Goal: Task Accomplishment & Management: Manage account settings

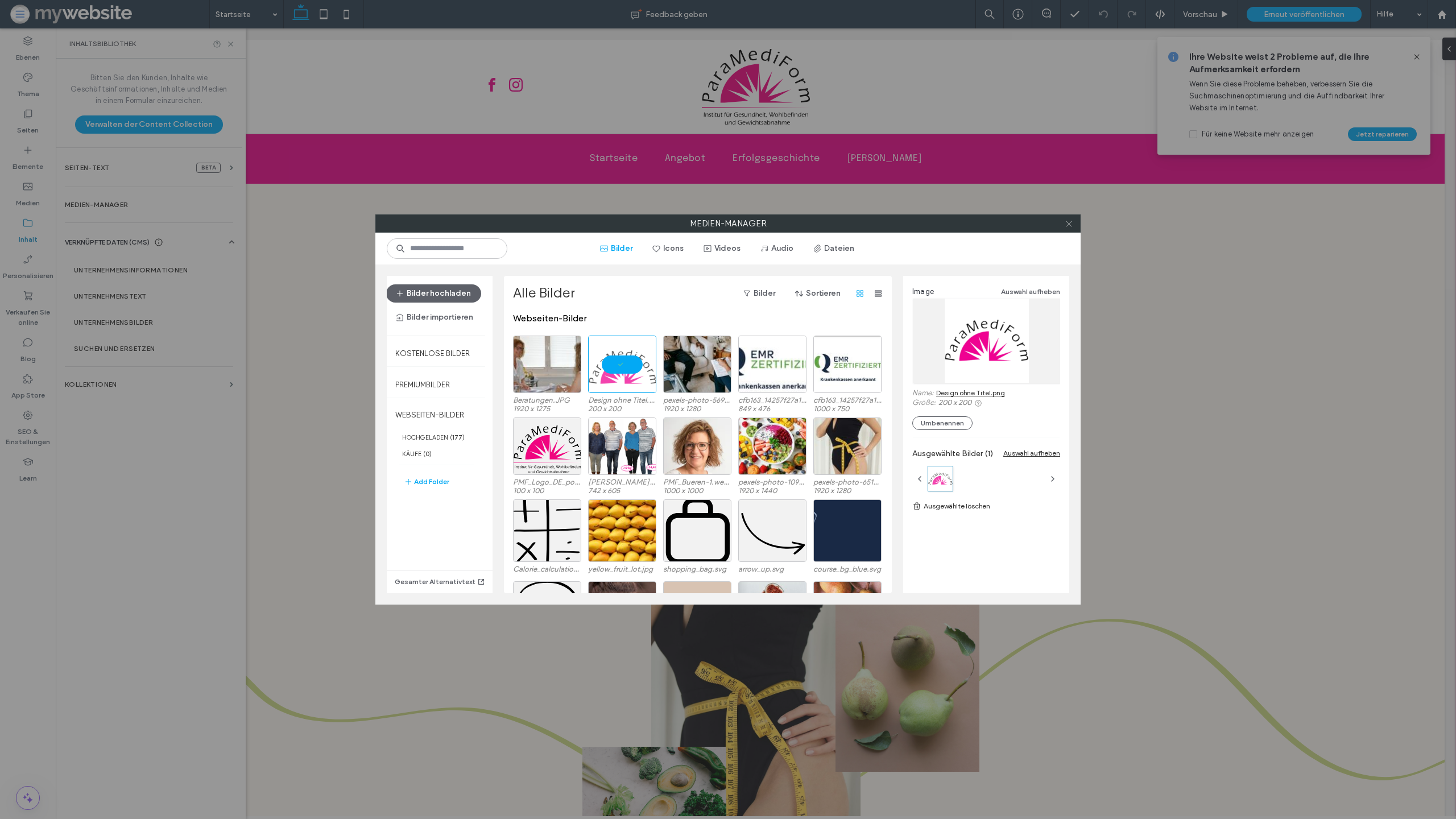
click at [1072, 226] on icon at bounding box center [1069, 224] width 9 height 9
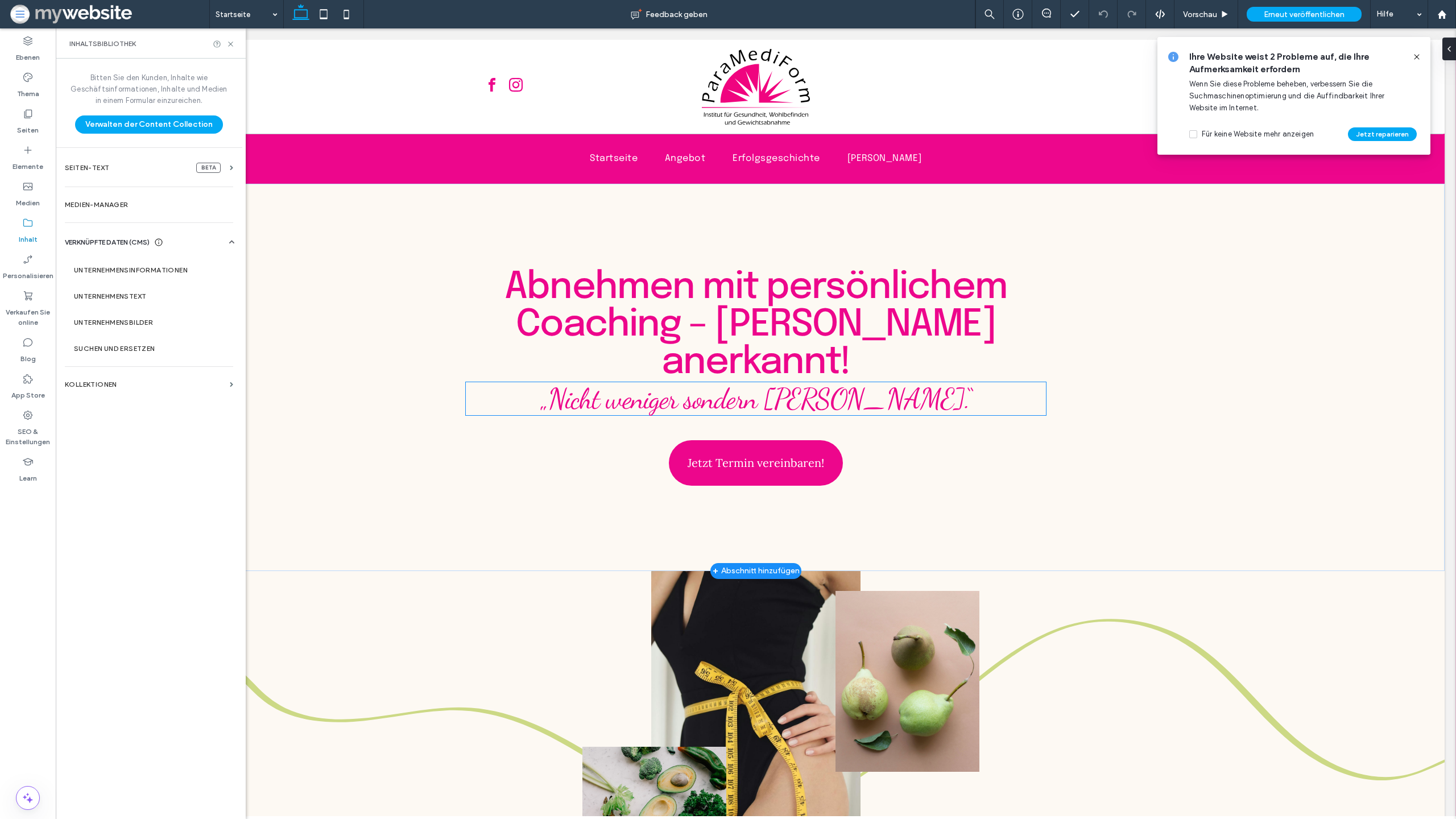
click at [738, 398] on span "„Nicht weniger sondern [PERSON_NAME].“" at bounding box center [756, 398] width 430 height 34
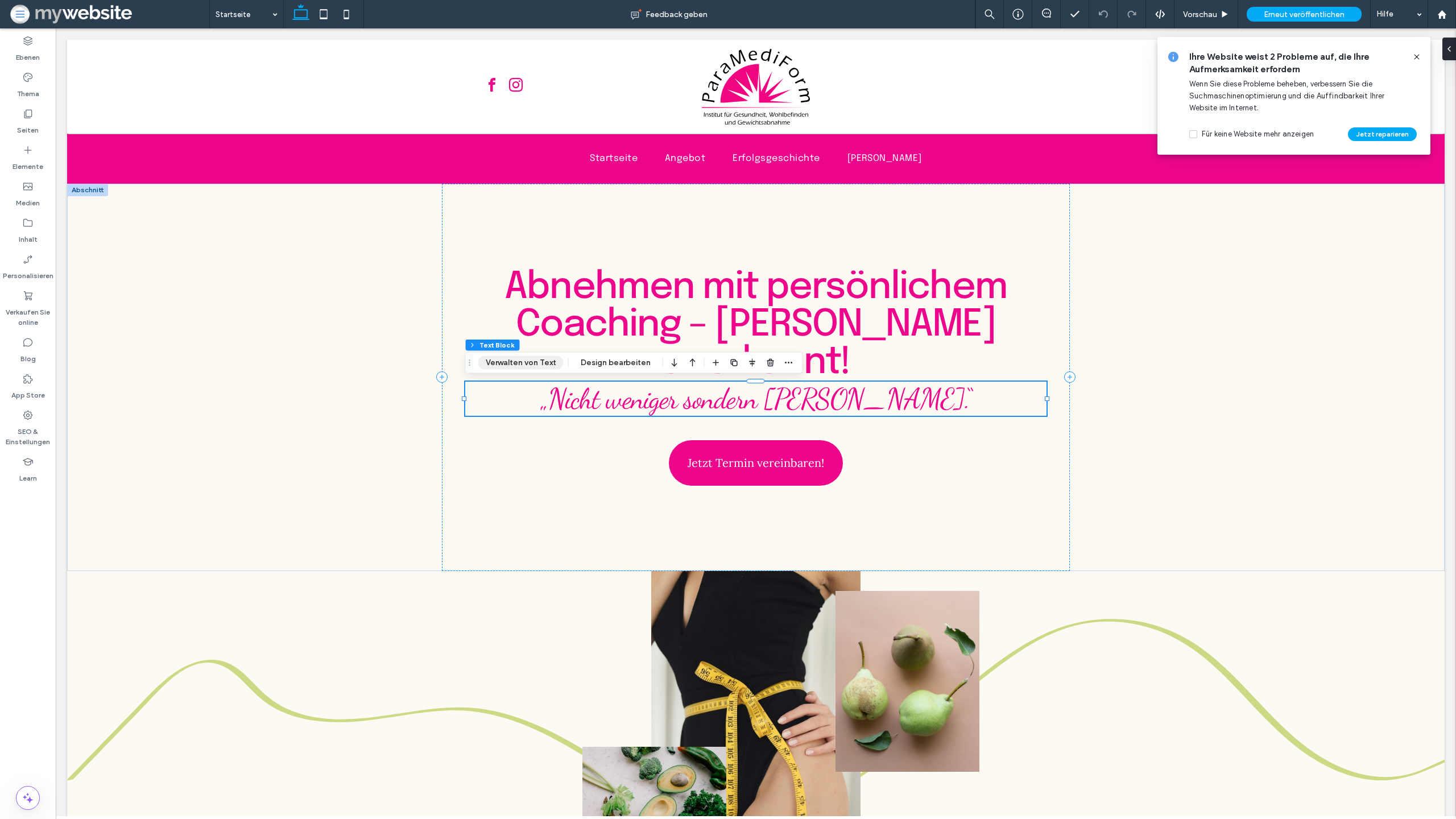
click at [554, 364] on button "Verwalten von Text" at bounding box center [521, 363] width 86 height 13
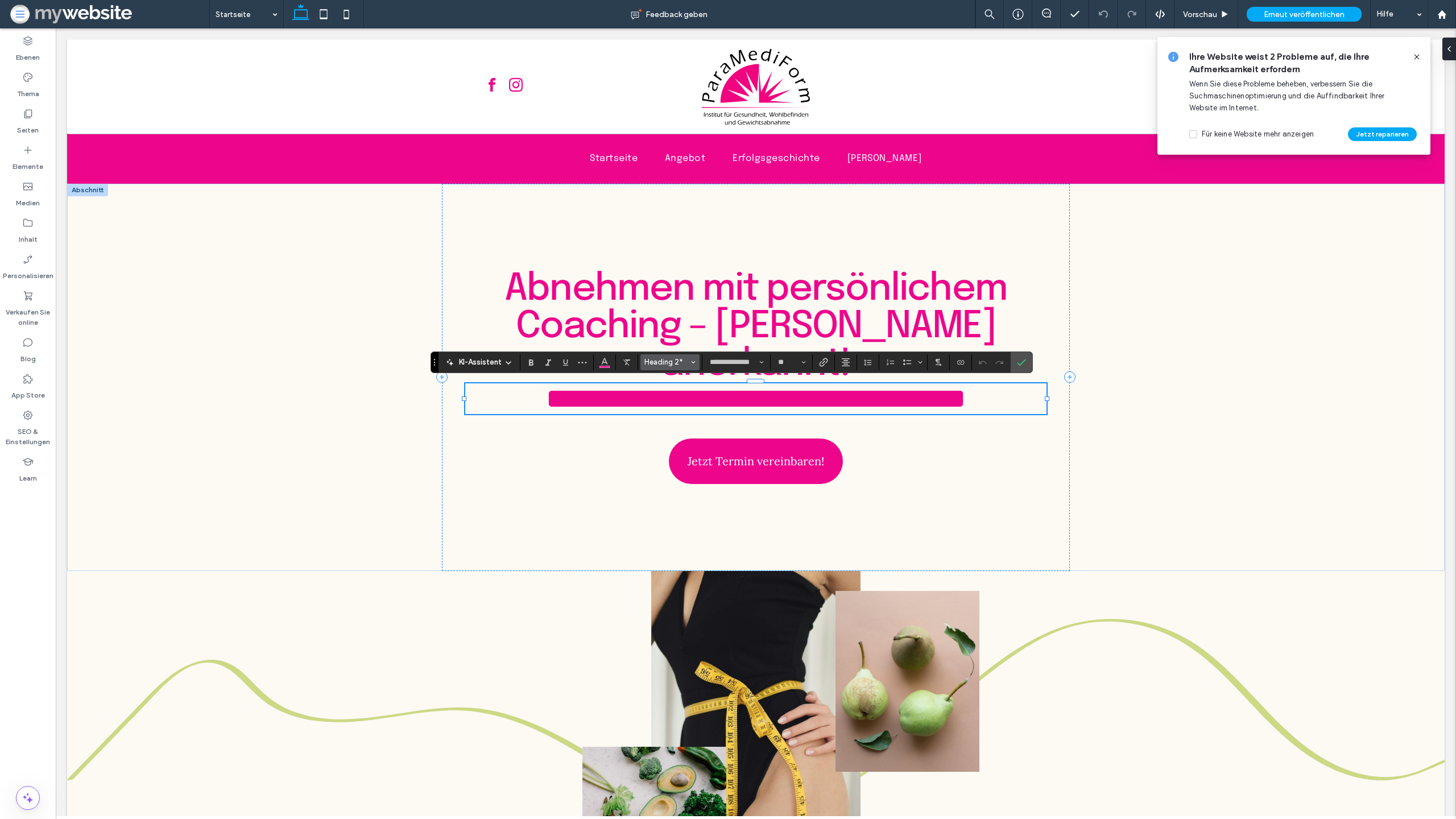
click at [692, 363] on icon "Stile" at bounding box center [694, 362] width 4 height 4
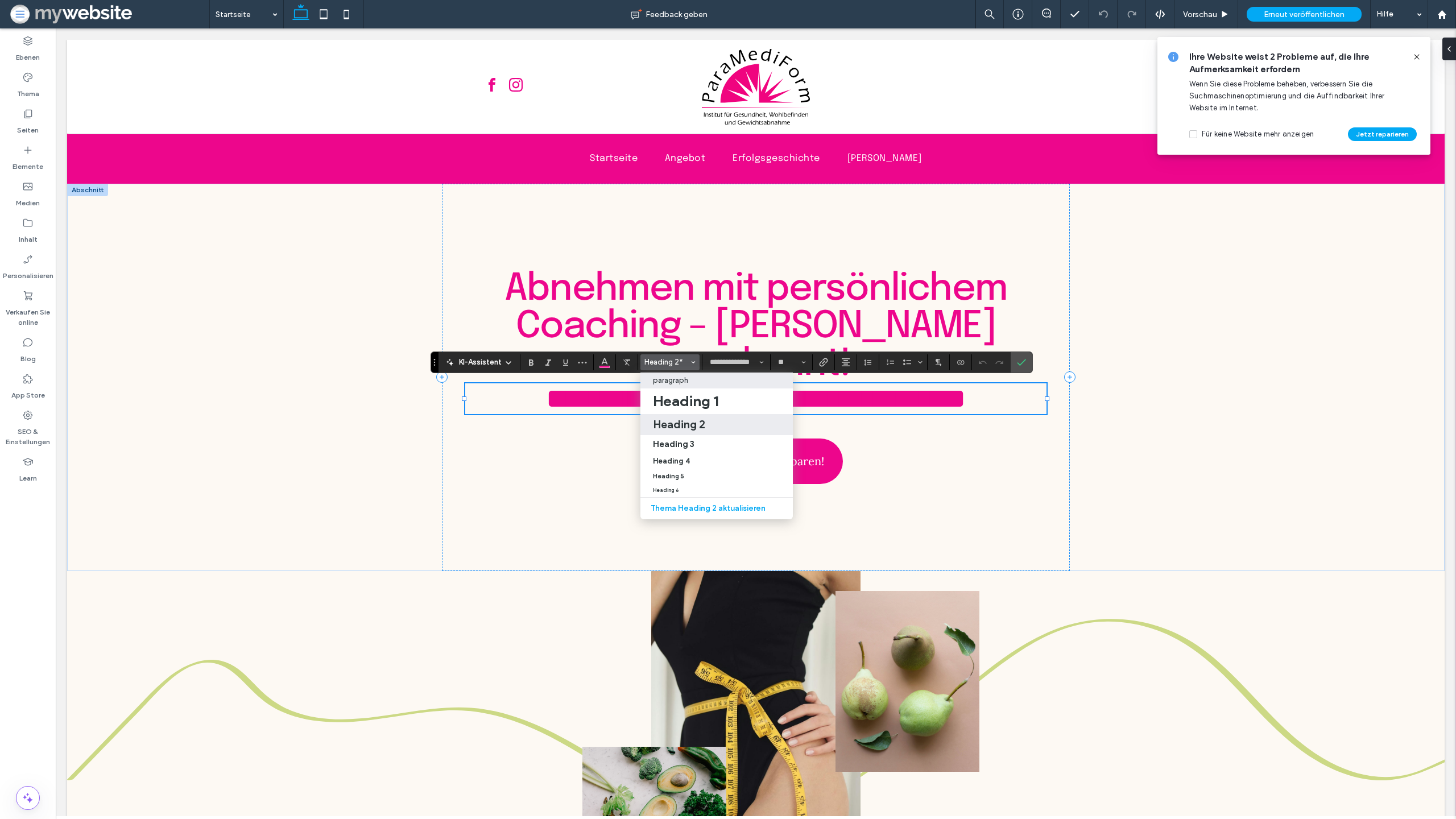
click at [712, 385] on label "paragraph" at bounding box center [717, 381] width 153 height 16
type input "****"
type input "**"
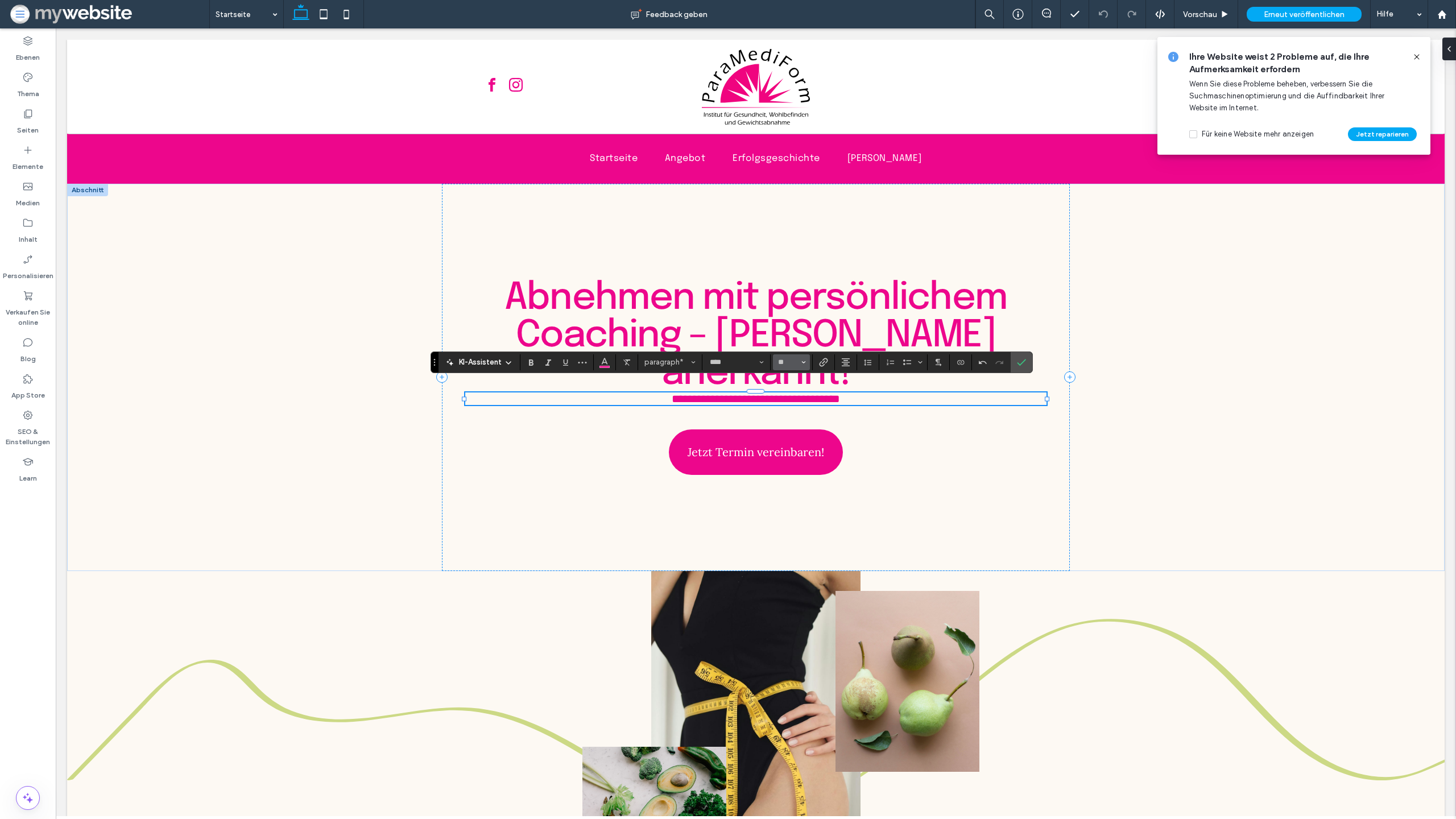
click at [802, 363] on icon "Größe" at bounding box center [804, 362] width 4 height 4
click at [786, 463] on label "14" at bounding box center [791, 460] width 36 height 16
click at [807, 367] on button "**" at bounding box center [792, 362] width 37 height 16
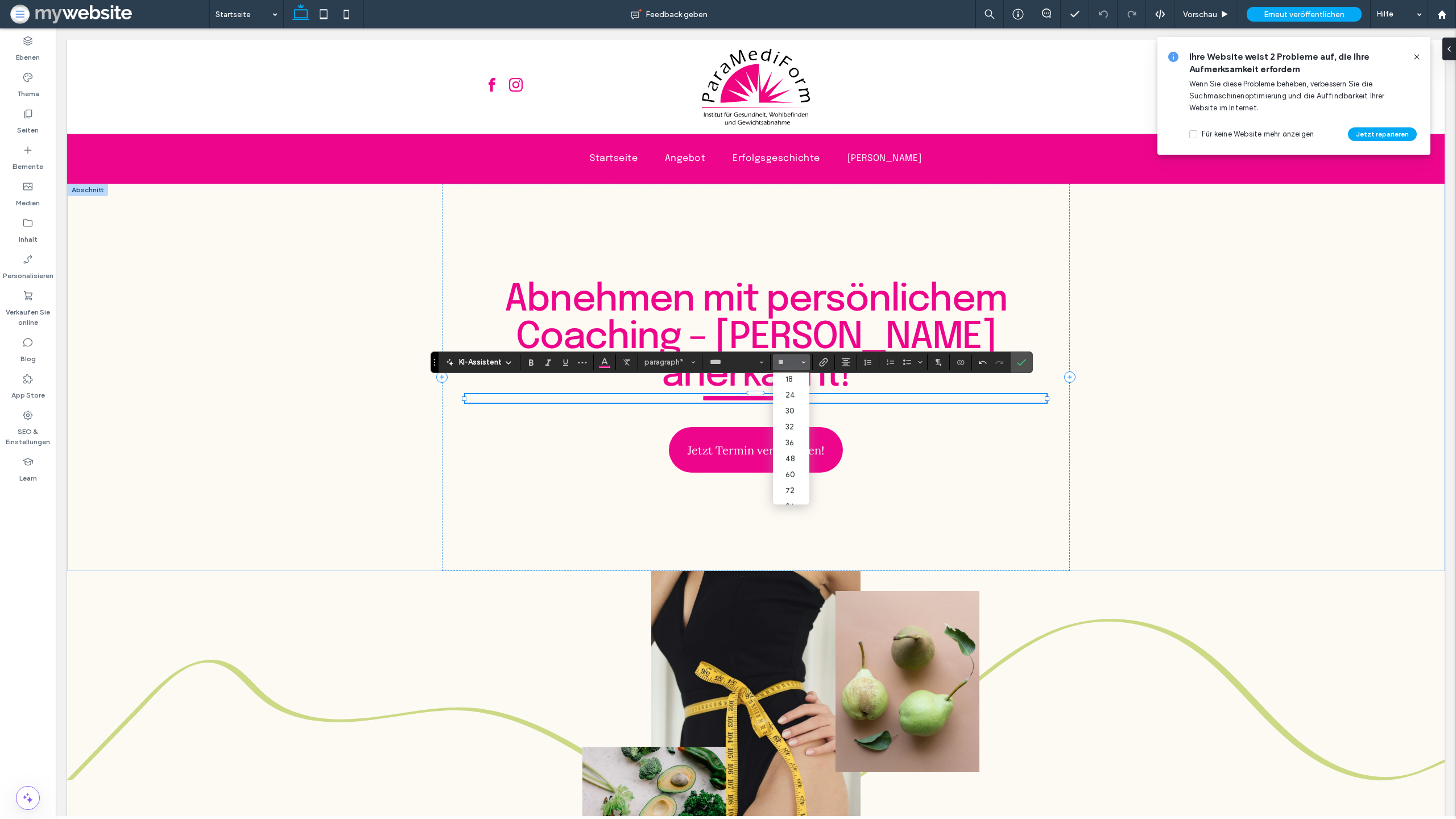
scroll to position [122, 0]
click at [793, 443] on label "48" at bounding box center [791, 449] width 36 height 16
type input "**"
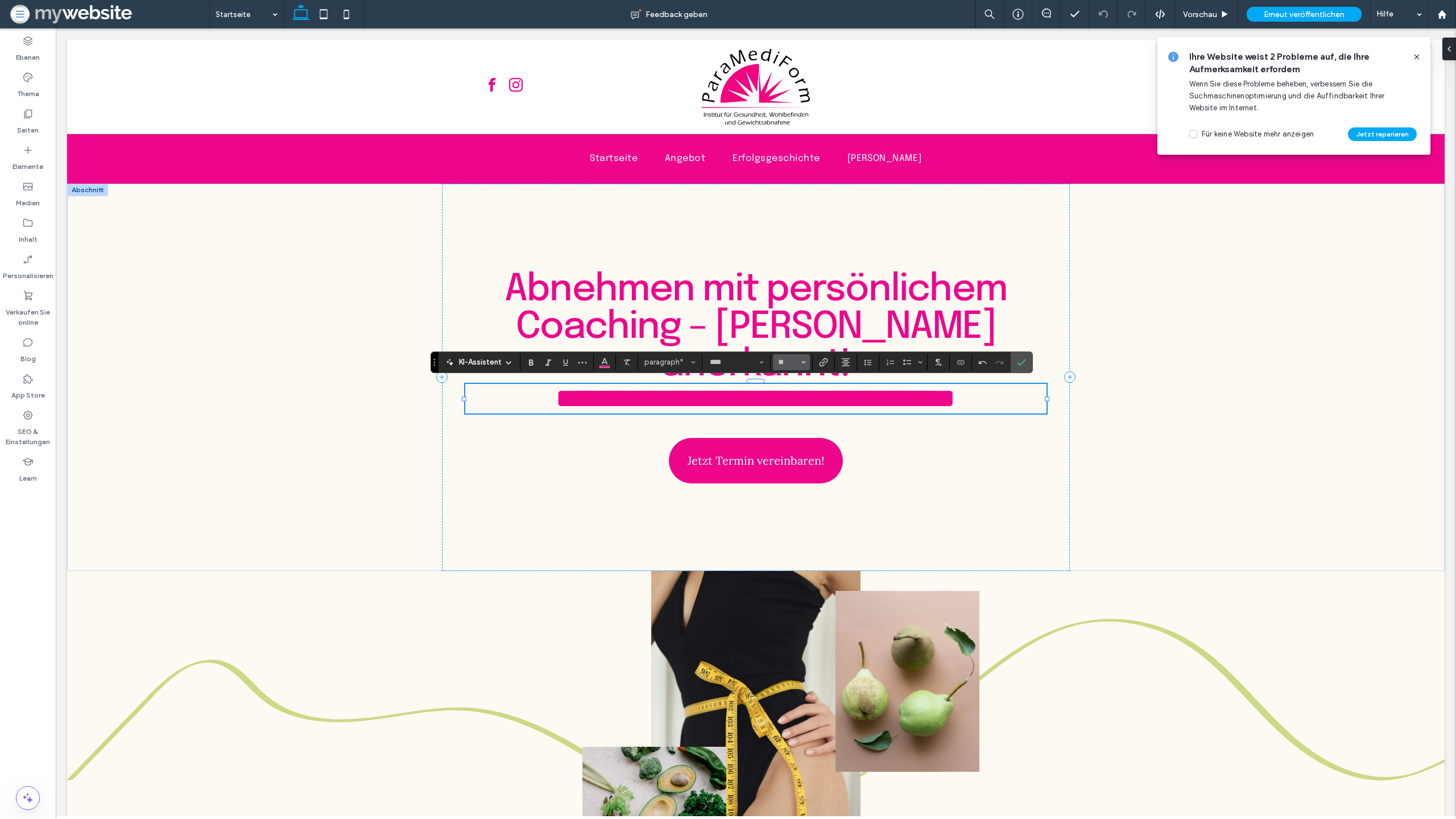
click at [802, 364] on icon "Größe" at bounding box center [804, 362] width 4 height 4
click at [797, 454] on label "32" at bounding box center [791, 454] width 36 height 16
type input "**"
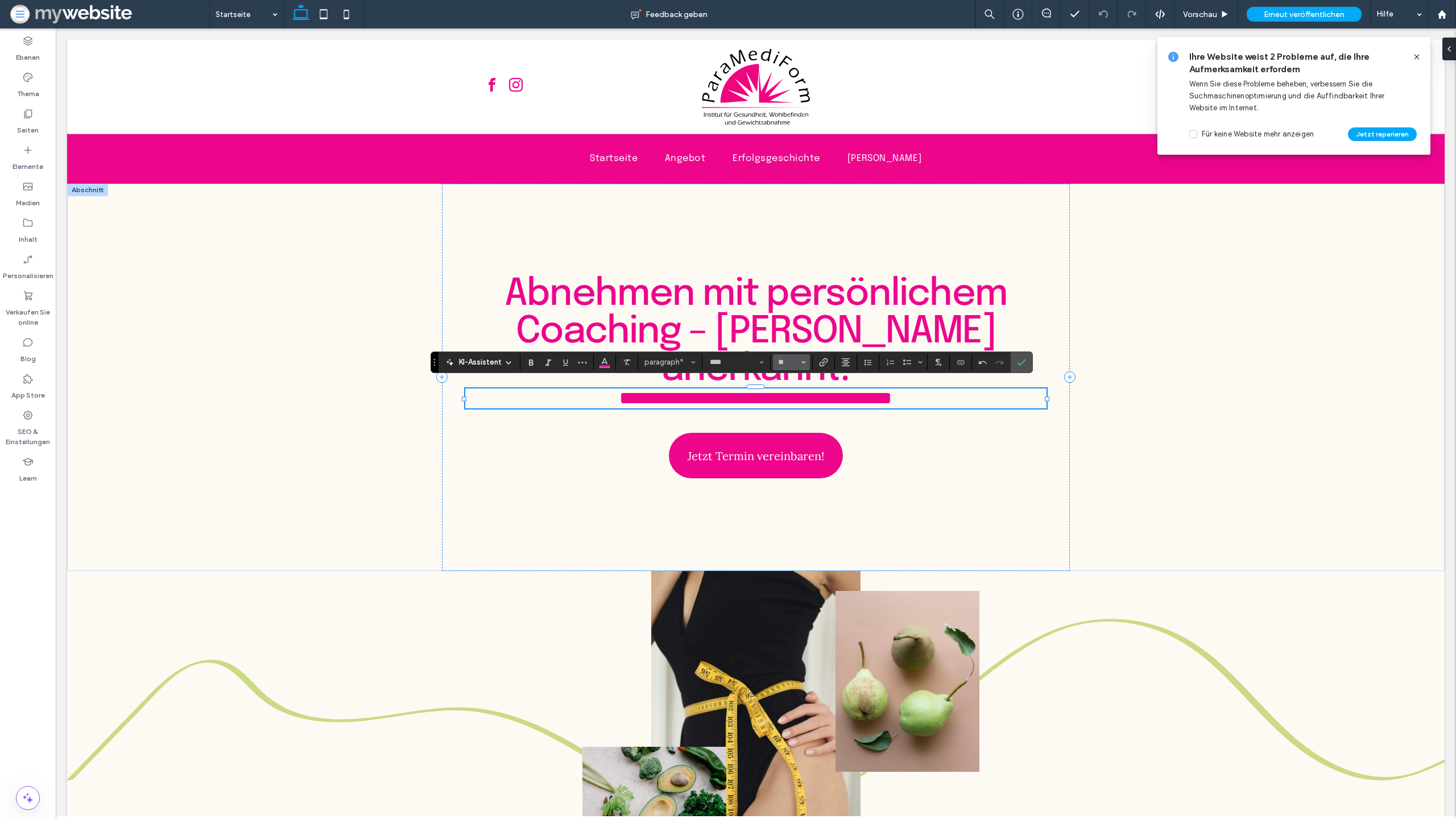
click at [803, 365] on span "Größe" at bounding box center [804, 362] width 4 height 15
click at [790, 478] on label "36" at bounding box center [791, 483] width 36 height 16
type input "**"
click at [905, 455] on div "**********" at bounding box center [756, 377] width 627 height 387
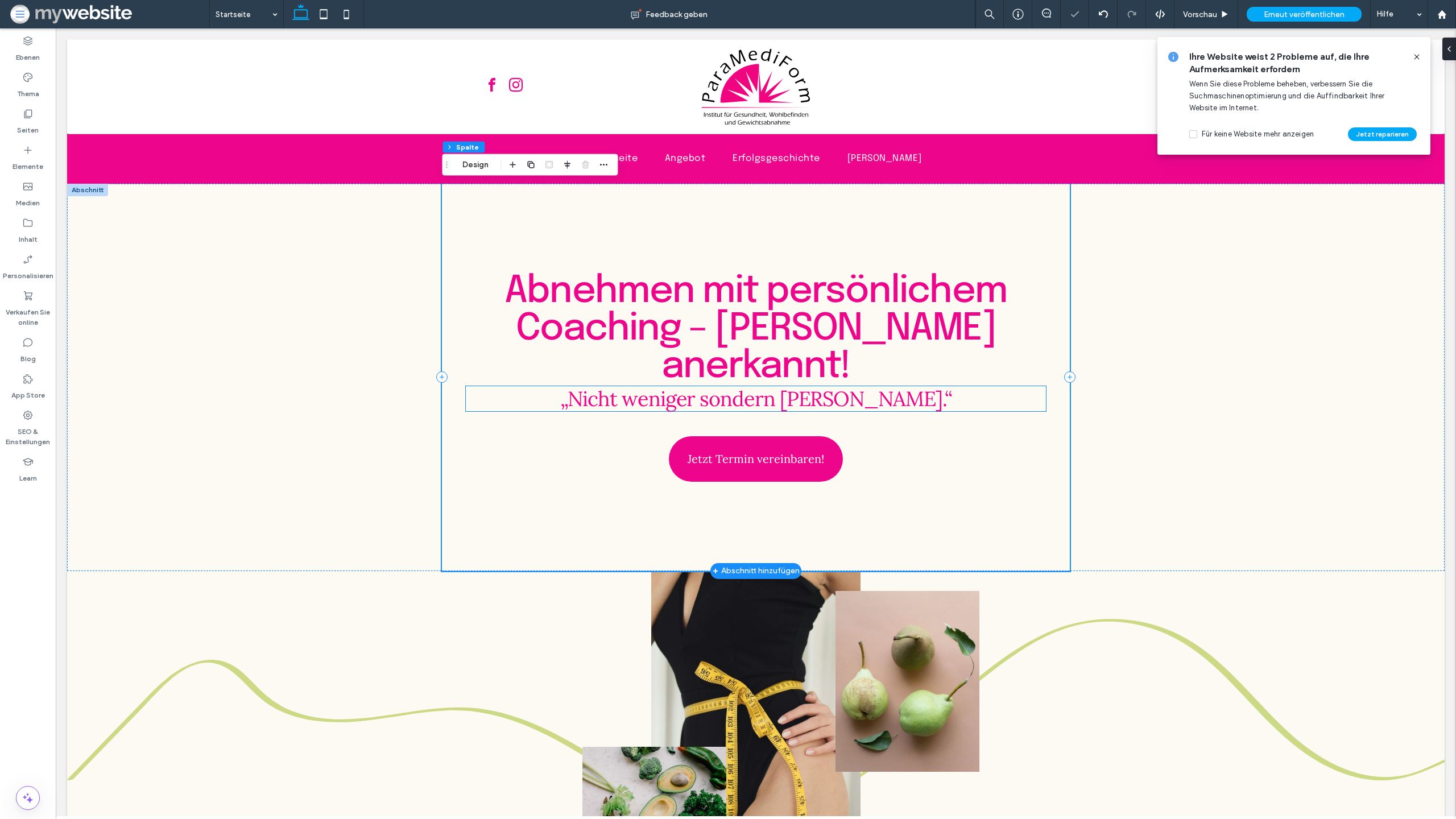
click at [894, 410] on span "„Nicht weniger sondern [PERSON_NAME].“" at bounding box center [756, 398] width 392 height 26
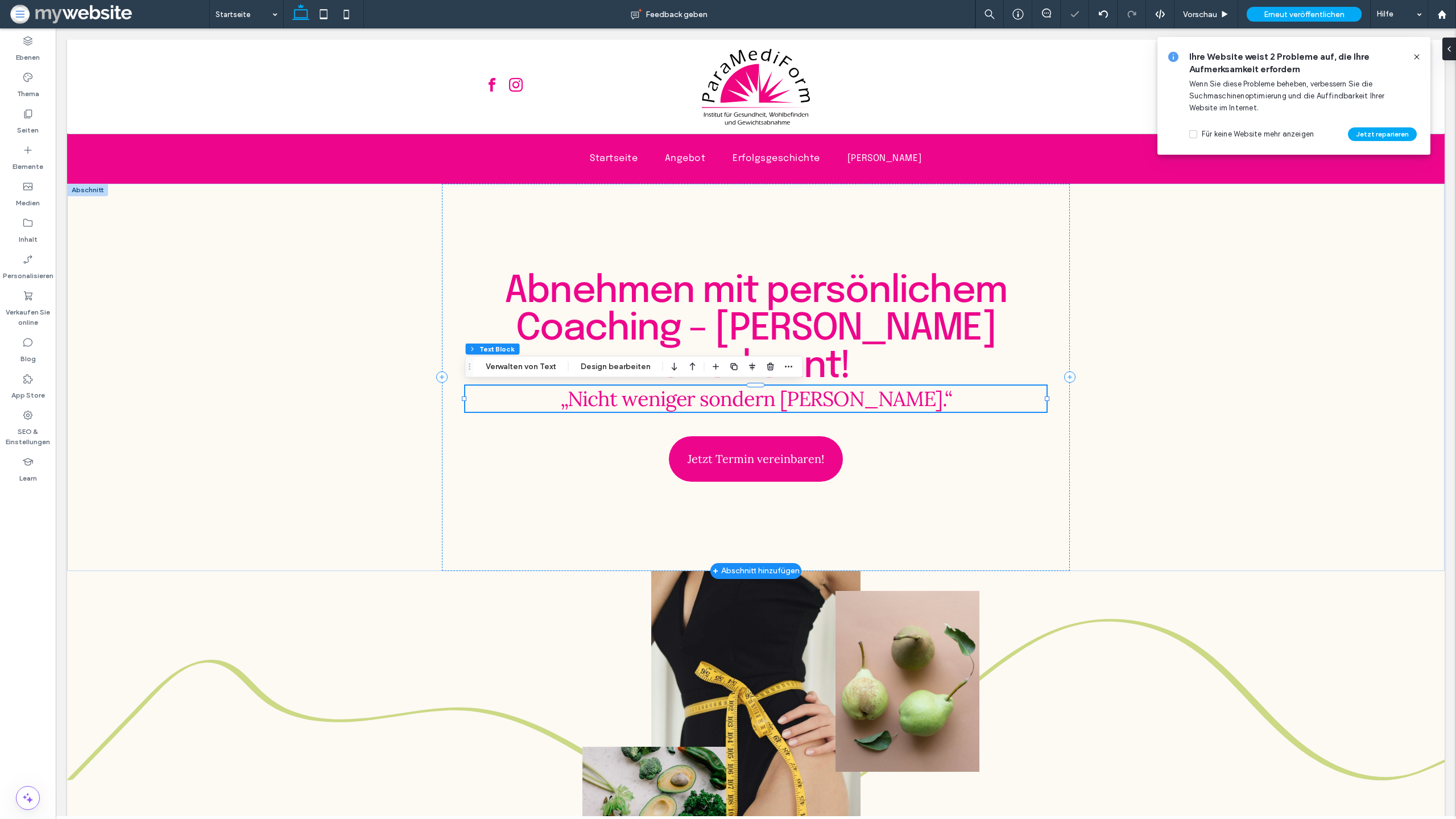
click at [894, 410] on span "„Nicht weniger sondern [PERSON_NAME].“" at bounding box center [756, 398] width 392 height 26
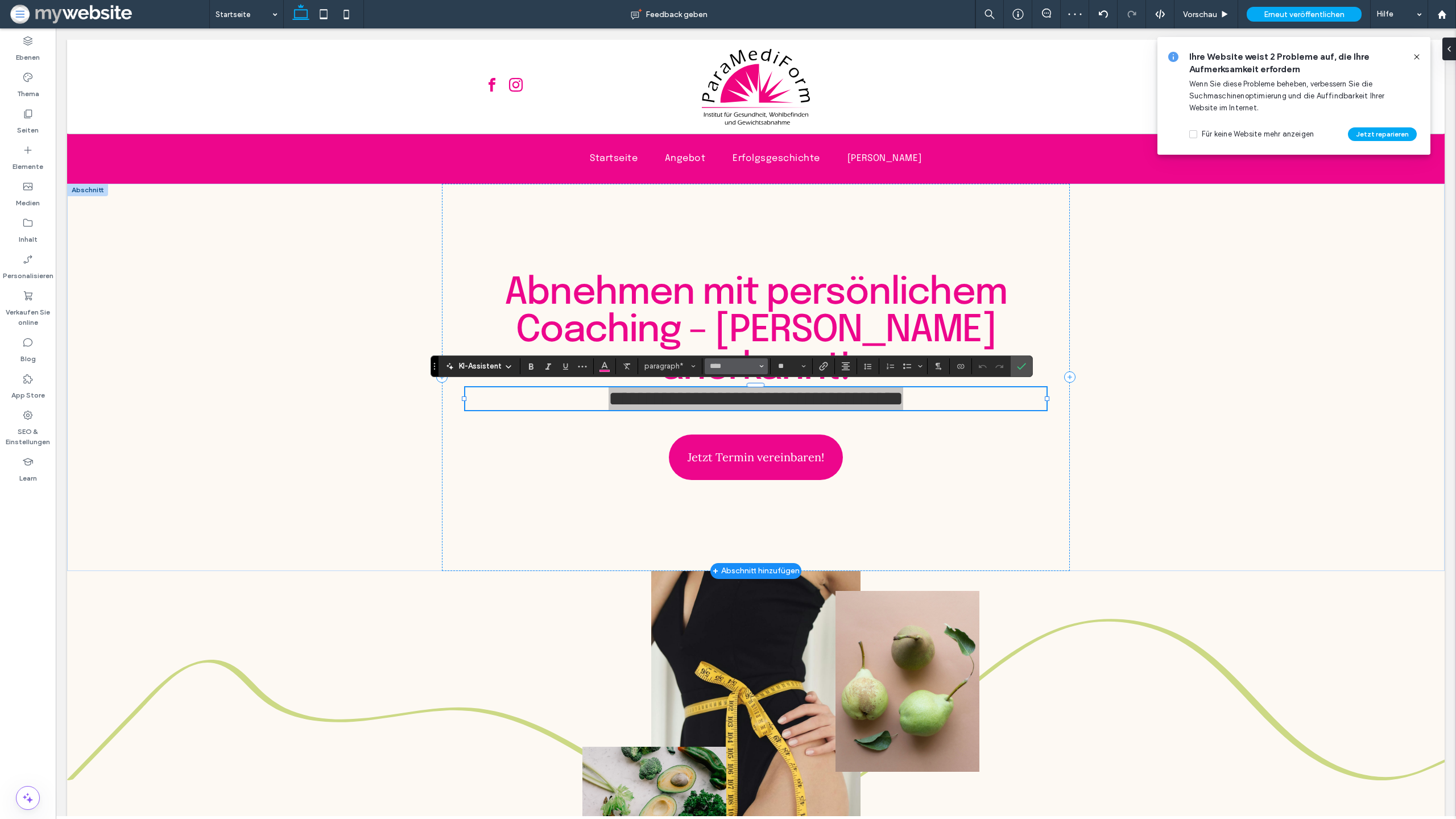
click at [758, 368] on button "****" at bounding box center [736, 367] width 63 height 16
click at [751, 443] on label "Cedarville Cursive" at bounding box center [757, 443] width 106 height 21
click at [765, 367] on button "**********" at bounding box center [736, 367] width 63 height 16
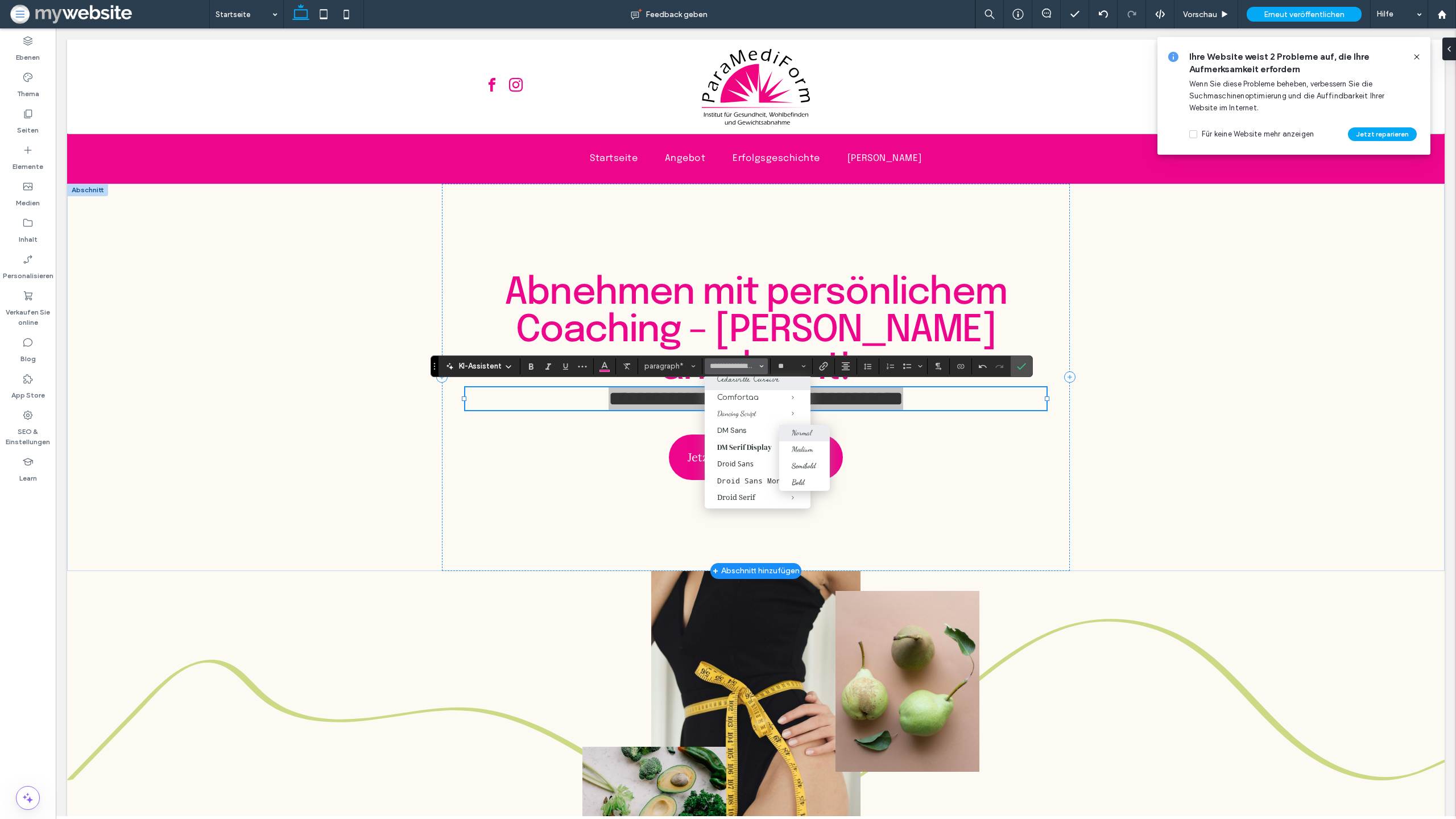
click at [810, 430] on div "Normal" at bounding box center [801, 432] width 20 height 9
type input "**********"
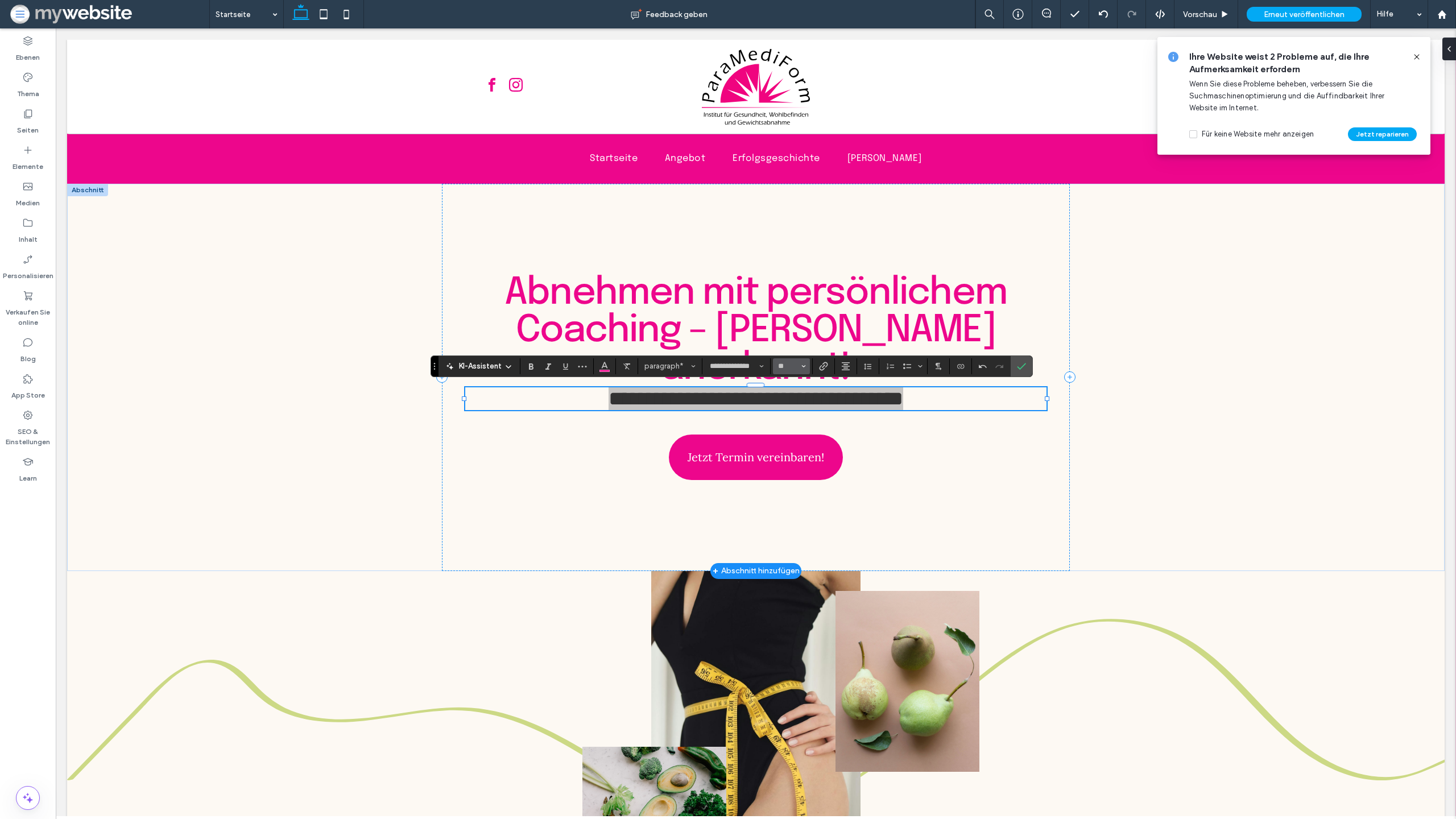
click at [804, 364] on icon "Größe" at bounding box center [804, 366] width 4 height 4
click at [792, 456] on label "48" at bounding box center [791, 453] width 36 height 16
type input "**"
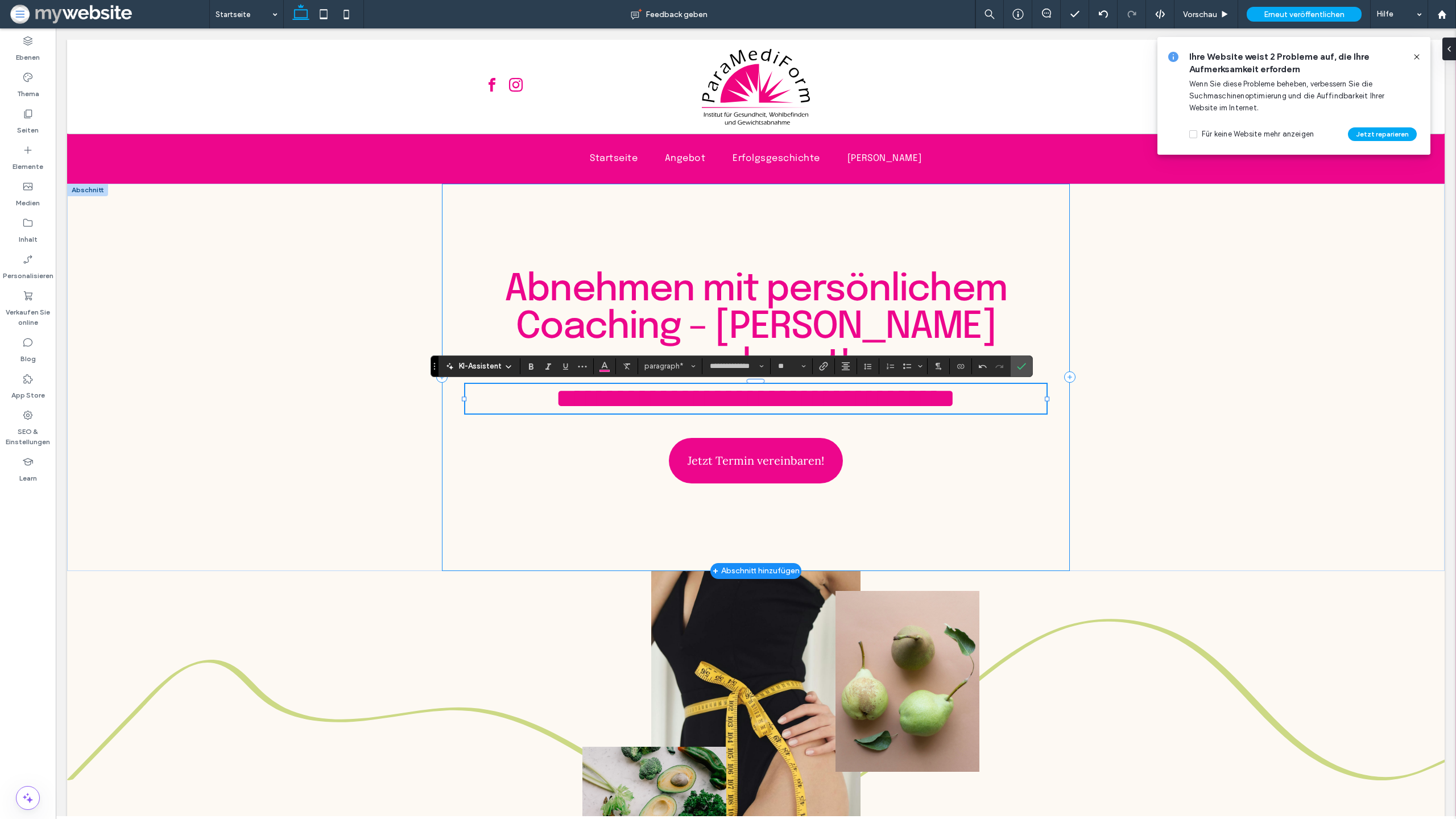
click at [1052, 454] on div "**********" at bounding box center [756, 377] width 627 height 387
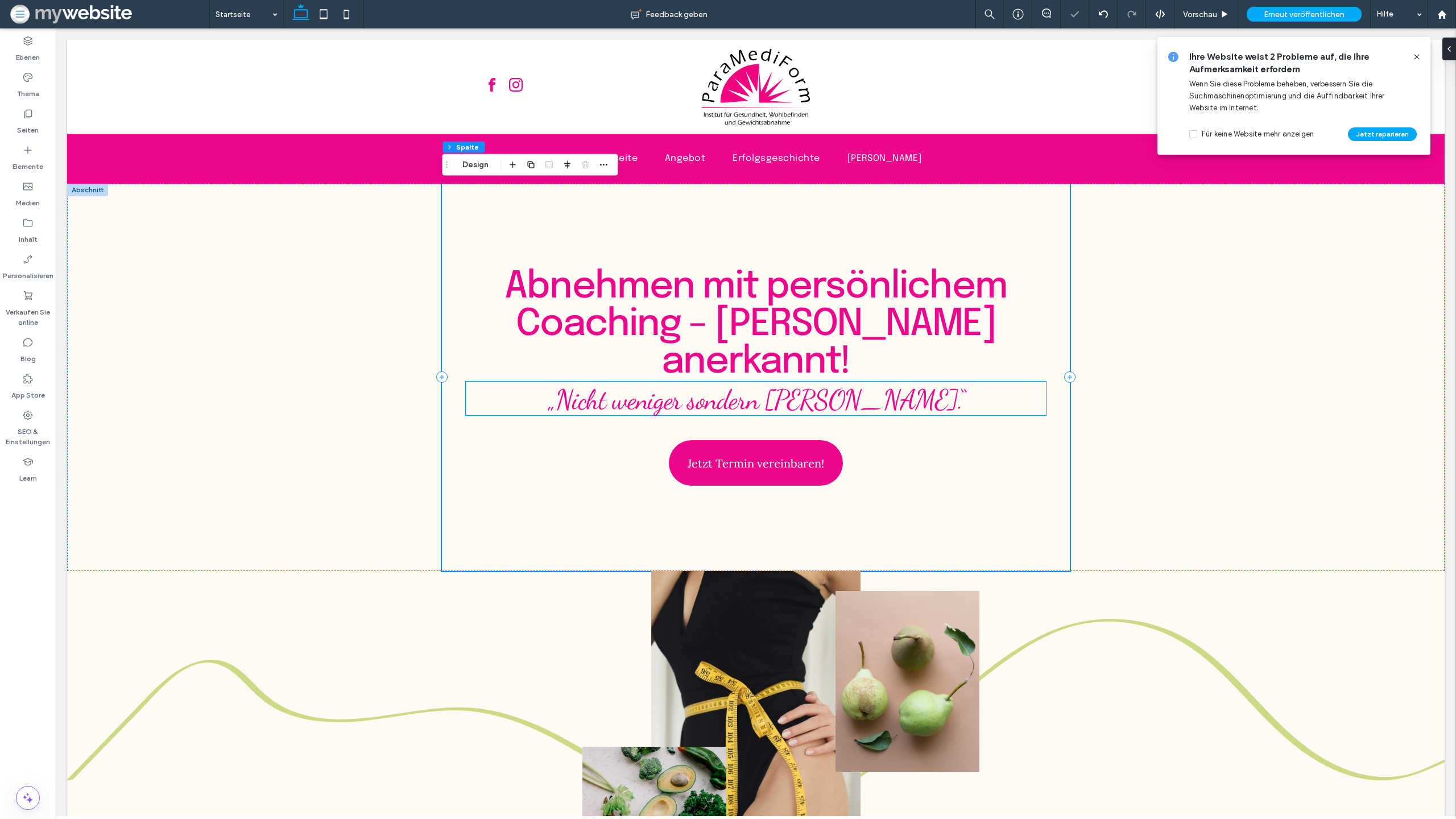
click at [994, 408] on p "„Nicht weniger sondern [PERSON_NAME].“" at bounding box center [756, 398] width 582 height 35
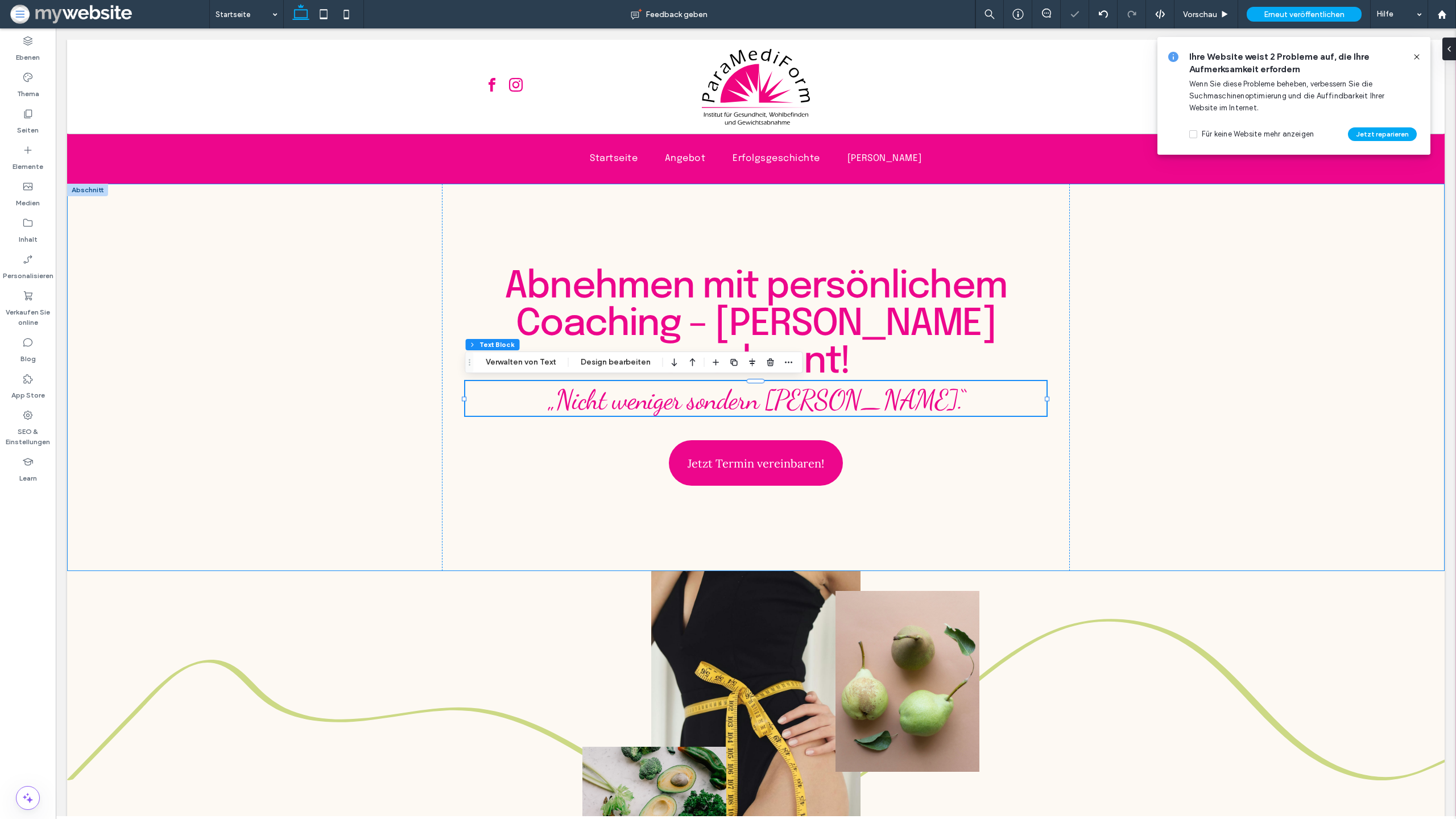
click at [1113, 435] on div "Abnehmen mit persönlichem Coaching – Krankenkassen anerkannt! „Nicht weniger so…" at bounding box center [756, 377] width 1378 height 387
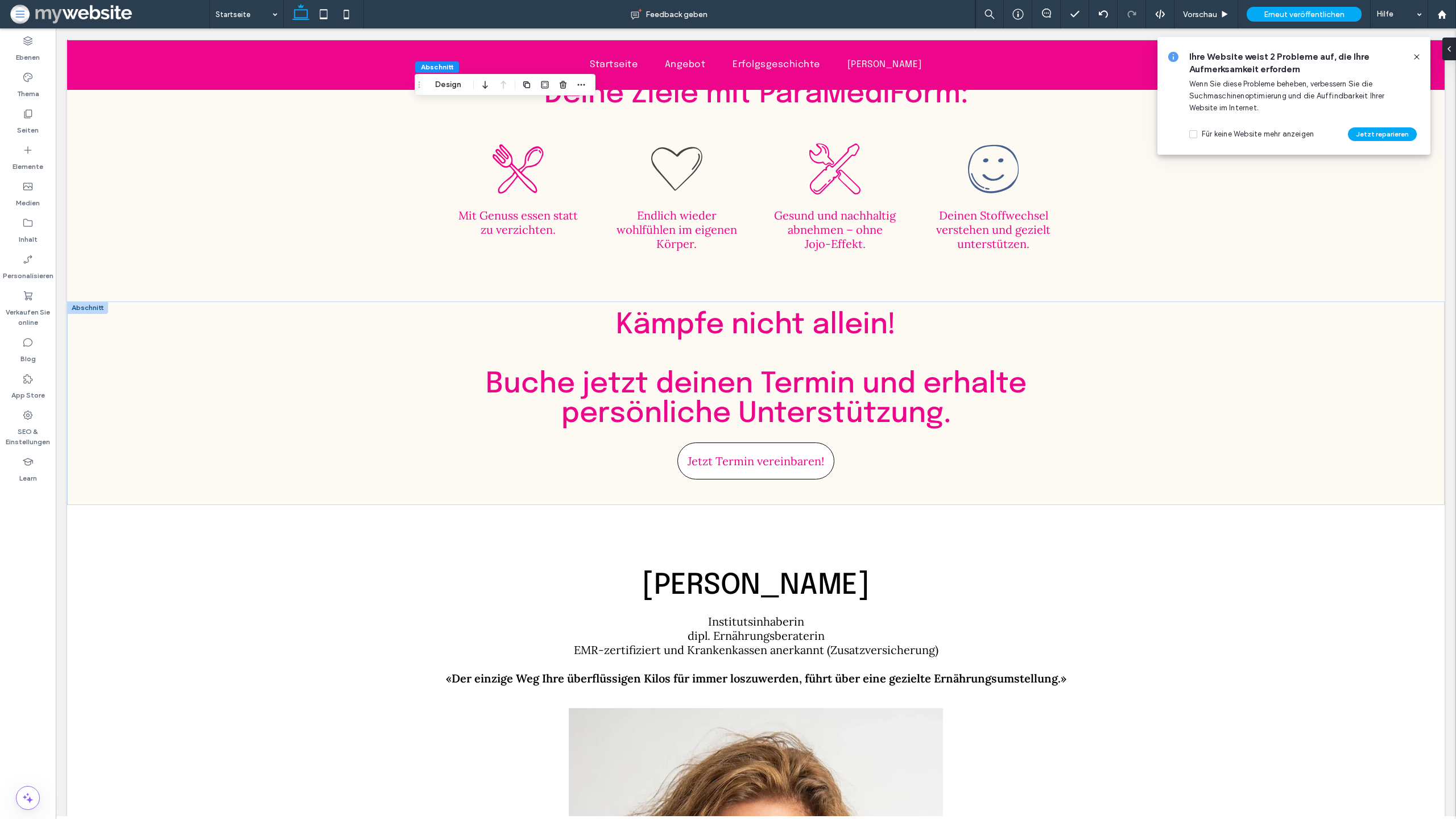
scroll to position [2801, 0]
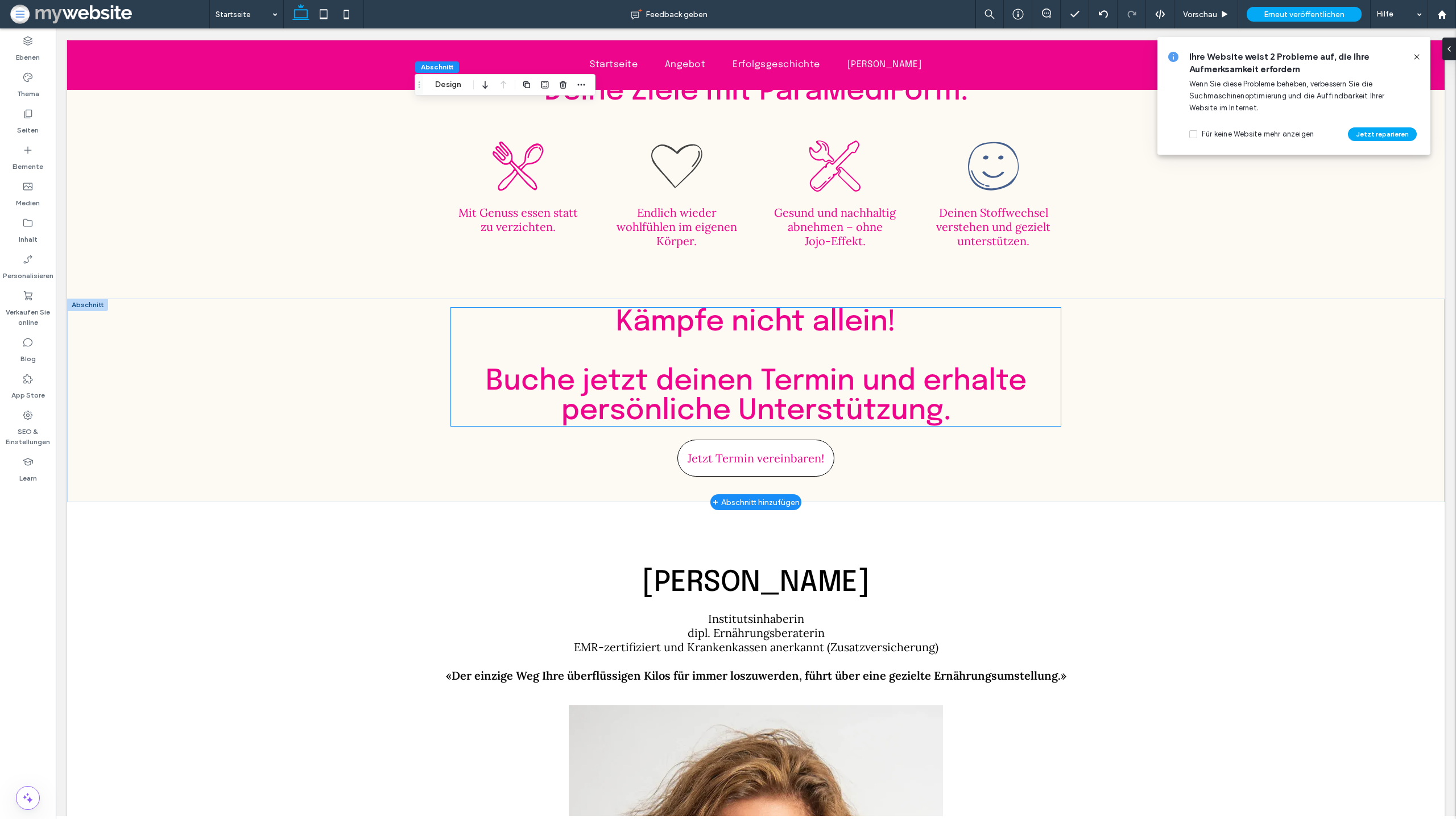
click at [751, 367] on span "﻿ Buche jetzt deinen Termin und erhalte persönliche Unterstützung." at bounding box center [756, 396] width 541 height 59
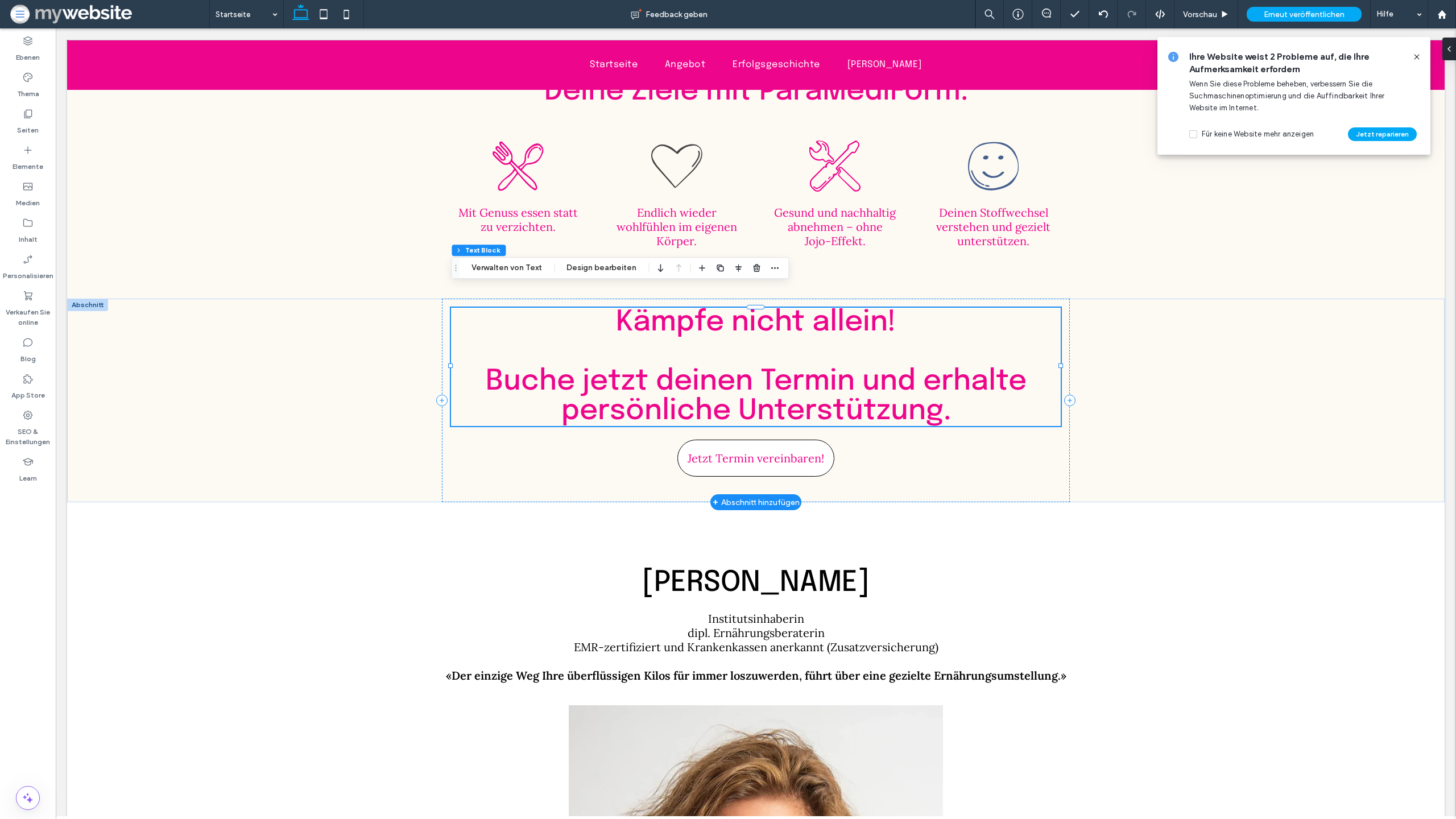
click at [751, 367] on span "﻿ Buche jetzt deinen Termin und erhalte persönliche Unterstützung." at bounding box center [756, 396] width 541 height 59
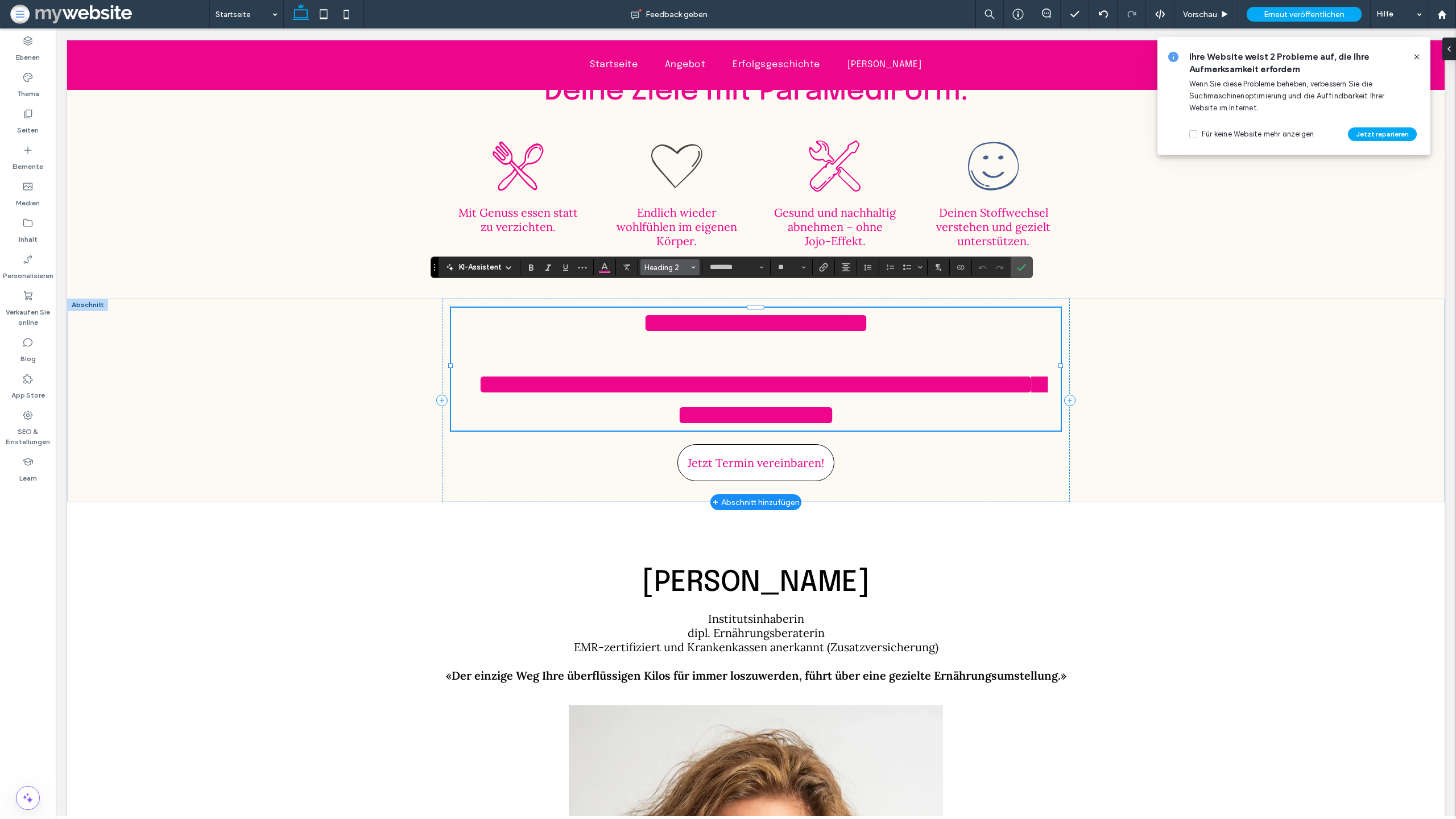
click at [694, 268] on use "Stile" at bounding box center [693, 267] width 4 height 2
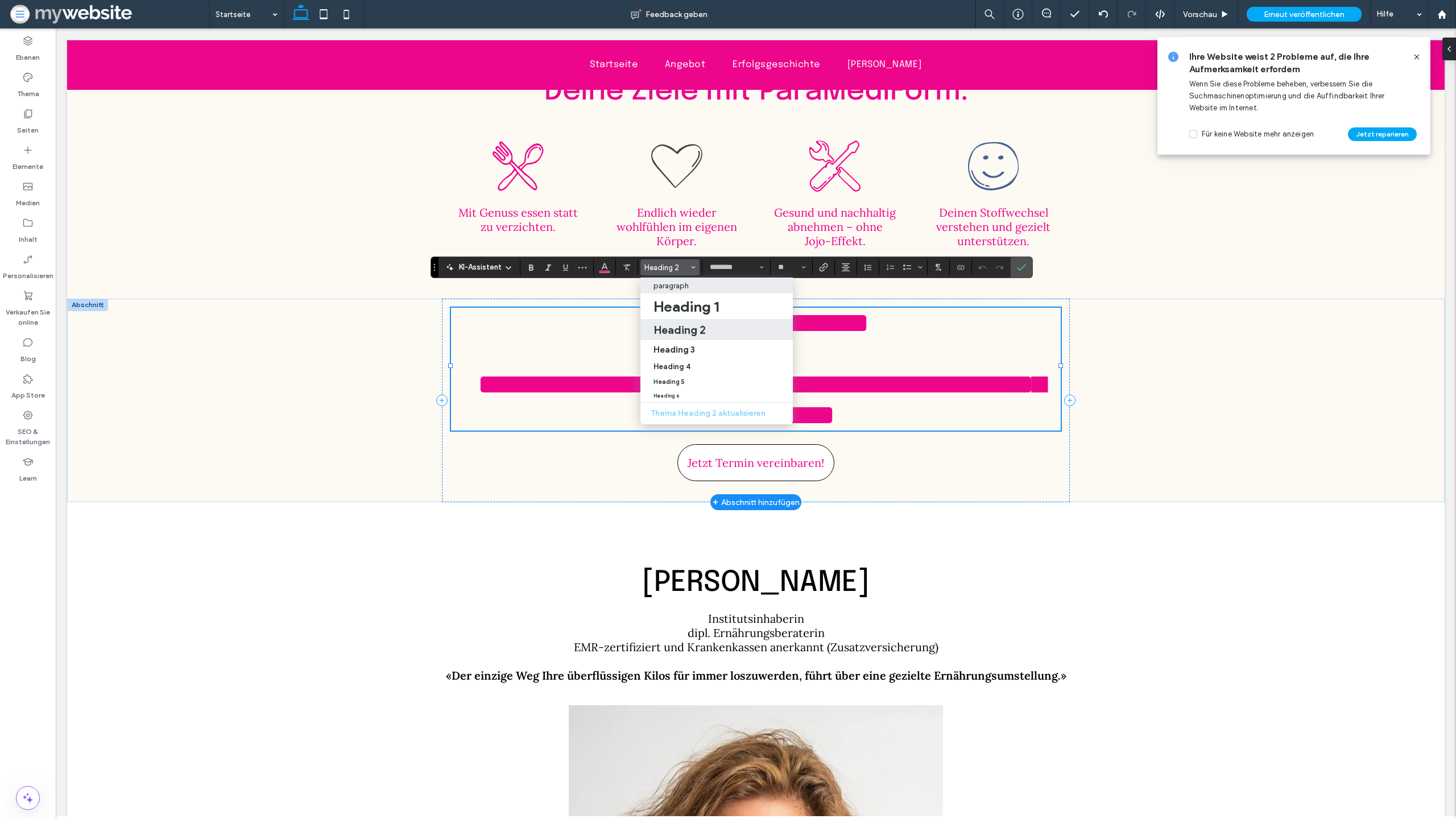
click at [708, 286] on div "paragraph" at bounding box center [717, 286] width 128 height 9
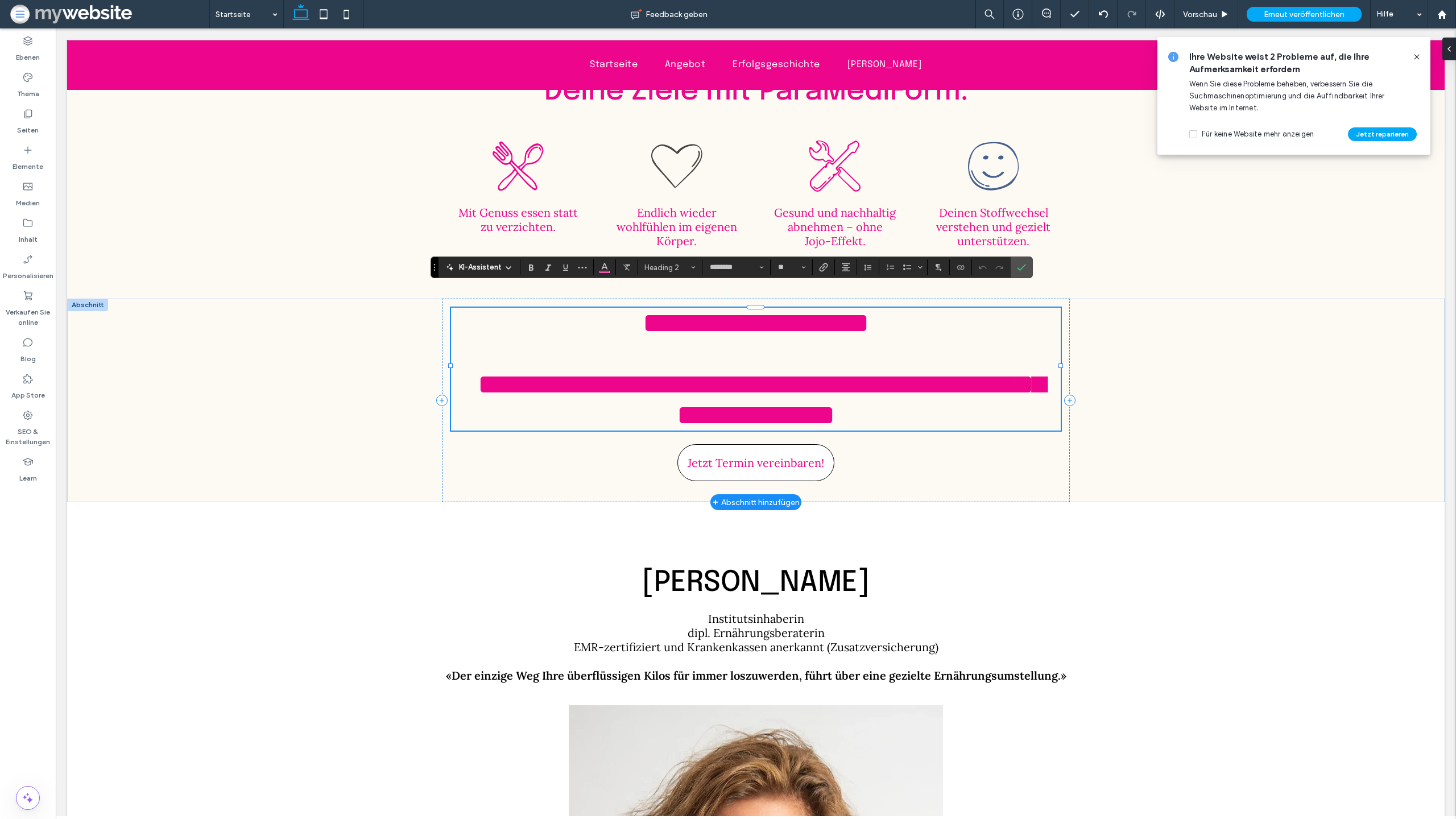
type input "****"
type input "**"
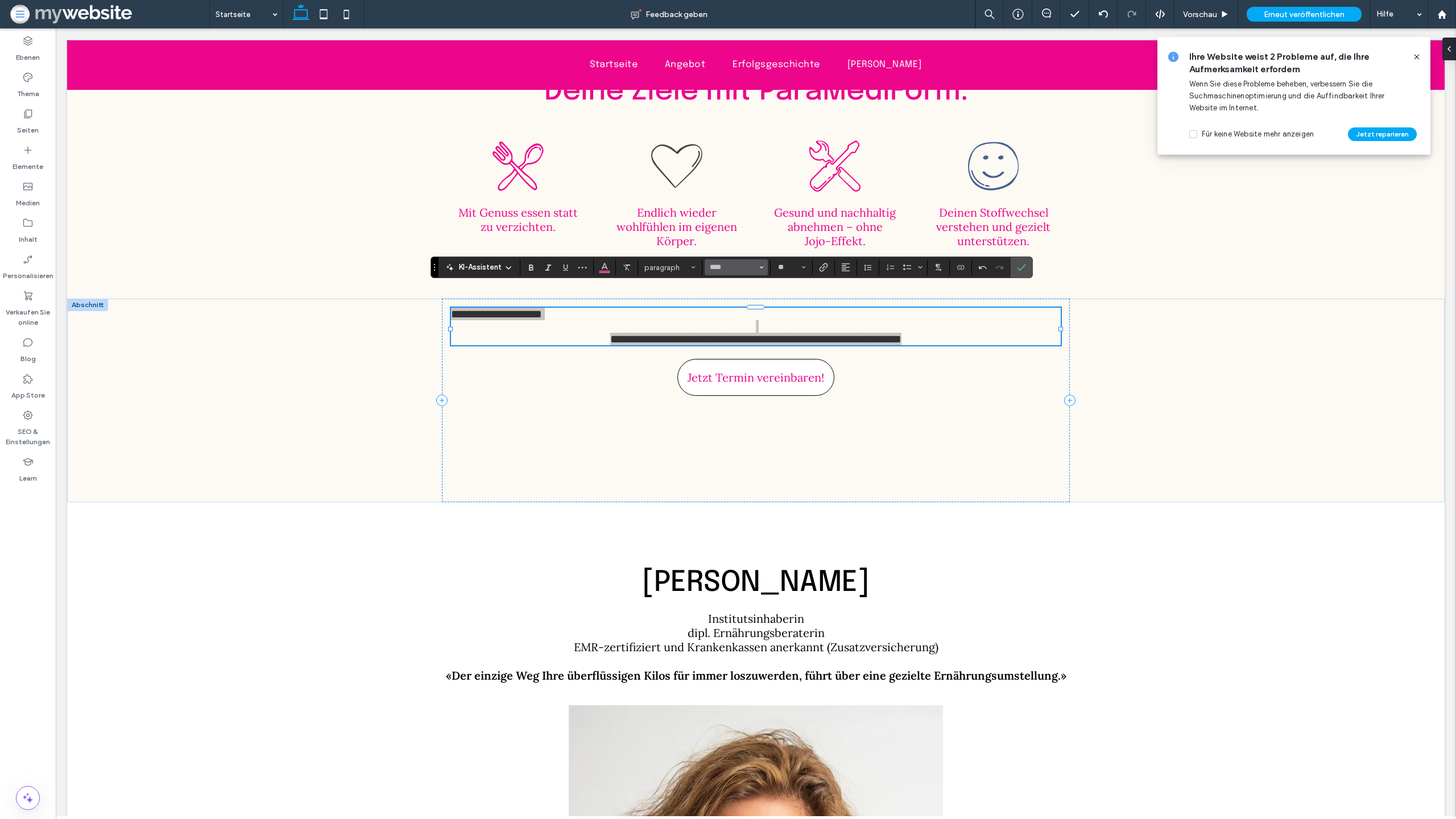
click at [759, 265] on icon "Schriftart & Schriftstärke" at bounding box center [762, 267] width 4 height 4
click at [742, 289] on div "Epilogue" at bounding box center [757, 286] width 80 height 7
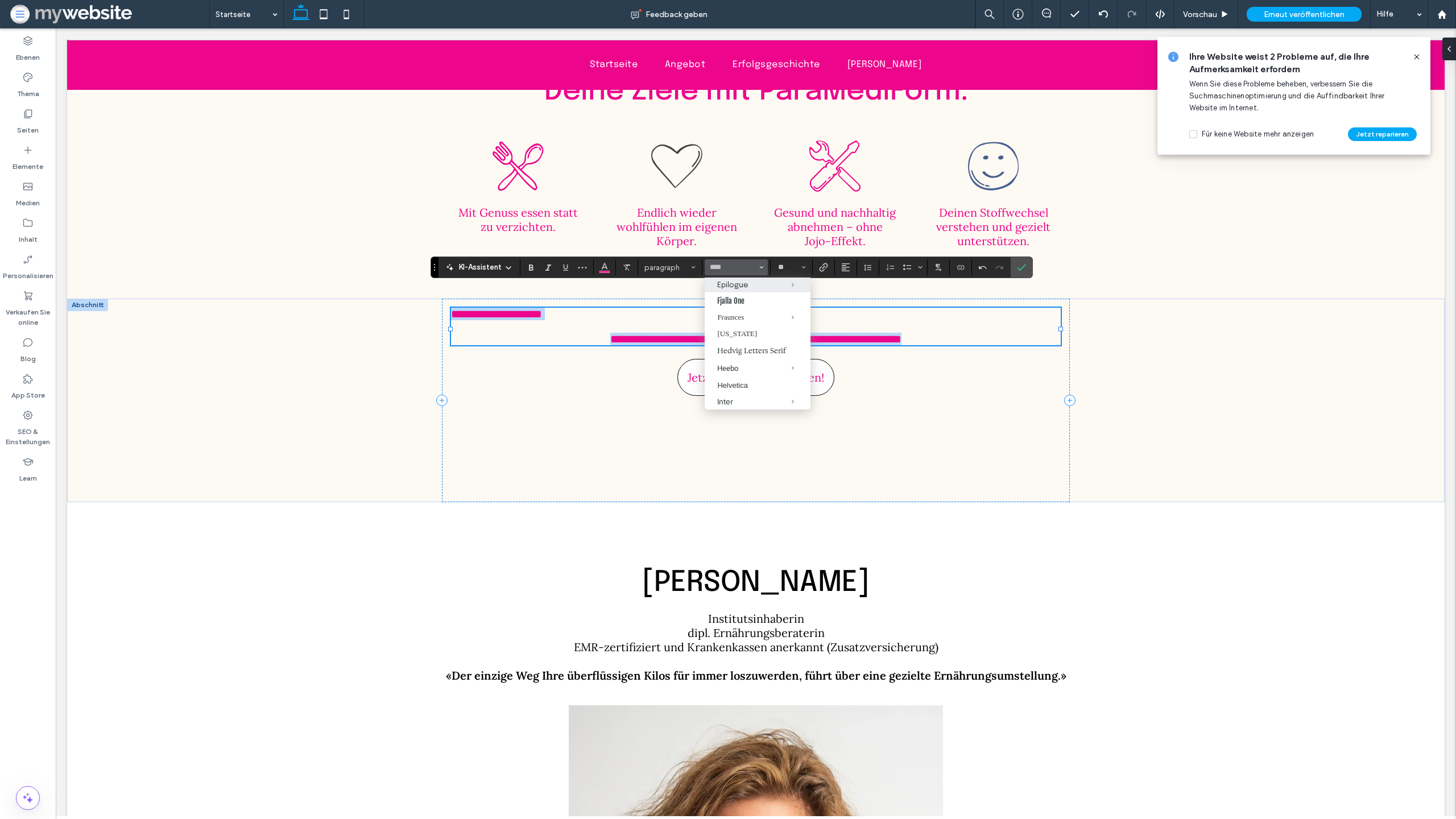
type input "********"
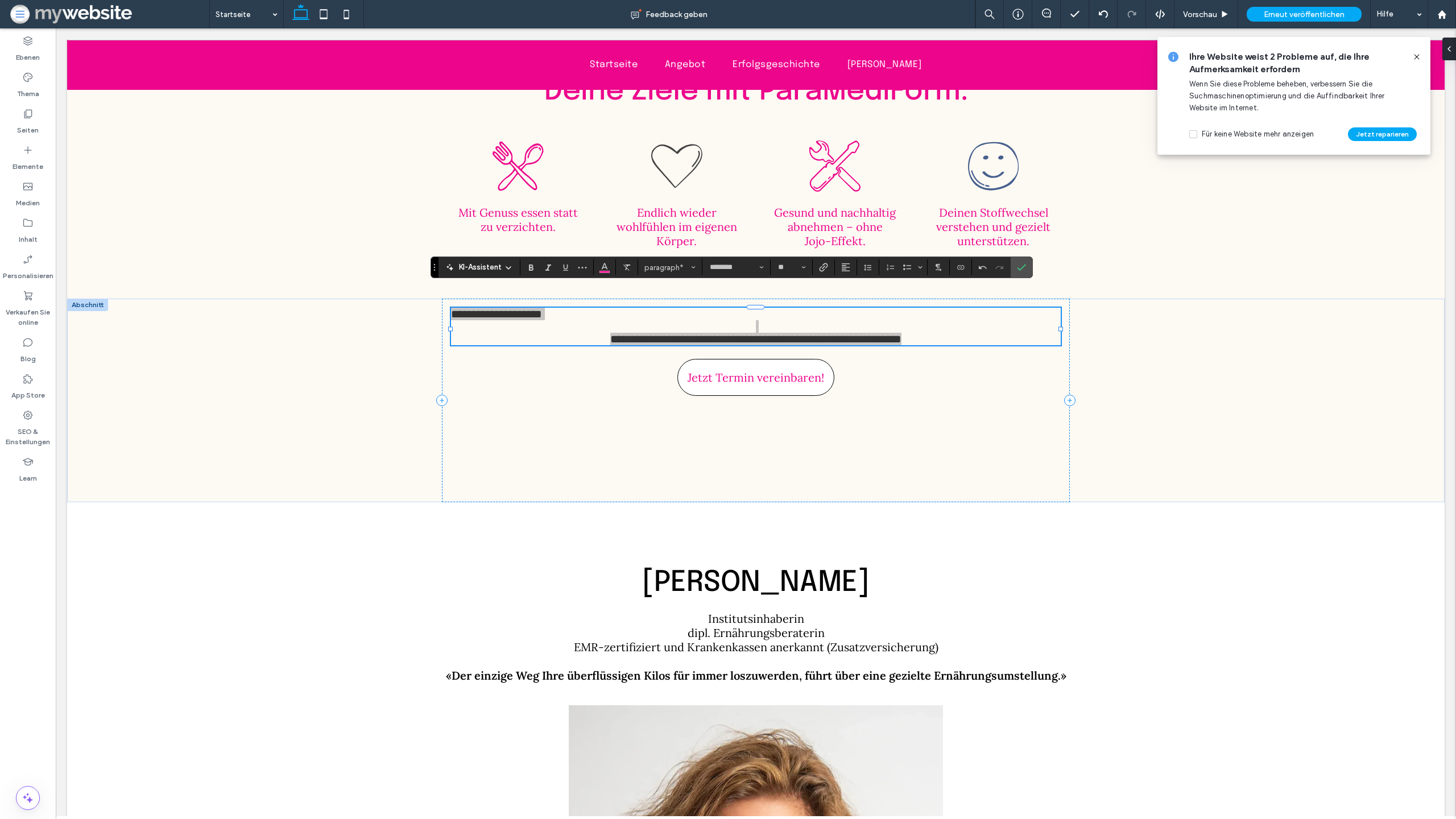
click at [836, 266] on section at bounding box center [846, 267] width 22 height 16
click at [841, 266] on icon "Ausrichtung" at bounding box center [846, 267] width 9 height 9
click at [858, 305] on icon "ui.textEditor.alignment.center" at bounding box center [855, 303] width 9 height 9
click at [804, 271] on span "Größe" at bounding box center [804, 267] width 4 height 15
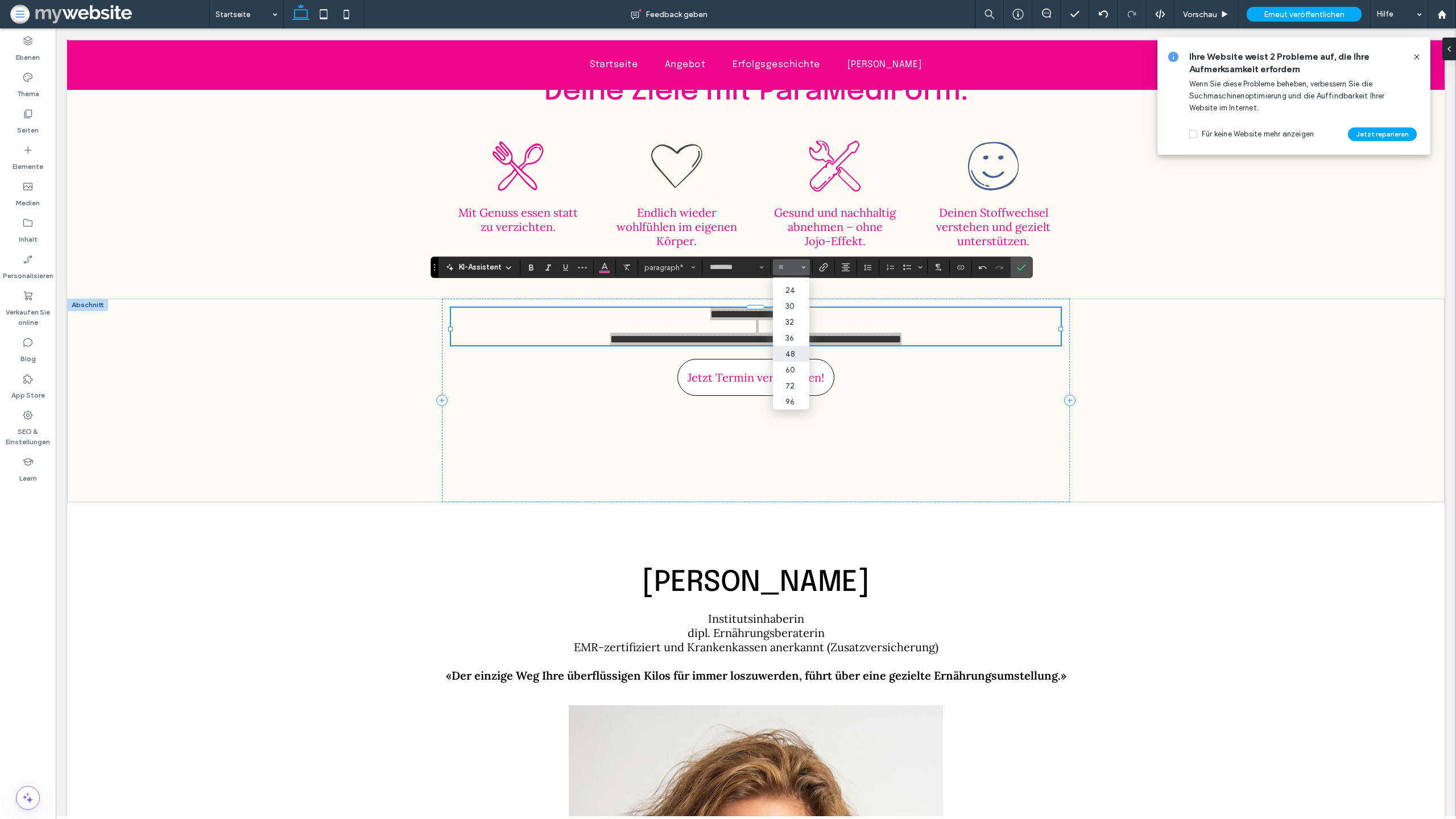
click at [790, 351] on label "48" at bounding box center [791, 354] width 36 height 16
type input "**"
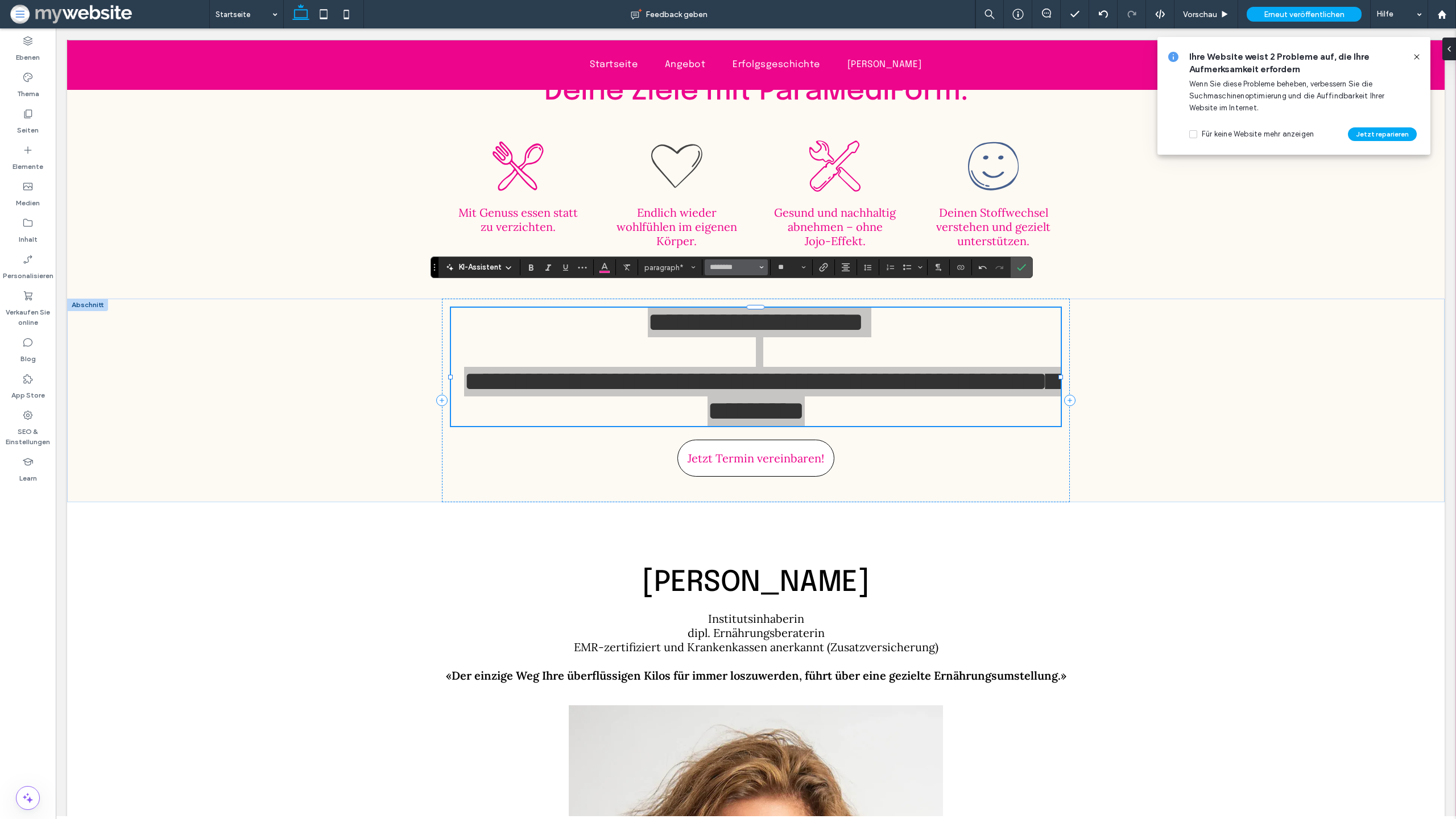
click at [762, 269] on span "Schriftart & Schriftstärke" at bounding box center [762, 267] width 4 height 15
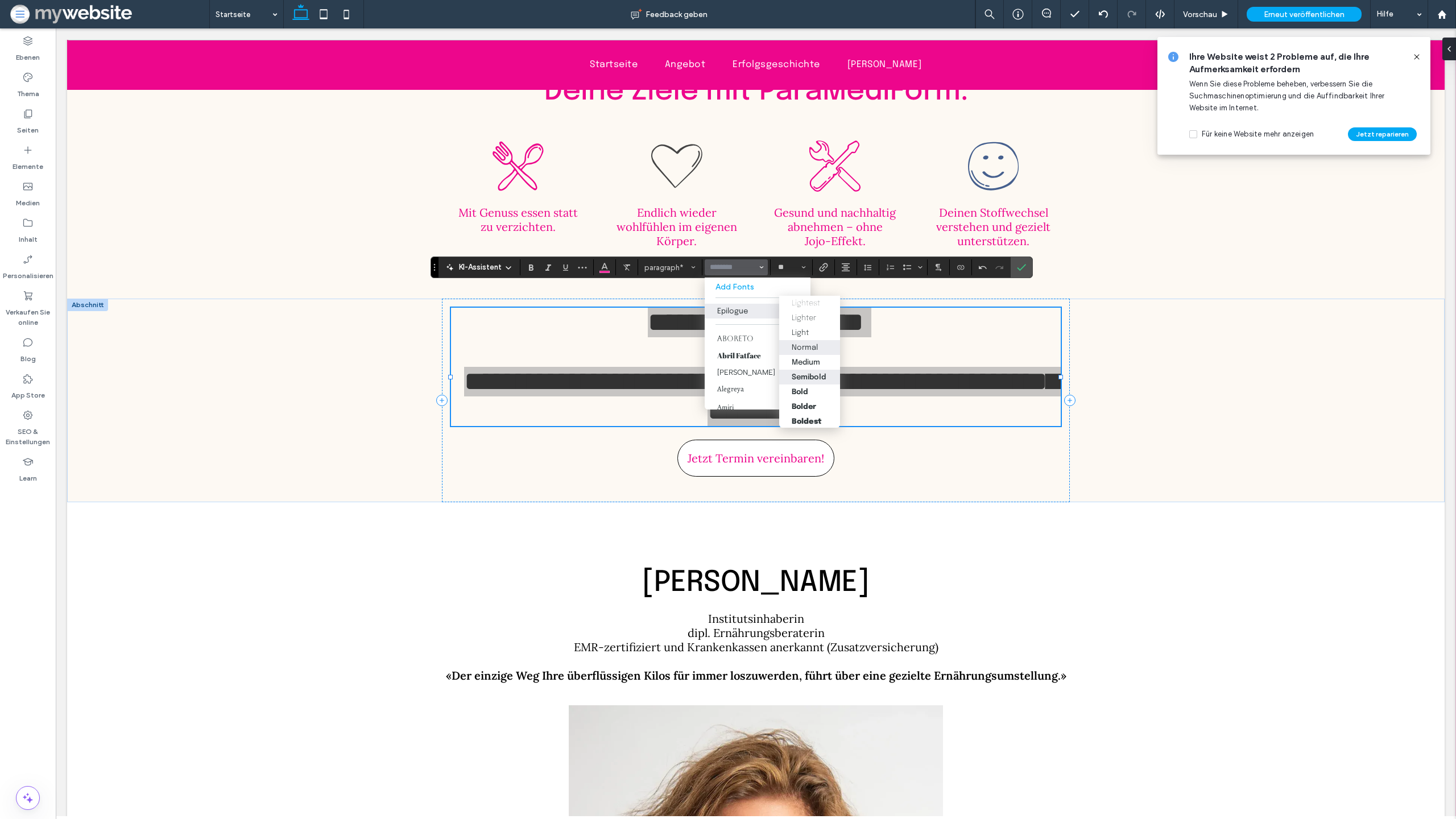
click at [804, 373] on label "Semibold" at bounding box center [810, 377] width 61 height 15
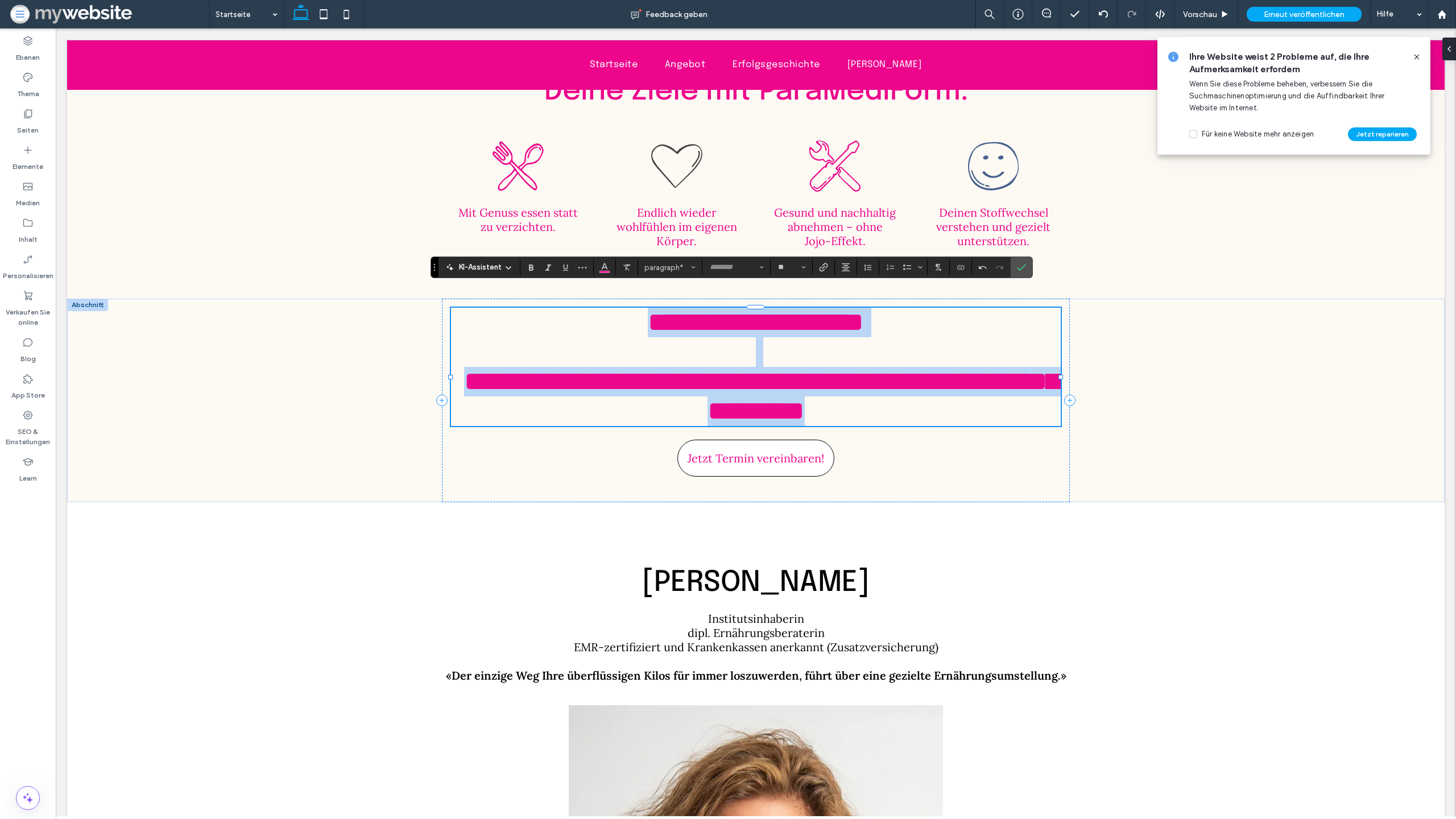
type input "********"
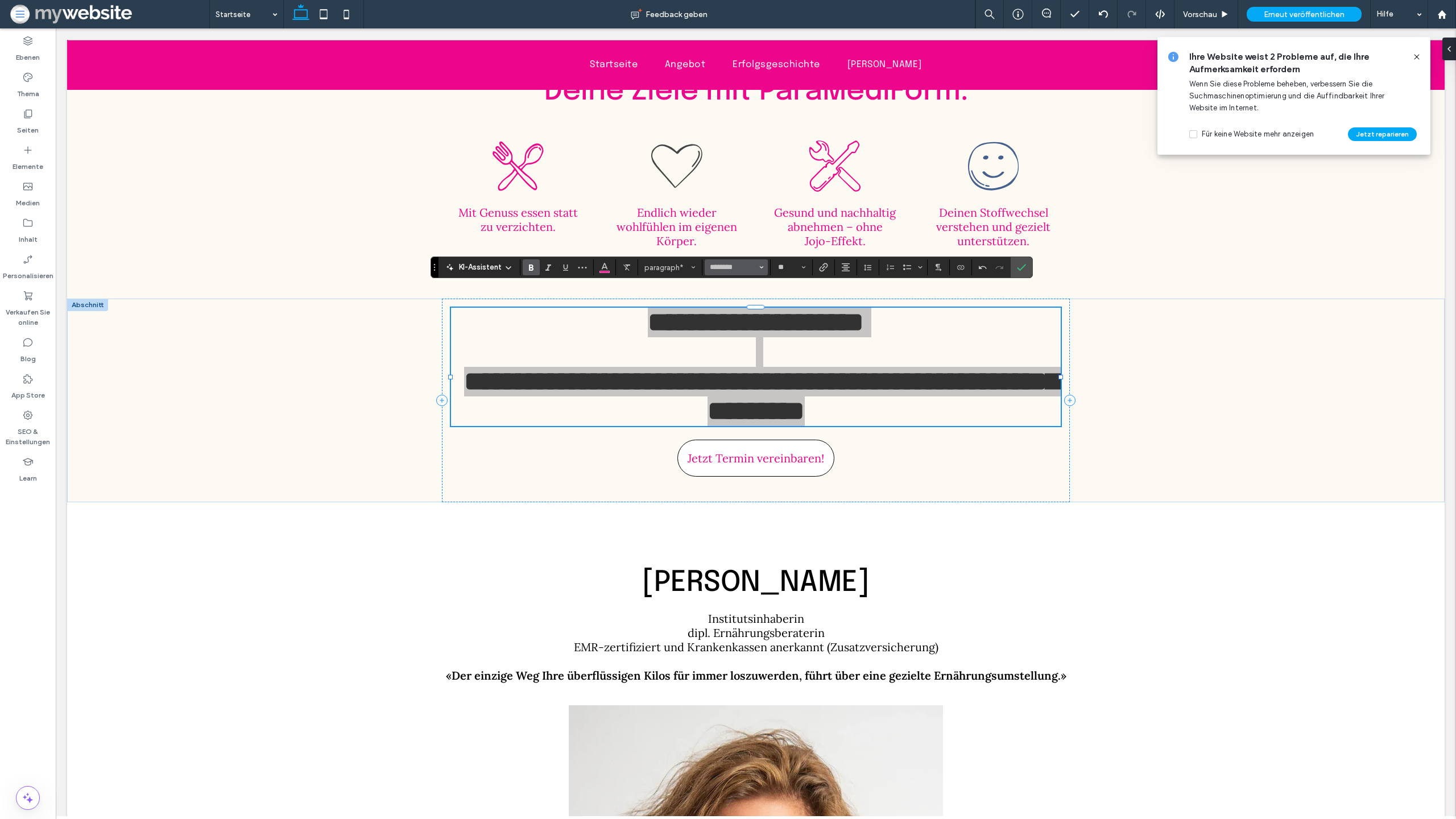
click at [764, 267] on button "********" at bounding box center [736, 267] width 63 height 16
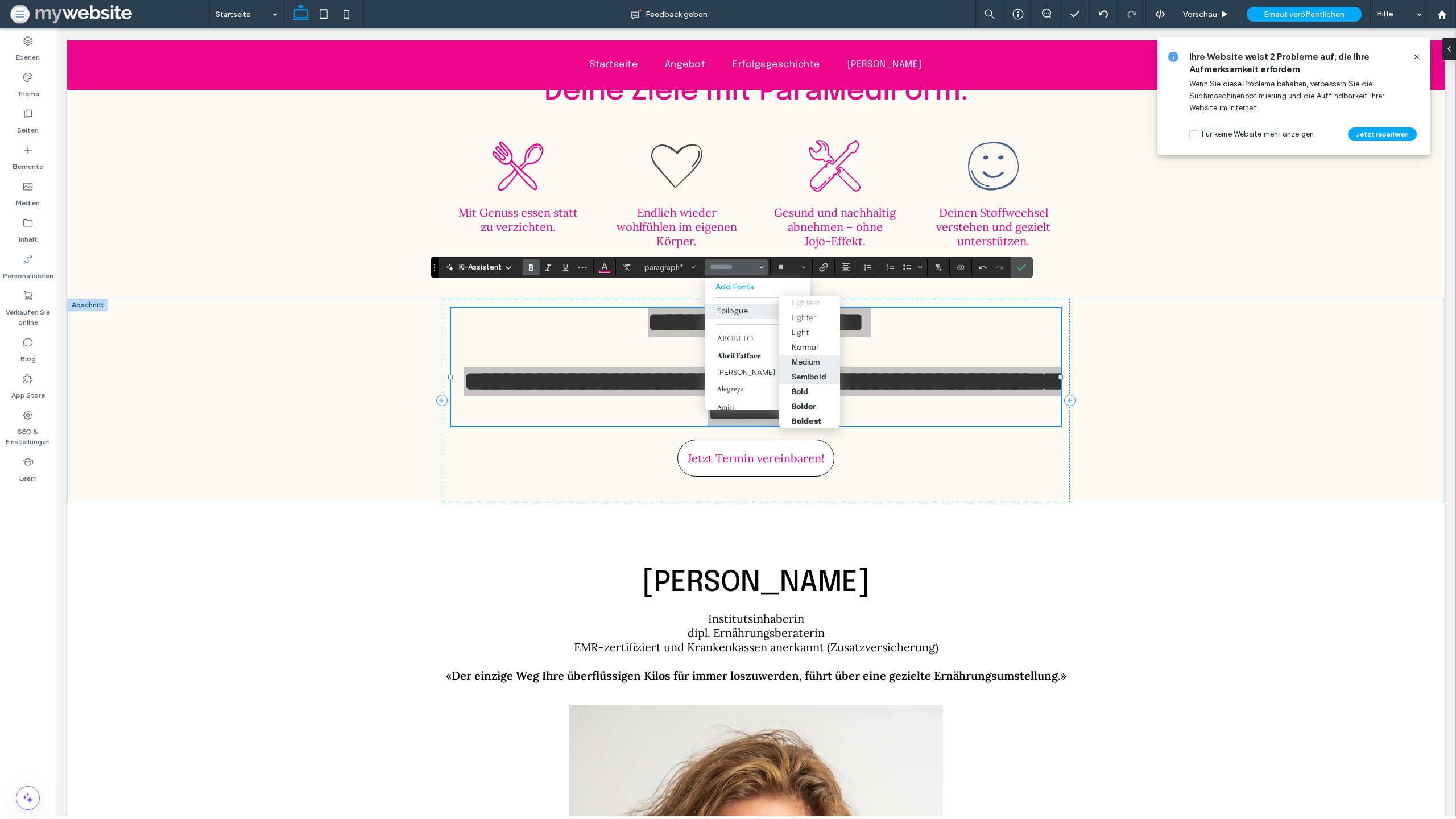
click at [813, 359] on div "Medium" at bounding box center [806, 362] width 29 height 7
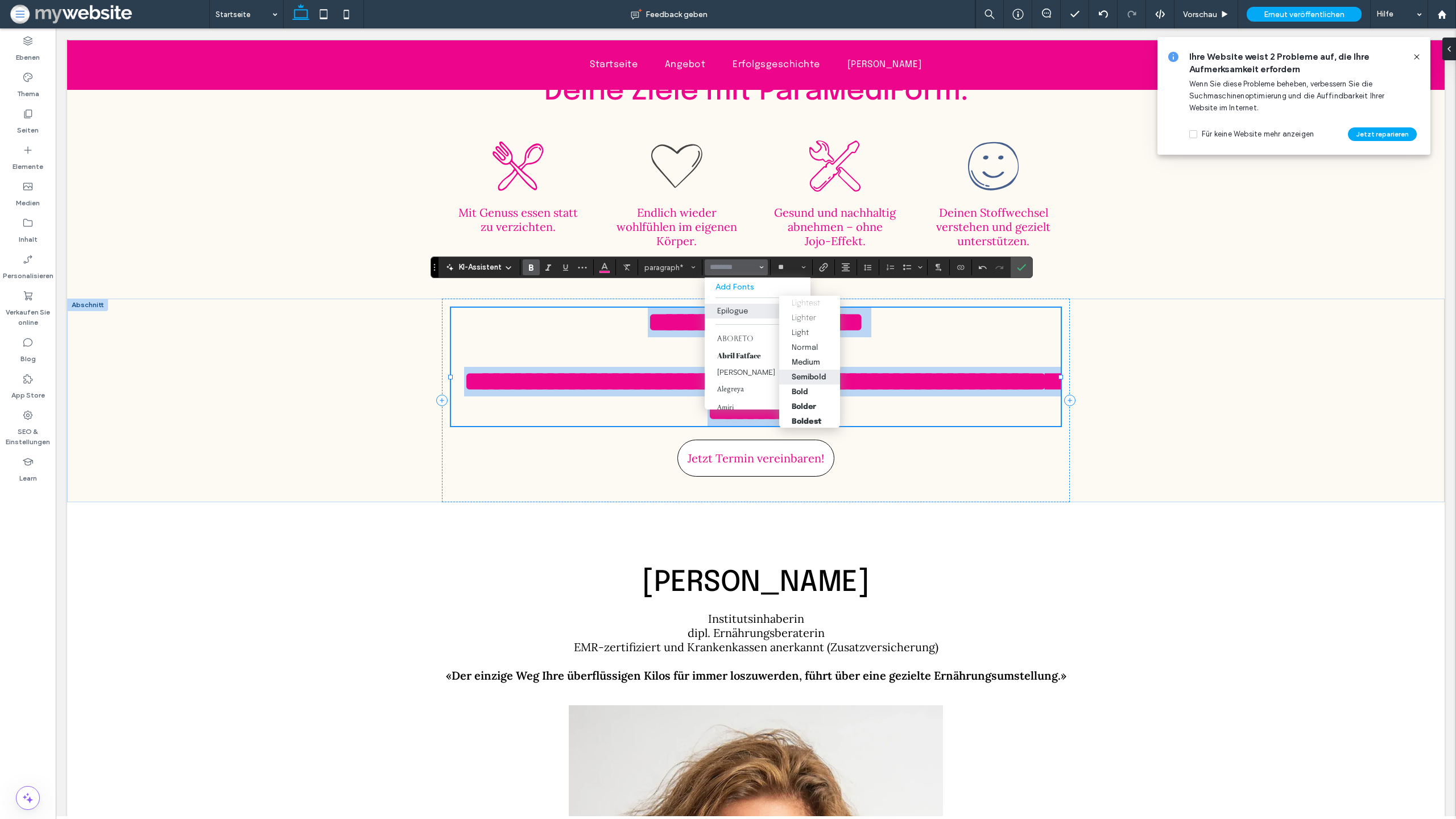
type input "********"
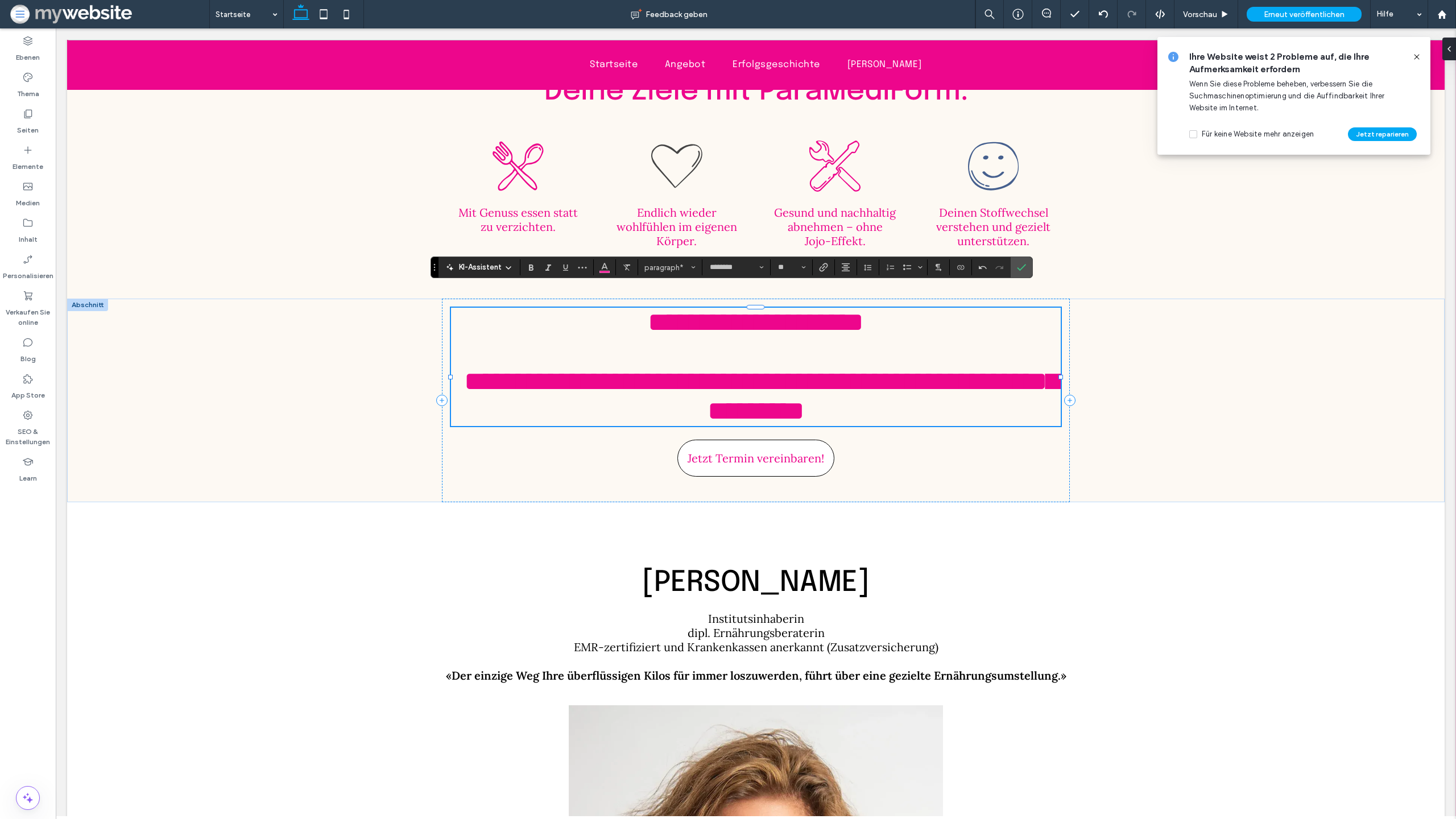
click at [1103, 370] on div "**********" at bounding box center [756, 401] width 1378 height 204
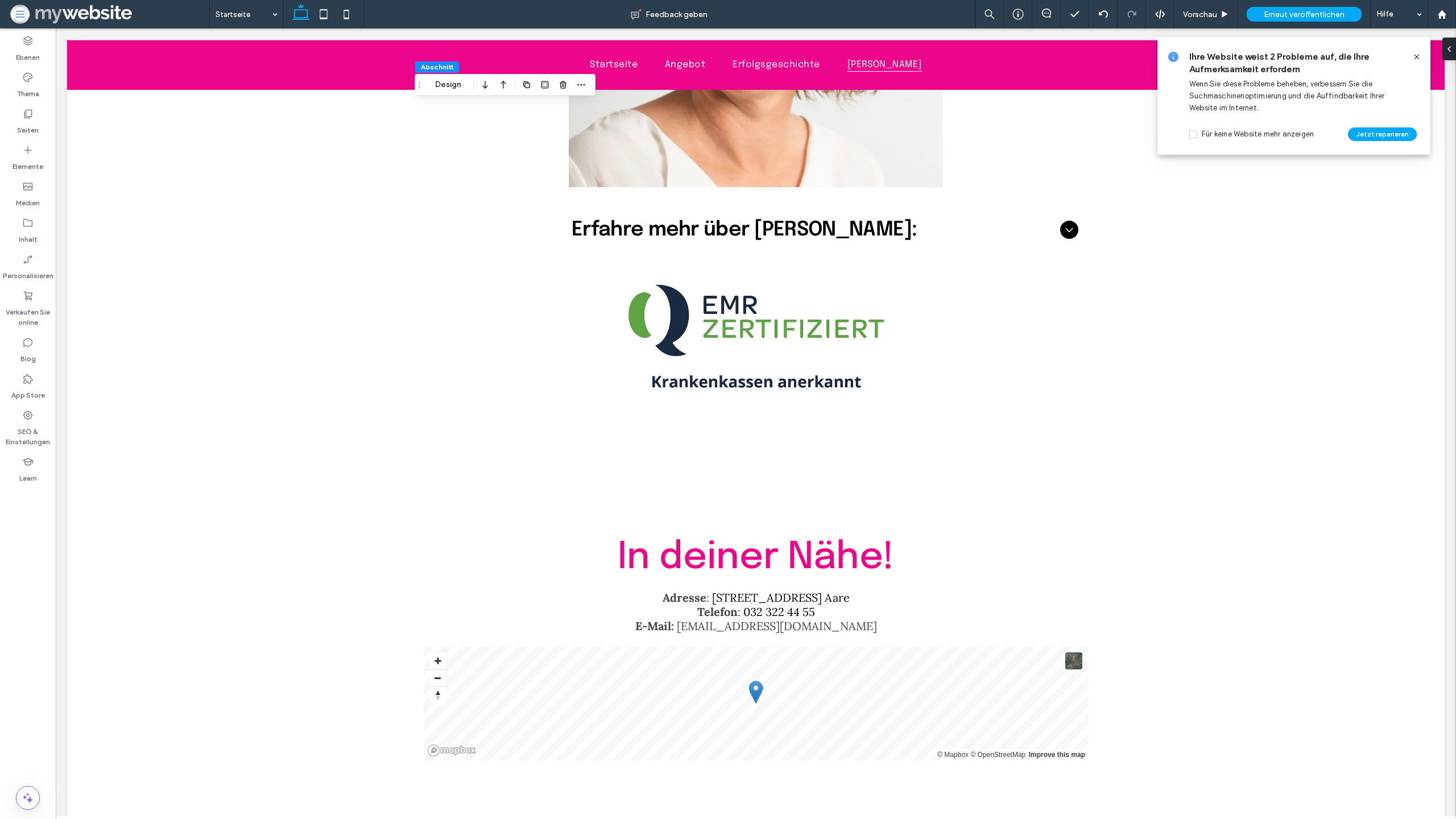
scroll to position [3788, 0]
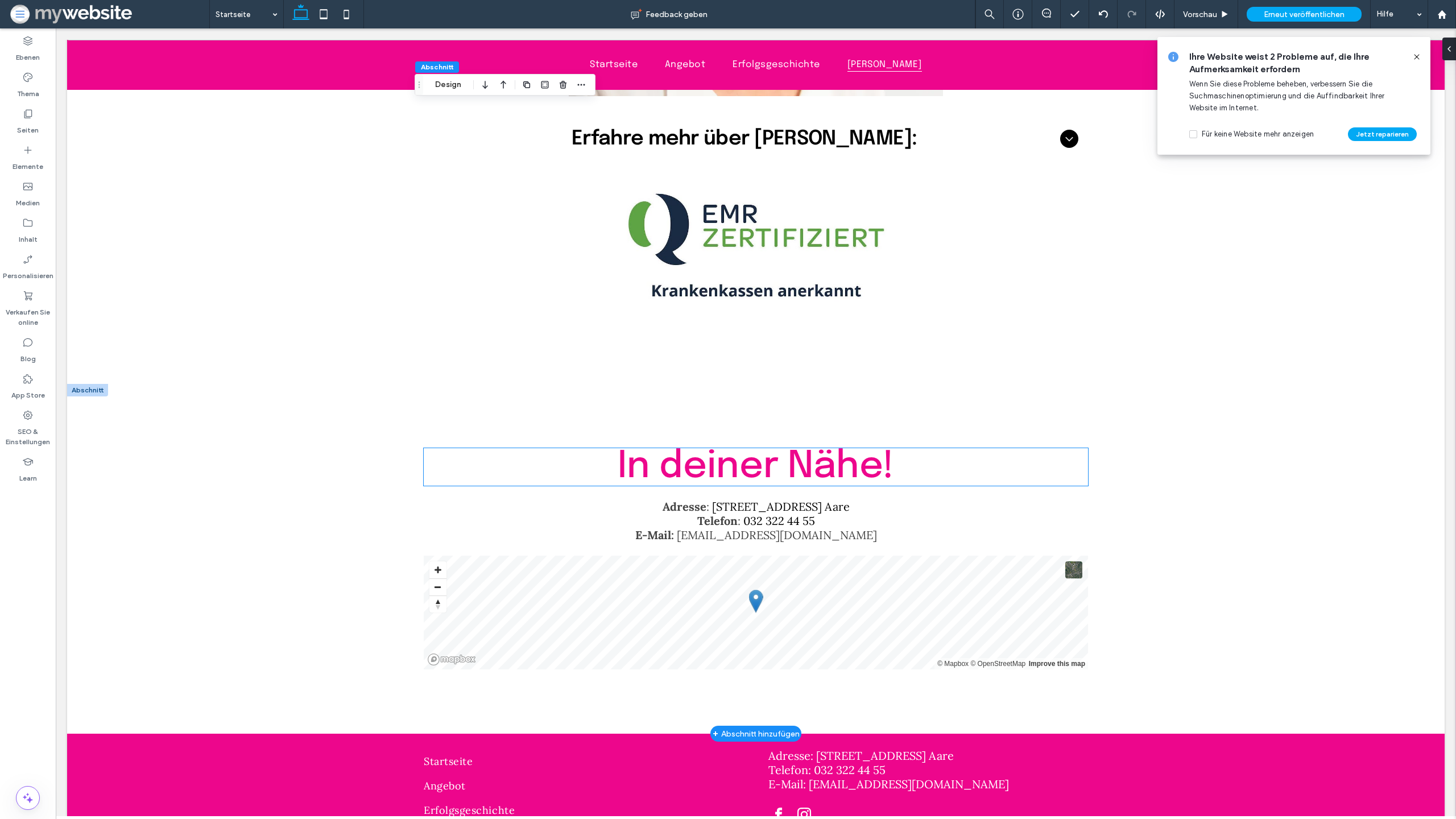
click at [751, 448] on span "In deiner Nähe!" at bounding box center [756, 466] width 277 height 38
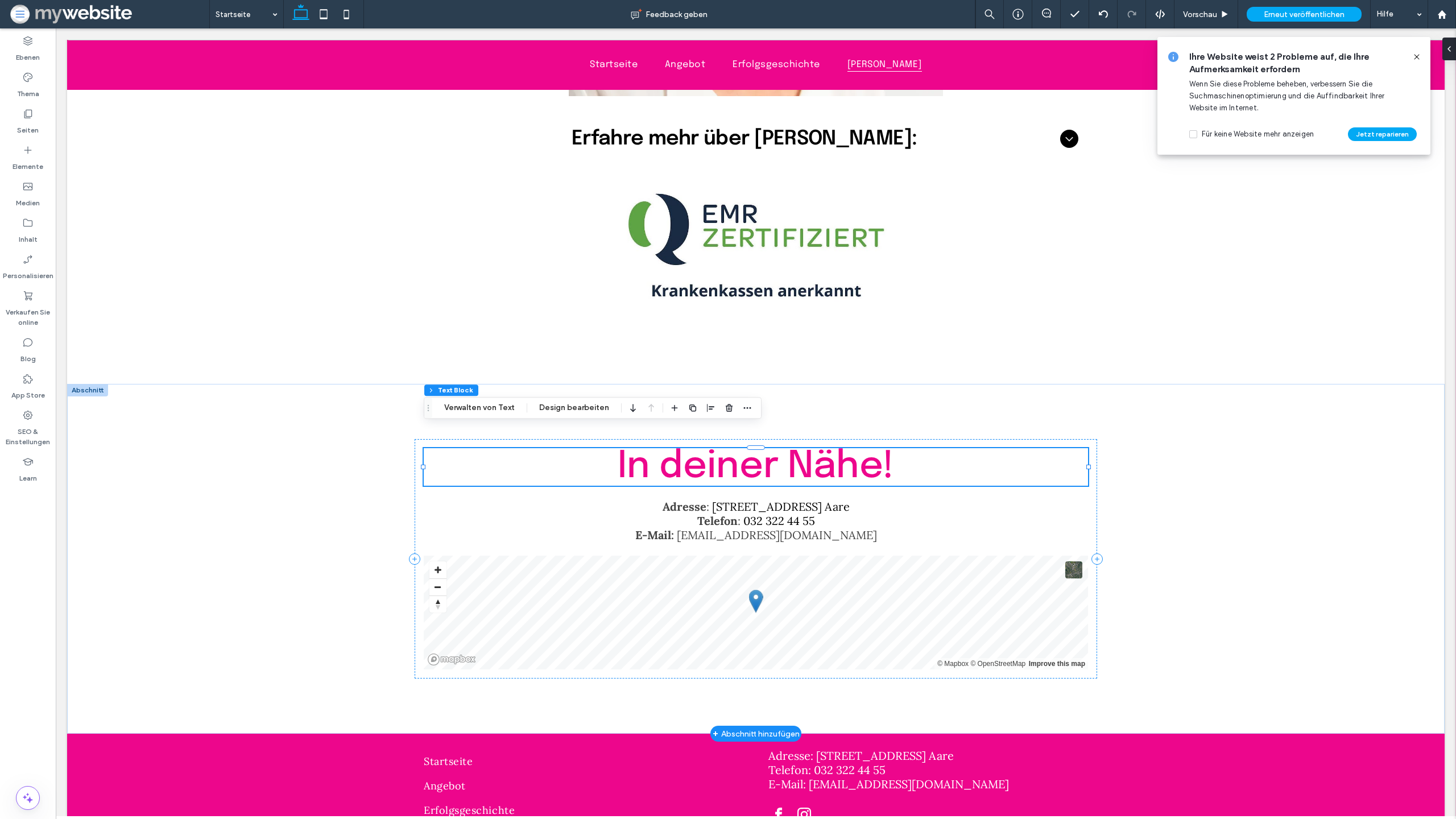
click at [751, 448] on span "In deiner Nähe!" at bounding box center [756, 466] width 277 height 38
type input "********"
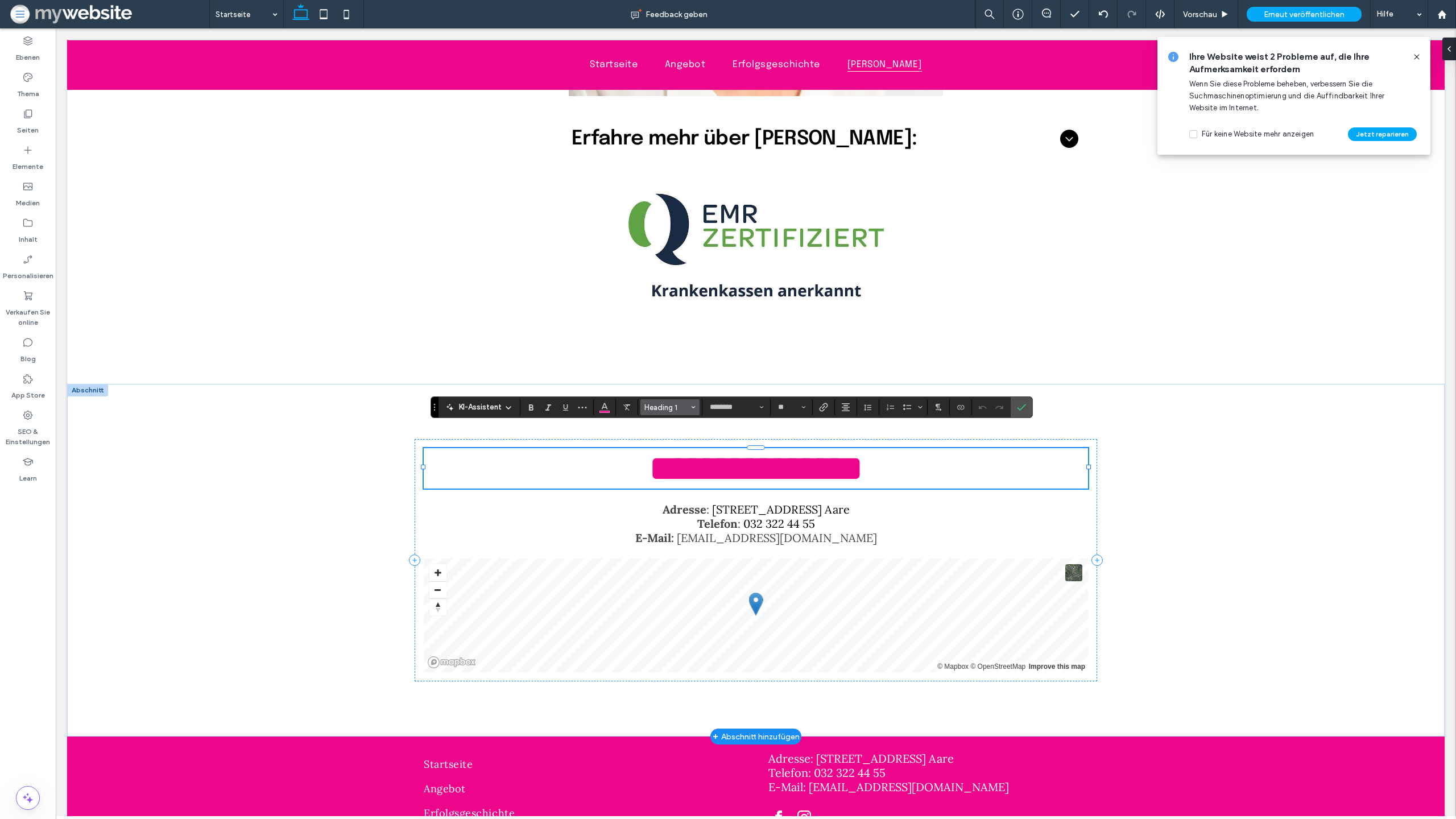
click at [692, 412] on span "Stile" at bounding box center [694, 407] width 4 height 15
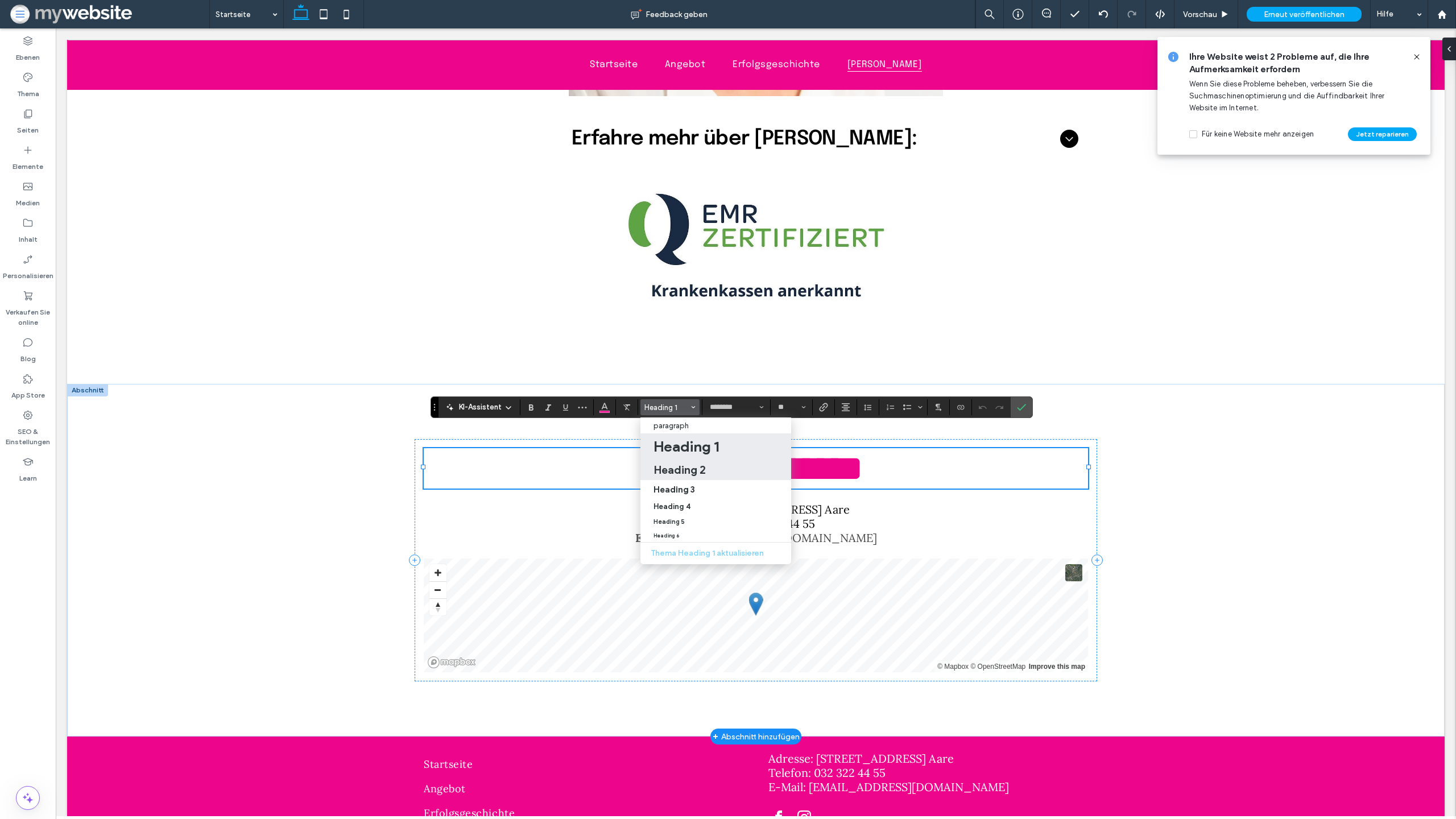
click at [697, 472] on h2 "Heading 2" at bounding box center [680, 469] width 52 height 13
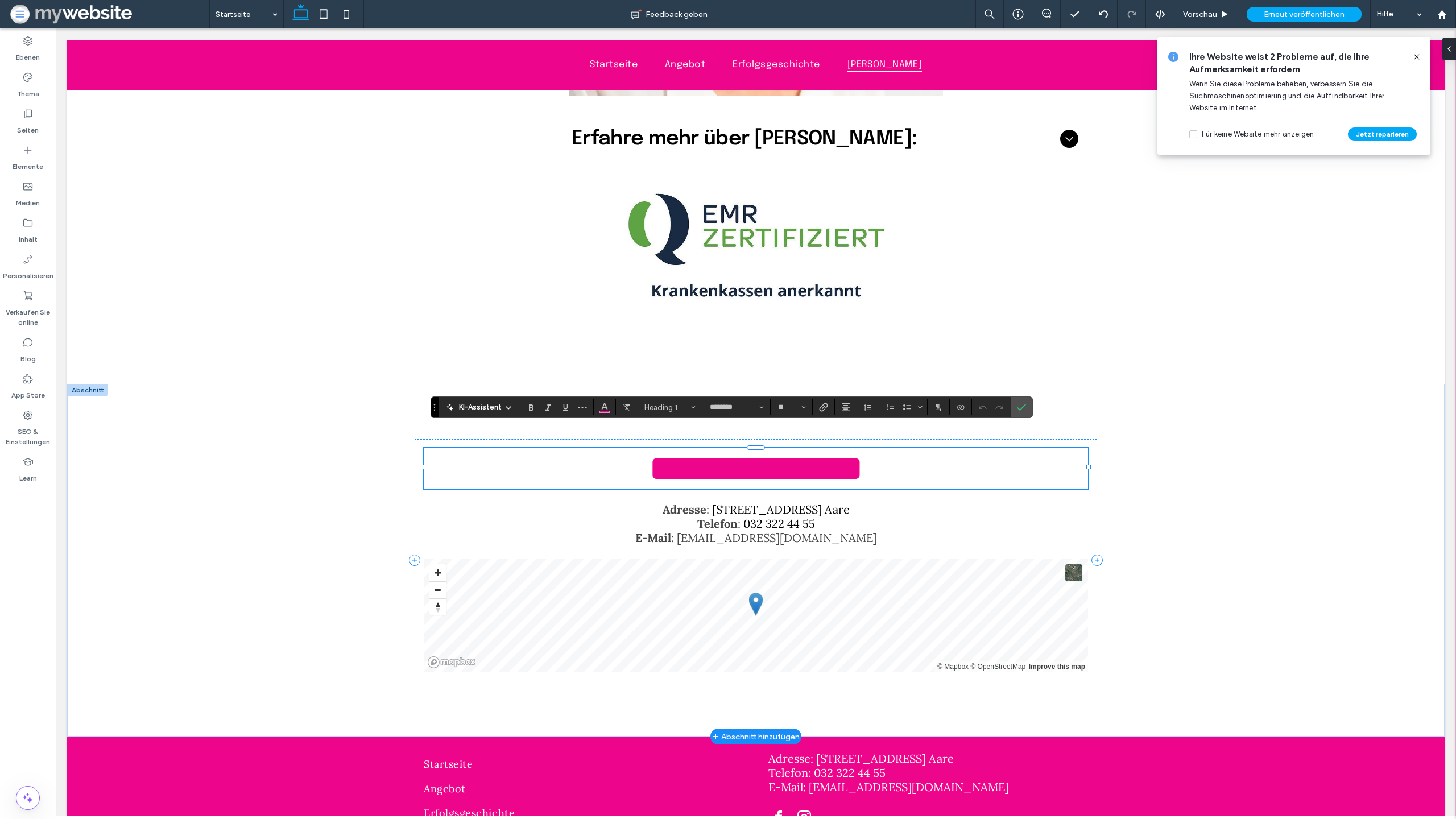
type input "**"
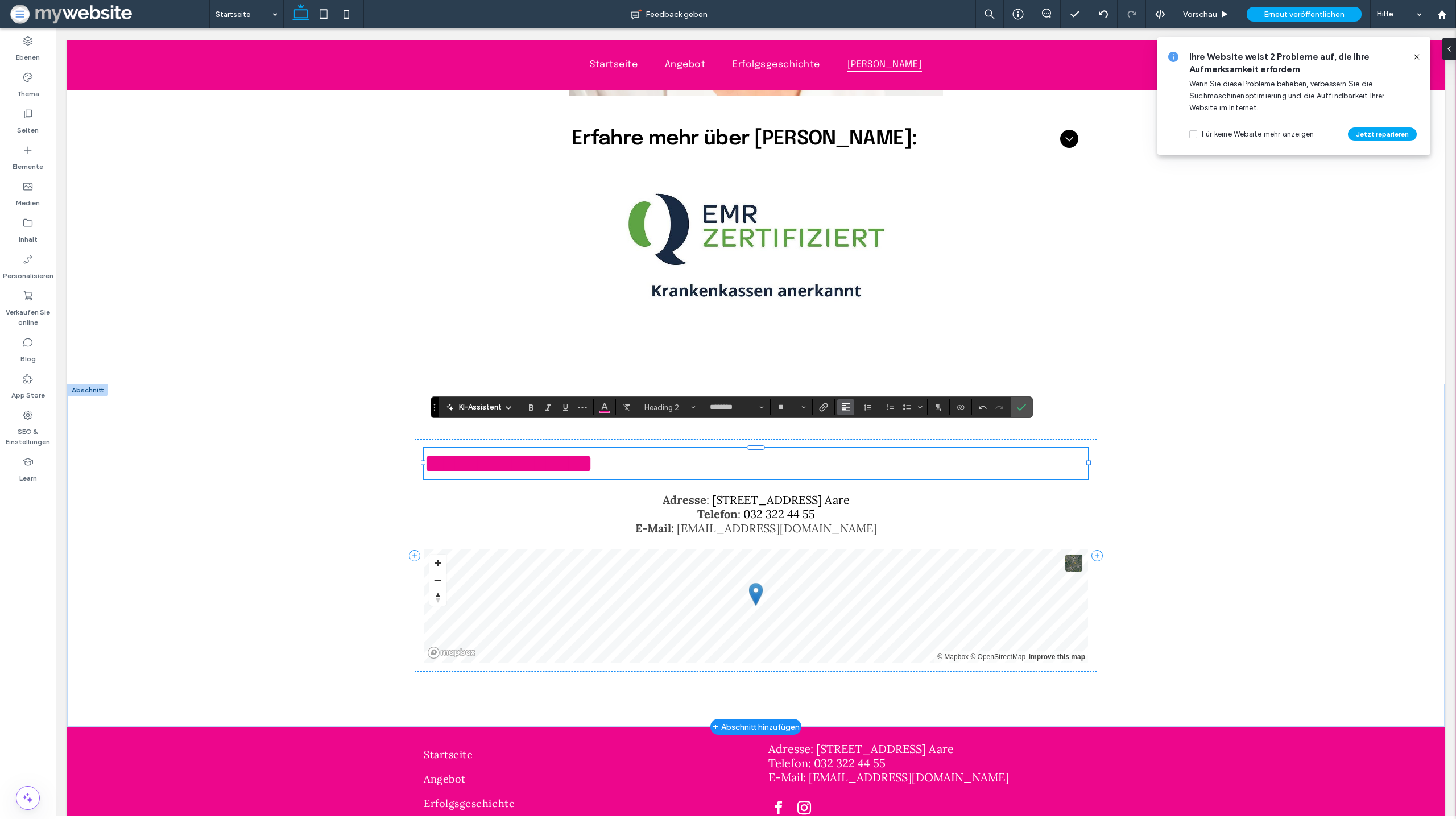
click at [849, 406] on icon "Ausrichtung" at bounding box center [846, 407] width 9 height 9
click at [853, 441] on icon "ui.textEditor.alignment.center" at bounding box center [855, 443] width 9 height 9
drag, startPoint x: 1232, startPoint y: 405, endPoint x: 1178, endPoint y: 408, distance: 54.1
click at [1232, 405] on div "**********" at bounding box center [756, 555] width 1378 height 343
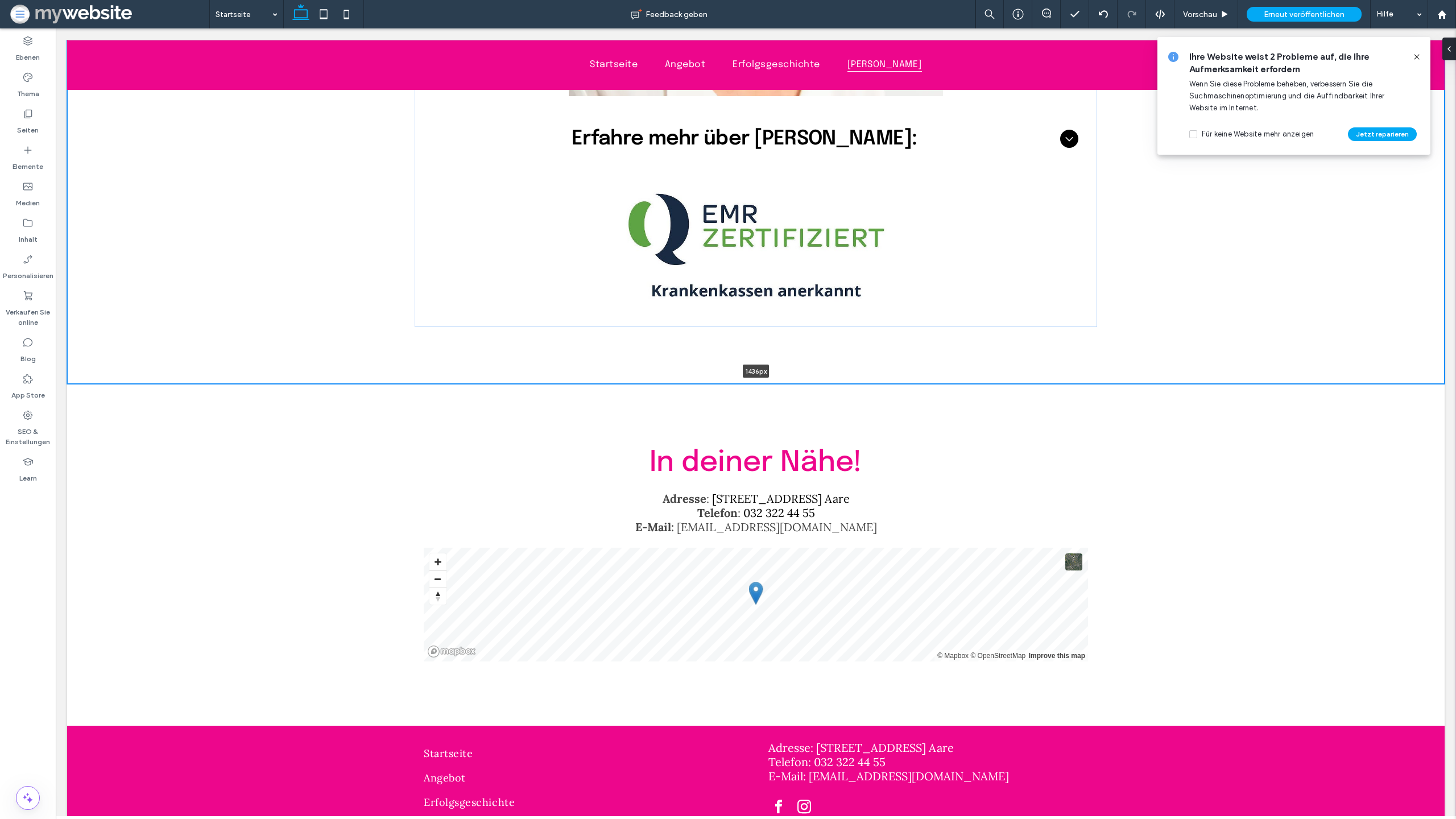
drag, startPoint x: 828, startPoint y: 361, endPoint x: 834, endPoint y: 317, distance: 44.4
type input "****"
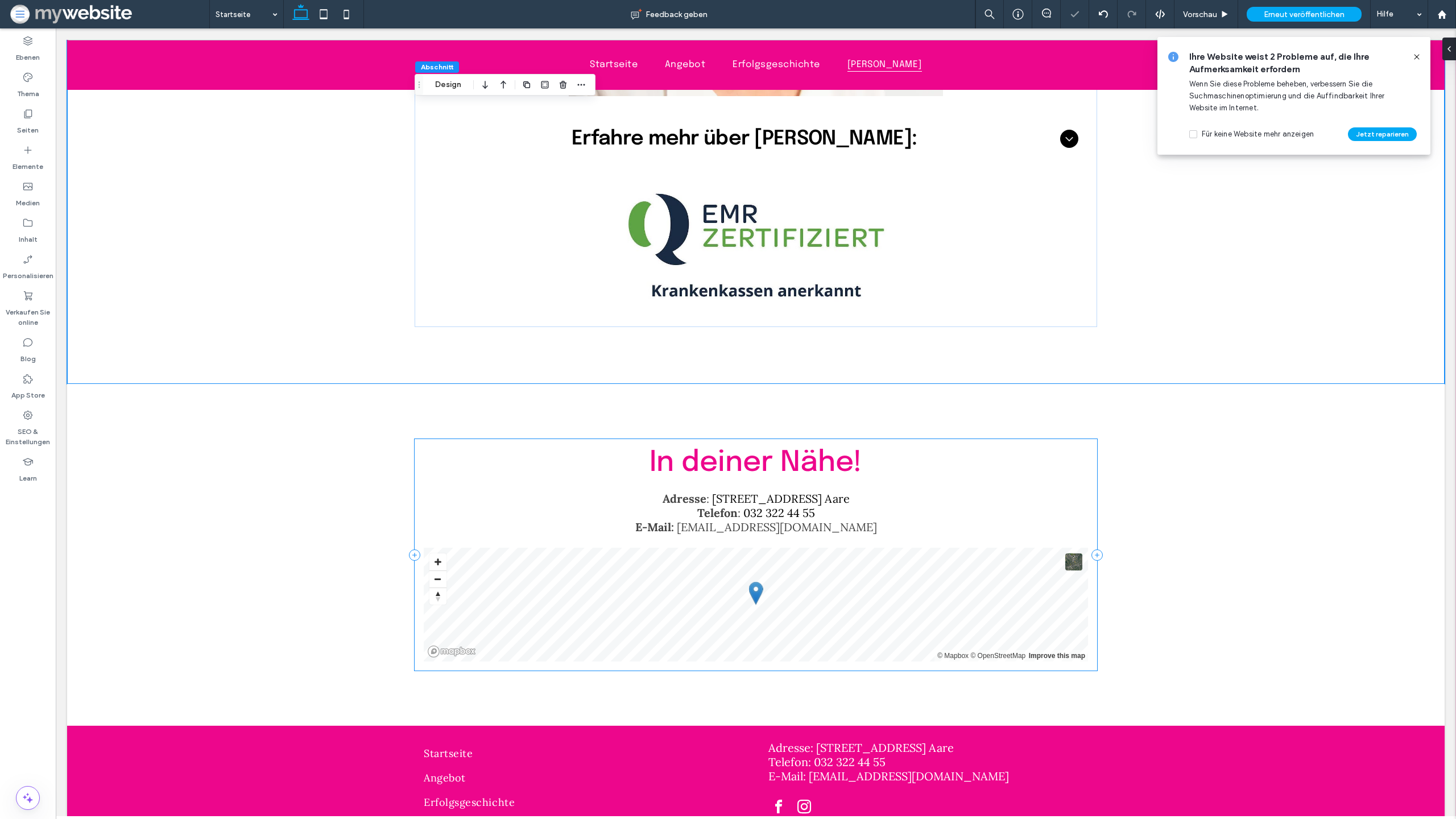
click at [774, 439] on div "In deiner Nähe! Adresse : Spittelgasse 1, 3294 Büren a. Aare Telefon : 032 322 …" at bounding box center [756, 555] width 683 height 232
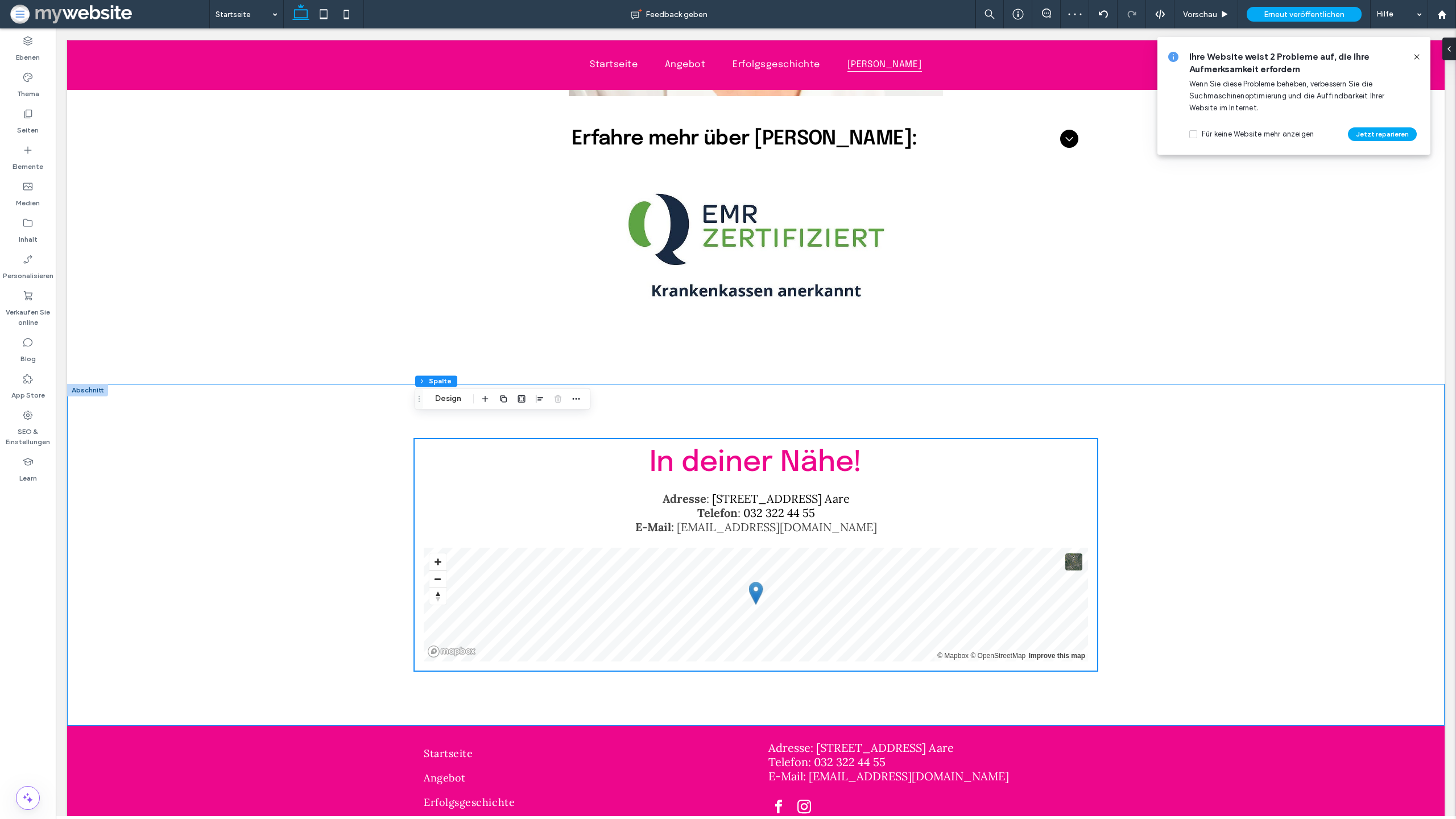
click at [731, 384] on div "In deiner Nähe! Adresse : Spittelgasse 1, 3294 Büren a. Aare Telefon : 032 322 …" at bounding box center [756, 554] width 683 height 342
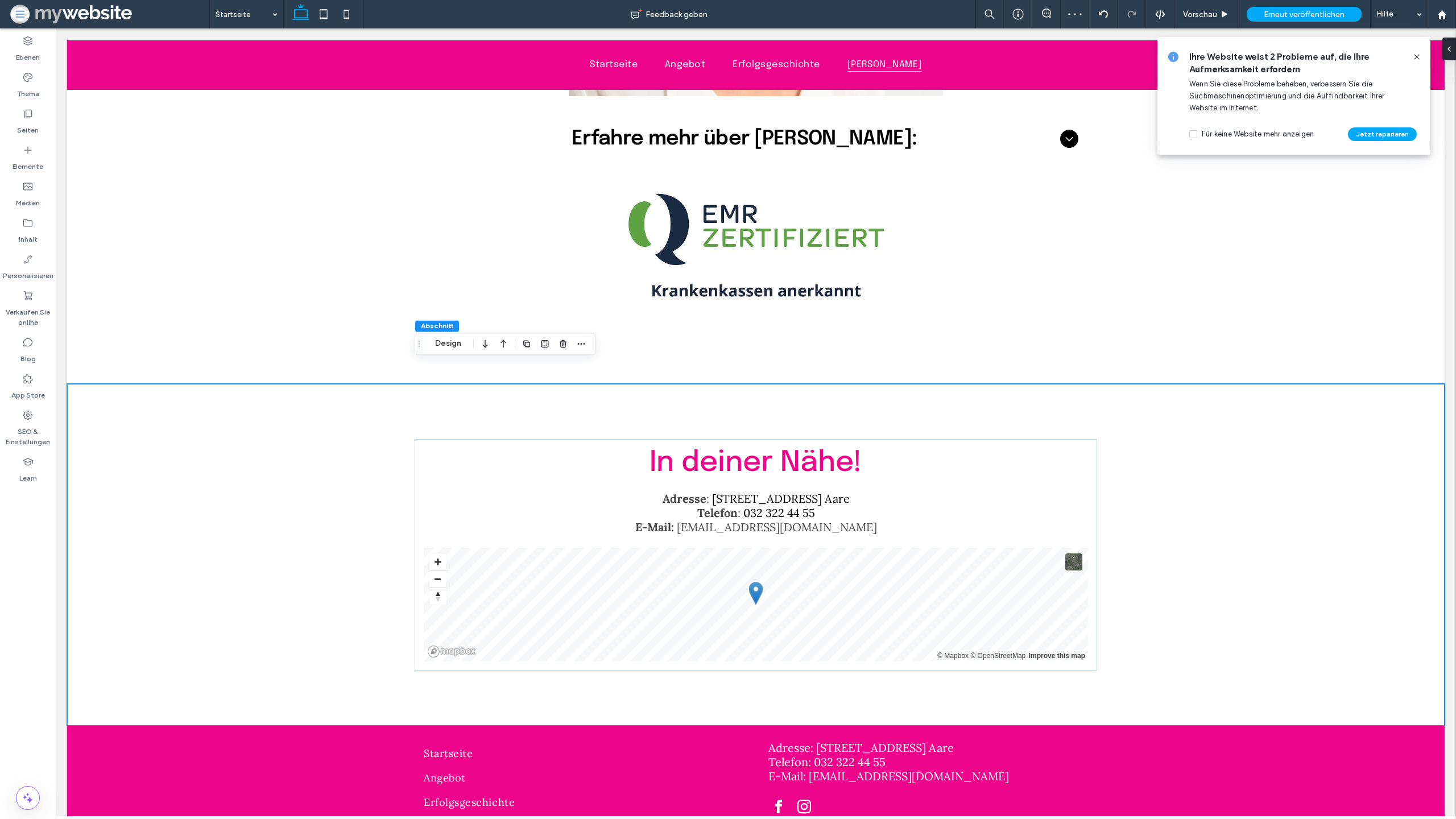
click at [734, 384] on div "In deiner Nähe! Adresse : Spittelgasse 1, 3294 Büren a. Aare Telefon : 032 322 …" at bounding box center [756, 554] width 683 height 342
click at [399, 384] on div "In deiner Nähe! Adresse : Spittelgasse 1, 3294 Büren a. Aare Telefon : 032 322 …" at bounding box center [756, 554] width 1378 height 342
click at [432, 348] on button "Design" at bounding box center [448, 343] width 41 height 13
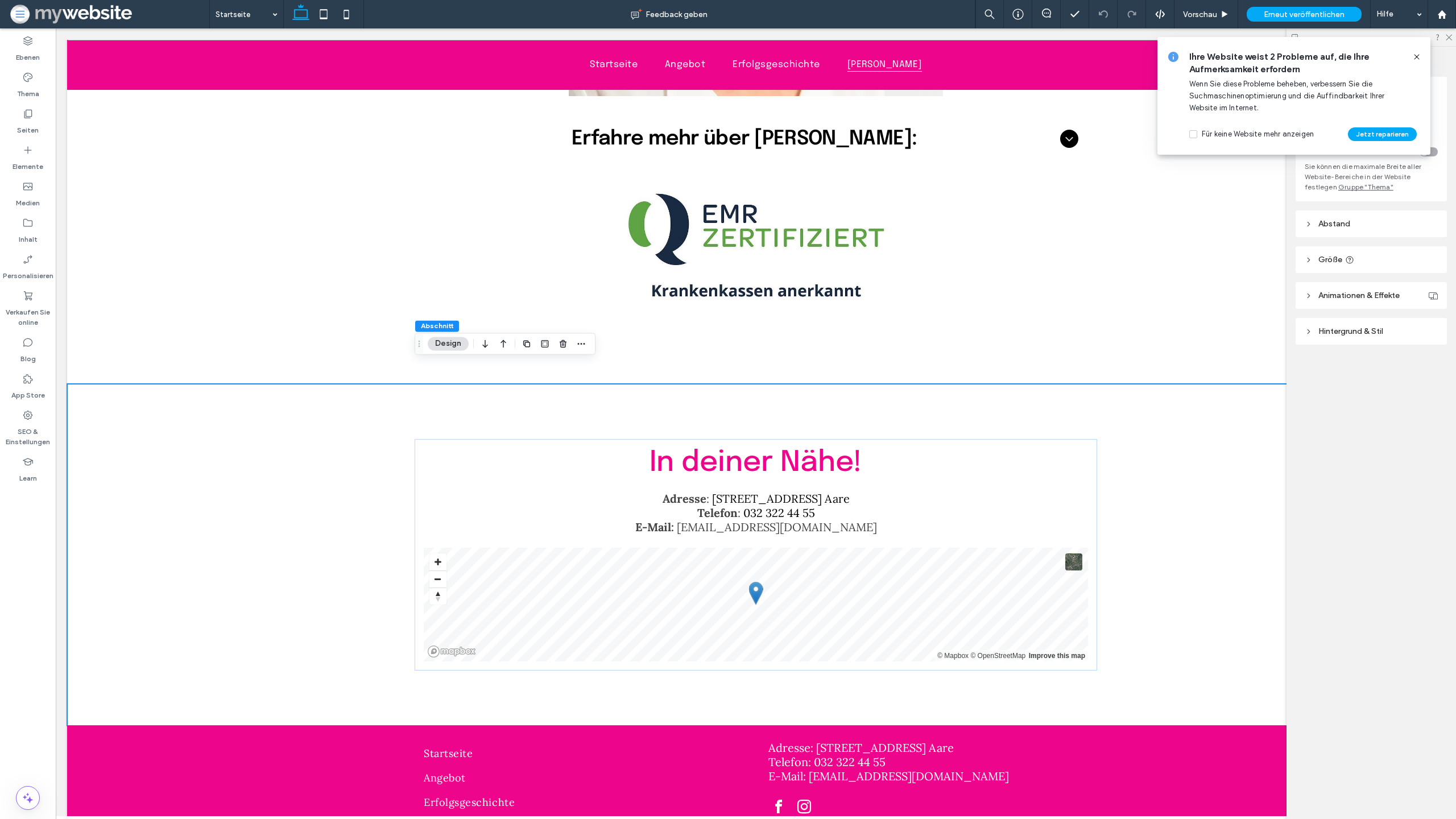
drag, startPoint x: 1416, startPoint y: 59, endPoint x: 1408, endPoint y: 71, distance: 14.4
click at [1416, 59] on icon at bounding box center [1417, 57] width 9 height 9
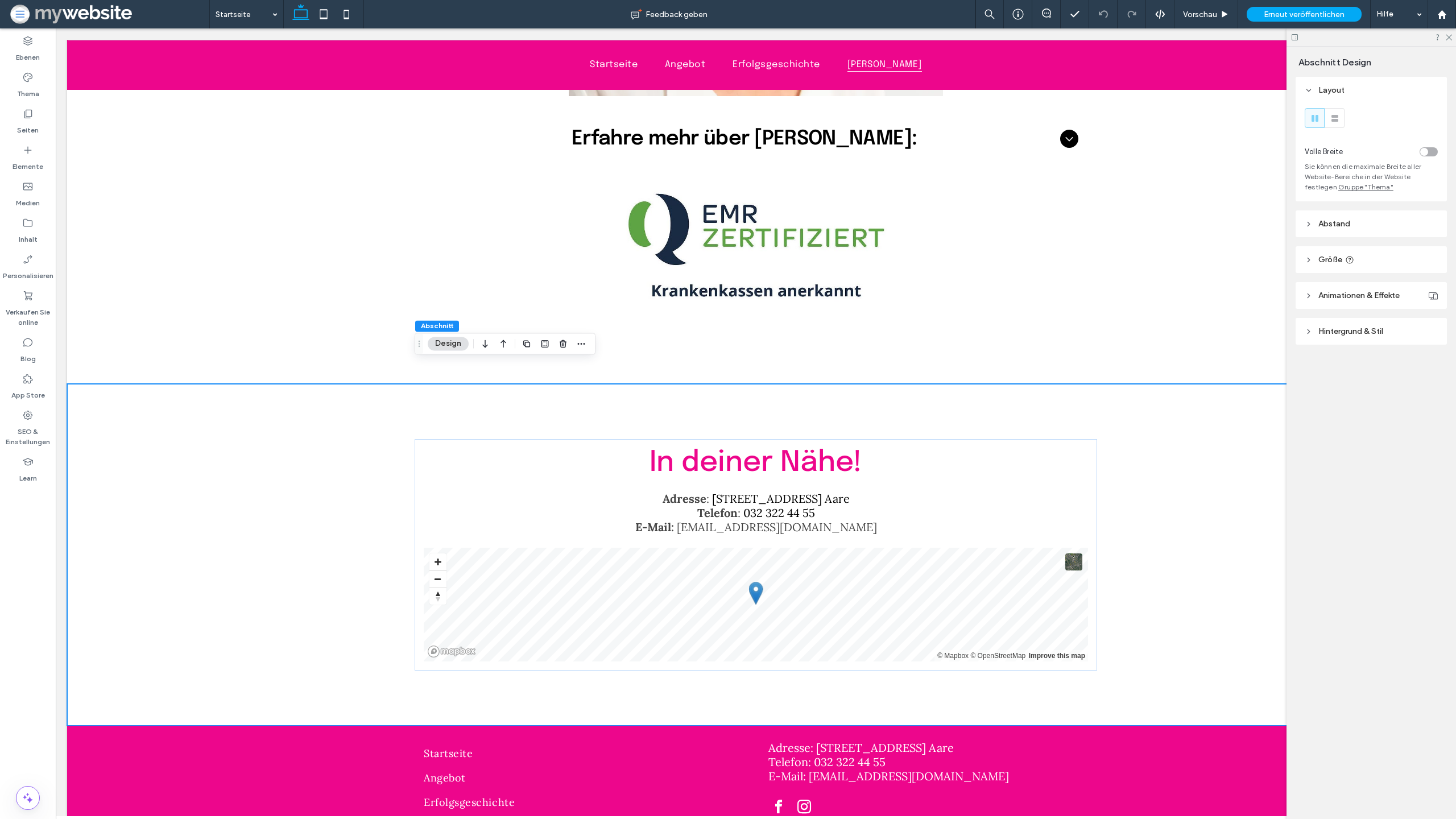
click at [1353, 229] on header "Abstand" at bounding box center [1371, 224] width 151 height 27
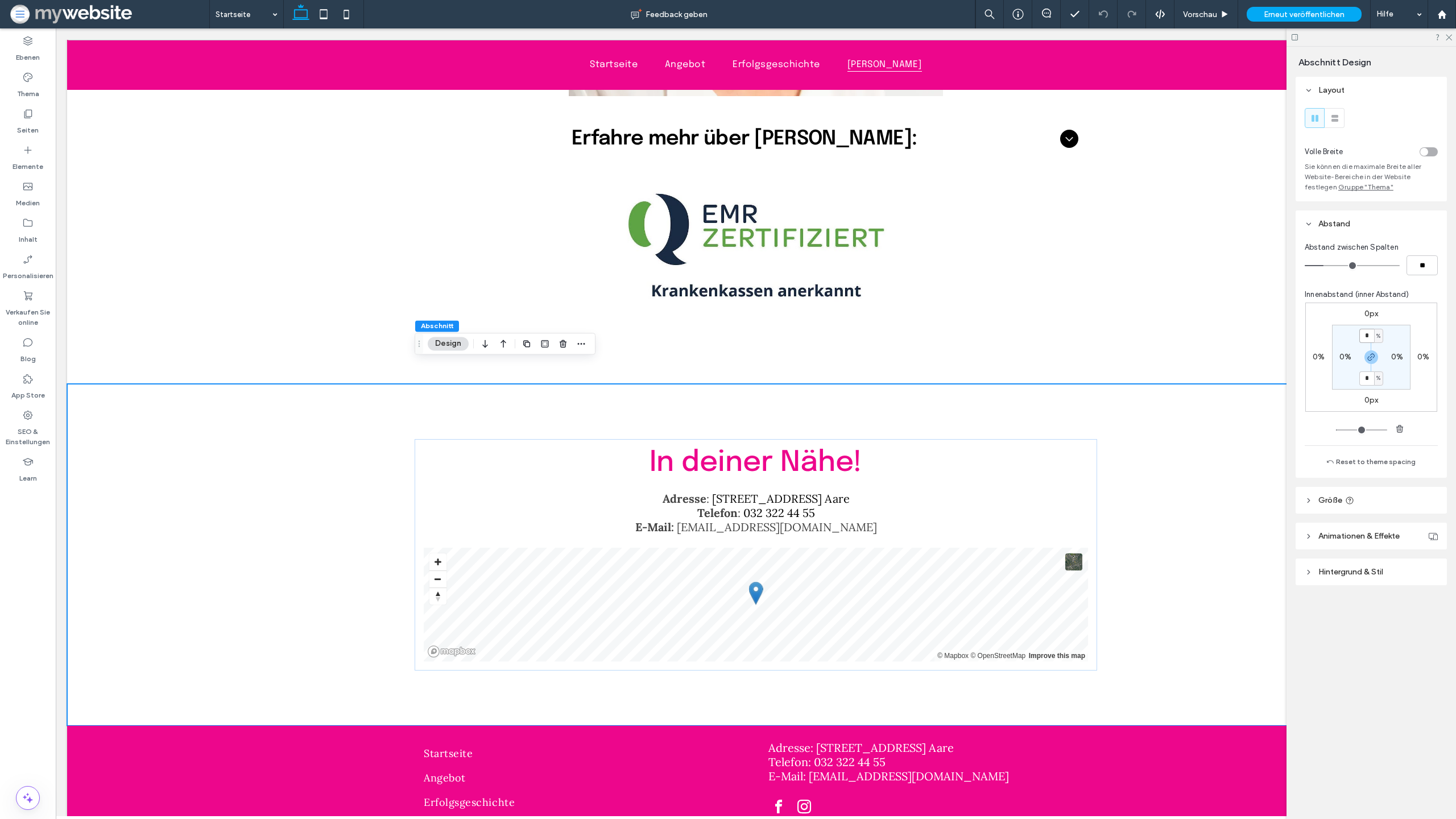
click at [1365, 334] on input "*" at bounding box center [1367, 336] width 15 height 14
type input "*"
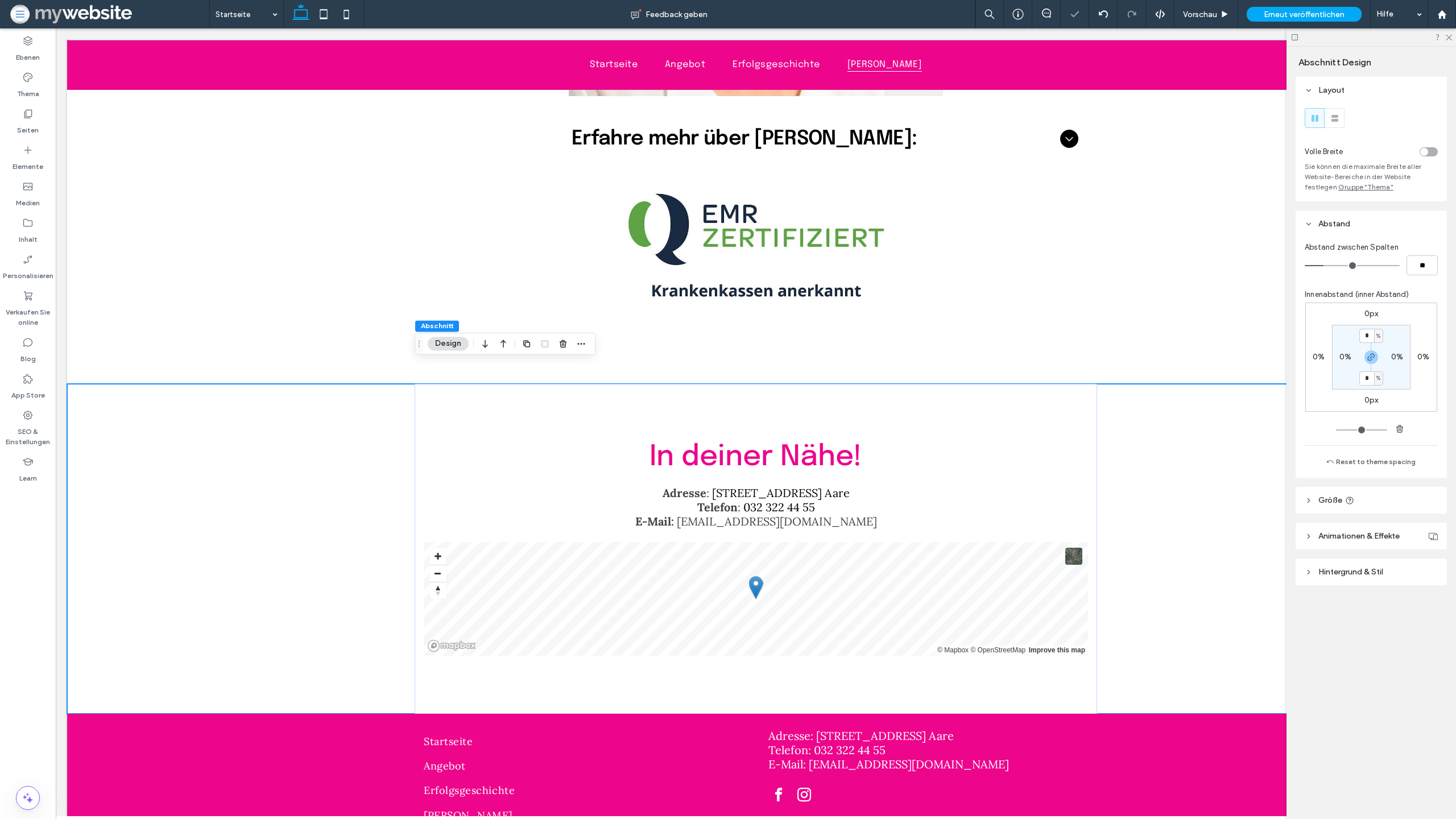
click at [1356, 393] on div "0px 0% 0px 0% * % 0% * % 0%" at bounding box center [1371, 357] width 132 height 109
click at [858, 267] on img at bounding box center [756, 245] width 269 height 145
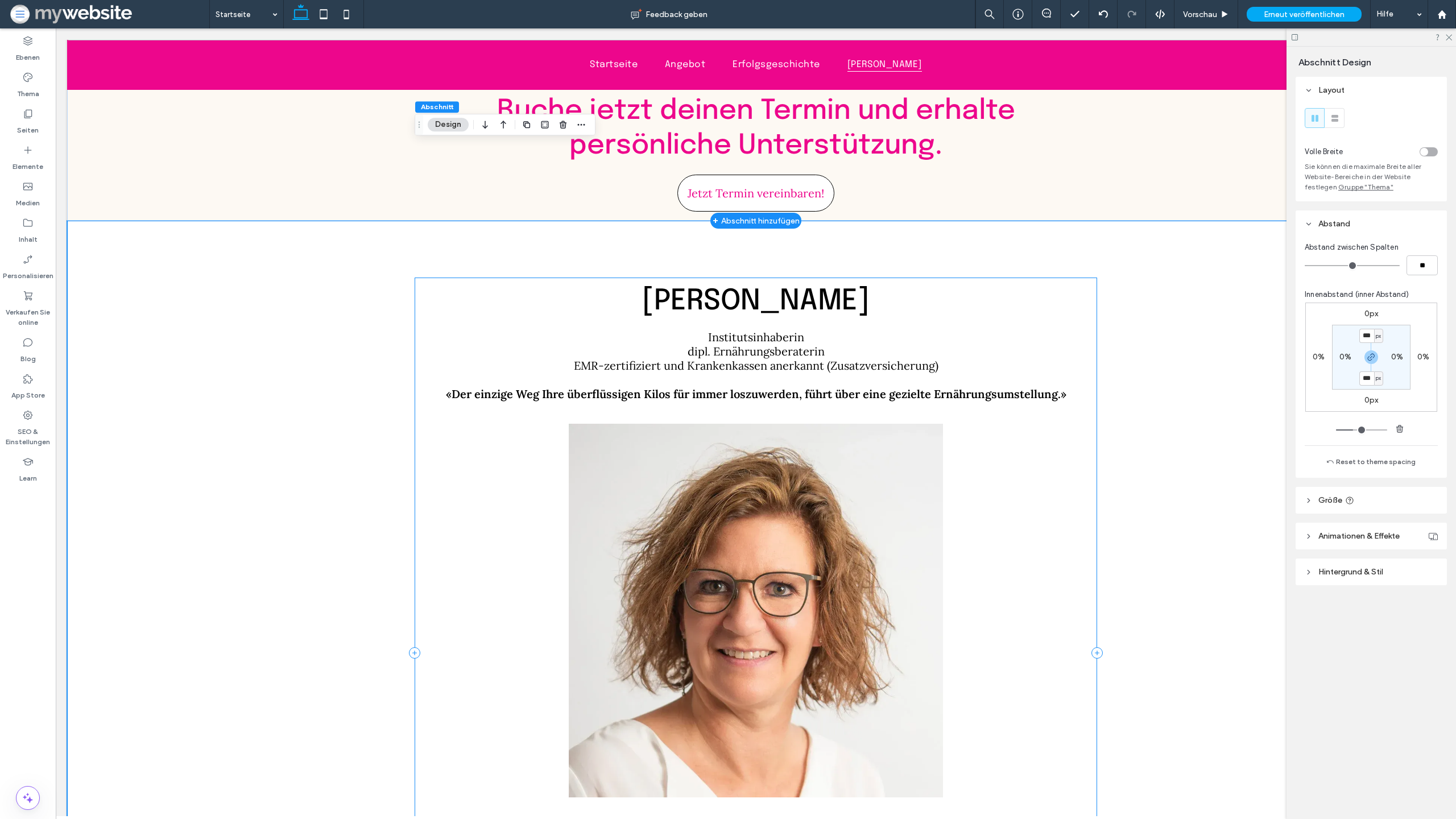
scroll to position [3143, 0]
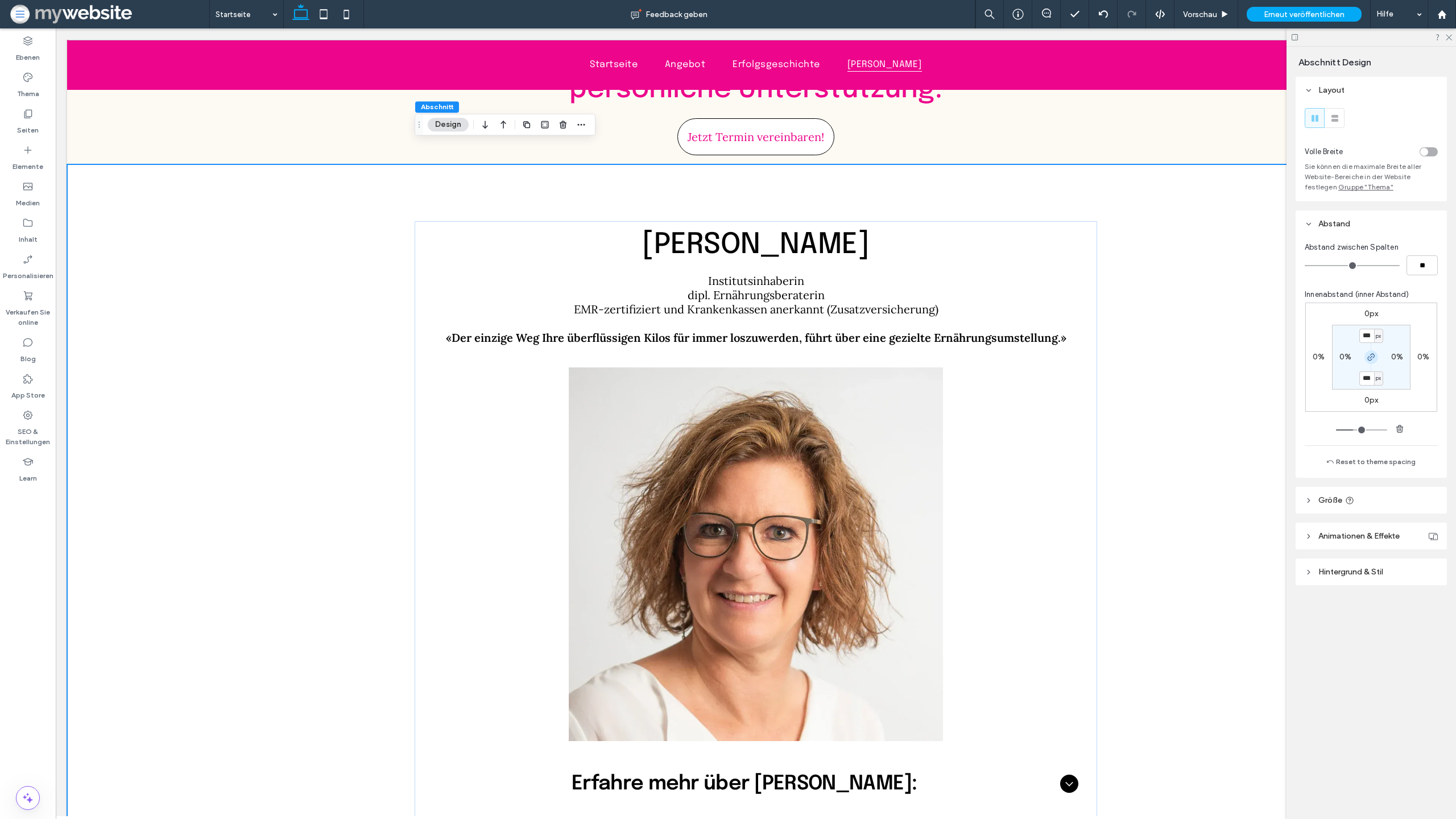
click at [1369, 360] on icon "button" at bounding box center [1371, 357] width 9 height 9
click at [1370, 381] on label "100px" at bounding box center [1371, 378] width 22 height 10
type input "*"
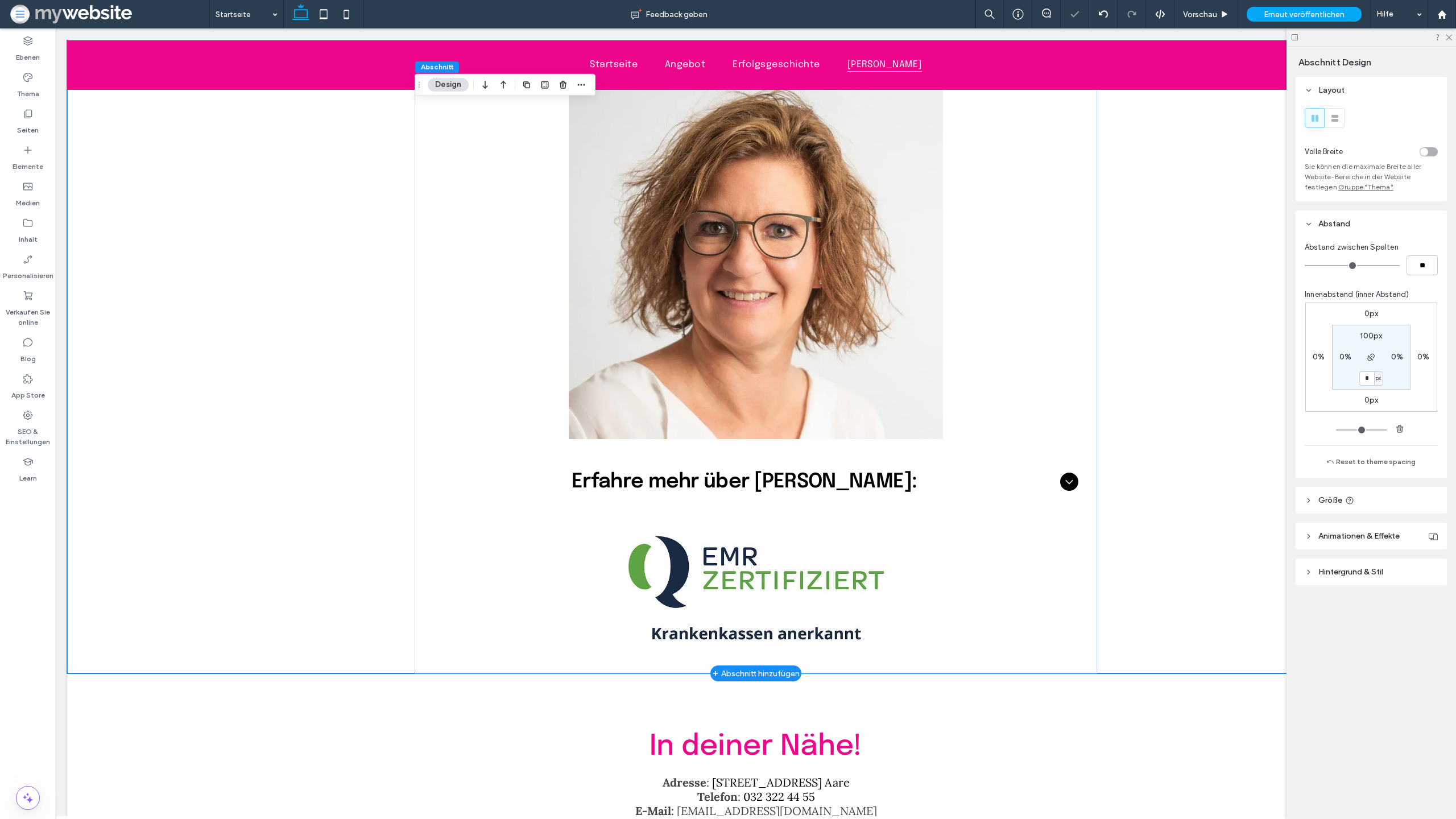
scroll to position [3450, 0]
click at [1156, 388] on div "Elke Born Institutsinhaberin dipl. Ernährungsberaterin EMR-zertifiziert und Kra…" at bounding box center [756, 265] width 1378 height 815
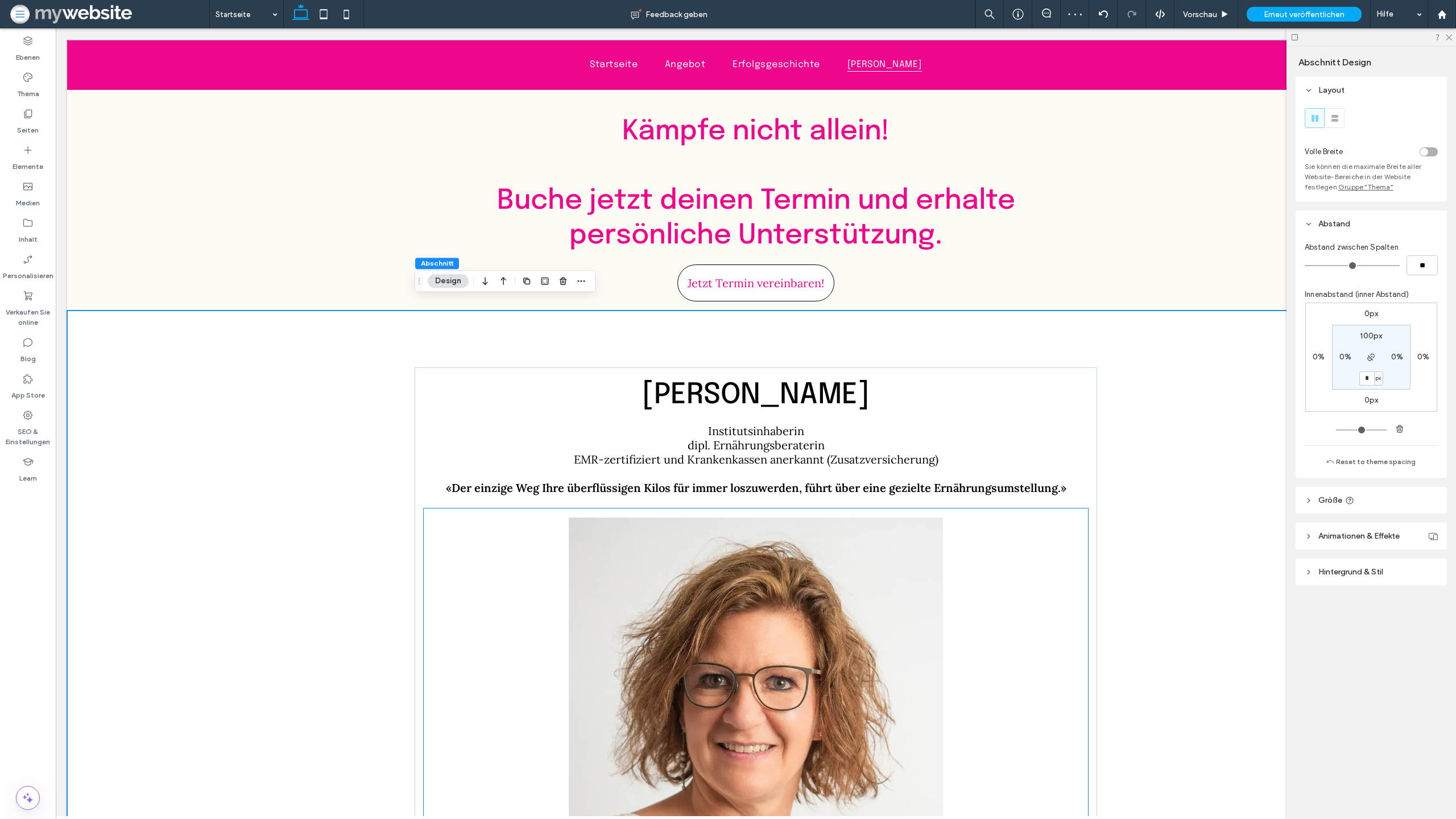
scroll to position [2984, 0]
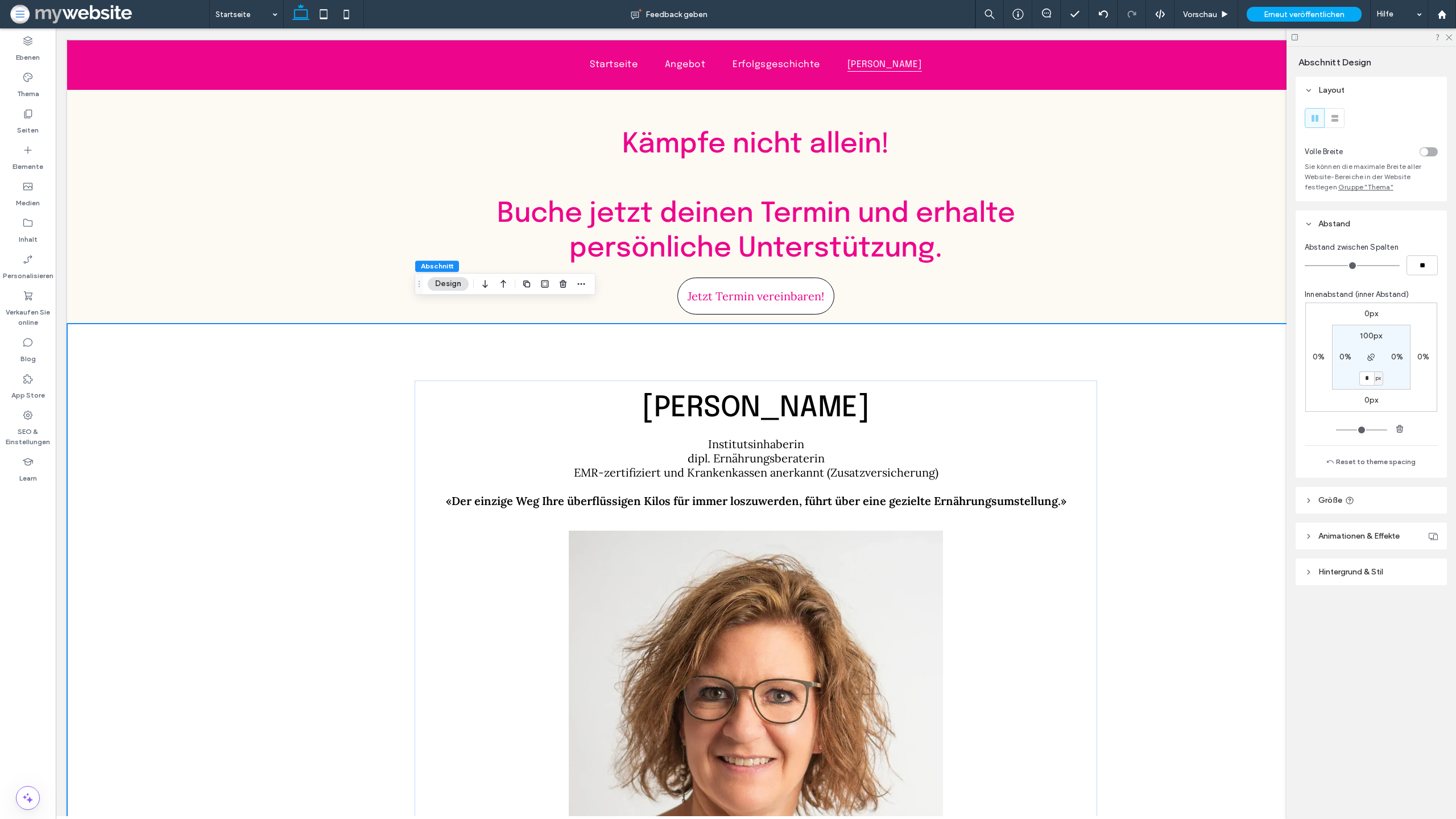
click at [1369, 337] on label "100px" at bounding box center [1371, 336] width 22 height 10
type input "***"
type input "*"
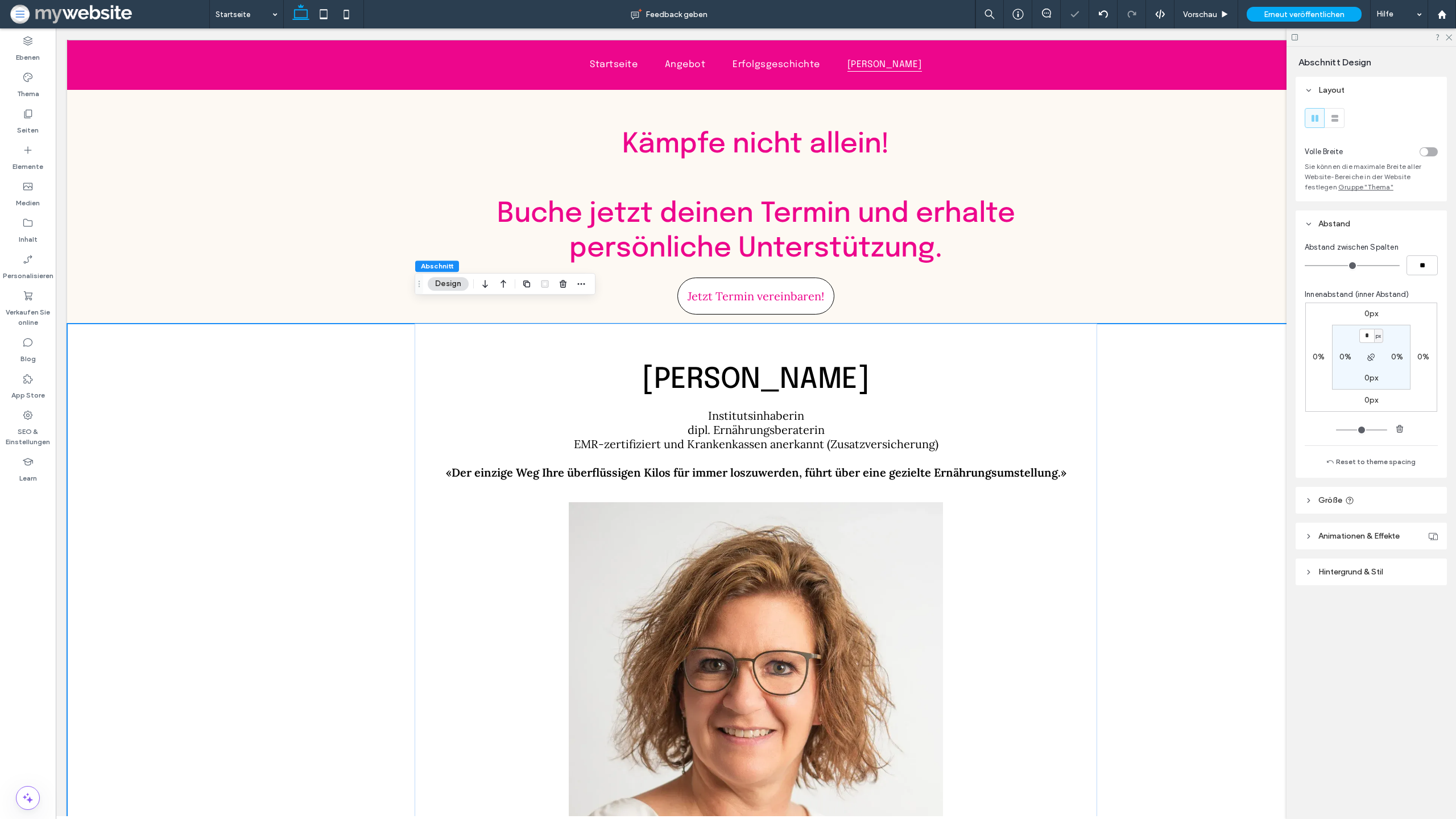
click at [1148, 400] on div "Elke Born Institutsinhaberin dipl. Ernährungsberaterin EMR-zertifiziert und Kra…" at bounding box center [756, 731] width 1378 height 815
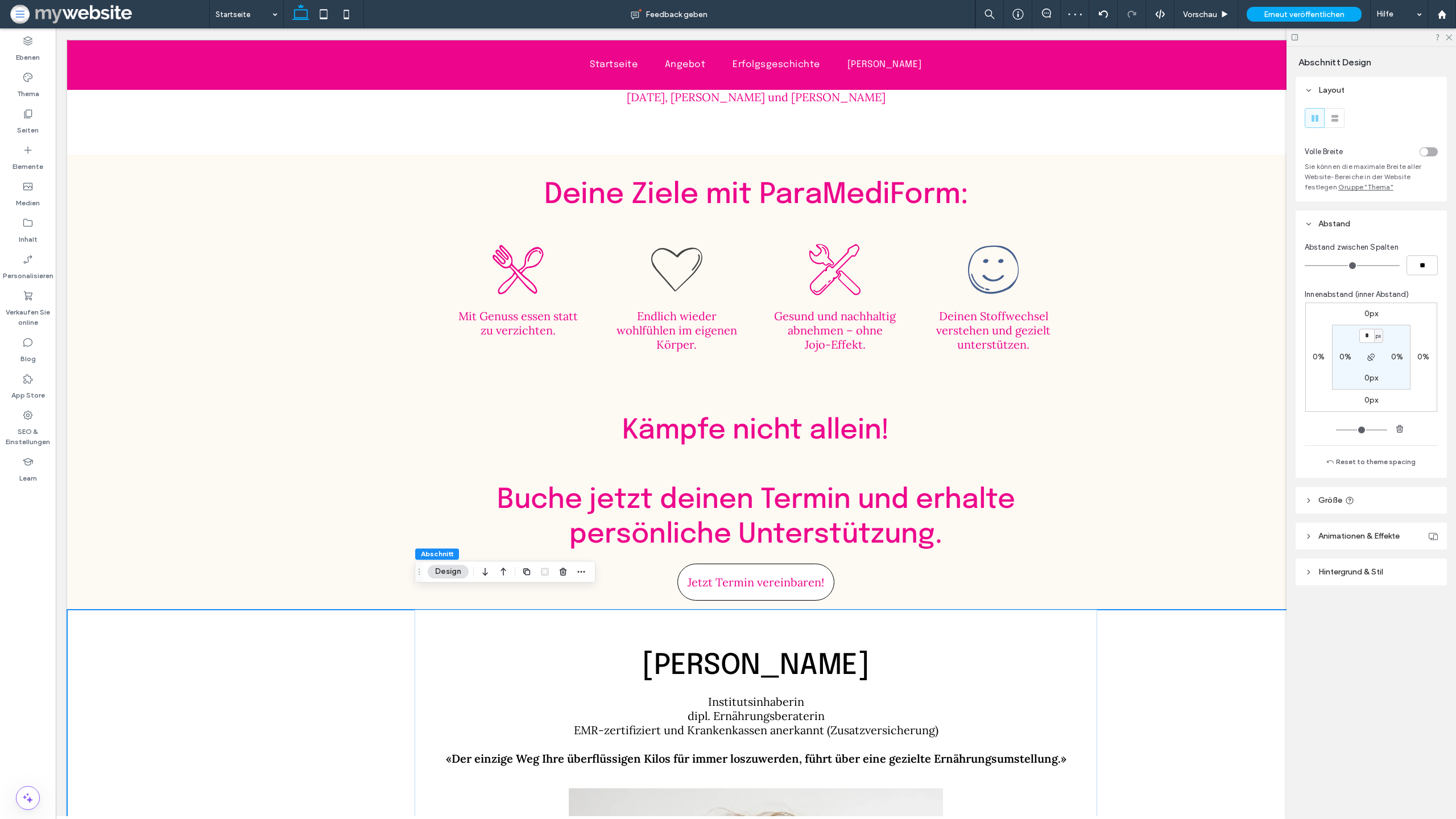
scroll to position [2695, 0]
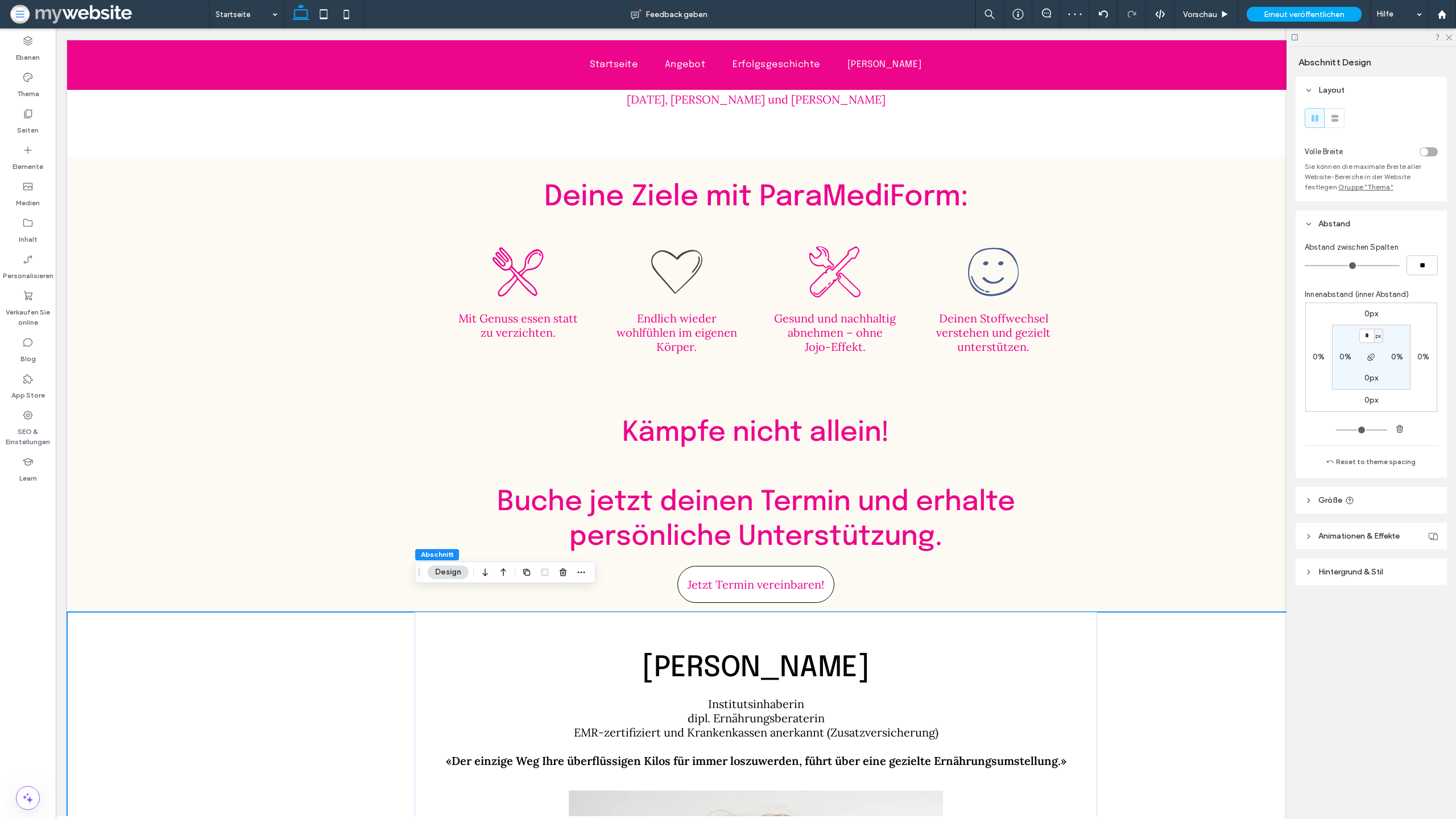
click at [1373, 322] on div "0px 0% 0px 0% * px 0% 0px 0%" at bounding box center [1371, 357] width 132 height 109
click at [1371, 314] on label "0px" at bounding box center [1371, 314] width 14 height 10
click at [1371, 314] on input "*" at bounding box center [1367, 314] width 15 height 14
type input "***"
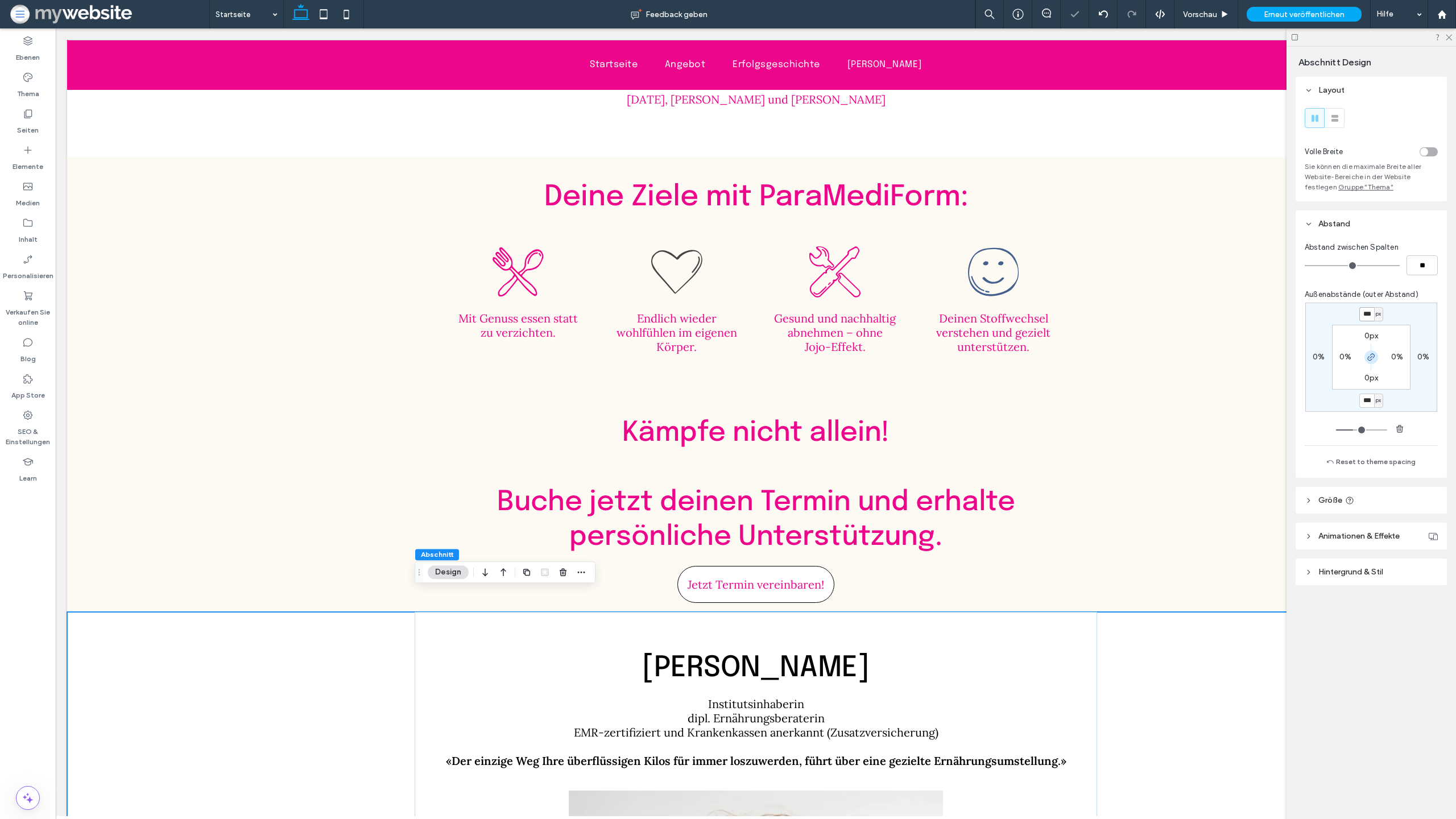
type input "***"
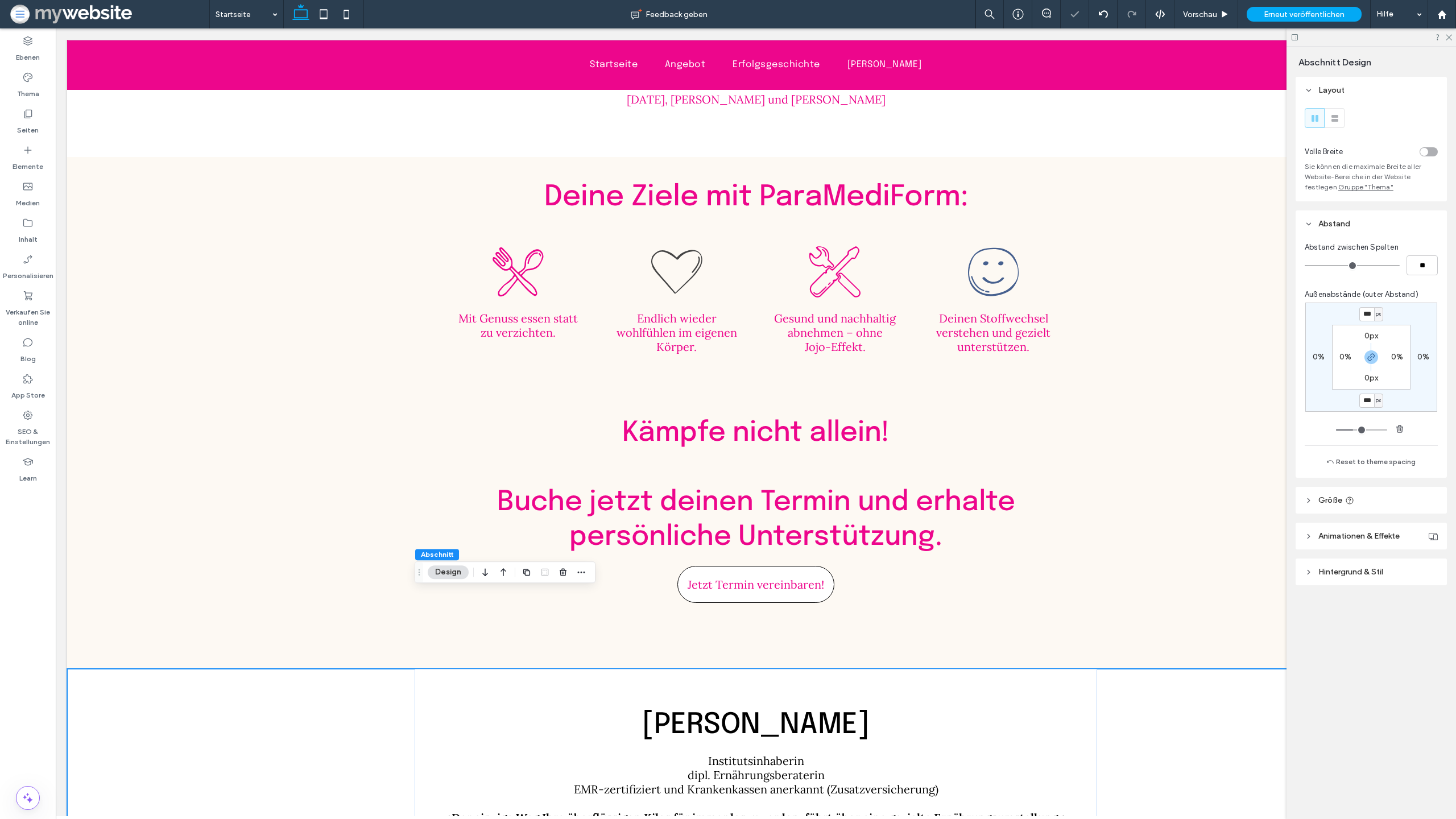
click at [1373, 356] on icon "button" at bounding box center [1371, 357] width 9 height 9
click at [1367, 404] on label "100px" at bounding box center [1372, 400] width 22 height 10
type input "*"
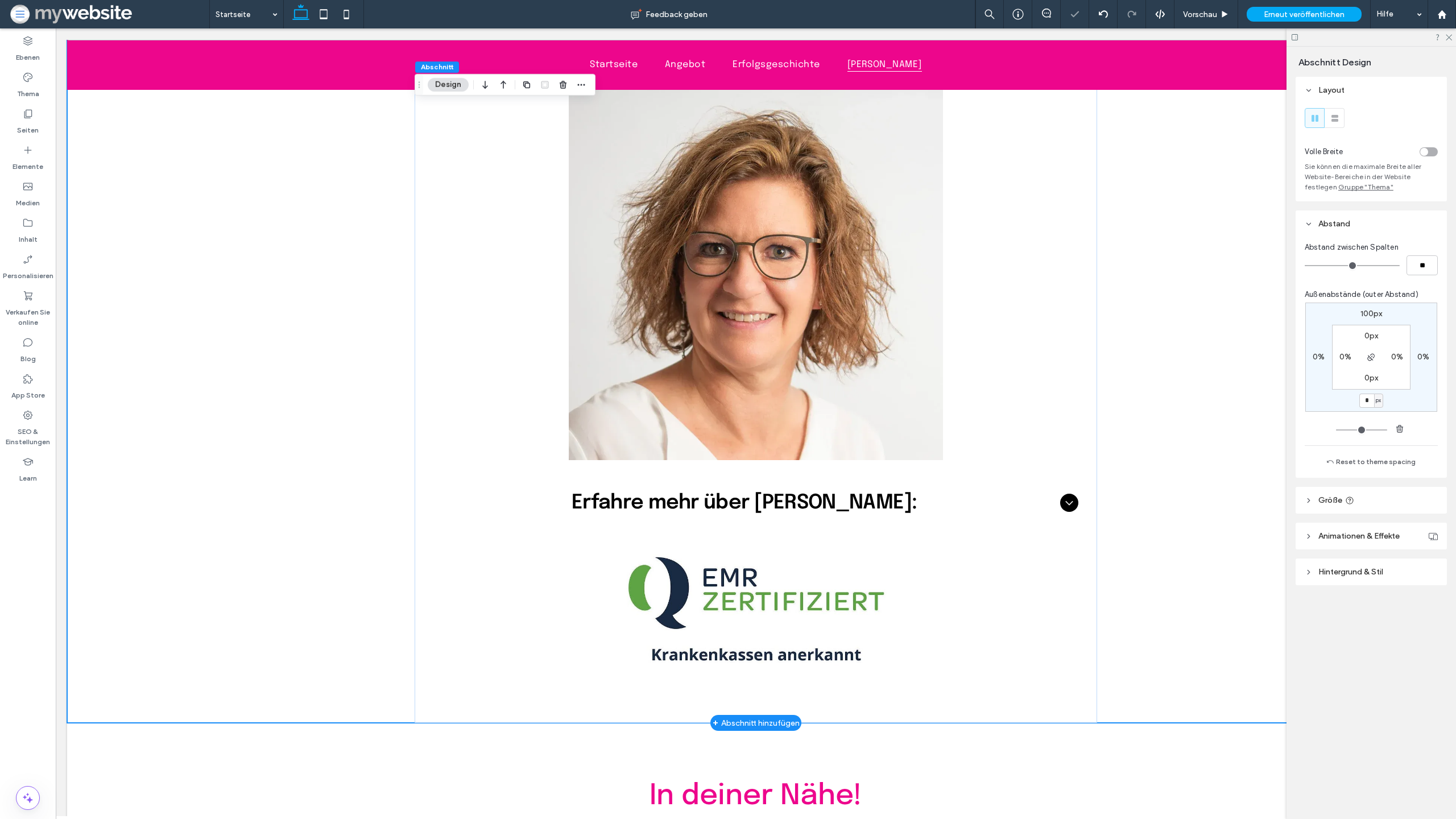
scroll to position [3577, 0]
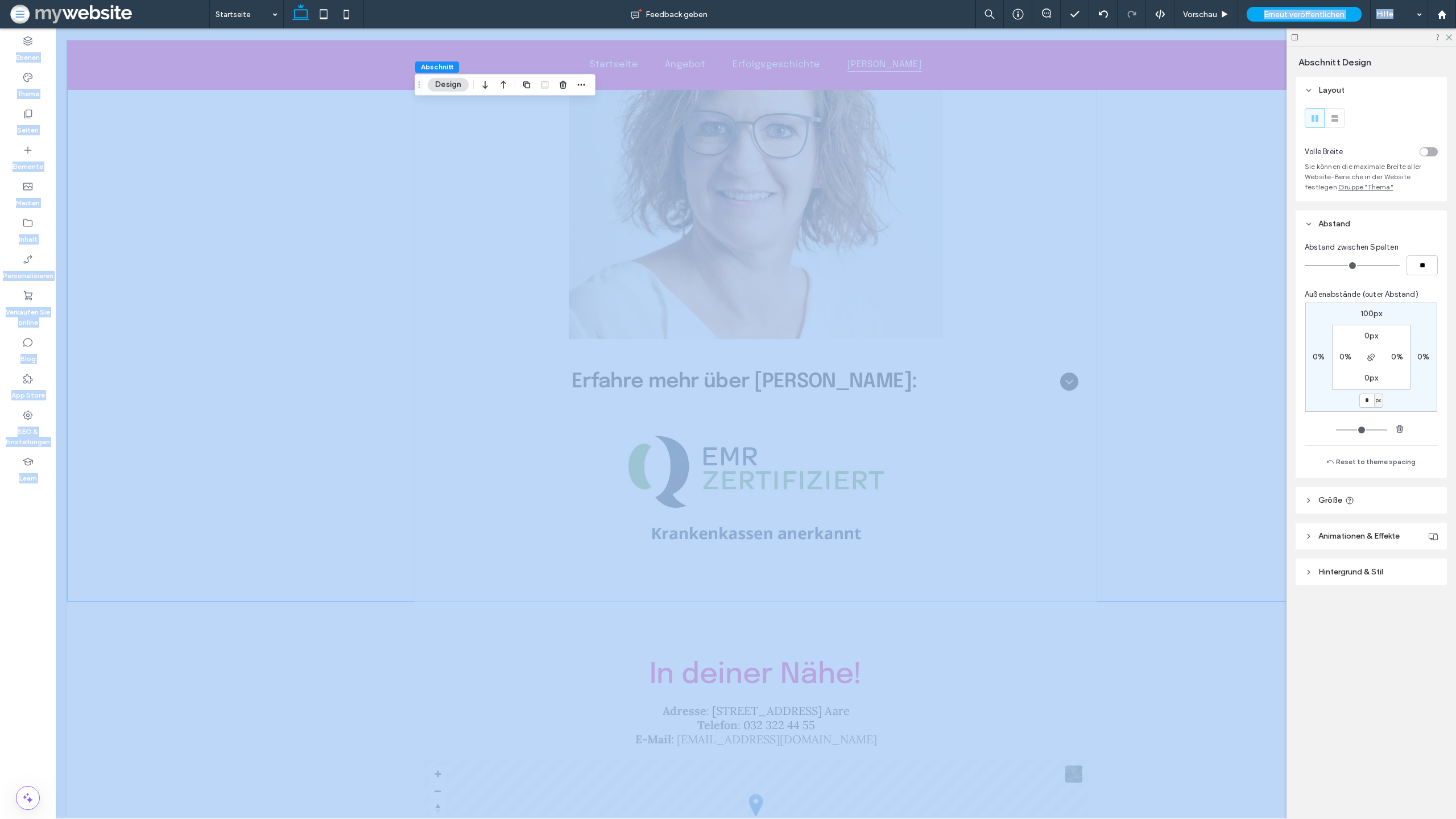
drag, startPoint x: 1256, startPoint y: 11, endPoint x: 1256, endPoint y: 756, distance: 745.0
click at [1256, 11] on div "Erneut veröffentlichen" at bounding box center [1305, 14] width 115 height 15
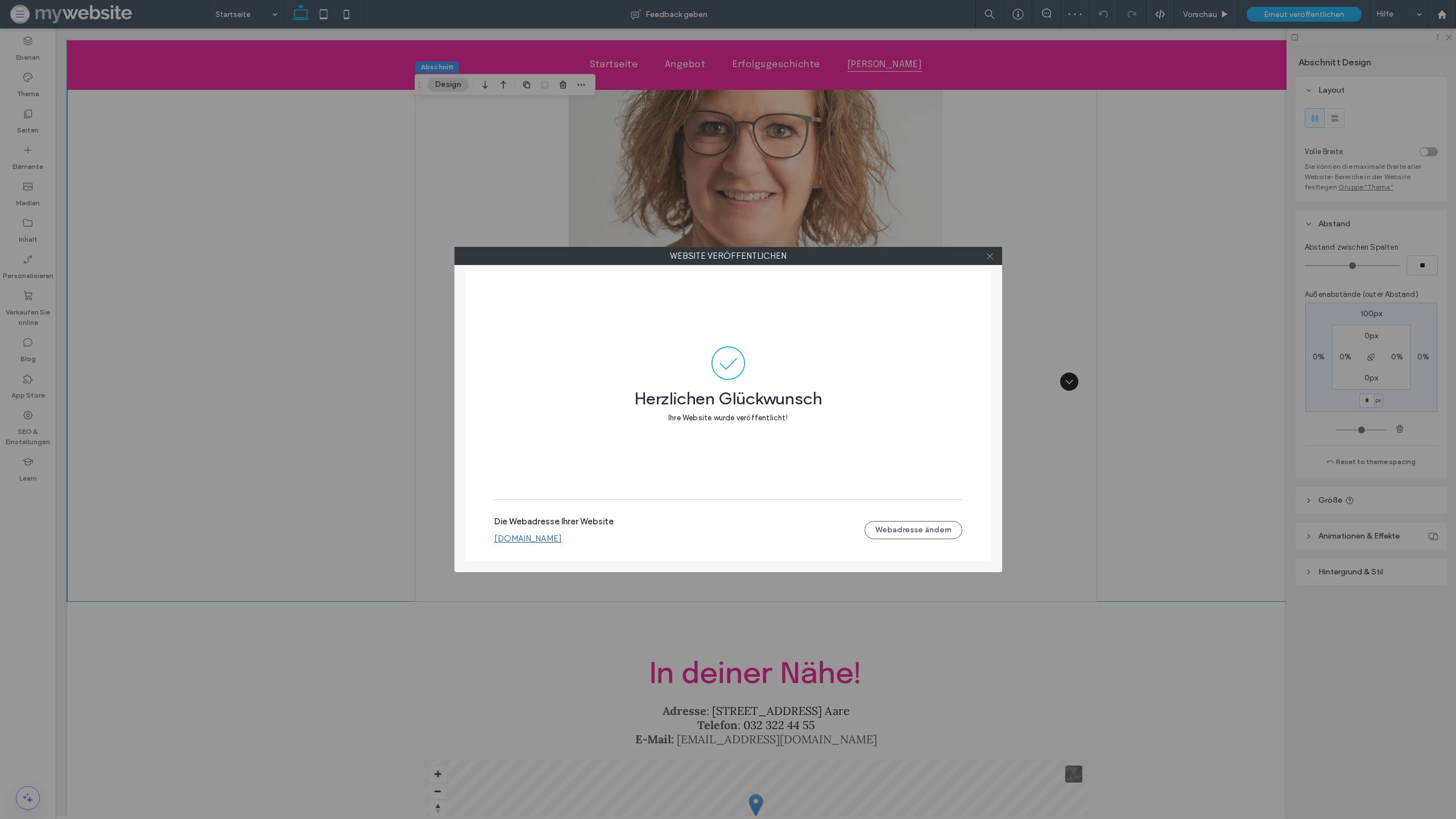
click at [991, 258] on icon at bounding box center [990, 256] width 9 height 9
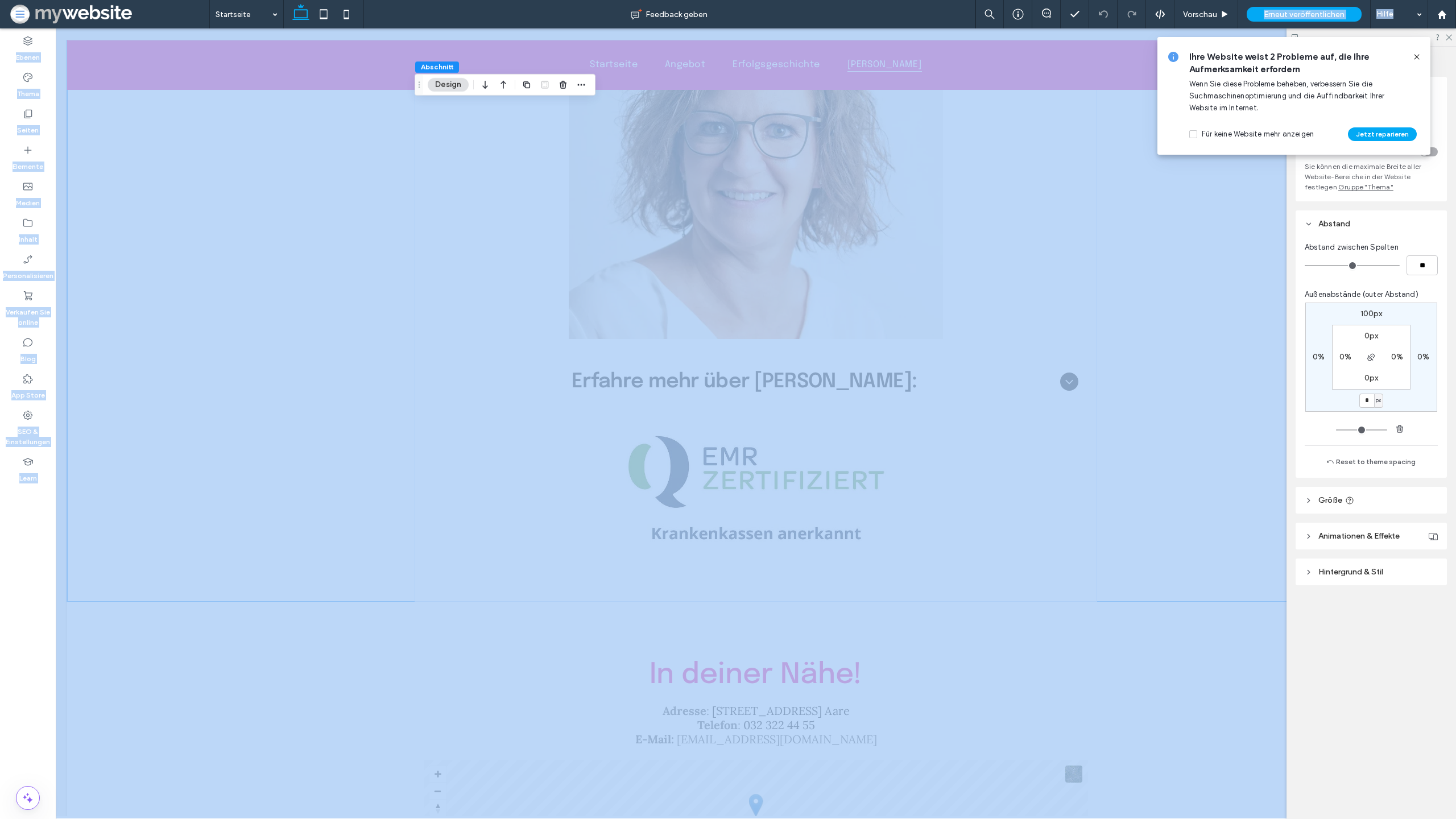
drag, startPoint x: 1222, startPoint y: 11, endPoint x: 1222, endPoint y: 755, distance: 744.0
click at [1222, 11] on icon at bounding box center [1225, 15] width 9 height 9
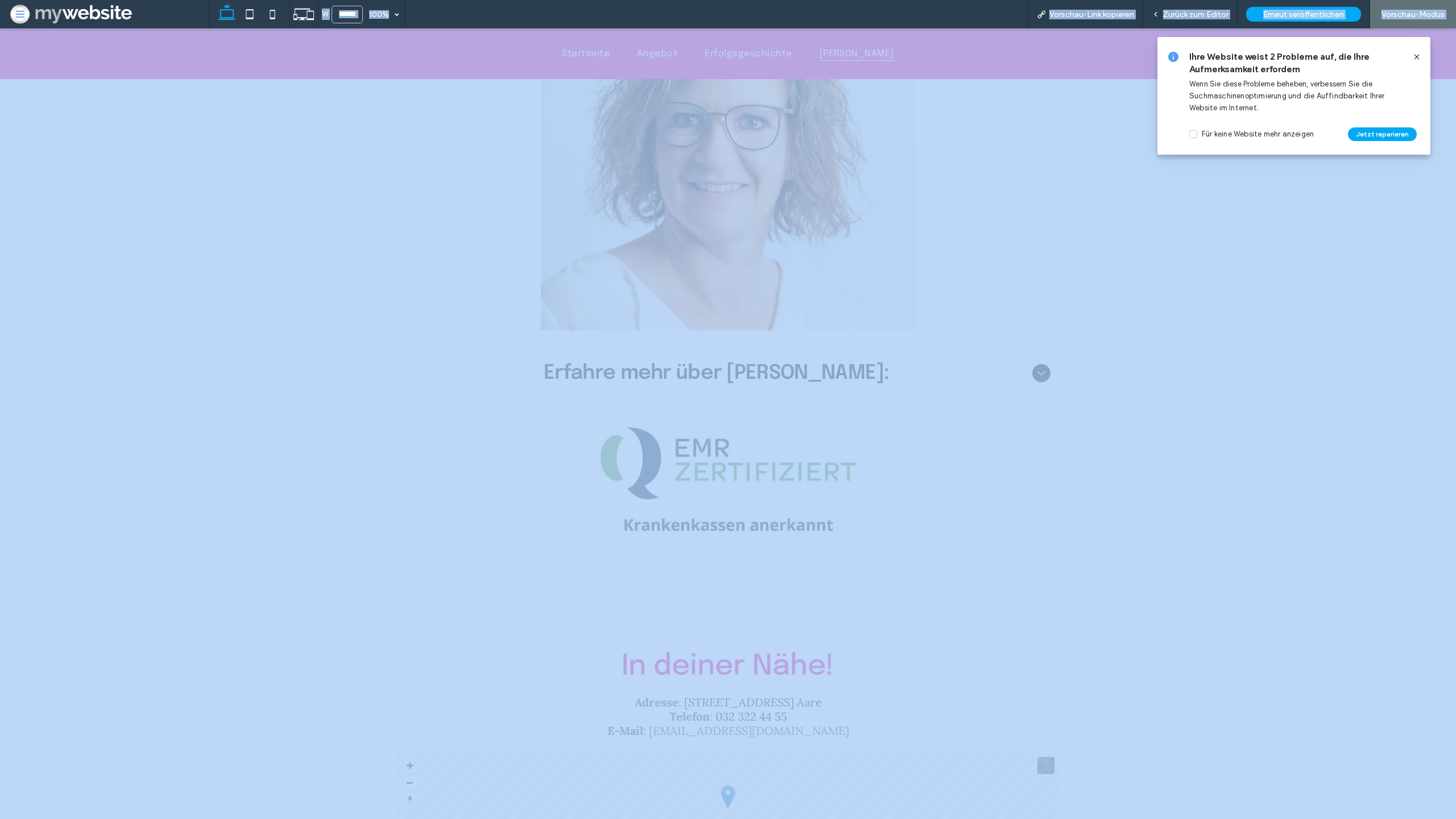
scroll to position [3582, 0]
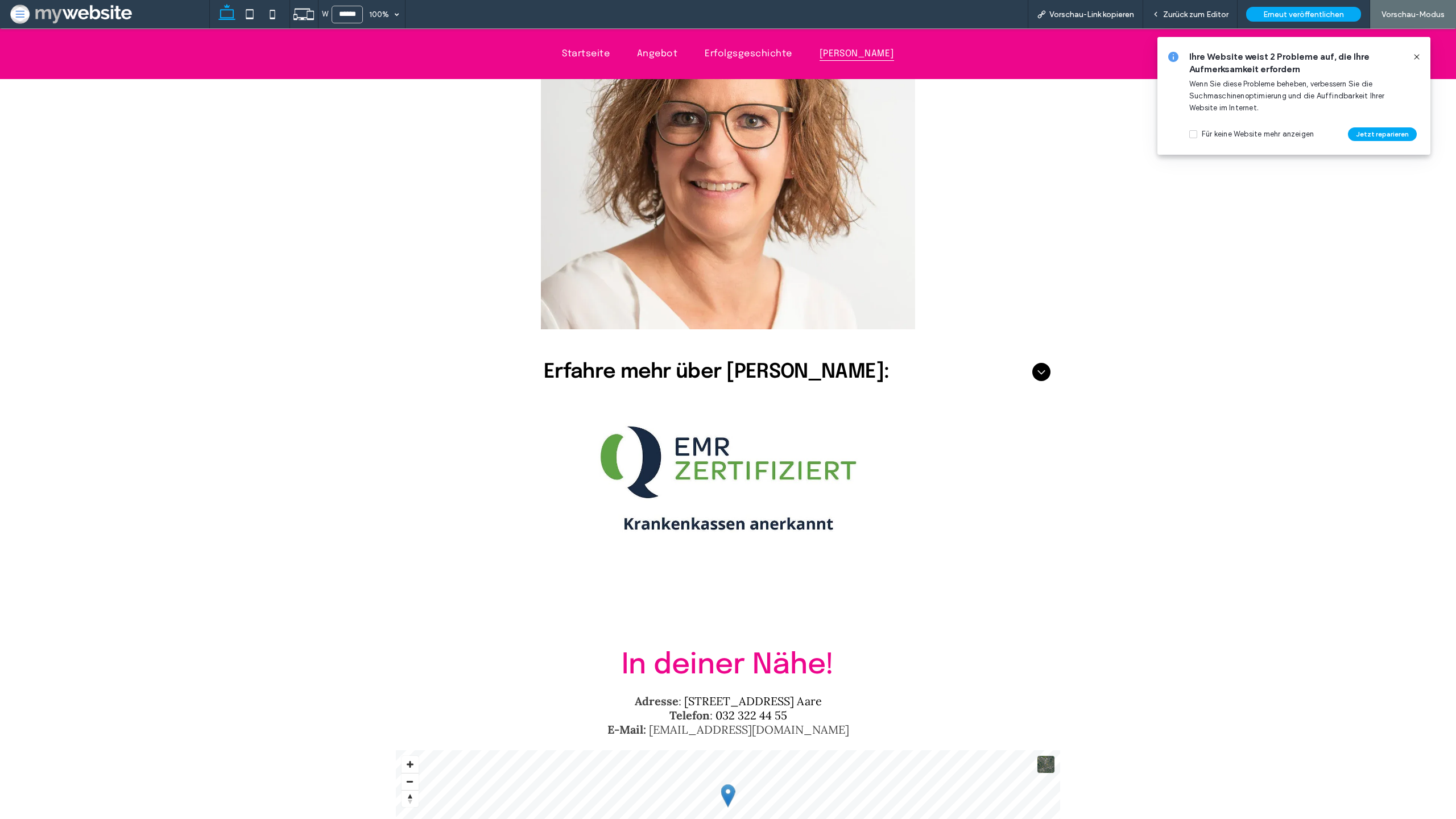
click at [346, 75] on div "Startseite Angebot Erfolgsgeschichte Elke Born" at bounding box center [728, 53] width 1453 height 49
click at [306, 18] on use at bounding box center [304, 14] width 21 height 11
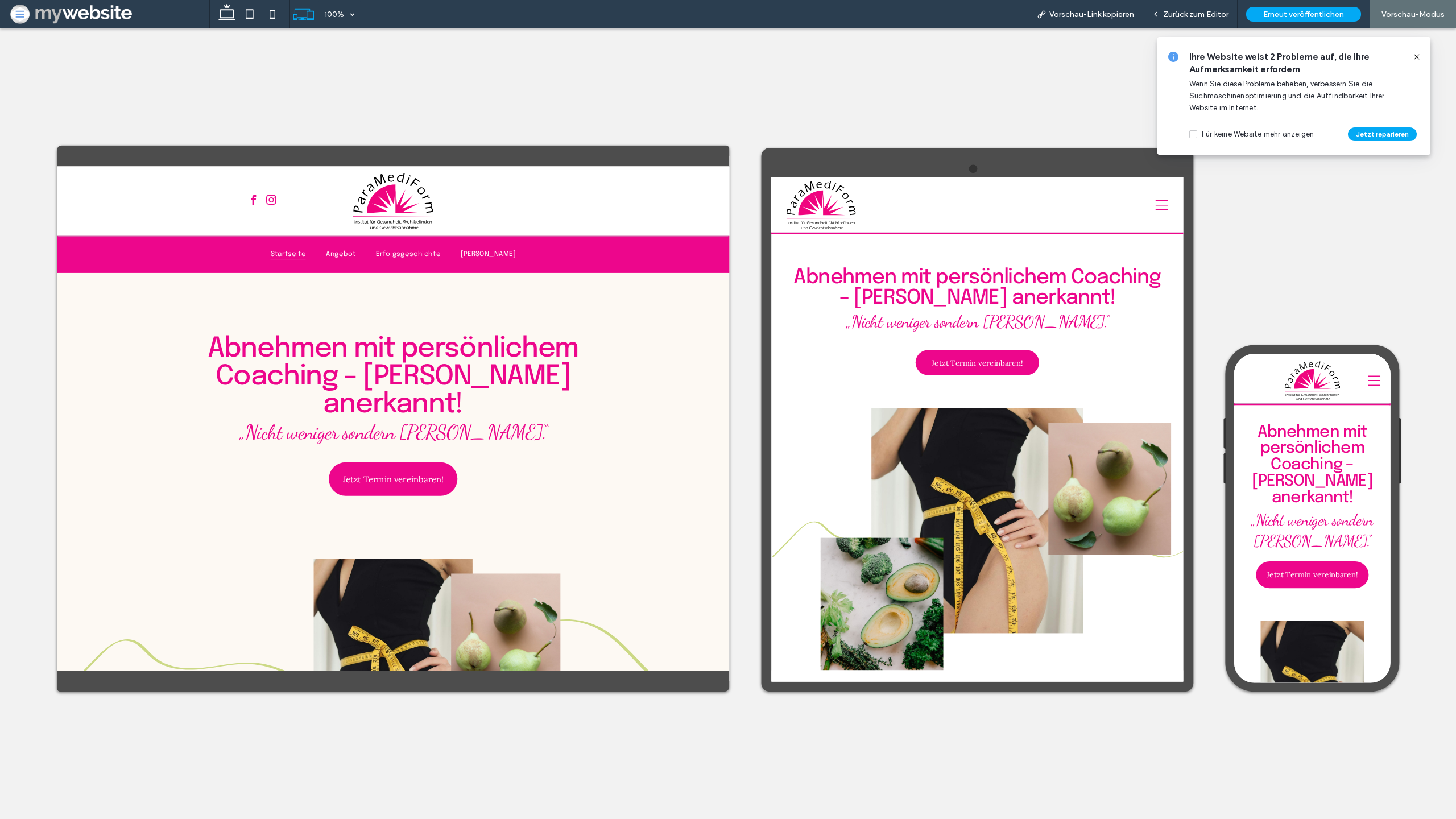
scroll to position [1, 0]
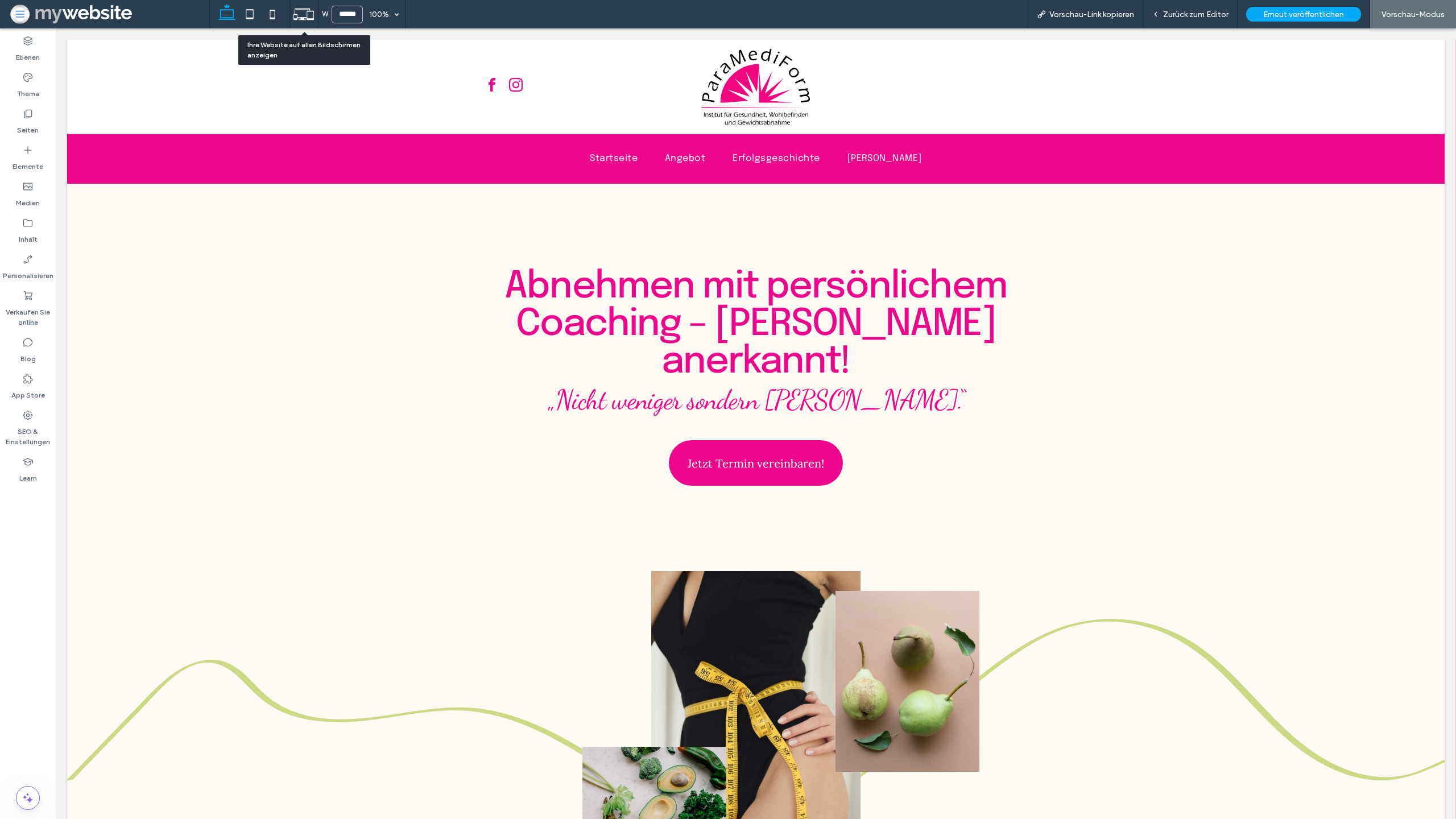
click at [311, 16] on icon at bounding box center [303, 14] width 21 height 21
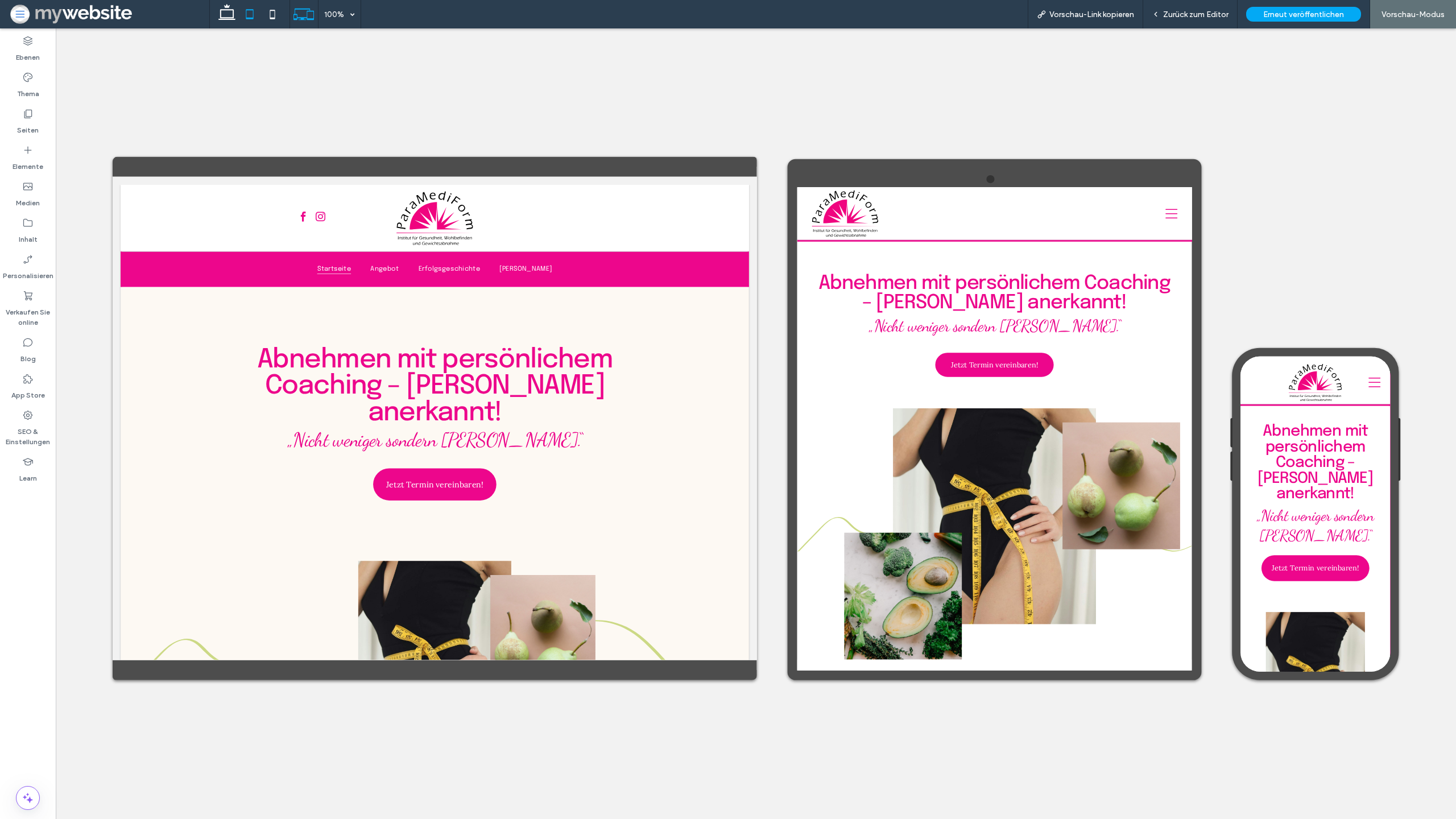
click at [243, 23] on icon at bounding box center [249, 14] width 23 height 23
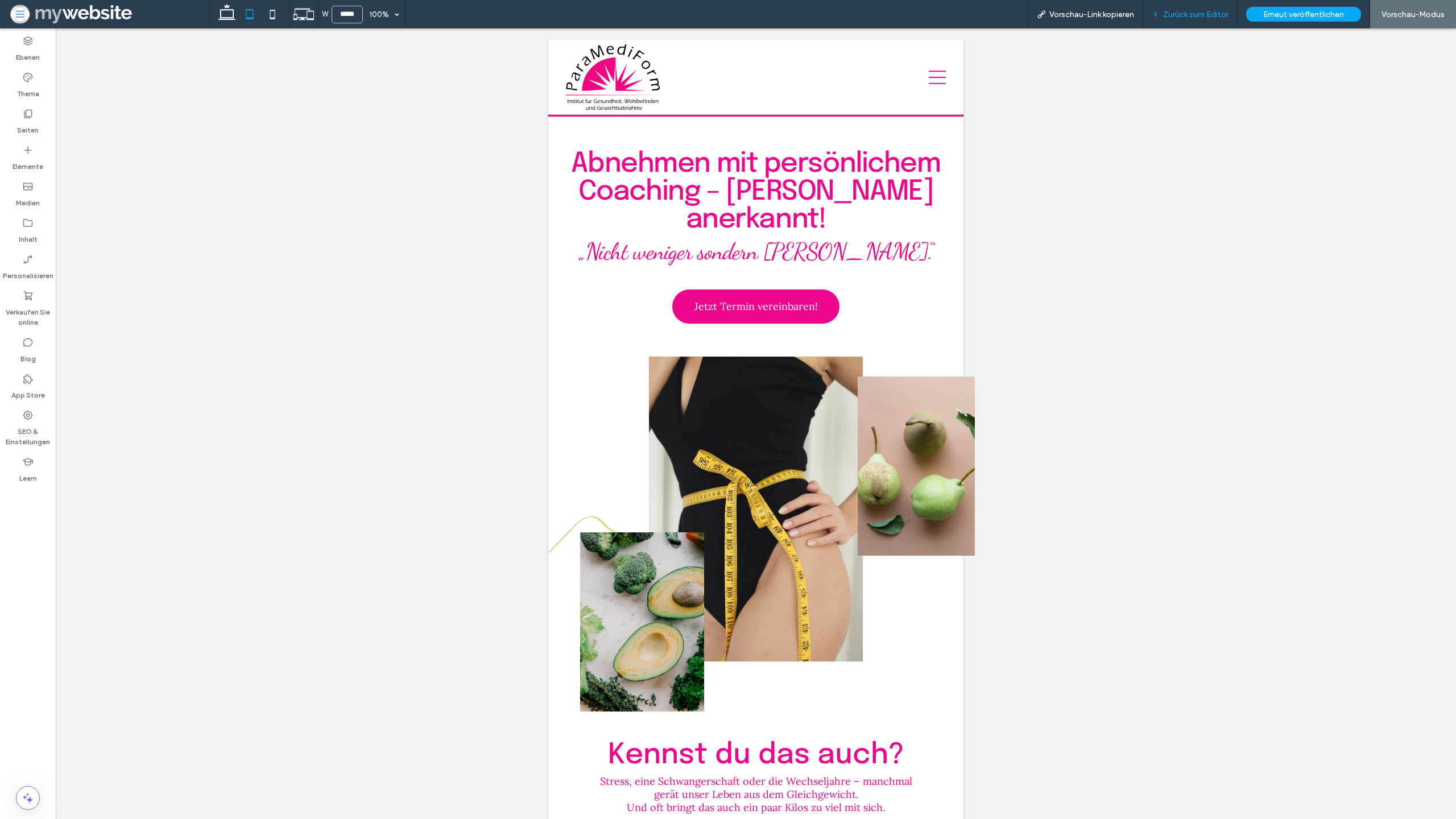
click at [1170, 15] on span "Zurück zum Editor" at bounding box center [1195, 14] width 66 height 10
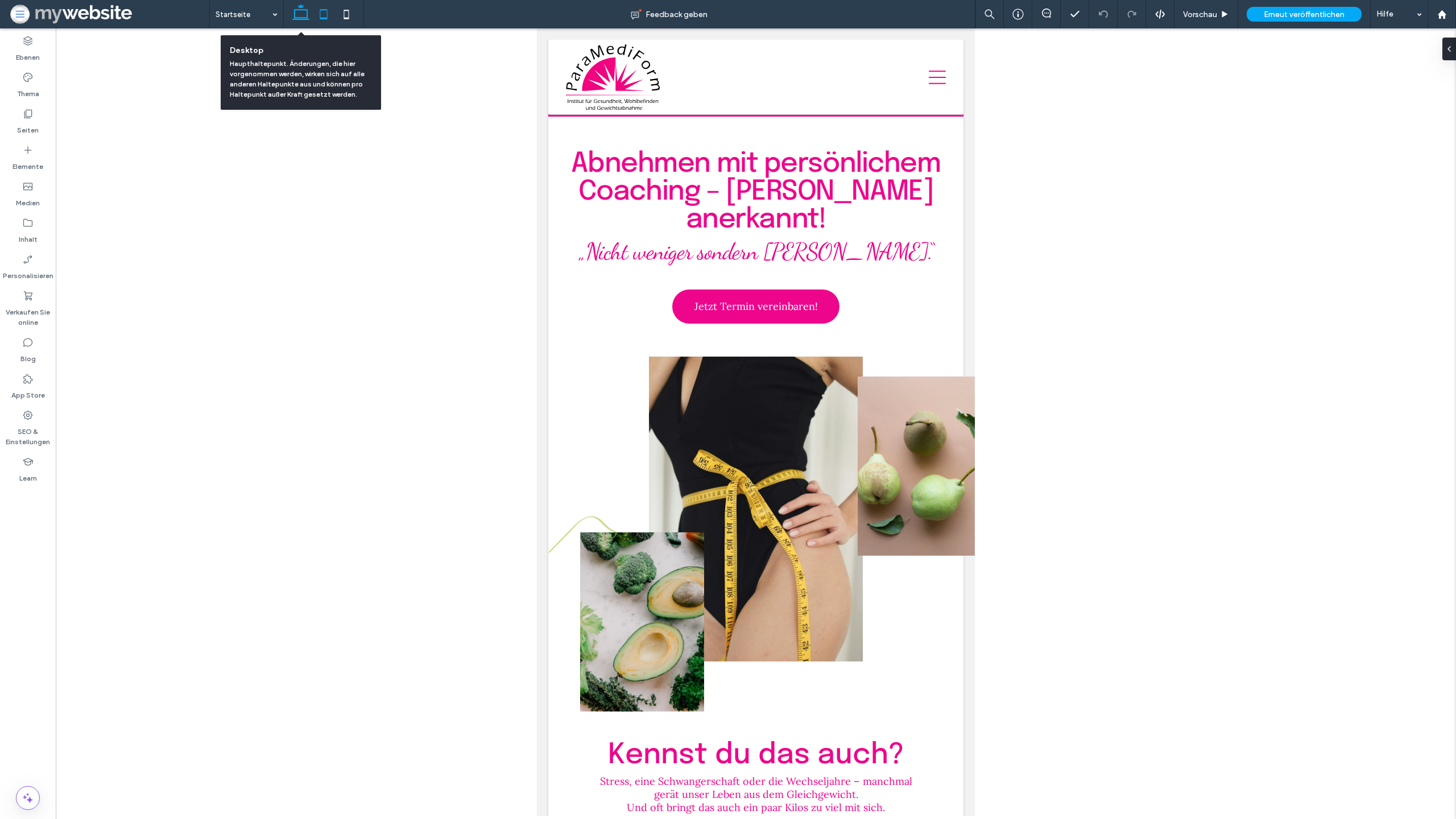
click at [306, 21] on icon at bounding box center [300, 14] width 23 height 23
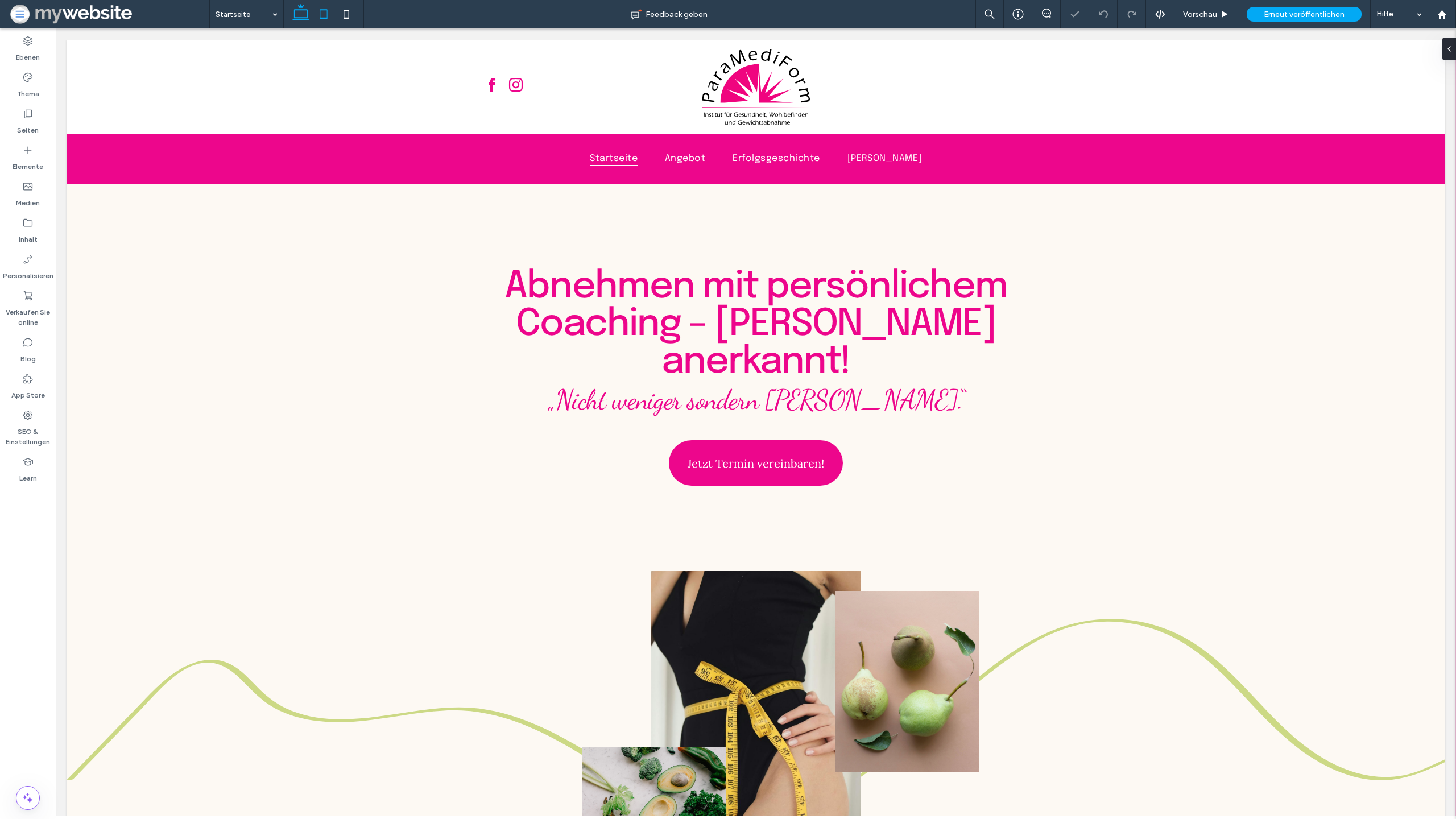
click at [323, 21] on icon at bounding box center [323, 14] width 23 height 23
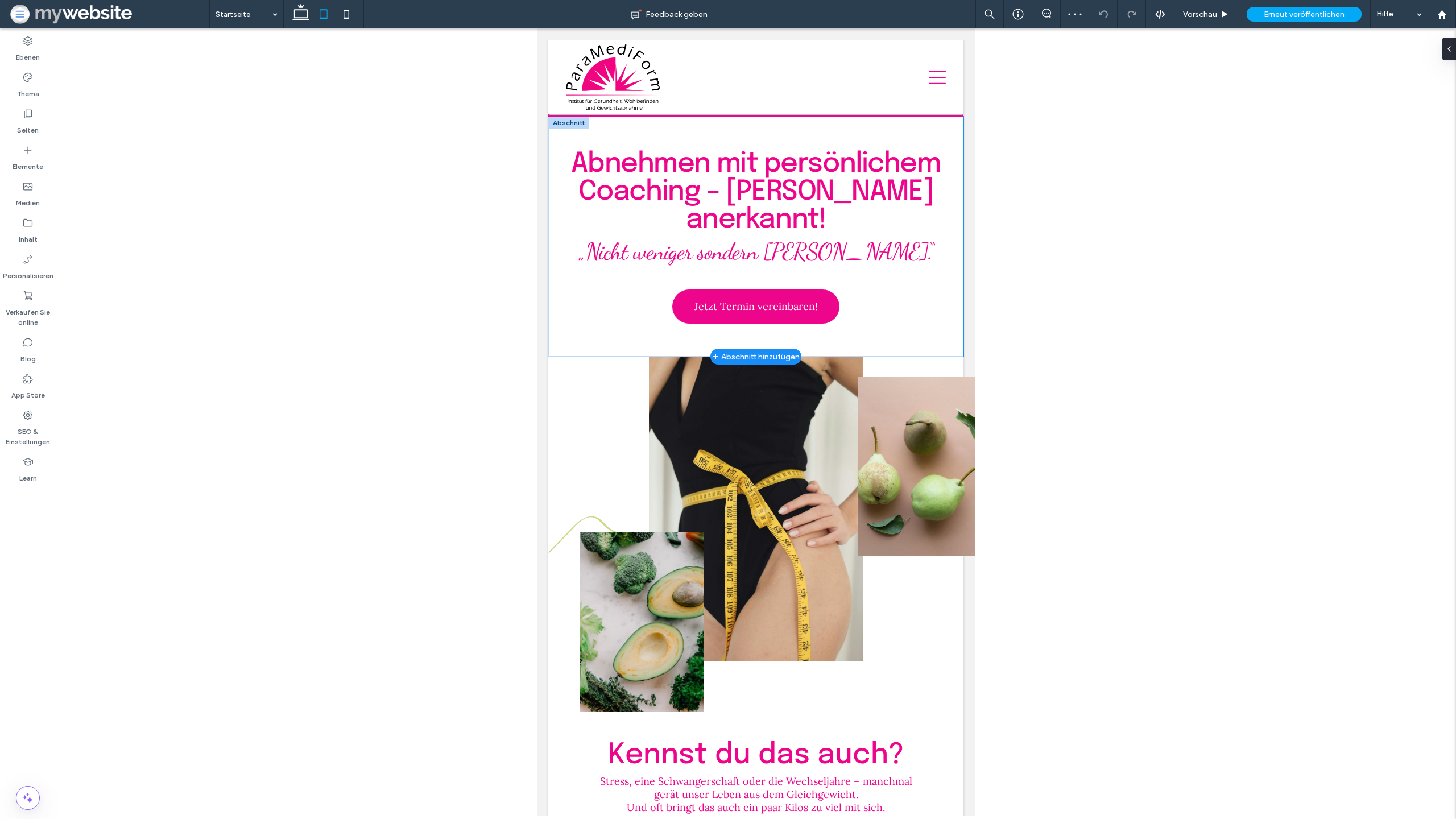
click at [556, 131] on div "Abnehmen mit persönlichem Coaching – Krankenkassen anerkannt! „Nicht weniger so…" at bounding box center [756, 236] width 415 height 240
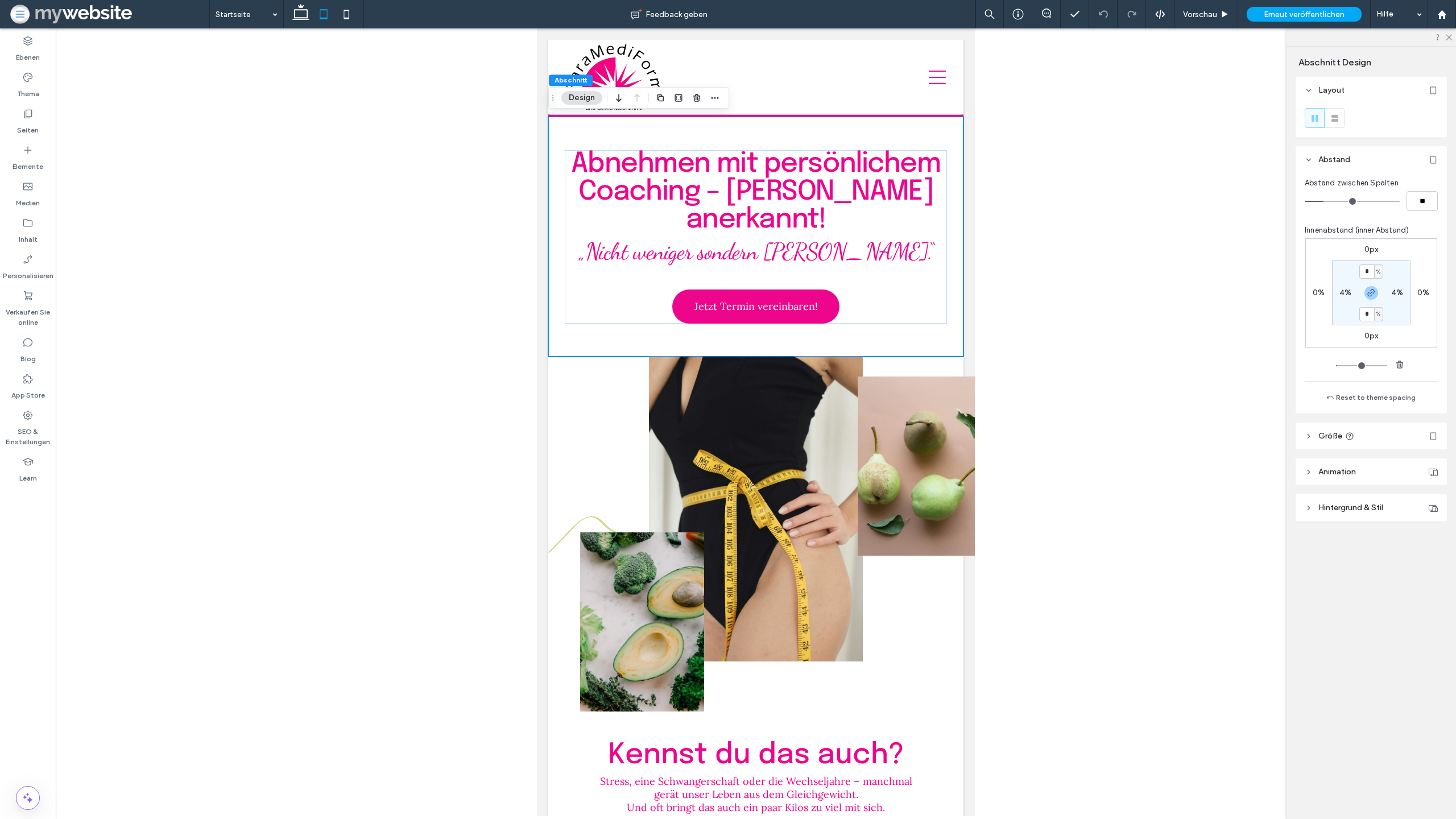
click at [1371, 513] on header "Hintergrund & Stil" at bounding box center [1371, 508] width 151 height 27
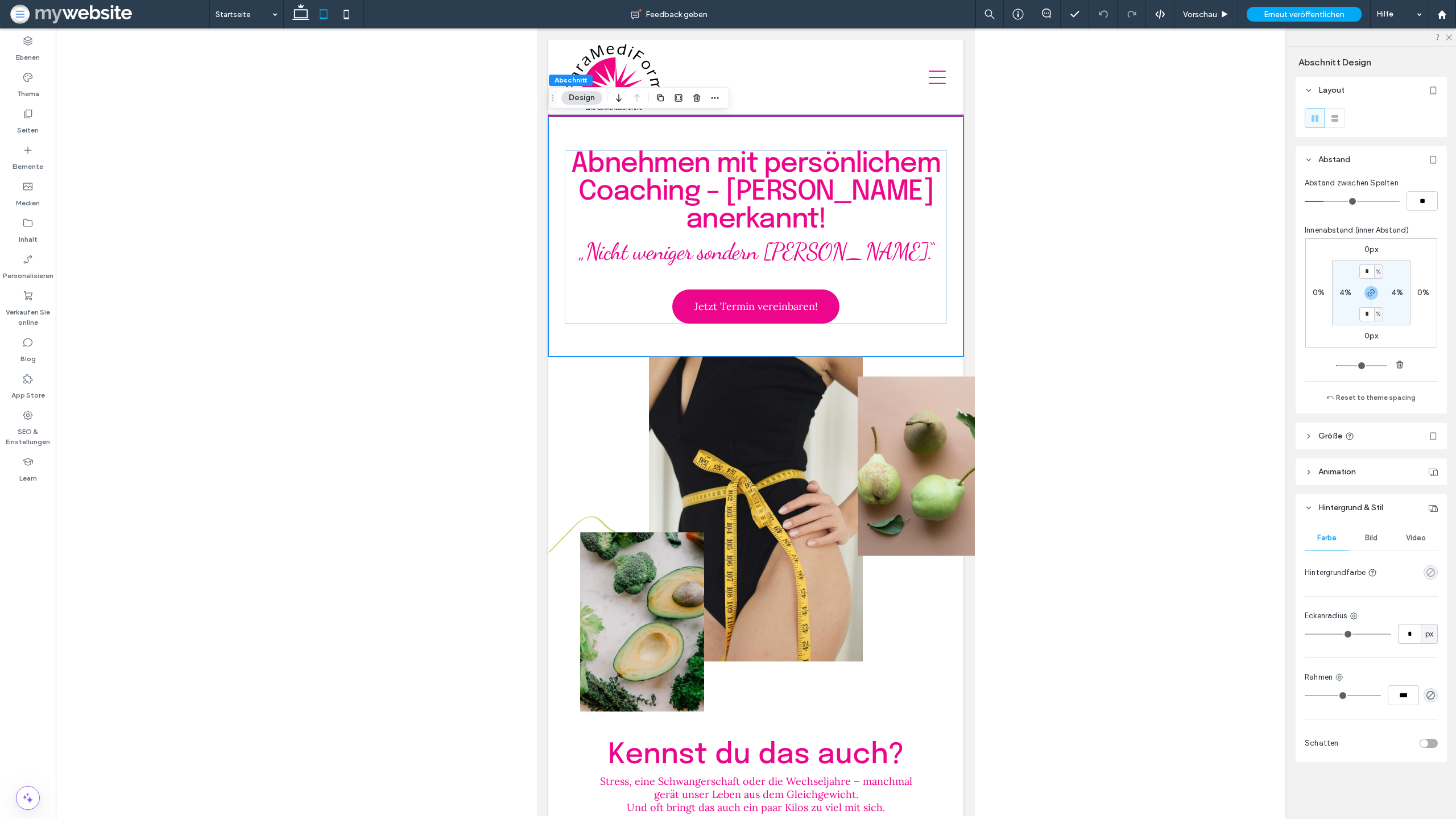
click at [1431, 572] on use "rgba(0, 0, 0, 0)" at bounding box center [1431, 573] width 9 height 9
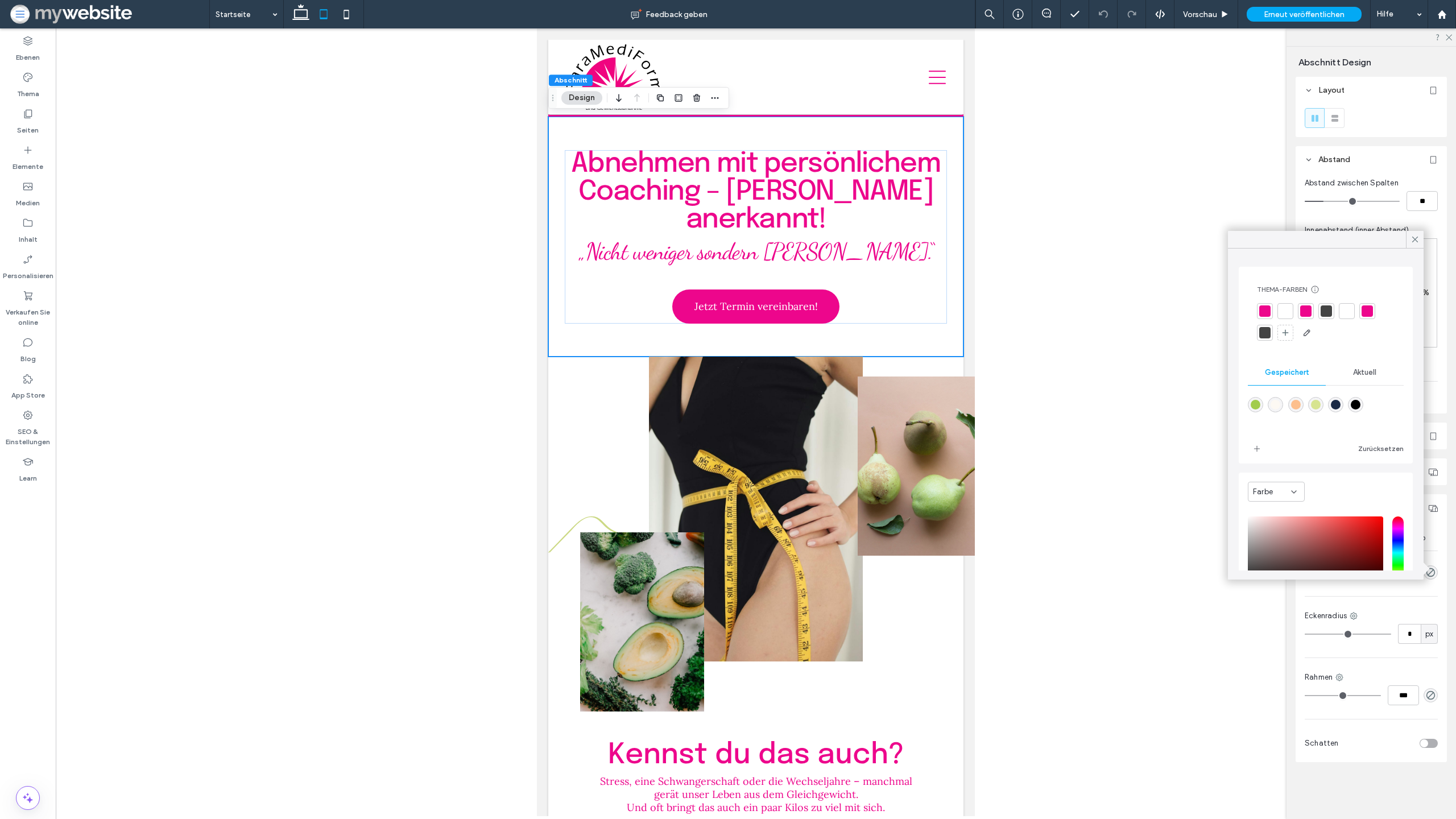
click at [1278, 409] on div "rgba(253,249,243,1)" at bounding box center [1275, 404] width 10 height 10
type input "*******"
type input "***"
type input "****"
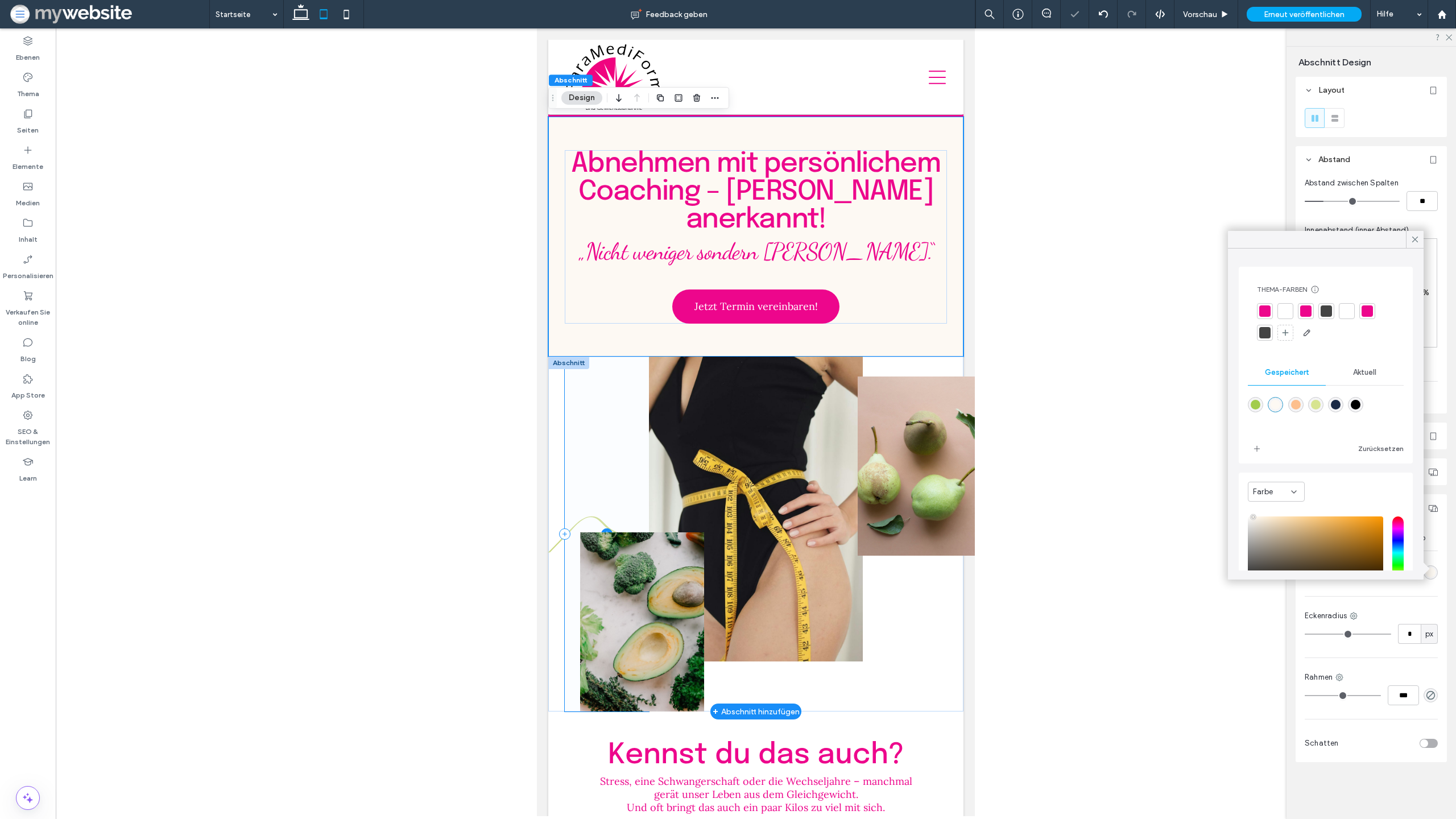
click at [614, 370] on span at bounding box center [607, 533] width 84 height 355
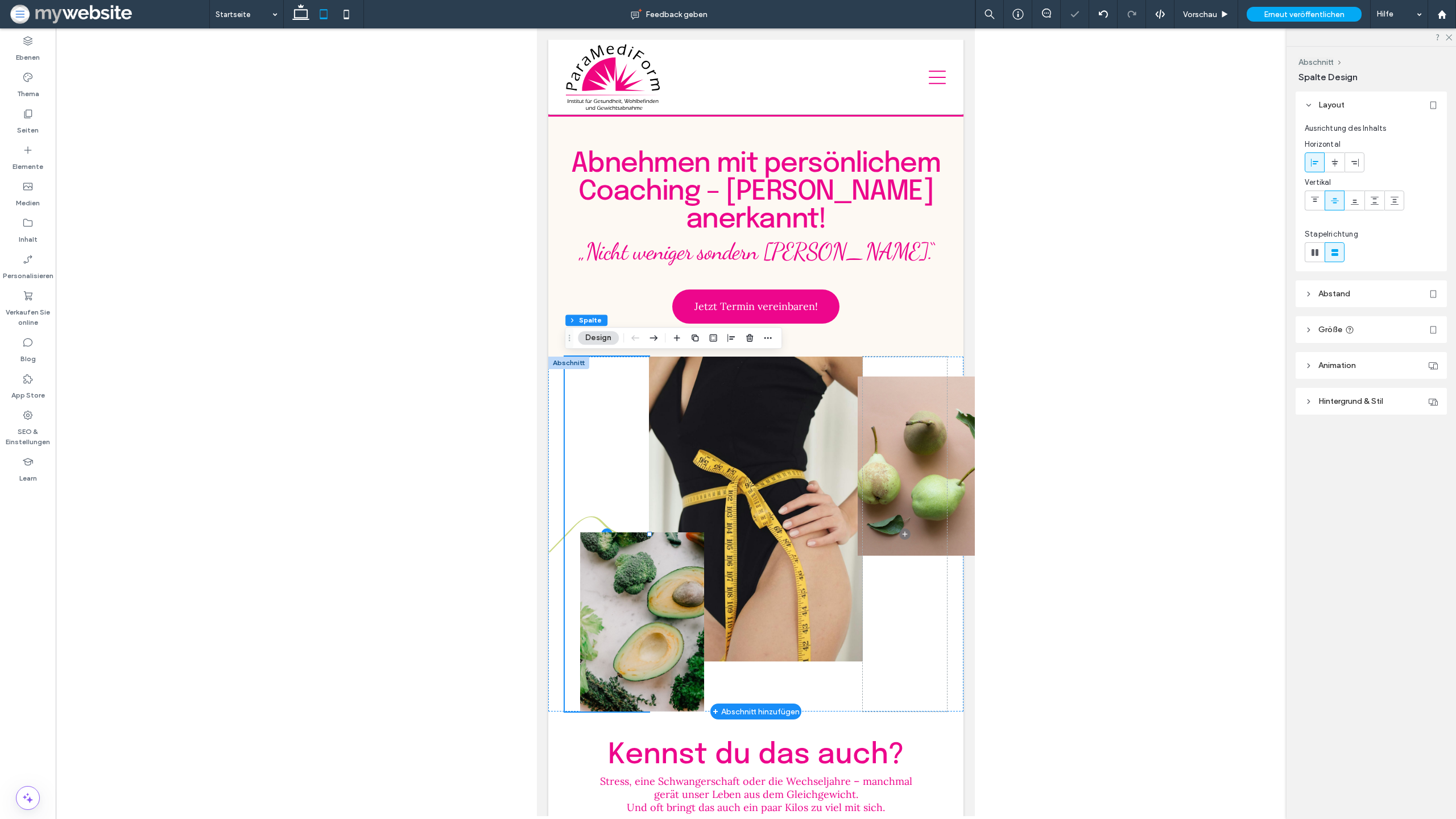
click at [582, 362] on div at bounding box center [568, 362] width 41 height 13
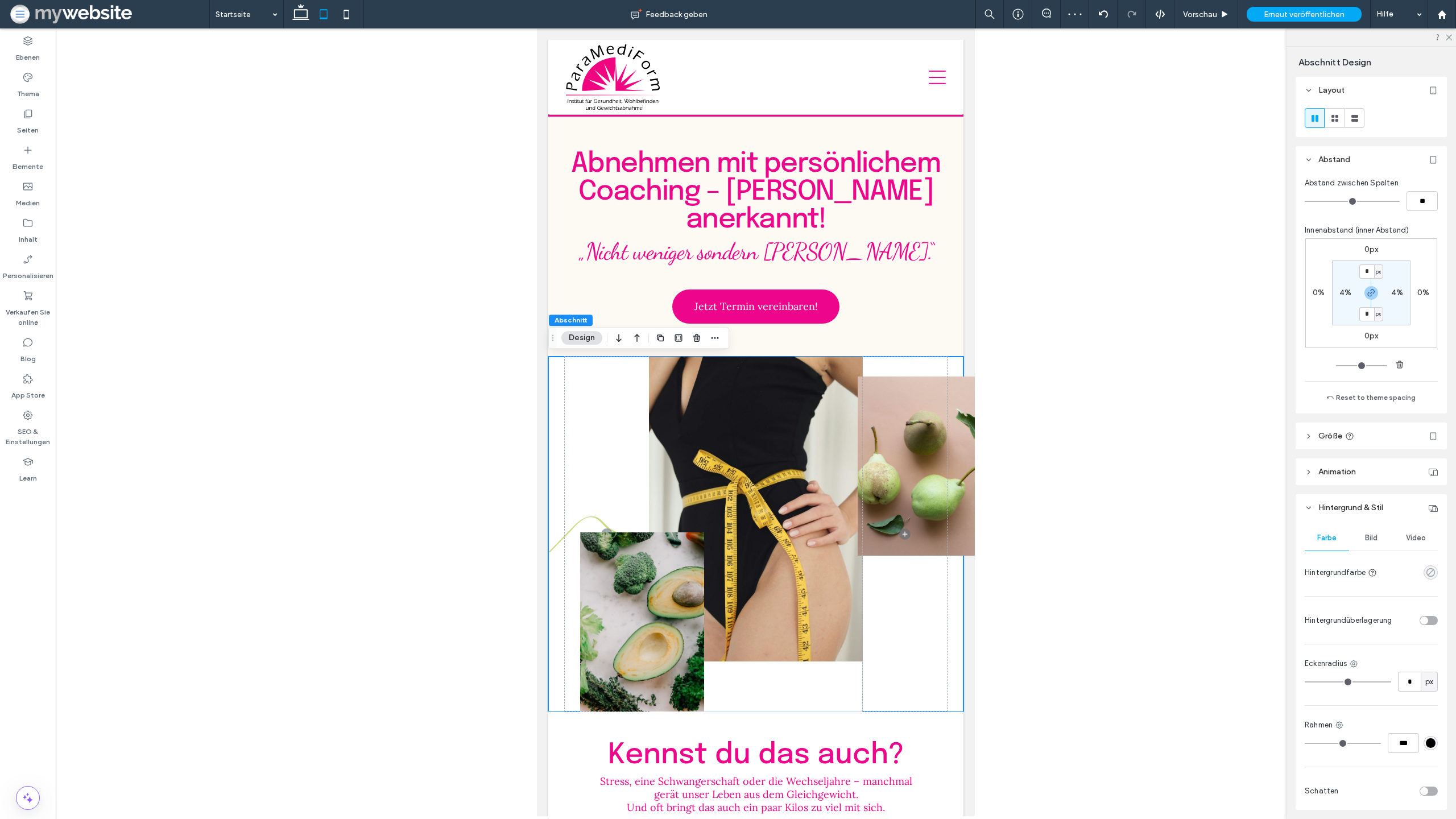
click at [1426, 577] on icon "rgba(0, 0, 0, 0)" at bounding box center [1430, 572] width 10 height 10
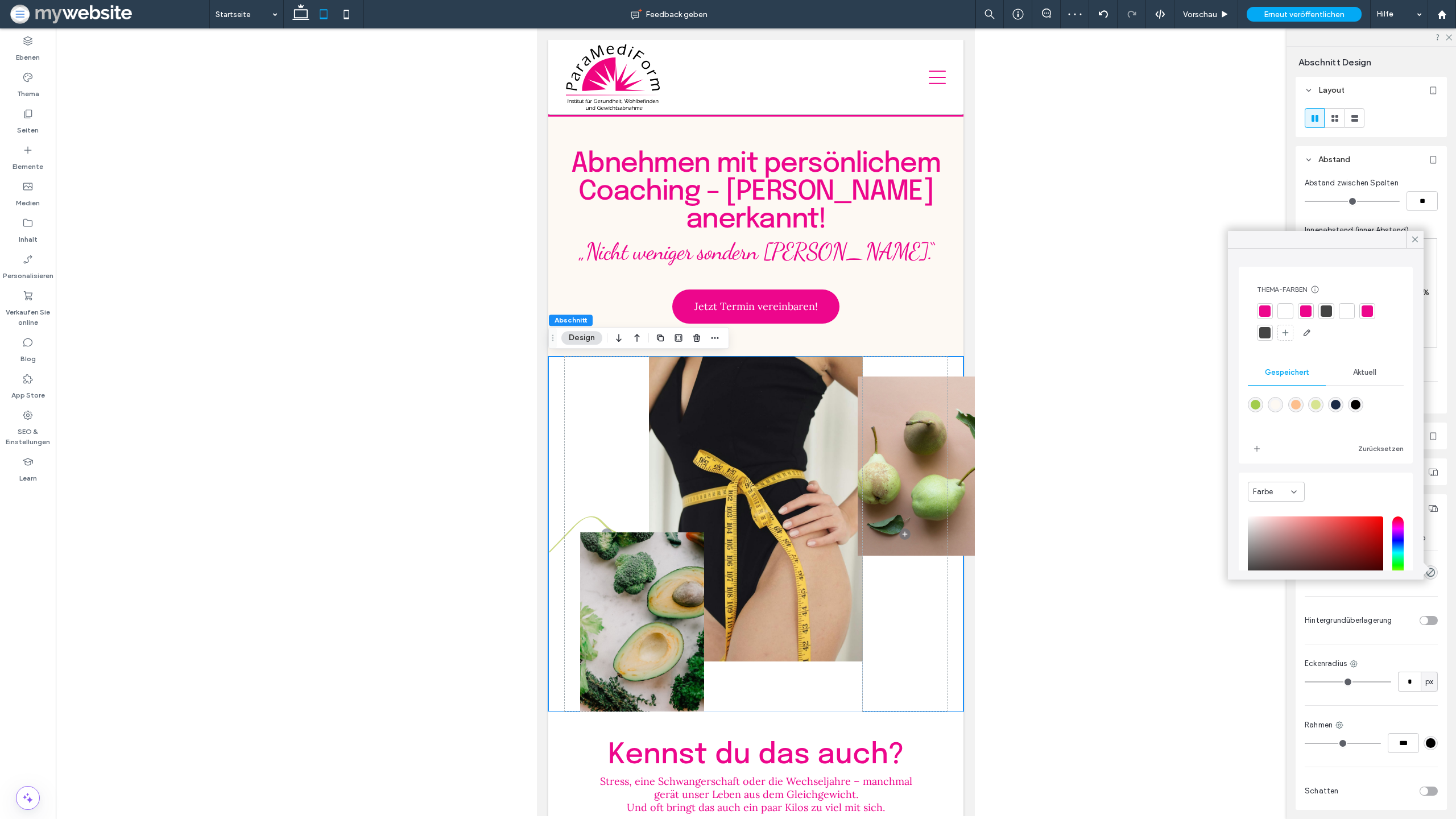
click at [1277, 402] on div "rgba(253,249,243,1)" at bounding box center [1275, 404] width 10 height 10
type input "*******"
type input "***"
type input "****"
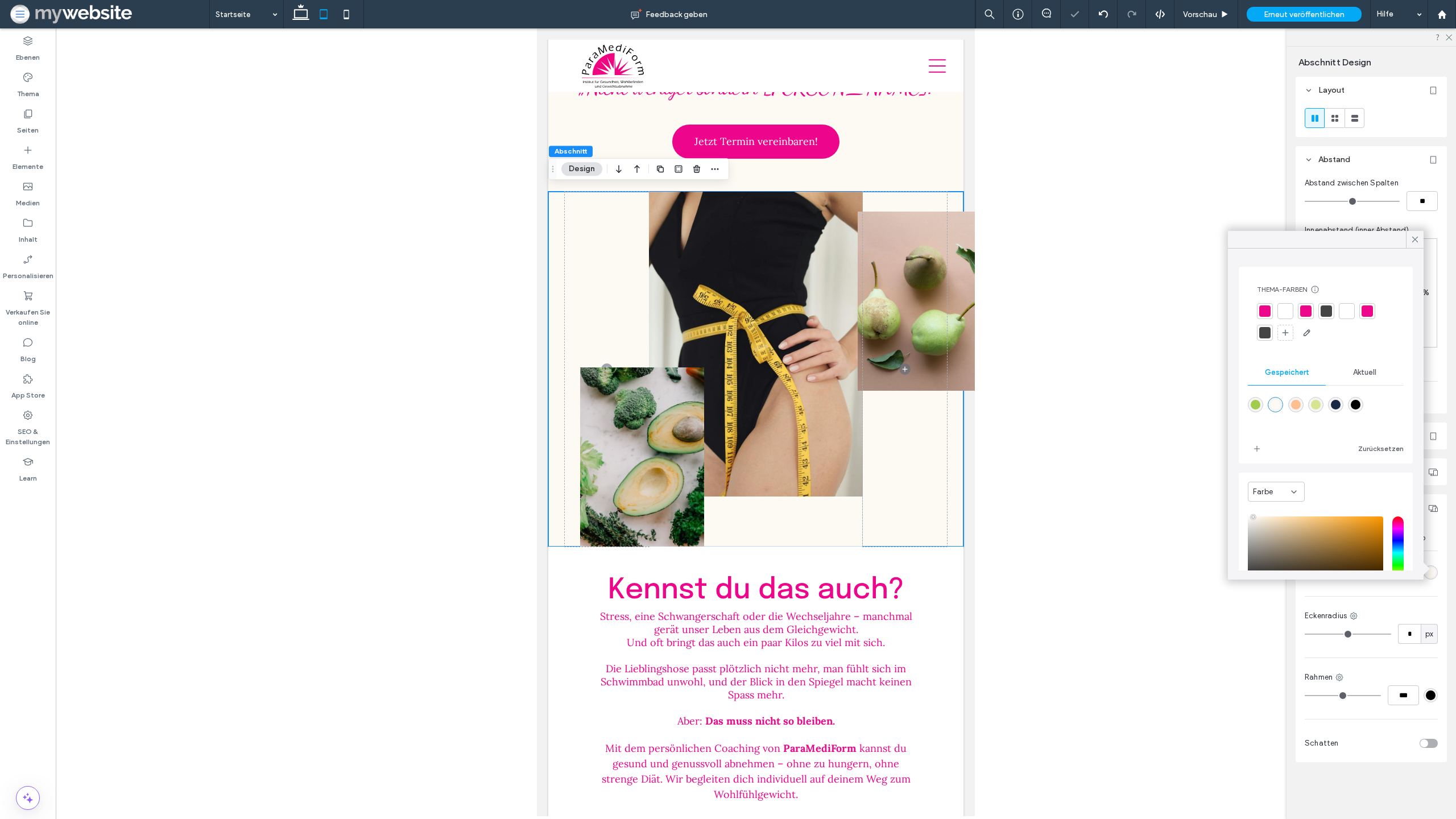
scroll to position [180, 0]
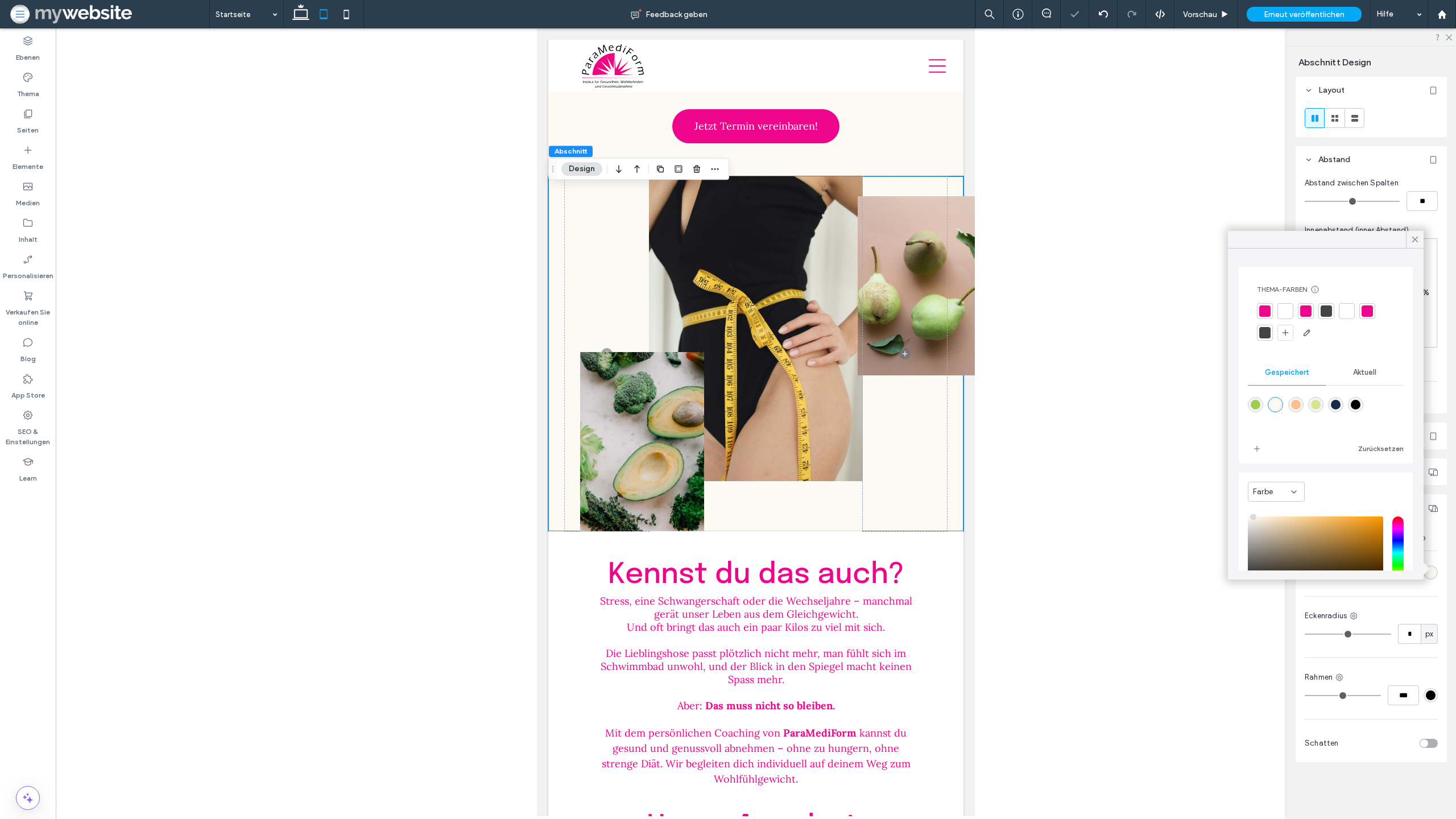
click at [996, 360] on div at bounding box center [756, 423] width 1401 height 788
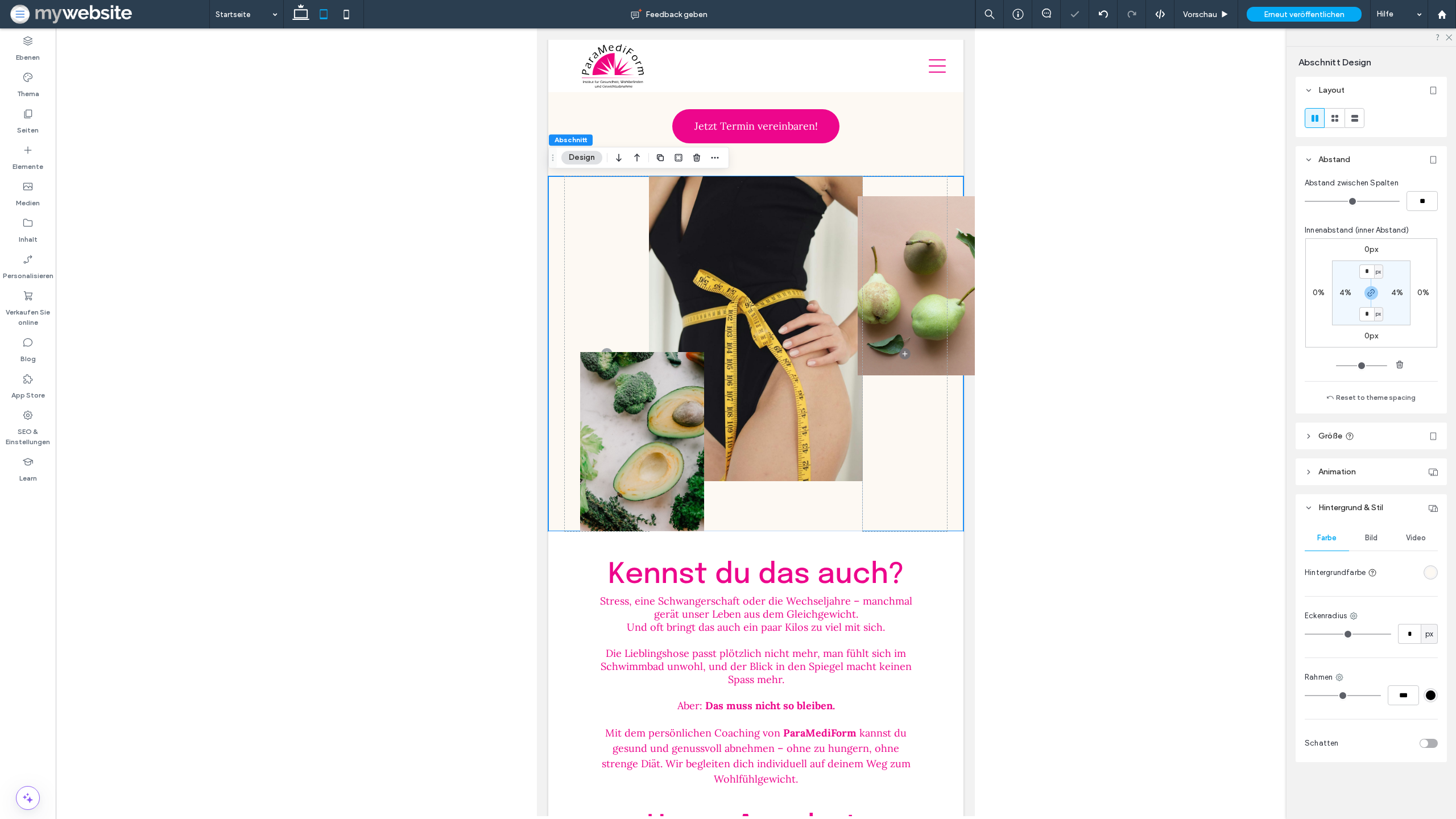
click at [1105, 364] on div at bounding box center [756, 423] width 1401 height 788
click at [304, 18] on use at bounding box center [300, 12] width 17 height 16
type input "***"
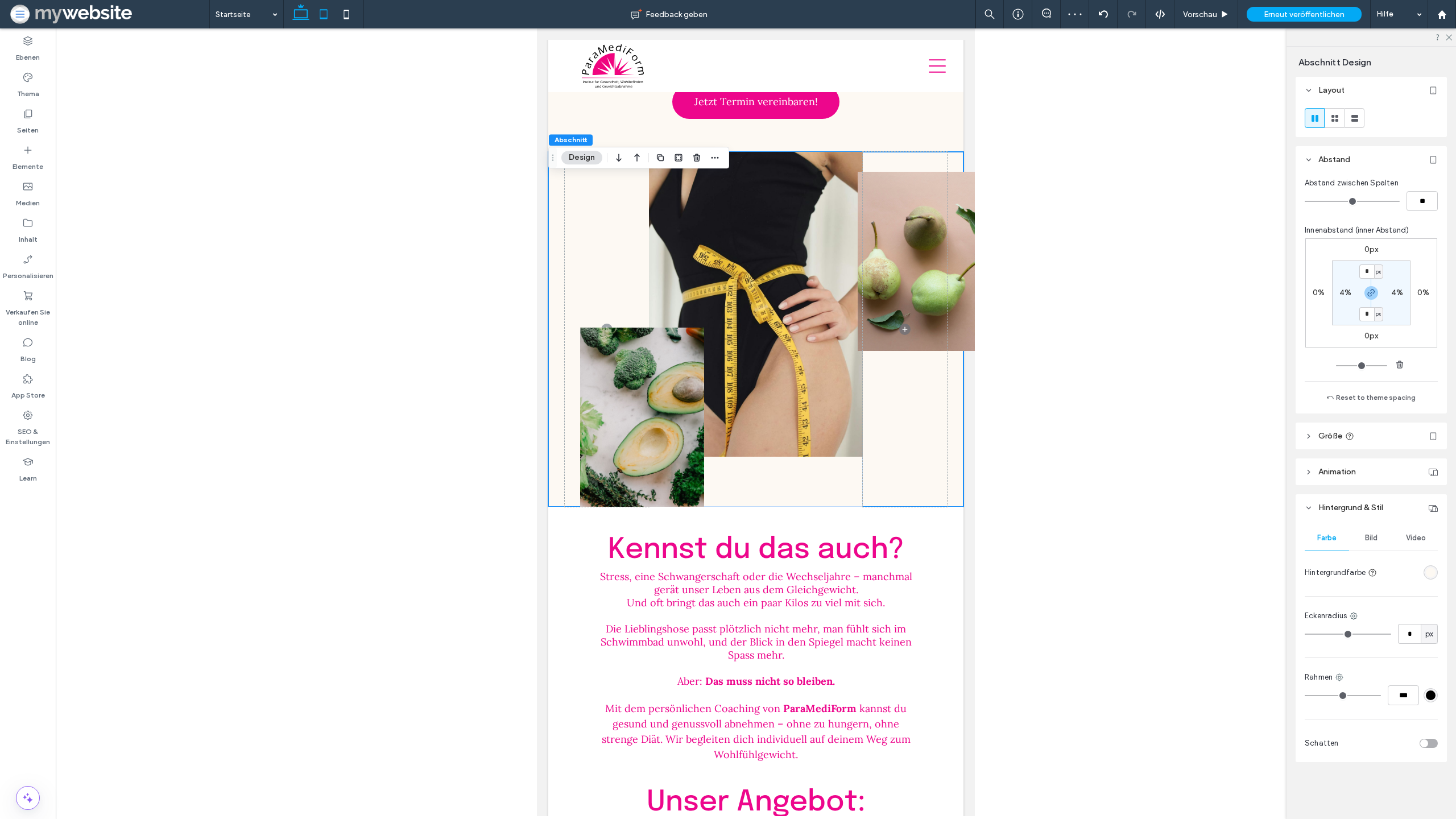
scroll to position [229, 0]
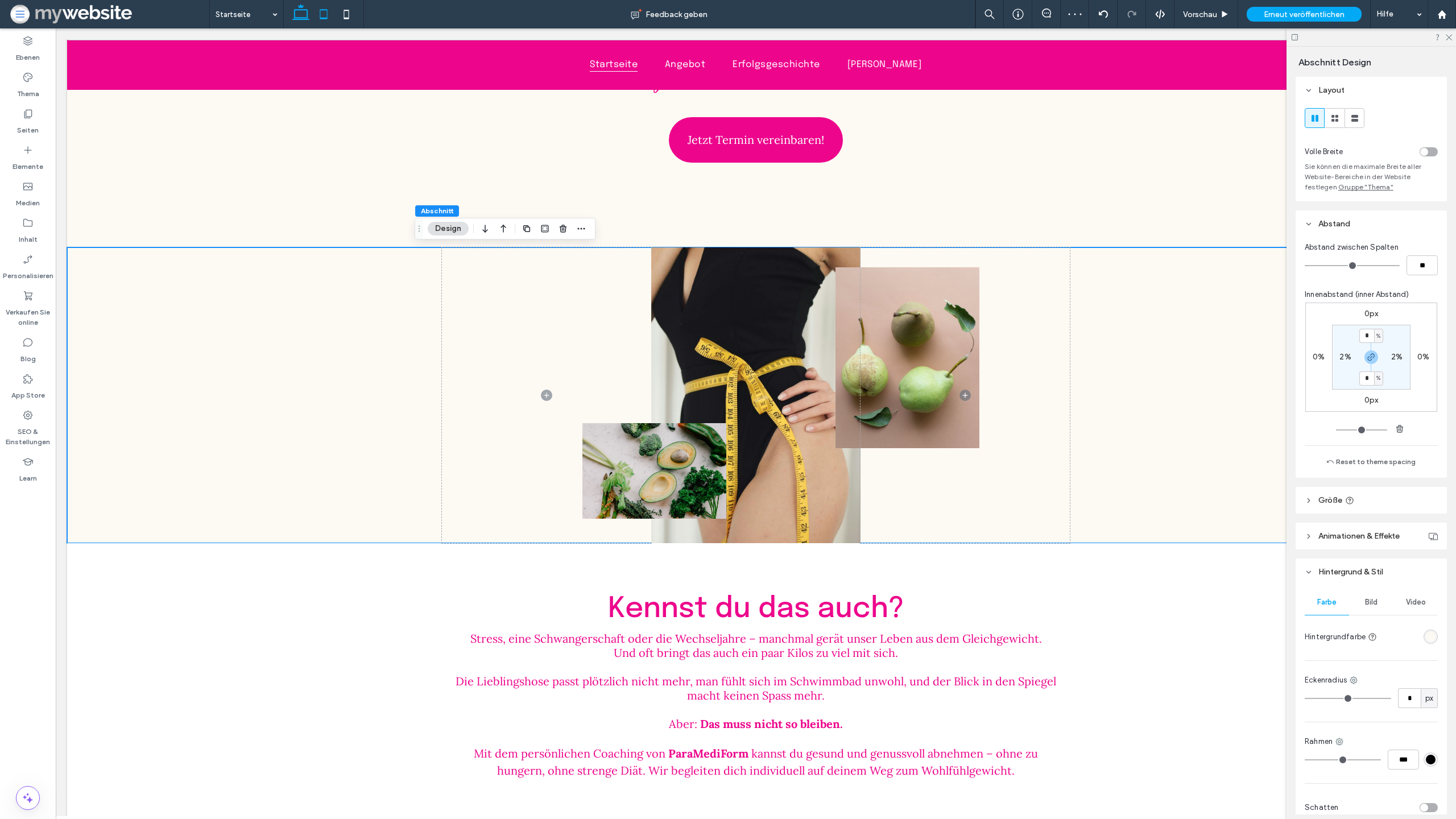
click at [322, 18] on use at bounding box center [323, 13] width 7 height 10
type input "***"
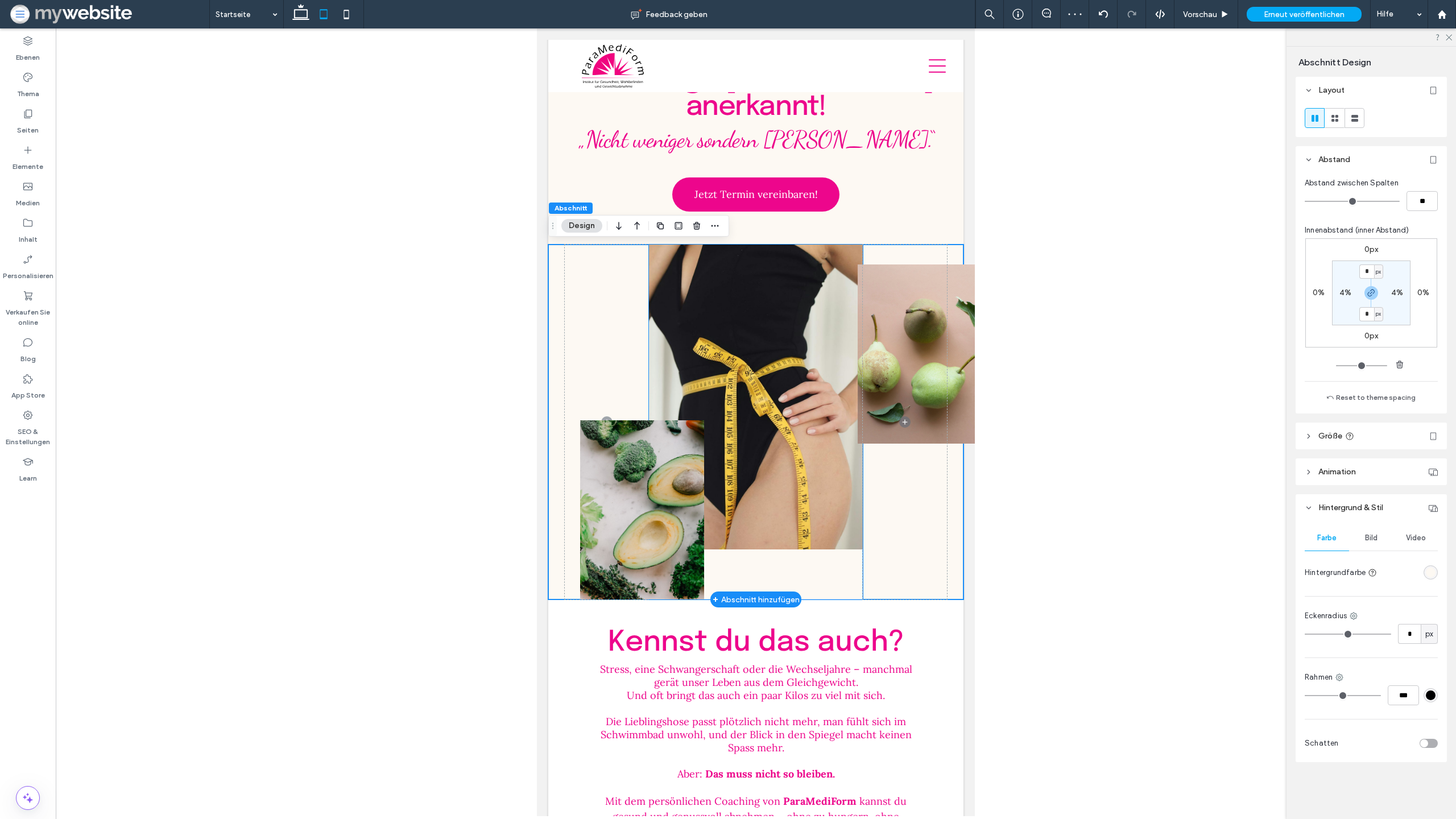
scroll to position [0, 0]
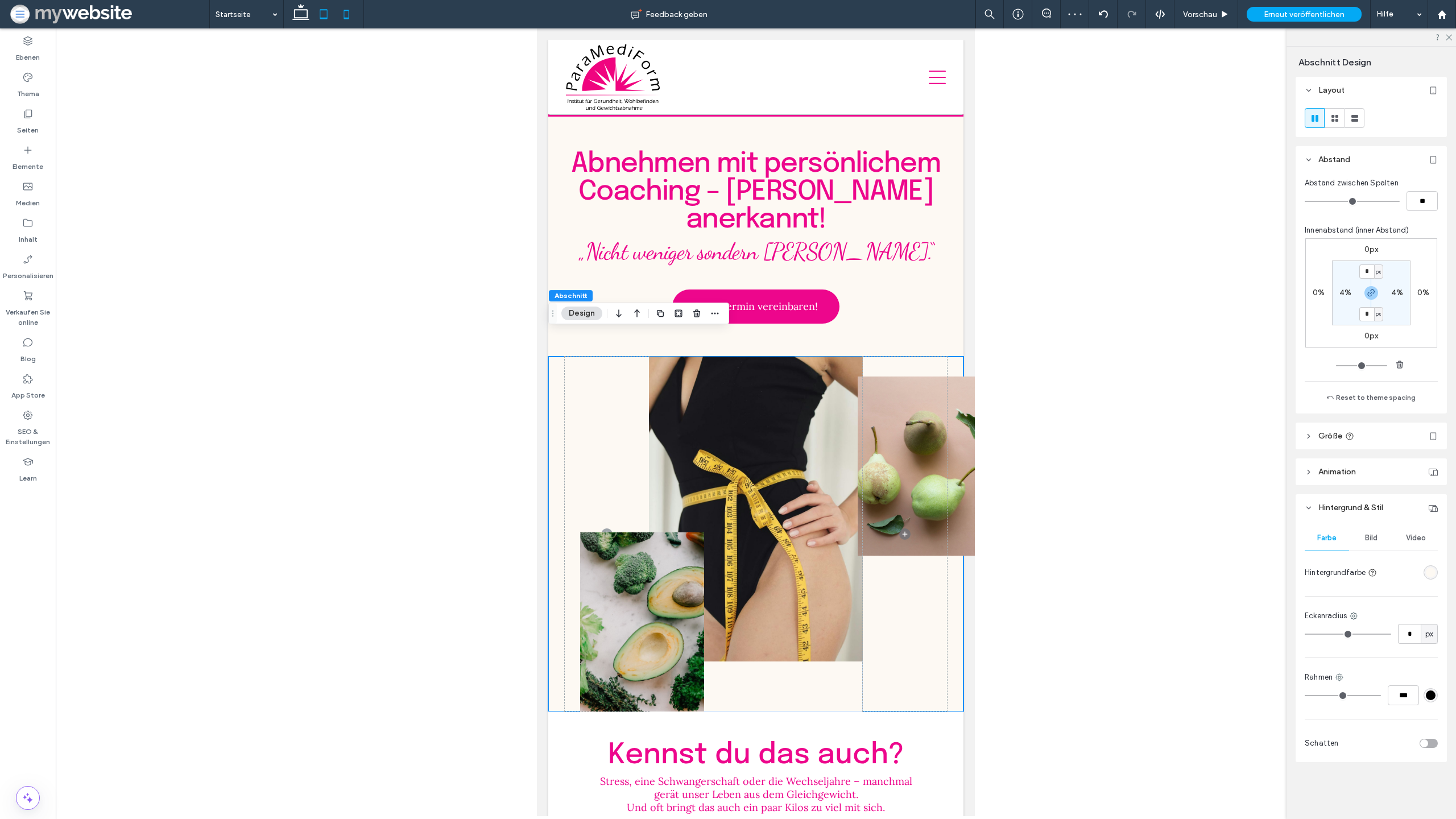
click at [348, 13] on icon at bounding box center [346, 14] width 23 height 23
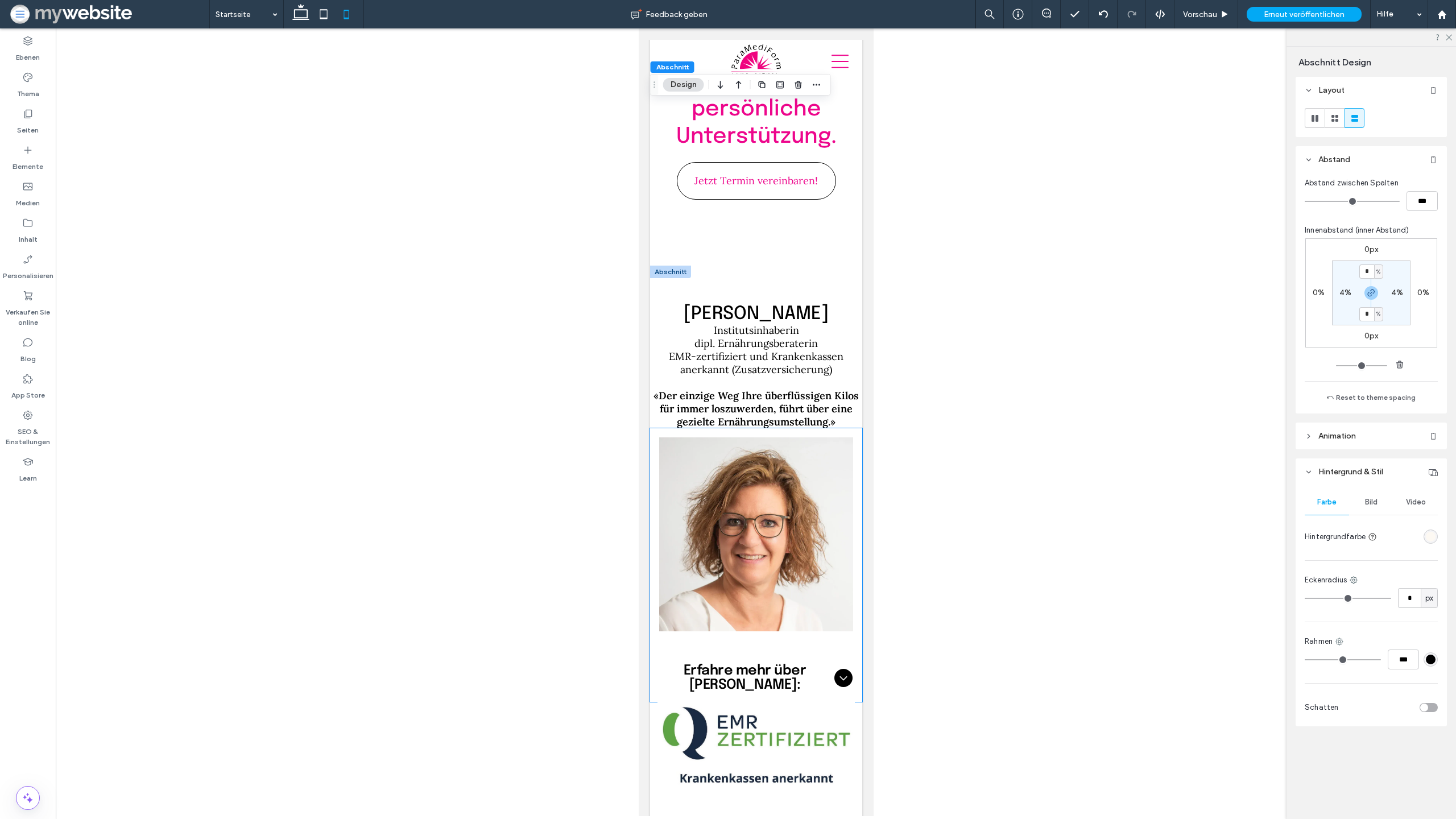
scroll to position [3564, 0]
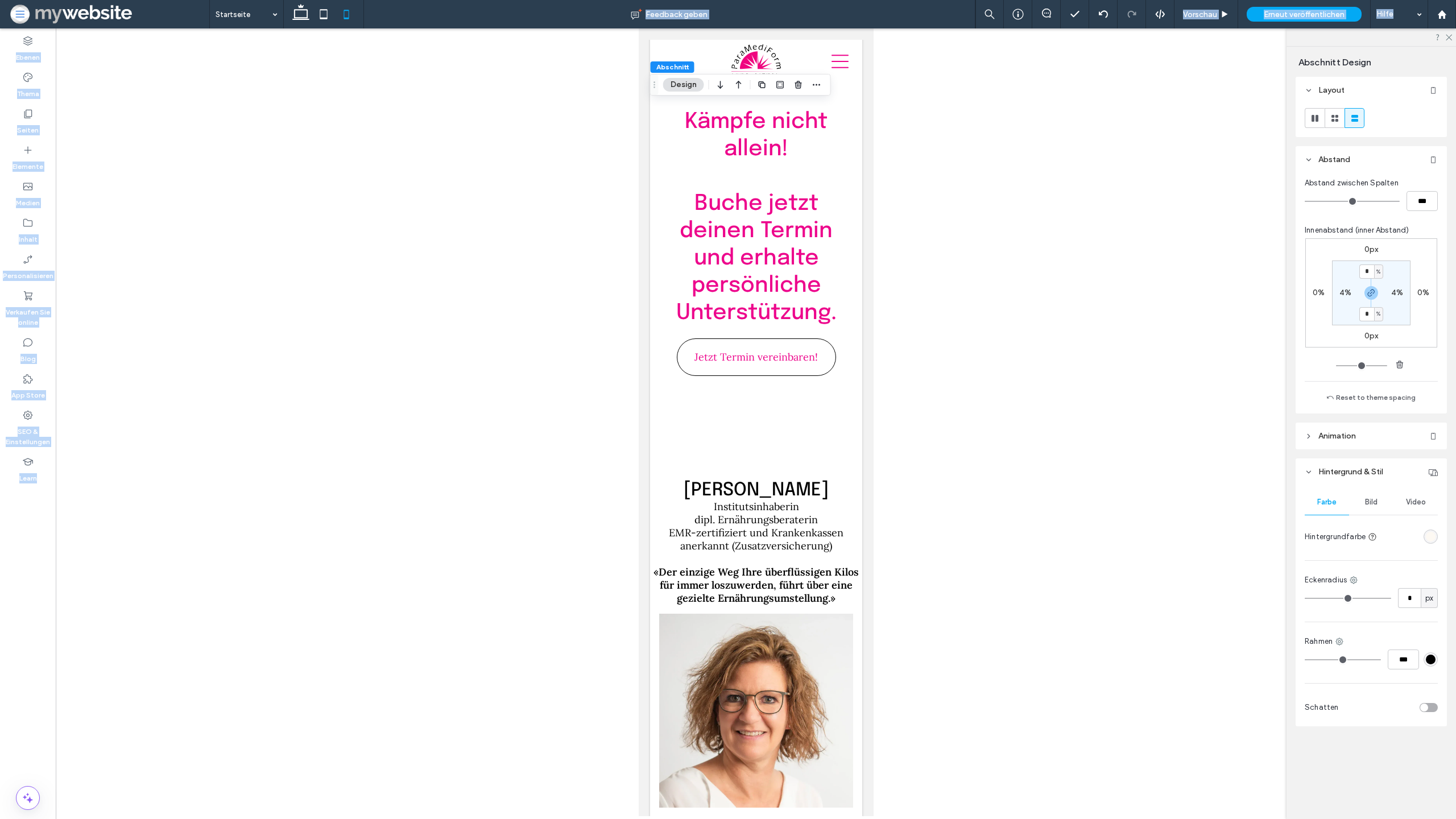
drag, startPoint x: 318, startPoint y: 12, endPoint x: 318, endPoint y: 756, distance: 744.0
click at [318, 12] on icon at bounding box center [323, 14] width 23 height 23
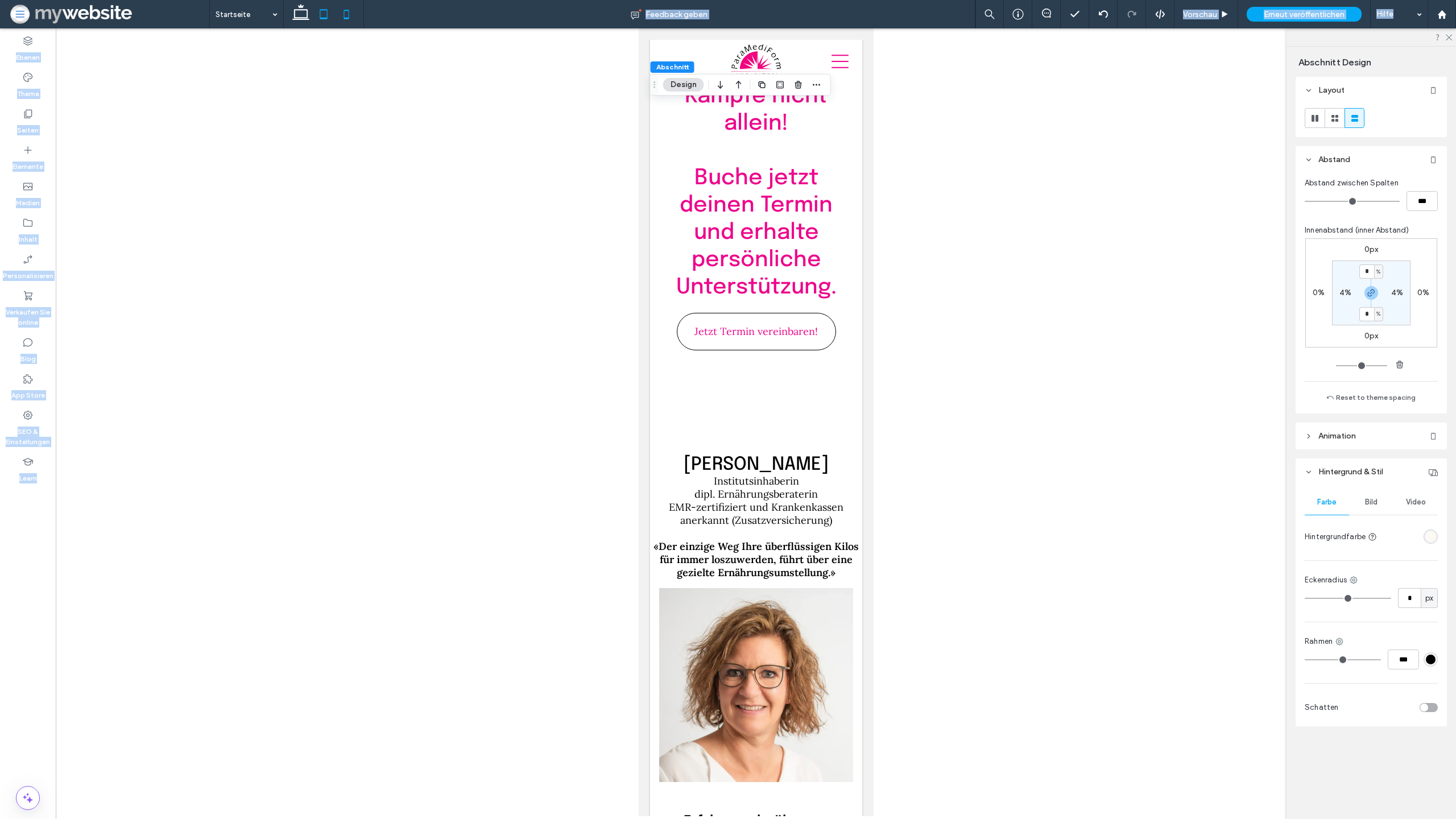
scroll to position [2873, 0]
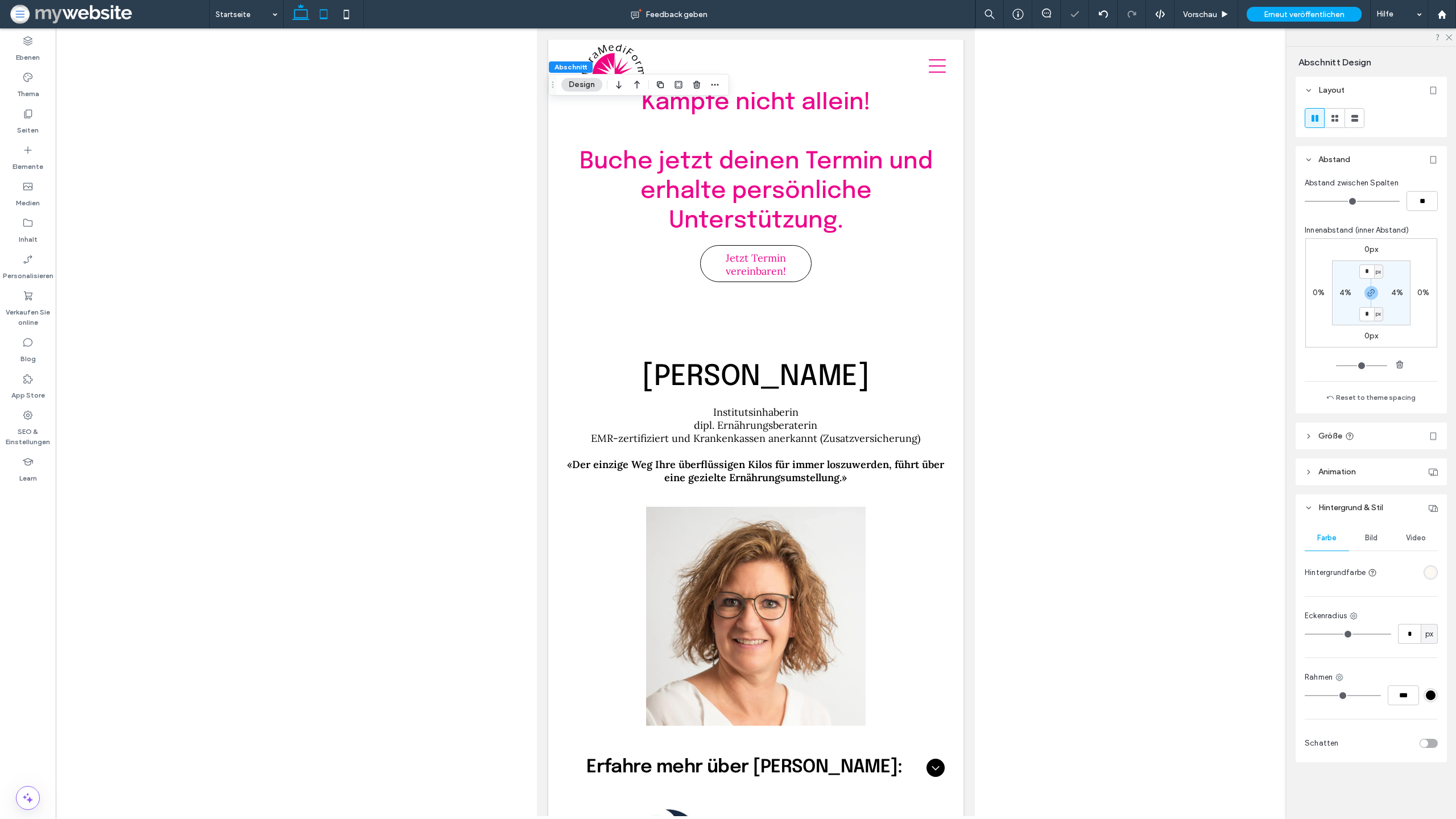
click at [306, 15] on icon at bounding box center [300, 14] width 23 height 23
type input "***"
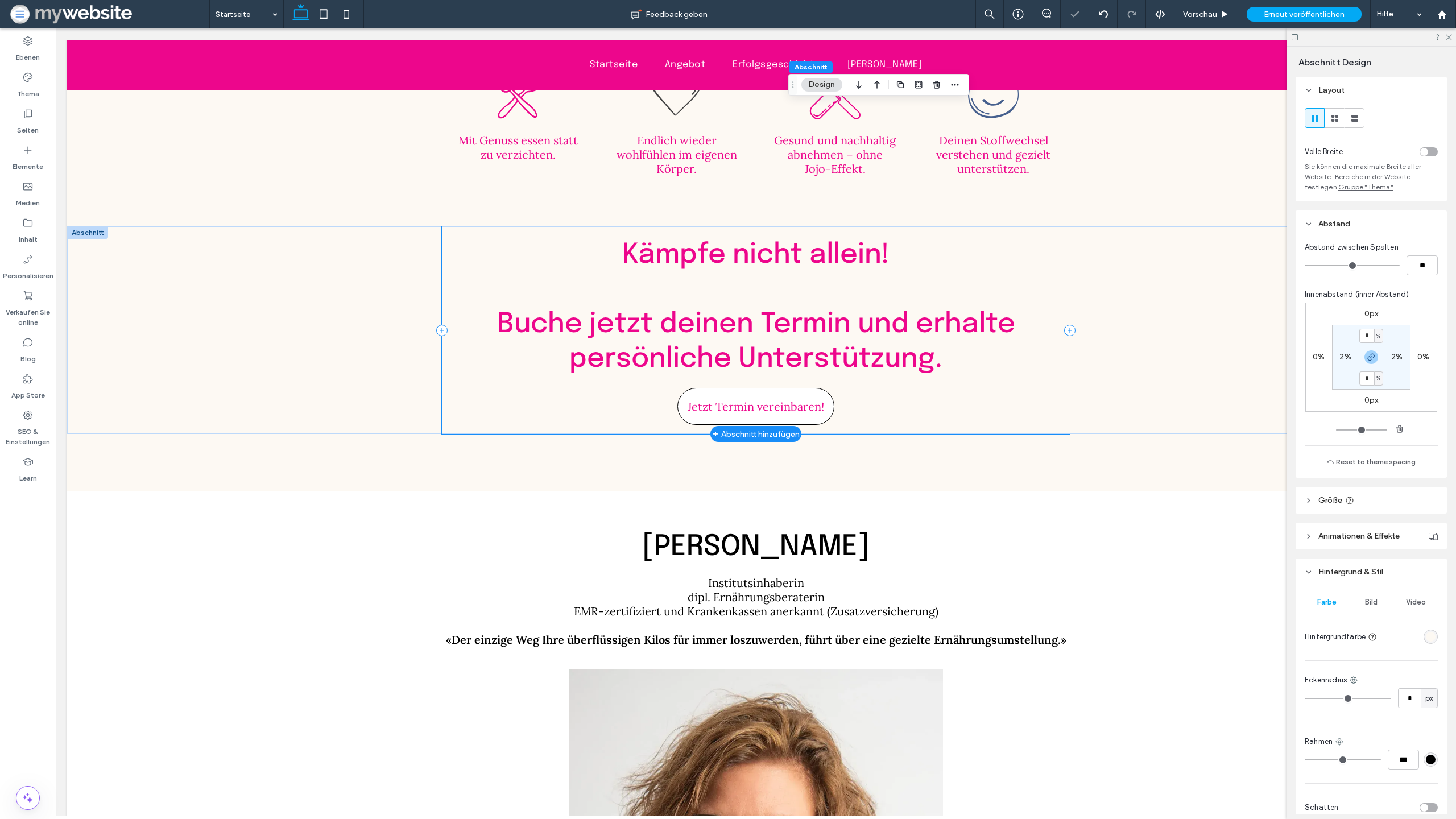
scroll to position [2989, 0]
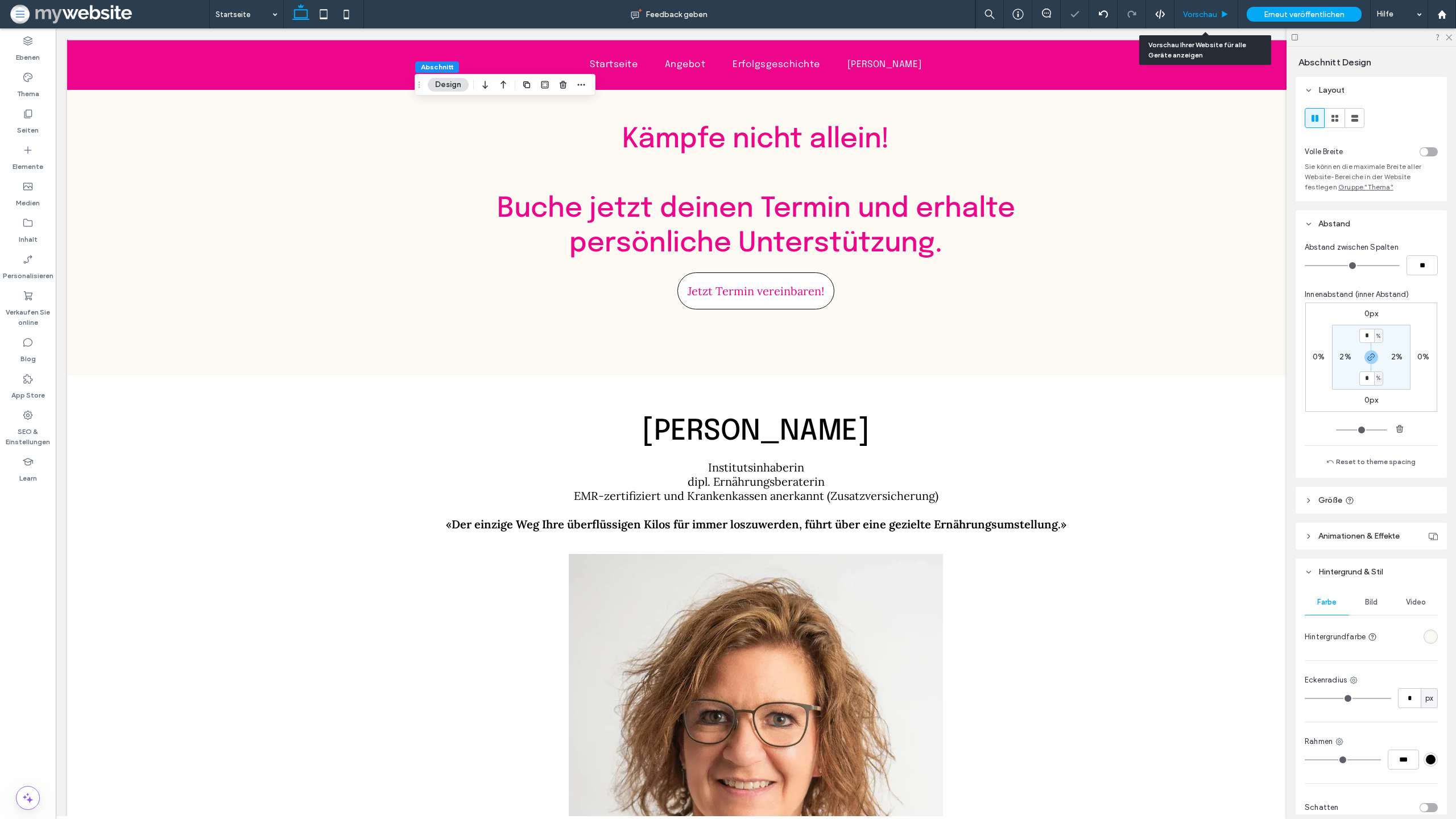
click at [1193, 18] on span "Vorschau" at bounding box center [1200, 14] width 34 height 10
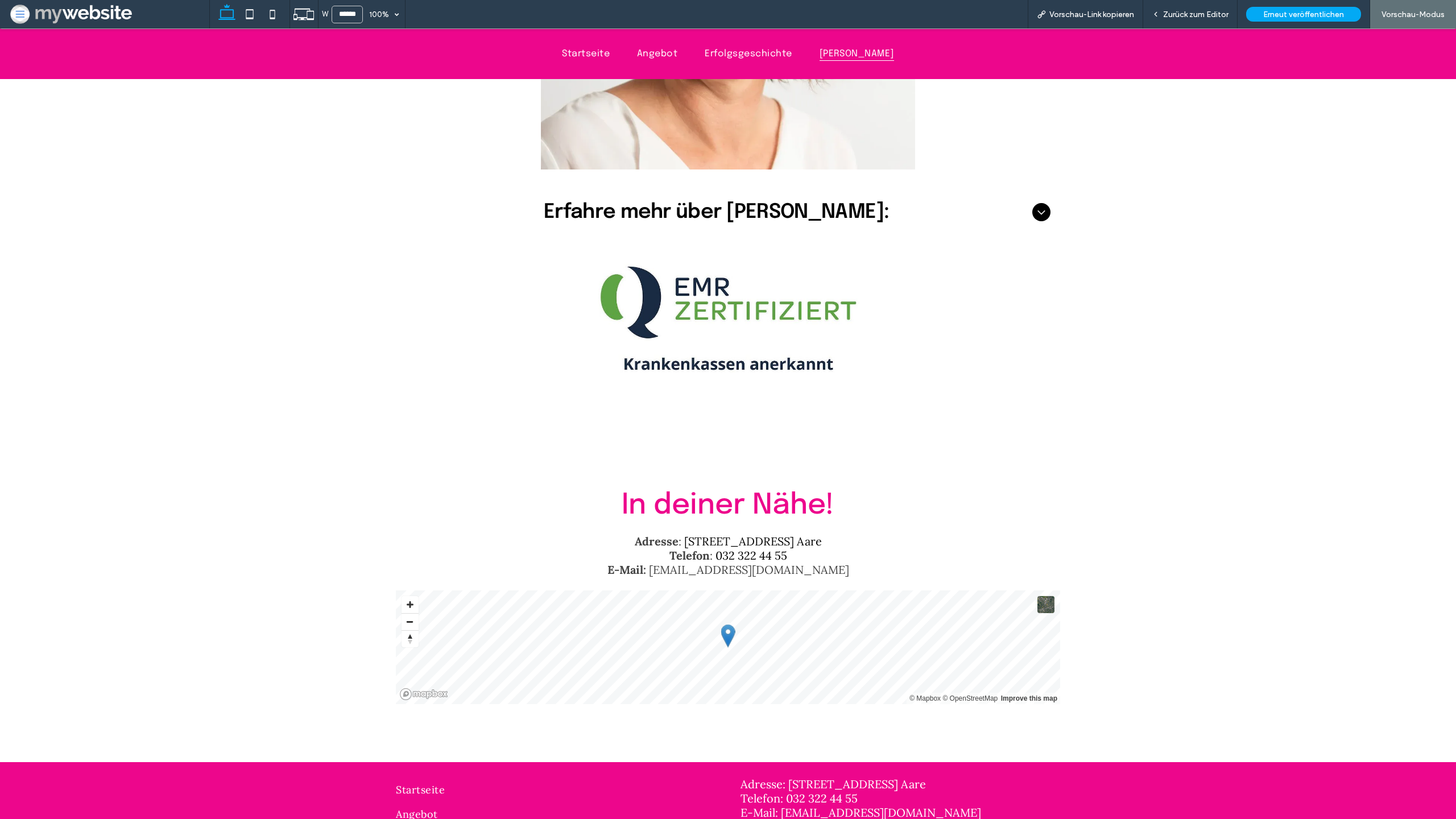
scroll to position [3745, 0]
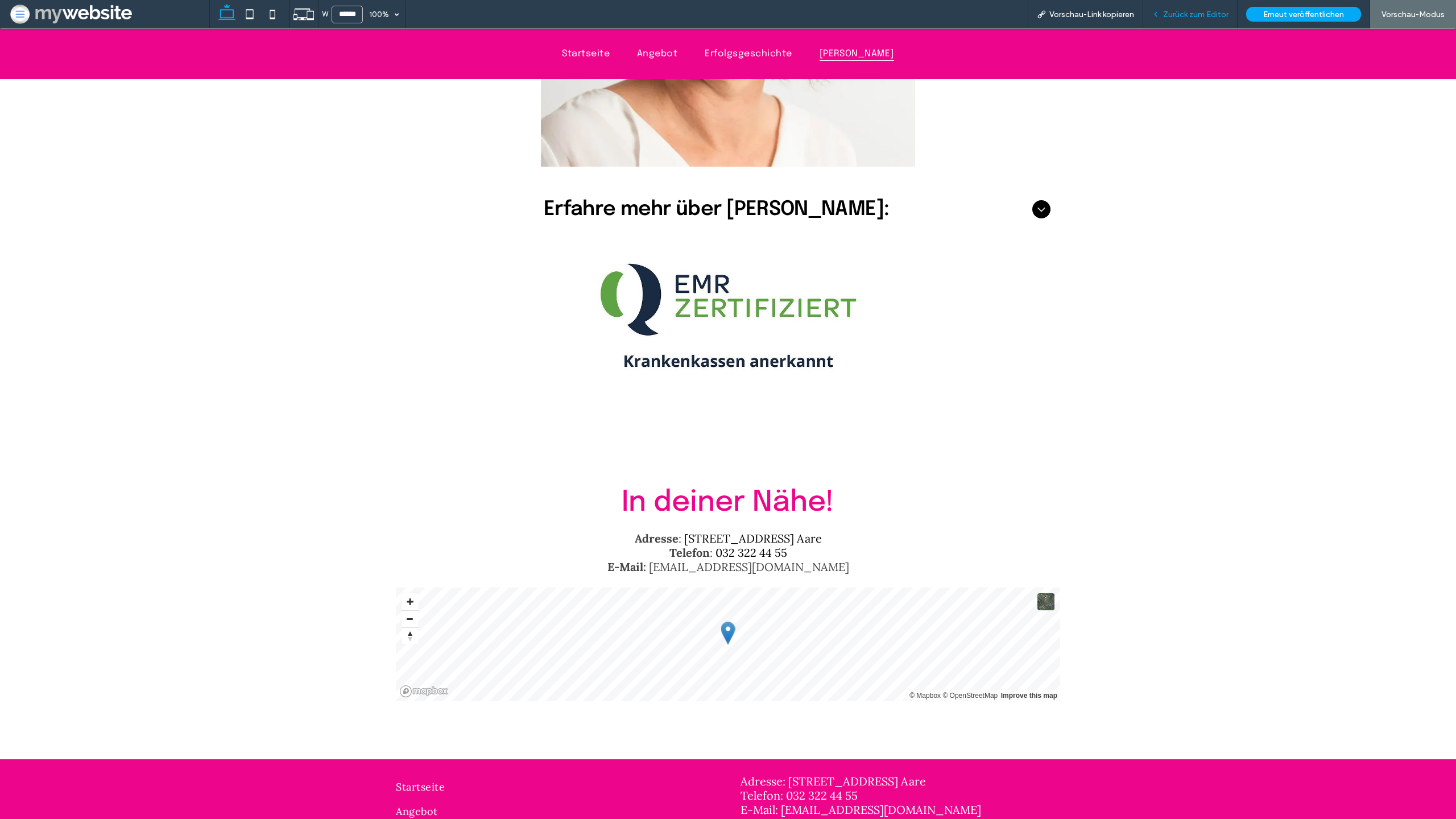
click at [1187, 18] on span "Zurück zum Editor" at bounding box center [1195, 14] width 66 height 10
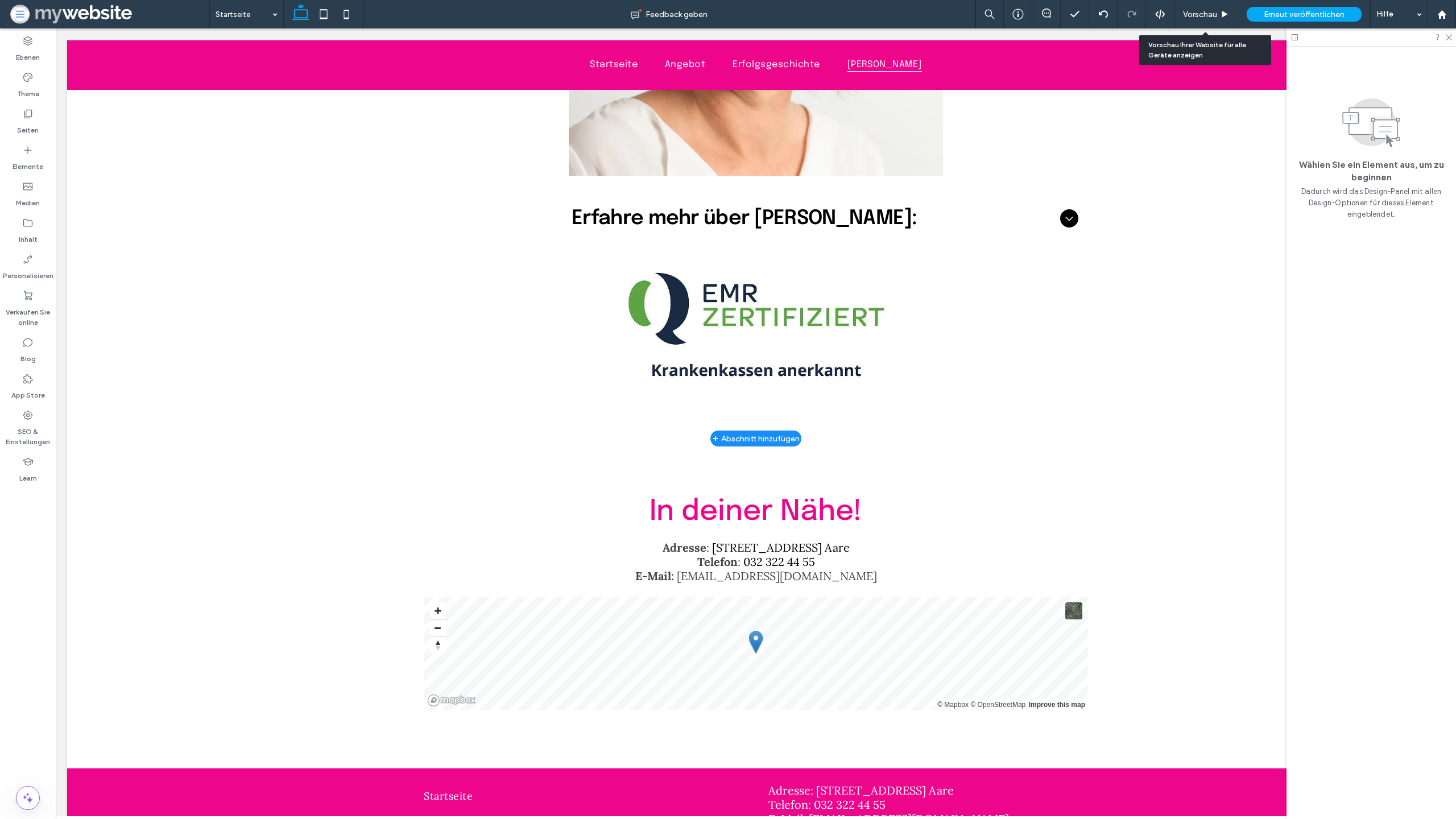
scroll to position [3720, 0]
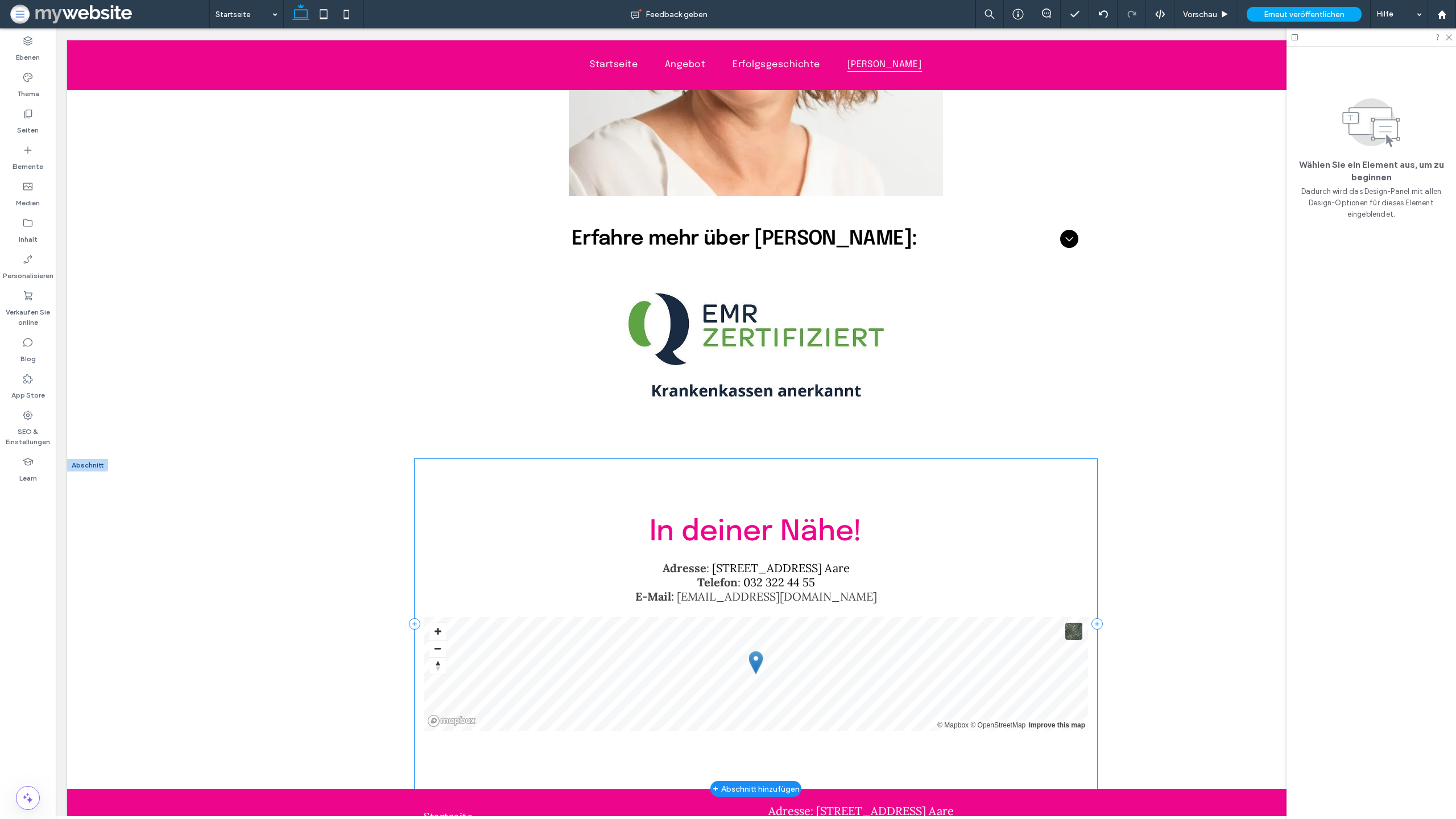
click at [644, 469] on div "In deiner Nähe! Adresse : Spittelgasse 1, 3294 Büren a. Aare Telefon : 032 322 …" at bounding box center [756, 623] width 683 height 330
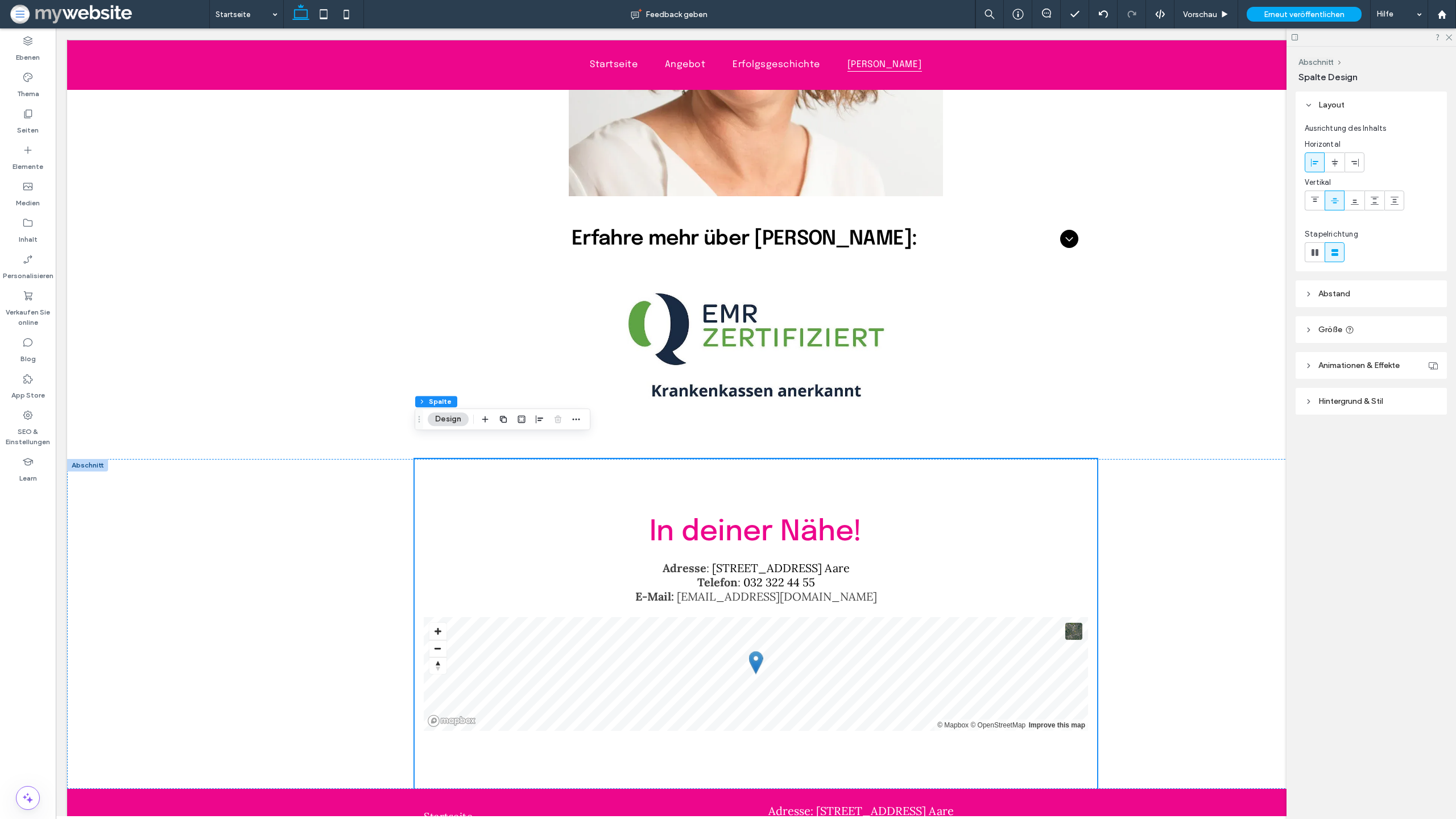
click at [1328, 303] on header "Abstand" at bounding box center [1371, 294] width 151 height 27
click at [1370, 421] on input "**" at bounding box center [1367, 420] width 15 height 14
type input "*"
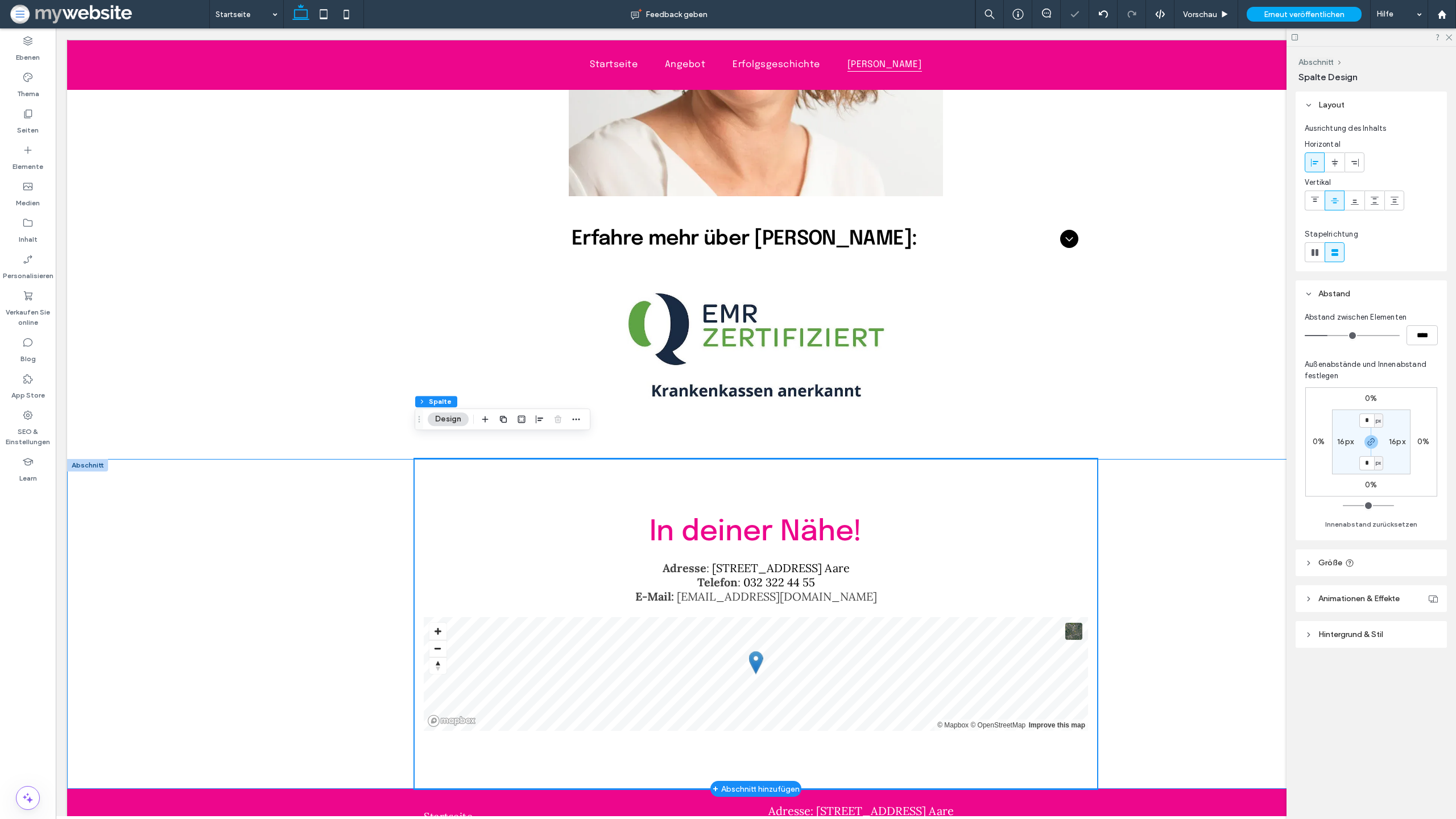
click at [1173, 459] on div "In deiner Nähe! Adresse : Spittelgasse 1, 3294 Büren a. Aare Telefon : 032 322 …" at bounding box center [756, 623] width 1378 height 330
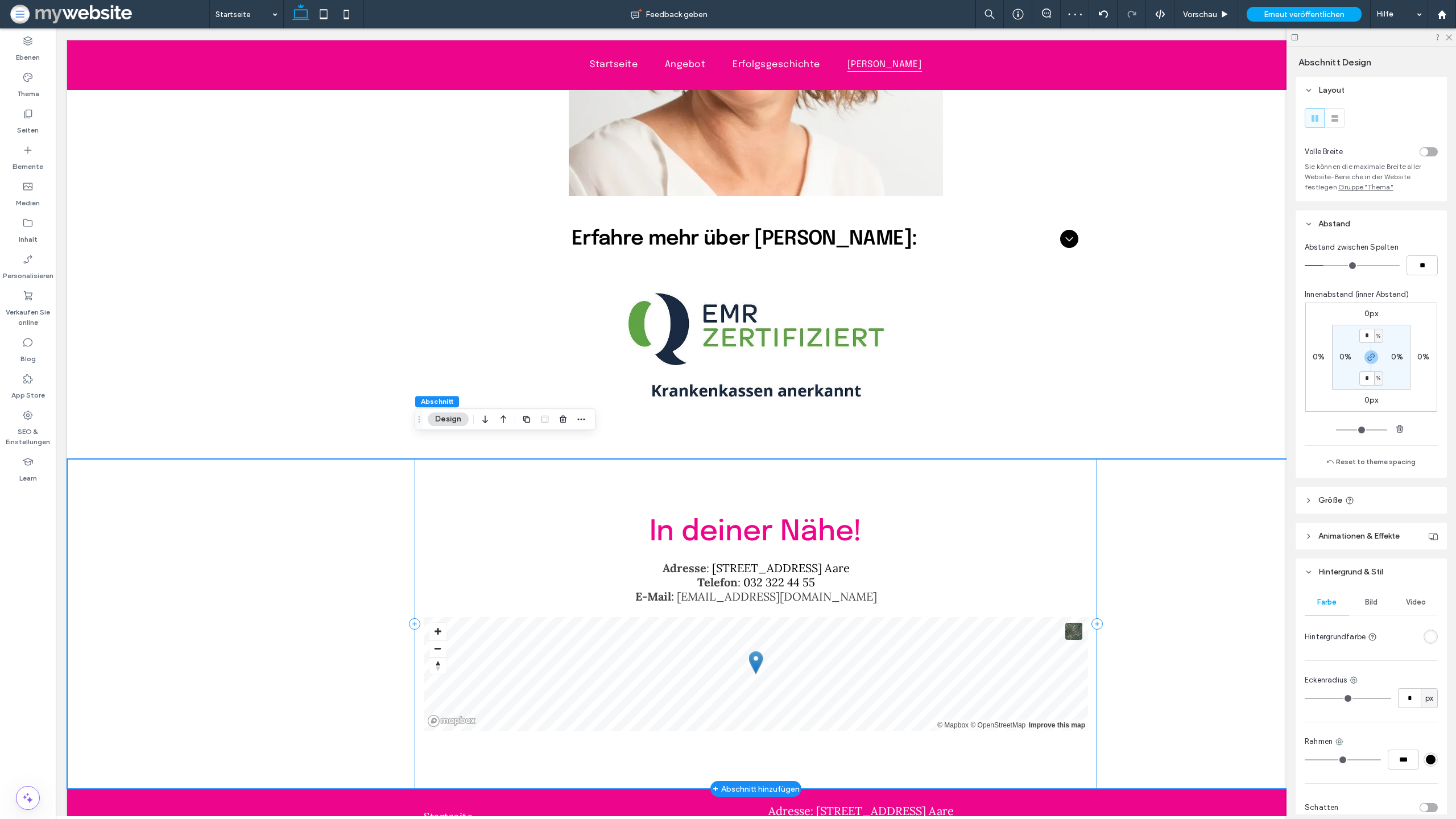
click at [893, 475] on div "In deiner Nähe! Adresse : Spittelgasse 1, 3294 Büren a. Aare Telefon : 032 322 …" at bounding box center [756, 623] width 683 height 330
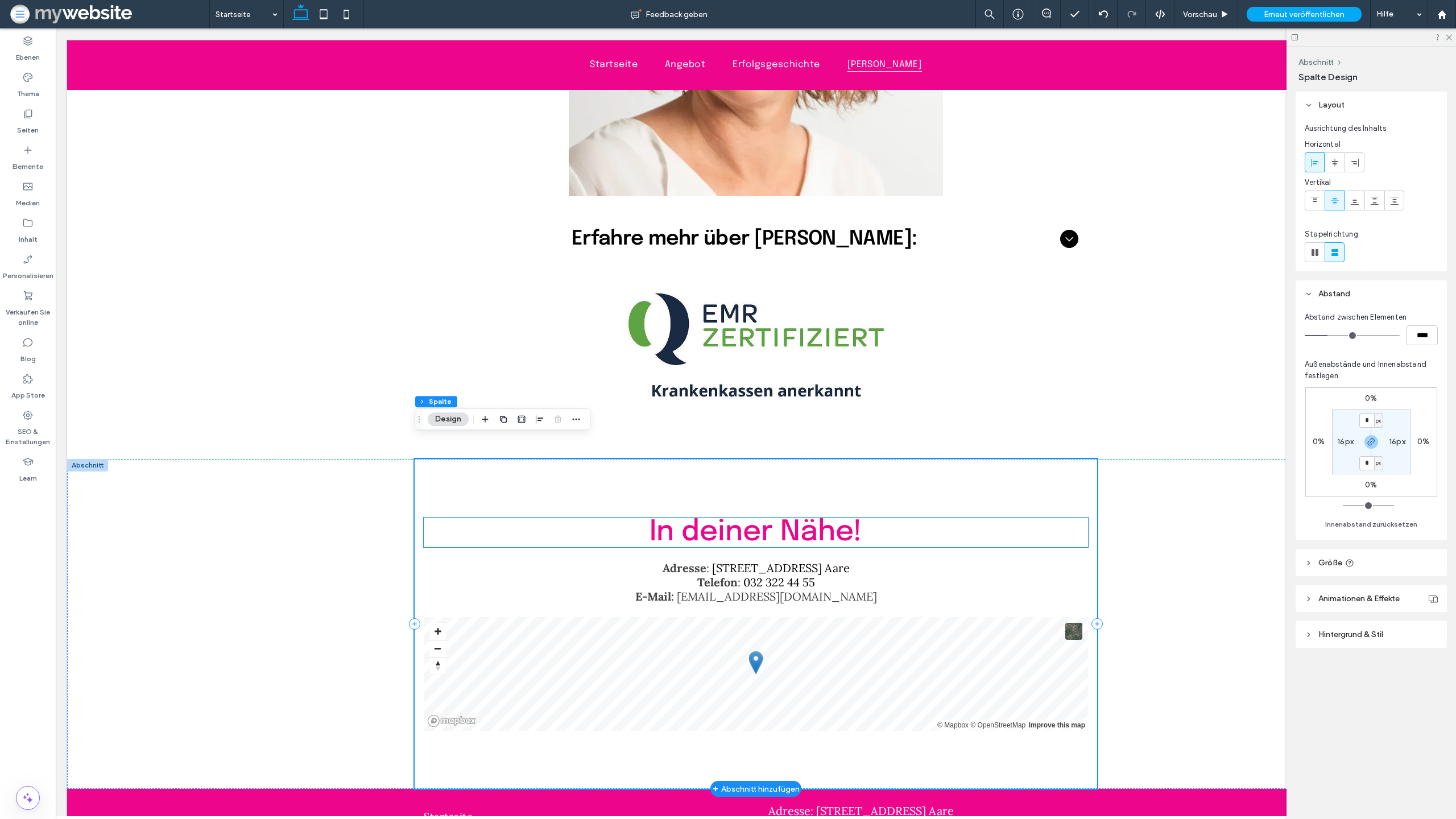
click at [784, 517] on span "In deiner Nähe!" at bounding box center [756, 532] width 213 height 30
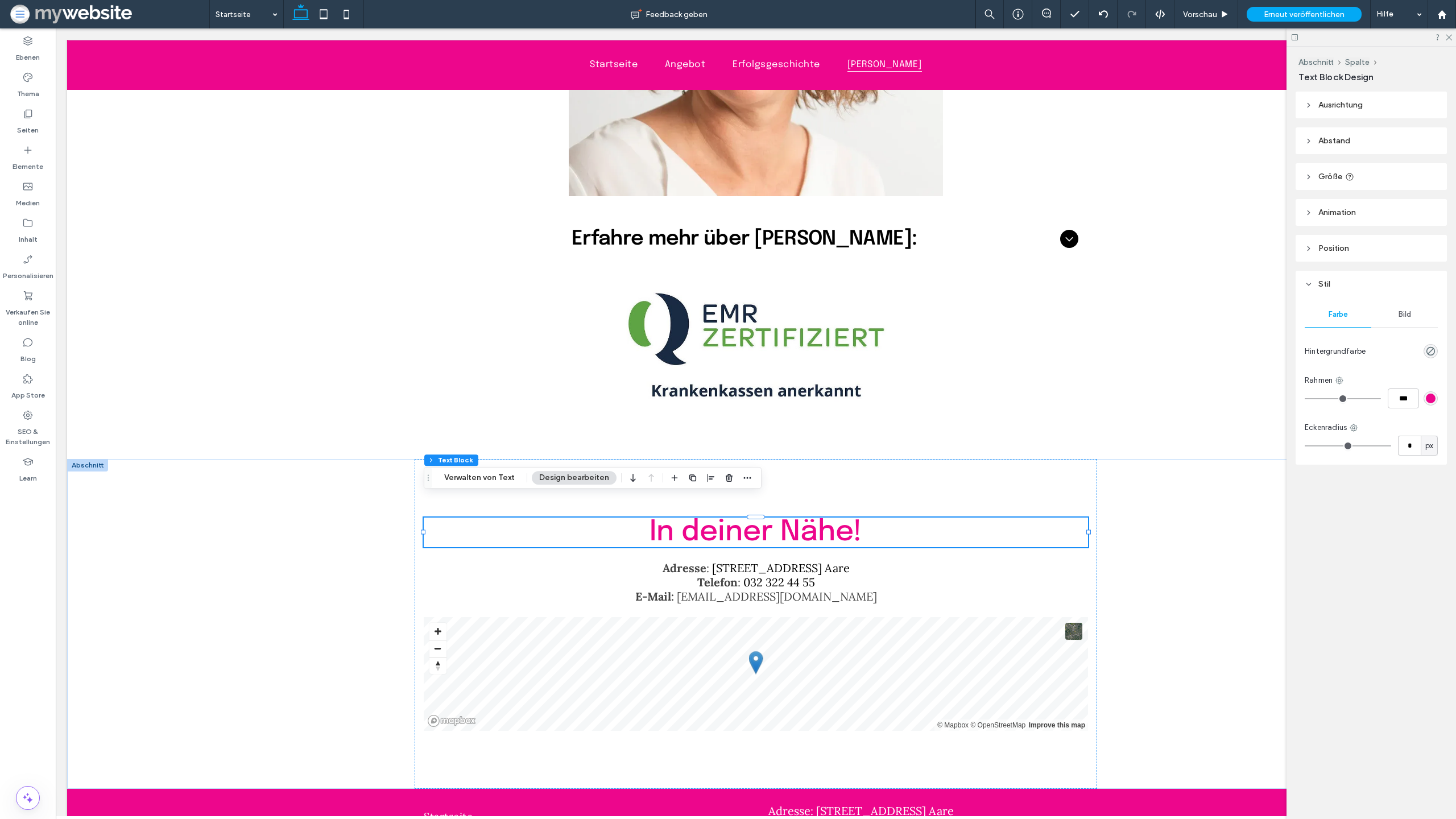
click at [1362, 153] on header "Abstand" at bounding box center [1371, 141] width 151 height 27
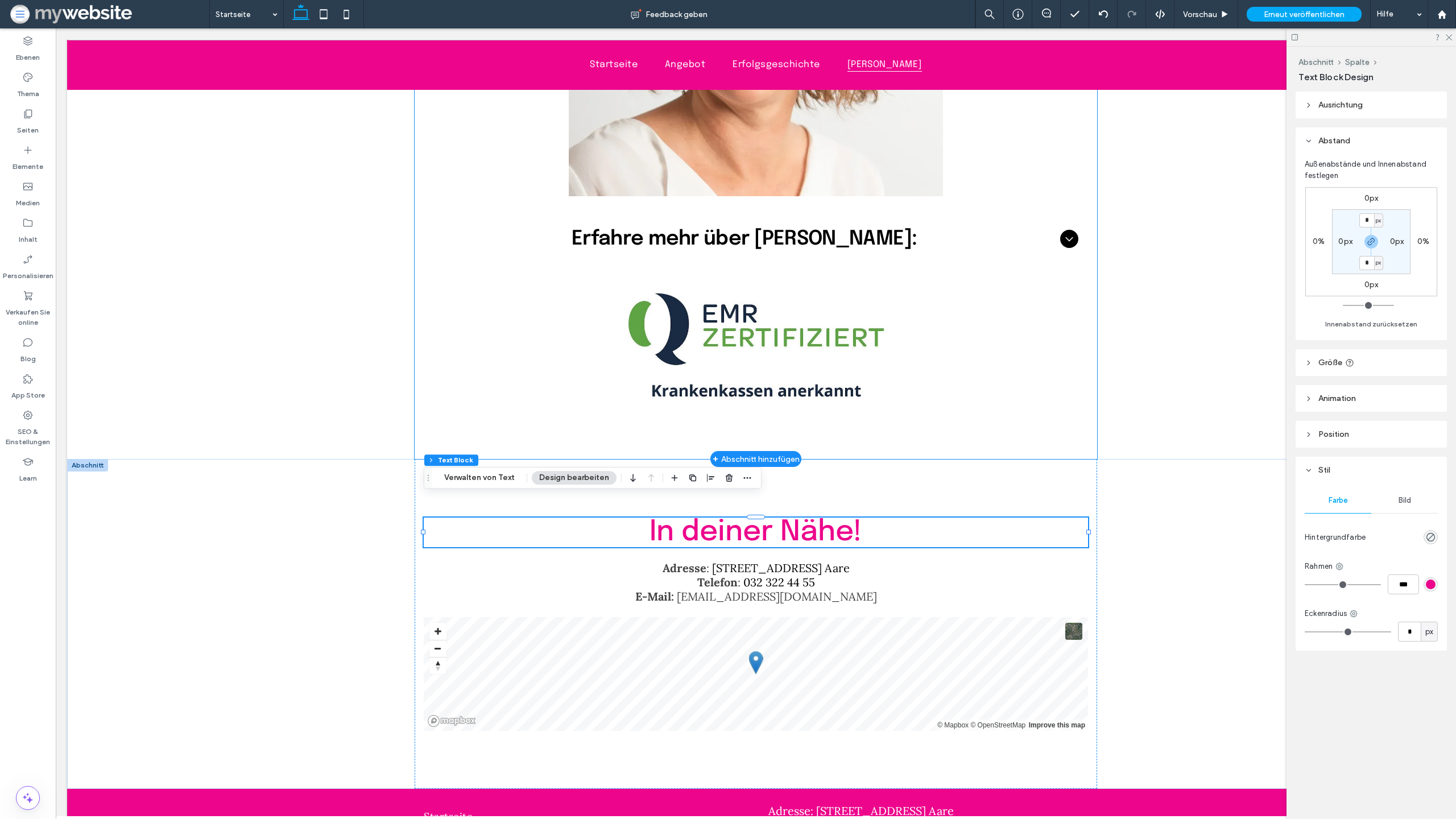
click at [990, 388] on div "Elke Born Institutsinhaberin dipl. Ernährungsberaterin EMR-zertifiziert und Kra…" at bounding box center [756, 51] width 683 height 815
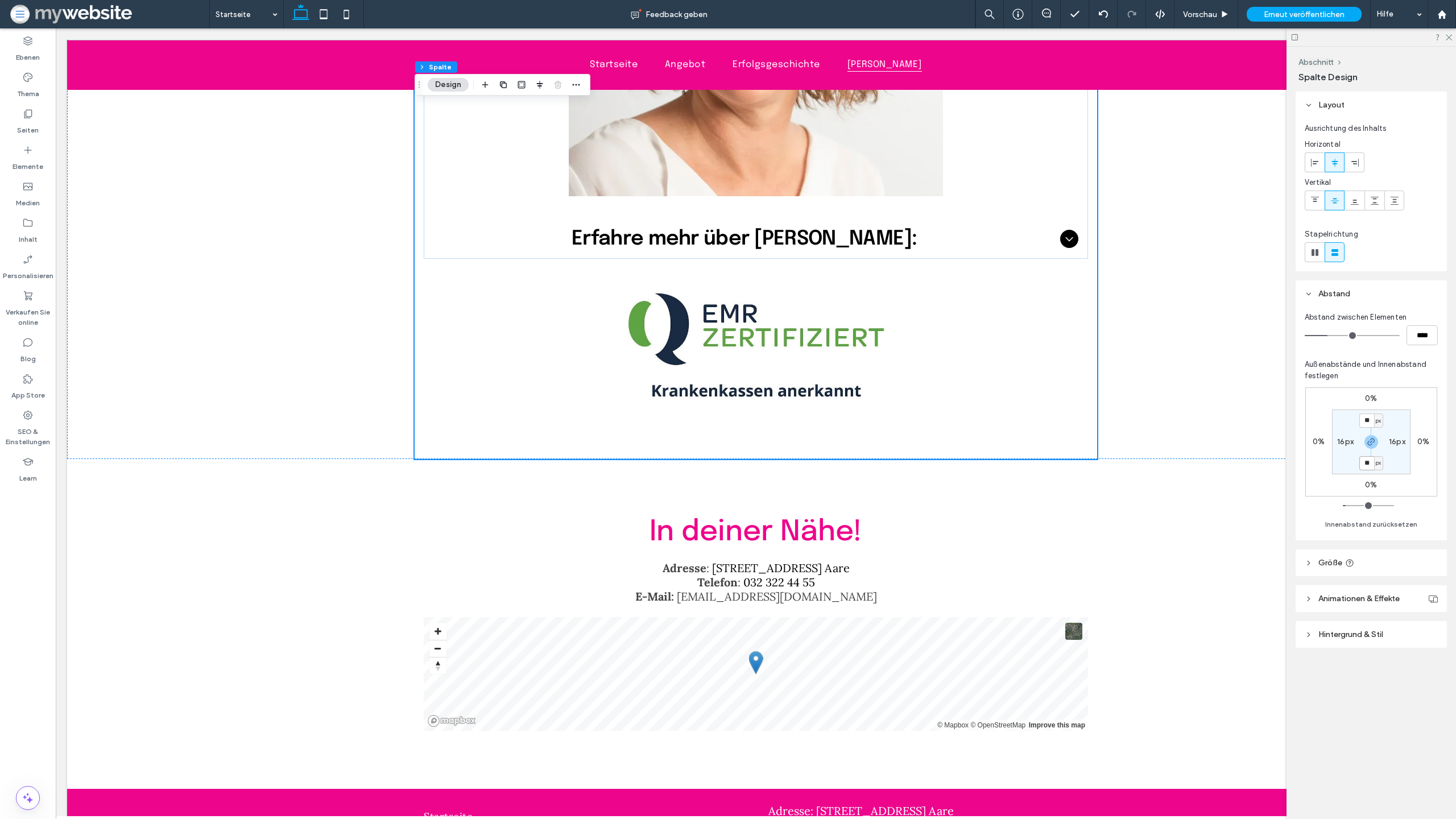
click at [1370, 463] on input "**" at bounding box center [1367, 463] width 15 height 14
type input "*"
click at [919, 362] on div "Elke Born Institutsinhaberin dipl. Ernährungsberaterin EMR-zertifiziert und Kra…" at bounding box center [756, 51] width 683 height 815
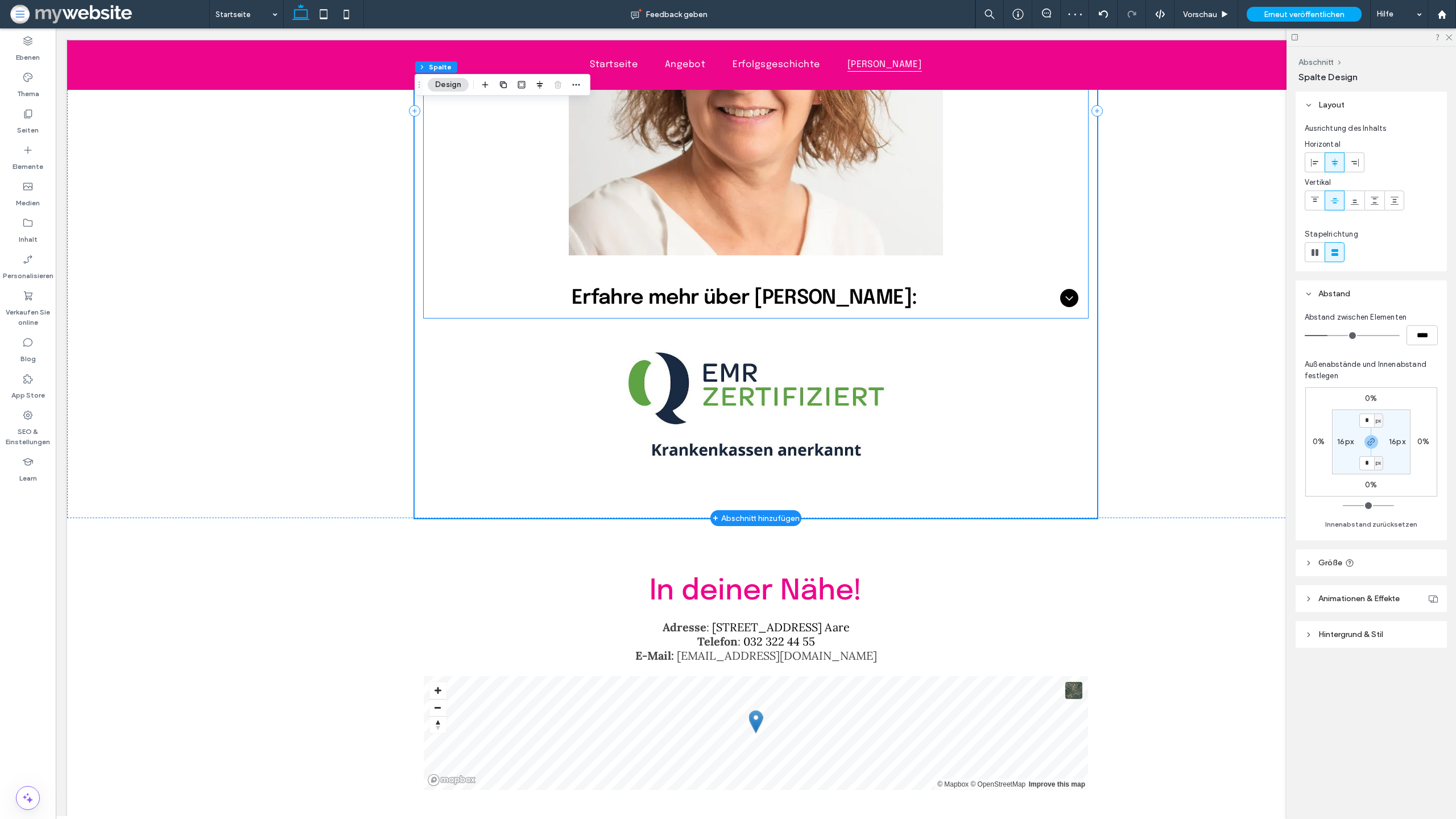
scroll to position [3679, 0]
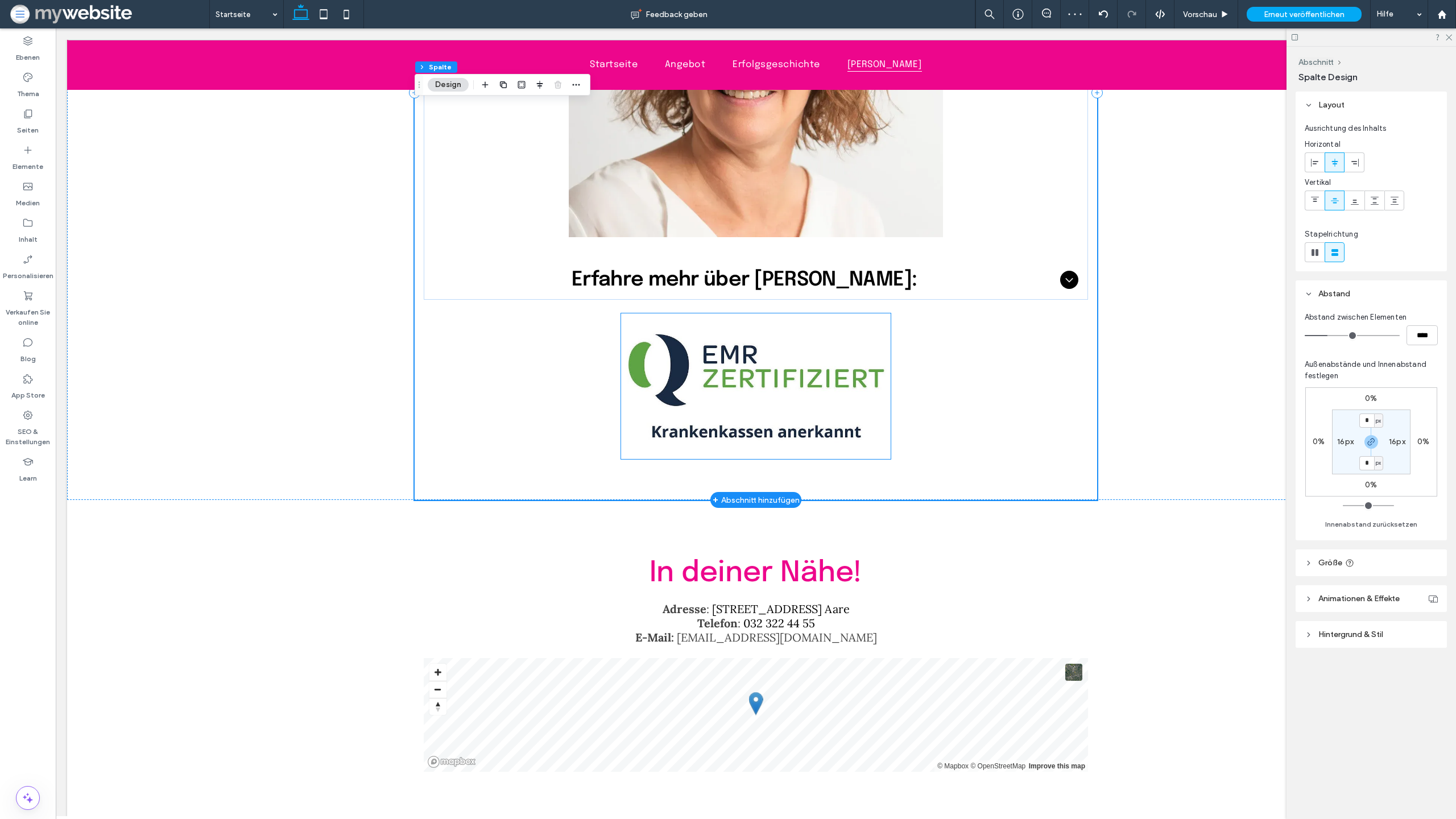
click at [826, 334] on img at bounding box center [756, 386] width 269 height 145
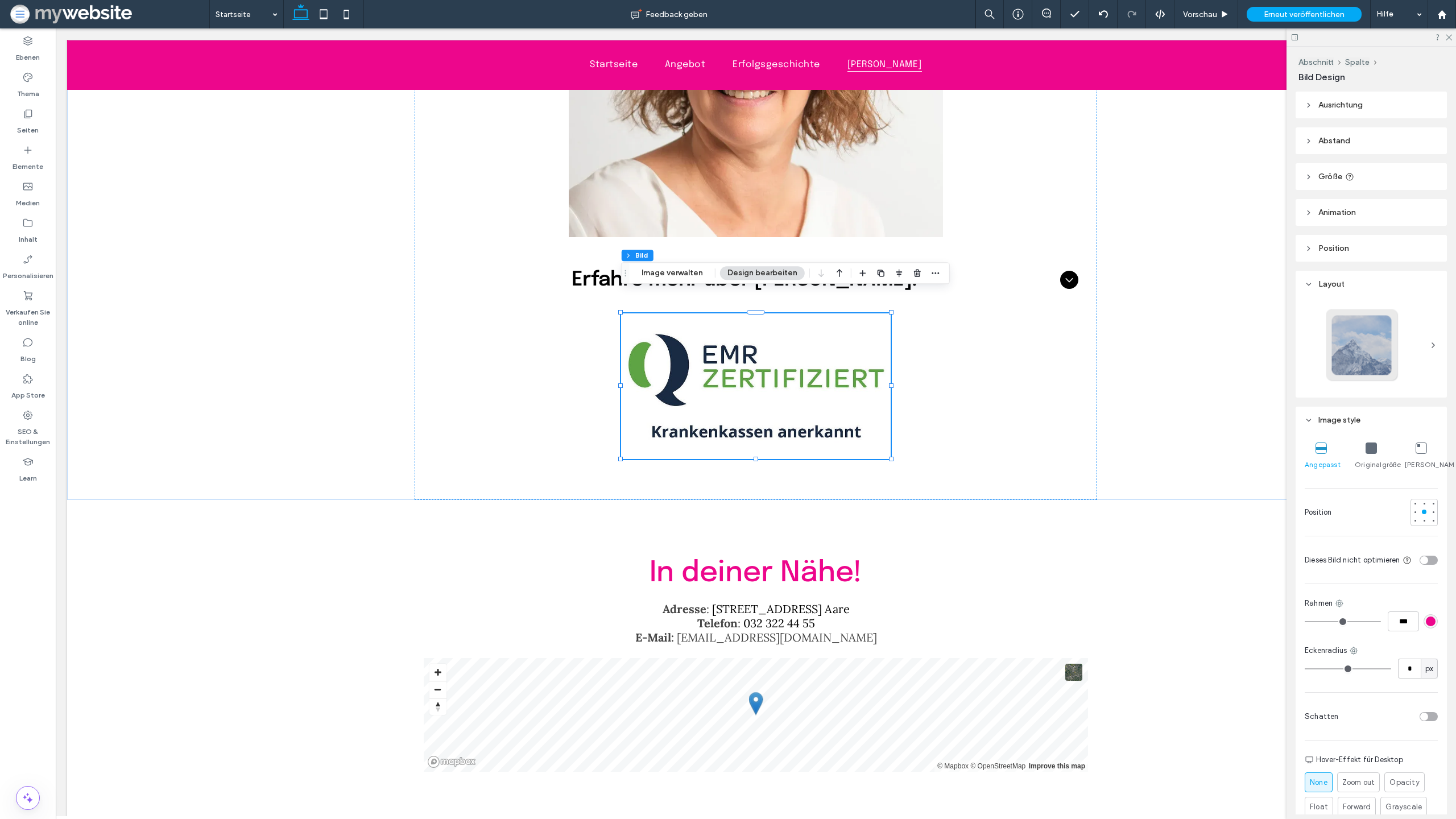
click at [1377, 140] on header "Abstand" at bounding box center [1371, 141] width 151 height 27
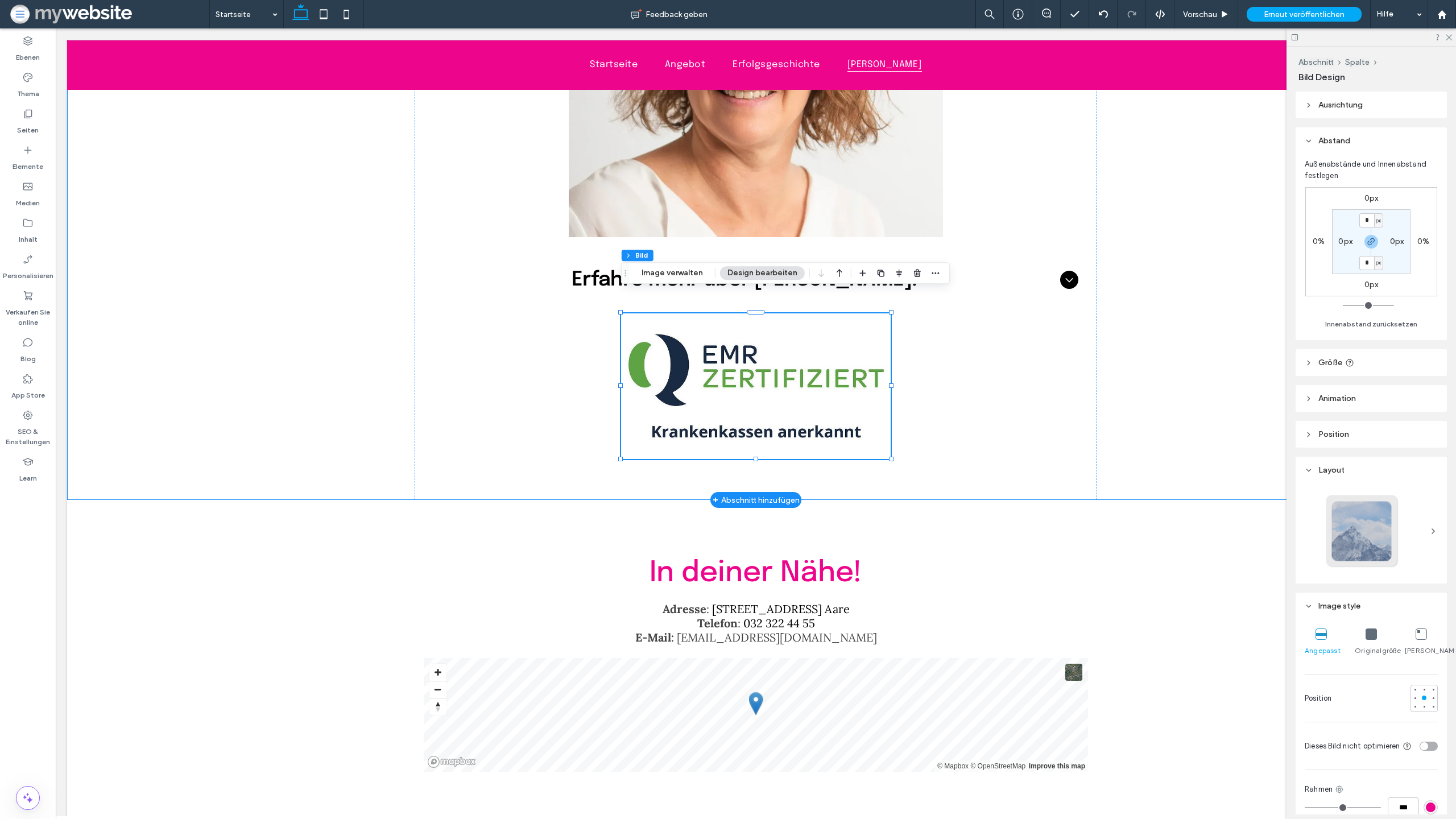
click at [1172, 291] on div "Elke Born Institutsinhaberin dipl. Ernährungsberaterin EMR-zertifiziert und Kra…" at bounding box center [756, 92] width 1378 height 815
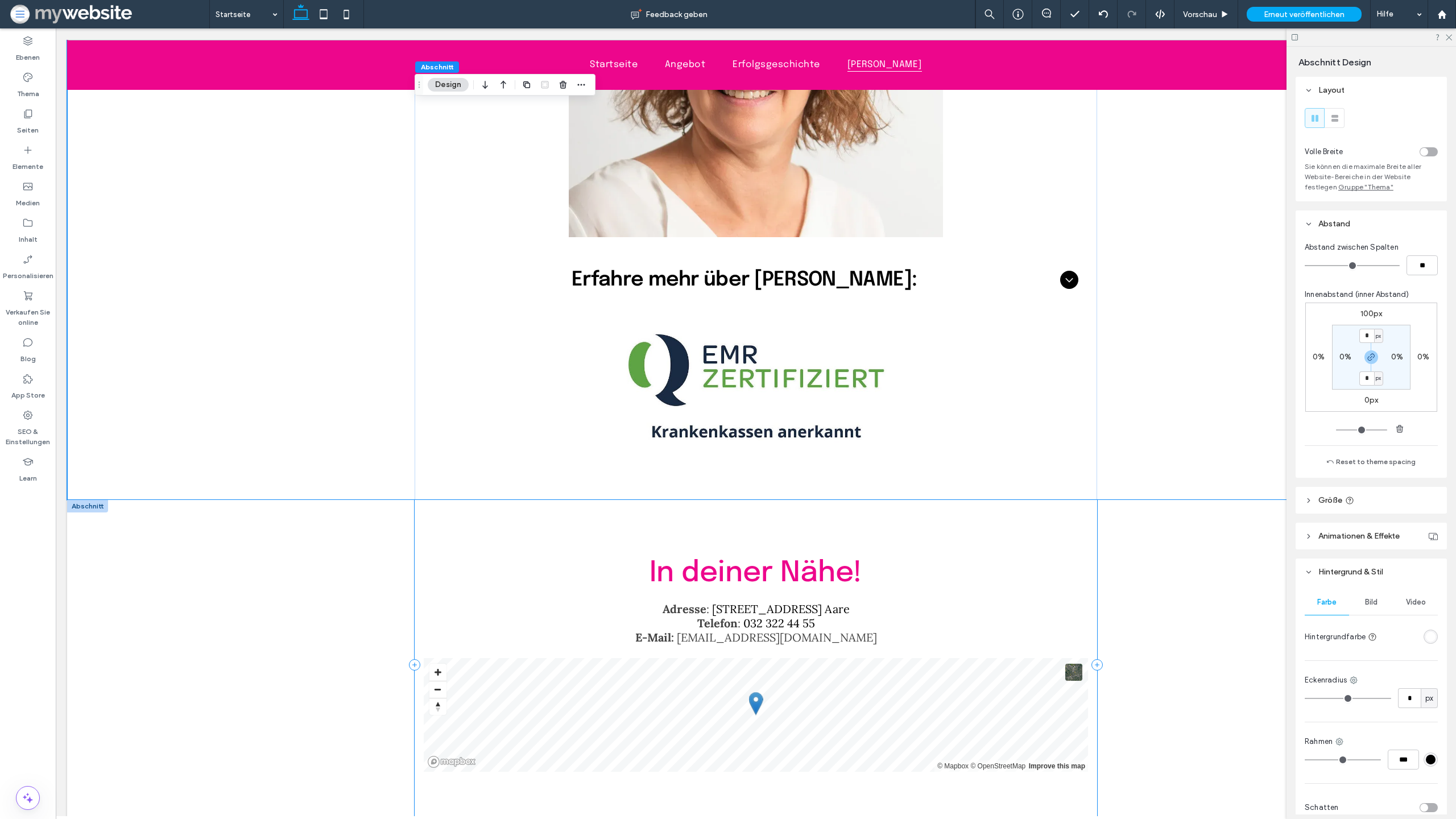
click at [978, 500] on div "In deiner Nähe! Adresse : Spittelgasse 1, 3294 Büren a. Aare Telefon : 032 322 …" at bounding box center [756, 665] width 683 height 330
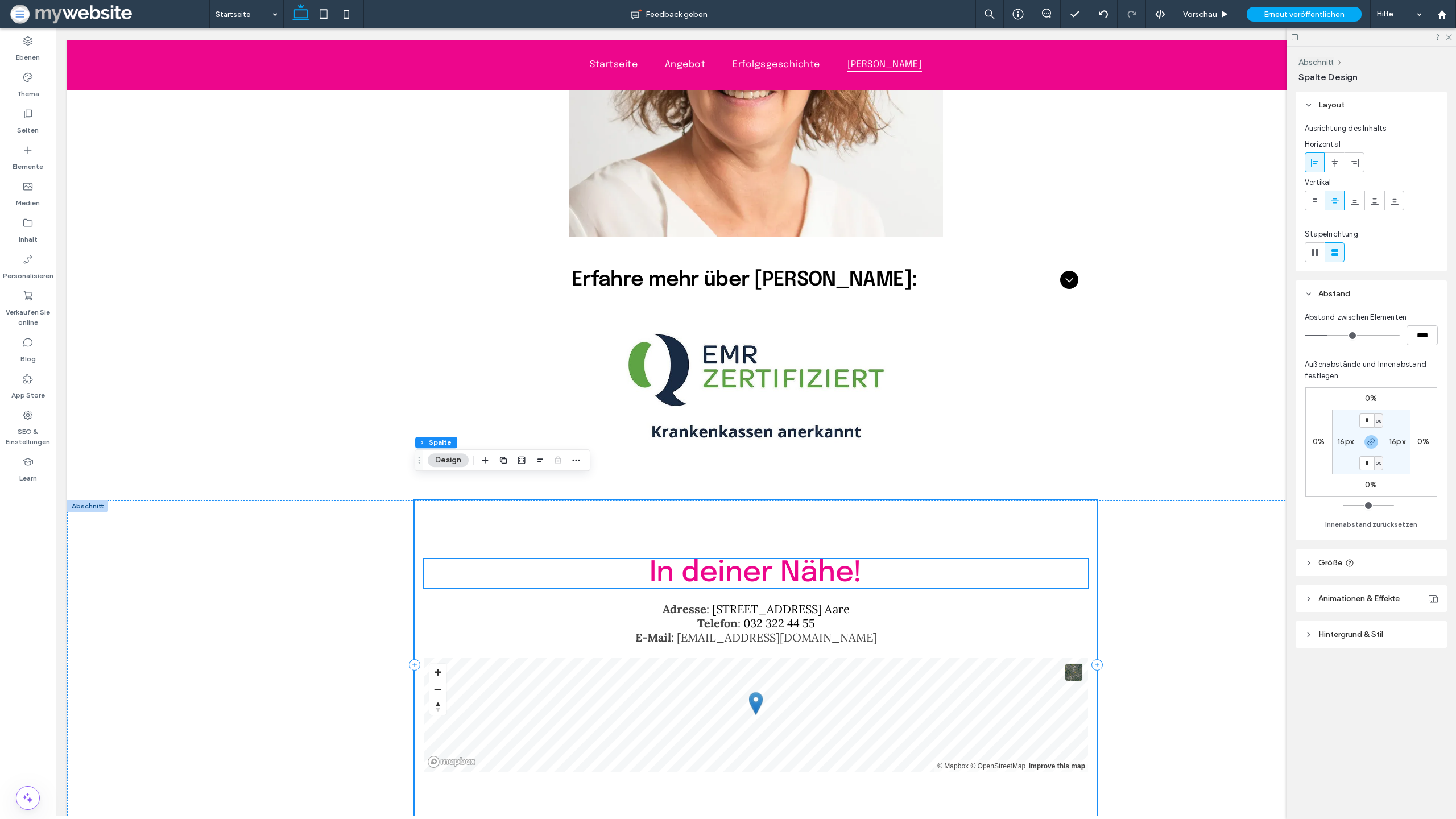
click at [767, 559] on span "In deiner Nähe!" at bounding box center [756, 573] width 213 height 30
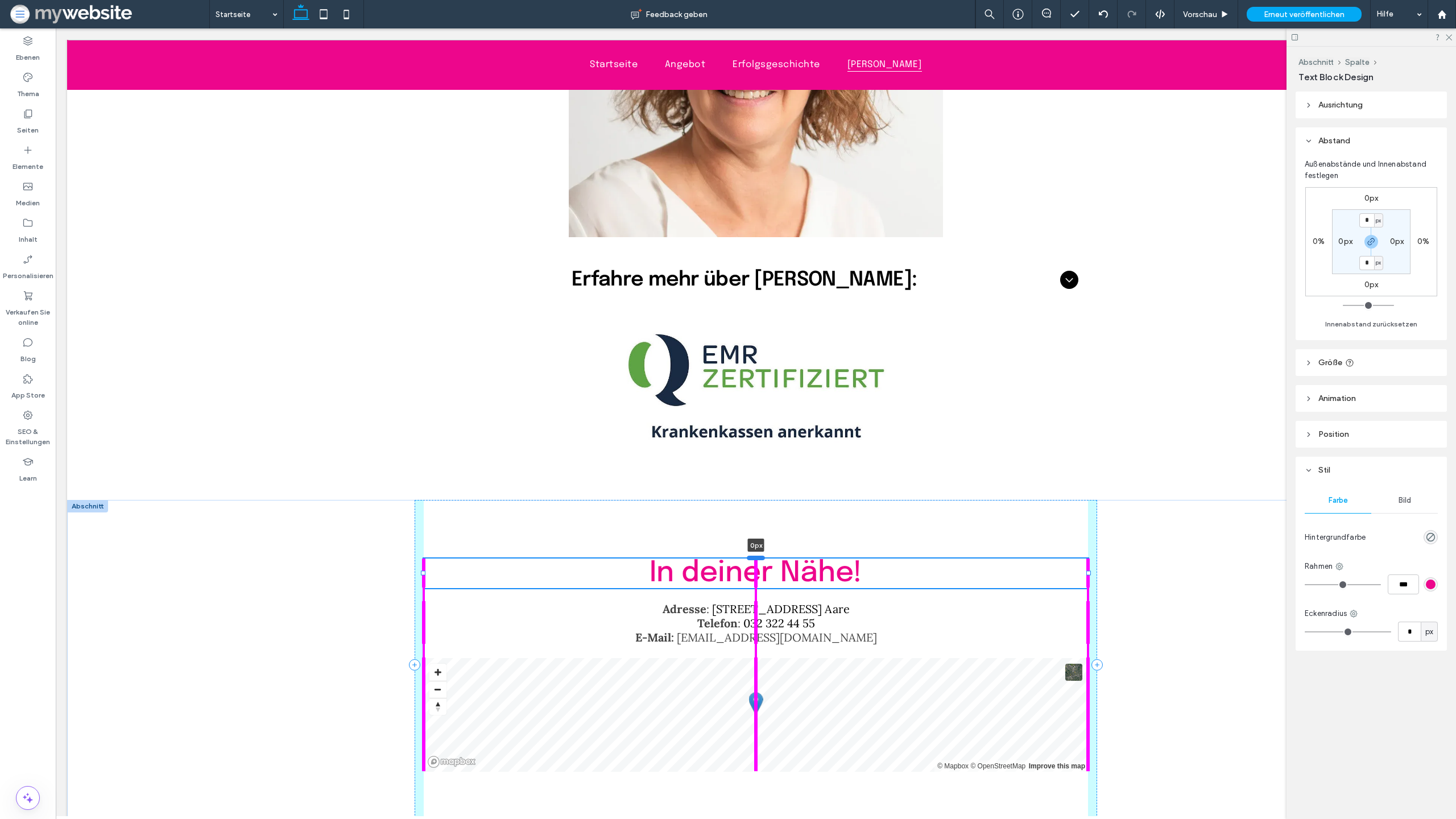
click at [753, 556] on div at bounding box center [756, 558] width 18 height 4
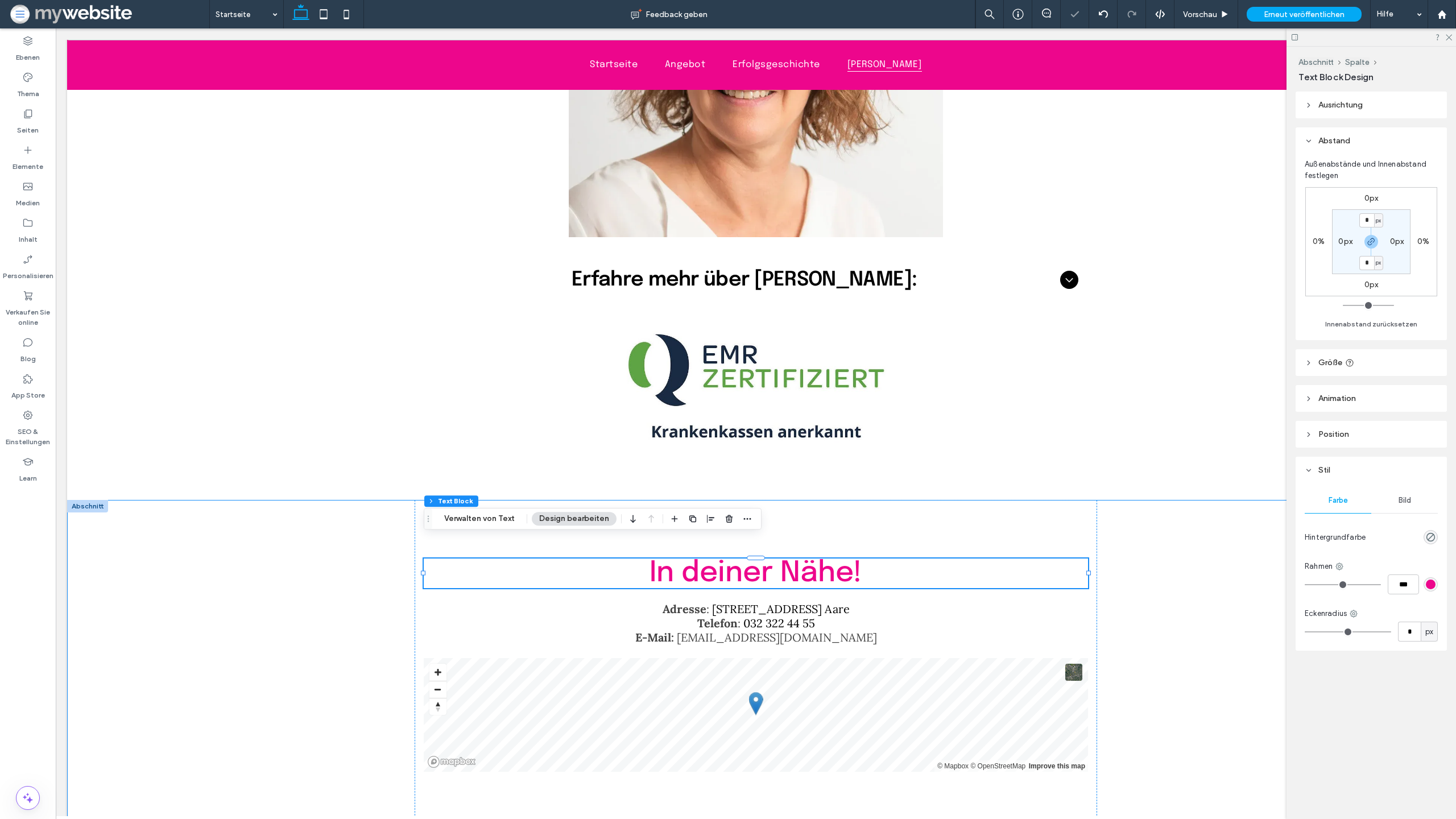
click at [1143, 505] on div "In deiner Nähe! 0px Adresse : Spittelgasse 1, 3294 Büren a. Aare Telefon : 032 …" at bounding box center [756, 665] width 1378 height 330
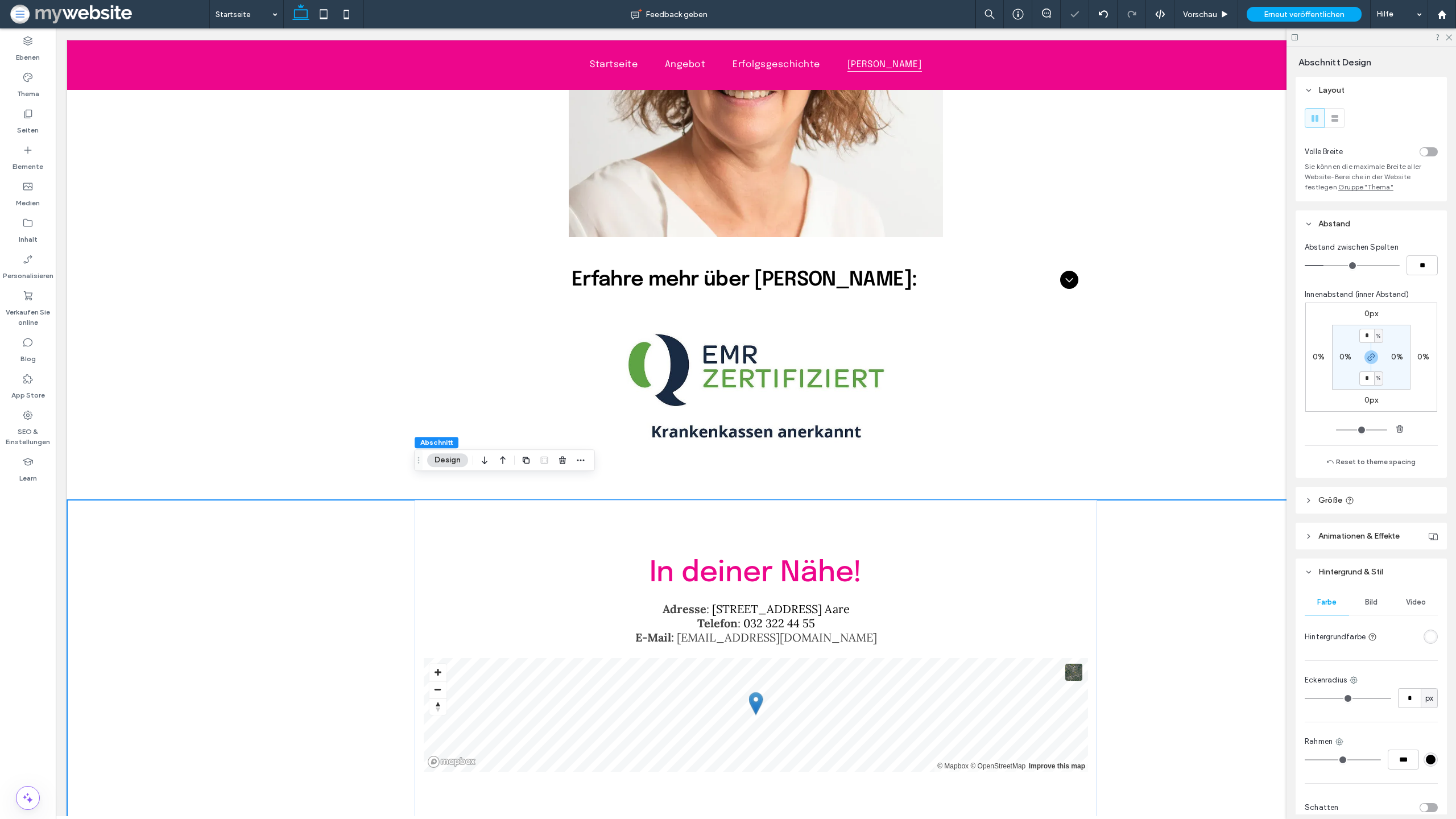
scroll to position [0, 1]
click at [852, 344] on img at bounding box center [755, 386] width 269 height 145
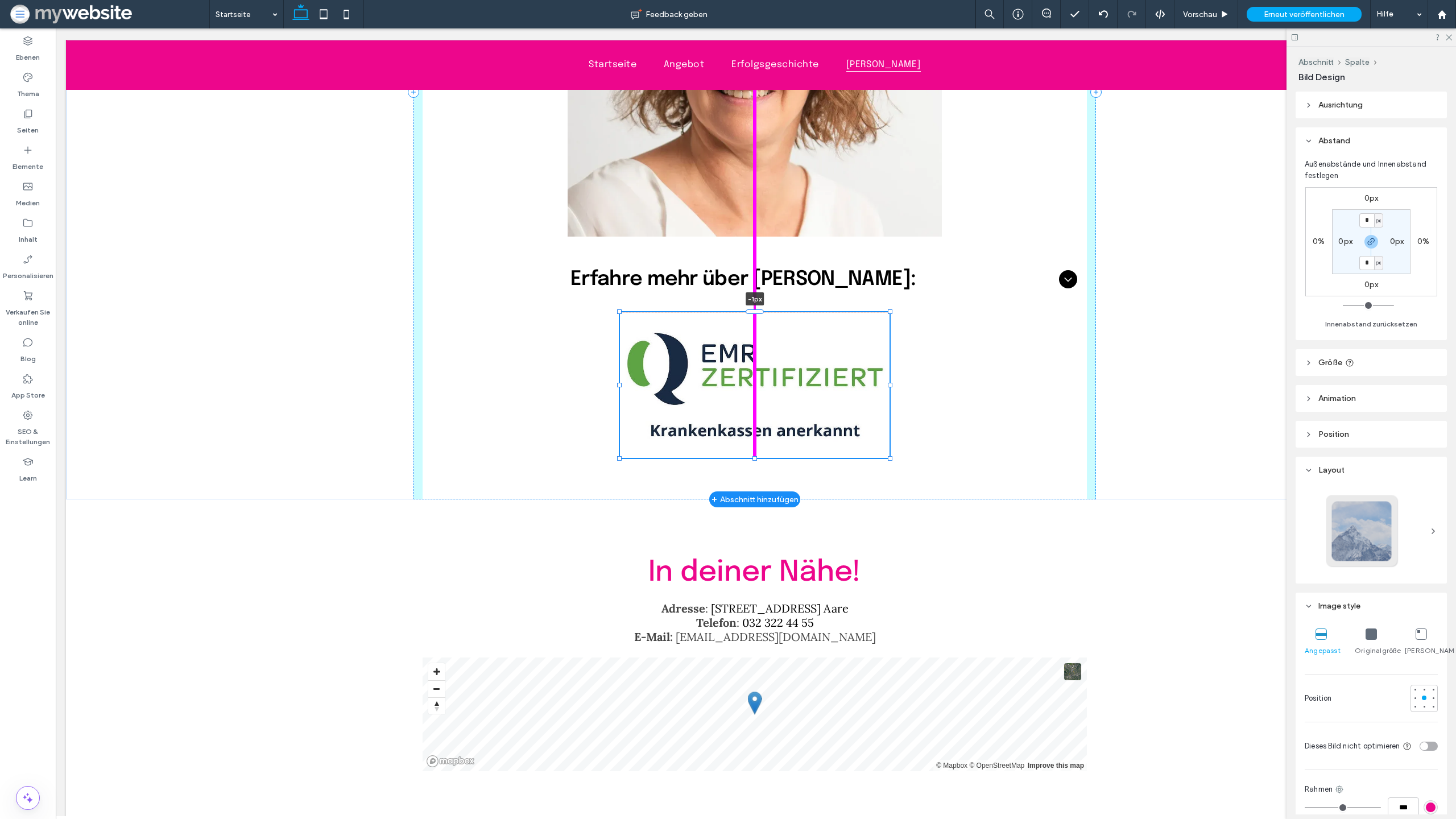
scroll to position [3679, 0]
click at [752, 310] on div at bounding box center [755, 312] width 18 height 4
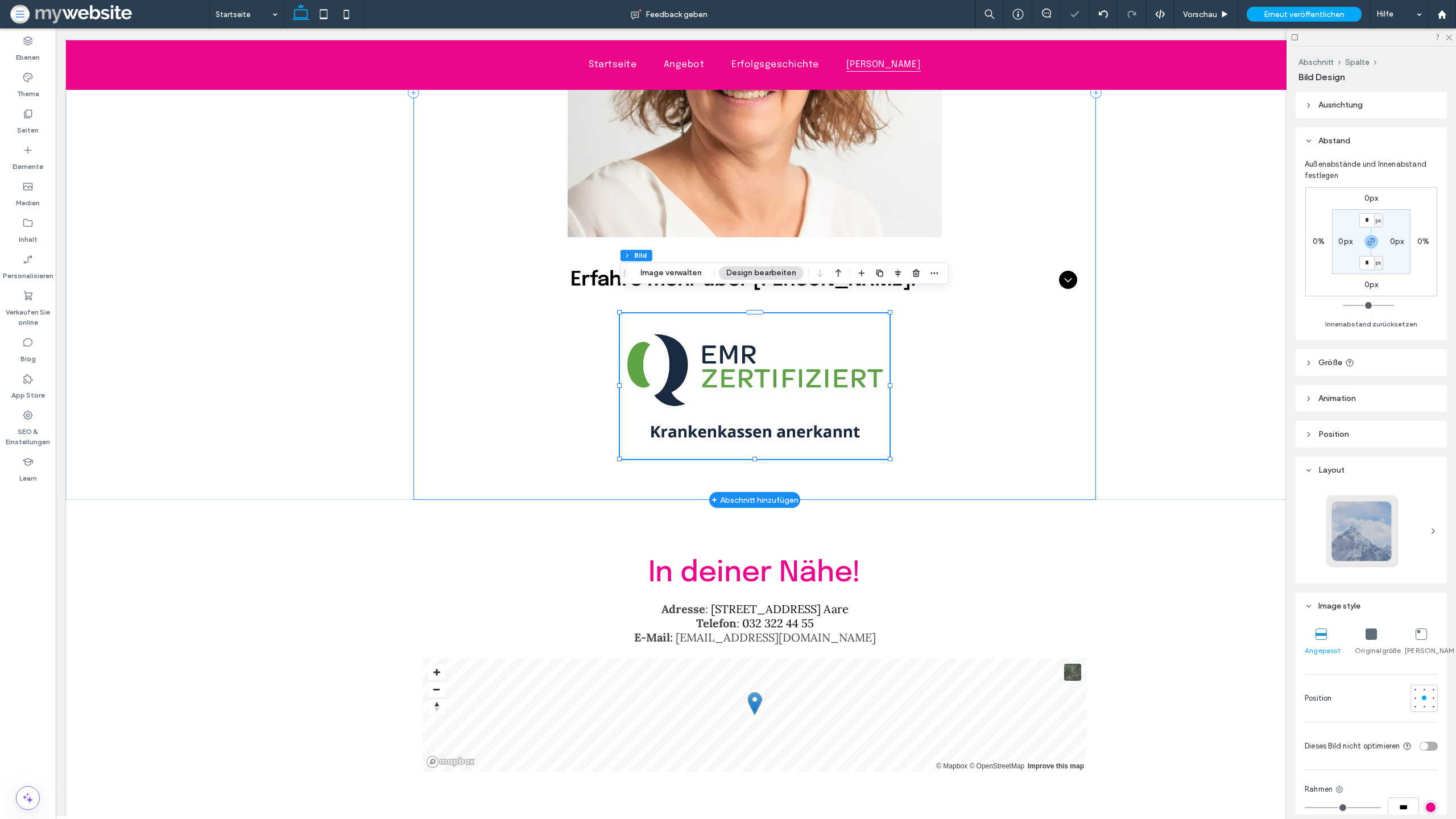
click at [976, 356] on div "Elke Born Institutsinhaberin dipl. Ernährungsberaterin EMR-zertifiziert und Kra…" at bounding box center [754, 92] width 683 height 815
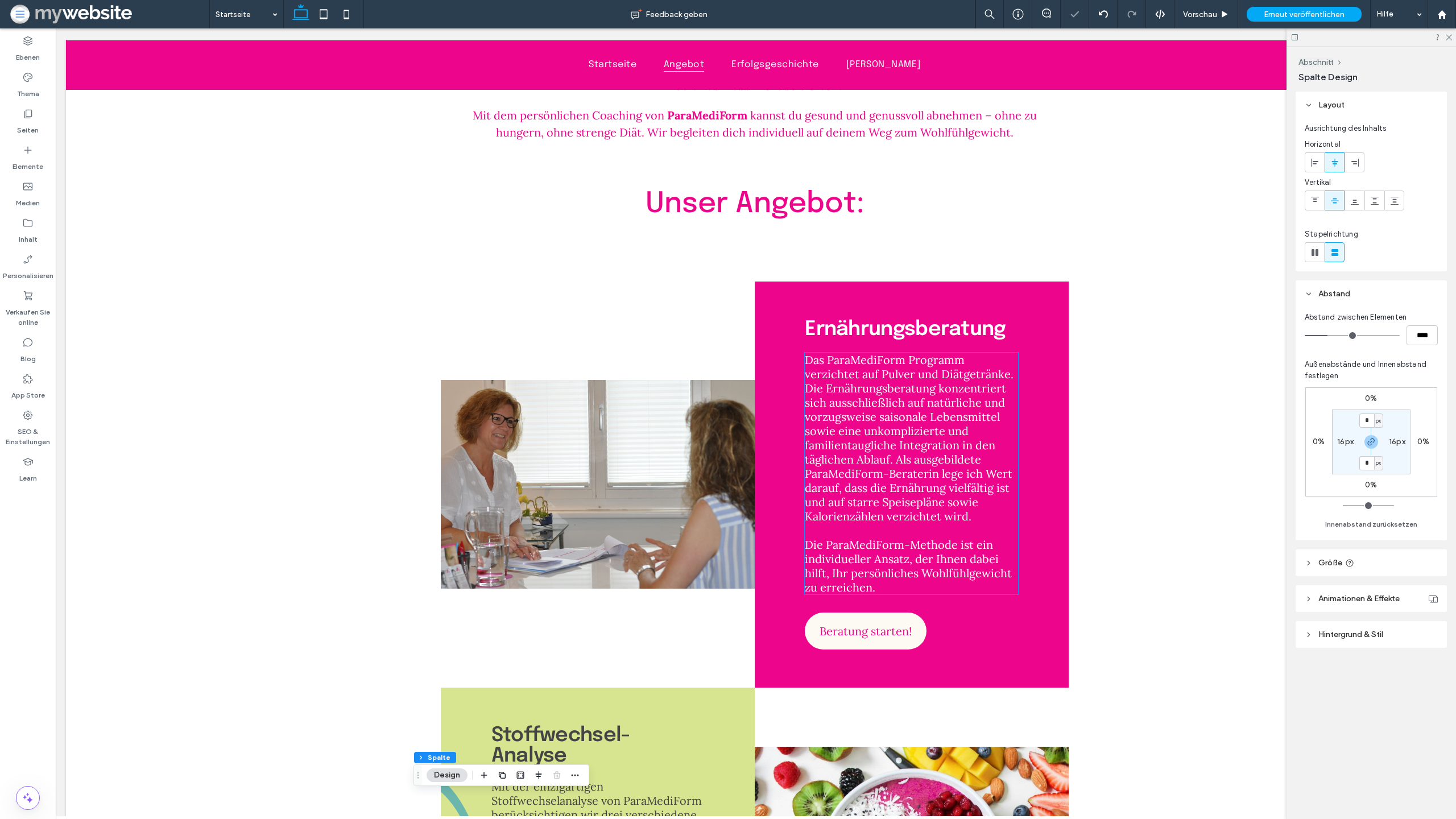
scroll to position [0, 0]
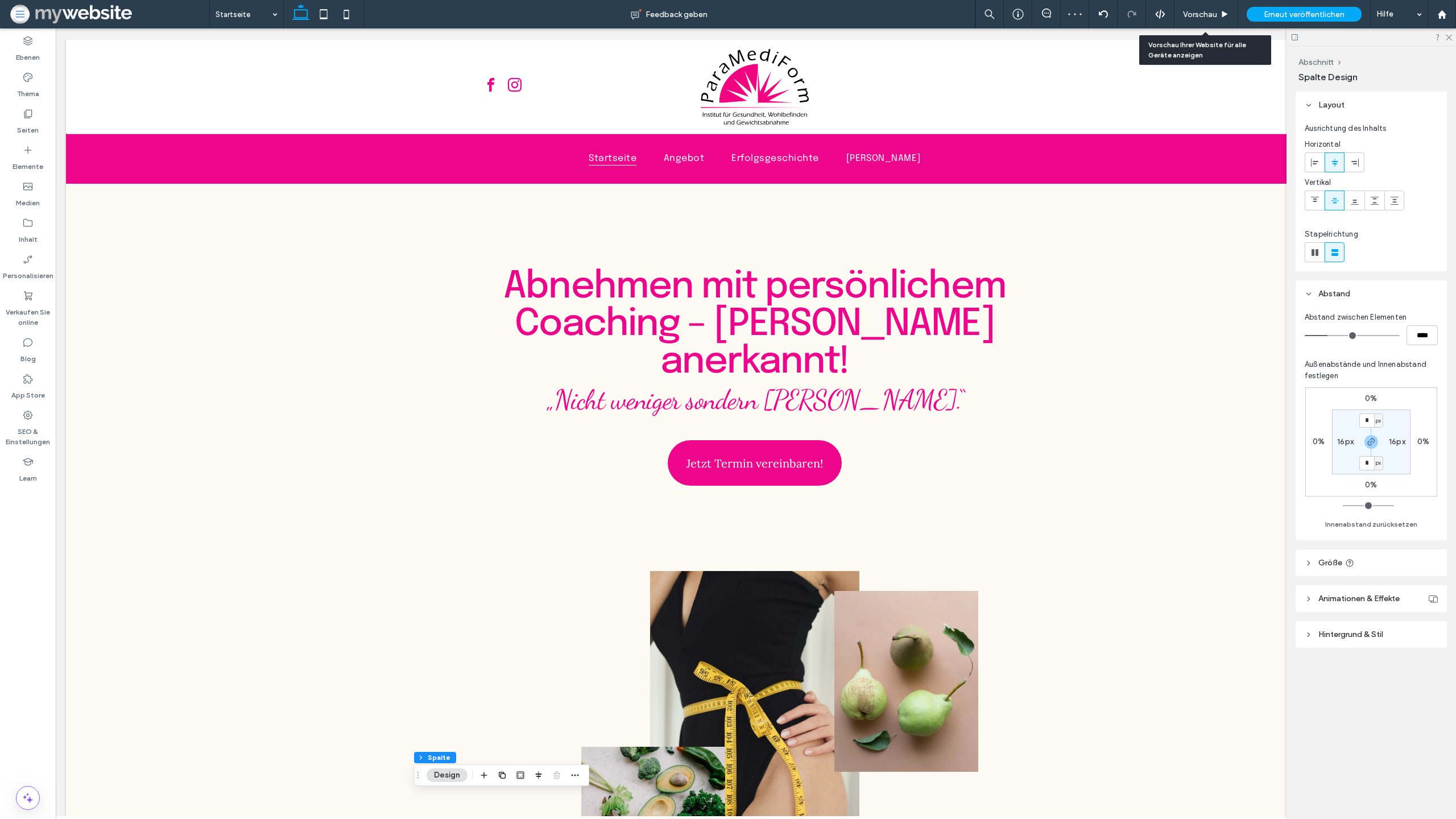
drag, startPoint x: 1199, startPoint y: 13, endPoint x: 1199, endPoint y: 756, distance: 743.0
click at [1199, 13] on span "Vorschau" at bounding box center [1200, 14] width 34 height 10
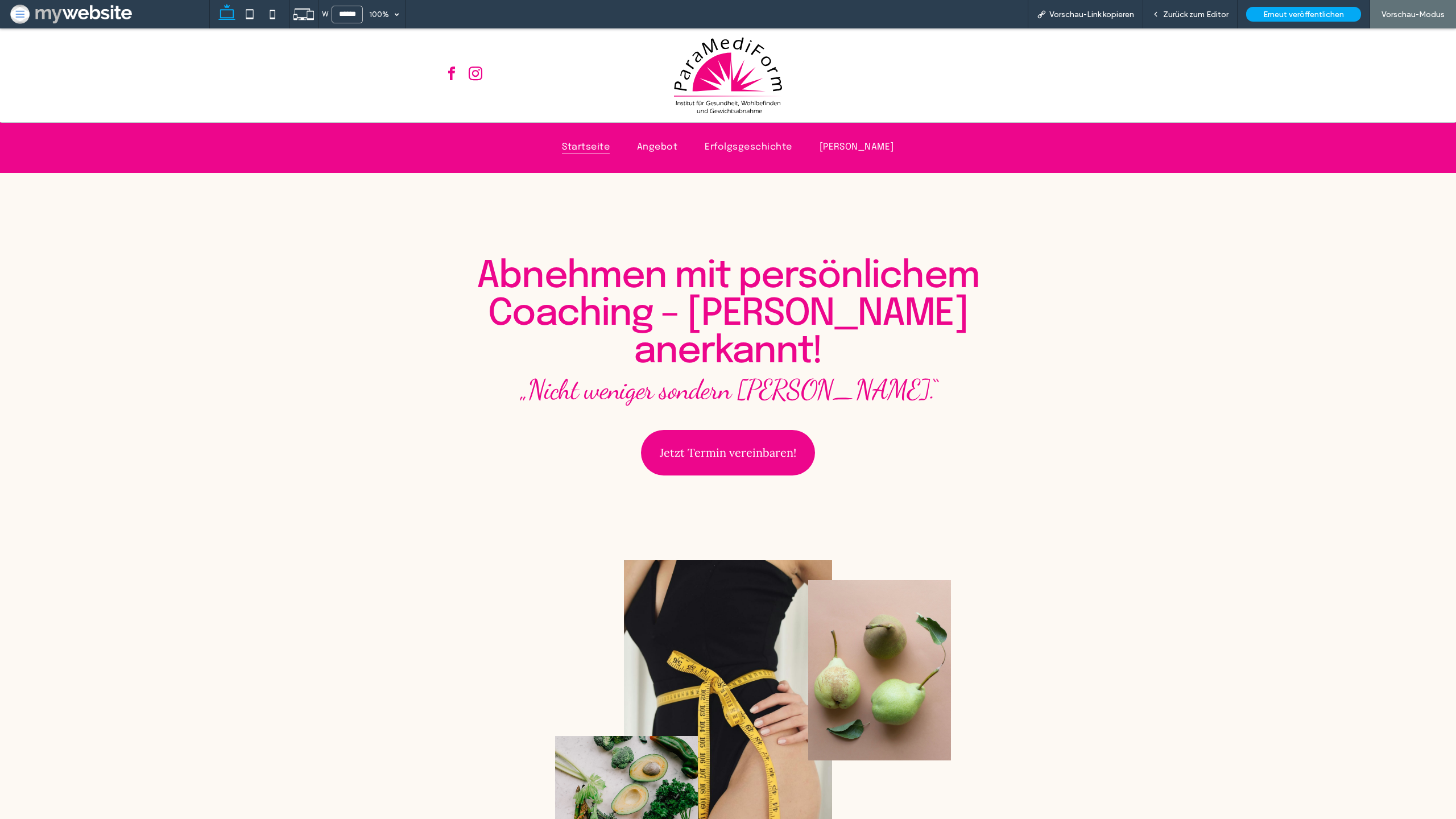
click at [1013, 268] on h1 "Abnehmen mit persönlichem Coaching – [PERSON_NAME] anerkannt!" at bounding box center [728, 314] width 624 height 113
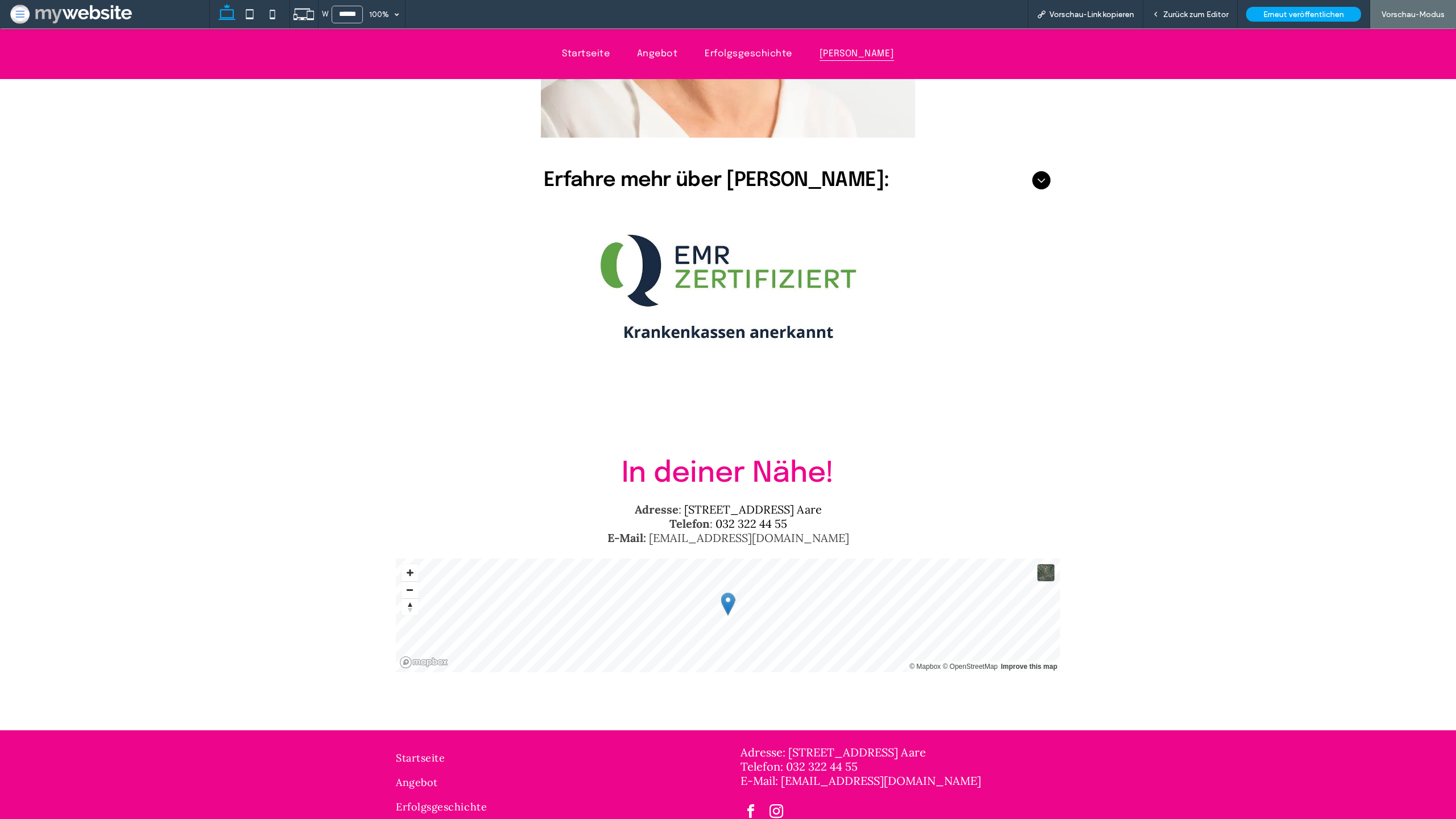
scroll to position [3776, 0]
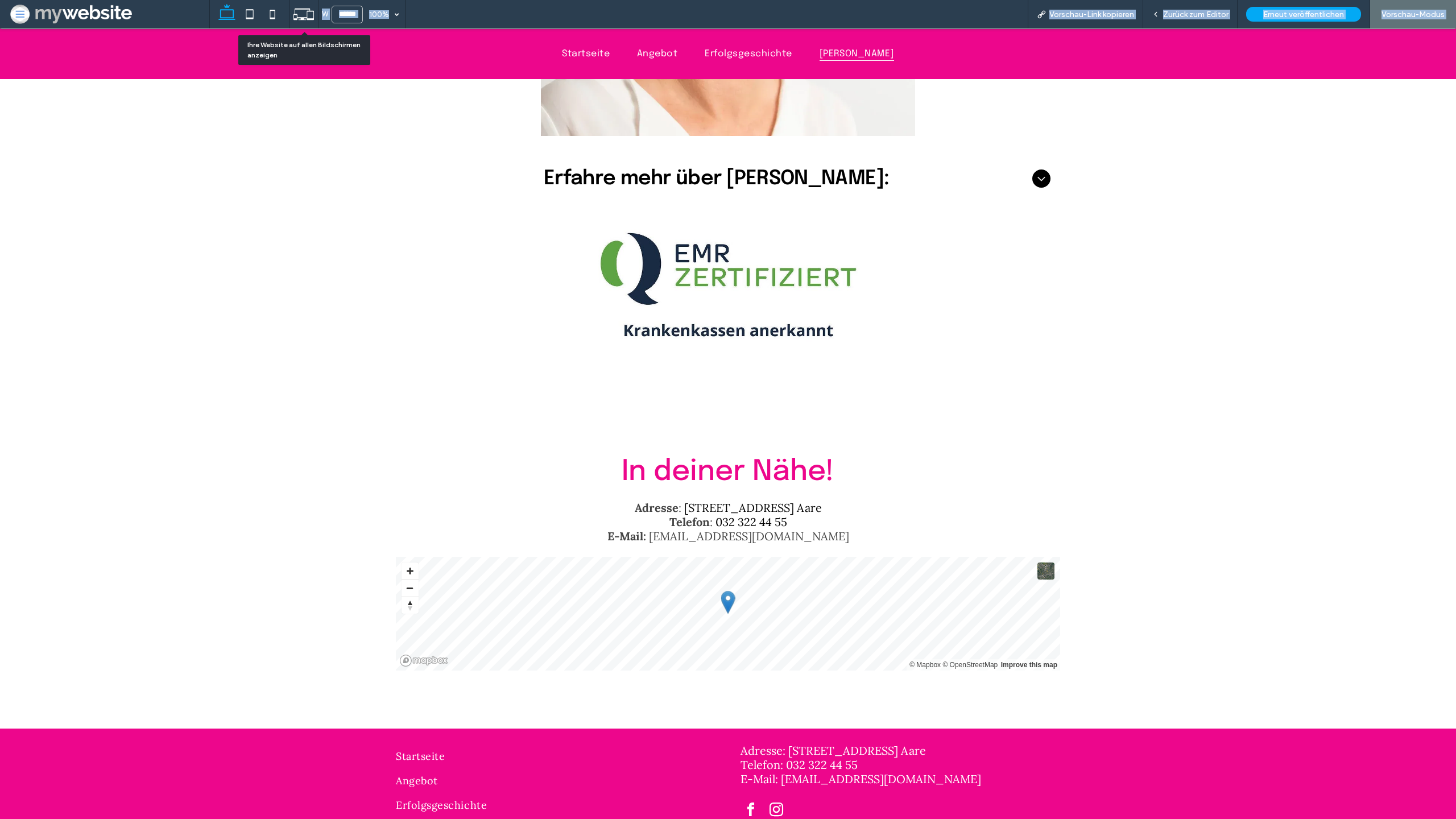
drag, startPoint x: 311, startPoint y: 13, endPoint x: 311, endPoint y: 756, distance: 743.0
click at [311, 13] on icon at bounding box center [303, 14] width 21 height 21
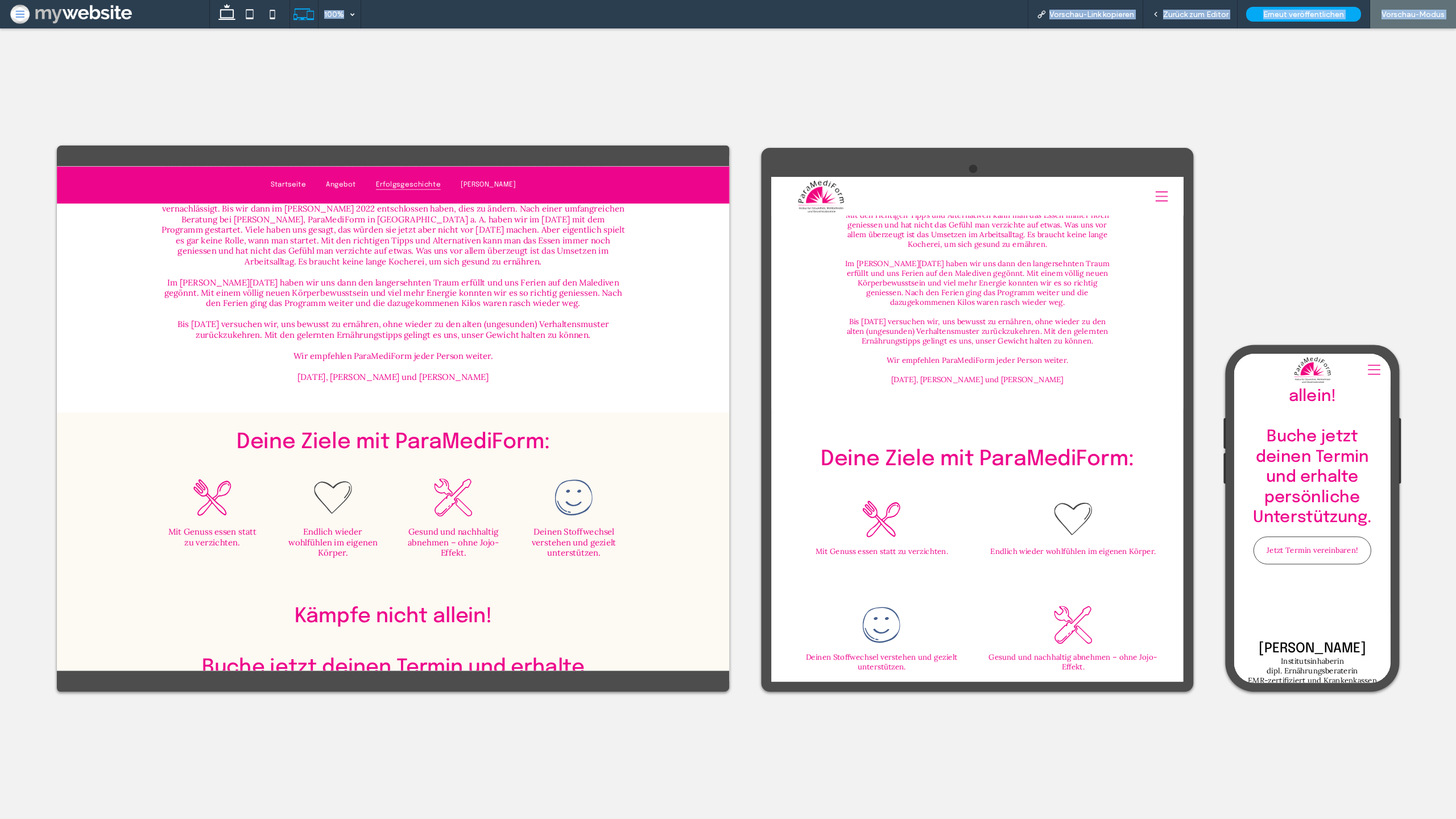
scroll to position [2163, 0]
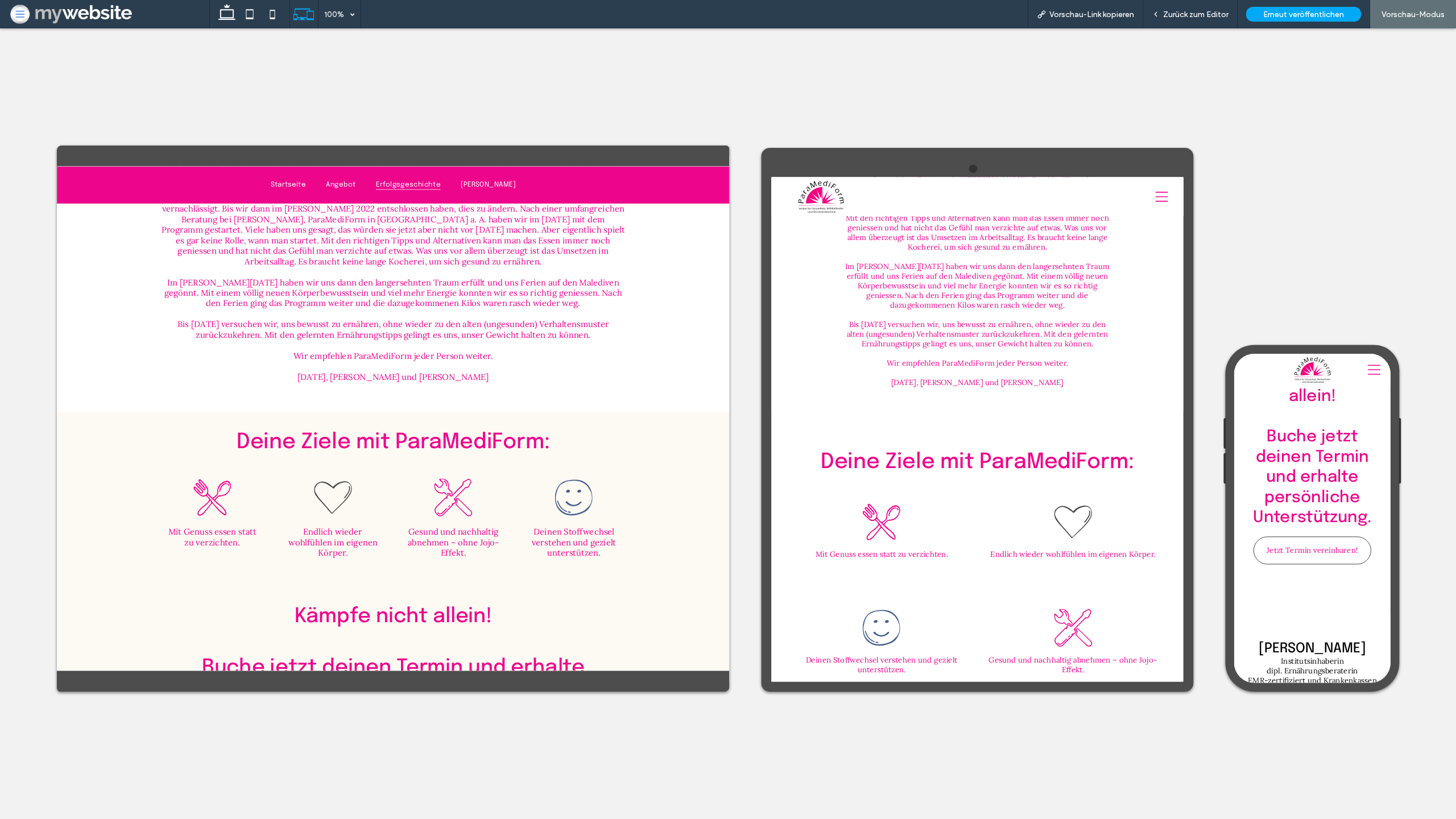
drag, startPoint x: 1184, startPoint y: 9, endPoint x: 1184, endPoint y: 753, distance: 744.0
click at [1184, 10] on span "Zurück zum Editor" at bounding box center [1195, 14] width 66 height 10
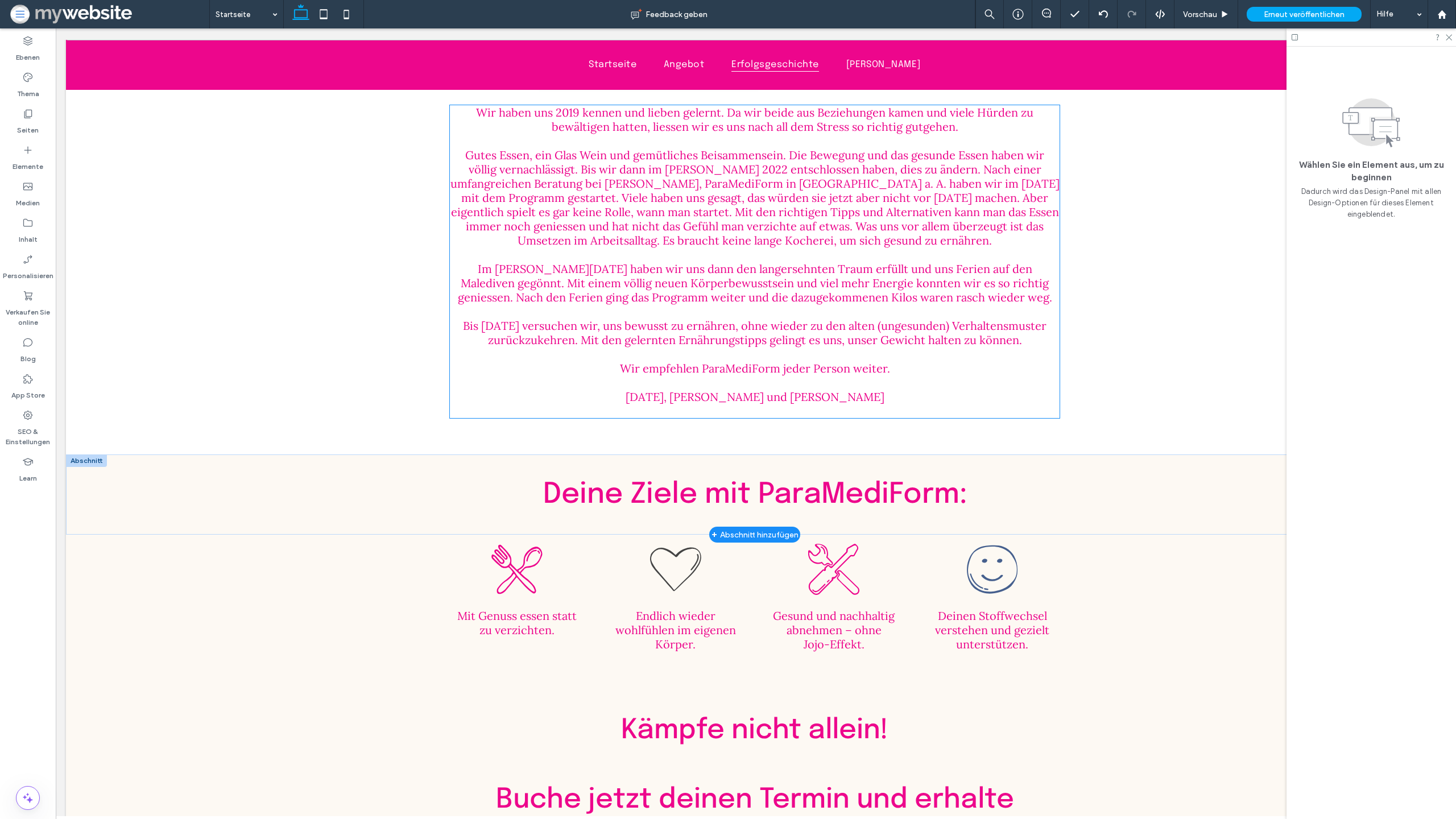
scroll to position [2648, 0]
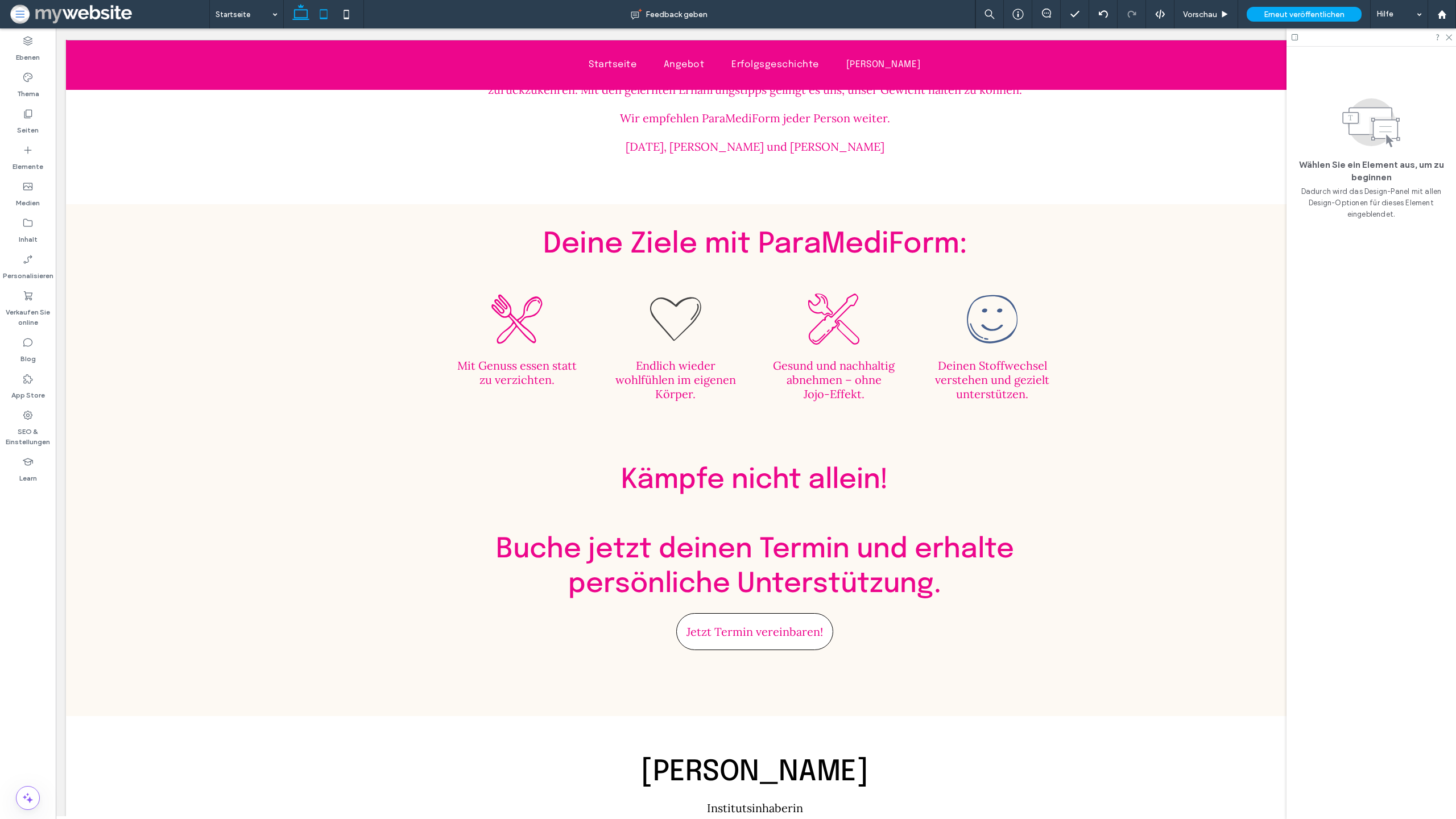
click at [325, 17] on use at bounding box center [323, 13] width 7 height 10
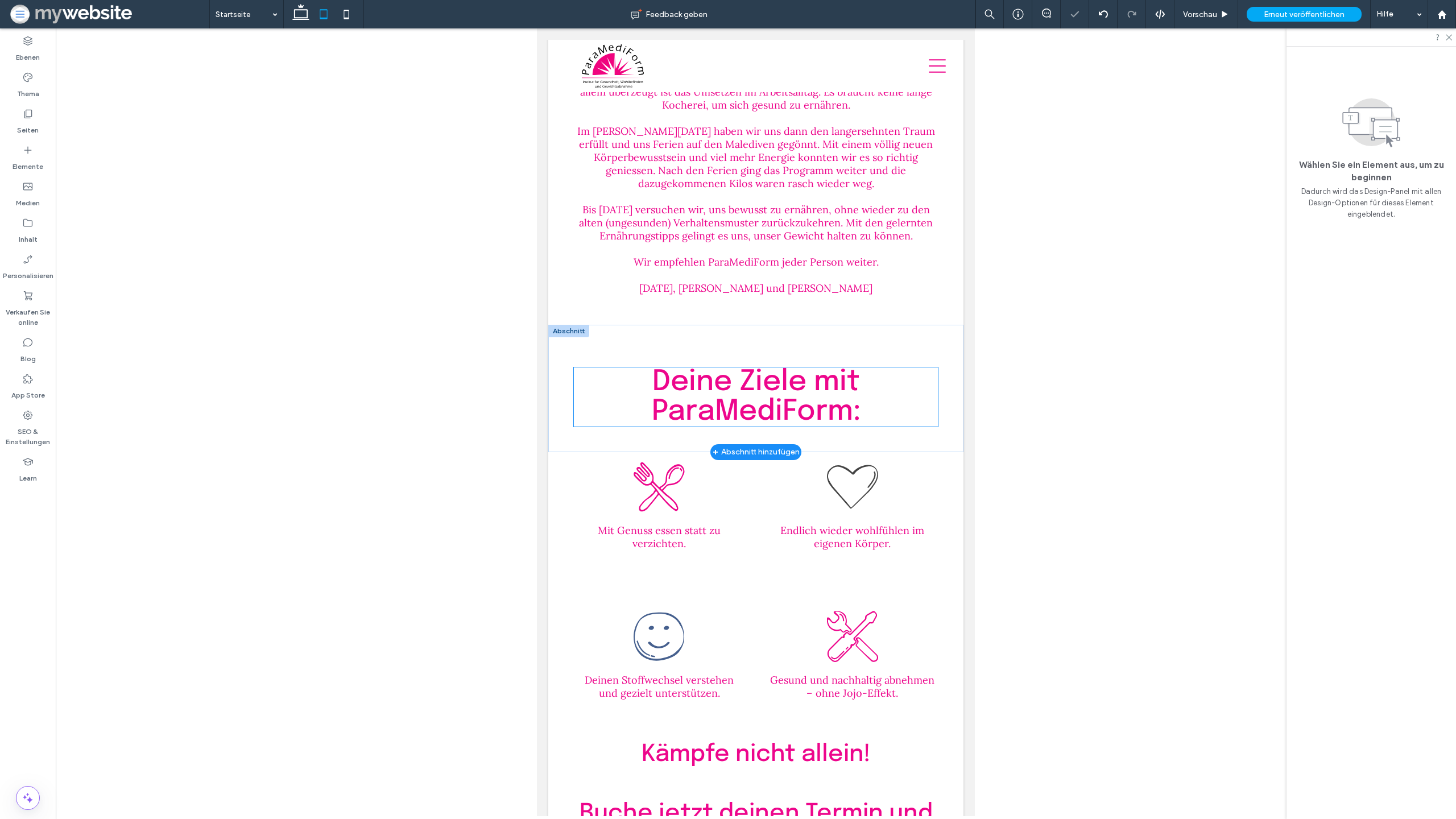
scroll to position [2221, 0]
click at [565, 336] on div at bounding box center [568, 331] width 41 height 13
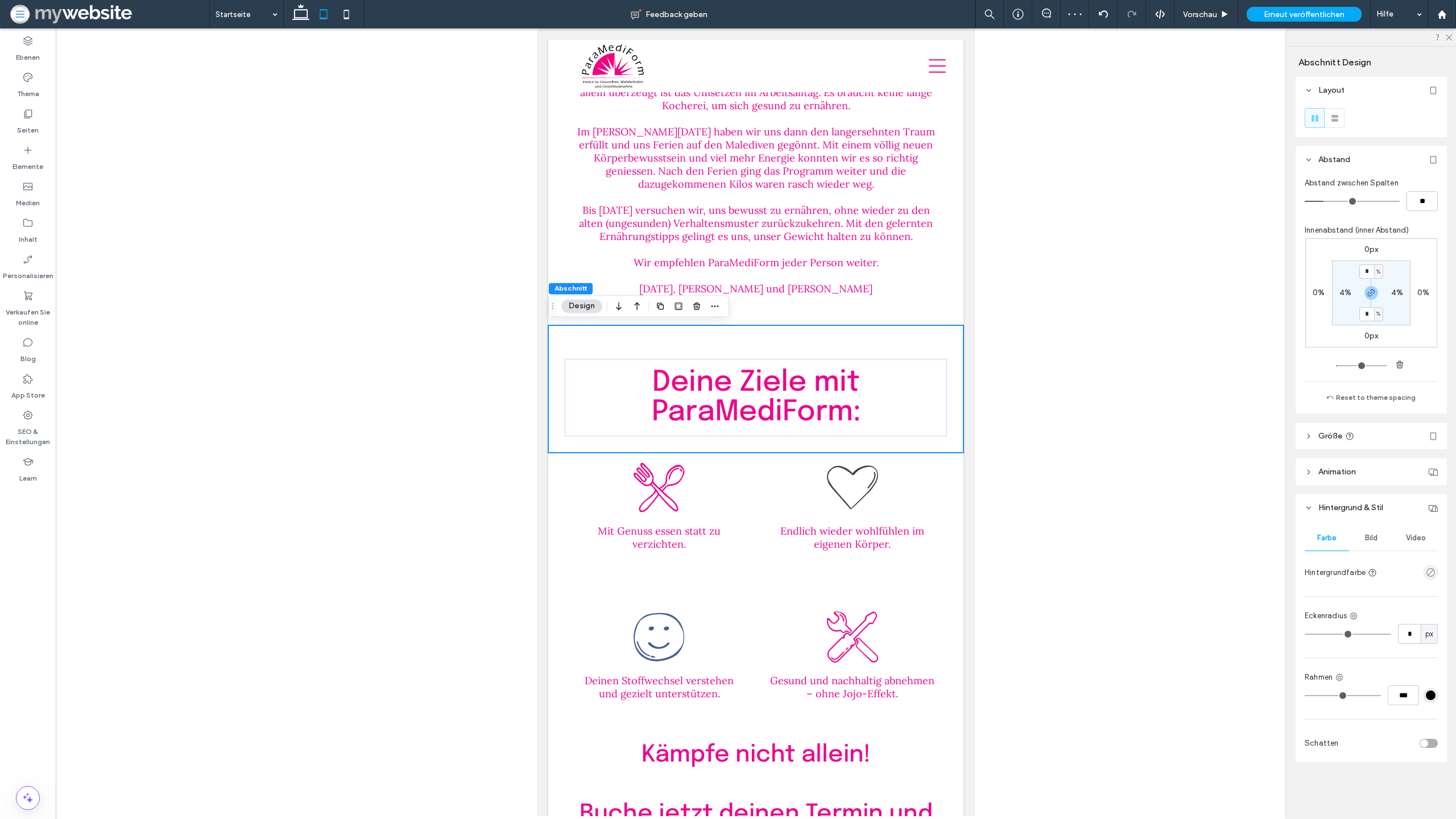
click at [1426, 567] on div "empty color" at bounding box center [1430, 572] width 14 height 14
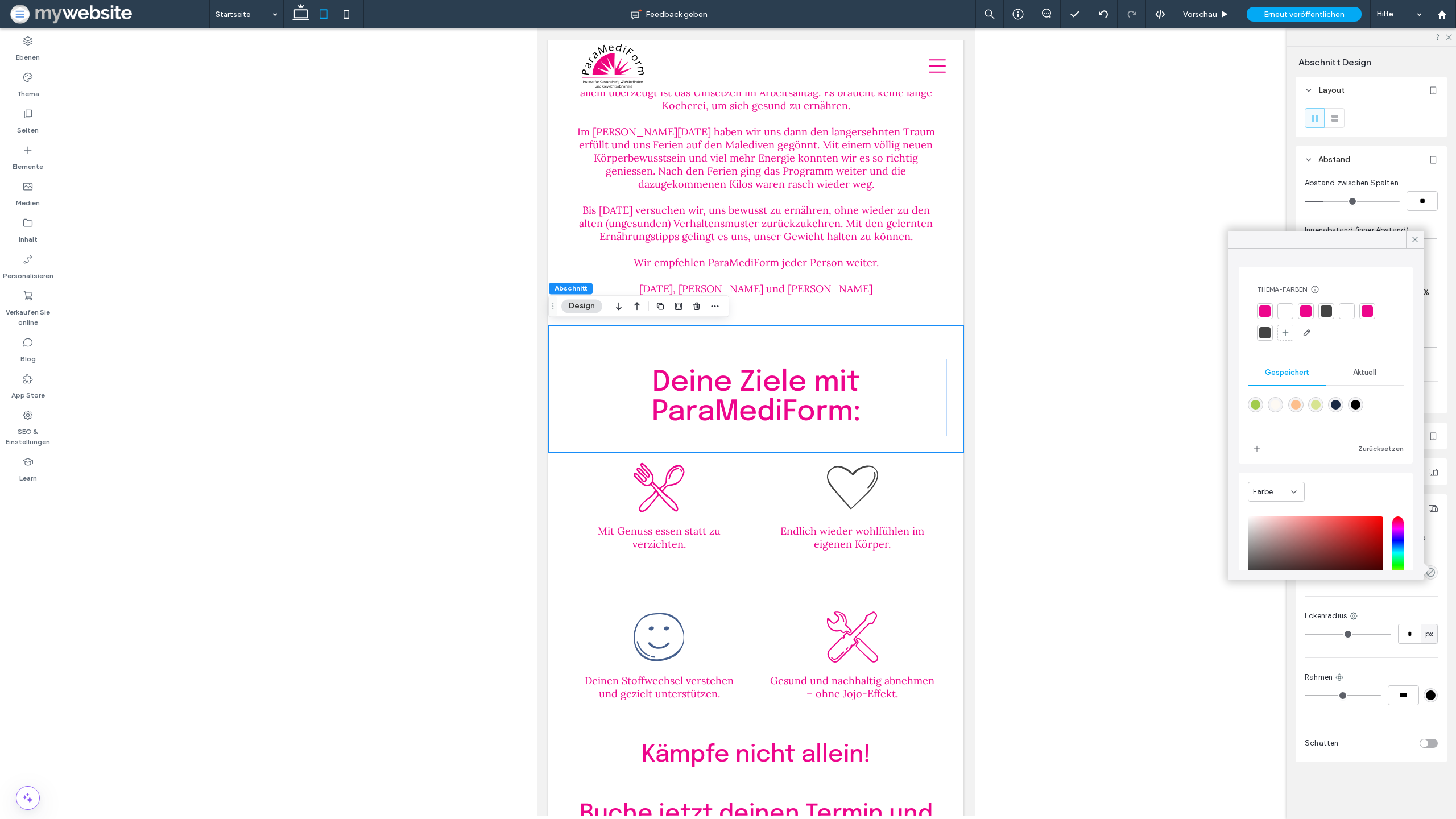
click at [1282, 408] on div at bounding box center [1275, 404] width 15 height 15
click at [1276, 407] on div "rgba(253,249,243,1)" at bounding box center [1275, 404] width 10 height 10
type input "*******"
type input "***"
type input "****"
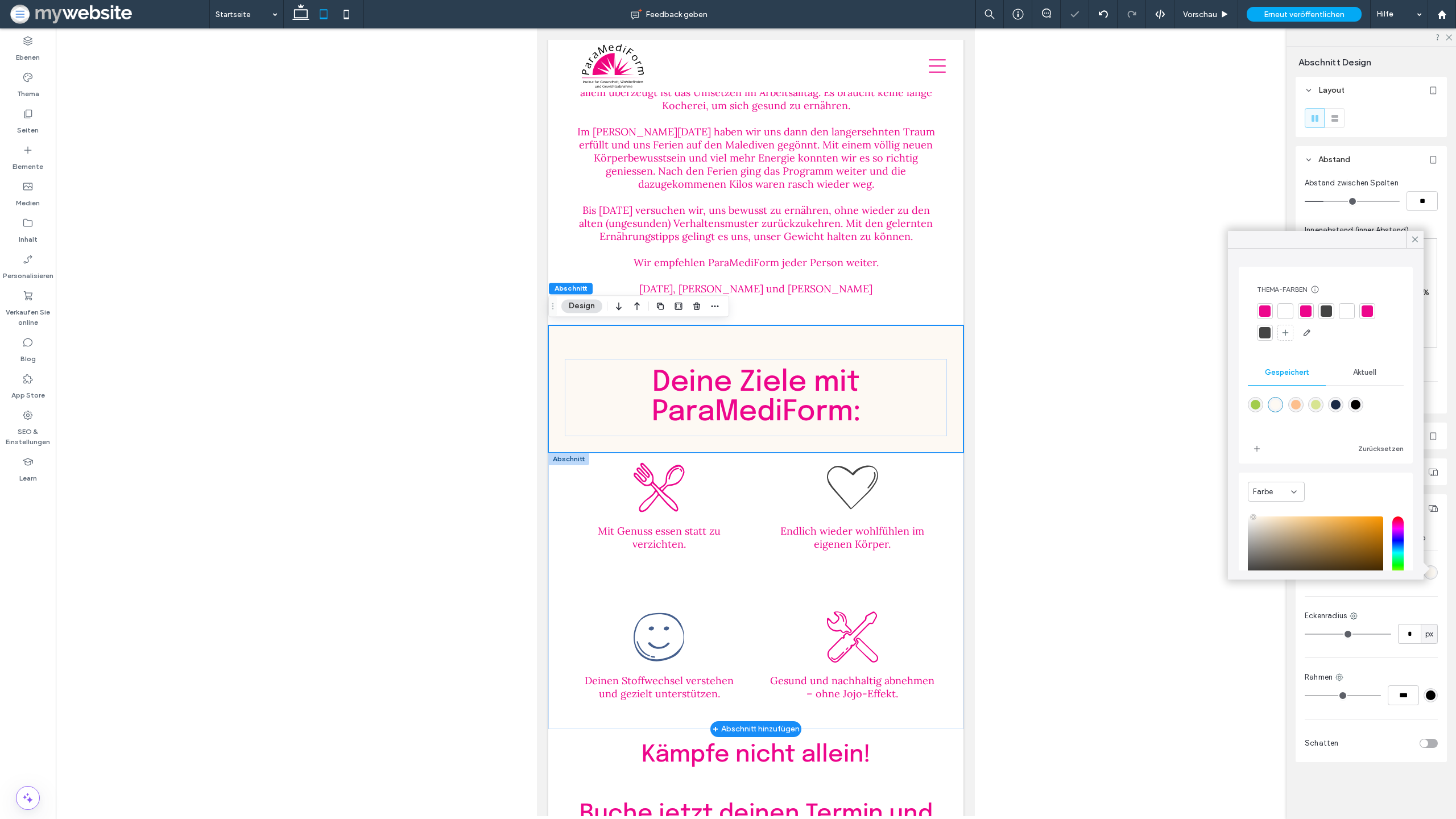
click at [577, 459] on div at bounding box center [568, 459] width 41 height 13
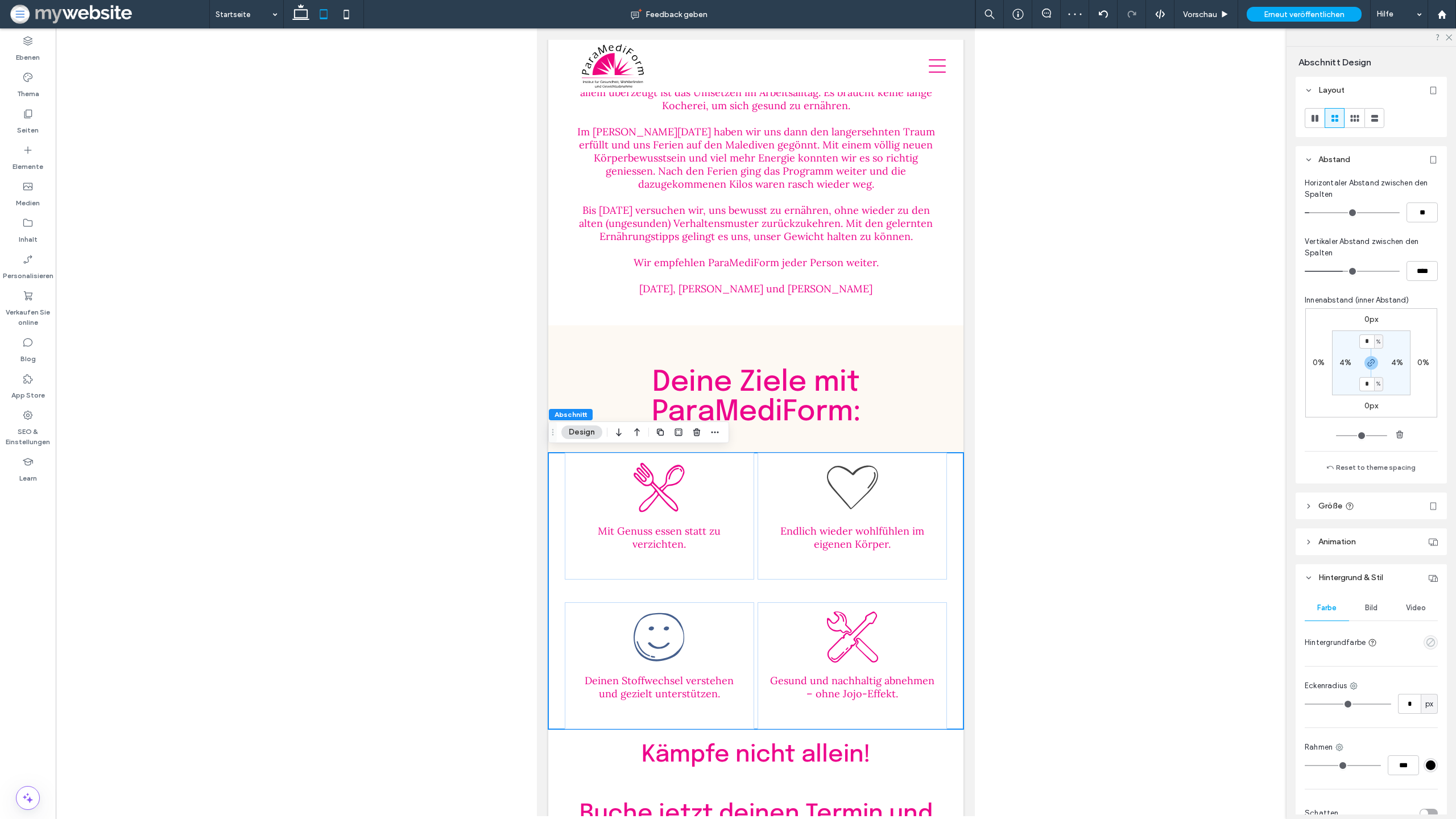
click at [1430, 643] on icon "empty color" at bounding box center [1430, 642] width 10 height 10
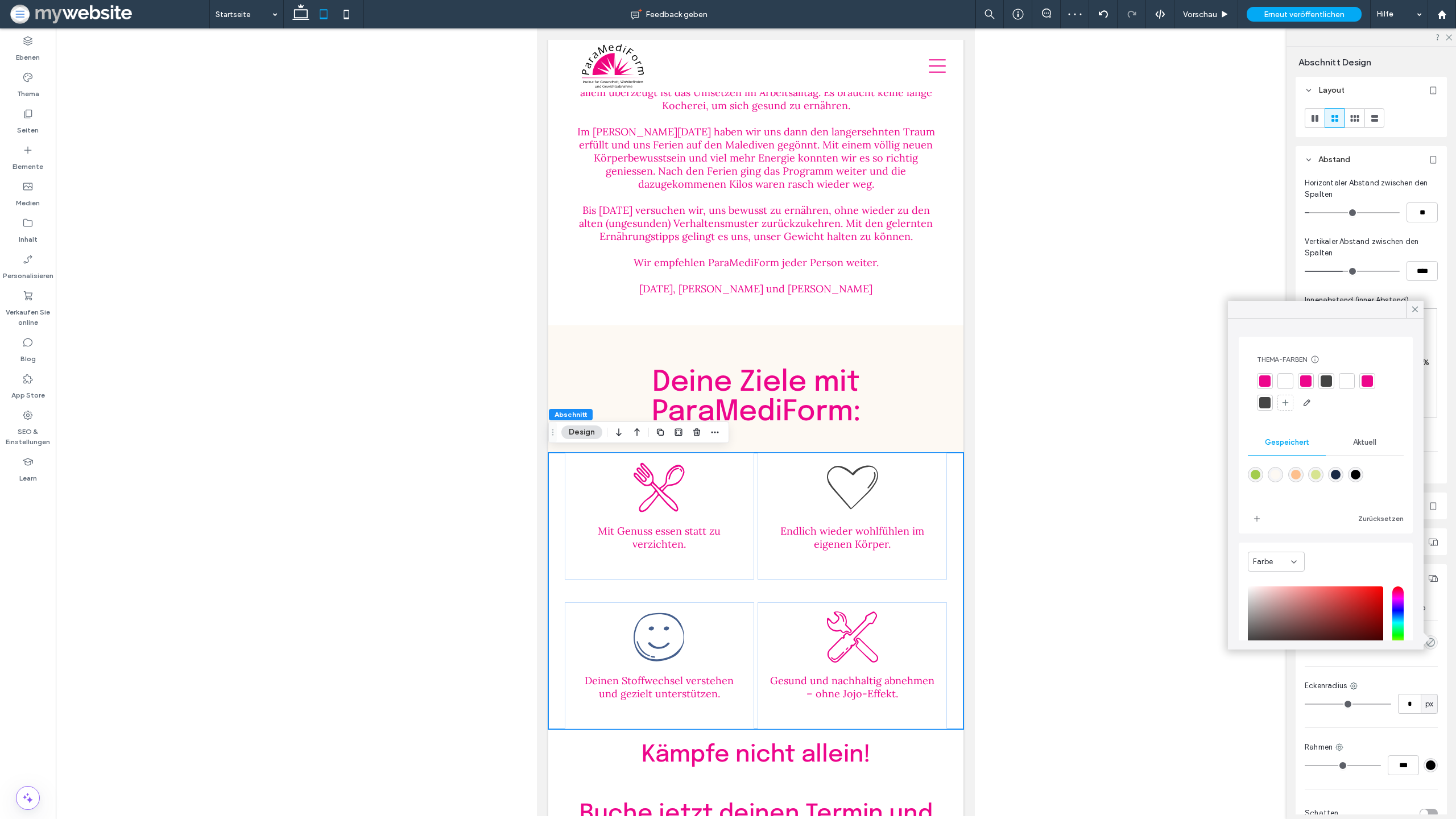
click at [1270, 474] on div "rgba(253,249,243,1)" at bounding box center [1275, 474] width 15 height 15
type input "*******"
type input "***"
type input "****"
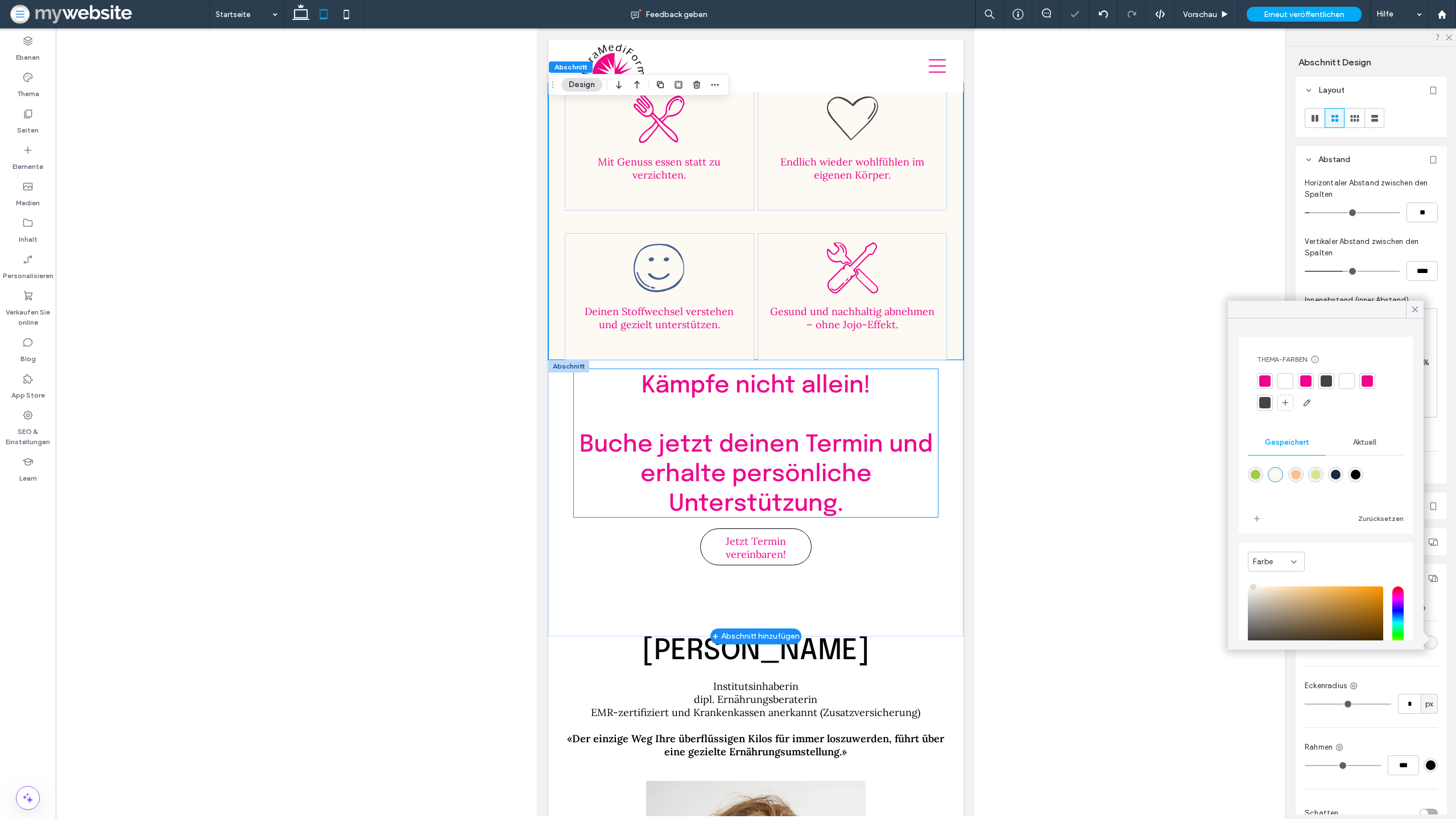
scroll to position [2592, 0]
click at [561, 360] on div at bounding box center [568, 364] width 41 height 13
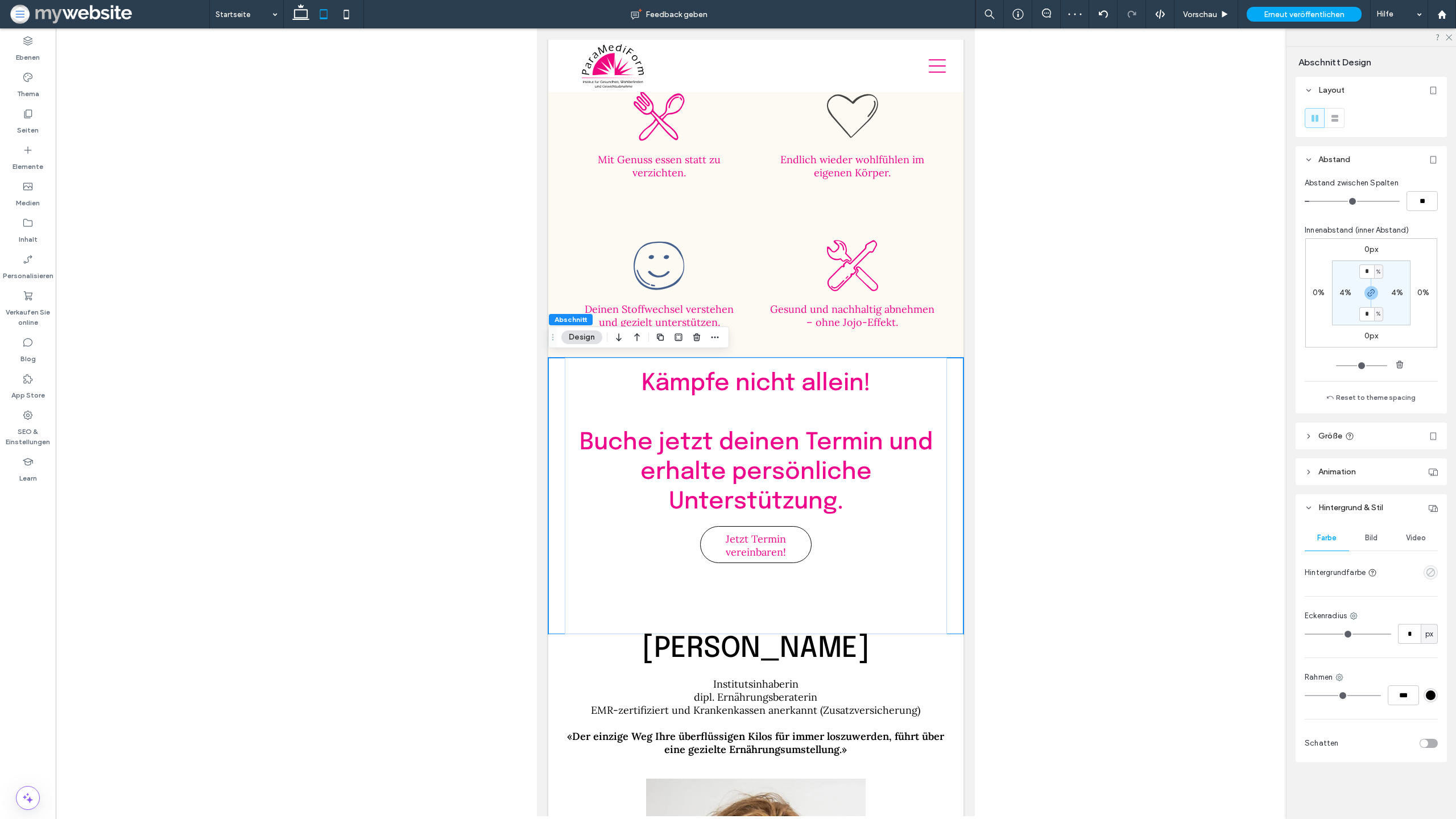
click at [1429, 573] on icon "empty color" at bounding box center [1430, 572] width 10 height 10
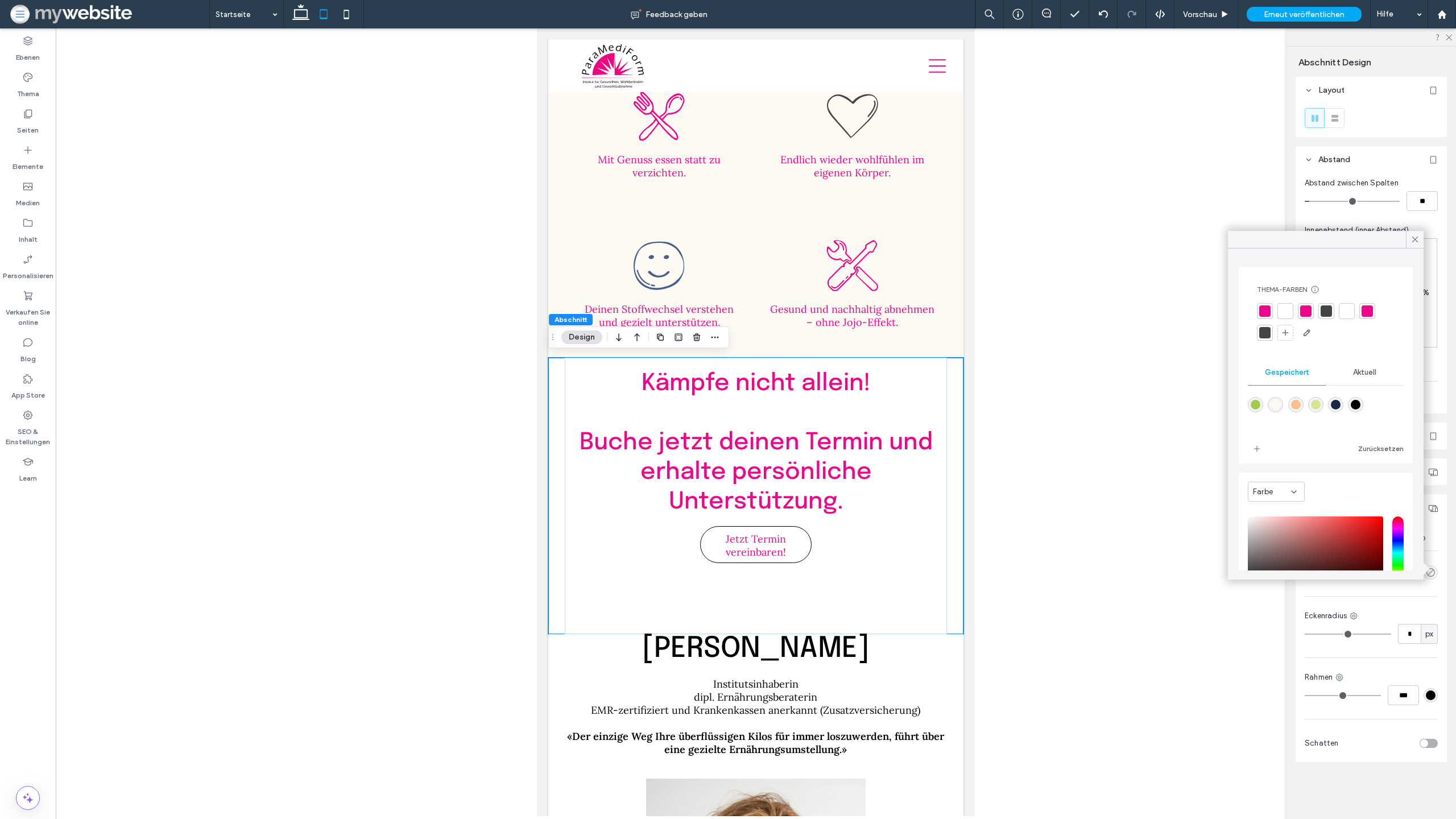
click at [1272, 408] on div "rgba(253,249,243,1)" at bounding box center [1275, 404] width 10 height 10
type input "*******"
type input "***"
type input "****"
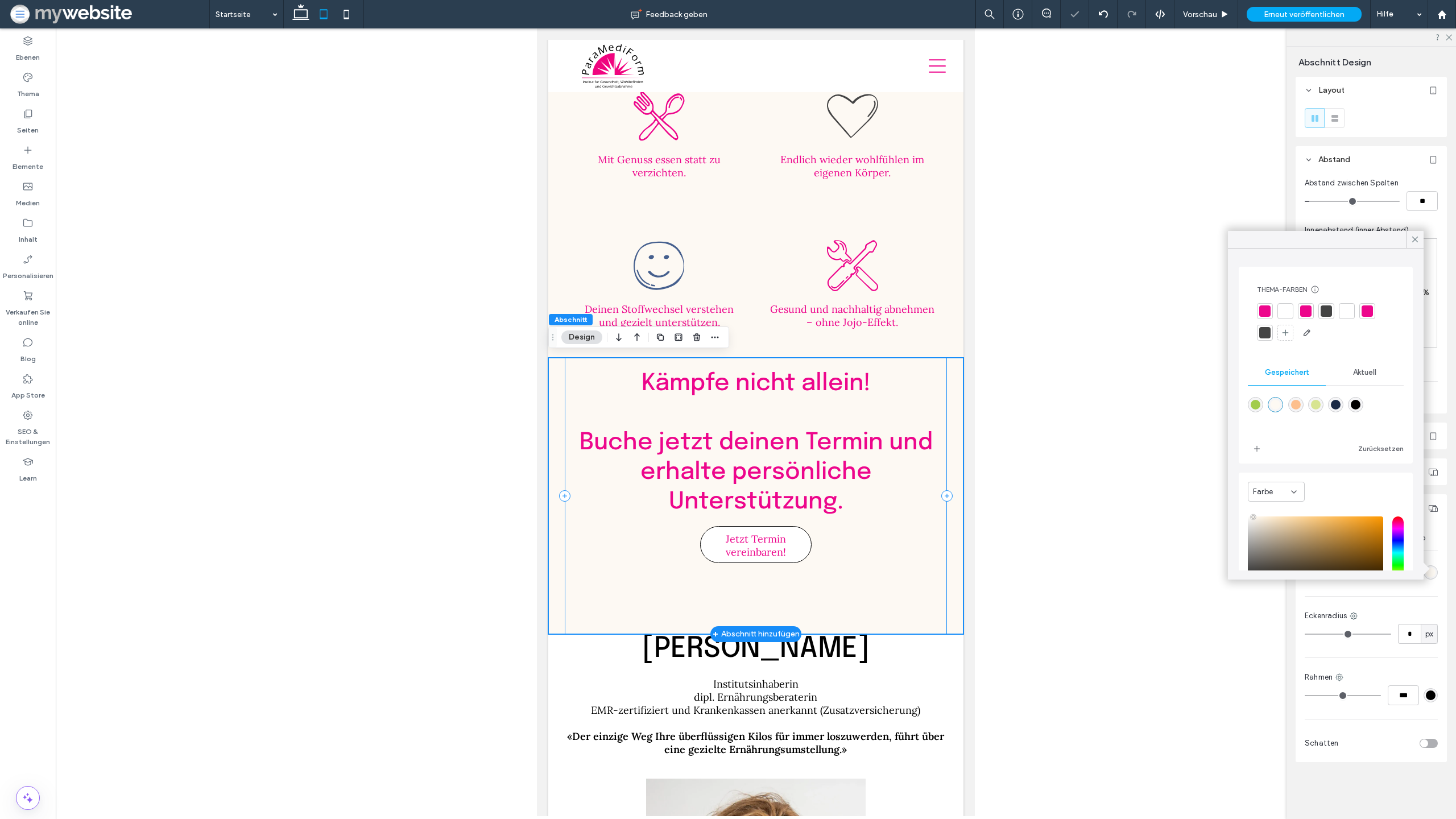
click at [894, 550] on div "Kämpfe nicht allein! ﻿ Buche jetzt deinen Termin und erhalte persönliche Unters…" at bounding box center [756, 496] width 382 height 277
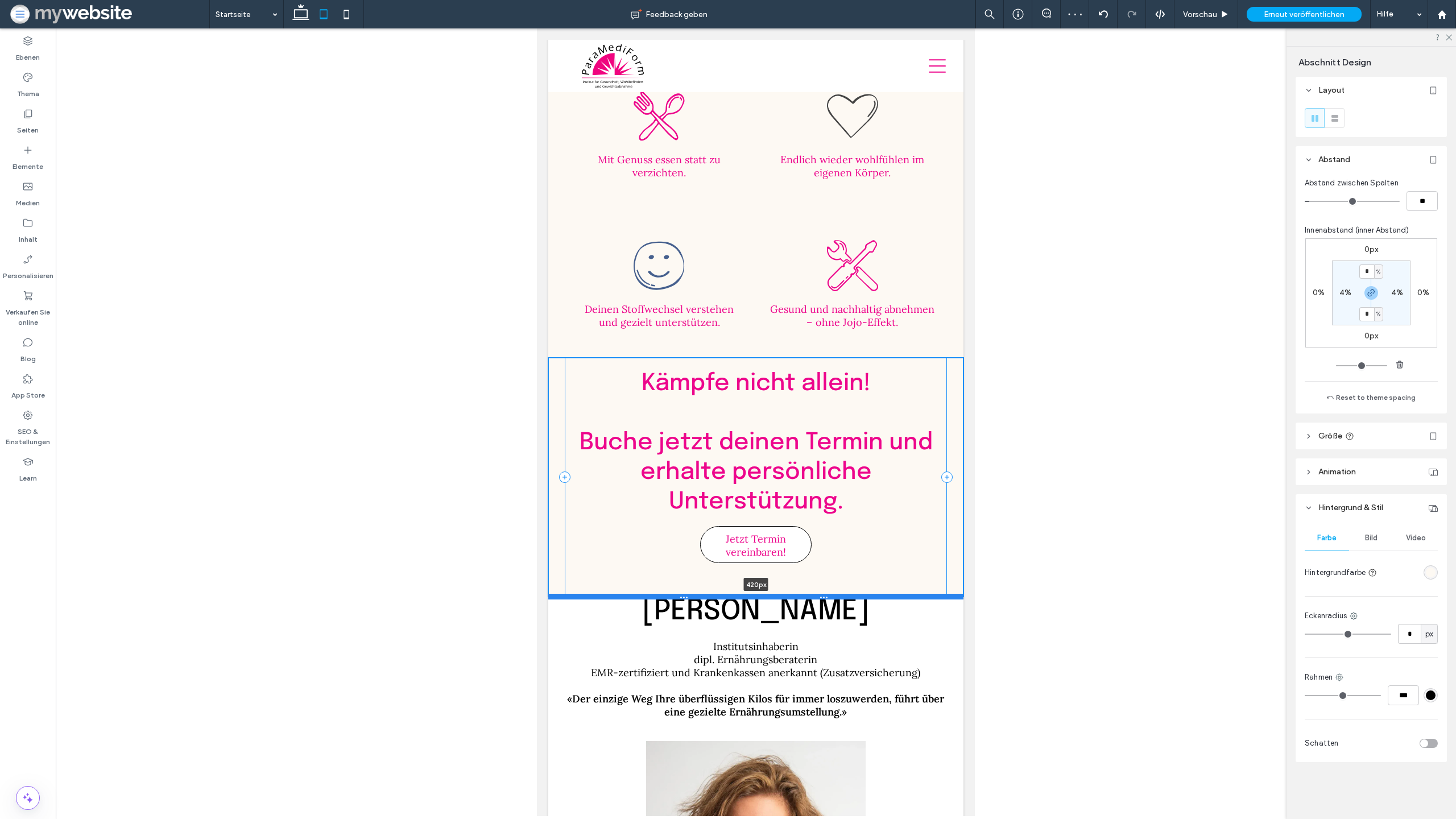
drag, startPoint x: 860, startPoint y: 631, endPoint x: 862, endPoint y: 593, distance: 38.1
click at [862, 594] on div at bounding box center [756, 597] width 415 height 6
type input "***"
click at [907, 617] on h2 "[PERSON_NAME]" at bounding box center [756, 612] width 397 height 30
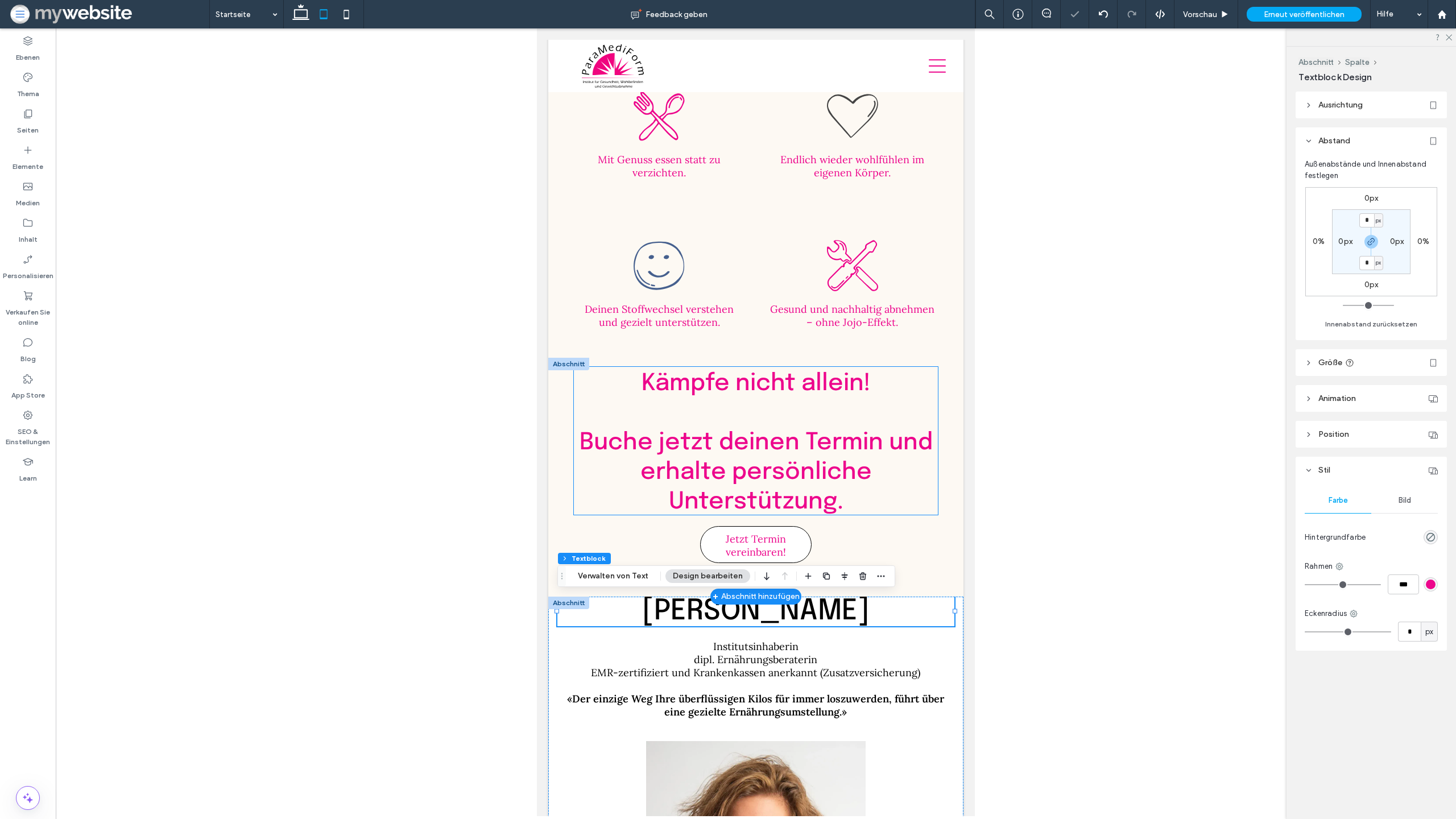
click at [894, 504] on p "﻿ Buche jetzt deinen Termin und erhalte persönliche Unterstützung." at bounding box center [756, 455] width 364 height 118
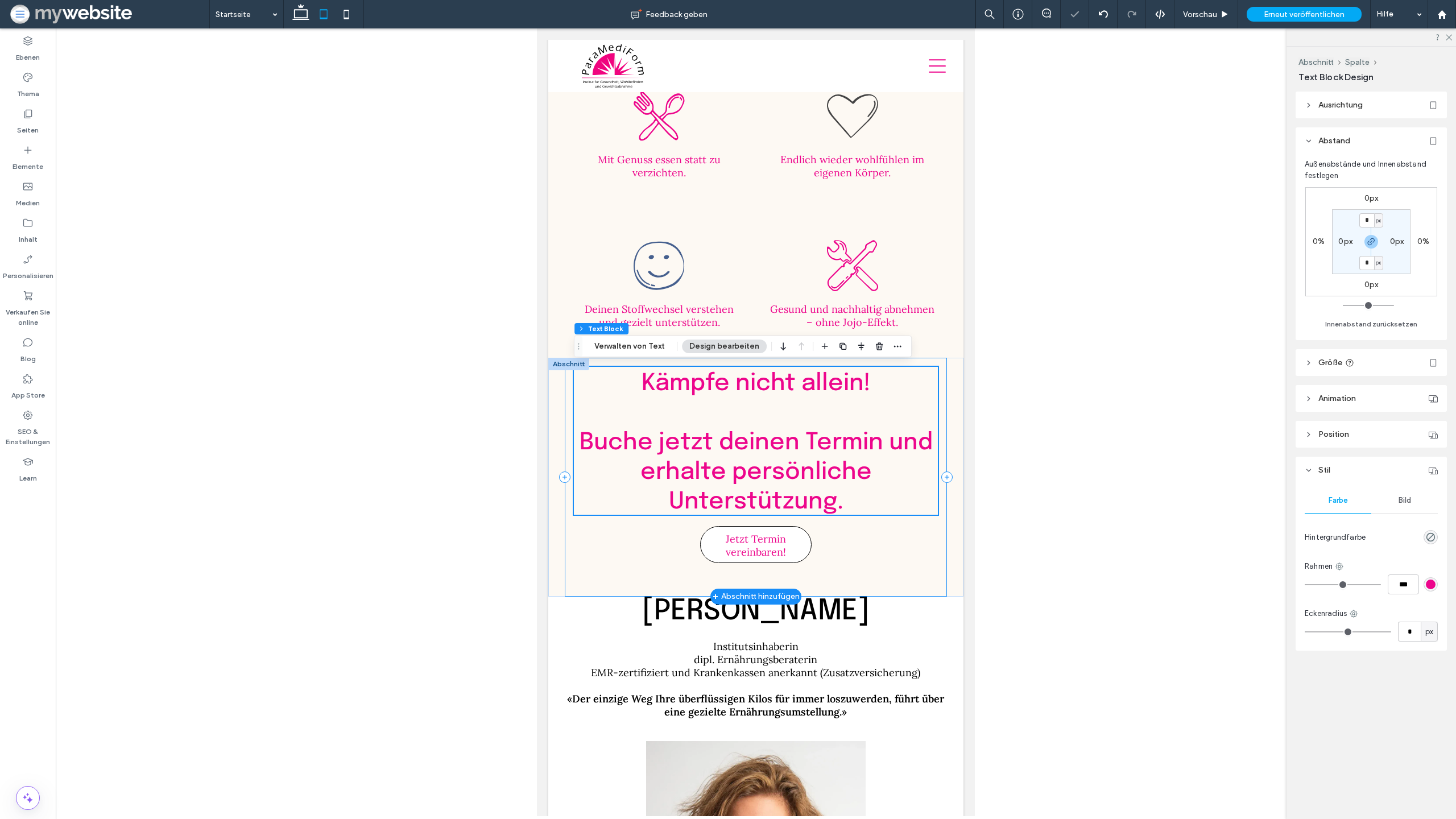
scroll to position [2729, 0]
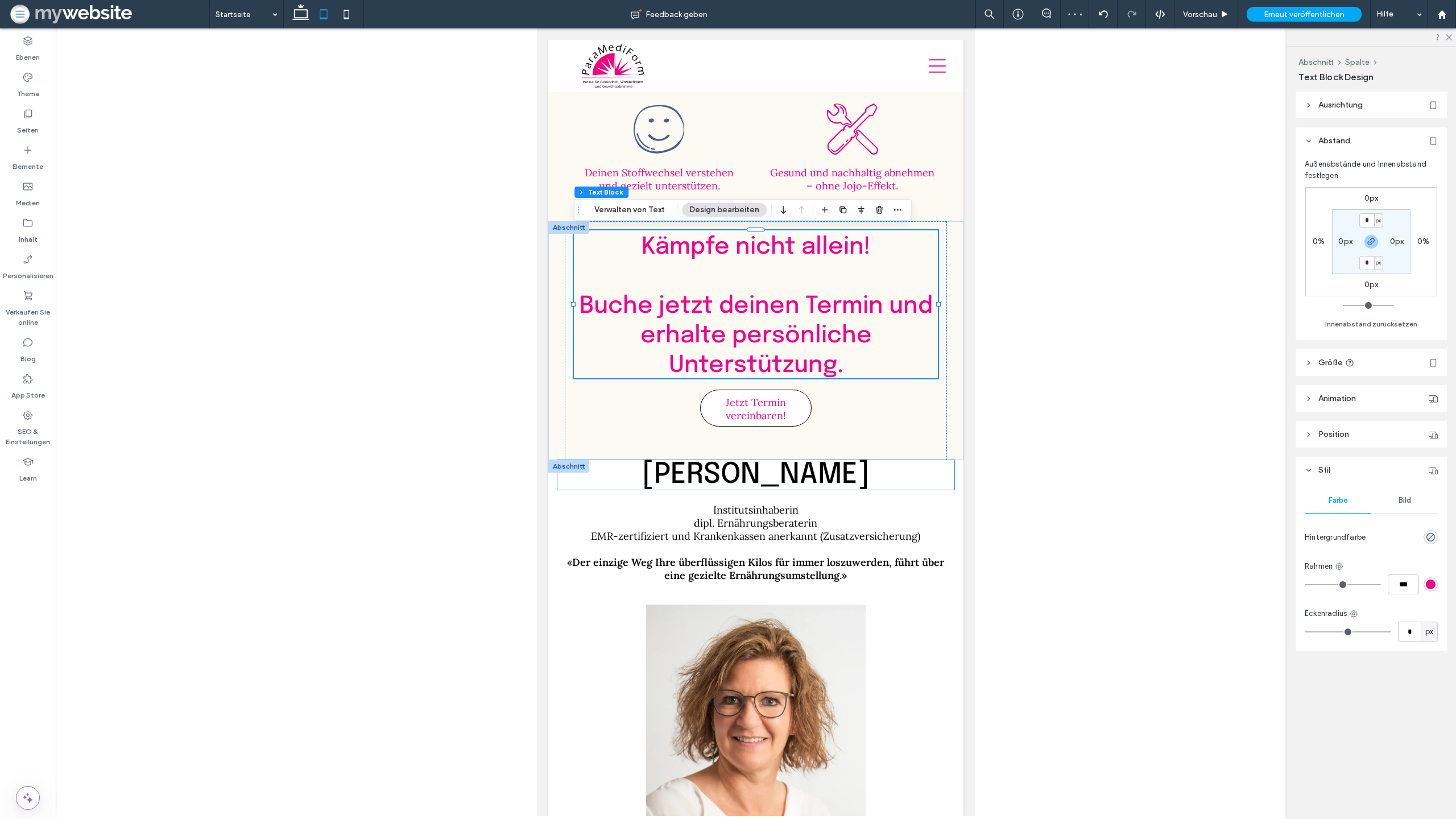
click at [846, 469] on h2 "[PERSON_NAME]" at bounding box center [756, 475] width 397 height 30
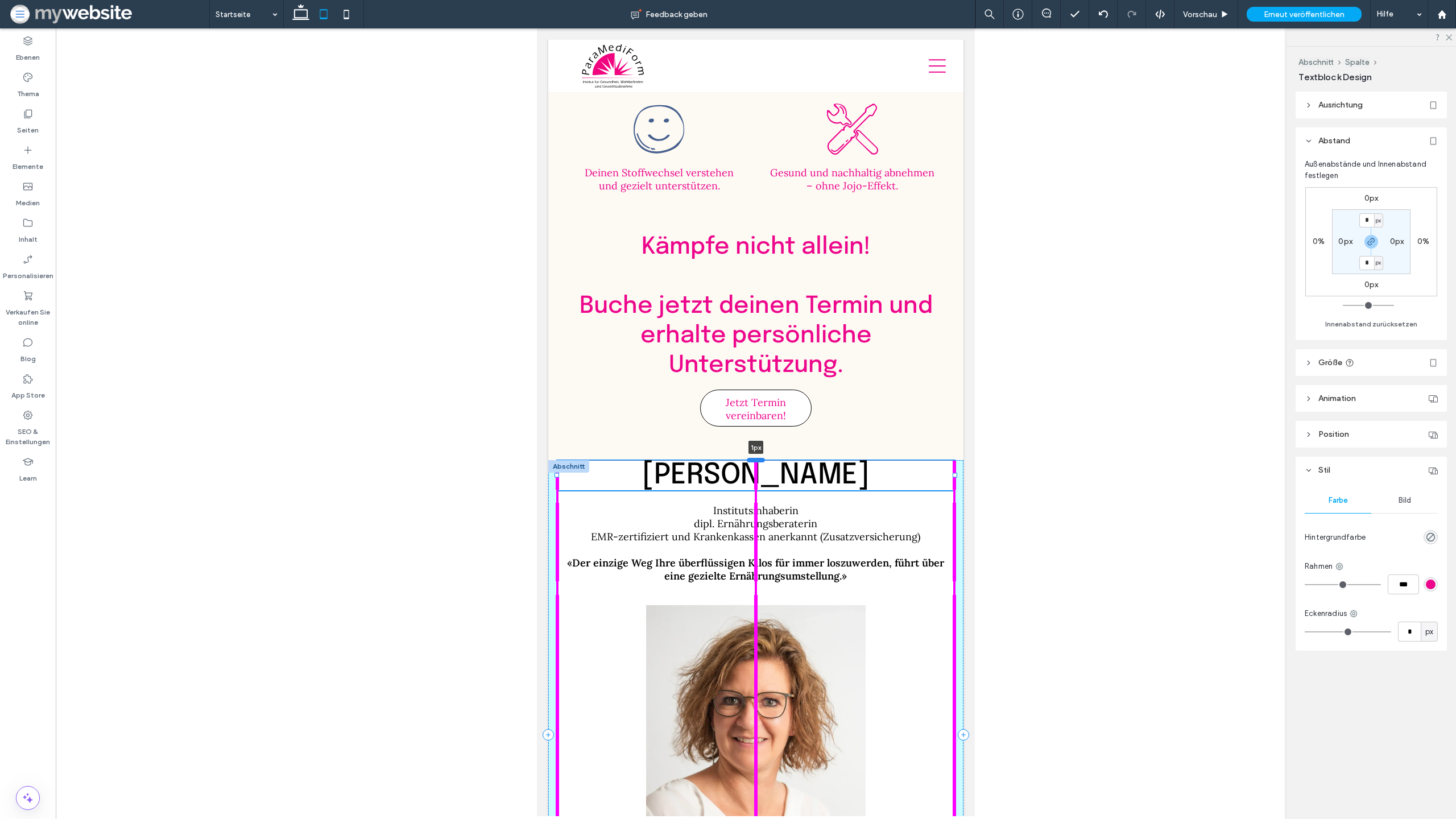
click at [753, 458] on div at bounding box center [756, 460] width 18 height 4
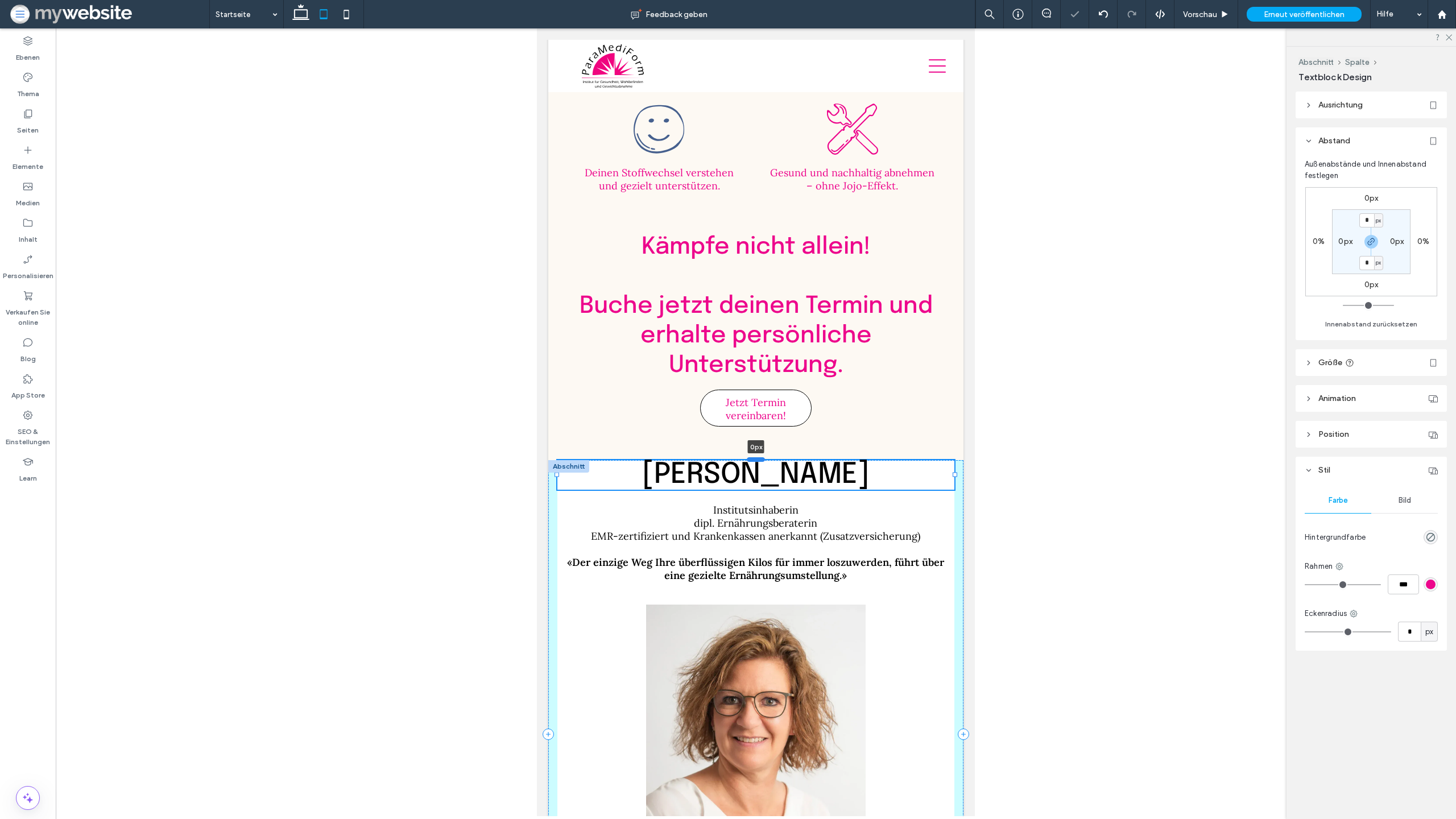
click at [753, 458] on div at bounding box center [756, 459] width 18 height 4
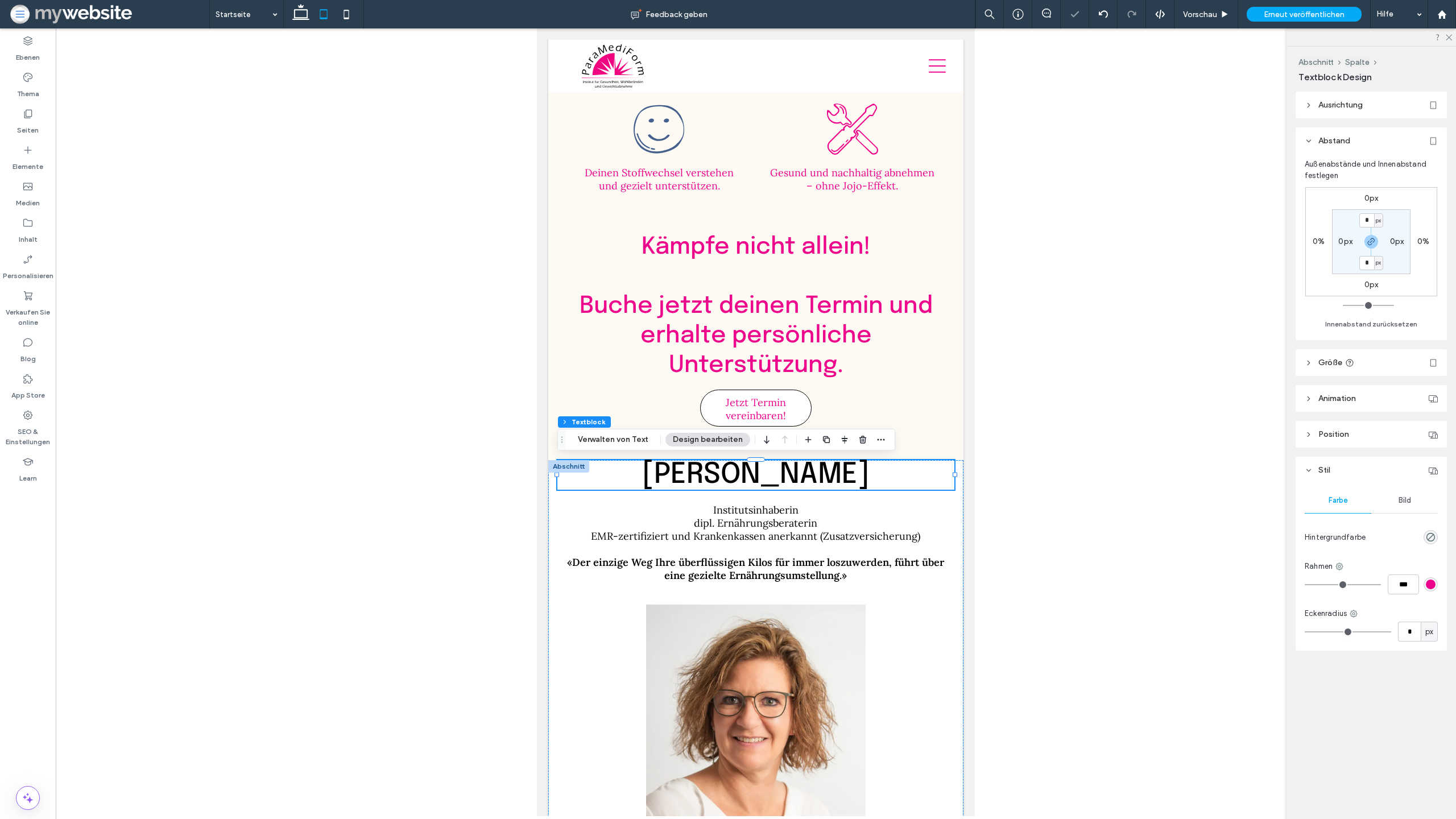
click at [312, 14] on icon at bounding box center [323, 14] width 23 height 23
click at [301, 14] on icon at bounding box center [300, 14] width 23 height 23
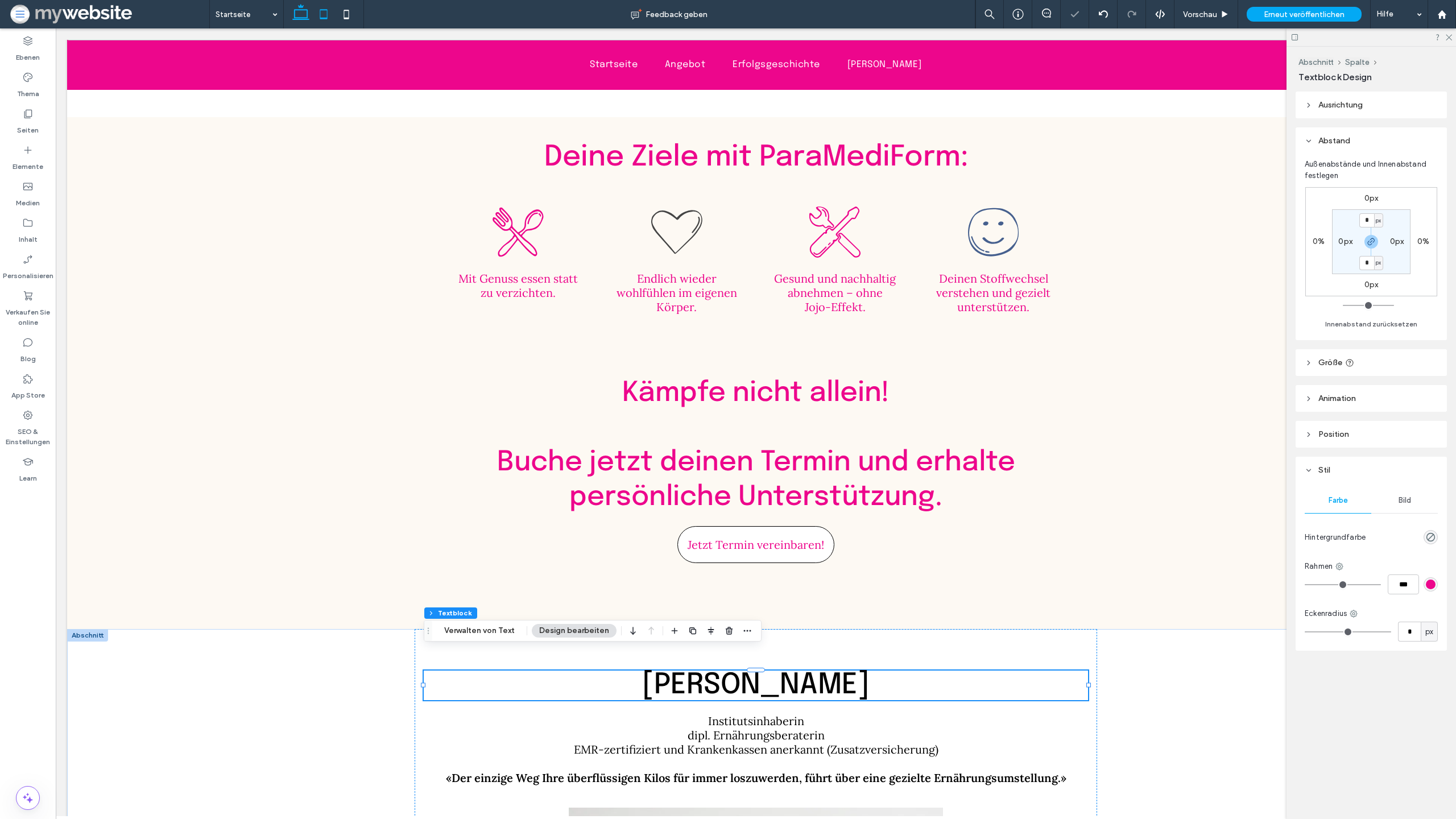
click at [313, 15] on icon at bounding box center [323, 14] width 23 height 23
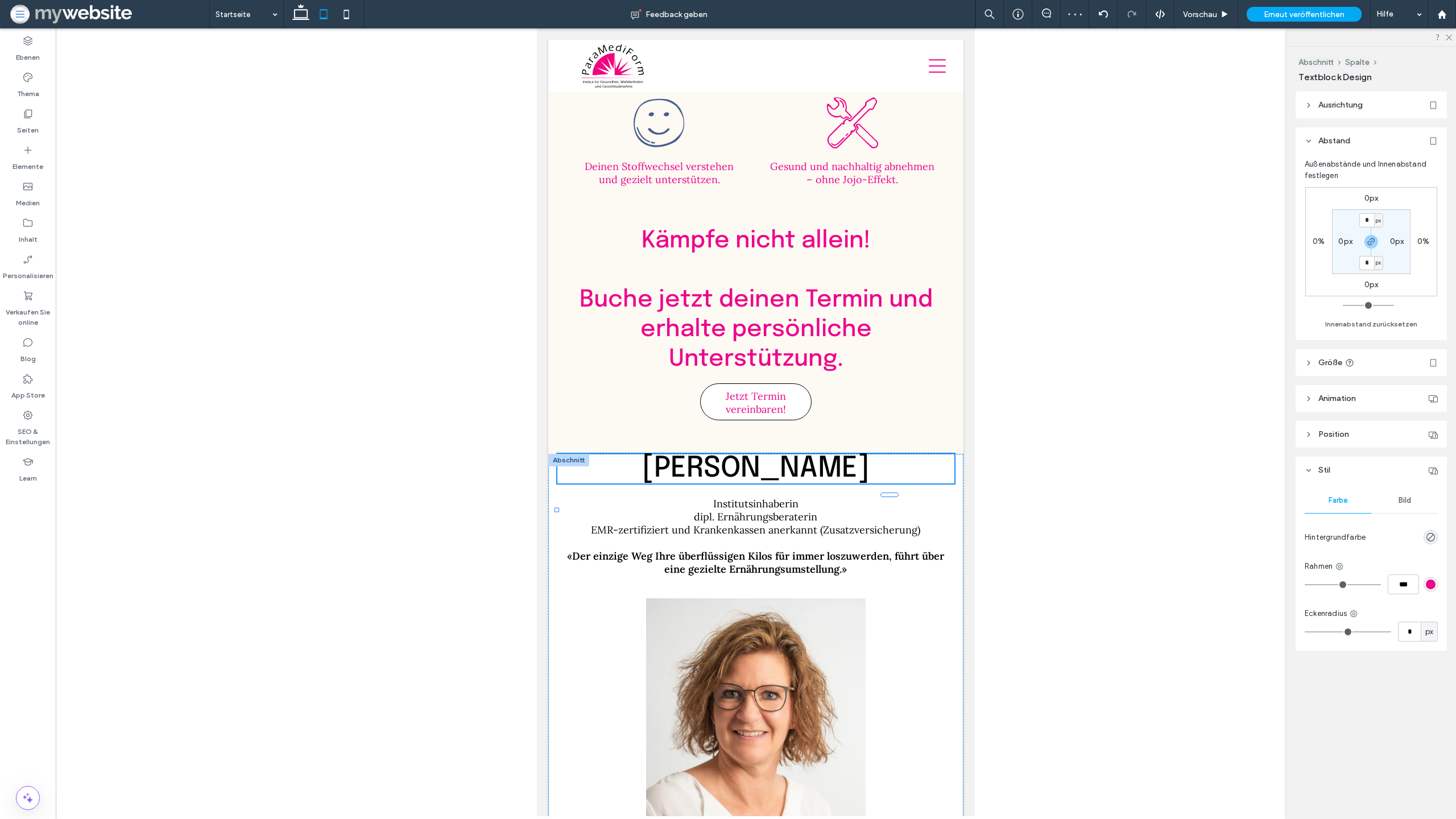
scroll to position [2779, 0]
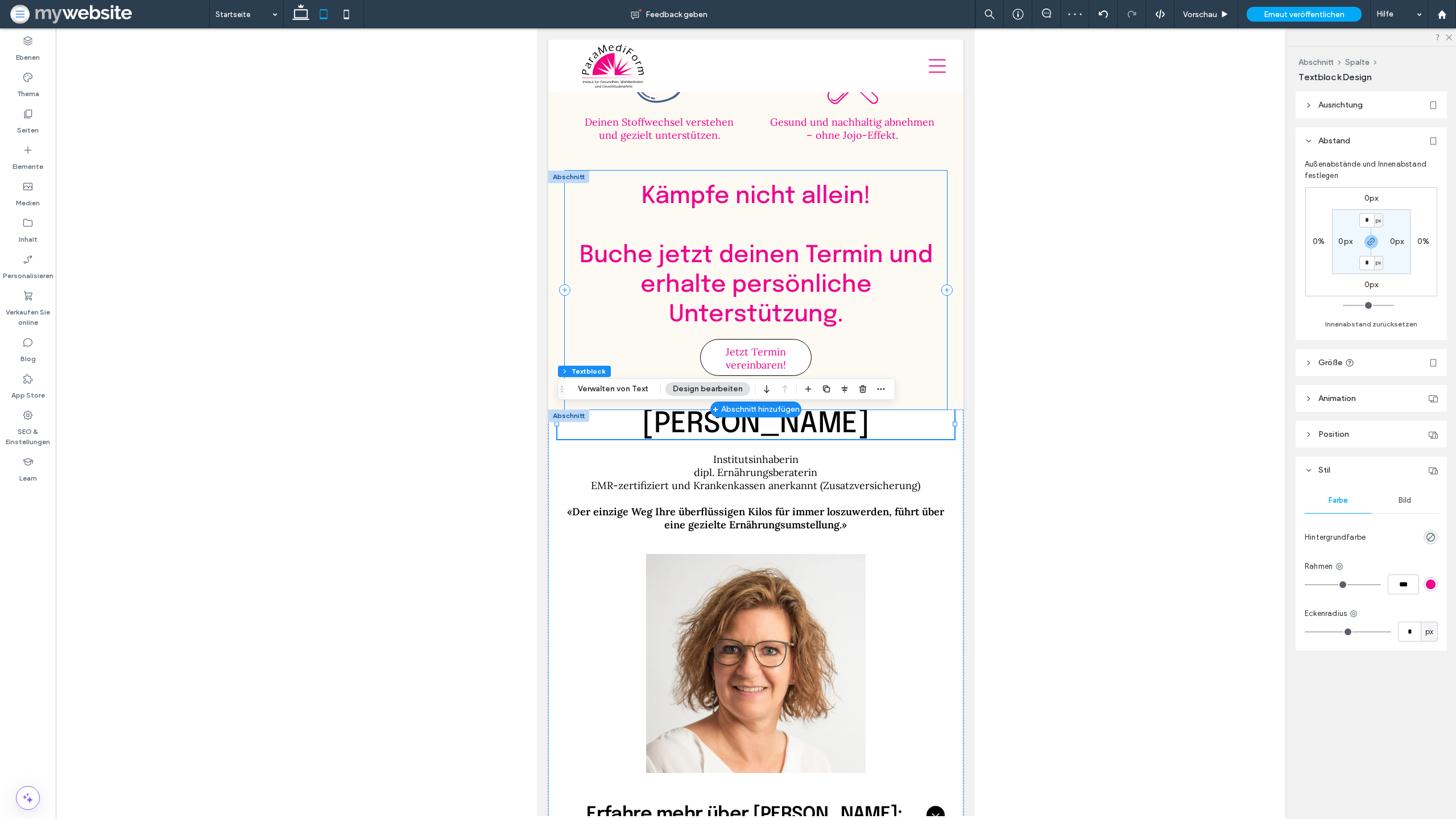
click at [922, 395] on div "Kämpfe nicht allein! ﻿ Buche jetzt deinen Termin und erhalte persönliche Unters…" at bounding box center [756, 290] width 382 height 239
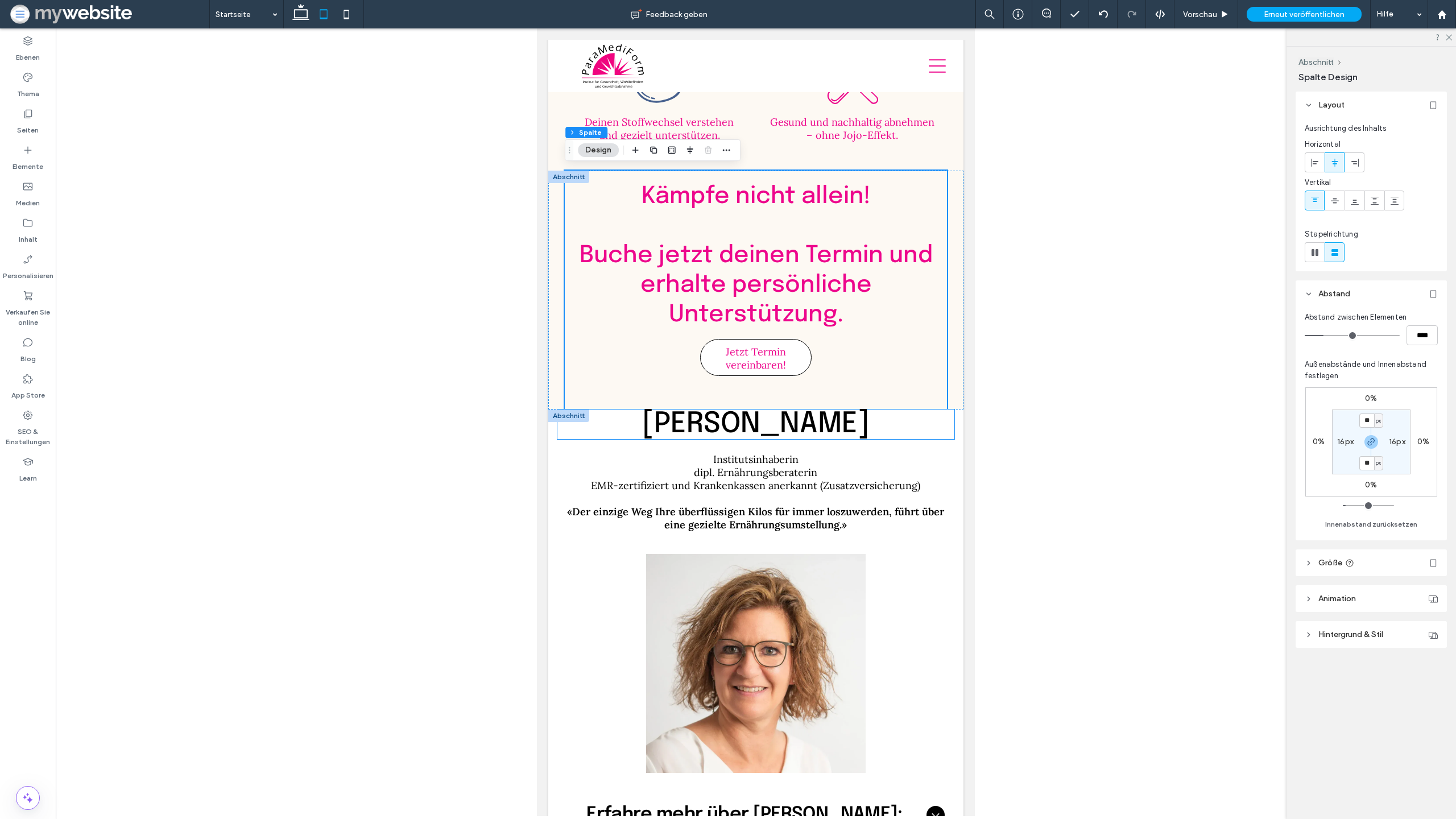
click at [686, 418] on h2 "[PERSON_NAME]" at bounding box center [756, 424] width 397 height 30
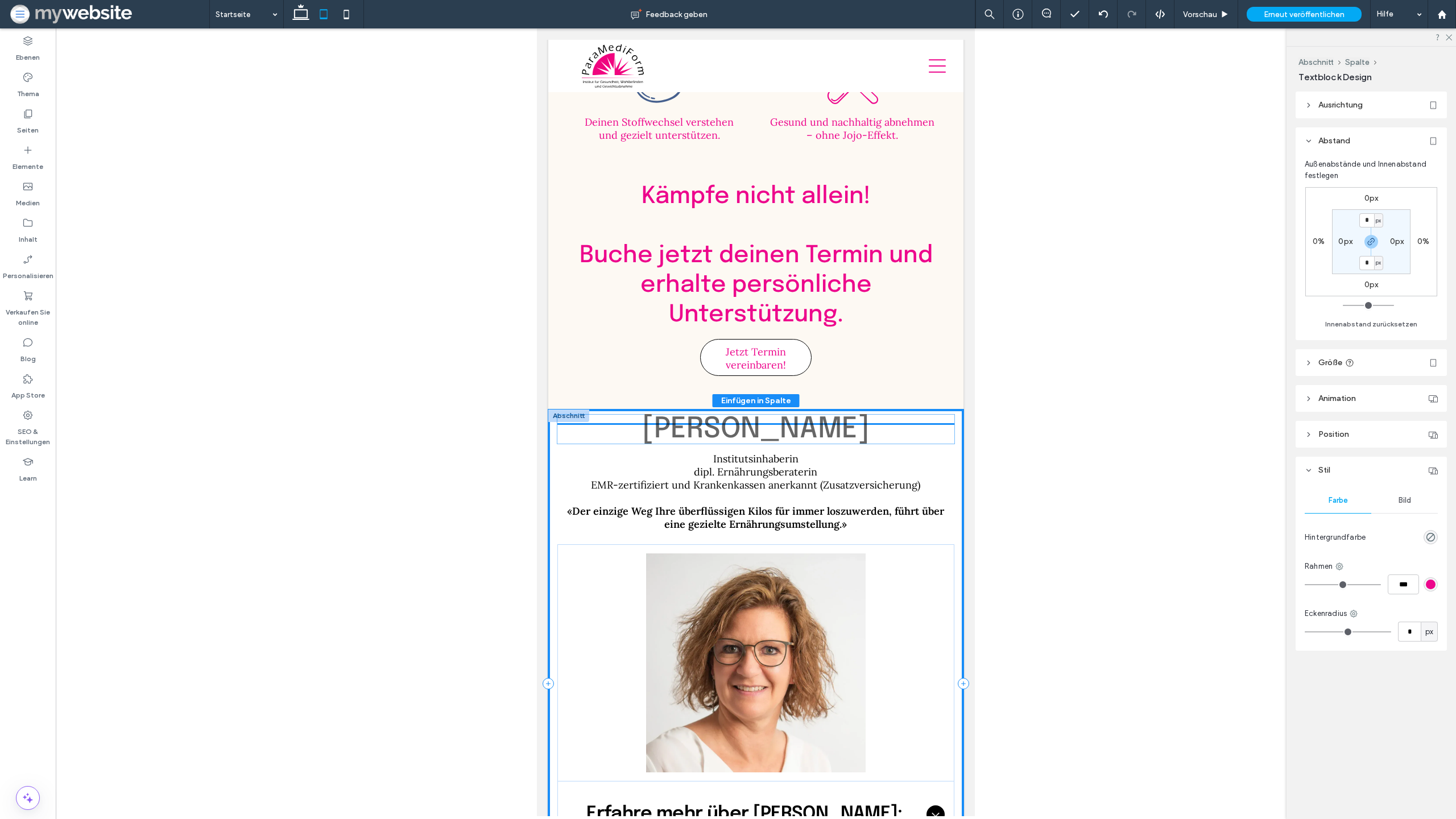
drag, startPoint x: 748, startPoint y: 411, endPoint x: 748, endPoint y: 418, distance: 7.0
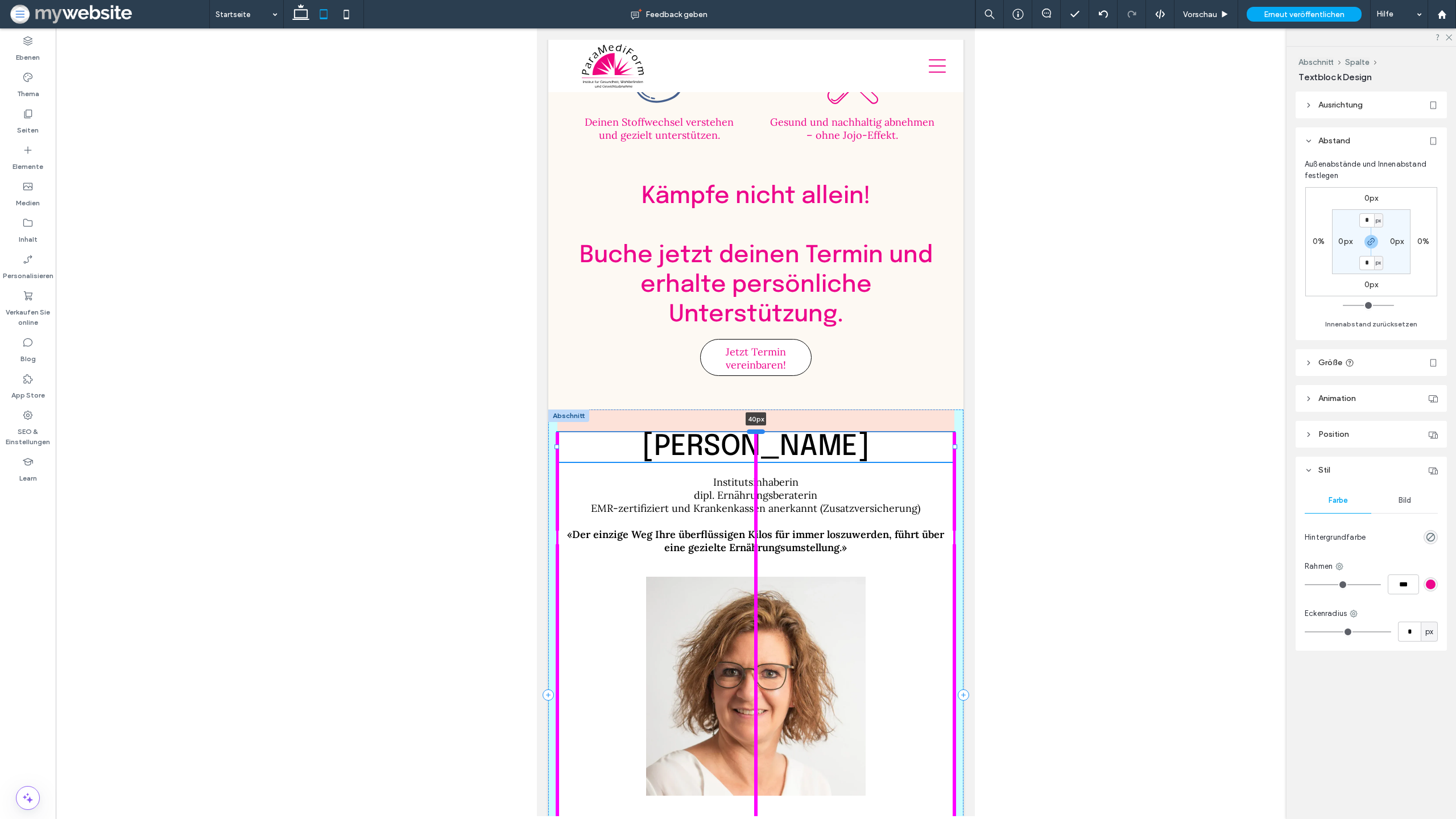
drag, startPoint x: 756, startPoint y: 408, endPoint x: 752, endPoint y: 431, distance: 23.3
click at [752, 431] on div at bounding box center [756, 431] width 18 height 4
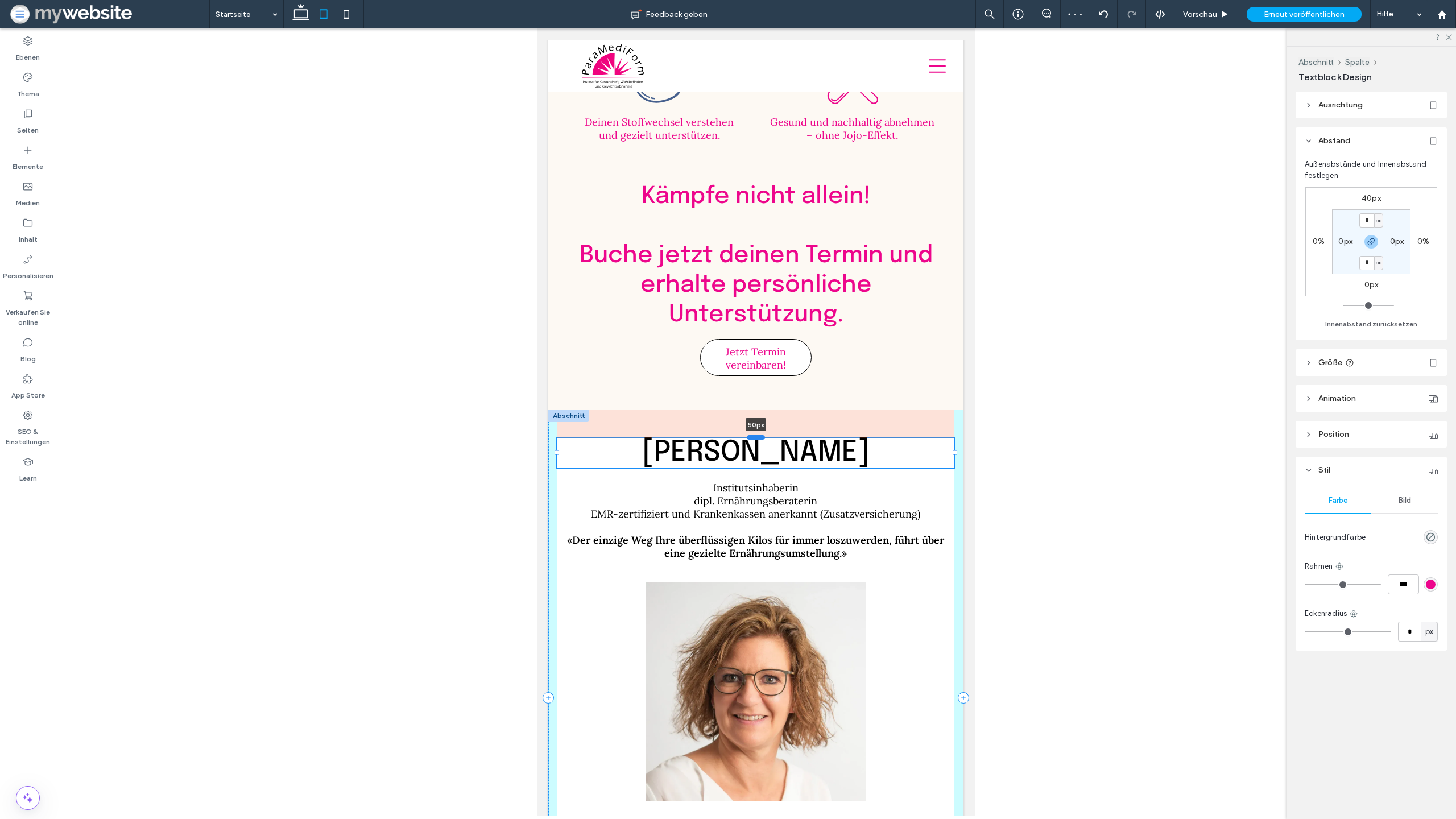
drag, startPoint x: 760, startPoint y: 431, endPoint x: 759, endPoint y: 437, distance: 6.1
click at [759, 437] on div at bounding box center [756, 437] width 18 height 4
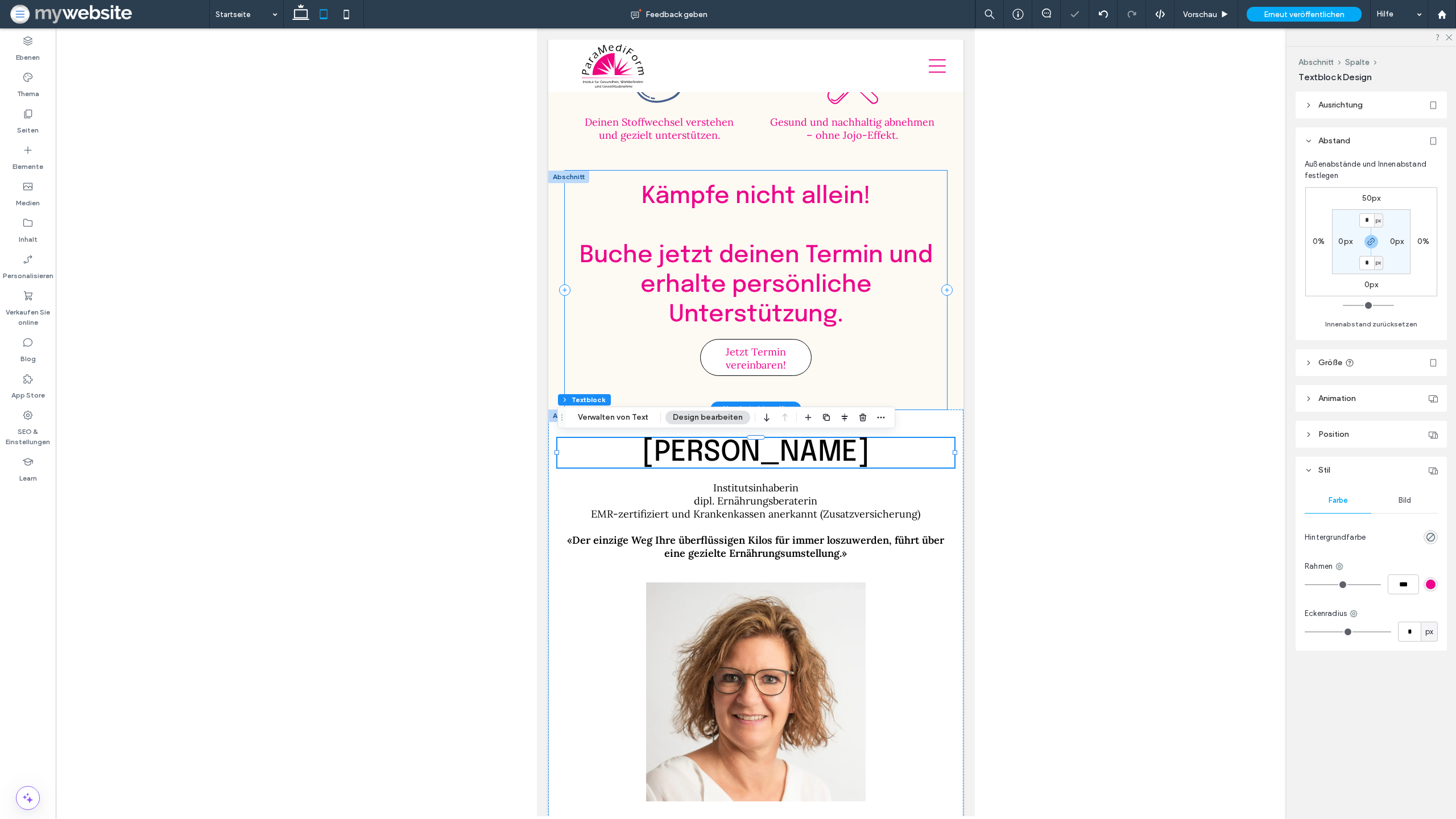
click at [837, 395] on div "Kämpfe nicht allein! ﻿ Buche jetzt deinen Termin und erhalte persönliche Unters…" at bounding box center [756, 290] width 382 height 239
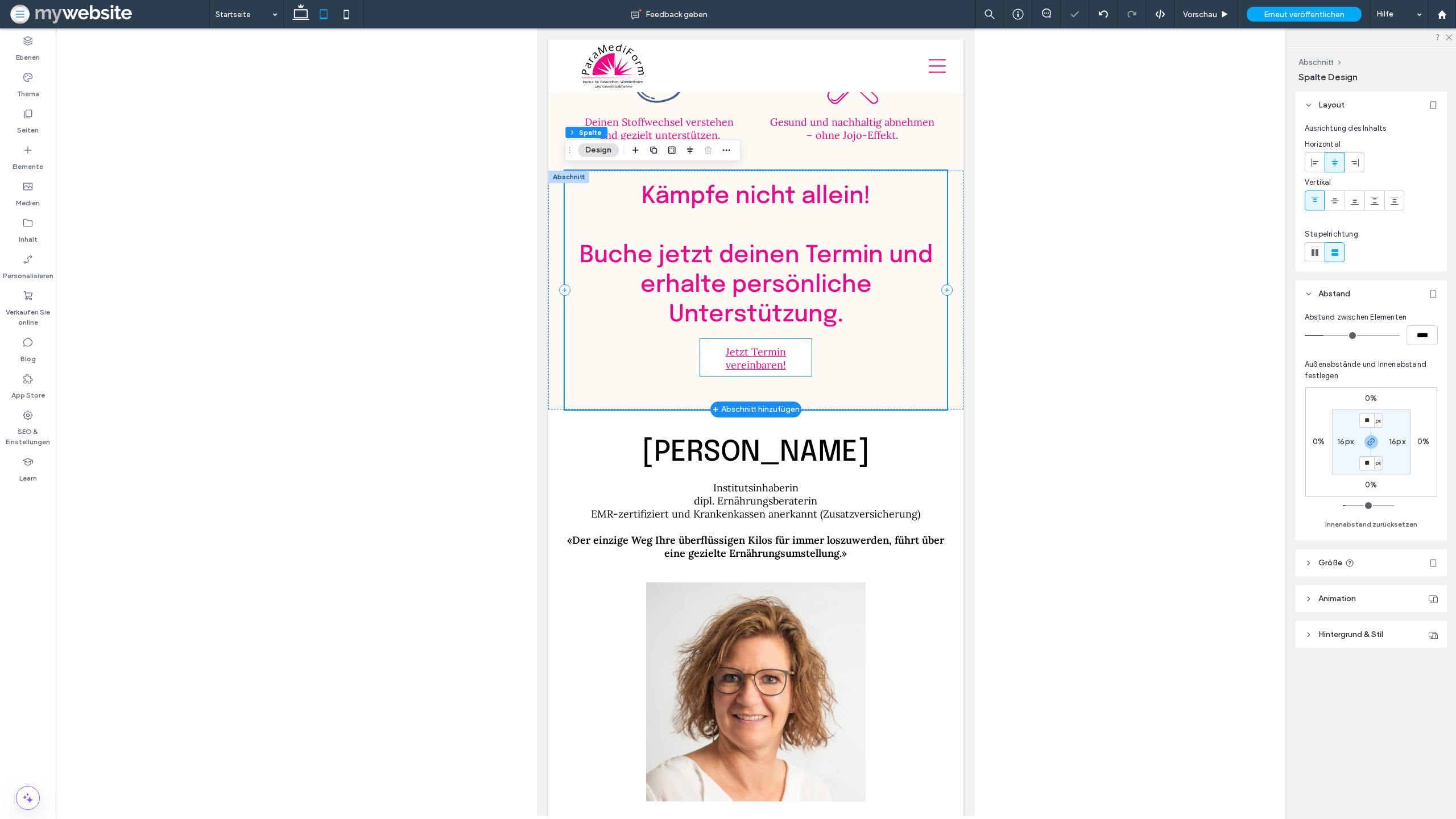
click at [786, 356] on span "Jetzt Termin vereinbaren!" at bounding box center [756, 358] width 108 height 38
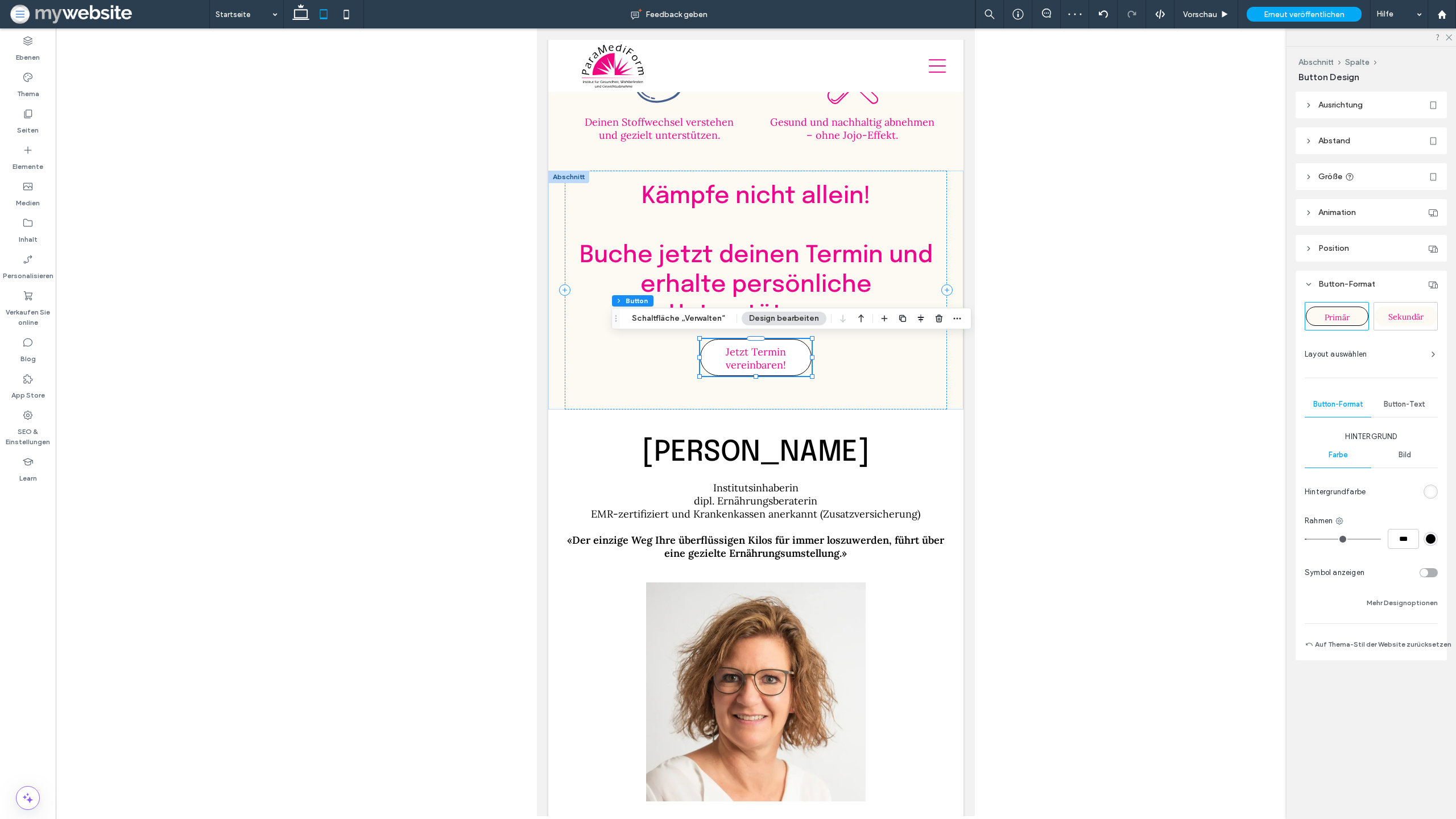
click at [1339, 143] on span "Abstand" at bounding box center [1334, 140] width 32 height 10
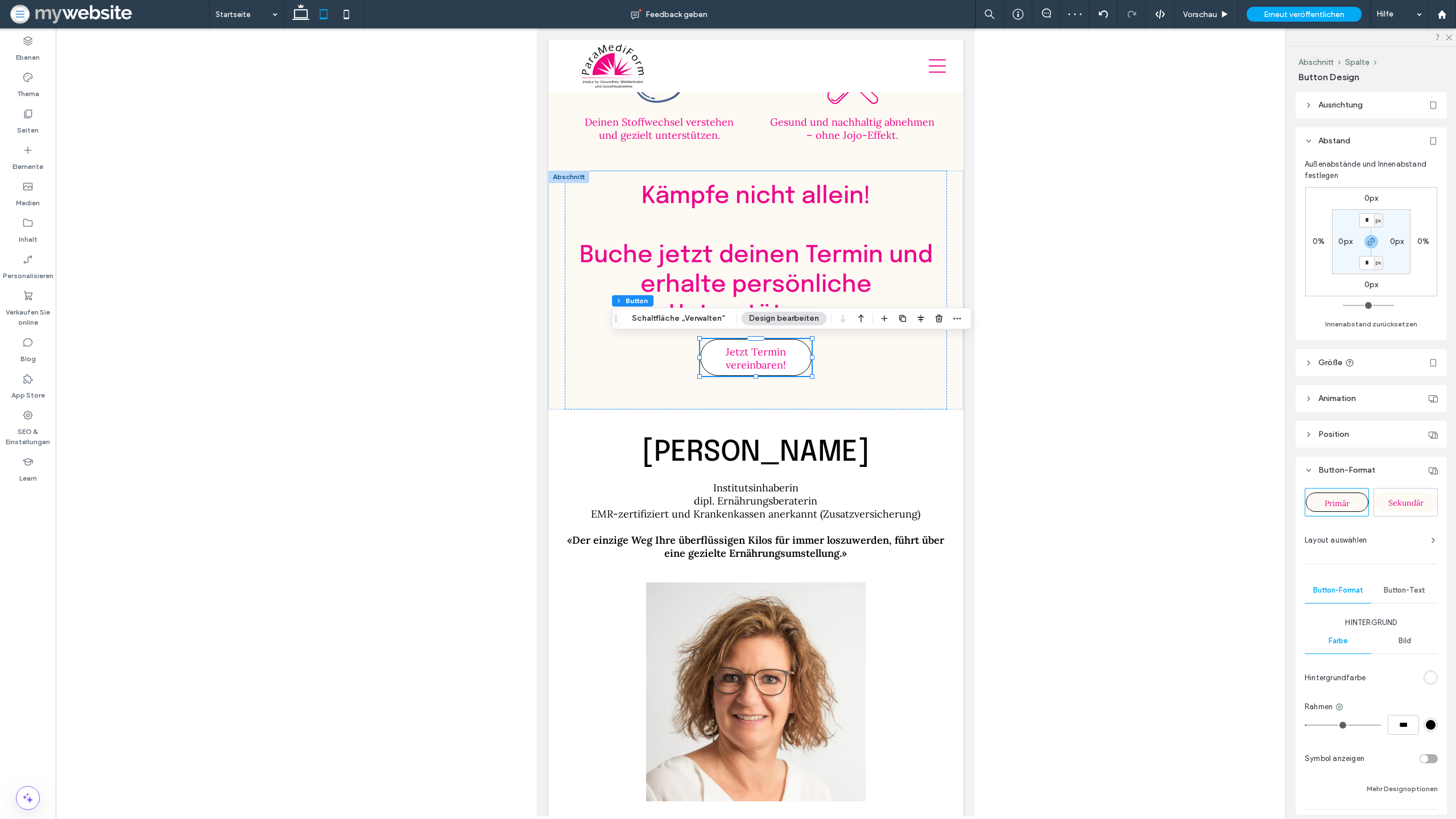
click at [1049, 399] on div at bounding box center [756, 423] width 1401 height 788
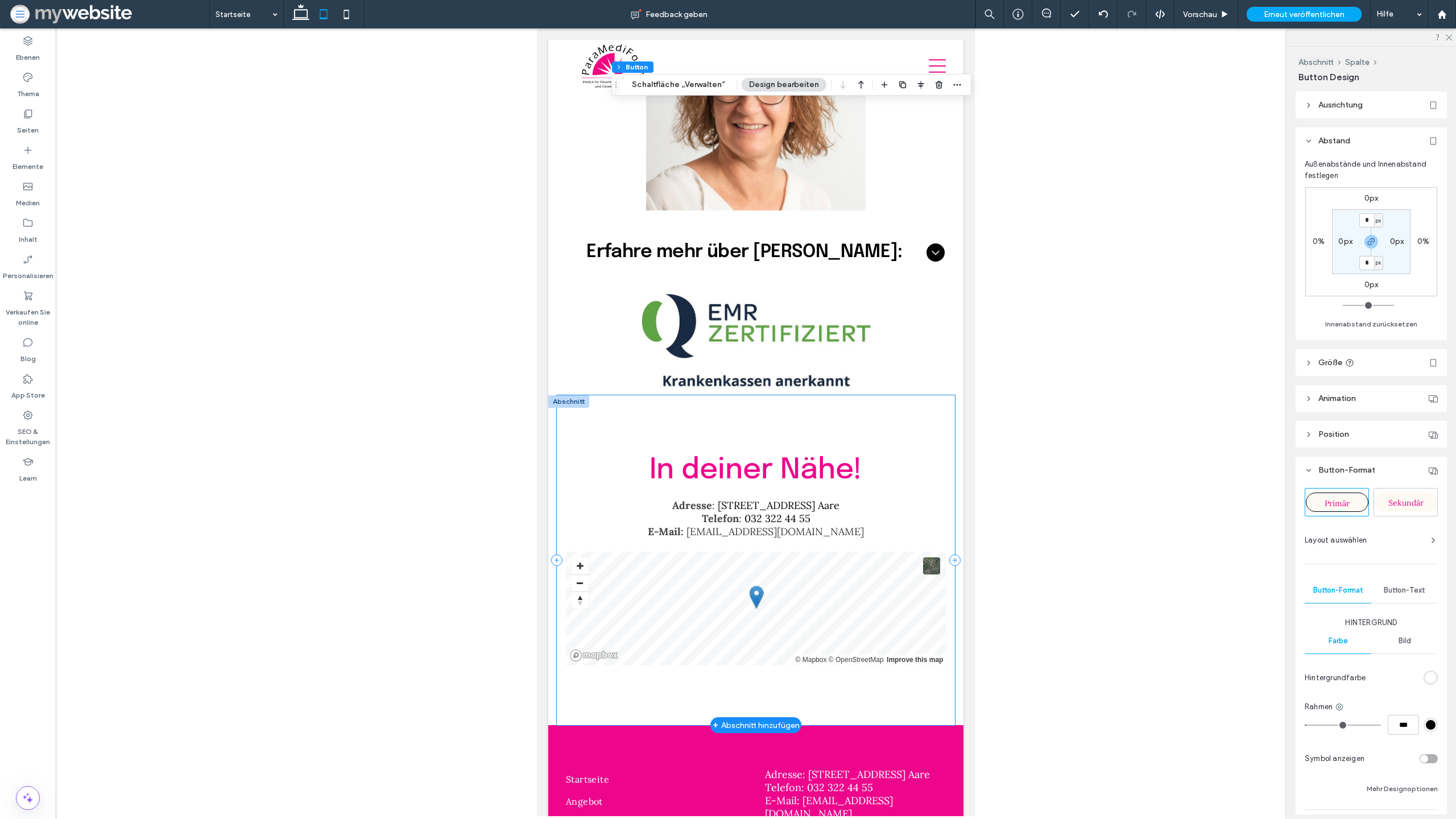
scroll to position [3415, 0]
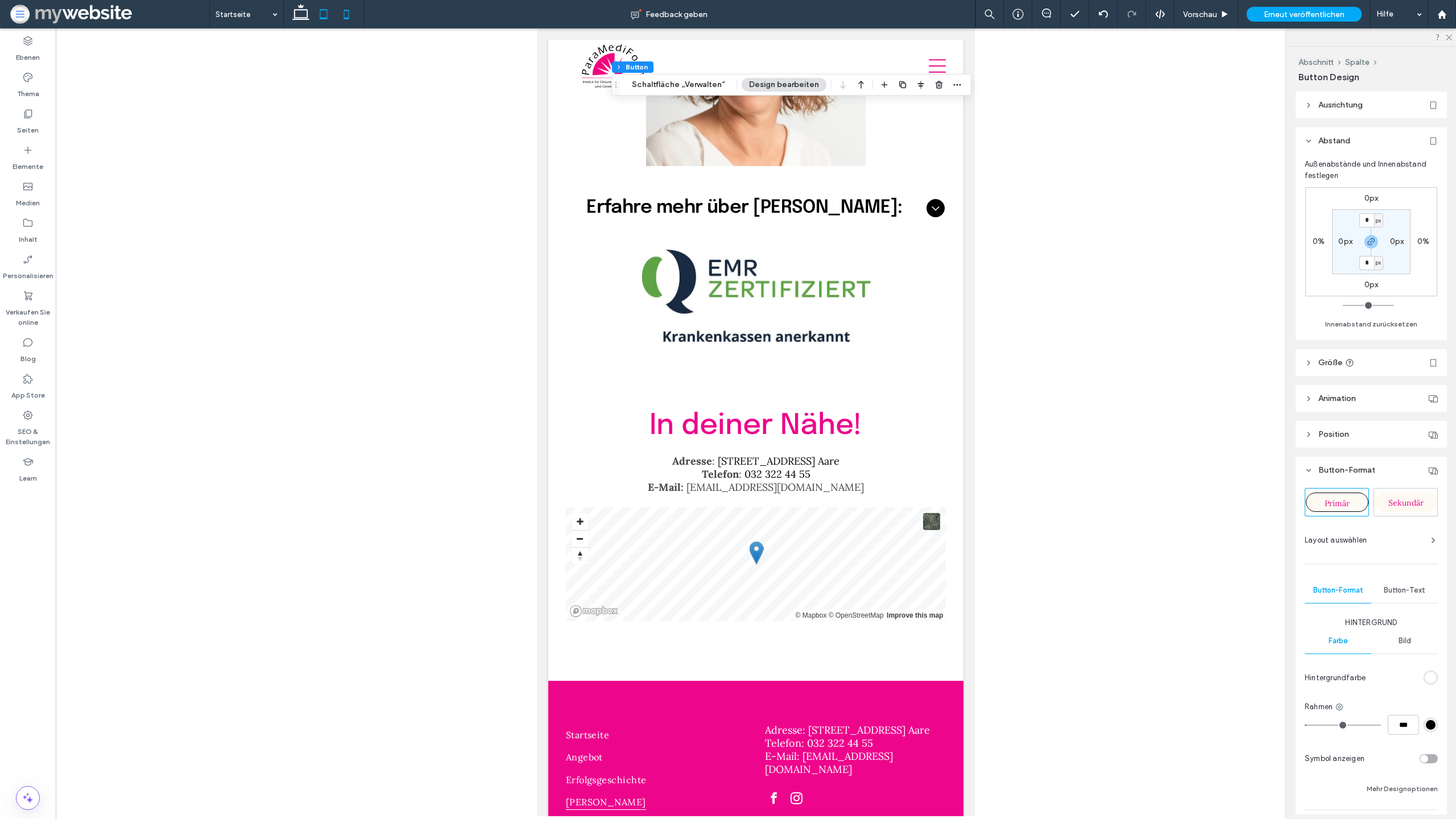
click at [350, 13] on icon at bounding box center [346, 14] width 23 height 23
type input "***"
type input "**"
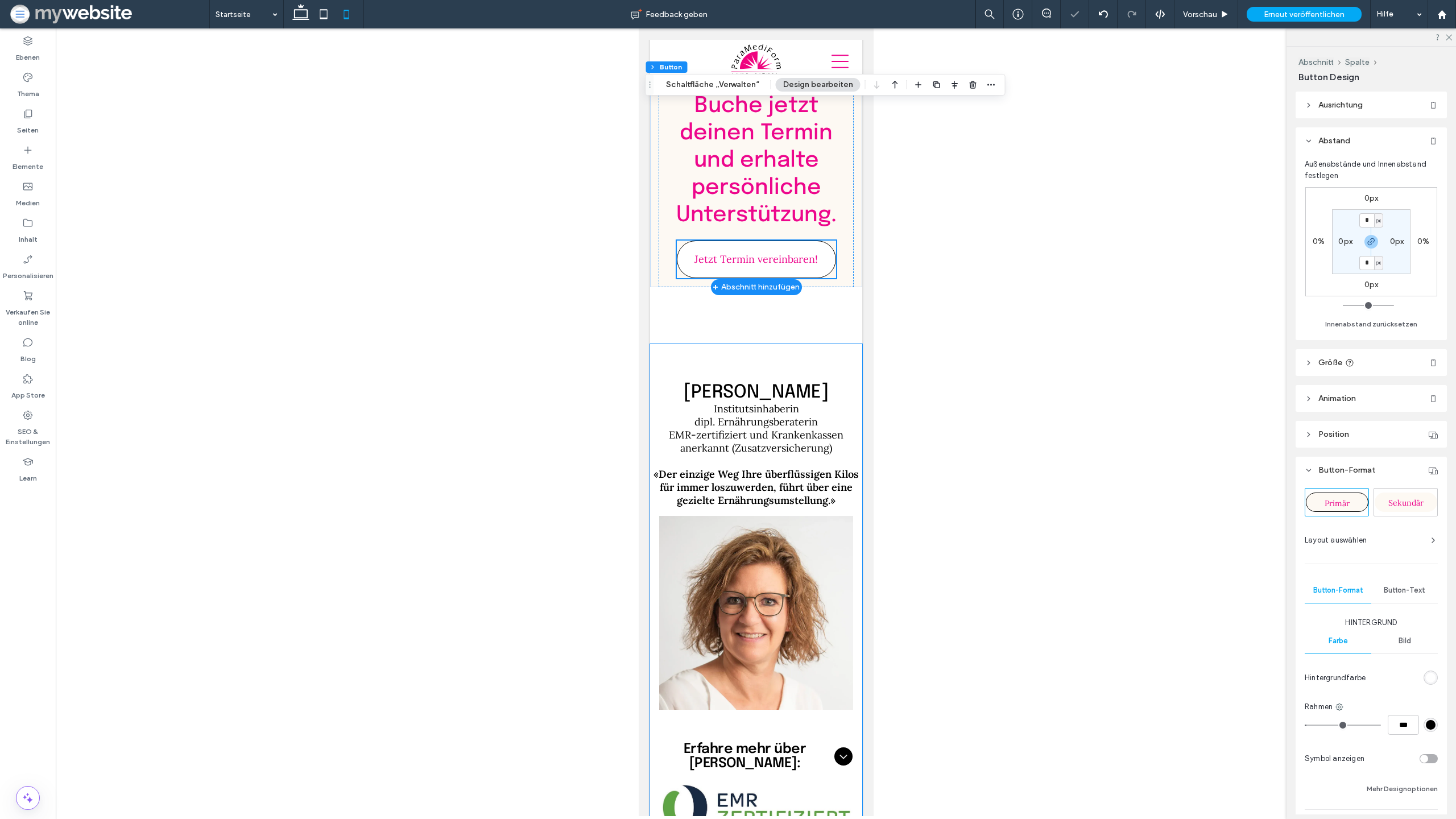
scroll to position [3541, 0]
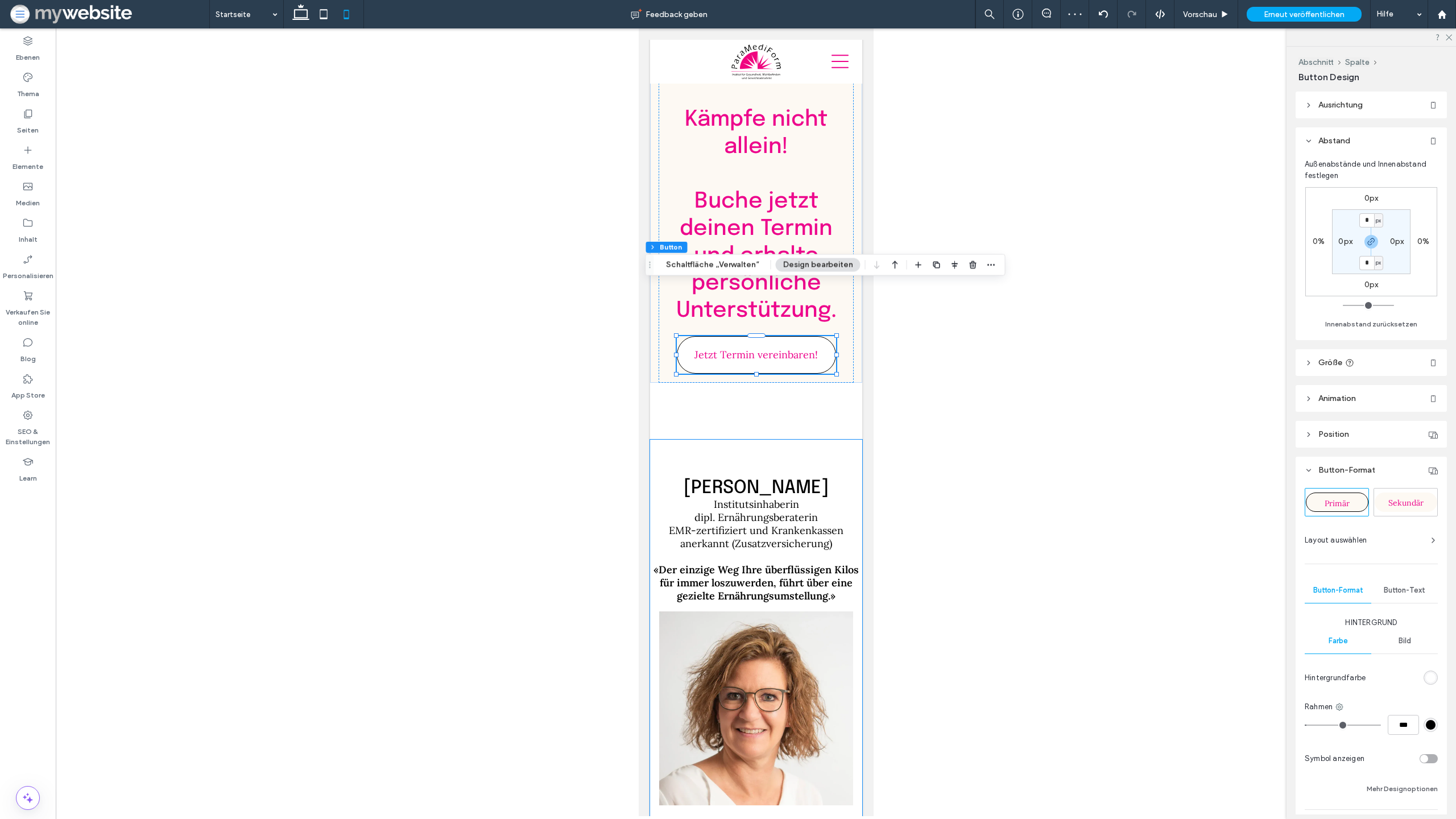
click at [751, 440] on div "Elke Born Institutsinhaberin dipl. Ernährungsberaterin EMR-zertifiziert und Kra…" at bounding box center [756, 721] width 213 height 562
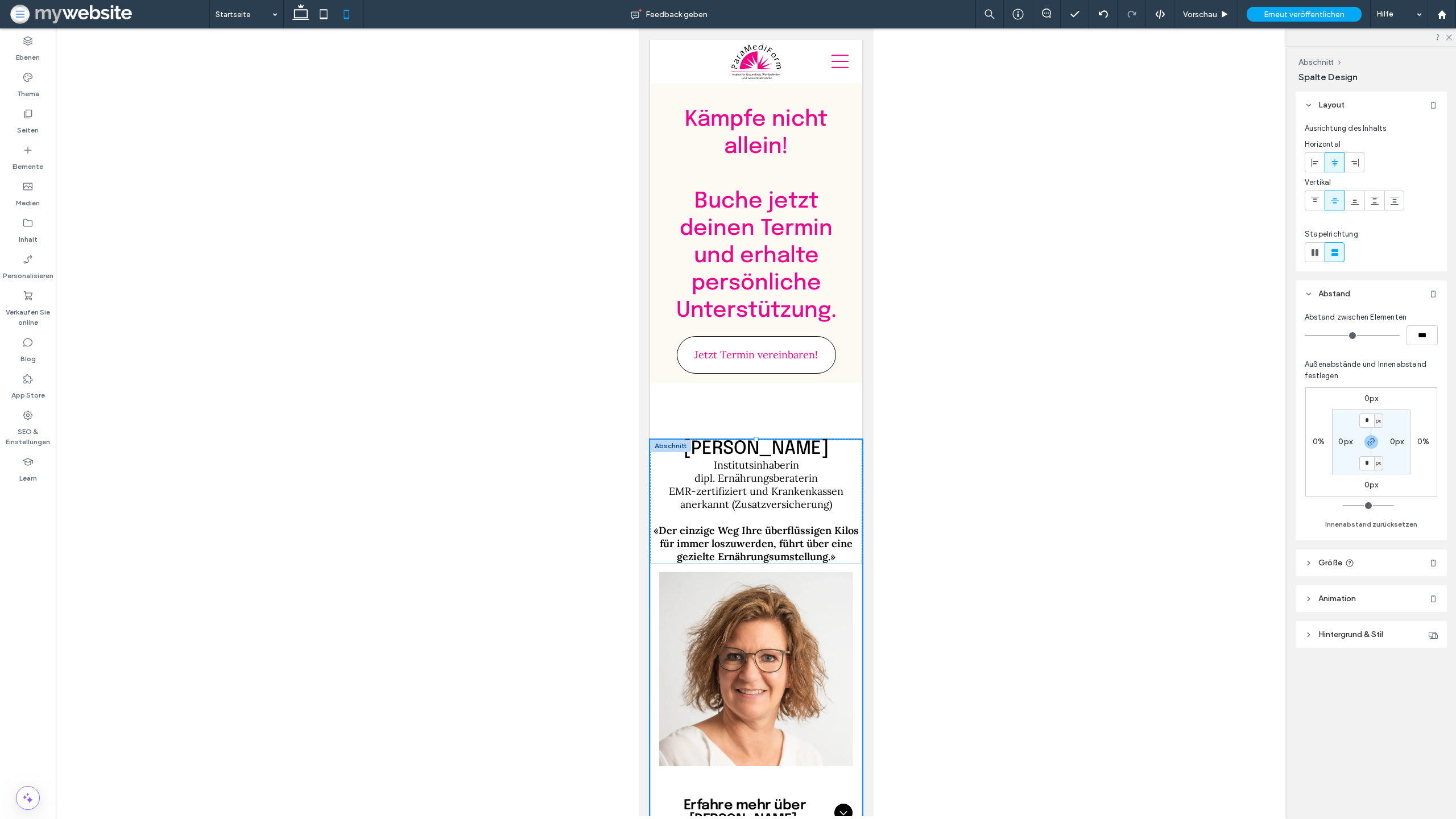
drag, startPoint x: 753, startPoint y: 387, endPoint x: 750, endPoint y: 488, distance: 101.0
click at [750, 488] on div "Elke Born Institutsinhaberin dipl. Ernährungsberaterin EMR-zertifiziert und Kra…" at bounding box center [756, 681] width 213 height 483
type input "***"
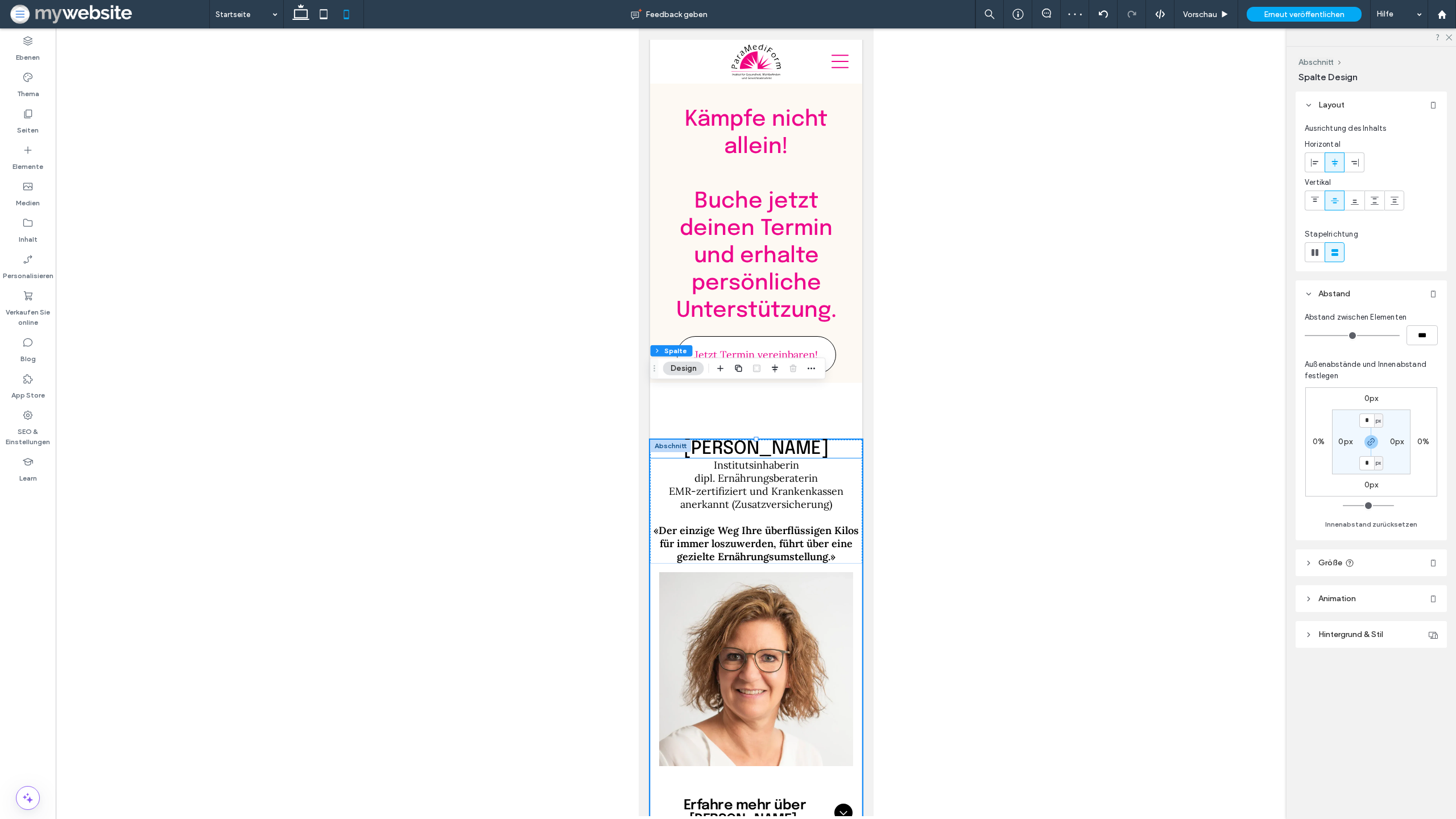
click at [808, 458] on p "Institutsinhaberin" at bounding box center [756, 465] width 213 height 13
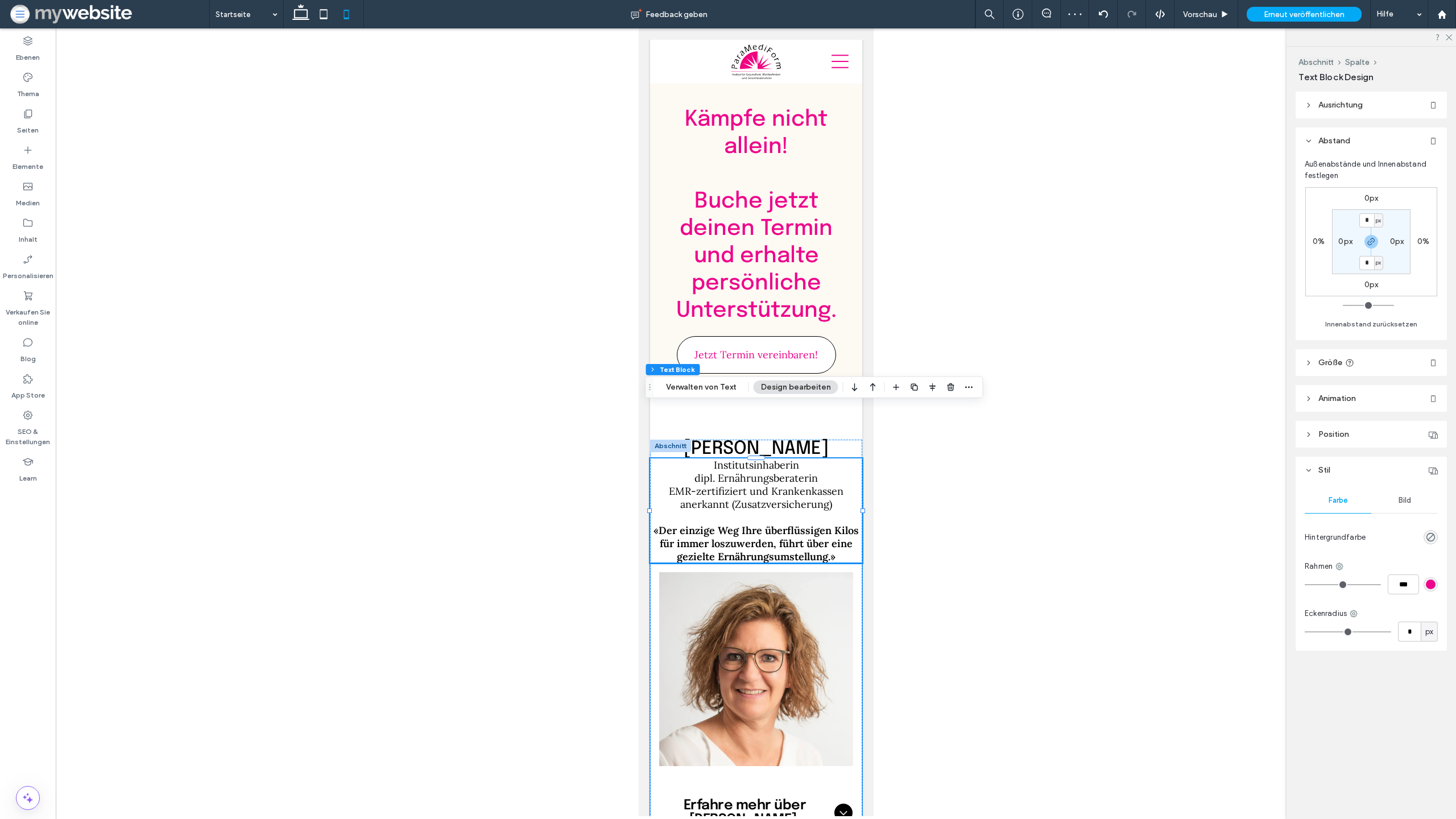
click at [688, 563] on div at bounding box center [756, 669] width 213 height 212
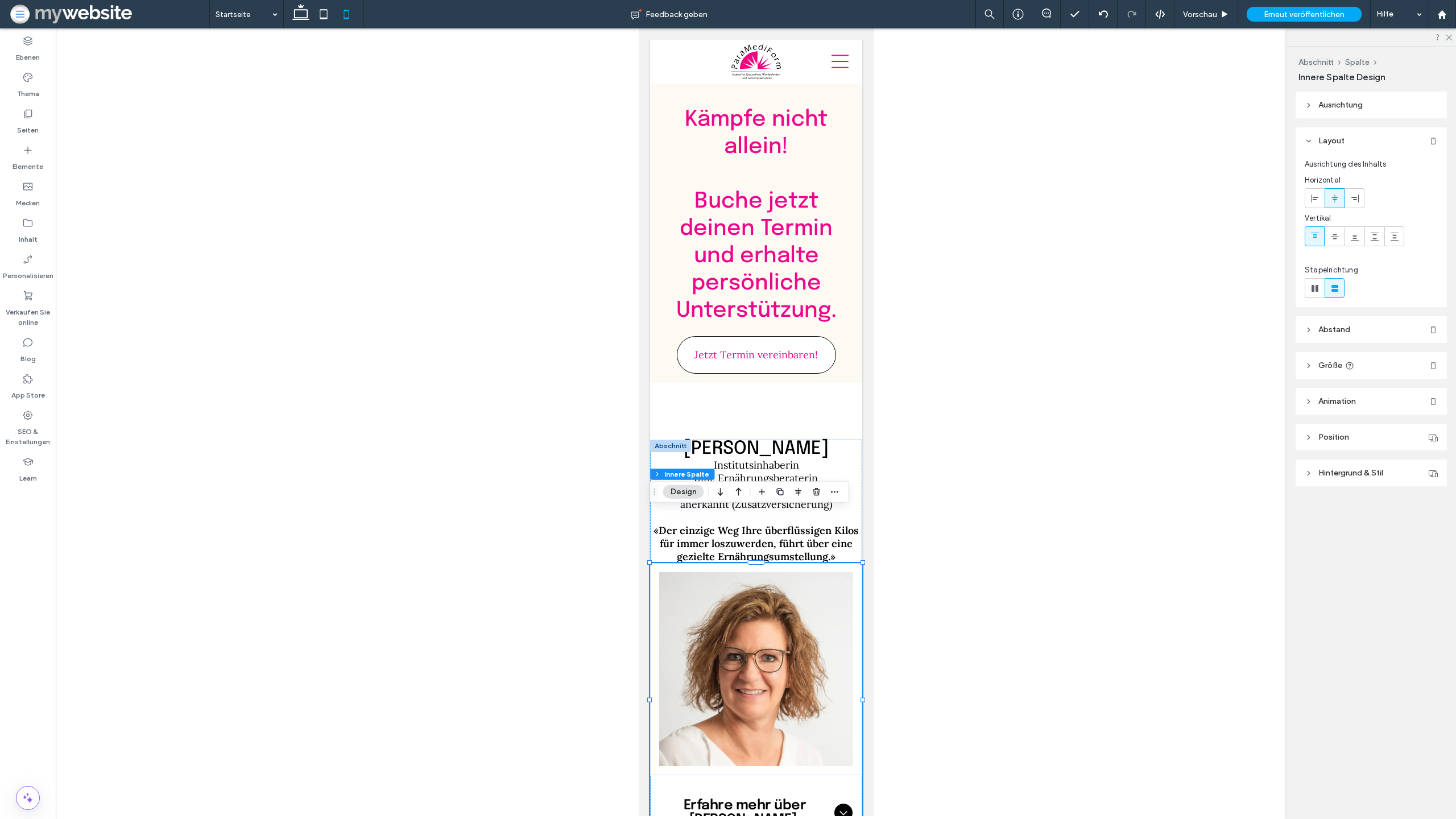
click at [669, 440] on div at bounding box center [669, 446] width 41 height 13
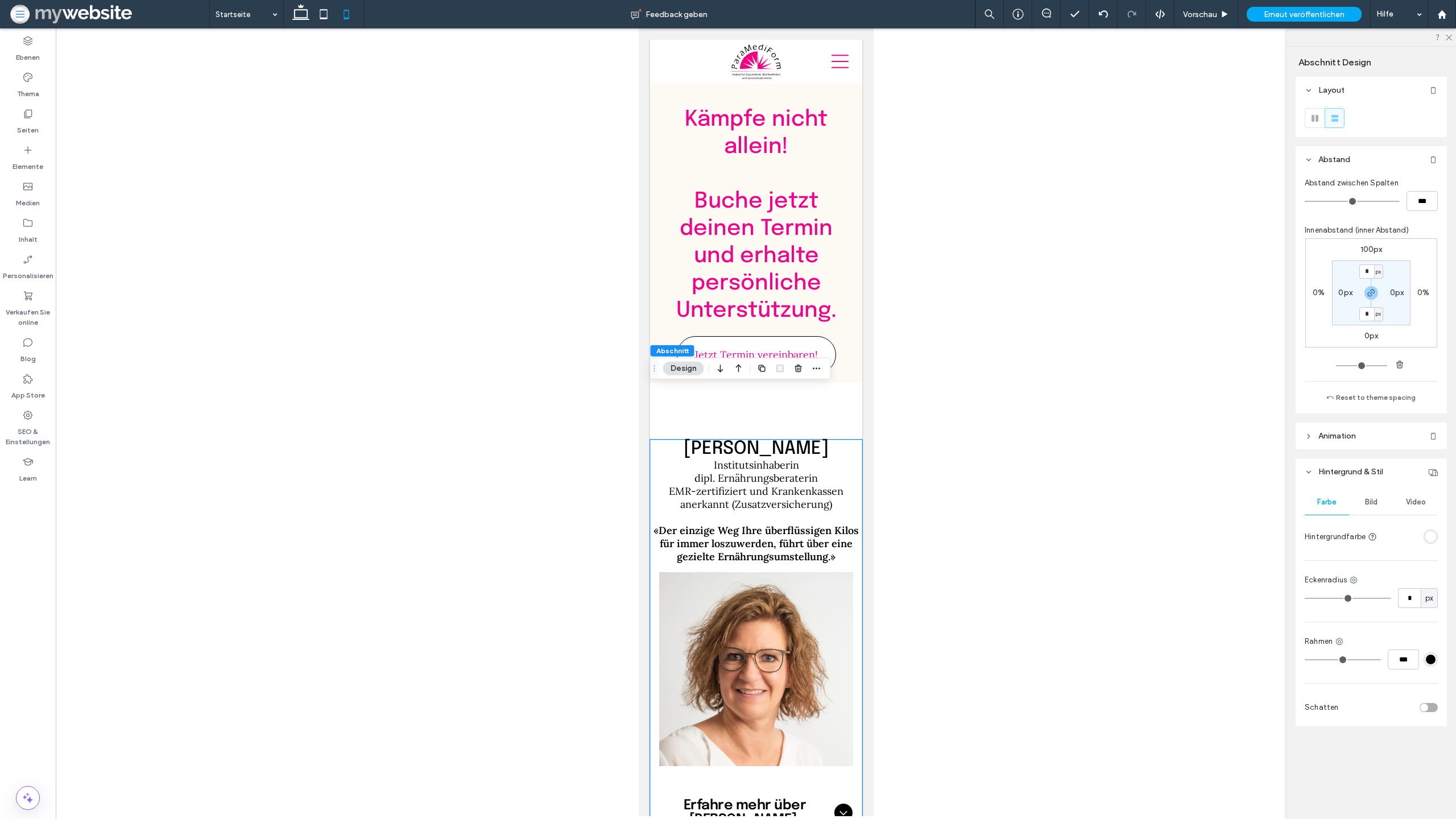
click at [842, 324] on div "Kämpfe nicht allein! ﻿ Buche jetzt deinen Termin und erhalte persönliche Unters…" at bounding box center [756, 218] width 195 height 328
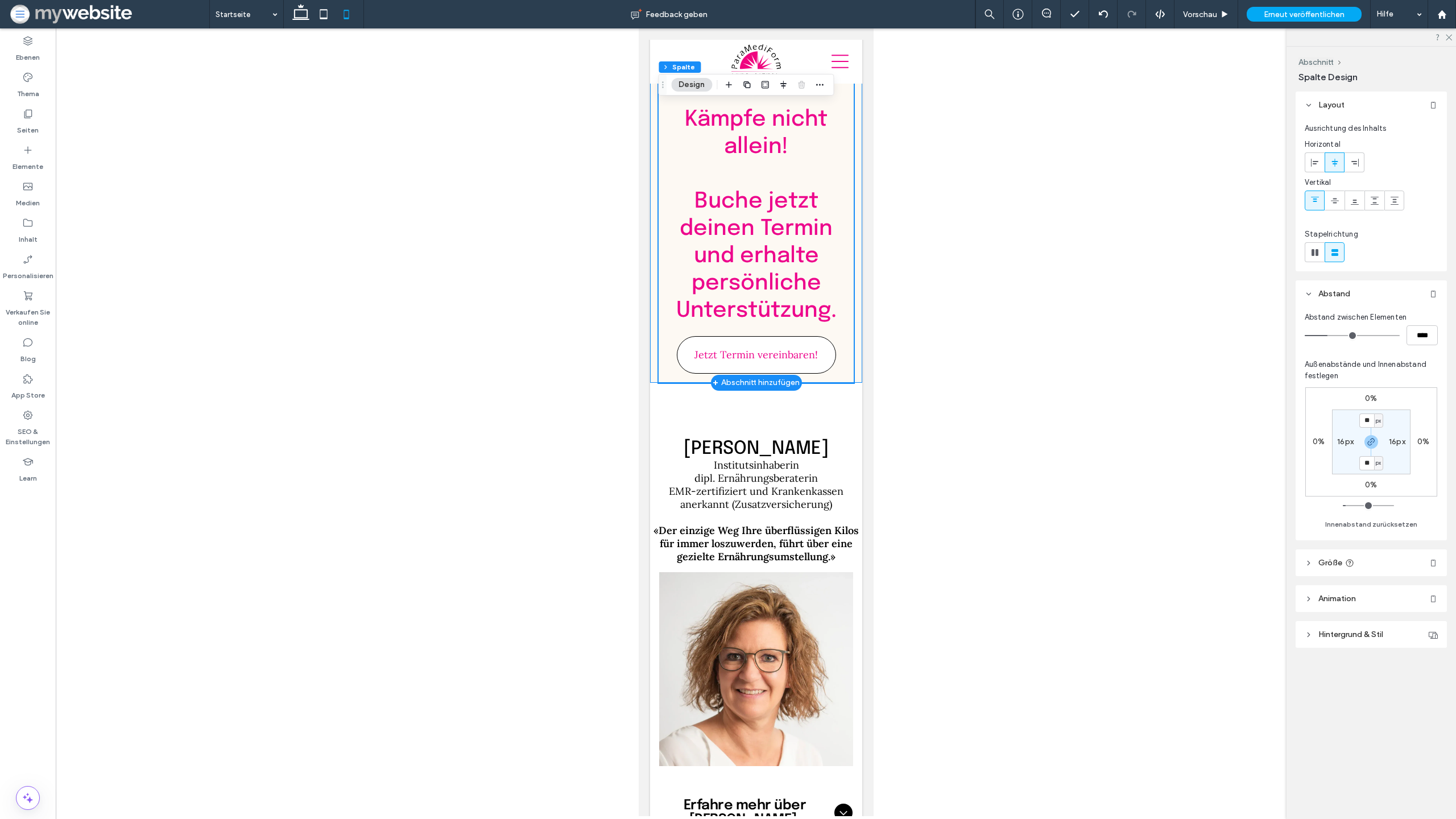
click at [855, 327] on div "Kämpfe nicht allein! ﻿ Buche jetzt deinen Termin und erhalte persönliche Unters…" at bounding box center [756, 218] width 213 height 328
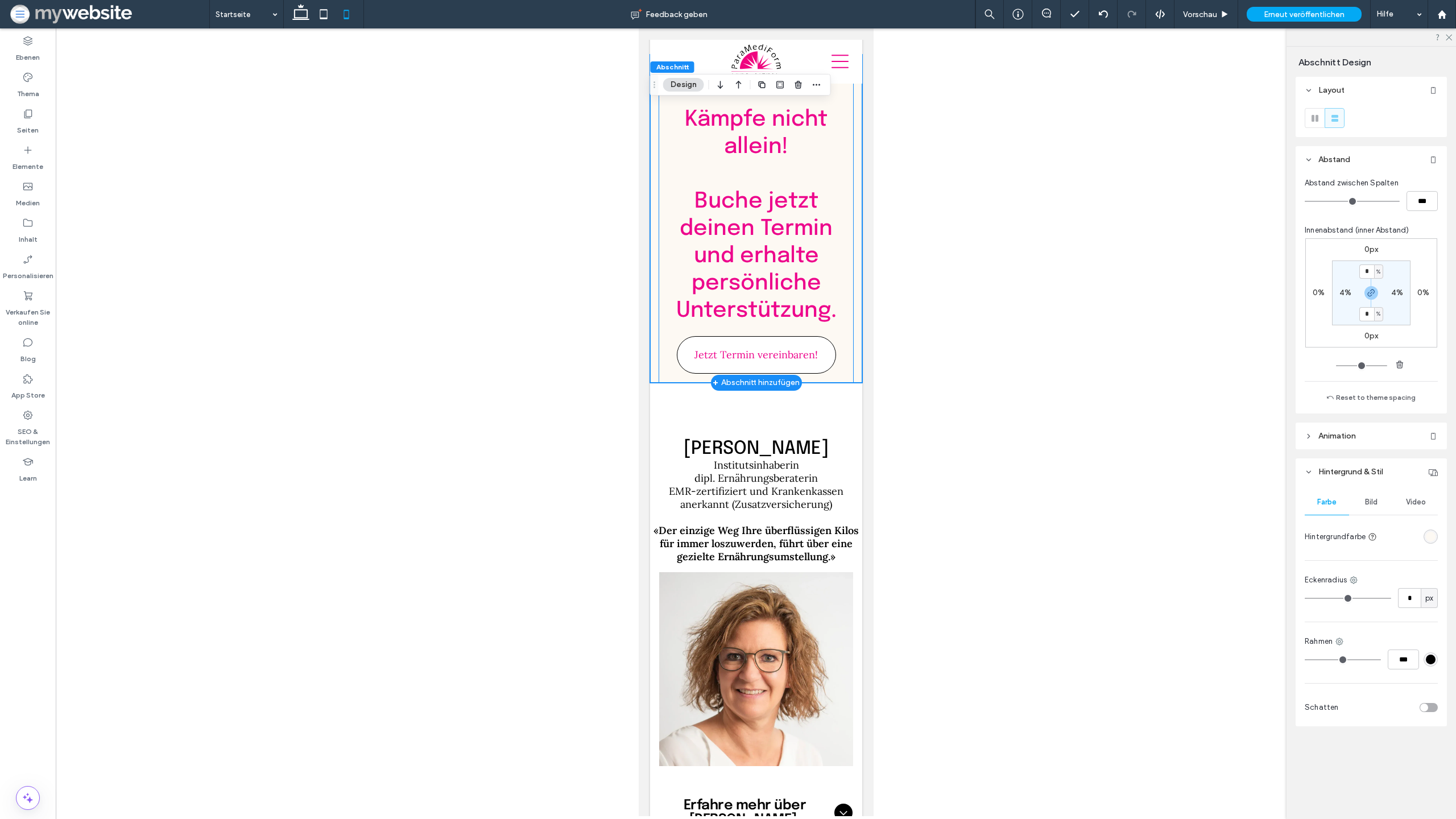
click at [679, 330] on div "Kämpfe nicht allein! ﻿ Buche jetzt deinen Termin und erhalte persönliche Unters…" at bounding box center [756, 218] width 195 height 328
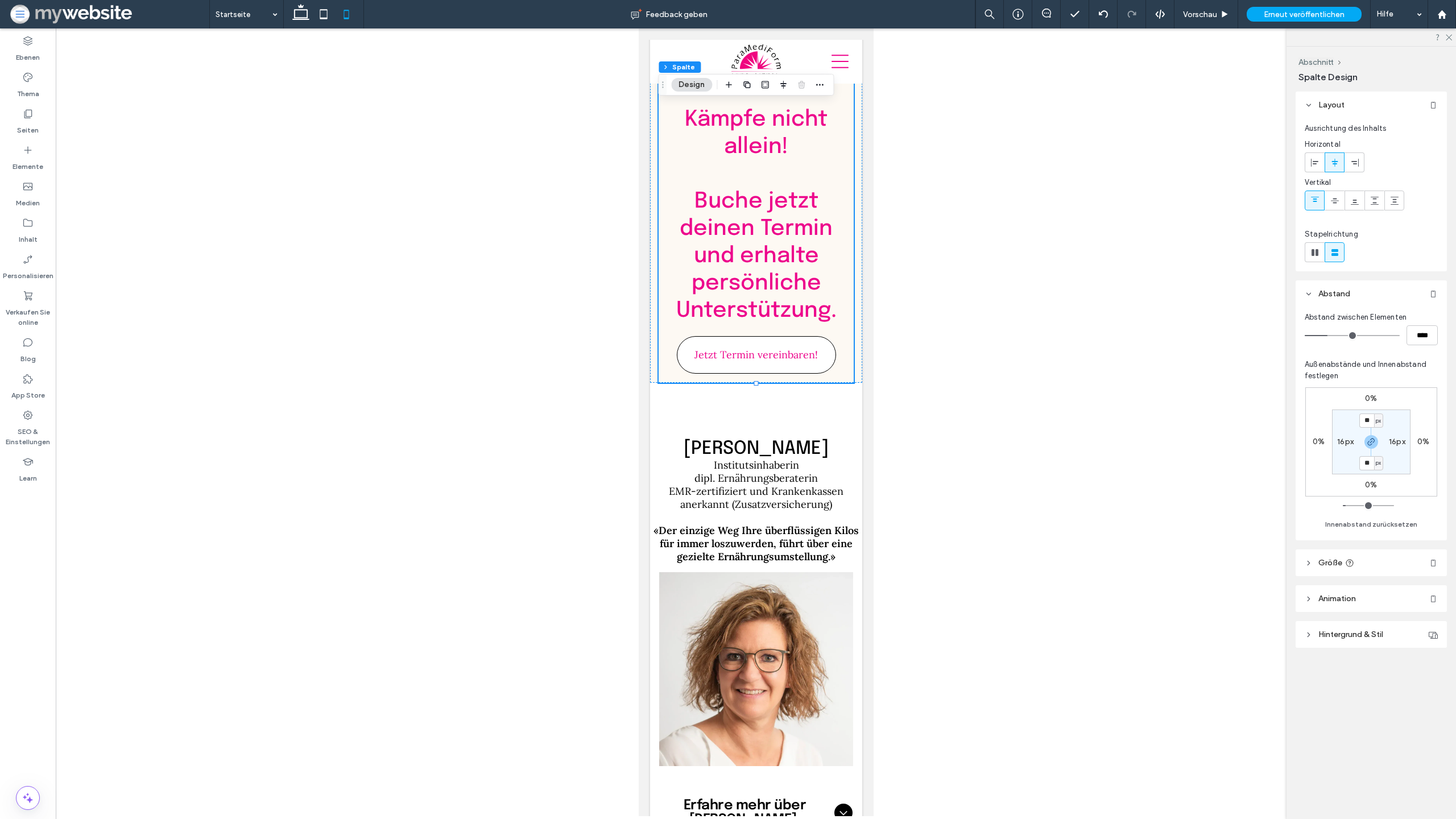
drag, startPoint x: 756, startPoint y: 331, endPoint x: 754, endPoint y: 342, distance: 11.2
drag, startPoint x: 756, startPoint y: 329, endPoint x: 755, endPoint y: 365, distance: 36.0
drag, startPoint x: 753, startPoint y: 326, endPoint x: 754, endPoint y: 349, distance: 23.0
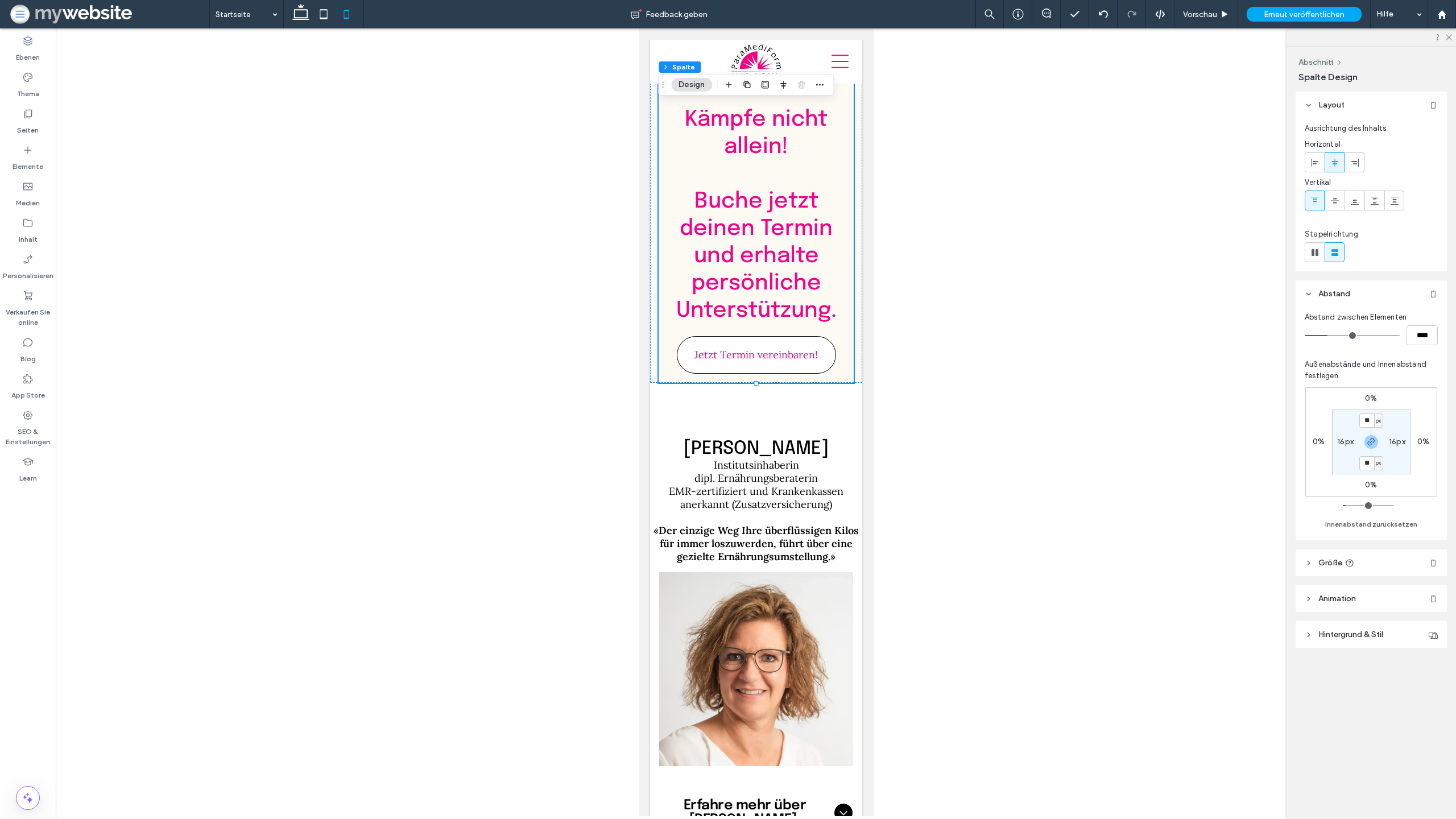
drag, startPoint x: 756, startPoint y: 326, endPoint x: 754, endPoint y: 338, distance: 12.2
drag, startPoint x: 754, startPoint y: 330, endPoint x: 752, endPoint y: 354, distance: 24.1
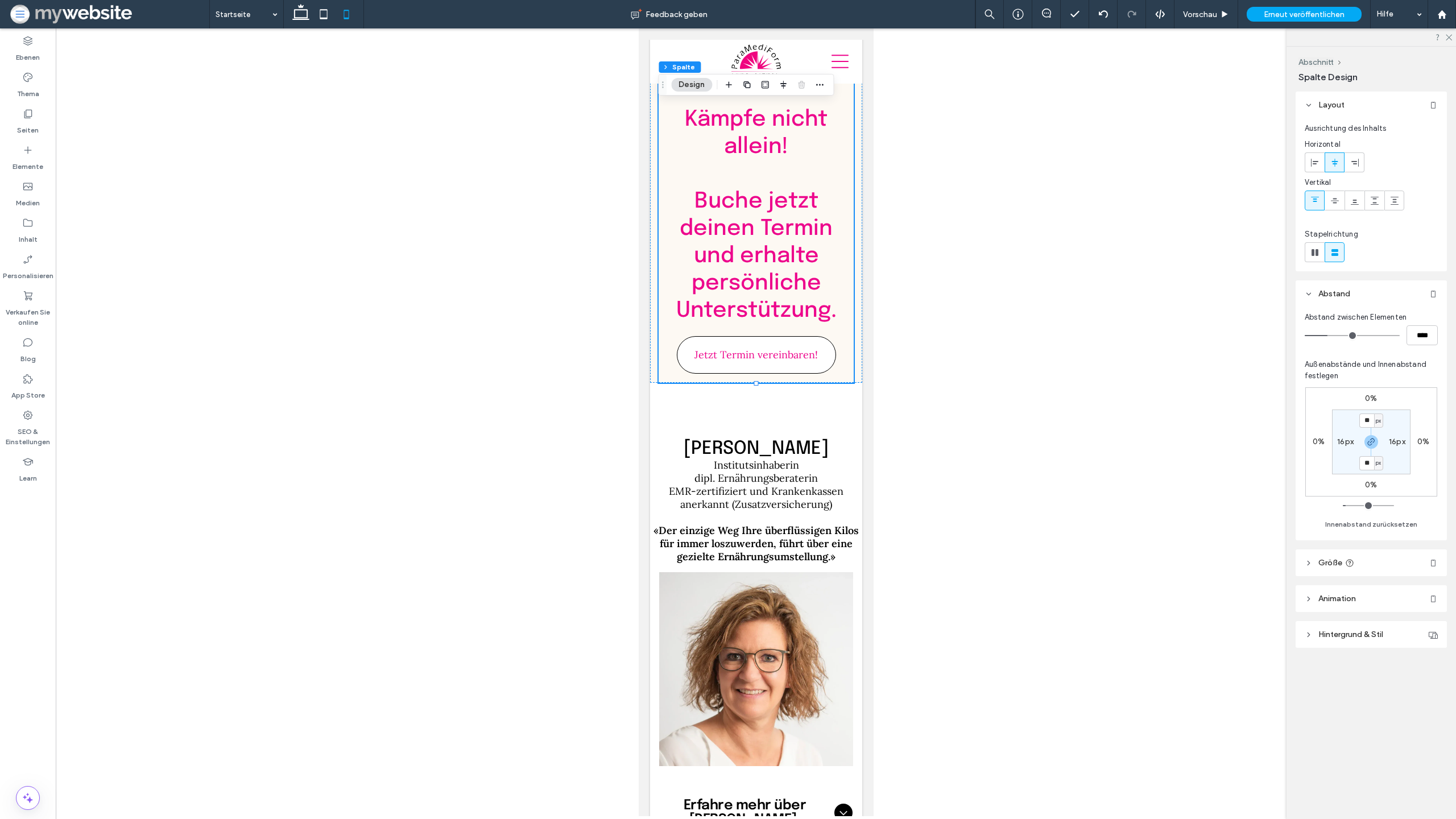
drag, startPoint x: 755, startPoint y: 331, endPoint x: 754, endPoint y: 366, distance: 35.0
click at [753, 440] on span "[PERSON_NAME]" at bounding box center [756, 449] width 145 height 18
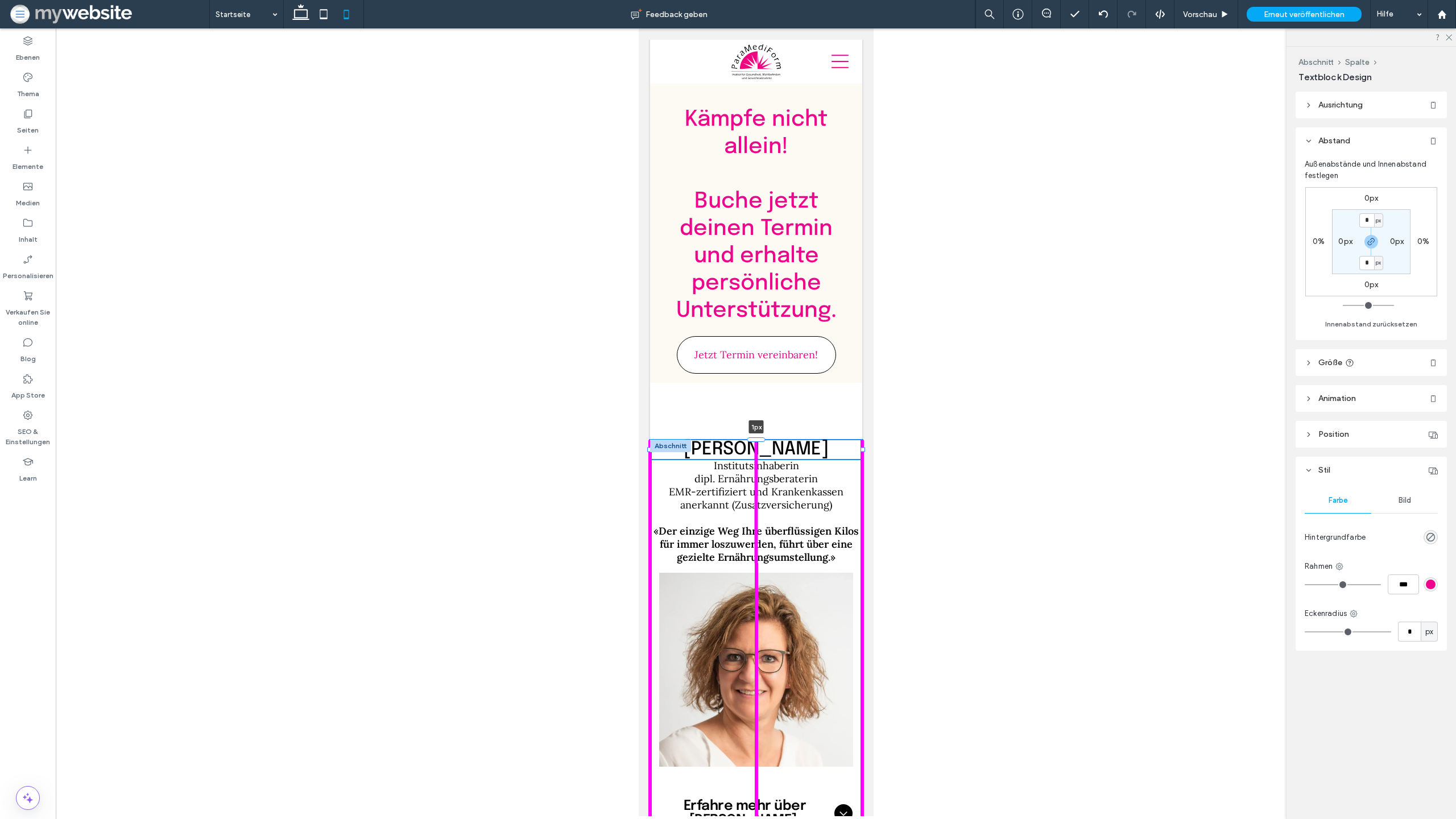
drag, startPoint x: 754, startPoint y: 385, endPoint x: 788, endPoint y: 355, distance: 45.3
click at [757, 437] on div at bounding box center [756, 439] width 18 height 4
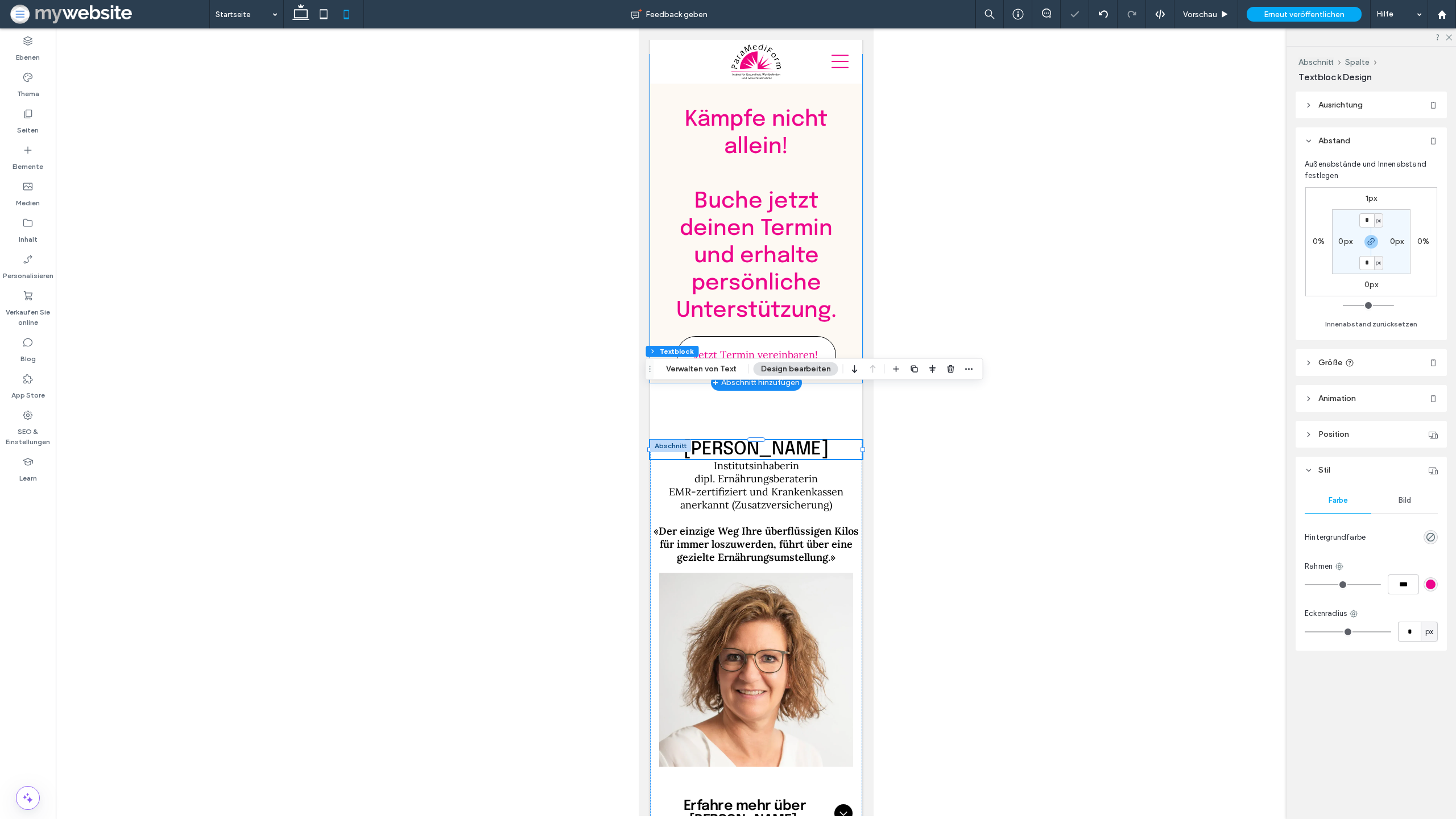
click at [857, 314] on div "Kämpfe nicht allein! ﻿ Buche jetzt deinen Termin und erhalte persönliche Unters…" at bounding box center [756, 218] width 213 height 328
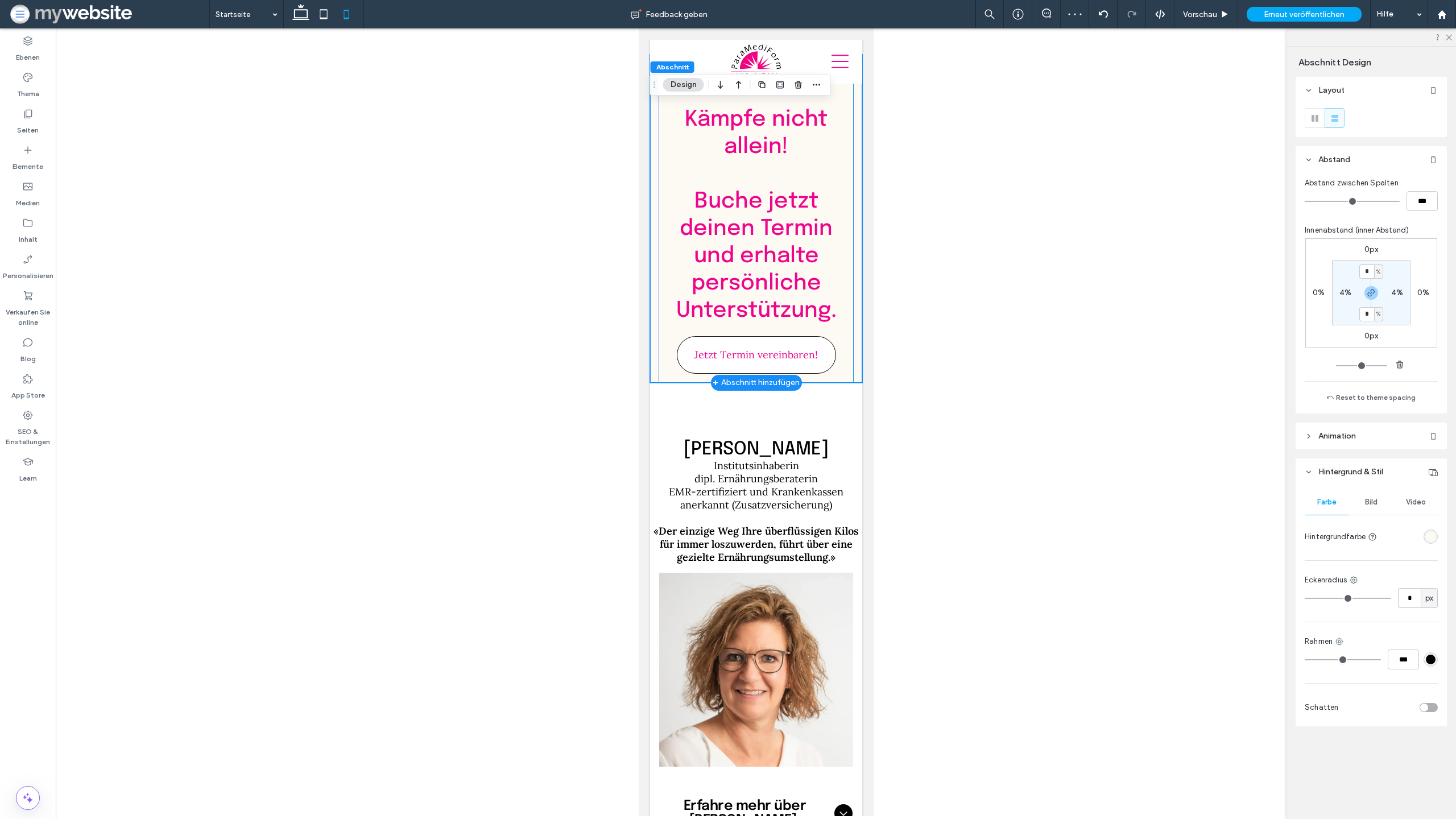
click at [805, 324] on div "Kämpfe nicht allein! ﻿ Buche jetzt deinen Termin und erhalte persönliche Unters…" at bounding box center [756, 218] width 195 height 328
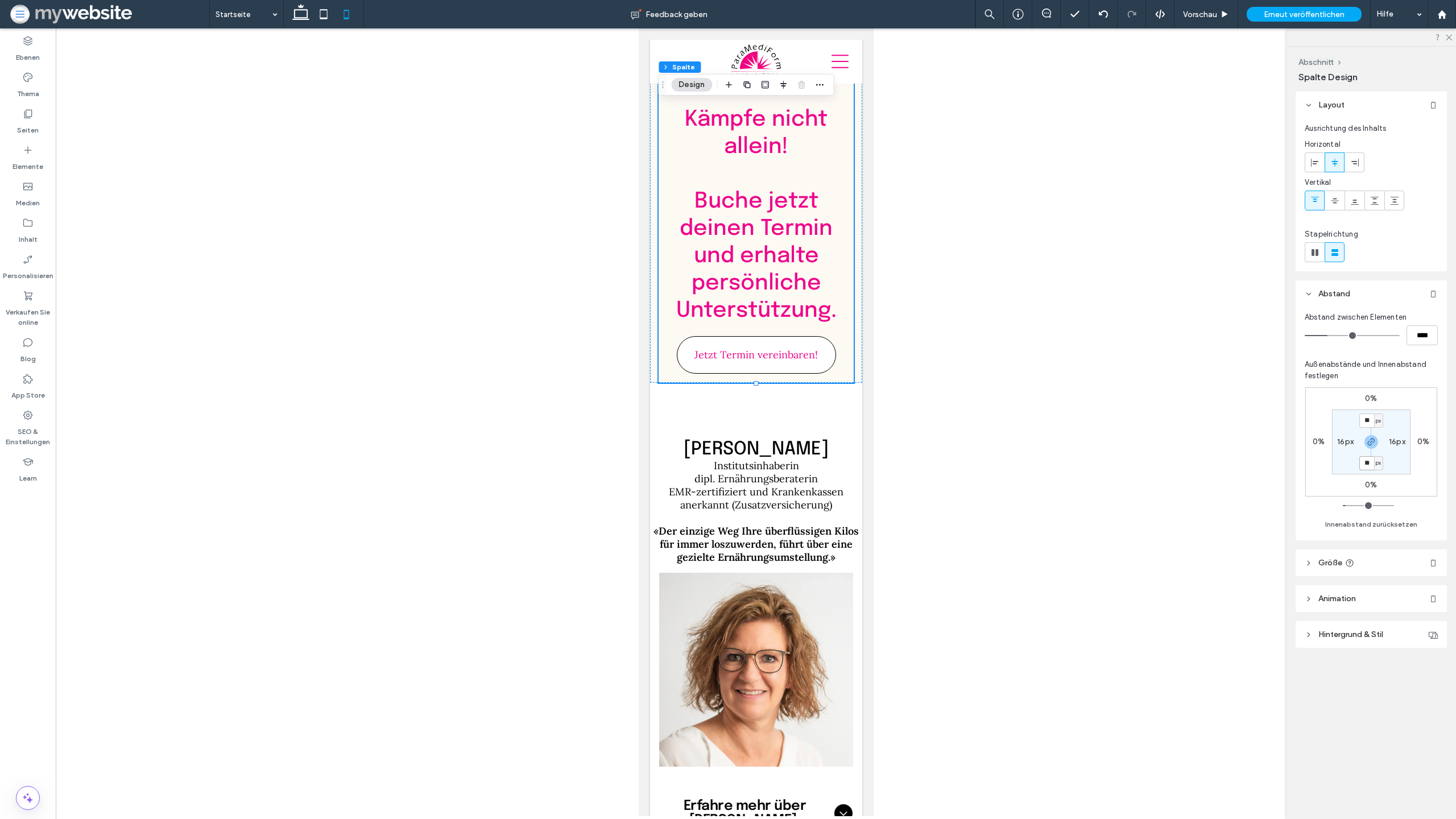
click at [1368, 462] on input "**" at bounding box center [1367, 463] width 15 height 14
type input "*"
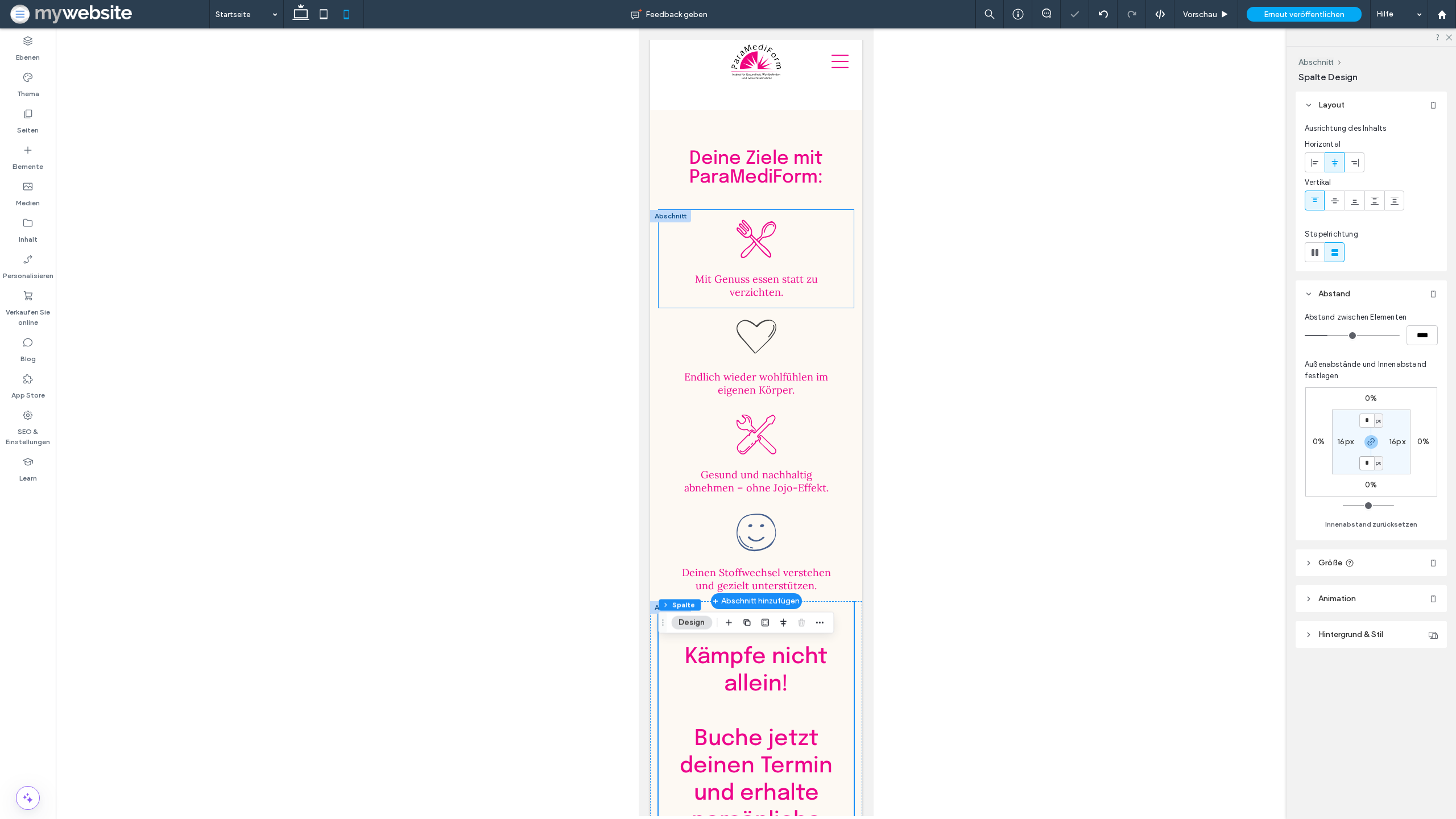
scroll to position [3143, 0]
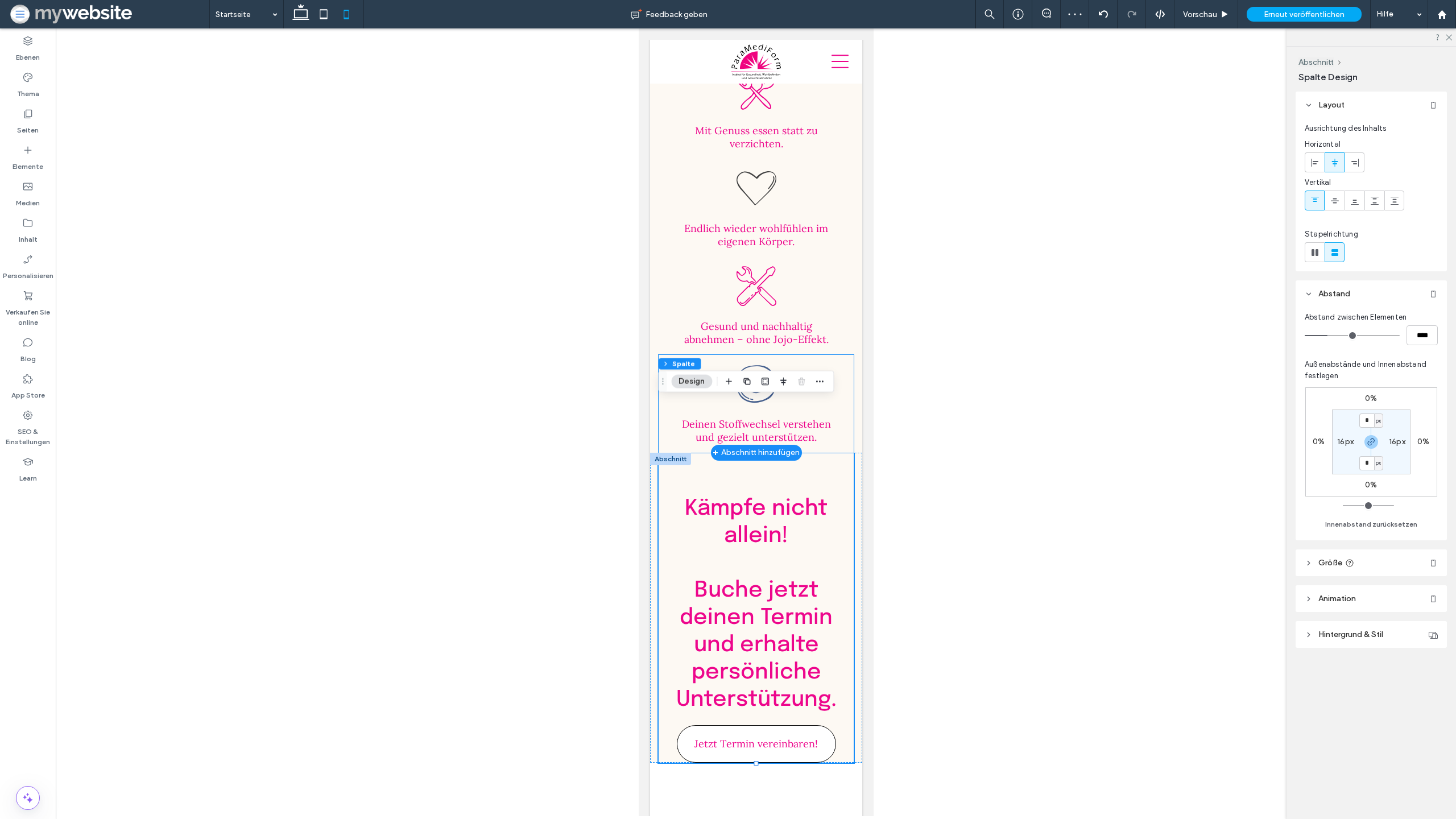
click at [703, 355] on div ".st0-1823277095{fill-rule:evenodd;clip-rule:evenodd;} Deinen Stoffwechsel verst…" at bounding box center [756, 404] width 195 height 98
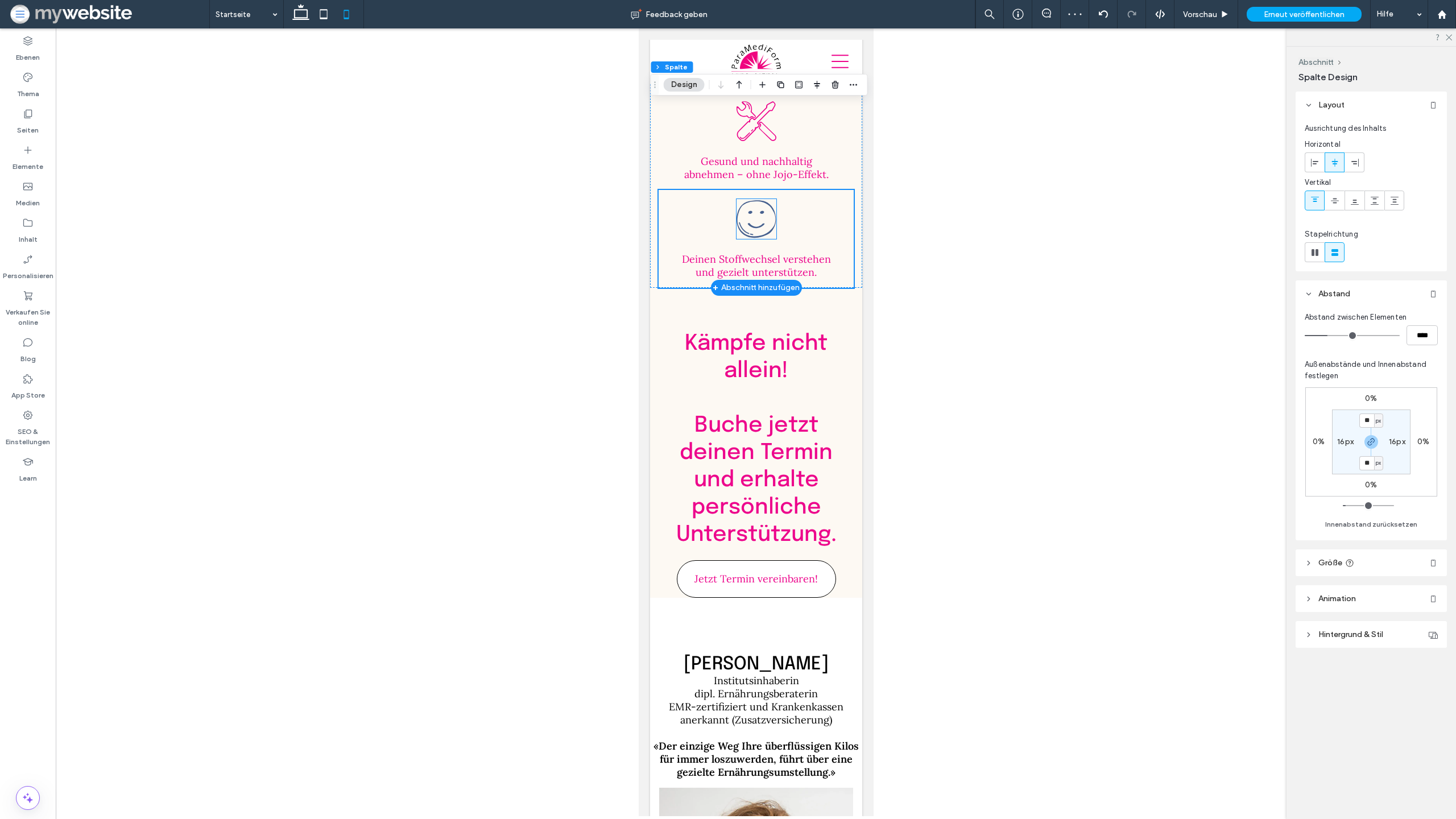
scroll to position [3434, 0]
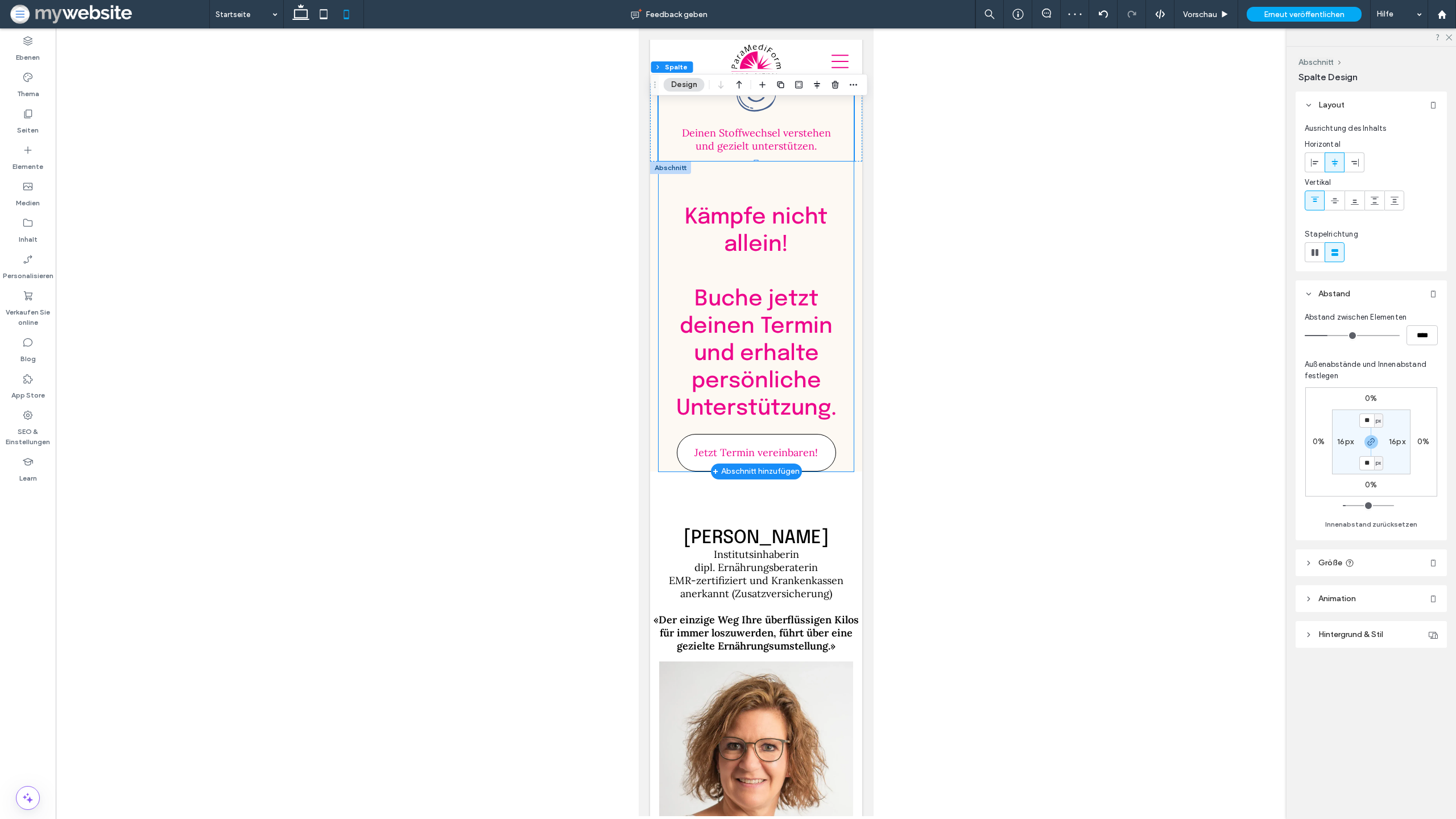
click at [659, 396] on div "Kämpfe nicht allein! ﻿ Buche jetzt deinen Termin und erhalte persönliche Unters…" at bounding box center [756, 317] width 195 height 310
drag, startPoint x: 753, startPoint y: 418, endPoint x: 753, endPoint y: 428, distance: 10.0
click at [756, 466] on div "+ Abschnitt hinzufügen" at bounding box center [756, 471] width 87 height 13
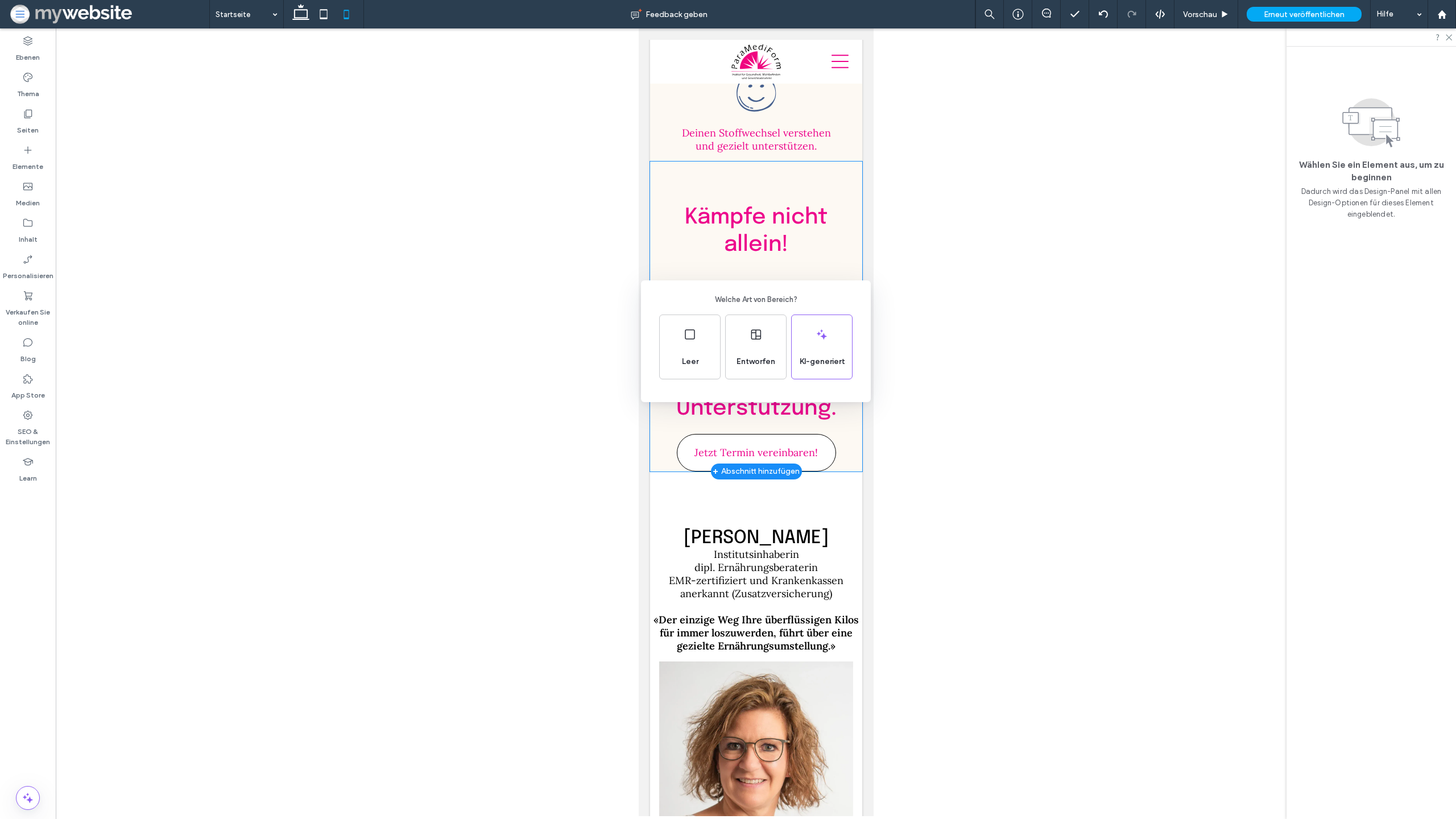
click at [753, 428] on div "Welche Art von Bereich? Leer Entworfen KI-generiert" at bounding box center [728, 438] width 1456 height 875
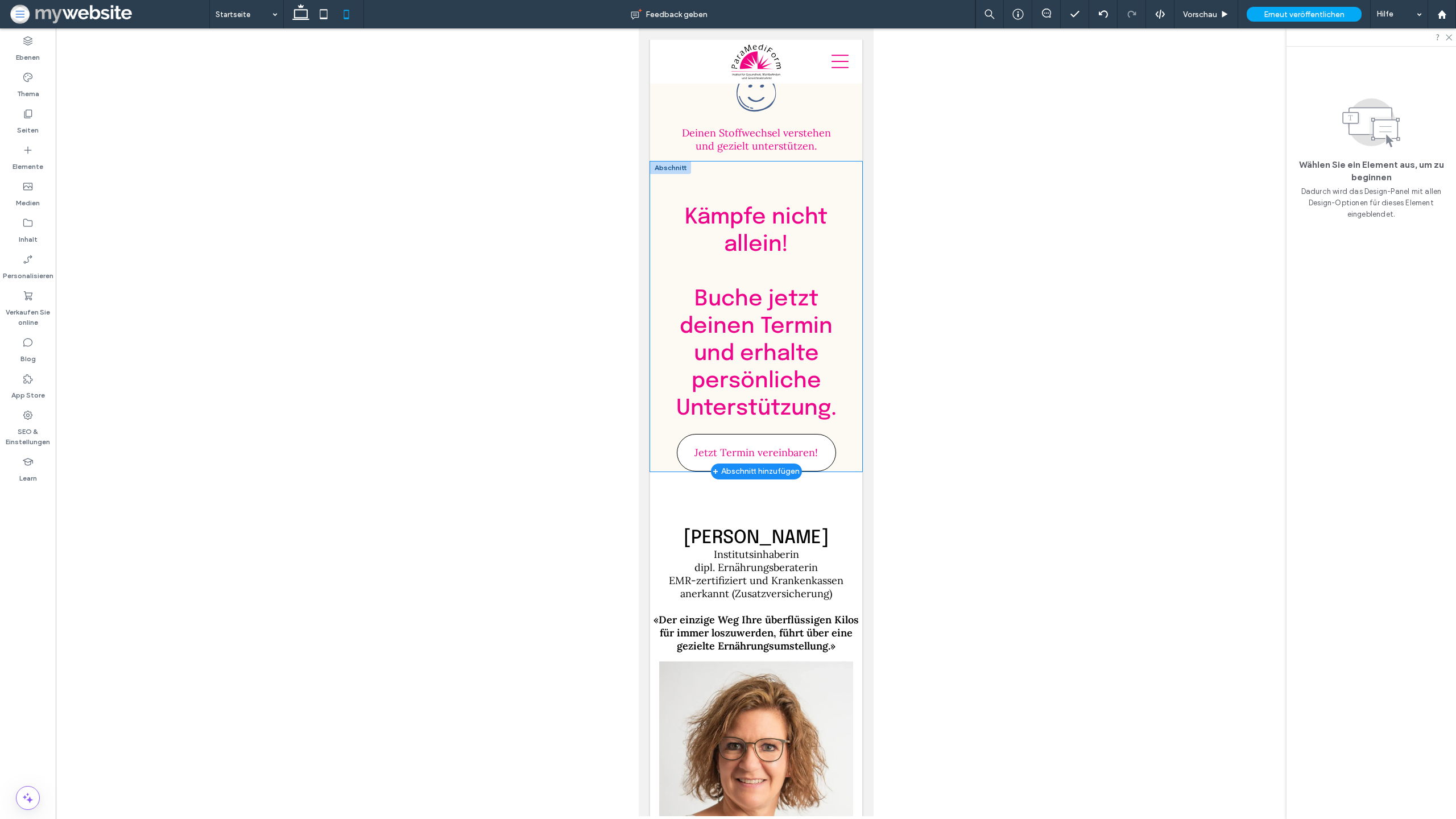
click at [657, 407] on div "Kämpfe nicht allein! ﻿ Buche jetzt deinen Termin und erhalte persönliche Unters…" at bounding box center [756, 317] width 213 height 310
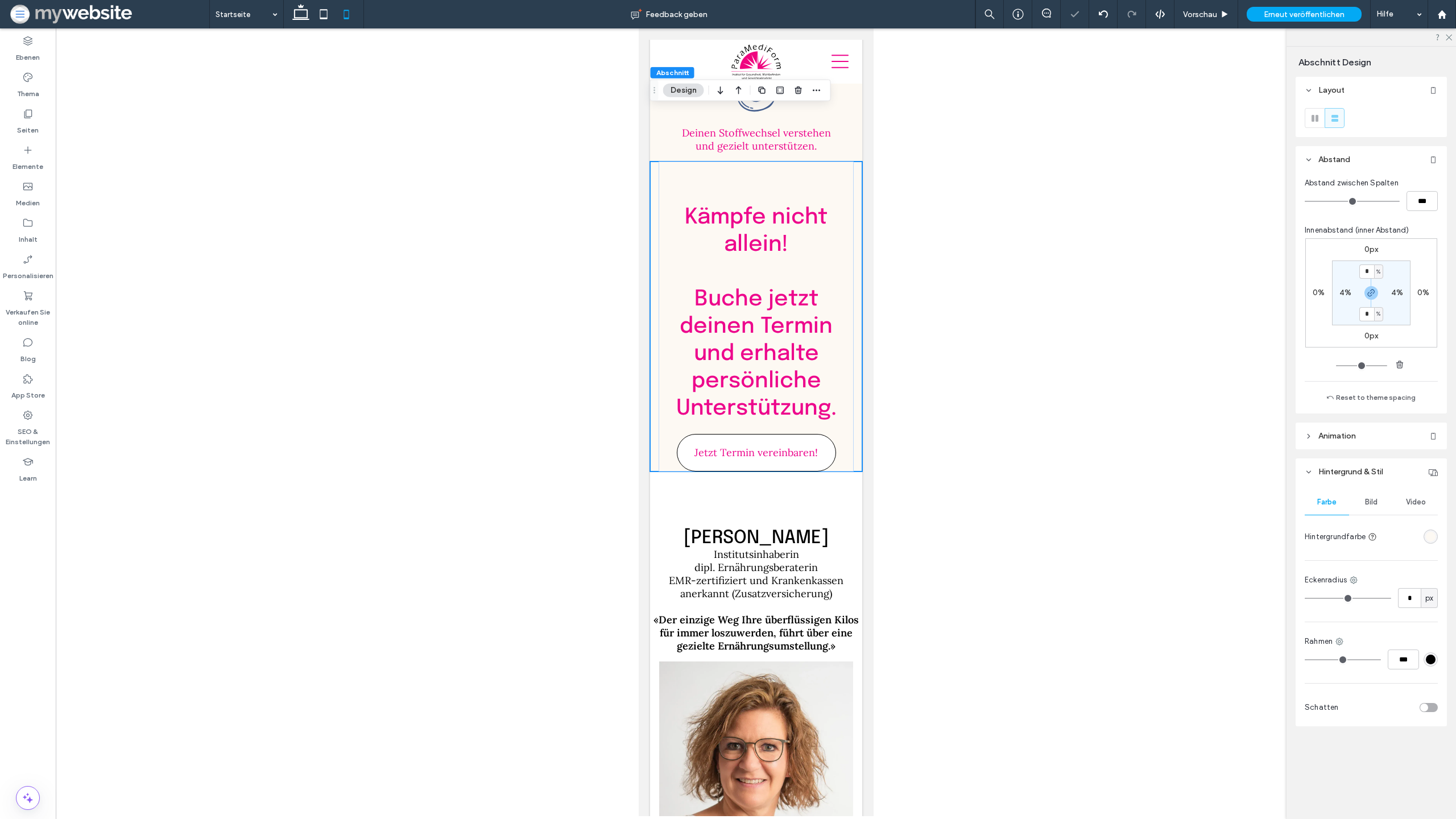
type input "**"
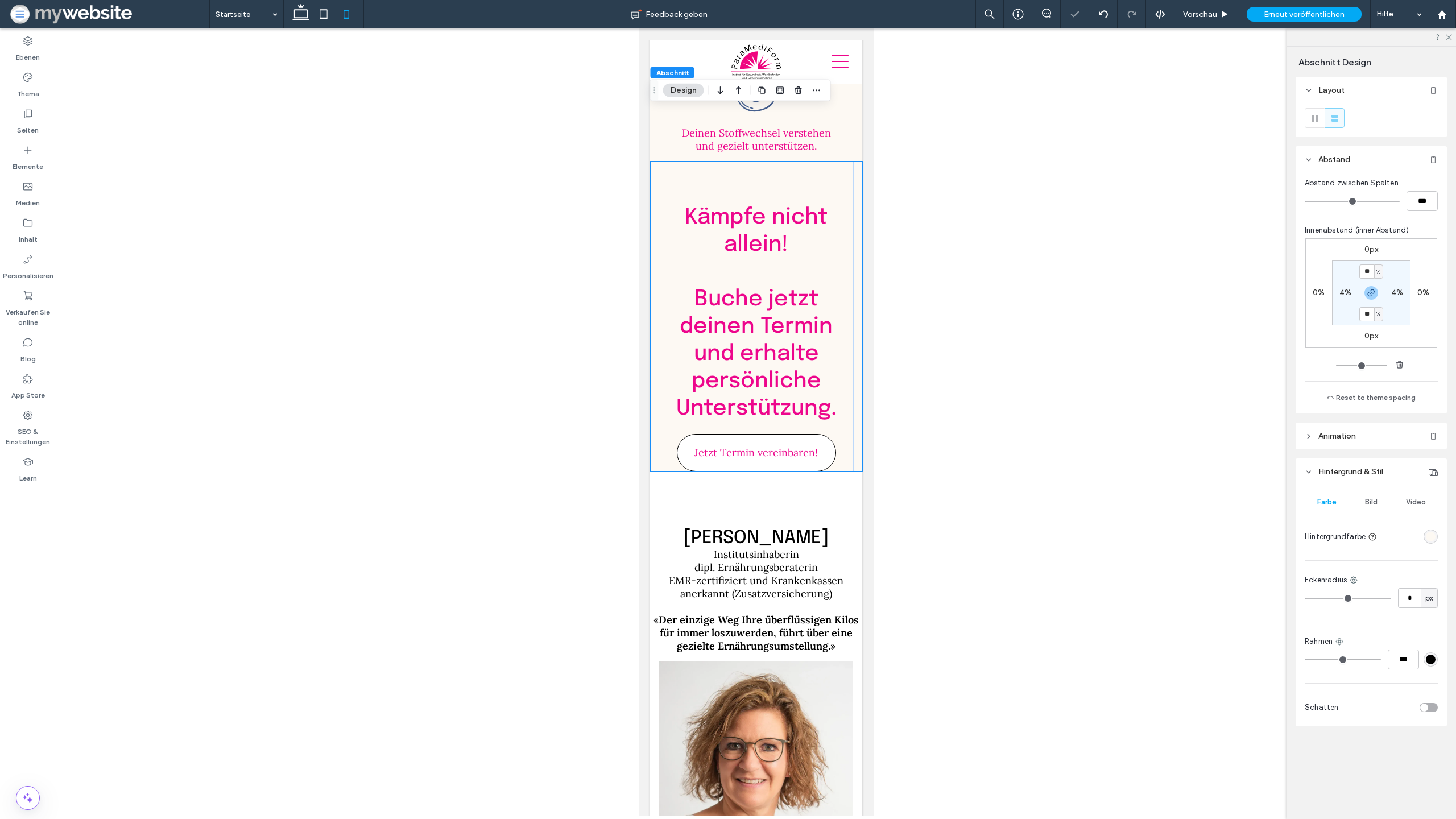
type input "**"
click at [1350, 365] on input "range" at bounding box center [1362, 366] width 51 height 1
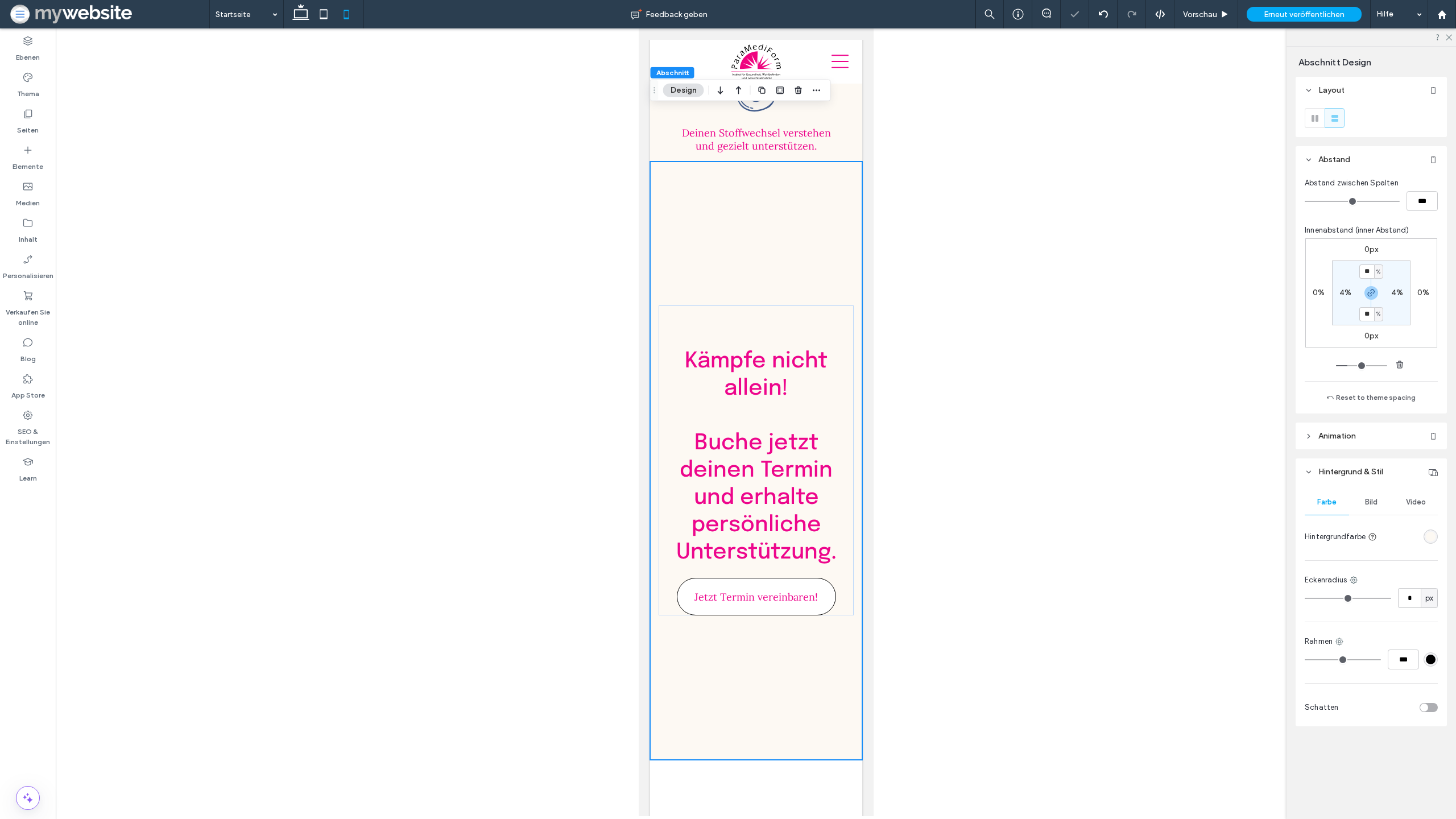
type input "**"
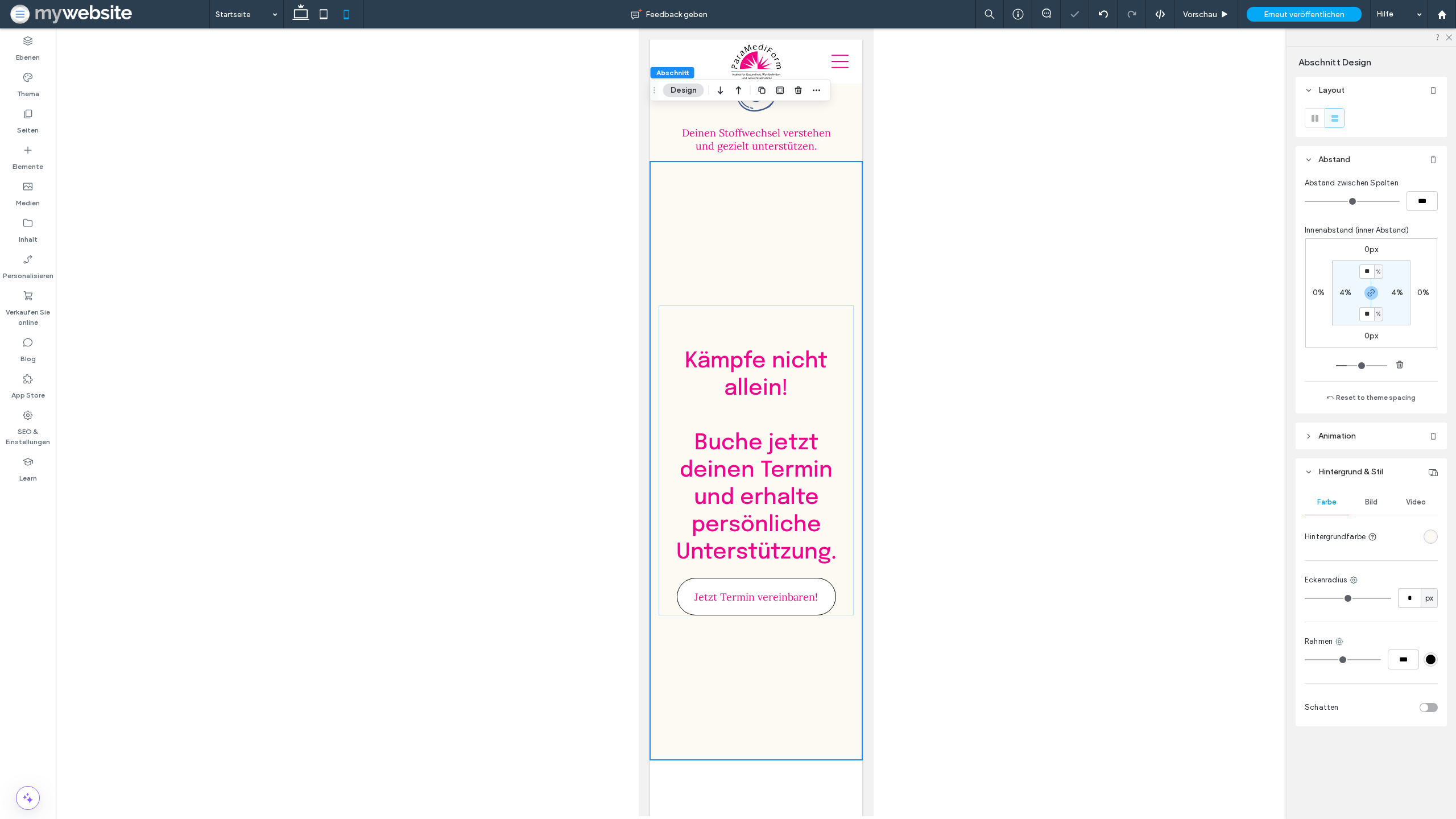
type input "**"
type input "*"
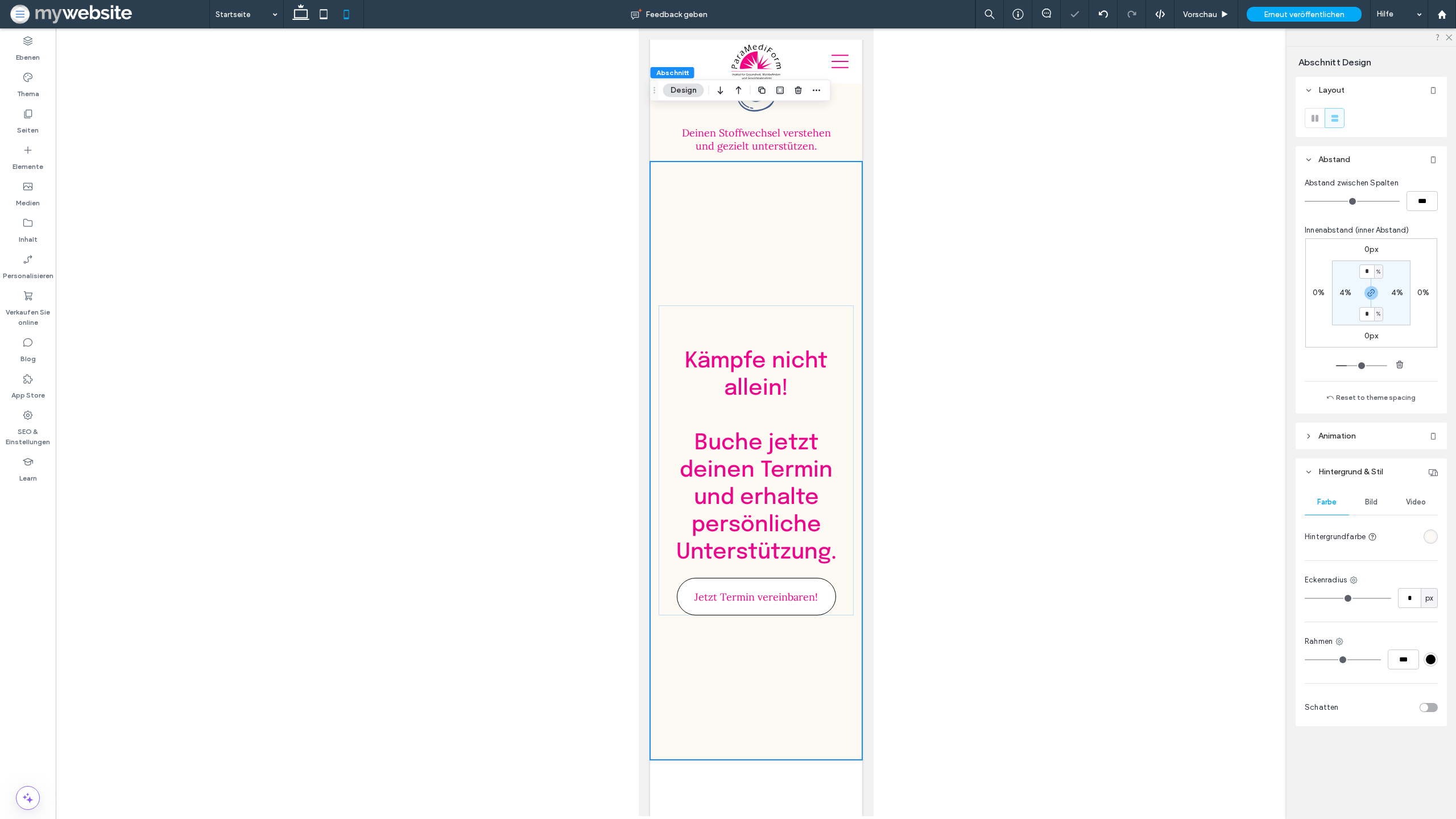
drag, startPoint x: 1350, startPoint y: 365, endPoint x: 1299, endPoint y: 369, distance: 51.2
click at [1299, 369] on div "Abstand zwischen Spalten *** Innenabstand (inner Abstand) 0px 0% 0px 0% * % 4% …" at bounding box center [1371, 293] width 151 height 241
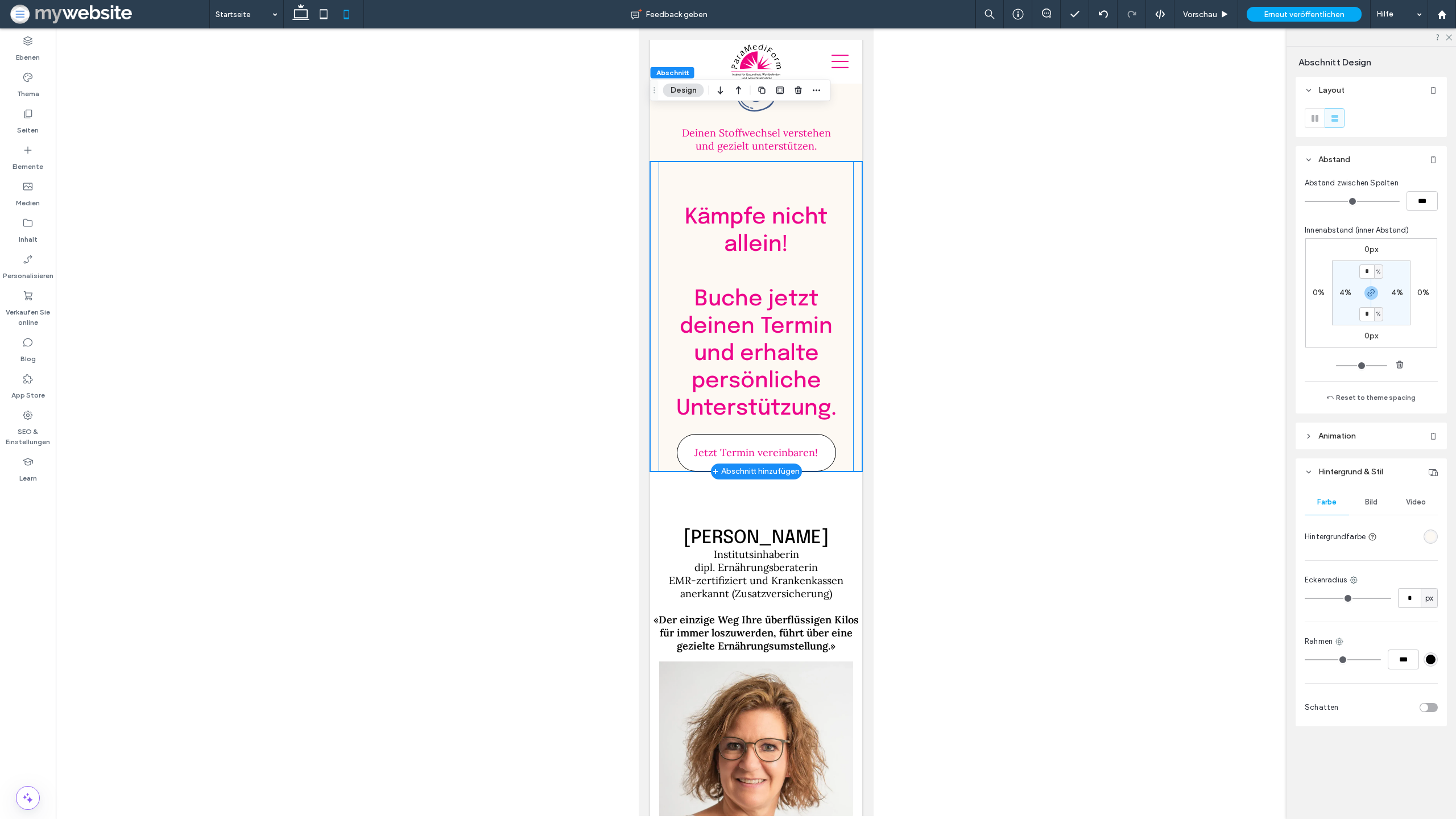
click at [661, 411] on div "Kämpfe nicht allein! ﻿ Buche jetzt deinen Termin und erhalte persönliche Unters…" at bounding box center [756, 317] width 195 height 310
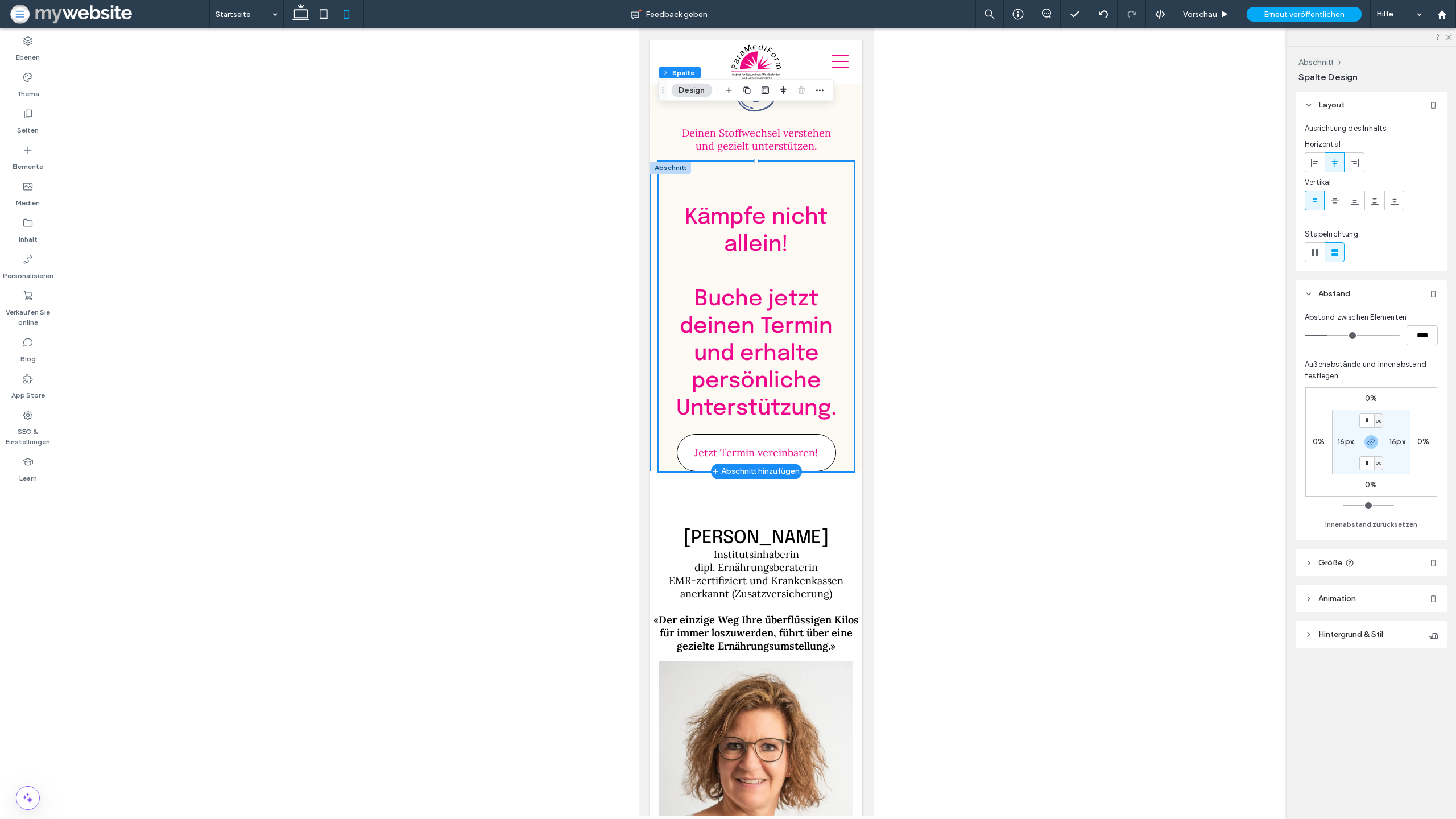
click at [654, 413] on div "Kämpfe nicht allein! ﻿ Buche jetzt deinen Termin und erhalte persönliche Unters…" at bounding box center [756, 317] width 213 height 310
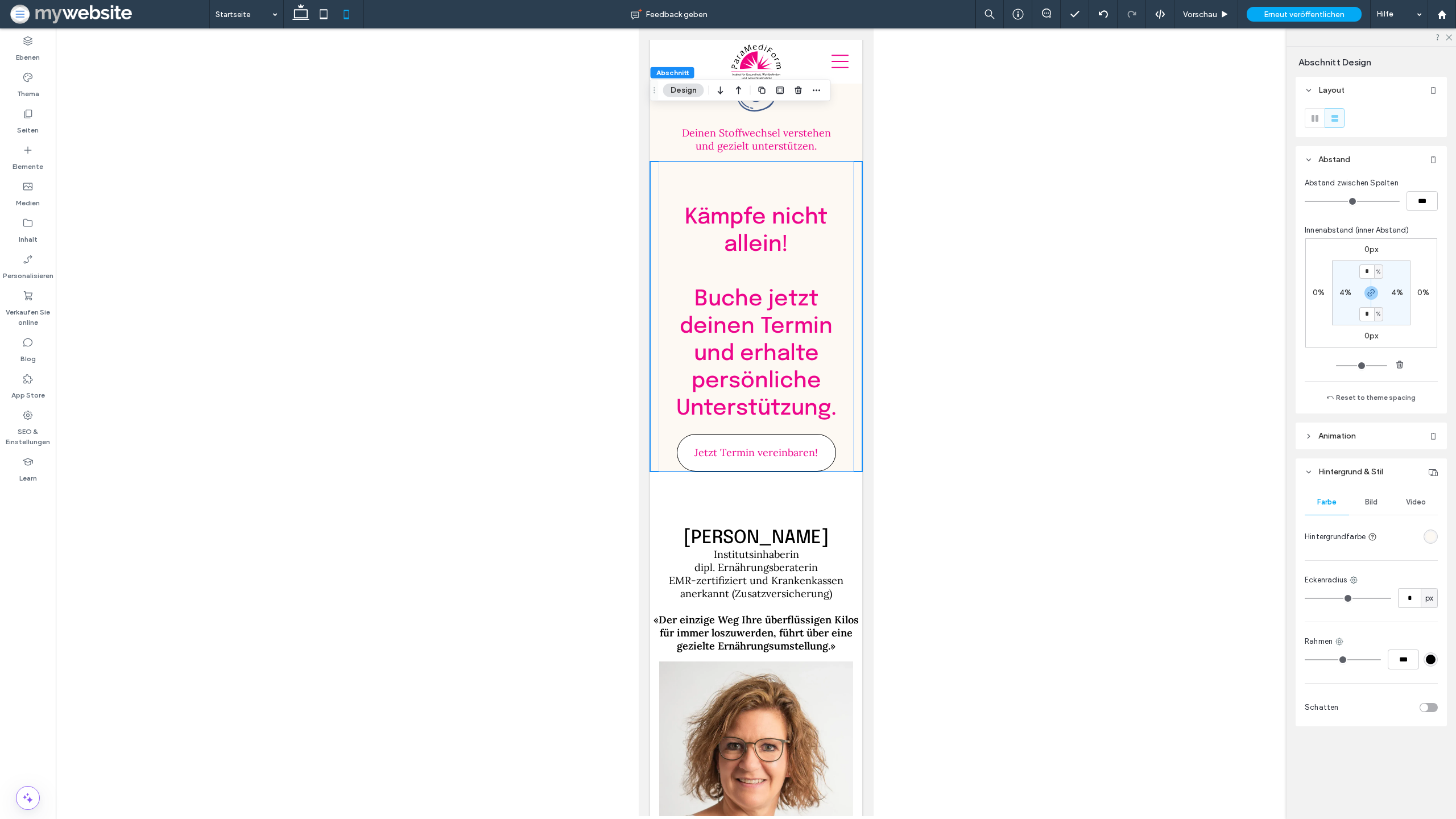
click at [1374, 334] on label "0px" at bounding box center [1371, 336] width 14 height 10
type input "***"
type input "*"
type input "***"
type input "*"
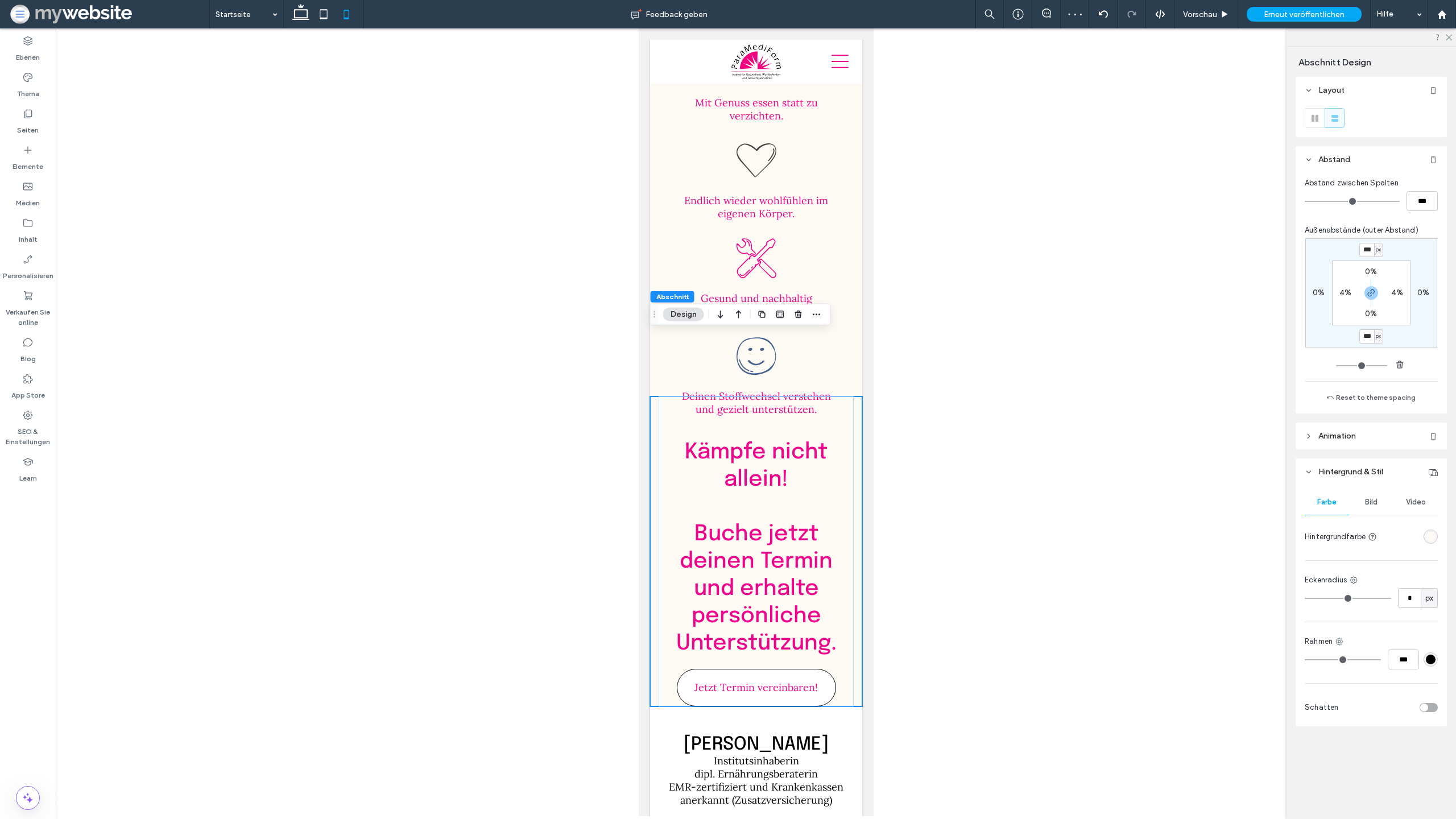
scroll to position [3182, 0]
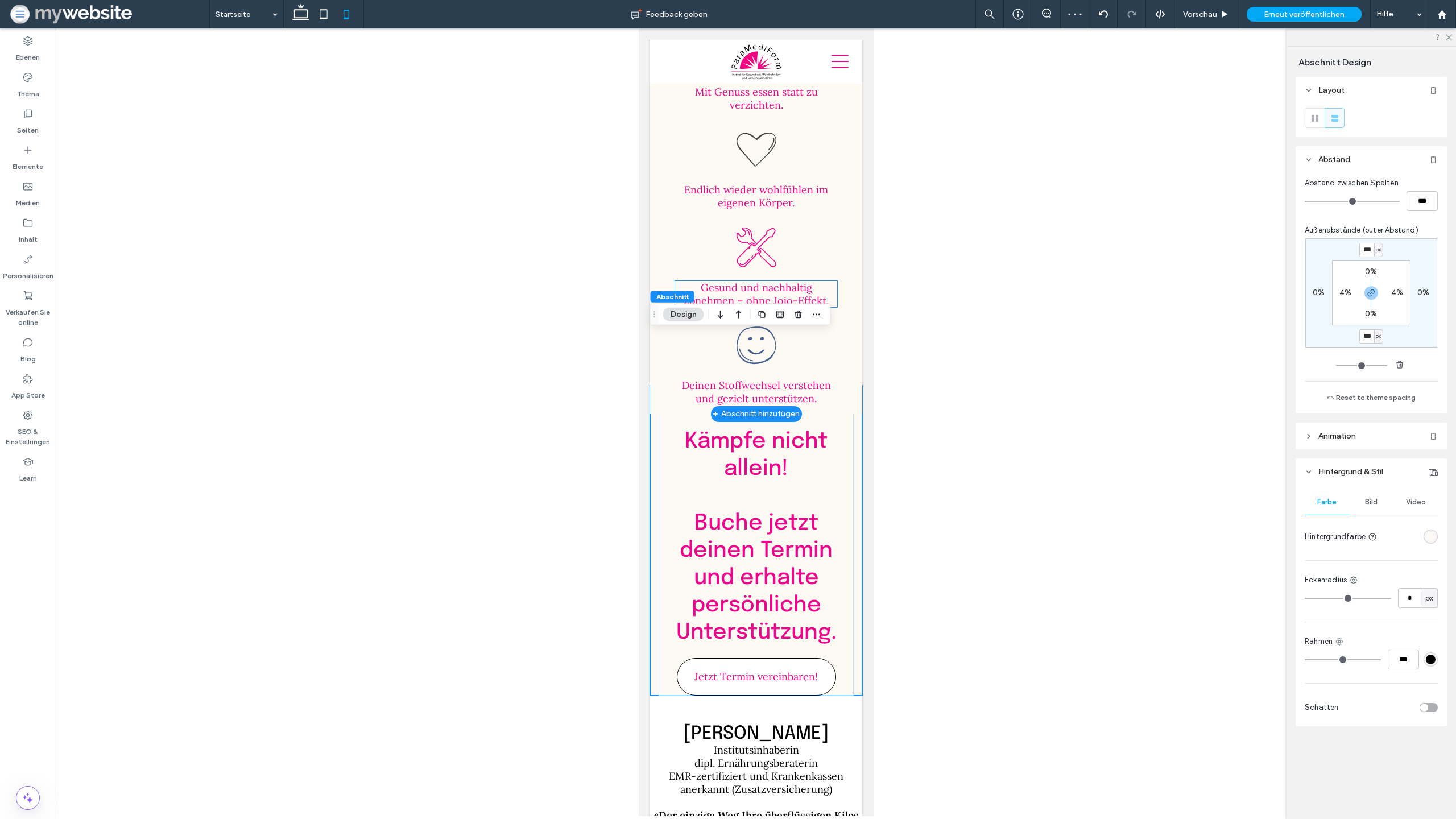
click at [821, 281] on span "Gesund und nachhaltig abnehmen – ohne Jojo-Effekt." at bounding box center [756, 294] width 145 height 26
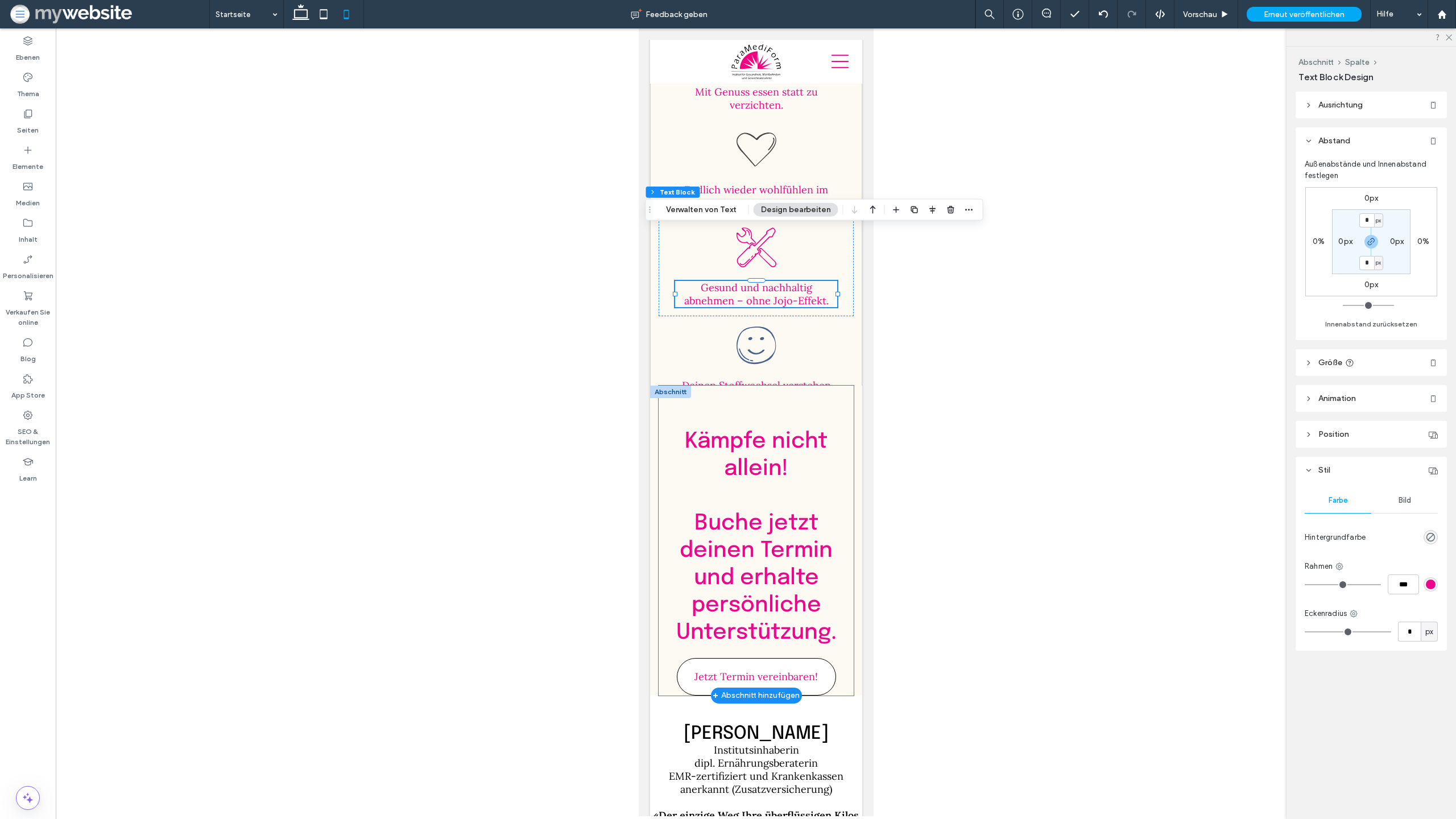
click at [814, 386] on div "Kämpfe nicht allein! ﻿ Buche jetzt deinen Termin und erhalte persönliche Unters…" at bounding box center [756, 541] width 195 height 310
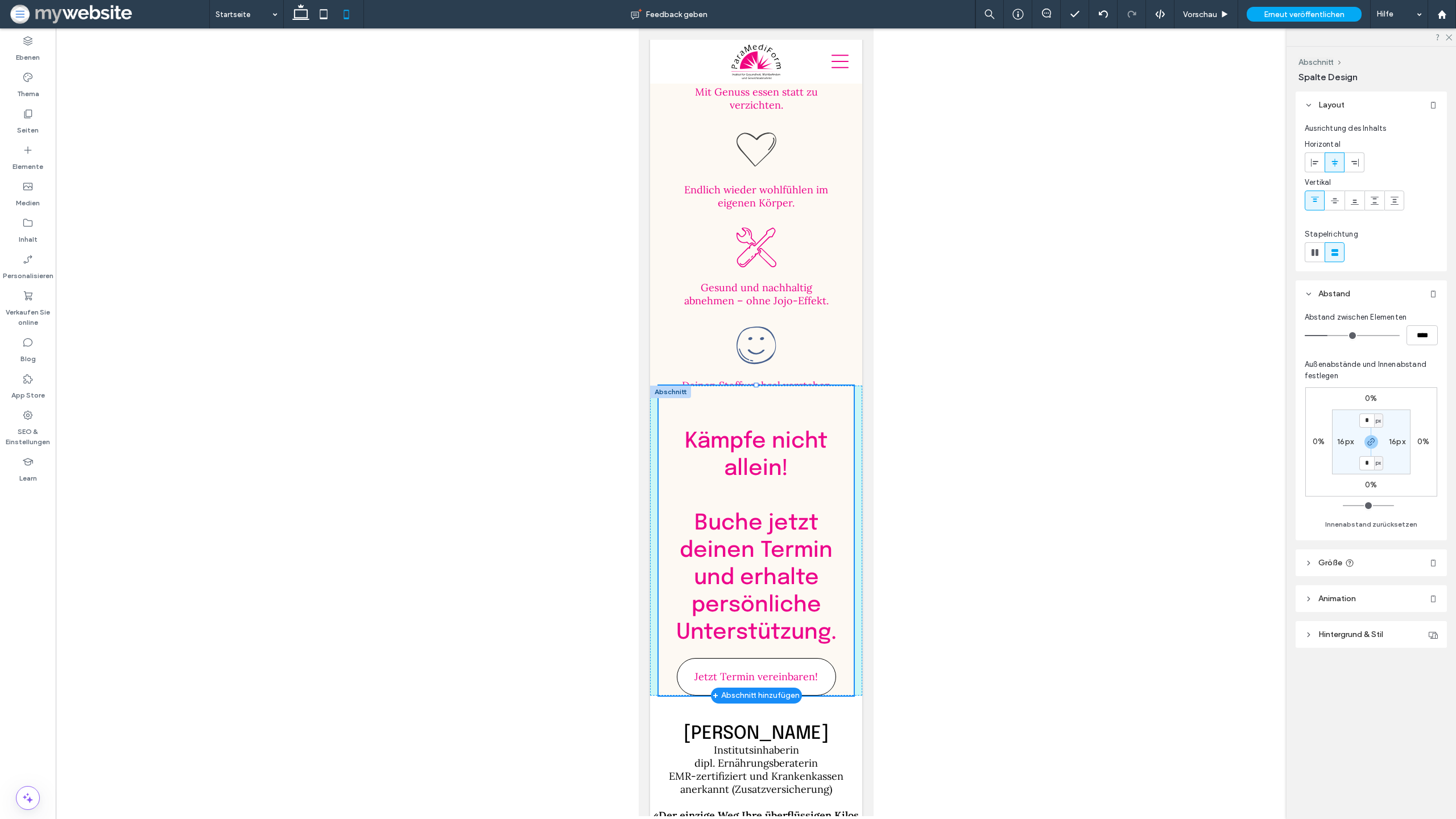
drag, startPoint x: 758, startPoint y: 334, endPoint x: 762, endPoint y: 364, distance: 30.3
click at [762, 386] on div "Kämpfe nicht allein! ﻿ Buche jetzt deinen Termin und erhalte persönliche Unters…" at bounding box center [756, 541] width 213 height 310
type input "***"
click at [656, 386] on div "Kämpfe nicht allein! ﻿ Buche jetzt deinen Termin und erhalte persönliche Unters…" at bounding box center [756, 541] width 213 height 310
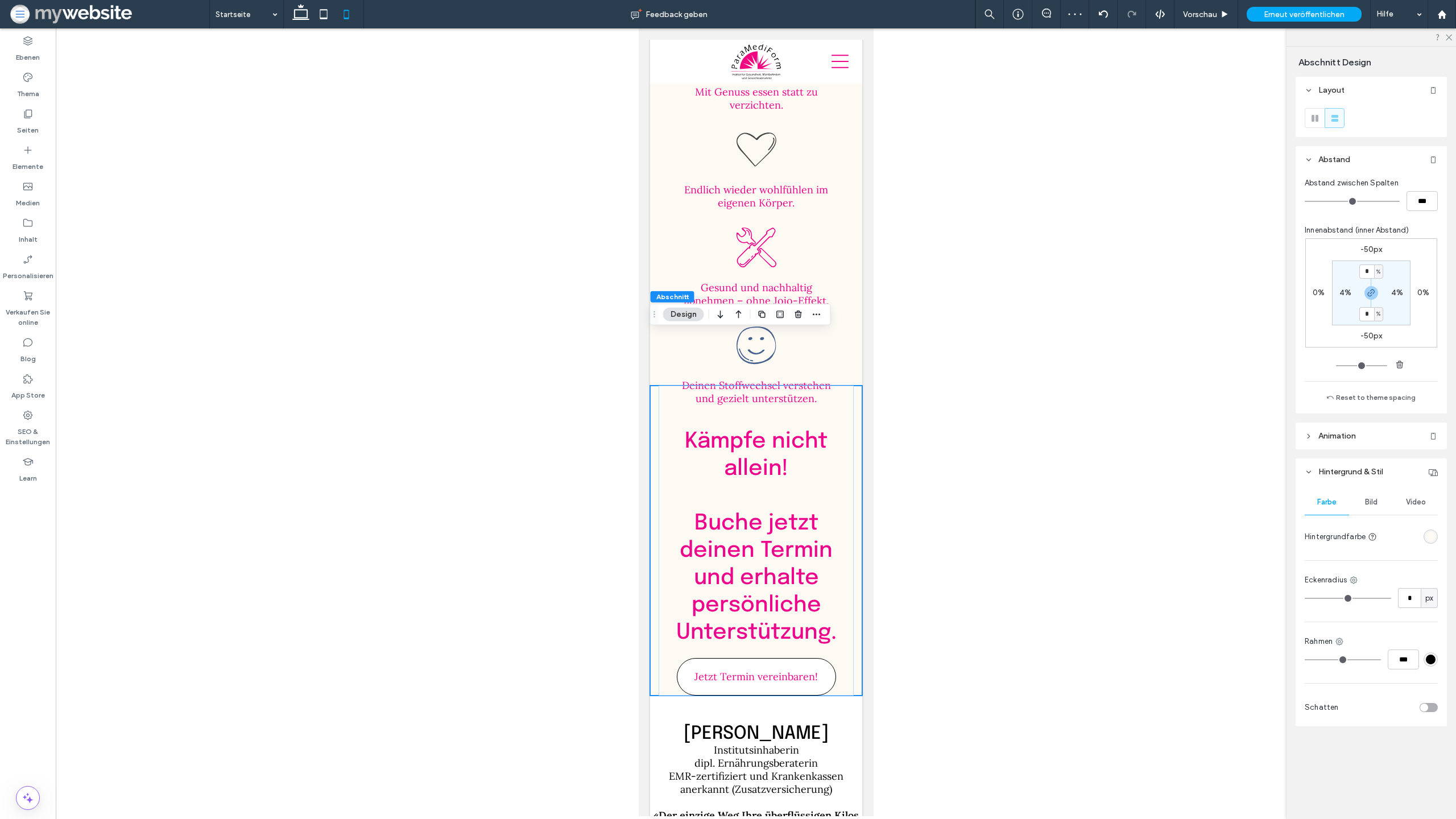
click at [1375, 342] on div "-50px 0% -50px 0% * % 4% * % 4%" at bounding box center [1371, 293] width 132 height 109
click at [1373, 339] on label "-50px" at bounding box center [1372, 336] width 22 height 10
type input "*"
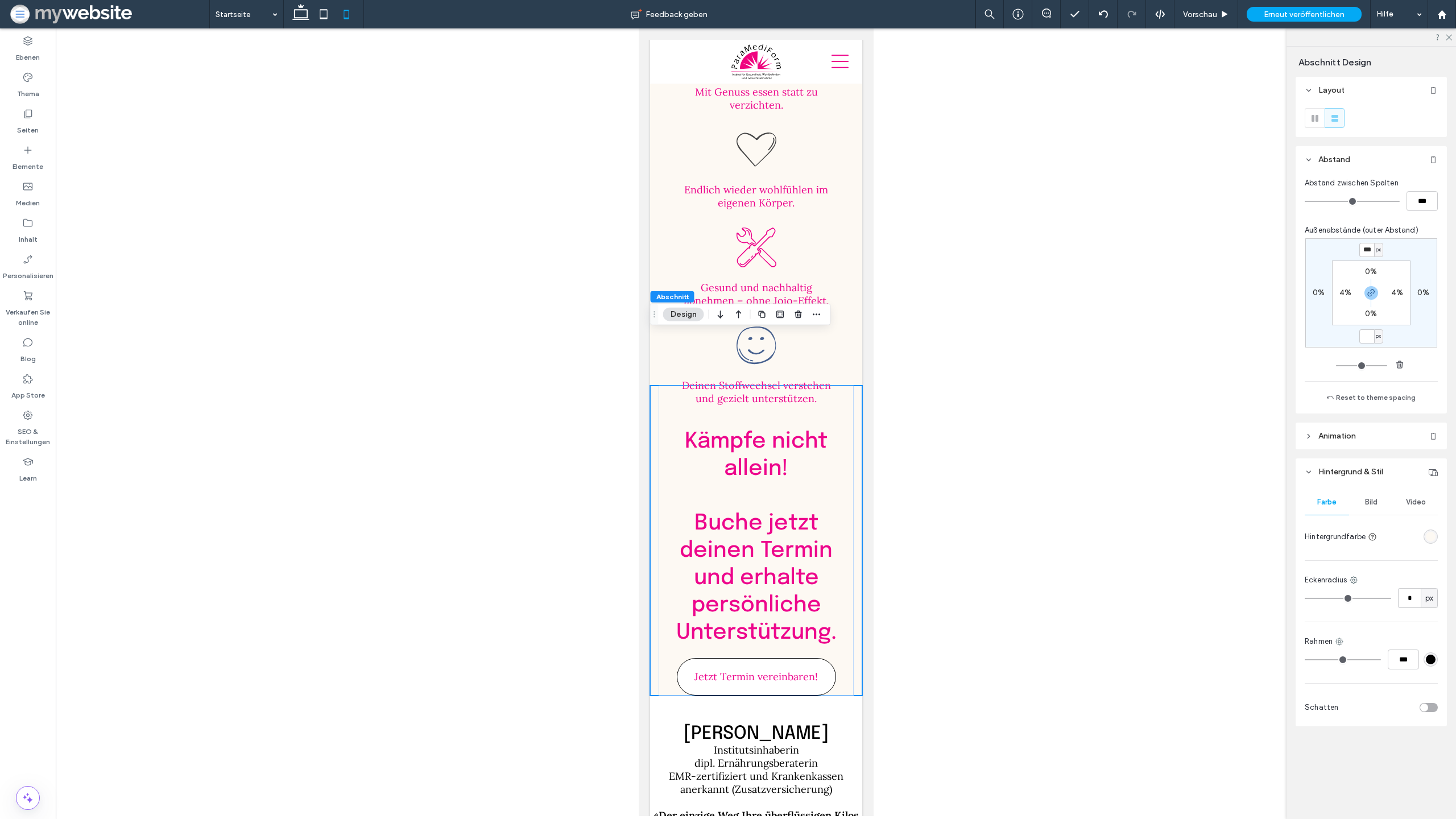
type input "*"
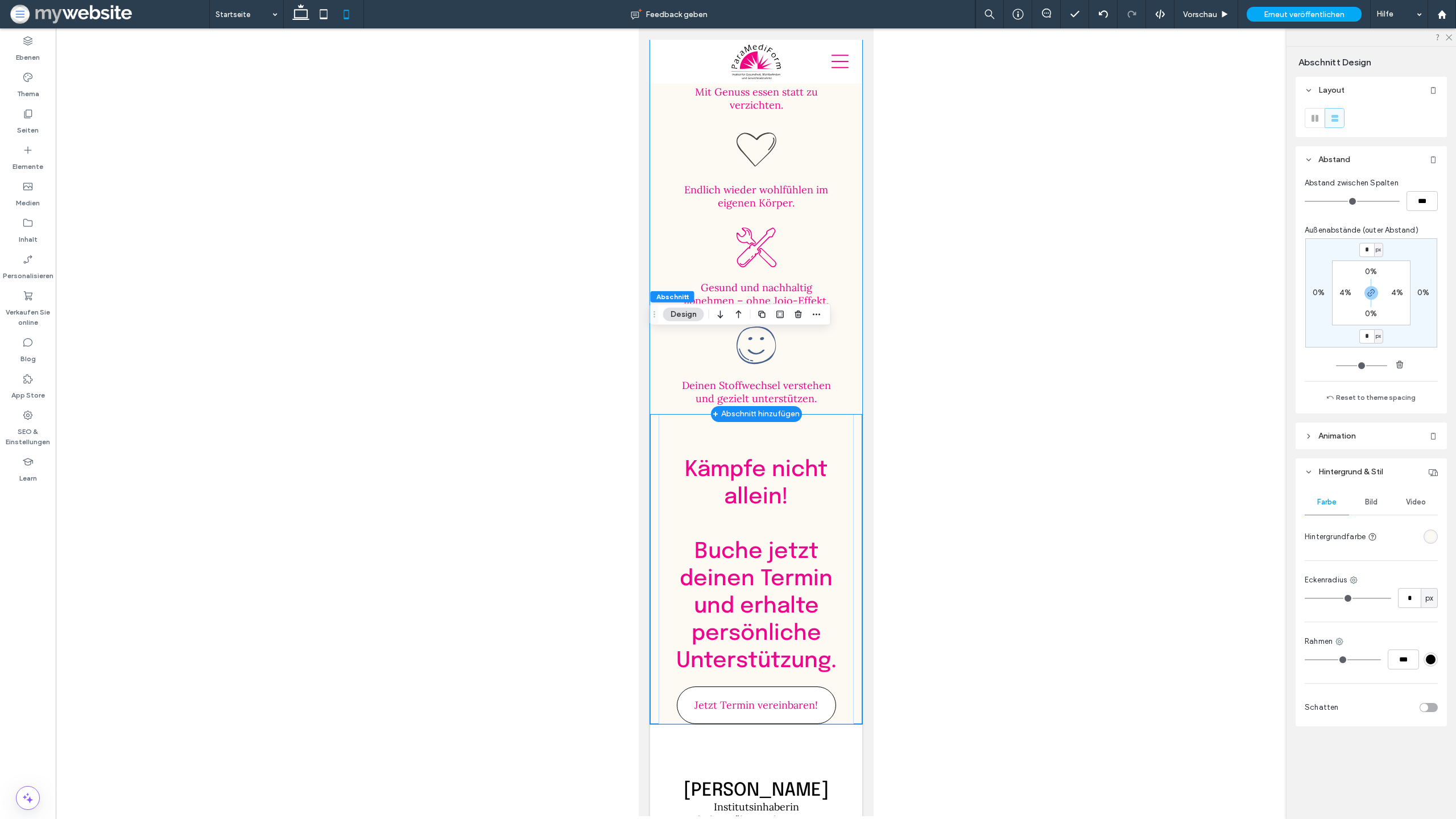
click at [857, 327] on div ".st0-1946263296{fill-rule:evenodd;clip-rule:evenodd;} Mit Genuss essen statt zu…" at bounding box center [756, 218] width 213 height 391
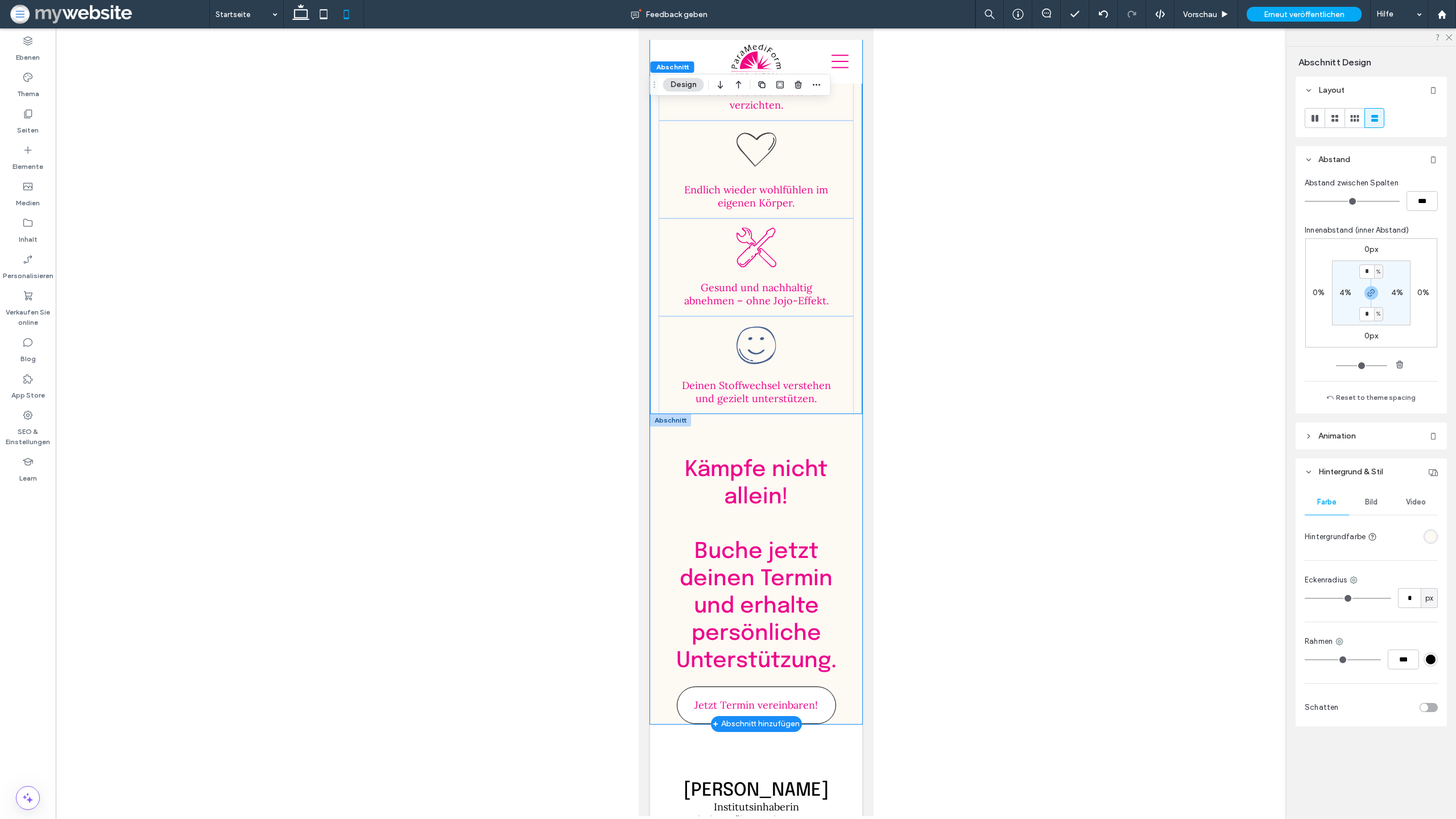
click at [855, 414] on div "Kämpfe nicht allein! ﻿ Buche jetzt deinen Termin und erhalte persönliche Unters…" at bounding box center [756, 569] width 213 height 310
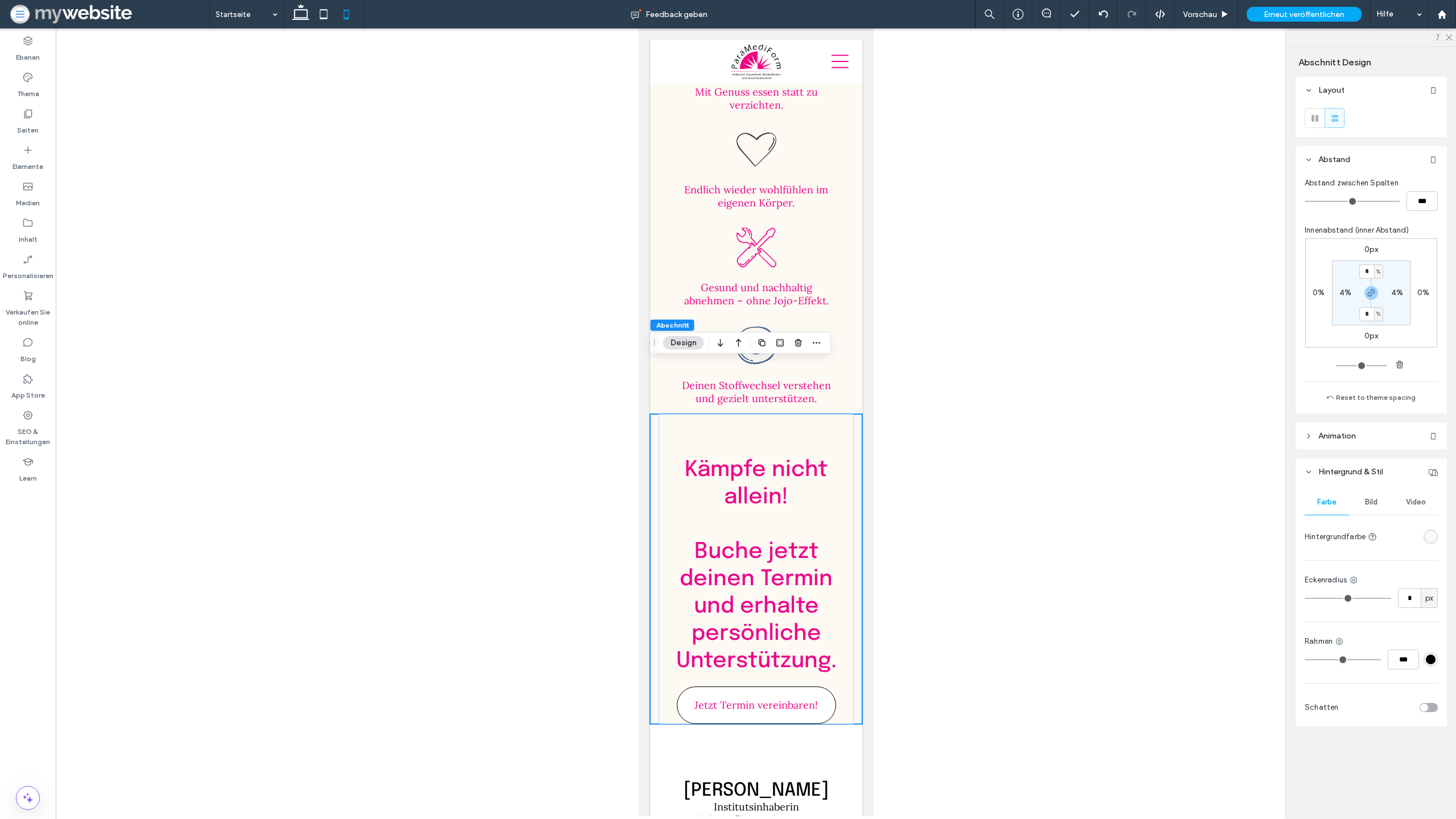
drag, startPoint x: 1376, startPoint y: 286, endPoint x: 1371, endPoint y: 307, distance: 21.6
click at [1376, 287] on span "button" at bounding box center [1371, 293] width 13 height 13
click at [1373, 336] on label "0px" at bounding box center [1371, 336] width 14 height 10
type input "***"
type input "*"
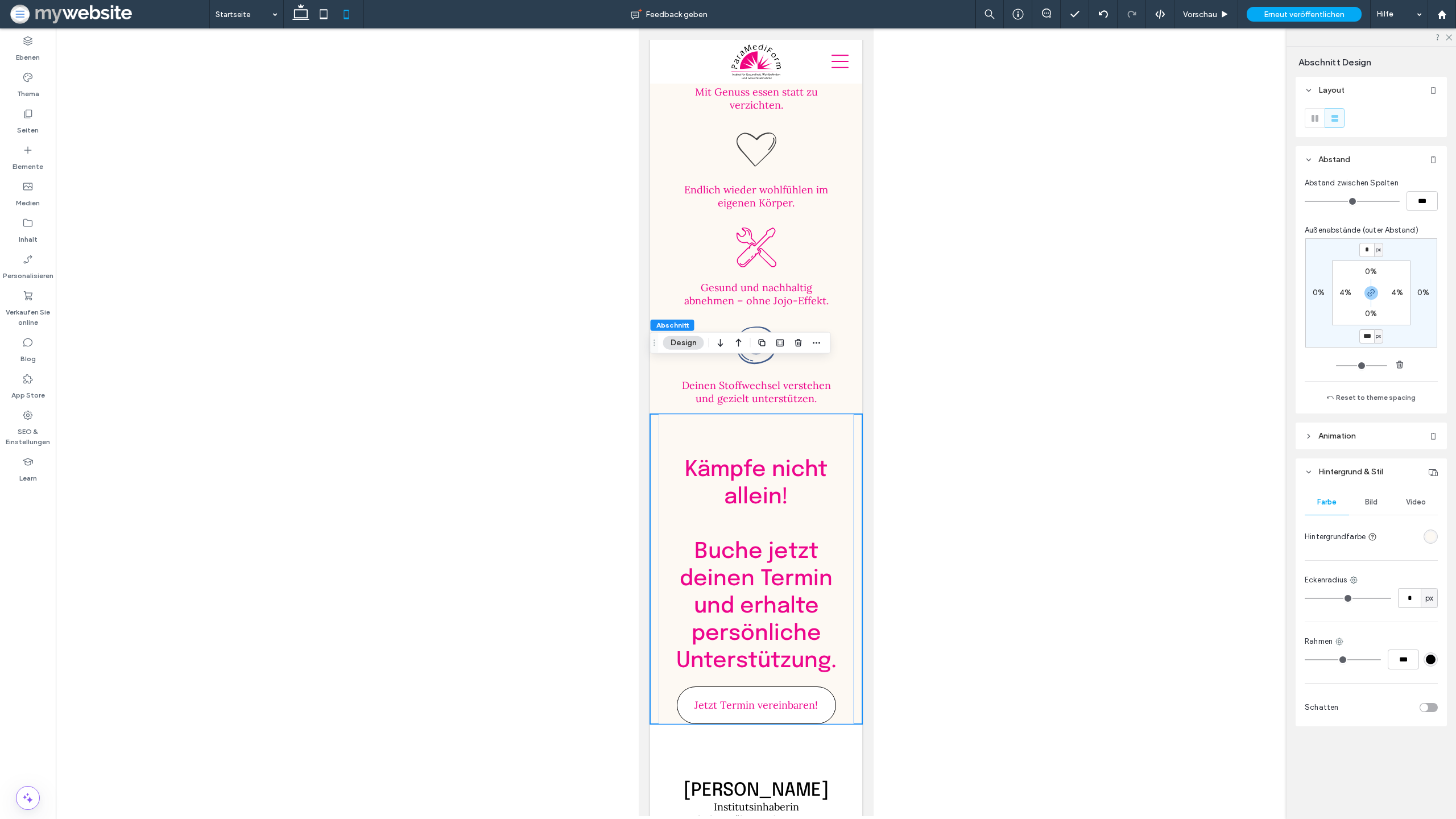
type input "***"
type input "*"
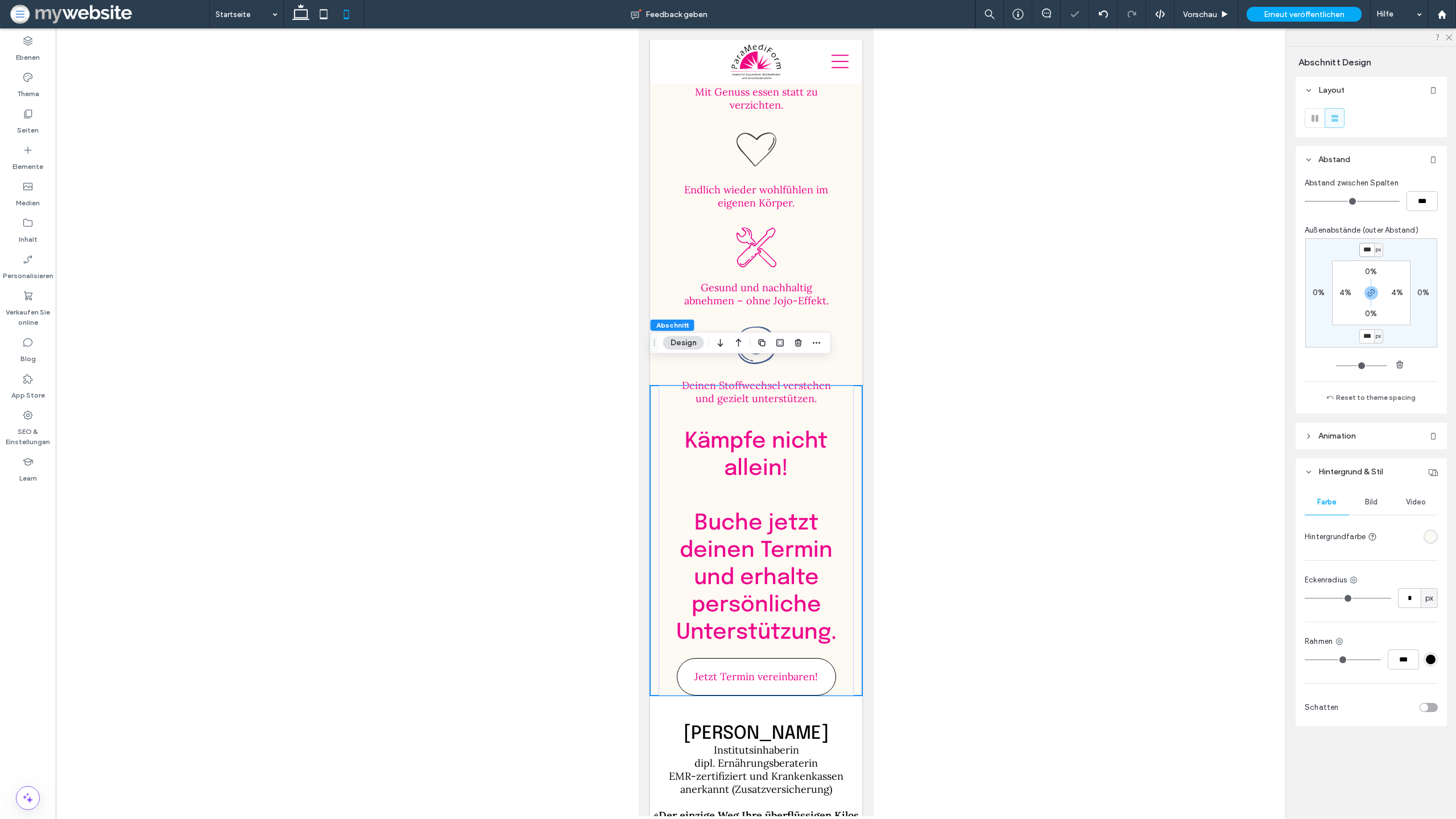
click at [1370, 248] on input "***" at bounding box center [1367, 249] width 15 height 14
type input "*"
click at [1374, 291] on use "button" at bounding box center [1371, 292] width 7 height 7
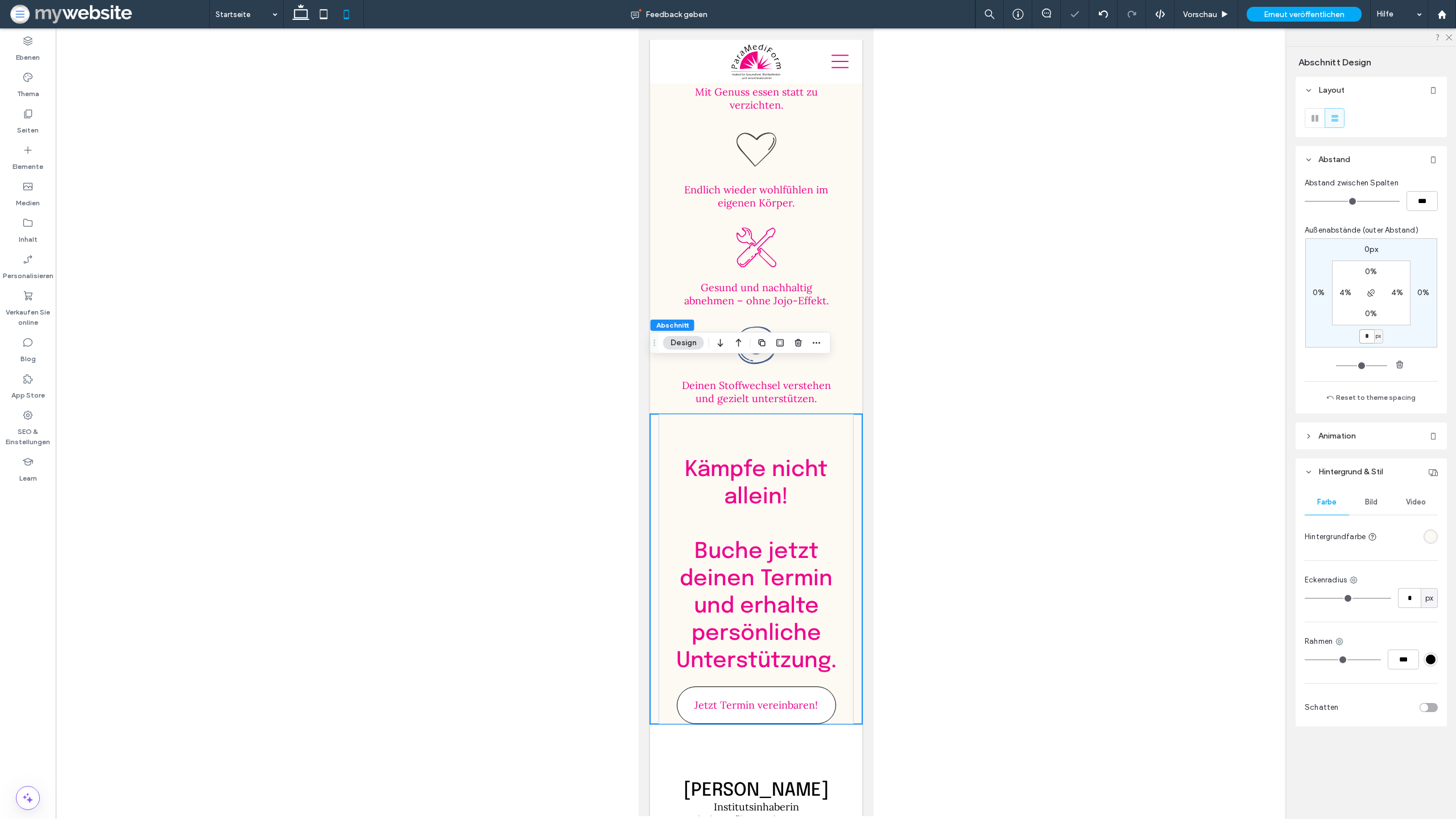
click at [1367, 341] on input "*" at bounding box center [1367, 336] width 15 height 14
type input "***"
type input "*"
click at [847, 317] on div ".st0-1823277095{fill-rule:evenodd;clip-rule:evenodd;} Deinen Stoffwechsel verst…" at bounding box center [756, 365] width 195 height 98
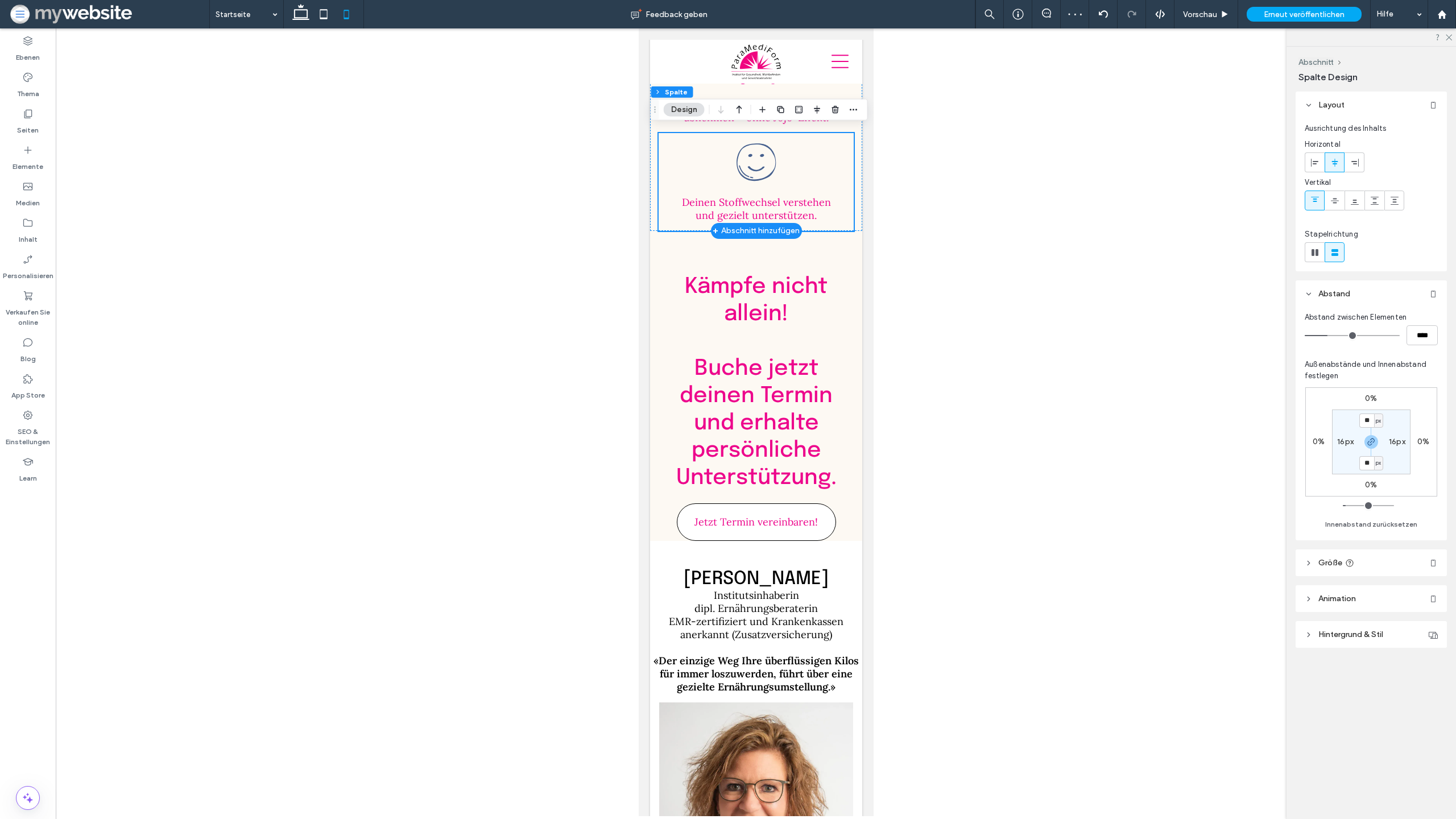
scroll to position [3406, 0]
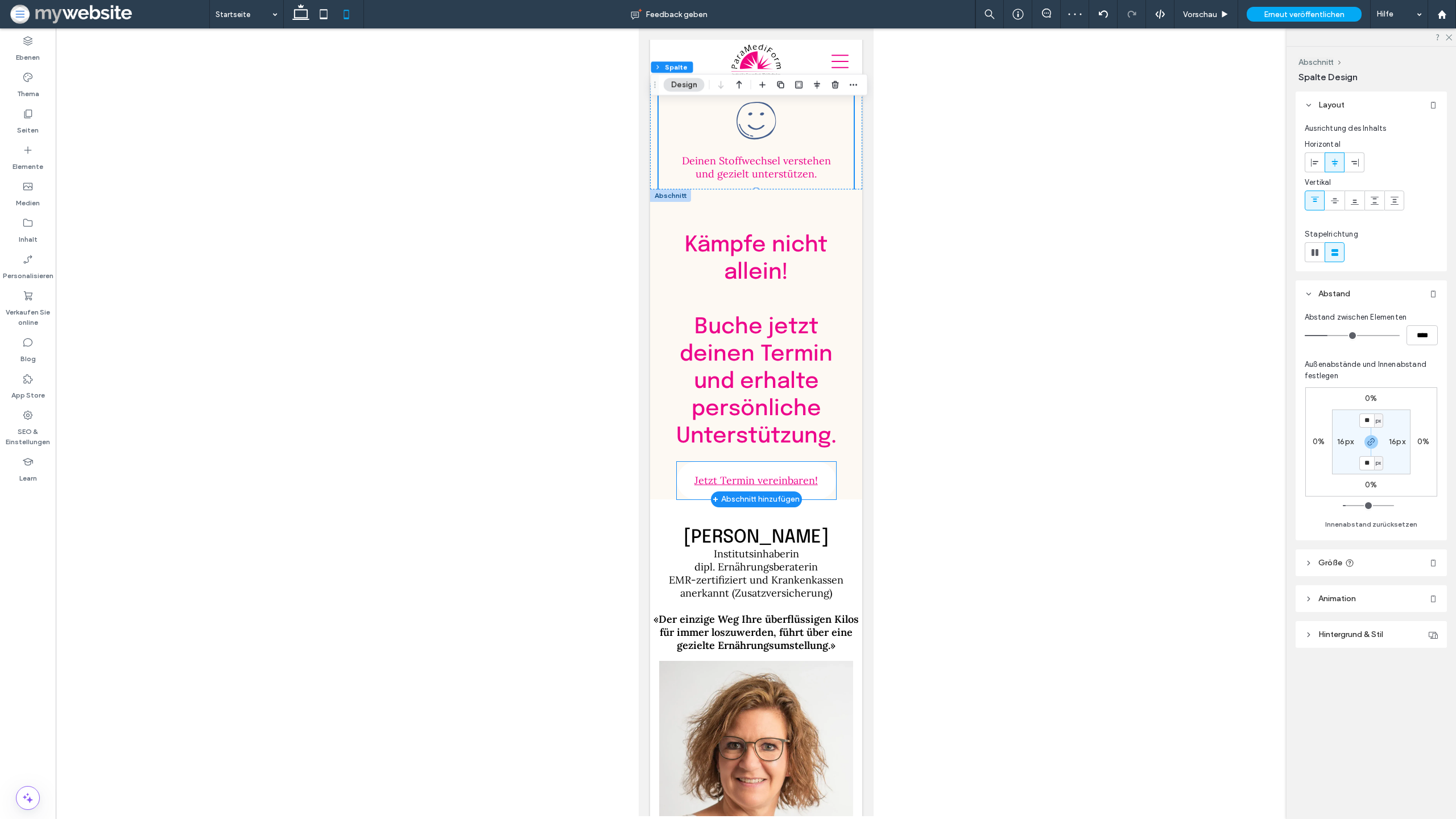
click at [778, 468] on span "Jetzt Termin vereinbaren!" at bounding box center [755, 480] width 123 height 24
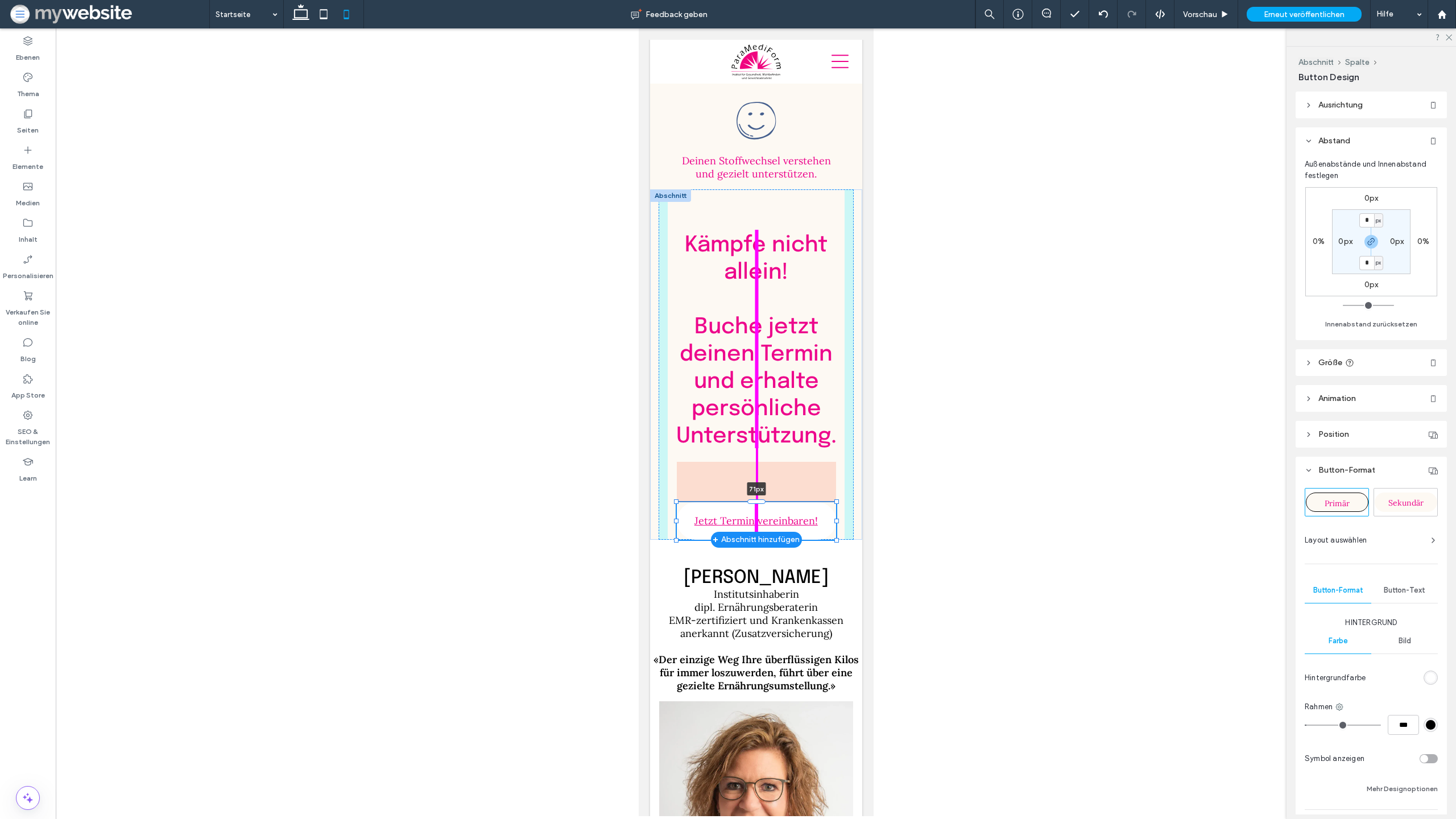
drag, startPoint x: 759, startPoint y: 413, endPoint x: 759, endPoint y: 454, distance: 41.0
click at [759, 454] on div "Kämpfe nicht allein! ﻿ Buche jetzt deinen Termin und erhalte persönliche Unters…" at bounding box center [756, 364] width 213 height 350
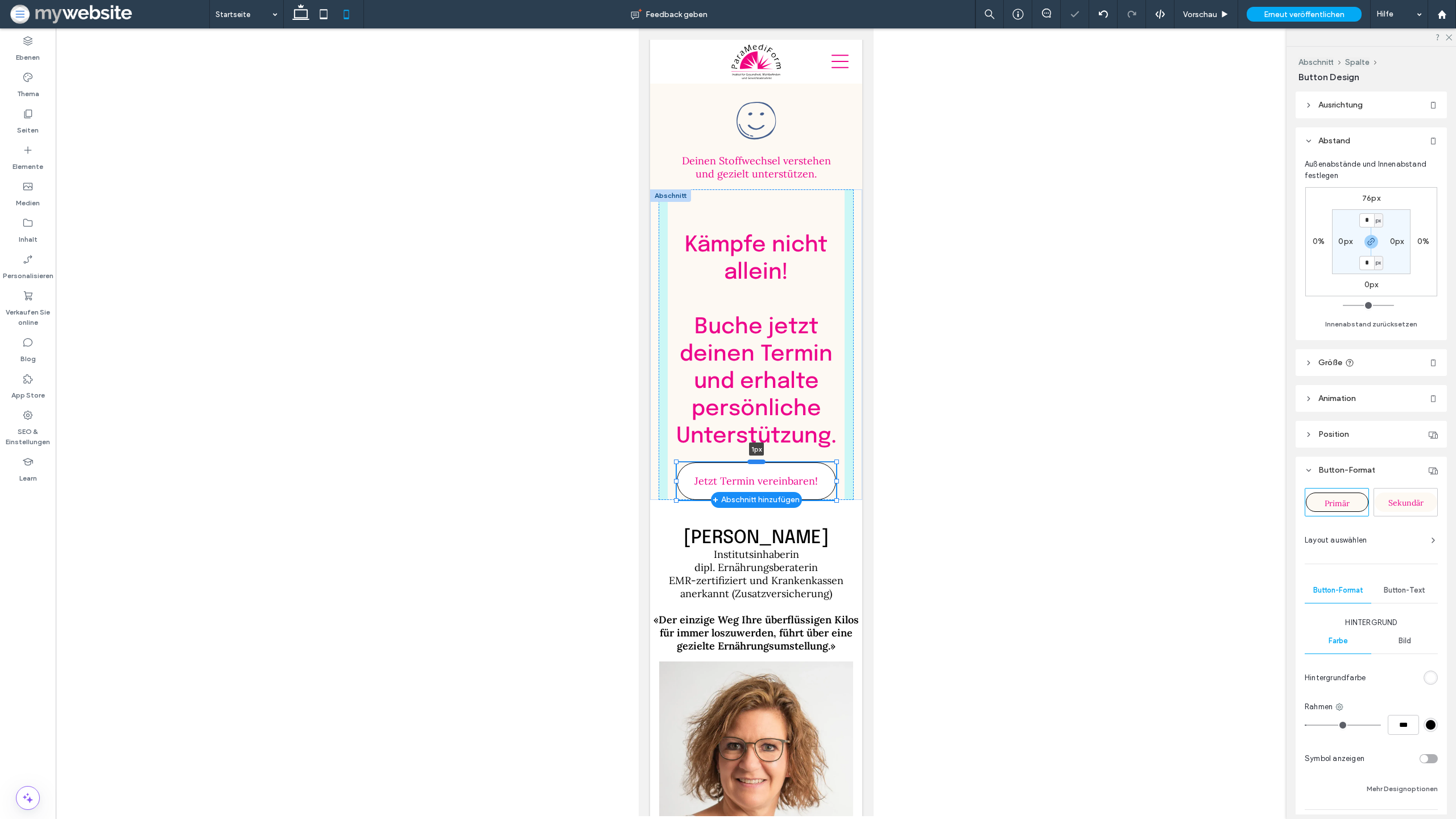
drag, startPoint x: 760, startPoint y: 435, endPoint x: 763, endPoint y: 407, distance: 28.2
click at [763, 459] on div at bounding box center [756, 461] width 18 height 4
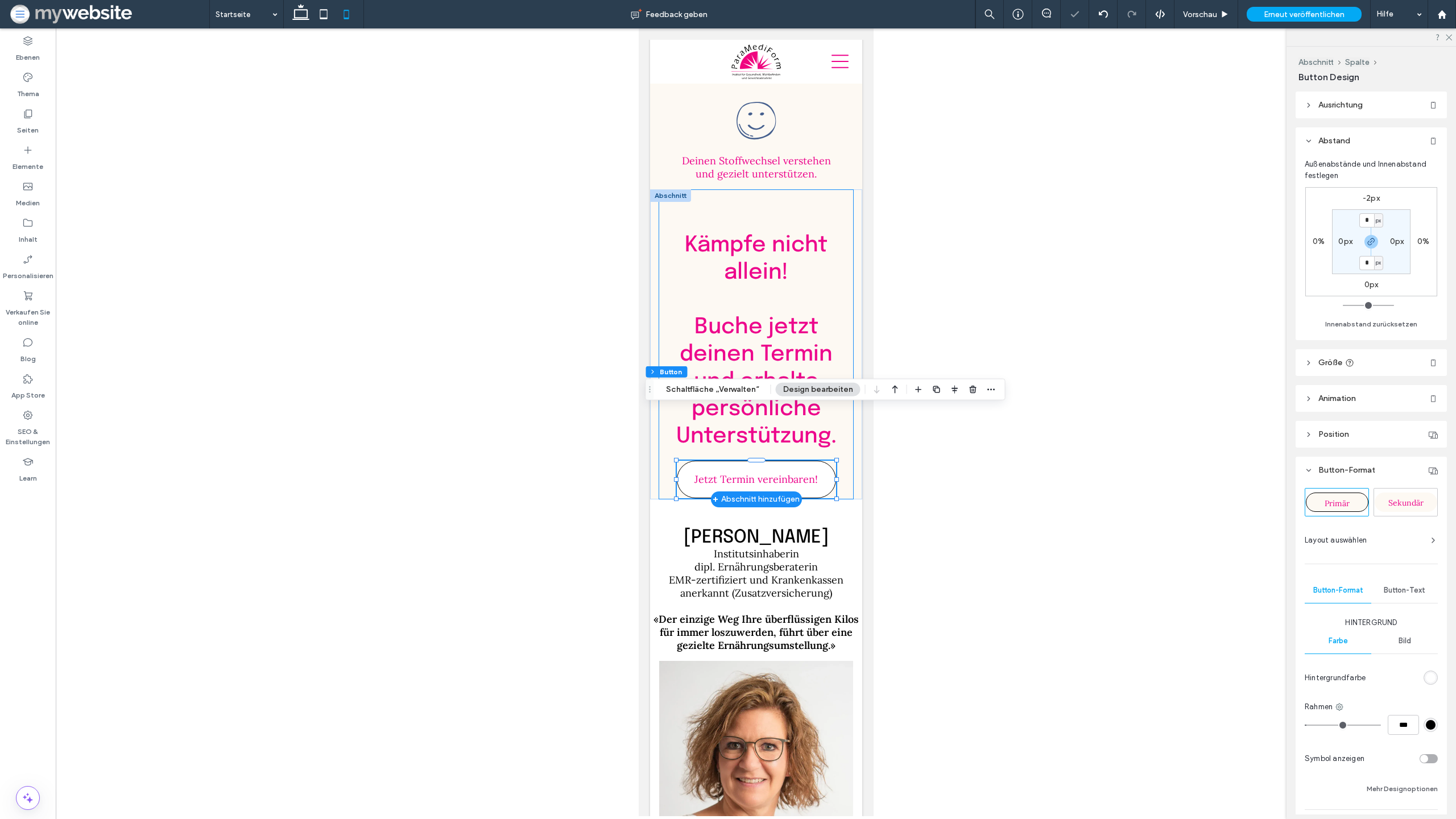
click at [659, 434] on div "Kämpfe nicht allein! ﻿ Buche jetzt deinen Termin und erhalte persönliche Unters…" at bounding box center [756, 345] width 195 height 310
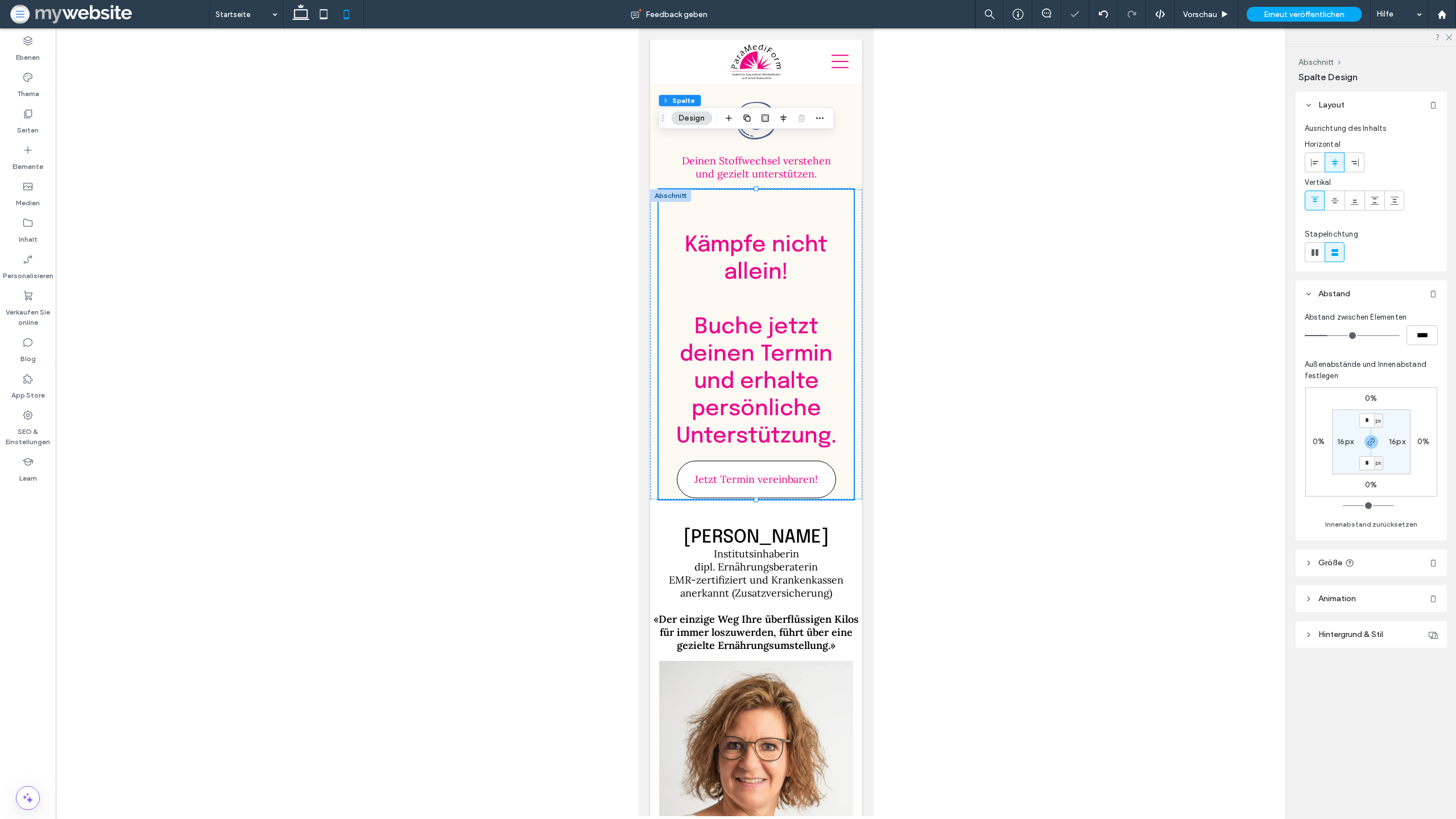
click at [328, 15] on icon at bounding box center [323, 14] width 23 height 23
type input "**"
type input "****"
type input "**"
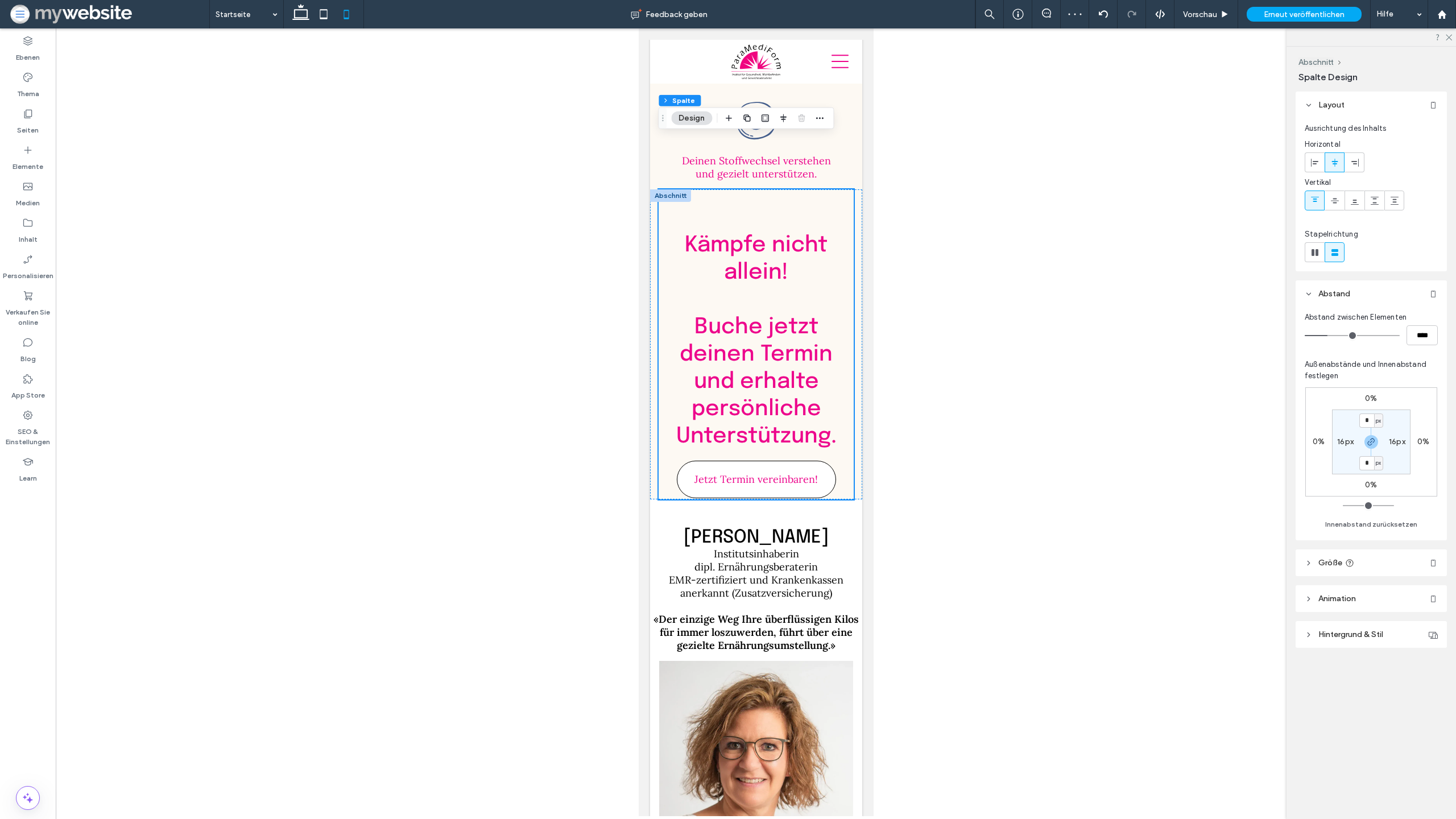
type input "**"
type input "****"
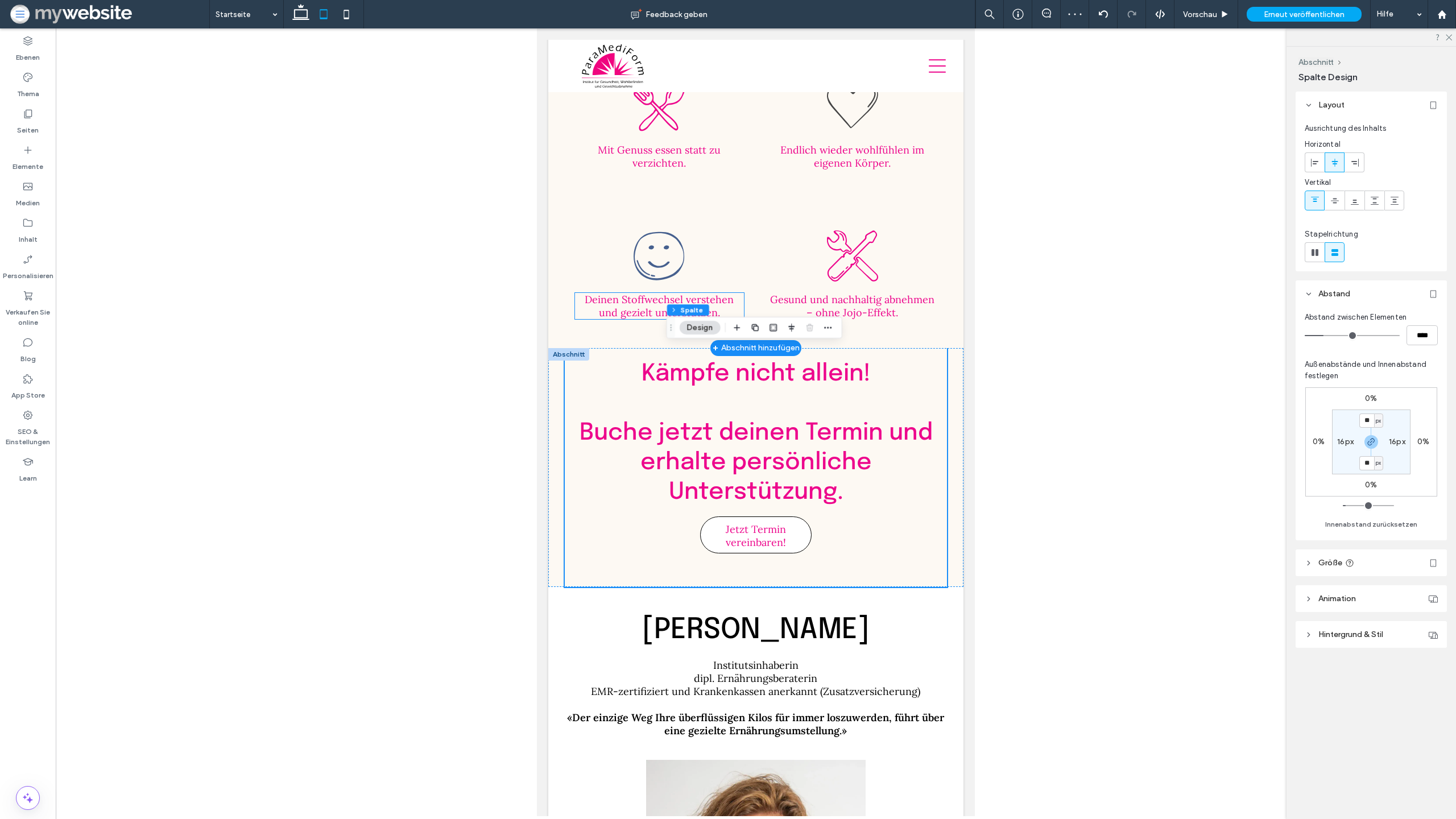
scroll to position [2762, 0]
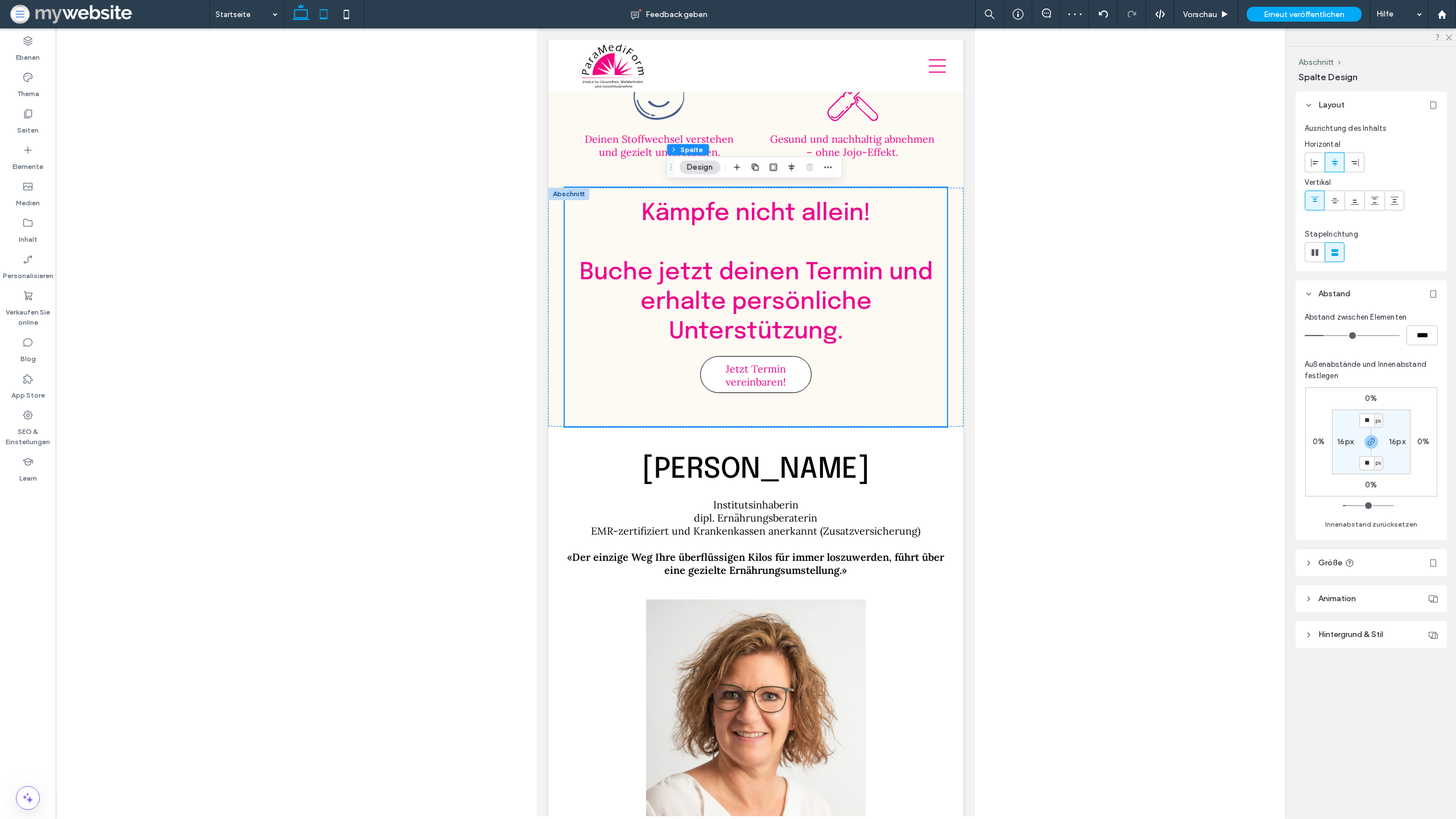
click at [305, 14] on icon at bounding box center [300, 14] width 23 height 23
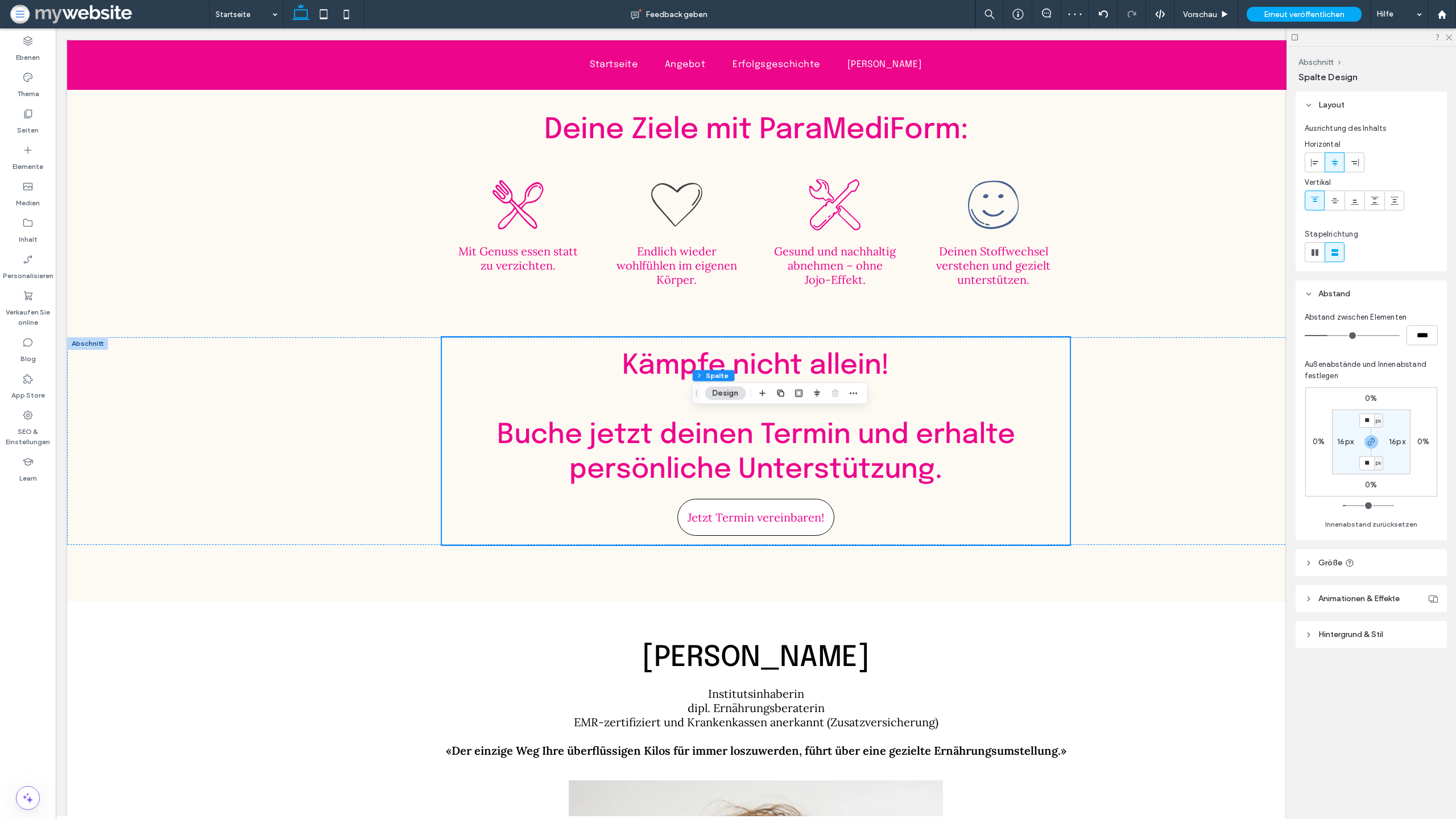
type input "**"
type input "****"
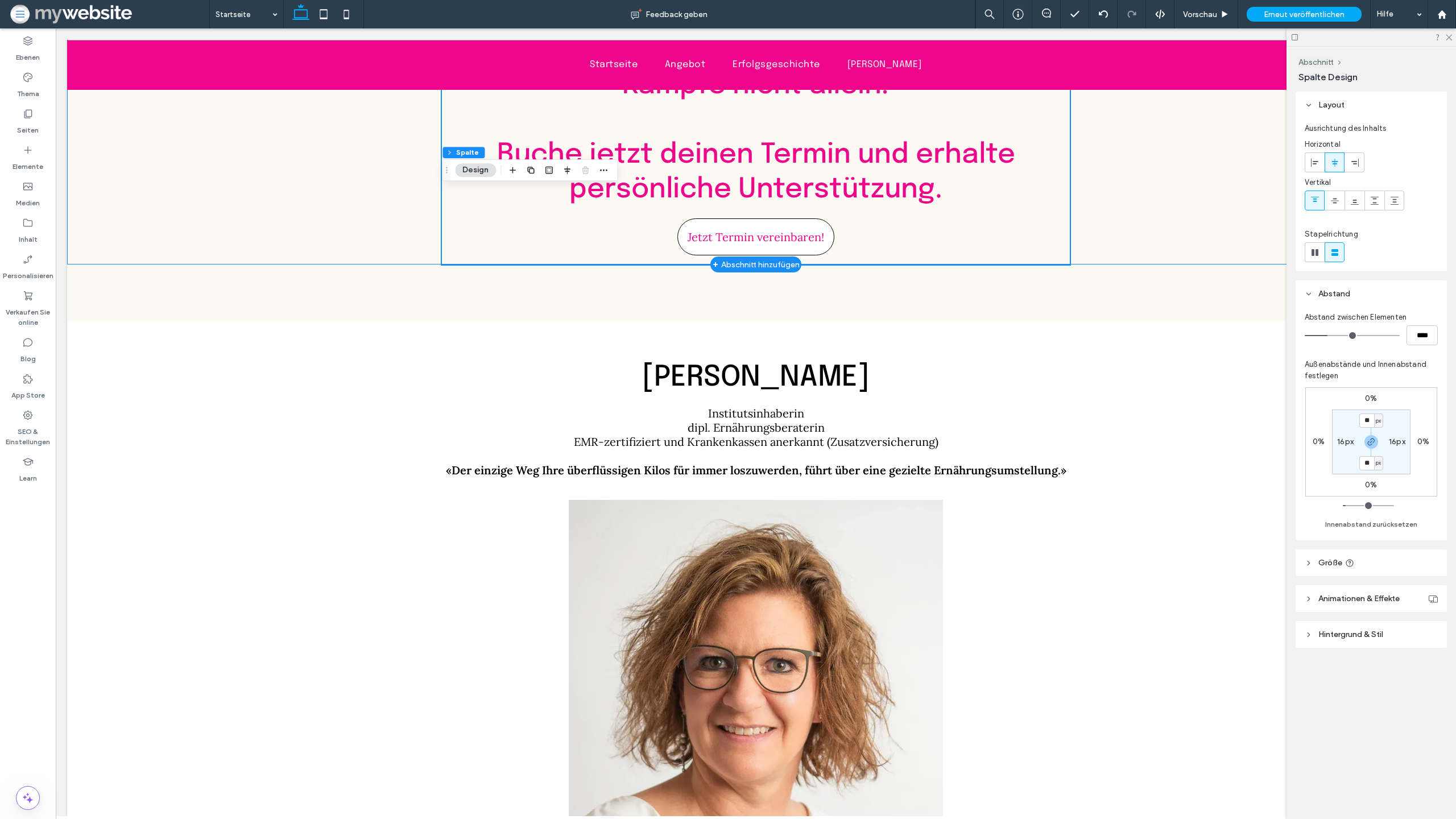
scroll to position [3078, 0]
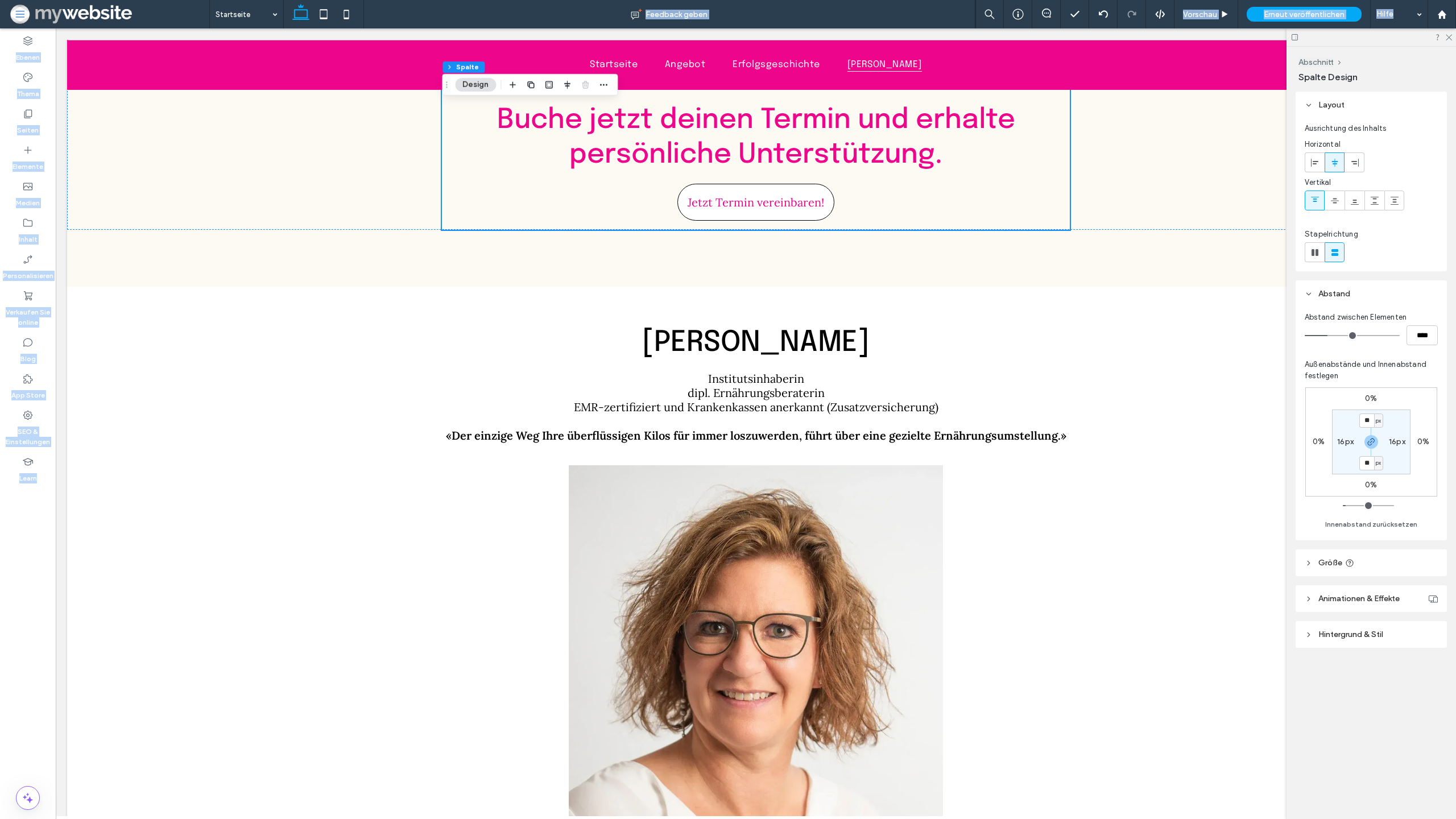
click at [347, 13] on icon at bounding box center [346, 14] width 23 height 23
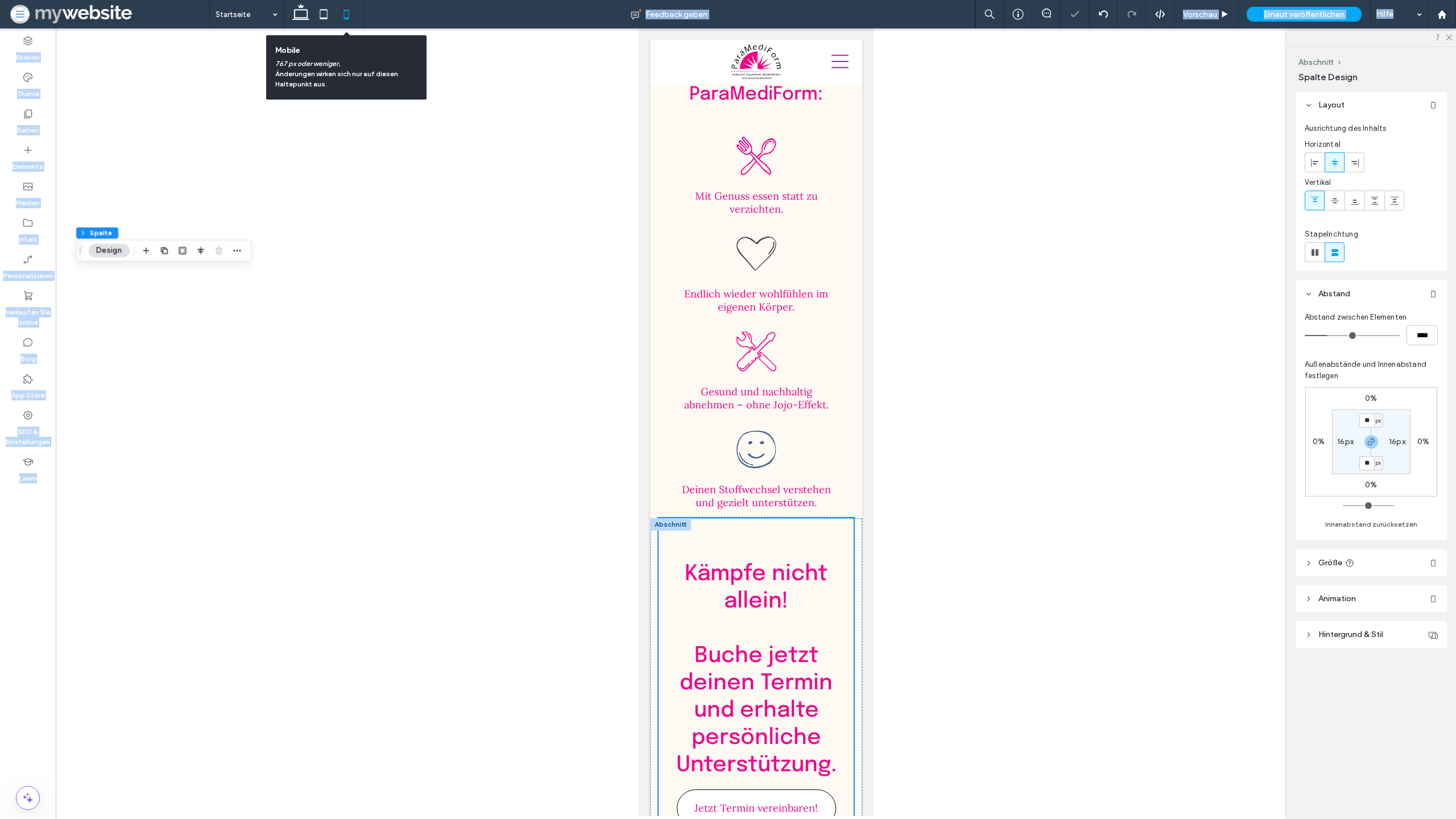
type input "*"
type input "***"
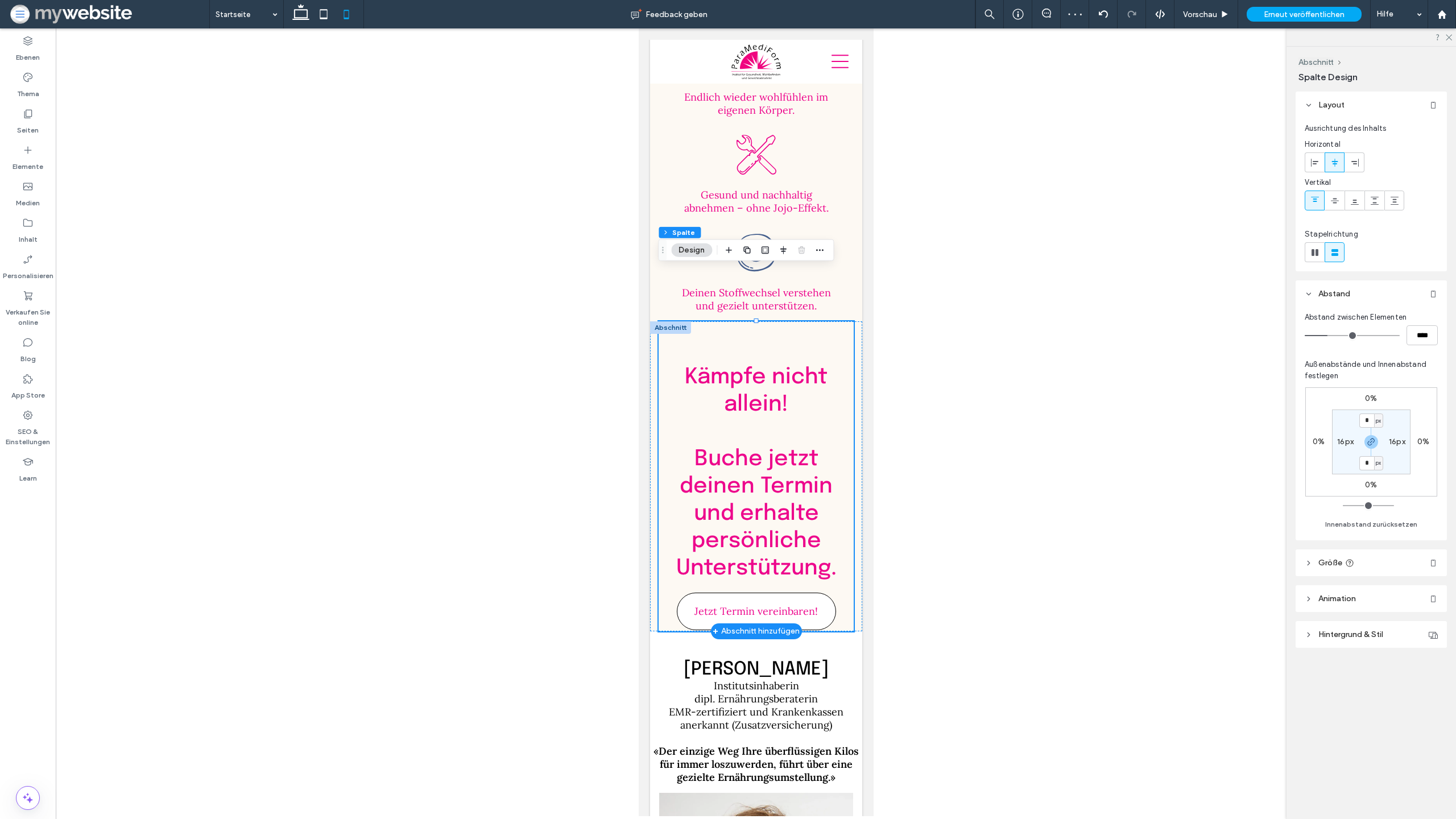
click at [664, 322] on div at bounding box center [669, 328] width 41 height 13
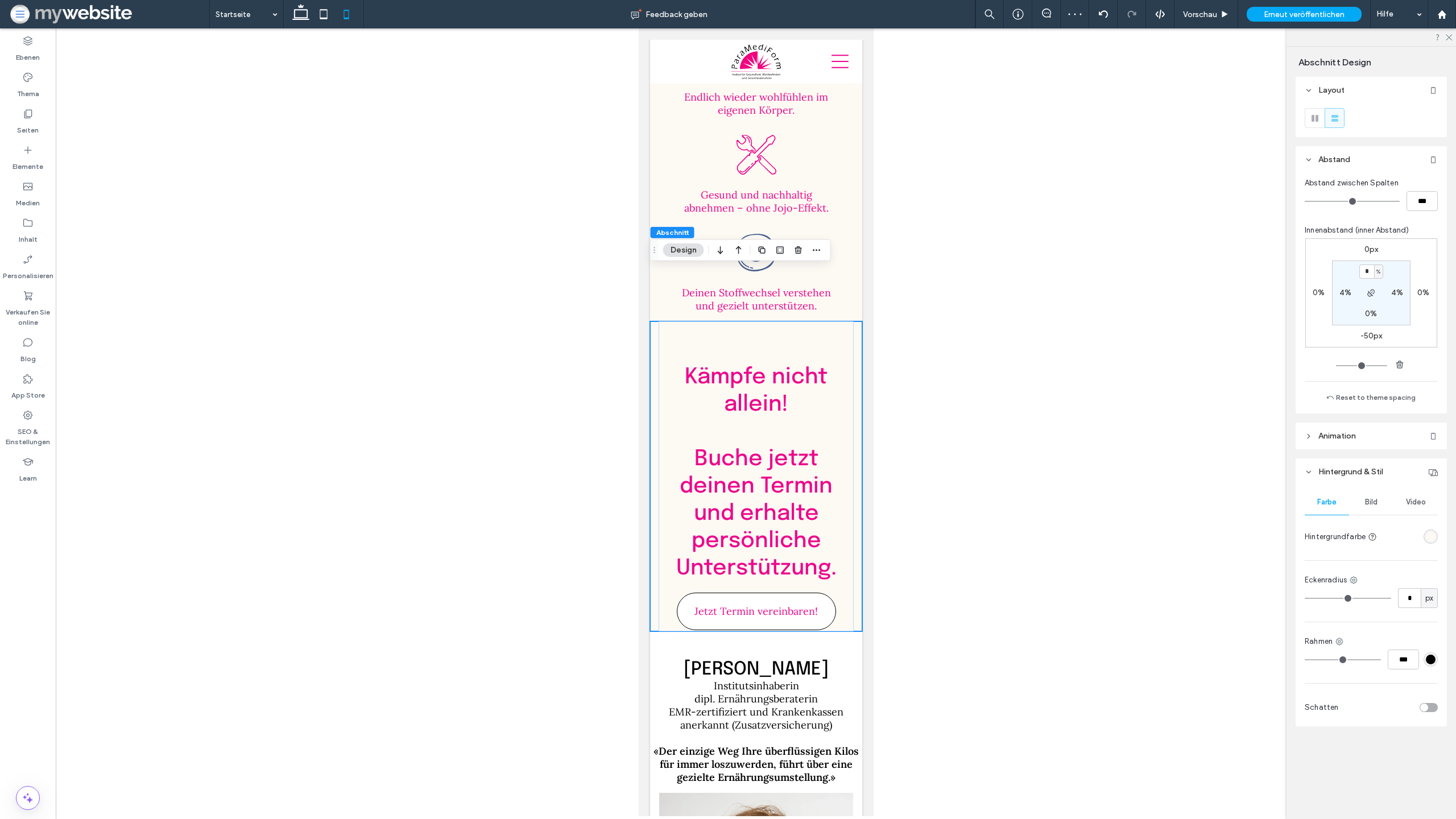
click at [1373, 334] on label "-50px" at bounding box center [1372, 336] width 22 height 10
type input "*"
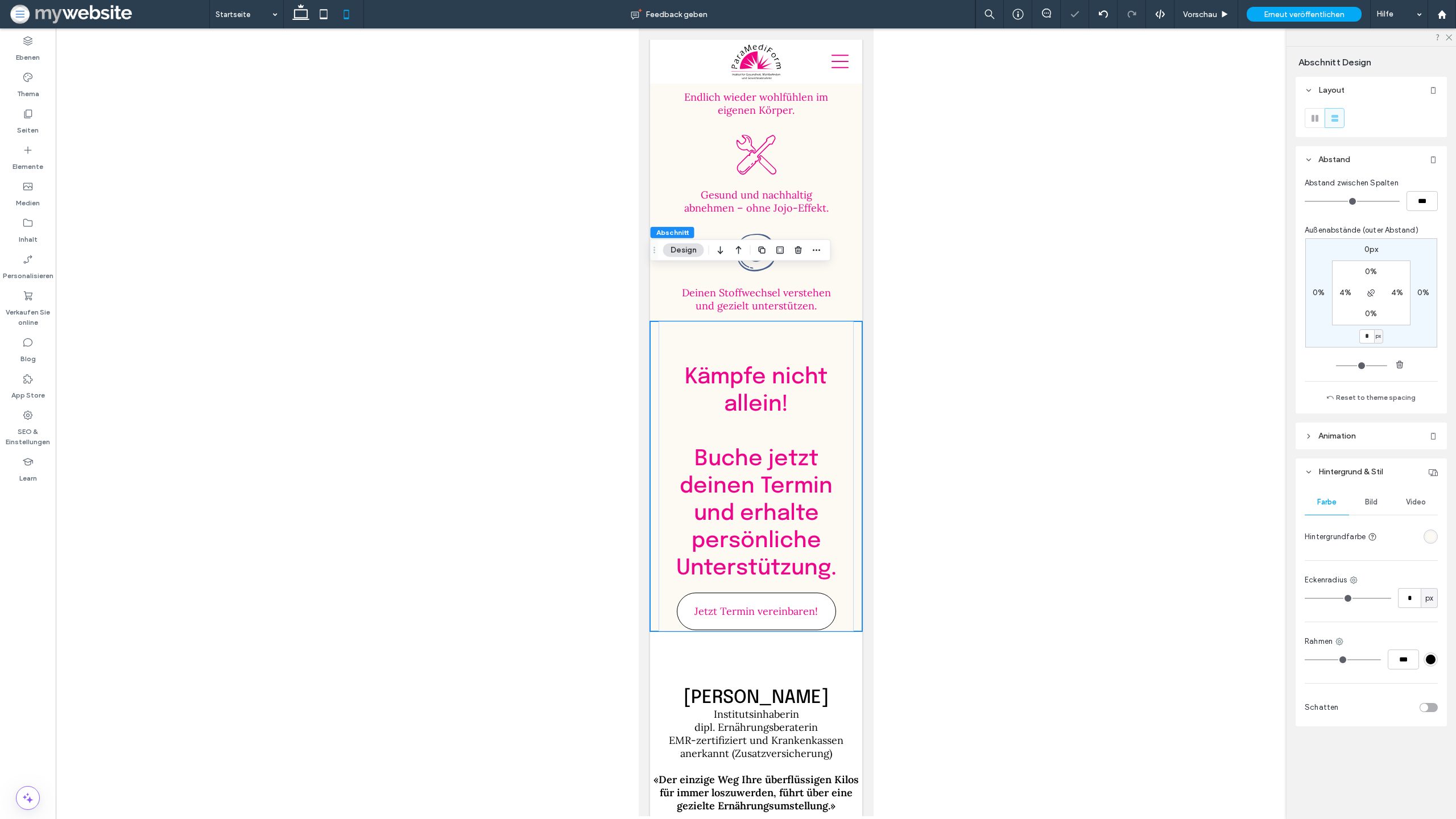
click at [671, 567] on div "Kämpfe nicht allein! ﻿ Buche jetzt deinen Termin und erhalte persönliche Unters…" at bounding box center [756, 477] width 195 height 310
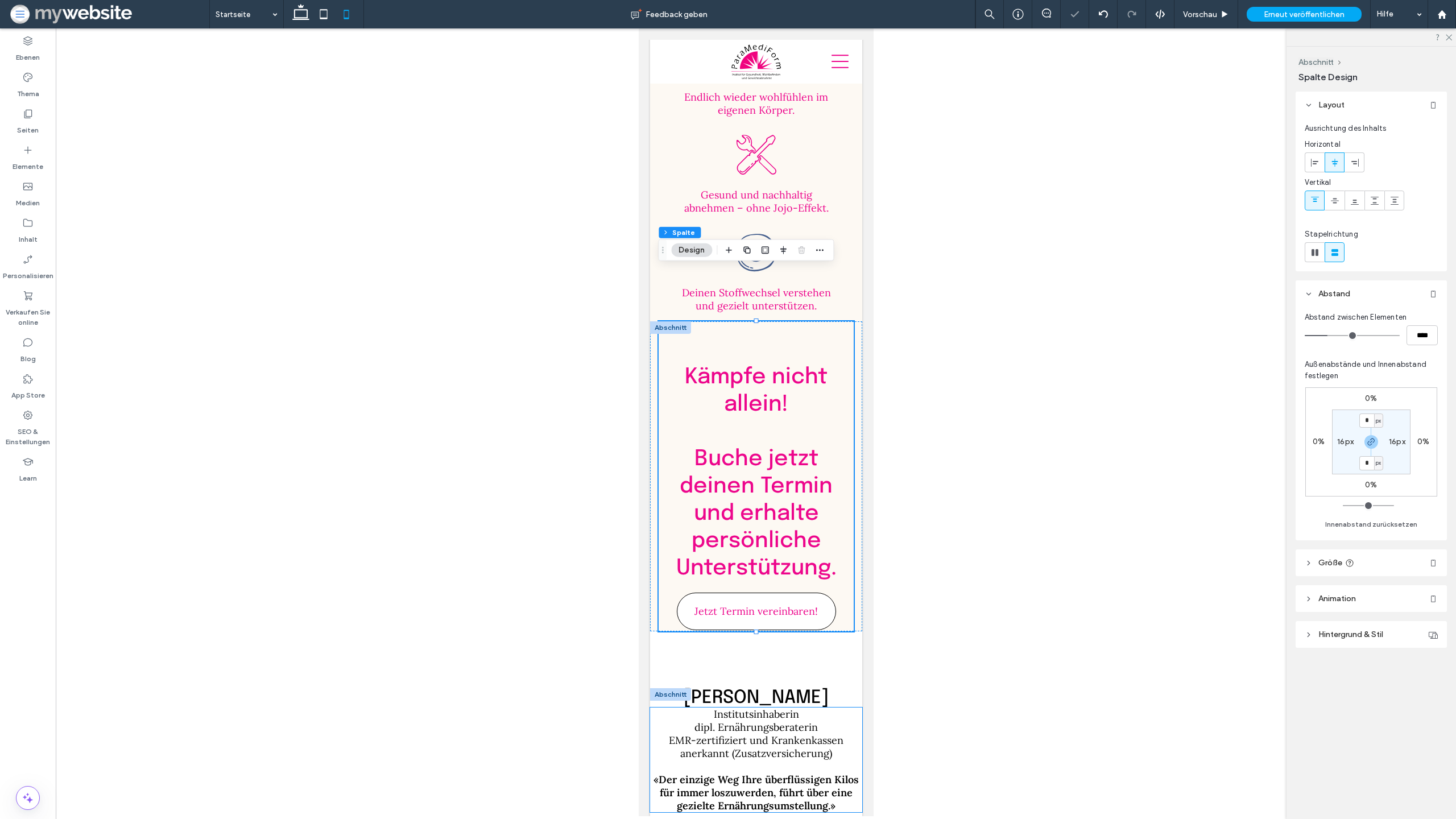
click at [724, 708] on span "Institutsinhaberin" at bounding box center [756, 714] width 86 height 13
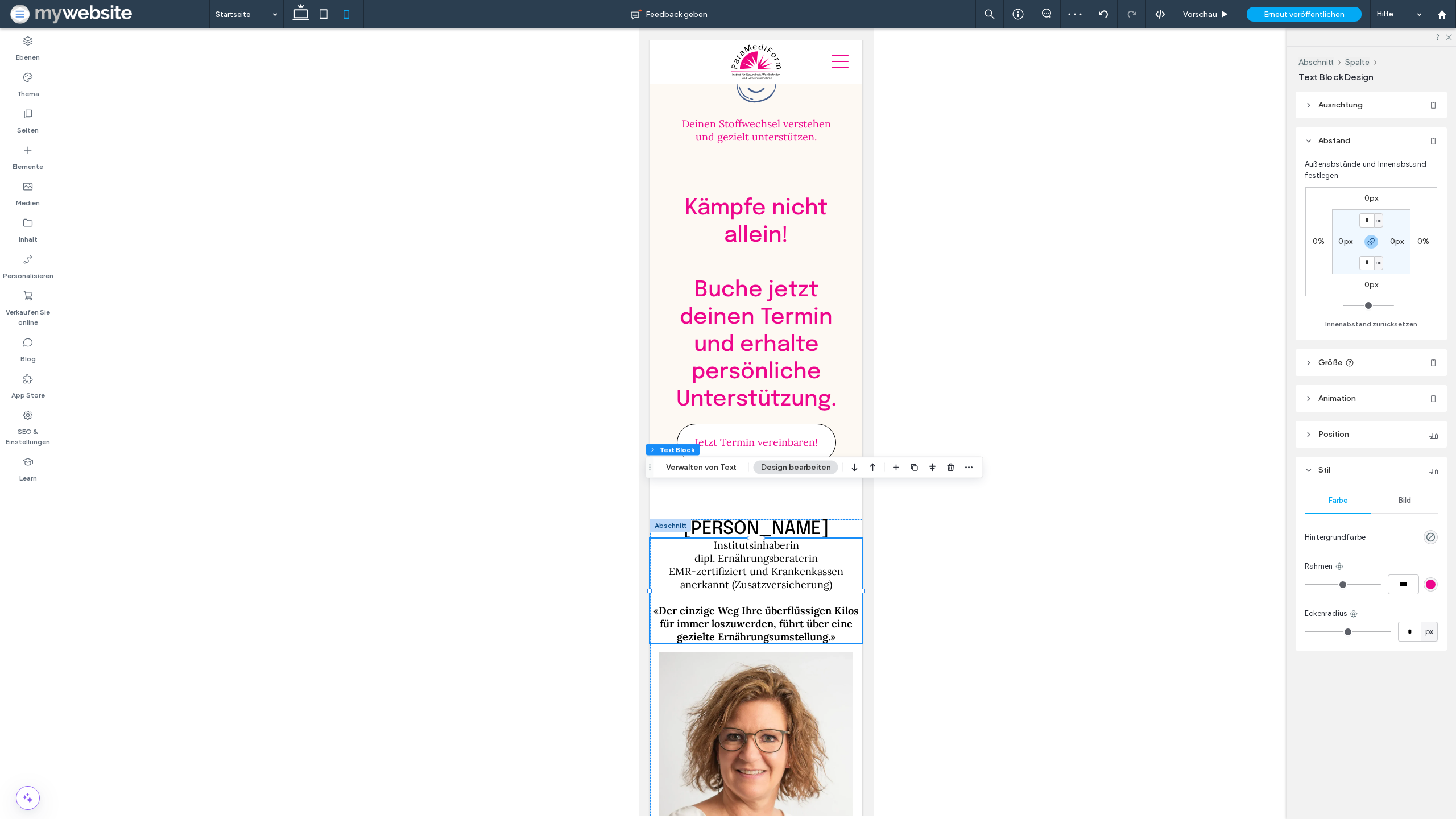
click at [694, 520] on h2 "Elke Born" at bounding box center [756, 529] width 213 height 18
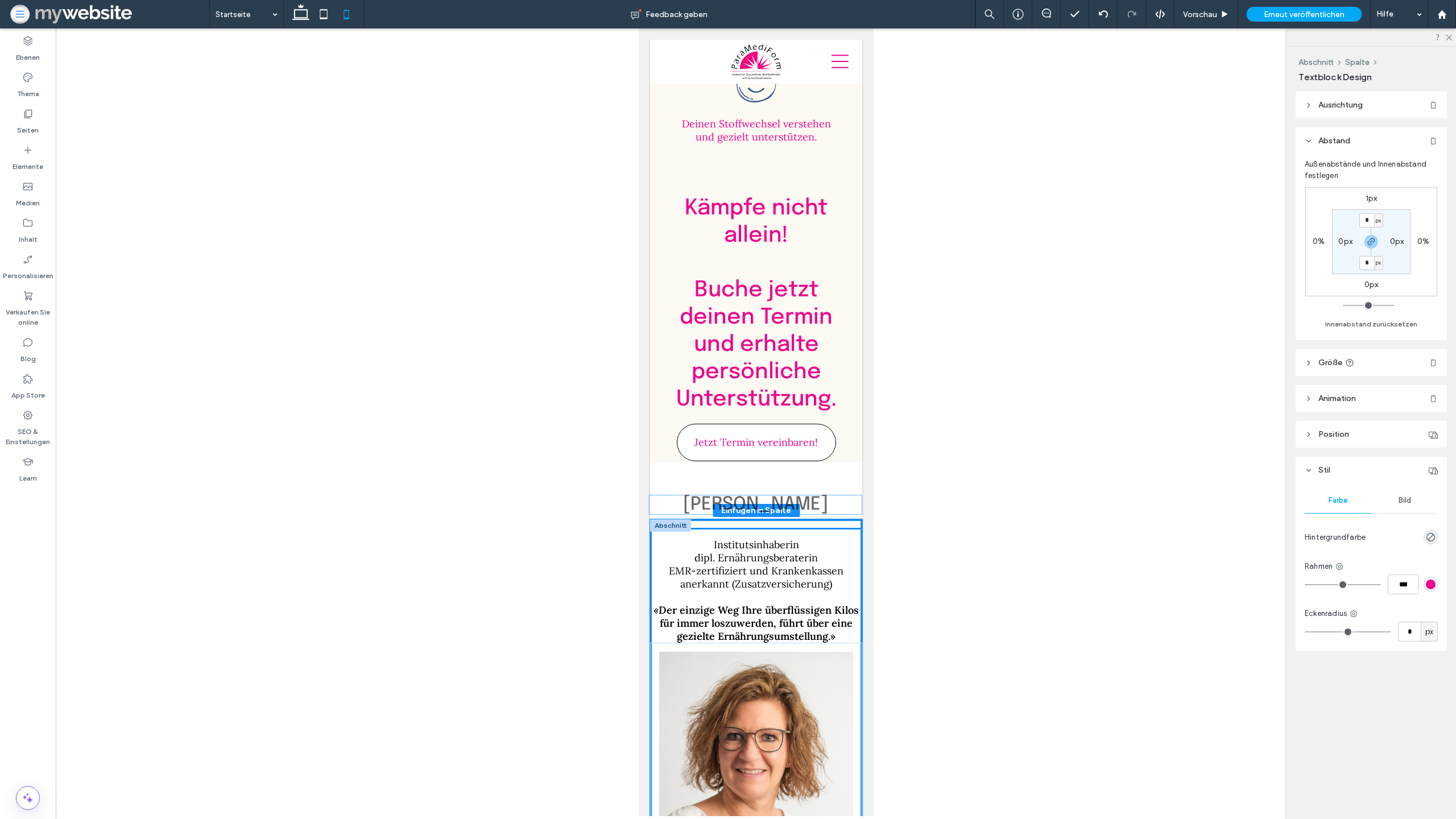
drag, startPoint x: 745, startPoint y: 479, endPoint x: 744, endPoint y: 501, distance: 22.0
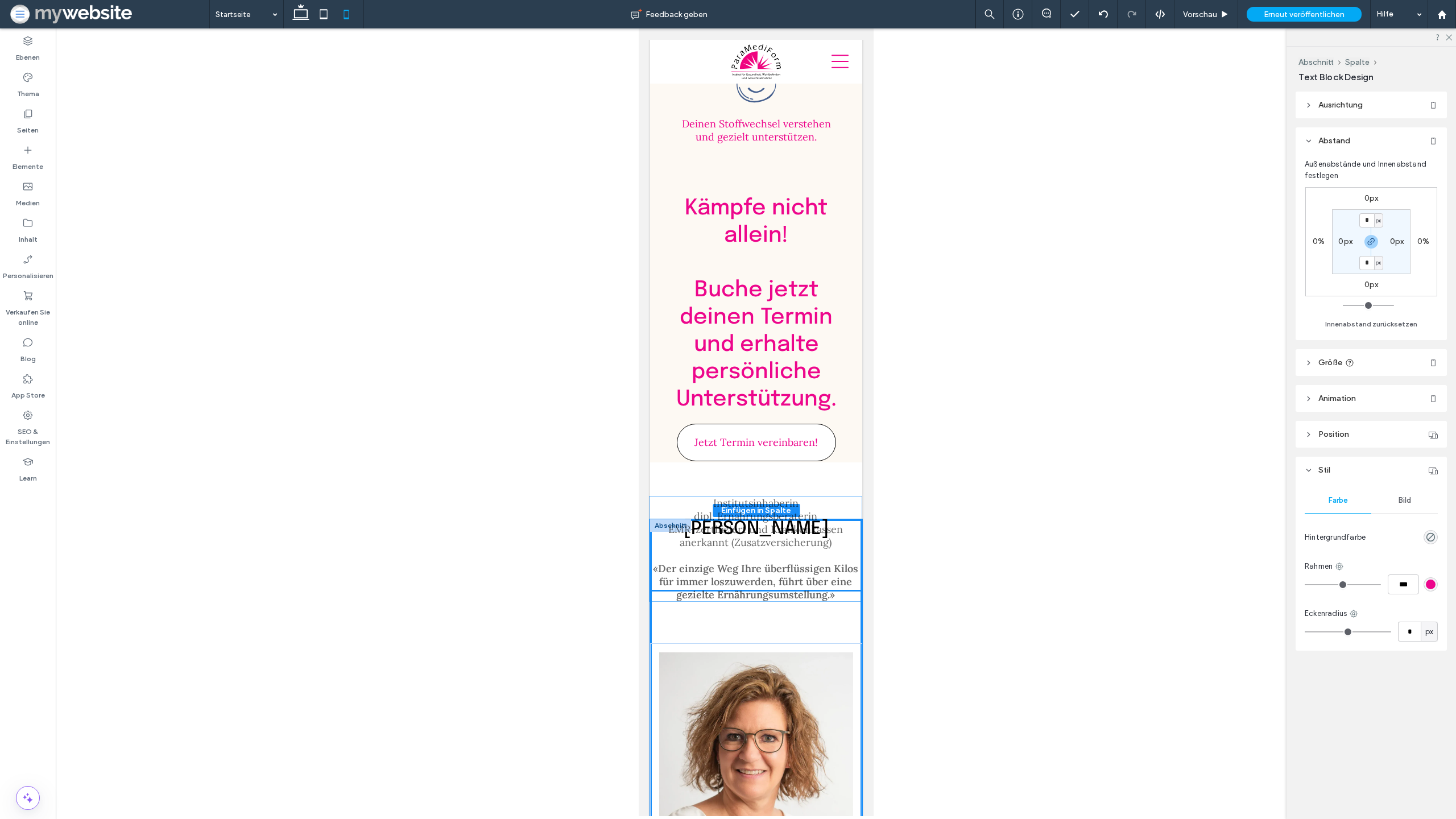
drag, startPoint x: 751, startPoint y: 487, endPoint x: 751, endPoint y: 497, distance: 10.0
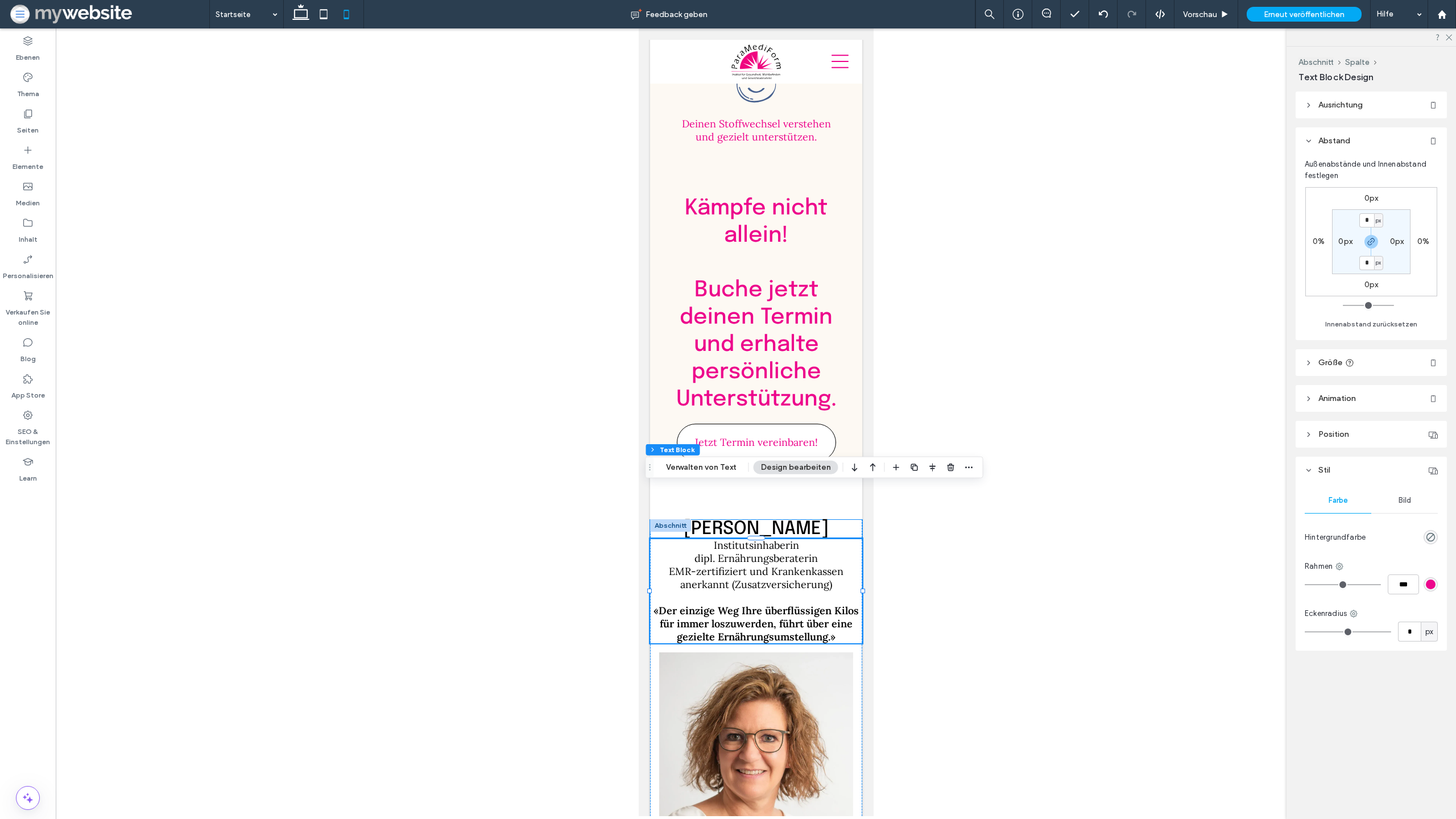
click at [798, 520] on h2 "Elke Born" at bounding box center [756, 529] width 213 height 18
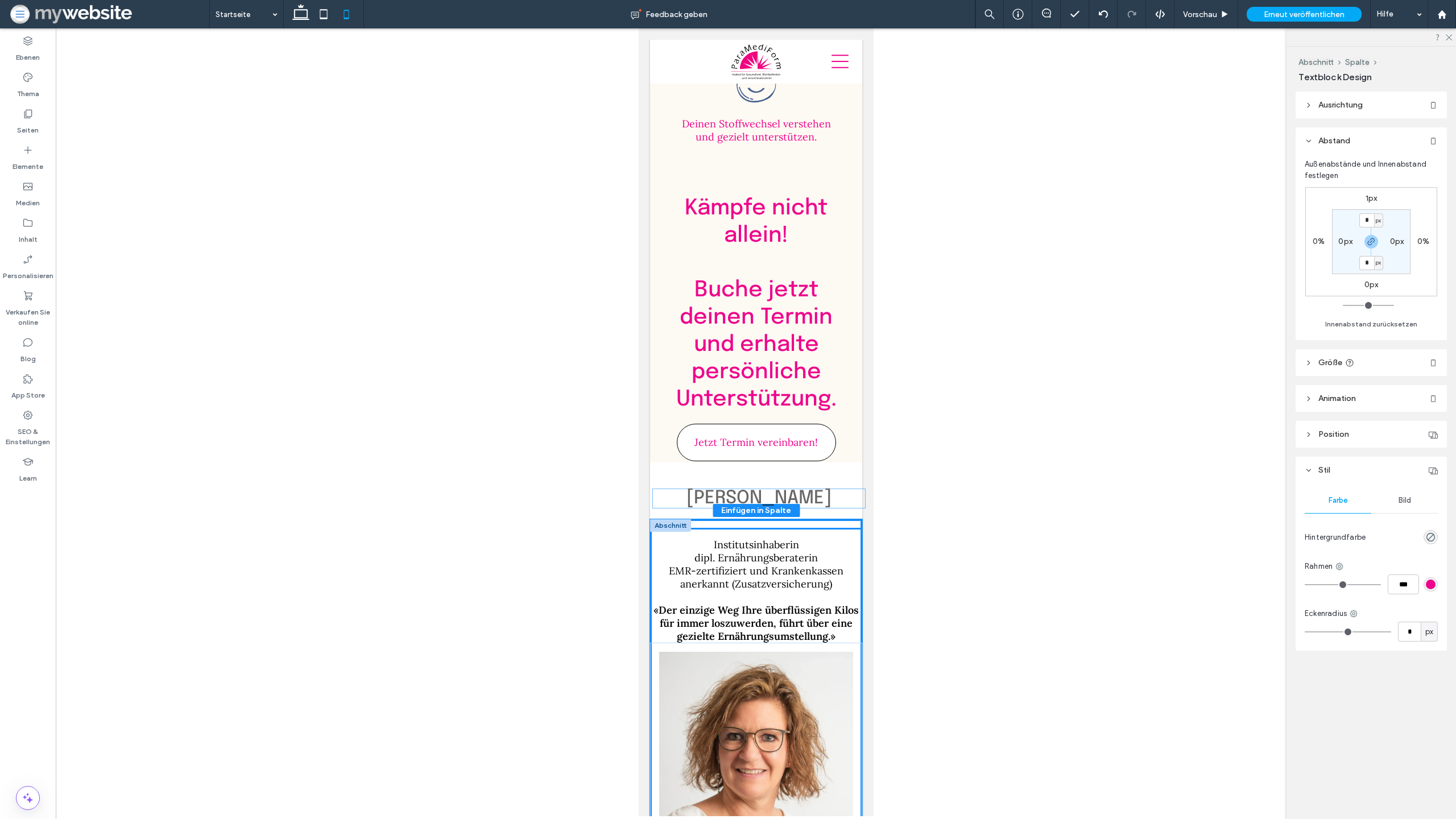
drag, startPoint x: 717, startPoint y: 477, endPoint x: 719, endPoint y: 486, distance: 9.2
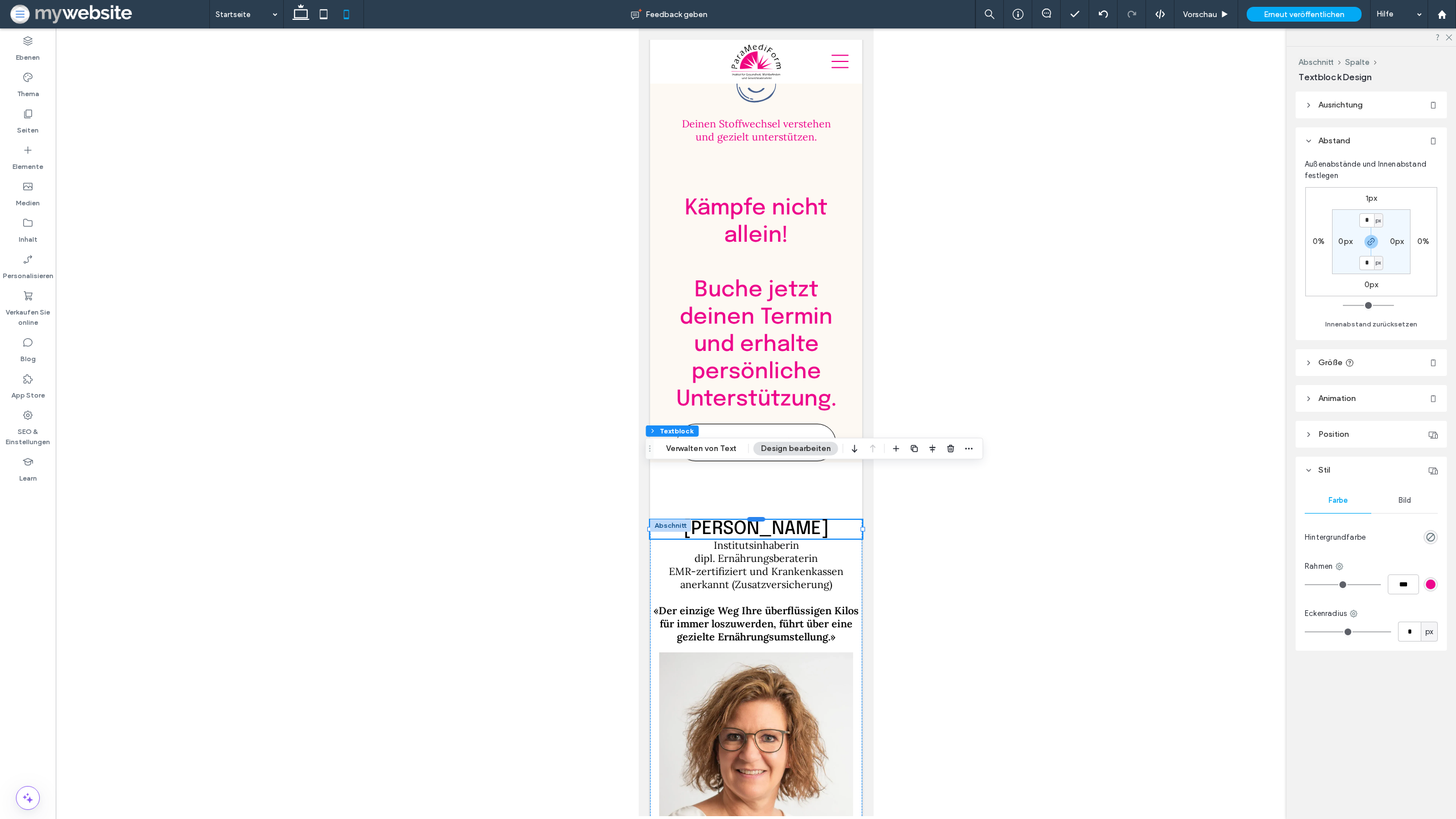
click at [748, 516] on div at bounding box center [756, 519] width 18 height 4
click at [757, 520] on span "Elke Born" at bounding box center [756, 529] width 145 height 18
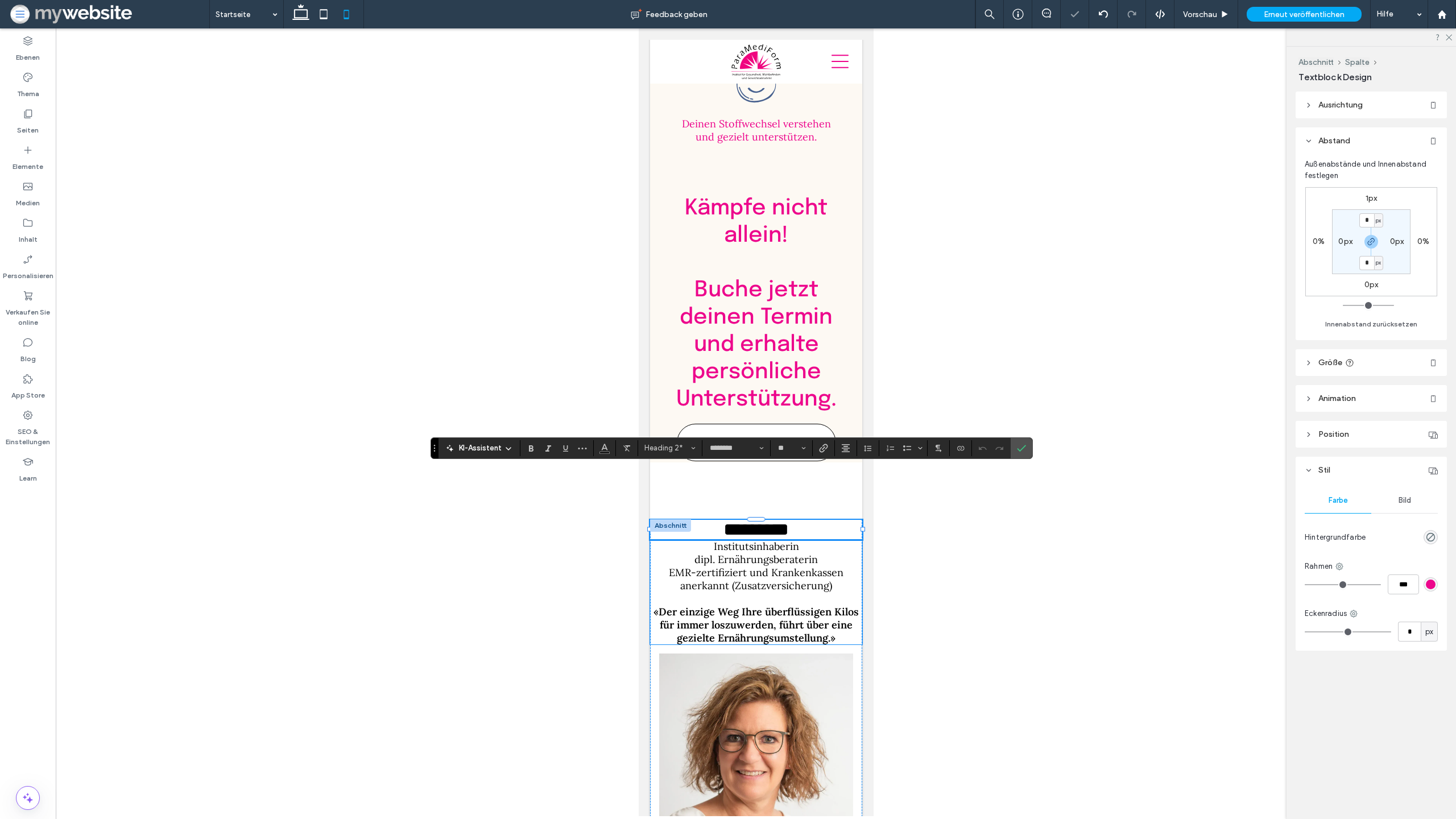
click at [704, 566] on span "EMR-zertifiziert und Krankenkassen anerkannt (Zusatzversicherung)" at bounding box center [756, 578] width 175 height 26
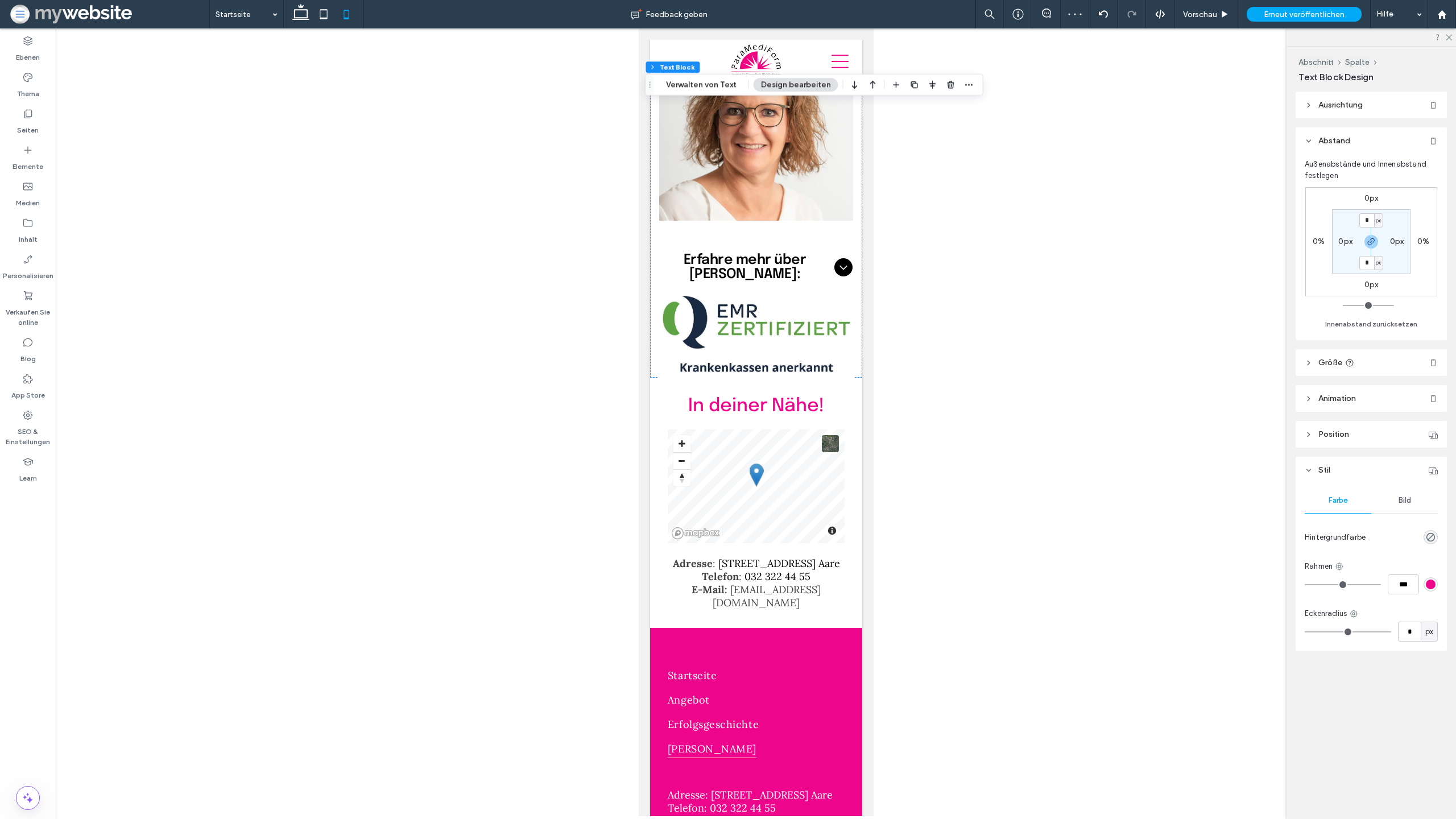
scroll to position [4070, 0]
click at [663, 376] on div at bounding box center [669, 382] width 41 height 13
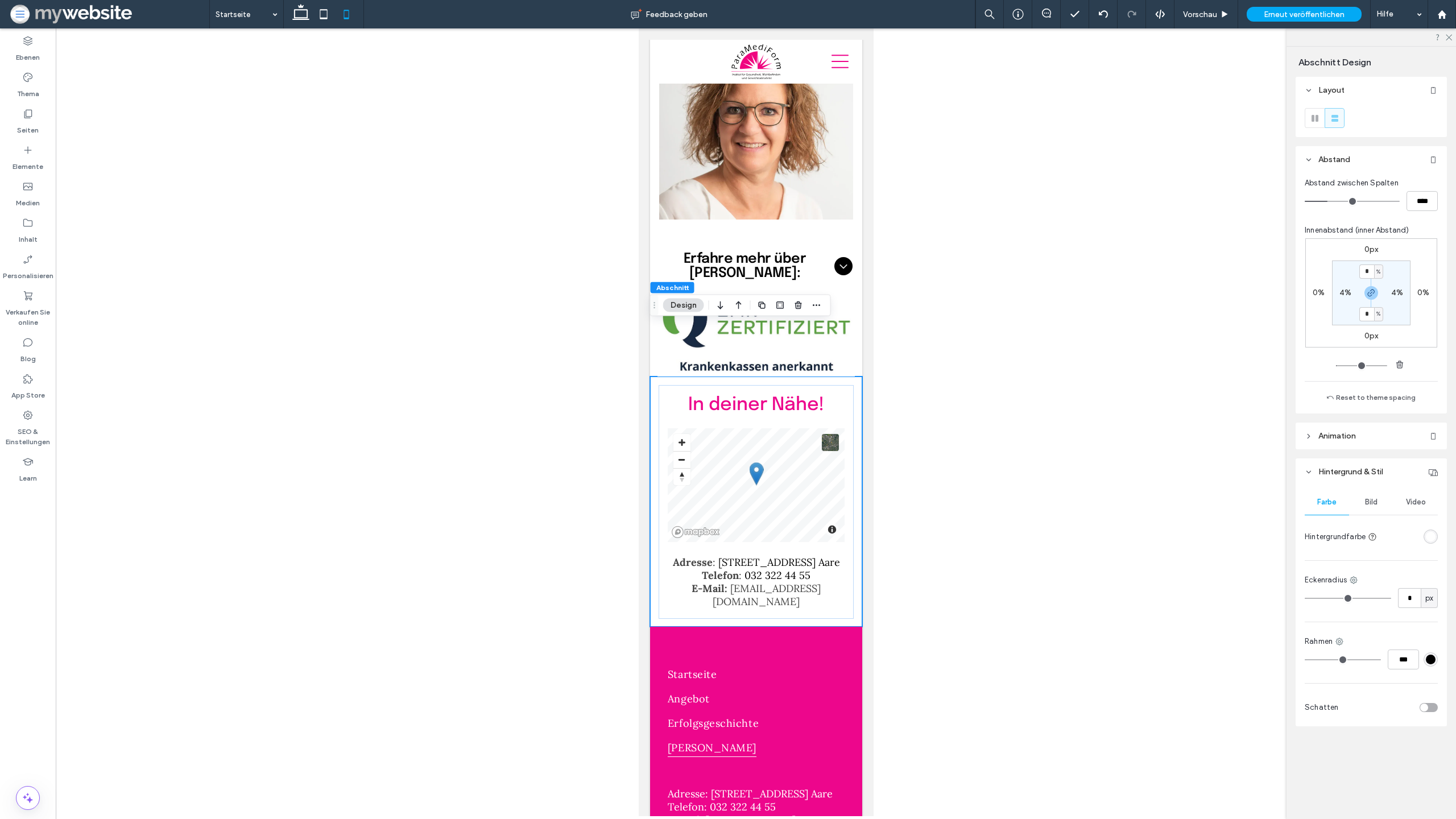
click at [908, 490] on div at bounding box center [756, 423] width 1401 height 788
click at [837, 626] on div "Startseite Angebot Erfolgsgeschichte Elke Born Adresse: Spittelgasse 1, 3294 Bü…" at bounding box center [756, 804] width 213 height 355
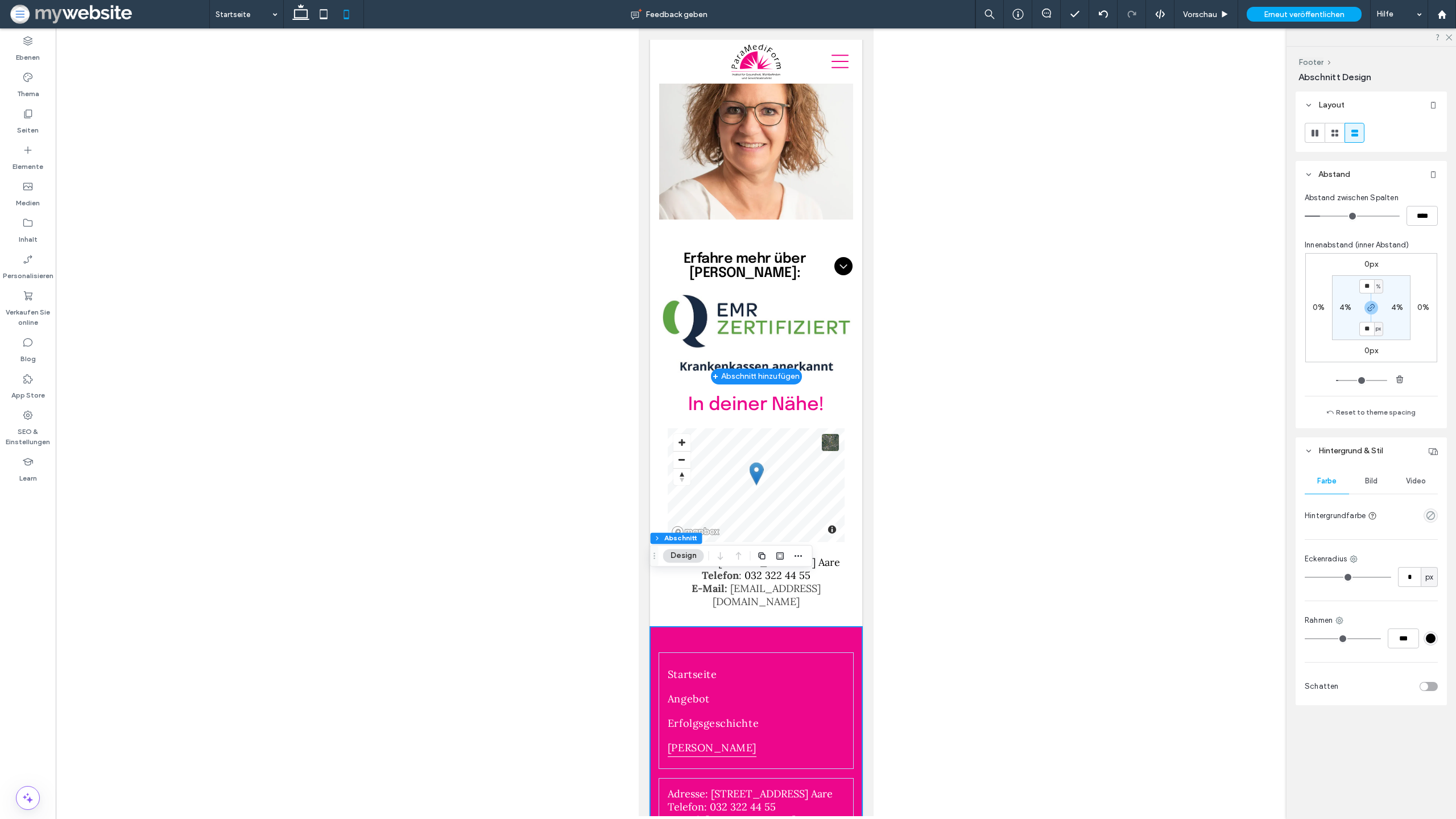
click at [795, 290] on img at bounding box center [755, 333] width 197 height 86
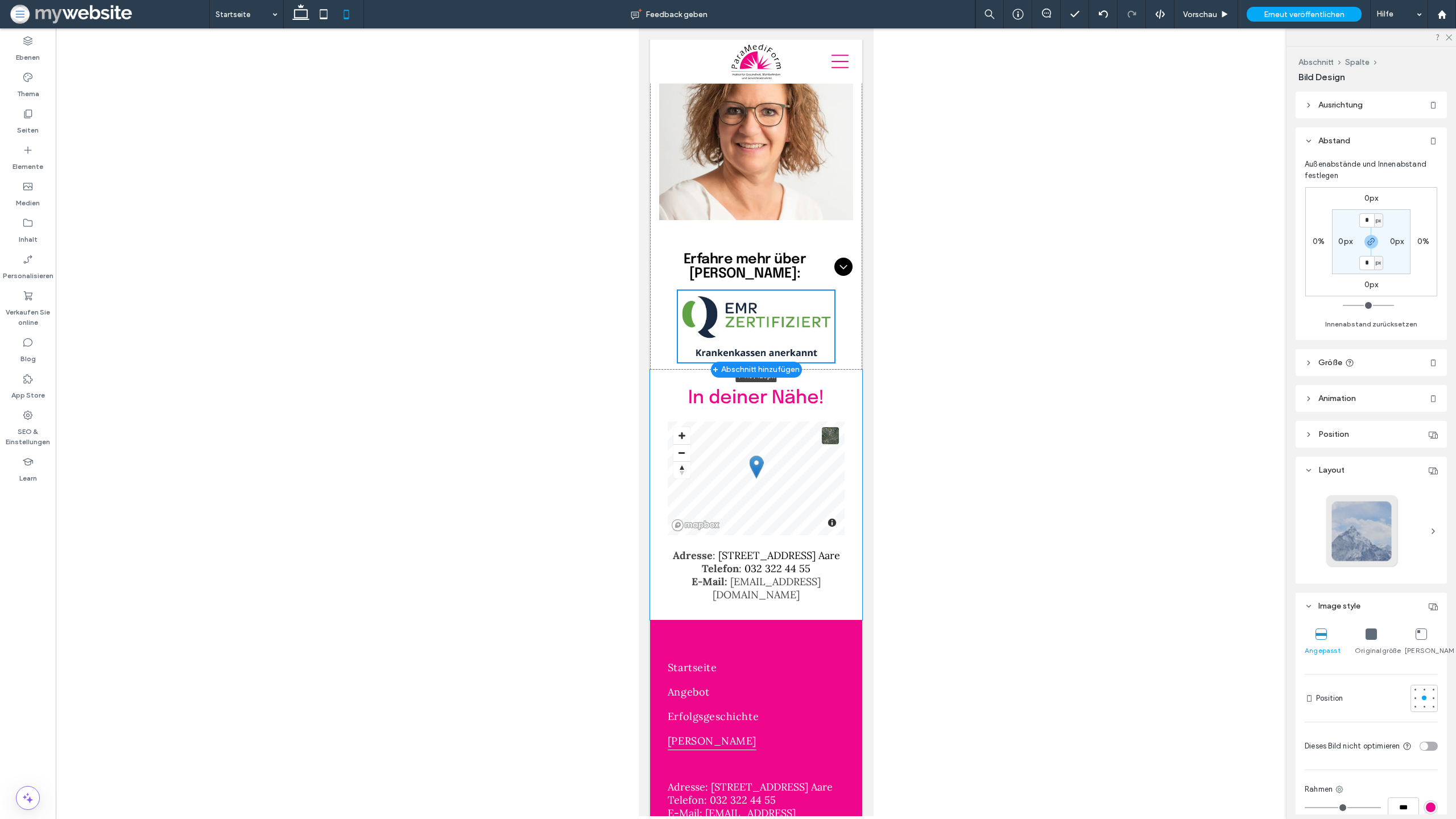
scroll to position [4077, 0]
drag, startPoint x: 853, startPoint y: 322, endPoint x: 833, endPoint y: 315, distance: 21.2
click at [833, 315] on div "Elke Born Institutsinhaberin dipl. Ernährungsberaterin EMR-zertifiziert und Kra…" at bounding box center [756, 127] width 213 height 483
type input "**"
type input "****"
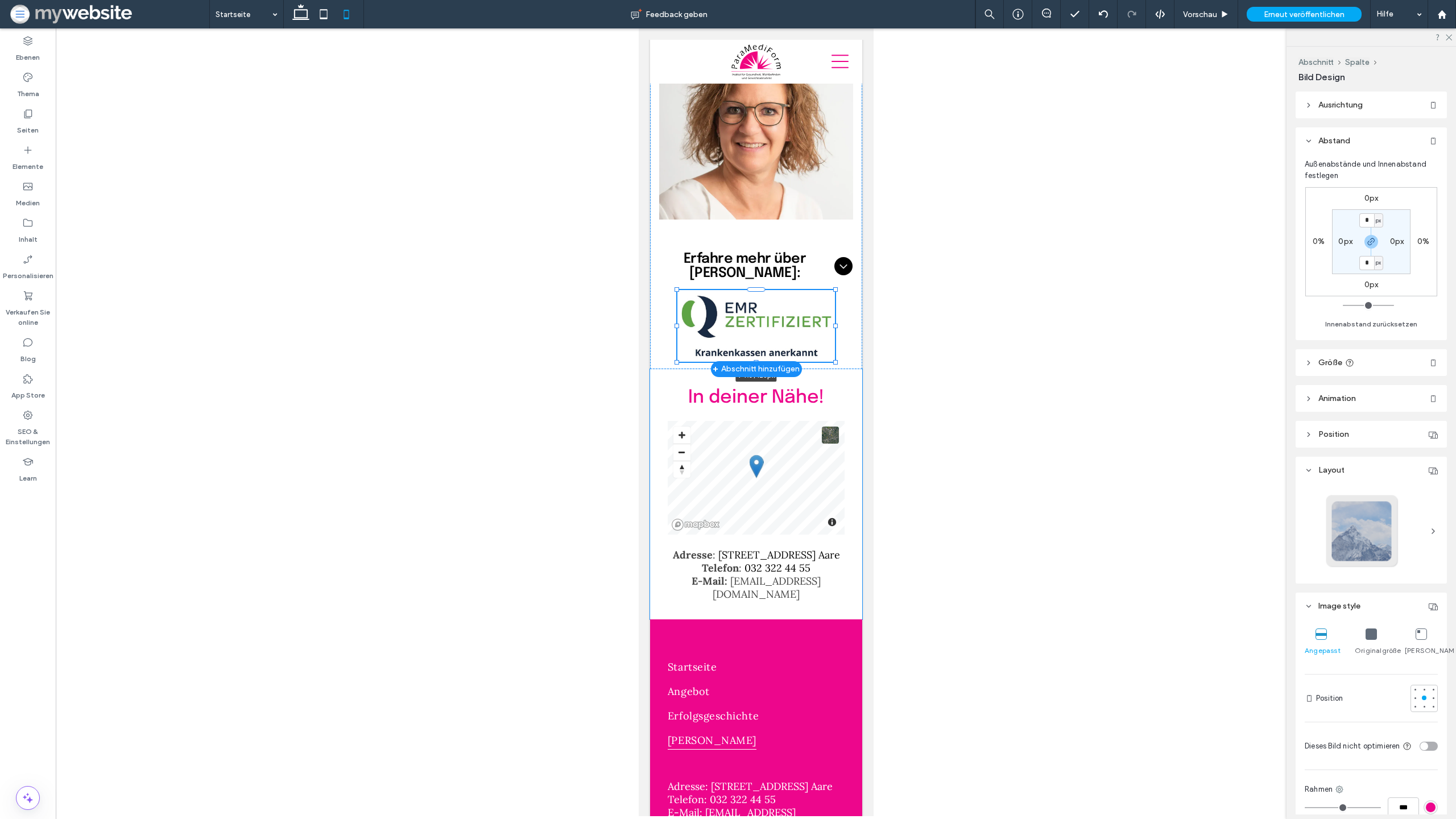
type input "***"
click at [838, 369] on div "In deiner Nähe! Adresse : Spittelgasse 1, 3294 Büren a. Aare Telefon : 032 322 …" at bounding box center [756, 494] width 213 height 251
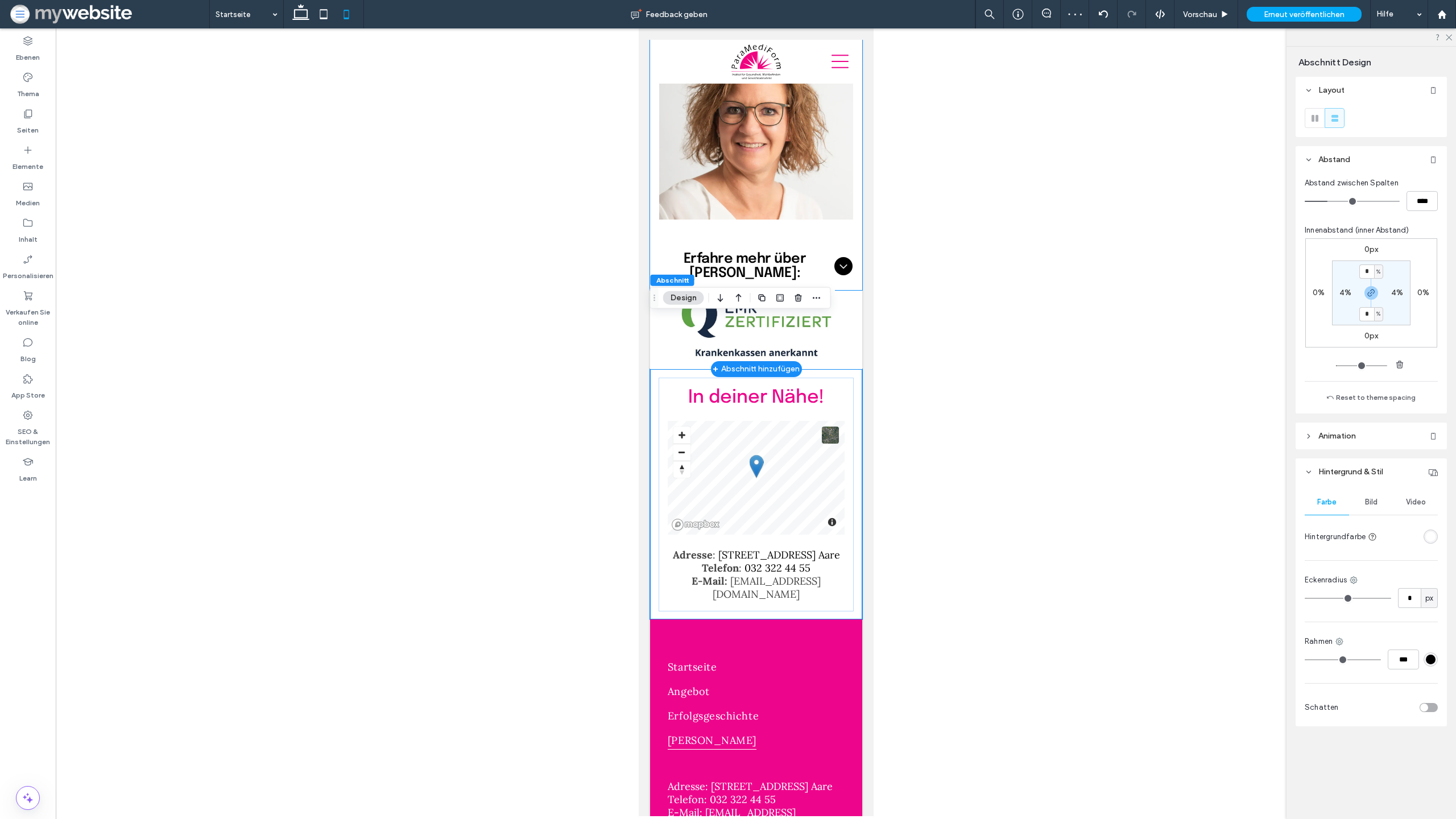
click at [751, 179] on div "Erfahre mehr über Elke Born: Seit vielen Jahren kenne ich bereits das ParaMediF…" at bounding box center [756, 153] width 213 height 274
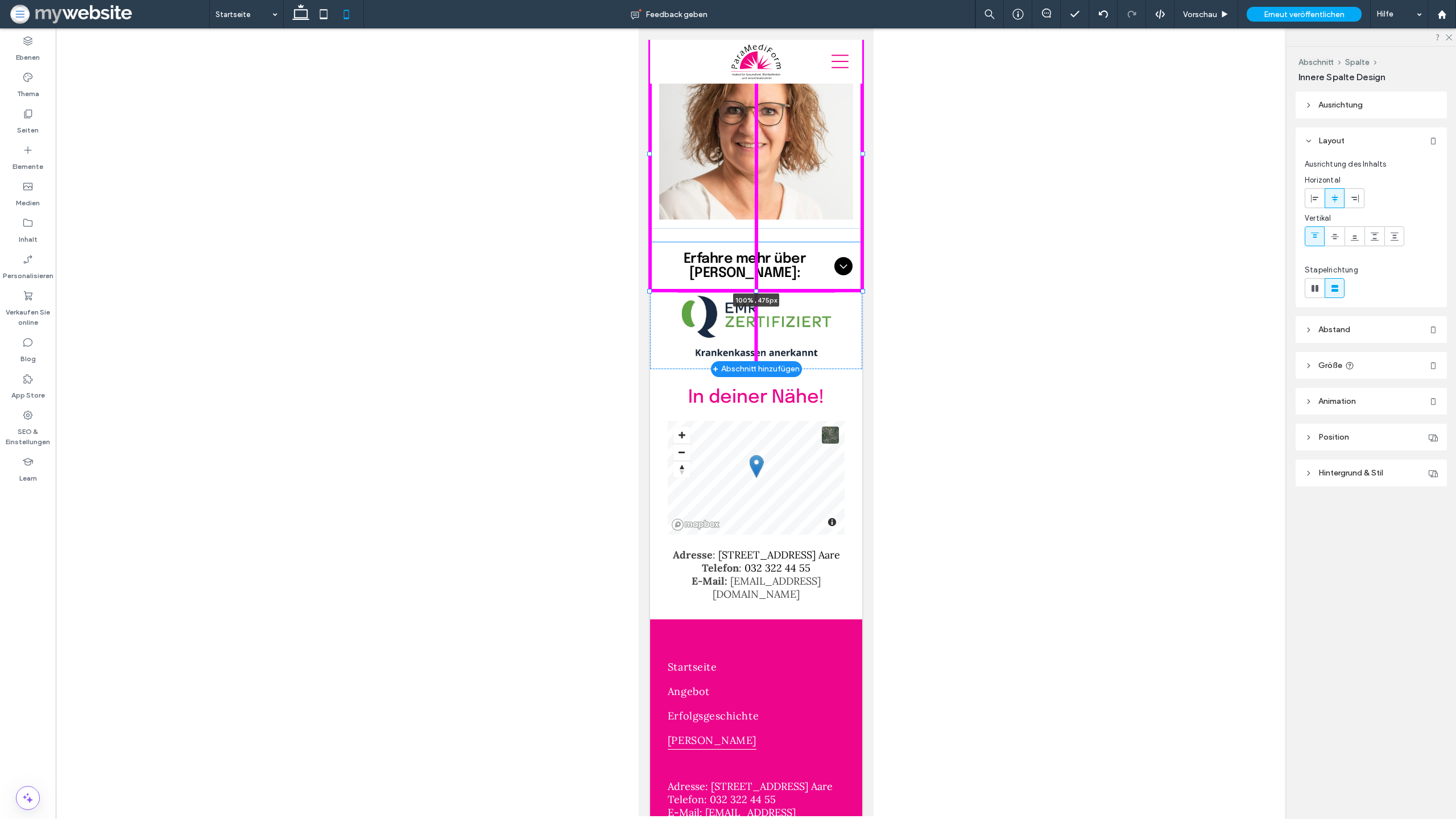
click at [756, 288] on div at bounding box center [756, 291] width 4 height 4
type input "***"
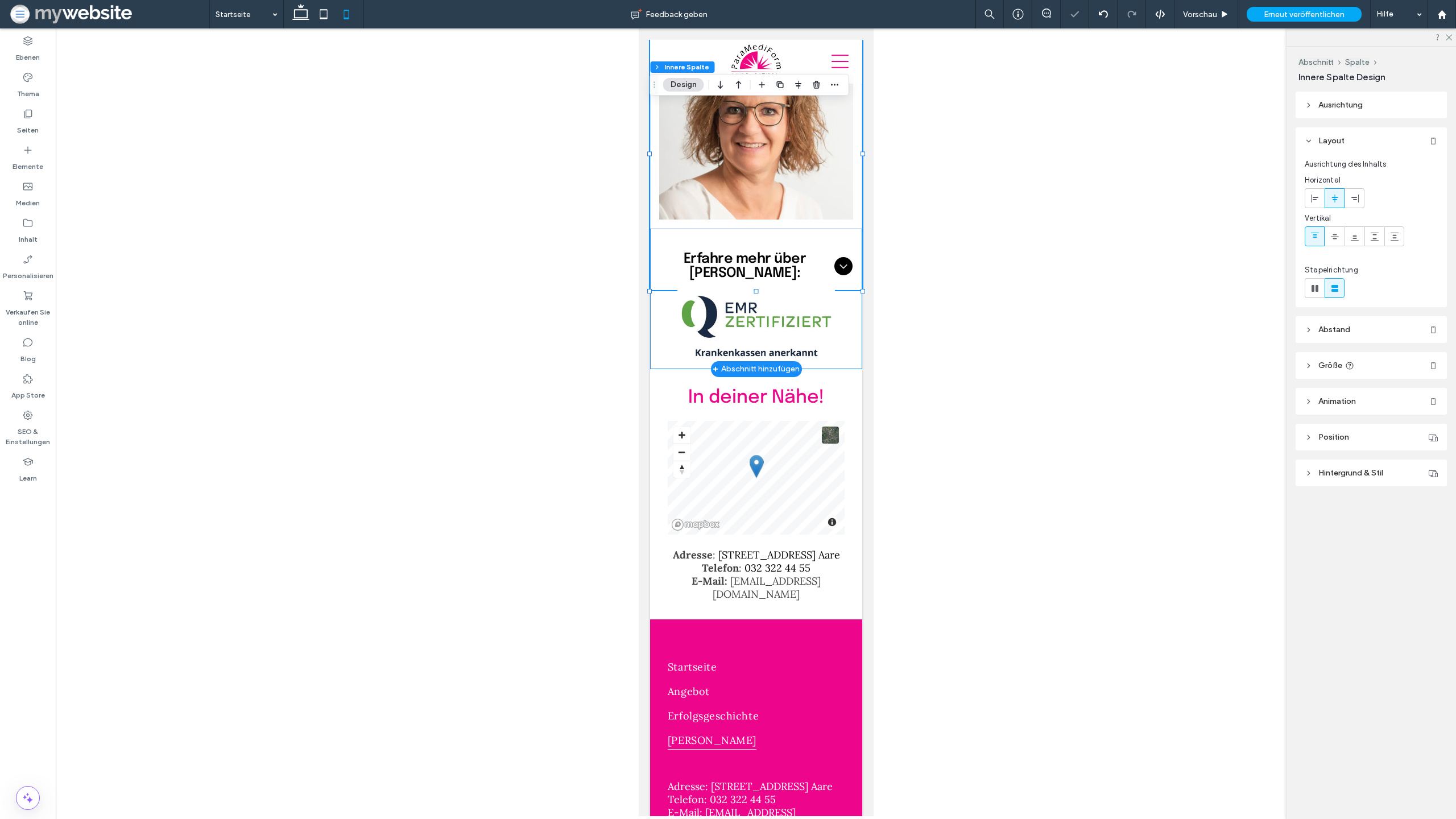
click at [855, 277] on div "Elke Born Institutsinhaberin dipl. Ernährungsberaterin EMR-zertifiziert und Kra…" at bounding box center [756, 127] width 213 height 483
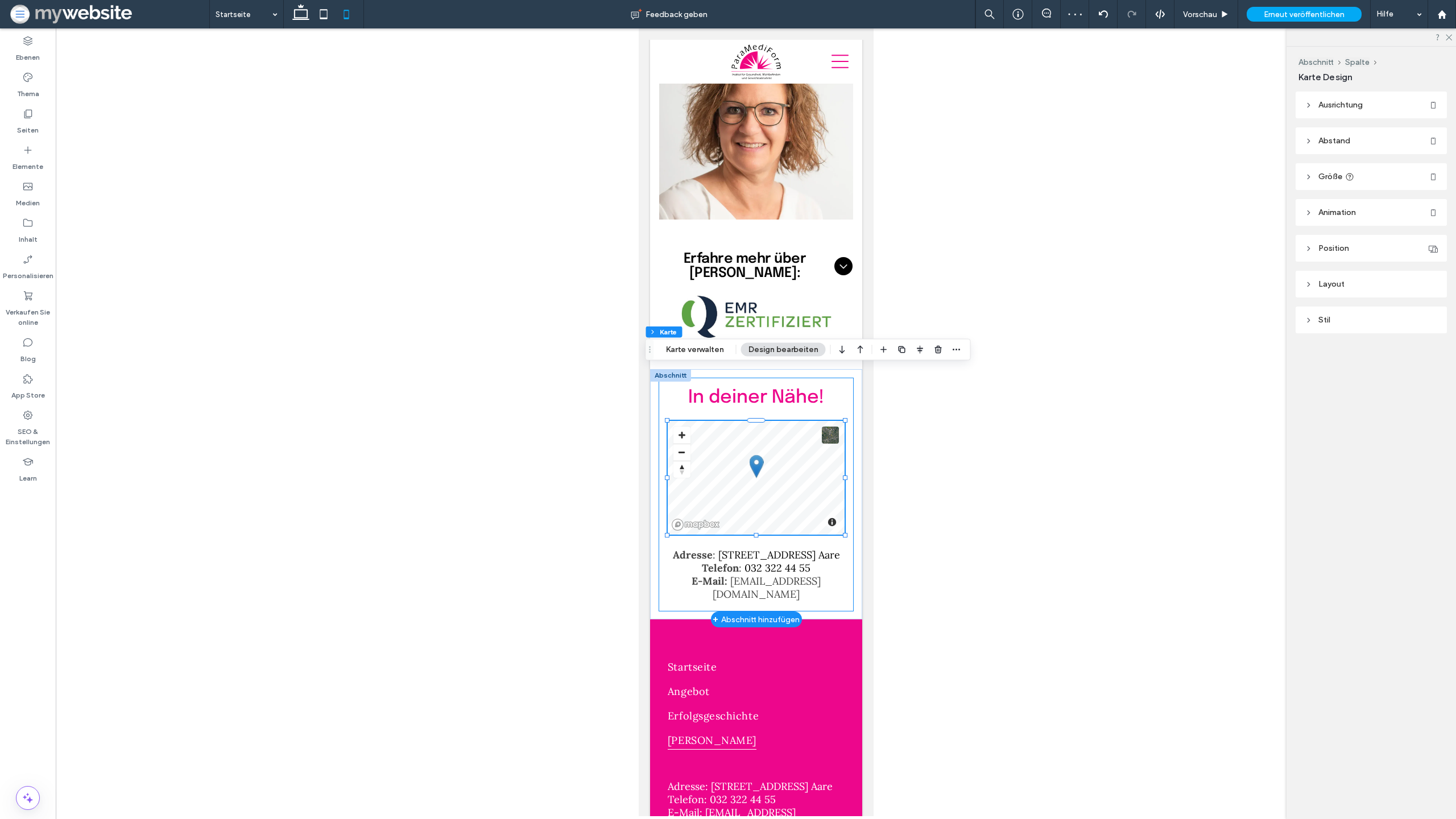
click at [791, 378] on div "In deiner Nähe! Adresse : Spittelgasse 1, 3294 Büren a. Aare Telefon : 032 322 …" at bounding box center [756, 494] width 195 height 234
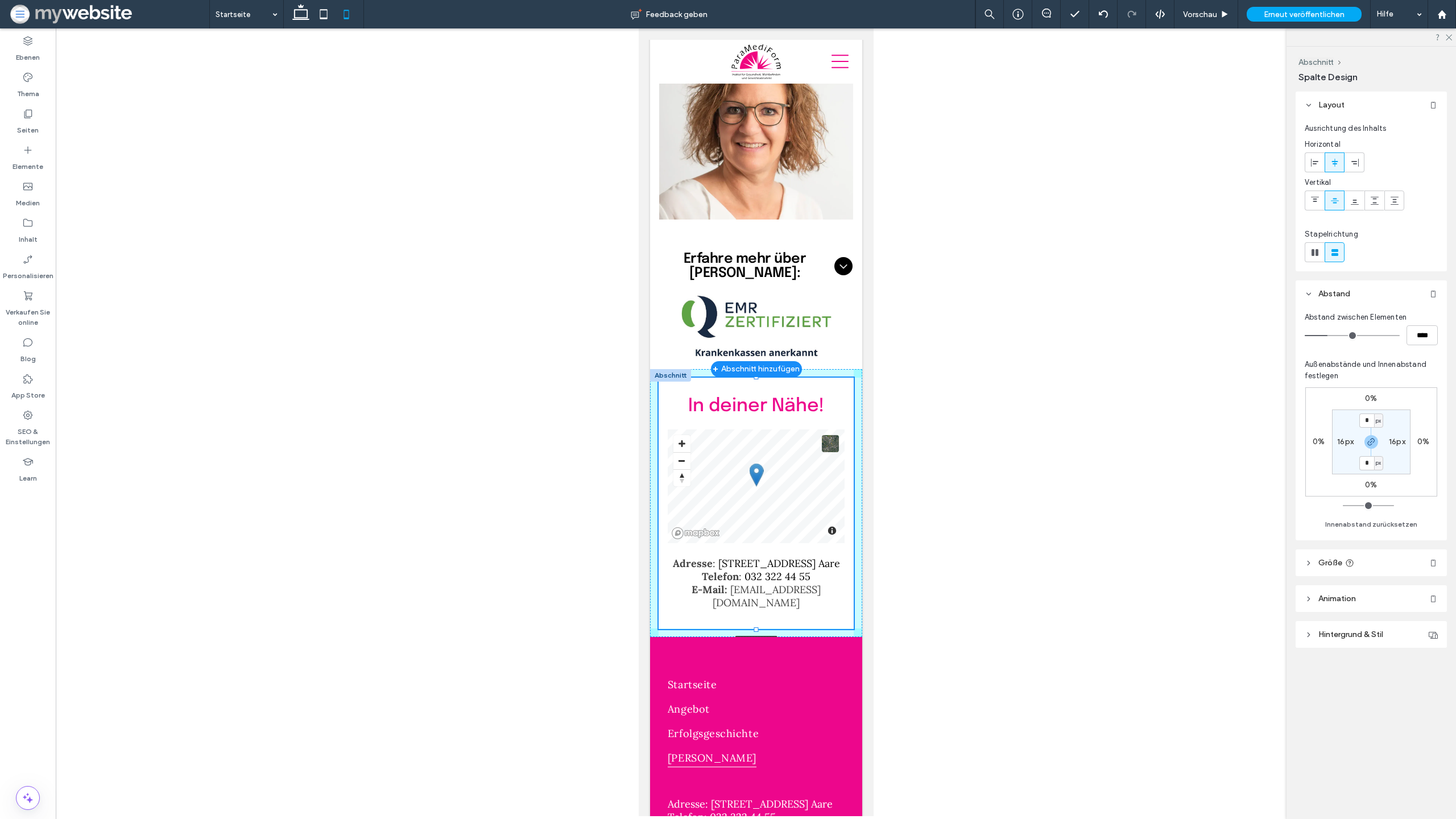
drag, startPoint x: 756, startPoint y: 325, endPoint x: 756, endPoint y: 307, distance: 18.0
type input "***"
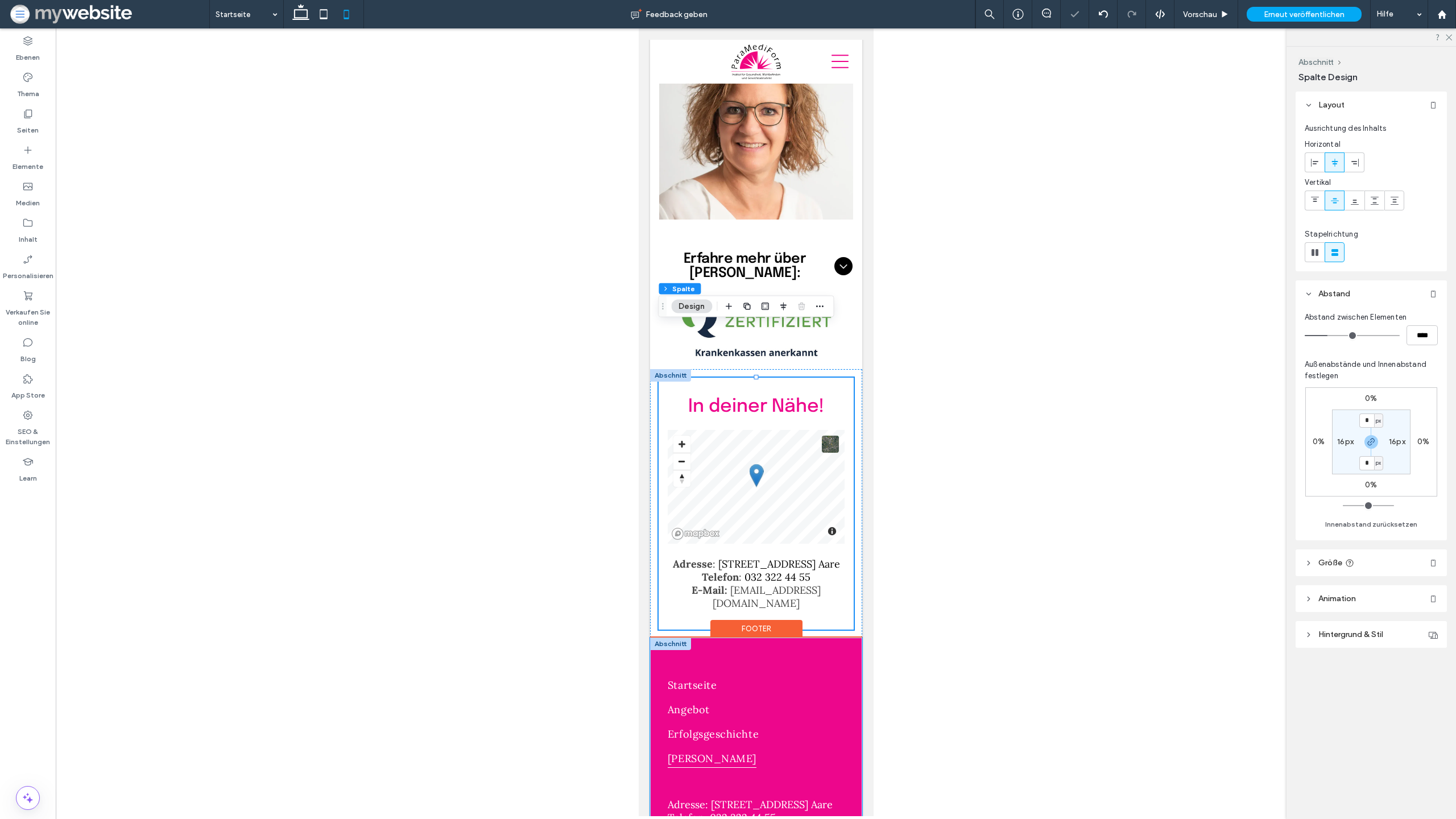
click at [819, 637] on div "Startseite Angebot Erfolgsgeschichte Elke Born Adresse: Spittelgasse 1, 3294 Bü…" at bounding box center [756, 815] width 213 height 355
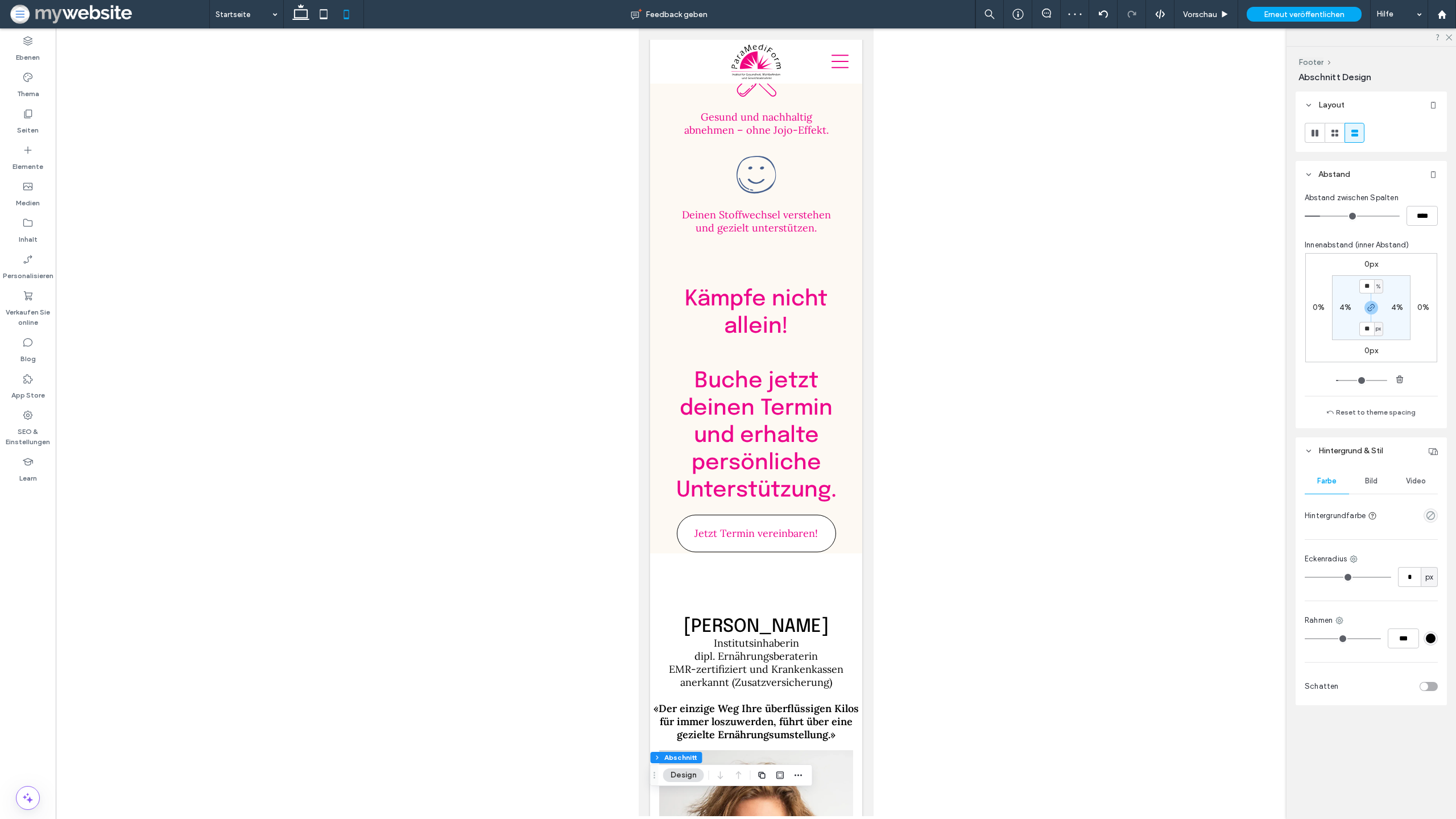
scroll to position [3349, 0]
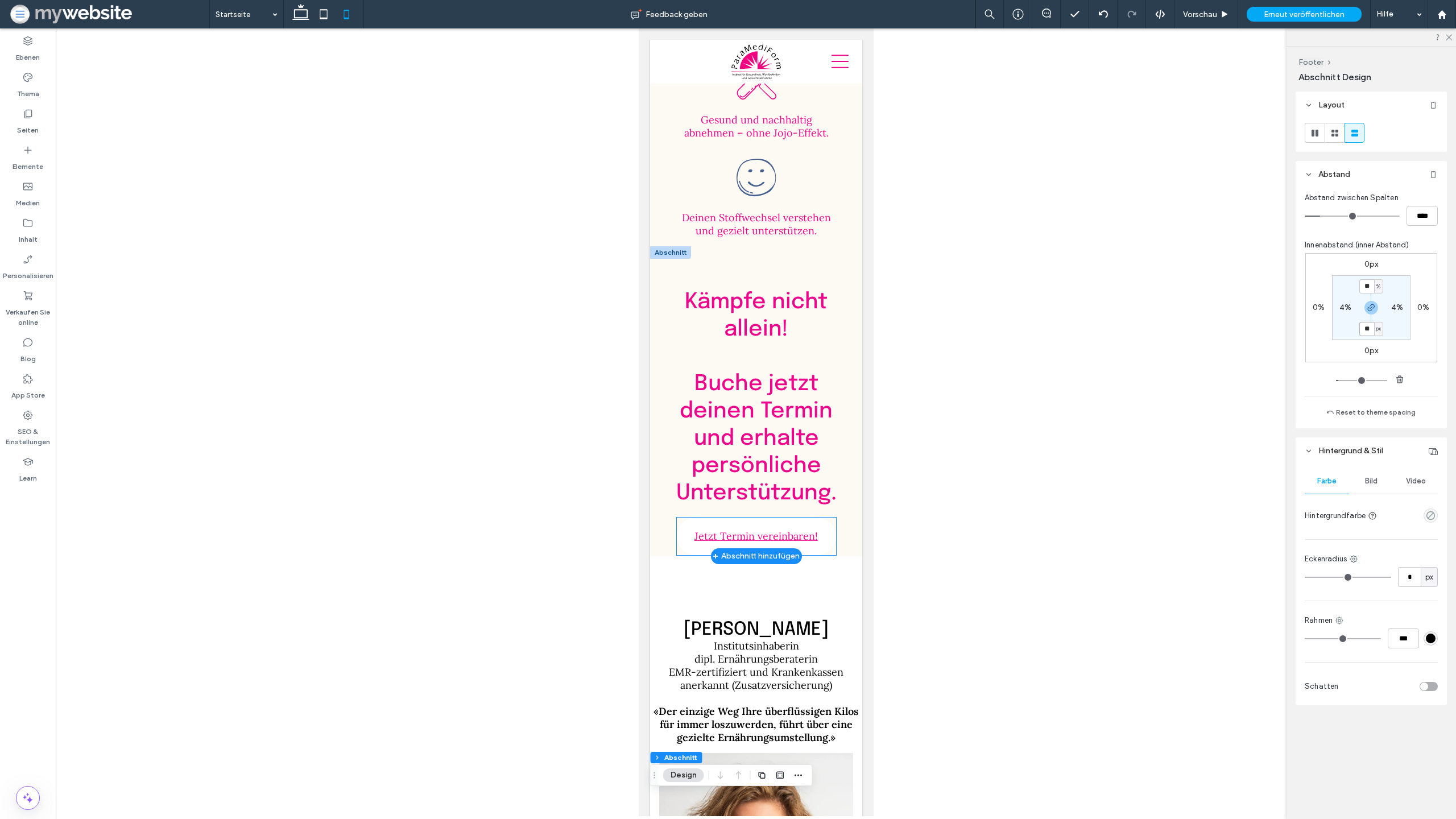
click at [682, 517] on link "Jetzt Termin vereinbaren!" at bounding box center [756, 536] width 159 height 38
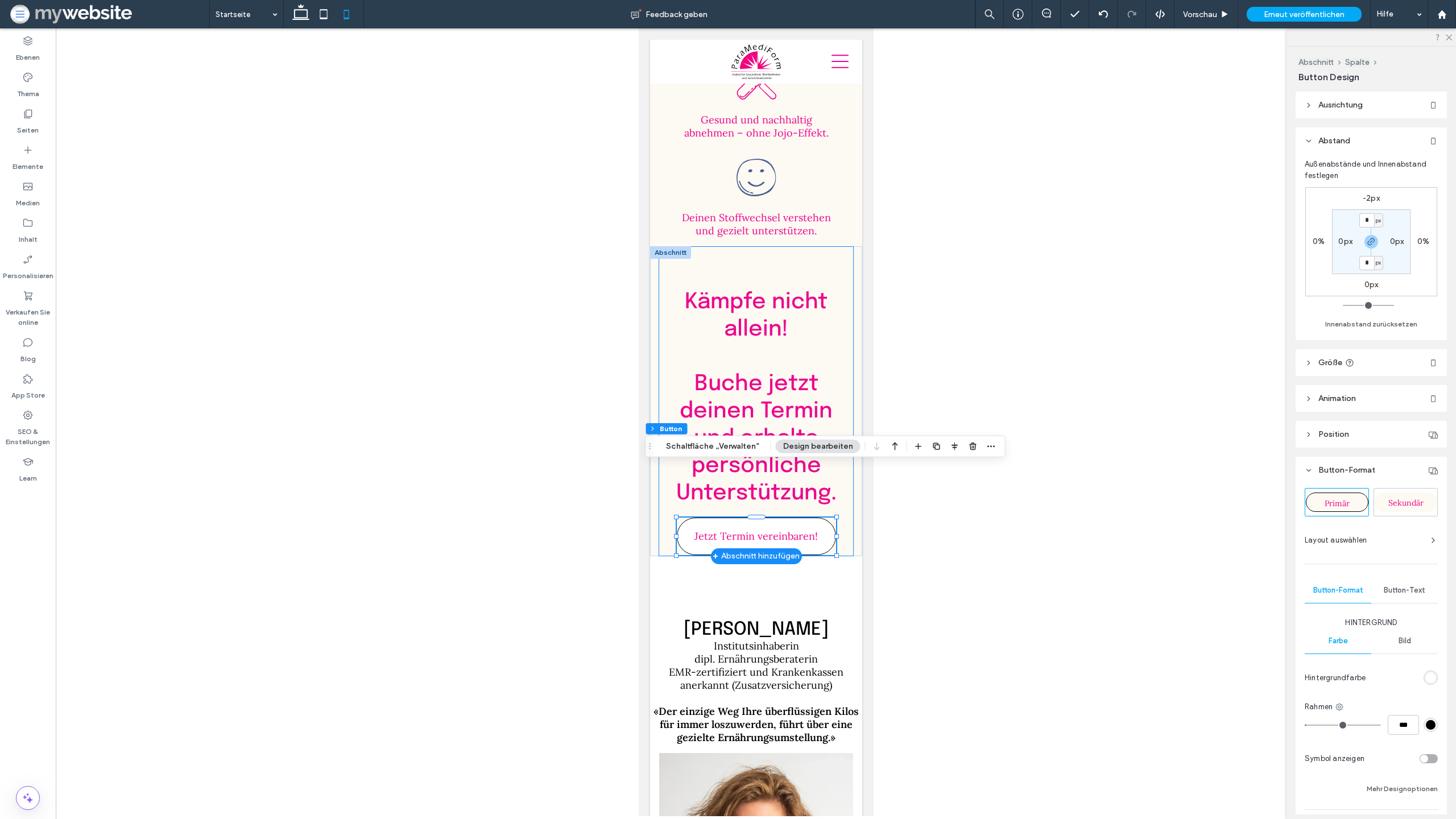
click at [663, 497] on div "Kämpfe nicht allein! ﻿ Buche jetzt deinen Termin und erhalte persönliche Unters…" at bounding box center [756, 401] width 195 height 310
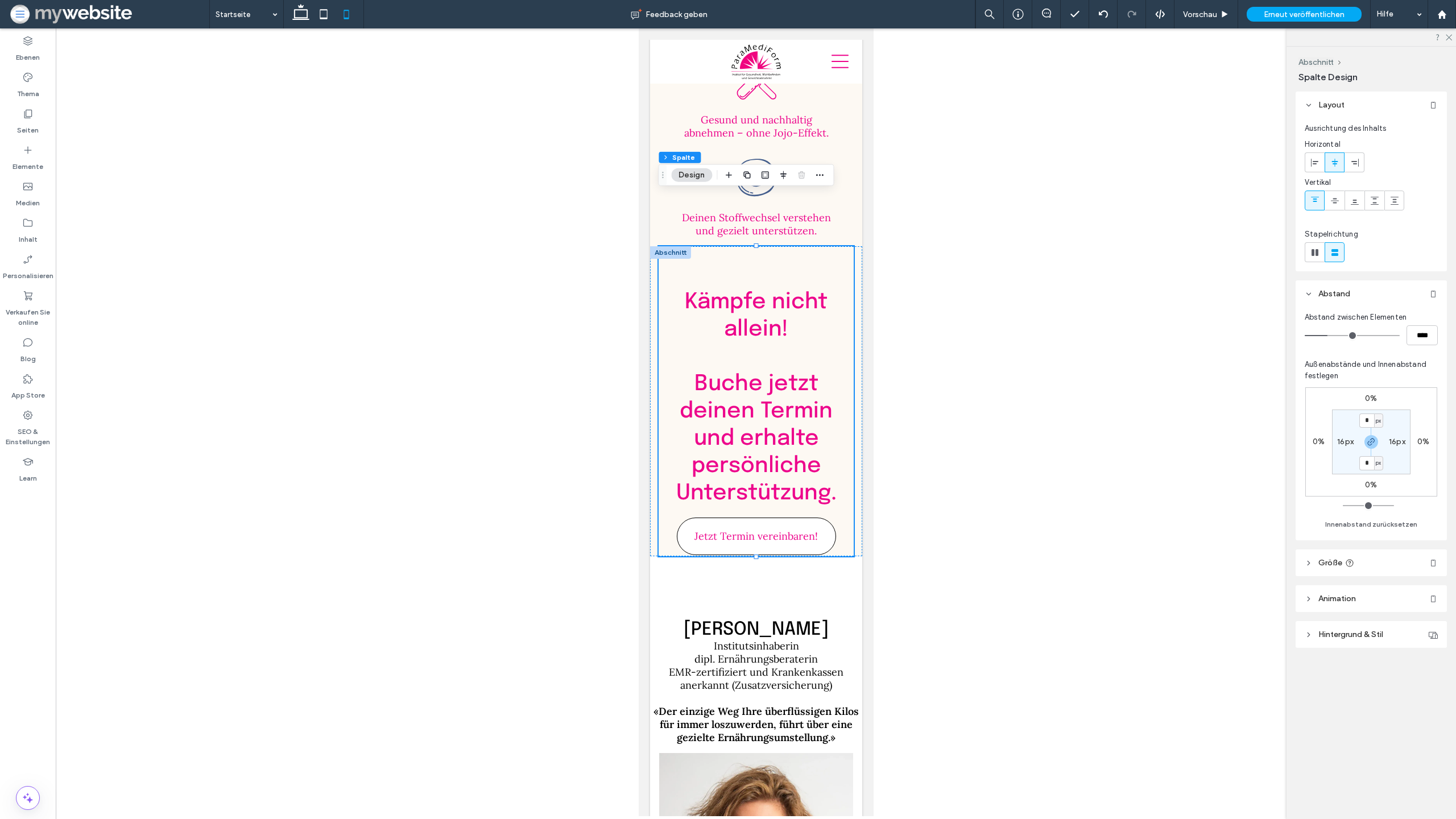
drag, startPoint x: 755, startPoint y: 505, endPoint x: 753, endPoint y: 522, distance: 17.1
click at [322, 16] on icon at bounding box center [323, 14] width 23 height 23
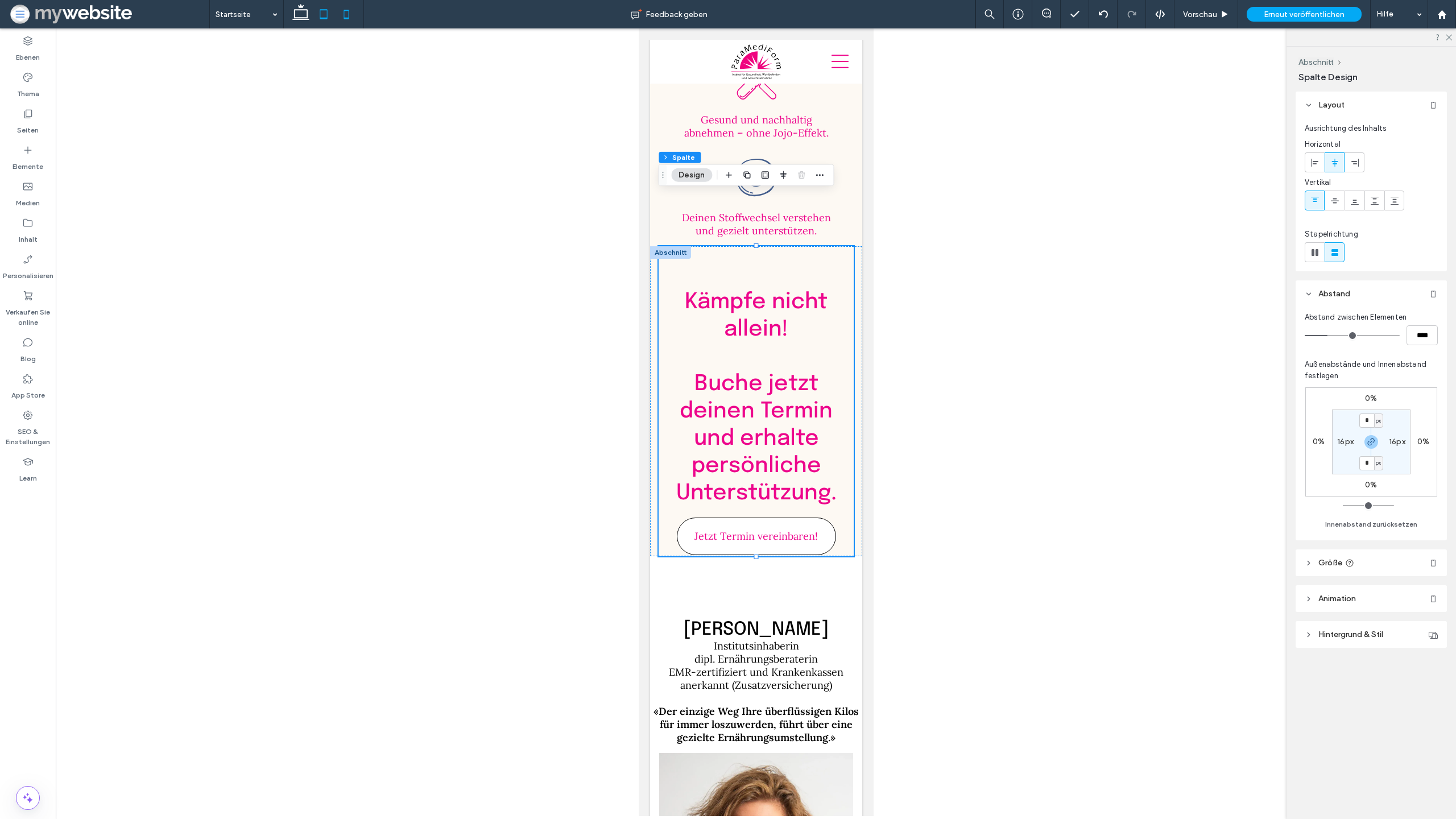
type input "**"
type input "****"
type input "**"
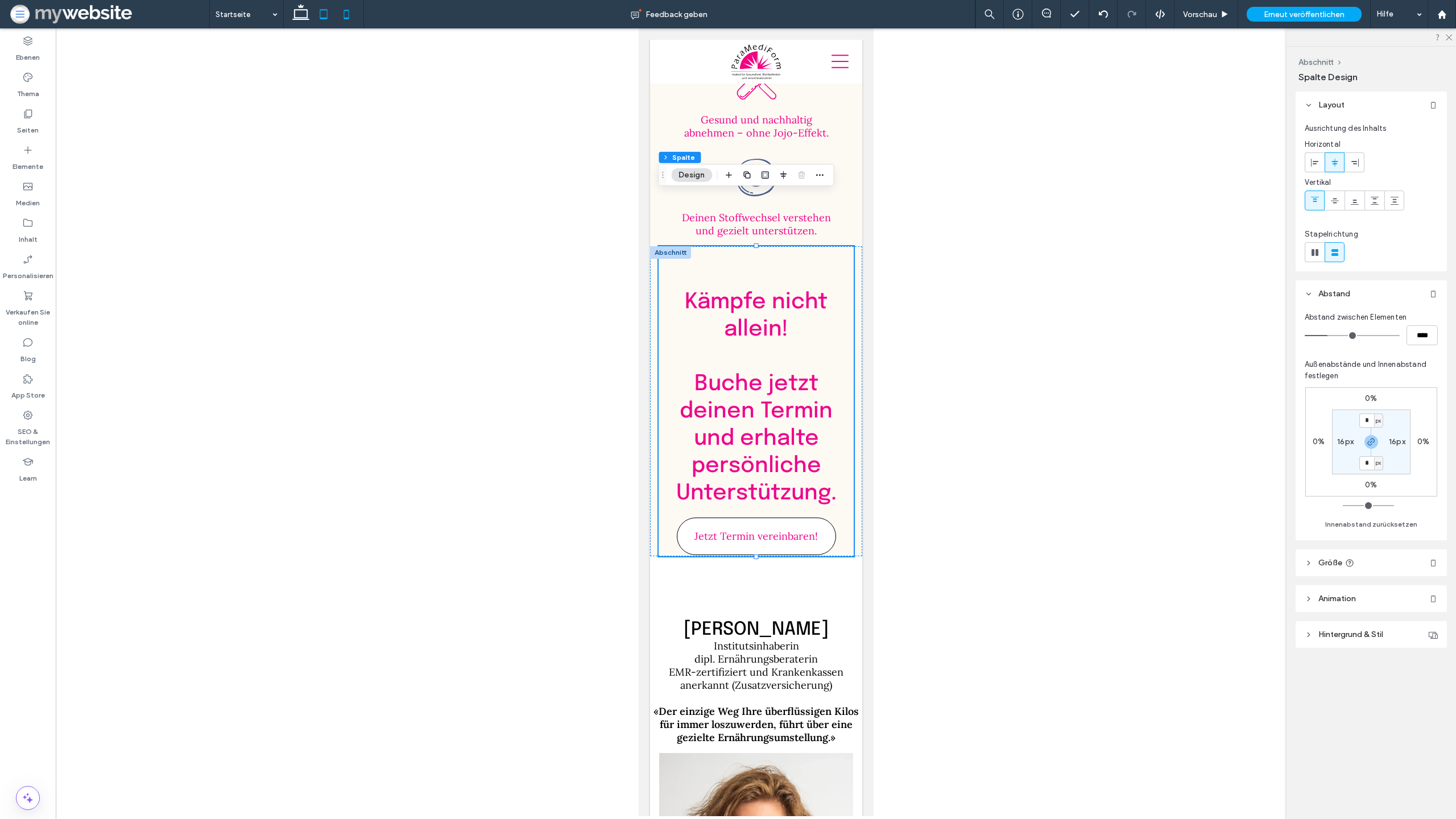
type input "****"
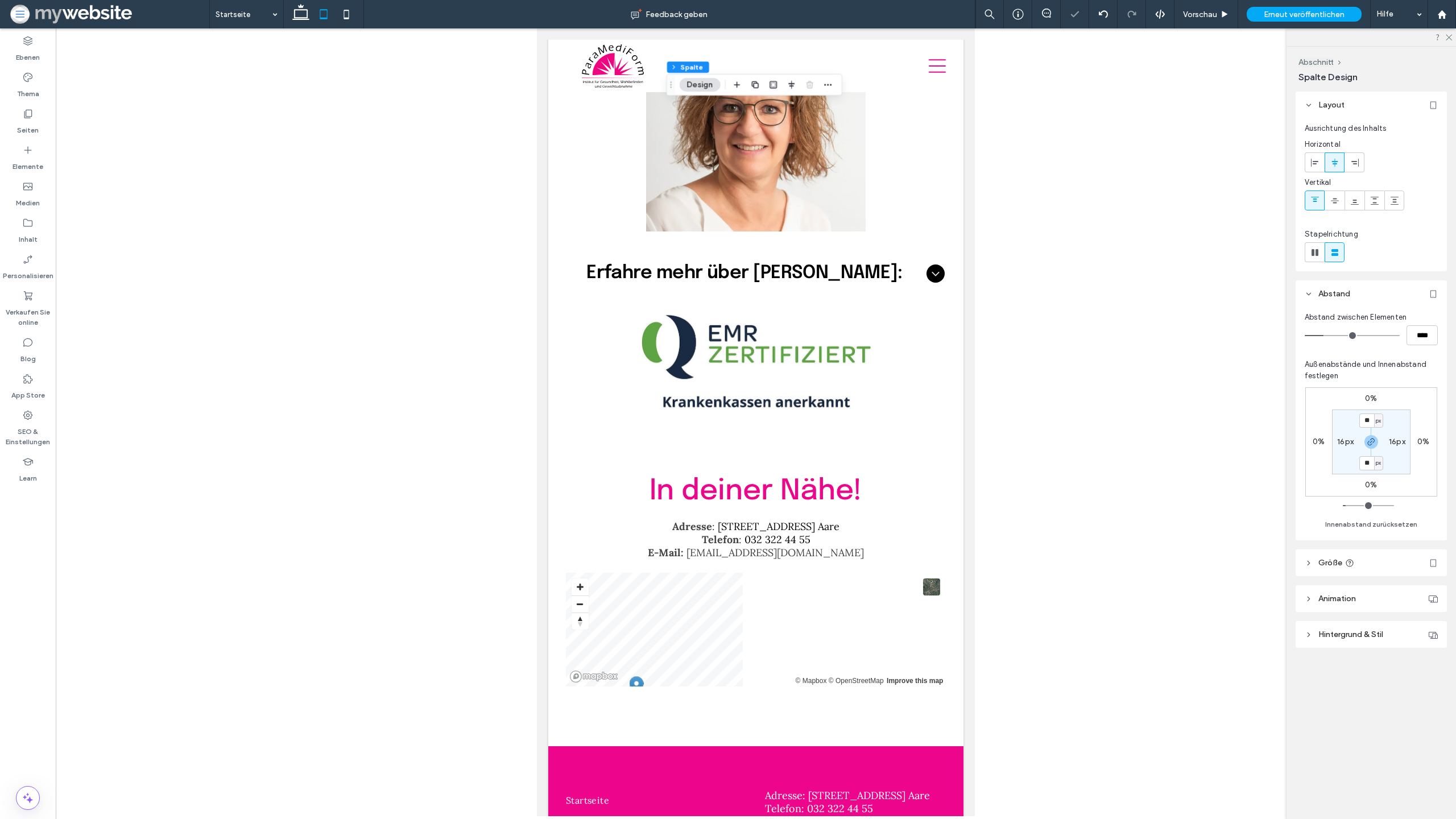
scroll to position [2856, 0]
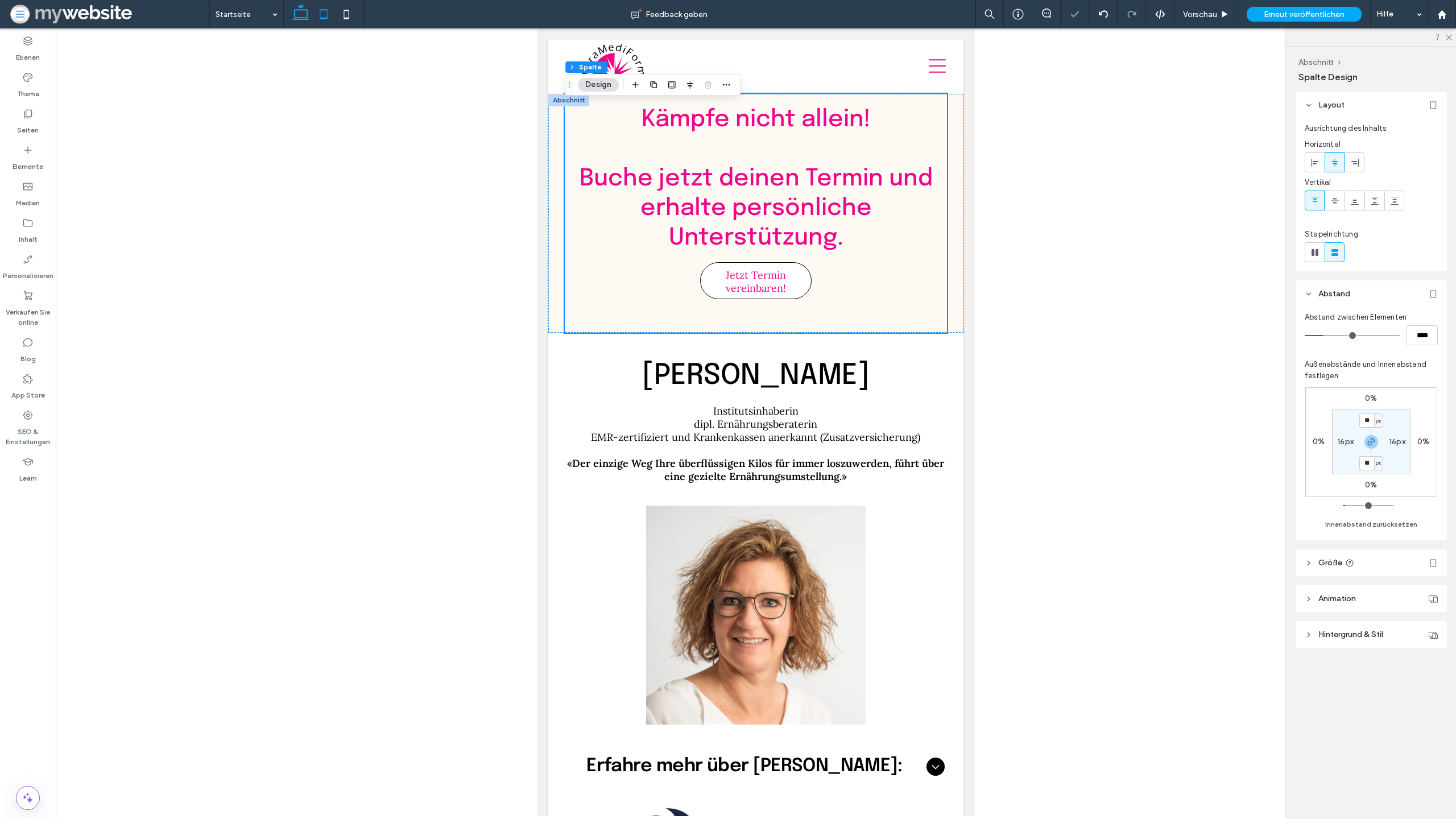
click at [309, 13] on icon at bounding box center [300, 14] width 23 height 23
type input "**"
type input "****"
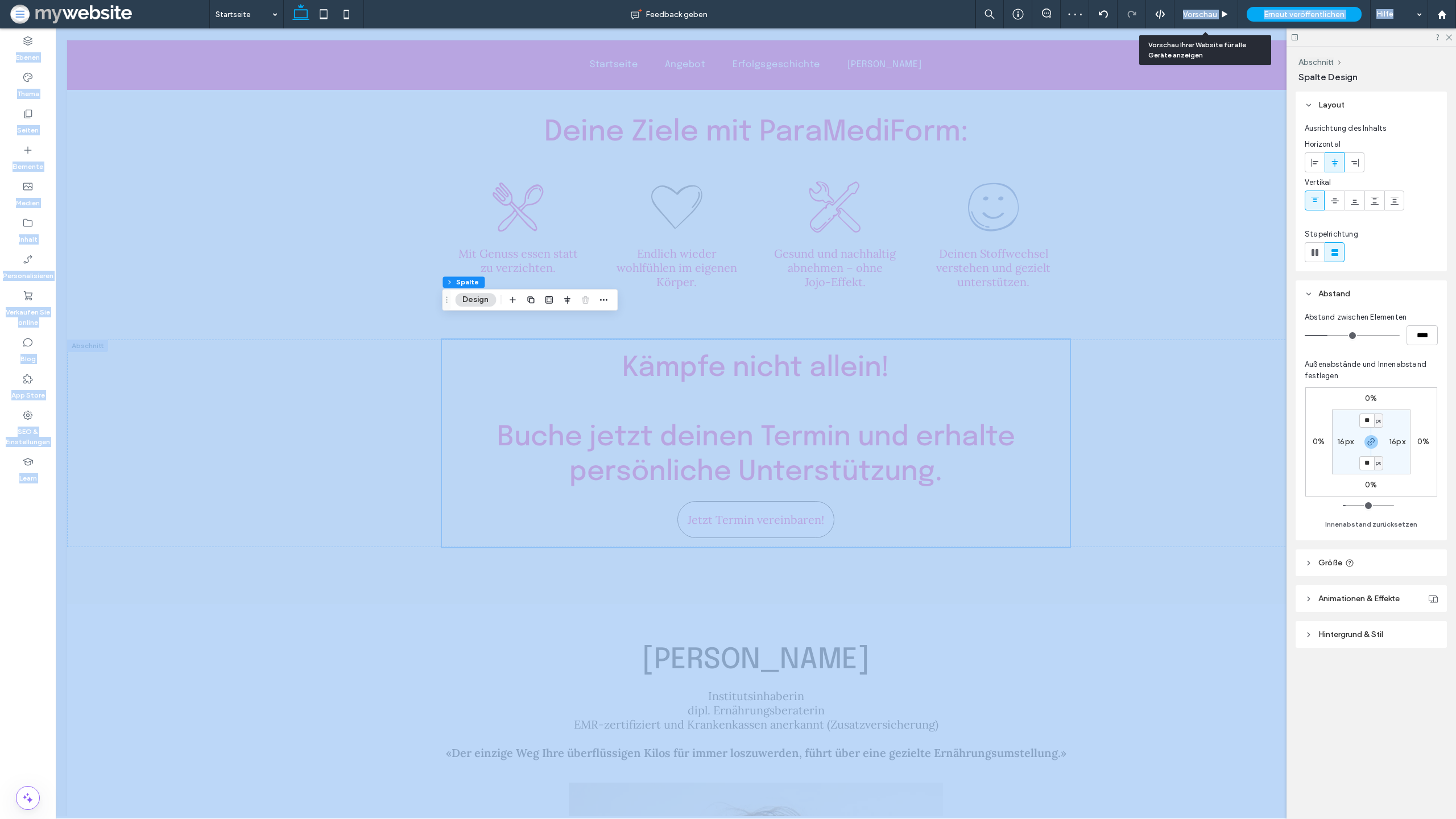
click at [1183, 13] on span "Vorschau" at bounding box center [1200, 14] width 34 height 10
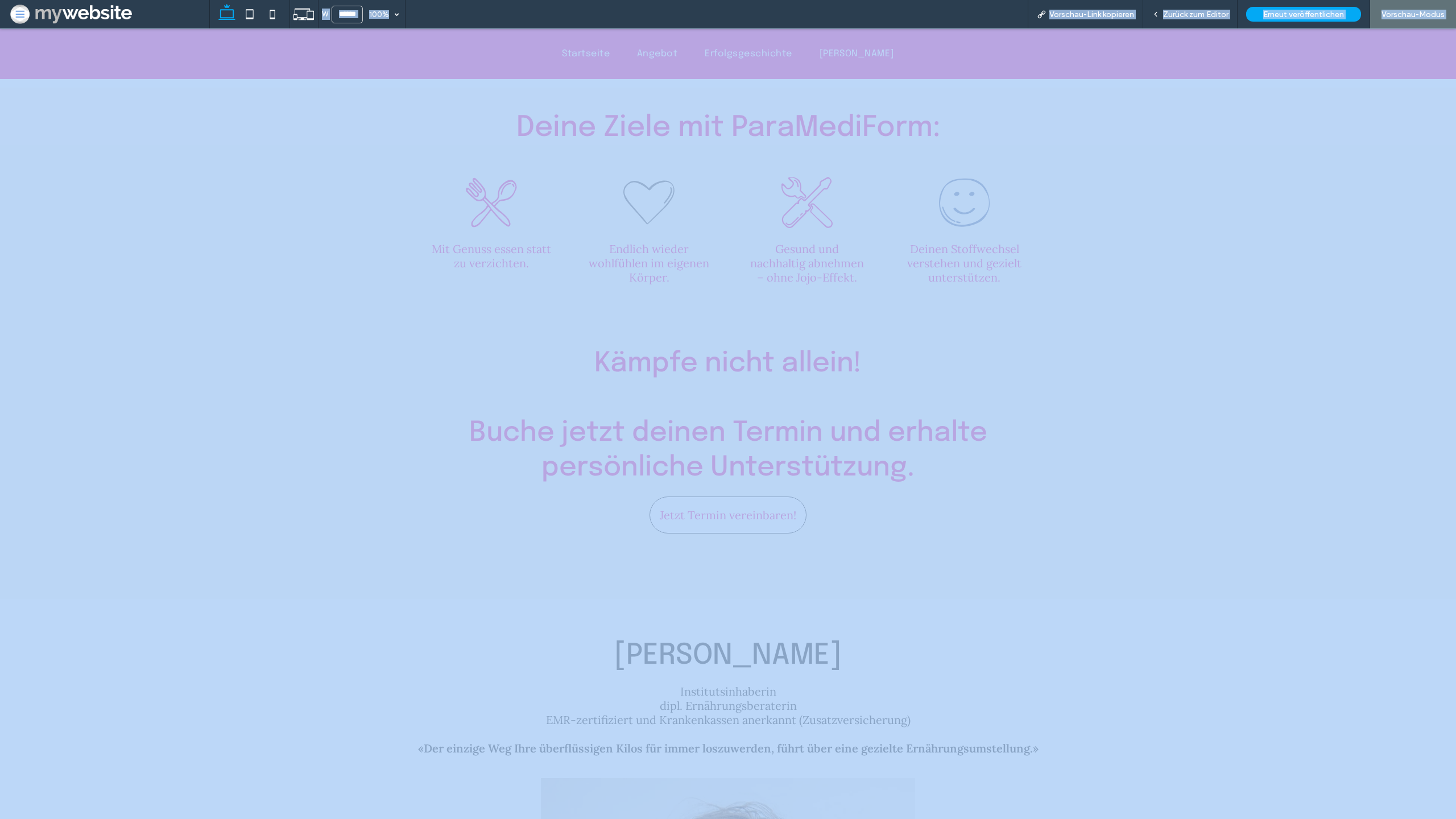
scroll to position [2764, 0]
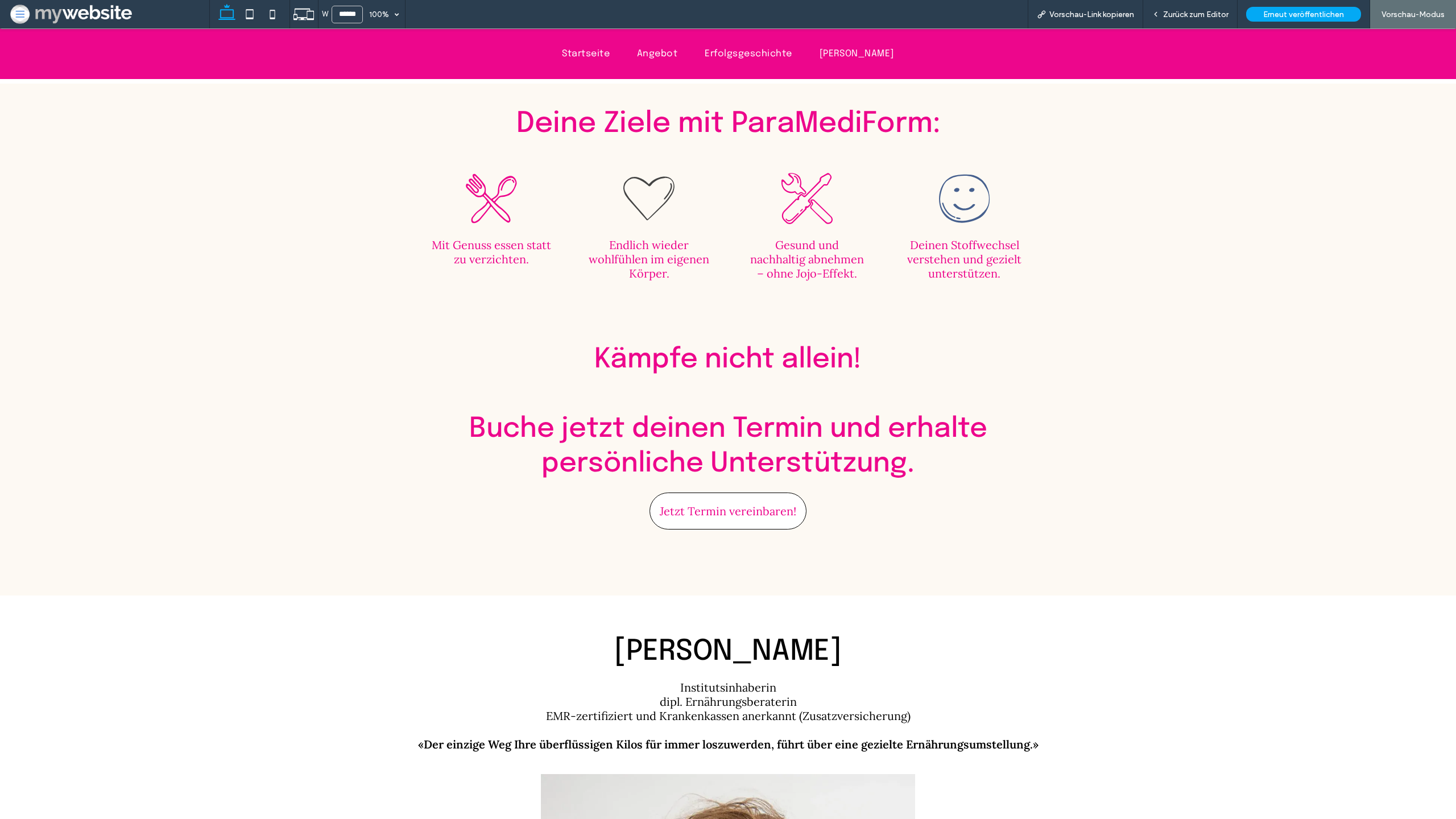
click at [1148, 256] on div ".st0-1946263296{fill-rule:evenodd;clip-rule:evenodd;} Mit Genuss essen statt zu…" at bounding box center [728, 247] width 1456 height 167
click at [298, 14] on icon at bounding box center [303, 14] width 21 height 21
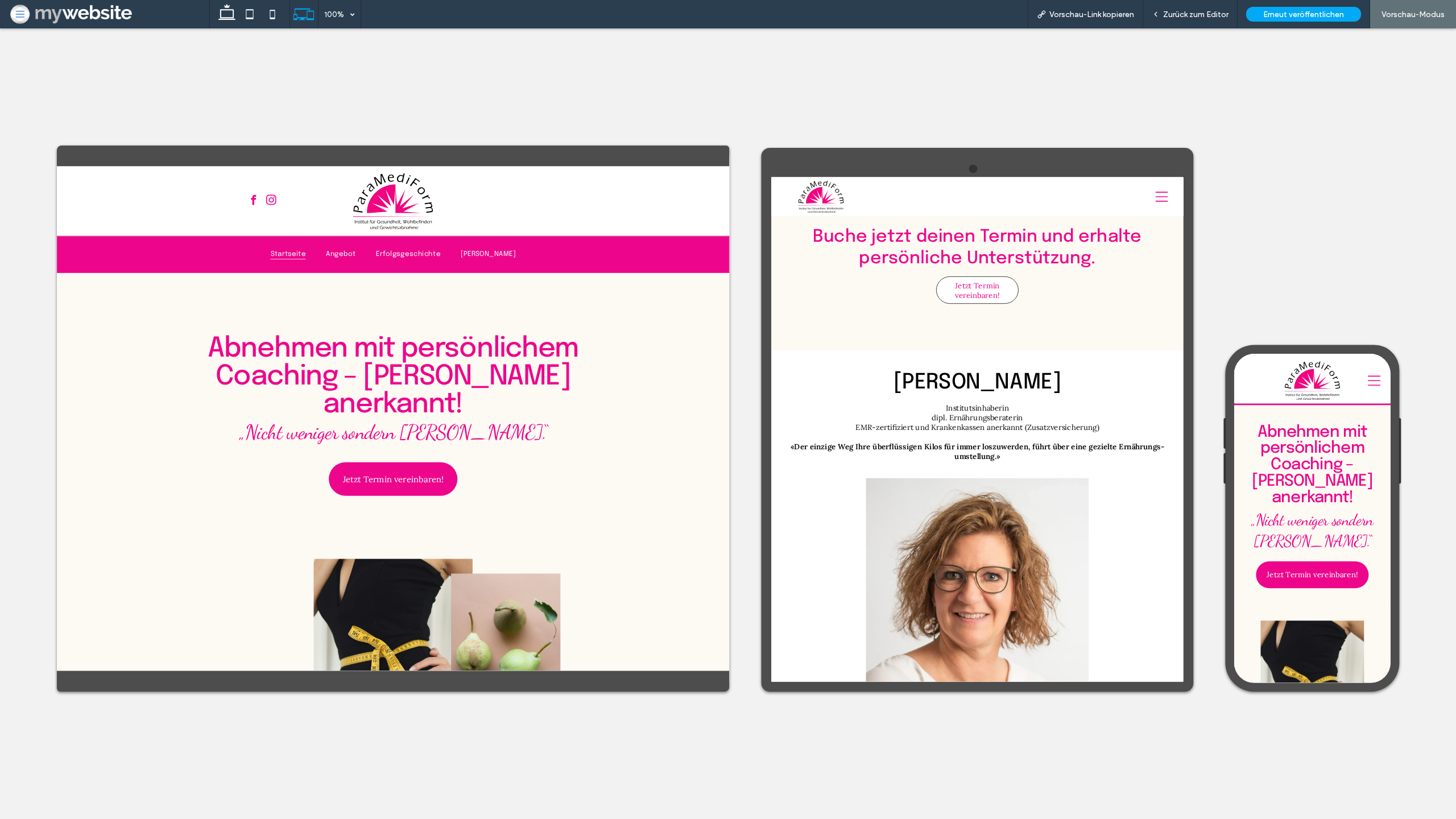
scroll to position [3085, 0]
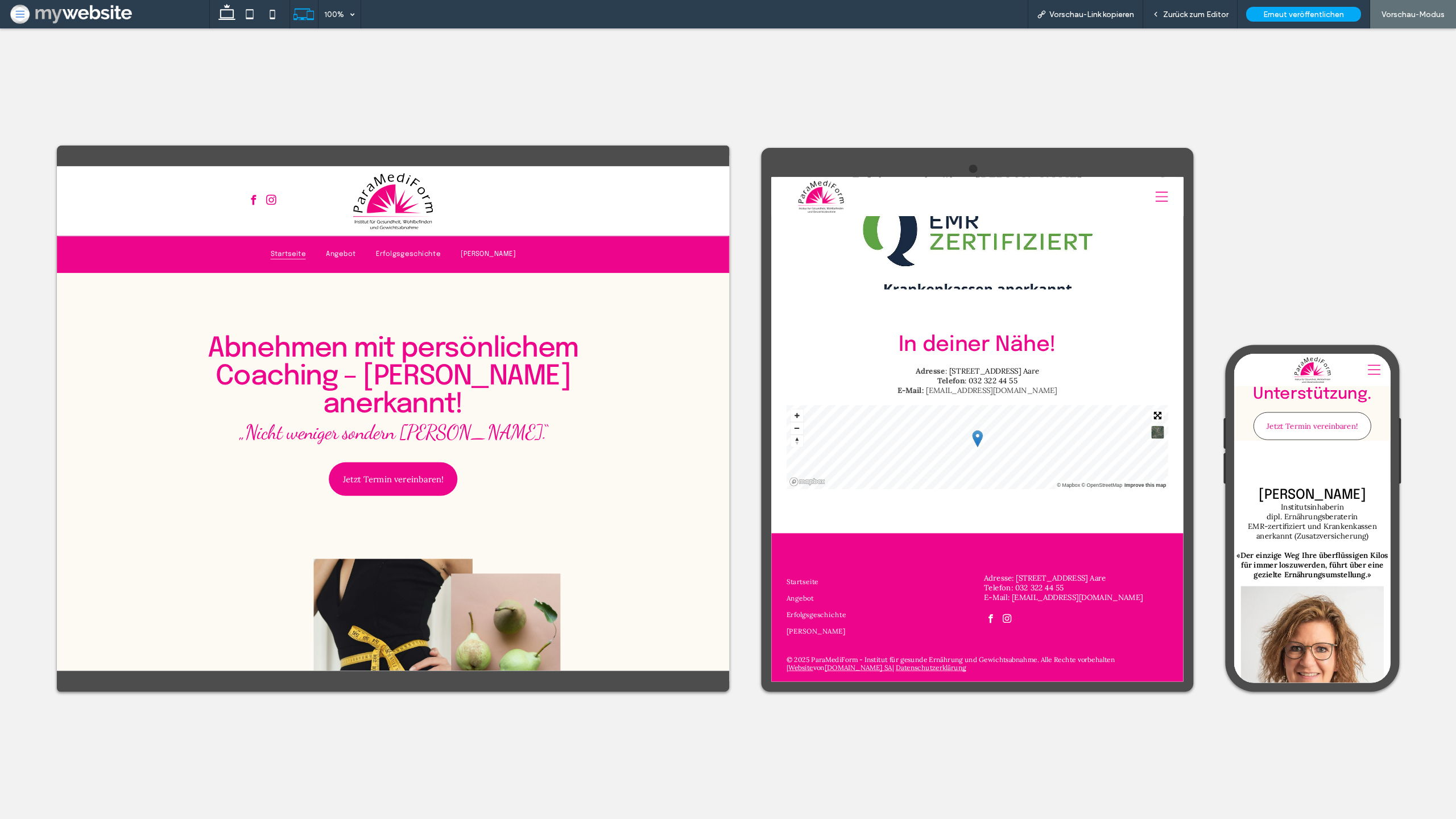
scroll to position [4004, 0]
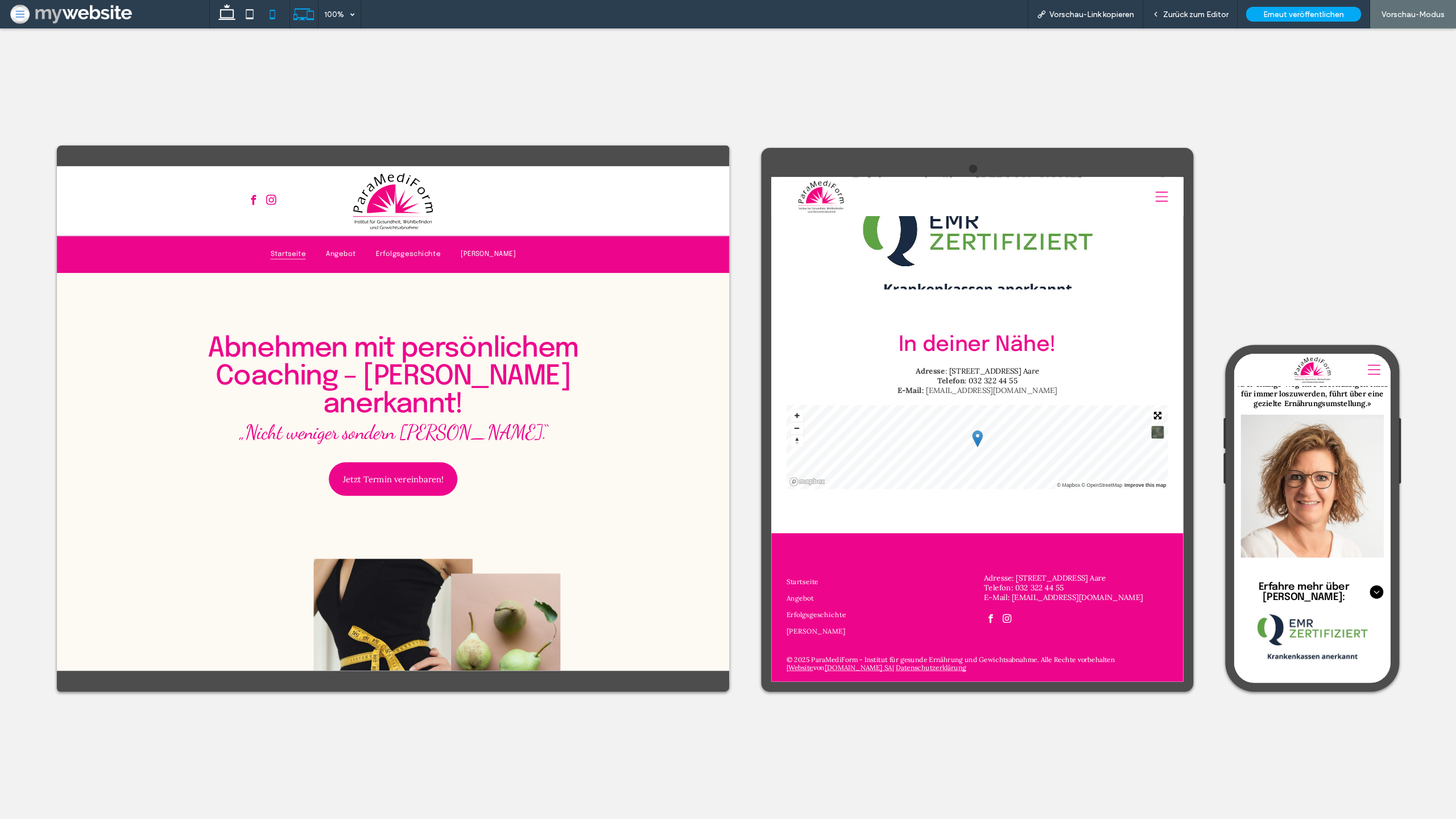
click at [272, 21] on icon at bounding box center [272, 14] width 23 height 23
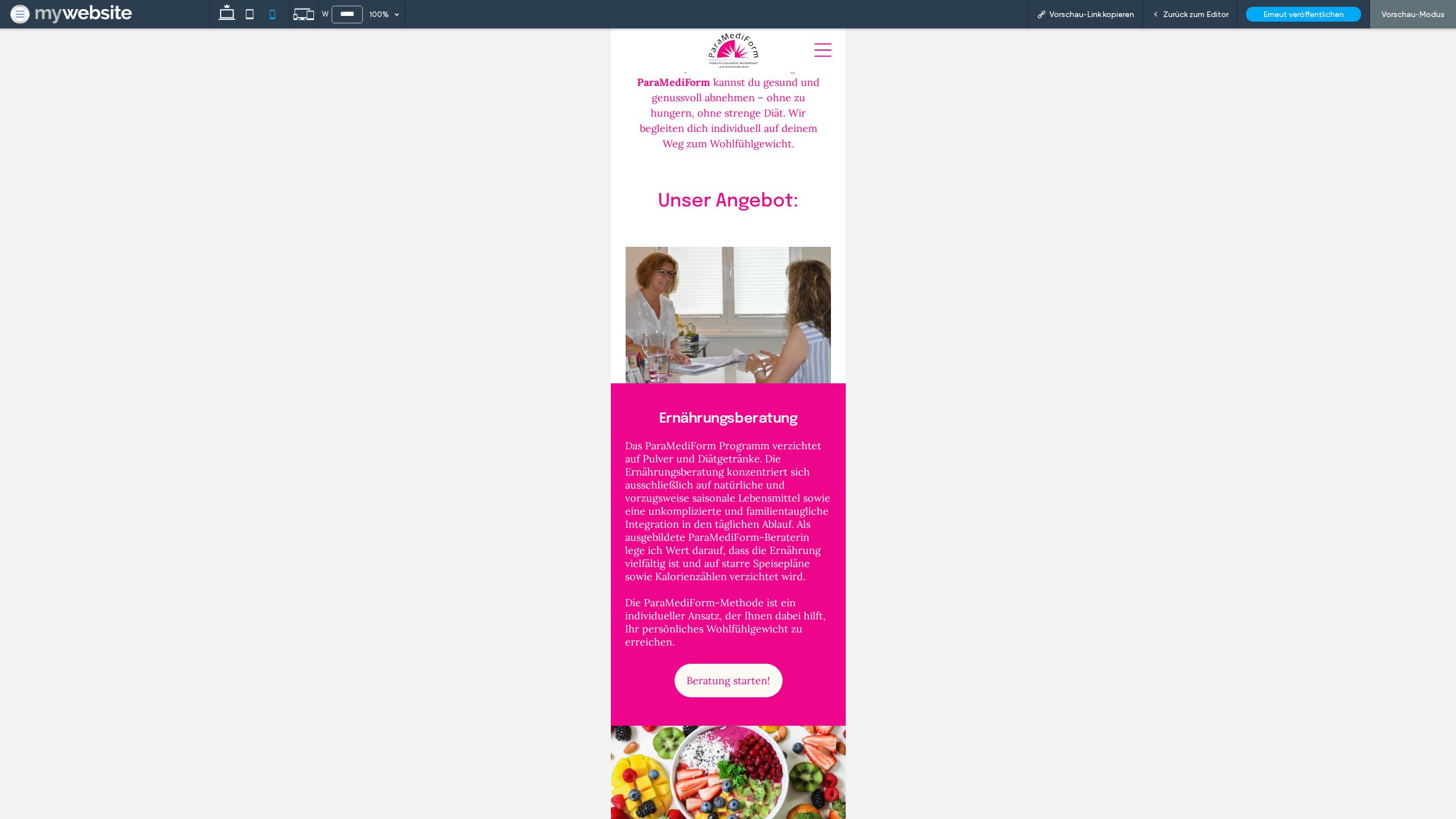
scroll to position [822, 0]
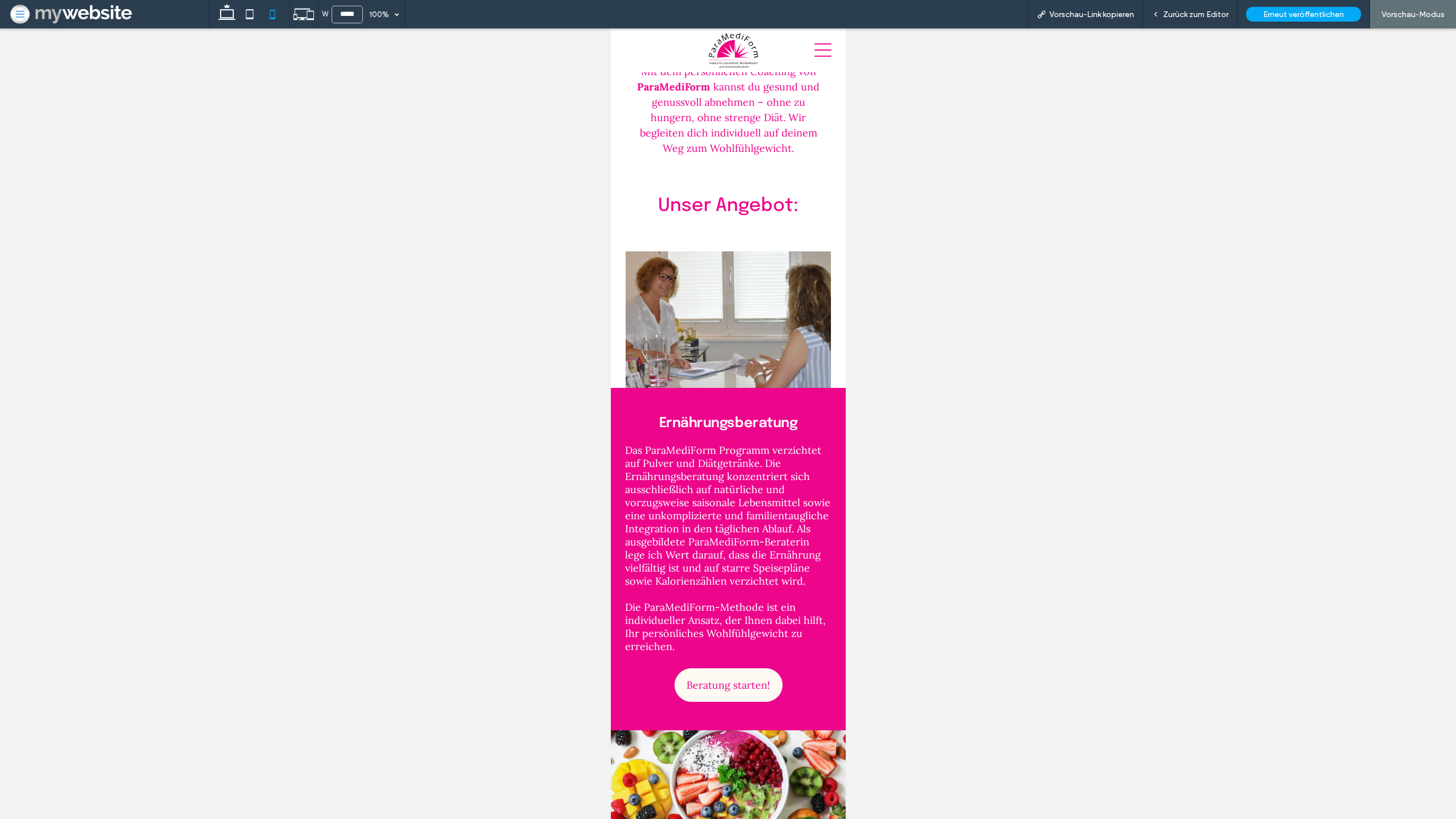
click at [655, 279] on img at bounding box center [728, 319] width 235 height 136
click at [685, 280] on img at bounding box center [728, 319] width 235 height 136
click at [1185, 19] on div "Zurück zum Editor" at bounding box center [1190, 14] width 94 height 29
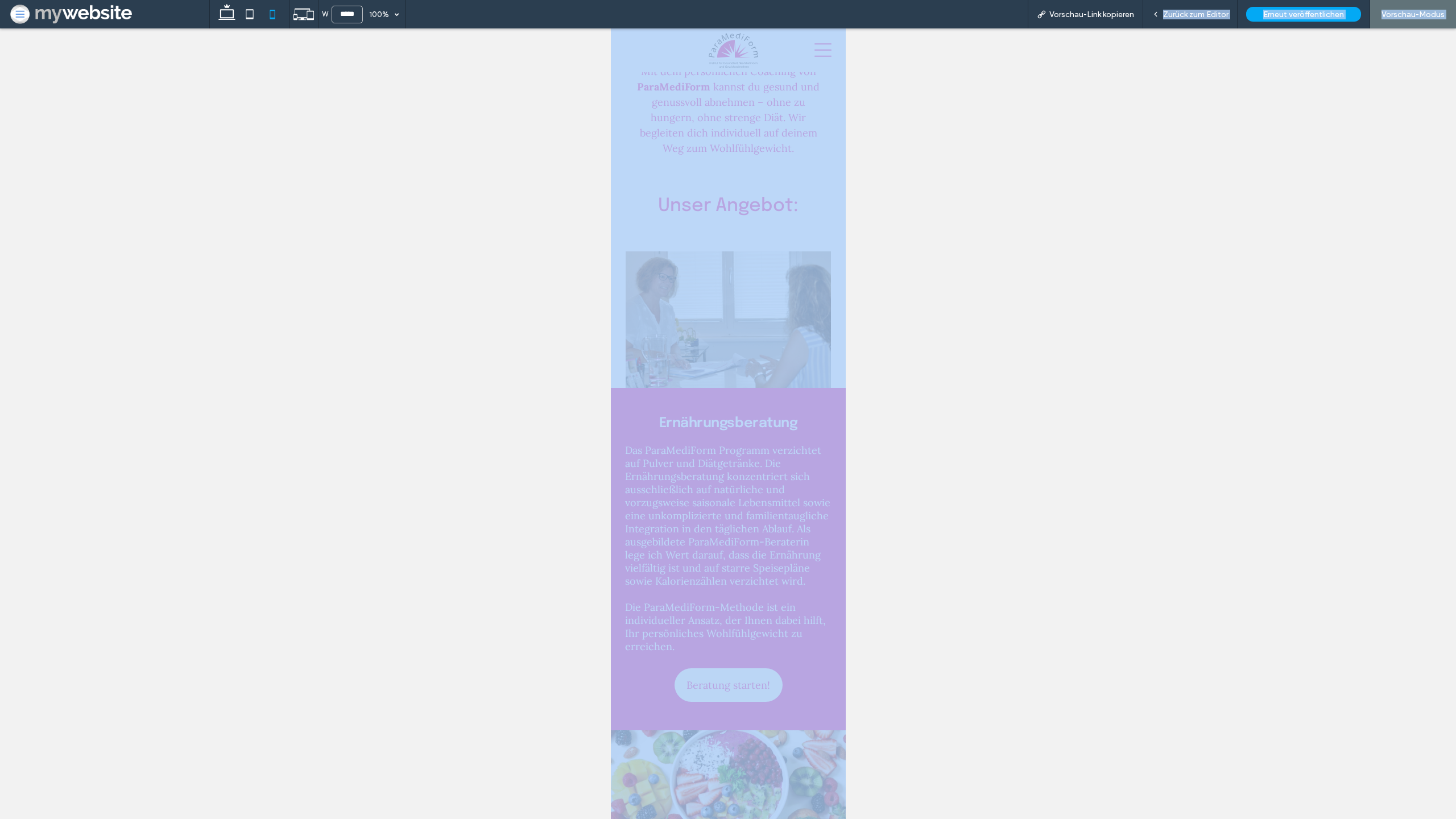
drag, startPoint x: 1176, startPoint y: 9, endPoint x: 1176, endPoint y: 753, distance: 744.0
click at [1176, 10] on span "Zurück zum Editor" at bounding box center [1195, 14] width 66 height 10
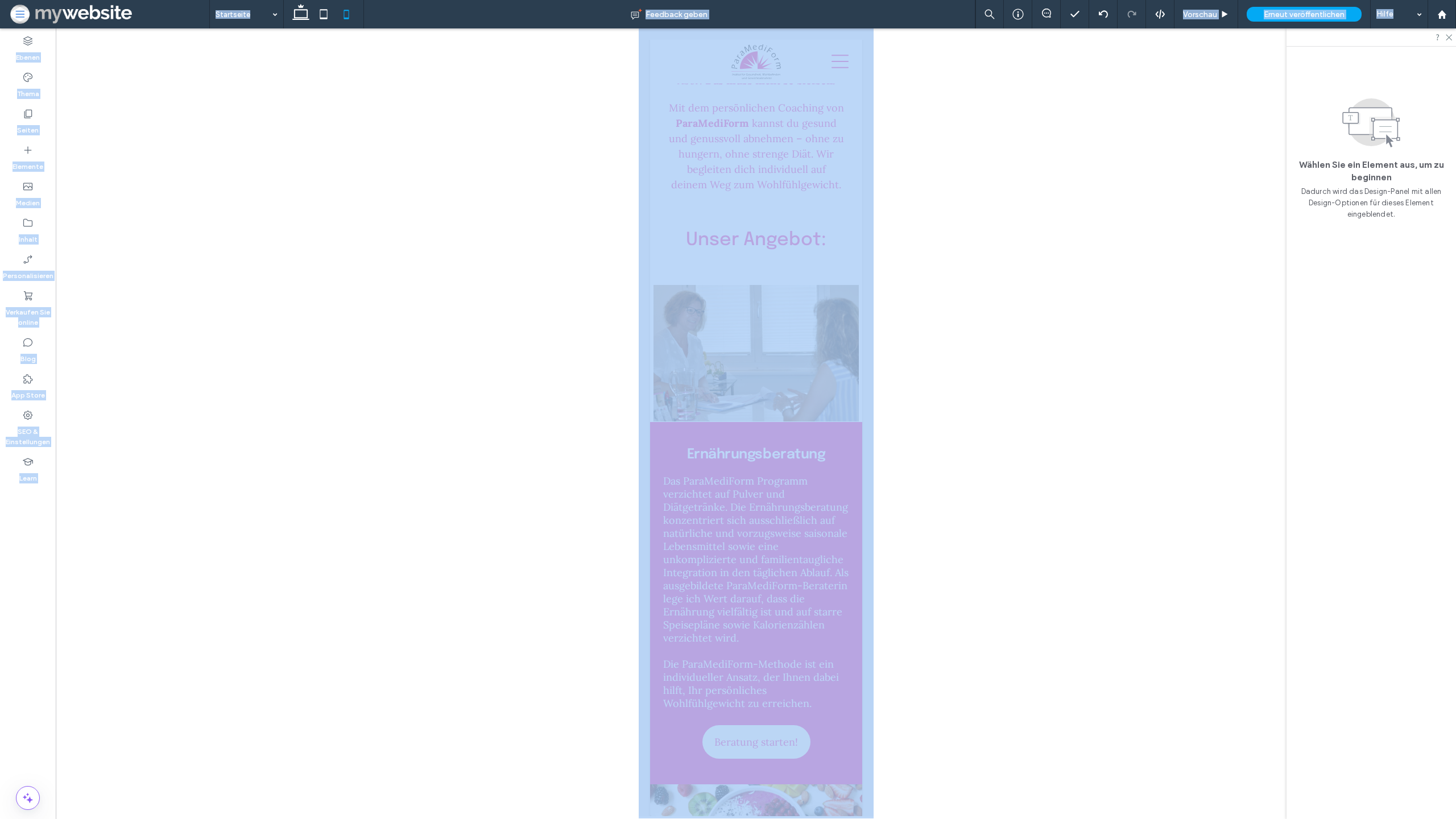
click at [1029, 305] on div at bounding box center [756, 423] width 1401 height 788
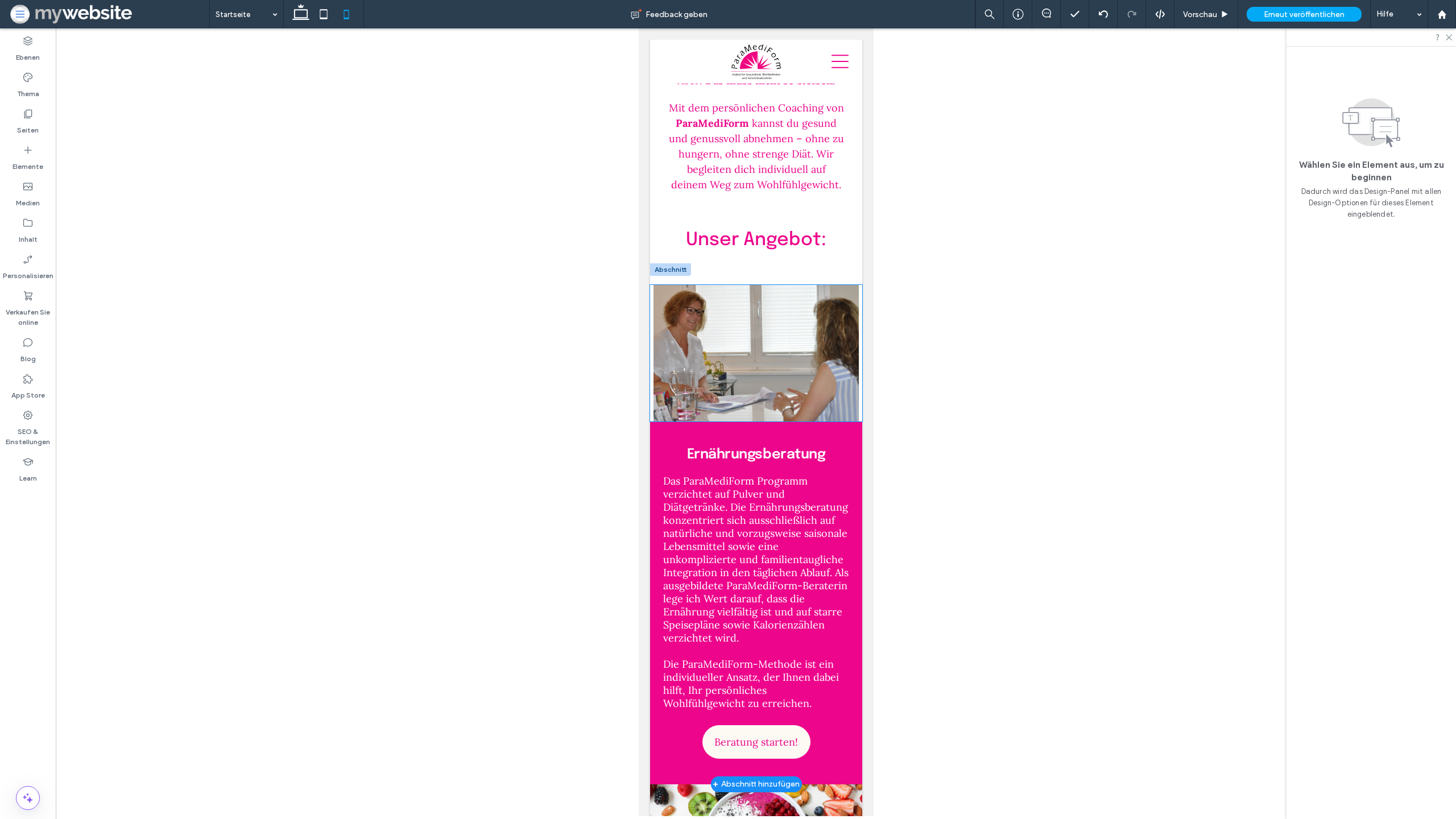
click at [791, 317] on img at bounding box center [756, 353] width 213 height 136
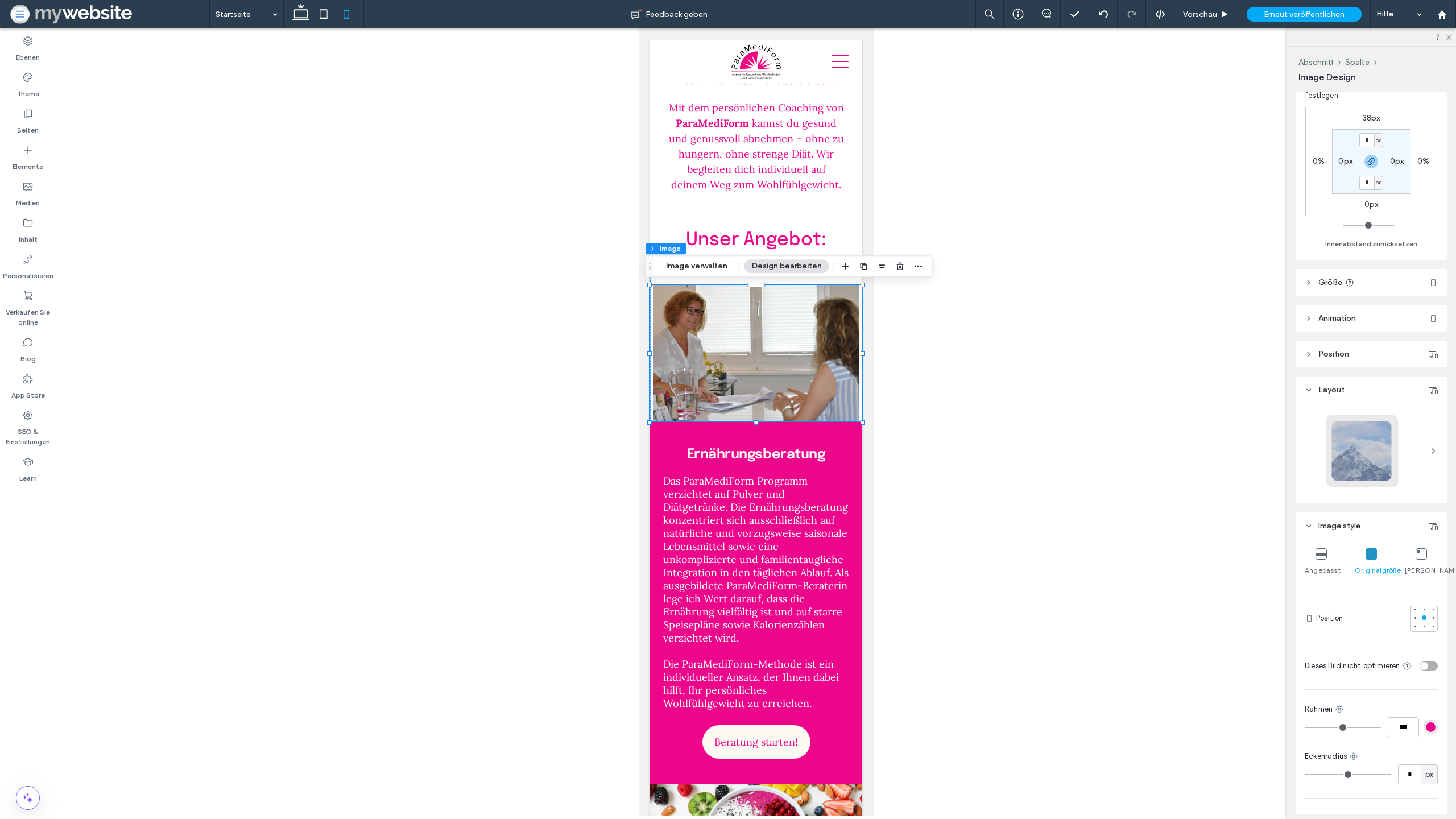
scroll to position [162, 0]
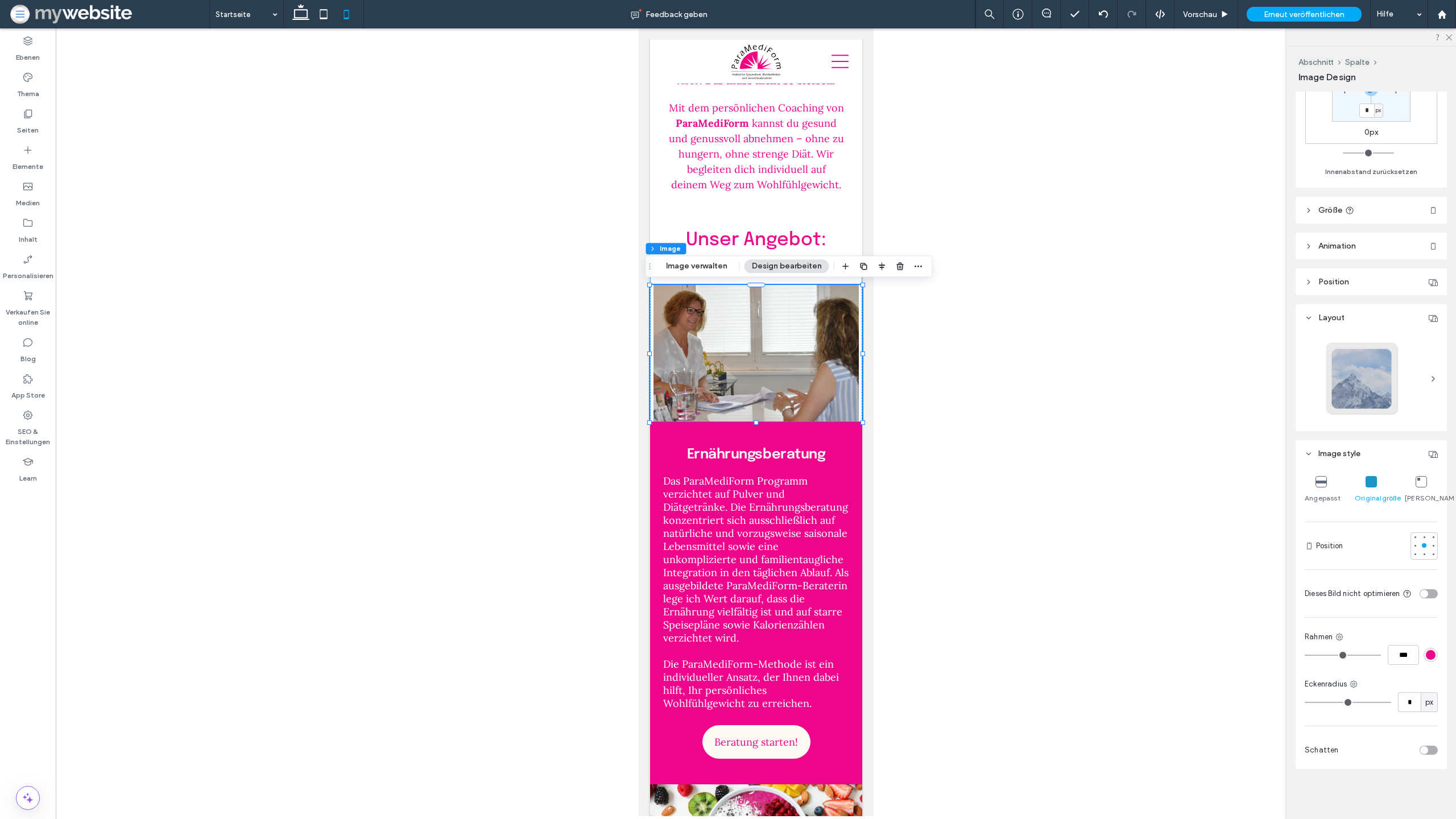
click at [1321, 476] on icon at bounding box center [1321, 481] width 11 height 11
click at [995, 414] on div at bounding box center [756, 423] width 1401 height 788
click at [780, 173] on span "kannst du gesund und genussvoll abnehmen – ohne zu hungern, ohne strenge Diät. …" at bounding box center [756, 153] width 175 height 75
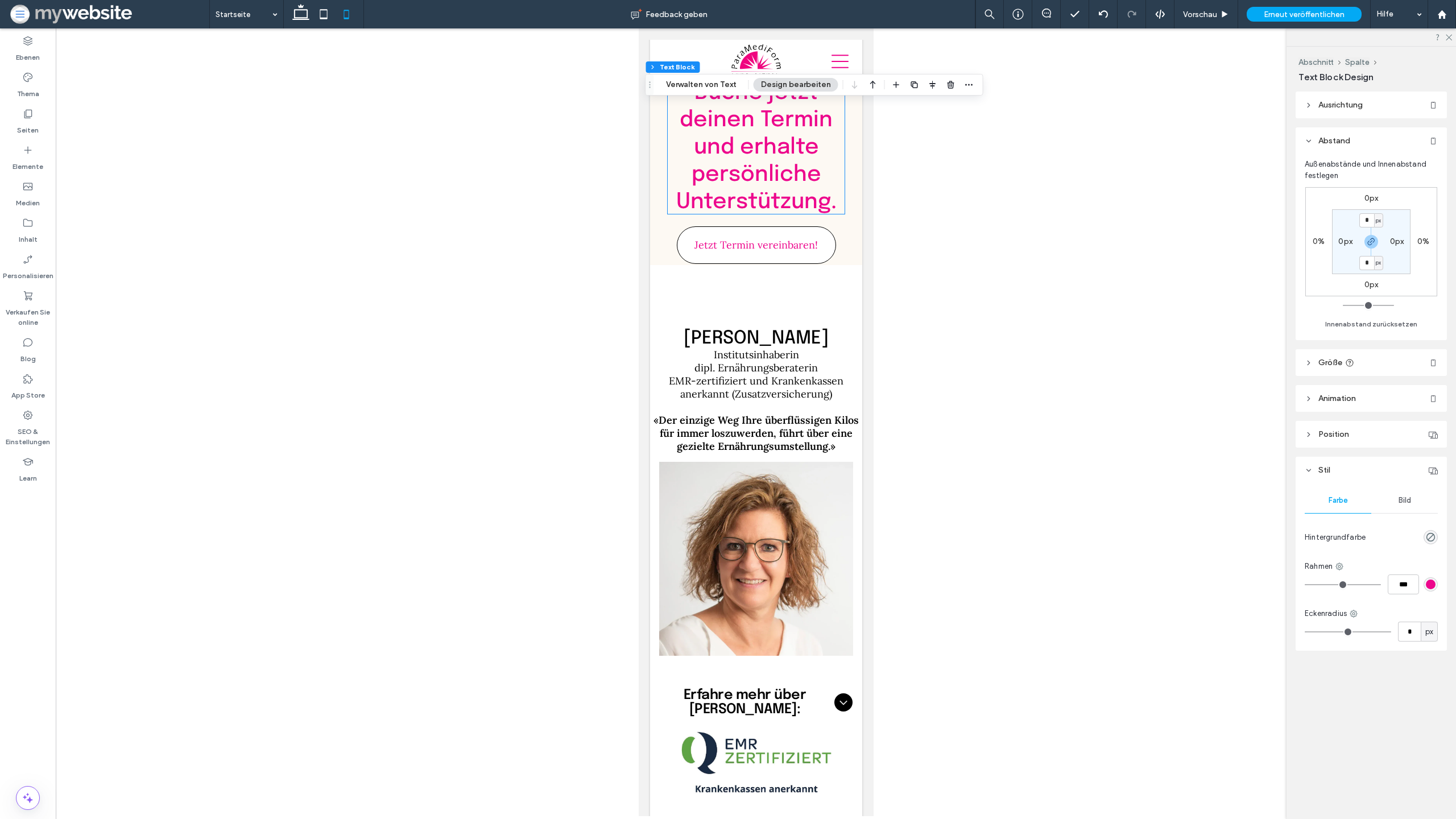
scroll to position [3677, 0]
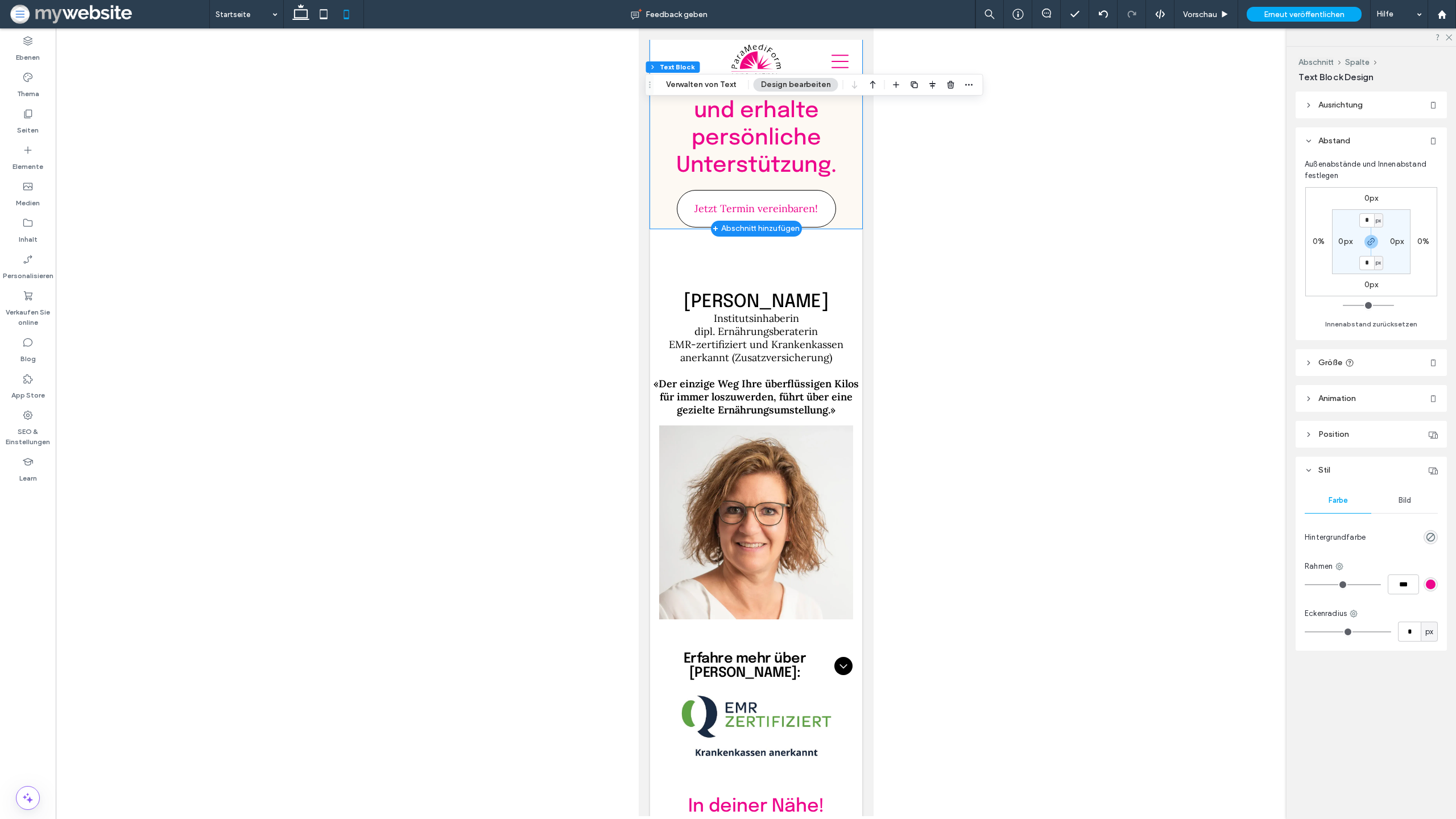
click at [856, 169] on div "Kämpfe nicht allein! ﻿ Buche jetzt deinen Termin und erhalte persönliche Unters…" at bounding box center [756, 74] width 213 height 310
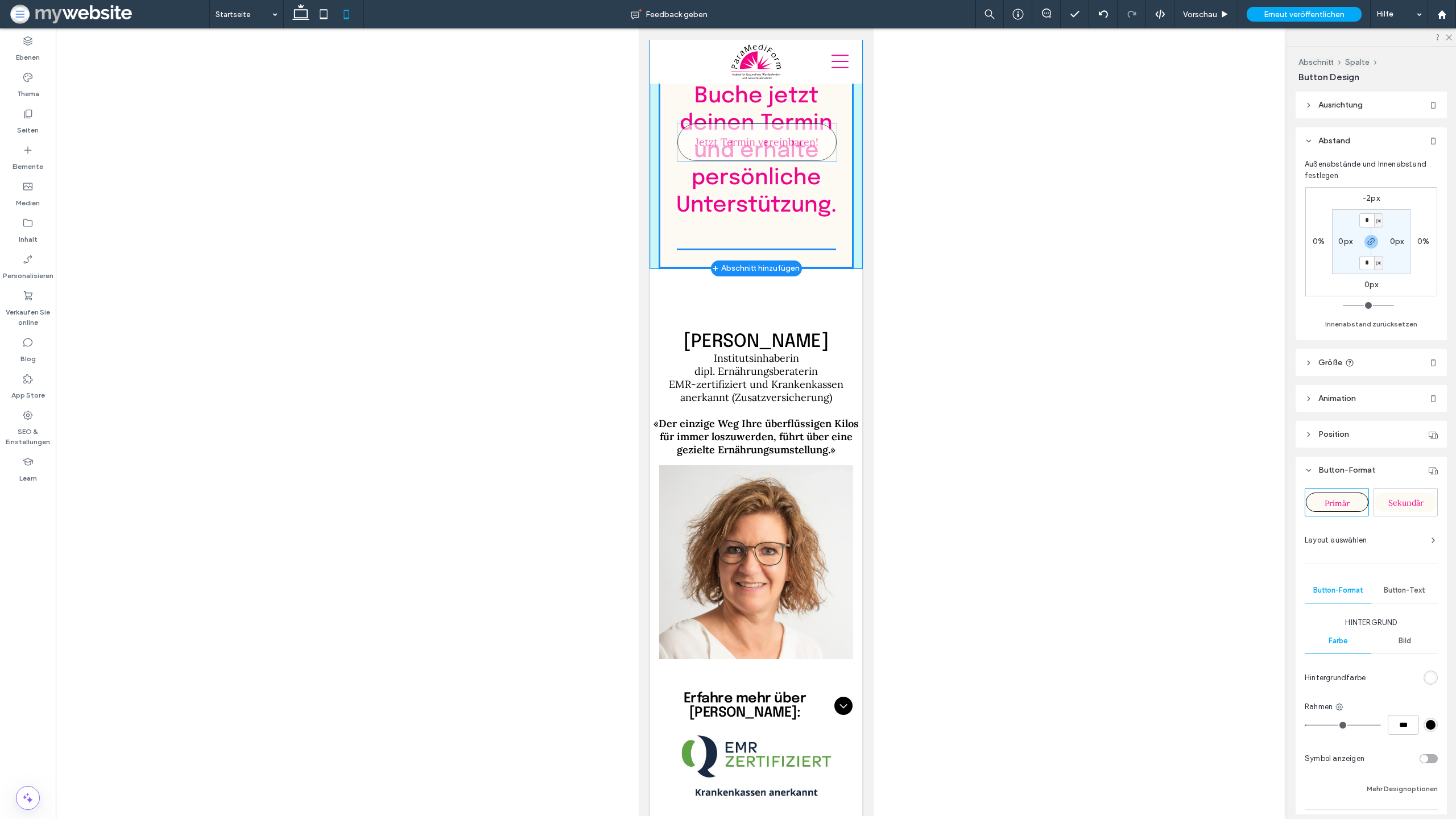
scroll to position [3597, 0]
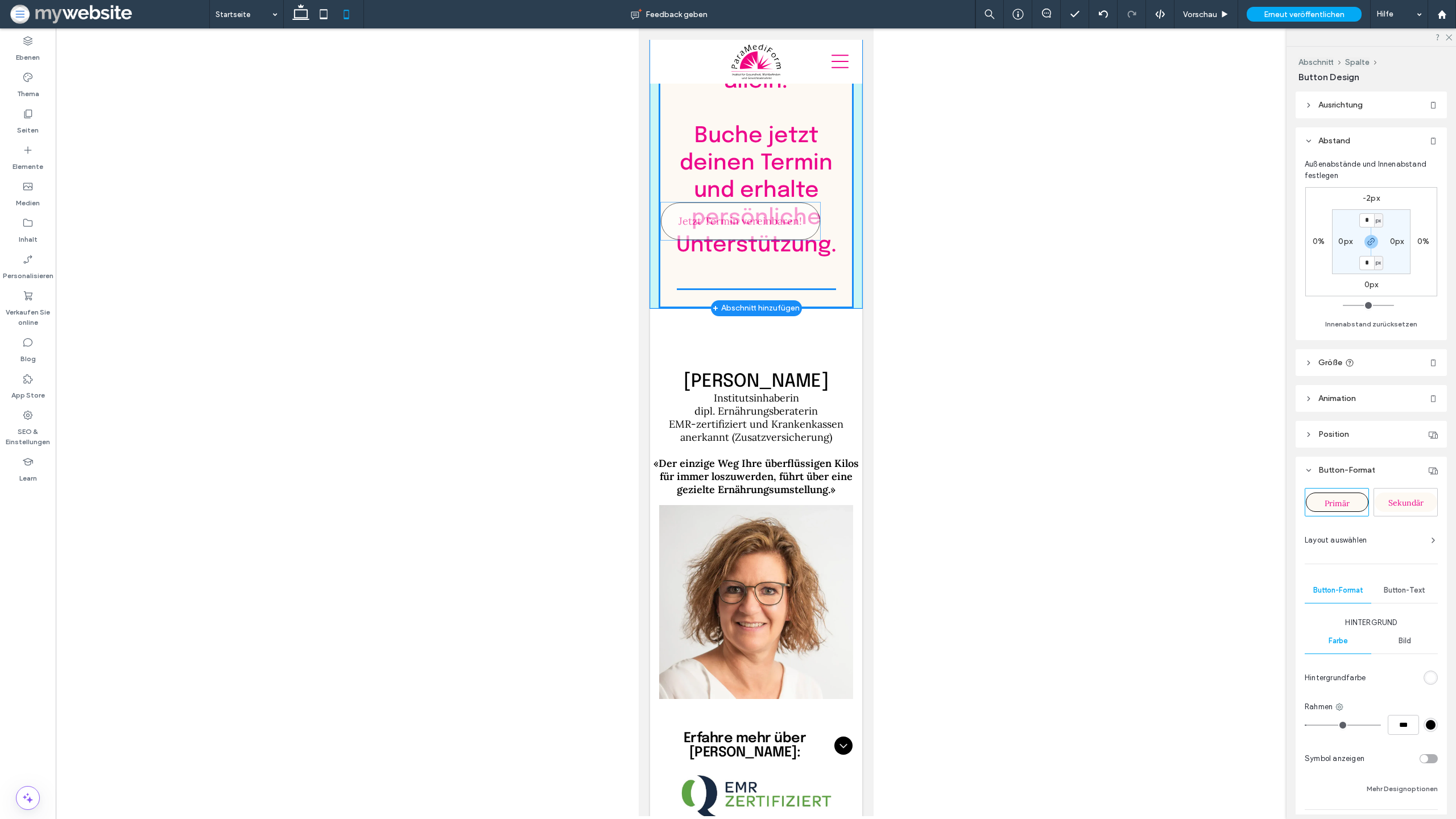
drag, startPoint x: 782, startPoint y: 151, endPoint x: 767, endPoint y: 216, distance: 66.7
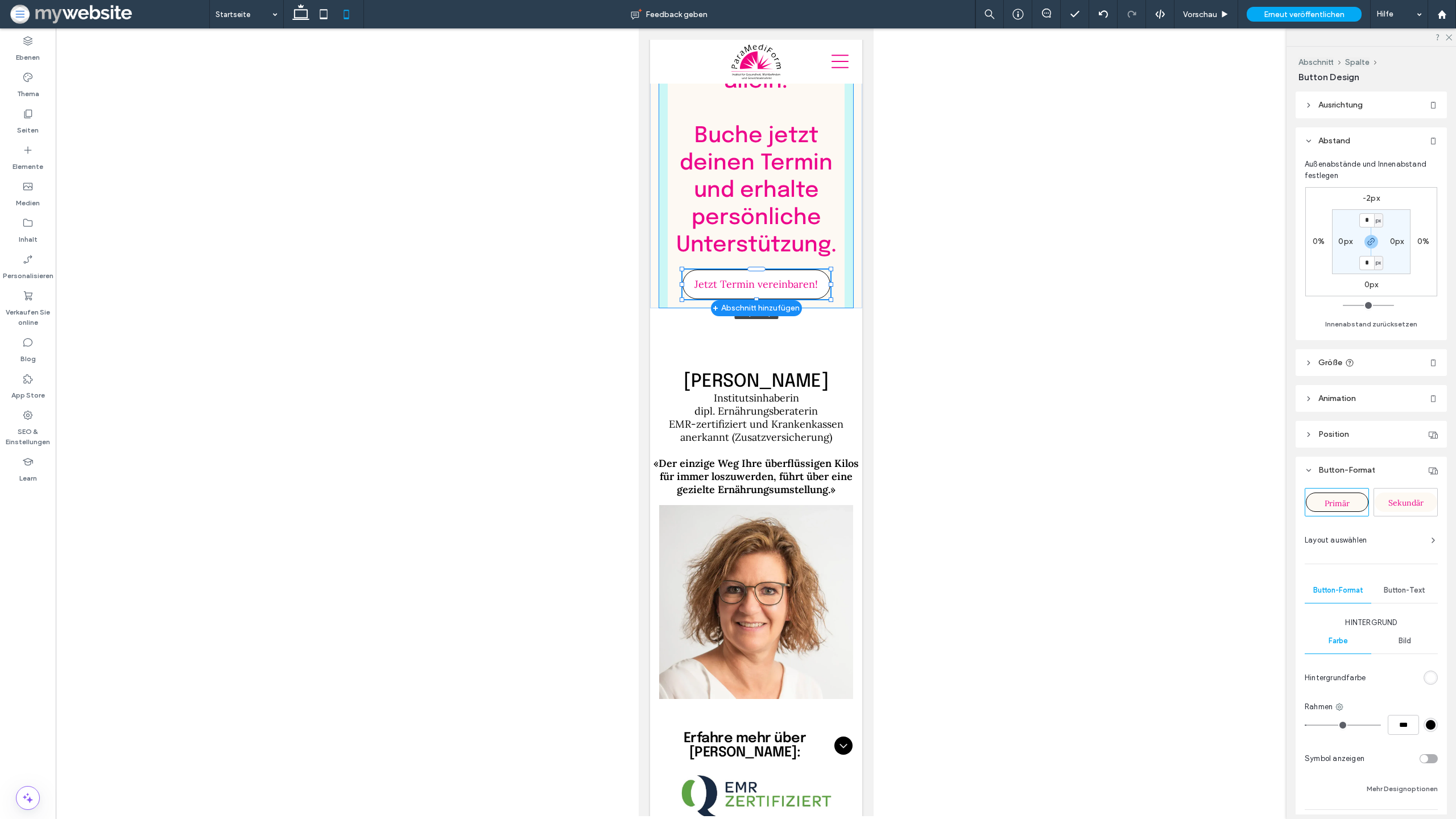
drag, startPoint x: 834, startPoint y: 255, endPoint x: 828, endPoint y: 247, distance: 10.0
click at [828, 297] on div at bounding box center [830, 299] width 4 height 4
type input "***"
type input "**"
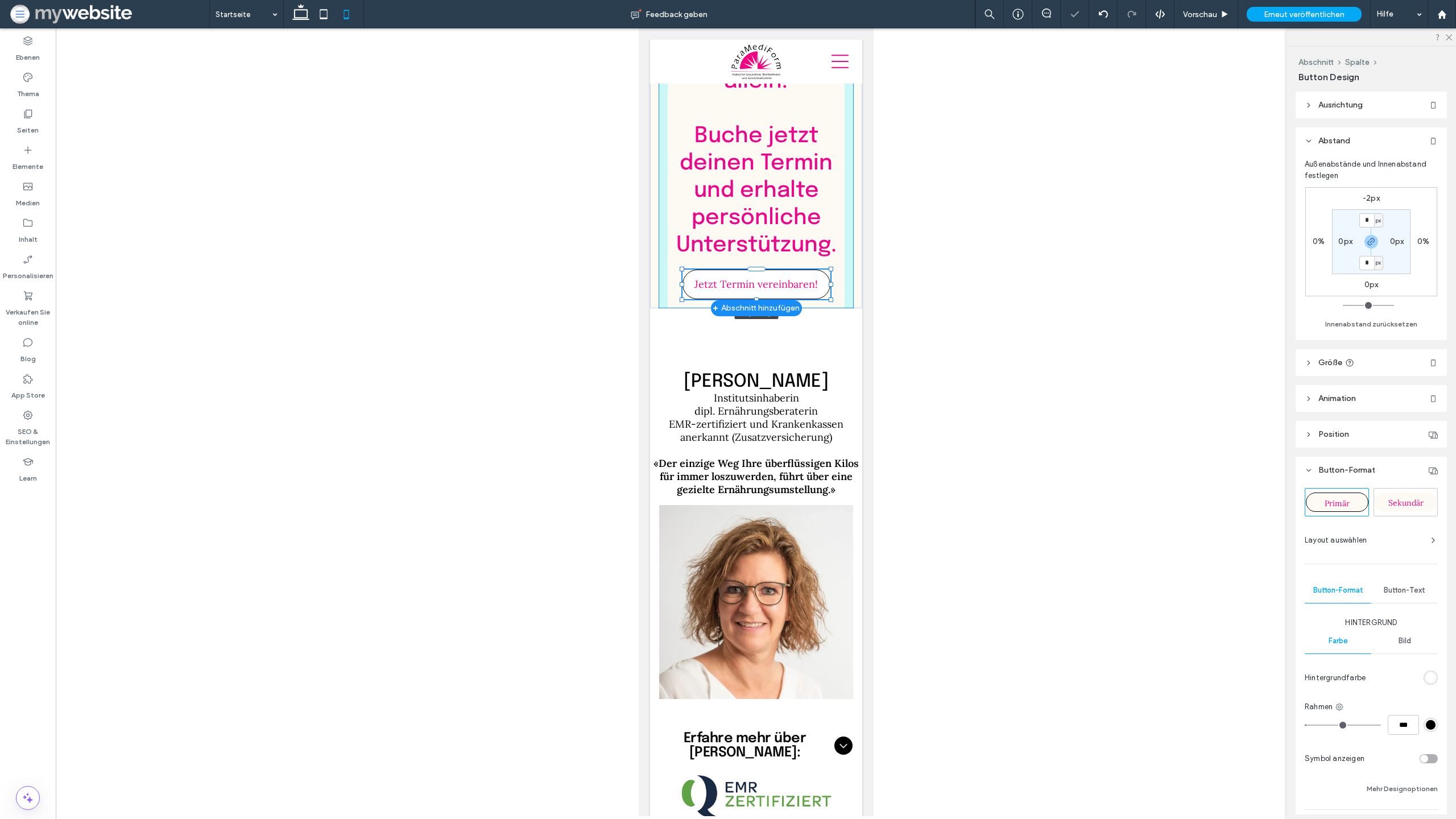
type input "**"
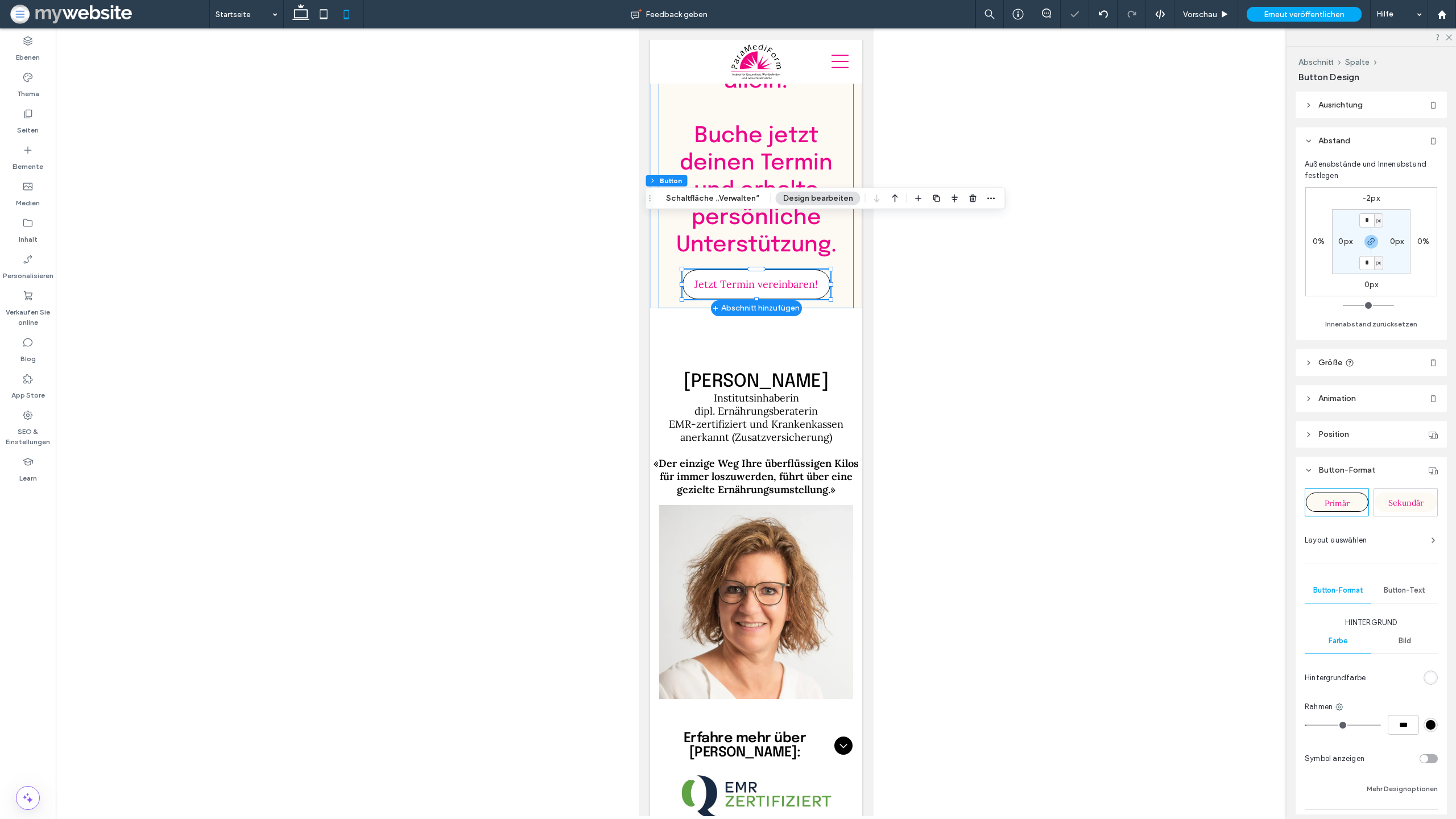
click at [810, 255] on div "Kämpfe nicht allein! ﻿ Buche jetzt deinen Termin und erhalte persönliche Unters…" at bounding box center [756, 153] width 195 height 310
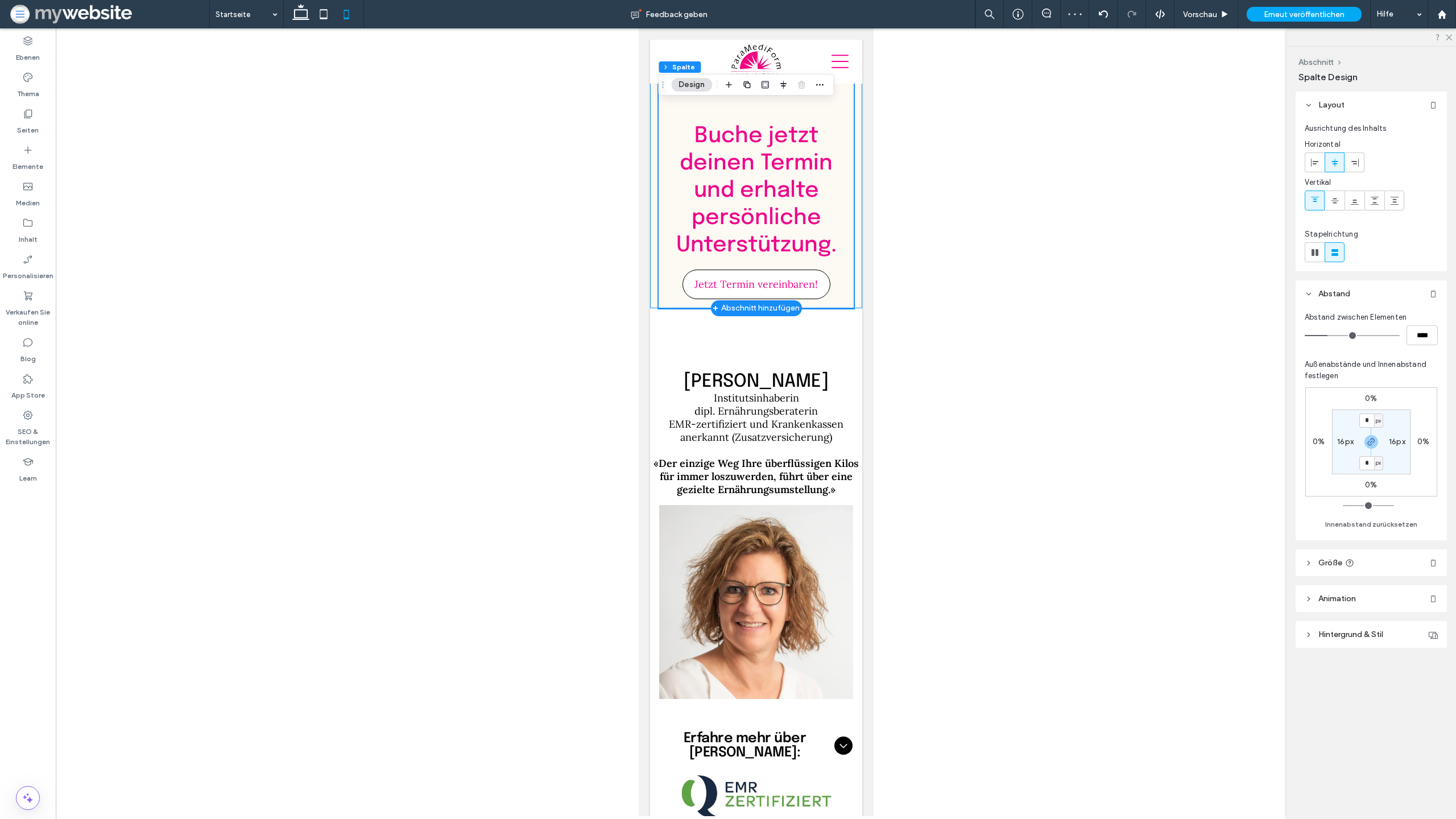
click at [652, 250] on div "Kämpfe nicht allein! ﻿ Buche jetzt deinen Termin und erhalte persönliche Unters…" at bounding box center [756, 153] width 213 height 310
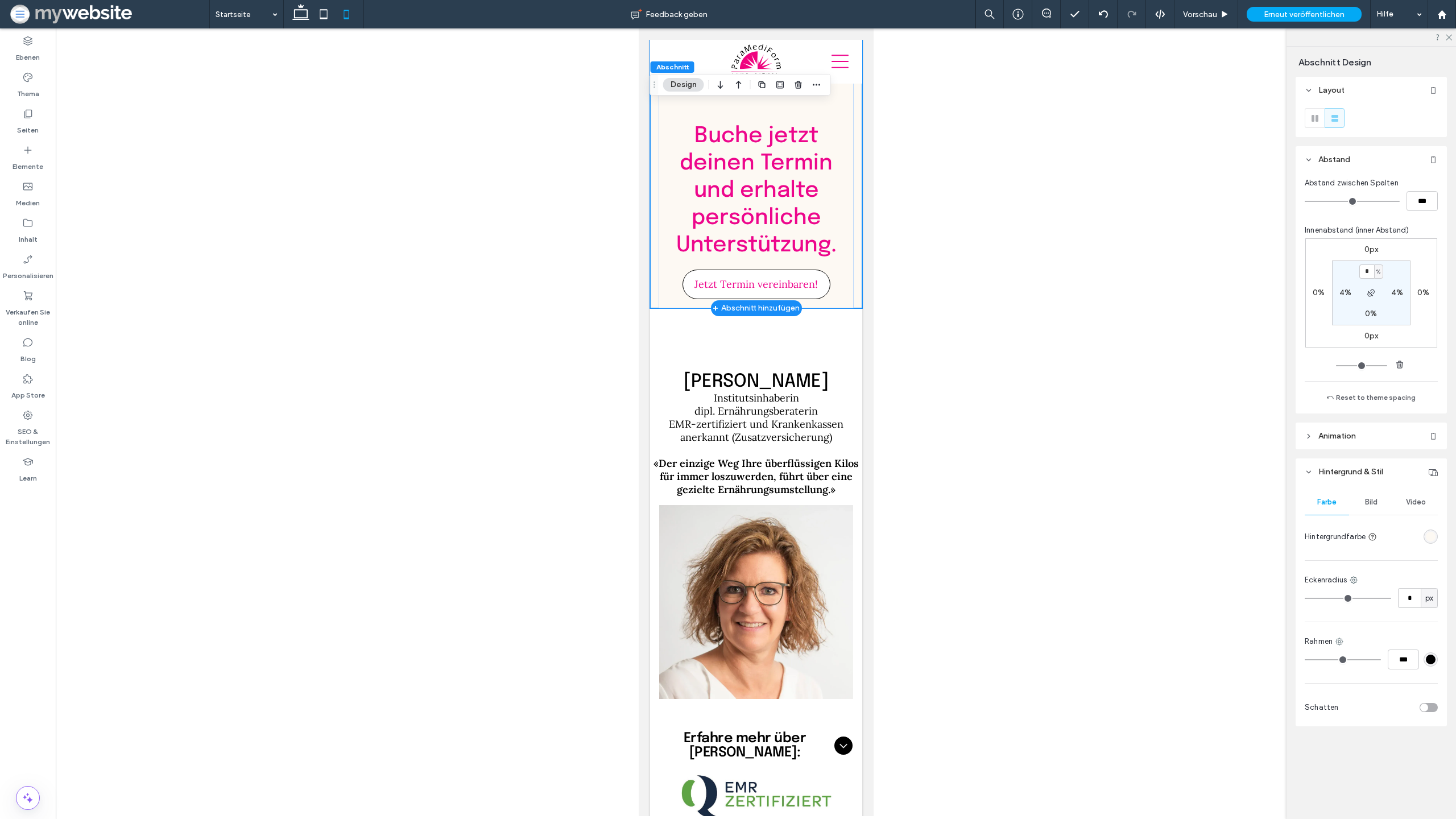
click at [859, 246] on div "Kämpfe nicht allein! ﻿ Buche jetzt deinen Termin und erhalte persönliche Unters…" at bounding box center [756, 153] width 213 height 310
click at [1368, 336] on label "0px" at bounding box center [1371, 336] width 14 height 10
type input "**"
click at [1393, 337] on div "0px 0% ** px 0% 0% 4% 0% 4%" at bounding box center [1371, 293] width 132 height 109
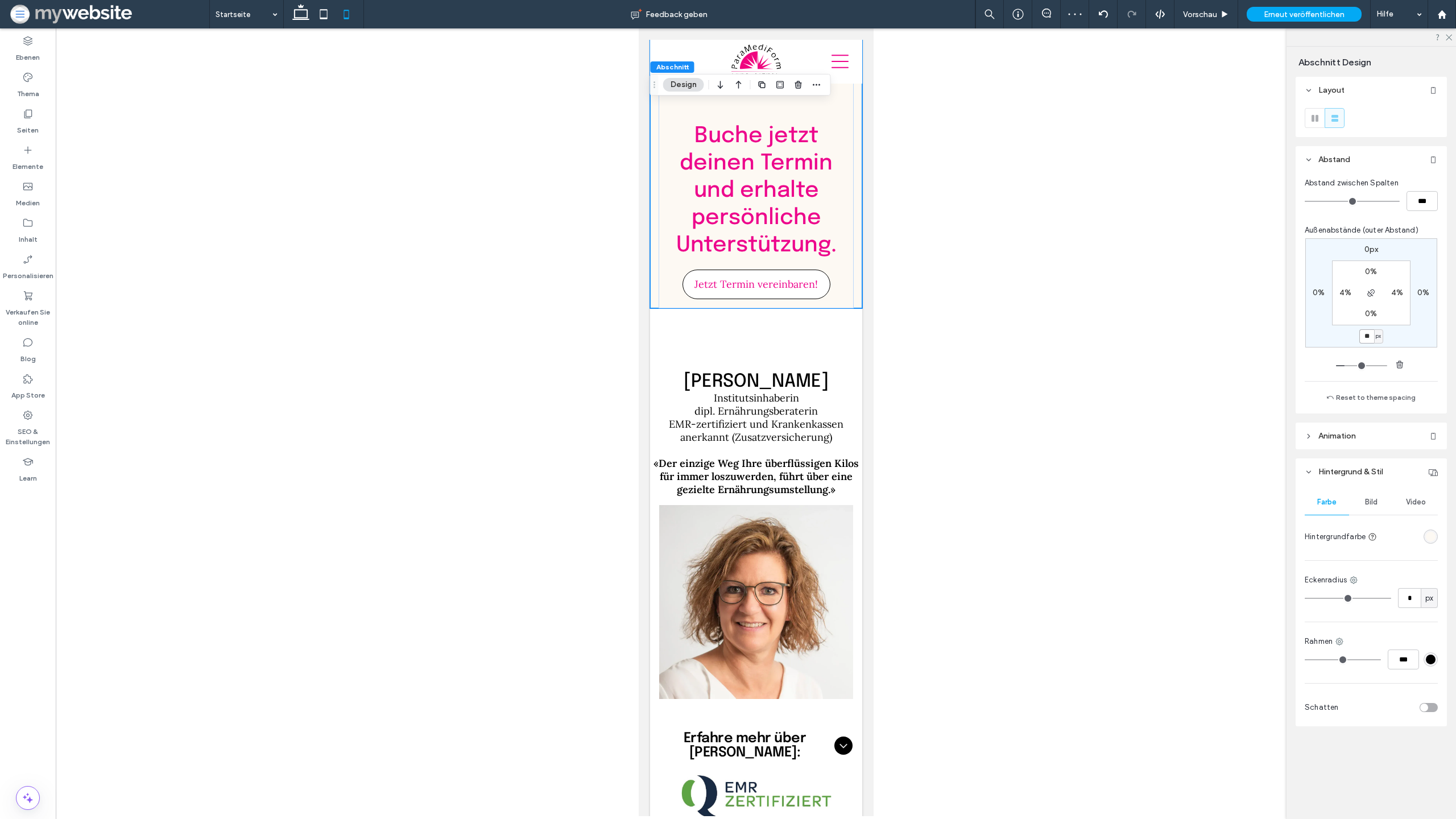
click at [1364, 339] on input "**" at bounding box center [1367, 336] width 15 height 14
type input "*"
click at [848, 222] on div "Kämpfe nicht allein! ﻿ Buche jetzt deinen Termin und erhalte persönliche Unters…" at bounding box center [756, 153] width 195 height 310
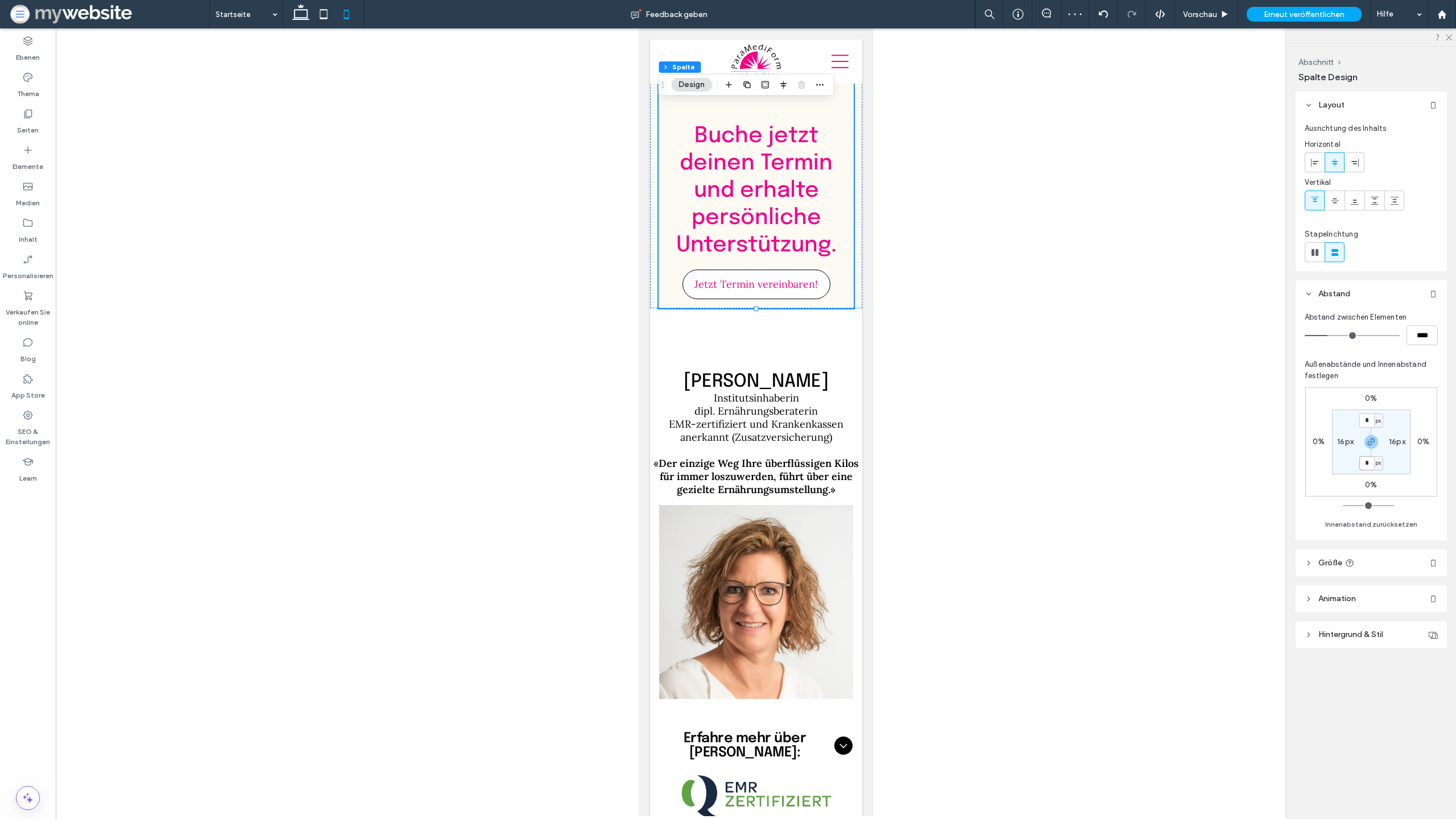
click at [1368, 466] on input "*" at bounding box center [1367, 463] width 15 height 14
click at [1376, 485] on label "0%" at bounding box center [1371, 485] width 12 height 10
type input "**"
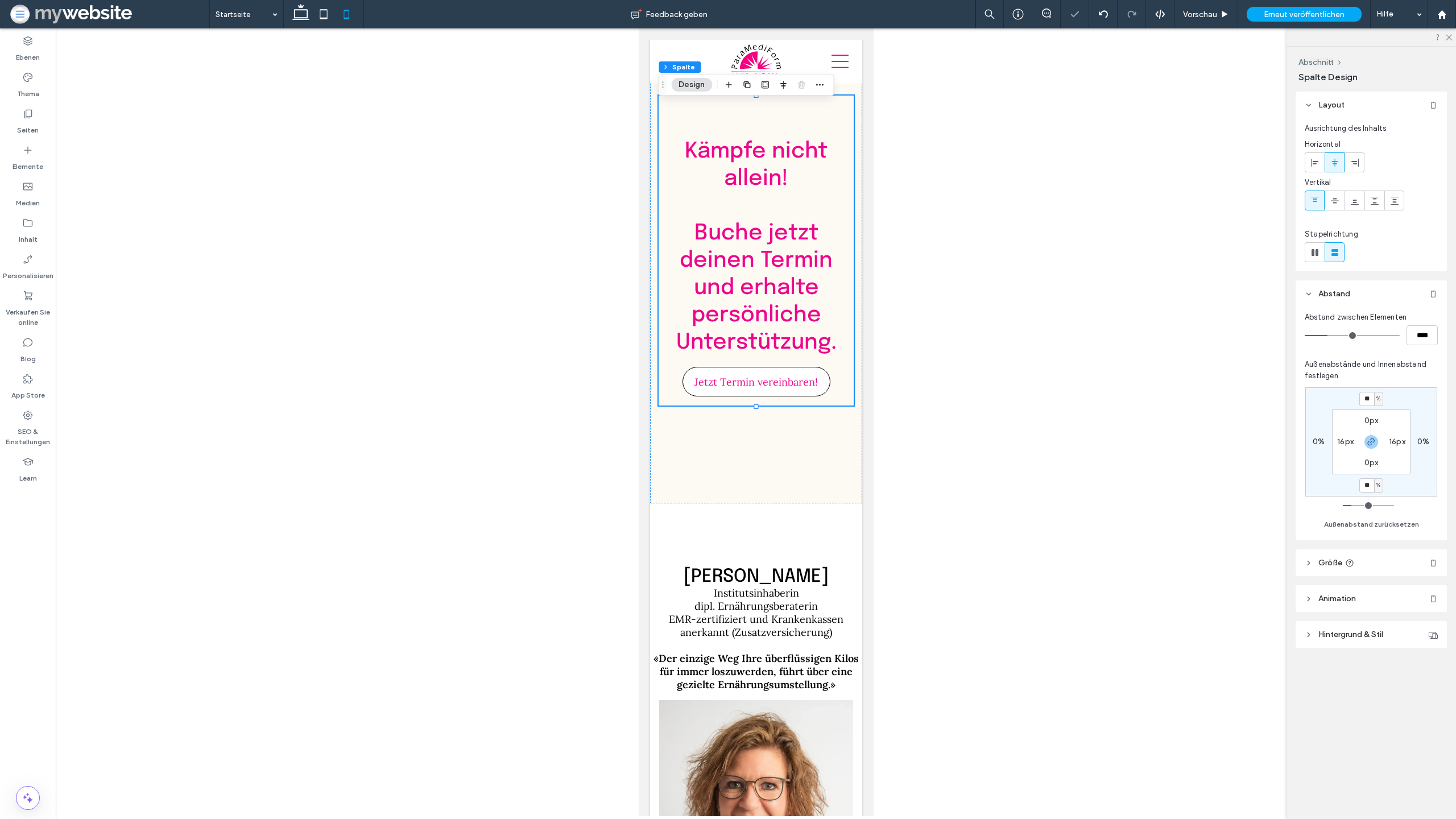
type input "*"
type input "**"
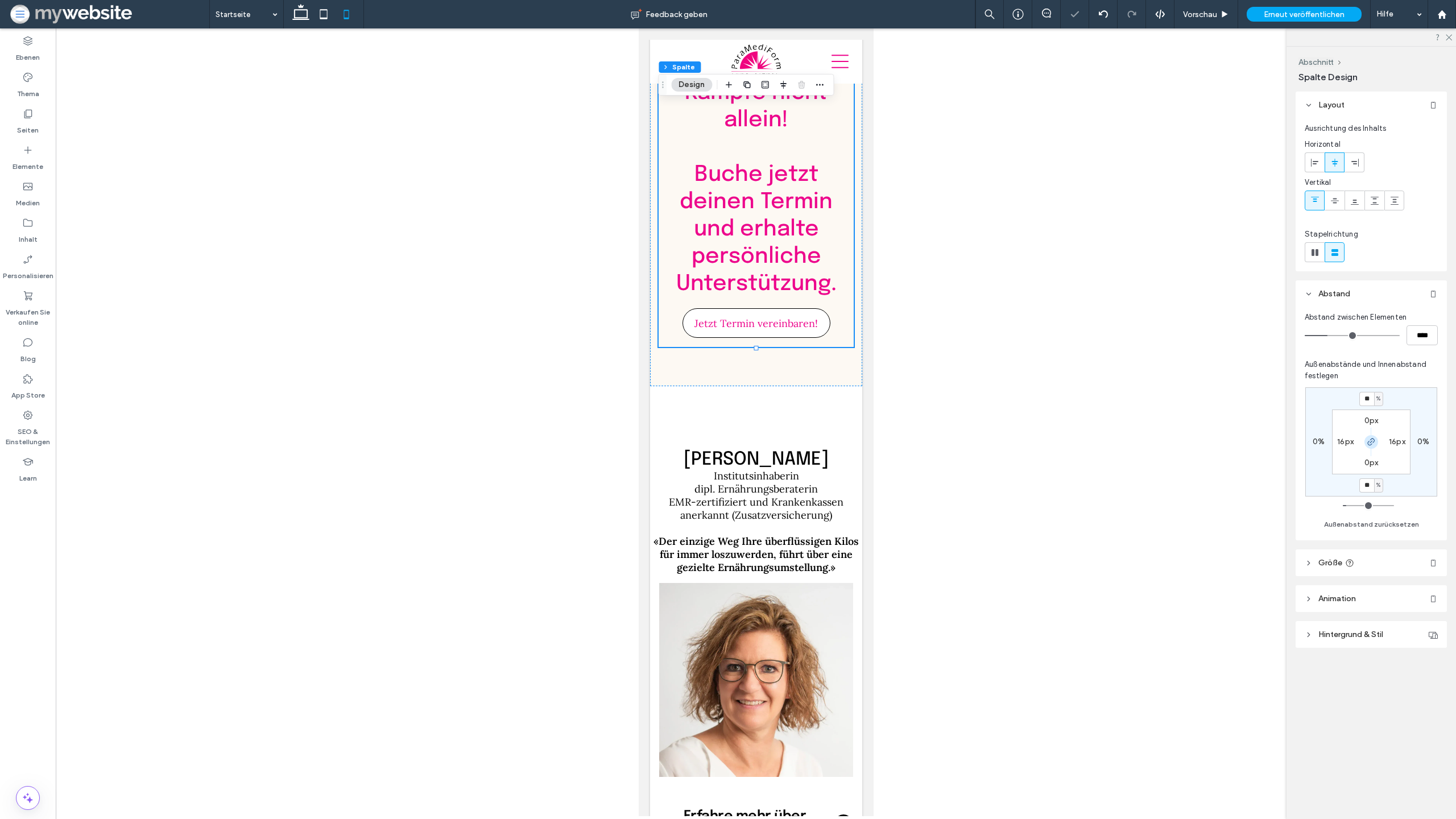
click at [1369, 440] on icon "button" at bounding box center [1371, 442] width 9 height 9
click at [1372, 401] on label "20%" at bounding box center [1371, 398] width 17 height 10
type input "*"
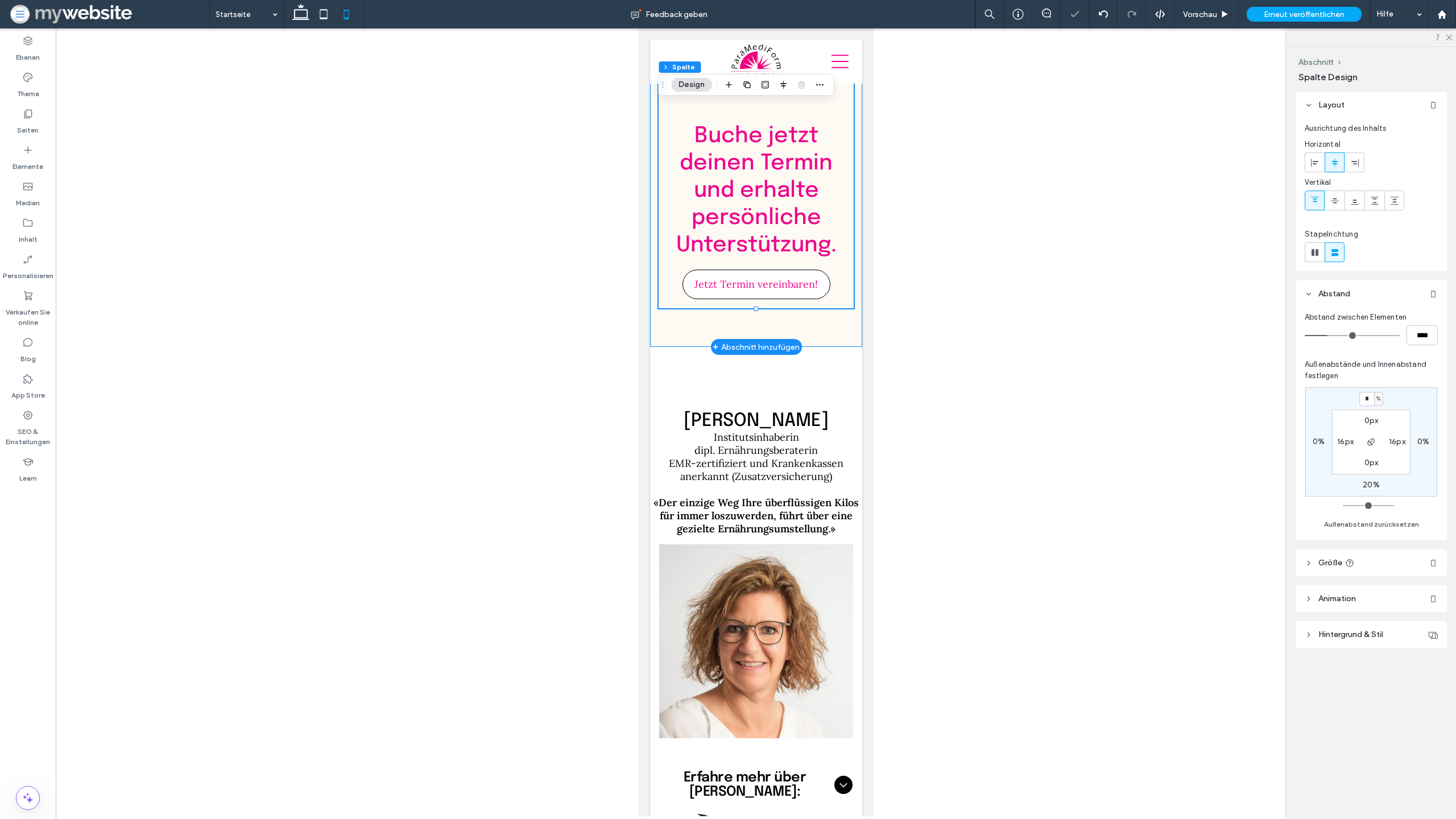
click at [858, 279] on div "Kämpfe nicht allein! ﻿ Buche jetzt deinen Termin und erhalte persönliche Unters…" at bounding box center [756, 173] width 213 height 349
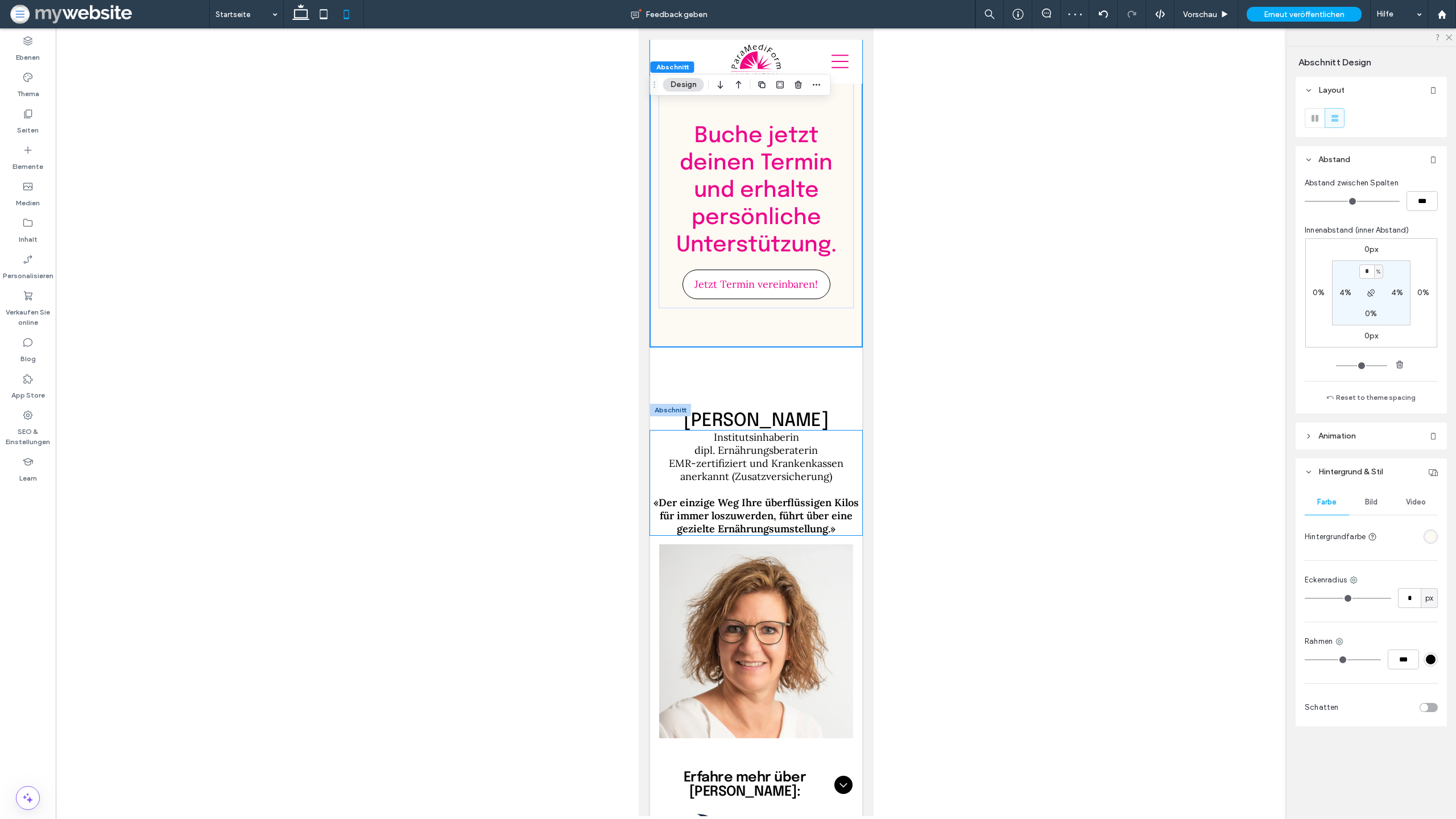
click at [722, 431] on span "Institutsinhaberin" at bounding box center [756, 438] width 86 height 13
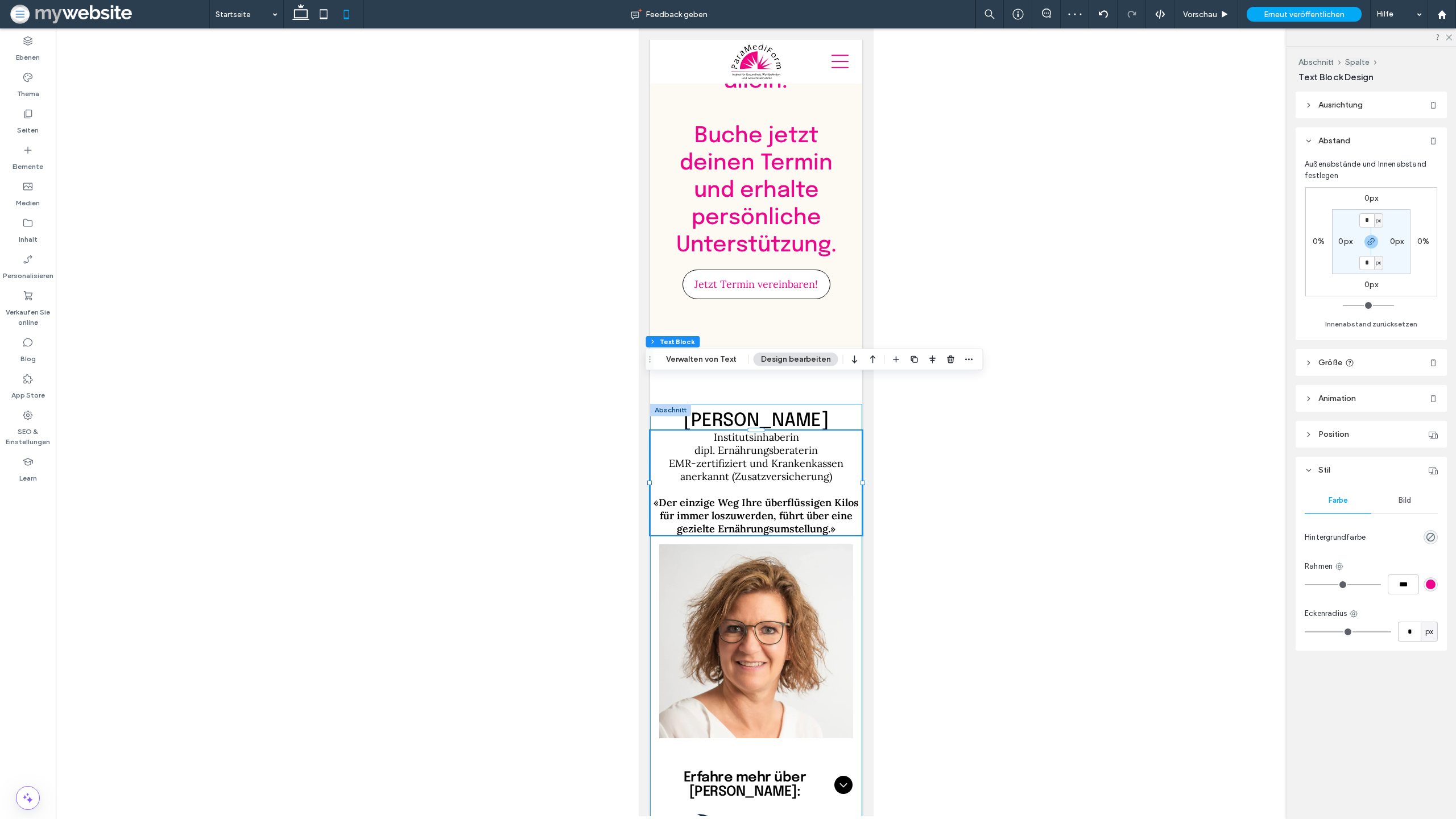
drag, startPoint x: 659, startPoint y: 380, endPoint x: 664, endPoint y: 374, distance: 7.8
click at [659, 431] on p "Institutsinhaberin" at bounding box center [756, 438] width 213 height 13
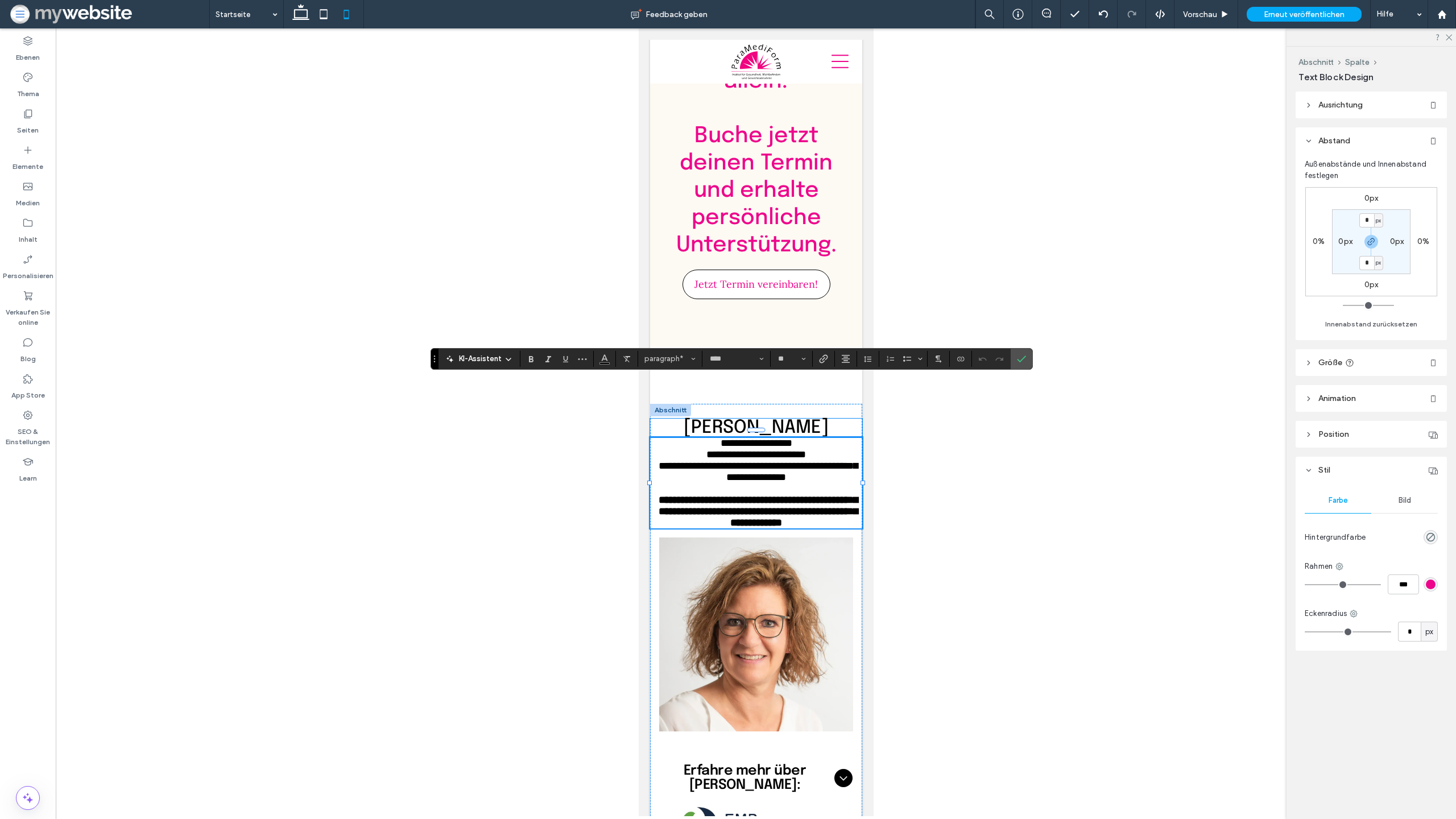
click at [666, 418] on h2 "[PERSON_NAME]" at bounding box center [756, 427] width 213 height 18
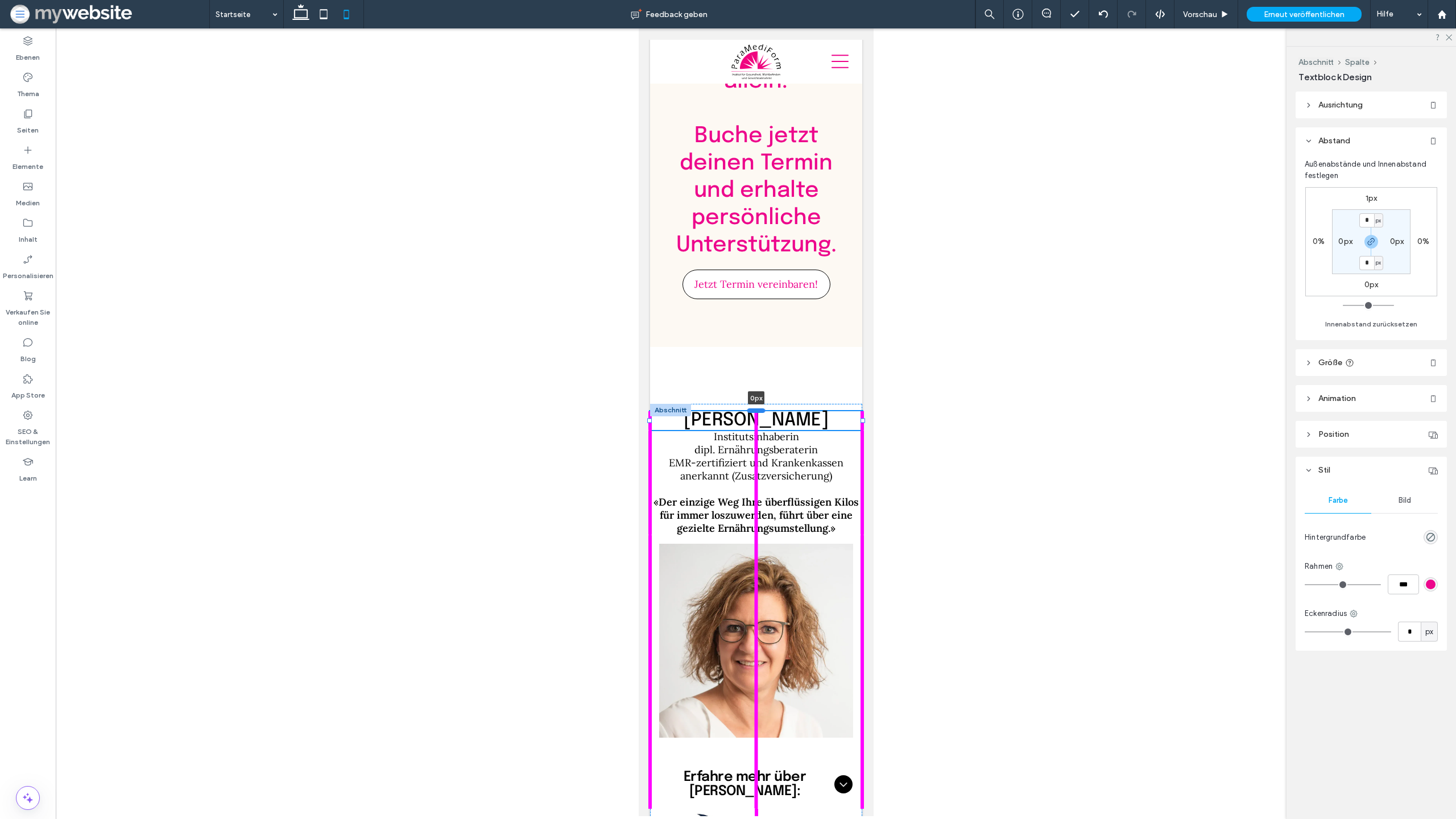
click at [756, 408] on div at bounding box center [756, 410] width 18 height 4
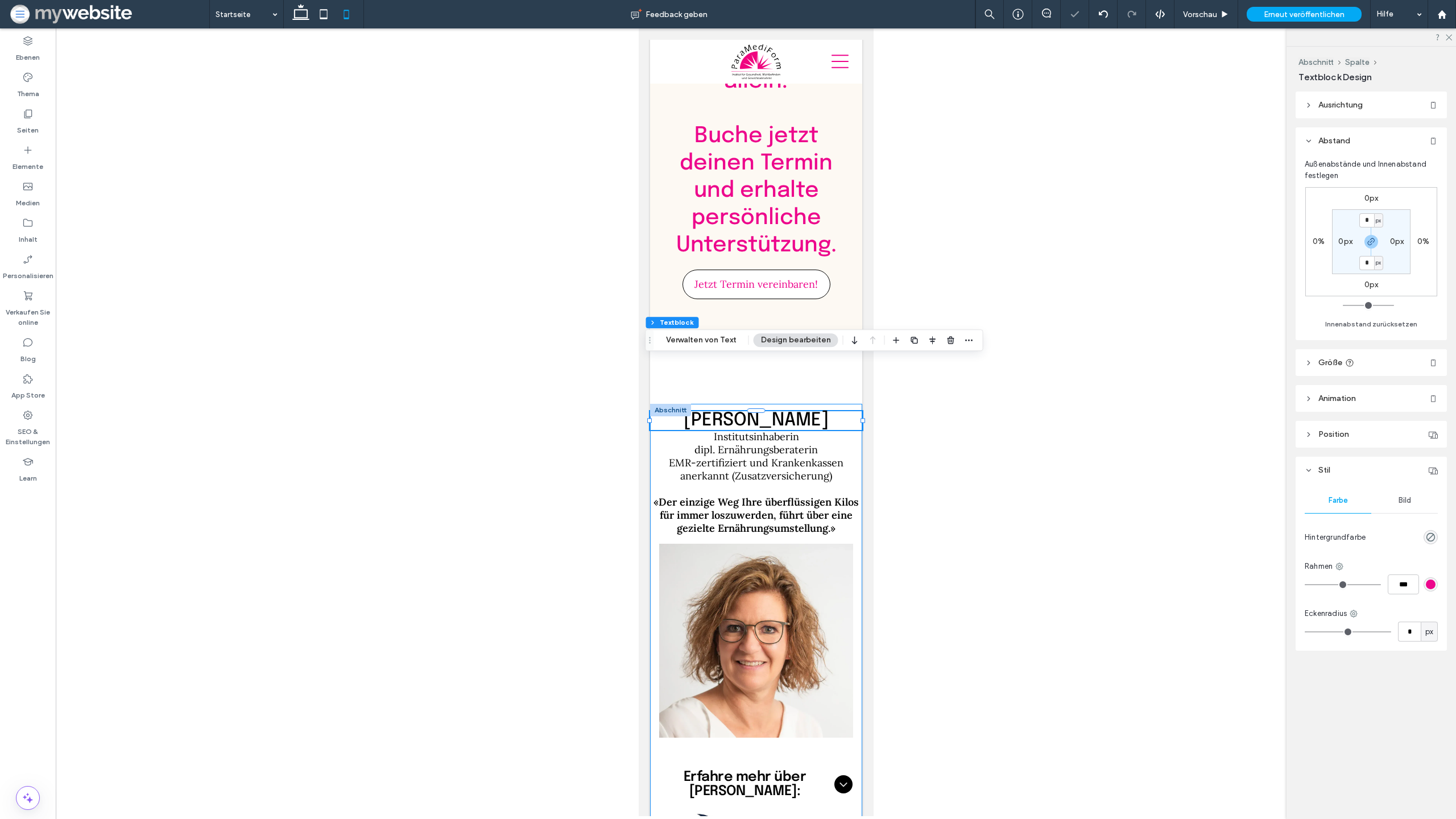
click at [813, 404] on div "Elke Born 0px Institutsinhaberin dipl. Ernährungsberaterin EMR-zertifiziert und…" at bounding box center [756, 645] width 213 height 483
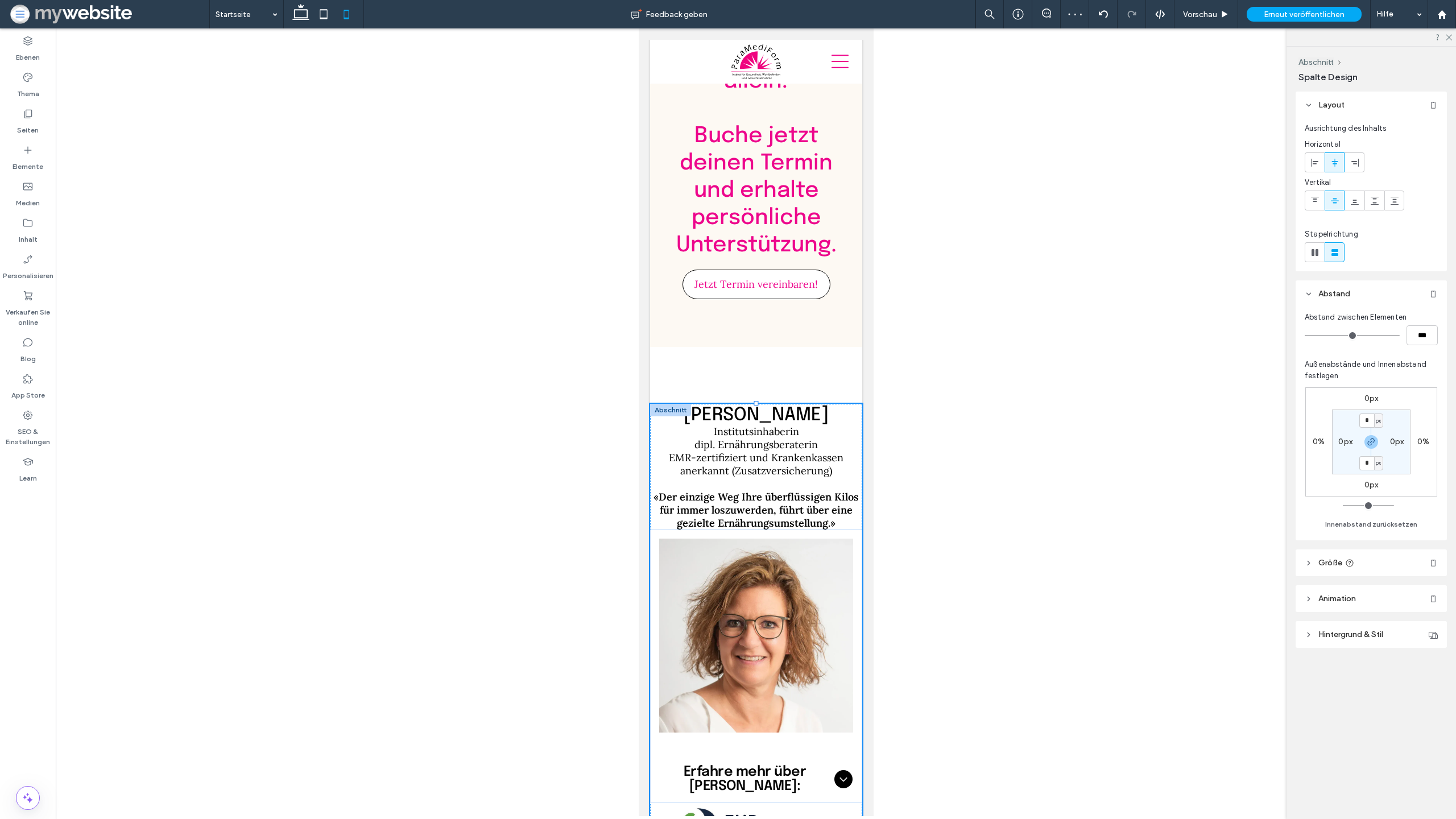
drag, startPoint x: 756, startPoint y: 349, endPoint x: 748, endPoint y: 360, distance: 13.6
click at [748, 404] on div "[PERSON_NAME] Institutsinhaberin dipl. Ernährungsberaterin EMR-zertifiziert und…" at bounding box center [756, 640] width 213 height 473
type input "***"
click at [1371, 401] on label "0px" at bounding box center [1371, 398] width 14 height 10
click at [1371, 401] on input "*" at bounding box center [1367, 398] width 15 height 14
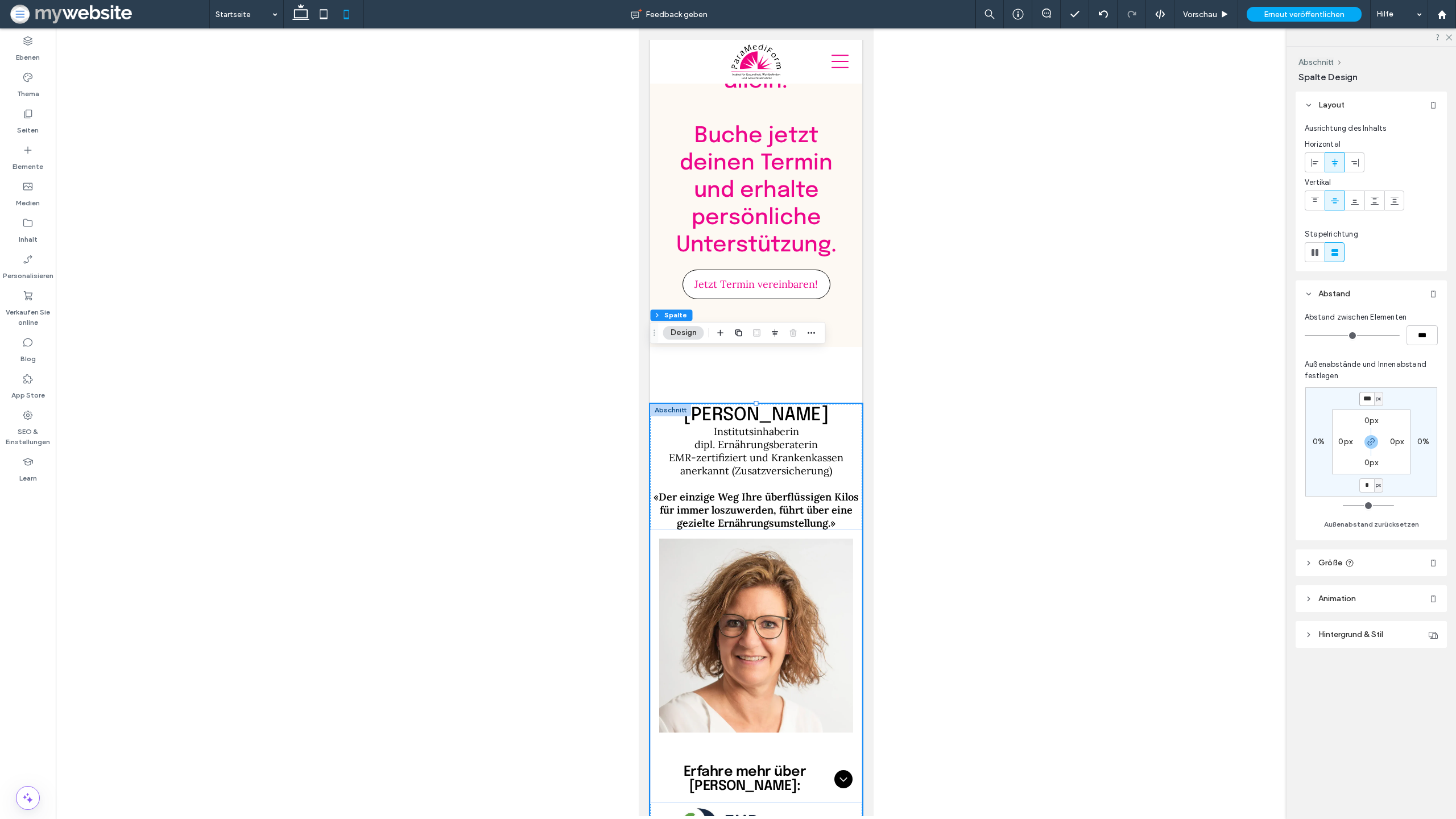
type input "***"
type input "*"
type input "***"
type input "*"
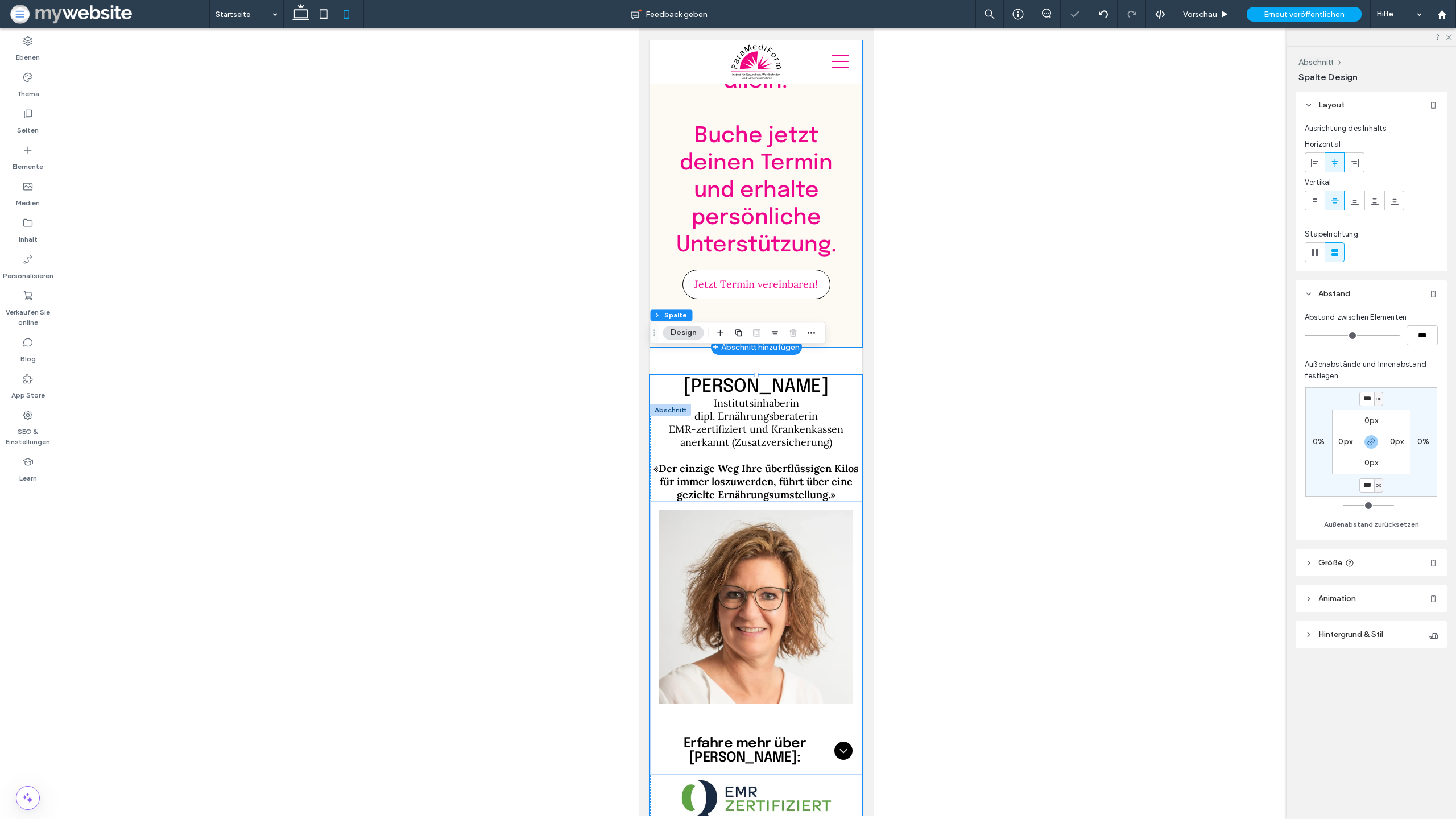
click at [810, 282] on div "Kämpfe nicht allein! ﻿ Buche jetzt deinen Termin und erhalte persönliche Unters…" at bounding box center [756, 173] width 213 height 349
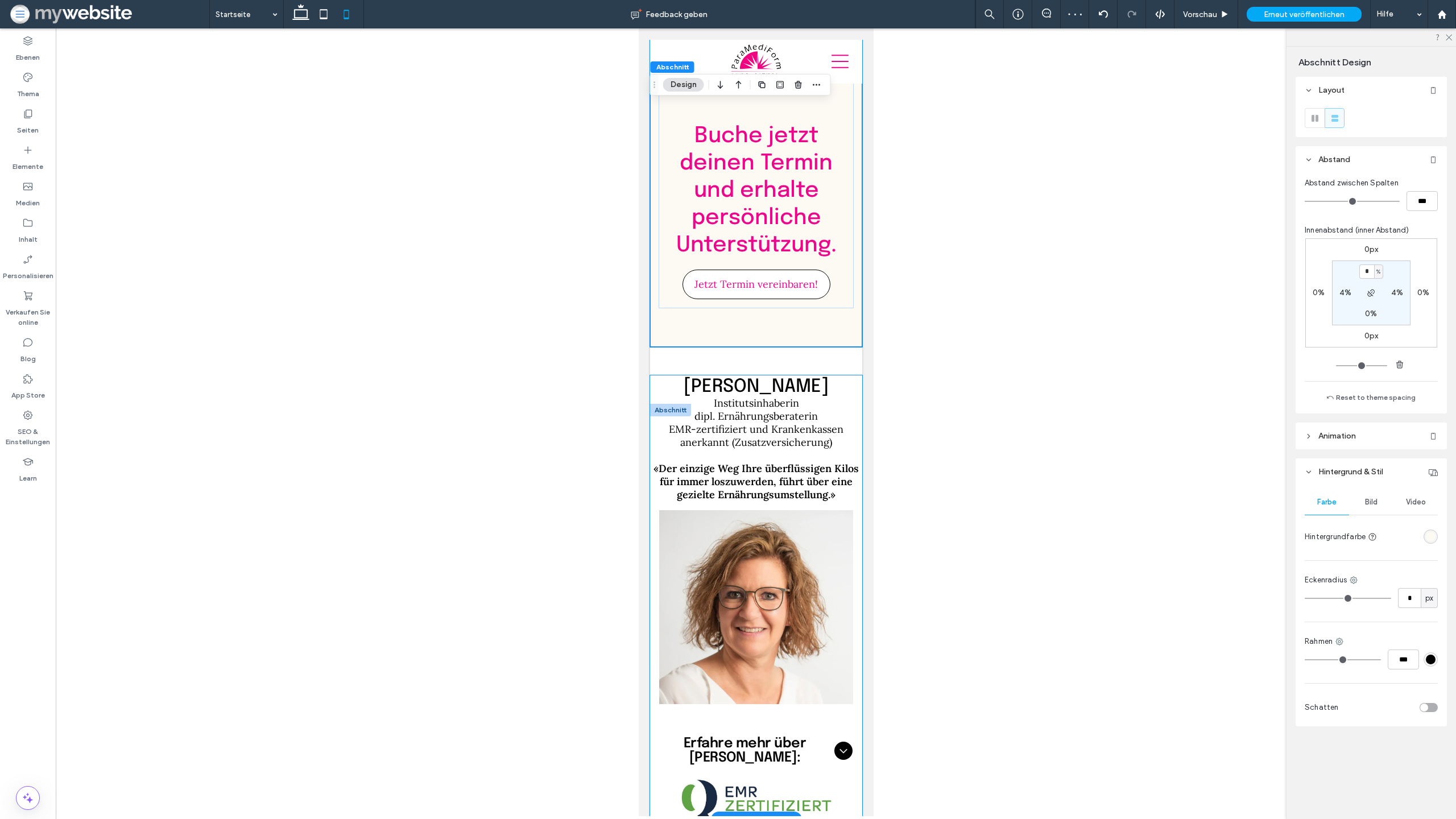
click at [831, 376] on div "[PERSON_NAME] Institutsinhaberin dipl. Ernährungsberaterin EMR-zertifiziert und…" at bounding box center [756, 612] width 213 height 473
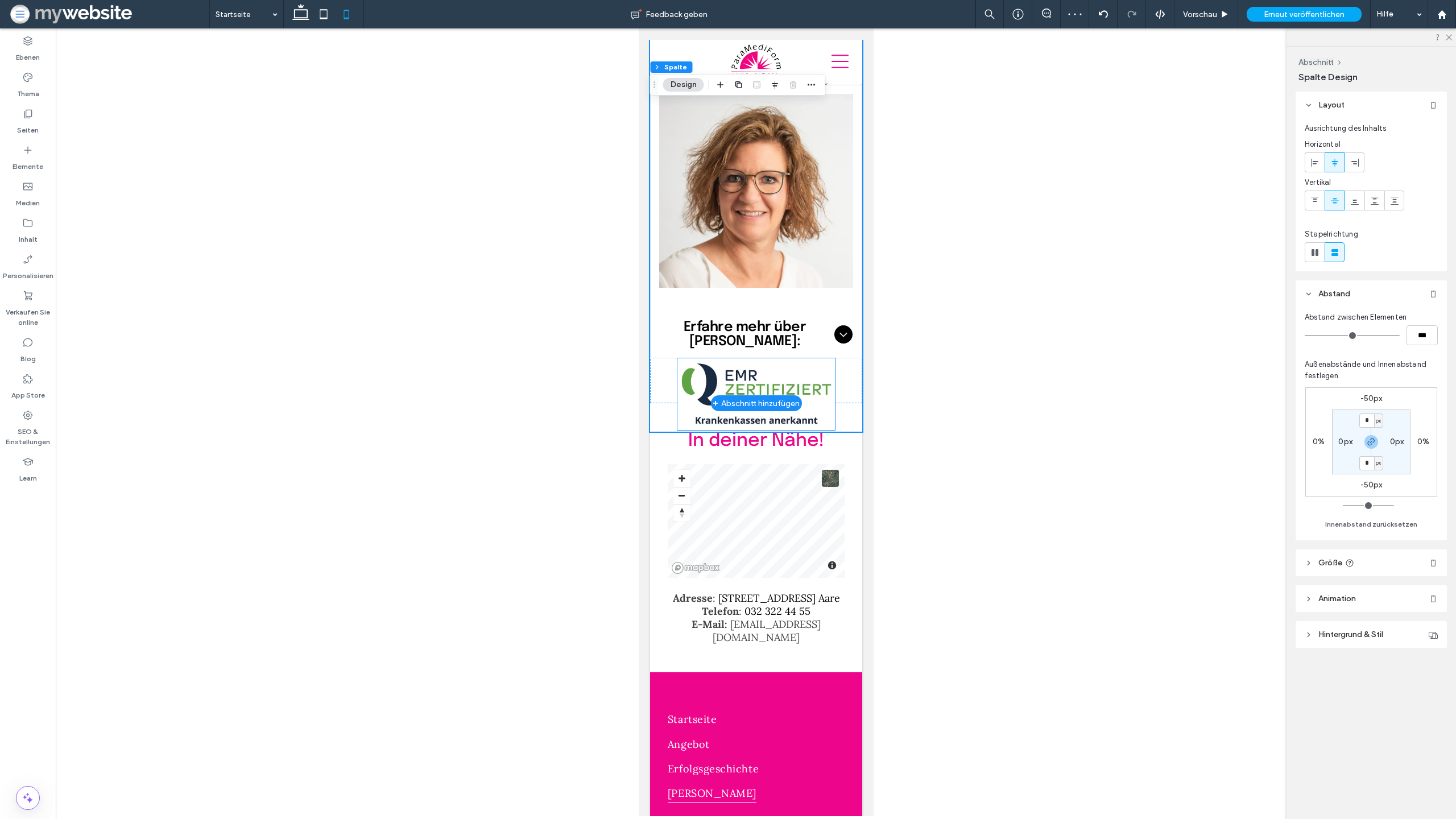
scroll to position [4020, 0]
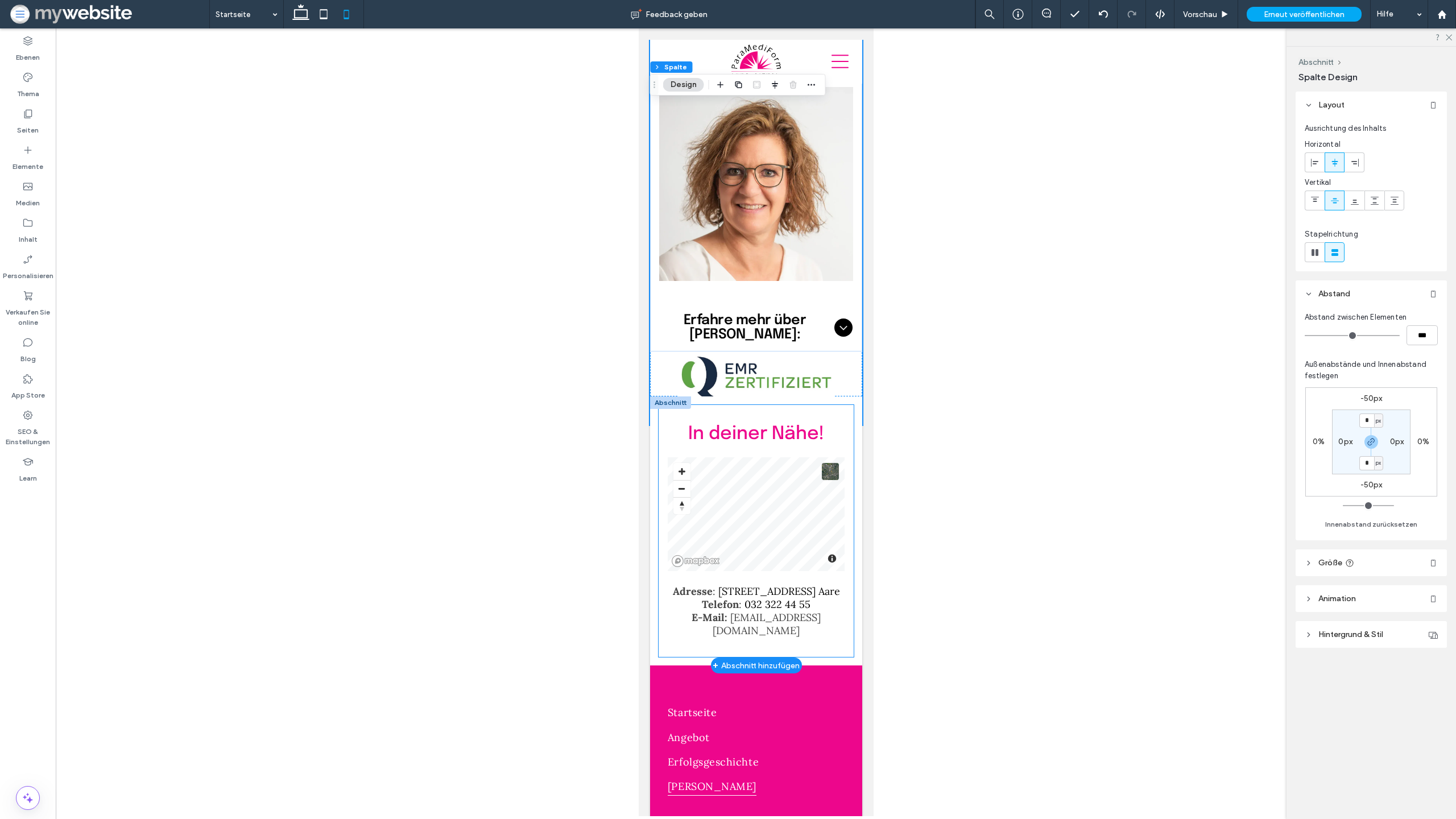
click at [659, 405] on div "In deiner Nähe! Adresse : Spittelgasse 1, 3294 Büren a. Aare Telefon : 032 322 …" at bounding box center [756, 531] width 195 height 252
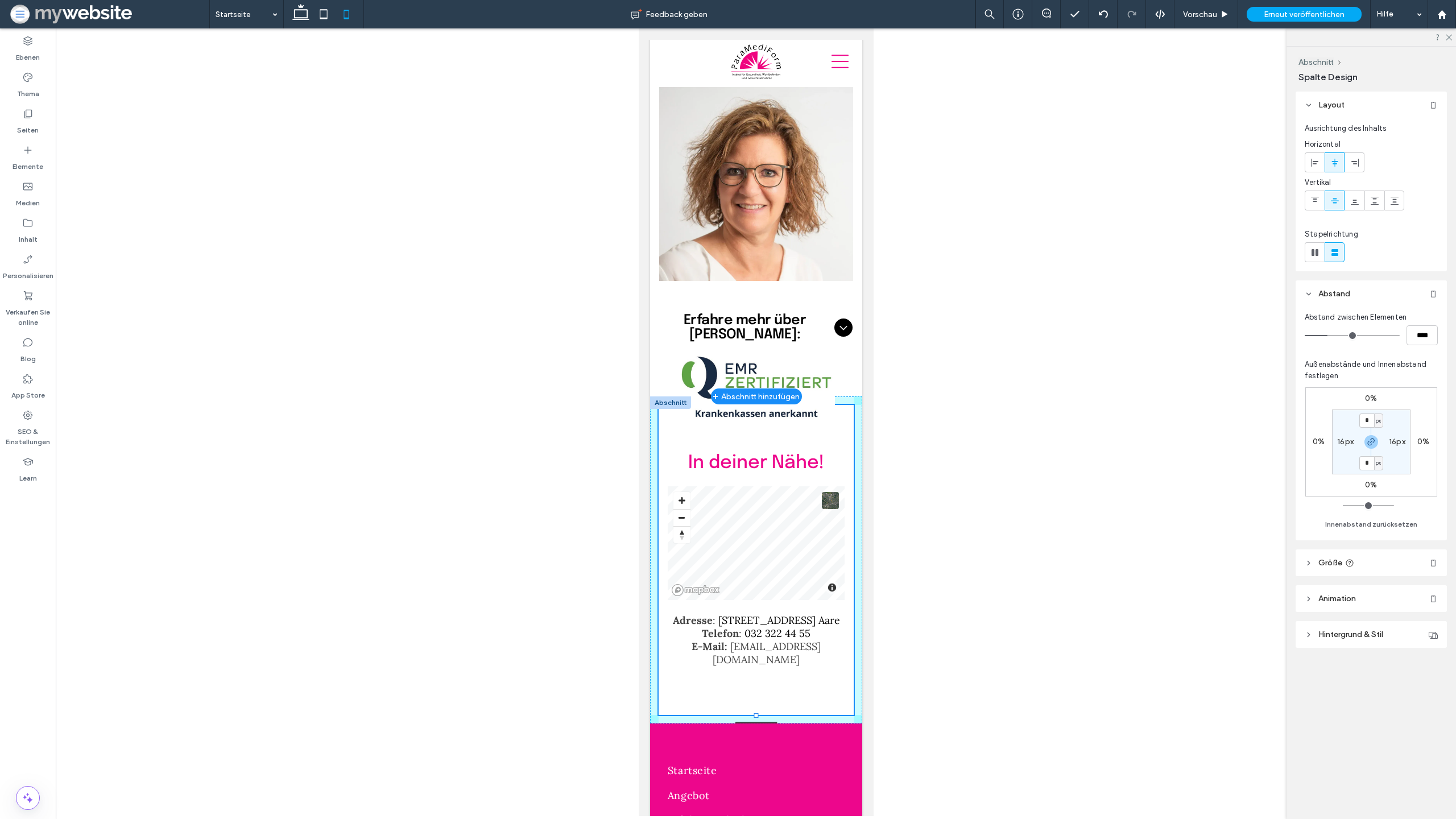
drag, startPoint x: 757, startPoint y: 352, endPoint x: 770, endPoint y: 294, distance: 59.4
type input "***"
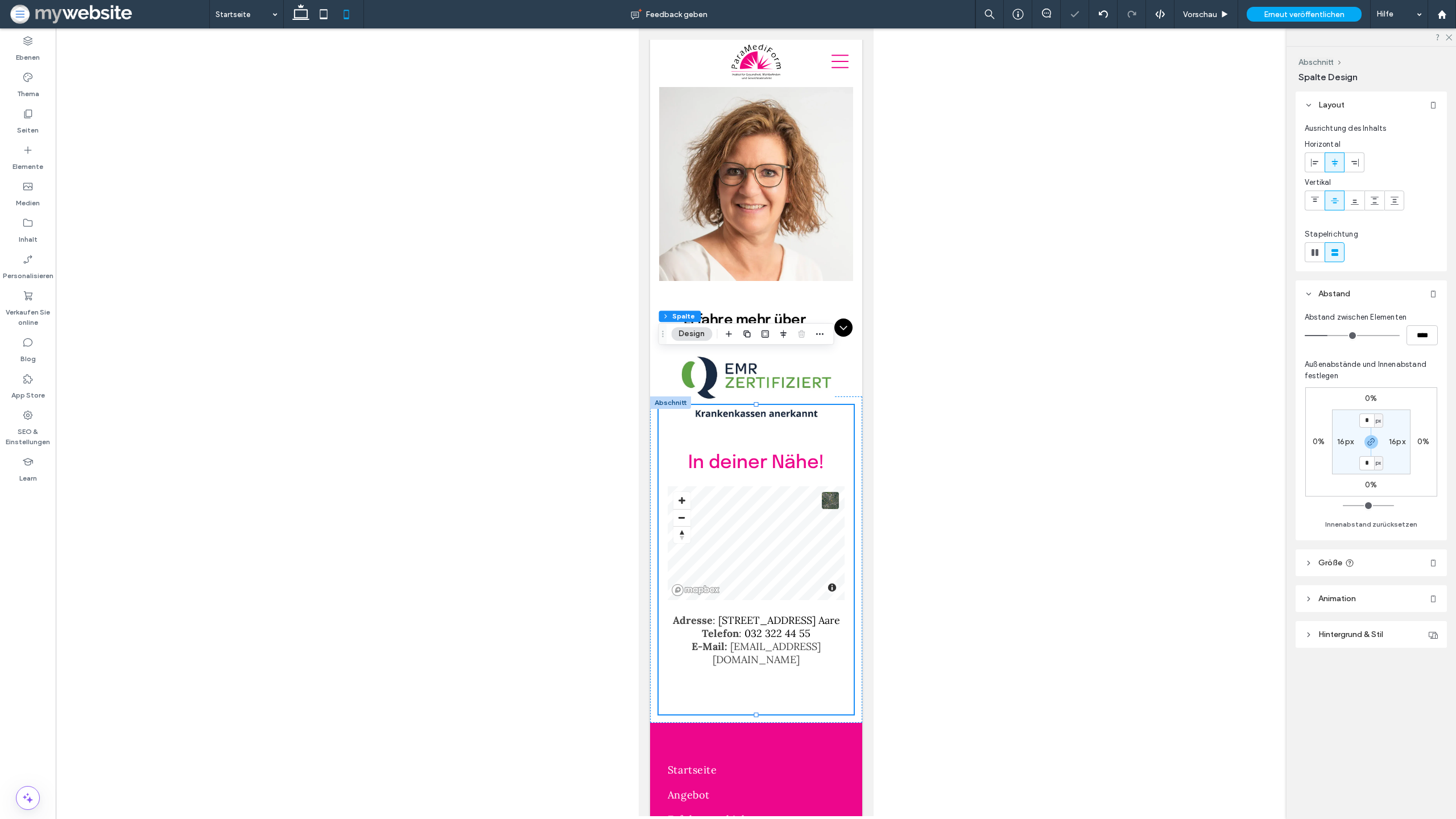
click at [969, 431] on div at bounding box center [756, 423] width 1401 height 788
click at [996, 556] on div at bounding box center [756, 423] width 1401 height 788
click at [324, 13] on icon at bounding box center [323, 14] width 23 height 23
type input "****"
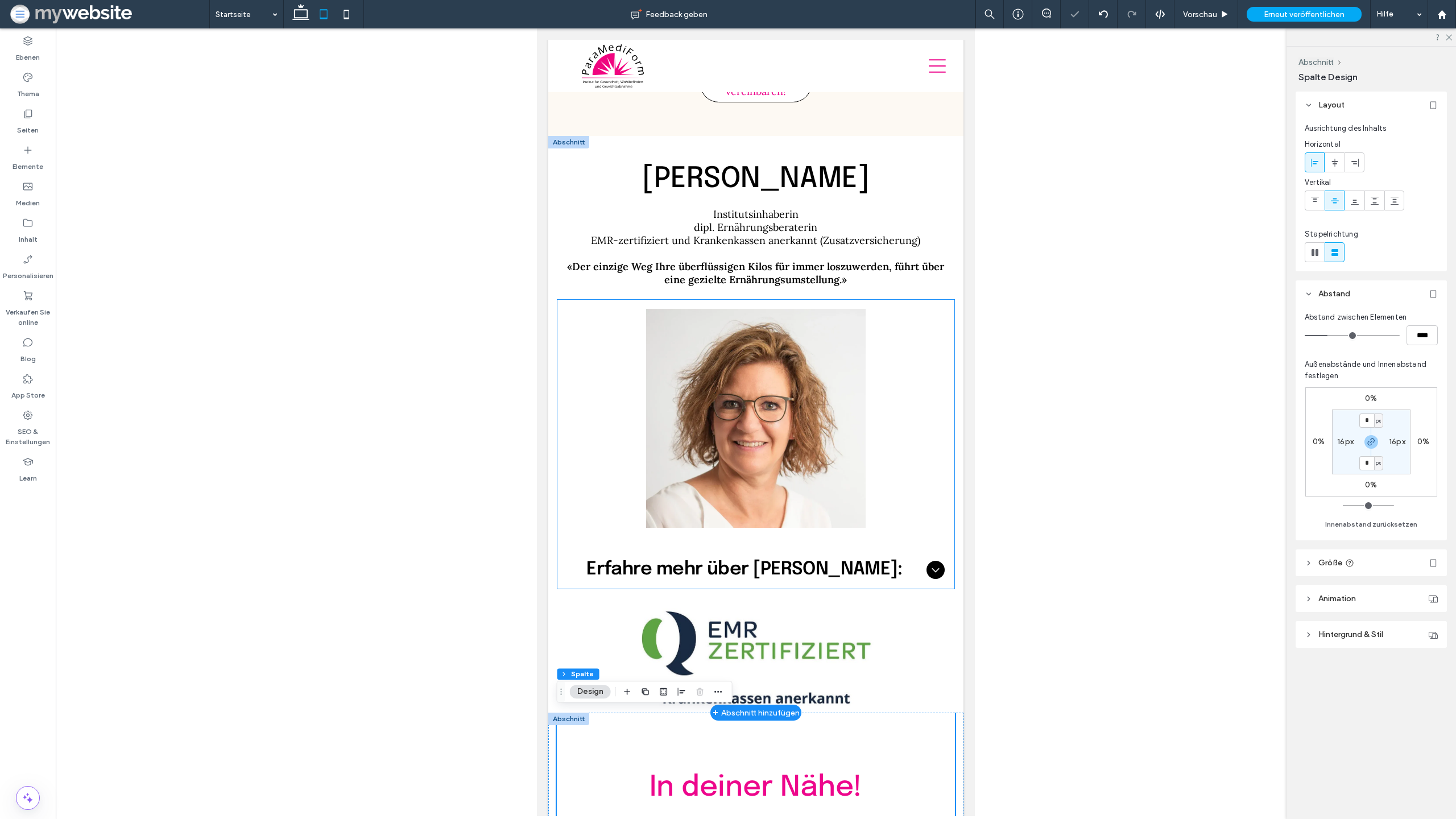
click at [634, 316] on div at bounding box center [756, 418] width 397 height 237
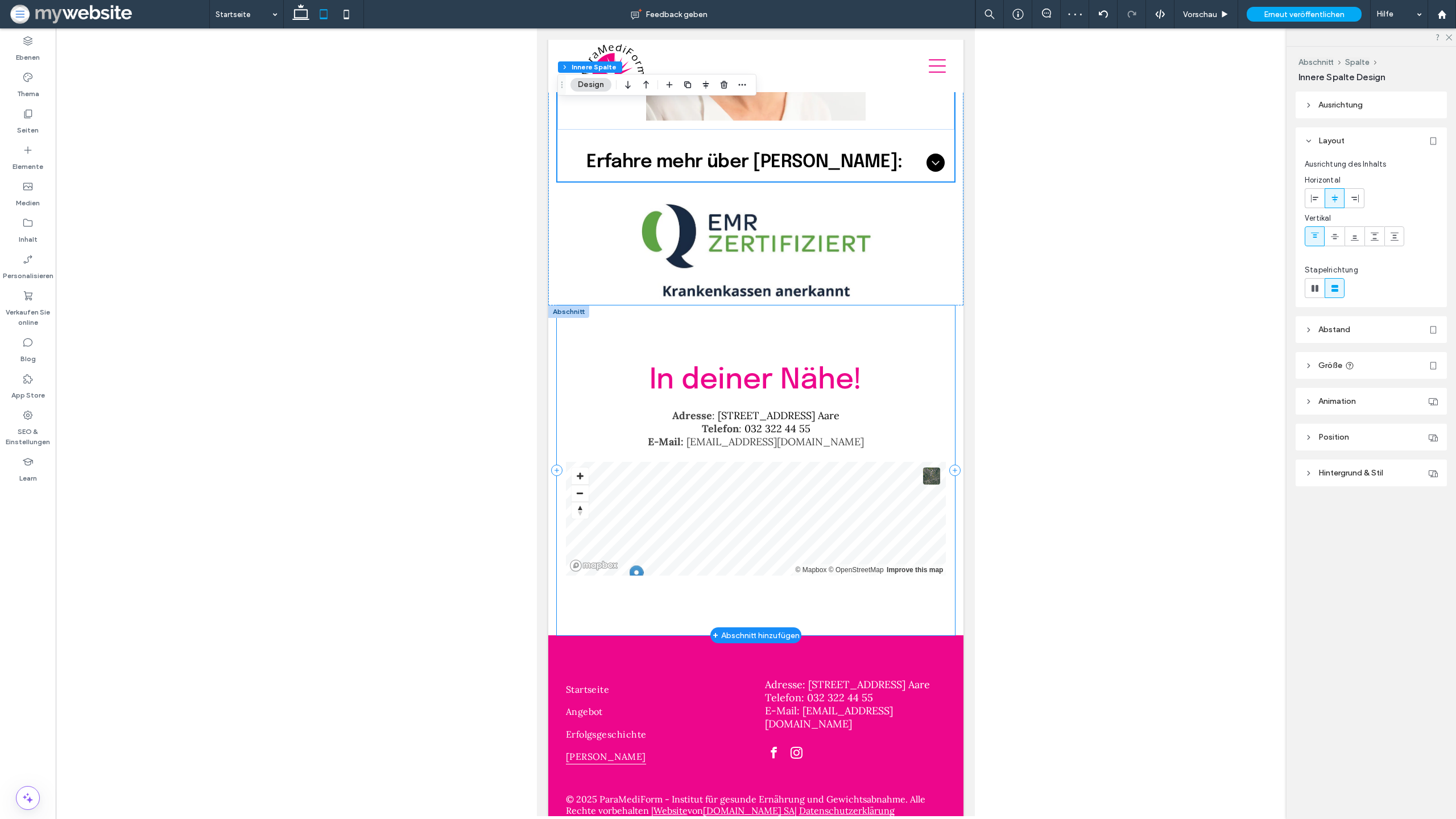
scroll to position [3462, 0]
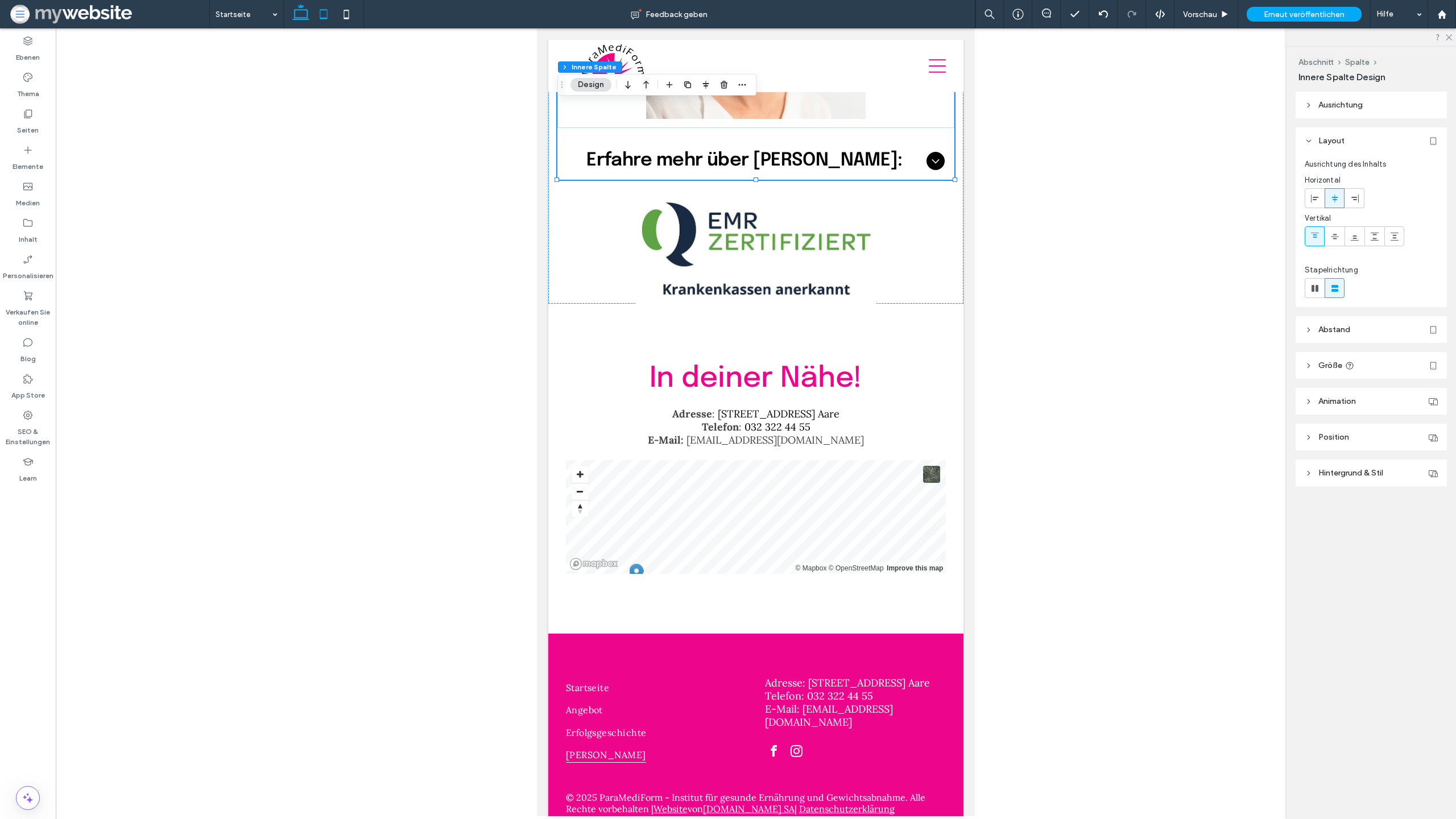
click at [299, 16] on icon at bounding box center [300, 14] width 23 height 23
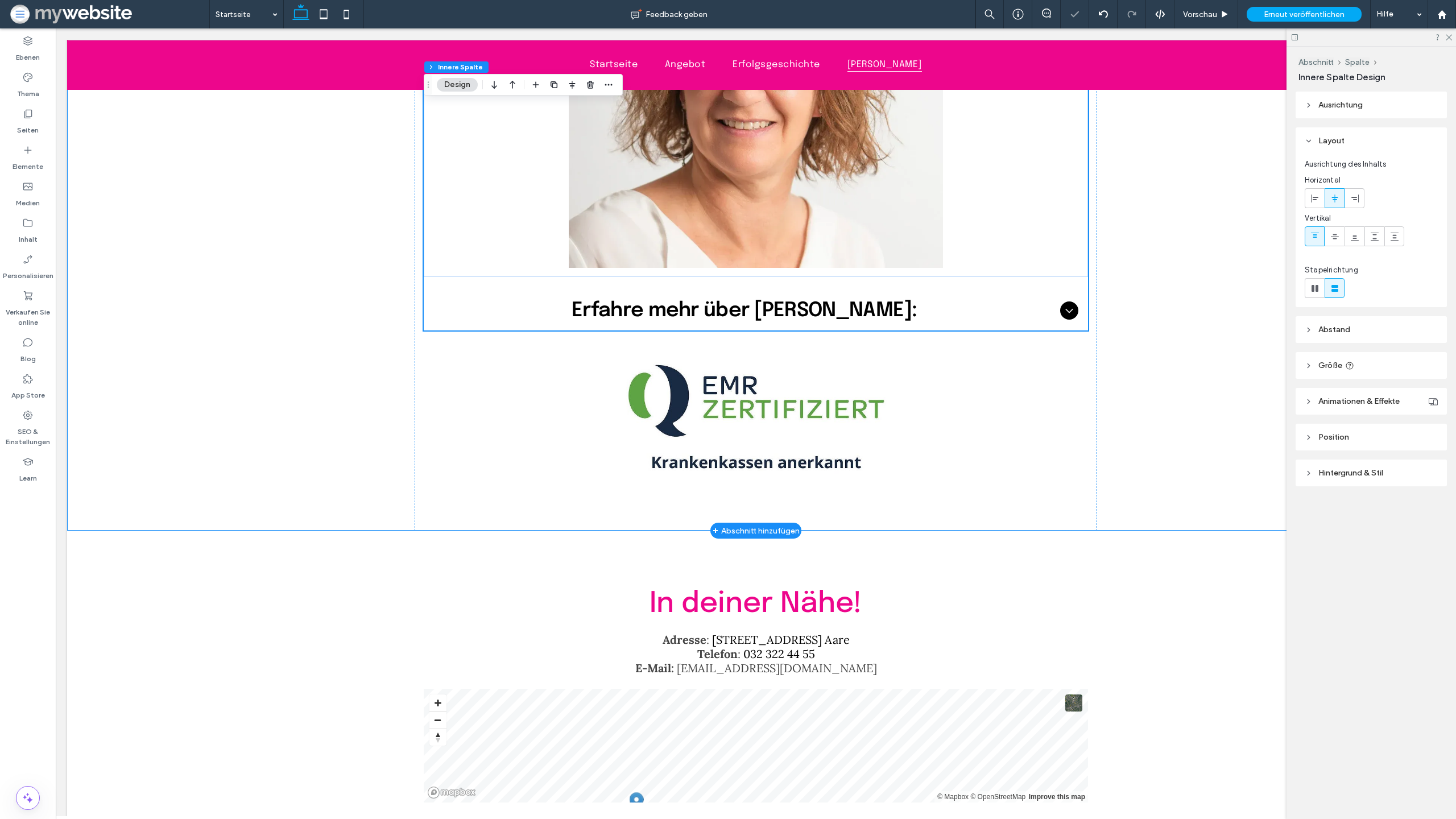
click at [334, 373] on div "[PERSON_NAME] Institutsinhaberin dipl. Ernährungsberaterin EMR-zertifiziert und…" at bounding box center [756, 123] width 1378 height 815
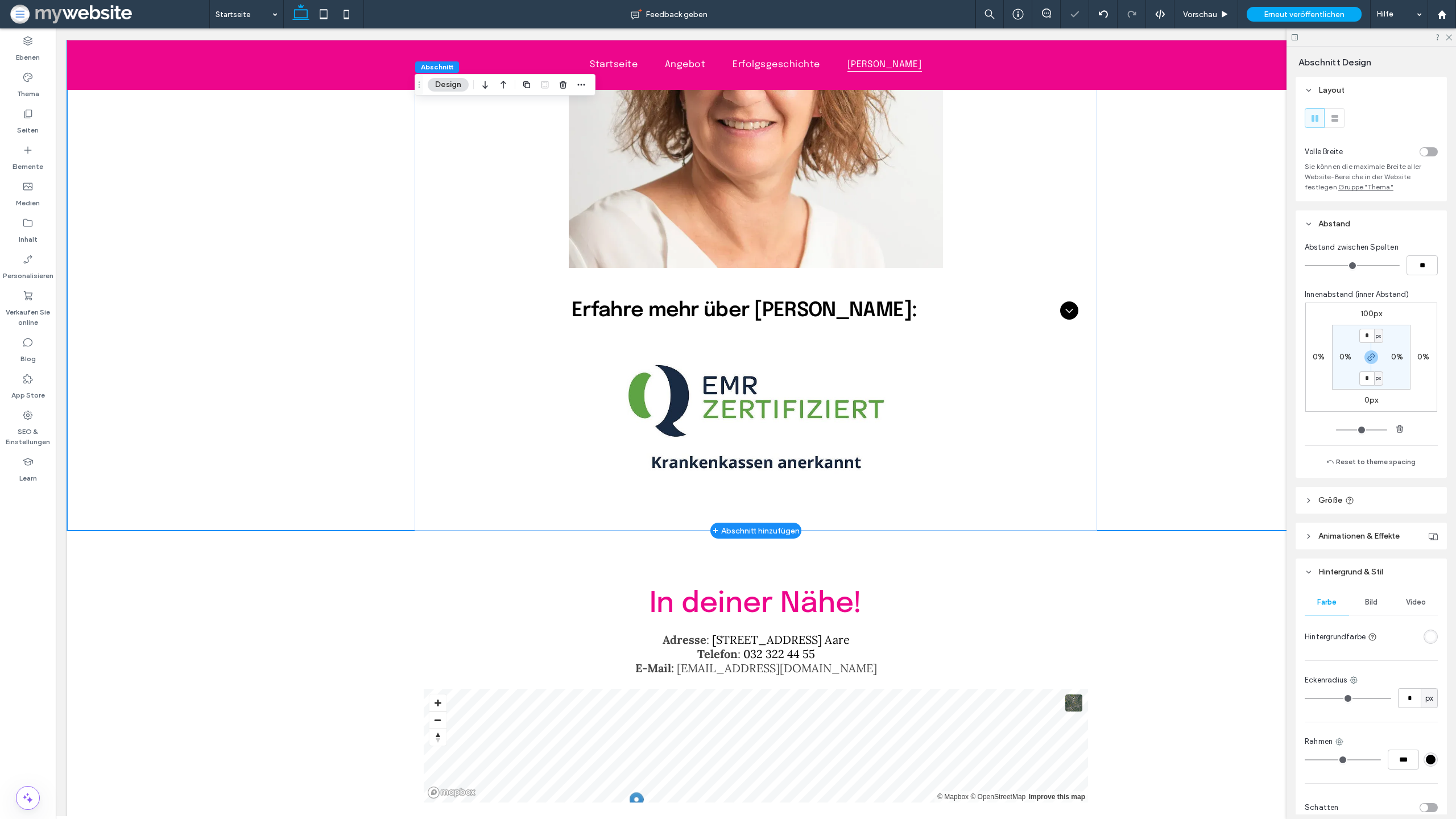
scroll to position [3815, 0]
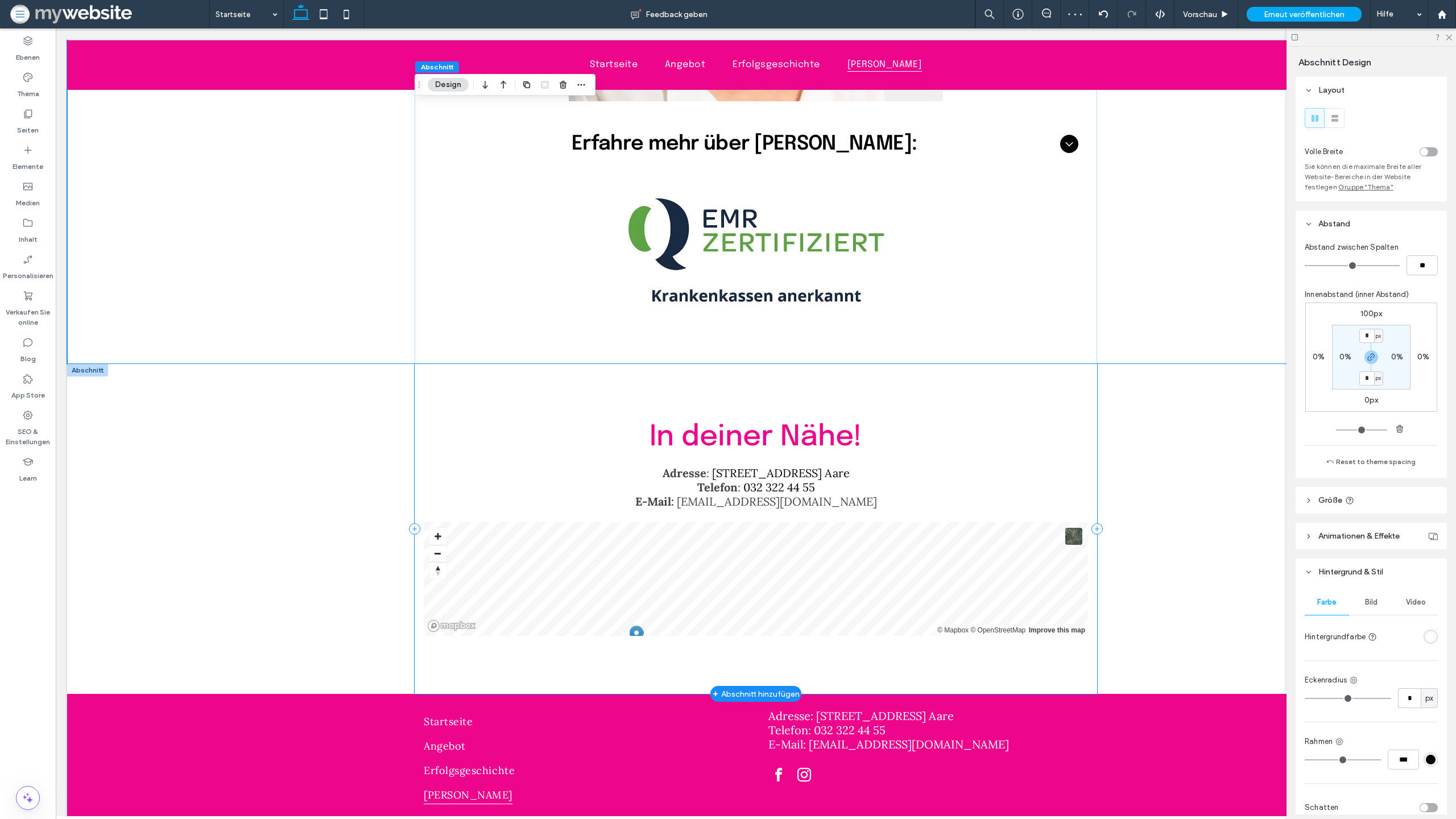
click at [714, 381] on div "In deiner Nähe! Adresse : Spittelgasse 1, 3294 Büren a. Aare Telefon : 032 322 …" at bounding box center [756, 528] width 683 height 330
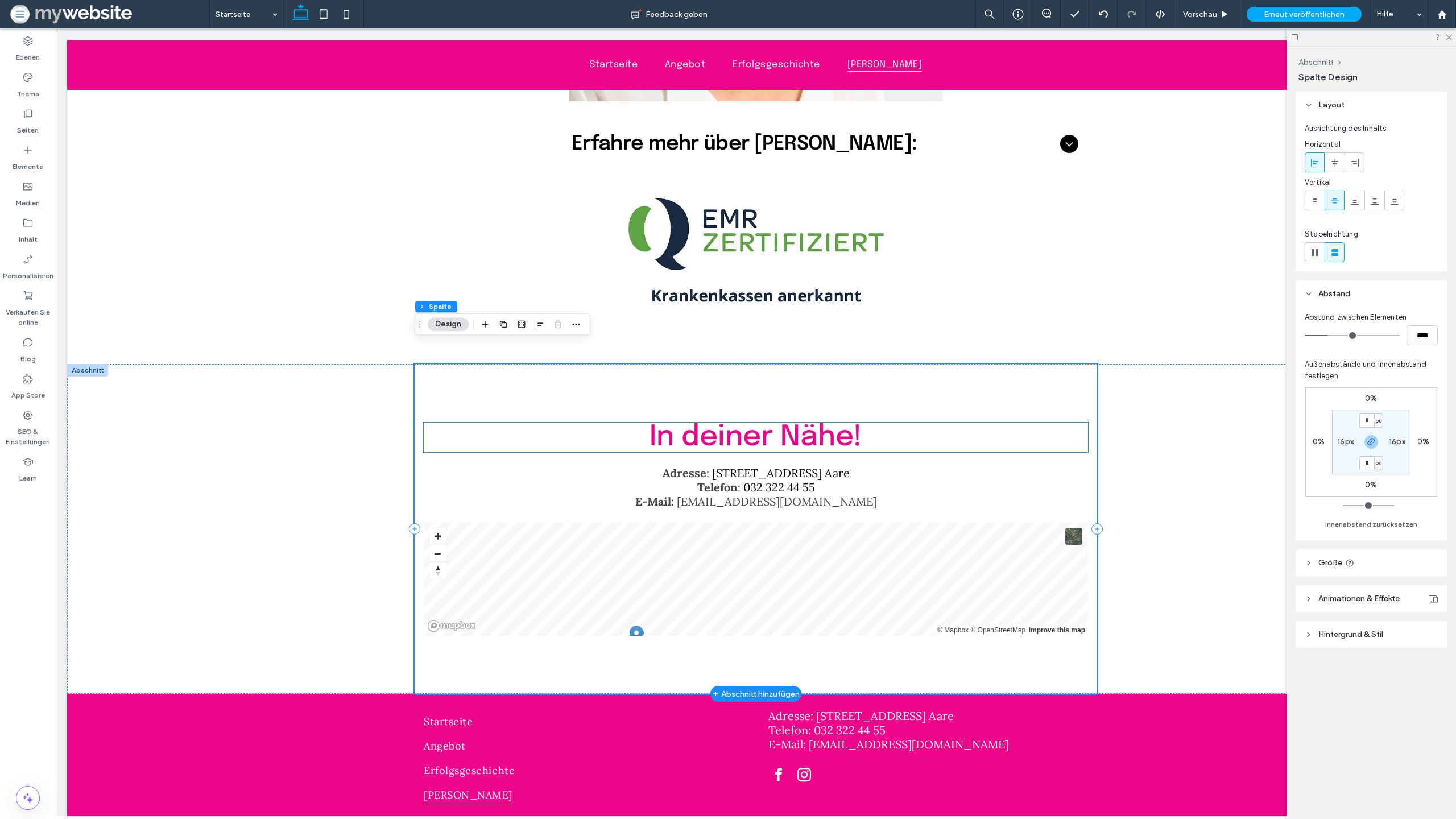
click at [759, 423] on span "In deiner Nähe!" at bounding box center [756, 438] width 213 height 30
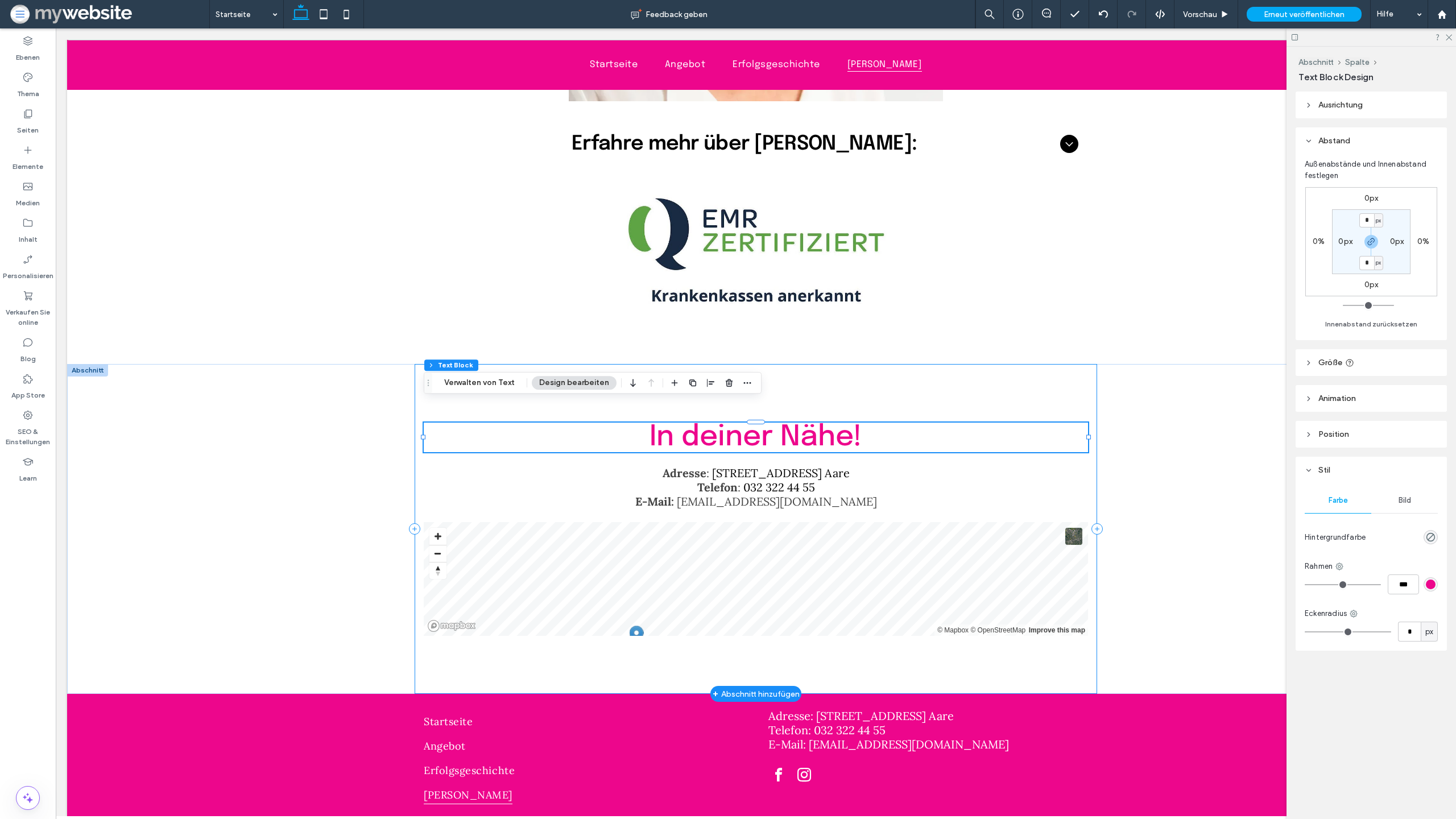
click at [793, 364] on div "In deiner Nähe! Adresse : Spittelgasse 1, 3294 Büren a. Aare Telefon : 032 322 …" at bounding box center [756, 528] width 683 height 330
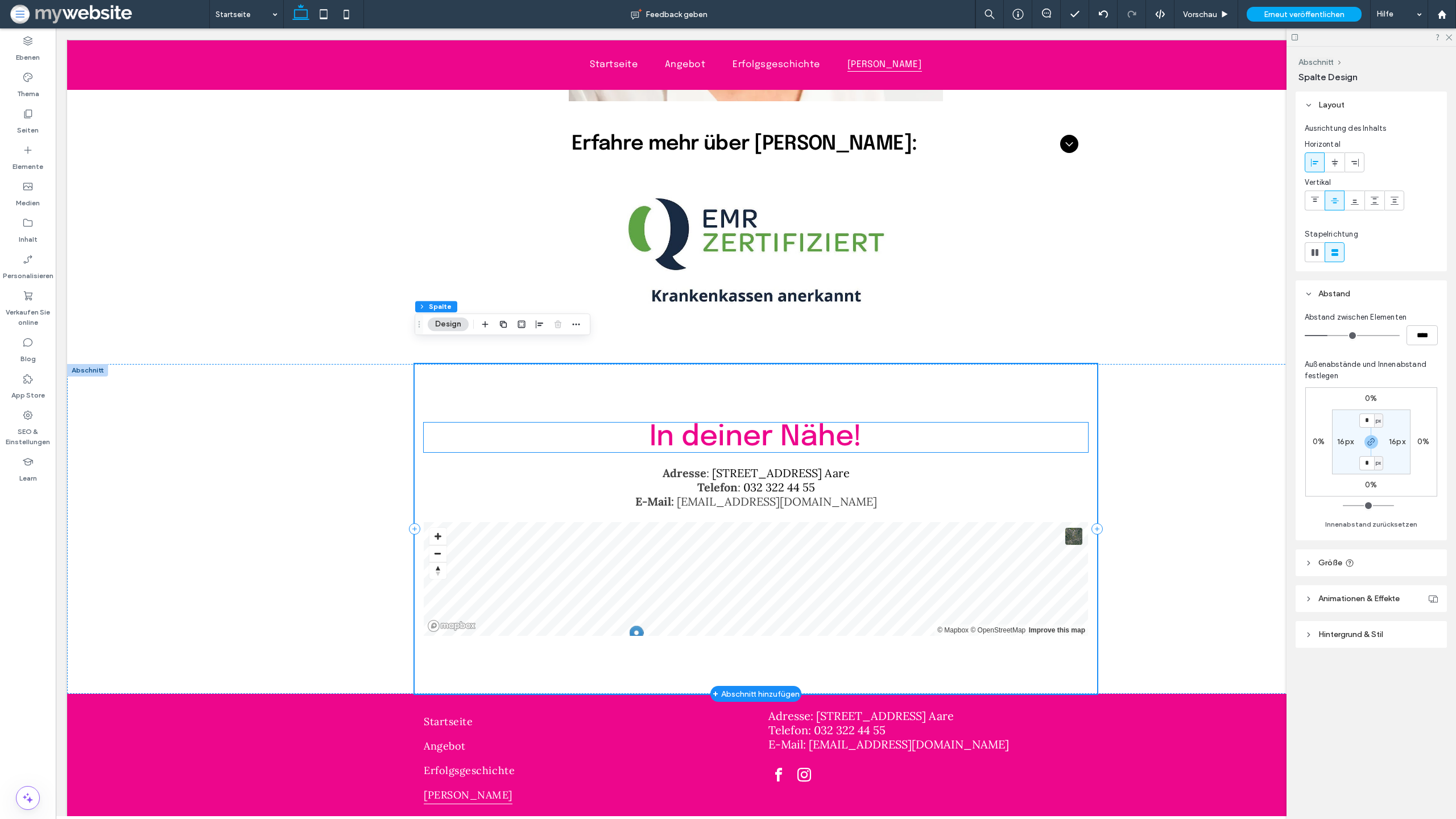
click at [514, 423] on h2 "In deiner Nähe!" at bounding box center [756, 438] width 664 height 30
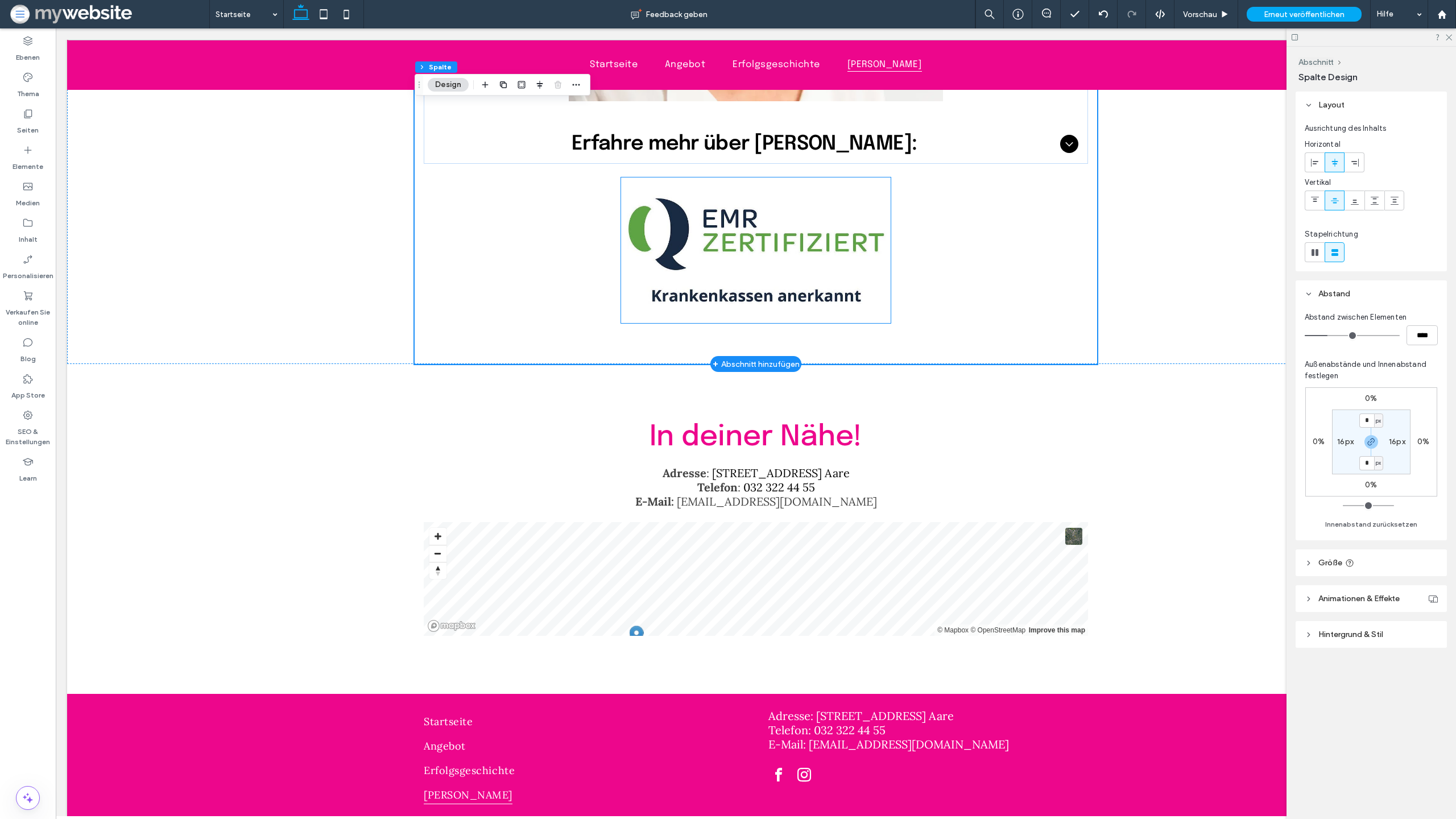
click at [773, 279] on img at bounding box center [756, 249] width 269 height 145
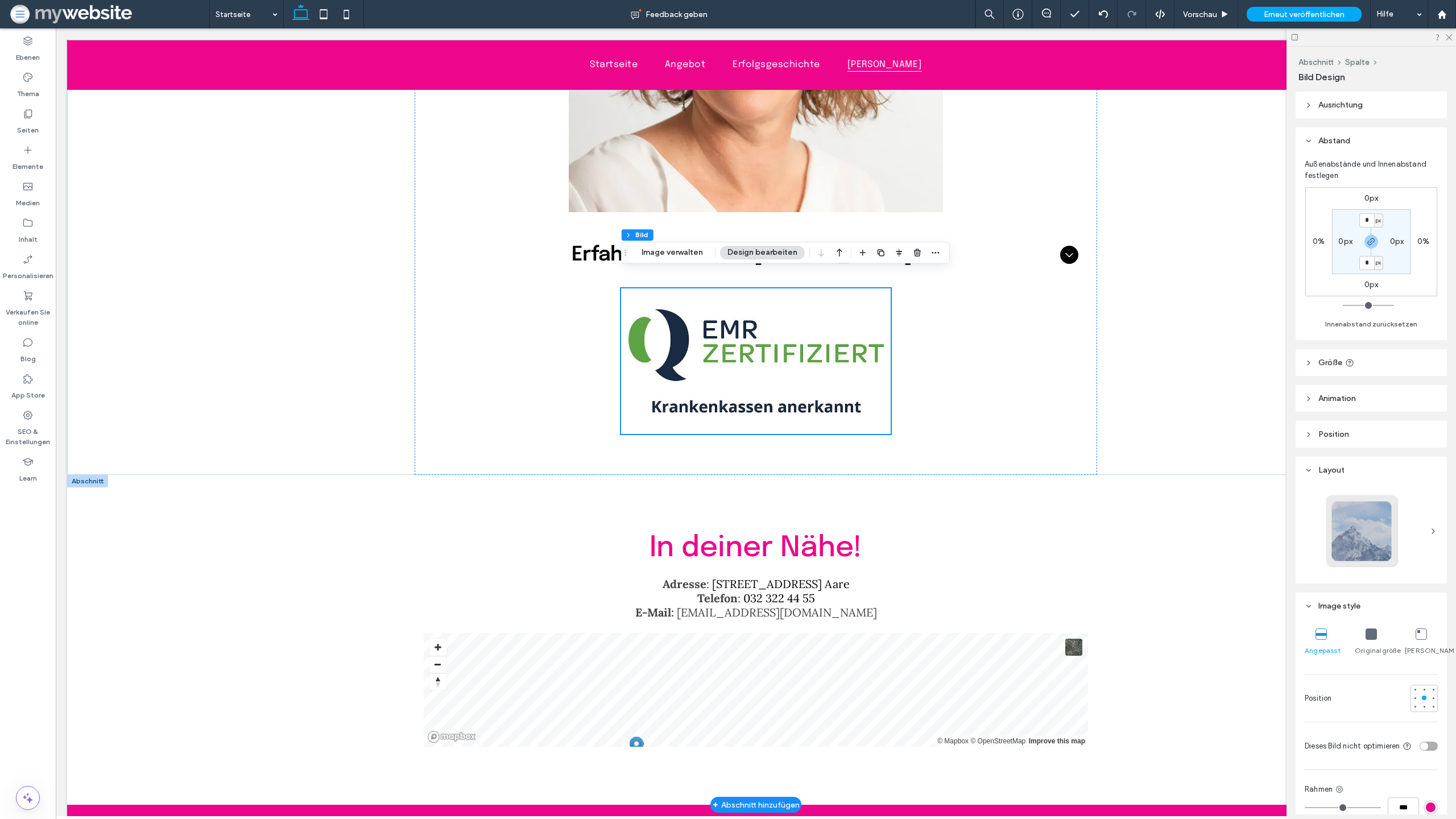
scroll to position [3708, 0]
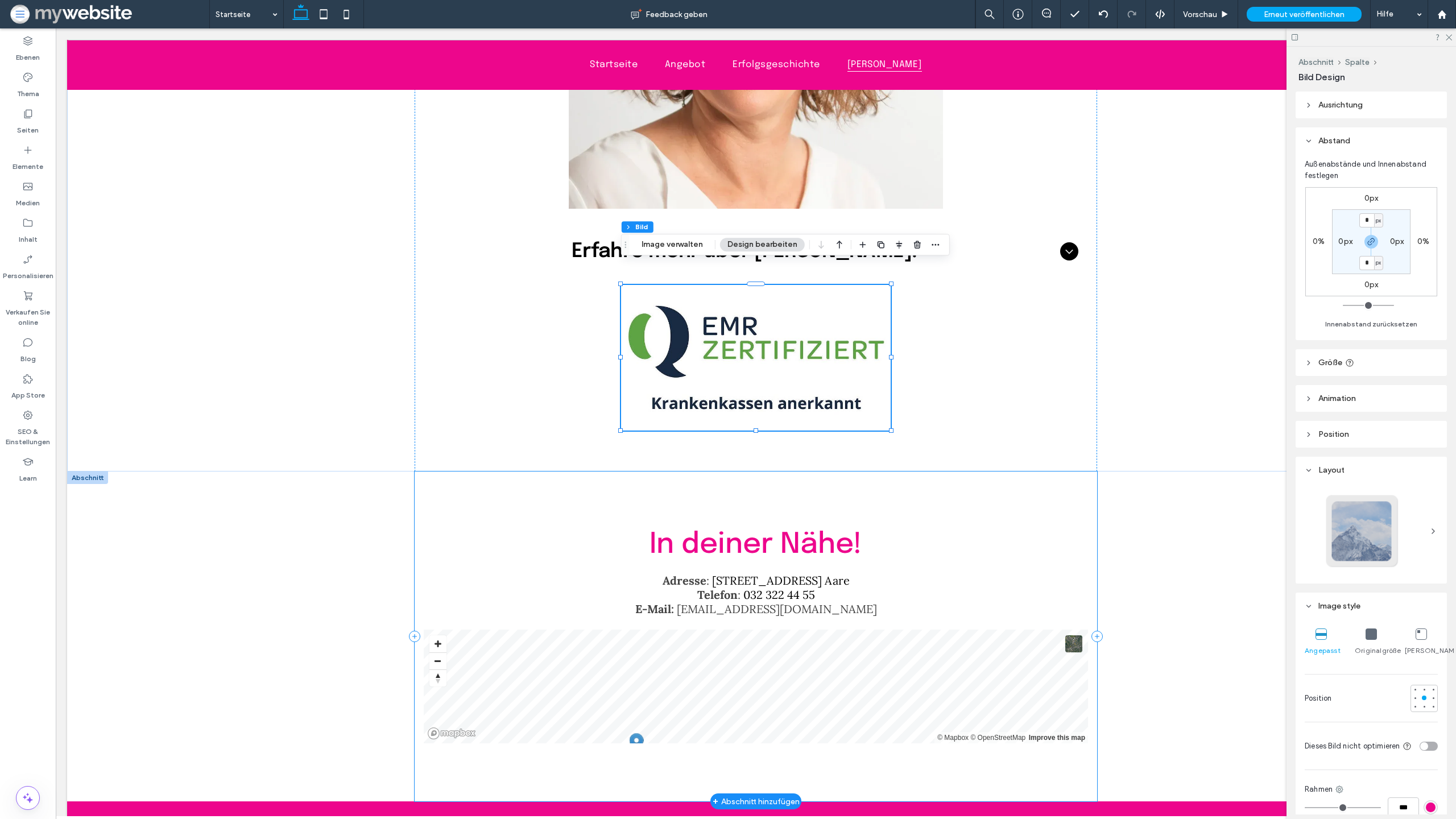
click at [798, 476] on div "In deiner Nähe! Adresse : Spittelgasse 1, 3294 Büren a. Aare Telefon : 032 322 …" at bounding box center [756, 636] width 683 height 330
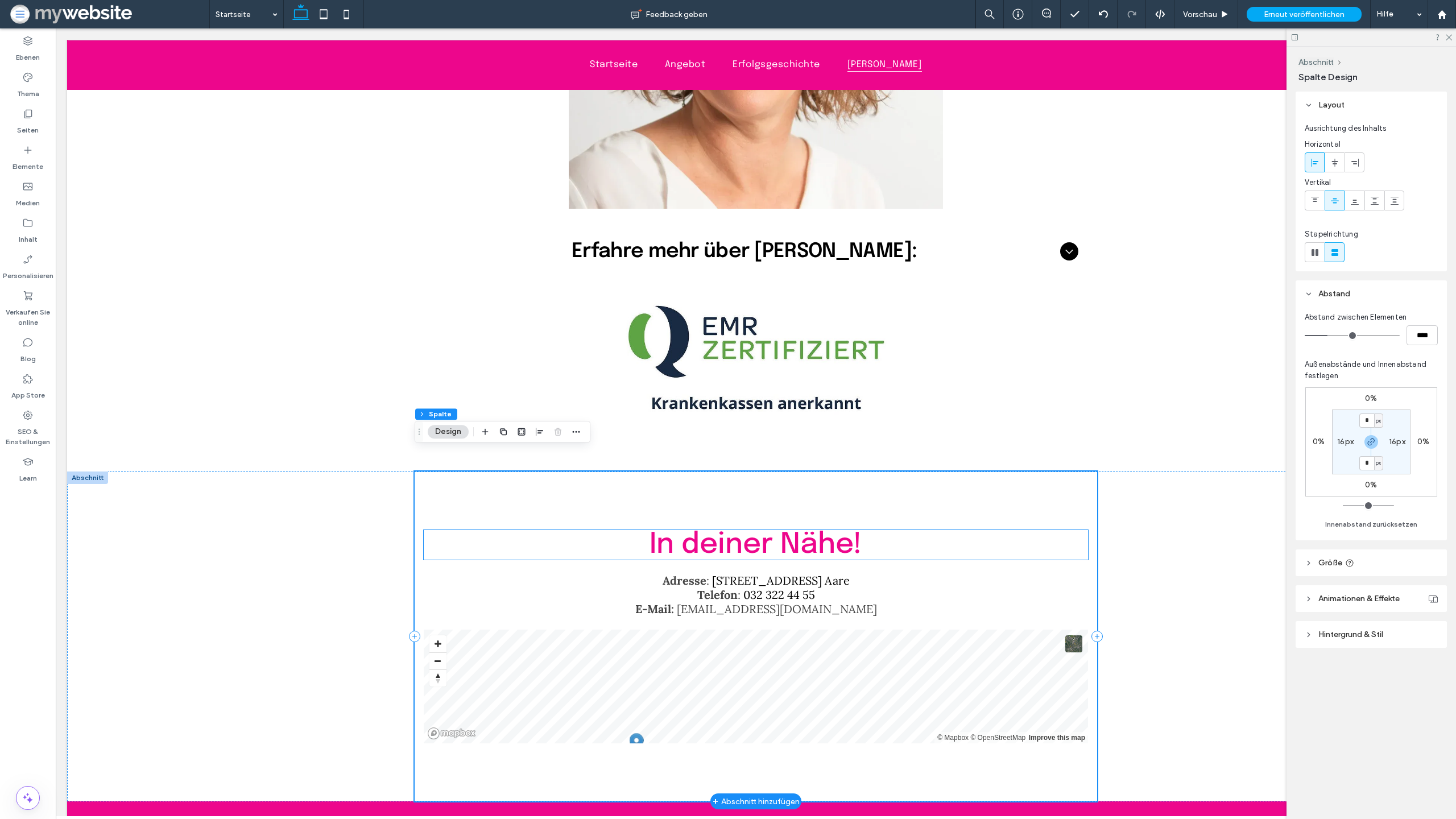
click at [820, 530] on span "In deiner Nähe!" at bounding box center [756, 545] width 213 height 30
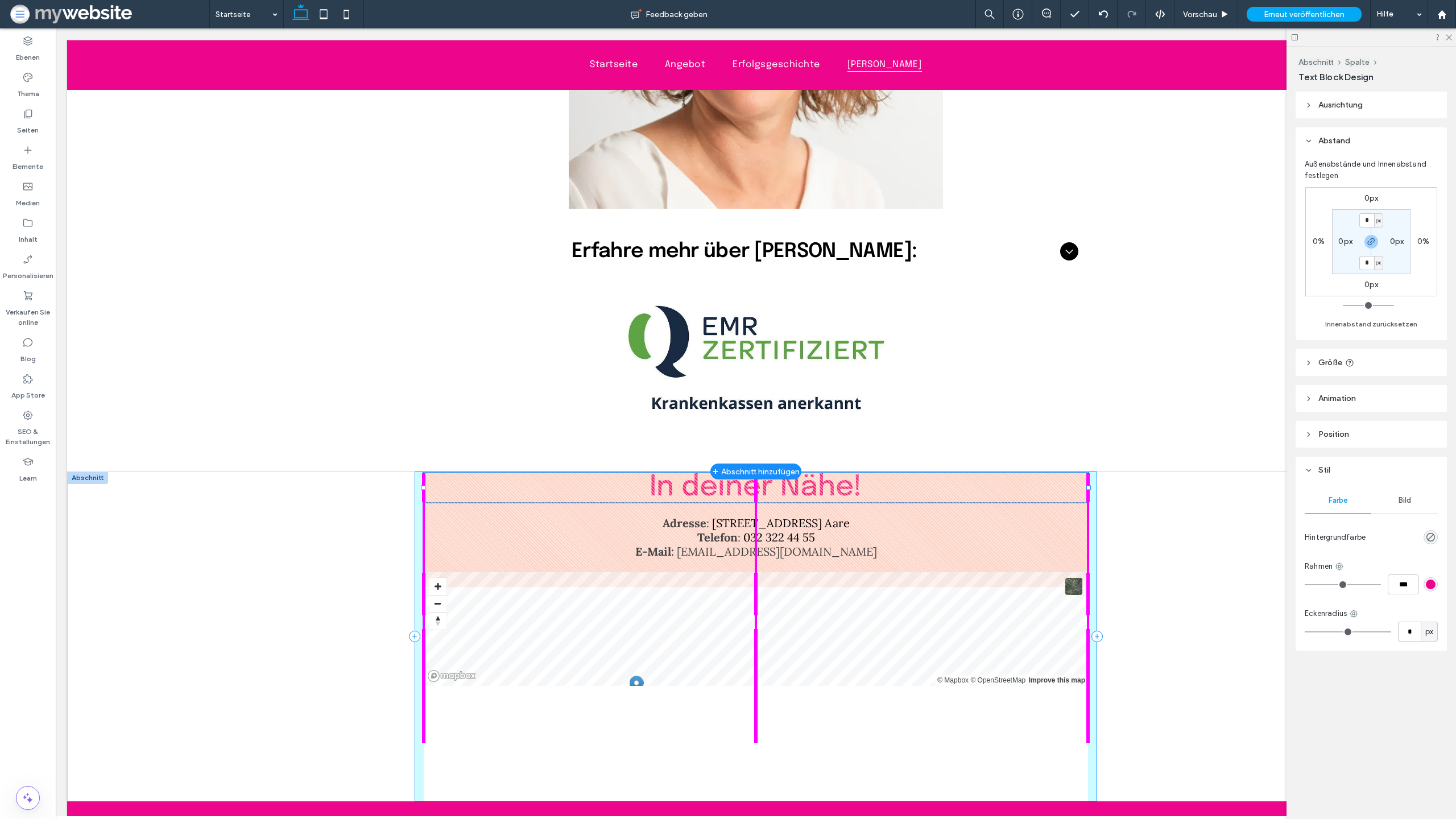
drag, startPoint x: 758, startPoint y: 508, endPoint x: 768, endPoint y: 393, distance: 115.4
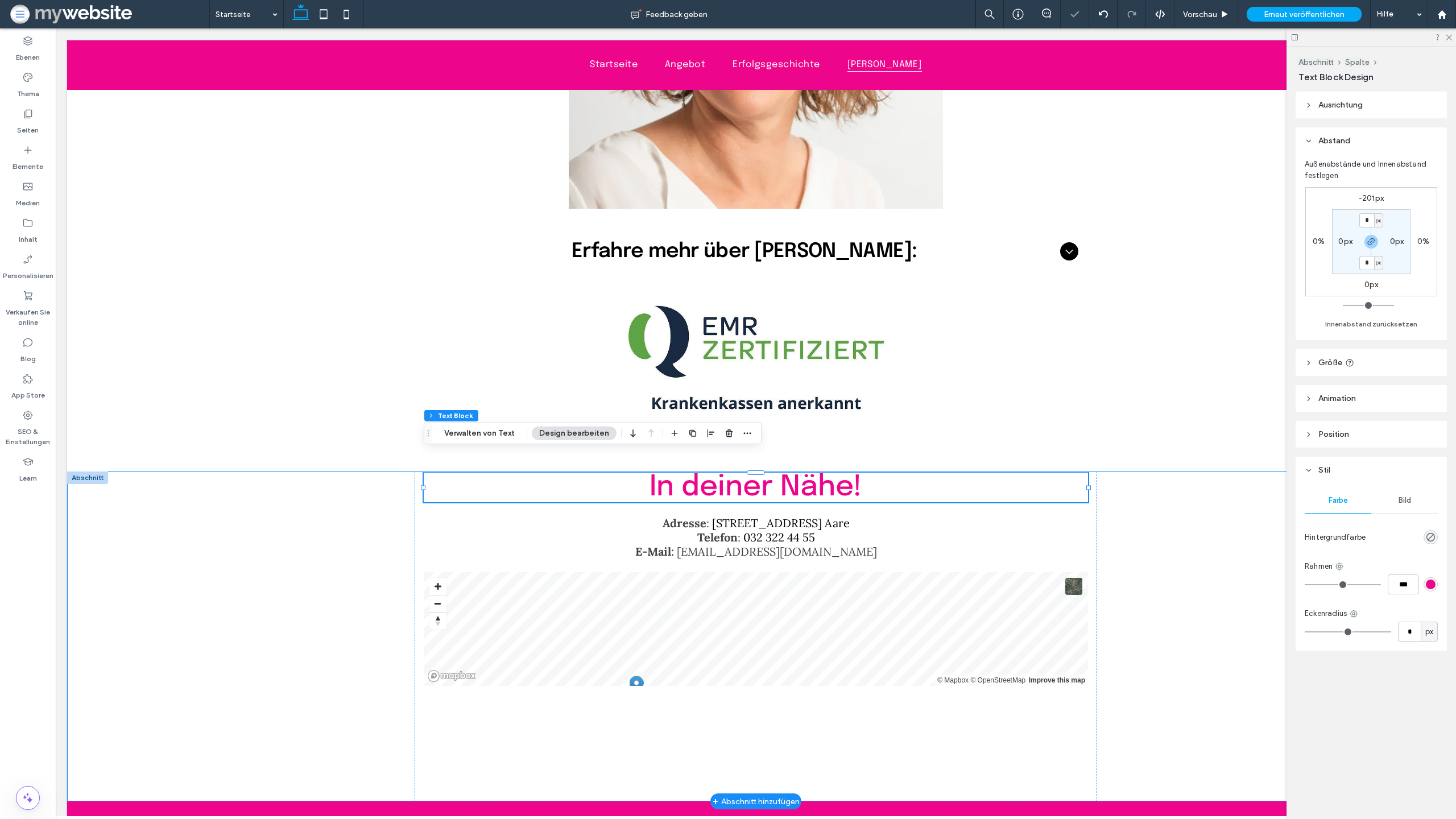
click at [381, 576] on div "In deiner Nähe! -201px Adresse : Spittelgasse 1, 3294 Büren a. Aare Telefon : 0…" at bounding box center [756, 636] width 1378 height 330
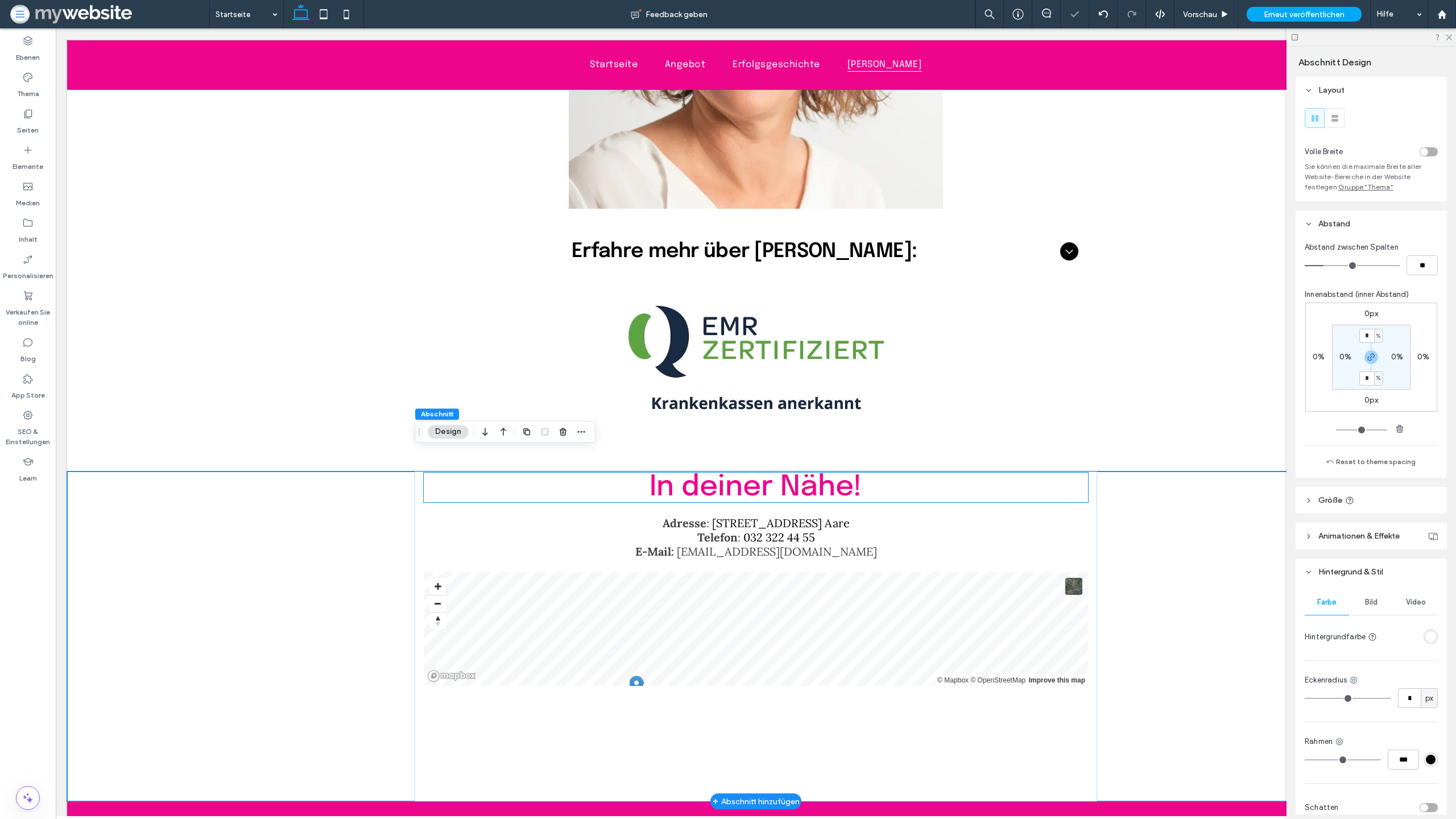
click at [801, 473] on span "In deiner Nähe!" at bounding box center [756, 488] width 213 height 30
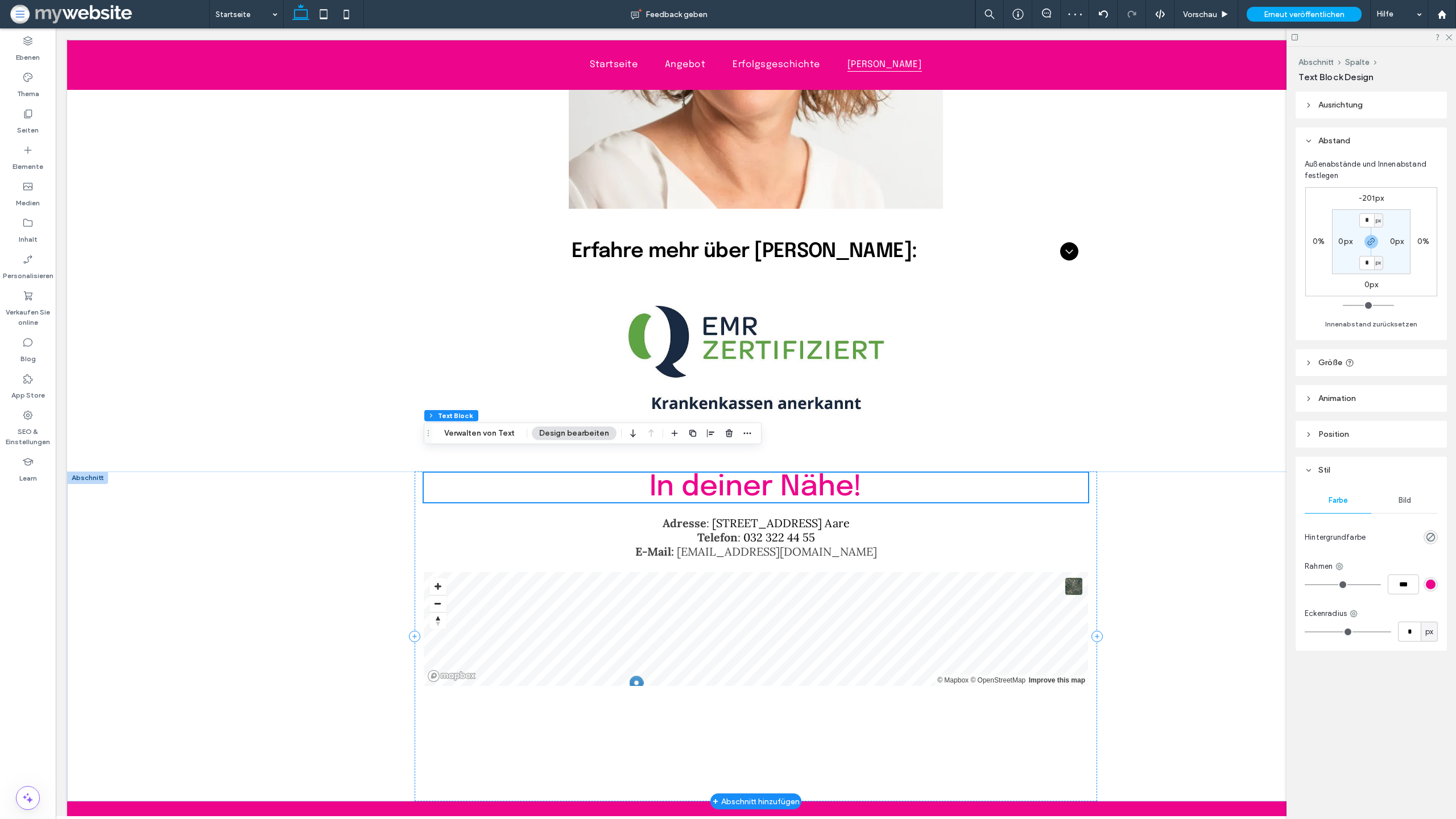
scroll to position [3708, 0]
click at [1376, 201] on label "-201px" at bounding box center [1371, 198] width 25 height 10
type input "*"
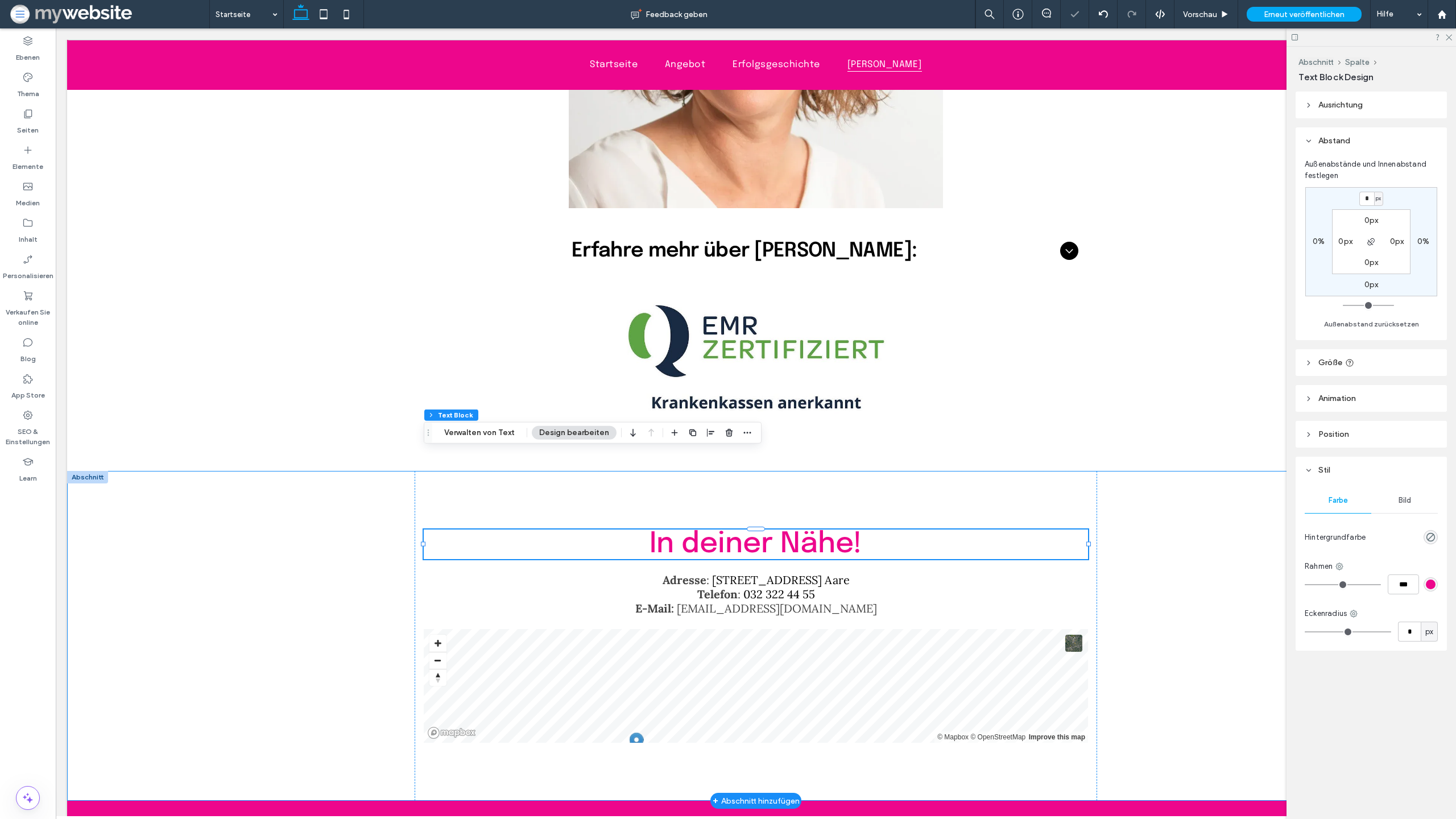
click at [1196, 471] on div "In deiner Nähe! Adresse : Spittelgasse 1, 3294 Büren a. Aare Telefon : 032 322 …" at bounding box center [756, 635] width 1378 height 330
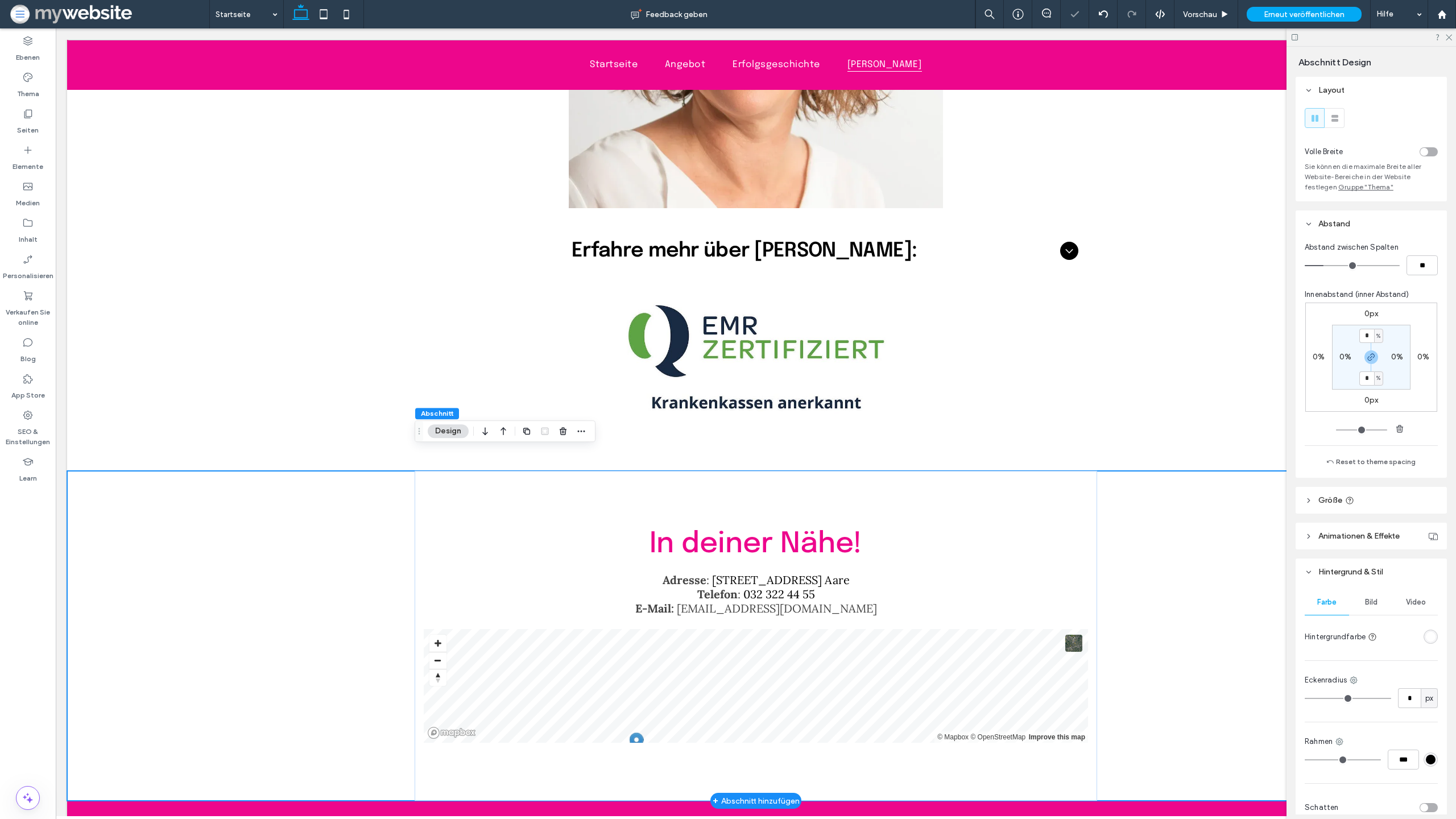
click at [1115, 547] on div "In deiner Nähe! Adresse : Spittelgasse 1, 3294 Büren a. Aare Telefon : 032 322 …" at bounding box center [756, 635] width 1378 height 330
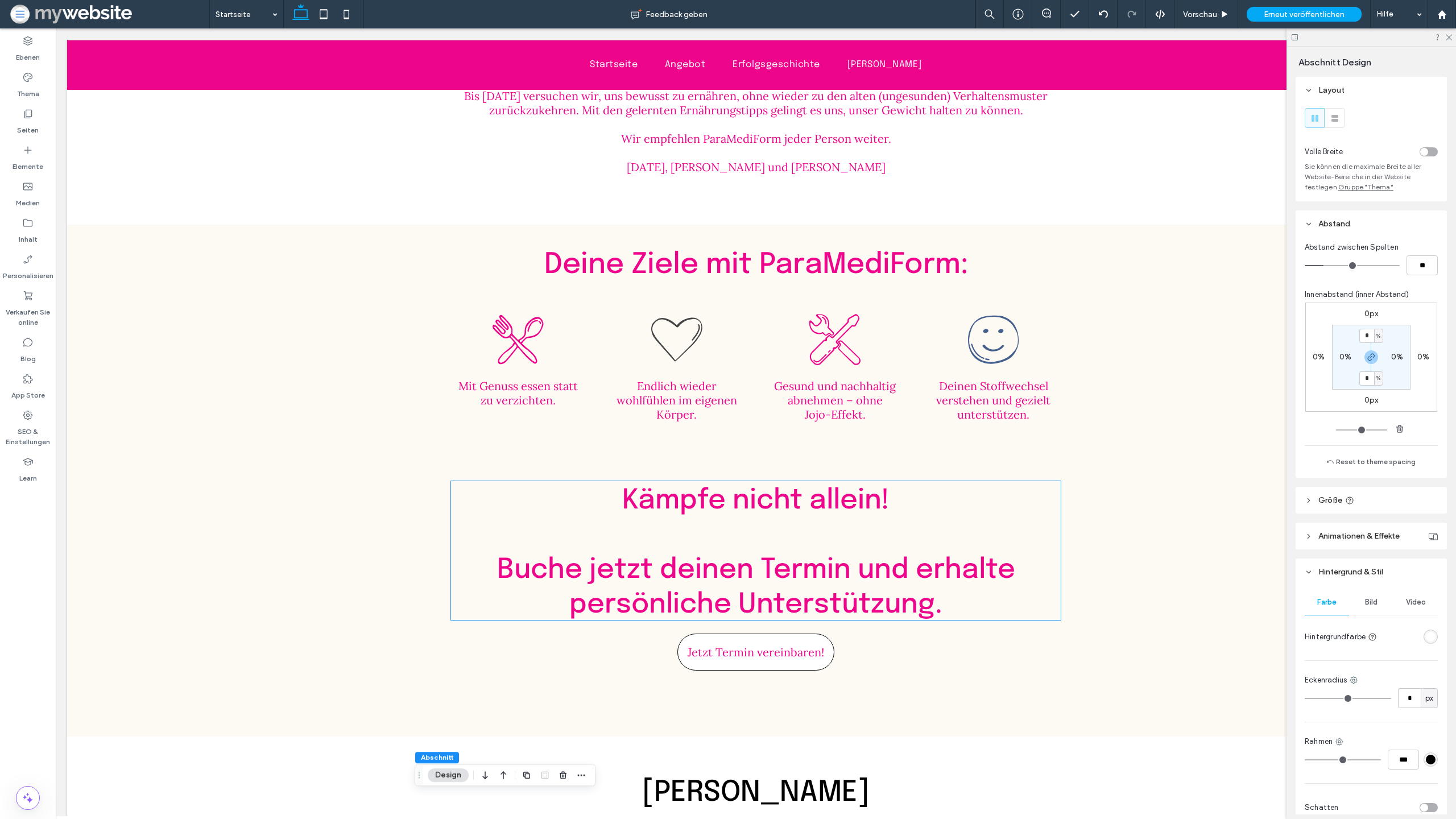
scroll to position [2810, 0]
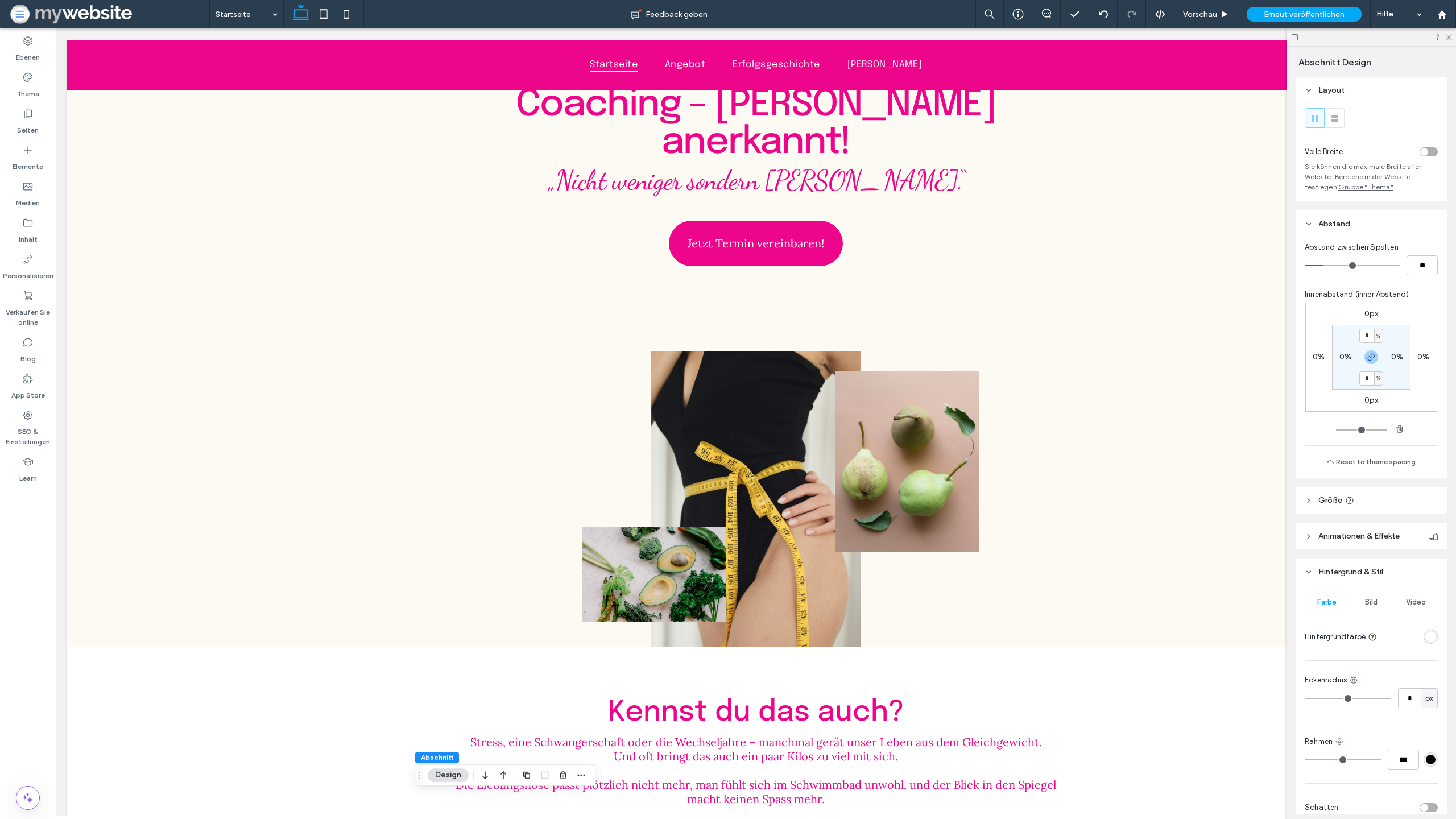
scroll to position [0, 0]
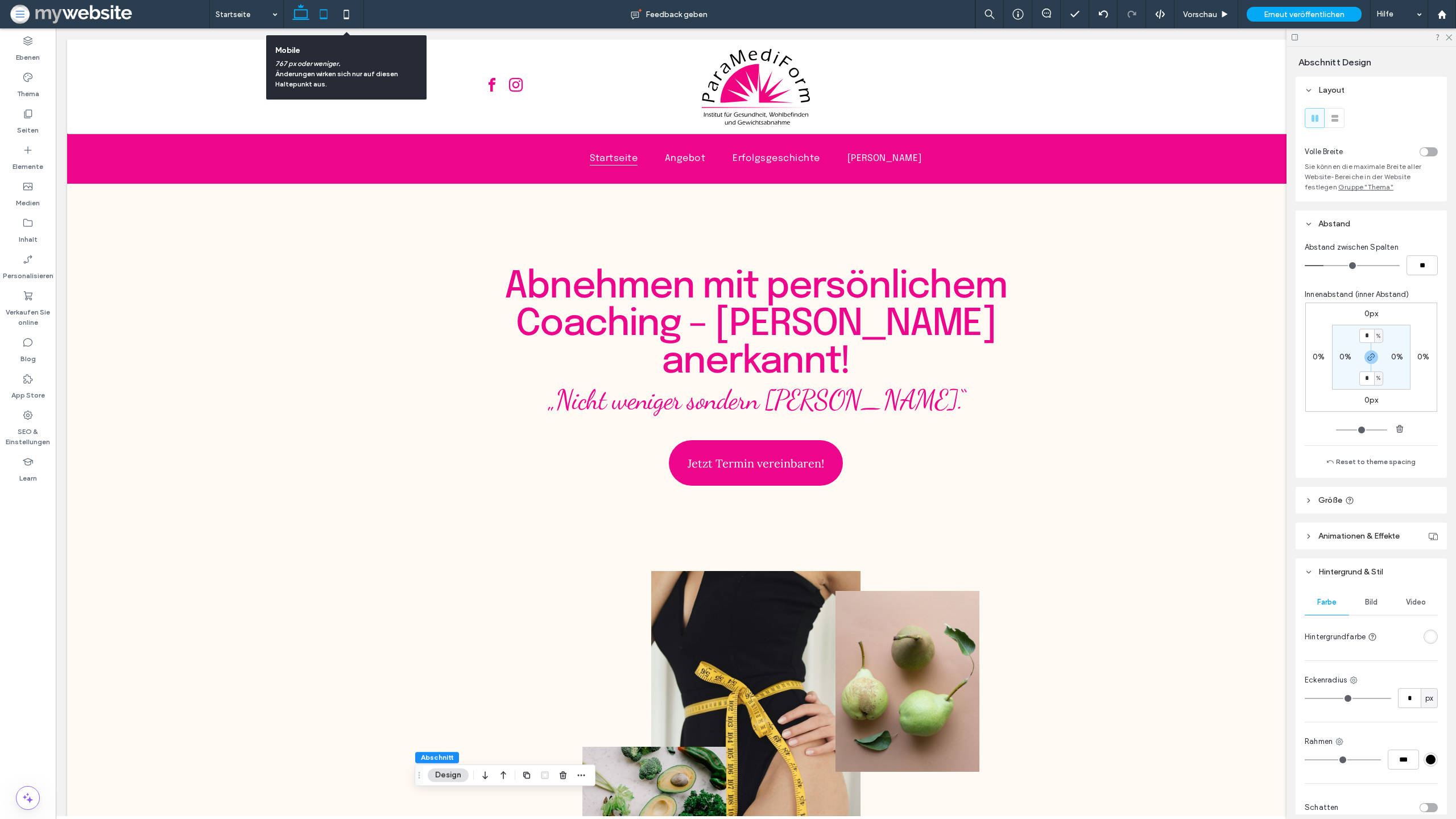
click at [335, 16] on icon at bounding box center [346, 14] width 23 height 23
type input "*"
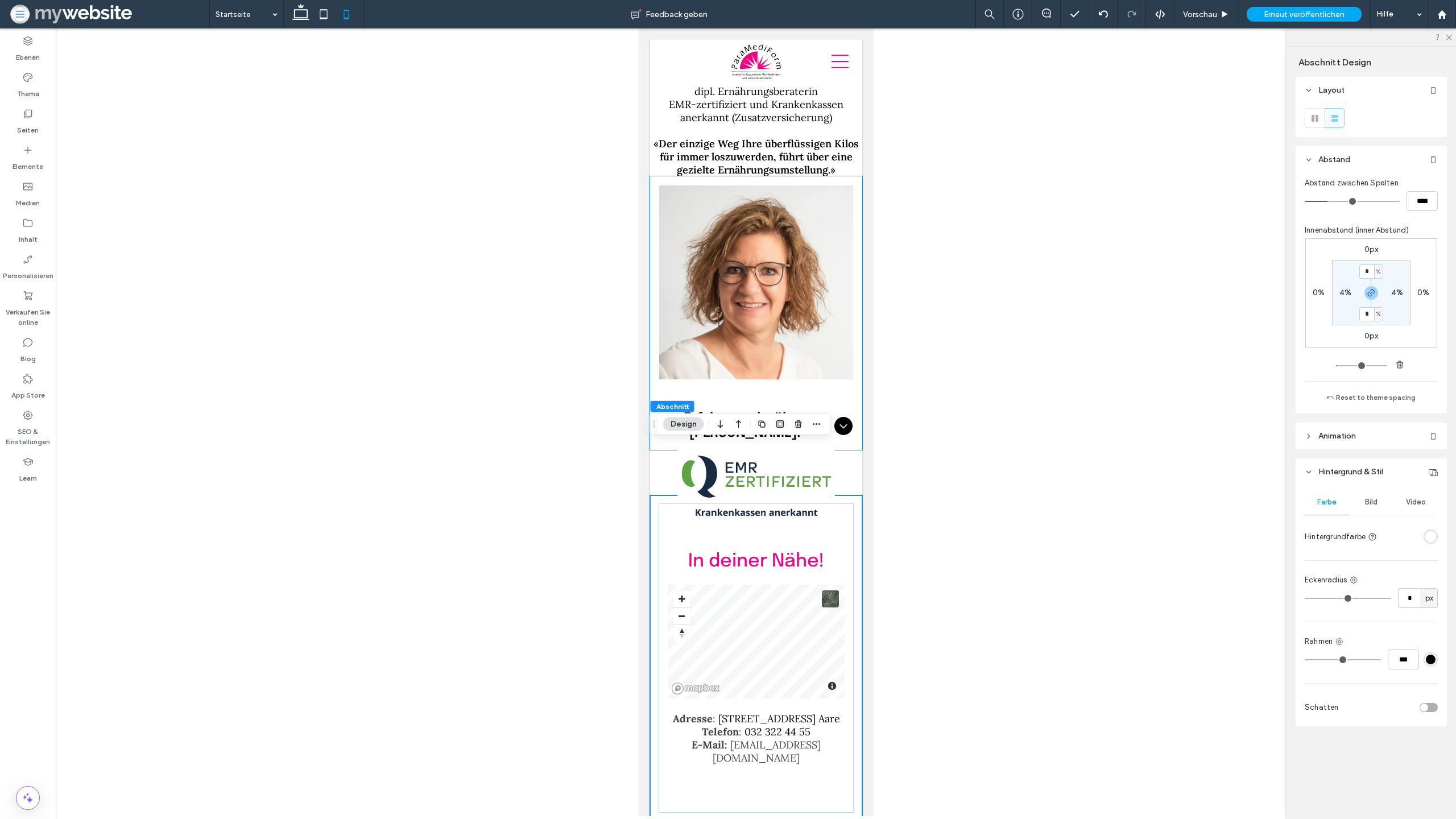
scroll to position [4018, 0]
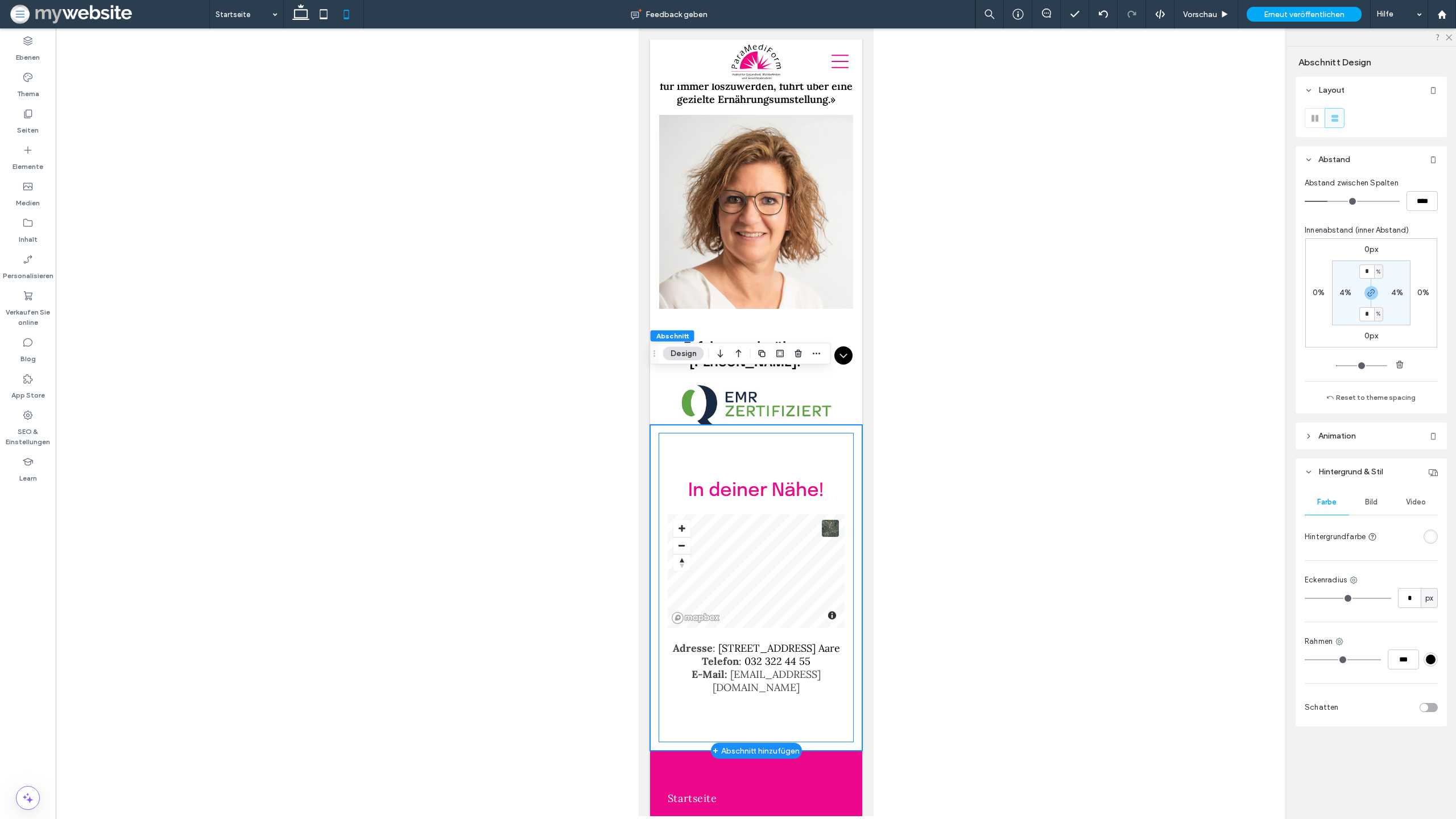
click at [660, 433] on div "In deiner Nähe! Adresse : Spittelgasse 1, 3294 Büren a. Aare Telefon : 032 322 …" at bounding box center [756, 587] width 195 height 309
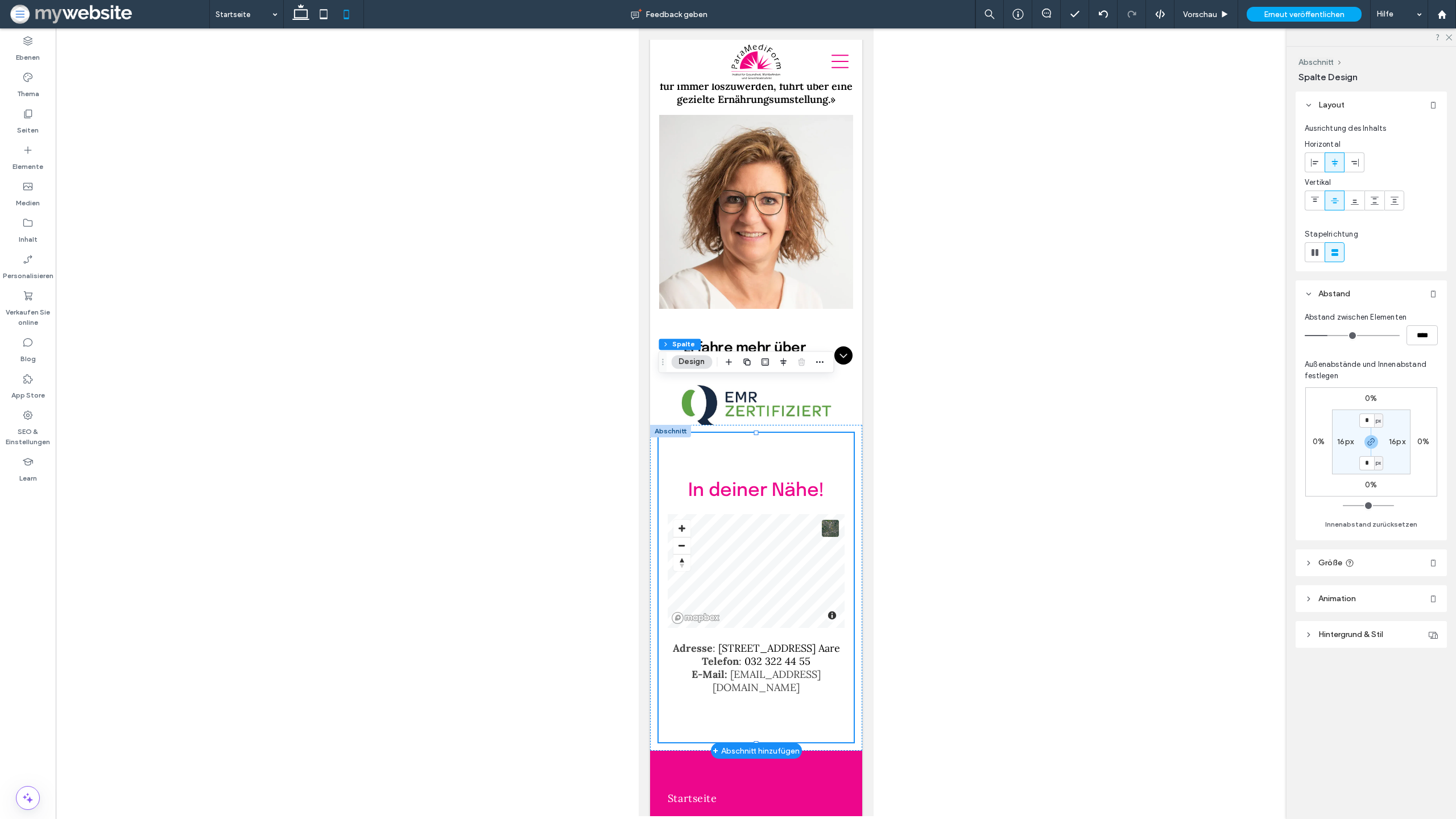
click at [725, 433] on div "In deiner Nähe! Adresse : Spittelgasse 1, 3294 Büren a. Aare Telefon : 032 322 …" at bounding box center [756, 587] width 195 height 309
click at [653, 425] on div "In deiner Nähe! Adresse : Spittelgasse 1, 3294 Büren a. Aare Telefon : 032 322 …" at bounding box center [756, 588] width 213 height 326
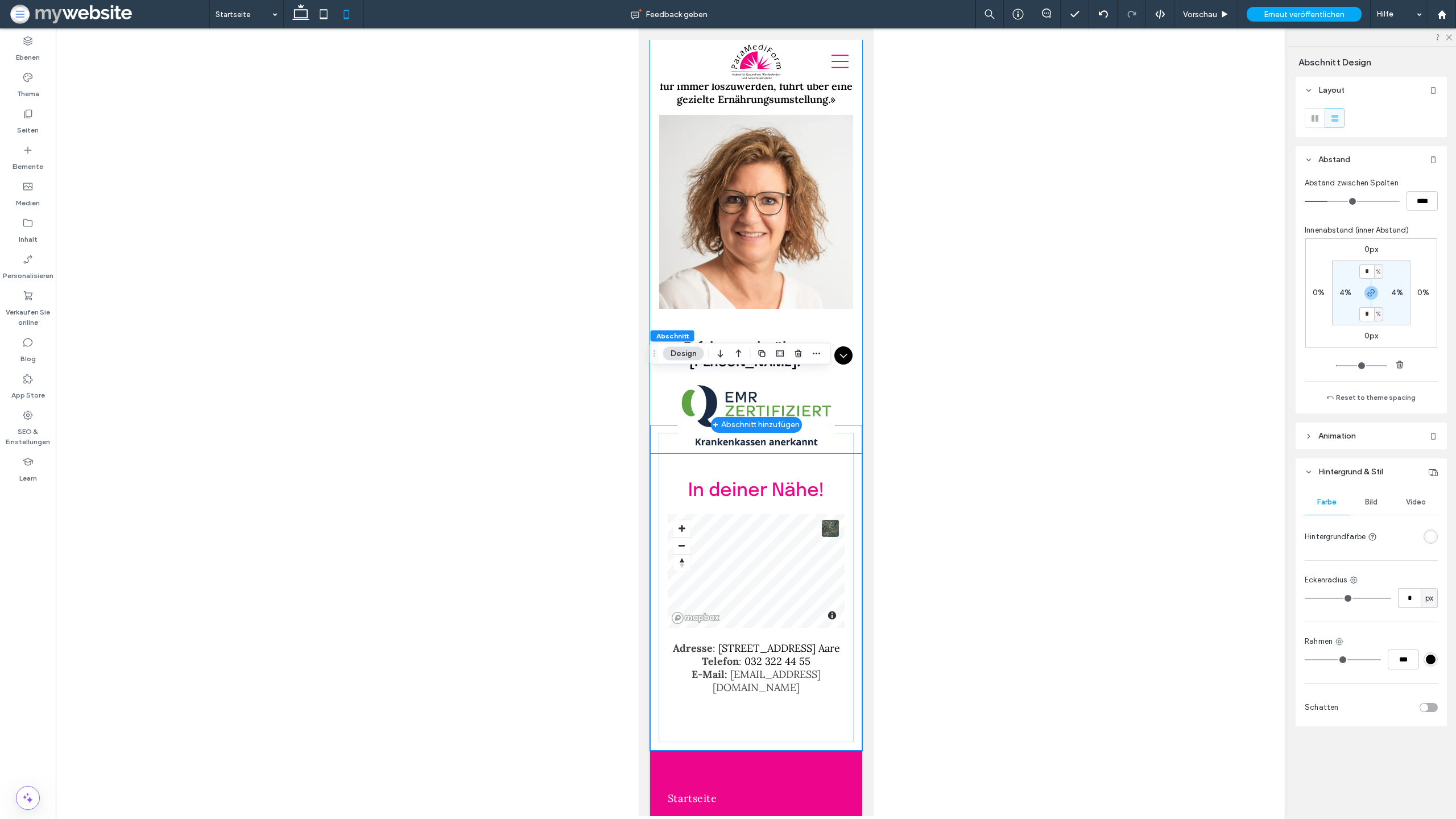
click at [851, 346] on div "[PERSON_NAME] Institutsinhaberin dipl. Ernährungsberaterin EMR-zertifiziert und…" at bounding box center [756, 217] width 213 height 473
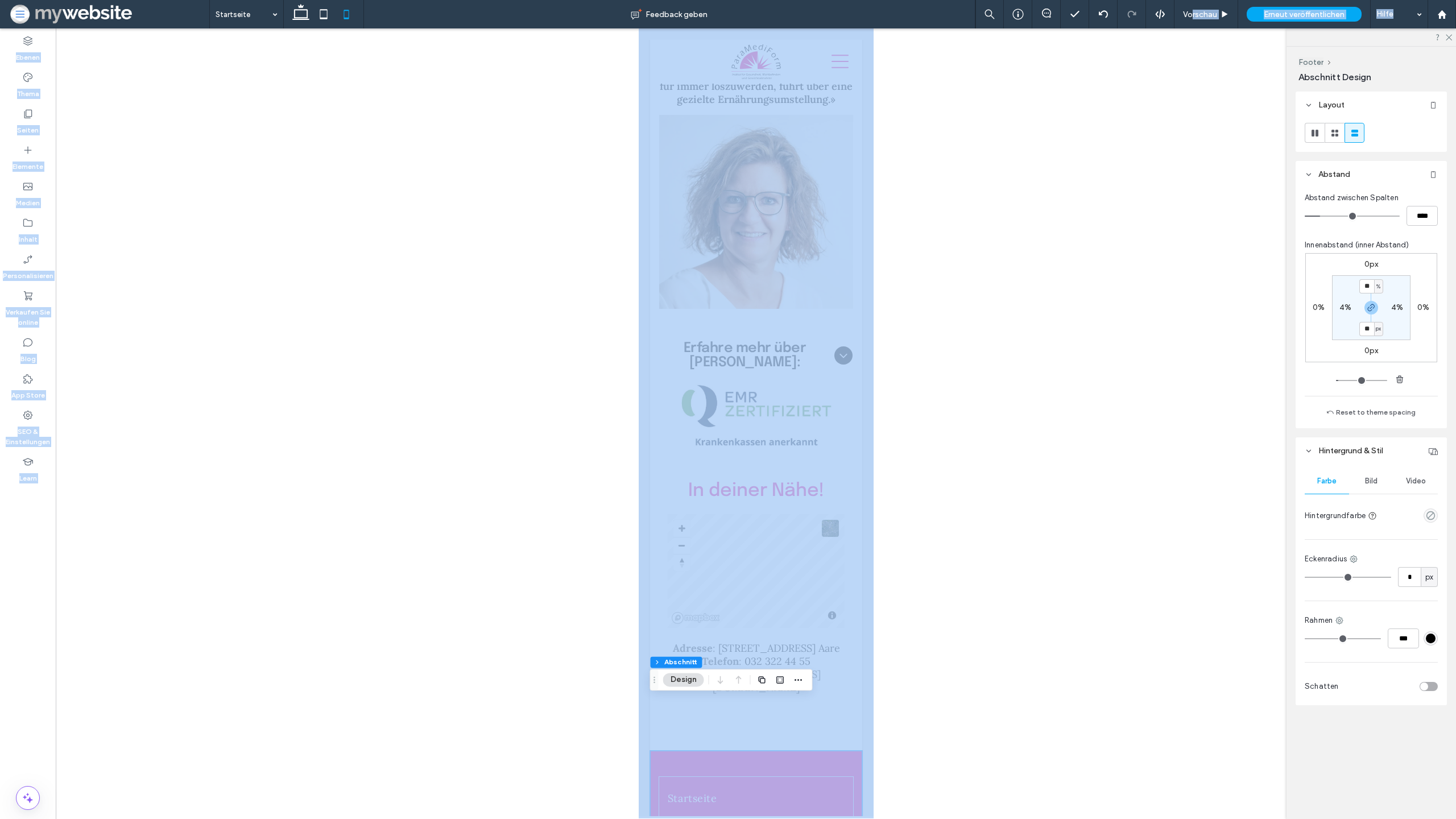
drag, startPoint x: 1192, startPoint y: 13, endPoint x: 1192, endPoint y: 756, distance: 743.0
click at [1192, 13] on span "Vorschau" at bounding box center [1200, 14] width 34 height 10
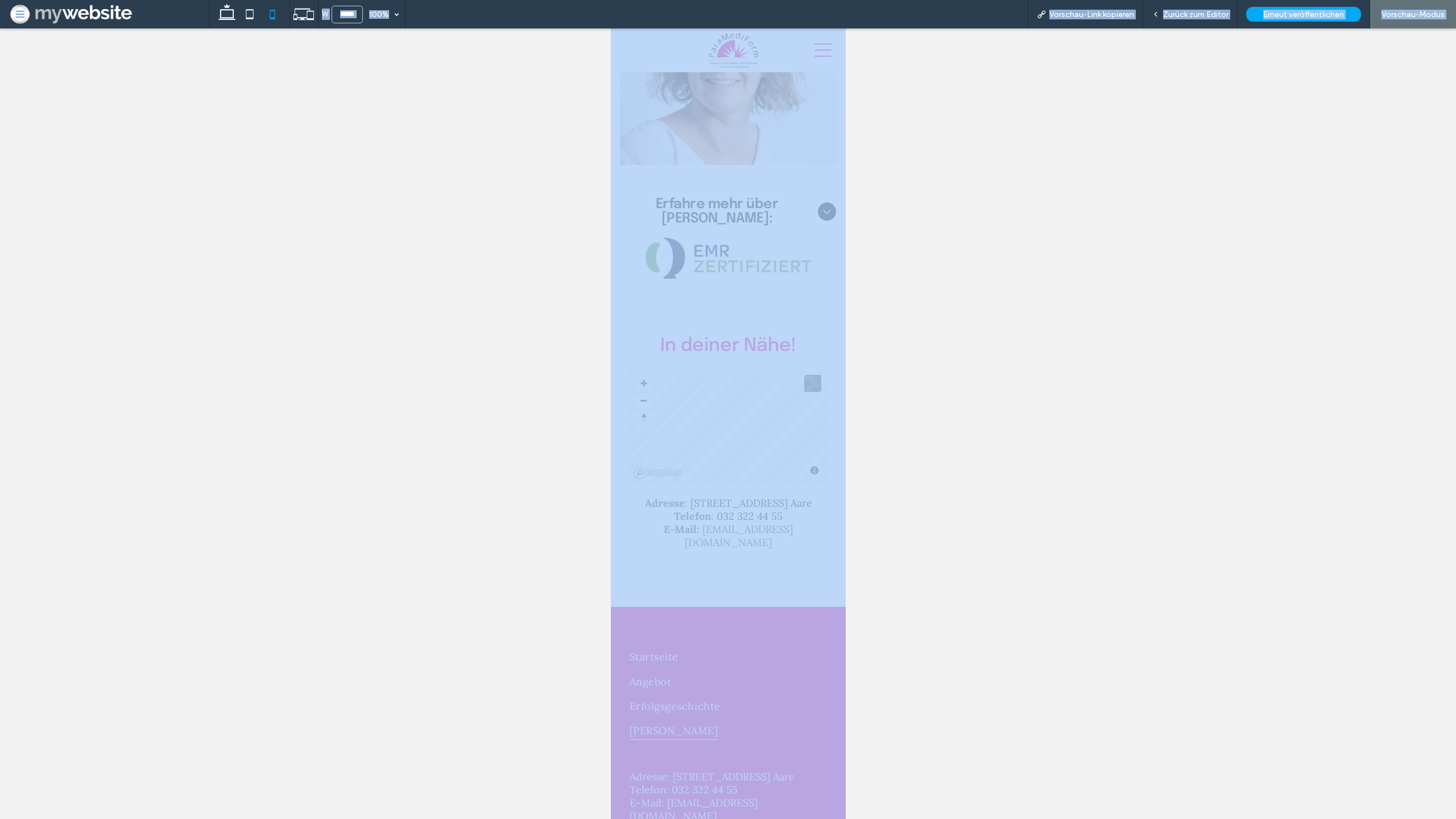
click at [897, 481] on div at bounding box center [728, 424] width 1456 height 790
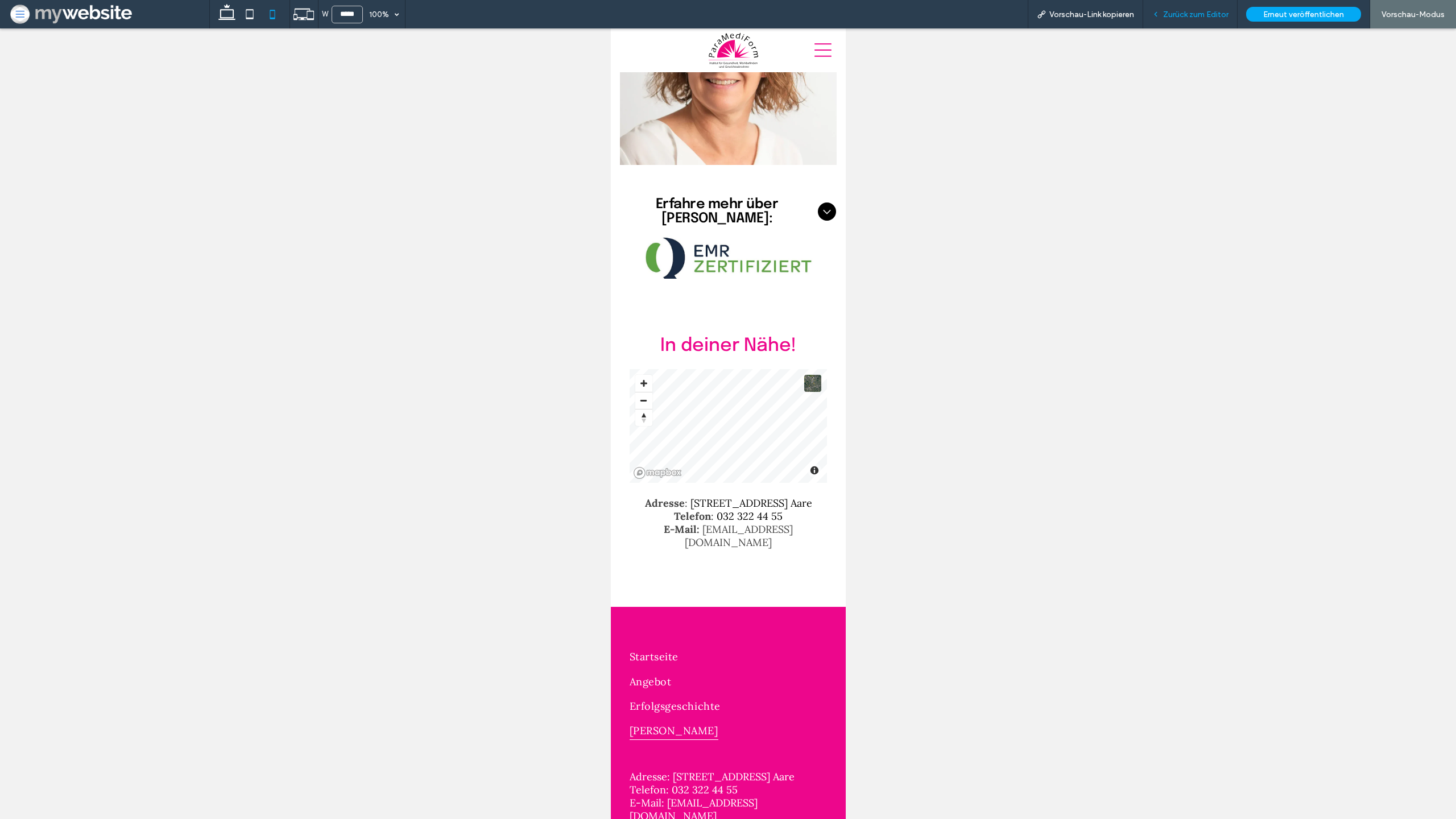
click at [1201, 14] on span "Zurück zum Editor" at bounding box center [1195, 14] width 66 height 10
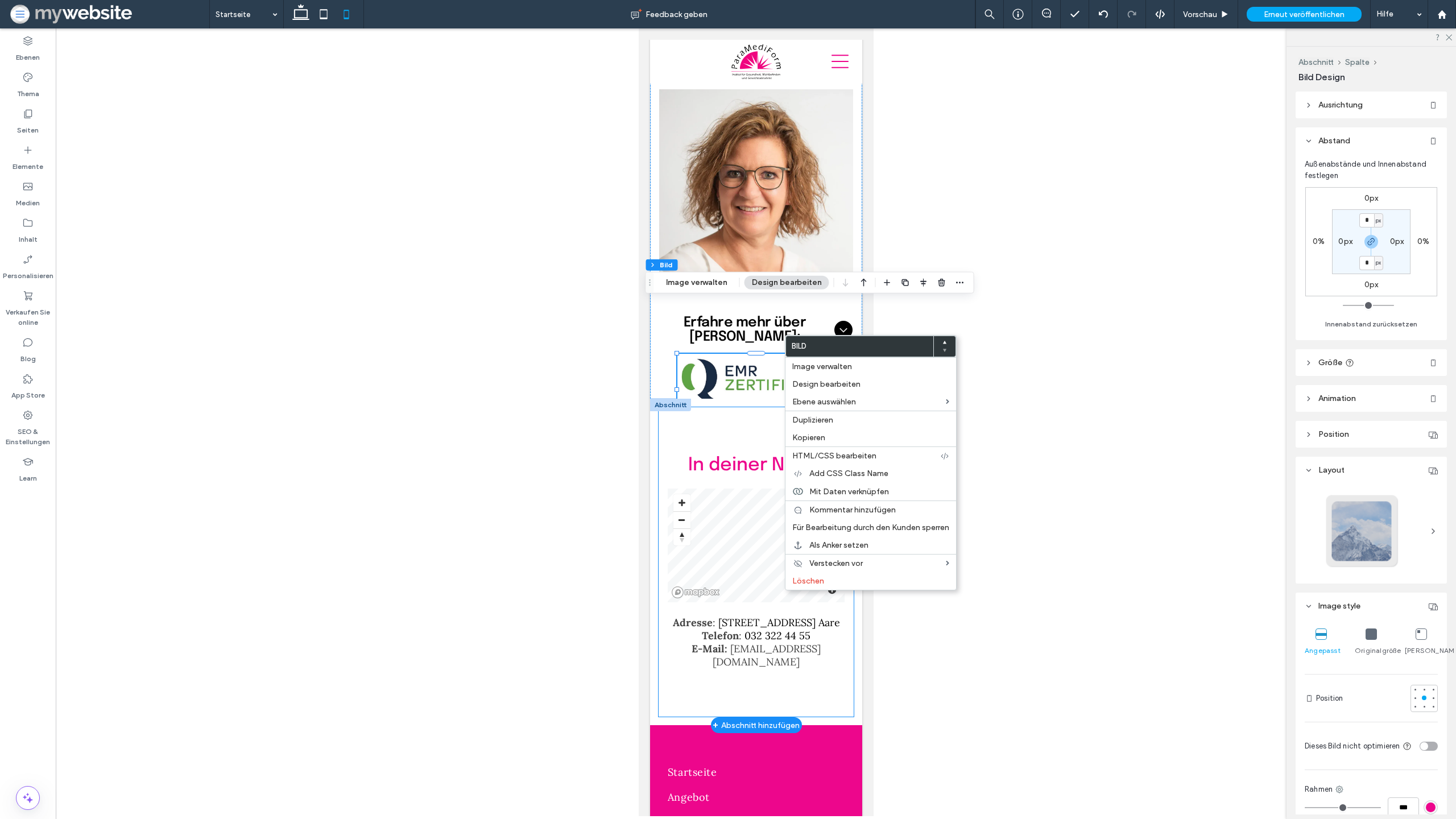
click at [664, 407] on div "In deiner Nähe! Adresse : Spittelgasse 1, 3294 Büren a. Aare Telefon : 032 322 …" at bounding box center [756, 561] width 195 height 309
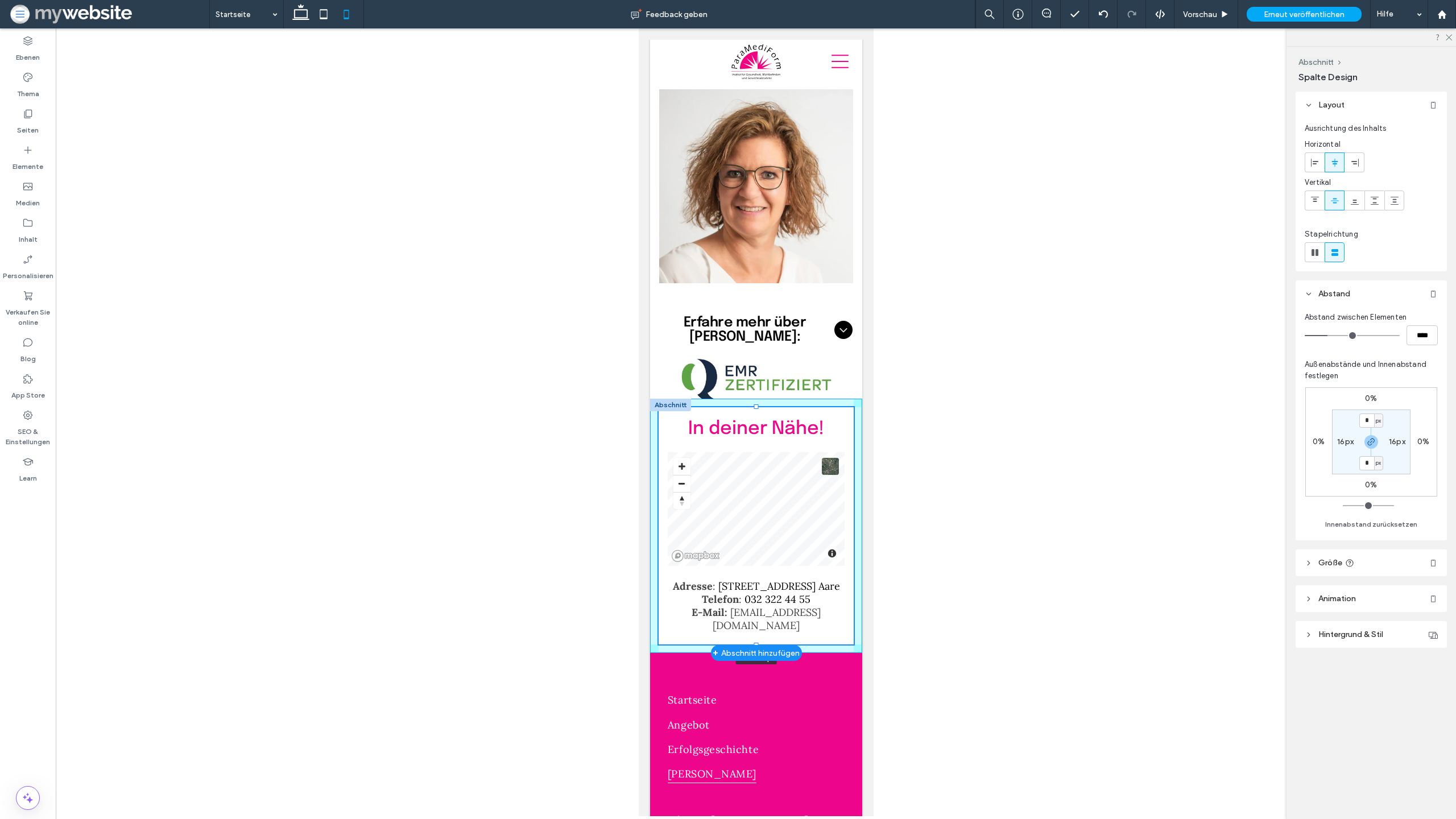
click at [756, 426] on div "In deiner Nähe! Adresse : Spittelgasse 1, 3294 Büren a. Aare Telefon : 032 322 …" at bounding box center [756, 525] width 213 height 255
type input "***"
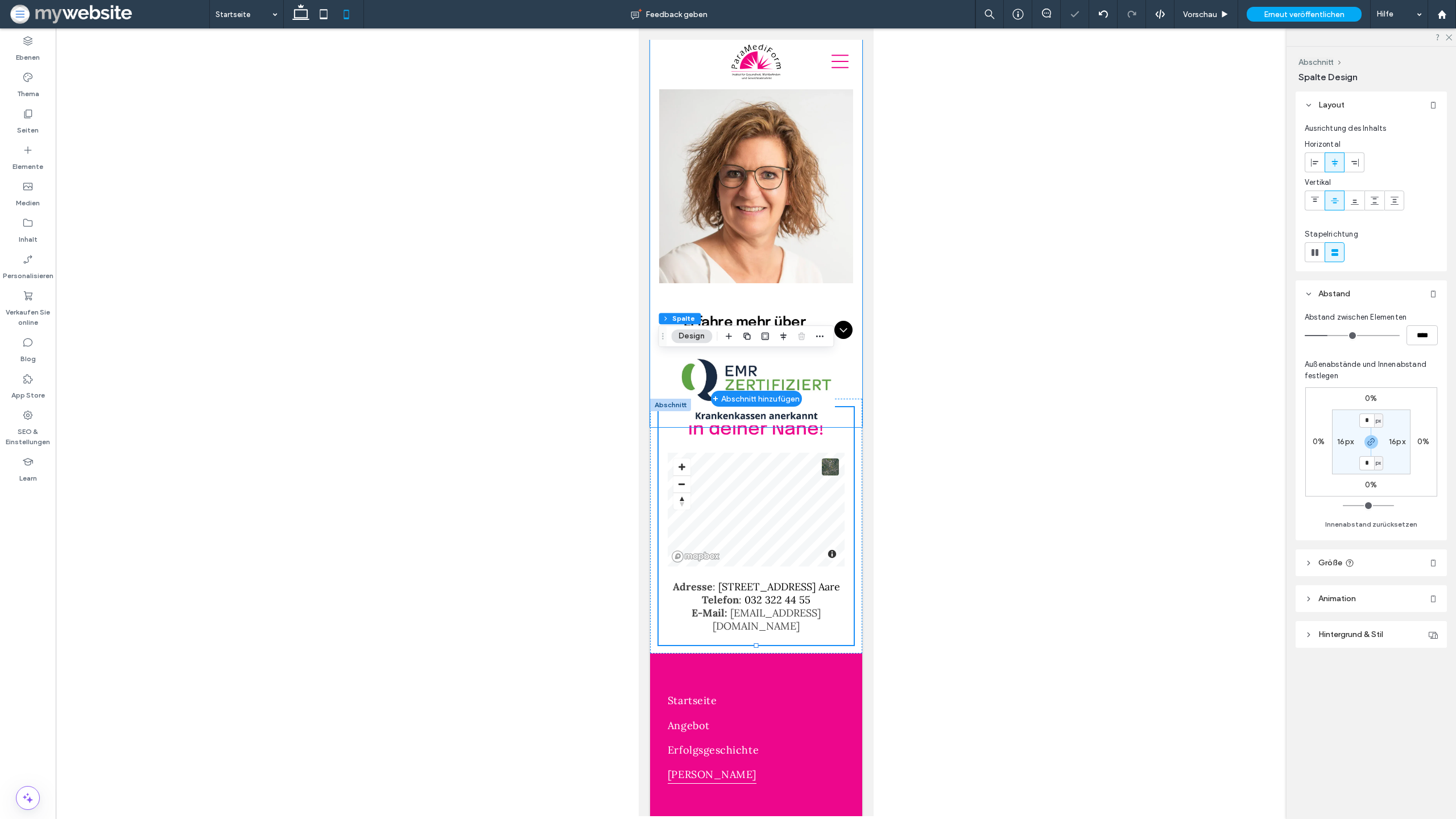
click at [857, 328] on div "[PERSON_NAME] Institutsinhaberin dipl. Ernährungsberaterin EMR-zertifiziert und…" at bounding box center [756, 190] width 213 height 473
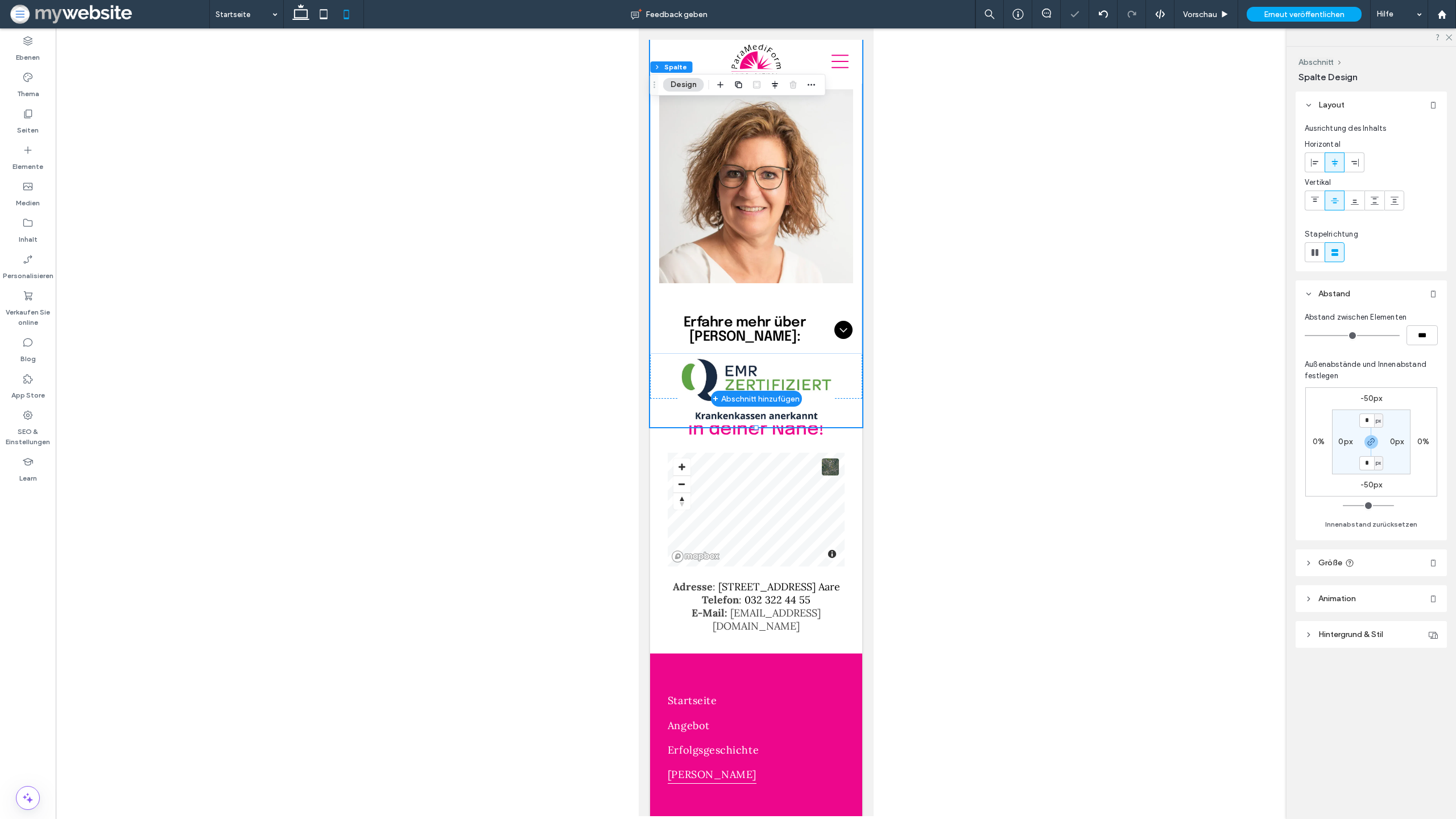
click at [860, 330] on div "[PERSON_NAME] Institutsinhaberin dipl. Ernährungsberaterin EMR-zertifiziert und…" at bounding box center [756, 190] width 213 height 473
click at [655, 398] on div "In deiner Nähe! Adresse : Spittelgasse 1, 3294 Büren a. Aare Telefon : 032 322 …" at bounding box center [756, 525] width 213 height 255
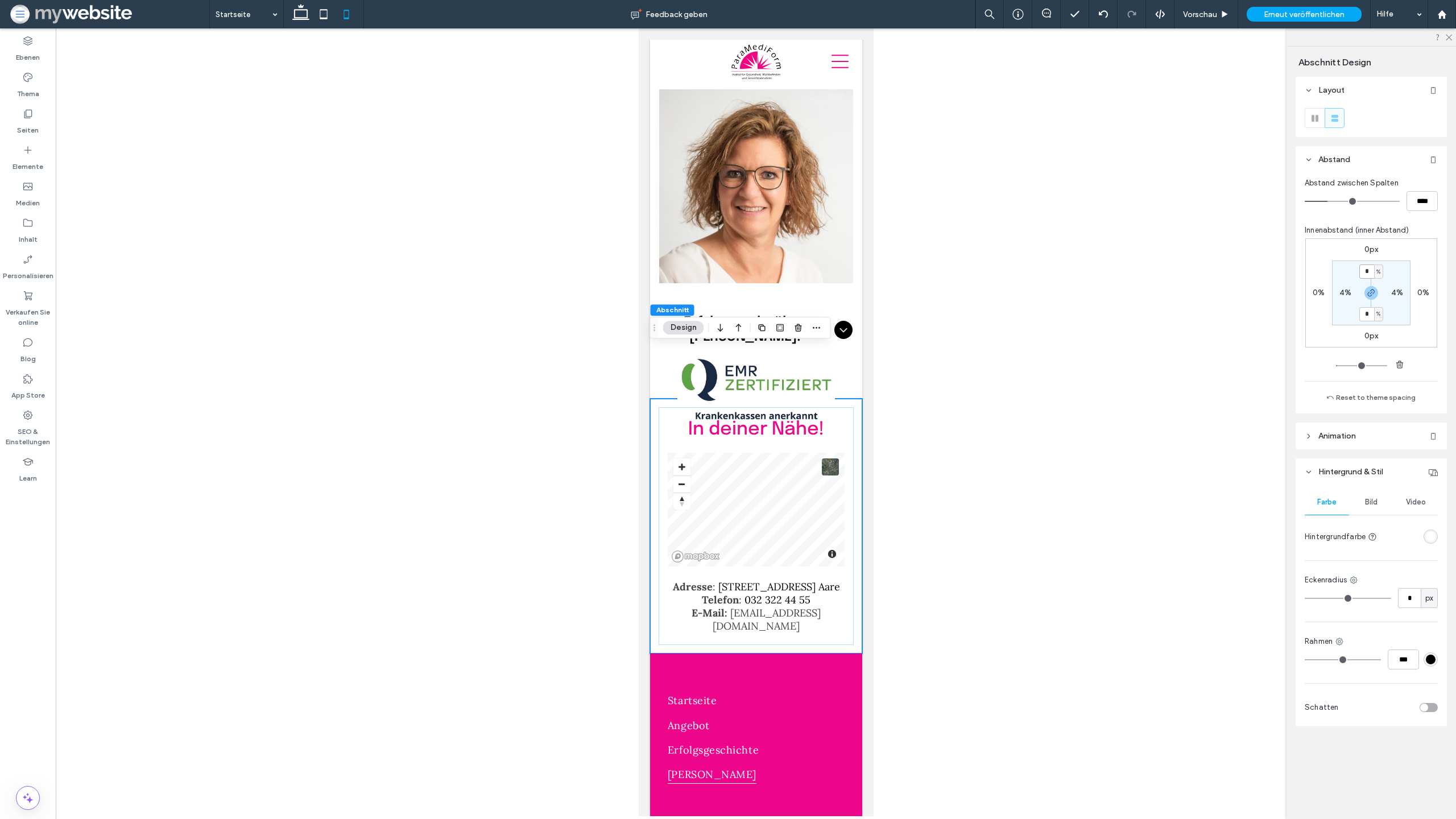
click at [1367, 271] on input "*" at bounding box center [1367, 271] width 15 height 14
type input "*"
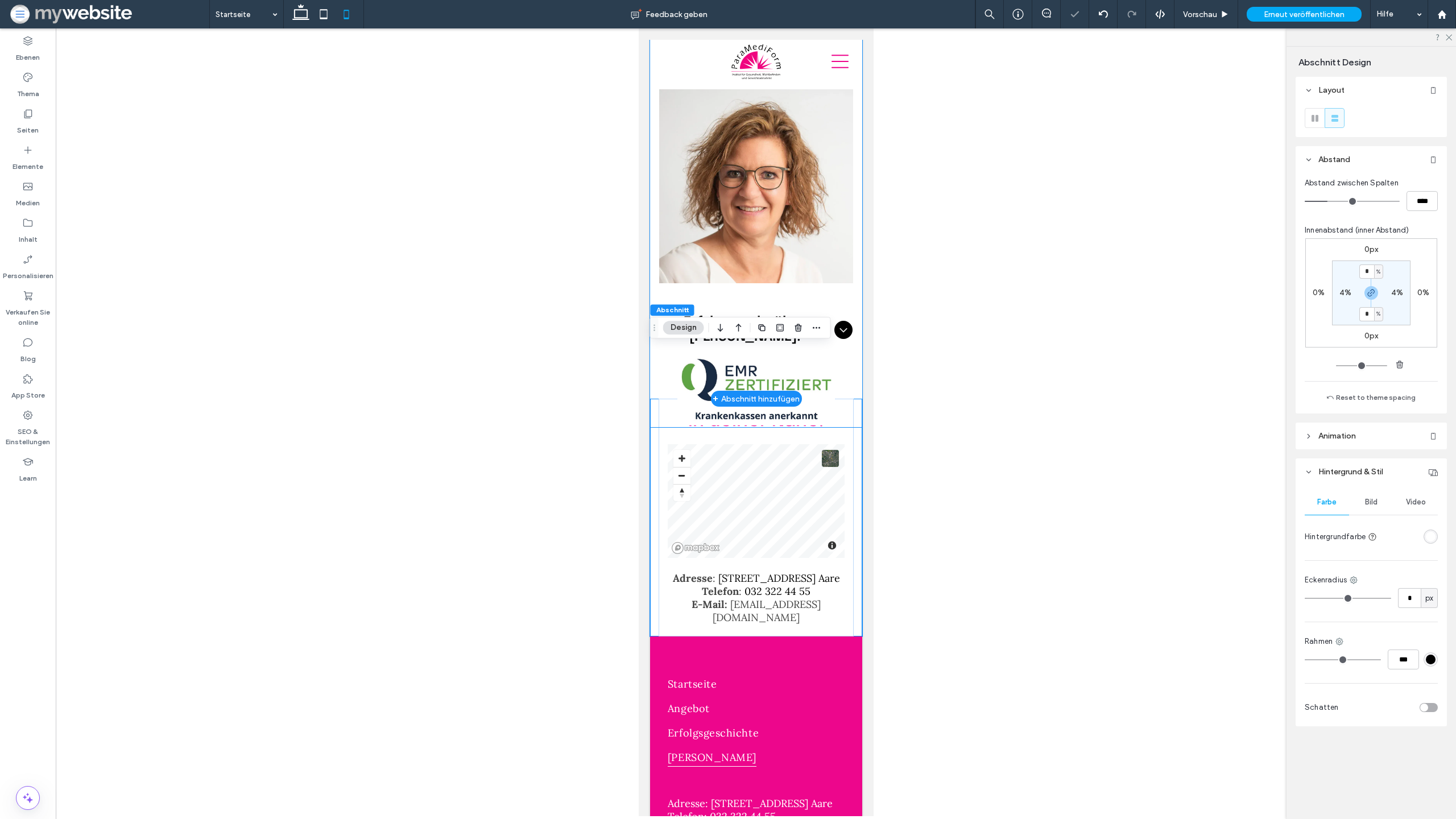
click at [855, 333] on div "[PERSON_NAME] Institutsinhaberin dipl. Ernährungsberaterin EMR-zertifiziert und…" at bounding box center [756, 190] width 213 height 473
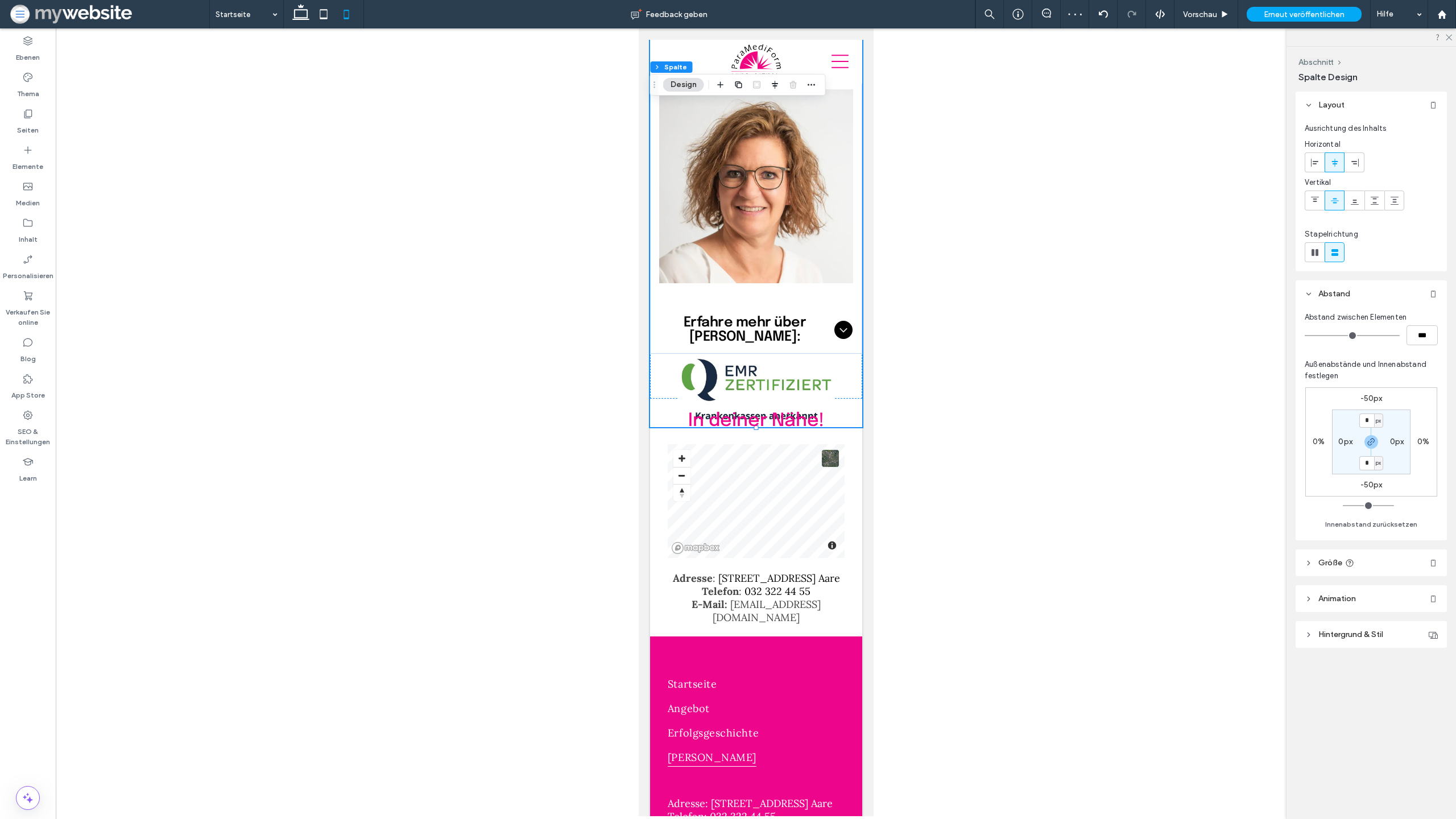
click at [1371, 486] on label "-50px" at bounding box center [1372, 485] width 22 height 10
type input "*"
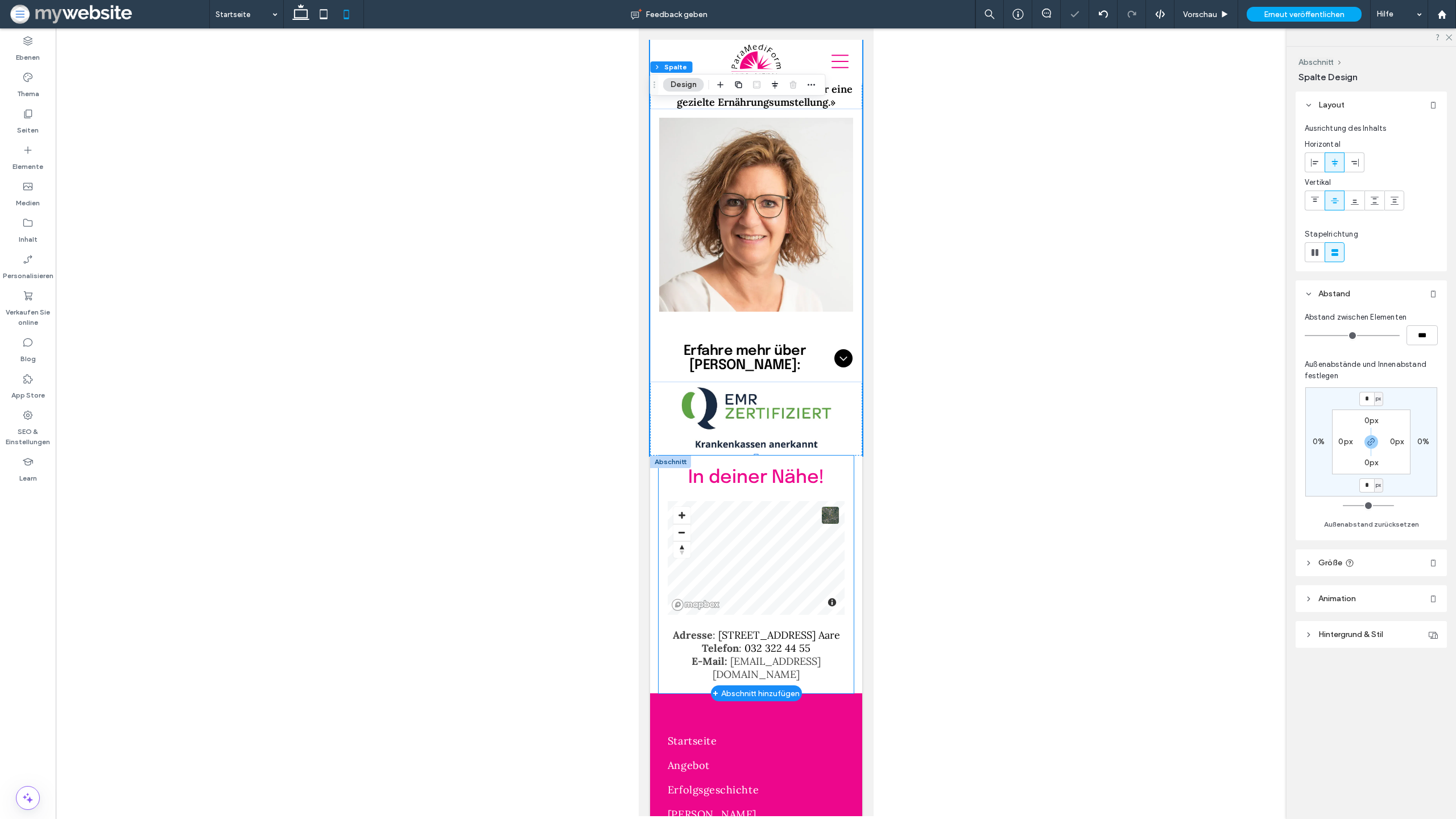
click at [658, 455] on div "In deiner Nähe! Adresse : Spittelgasse 1, 3294 Büren a. Aare Telefon : 032 322 …" at bounding box center [756, 574] width 195 height 238
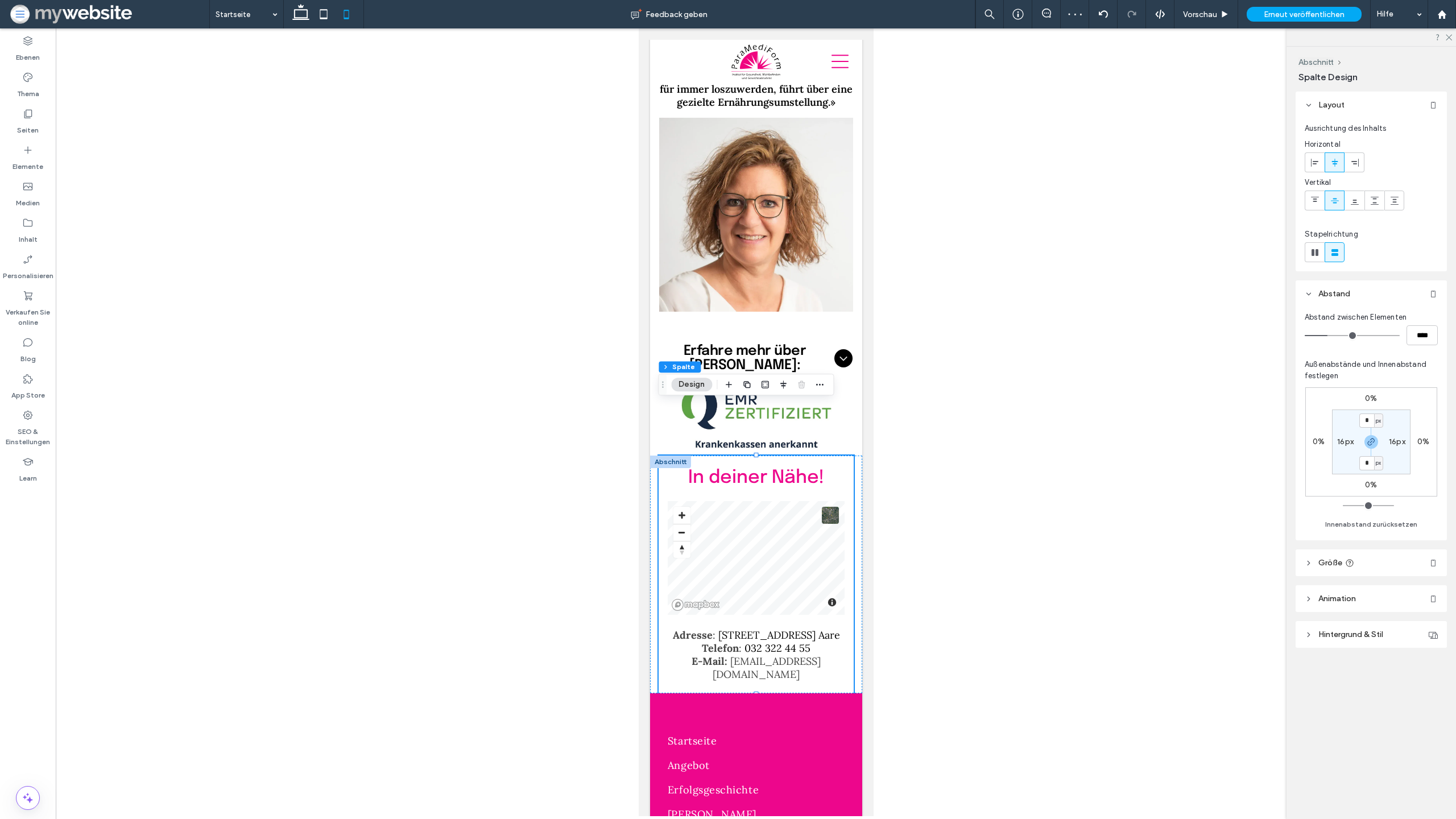
click at [897, 458] on div at bounding box center [756, 423] width 1401 height 788
click at [1203, 24] on div "Vorschau" at bounding box center [1207, 14] width 63 height 29
click at [1037, 371] on div at bounding box center [756, 423] width 1401 height 788
click at [1198, 18] on span "Vorschau" at bounding box center [1200, 14] width 34 height 10
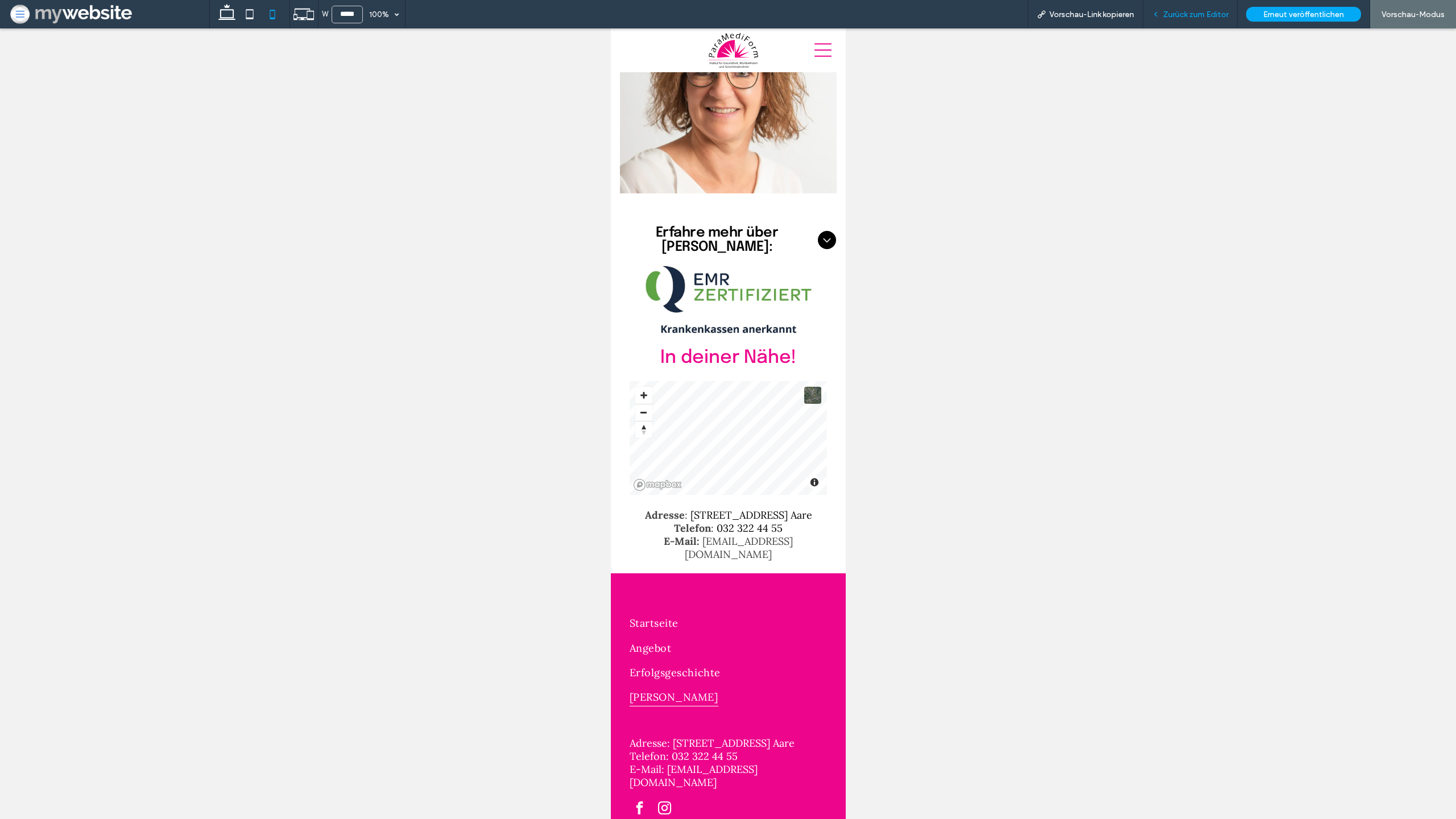
click at [1176, 18] on div "Zurück zum Editor" at bounding box center [1190, 14] width 94 height 29
click at [1198, 16] on span "Zurück zum Editor" at bounding box center [1195, 14] width 66 height 10
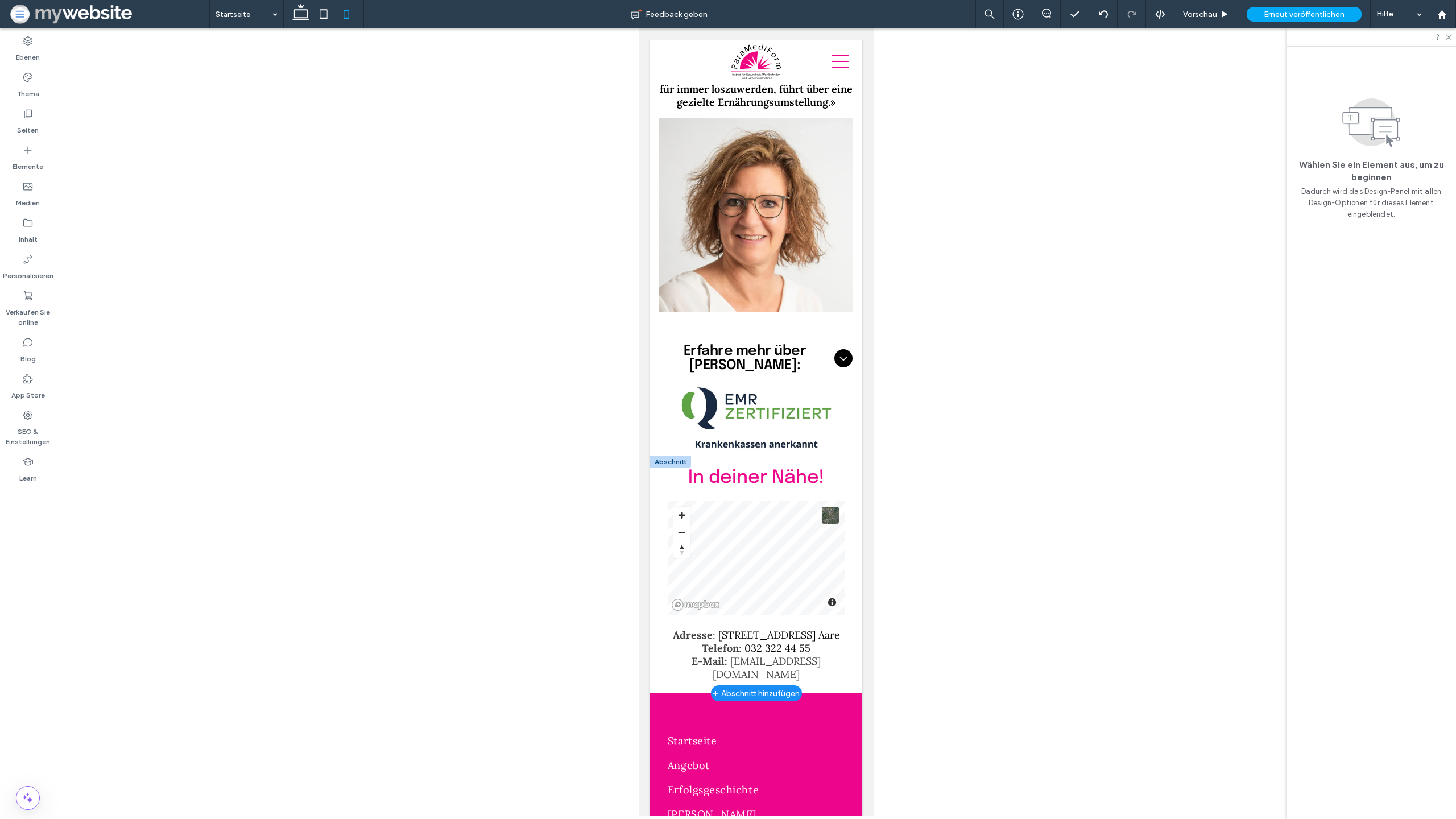
click at [659, 455] on div at bounding box center [669, 461] width 41 height 13
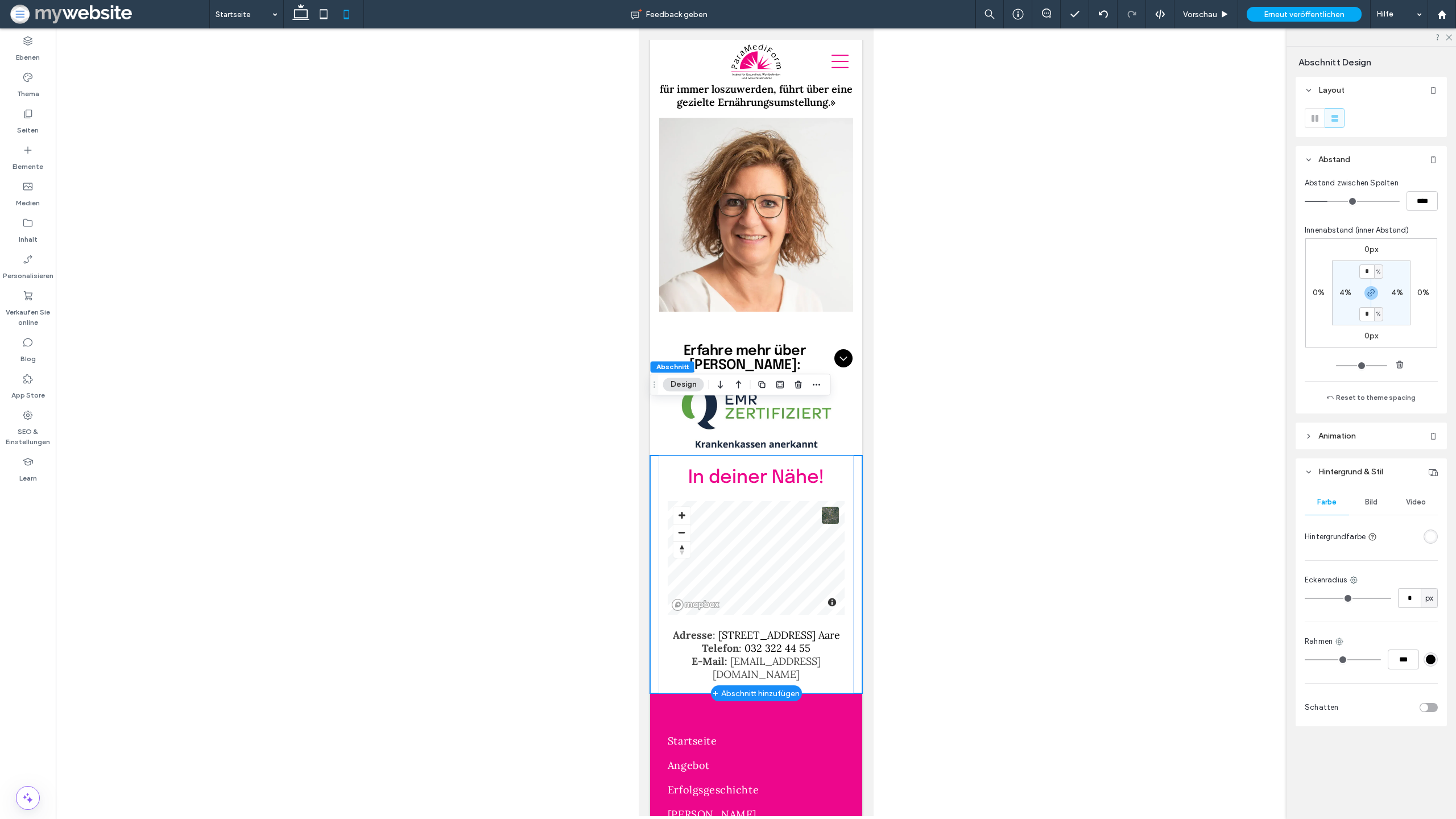
click at [858, 455] on div "In deiner Nähe! Adresse : Spittelgasse 1, 3294 Büren a. Aare Telefon : 032 322 …" at bounding box center [756, 574] width 213 height 238
click at [1372, 249] on label "0px" at bounding box center [1371, 249] width 14 height 10
click at [1369, 250] on input "*" at bounding box center [1367, 249] width 15 height 14
type input "*"
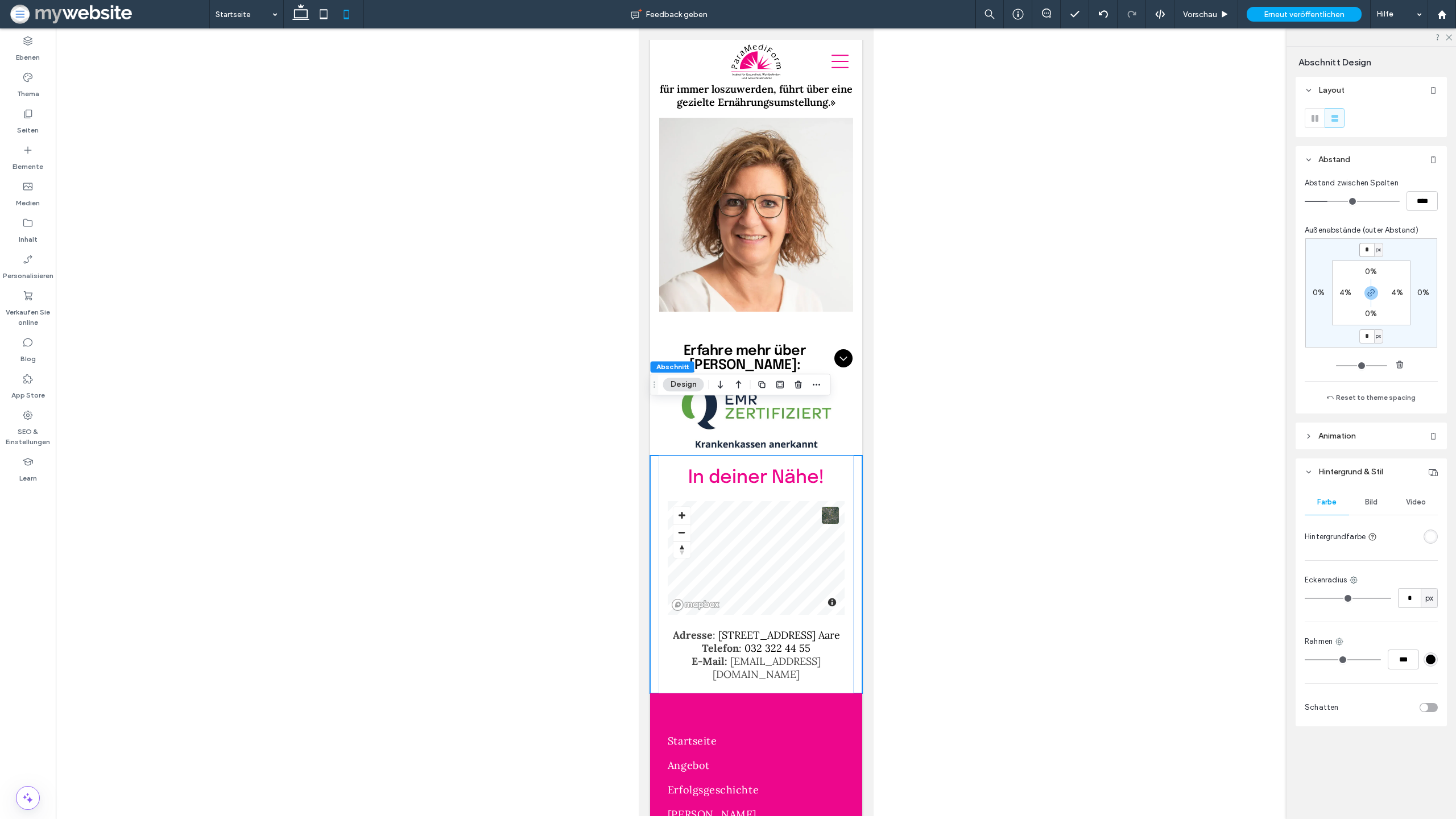
type input "*"
type input "**"
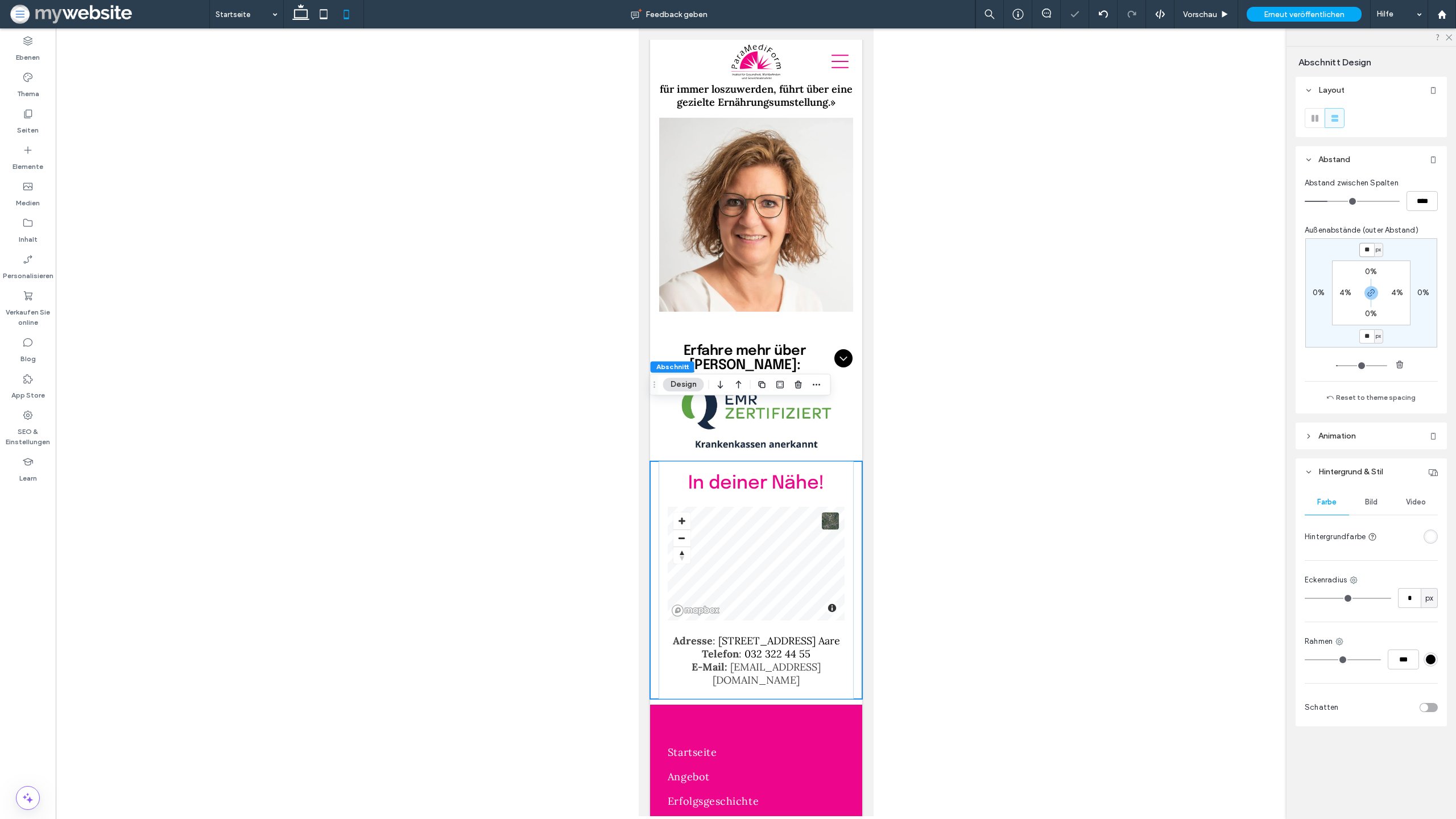
type input "*"
type input "**"
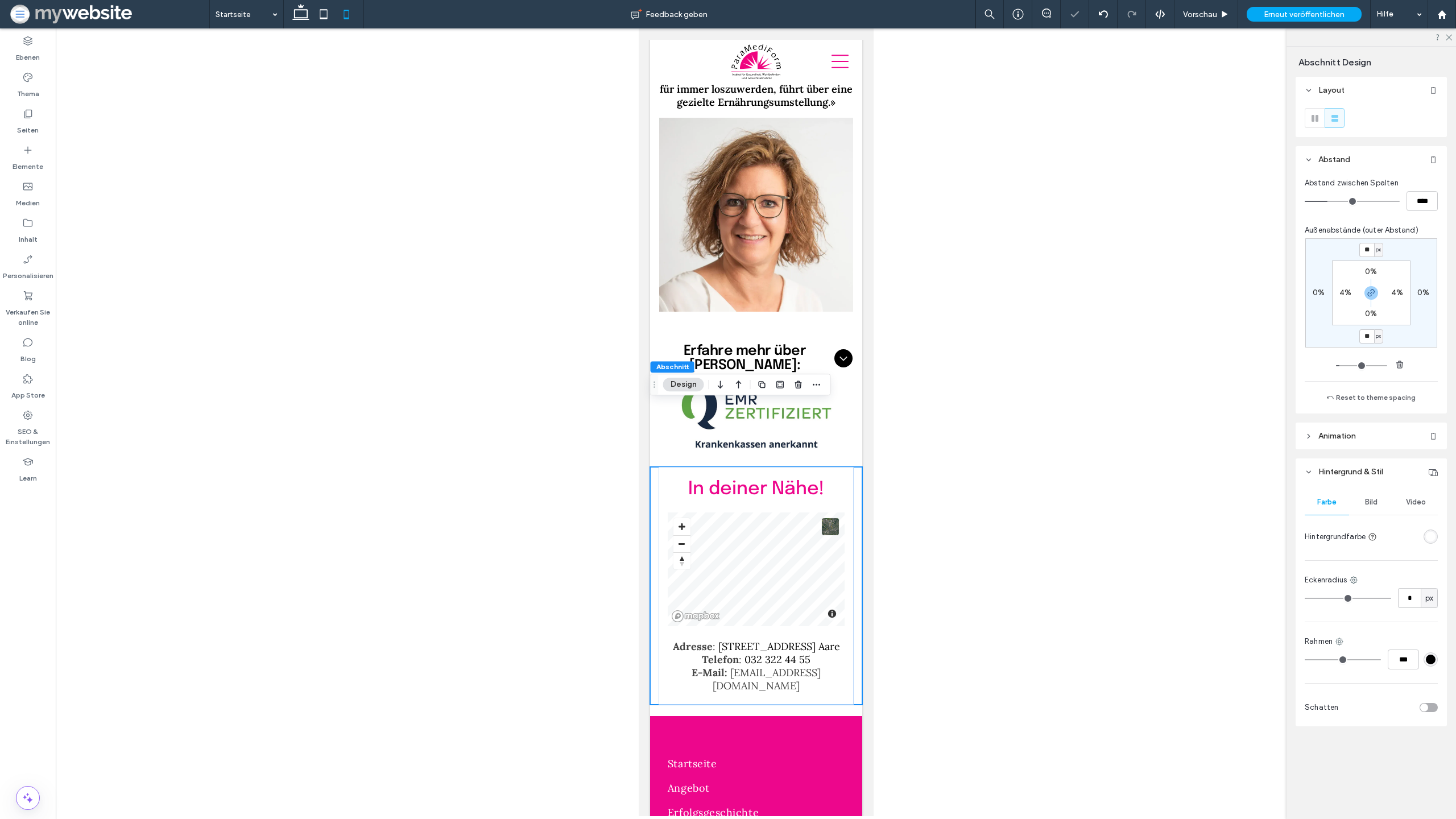
click at [1036, 494] on div at bounding box center [756, 423] width 1401 height 788
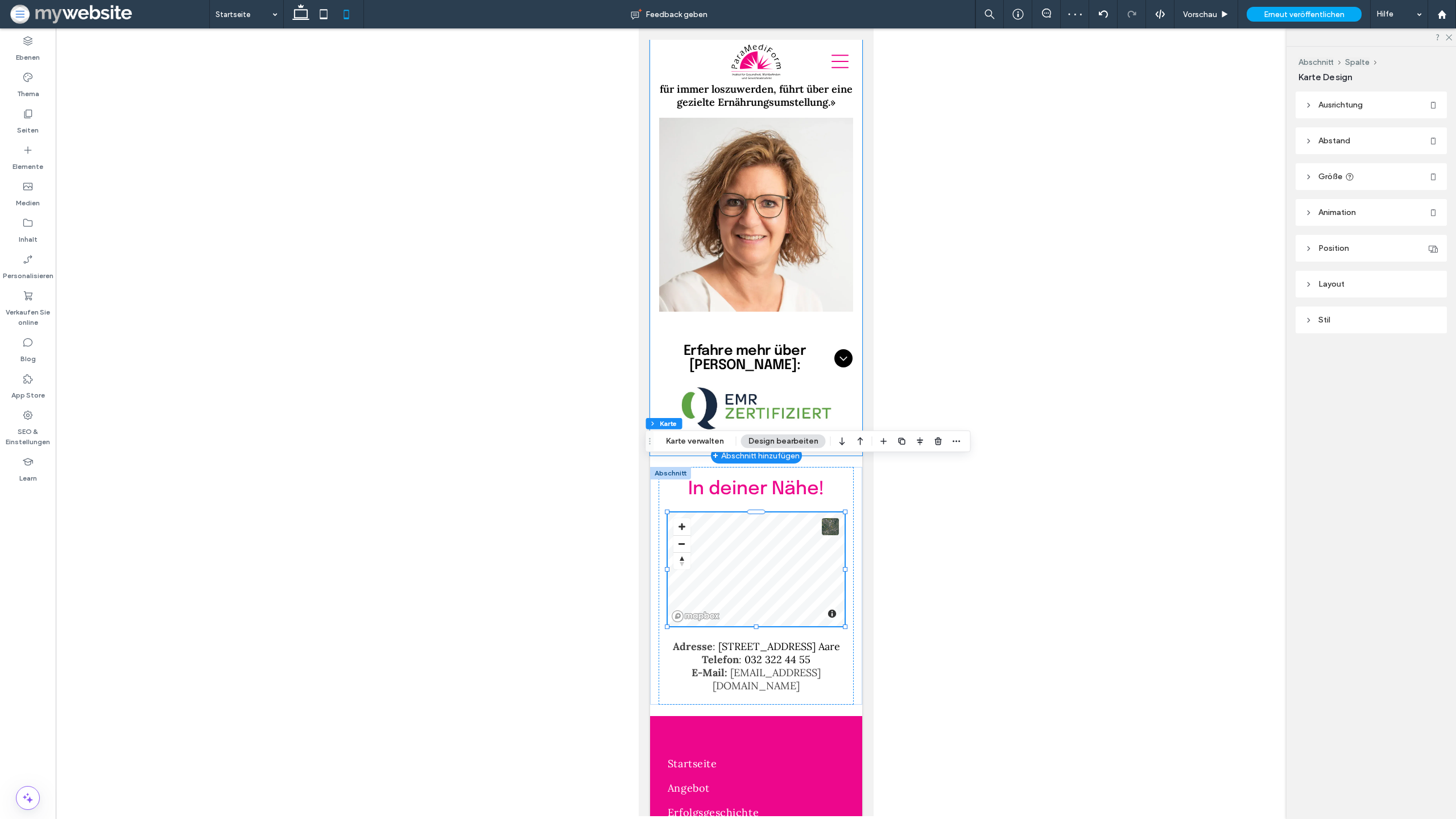
click at [845, 401] on div "[PERSON_NAME] Institutsinhaberin dipl. Ernährungsberaterin EMR-zertifiziert und…" at bounding box center [756, 219] width 213 height 473
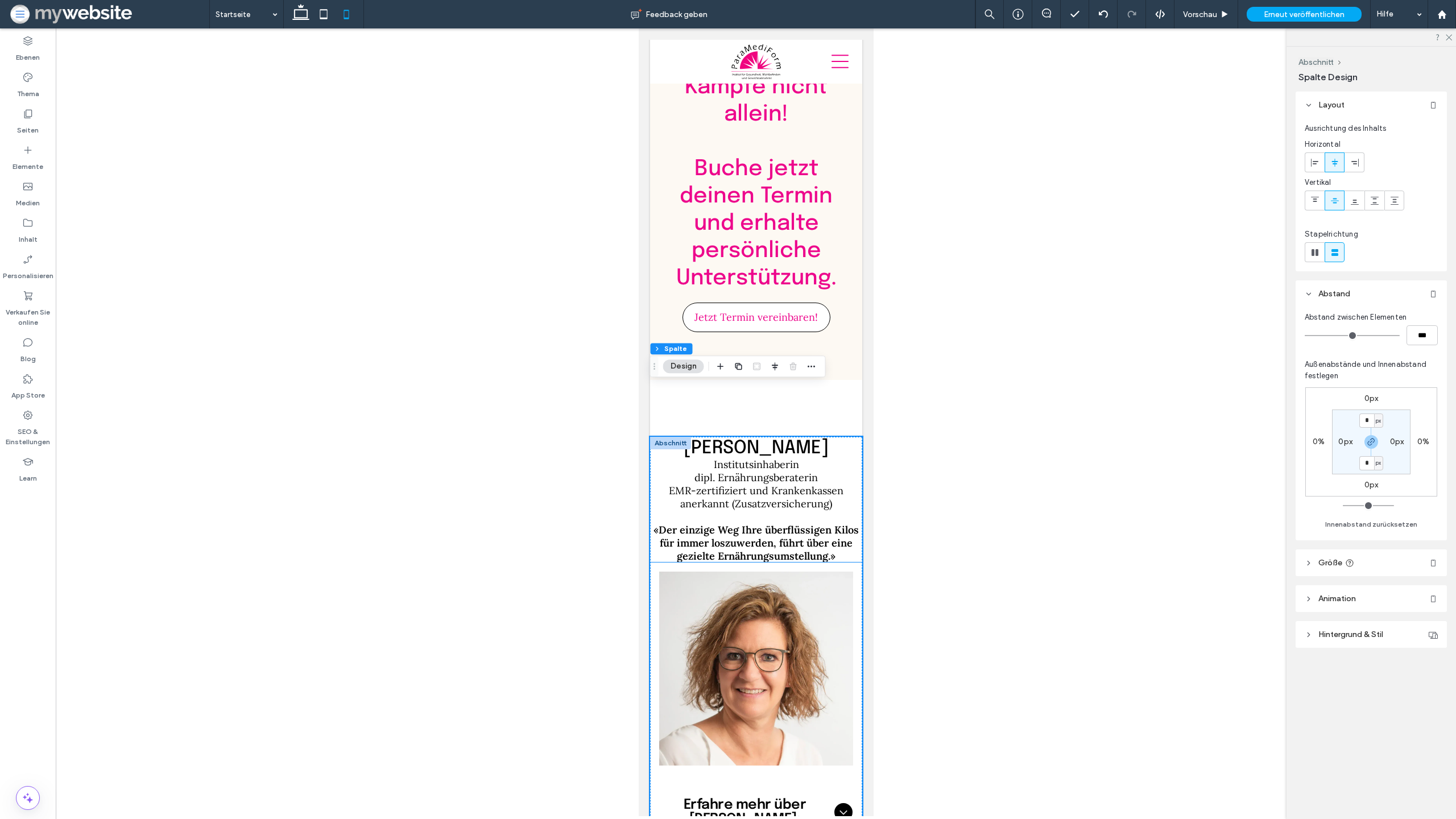
scroll to position [3564, 0]
click at [810, 319] on div "Kämpfe nicht allein! ﻿ Buche jetzt deinen Termin und erhalte persönliche Unters…" at bounding box center [756, 206] width 213 height 349
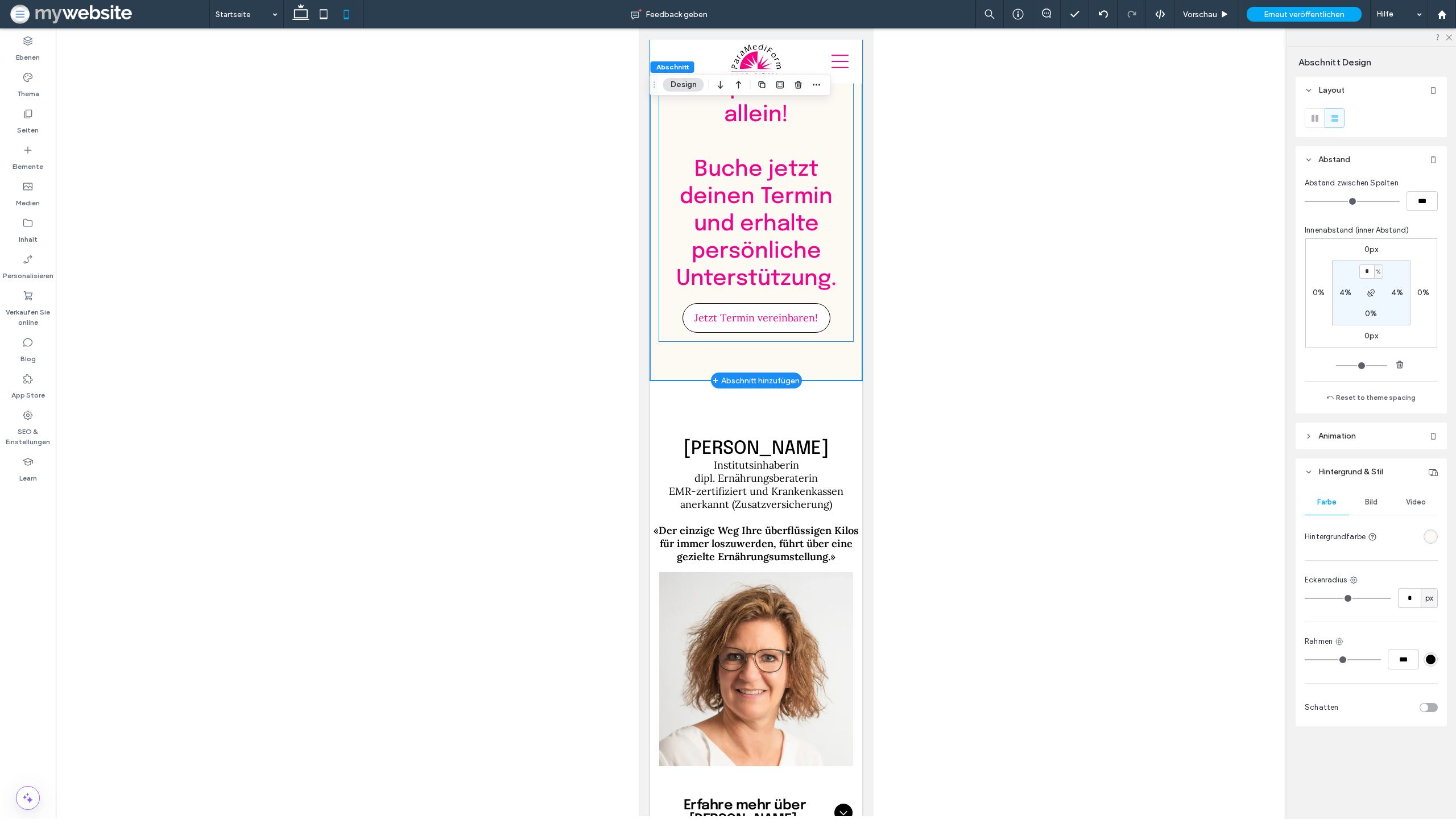
click at [793, 286] on div "Kämpfe nicht allein! ﻿ Buche jetzt deinen Termin und erhalte persönliche Unters…" at bounding box center [756, 187] width 195 height 310
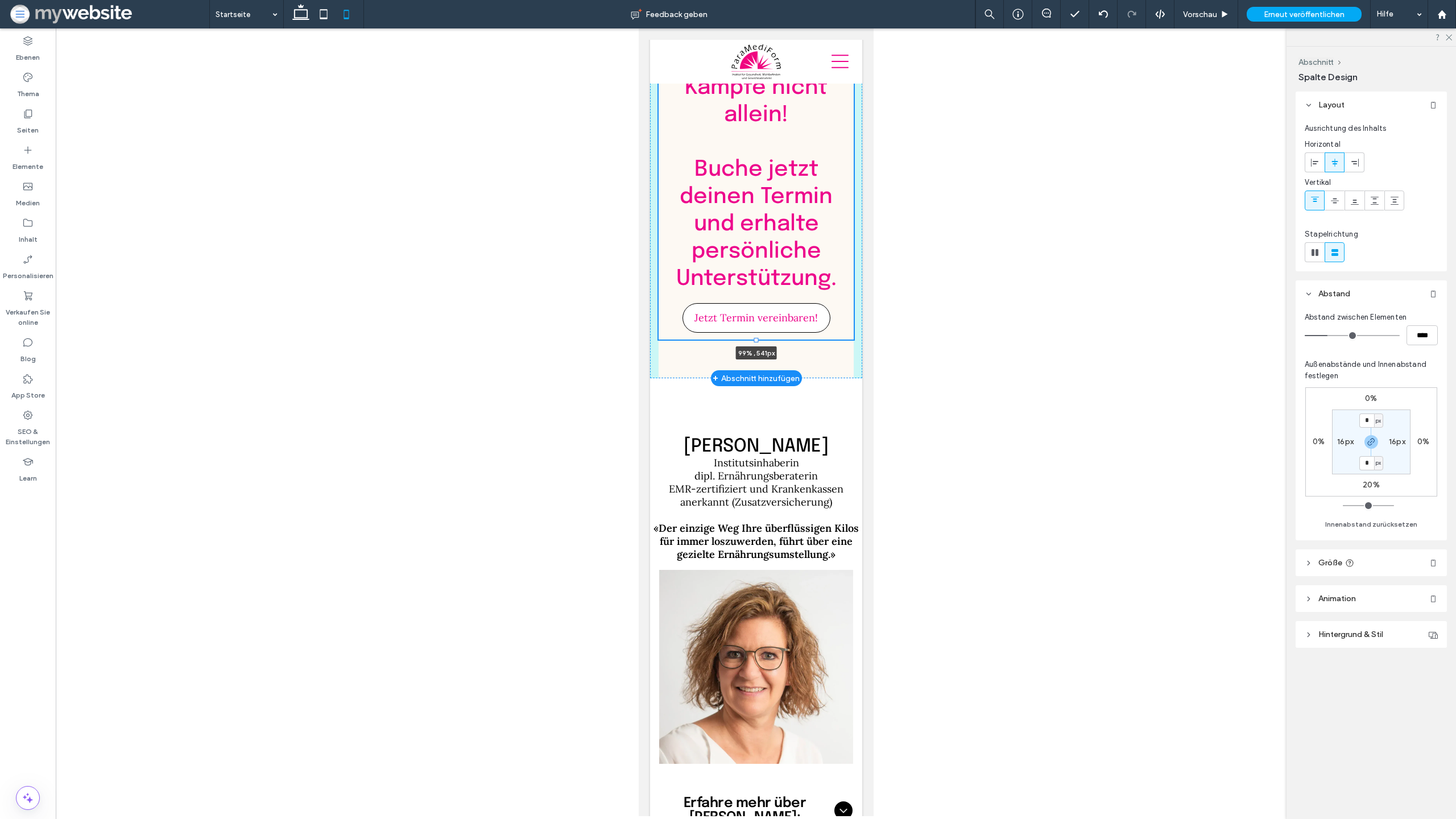
drag, startPoint x: 757, startPoint y: 289, endPoint x: 772, endPoint y: 286, distance: 15.3
click at [659, 32] on div at bounding box center [658, 32] width 1 height 1
type input "***"
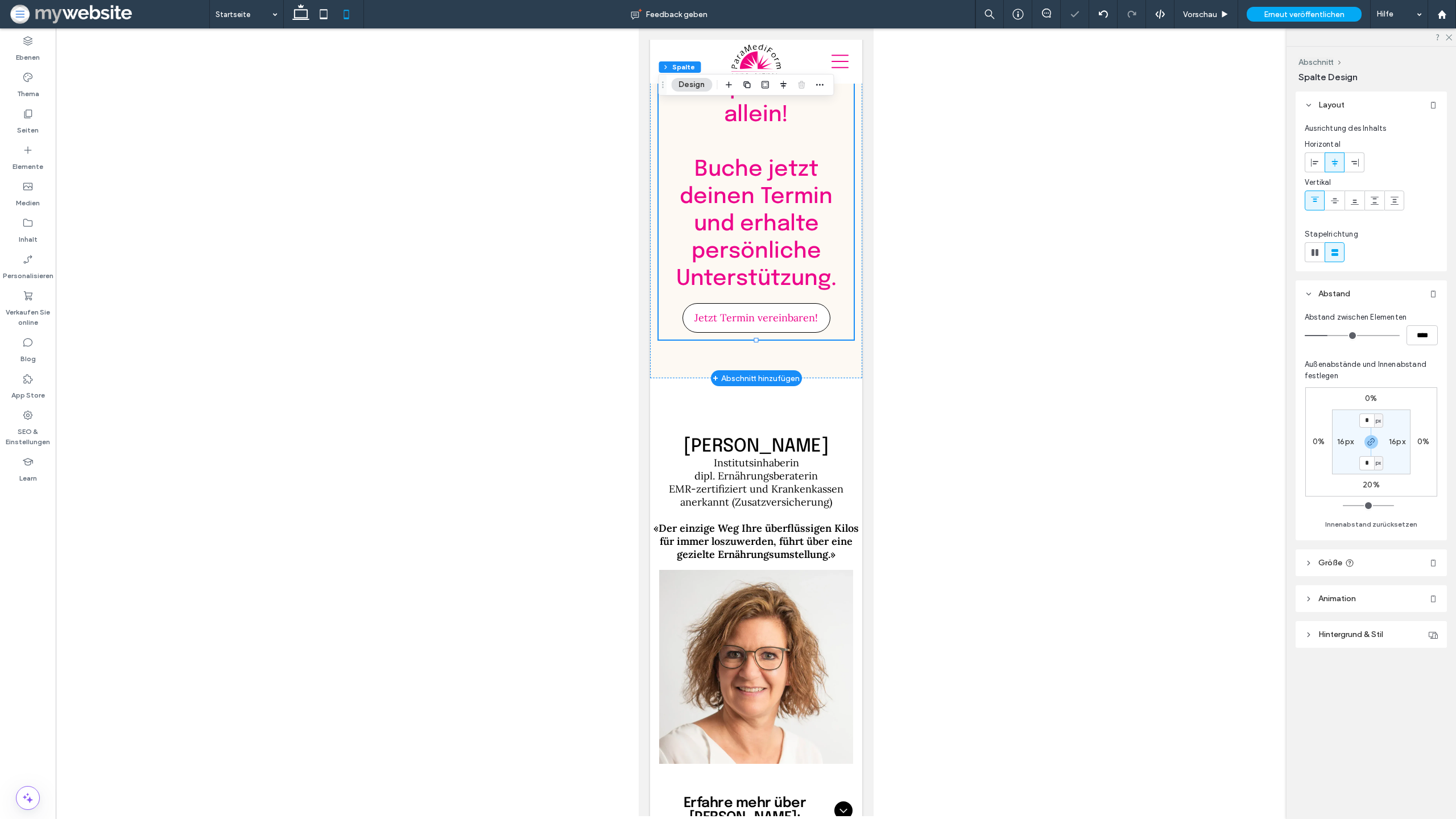
click at [797, 372] on div "+ Abschnitt hinzufügen" at bounding box center [756, 378] width 87 height 13
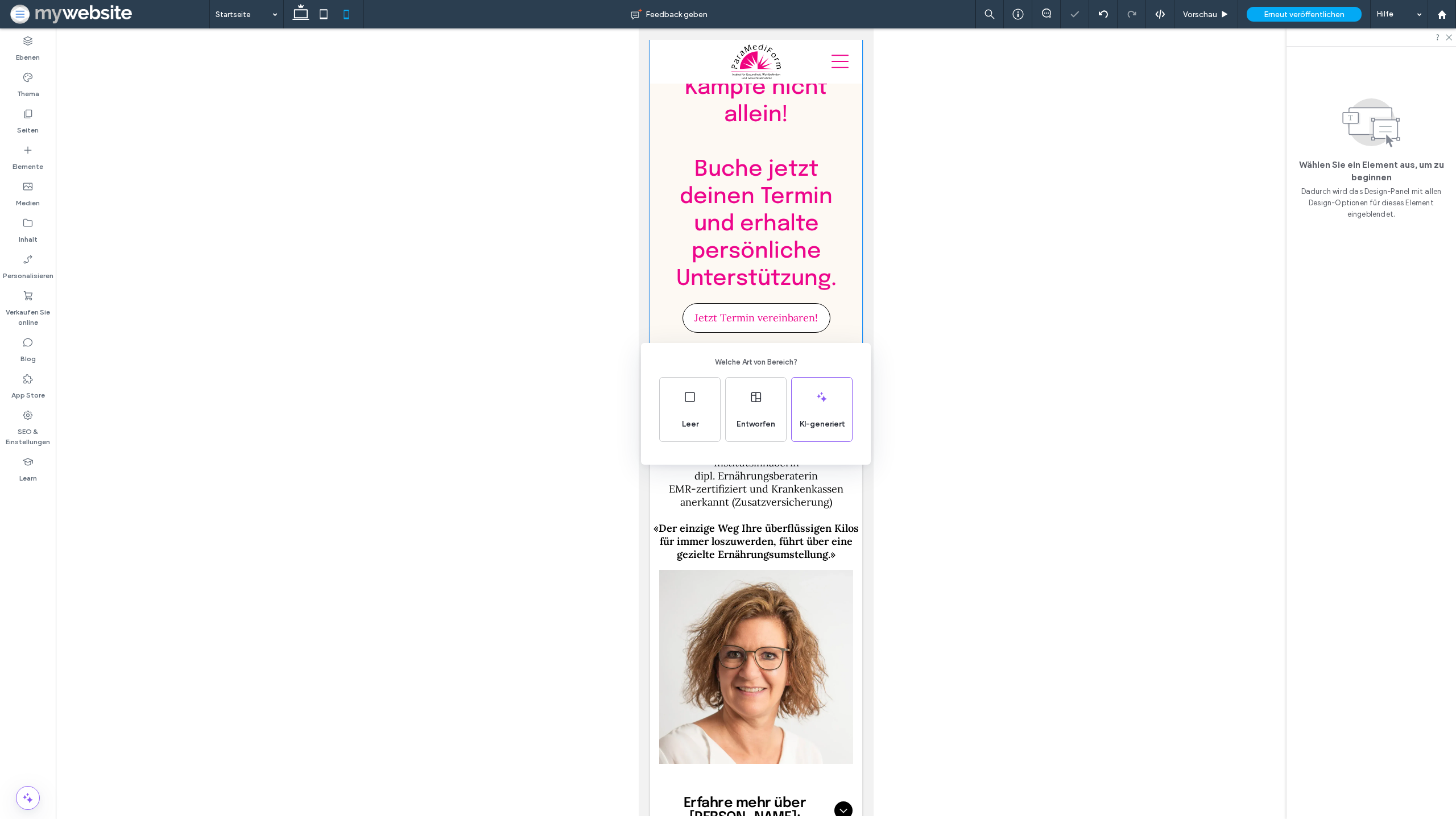
click at [829, 324] on div "Welche Art von Bereich? Leer Entworfen KI-generiert" at bounding box center [728, 438] width 1456 height 875
click at [823, 299] on div "Kämpfe nicht allein! ﻿ Buche jetzt deinen Termin und erhalte persönliche Unters…" at bounding box center [756, 205] width 213 height 347
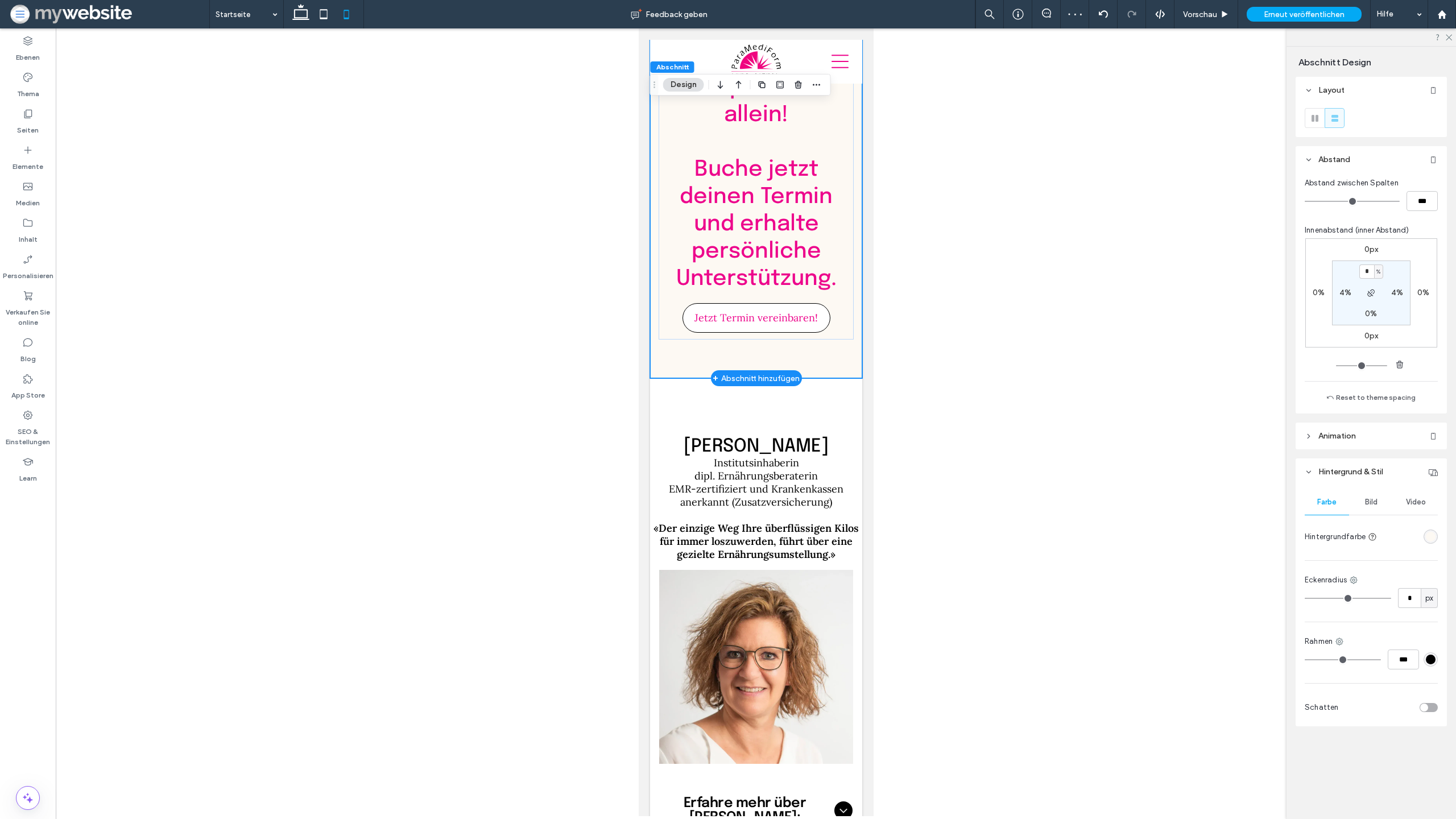
click at [821, 293] on div "Kämpfe nicht allein! ﻿ Buche jetzt deinen Termin und erhalte persönliche Unters…" at bounding box center [756, 205] width 213 height 347
click at [831, 286] on div "Kämpfe nicht allein! ﻿ Buche jetzt deinen Termin und erhalte persönliche Unters…" at bounding box center [756, 185] width 195 height 308
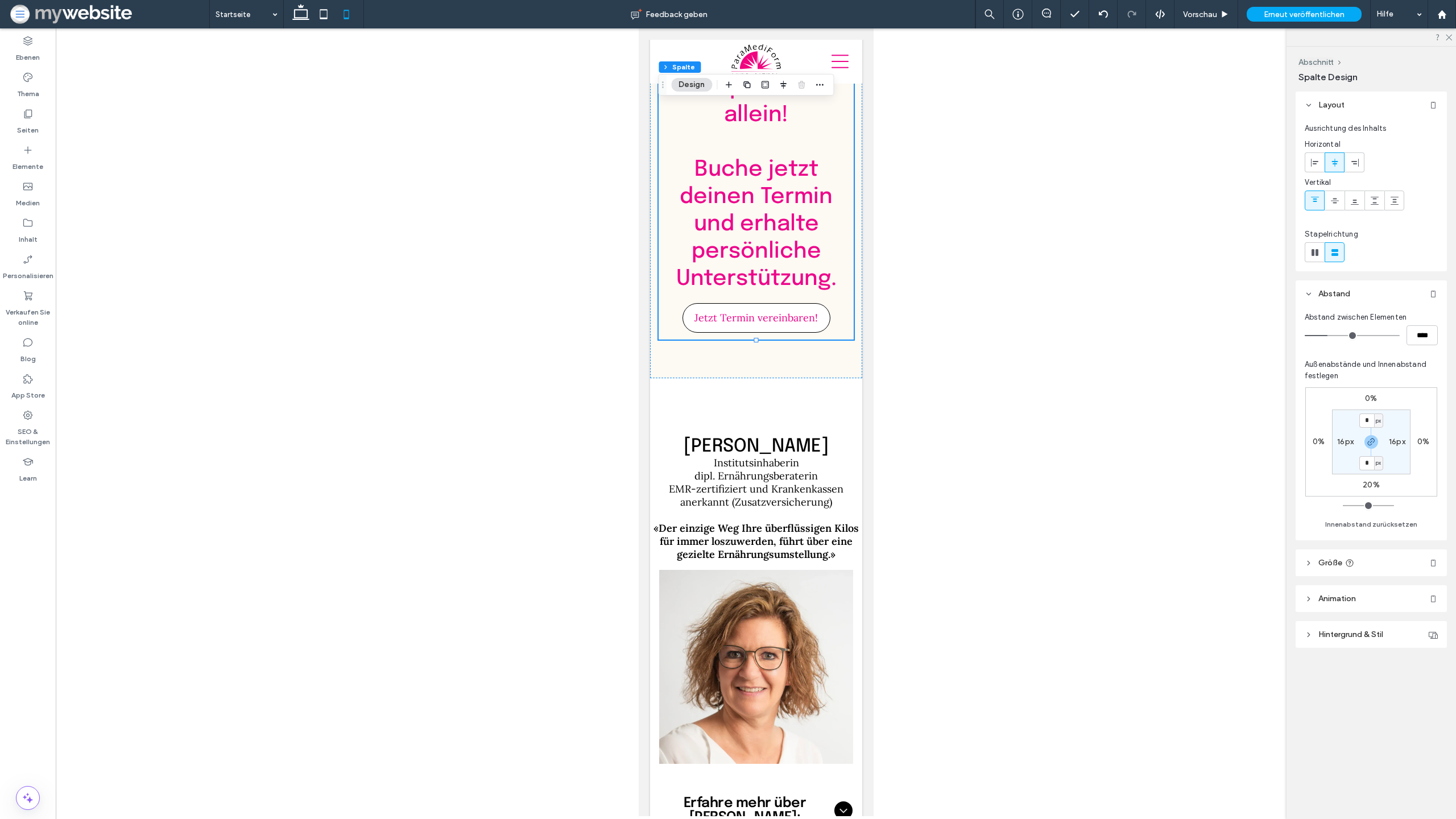
click at [1369, 485] on label "20%" at bounding box center [1371, 485] width 17 height 10
type input "**"
type input "*"
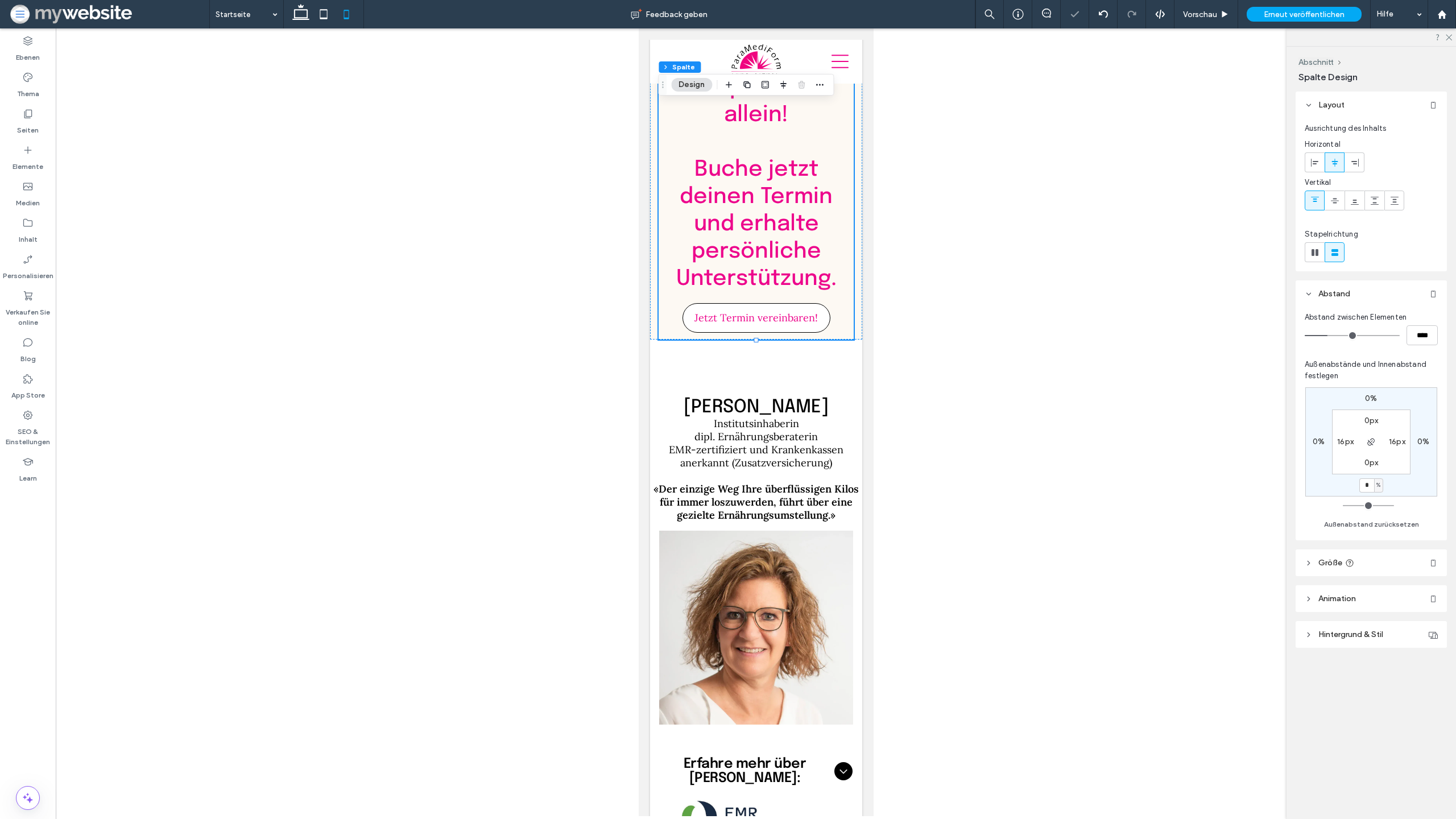
click at [781, 417] on span "Institutsinhaberin" at bounding box center [756, 424] width 86 height 13
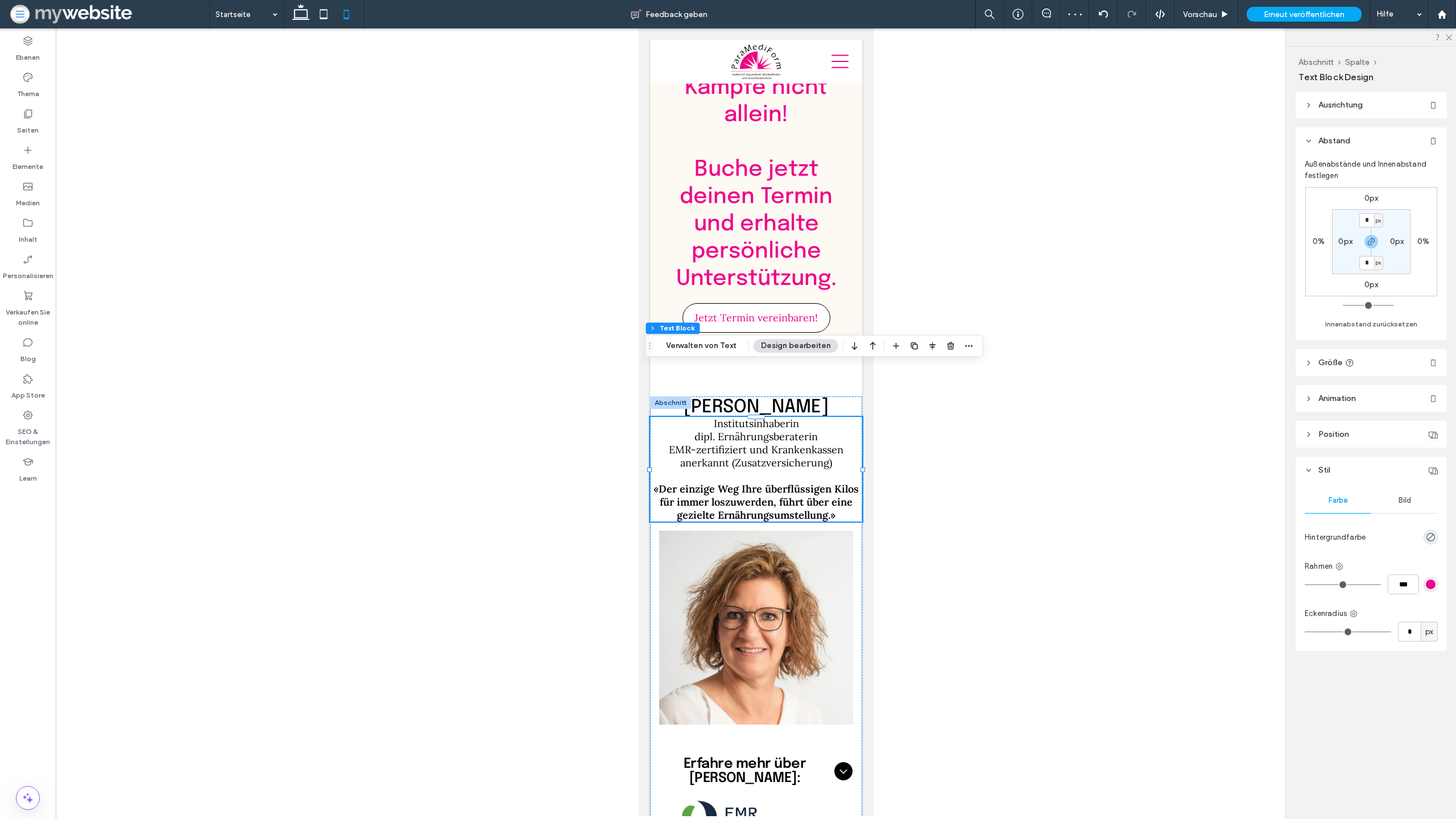
click at [1021, 411] on div at bounding box center [756, 423] width 1401 height 788
click at [850, 274] on div "Kämpfe nicht allein! ﻿ Buche jetzt deinen Termin und erhalte persönliche Unters…" at bounding box center [756, 185] width 195 height 308
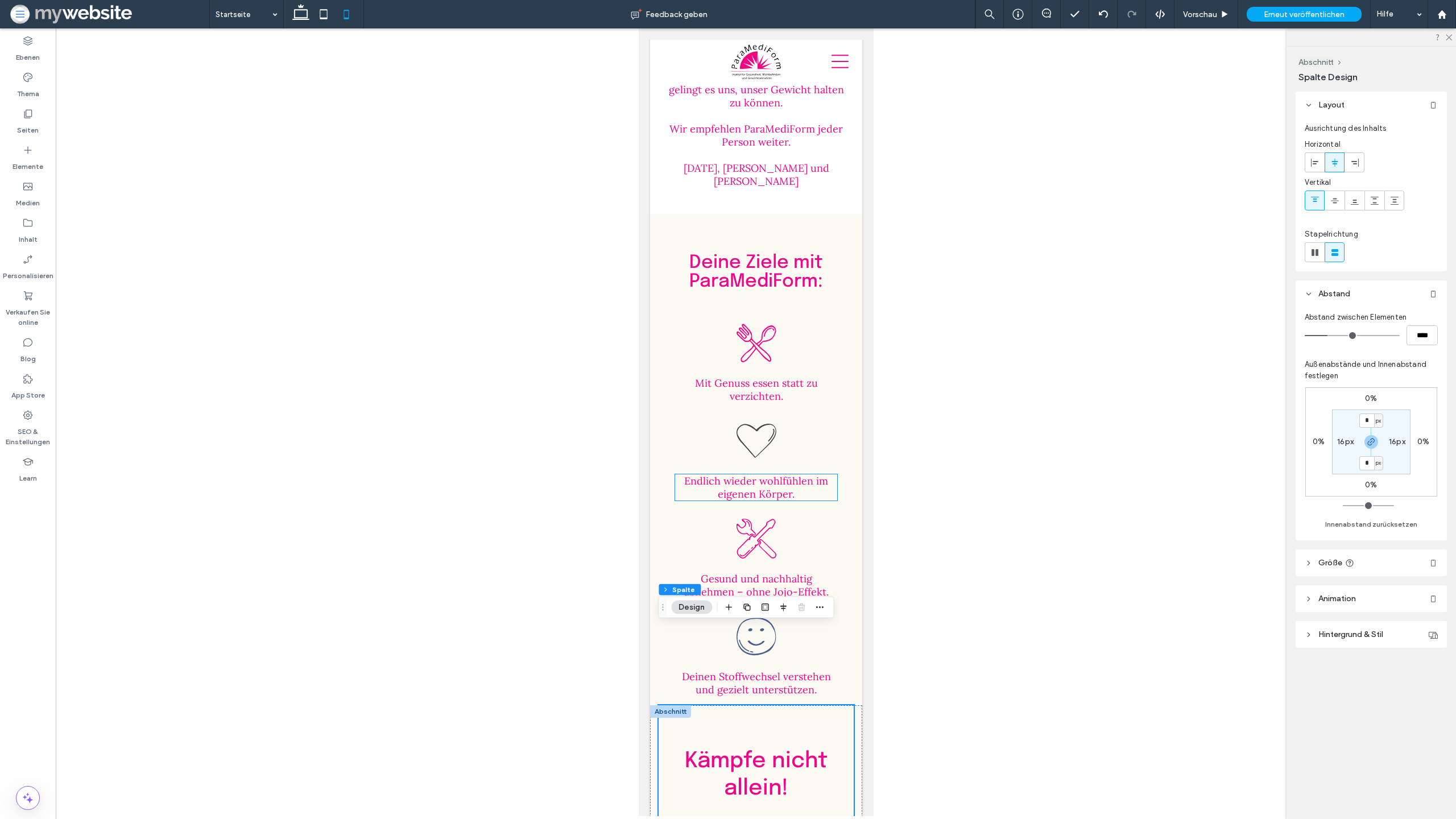
scroll to position [2897, 0]
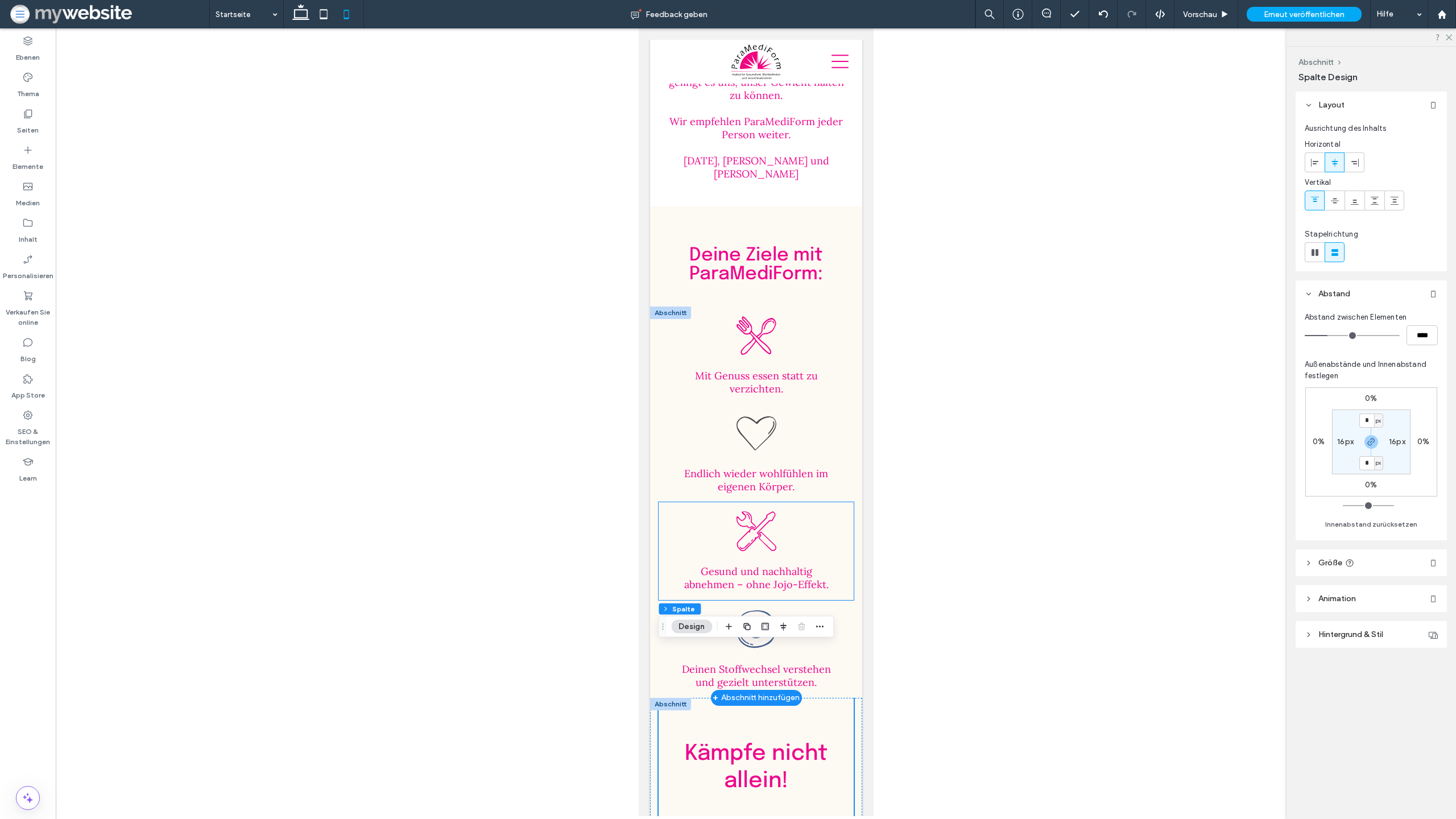
click at [843, 513] on div ".st0-1124070699{fill-rule:evenodd;clip-rule:evenodd;} Gesund und nachhaltig abn…" at bounding box center [756, 551] width 195 height 98
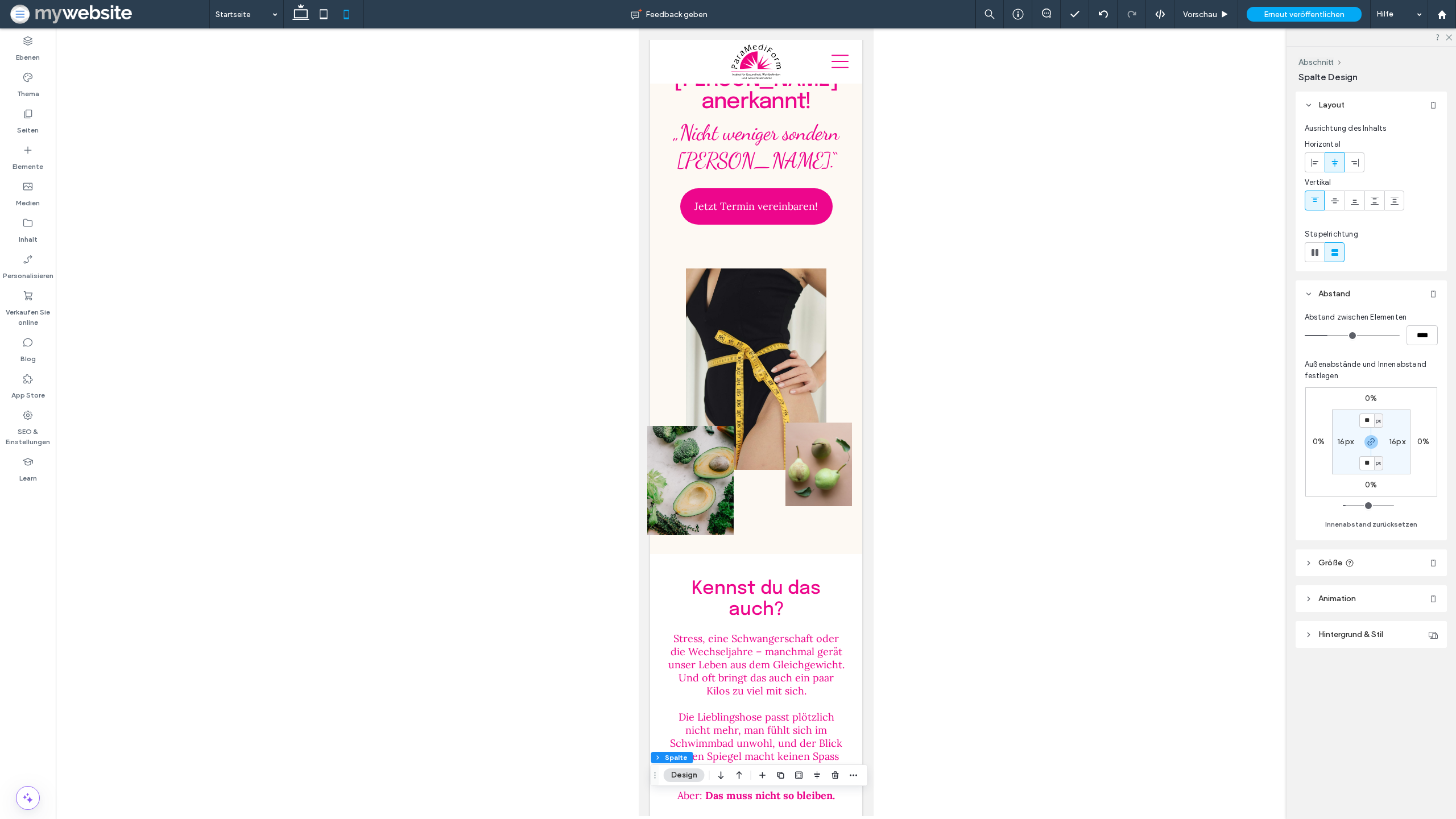
scroll to position [0, 0]
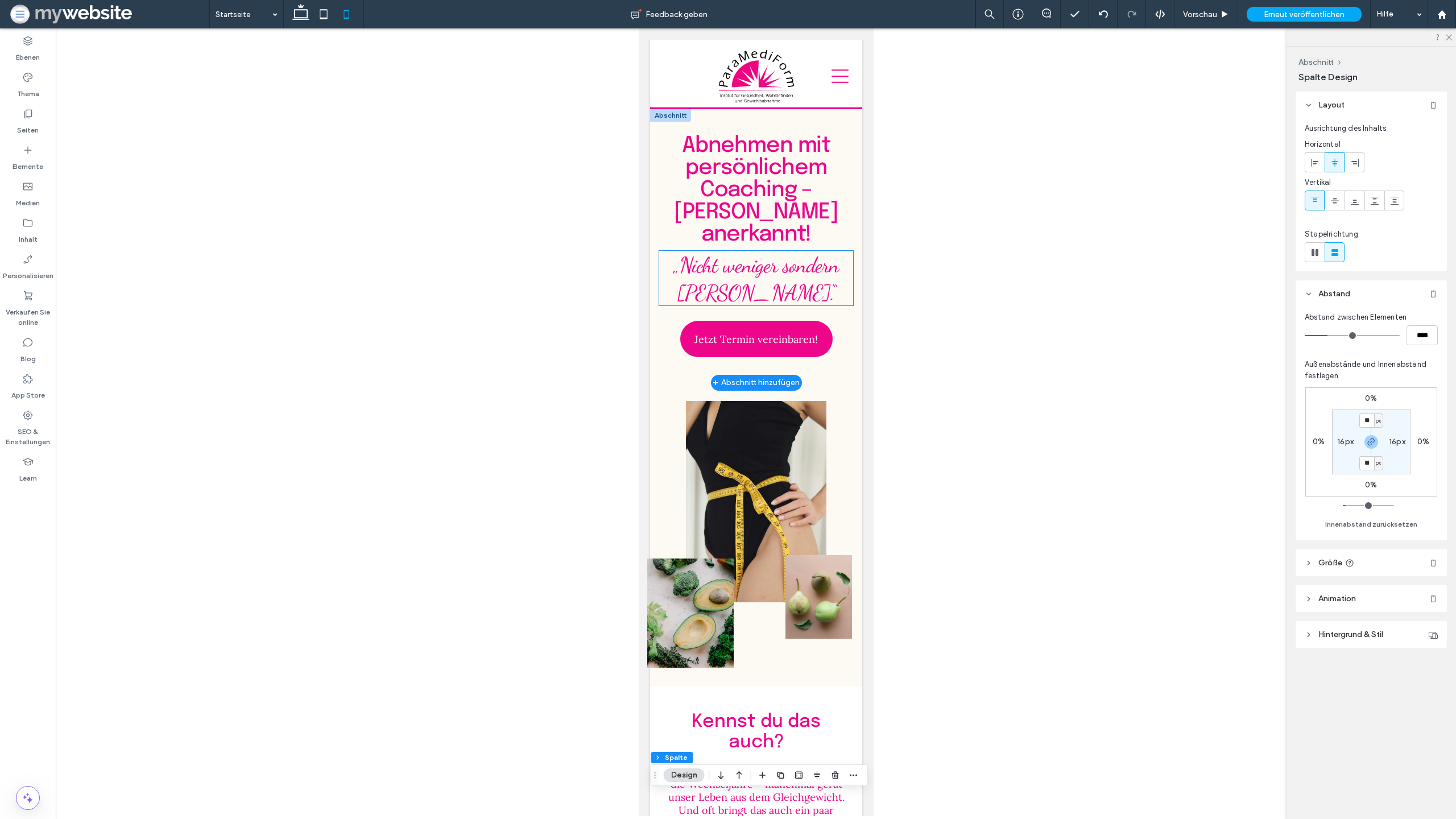
click at [824, 274] on span "„Nicht weniger sondern [PERSON_NAME].“" at bounding box center [756, 278] width 165 height 54
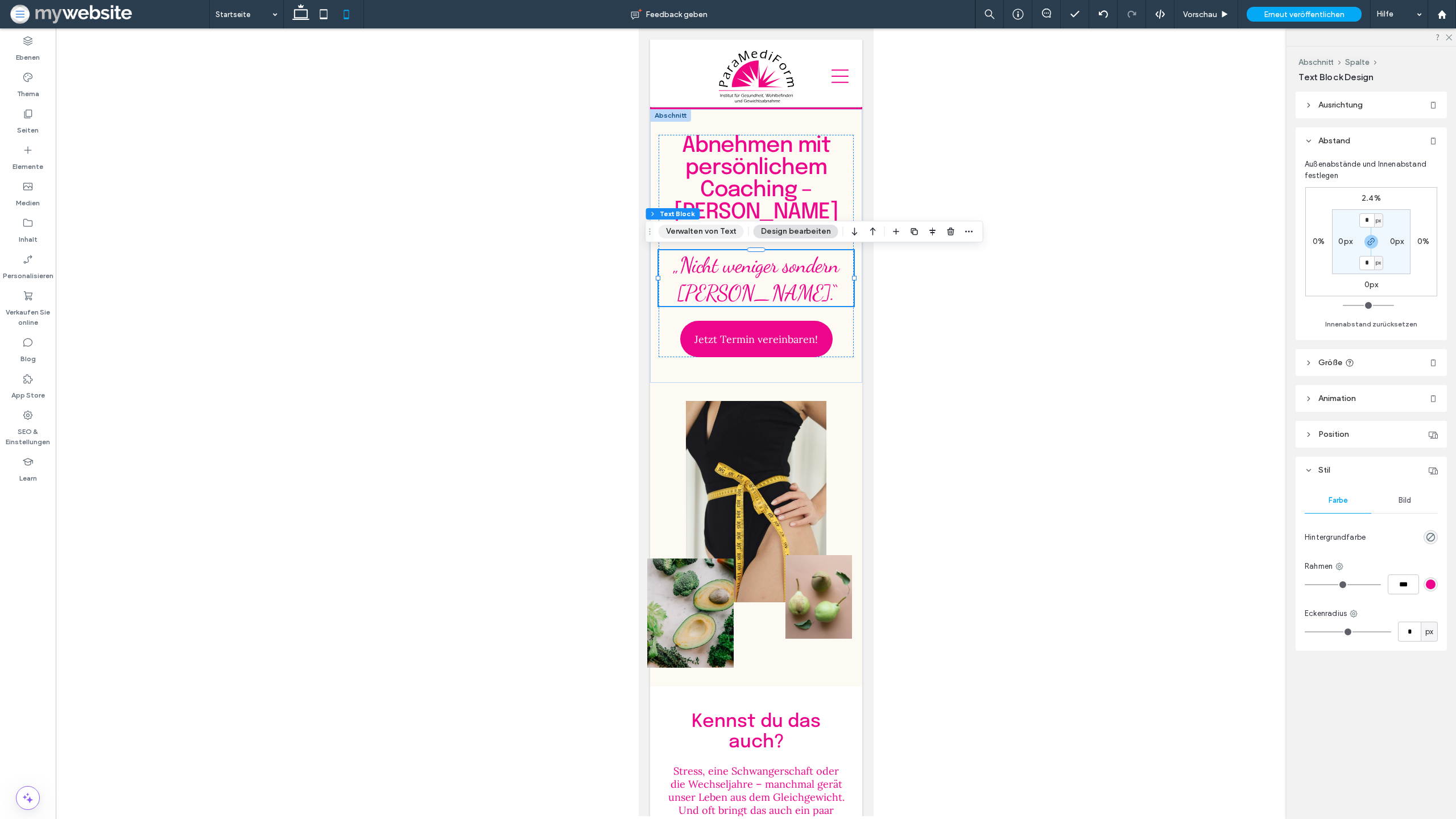
click at [717, 235] on button "Verwalten von Text" at bounding box center [702, 231] width 86 height 13
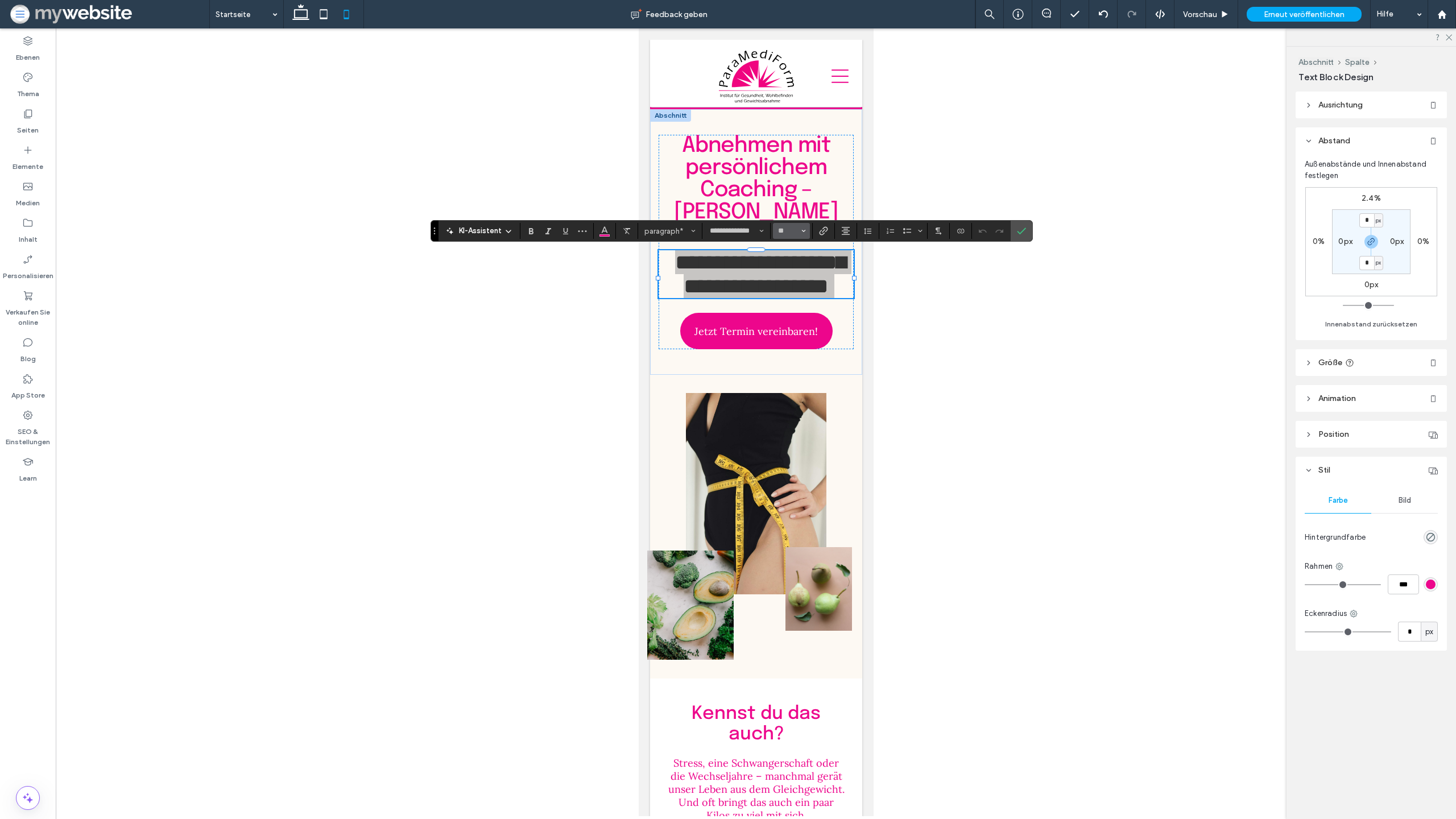
click at [804, 233] on span "Größe" at bounding box center [804, 231] width 4 height 15
click at [795, 324] on label "30" at bounding box center [791, 318] width 36 height 16
type input "**"
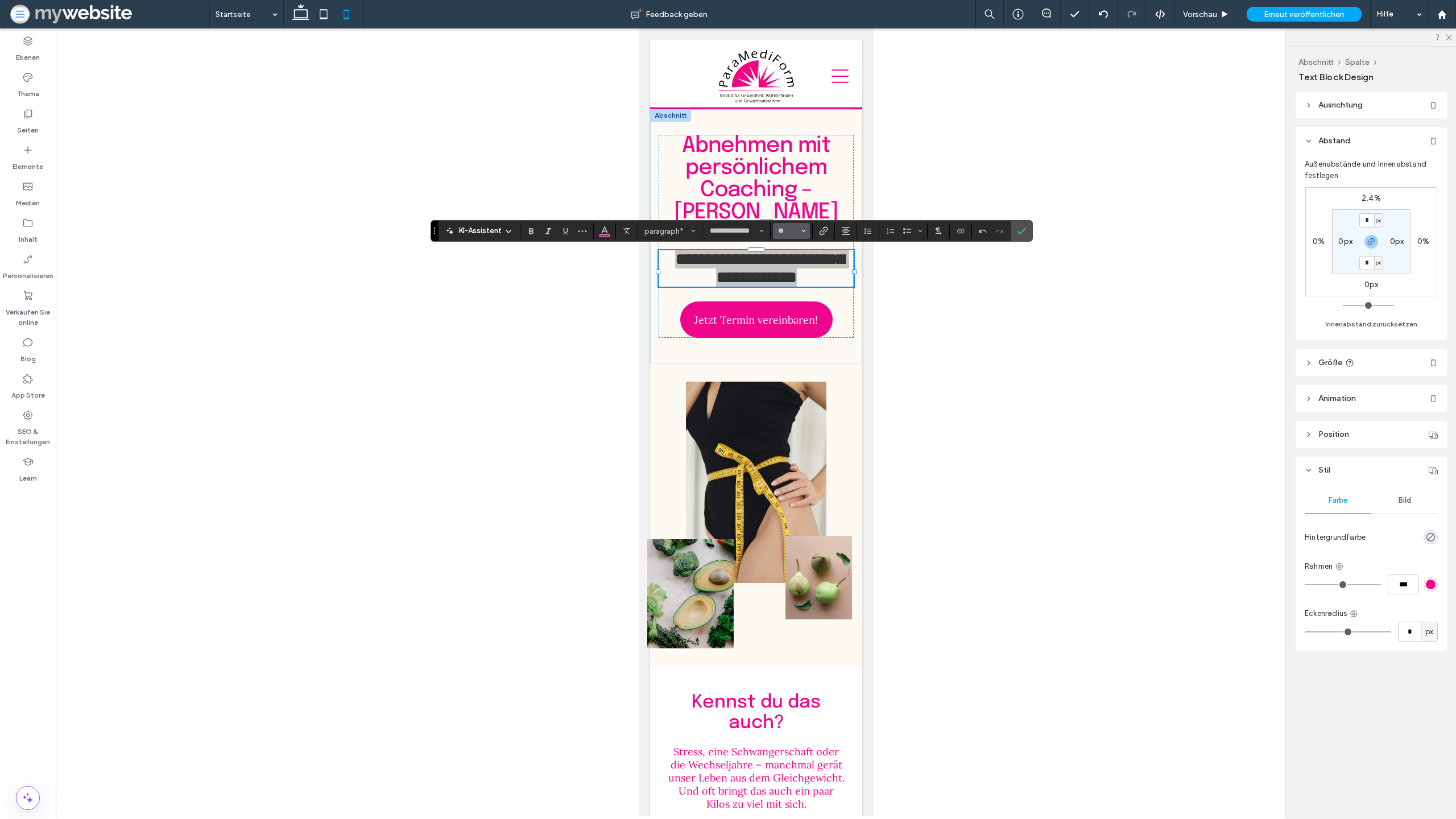
click at [804, 232] on icon "Größe" at bounding box center [804, 231] width 4 height 4
click at [793, 259] on label "24" at bounding box center [791, 257] width 36 height 16
type input "**"
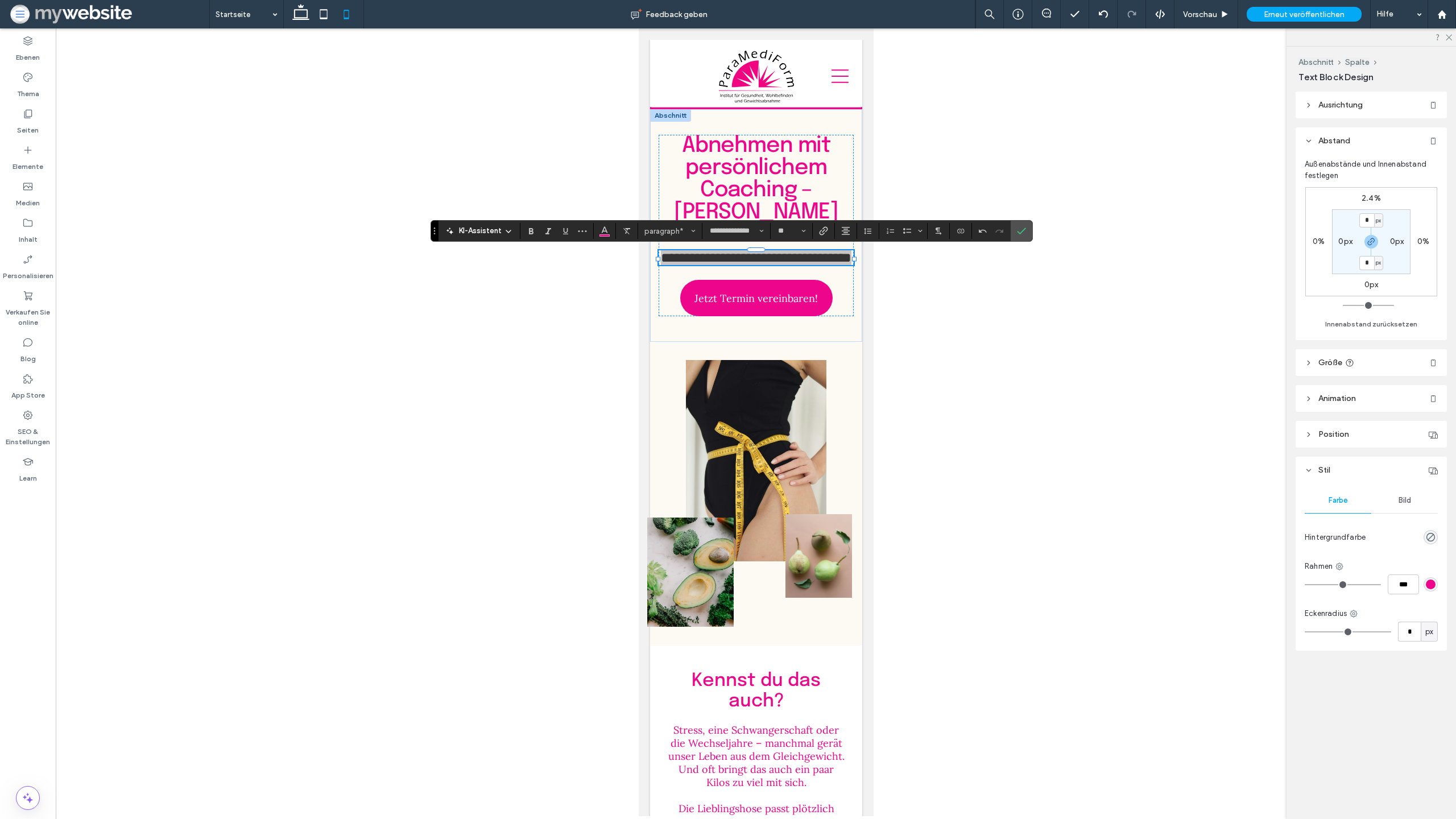
click at [934, 301] on div at bounding box center [756, 423] width 1401 height 788
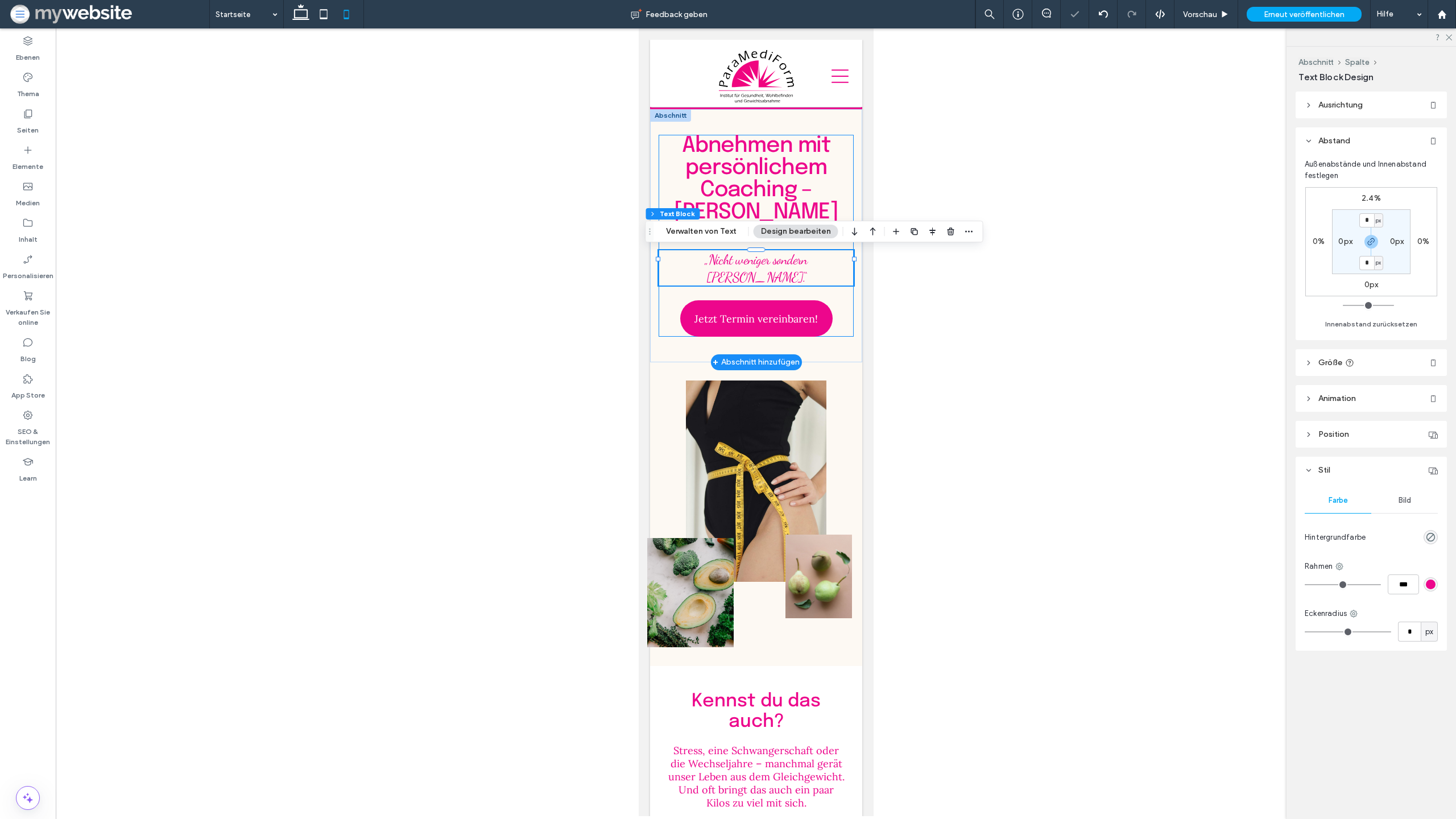
click at [841, 314] on div "Abnehmen mit persönlichem Coaching – Krankenkassen anerkannt! „Nicht weniger so…" at bounding box center [756, 236] width 195 height 202
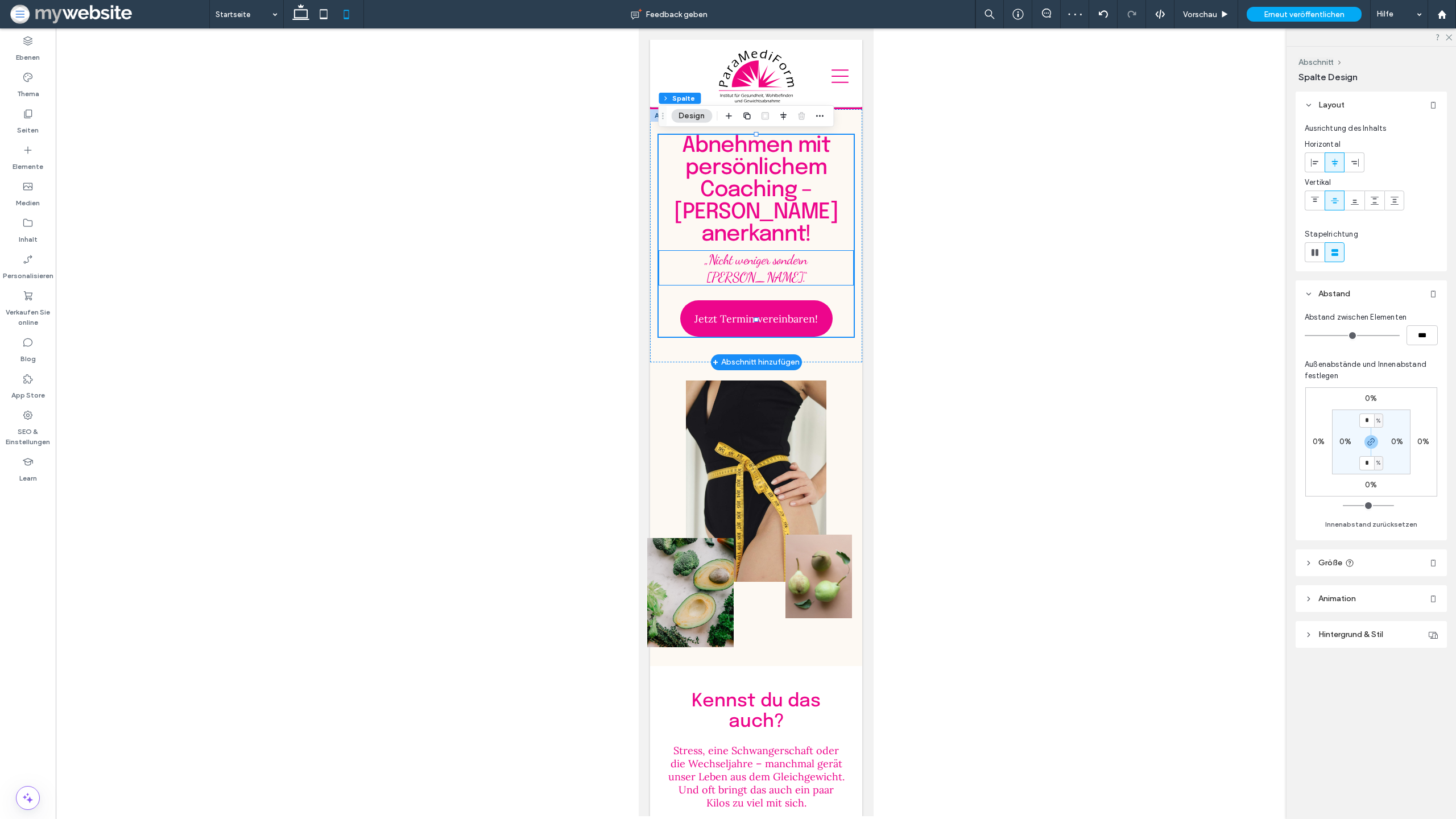
click at [796, 261] on span "„Nicht weniger sondern [PERSON_NAME].“" at bounding box center [755, 269] width 103 height 34
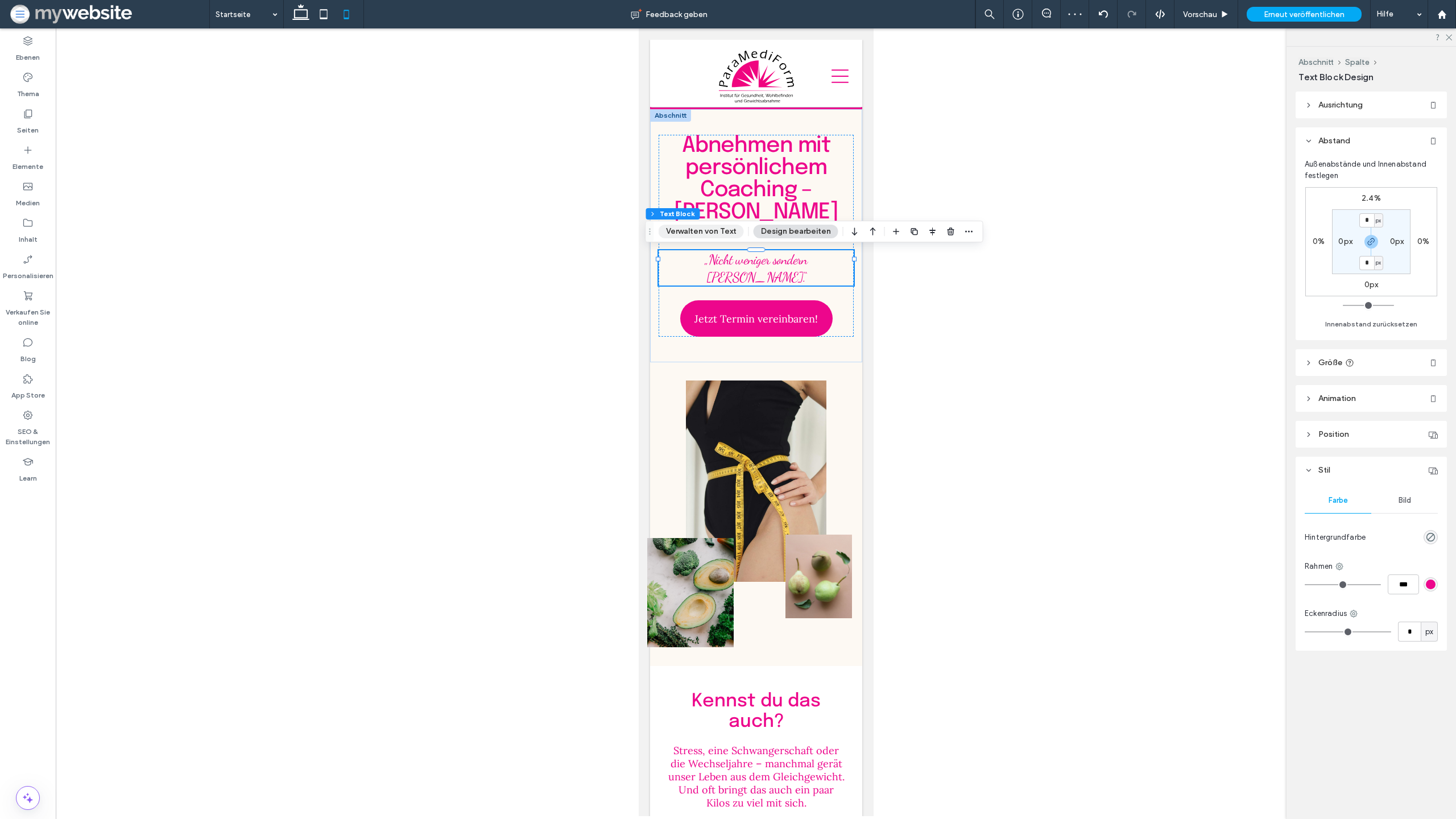
click at [720, 230] on button "Verwalten von Text" at bounding box center [702, 231] width 86 height 13
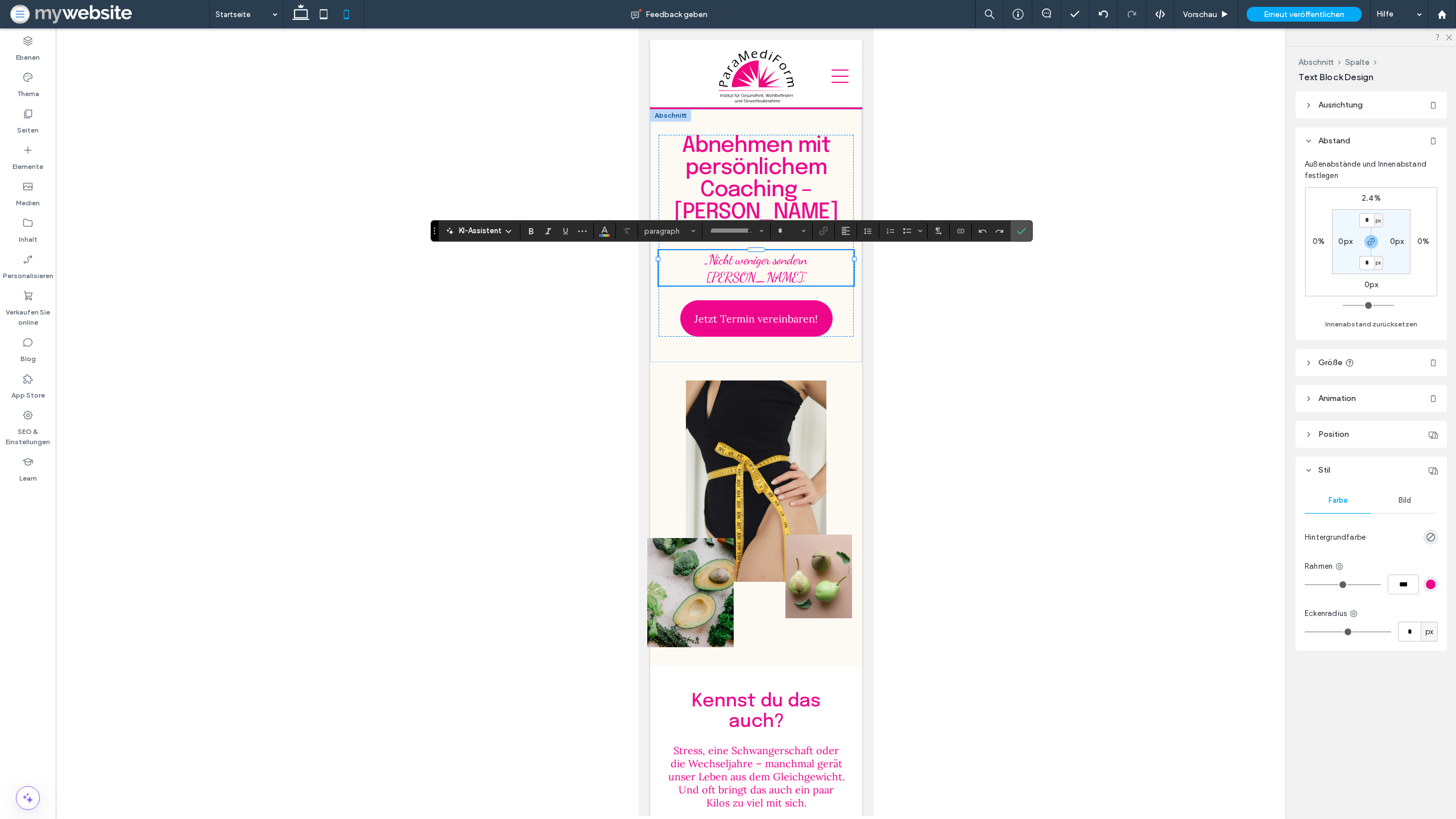
type input "**********"
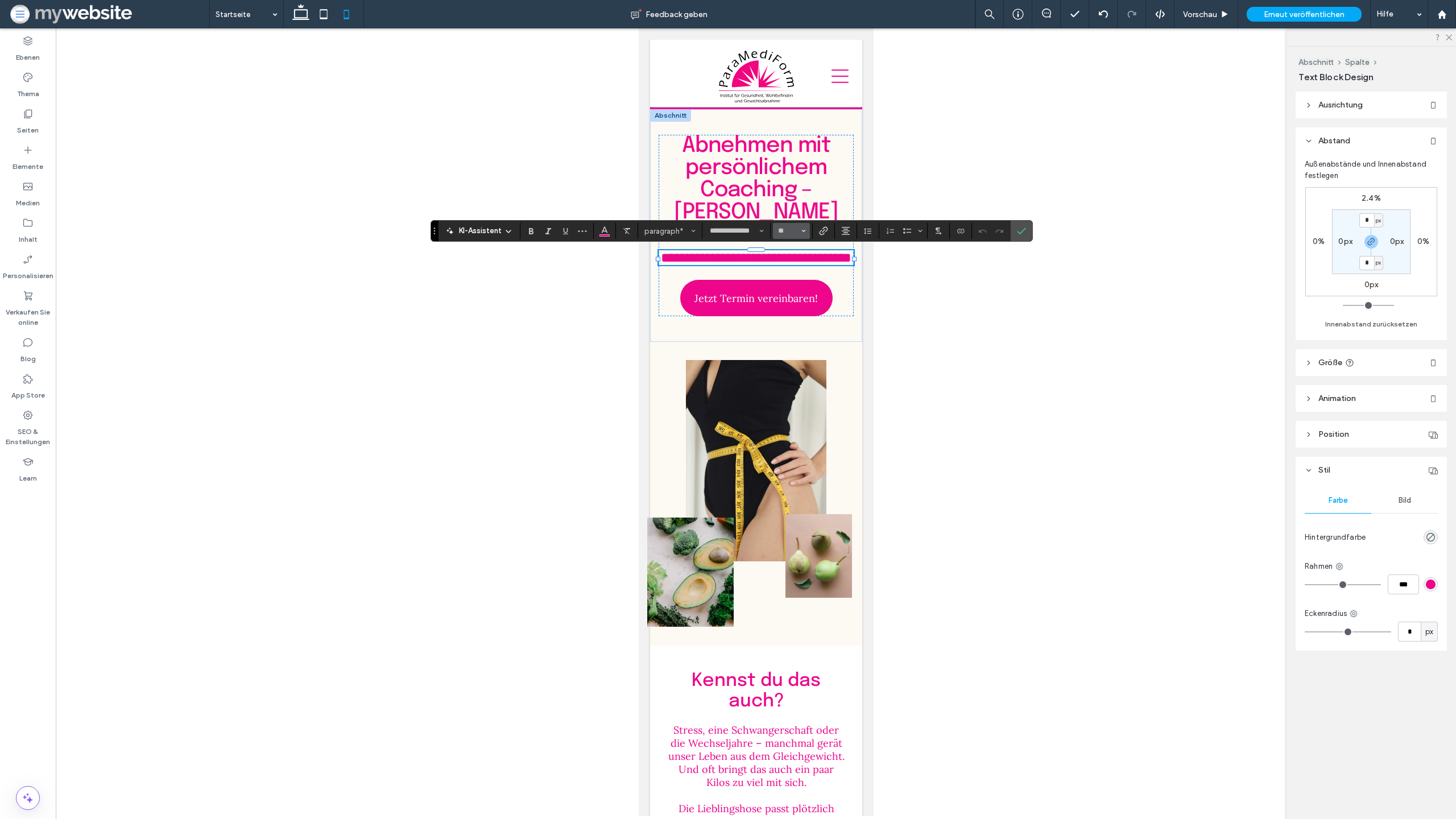
click at [799, 232] on button "**" at bounding box center [792, 231] width 37 height 16
click at [796, 311] on label "30" at bounding box center [791, 307] width 36 height 16
type input "**"
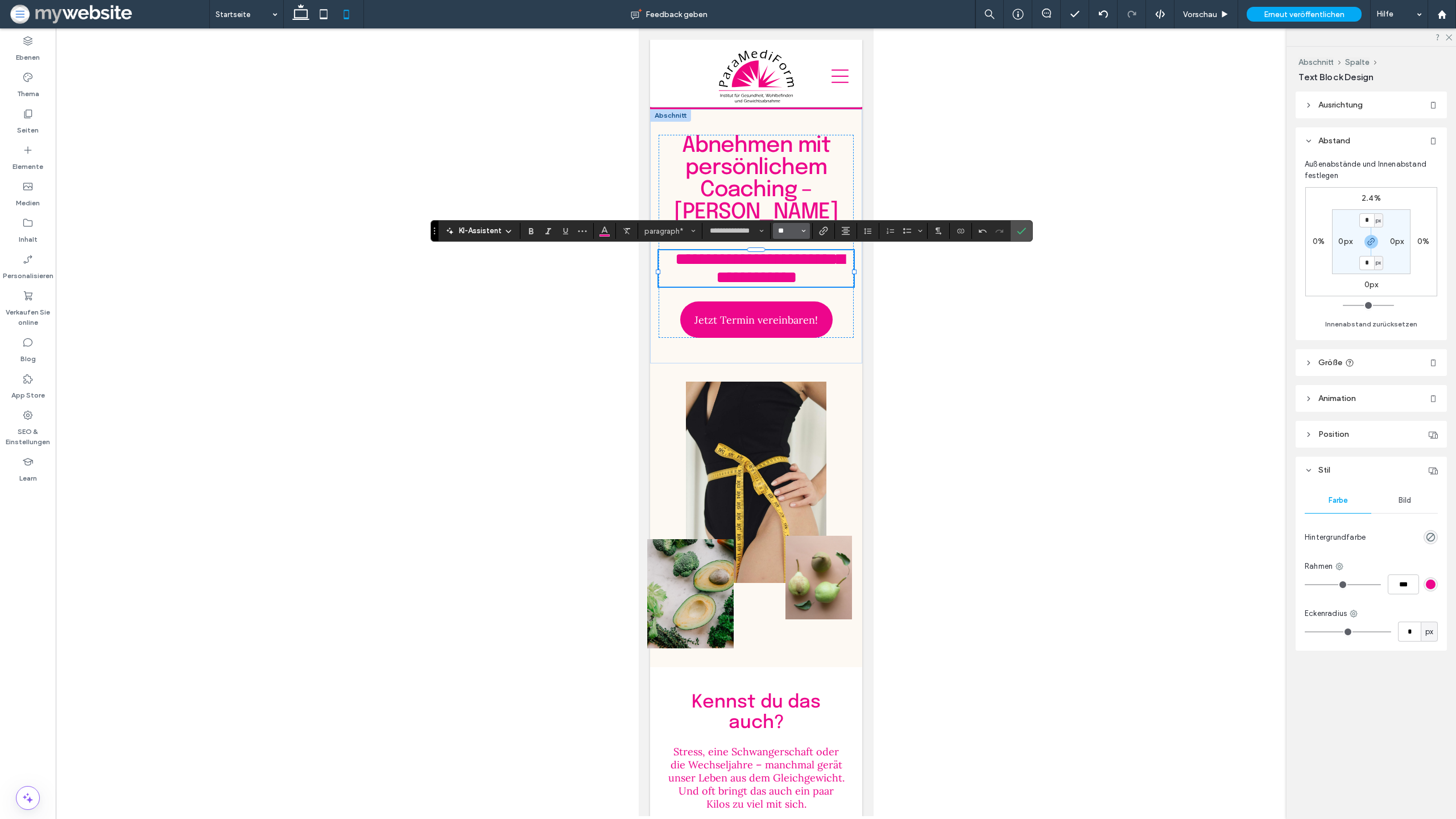
click at [798, 229] on input "**" at bounding box center [788, 231] width 22 height 9
click at [784, 302] on label "32" at bounding box center [791, 303] width 36 height 16
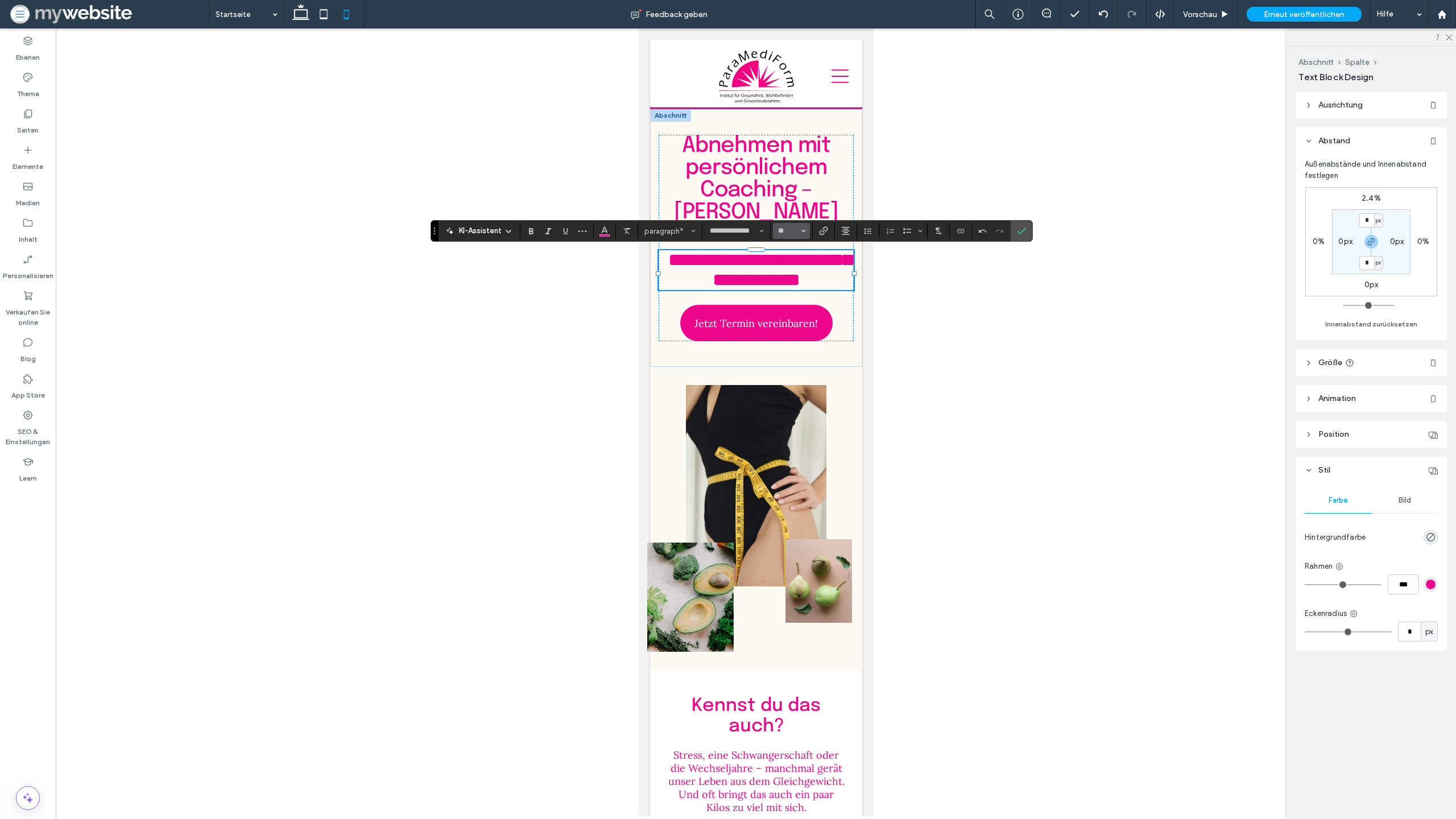
click at [807, 233] on button "**" at bounding box center [792, 231] width 37 height 16
click at [793, 349] on label "36" at bounding box center [791, 352] width 36 height 16
type input "**"
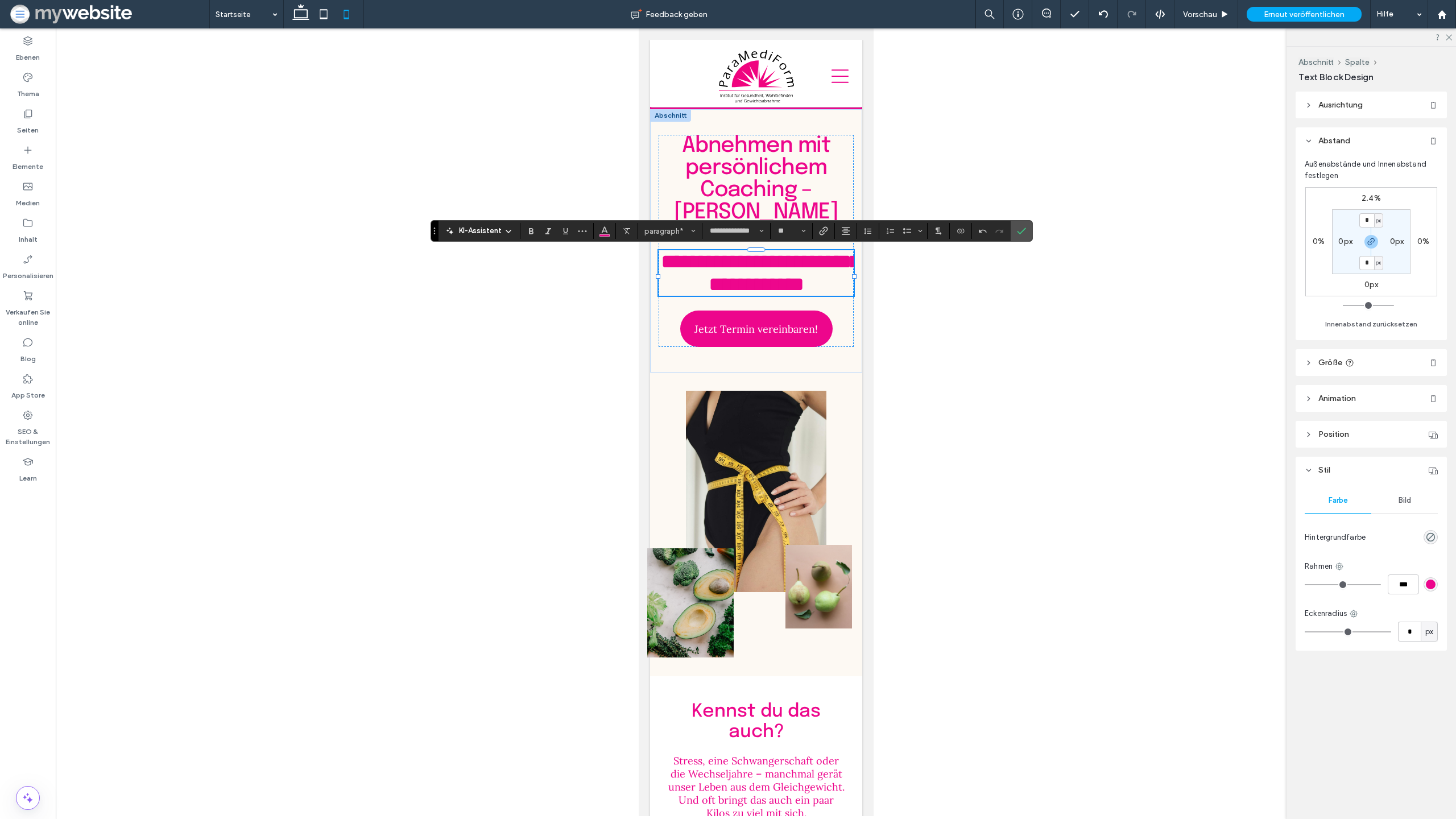
click at [897, 297] on div at bounding box center [756, 423] width 1401 height 788
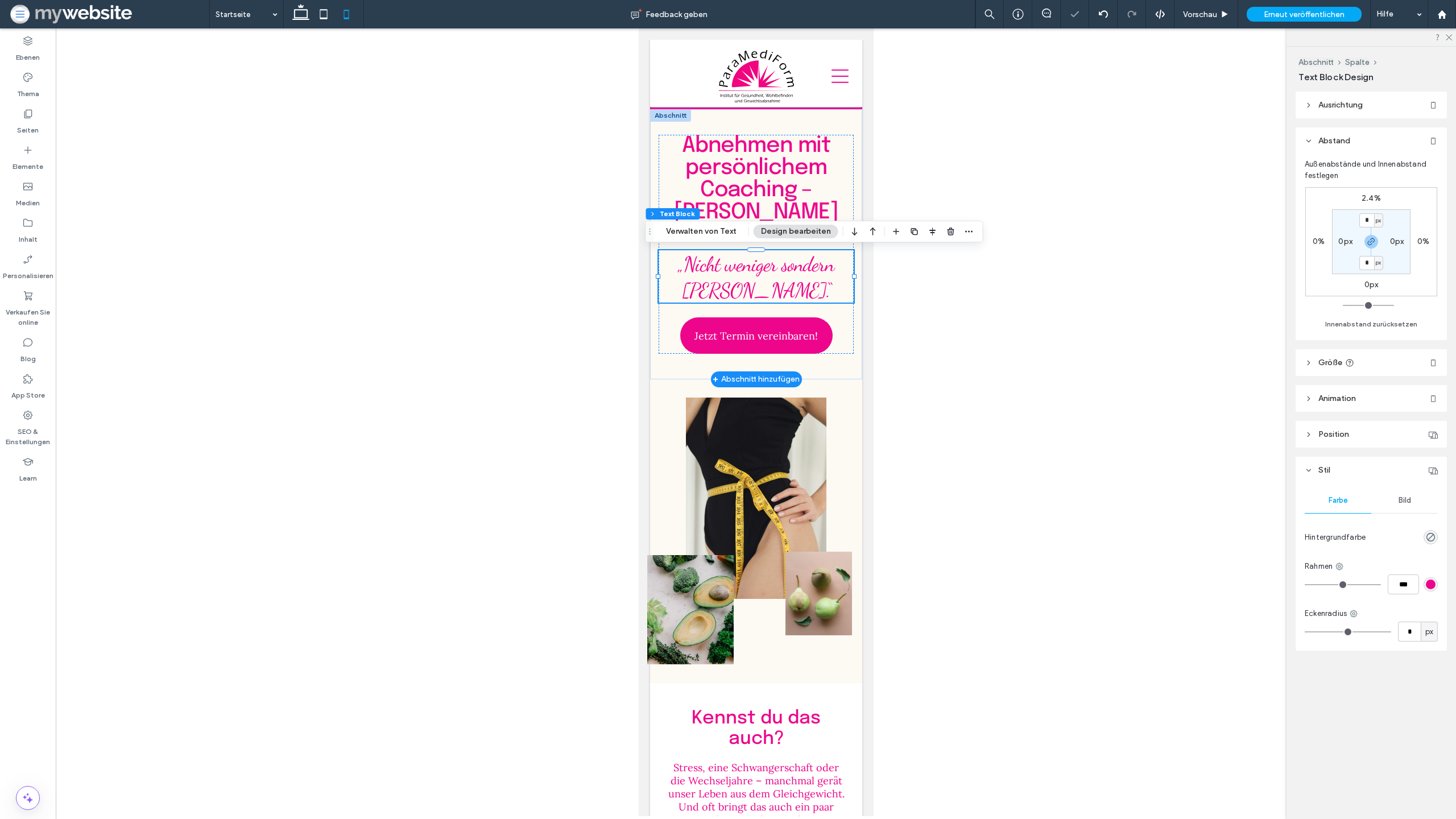
click at [810, 294] on p "„Nicht weniger sondern [PERSON_NAME].“" at bounding box center [756, 276] width 195 height 52
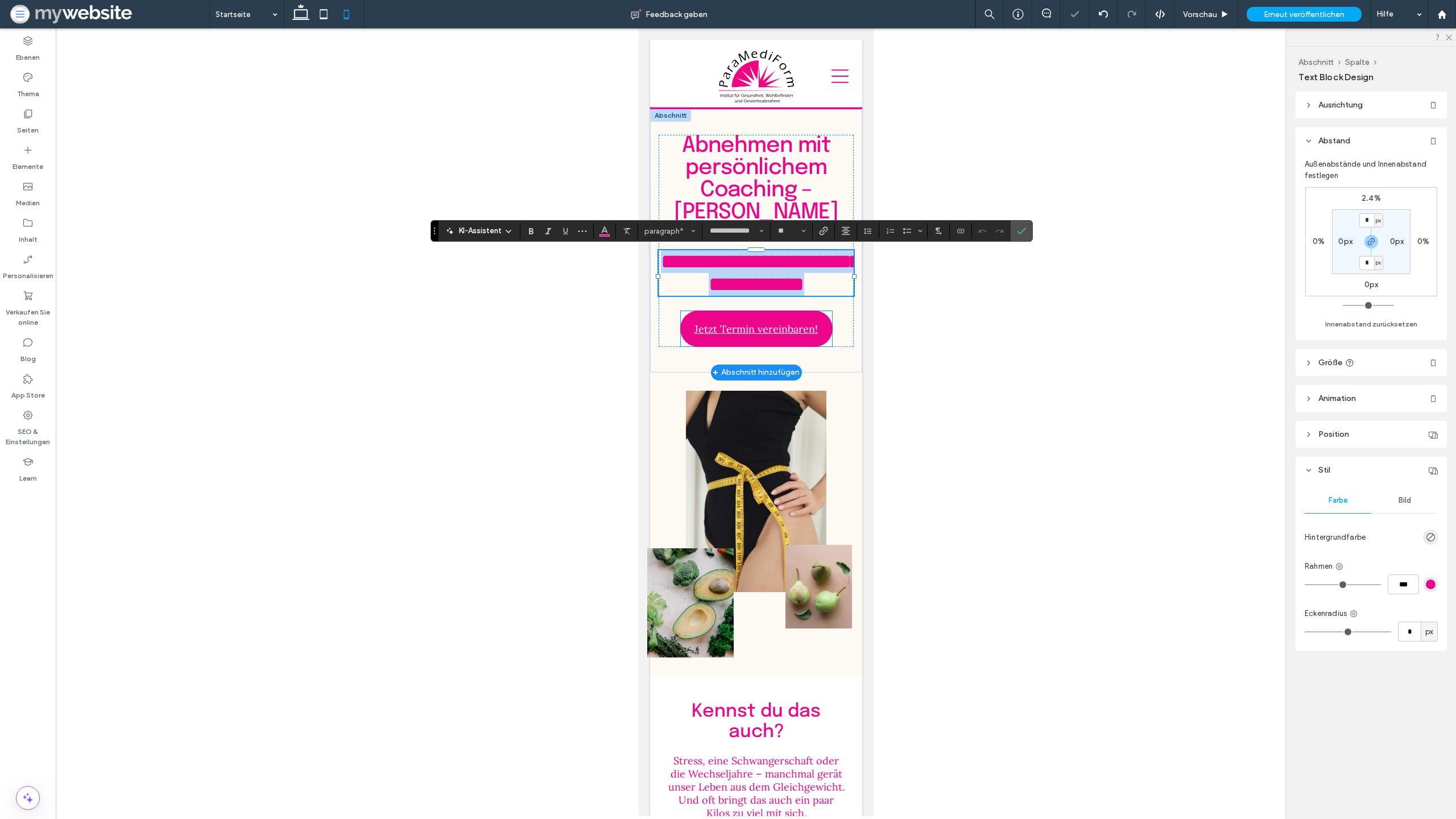
click at [829, 329] on link "Jetzt Termin vereinbaren!" at bounding box center [756, 328] width 153 height 36
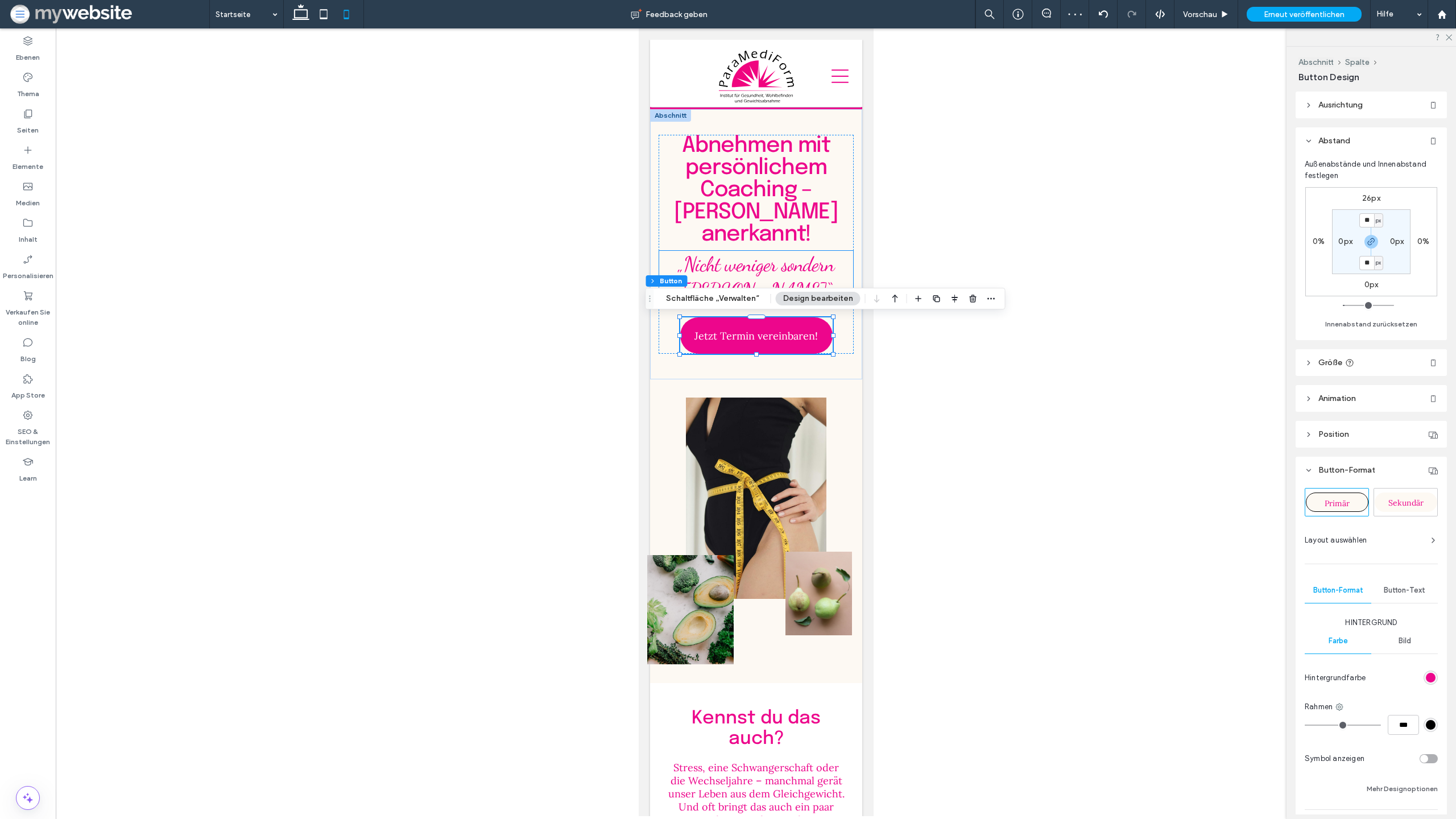
click at [804, 274] on span "„Nicht weniger sondern [PERSON_NAME].“" at bounding box center [756, 277] width 156 height 51
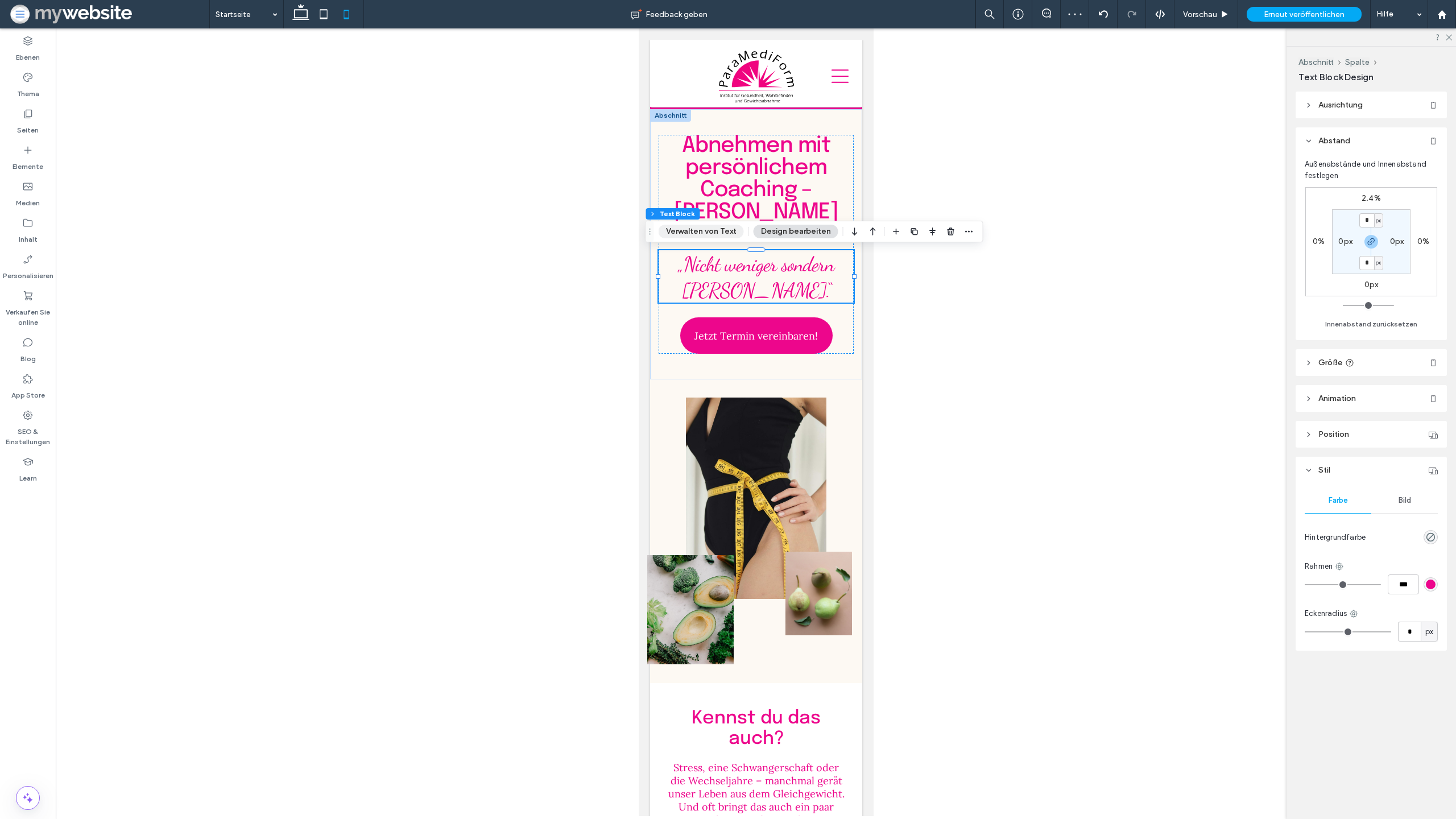
click at [711, 227] on button "Verwalten von Text" at bounding box center [702, 231] width 86 height 13
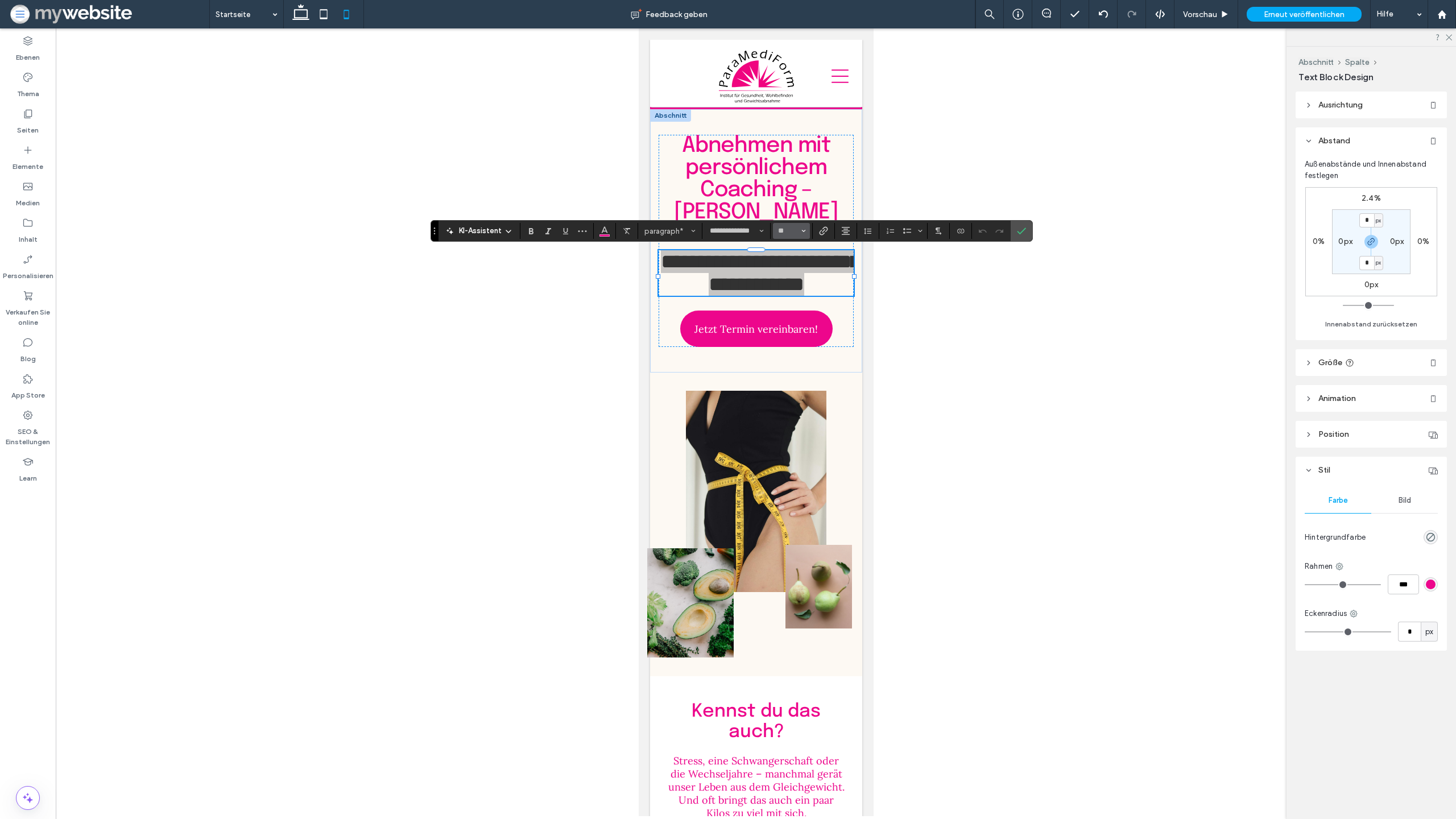
click at [803, 233] on span "Größe" at bounding box center [804, 231] width 4 height 15
click at [796, 322] on label "30" at bounding box center [791, 327] width 36 height 16
type input "**"
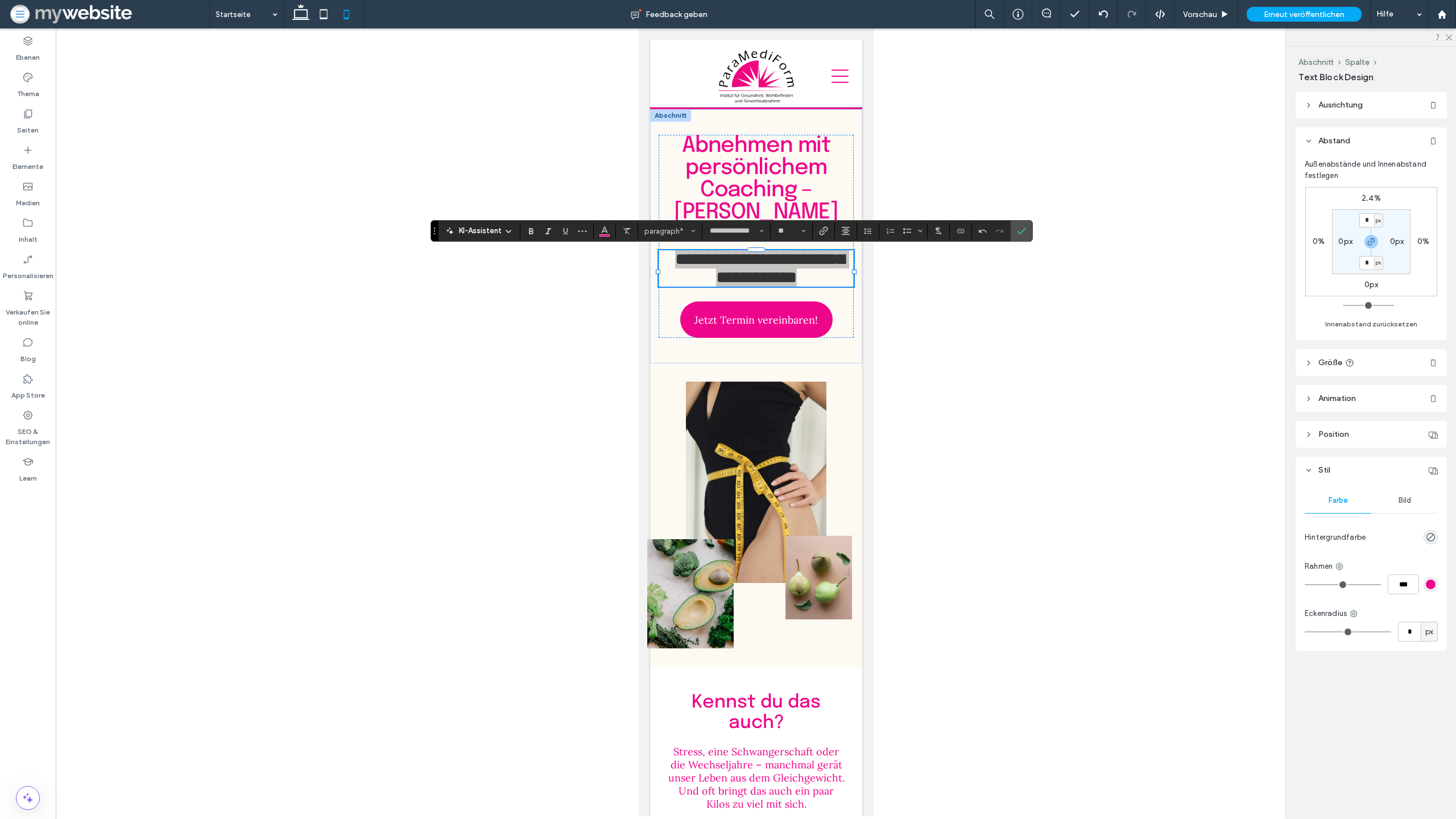
click at [934, 303] on div at bounding box center [756, 423] width 1401 height 788
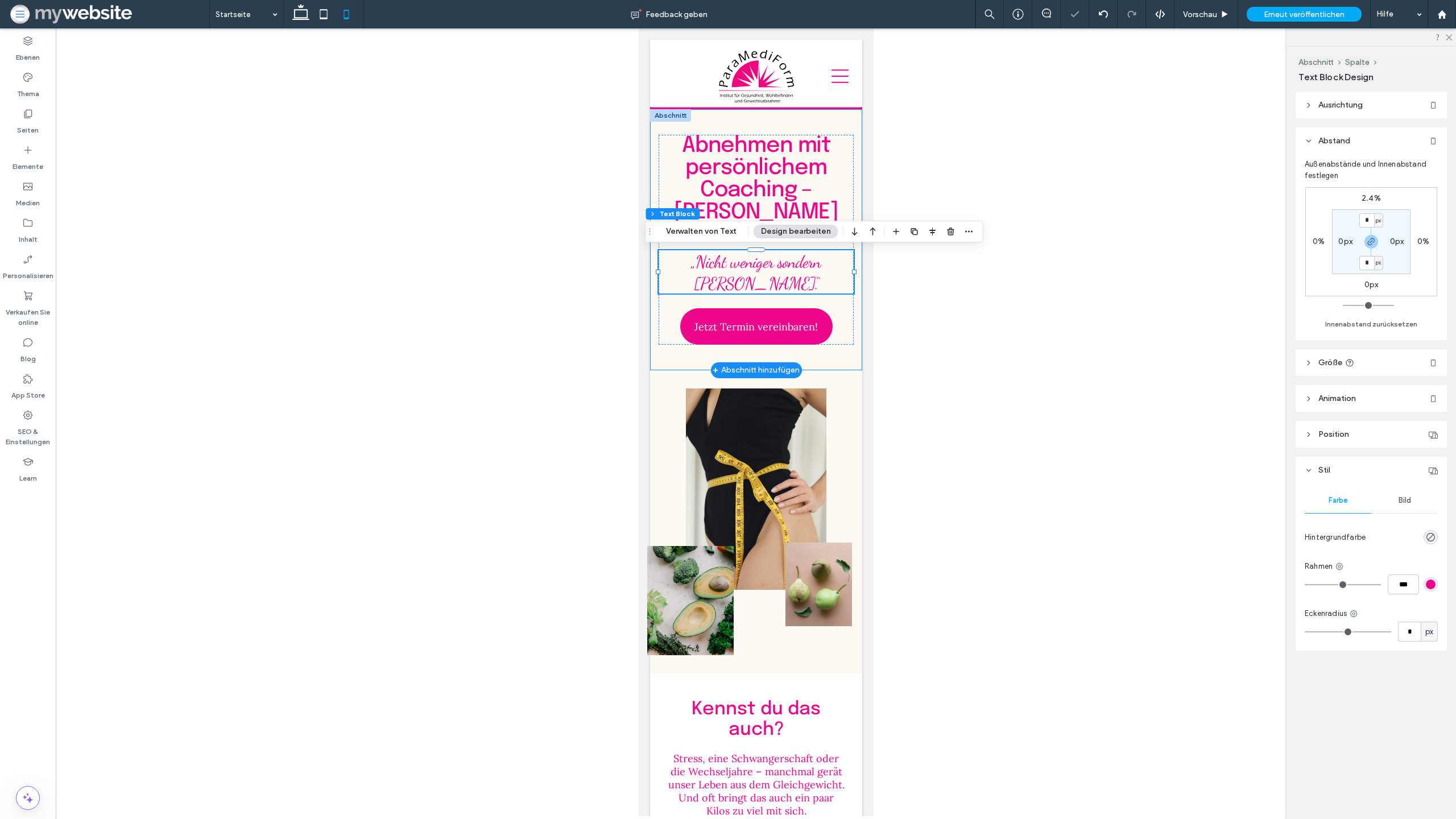
click at [855, 305] on div "Abnehmen mit persönlichem Coaching – Krankenkassen anerkannt! „Nicht weniger so…" at bounding box center [756, 240] width 213 height 261
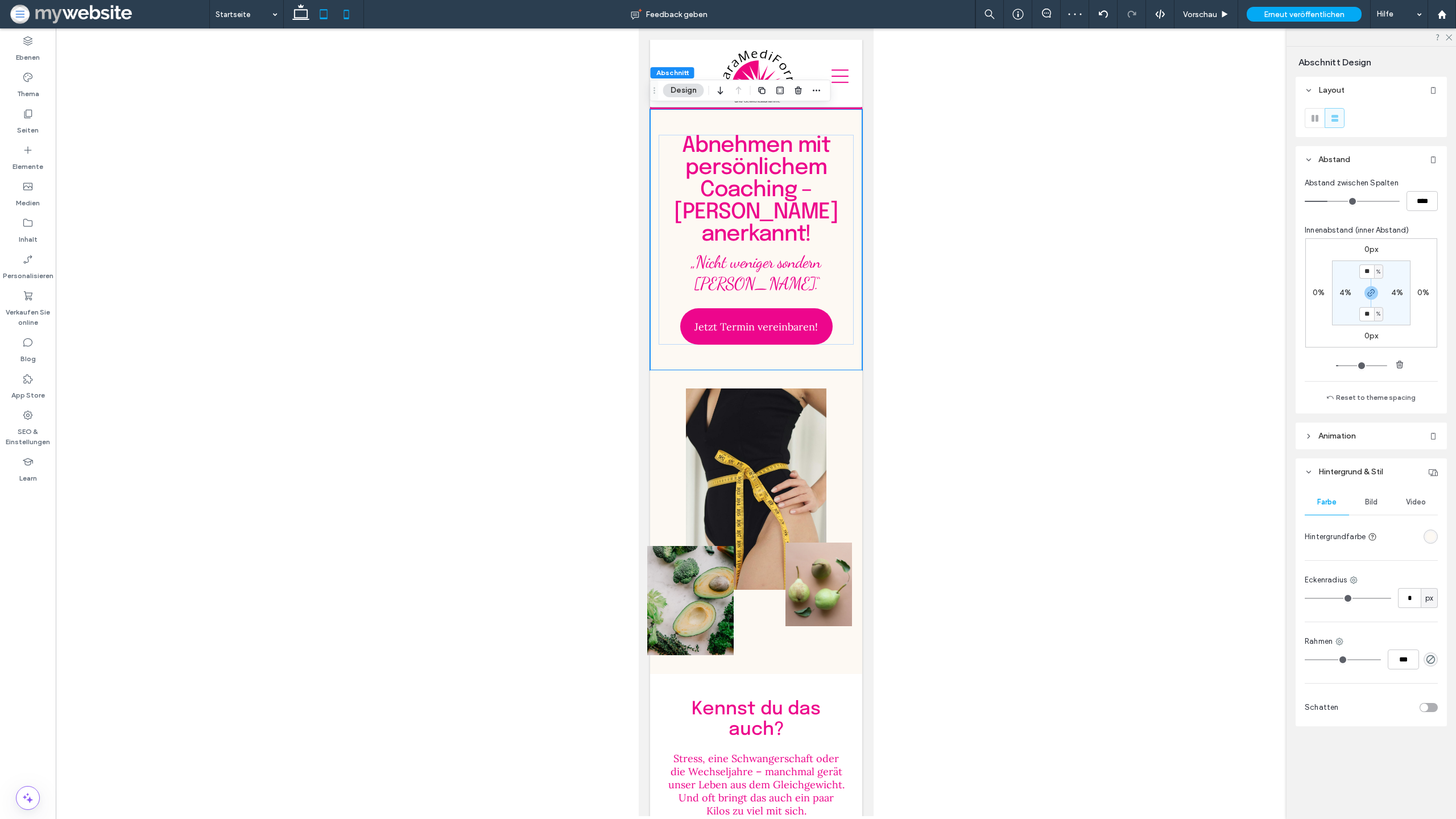
click at [324, 16] on icon at bounding box center [323, 14] width 23 height 23
type input "*"
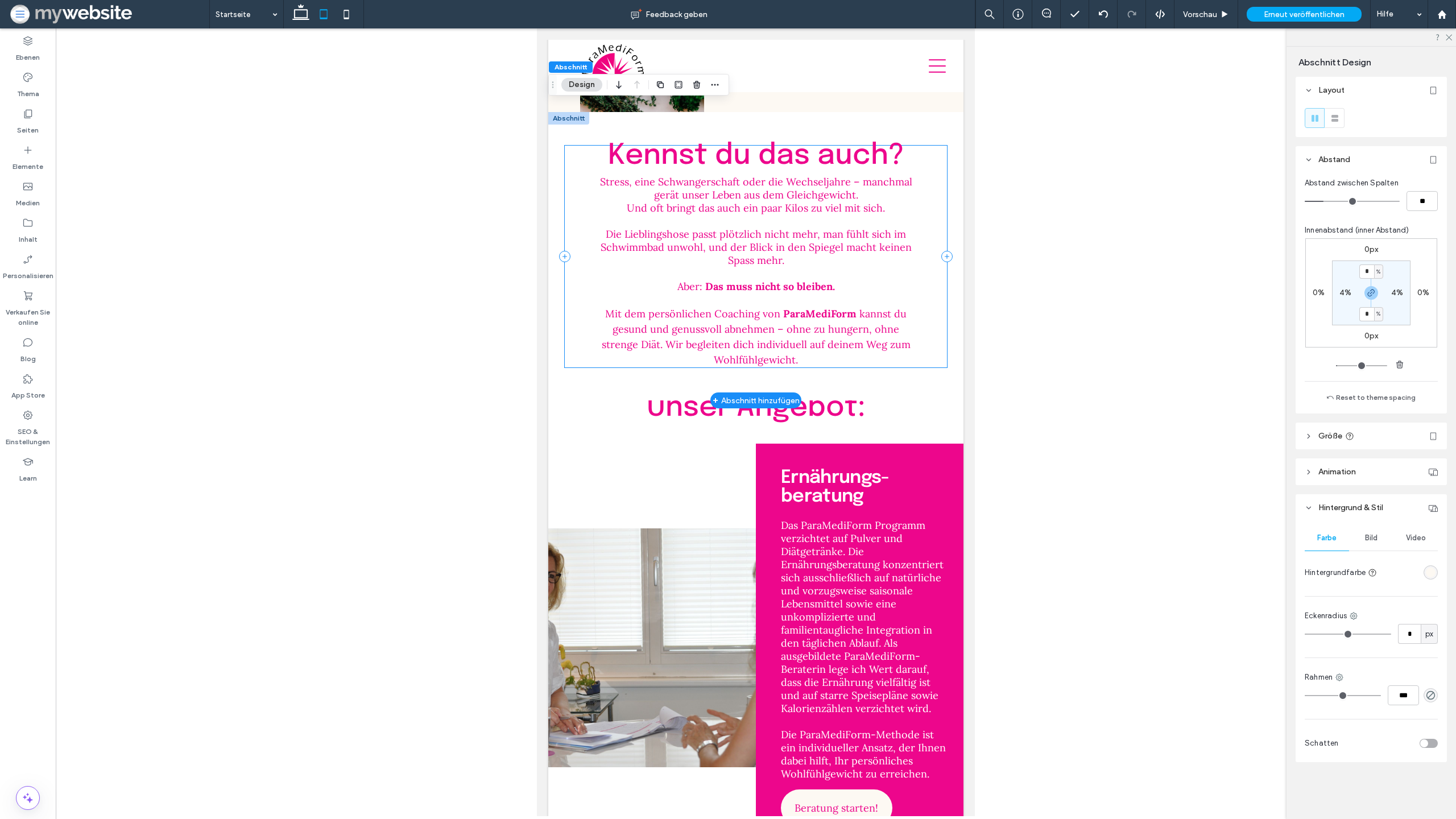
scroll to position [953, 0]
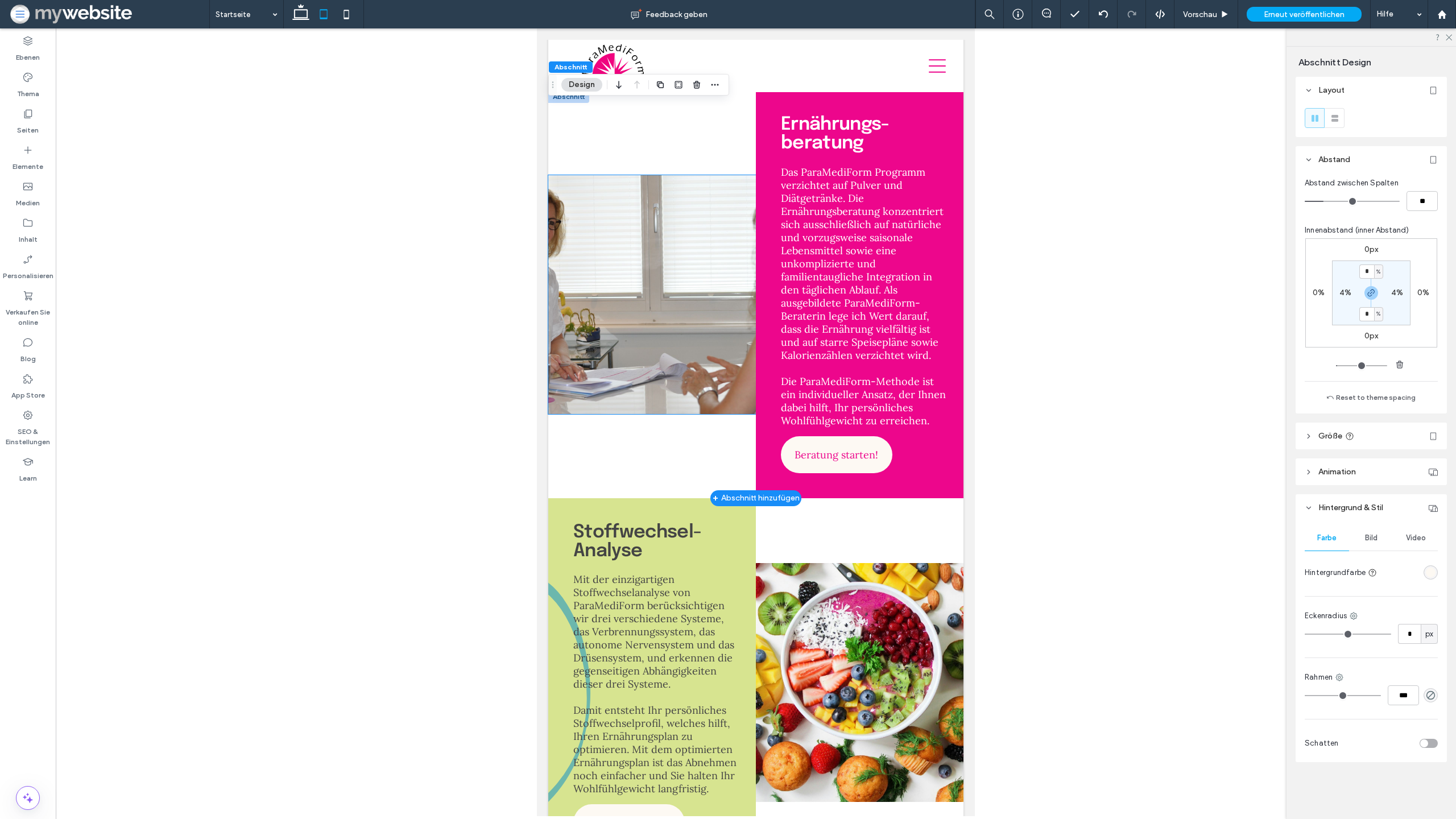
click at [641, 219] on img at bounding box center [652, 294] width 207 height 239
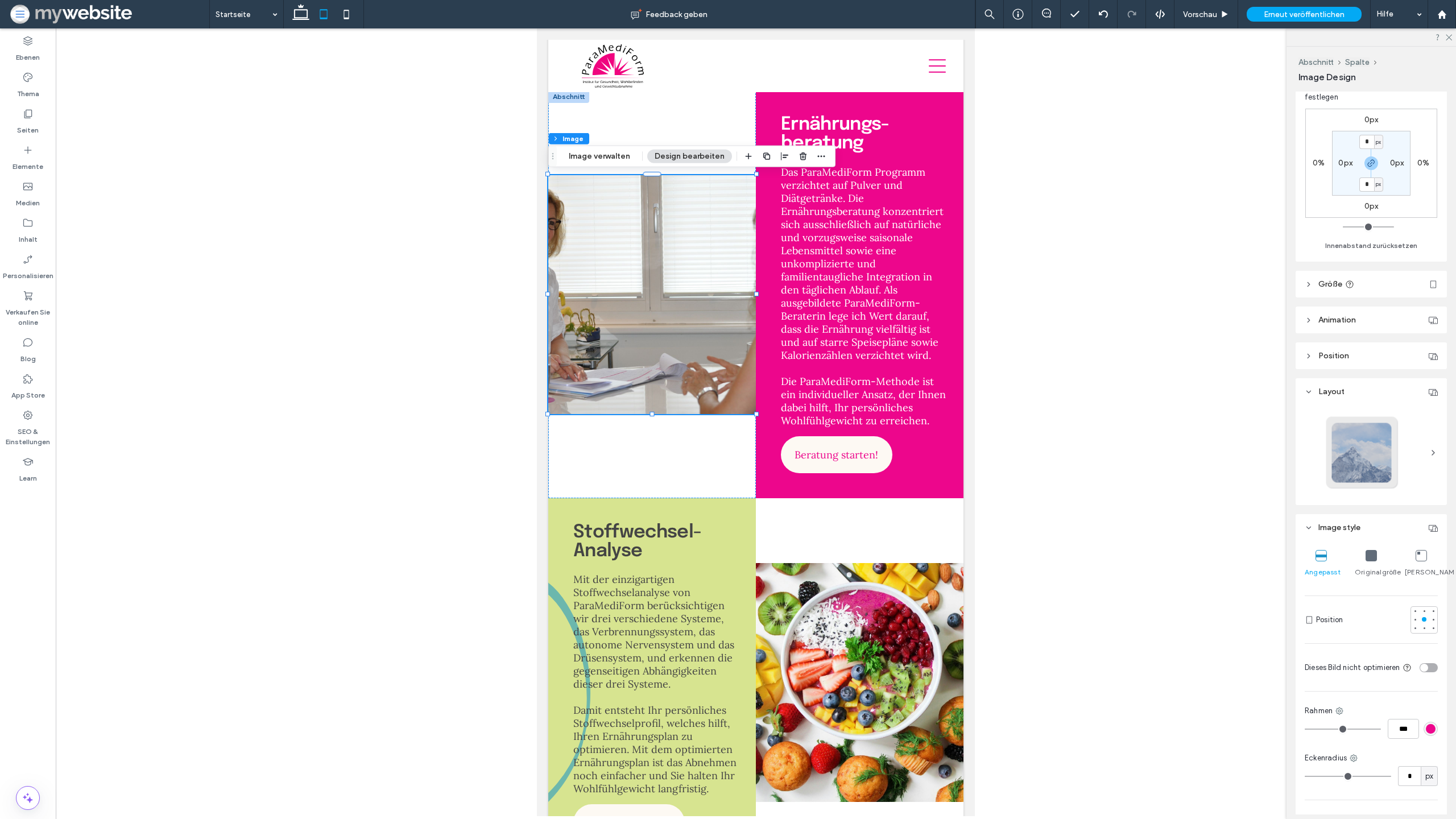
scroll to position [155, 0]
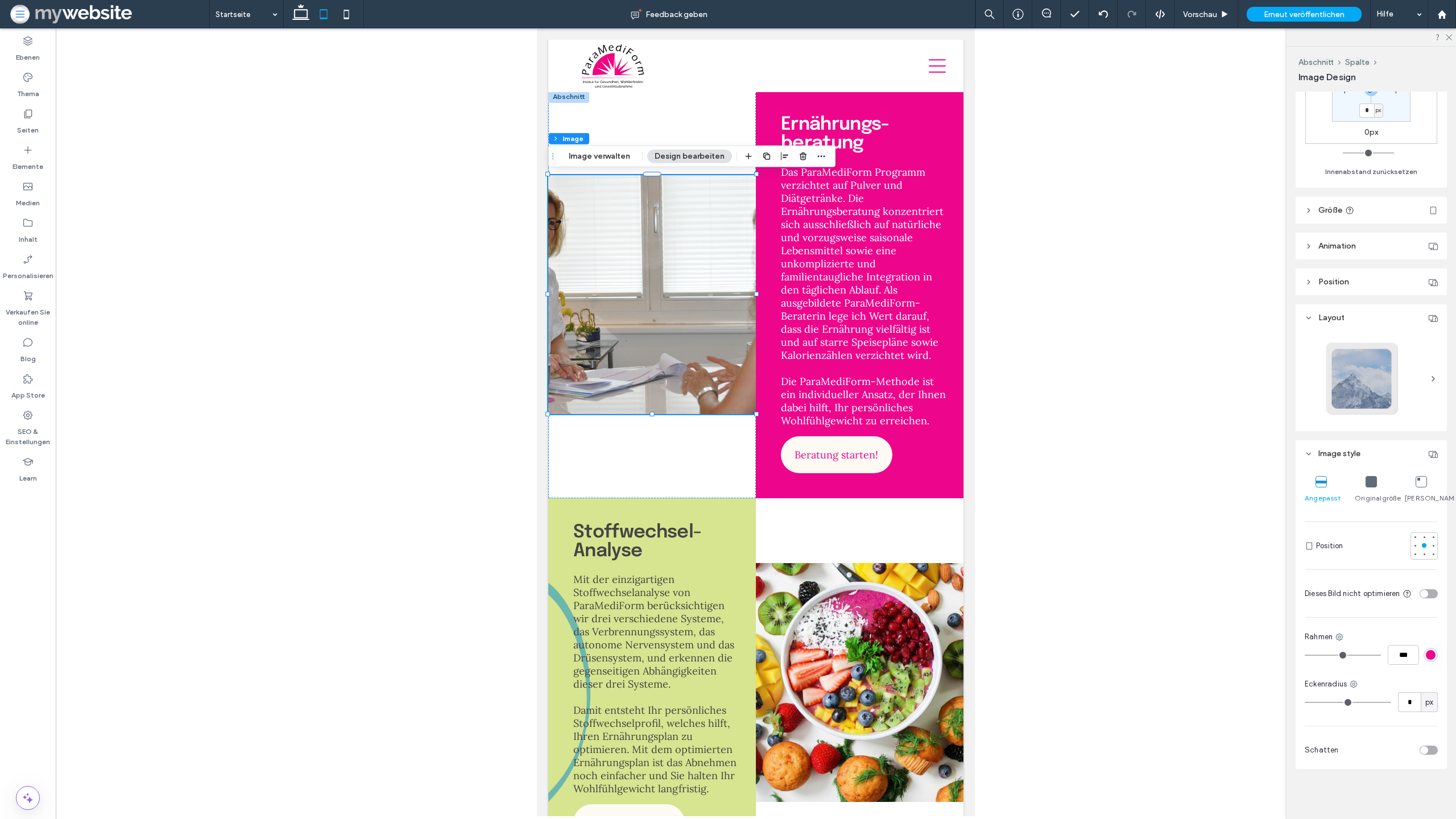
click at [1374, 480] on icon at bounding box center [1371, 481] width 11 height 11
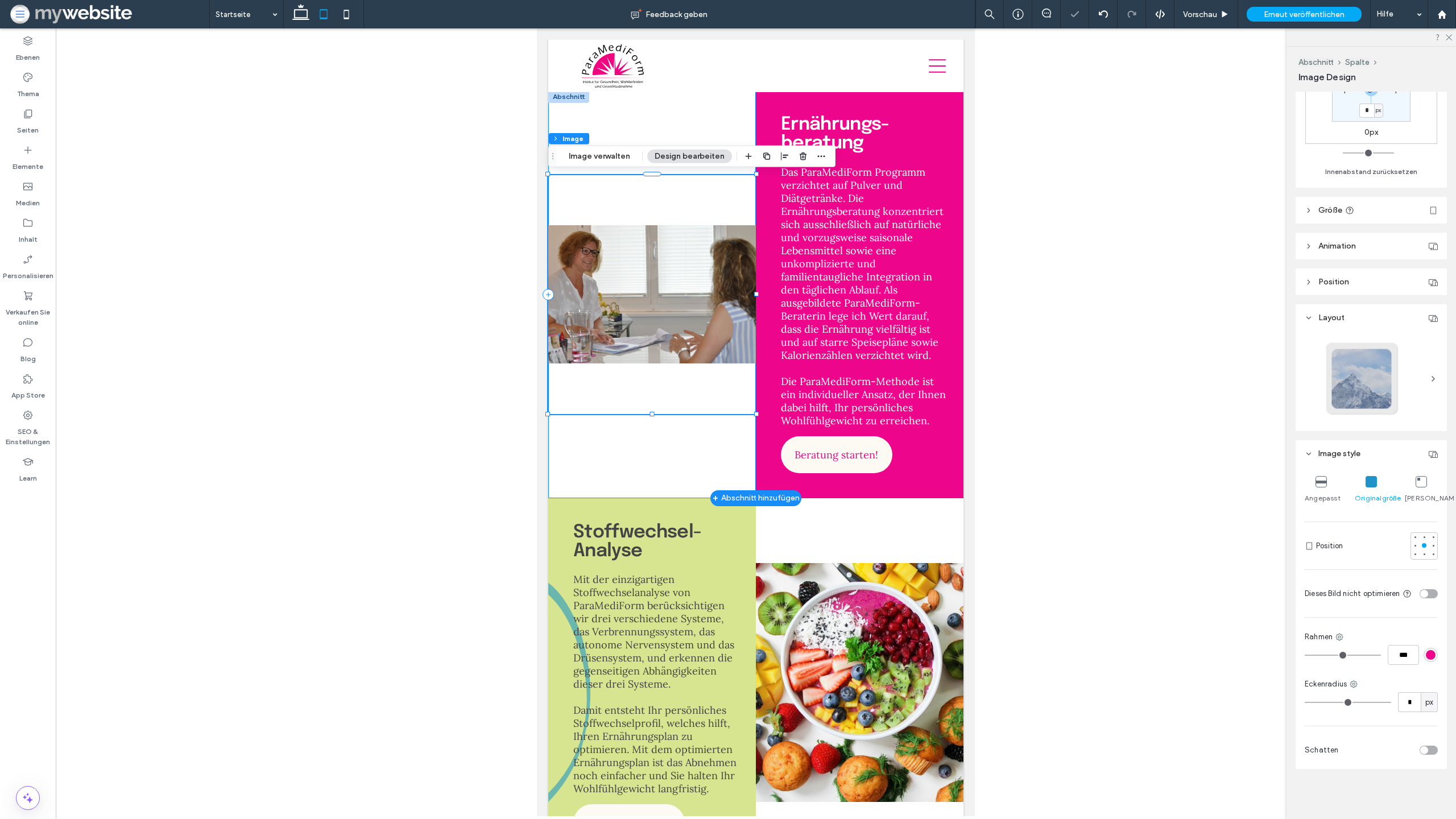
click at [625, 435] on div at bounding box center [652, 294] width 207 height 407
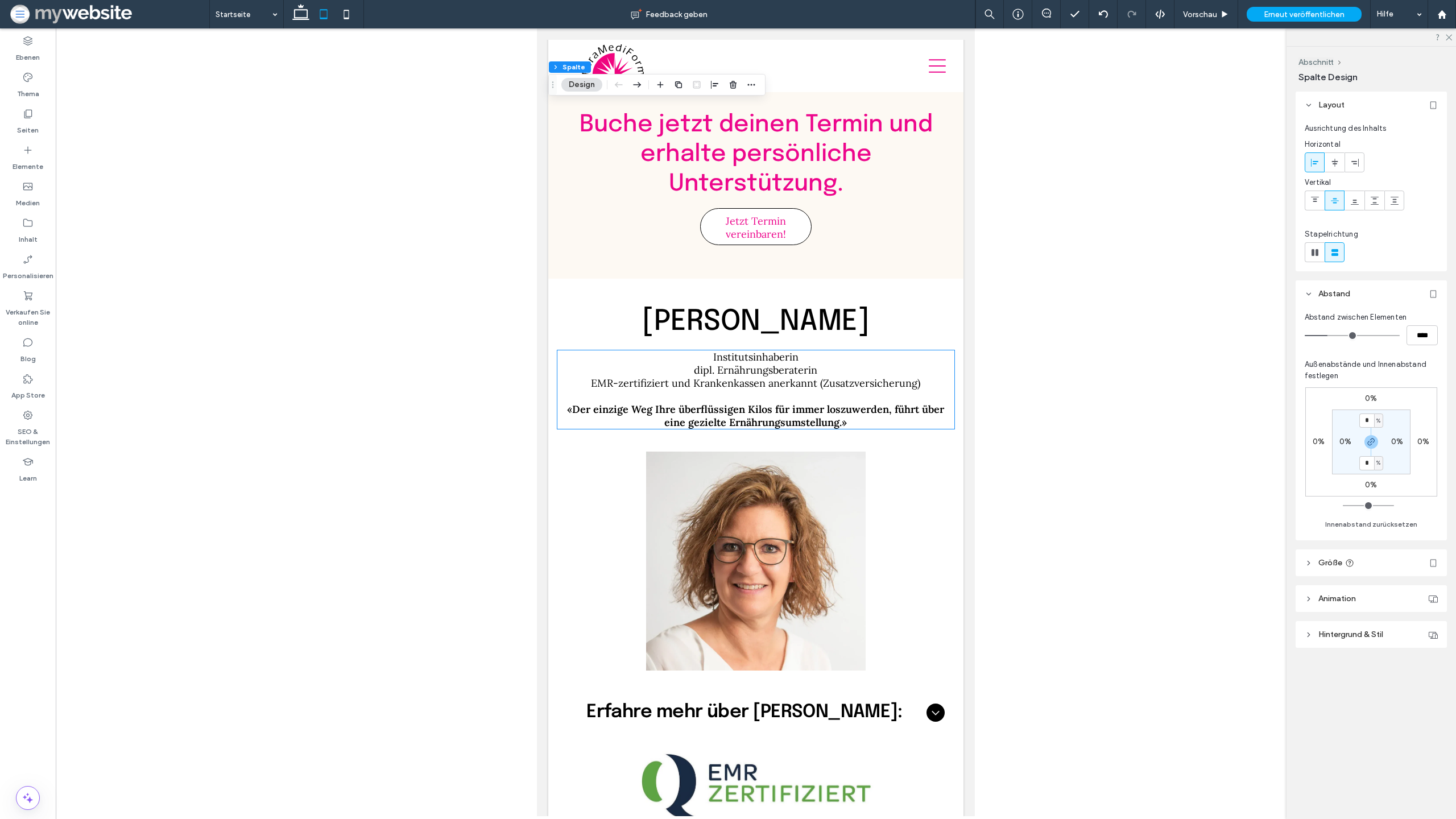
scroll to position [2962, 0]
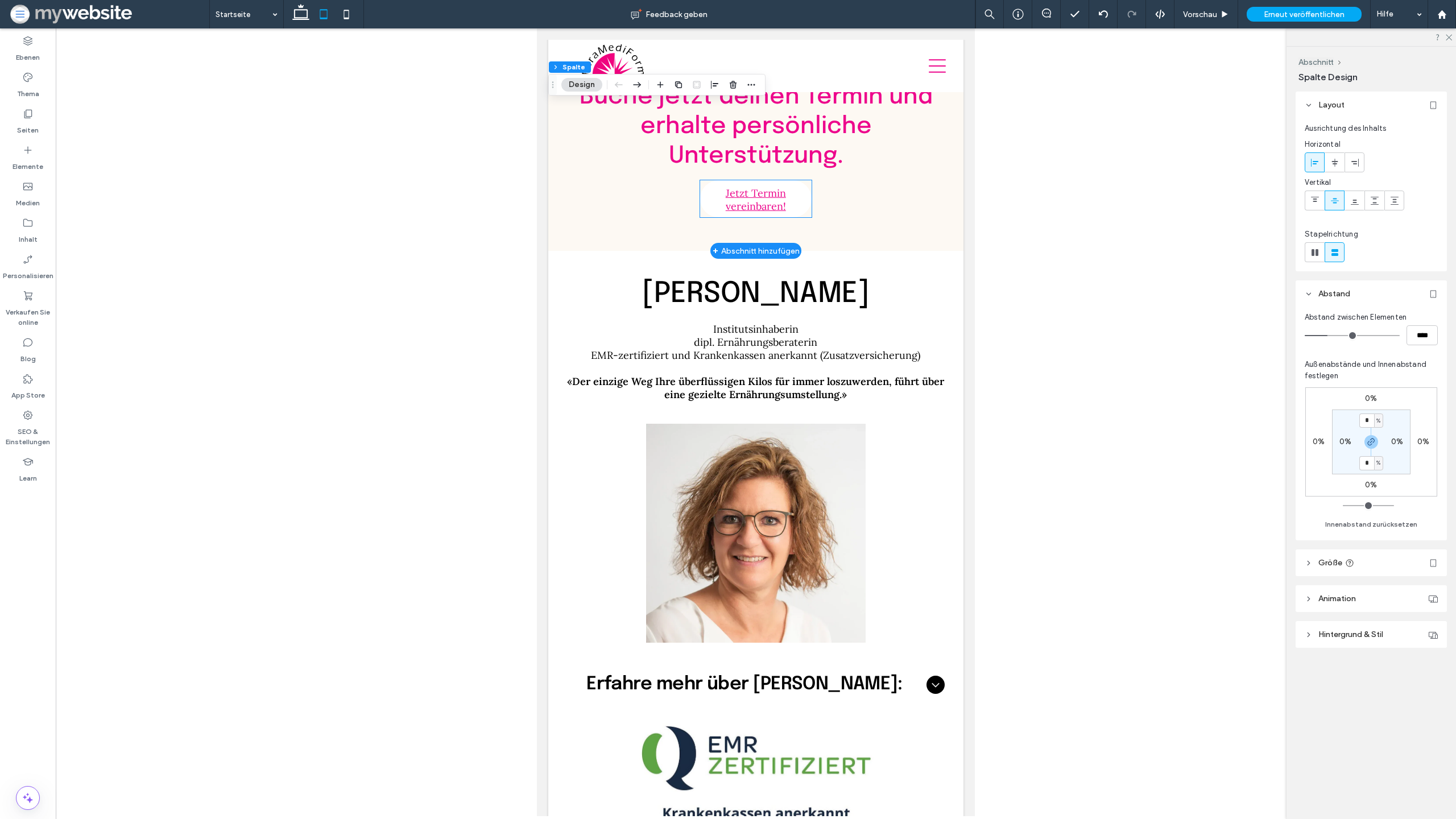
click at [810, 196] on link "Jetzt Termin vereinbaren!" at bounding box center [756, 198] width 111 height 37
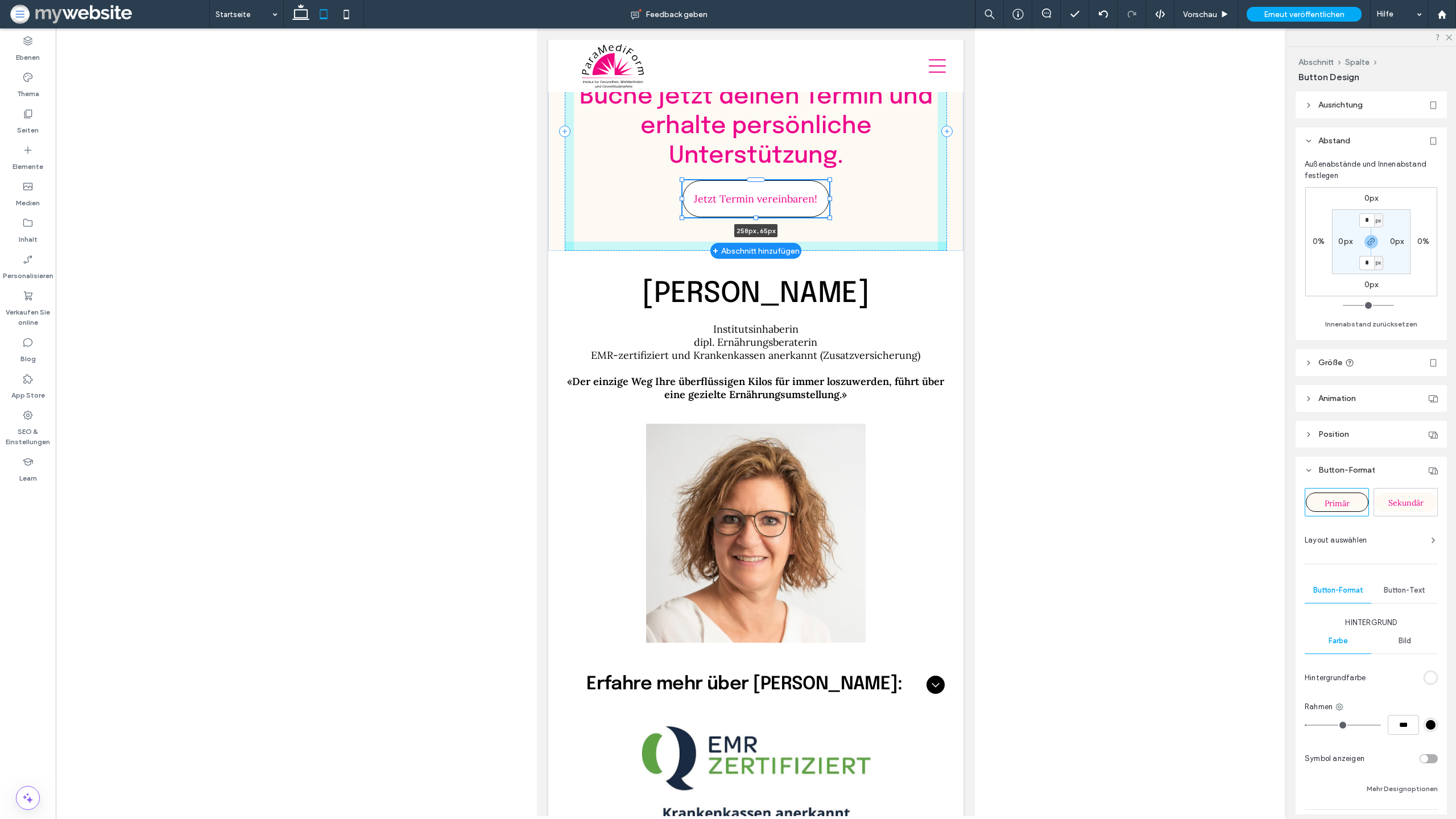
drag, startPoint x: 813, startPoint y: 198, endPoint x: 830, endPoint y: 197, distance: 17.0
click at [830, 197] on div at bounding box center [830, 199] width 4 height 4
type input "***"
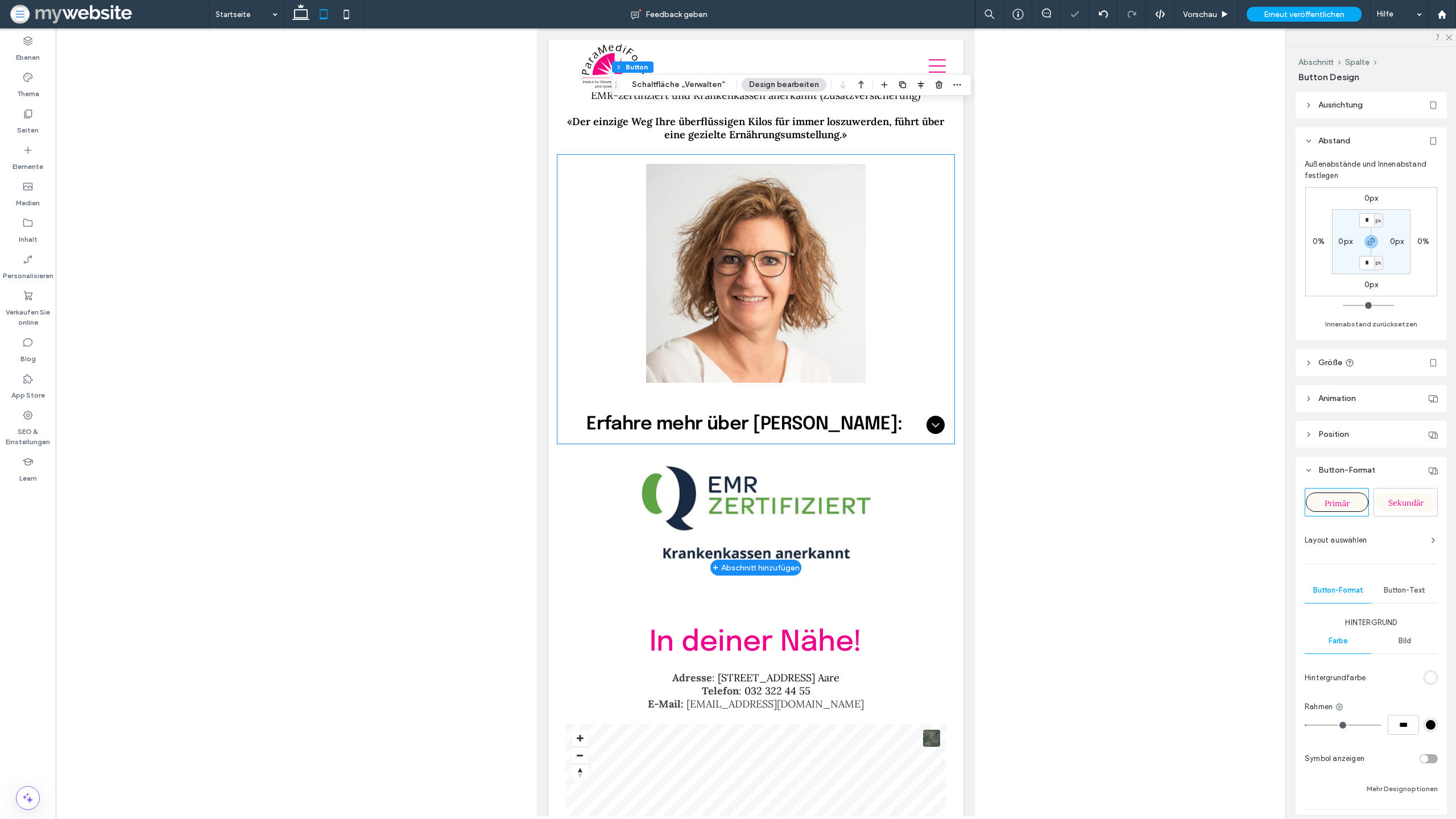
scroll to position [3218, 0]
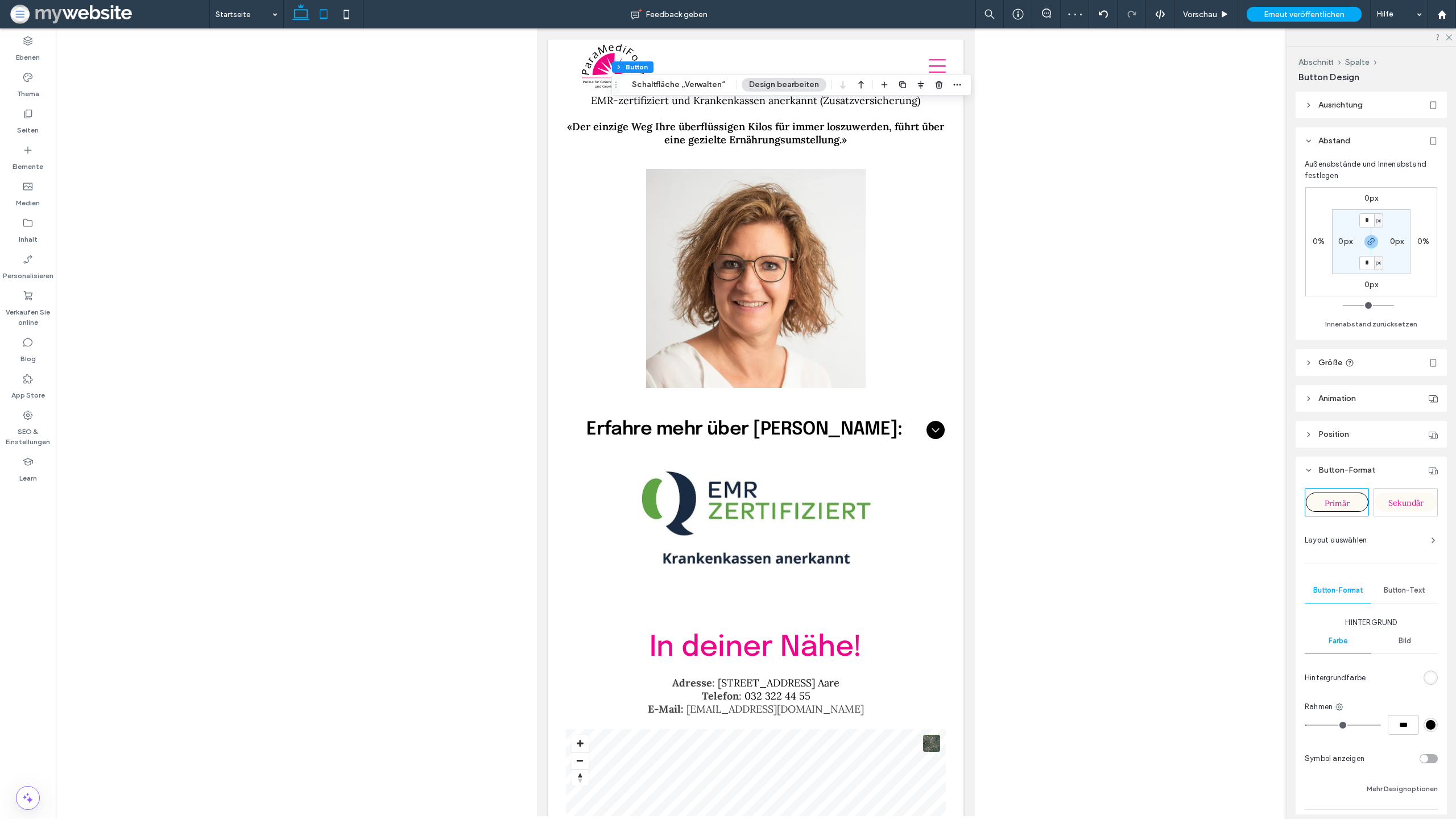
click at [307, 18] on use at bounding box center [300, 12] width 17 height 16
type input "***"
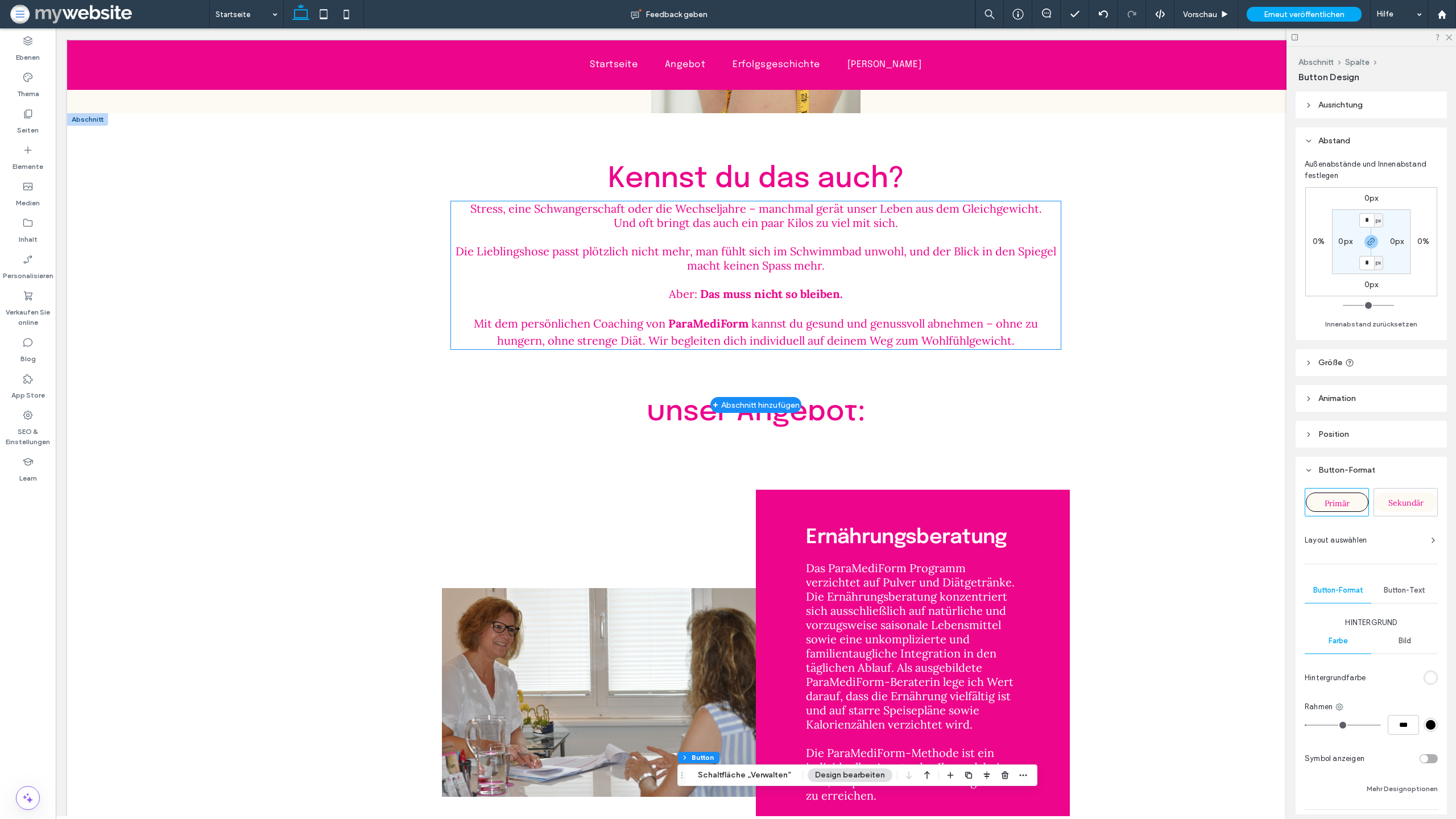
scroll to position [681, 0]
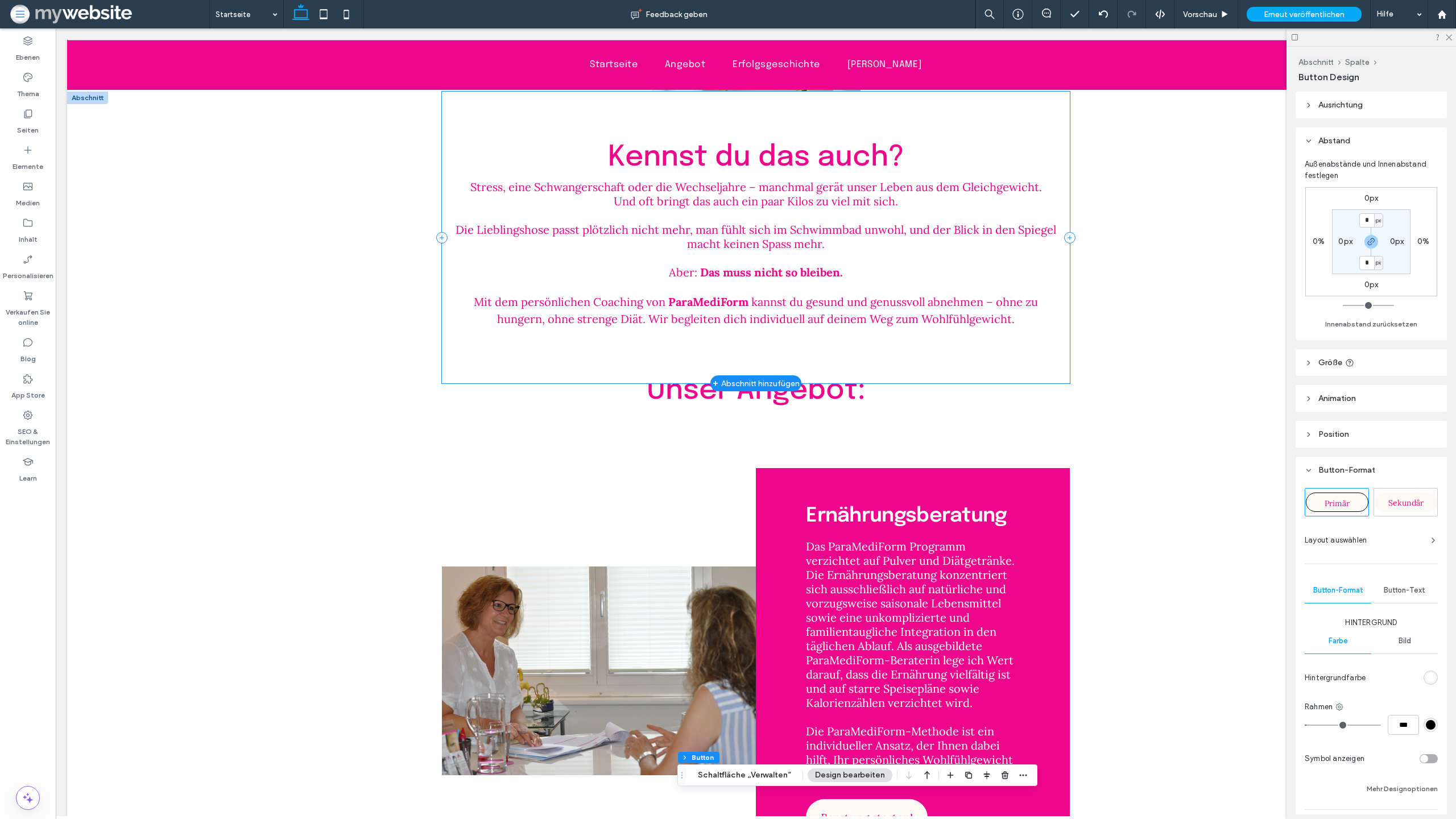
click at [684, 348] on div "Kennst du das auch? Stress, eine Schwangerschaft oder die Wechseljahre – manchm…" at bounding box center [756, 237] width 627 height 291
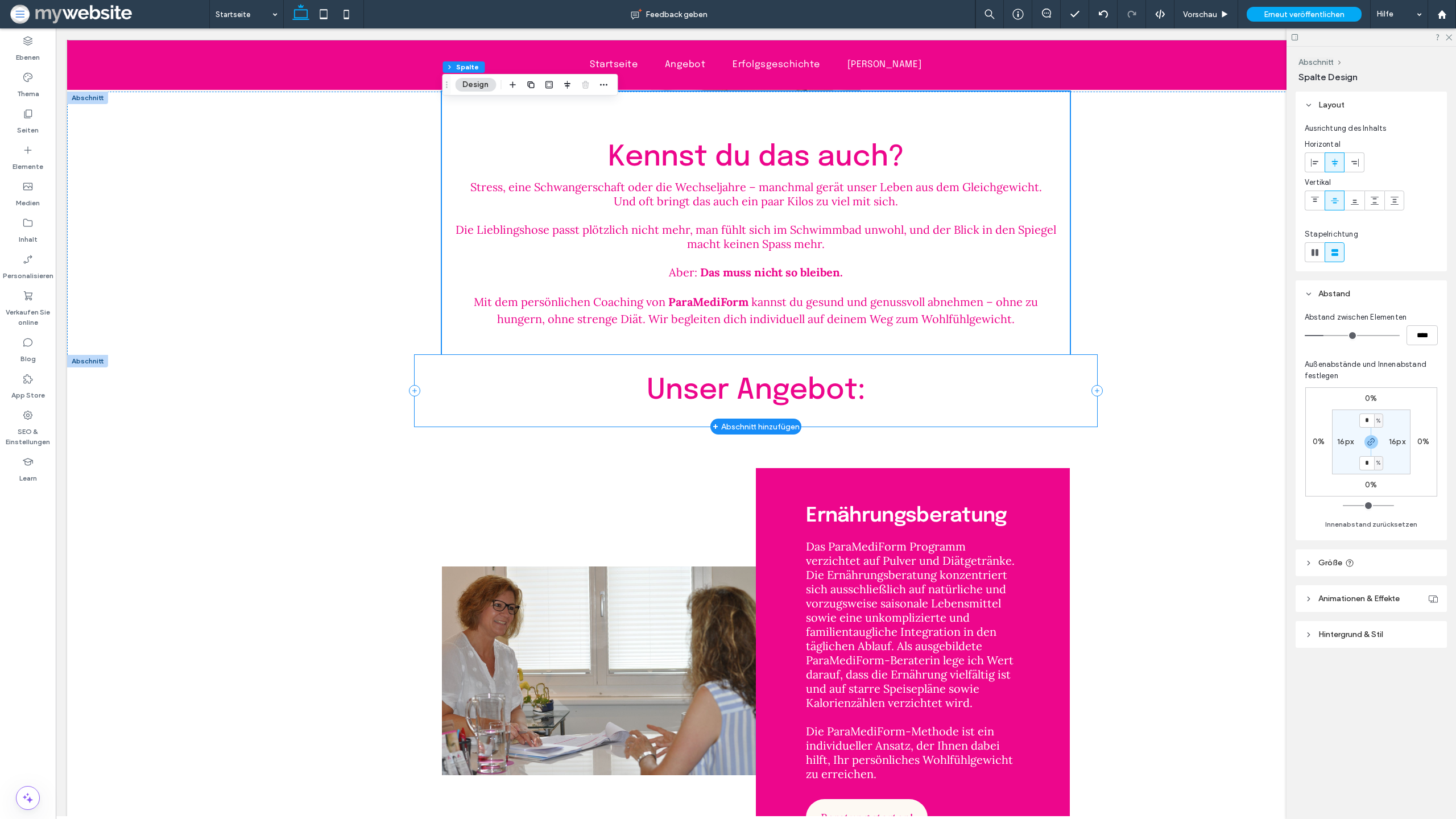
click at [625, 406] on div "Unser Angebot:" at bounding box center [756, 390] width 683 height 72
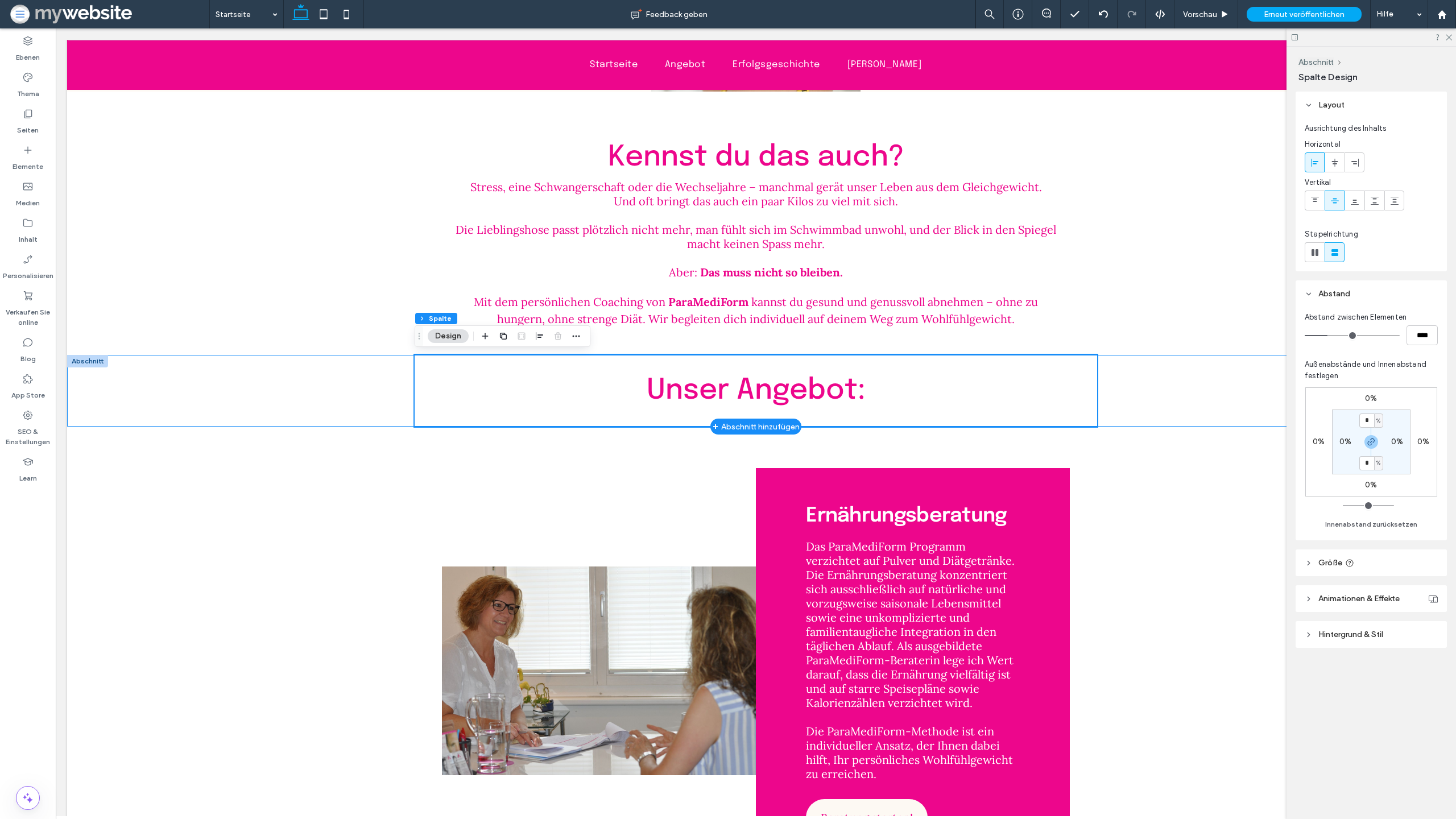
click at [302, 373] on div "Unser Angebot:" at bounding box center [756, 390] width 1378 height 72
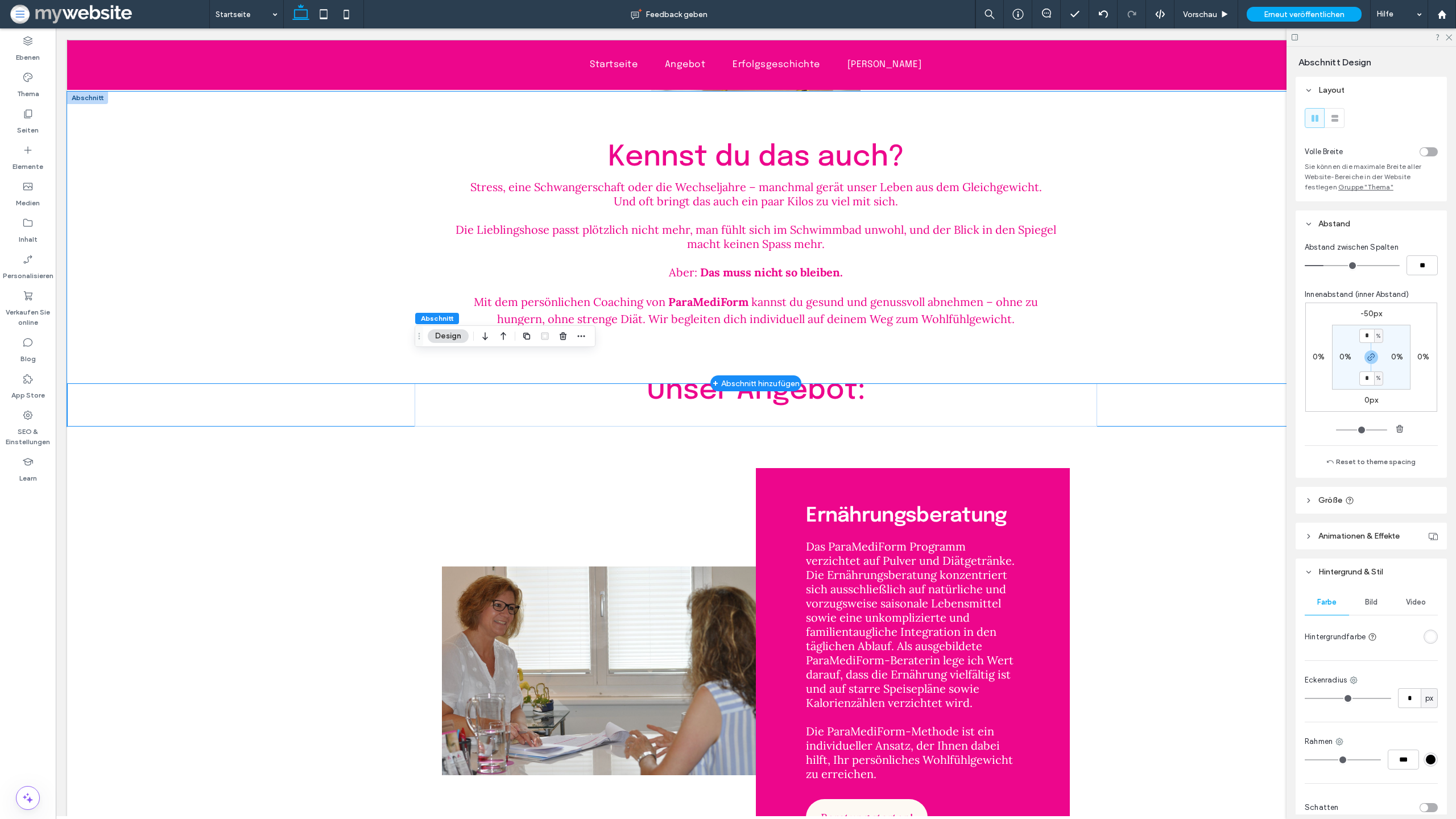
click at [343, 374] on div "Kennst du das auch? Stress, eine Schwangerschaft oder die Wechseljahre – manchm…" at bounding box center [756, 237] width 1378 height 291
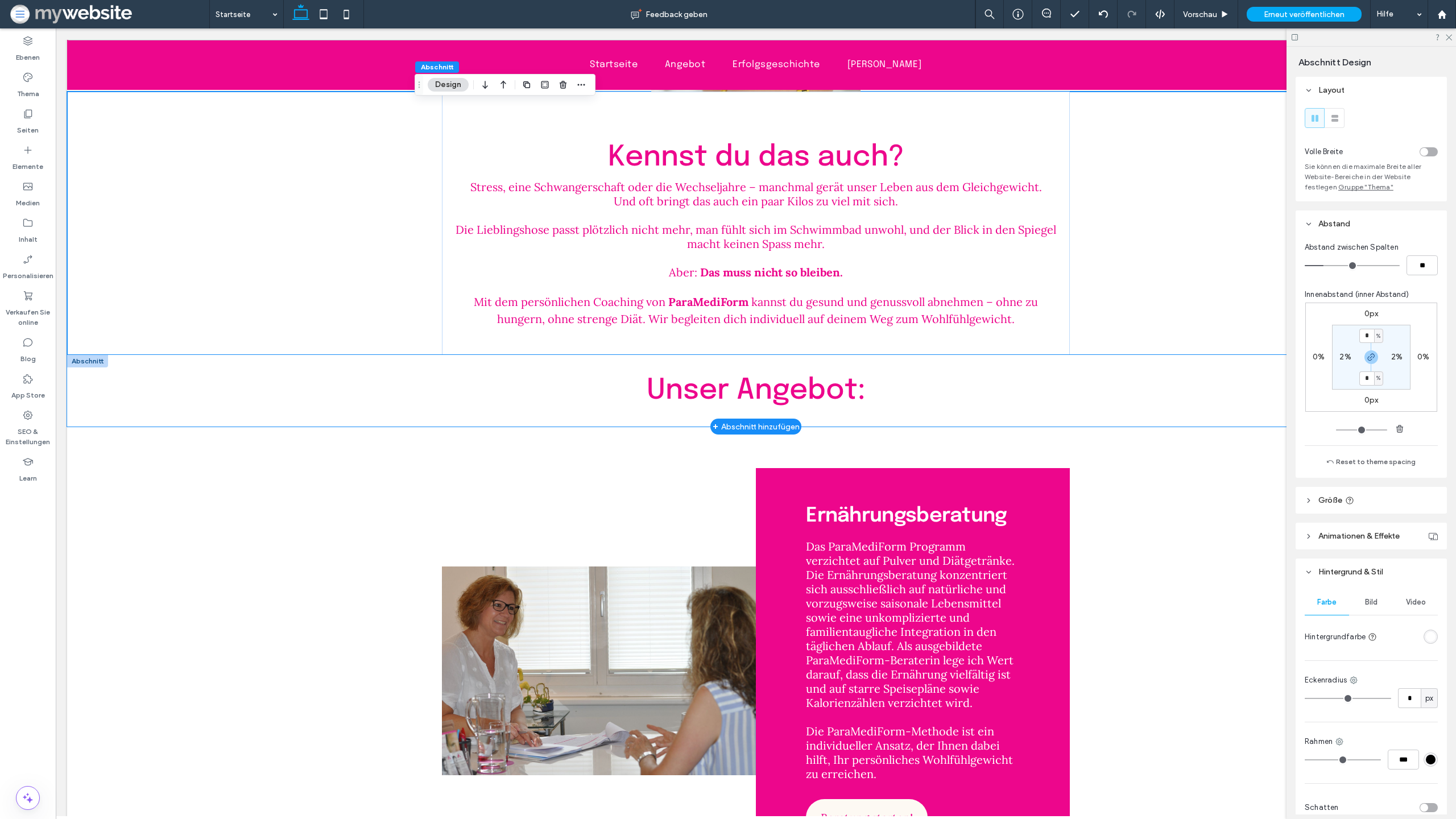
click at [353, 386] on div "Unser Angebot:" at bounding box center [756, 390] width 1378 height 72
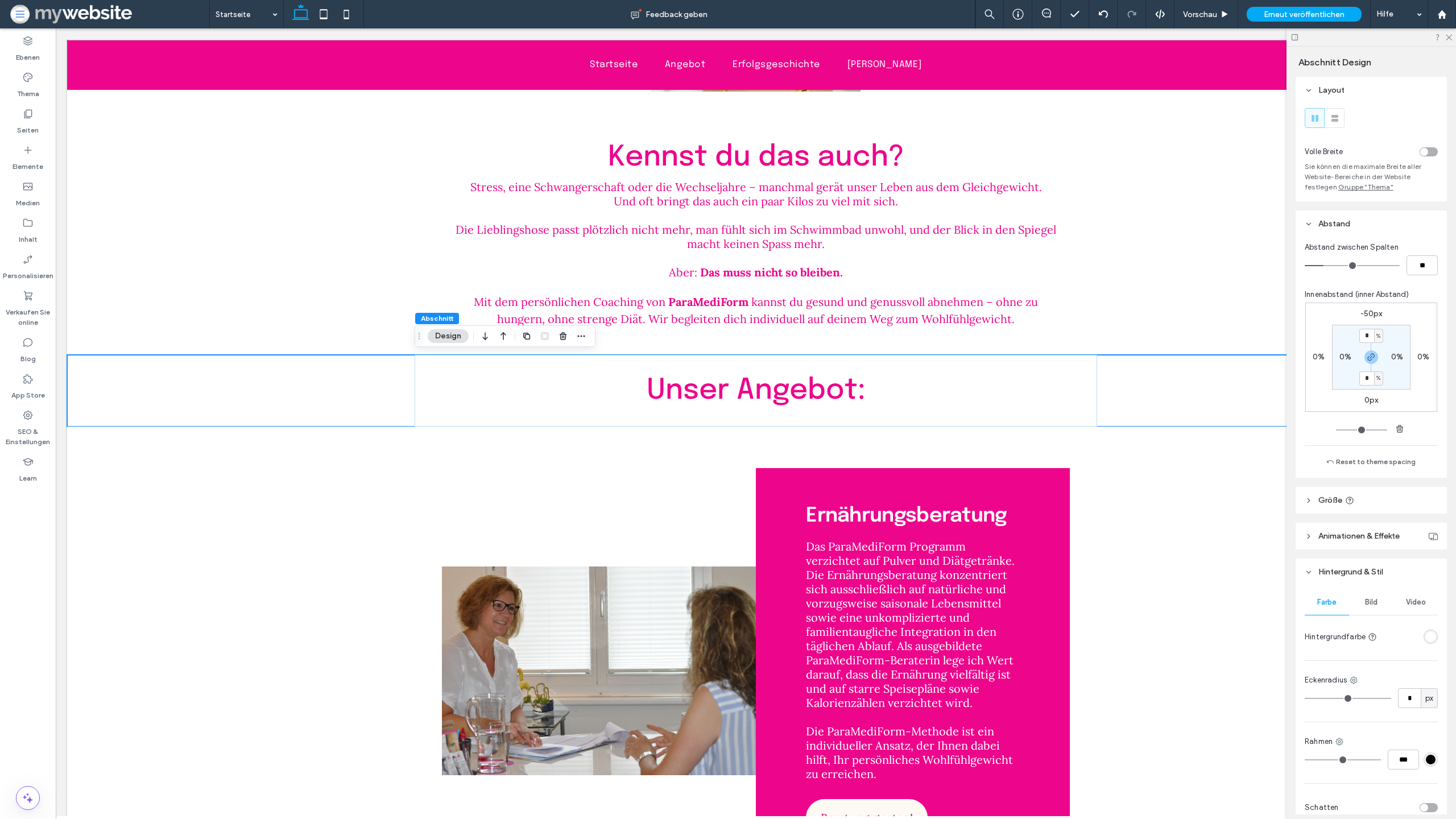
click at [1367, 311] on label "-50px" at bounding box center [1372, 314] width 22 height 10
type input "*"
click at [1371, 312] on input "*" at bounding box center [1367, 314] width 15 height 14
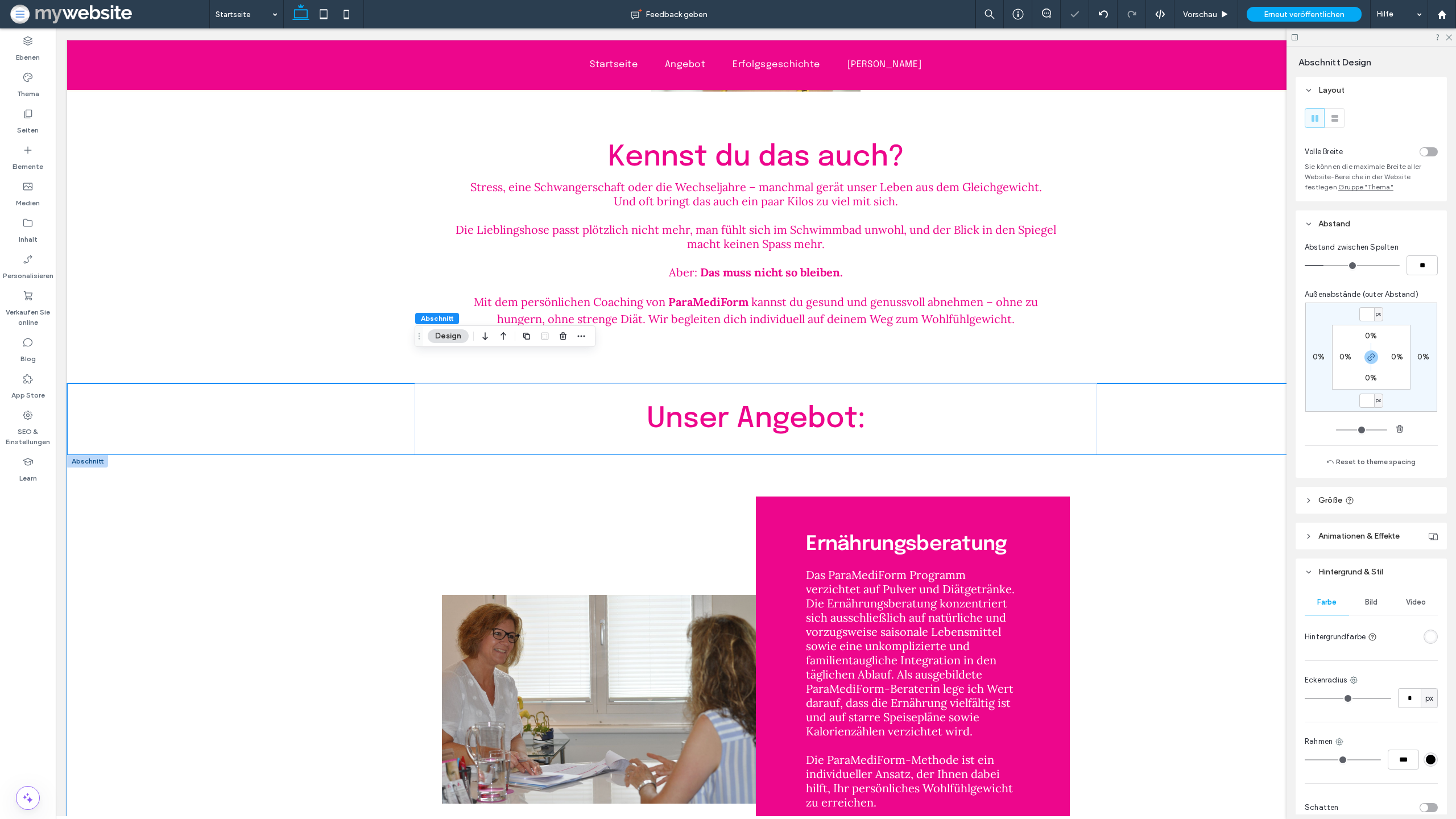
click at [1080, 494] on div "Ernährungs­beratung Das ParaMediForm Programm verzichtet auf Pulver und Diätget…" at bounding box center [756, 679] width 683 height 448
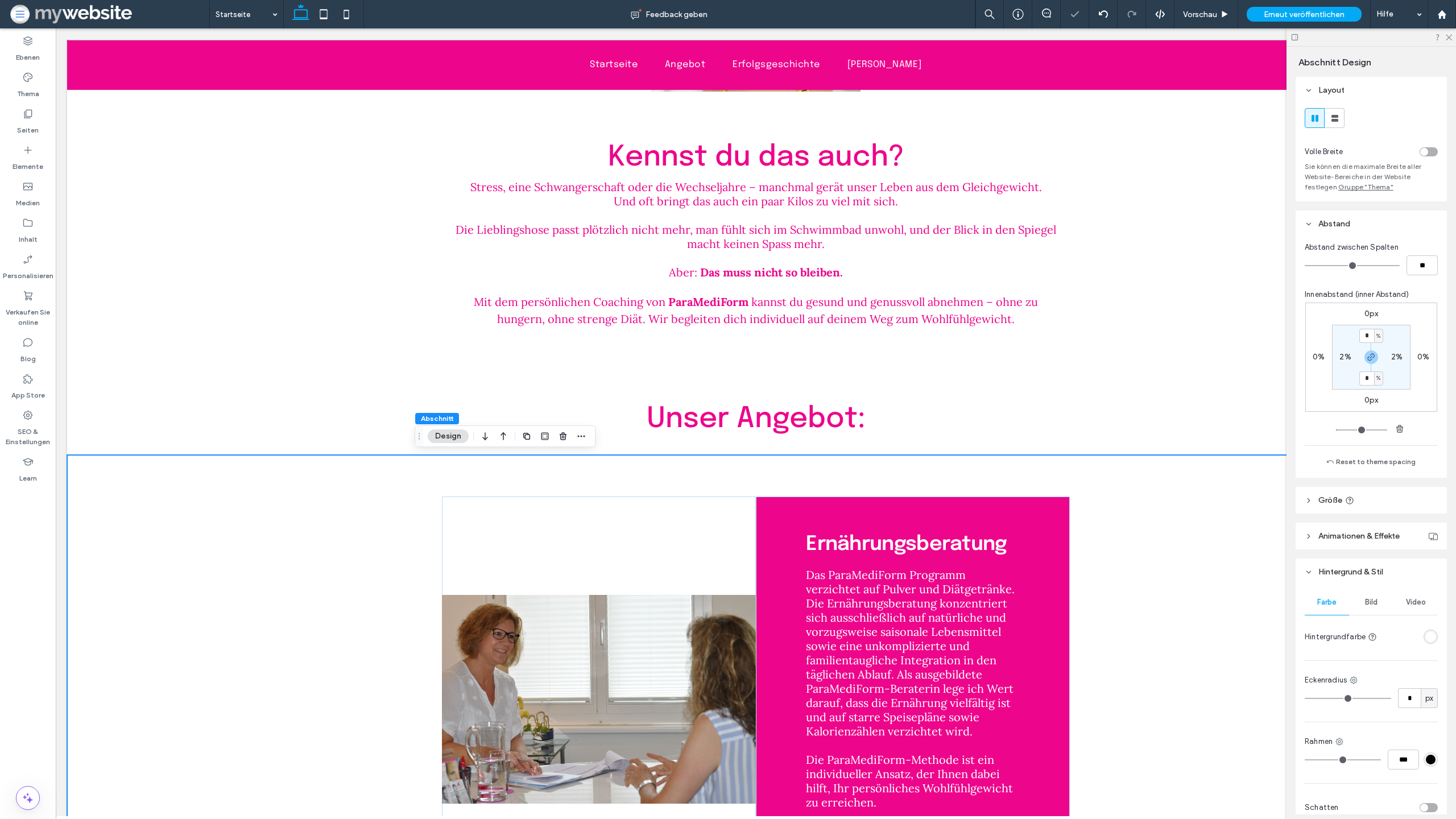
click at [1162, 493] on div "Ernährungs­beratung Das ParaMediForm Programm verzichtet auf Pulver und Diätget…" at bounding box center [756, 679] width 1378 height 448
click at [1370, 339] on input "*" at bounding box center [1367, 336] width 15 height 14
type input "*"
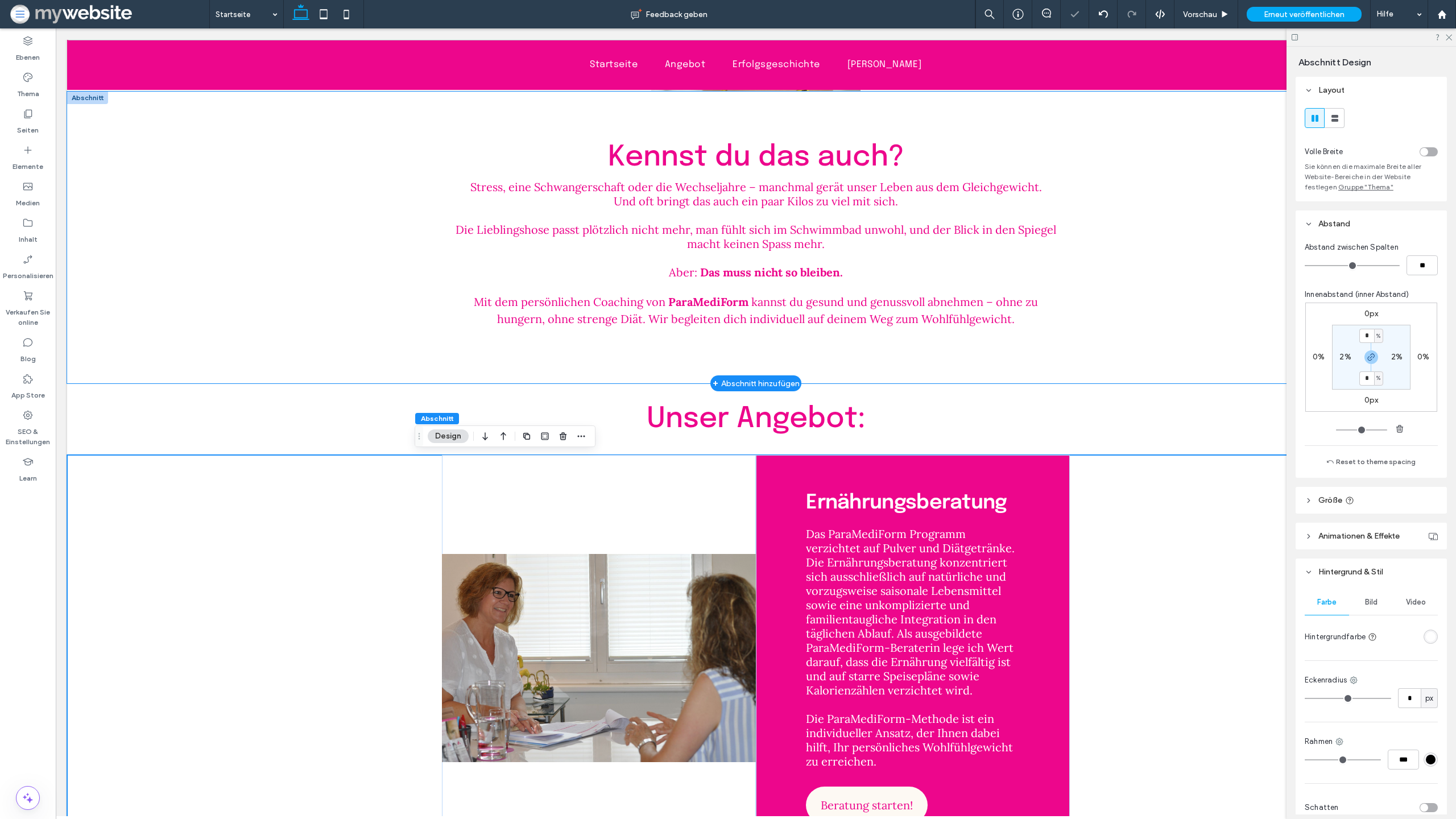
click at [1143, 376] on div "Kennst du das auch? Stress, eine Schwangerschaft oder die Wechseljahre – manchm…" at bounding box center [756, 237] width 1378 height 291
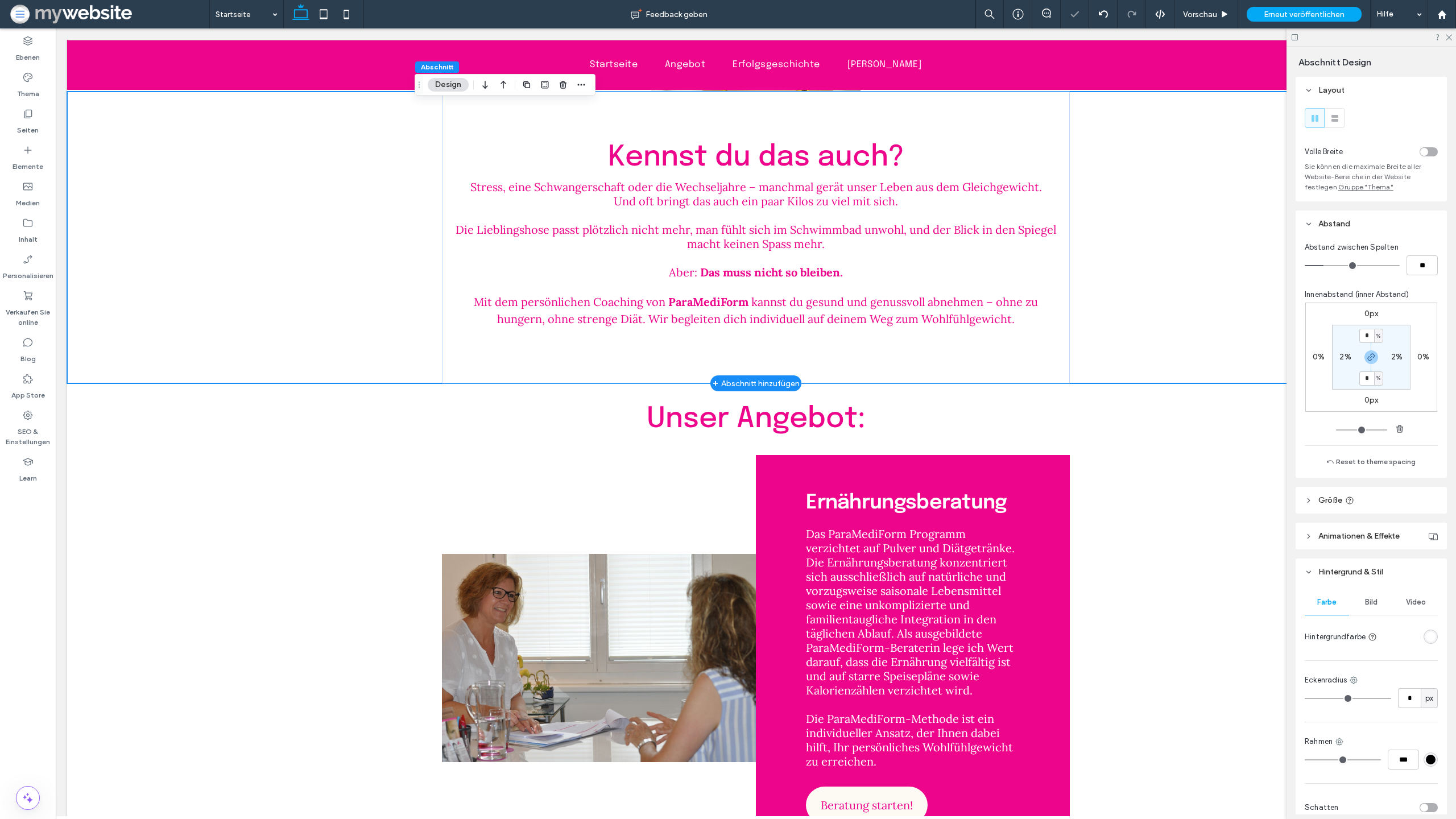
click at [1134, 276] on div "Kennst du das auch? Stress, eine Schwangerschaft oder die Wechseljahre – manchm…" at bounding box center [756, 237] width 1378 height 291
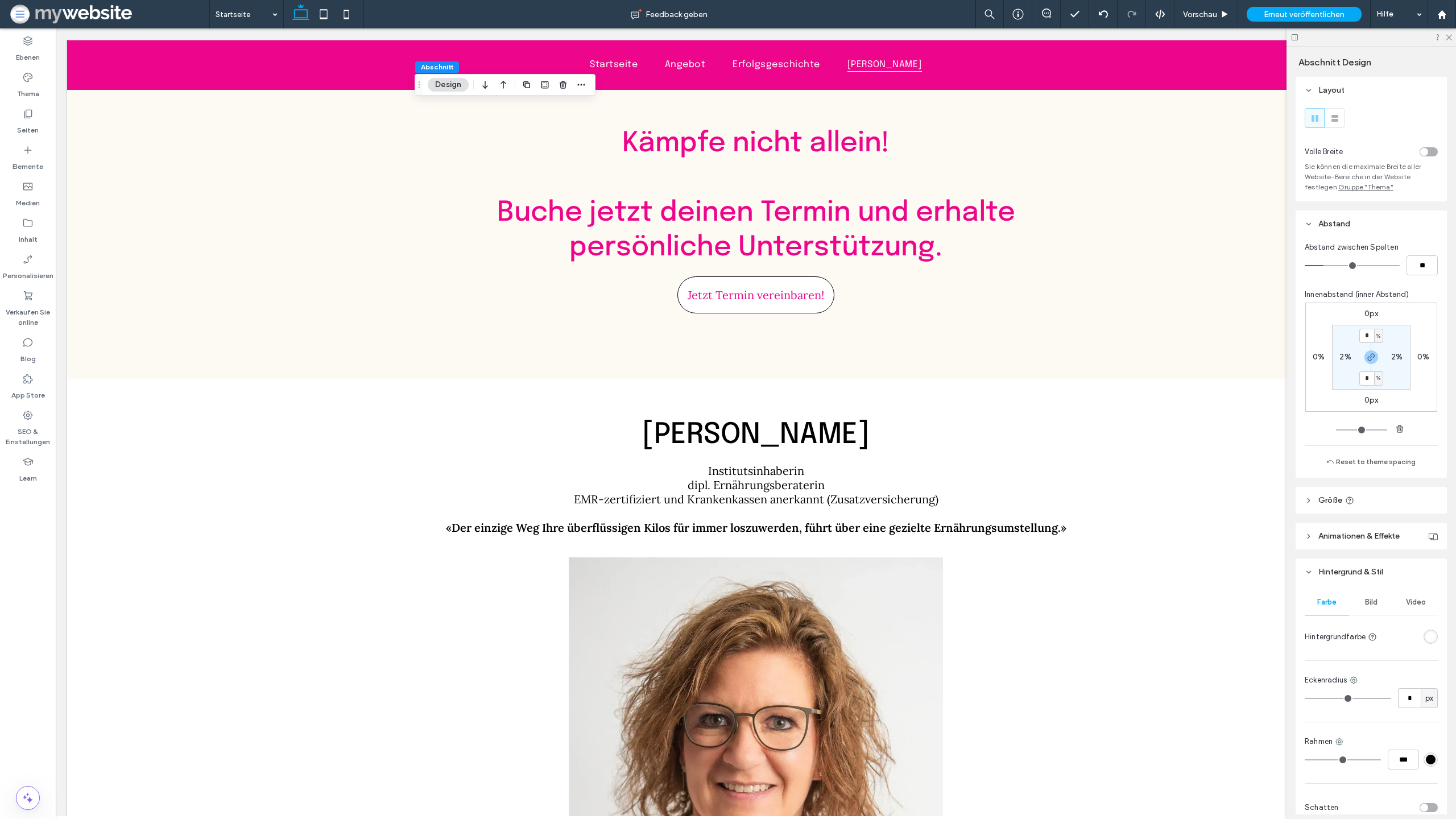
scroll to position [2914, 0]
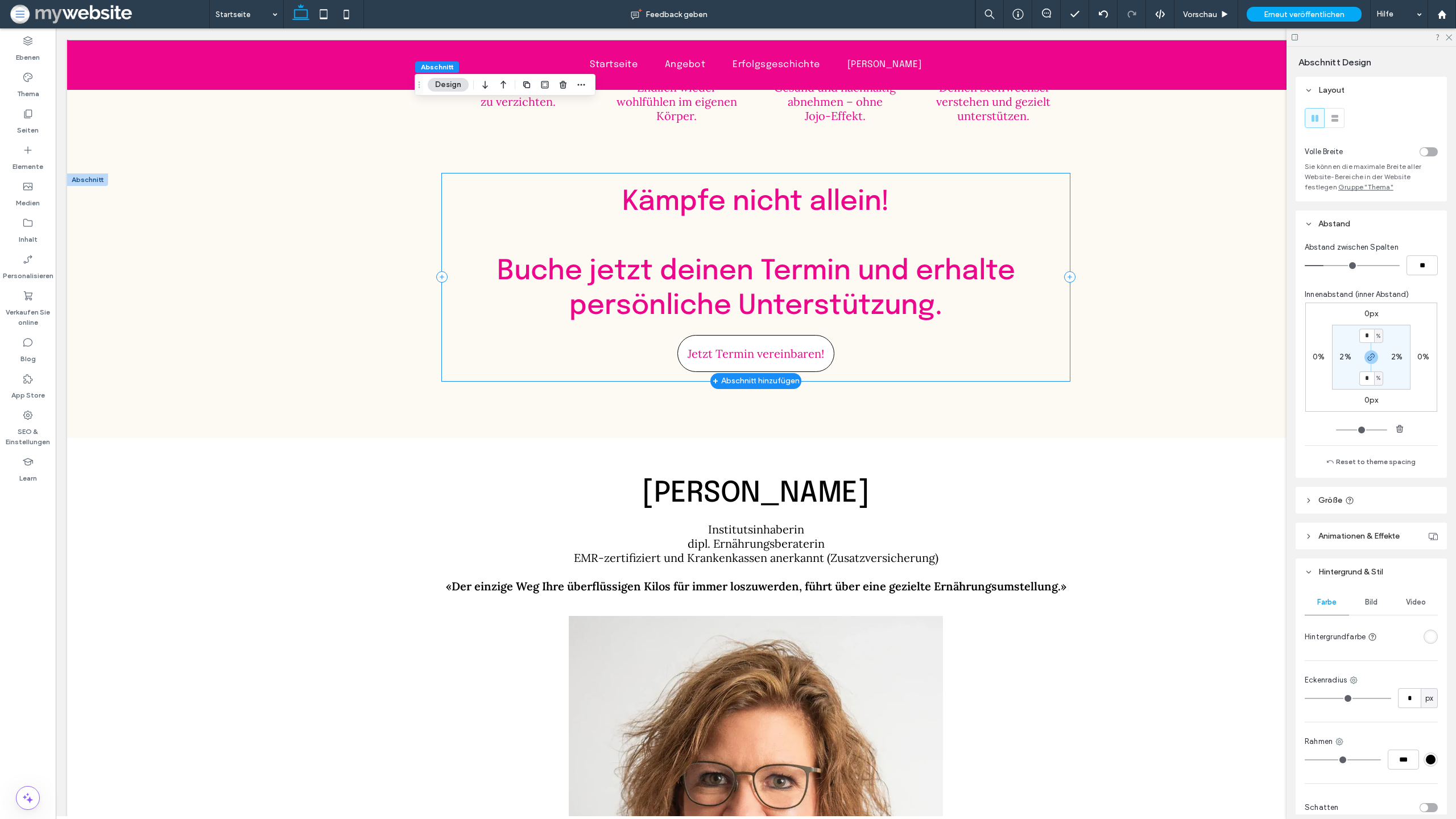
click at [1052, 319] on div "Kämpfe nicht allein! ﻿ Buche jetzt deinen Termin und erhalte persönliche Unters…" at bounding box center [756, 277] width 627 height 207
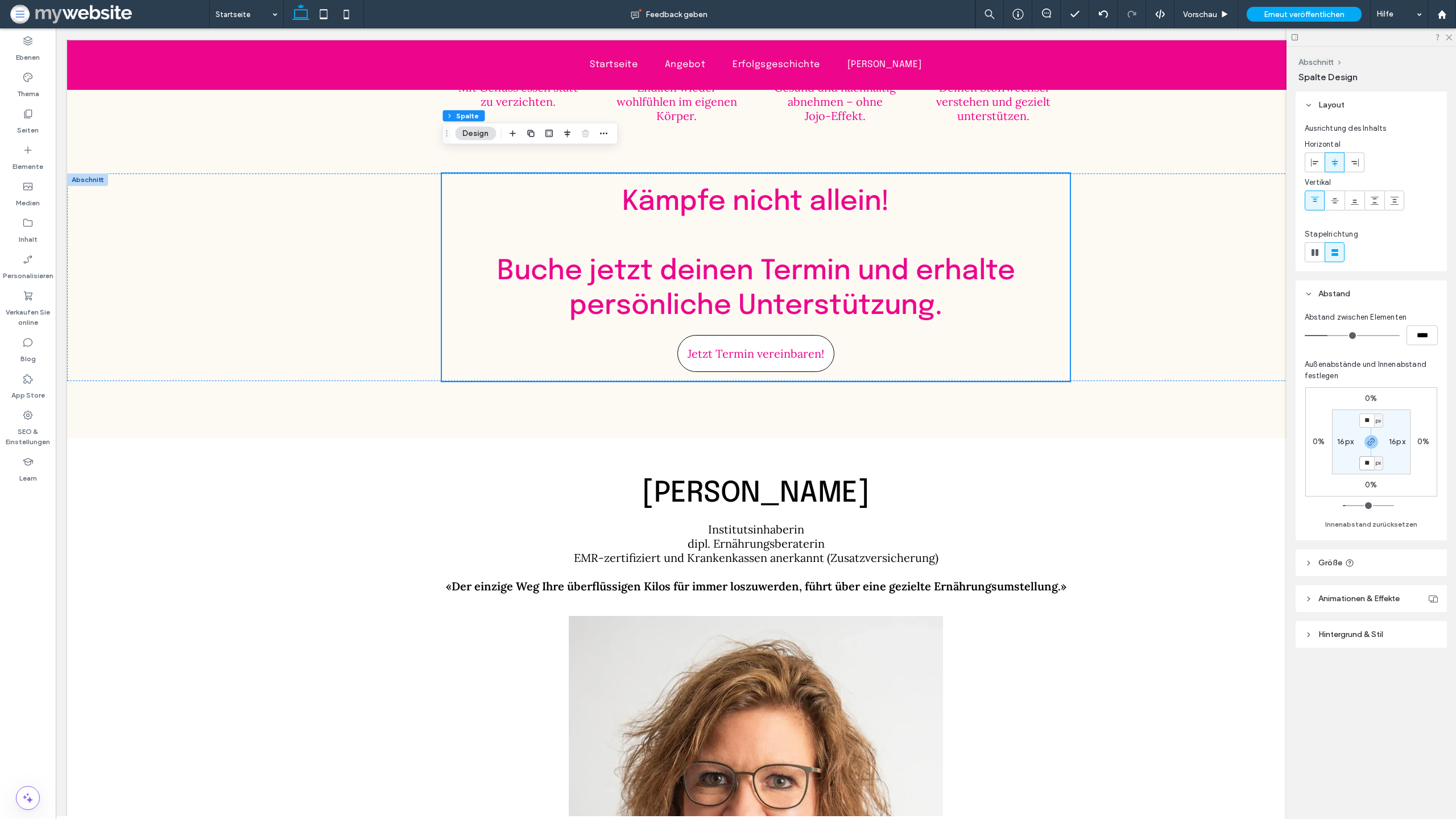
click at [1369, 465] on input "**" at bounding box center [1367, 463] width 15 height 14
type input "*"
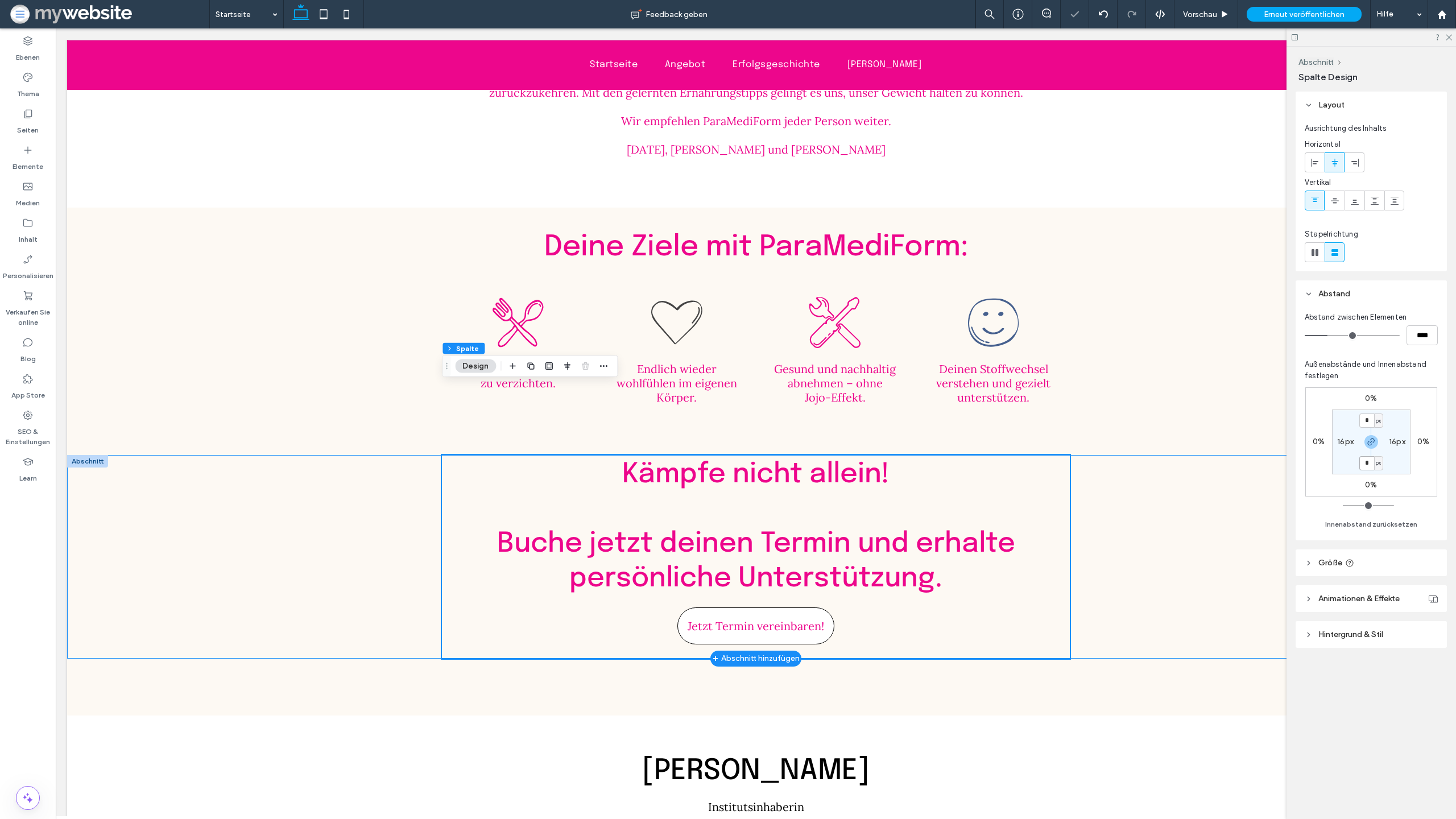
scroll to position [2624, 0]
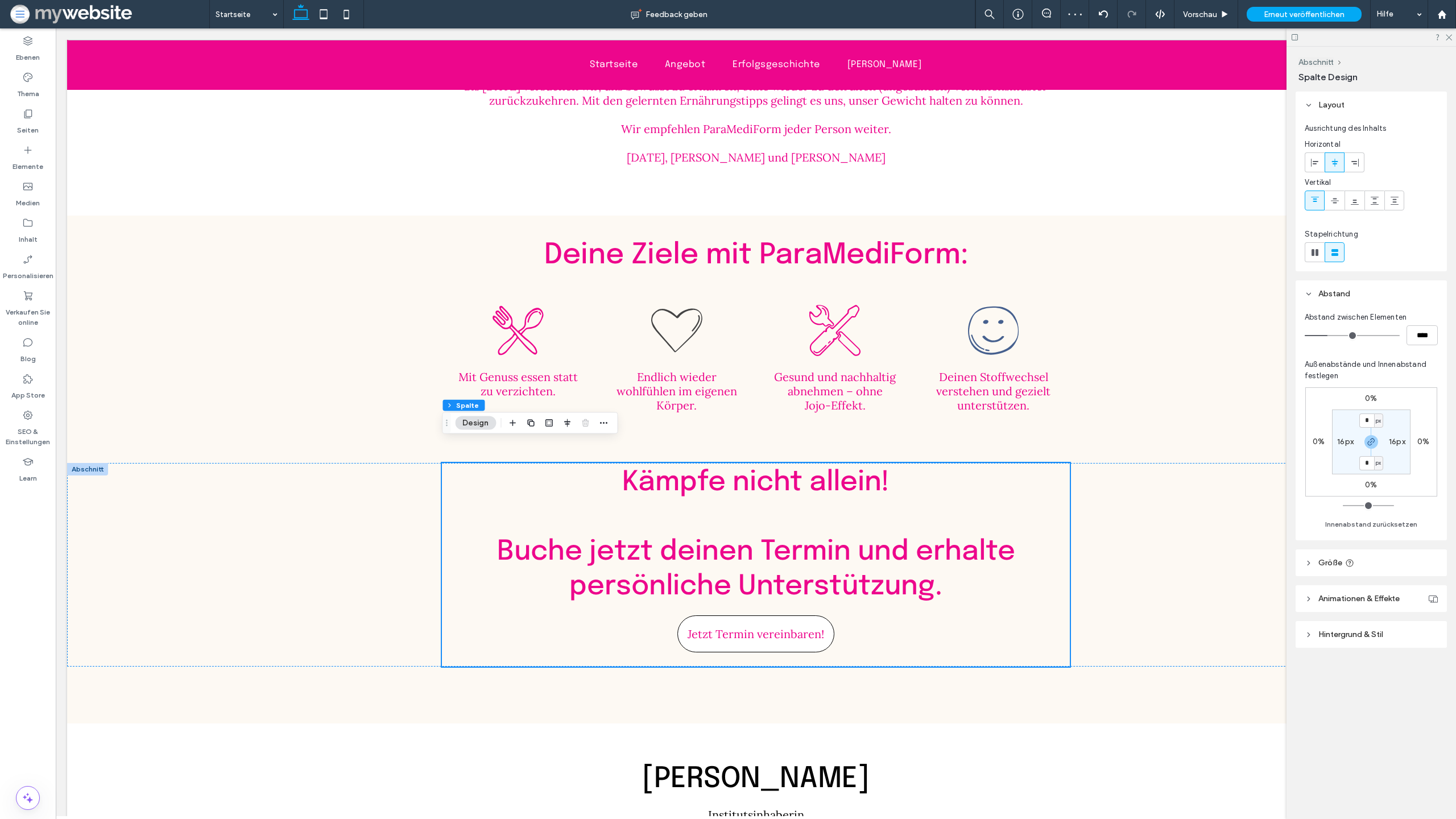
click at [1105, 309] on div ".st0-1946263296{fill-rule:evenodd;clip-rule:evenodd;} Mit Genuss essen statt zu…" at bounding box center [756, 379] width 1378 height 167
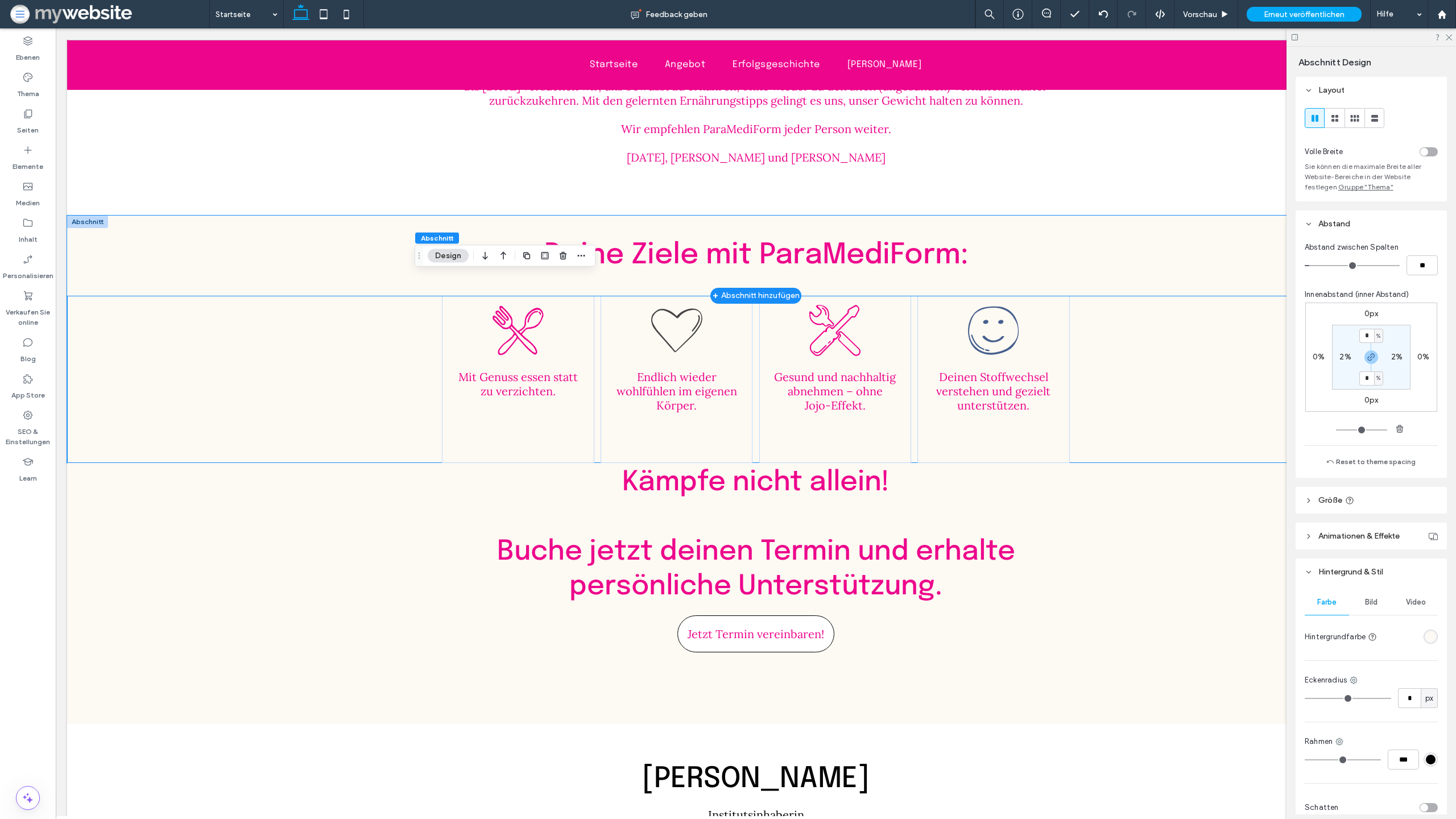
click at [1111, 244] on div "Deine Ziele mit ParaMediForm:" at bounding box center [756, 255] width 1378 height 80
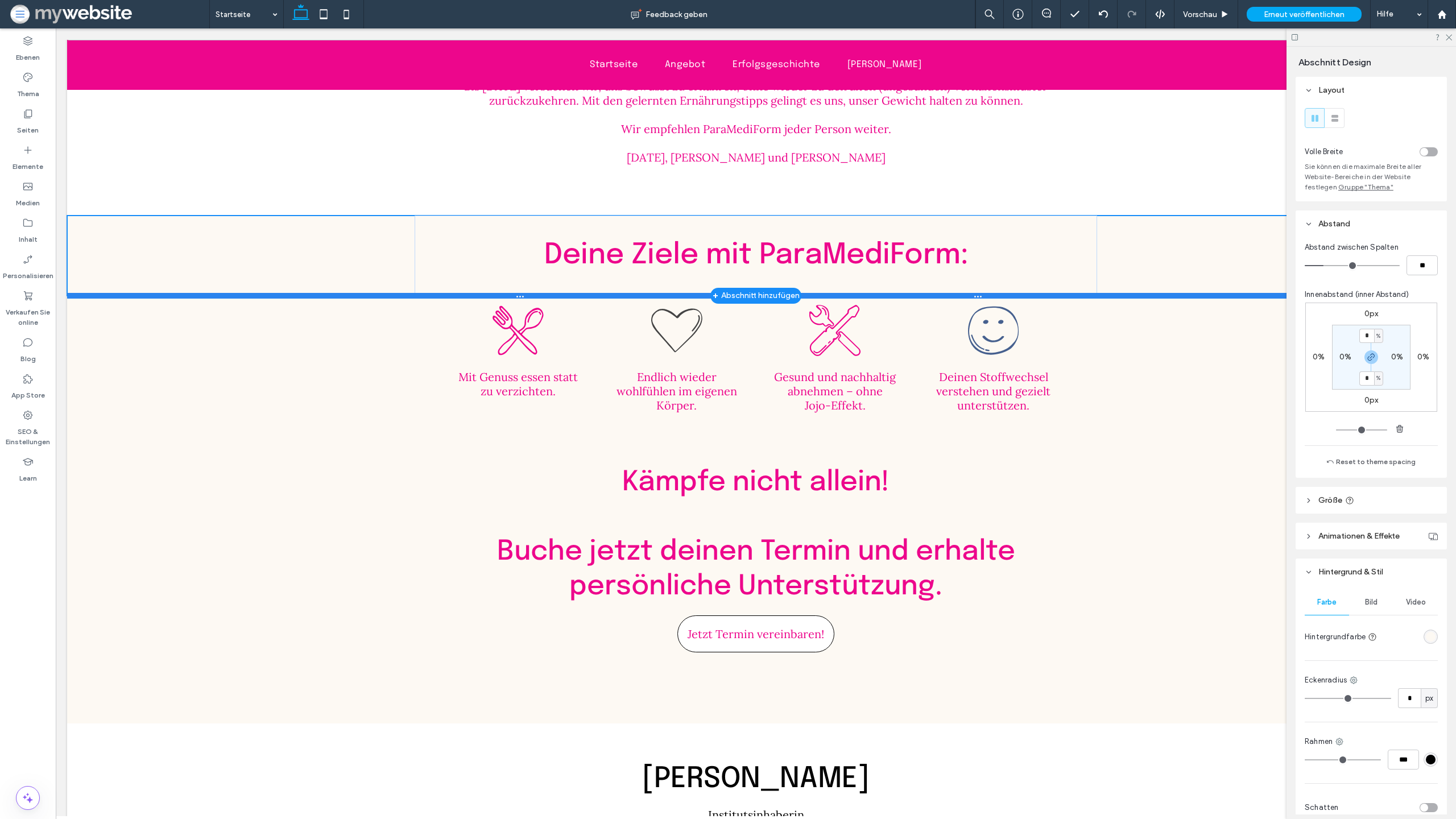
click at [97, 293] on div at bounding box center [756, 296] width 1378 height 6
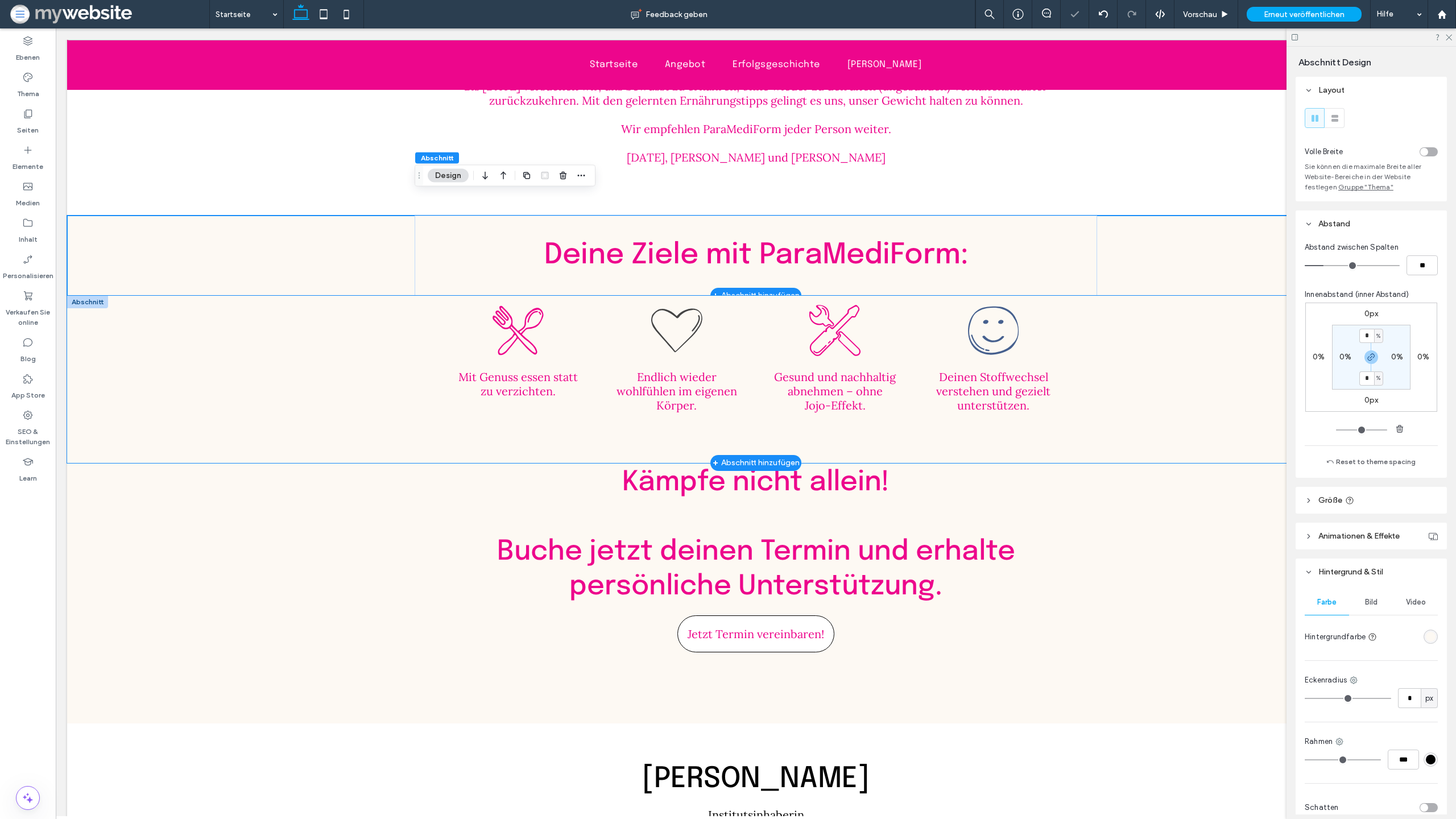
click at [100, 328] on div ".st0-1946263296{fill-rule:evenodd;clip-rule:evenodd;} Mit Genuss essen statt zu…" at bounding box center [756, 379] width 1378 height 167
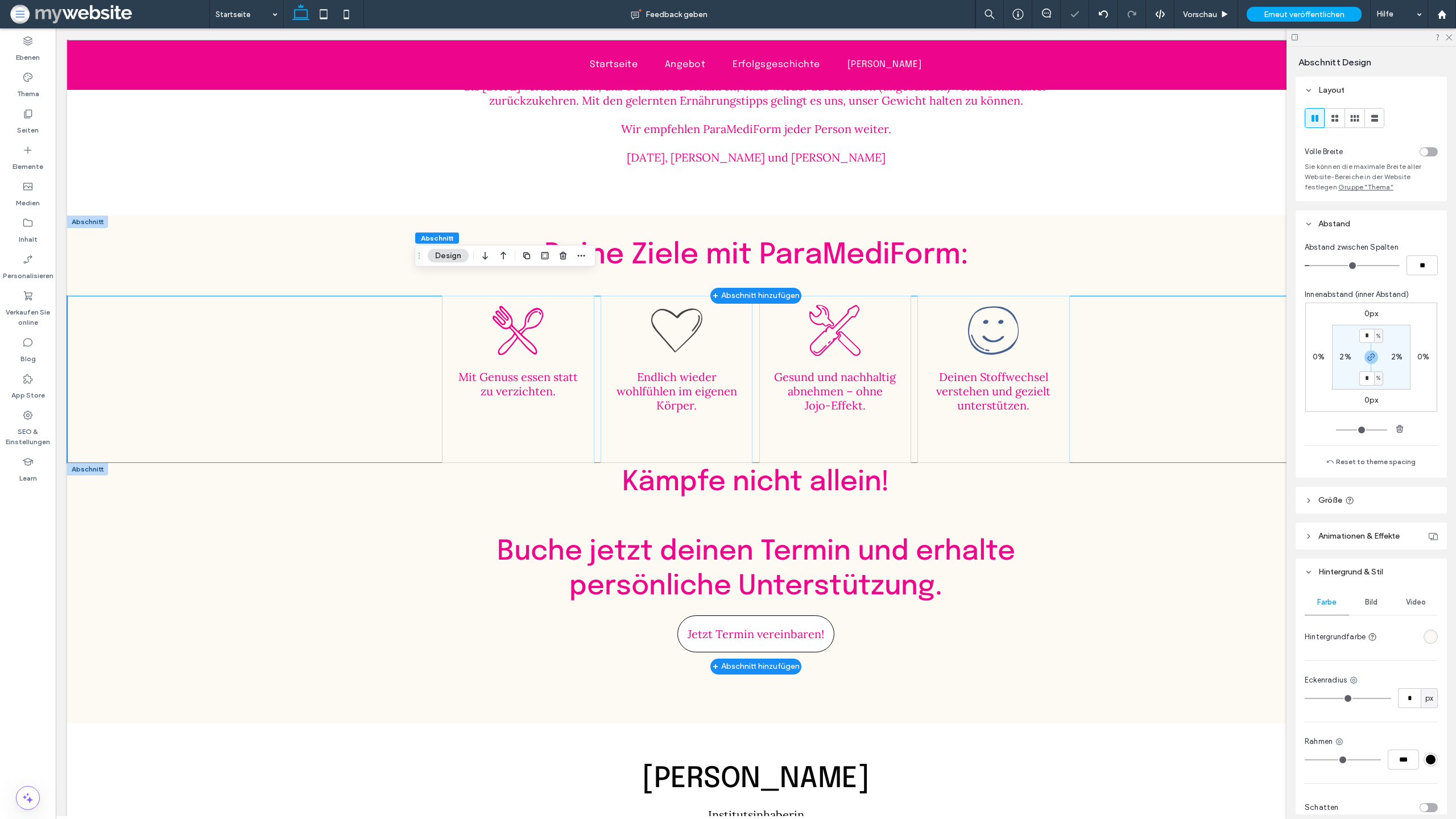
click at [95, 463] on div at bounding box center [87, 469] width 41 height 13
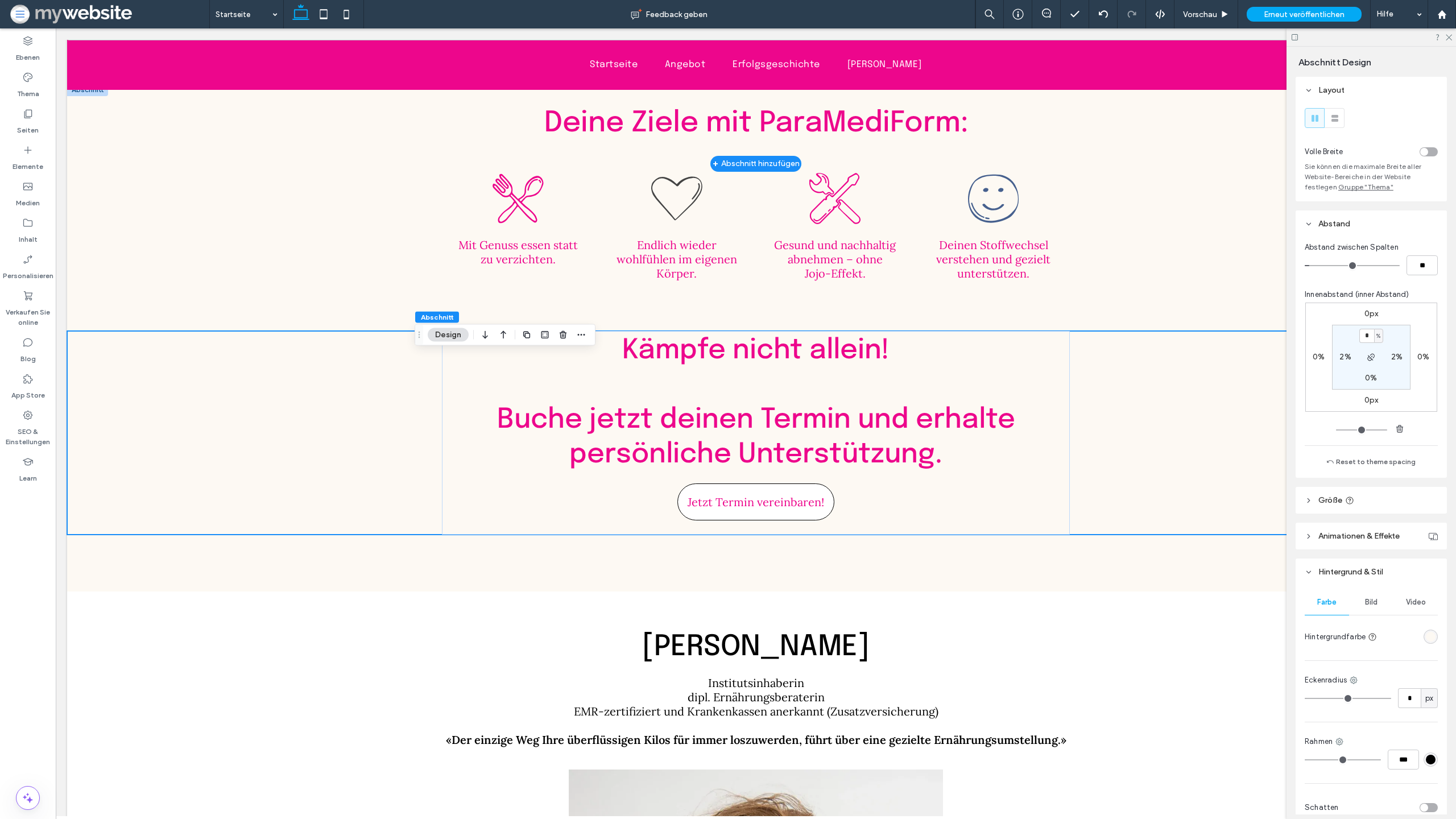
scroll to position [2816, 0]
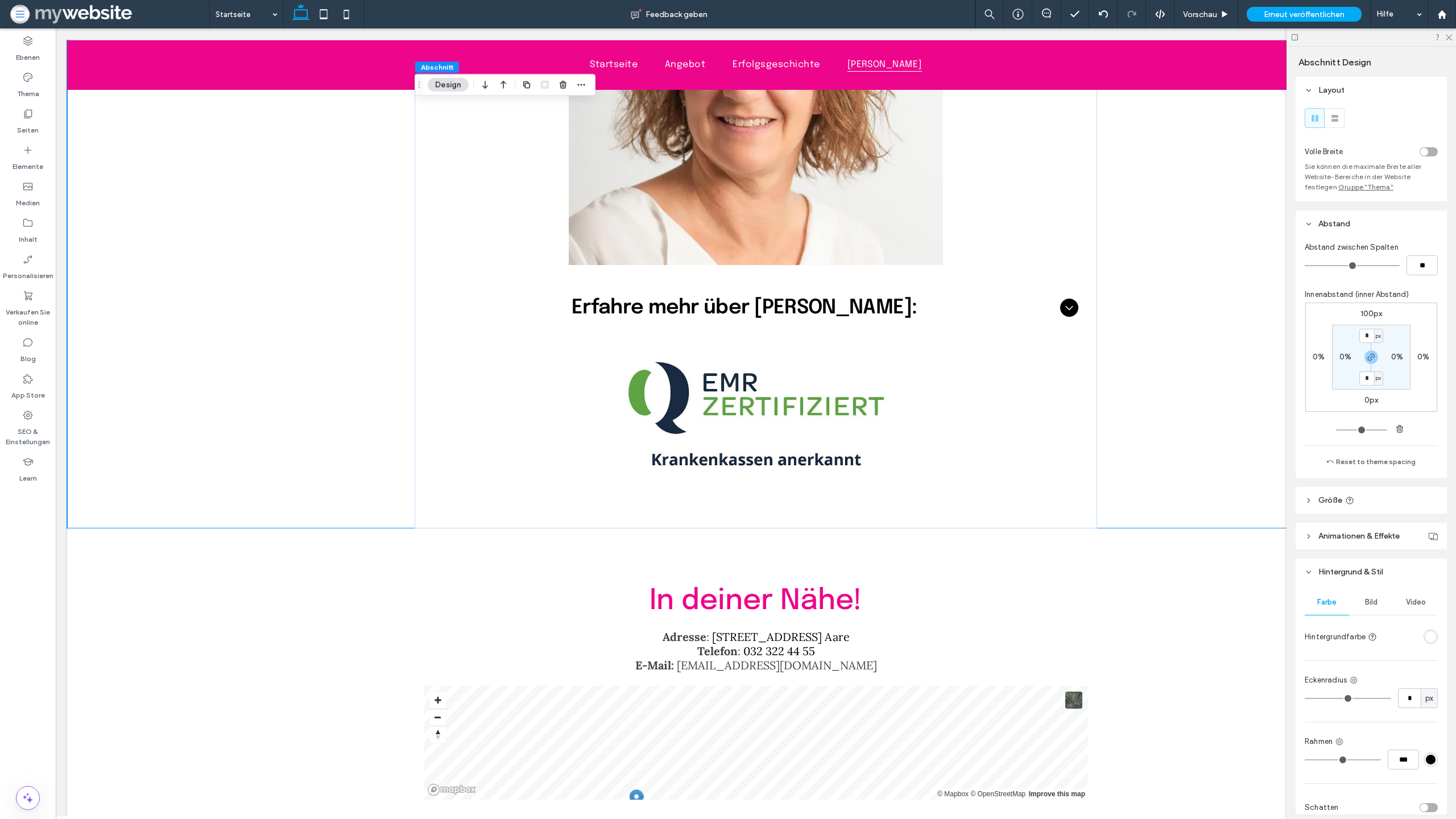
scroll to position [3818, 0]
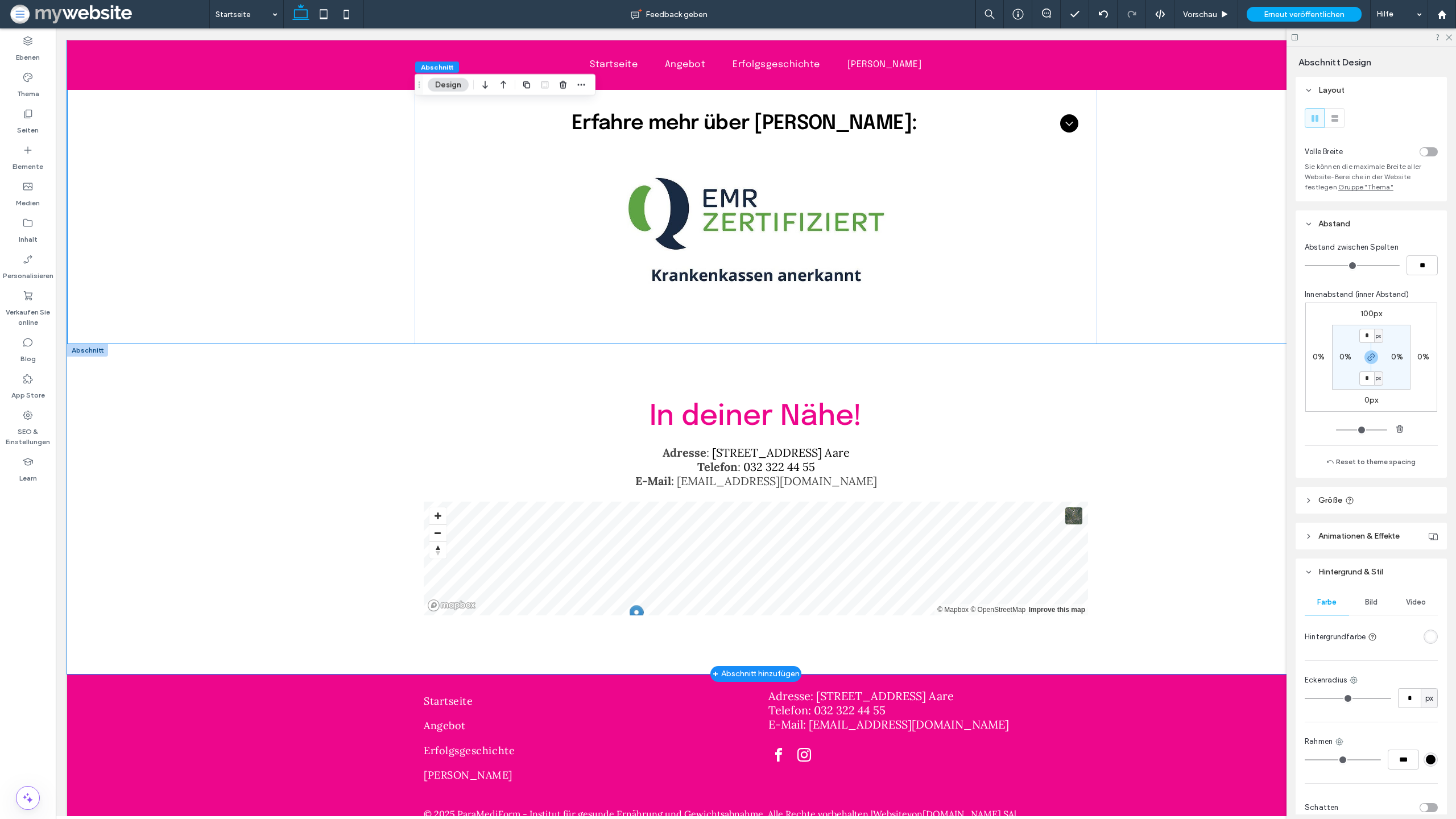
click at [405, 346] on div "In deiner Nähe! Adresse : Spittelgasse 1, 3294 Büren a. Aare Telefon : 032 322 …" at bounding box center [756, 508] width 1378 height 330
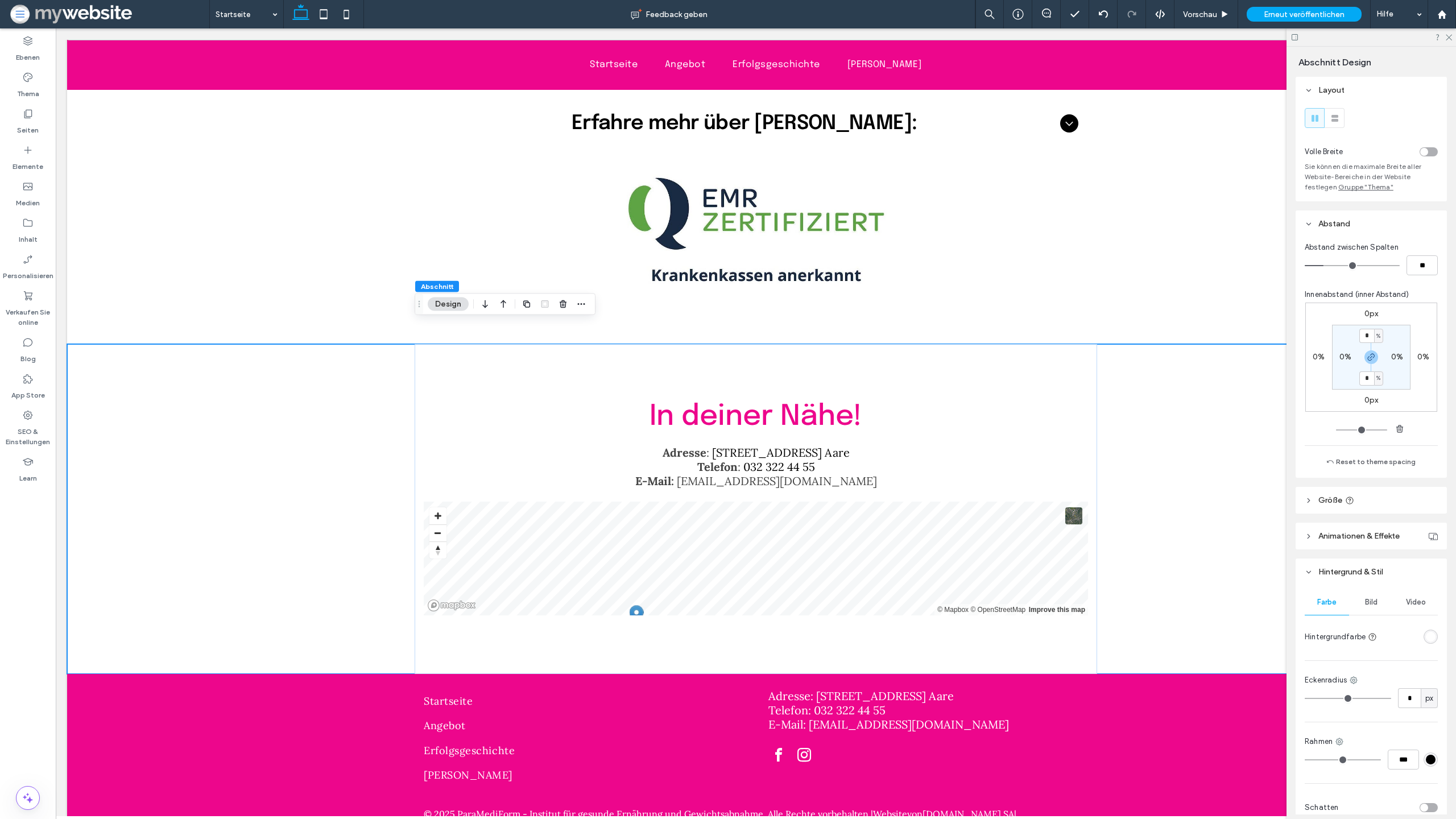
click at [354, 13] on icon at bounding box center [346, 14] width 23 height 23
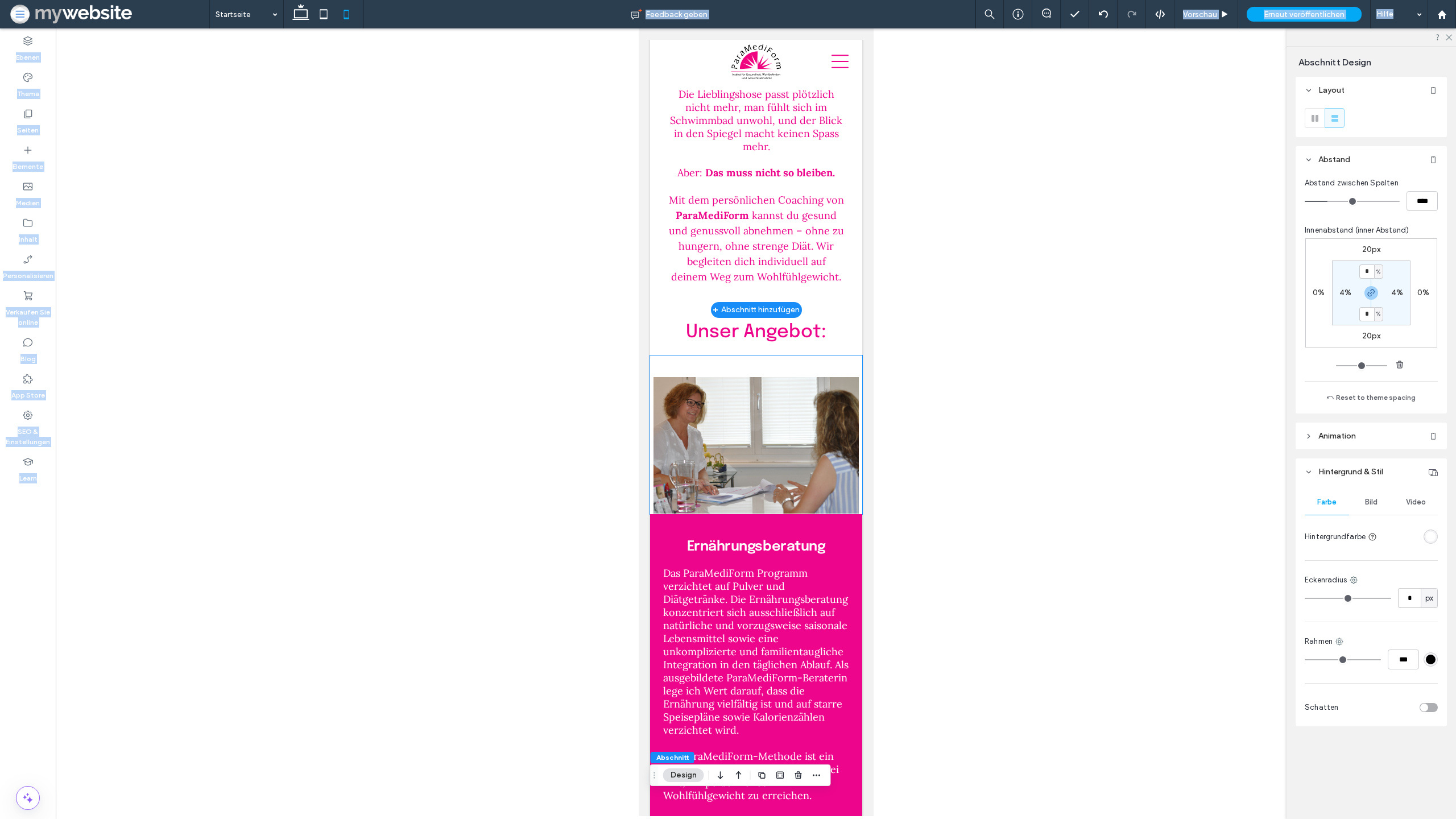
scroll to position [724, 0]
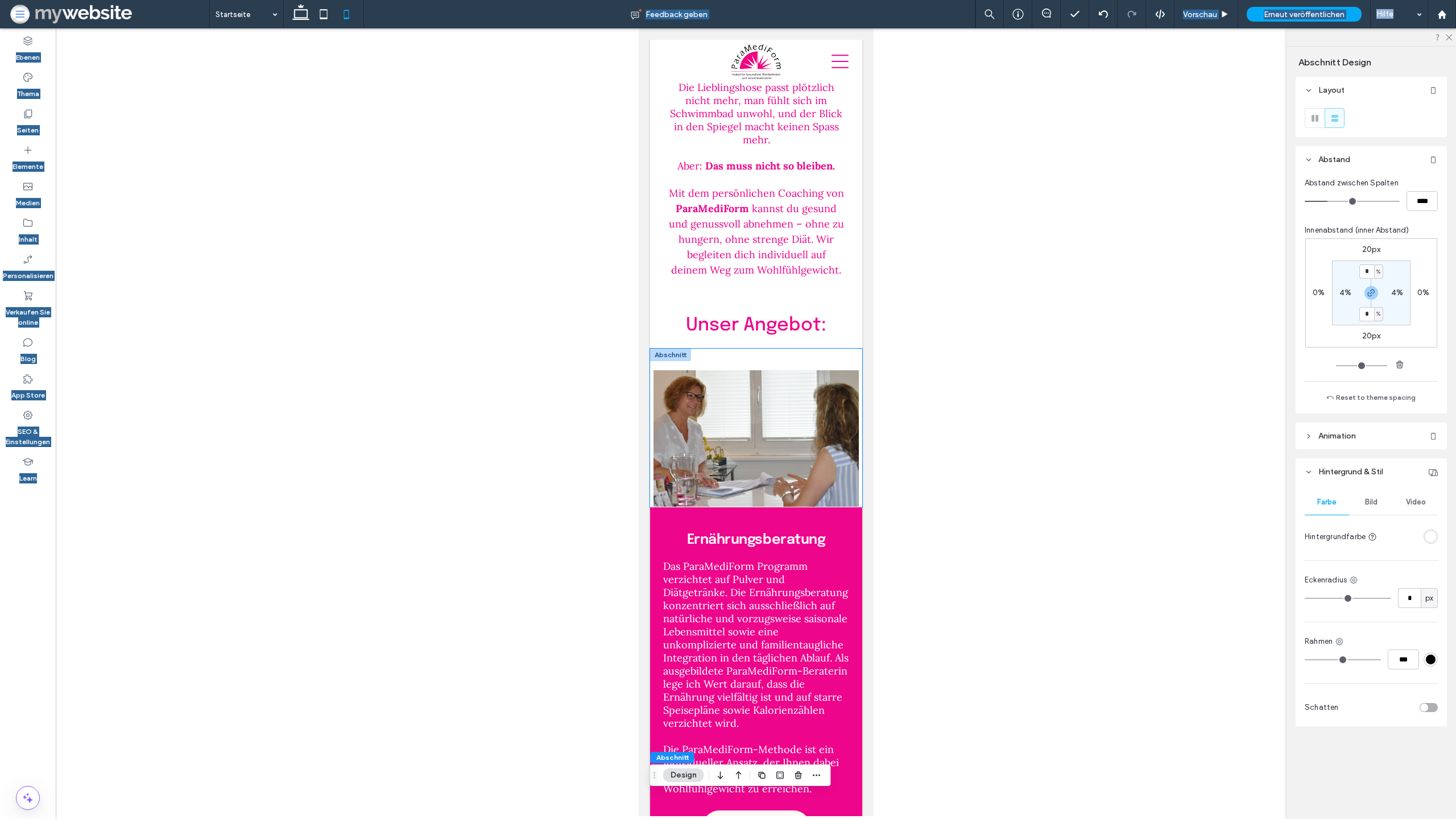
click at [756, 359] on div at bounding box center [756, 428] width 213 height 159
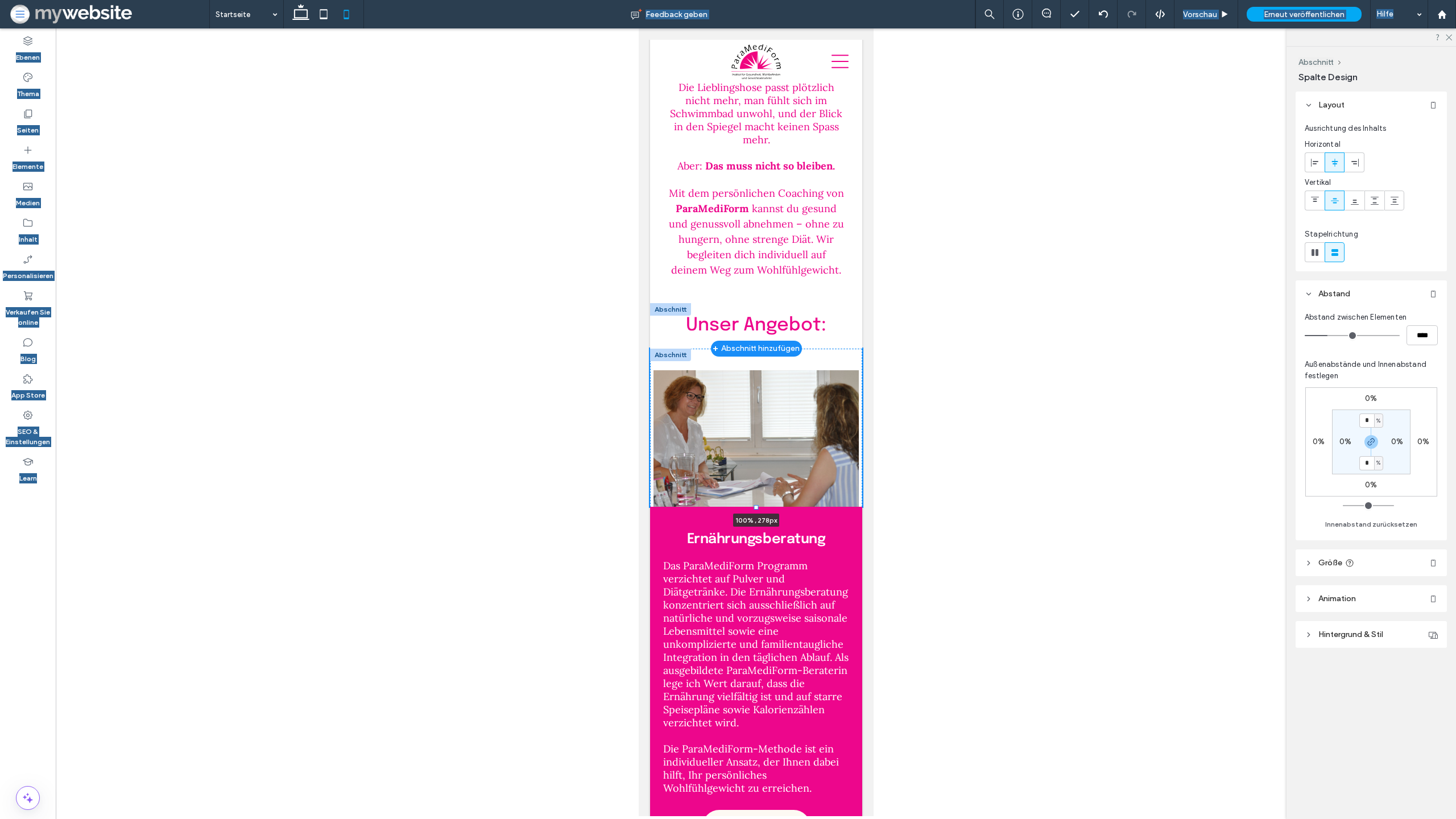
drag, startPoint x: 756, startPoint y: 346, endPoint x: 758, endPoint y: 353, distance: 7.3
type input "***"
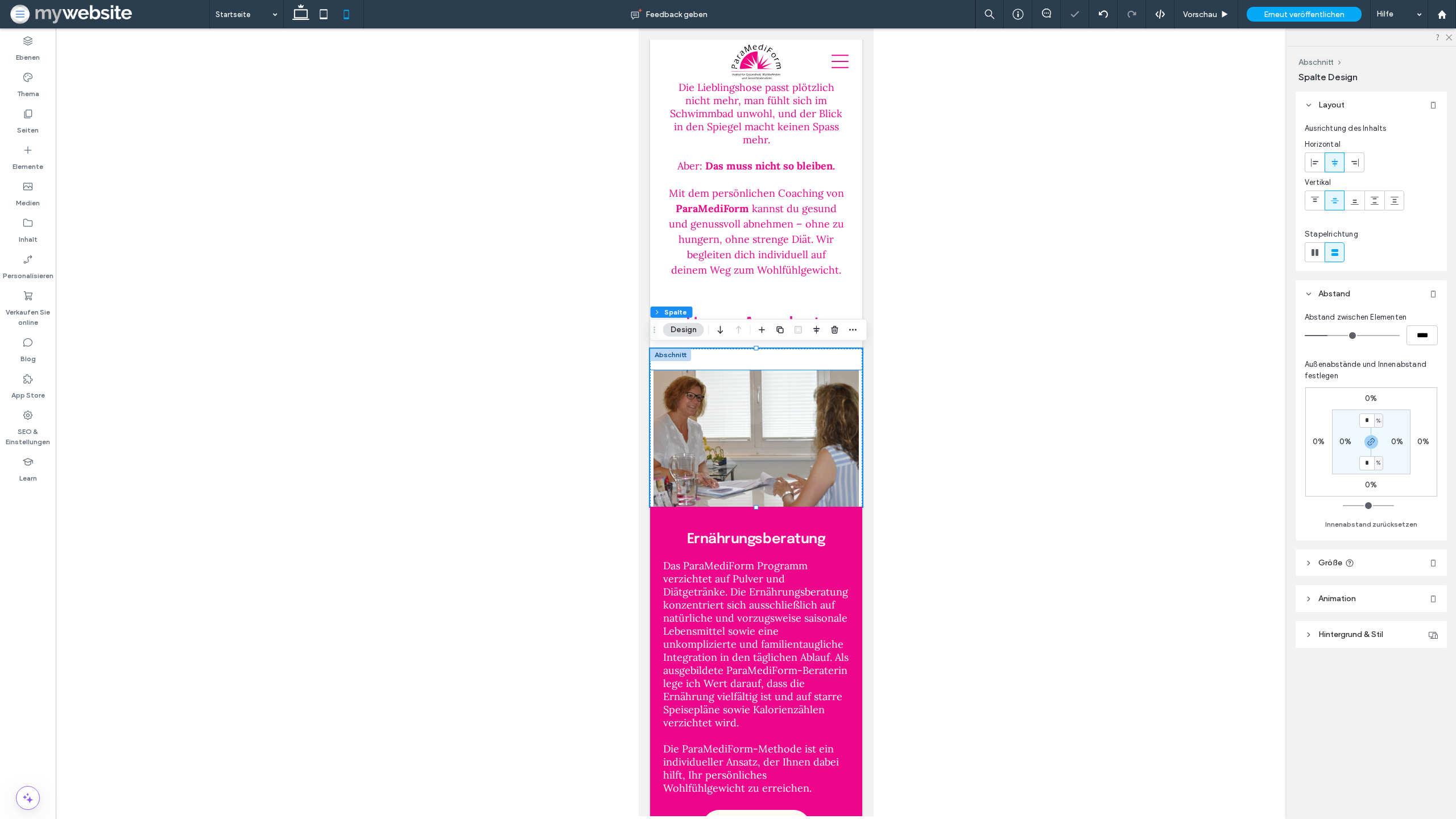
click at [706, 383] on img at bounding box center [756, 438] width 213 height 136
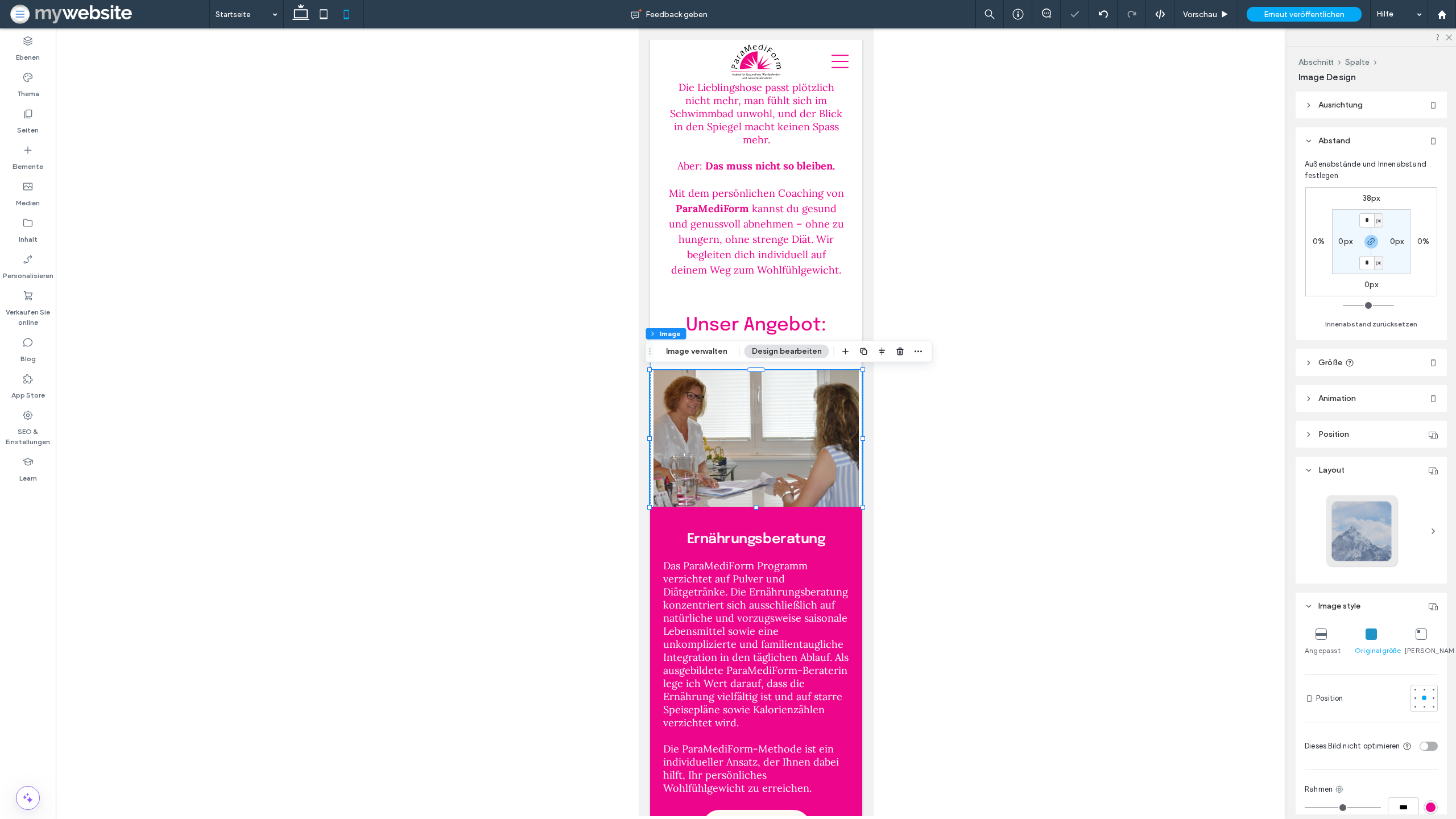
click at [1318, 635] on icon at bounding box center [1321, 634] width 11 height 11
click at [826, 244] on span "kannst du gesund und genussvoll abnehmen – ohne zu hungern, ohne strenge Diät. …" at bounding box center [756, 239] width 175 height 75
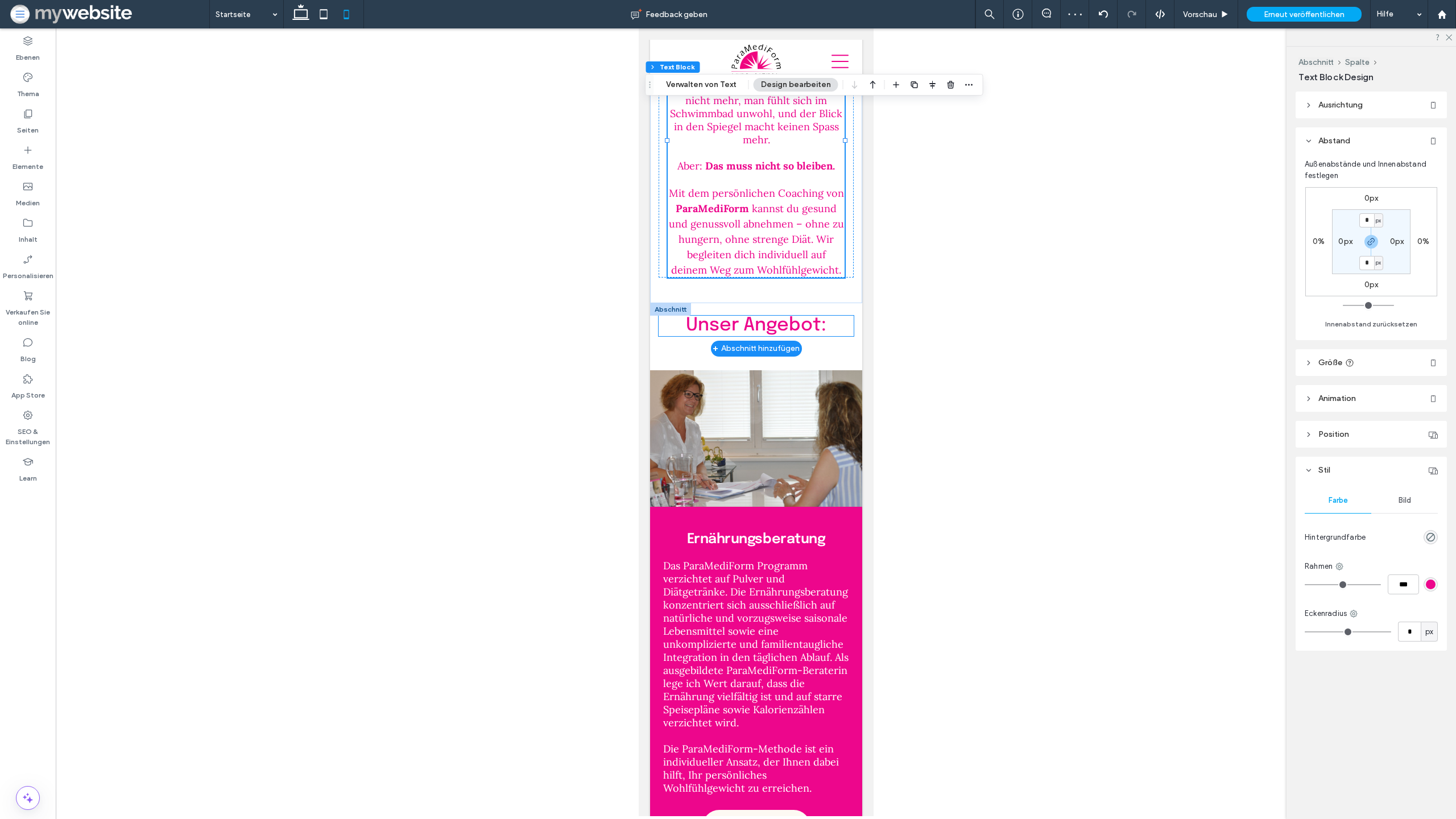
click at [801, 319] on span "Unser Angebot:" at bounding box center [756, 325] width 140 height 18
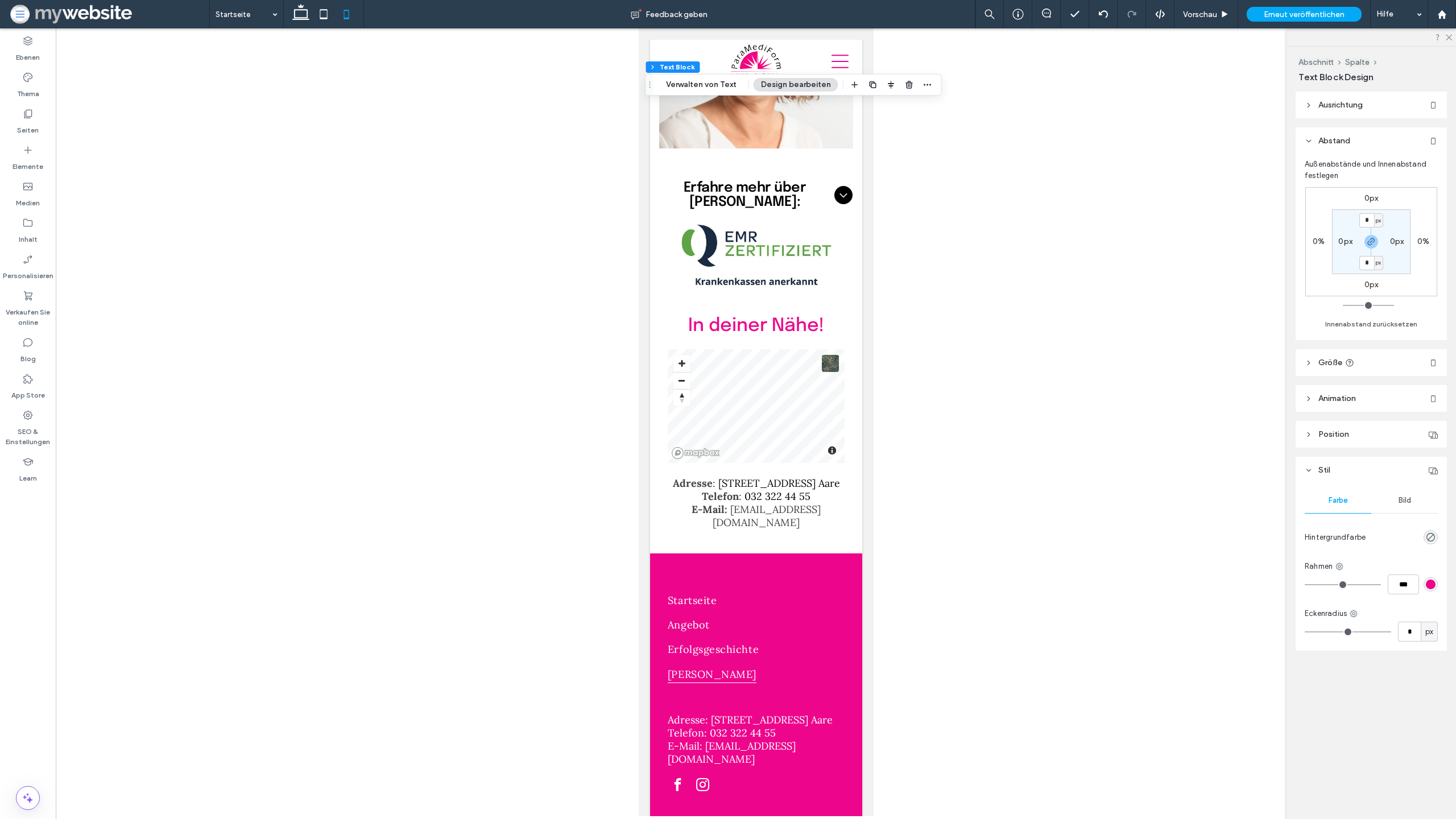
scroll to position [4158, 0]
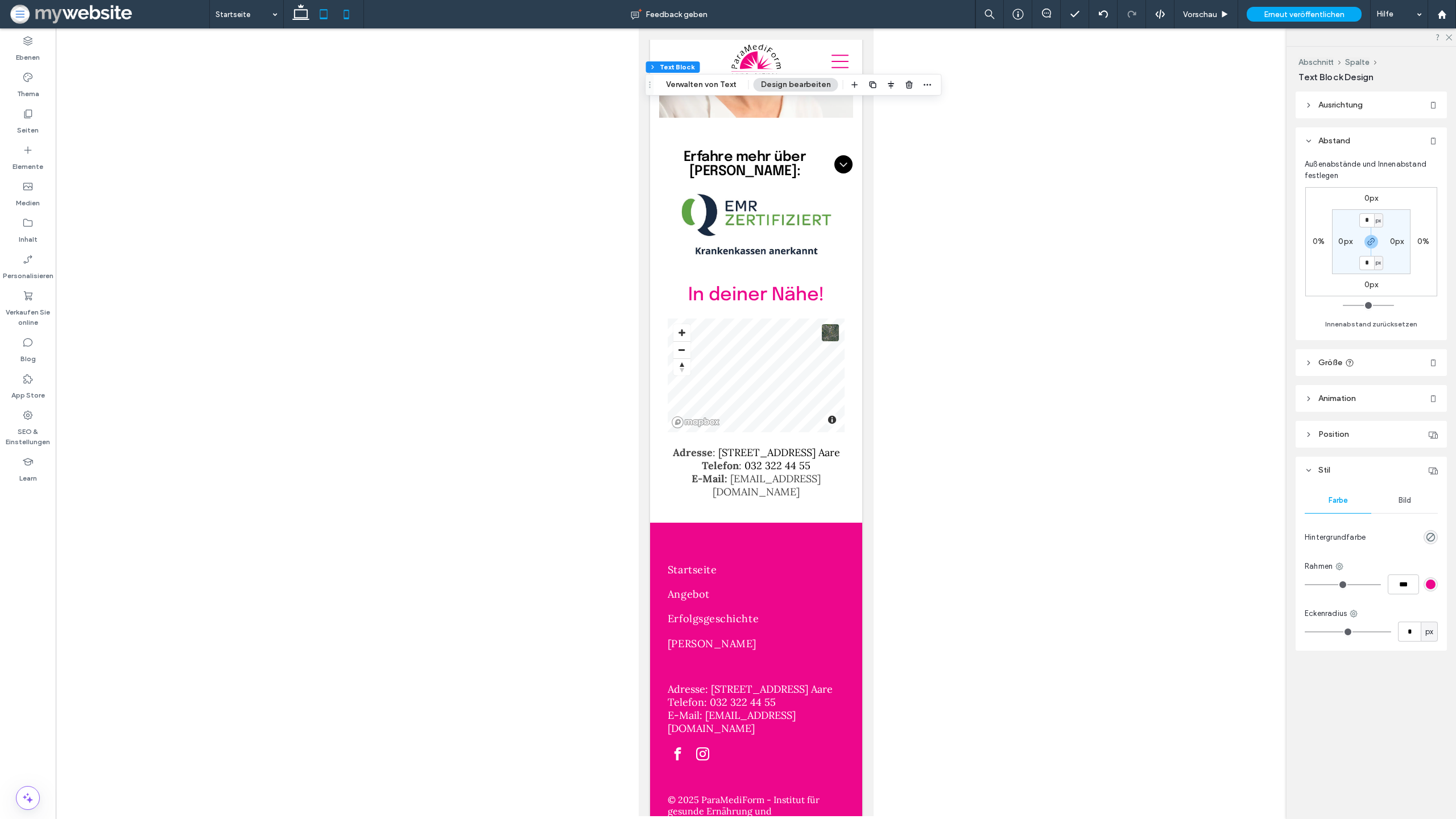
click at [329, 18] on icon at bounding box center [323, 14] width 23 height 23
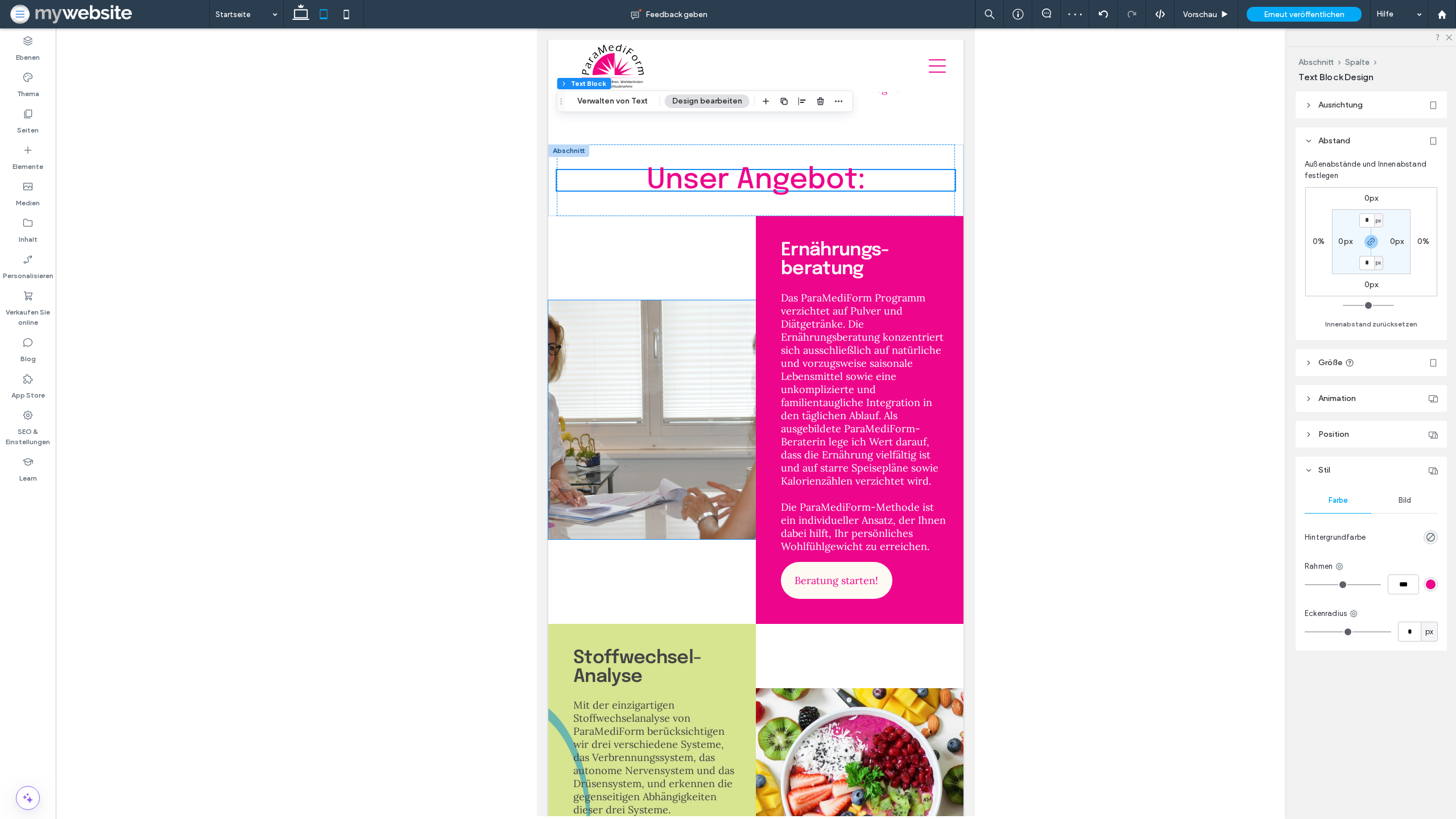
scroll to position [969, 0]
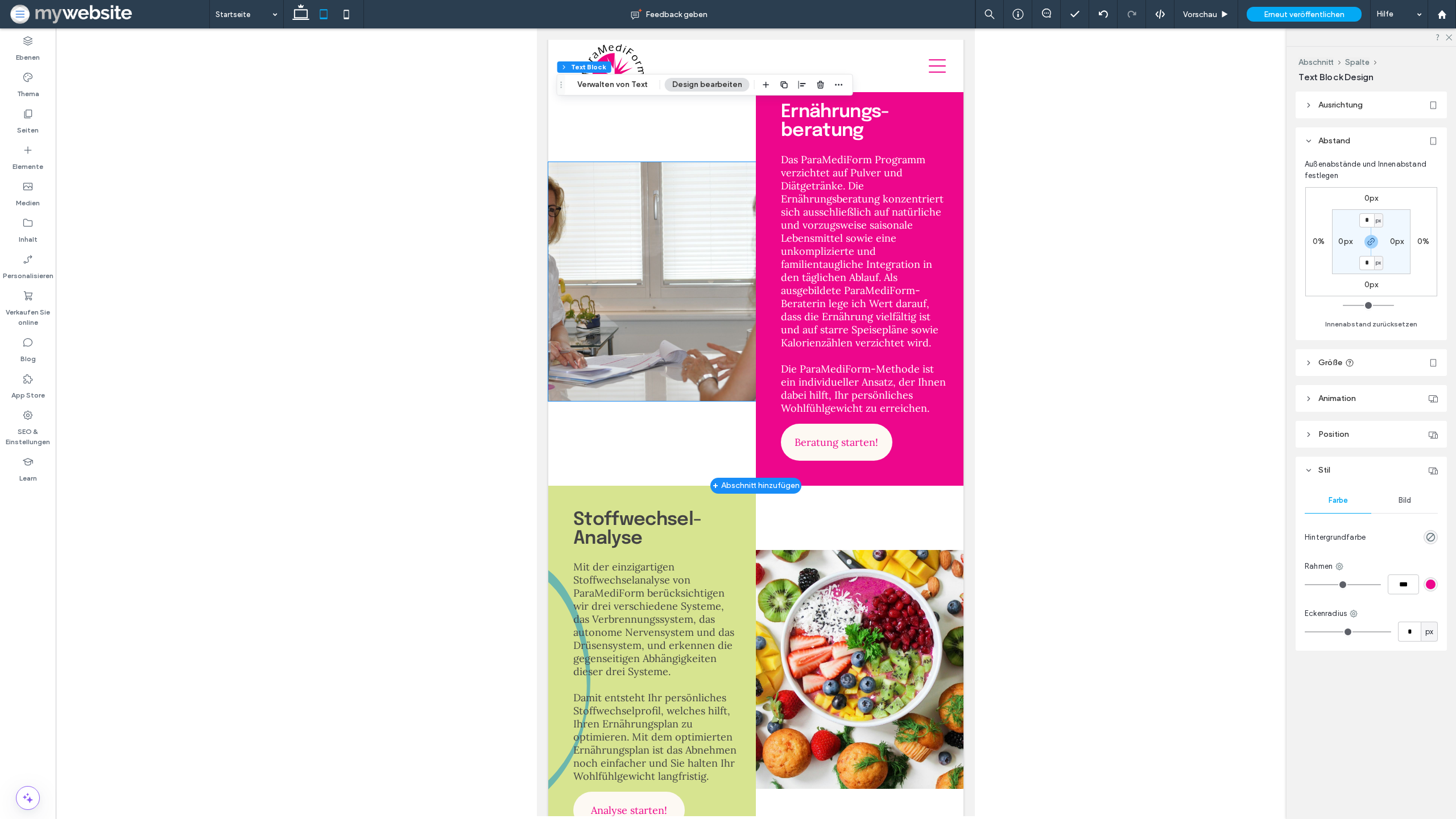
click at [714, 286] on img at bounding box center [652, 282] width 207 height 239
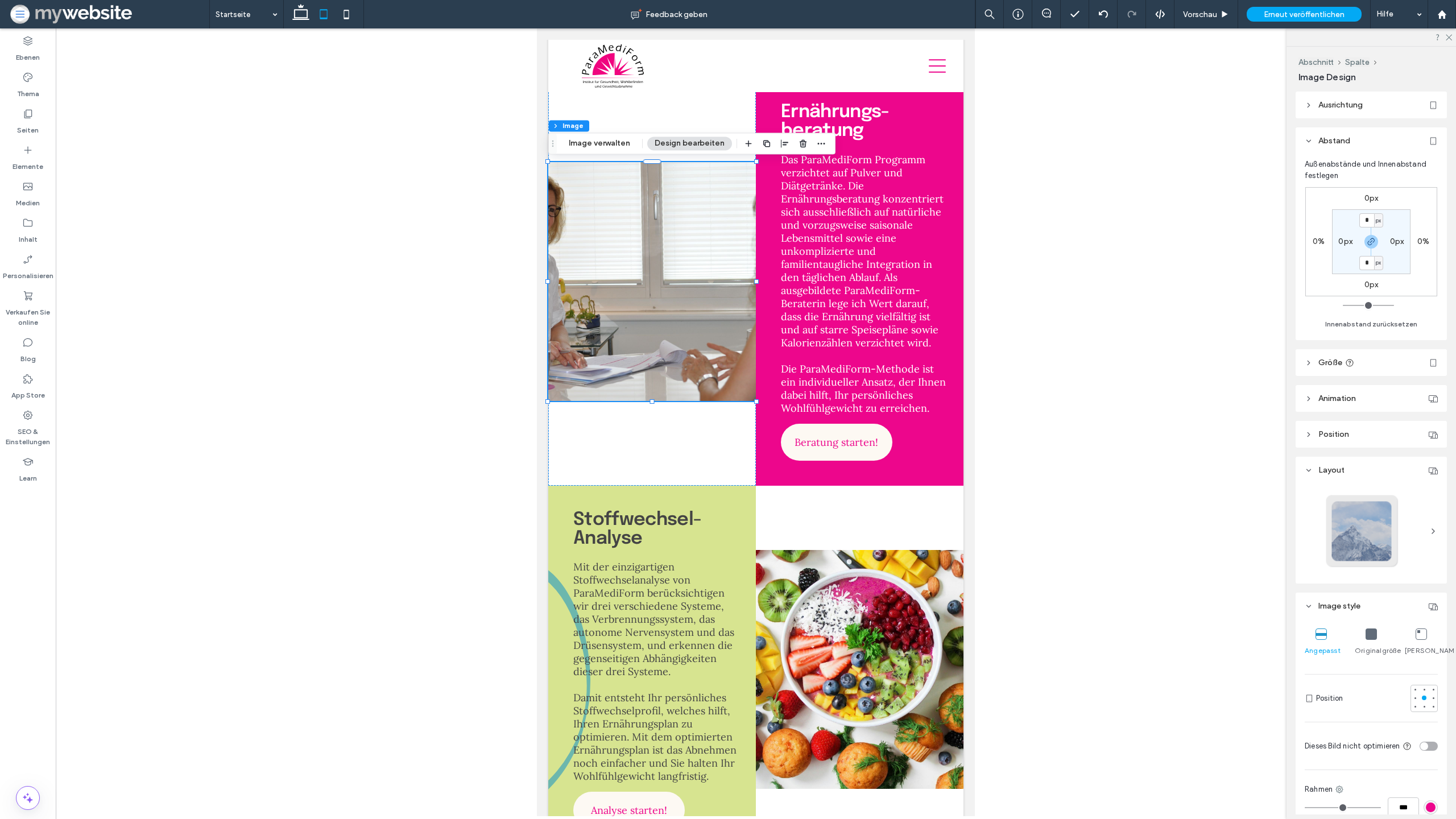
click at [1378, 628] on div "Originalgröße" at bounding box center [1371, 642] width 33 height 36
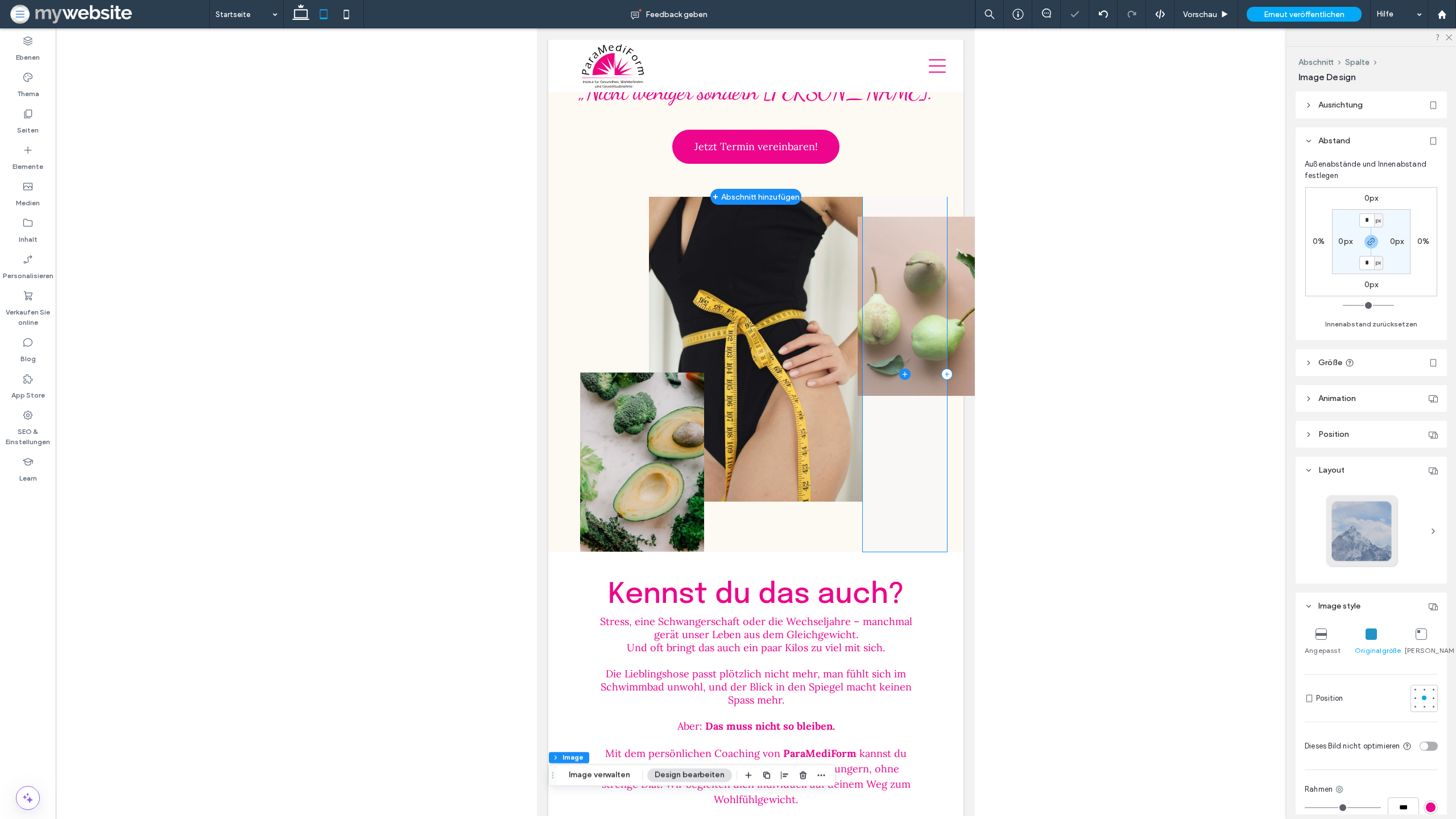
scroll to position [0, 0]
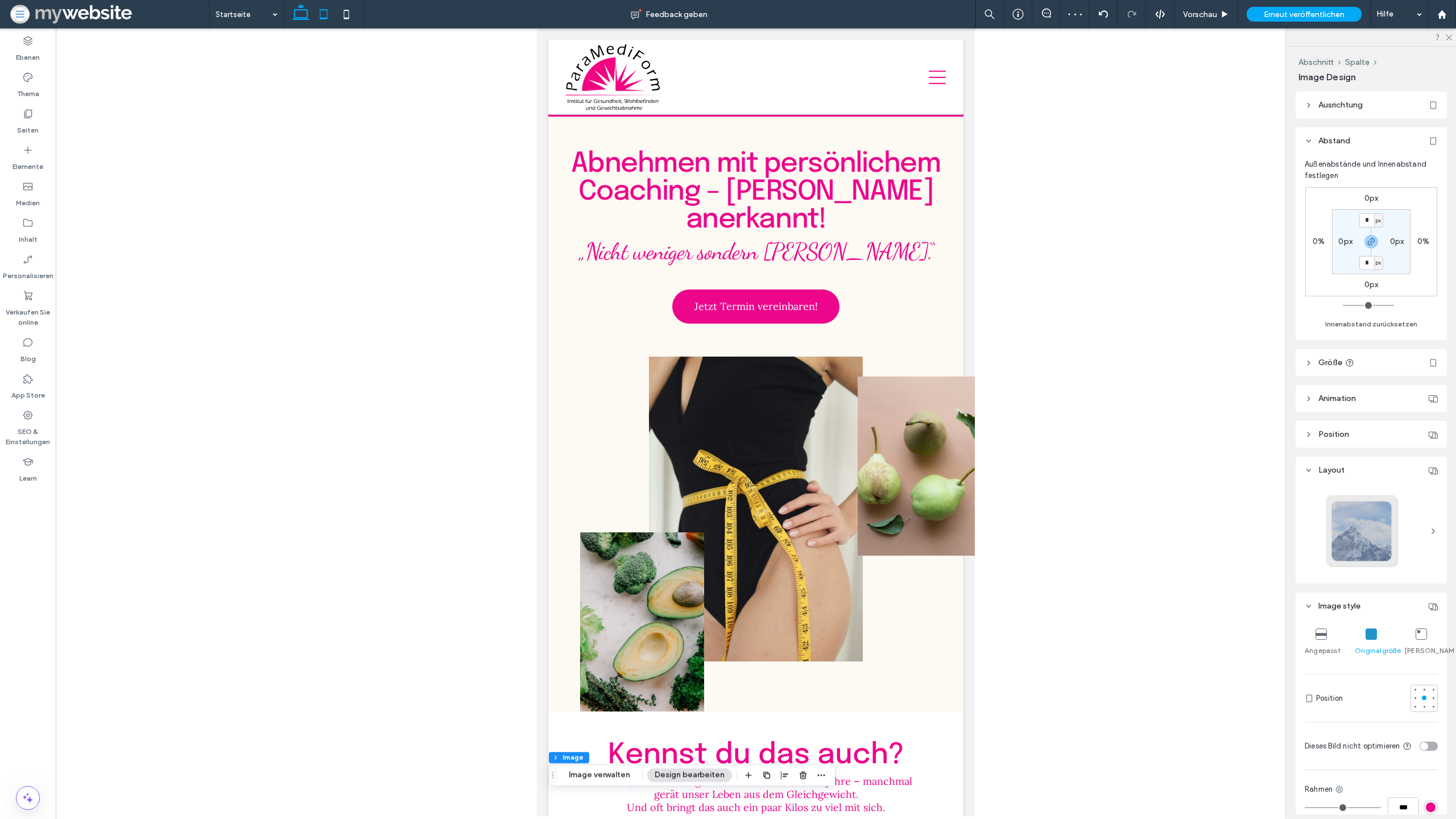
click at [305, 22] on icon at bounding box center [300, 14] width 23 height 23
type input "***"
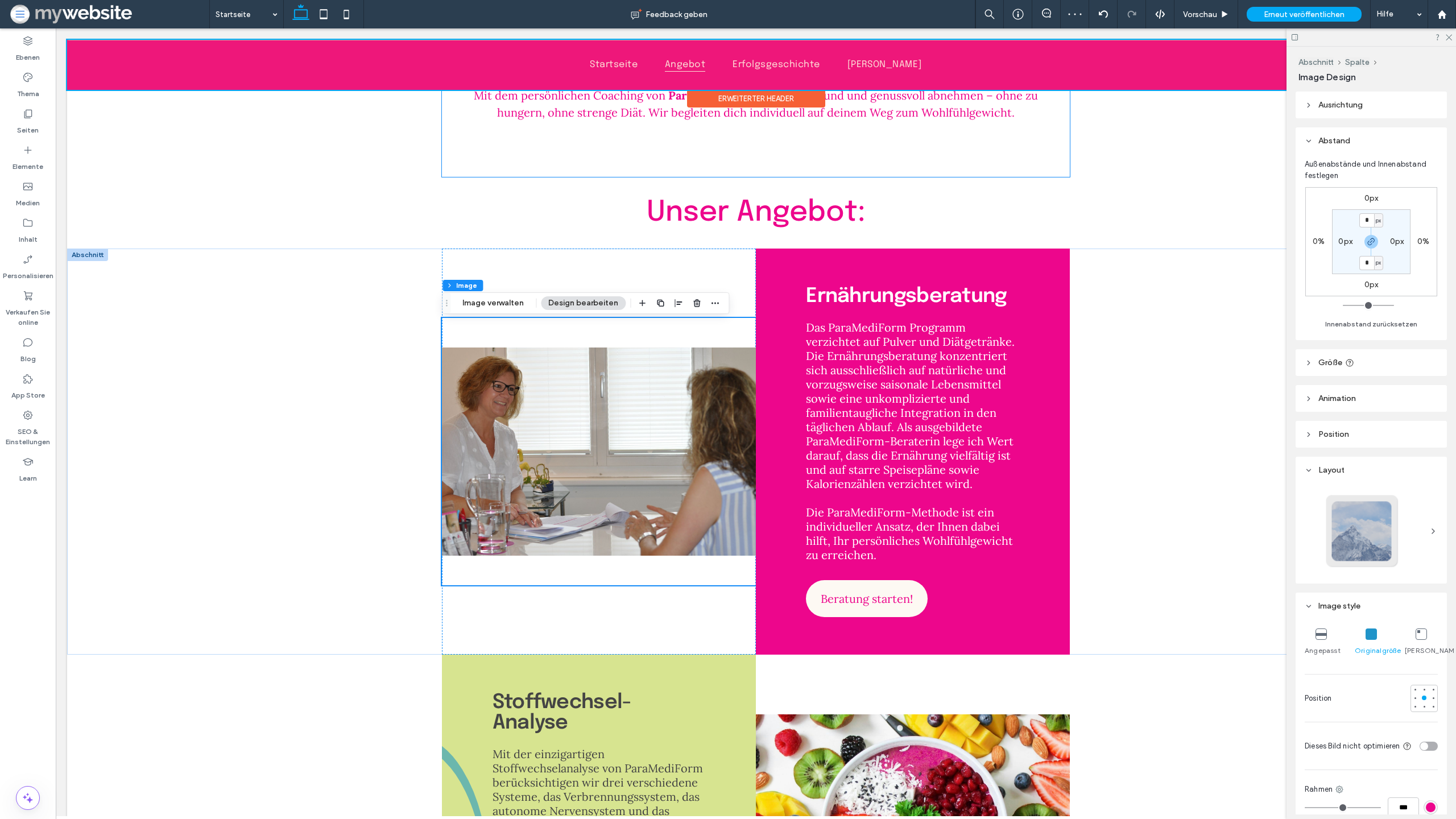
scroll to position [890, 0]
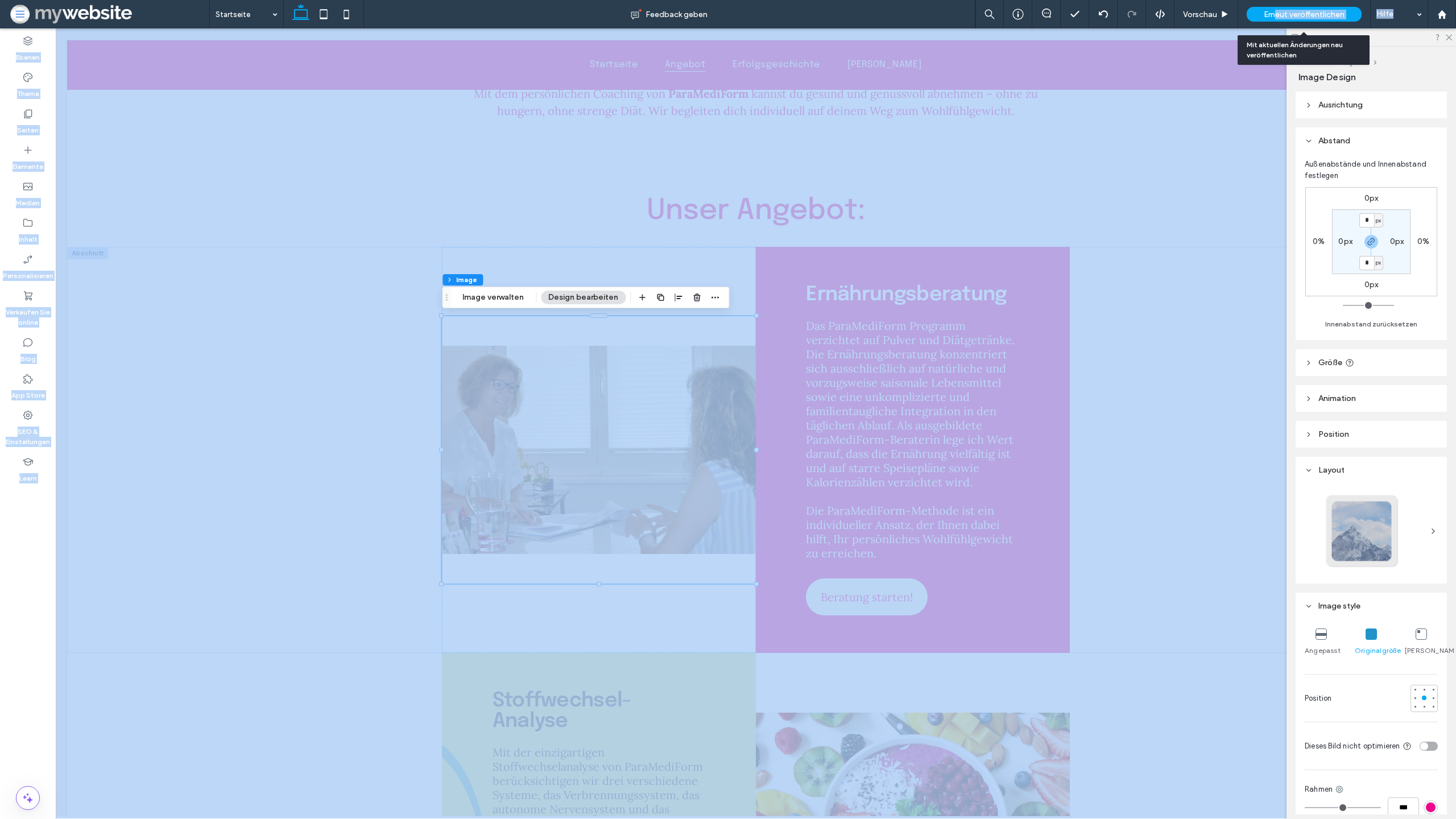
click at [1274, 13] on span "Erneut veröffentlichen" at bounding box center [1304, 14] width 80 height 10
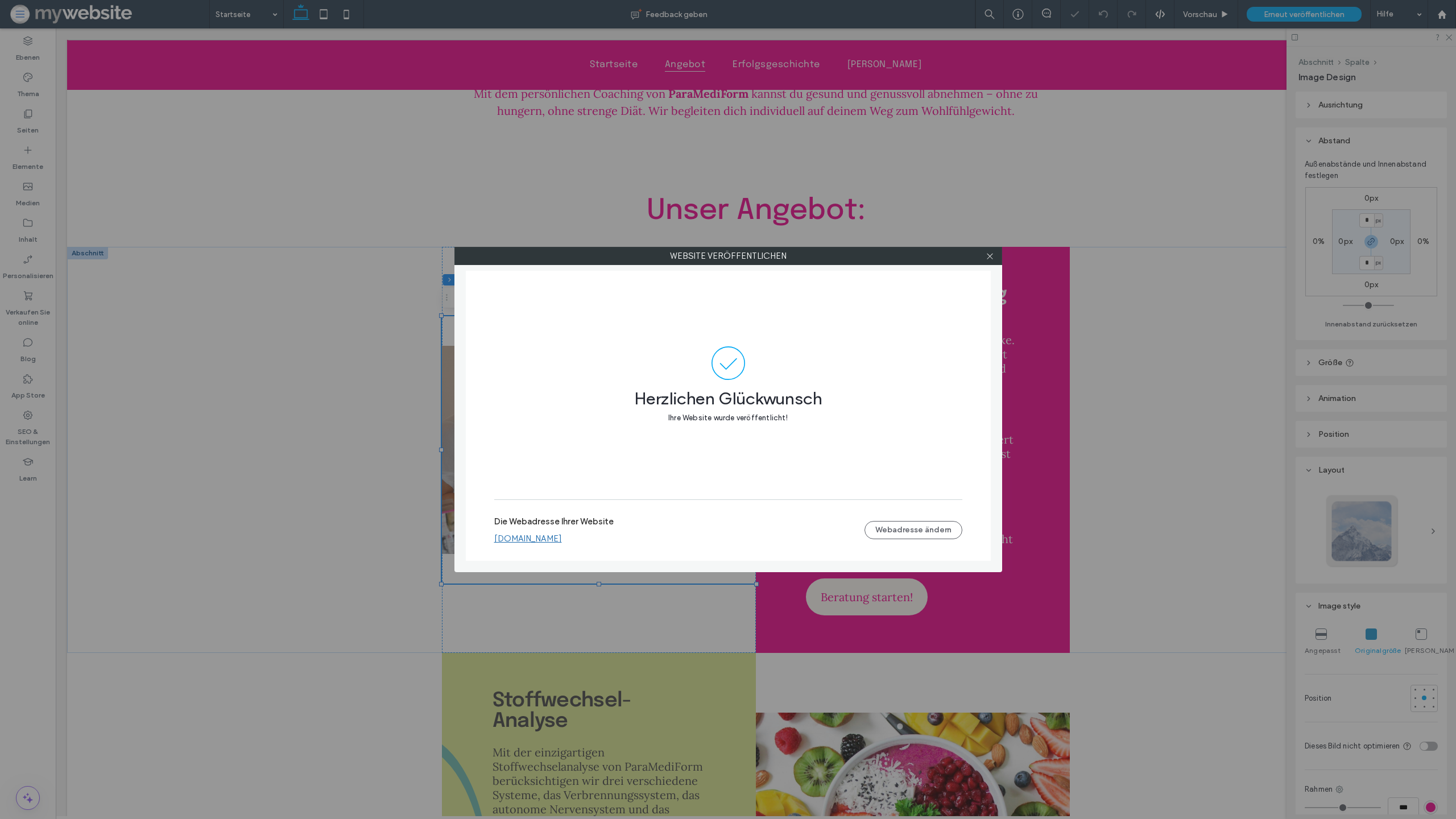
click at [581, 531] on label "Die Webadresse Ihrer Website" at bounding box center [554, 525] width 120 height 17
click at [562, 534] on link "paramediform-landing.multiscreensite.com" at bounding box center [528, 539] width 68 height 10
click at [994, 255] on div at bounding box center [990, 255] width 17 height 17
click at [988, 255] on icon at bounding box center [990, 256] width 9 height 9
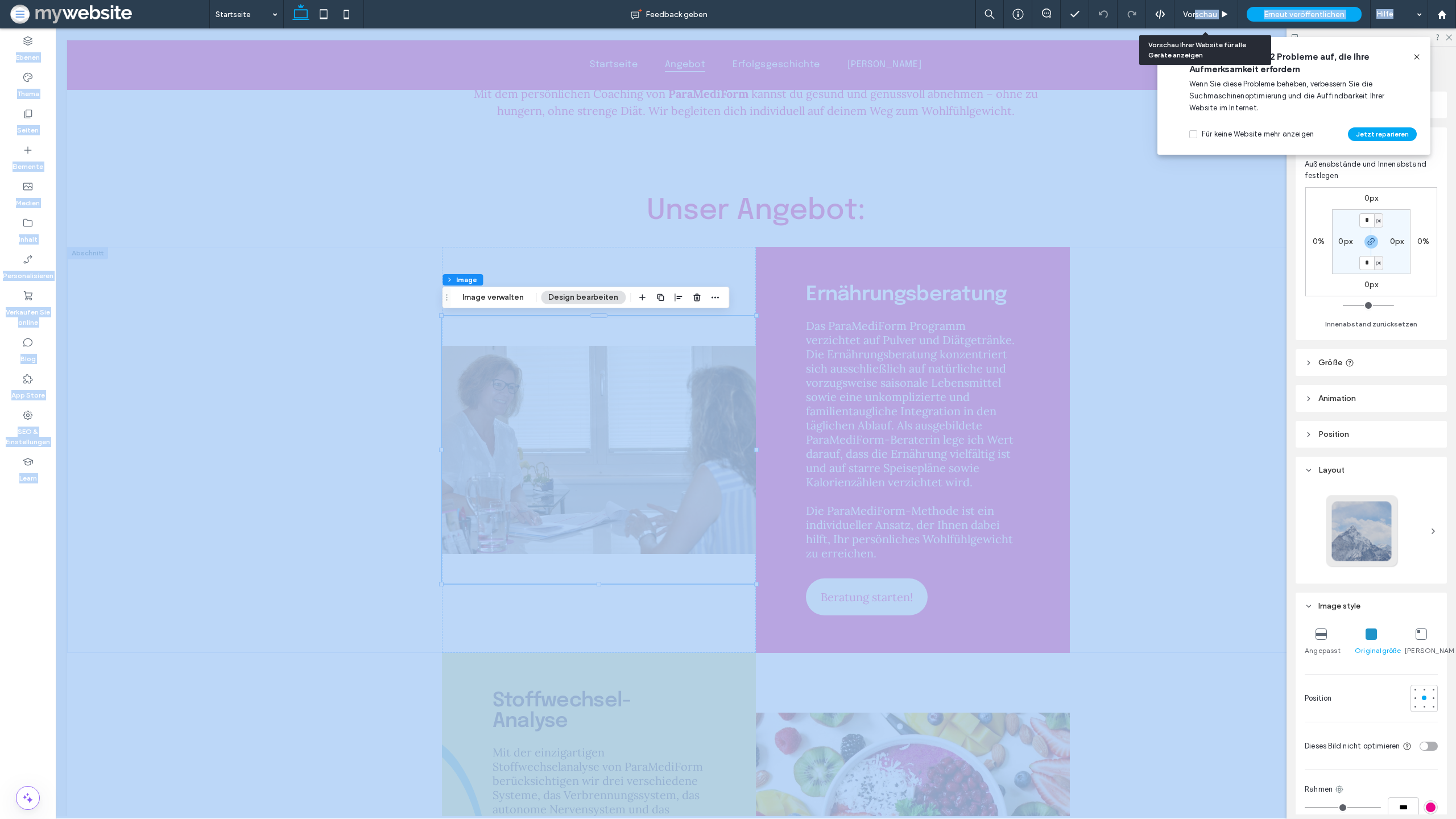
click at [1194, 10] on span "Vorschau" at bounding box center [1200, 14] width 34 height 10
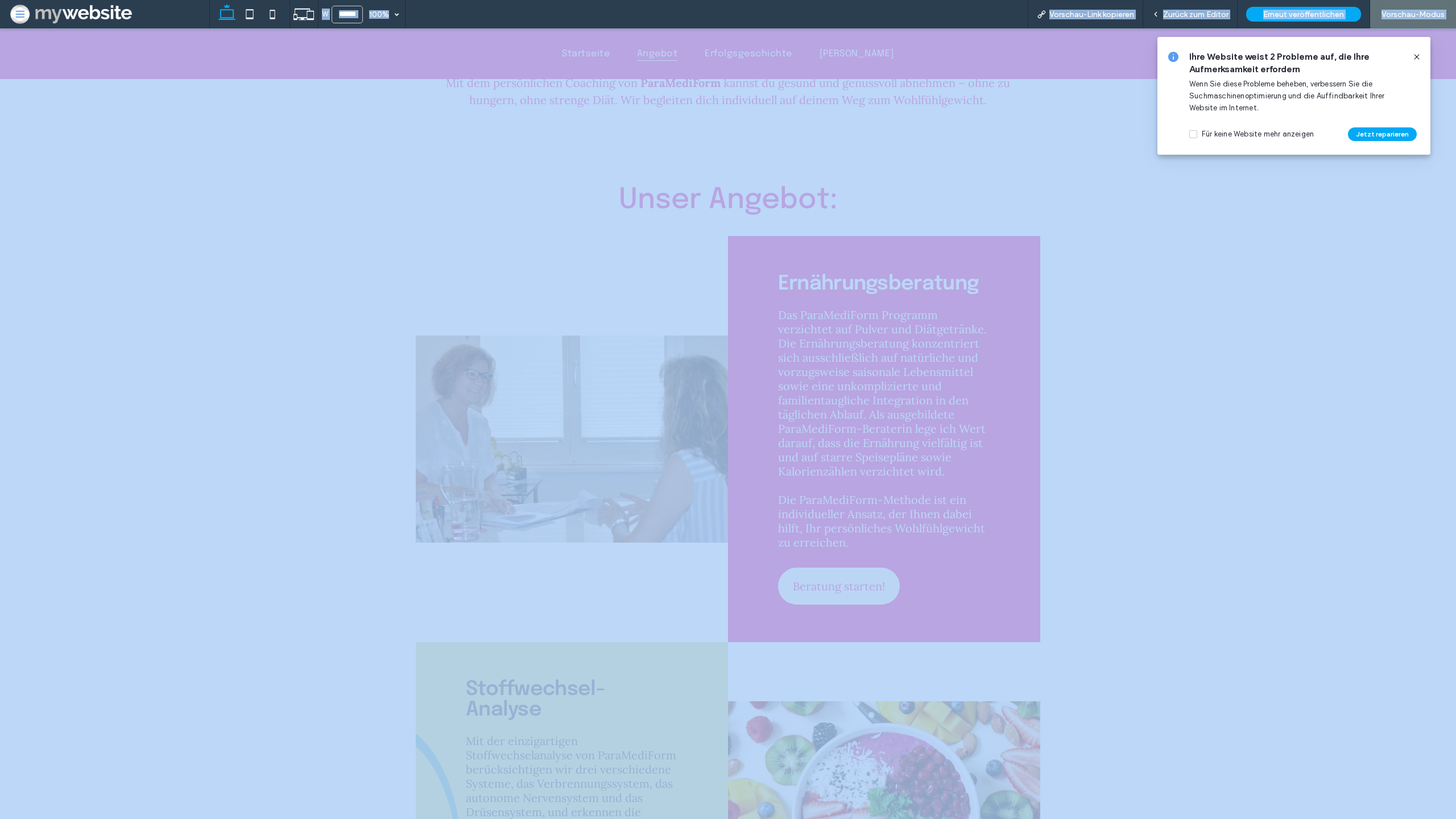
scroll to position [890, 0]
click at [1012, 212] on div "Unser Angebot:" at bounding box center [728, 199] width 683 height 72
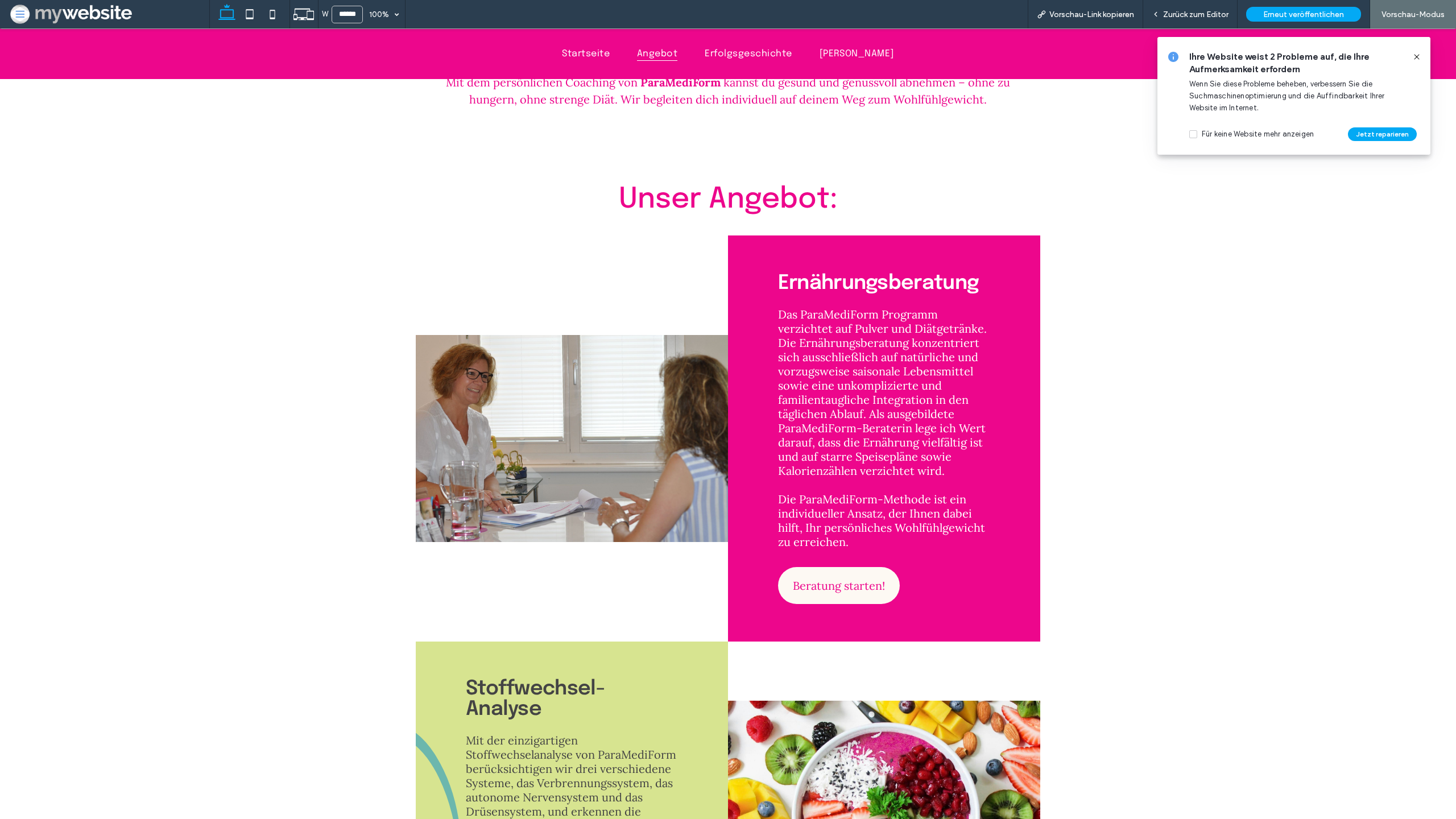
click at [1012, 212] on div "Unser Angebot:" at bounding box center [728, 199] width 683 height 72
click at [1412, 54] on icon at bounding box center [1417, 57] width 9 height 9
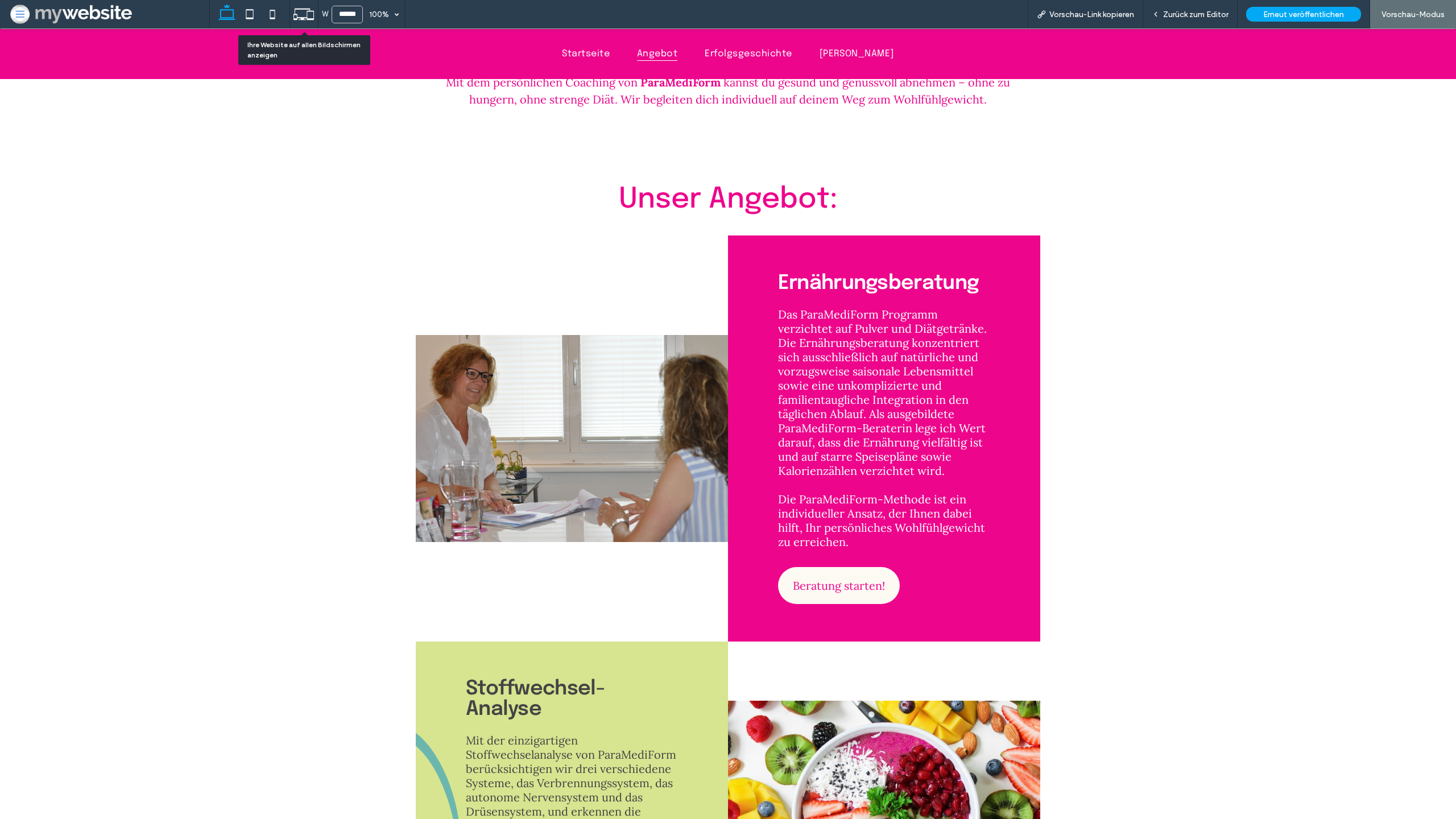
click at [314, 22] on icon at bounding box center [303, 14] width 21 height 21
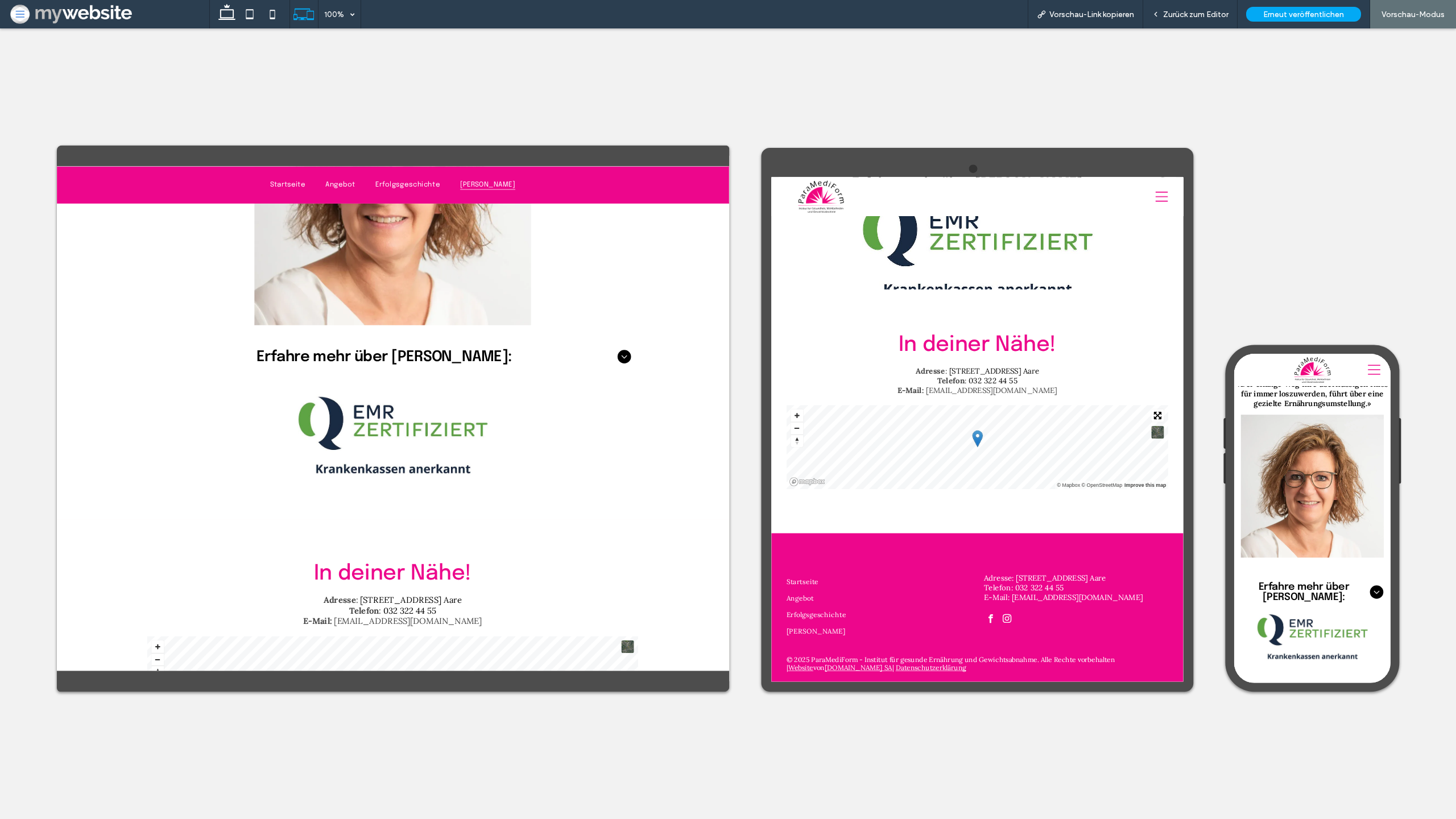
scroll to position [3746, 1]
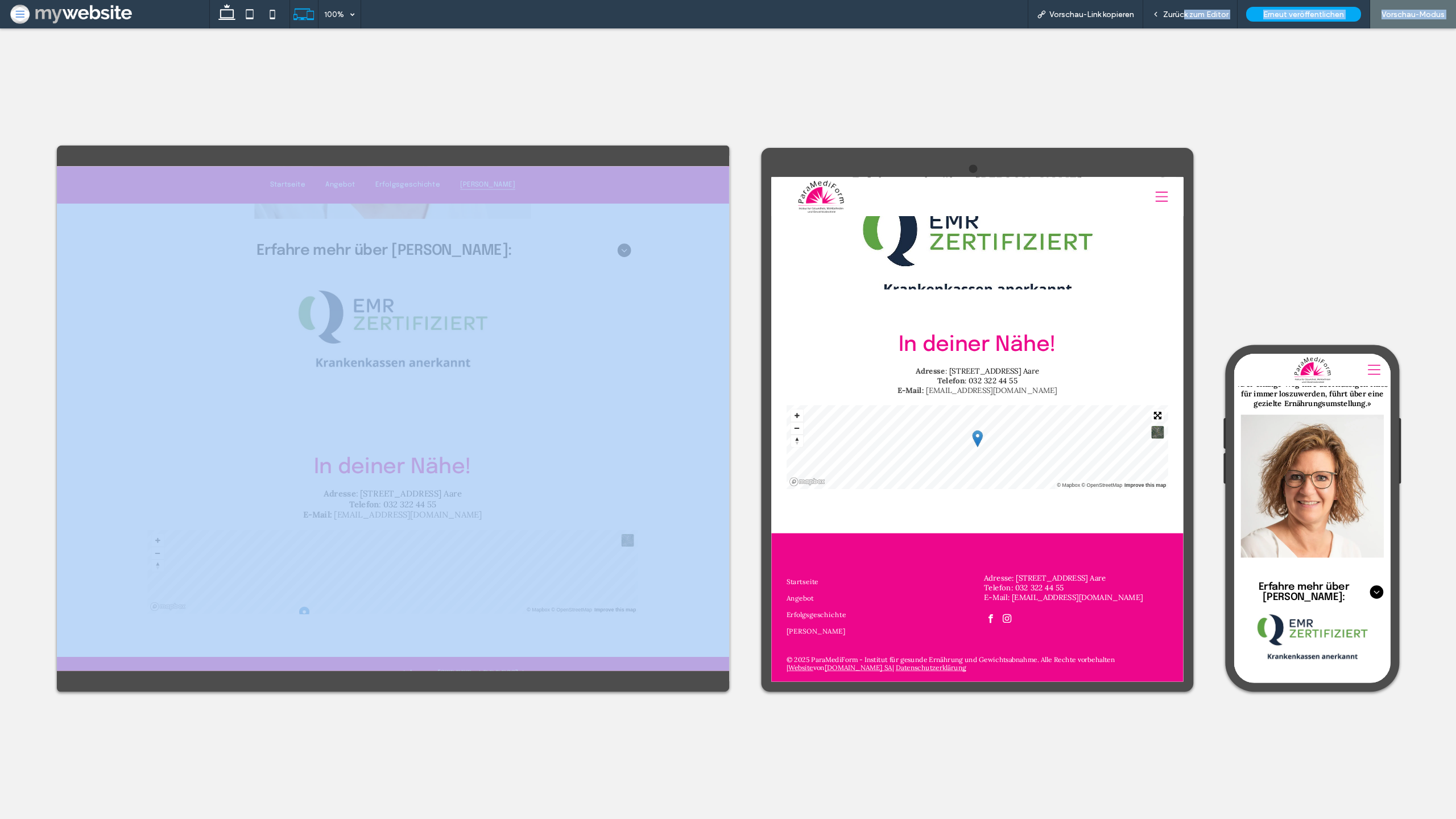
click at [1184, 12] on span "Zurück zum Editor" at bounding box center [1195, 14] width 66 height 10
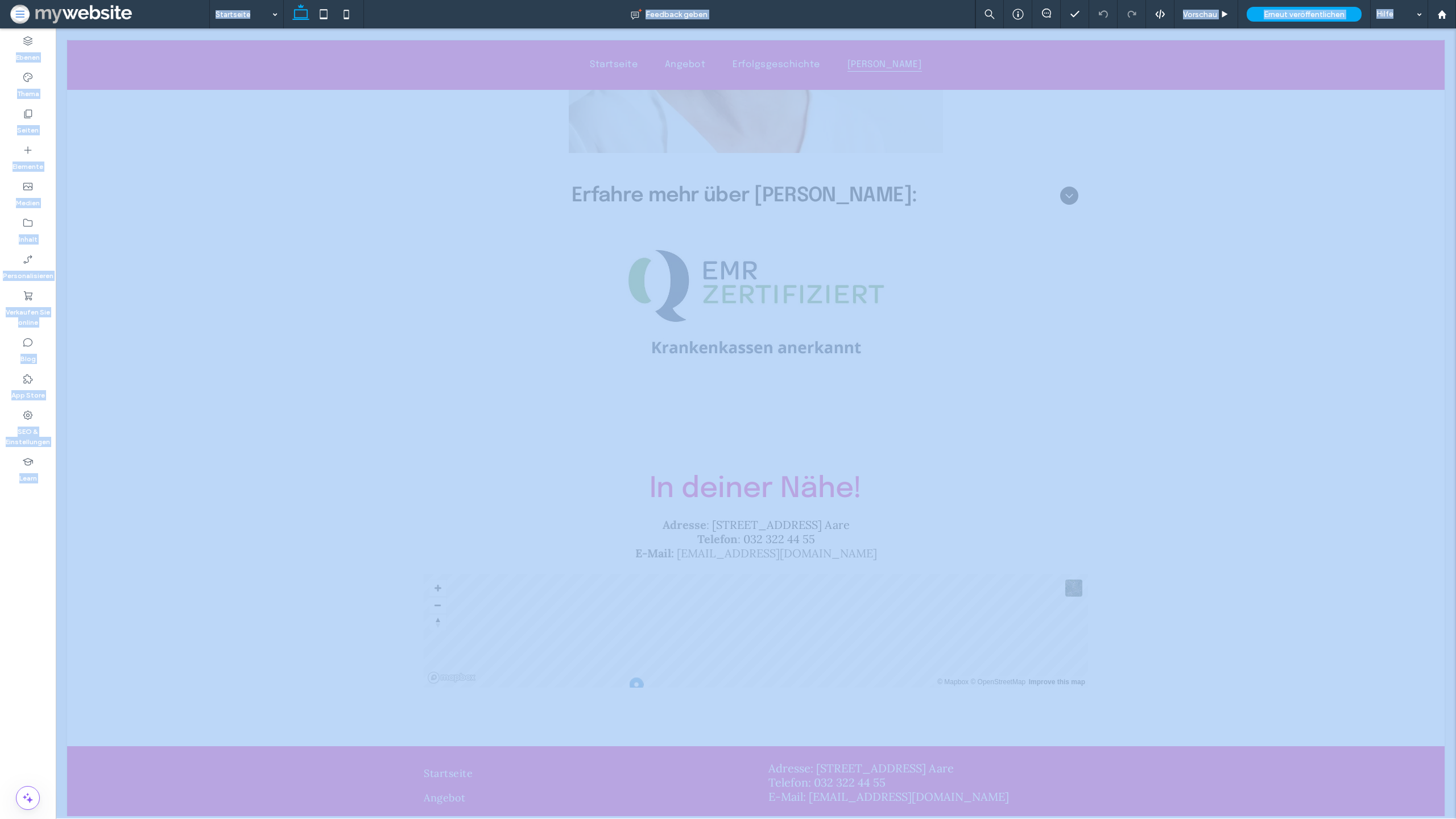
scroll to position [3722, 0]
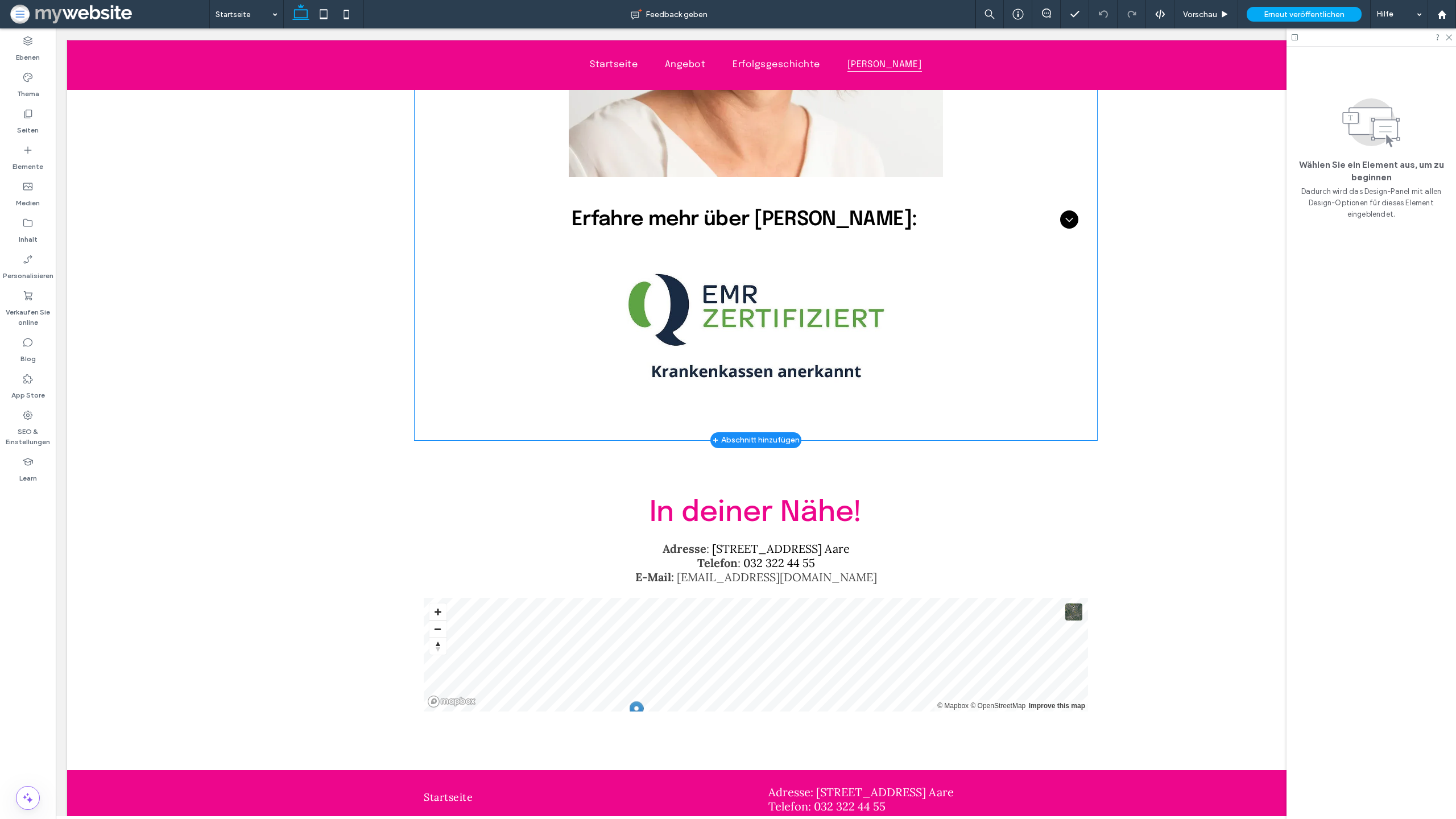
click at [930, 282] on div "Elke Born Institutsinhaberin dipl. Ernährungsberaterin EMR-zertifiziert und Kra…" at bounding box center [756, 32] width 683 height 815
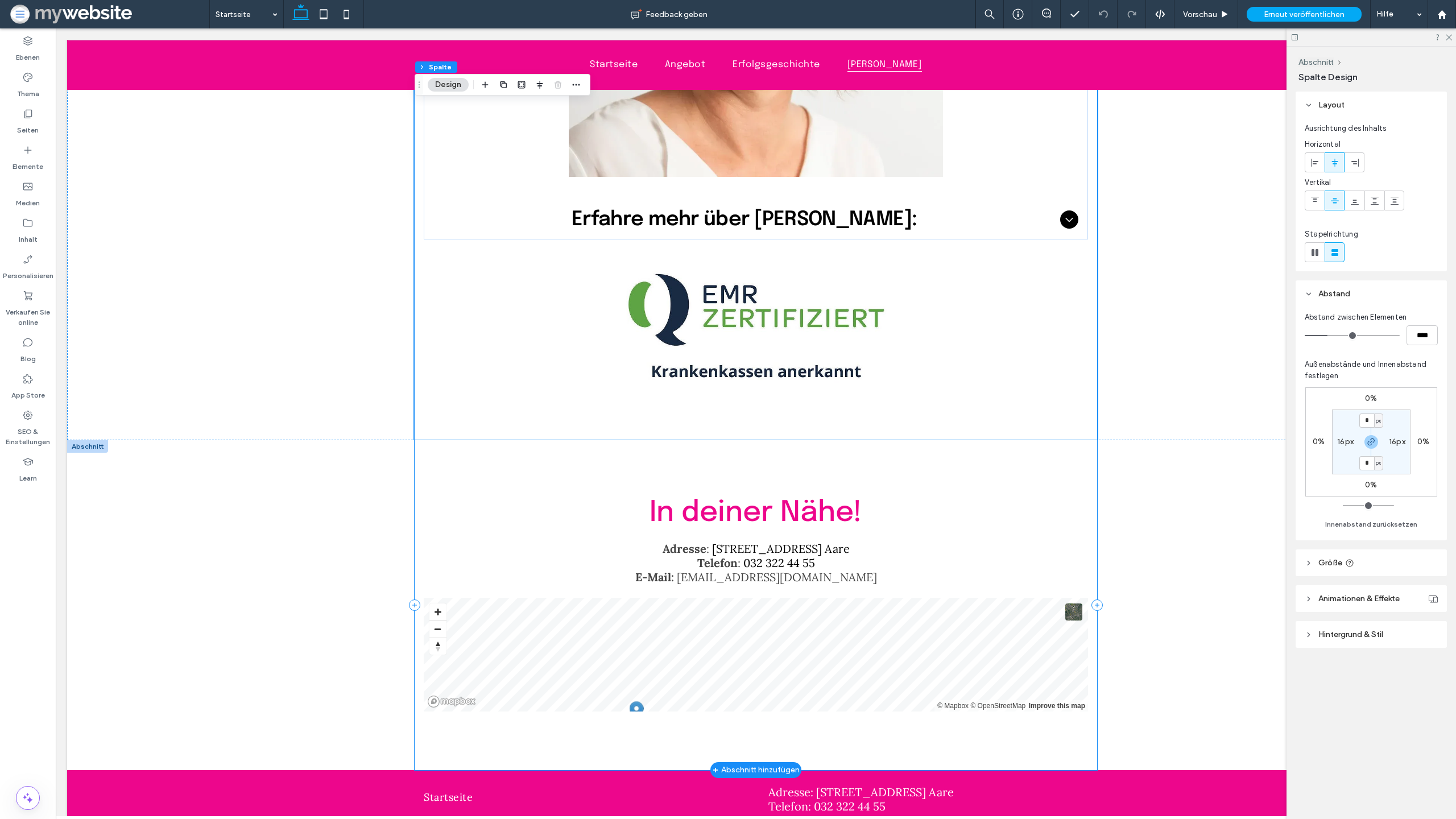
click at [825, 460] on div "In deiner Nähe! Adresse : Spittelgasse 1, 3294 Büren a. Aare Telefon : 032 322 …" at bounding box center [756, 605] width 683 height 330
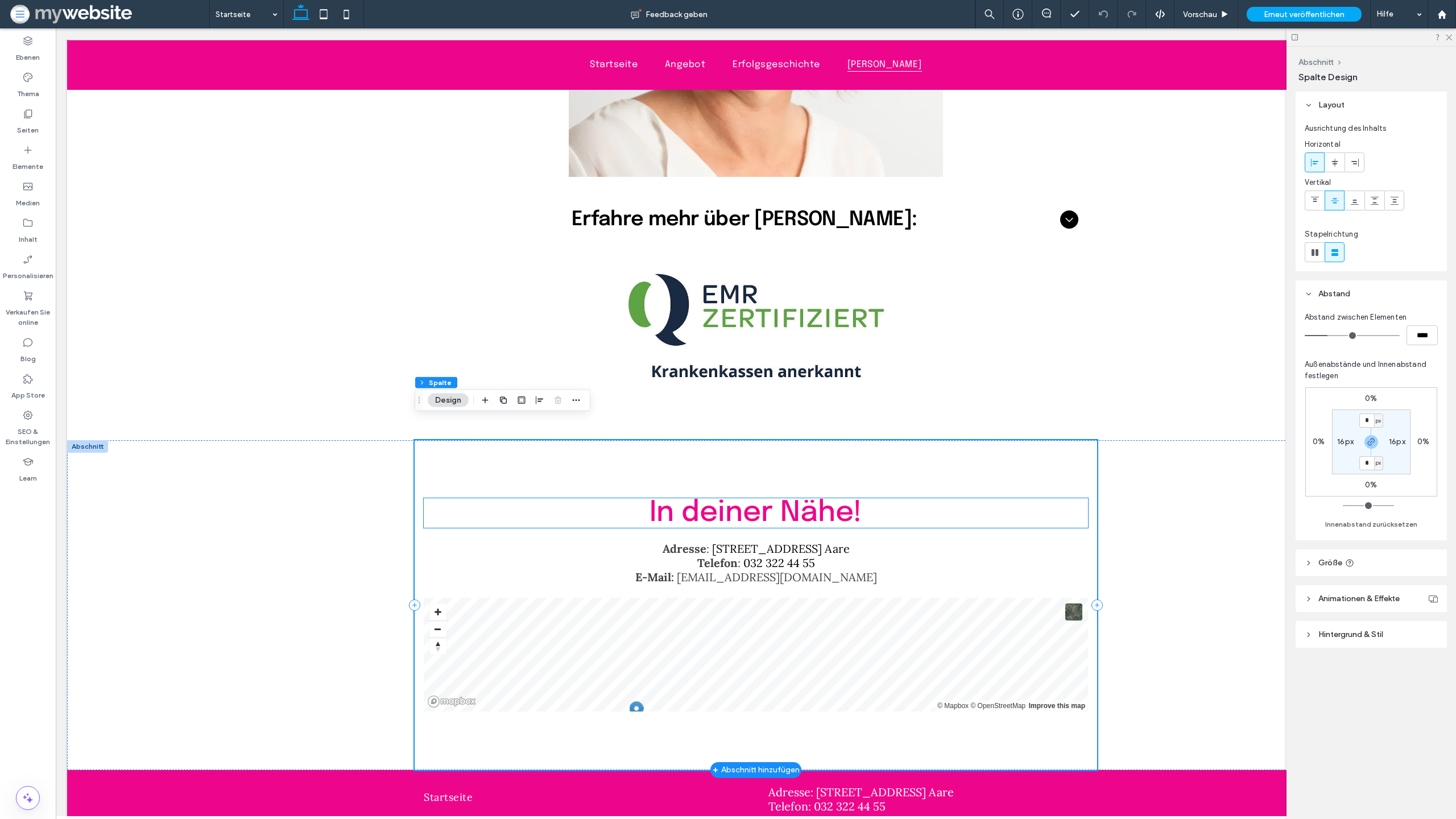
click at [745, 498] on span "In deiner Nähe!" at bounding box center [756, 513] width 213 height 30
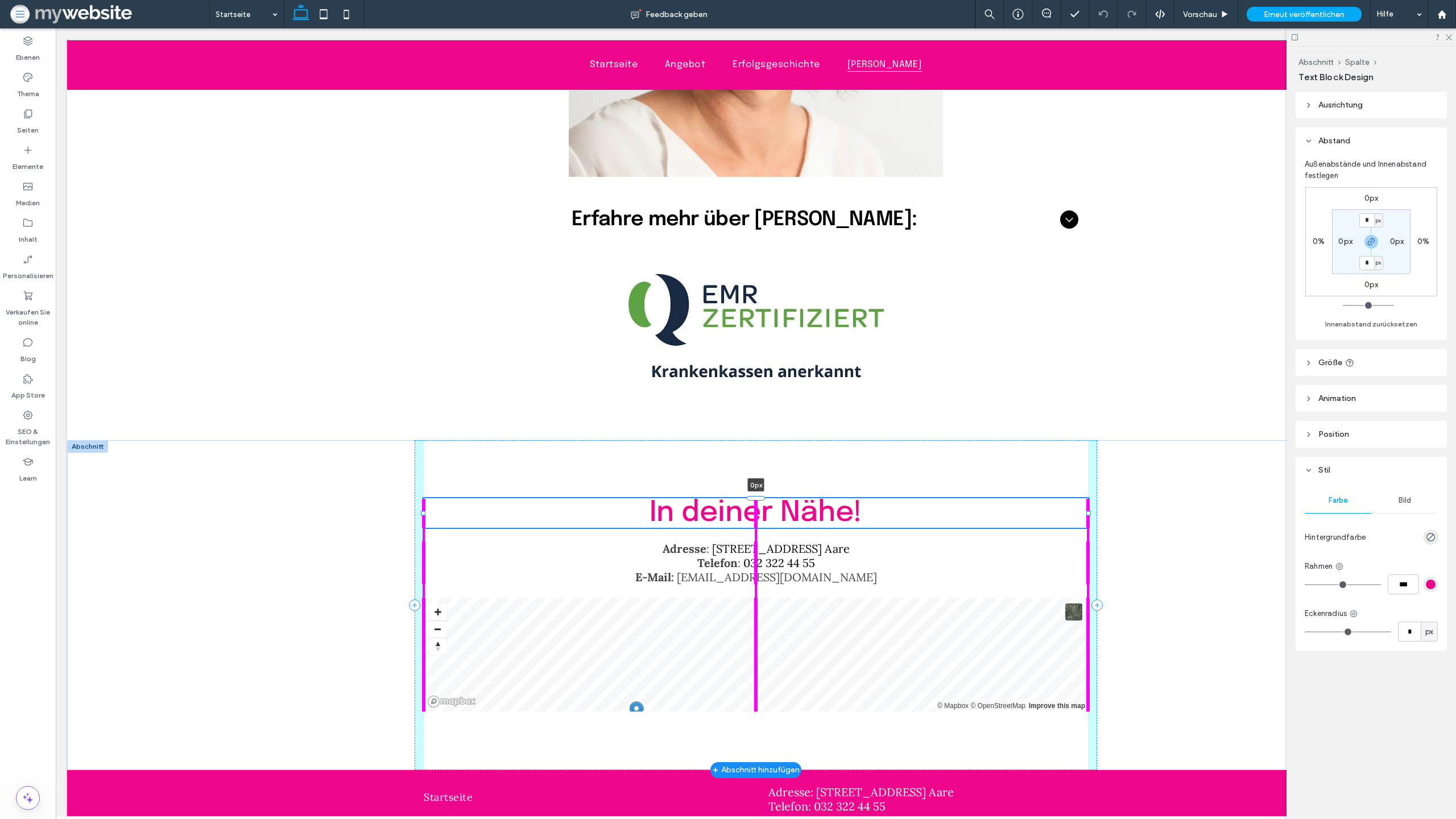
drag, startPoint x: 759, startPoint y: 479, endPoint x: 596, endPoint y: 432, distance: 169.6
click at [763, 495] on div at bounding box center [756, 497] width 18 height 4
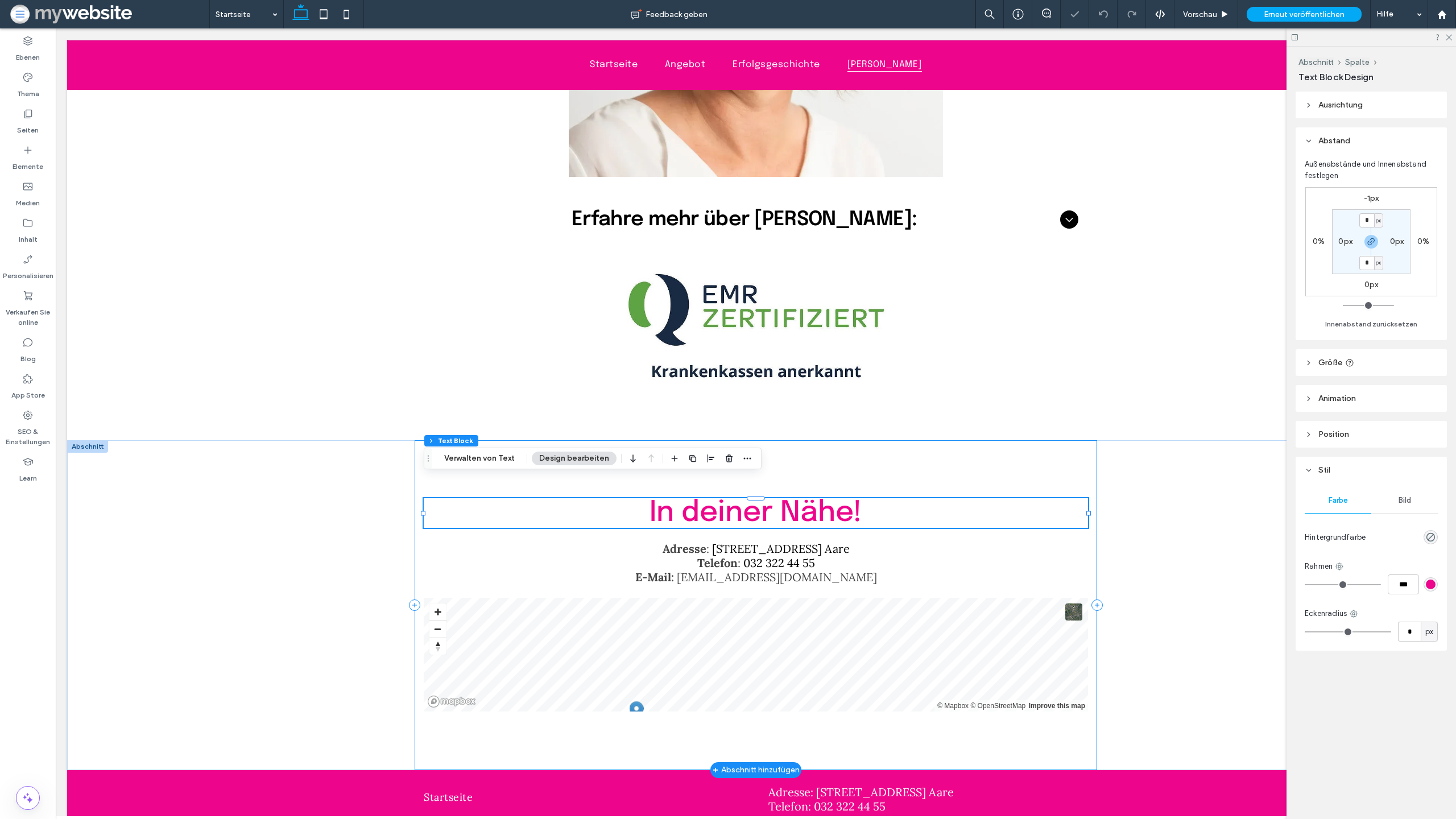
click at [551, 440] on div "In deiner Nähe! -1px Adresse : Spittelgasse 1, 3294 Büren a. Aare Telefon : 032…" at bounding box center [756, 605] width 683 height 330
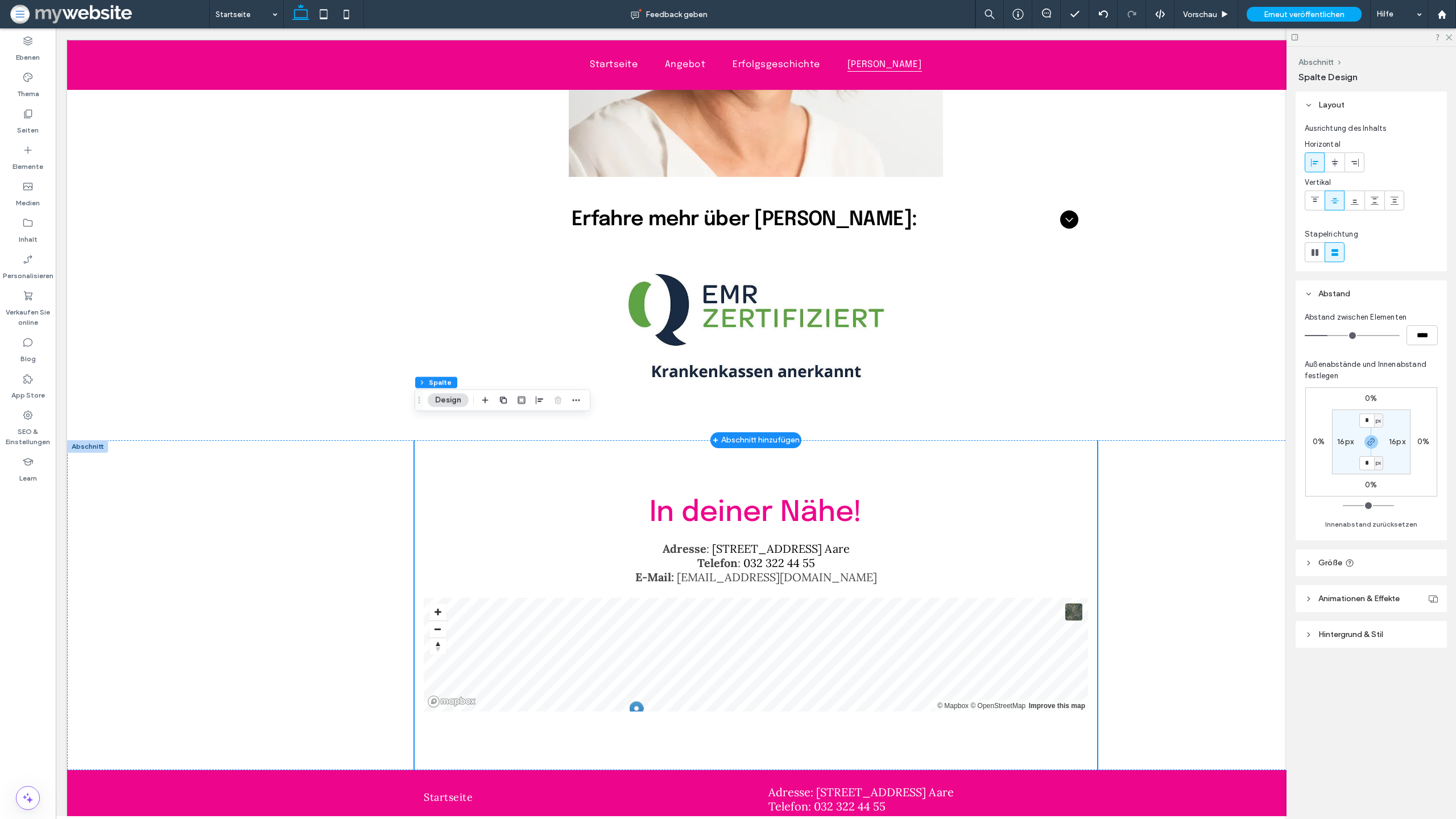
click at [759, 434] on div "+ Abschnitt hinzufügen" at bounding box center [756, 440] width 87 height 13
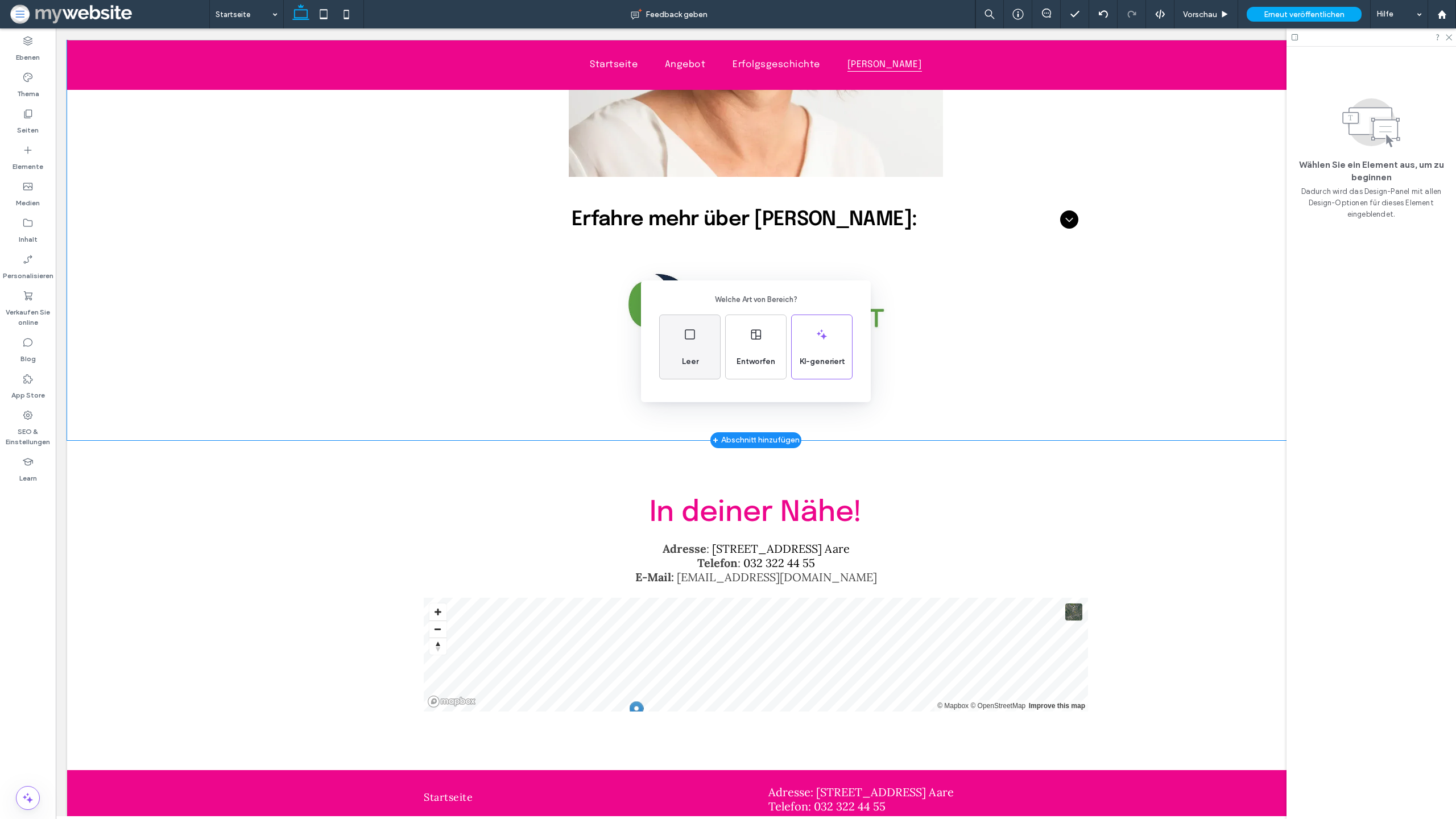
click at [703, 354] on div "Leer" at bounding box center [690, 347] width 61 height 63
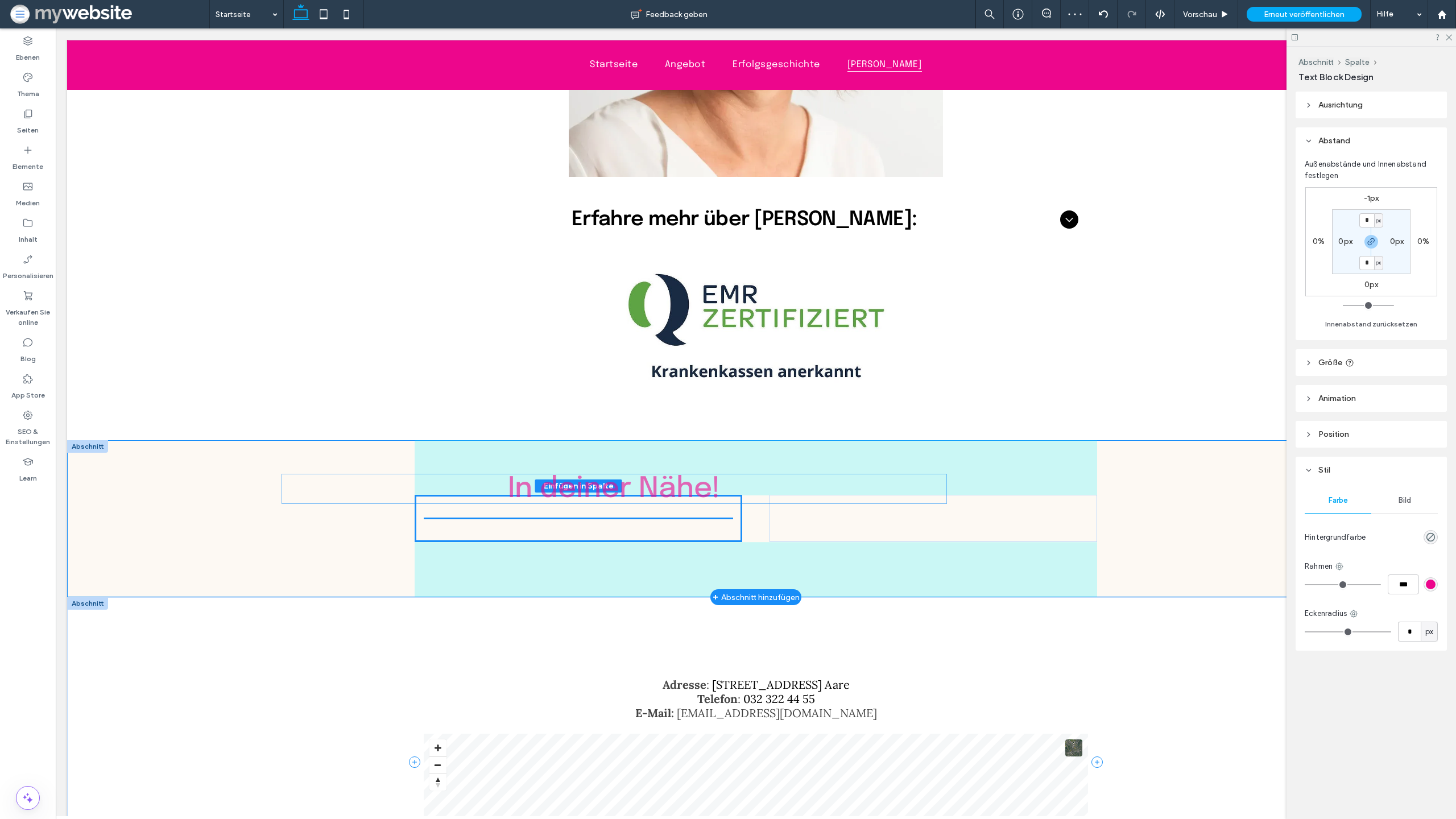
drag, startPoint x: 669, startPoint y: 538, endPoint x: 597, endPoint y: 485, distance: 89.4
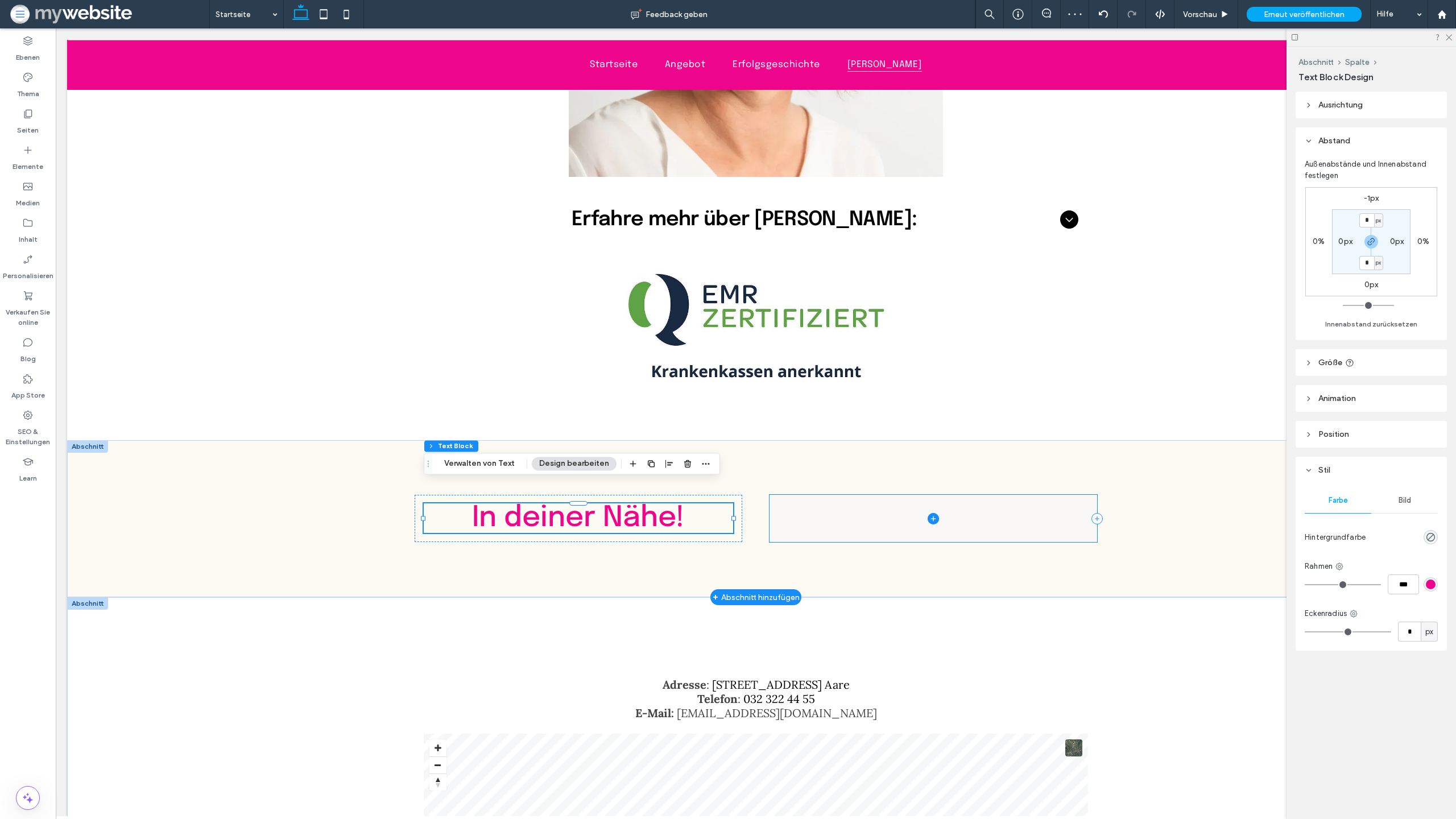
click at [1038, 500] on span at bounding box center [934, 519] width 328 height 47
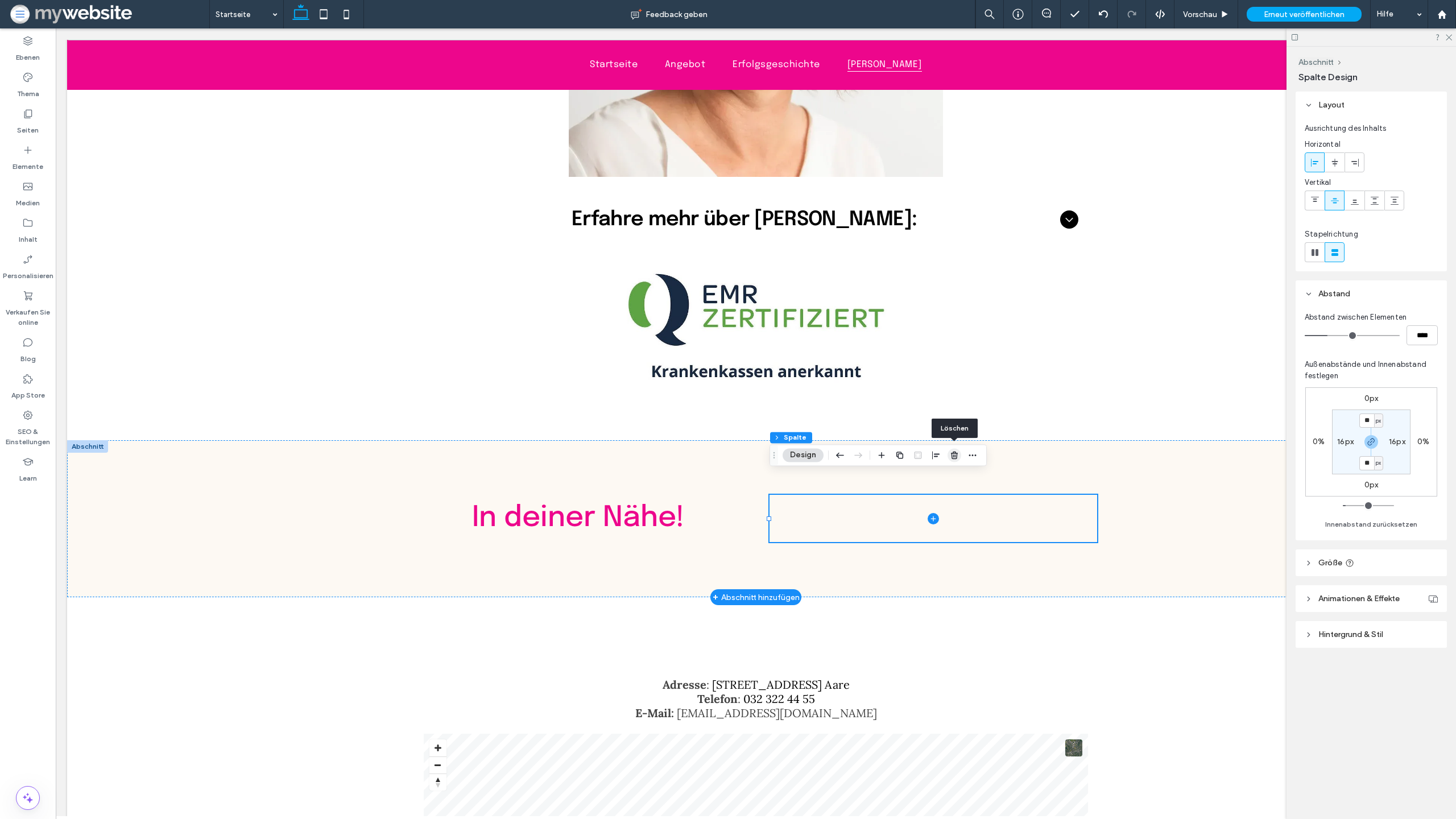
click at [955, 457] on icon "button" at bounding box center [954, 455] width 9 height 9
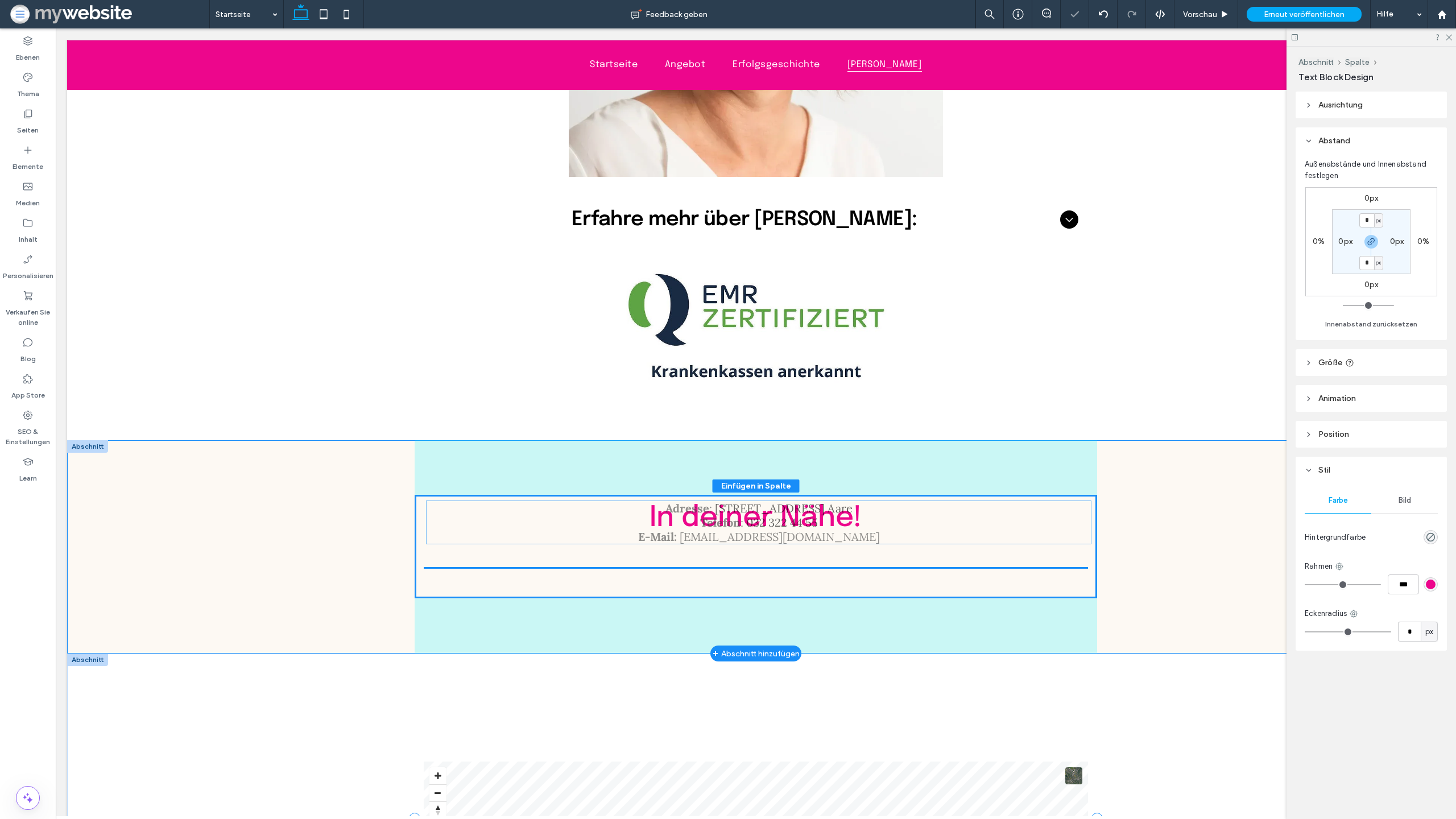
drag, startPoint x: 794, startPoint y: 618, endPoint x: 799, endPoint y: 508, distance: 110.1
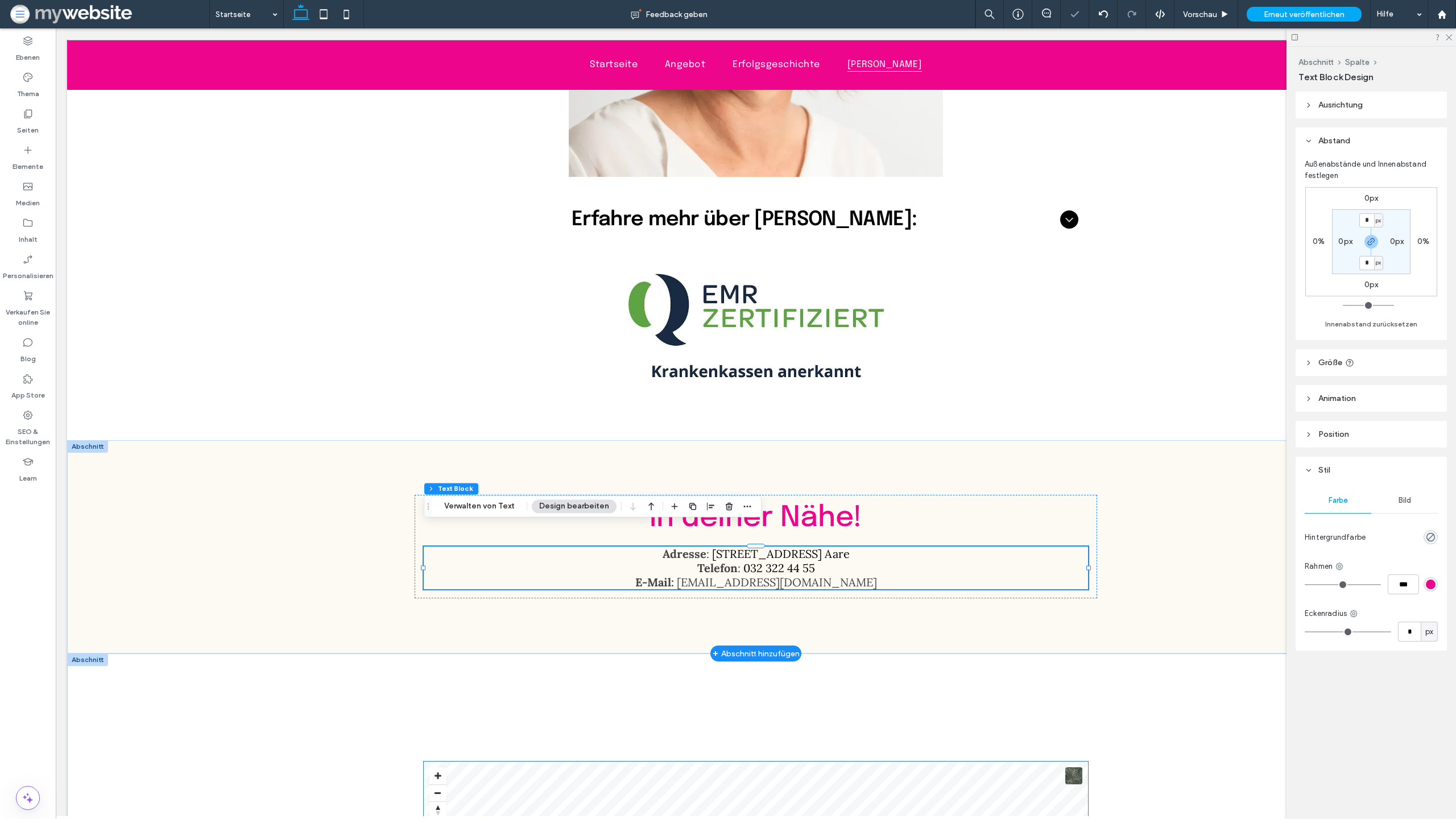
scroll to position [3736, 0]
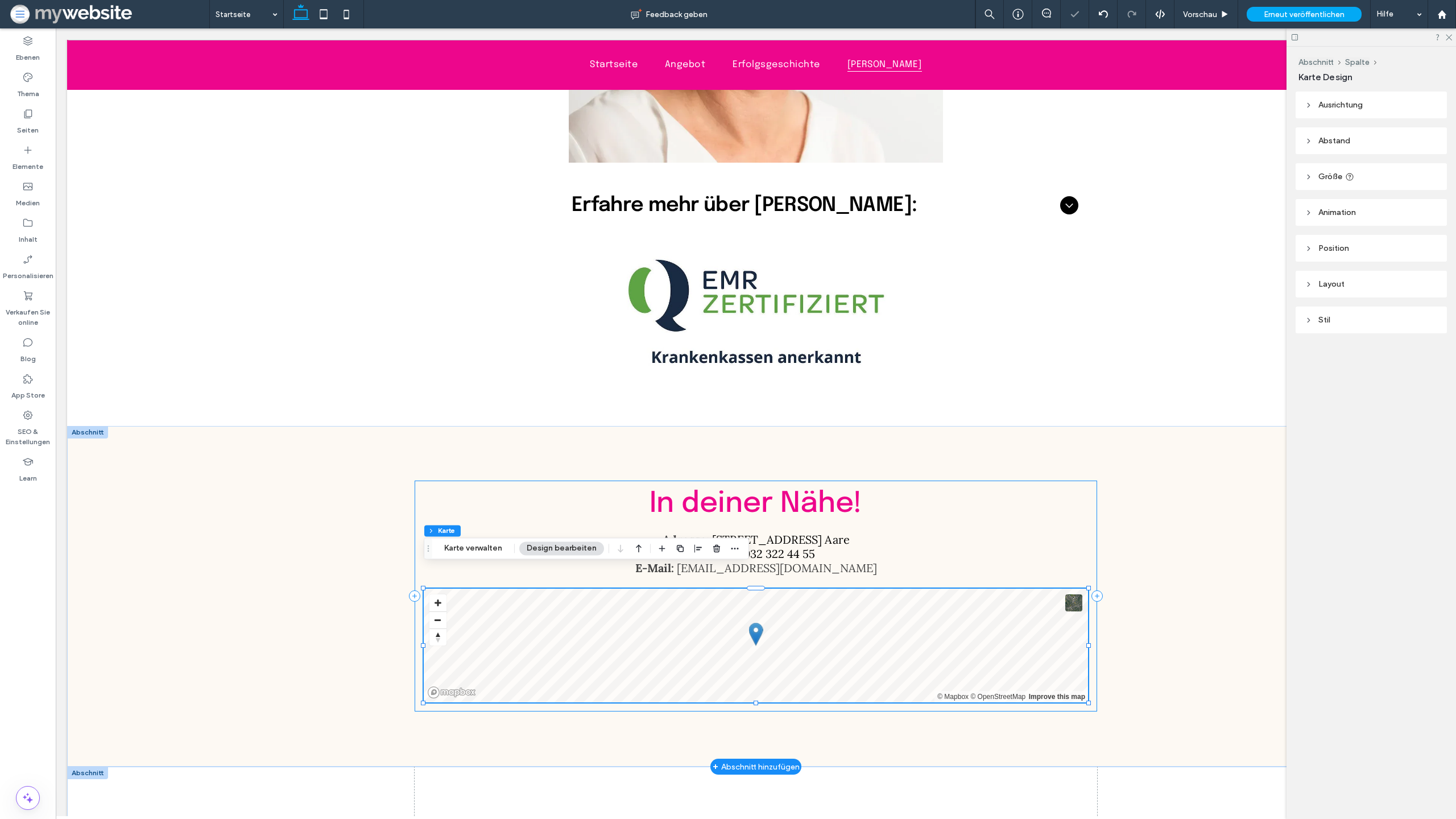
click at [548, 480] on div "In deiner Nähe! Adresse : [STREET_ADDRESS] Aare Telefon : [PHONE_NUMBER] E-Mail…" at bounding box center [756, 595] width 683 height 231
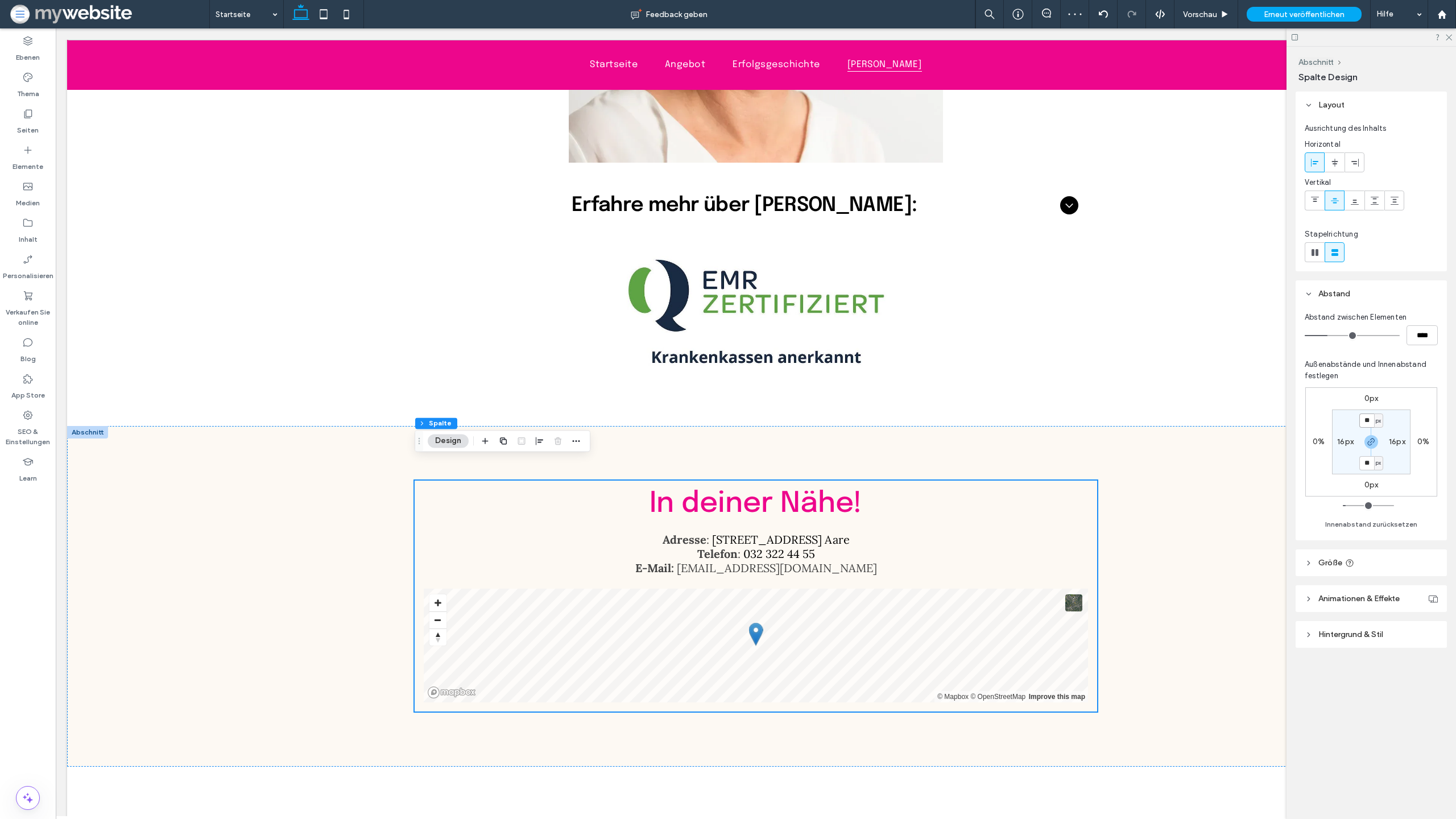
click at [1369, 418] on input "**" at bounding box center [1367, 420] width 15 height 14
type input "*"
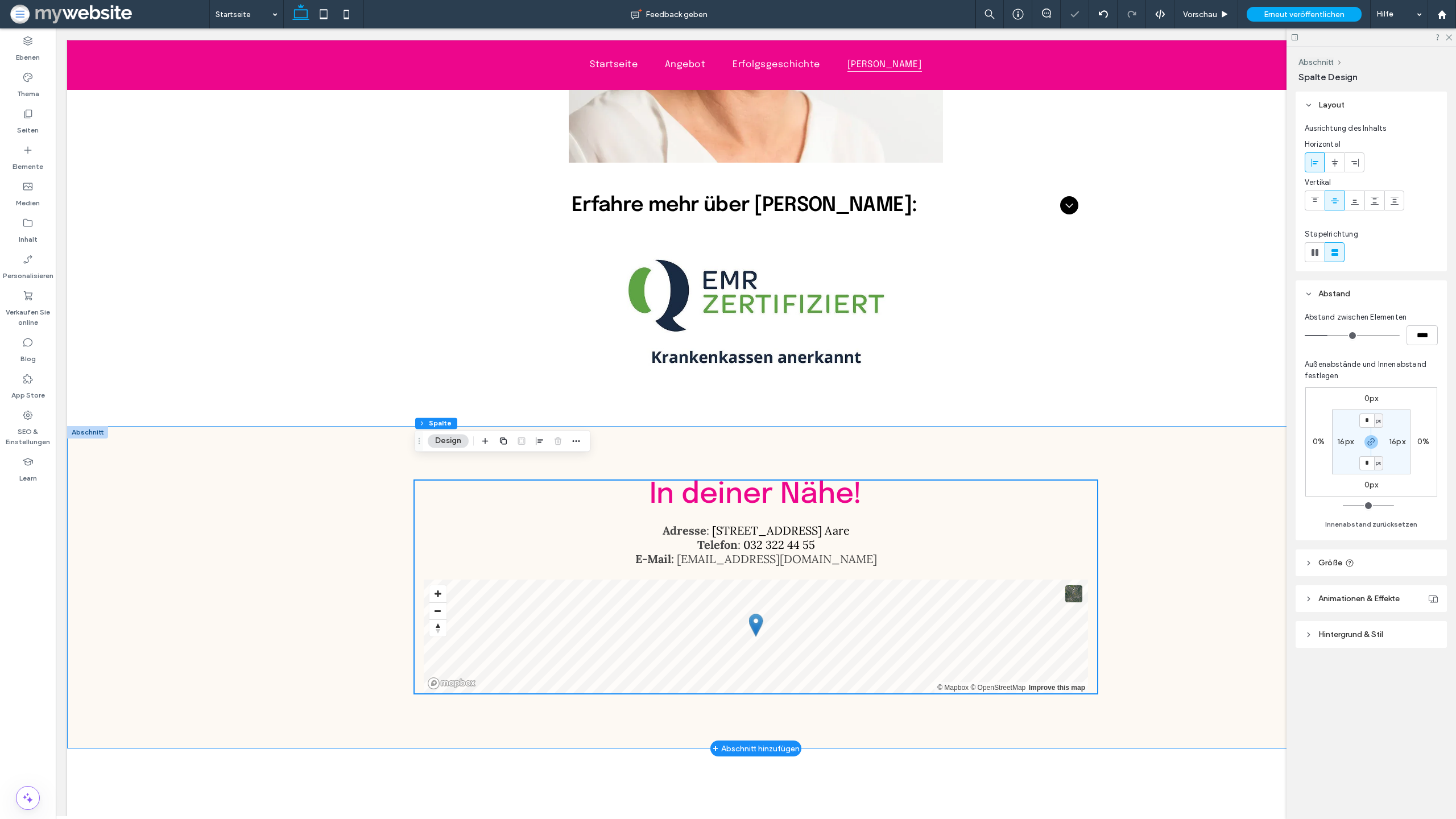
click at [1233, 494] on div "In deiner Nähe! Adresse : [STREET_ADDRESS] Aare Telefon : [PHONE_NUMBER] E-Mail…" at bounding box center [756, 587] width 1378 height 323
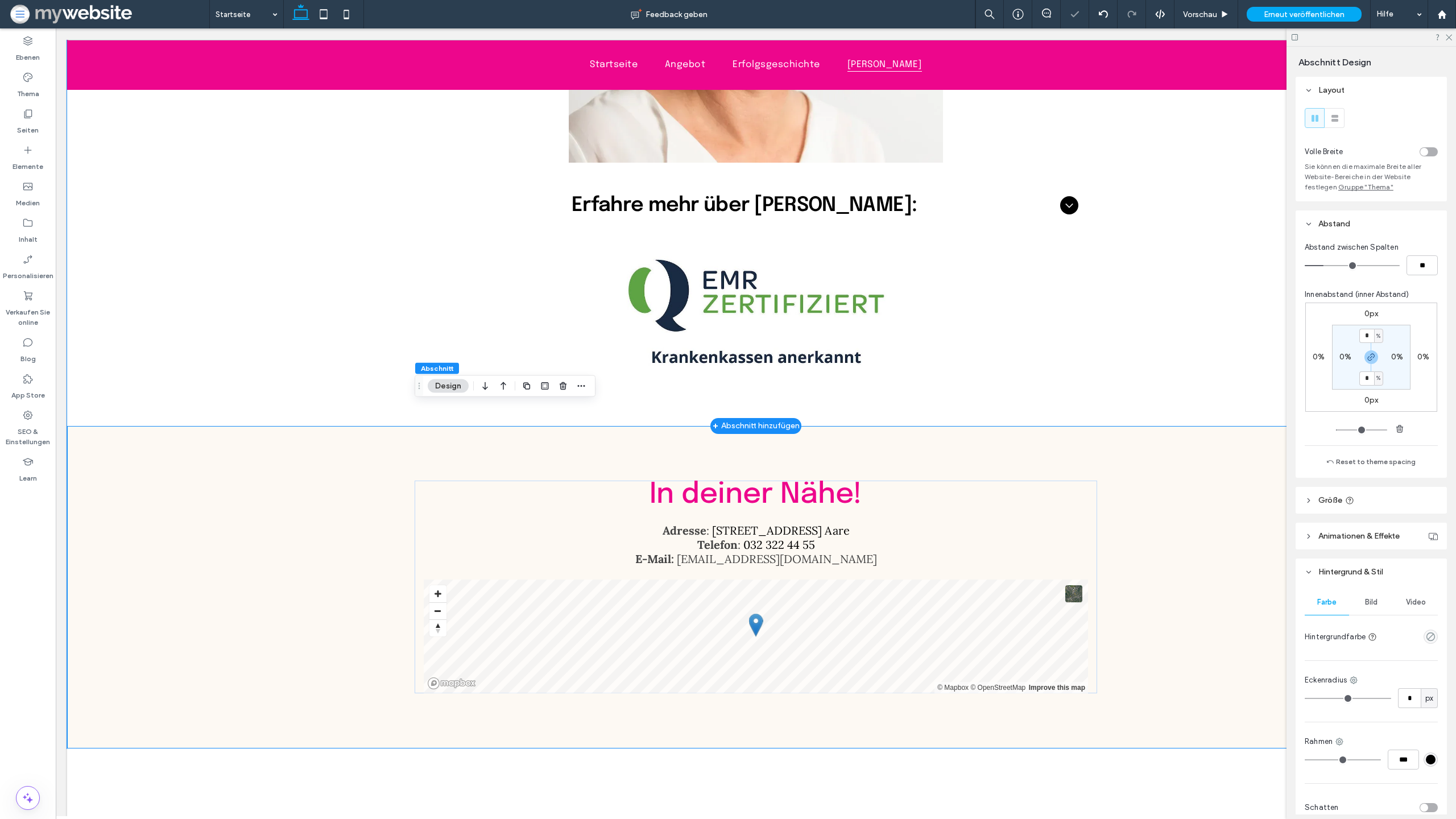
click at [1165, 302] on div "[PERSON_NAME] Institutsinhaberin dipl. Ernährungsberaterin EMR-zertifiziert und…" at bounding box center [756, 18] width 1378 height 815
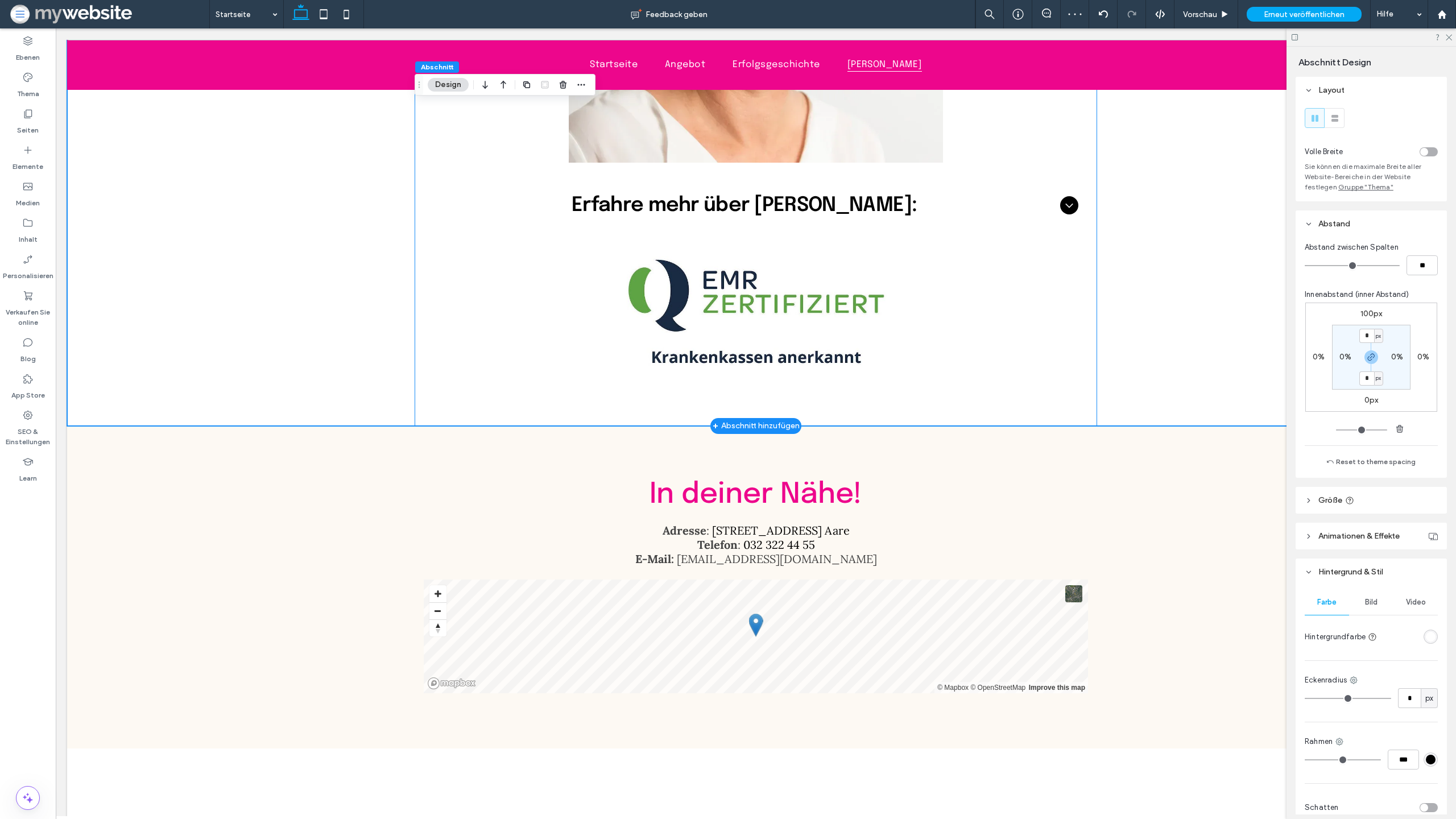
click at [940, 312] on div "[PERSON_NAME] Institutsinhaberin dipl. Ernährungsberaterin EMR-zertifiziert und…" at bounding box center [756, 18] width 683 height 815
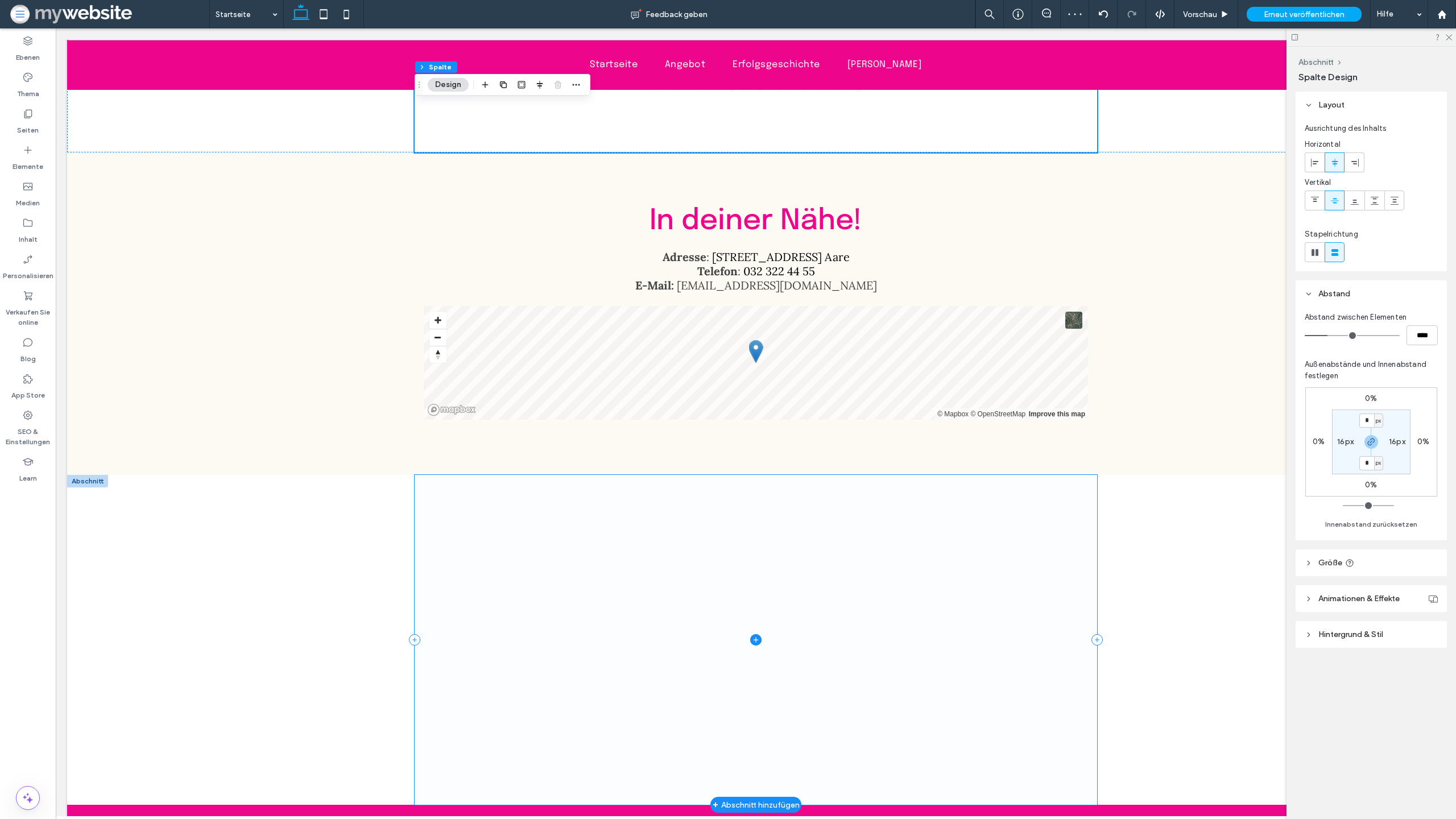
scroll to position [4079, 0]
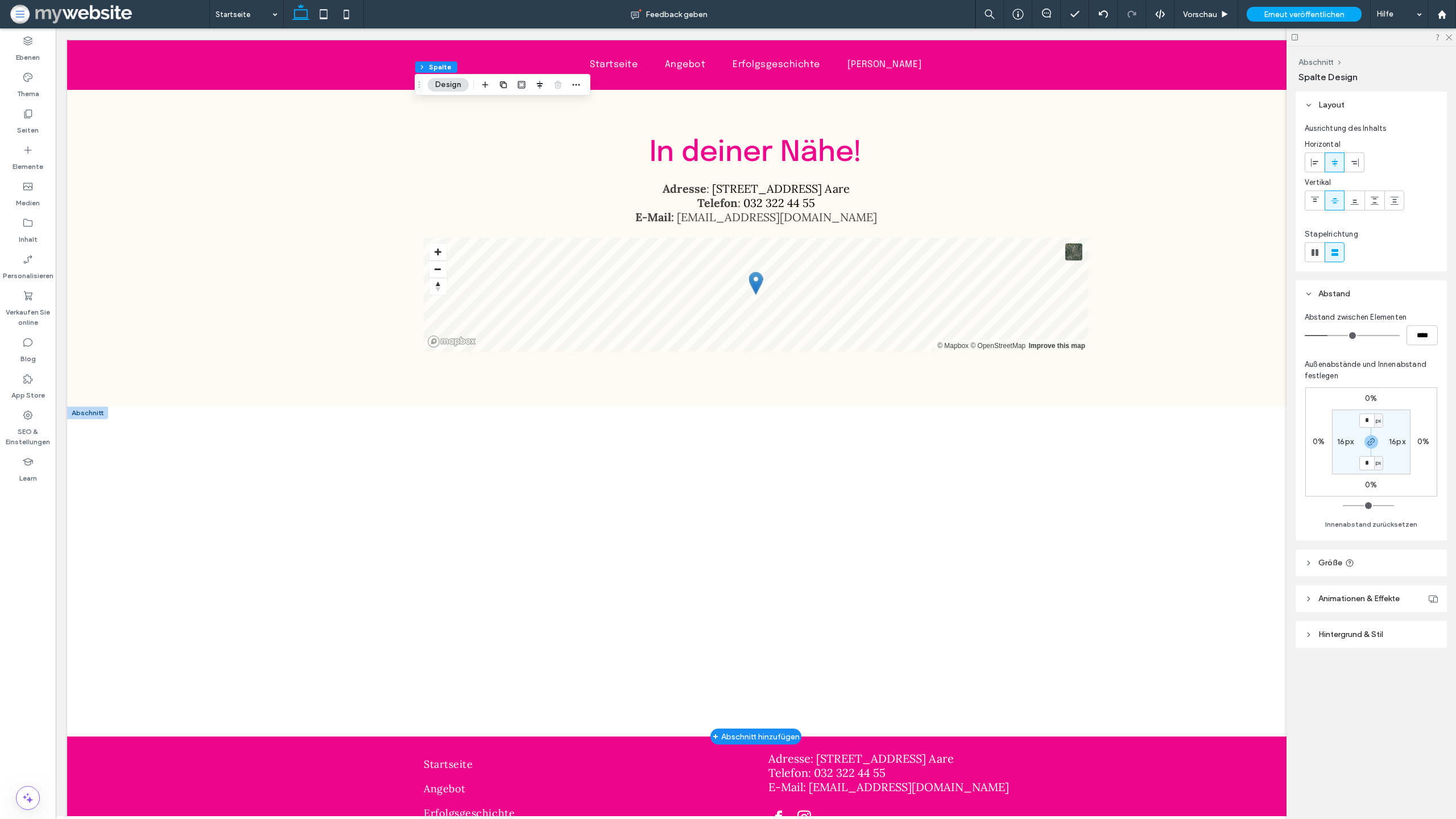
click at [86, 407] on div at bounding box center [87, 412] width 41 height 13
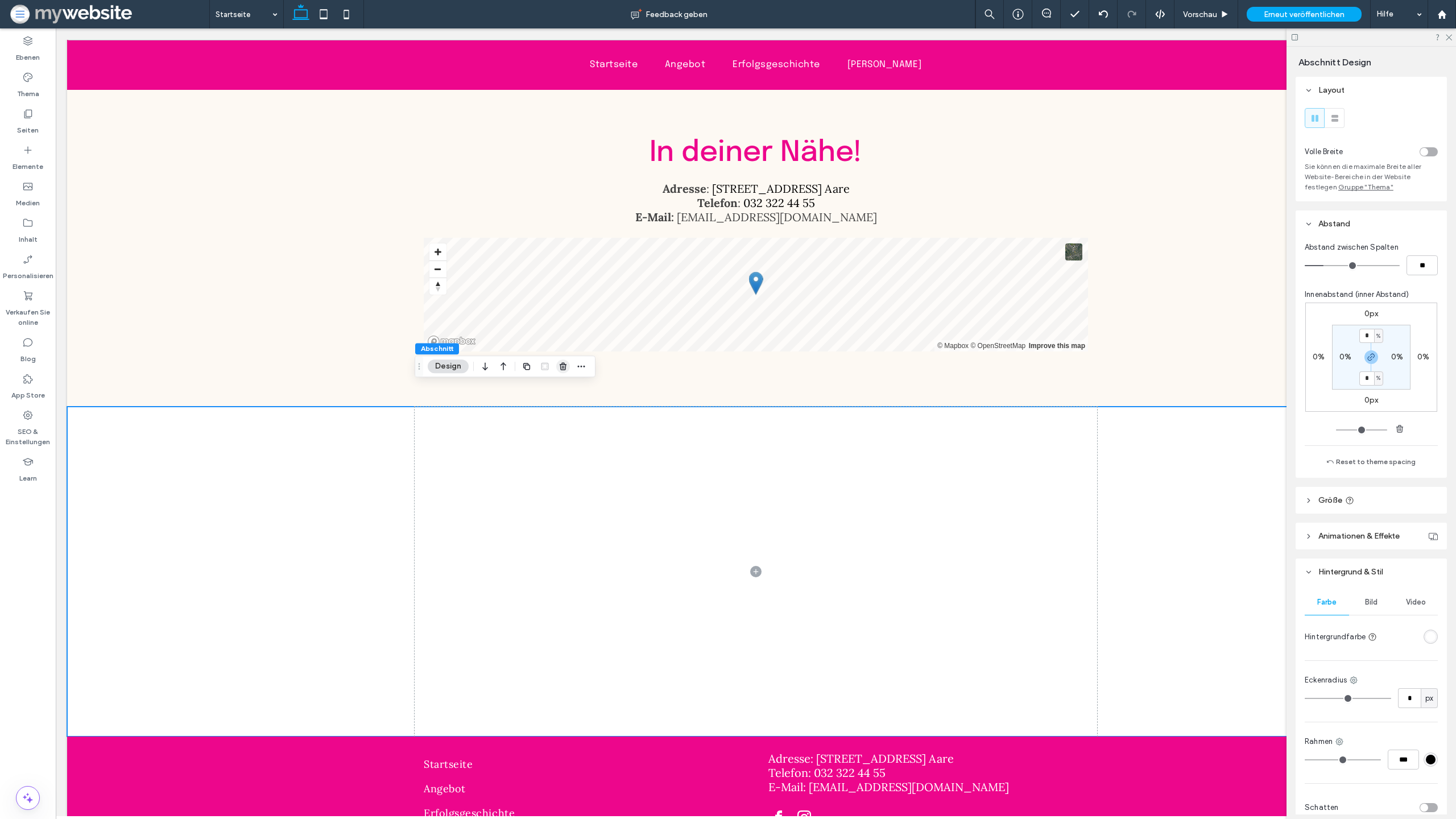
click at [567, 360] on span "button" at bounding box center [563, 366] width 13 height 13
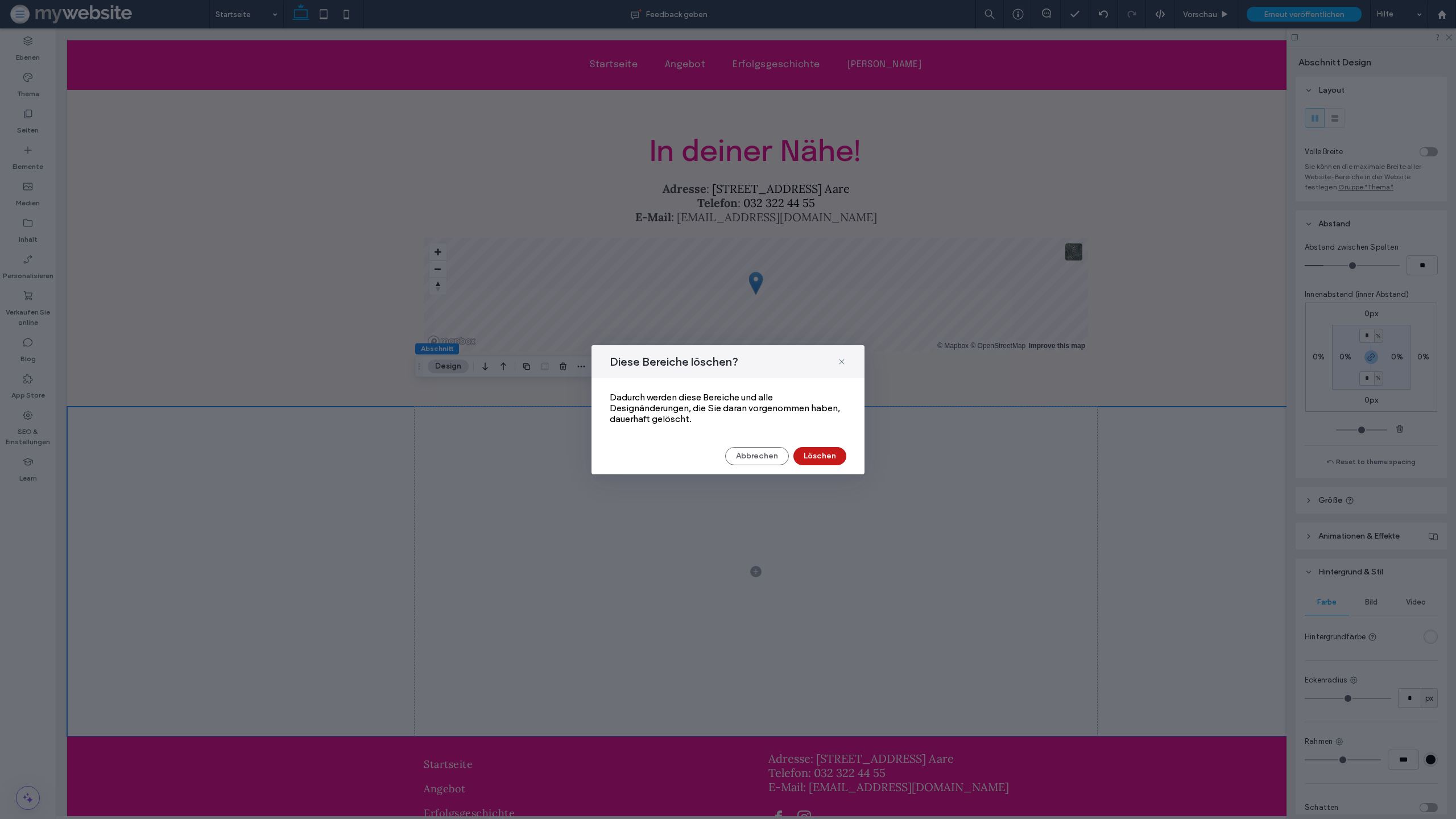
click at [839, 459] on button "Löschen" at bounding box center [820, 456] width 53 height 18
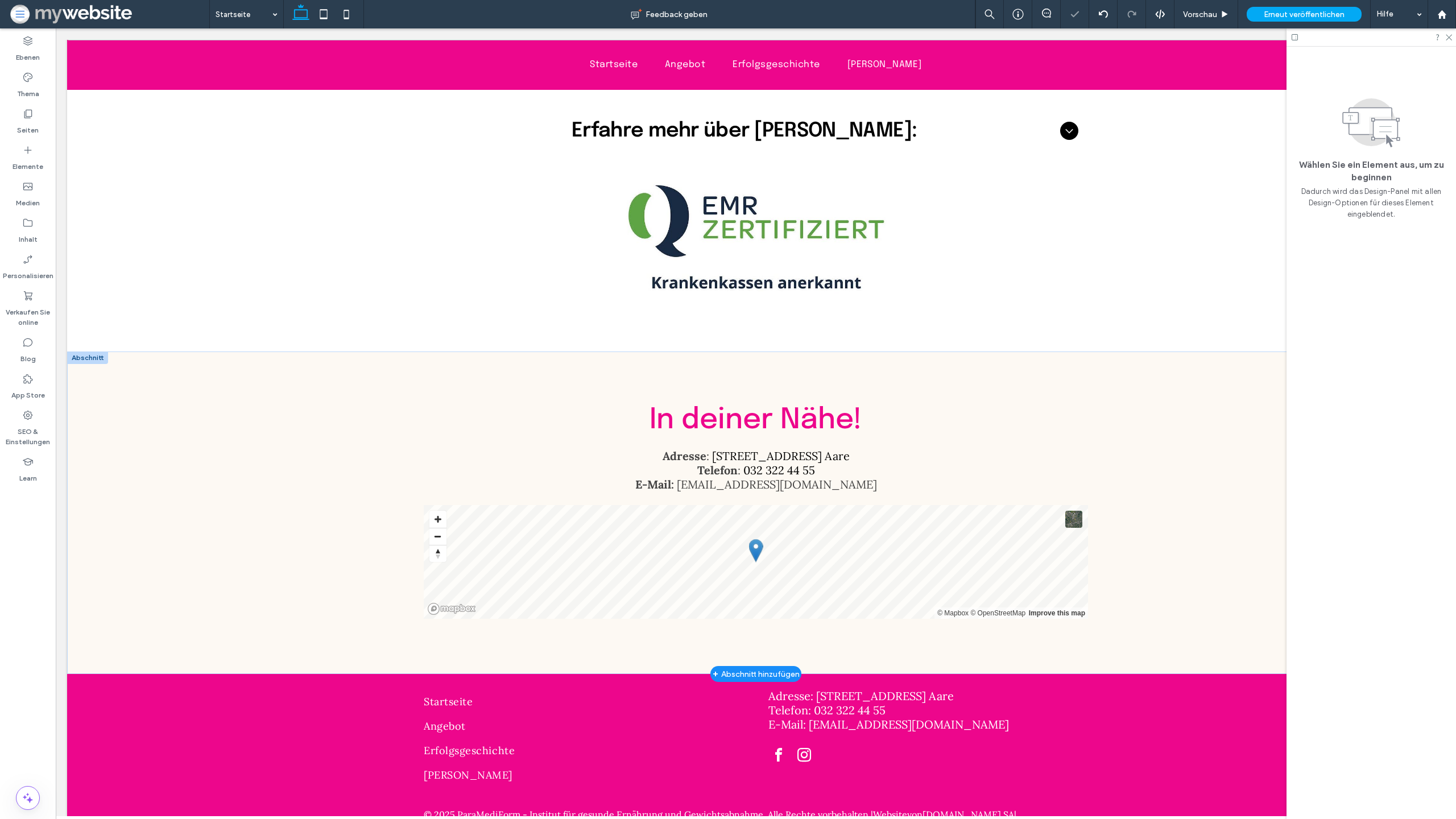
click at [103, 351] on div at bounding box center [87, 357] width 41 height 13
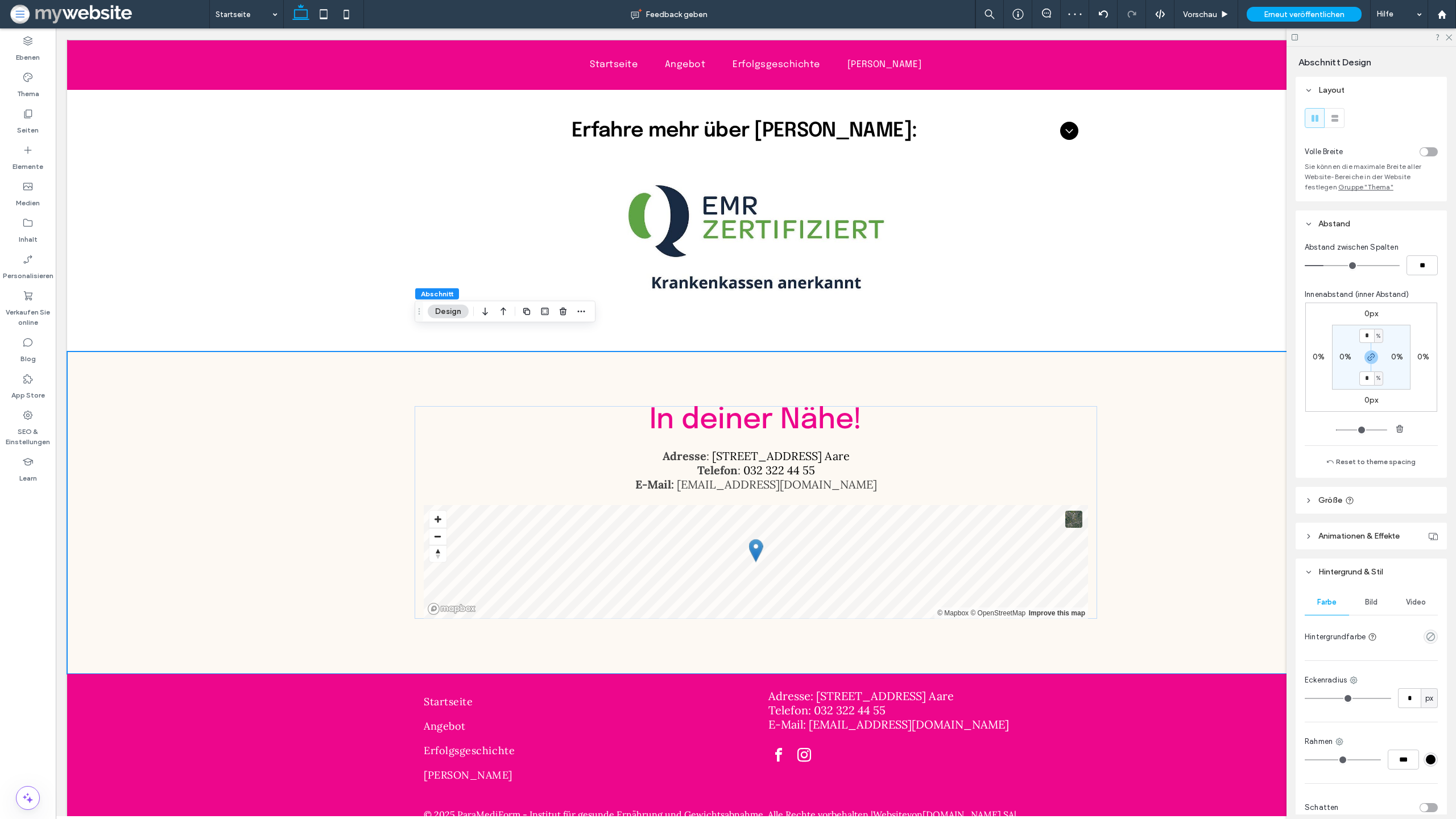
scroll to position [58, 0]
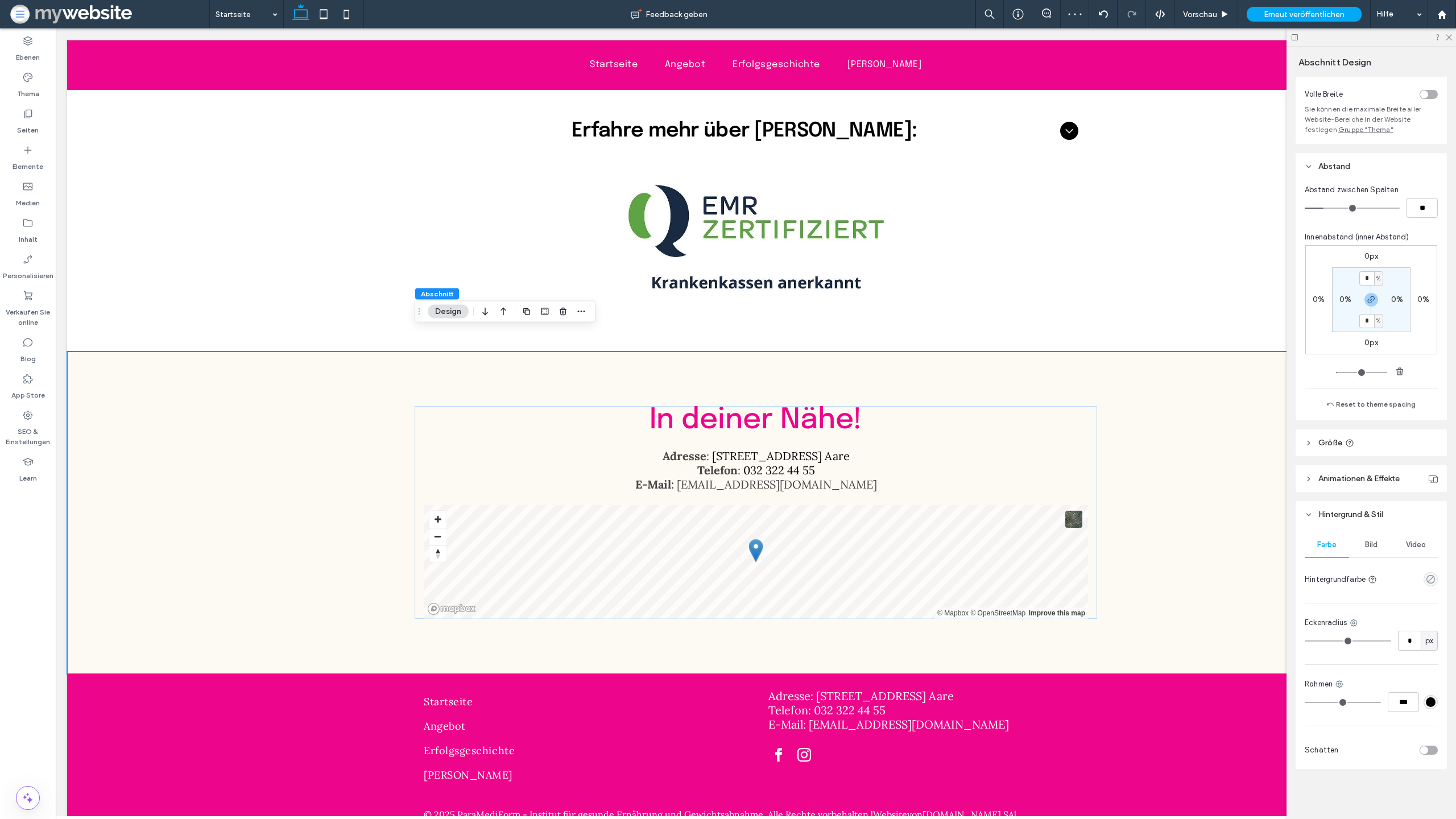
click at [1424, 572] on div at bounding box center [1430, 578] width 14 height 14
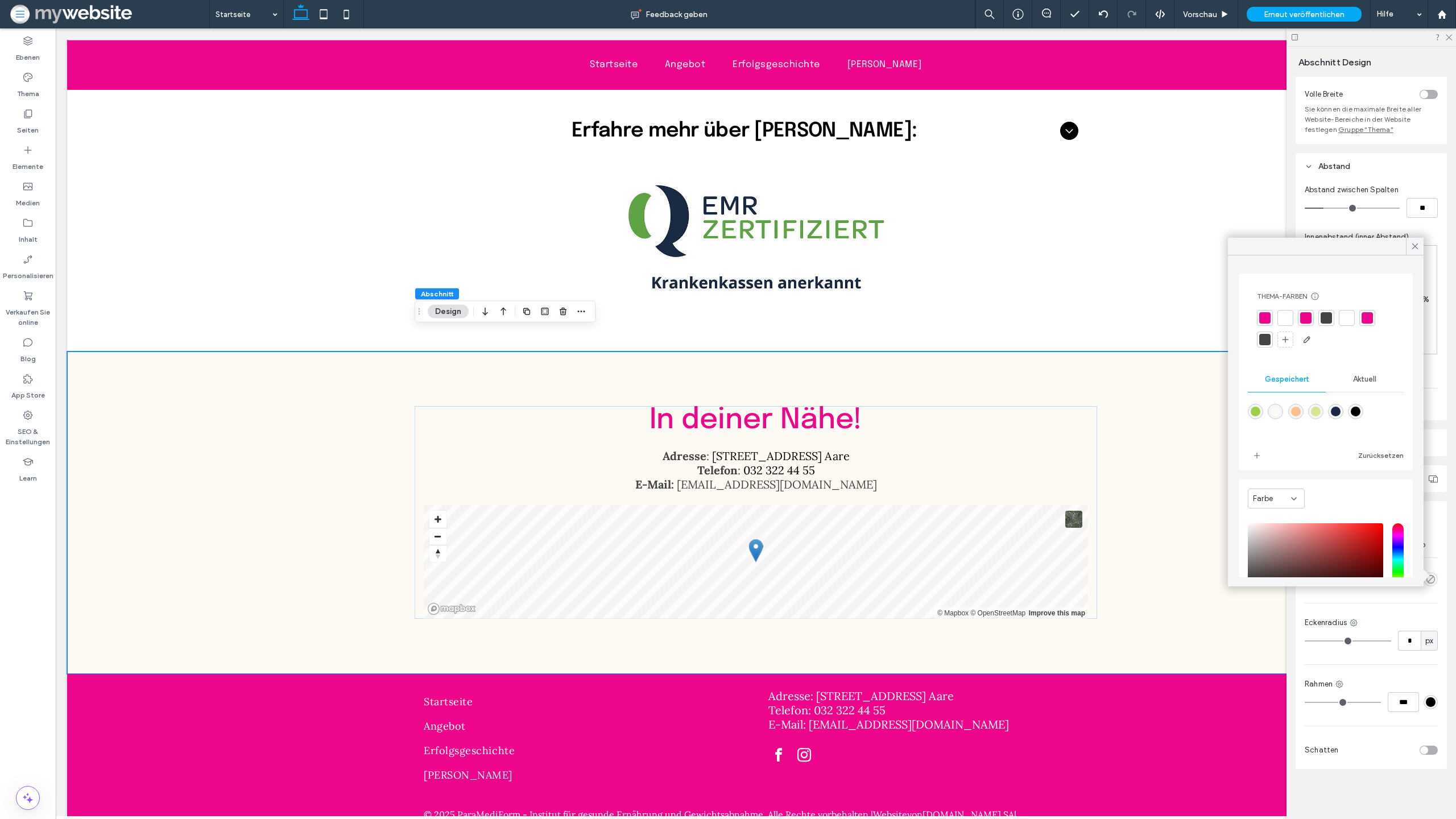
click at [1287, 322] on div at bounding box center [1285, 317] width 11 height 11
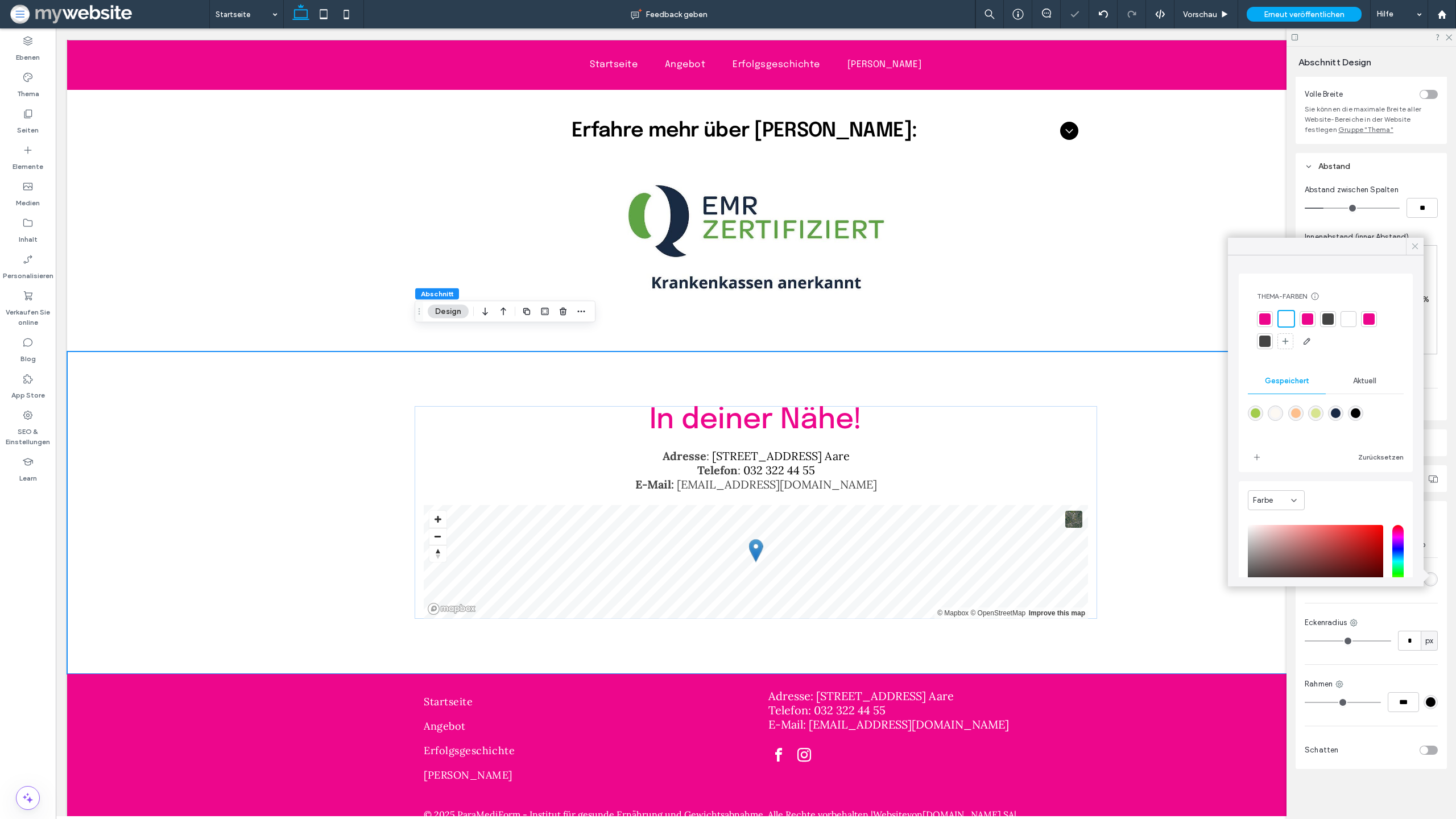
click at [1417, 246] on icon at bounding box center [1415, 246] width 10 height 10
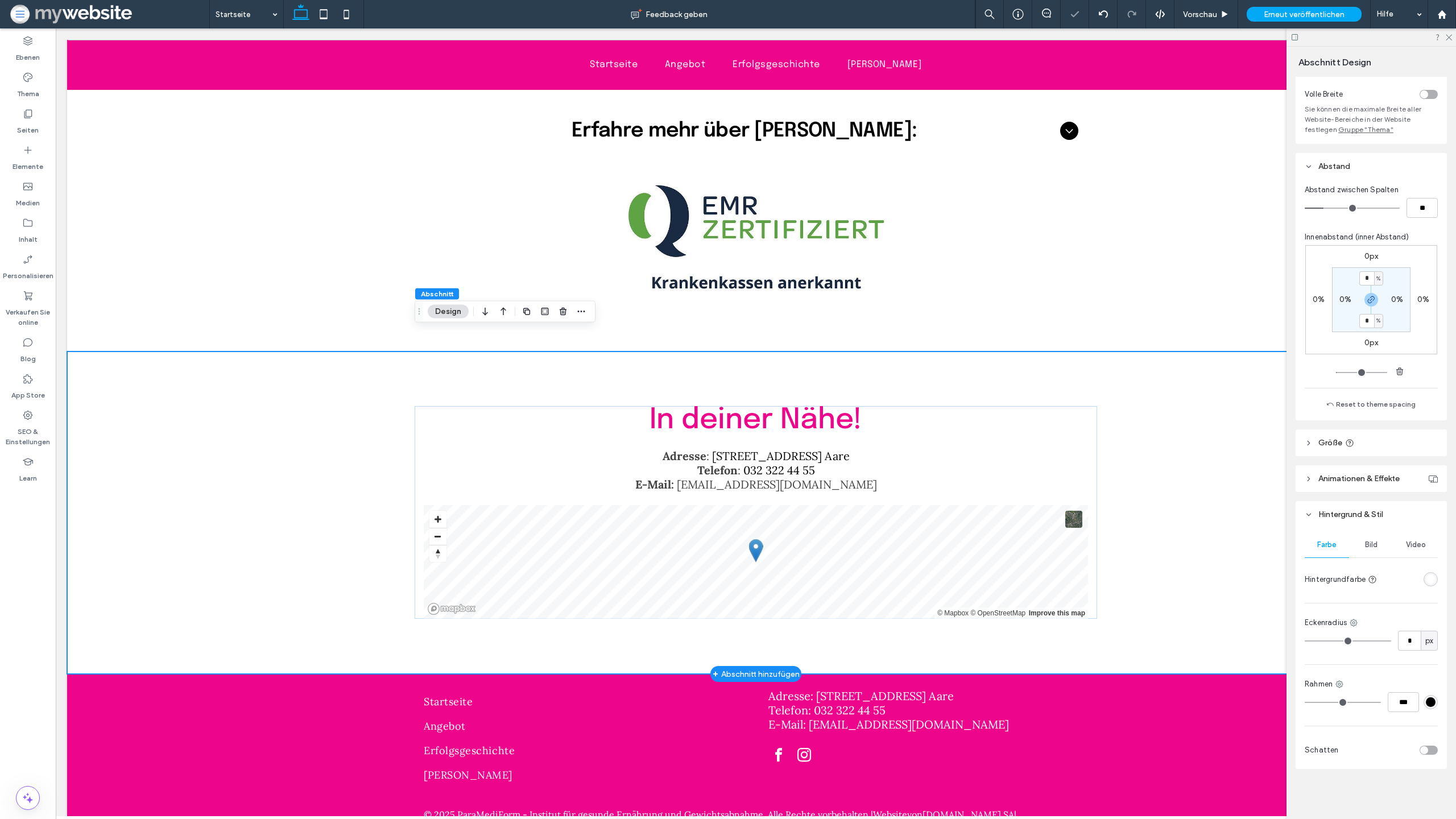
click at [120, 373] on div "In deiner Nähe! Adresse : [STREET_ADDRESS] Aare Telefon : [PHONE_NUMBER] E-Mail…" at bounding box center [756, 513] width 1378 height 323
click at [294, 376] on div "In deiner Nähe! Adresse : [STREET_ADDRESS] Aare Telefon : [PHONE_NUMBER] E-Mail…" at bounding box center [756, 513] width 1378 height 323
drag, startPoint x: 328, startPoint y: 275, endPoint x: 369, endPoint y: 283, distance: 41.8
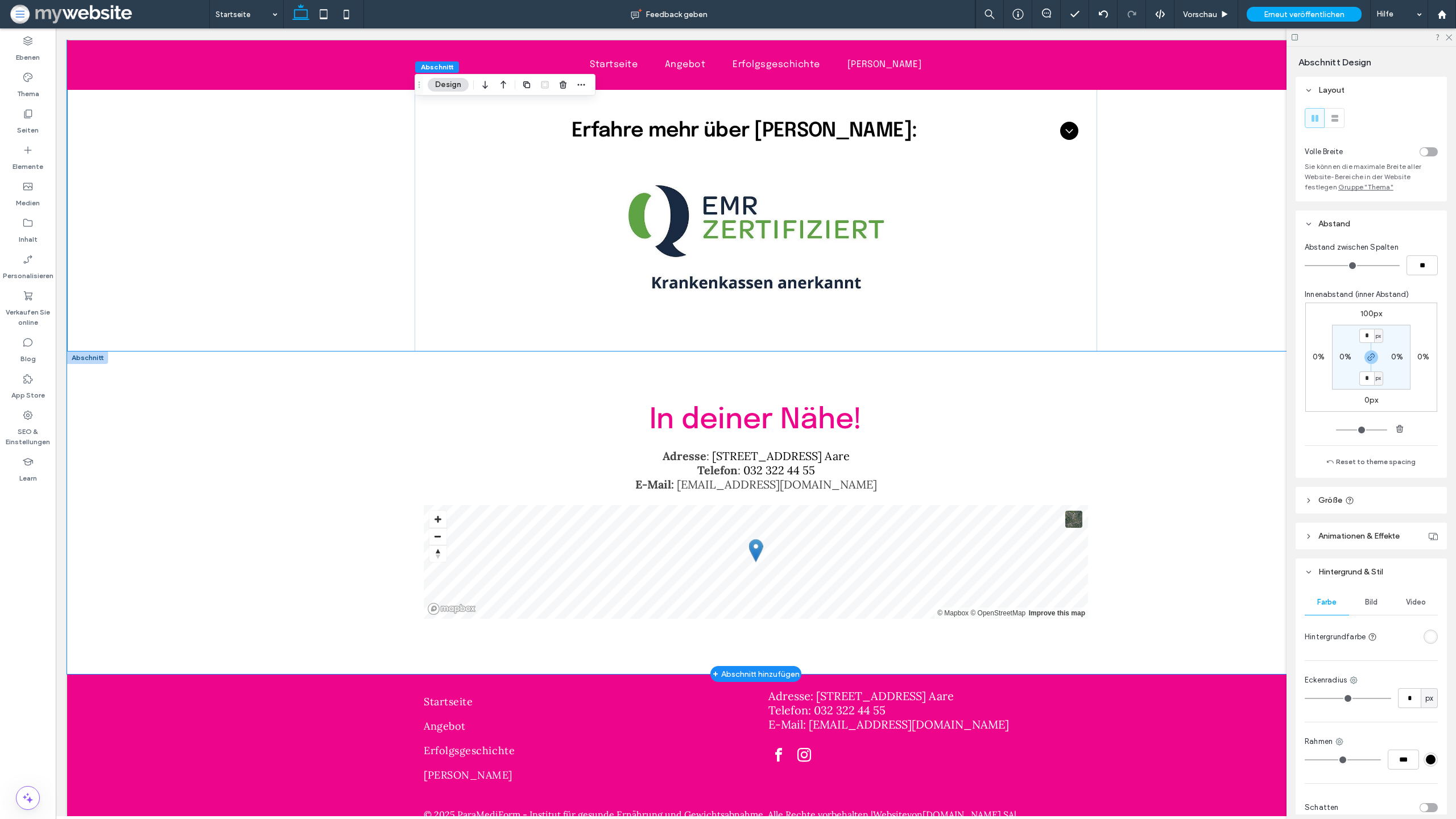
click at [641, 353] on div "In deiner Nähe! Adresse : [STREET_ADDRESS] Aare Telefon : [PHONE_NUMBER] E-Mail…" at bounding box center [756, 513] width 683 height 323
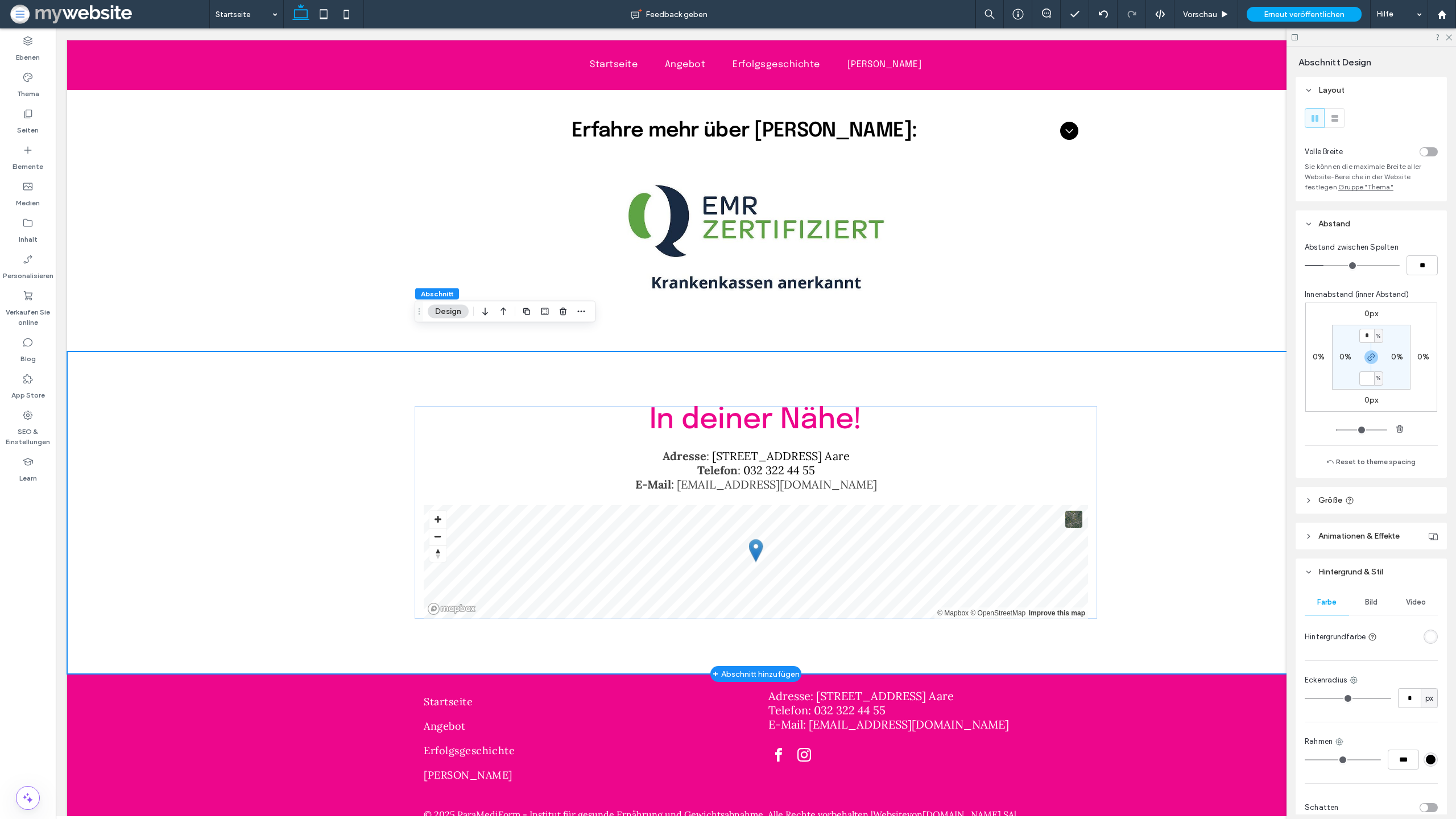
type input "*"
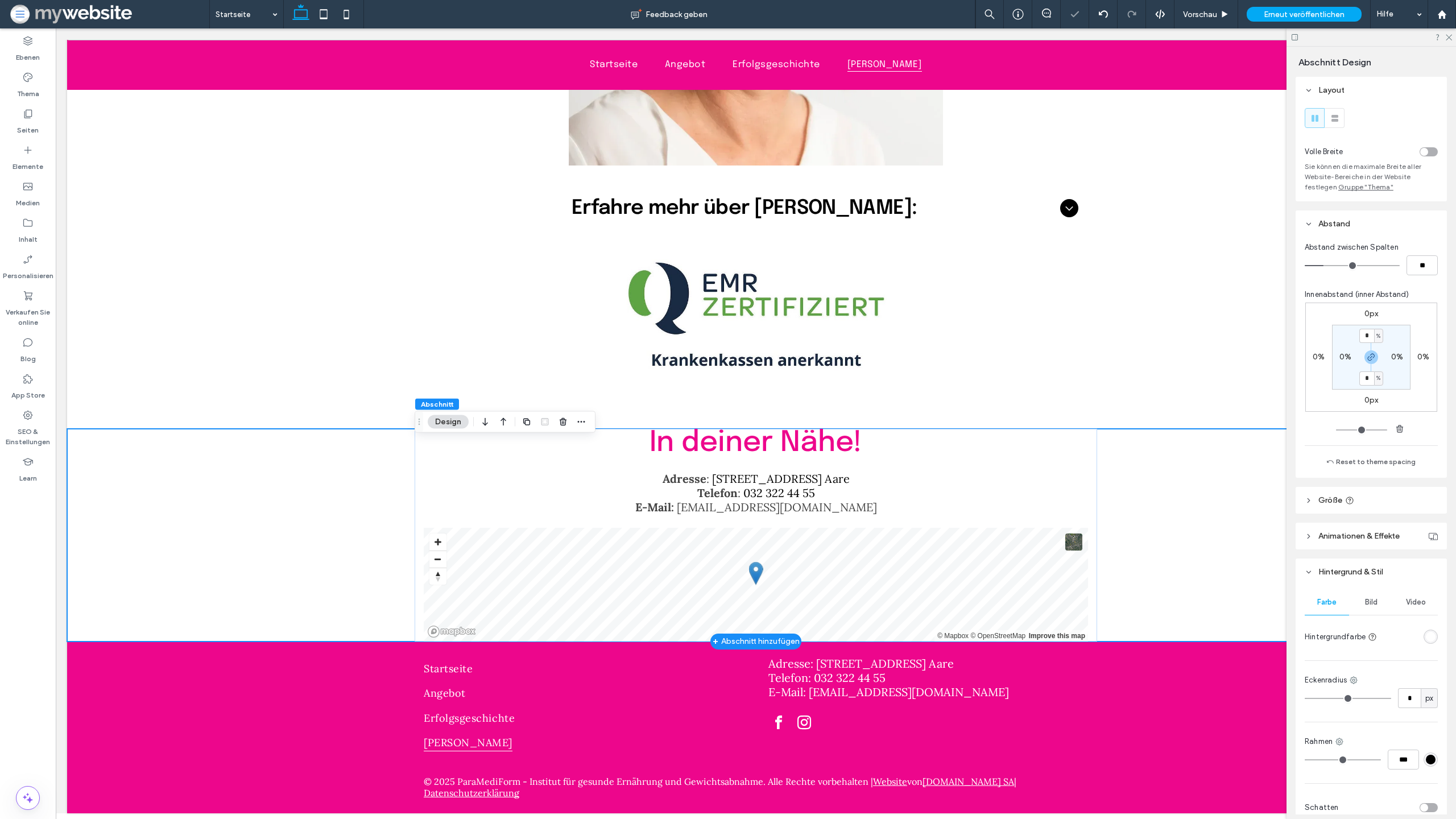
scroll to position [3701, 0]
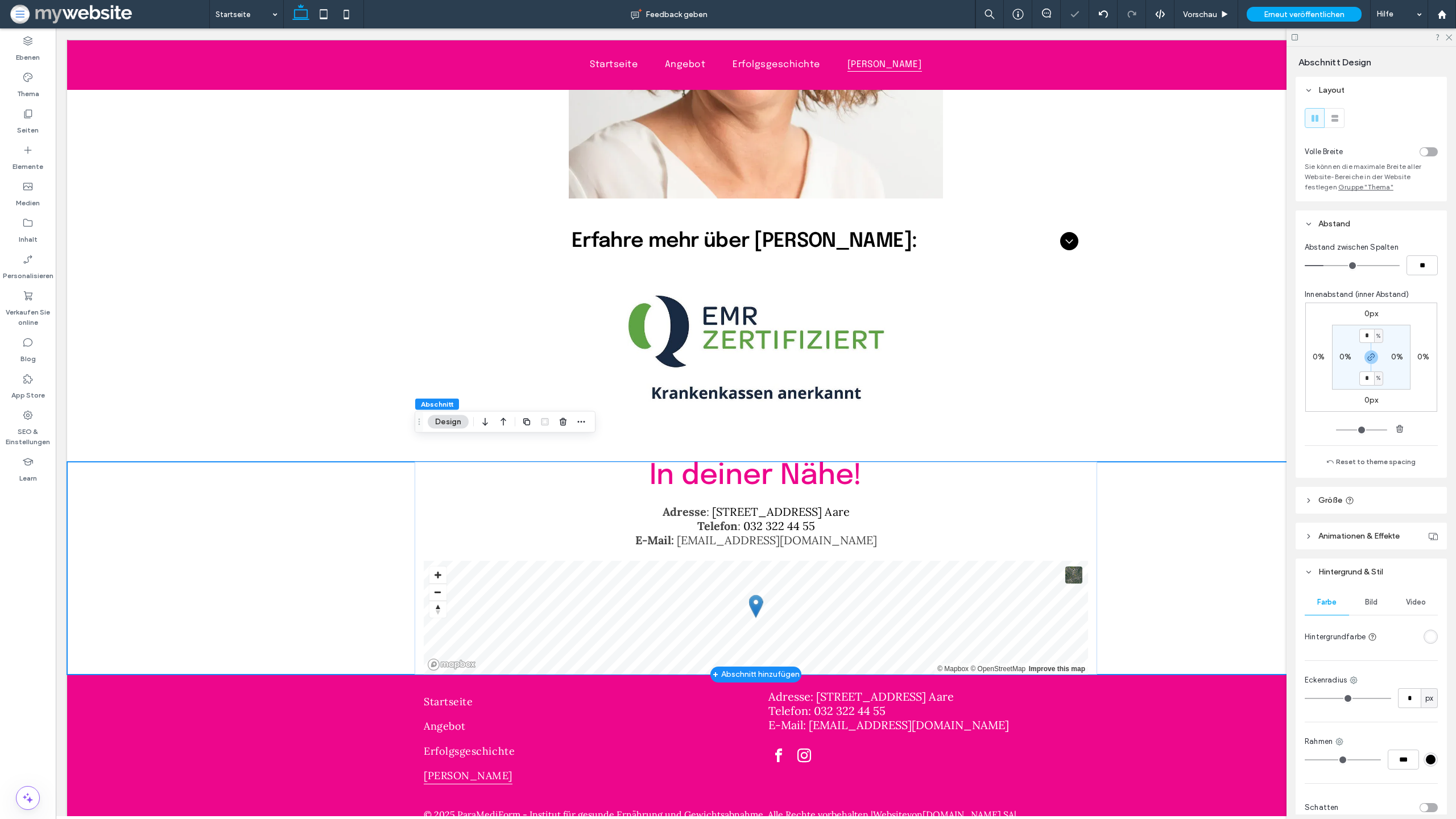
click at [1242, 480] on div "In deiner Nähe! Adresse : Spittelgasse 1, 3294 Büren a. Aare Telefon : 032 322 …" at bounding box center [756, 568] width 1378 height 212
click at [1114, 381] on div "Elke Born Institutsinhaberin dipl. Ernährungsberaterin EMR-zertifiziert und Kra…" at bounding box center [756, 54] width 1378 height 815
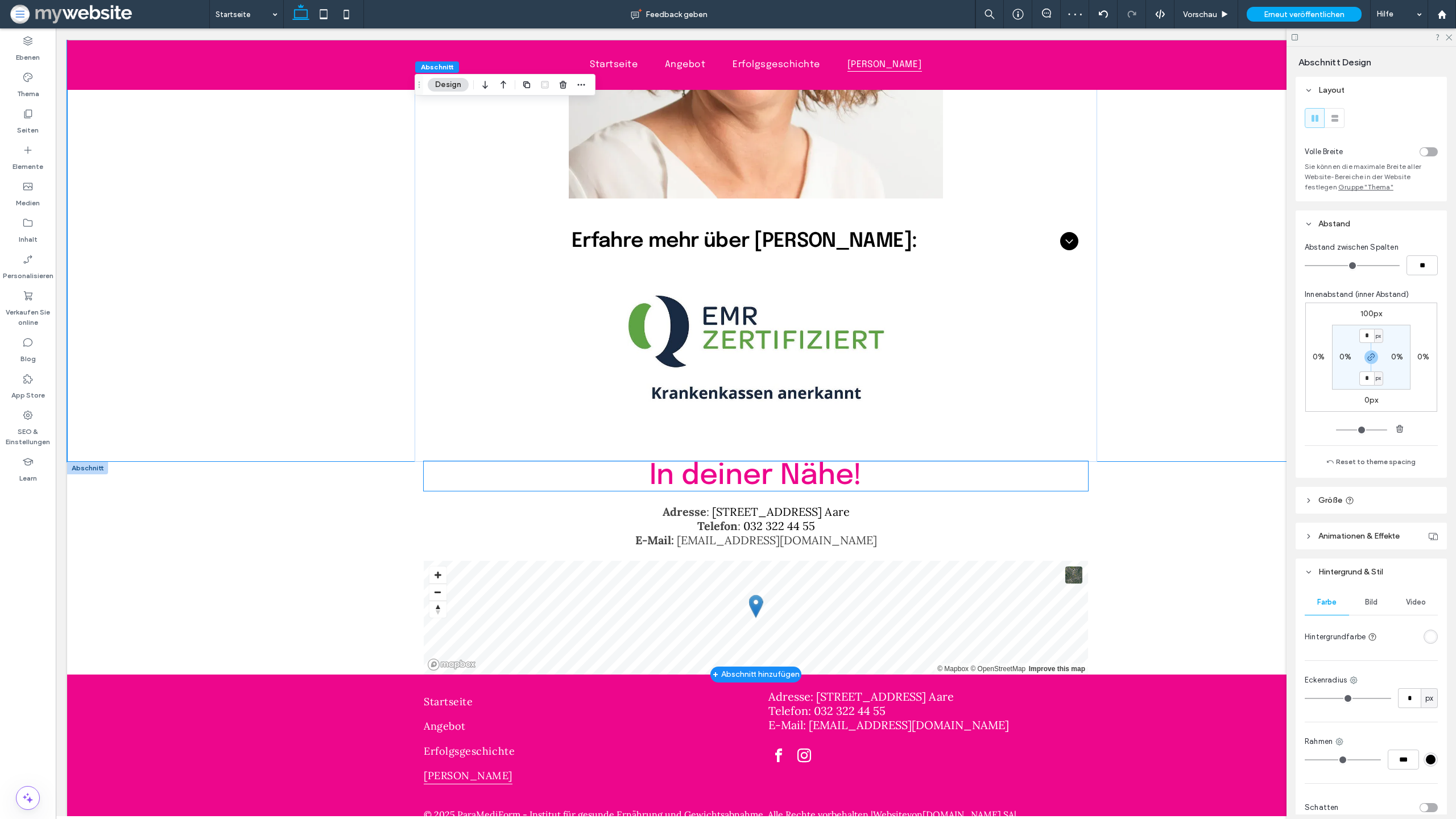
click at [460, 461] on h2 "In deiner Nähe!" at bounding box center [756, 476] width 664 height 30
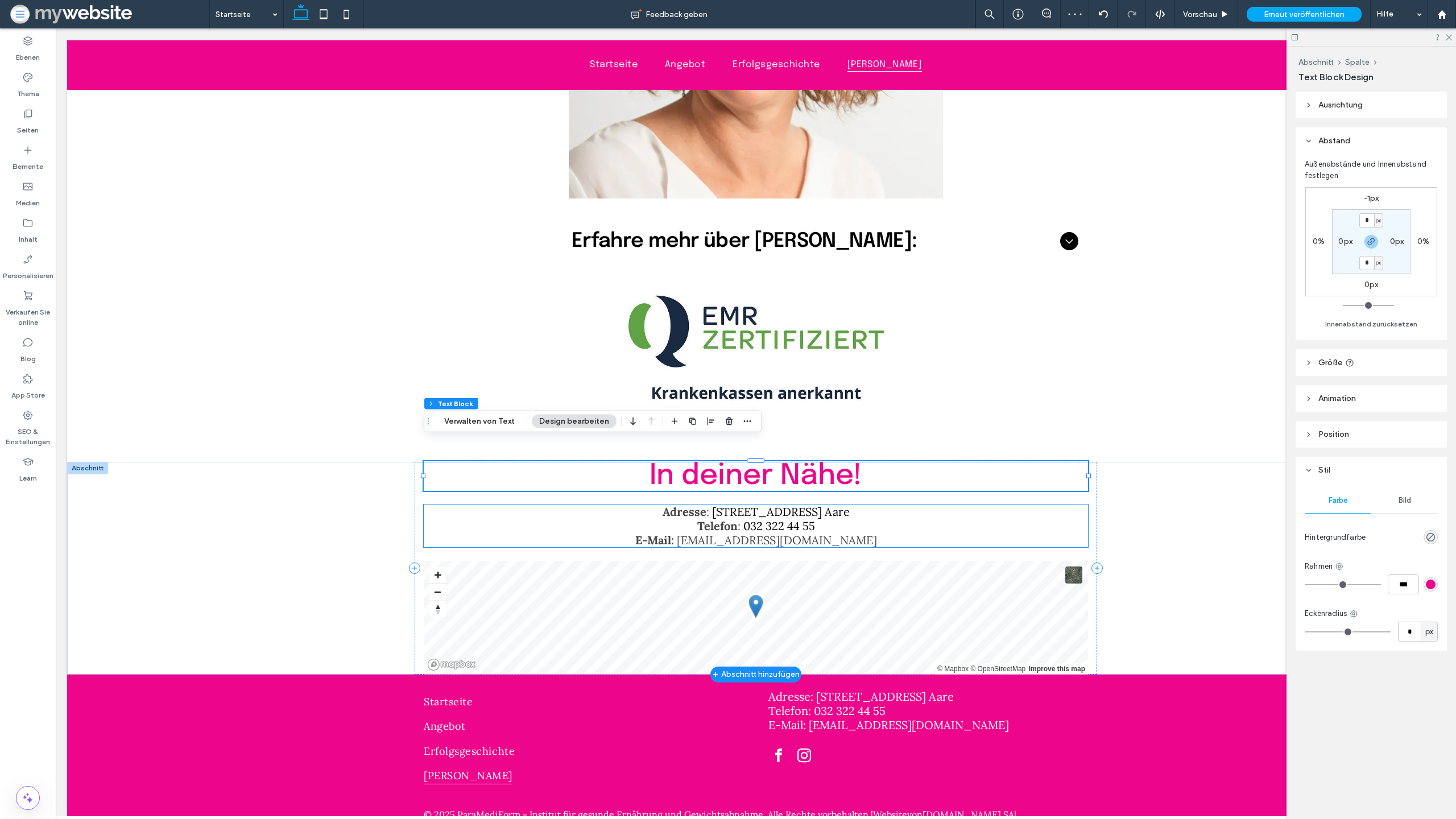
click at [441, 505] on p "Adresse : Spittelgasse 1, 3294 Büren a. Aare" at bounding box center [756, 511] width 664 height 14
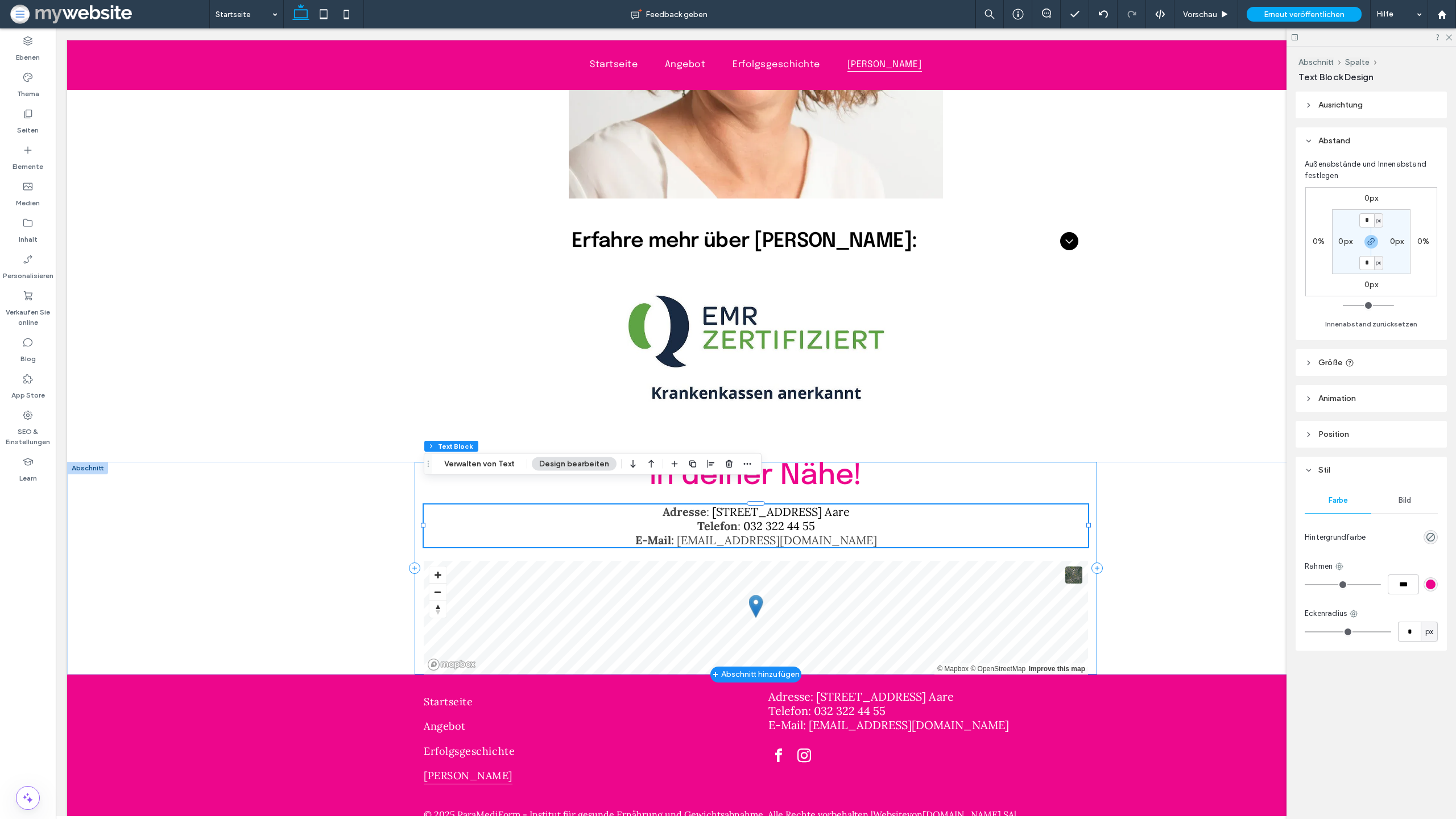
click at [418, 478] on div "In deiner Nähe! Adresse : Spittelgasse 1, 3294 Büren a. Aare Telefon : 032 322 …" at bounding box center [756, 568] width 683 height 212
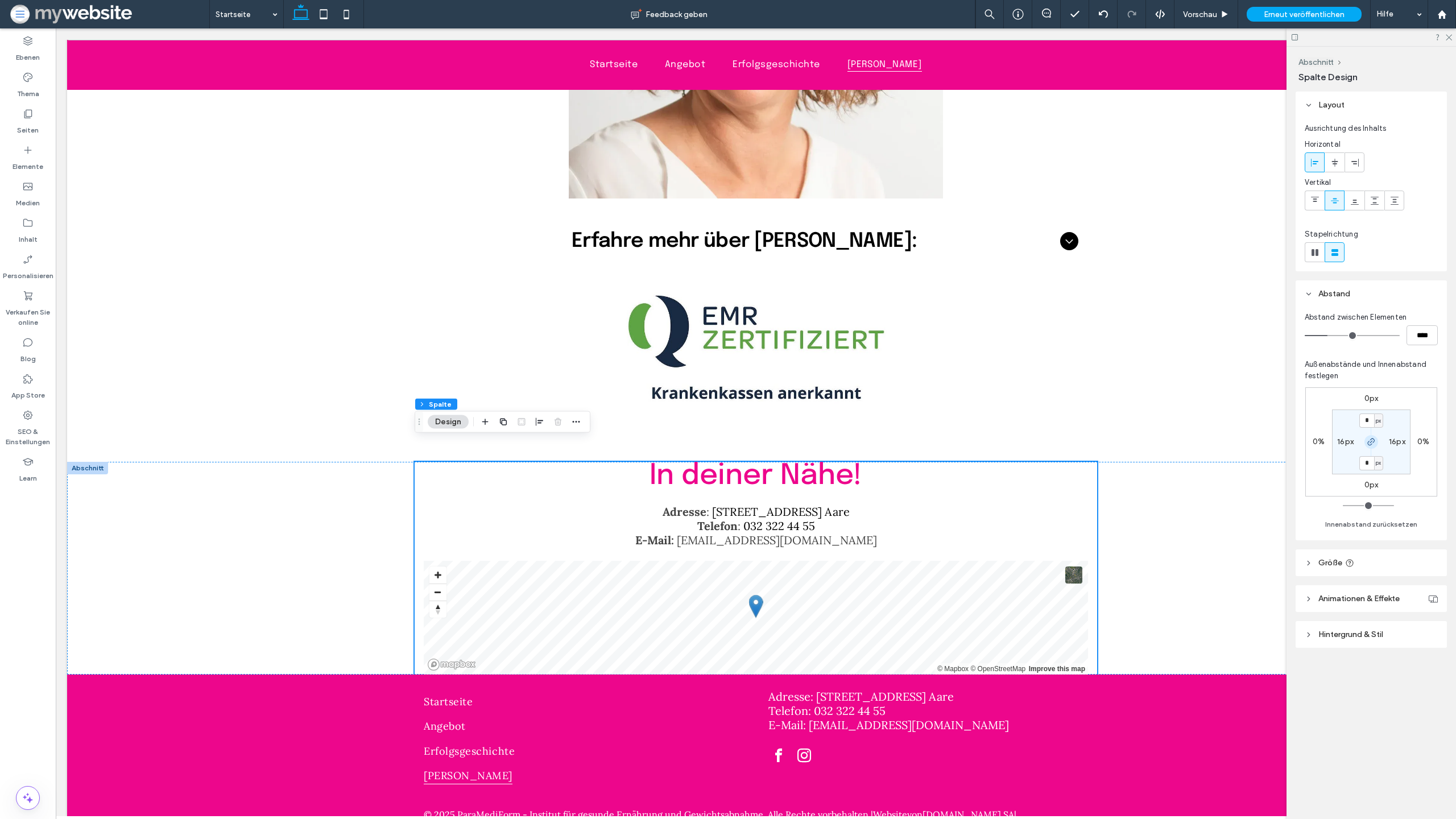
drag, startPoint x: 1370, startPoint y: 434, endPoint x: 1378, endPoint y: 446, distance: 14.4
click at [1370, 435] on section "* px 16px * px 16px" at bounding box center [1371, 442] width 78 height 65
click at [1376, 439] on icon "button" at bounding box center [1371, 442] width 9 height 9
click at [1368, 461] on label "0px" at bounding box center [1371, 463] width 14 height 10
type input "*"
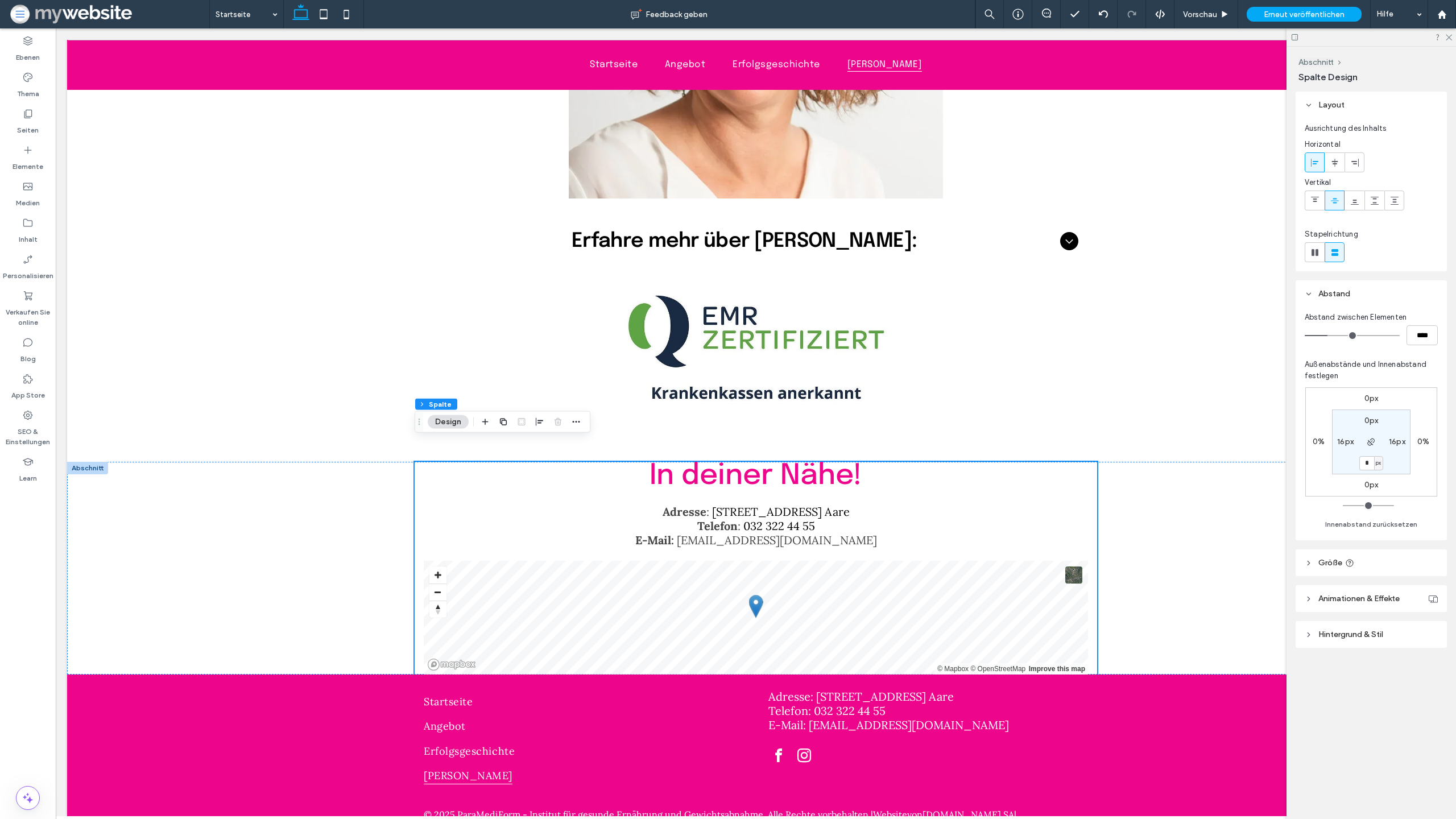
type input "*"
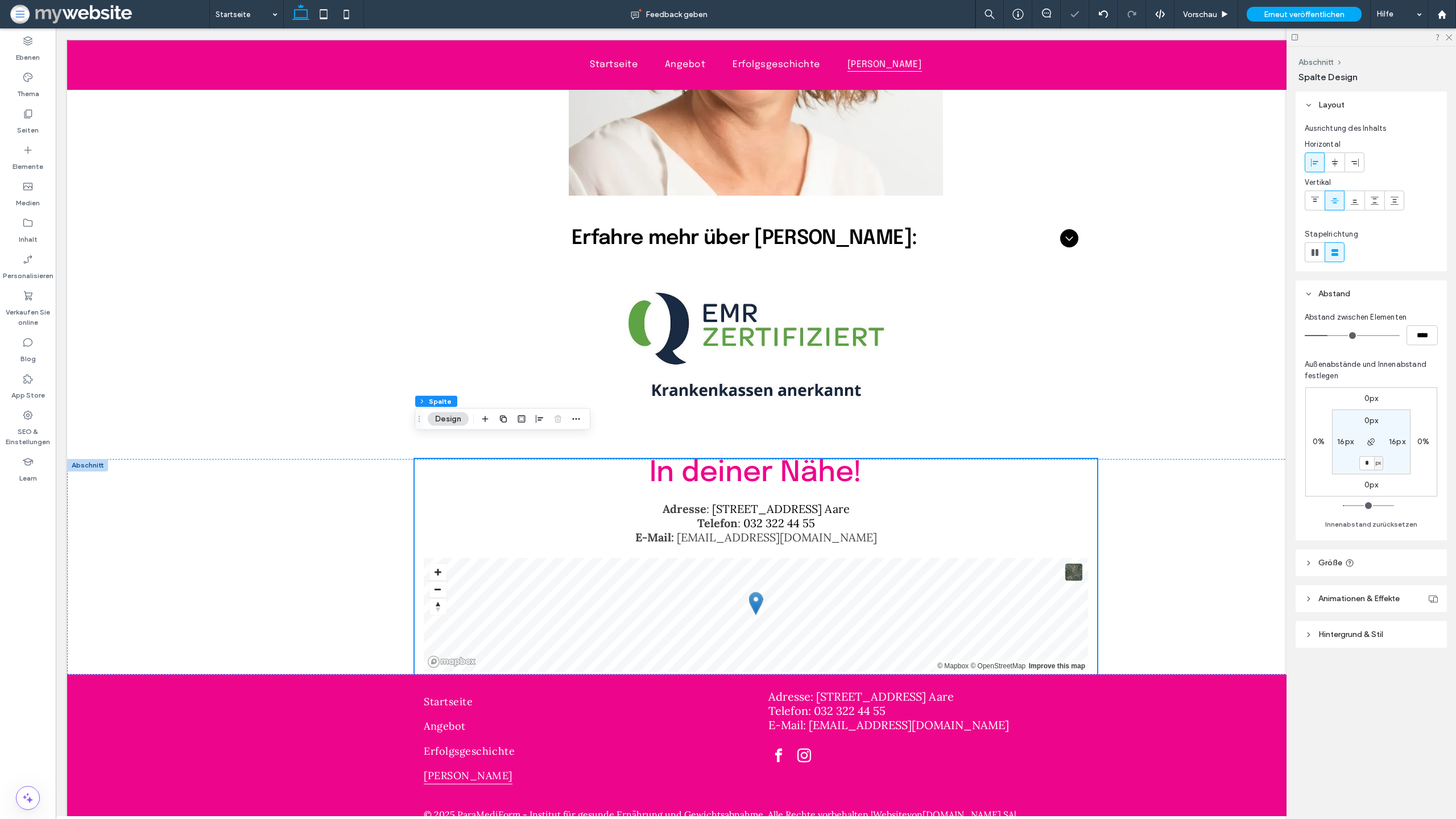
click at [1379, 468] on span "px" at bounding box center [1379, 463] width 5 height 11
click at [1365, 466] on input "*" at bounding box center [1367, 463] width 15 height 14
type input "**"
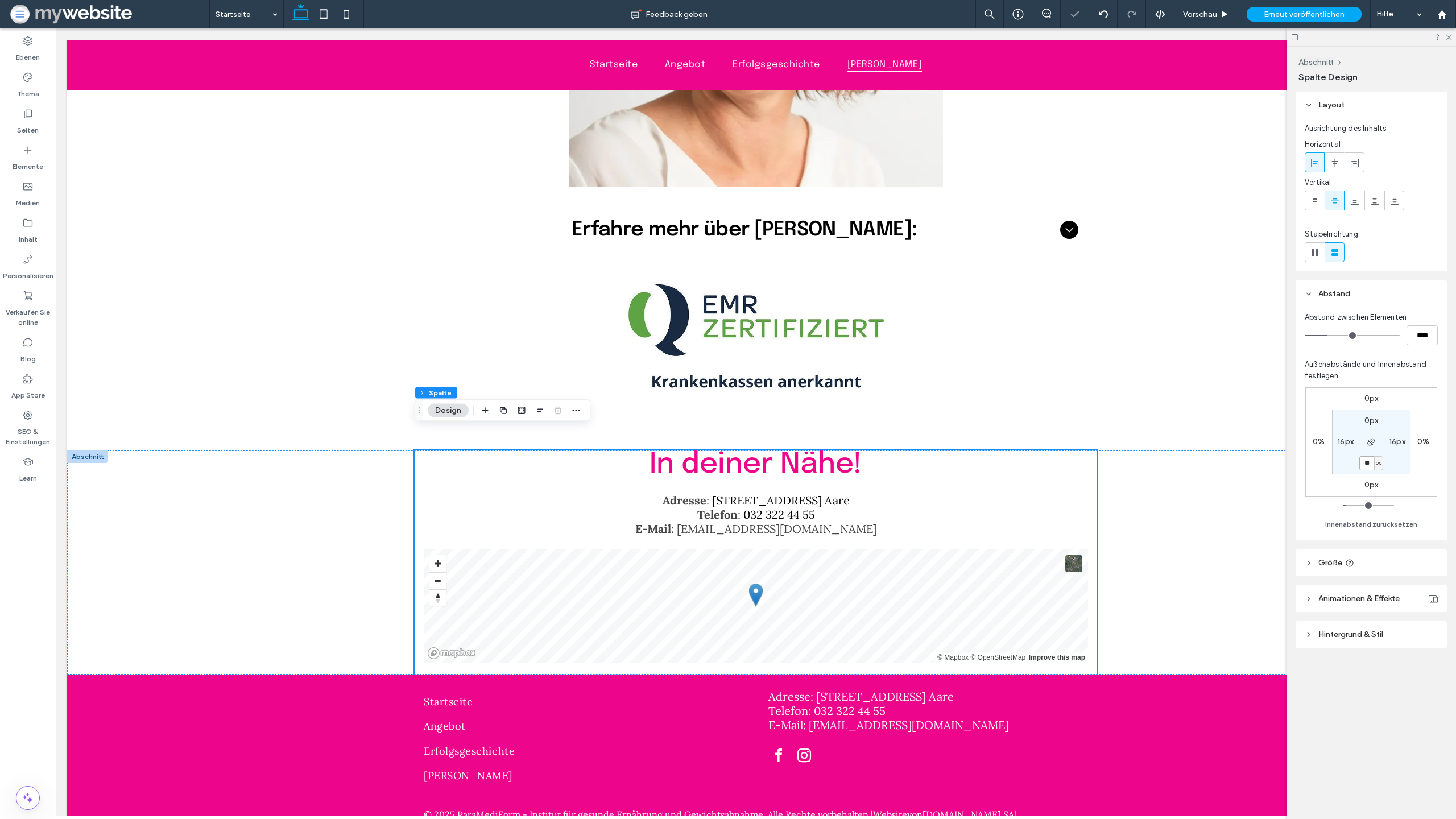
type input "*"
type input "**"
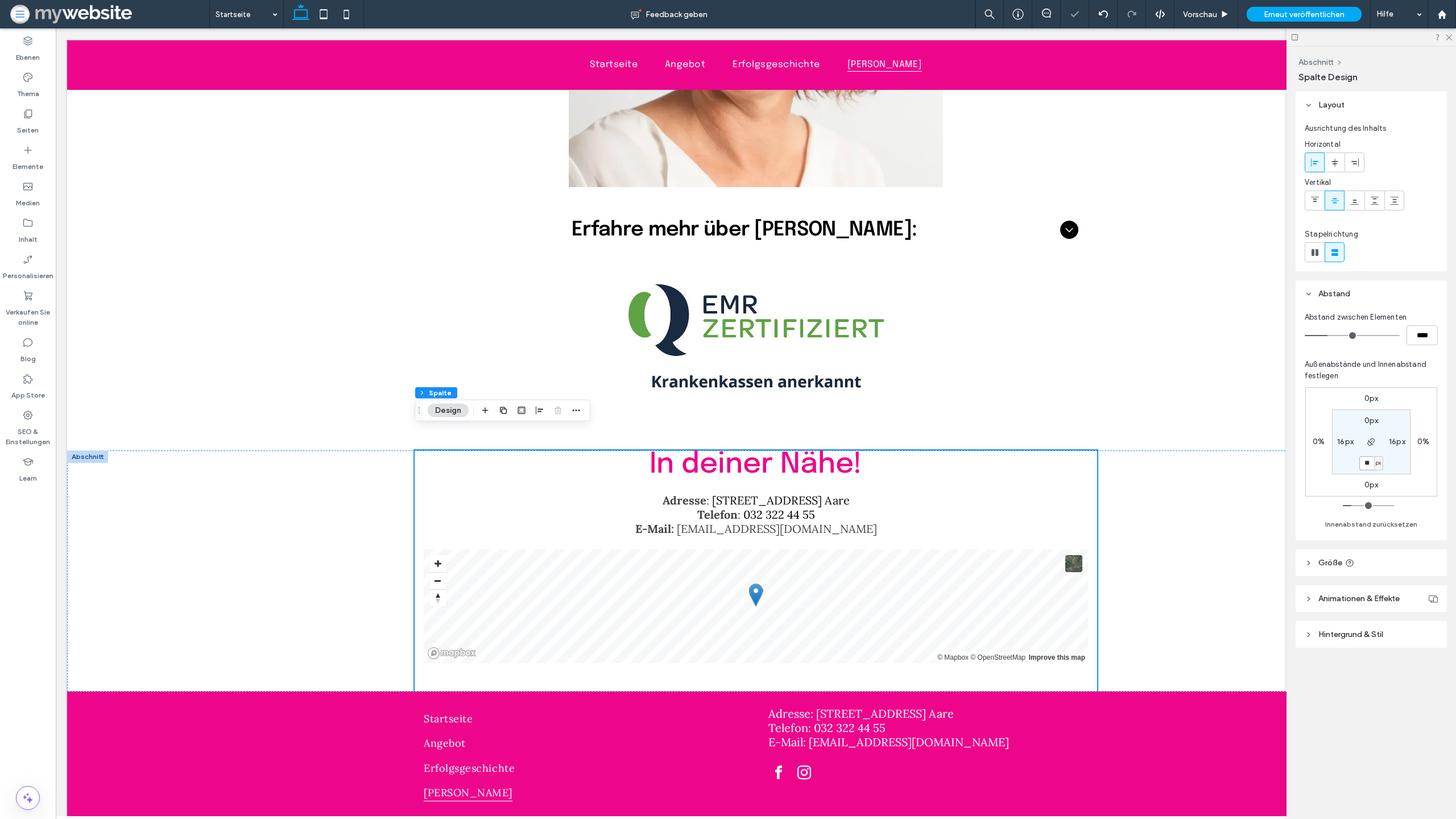
scroll to position [3729, 0]
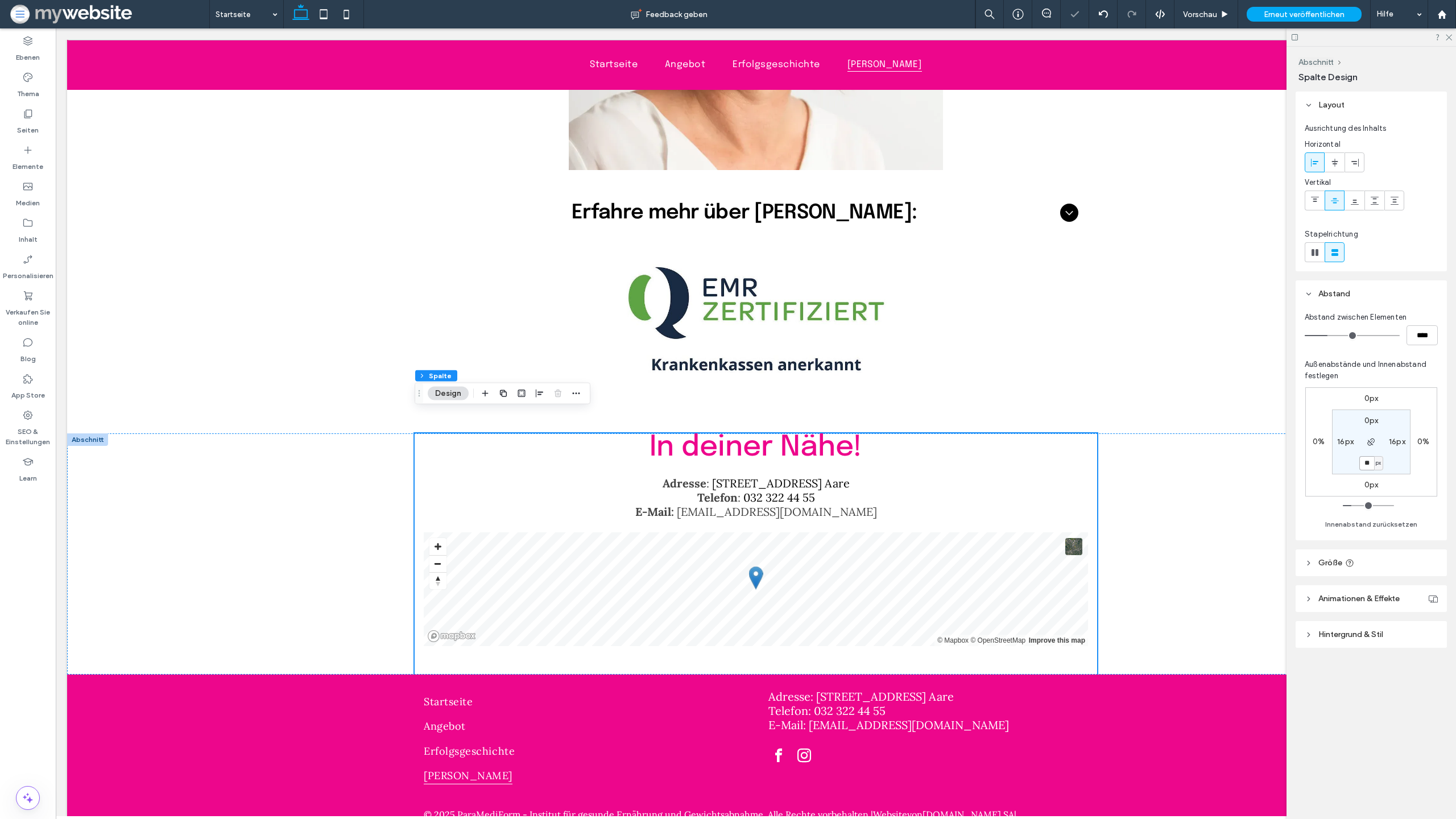
type input "*"
type input "***"
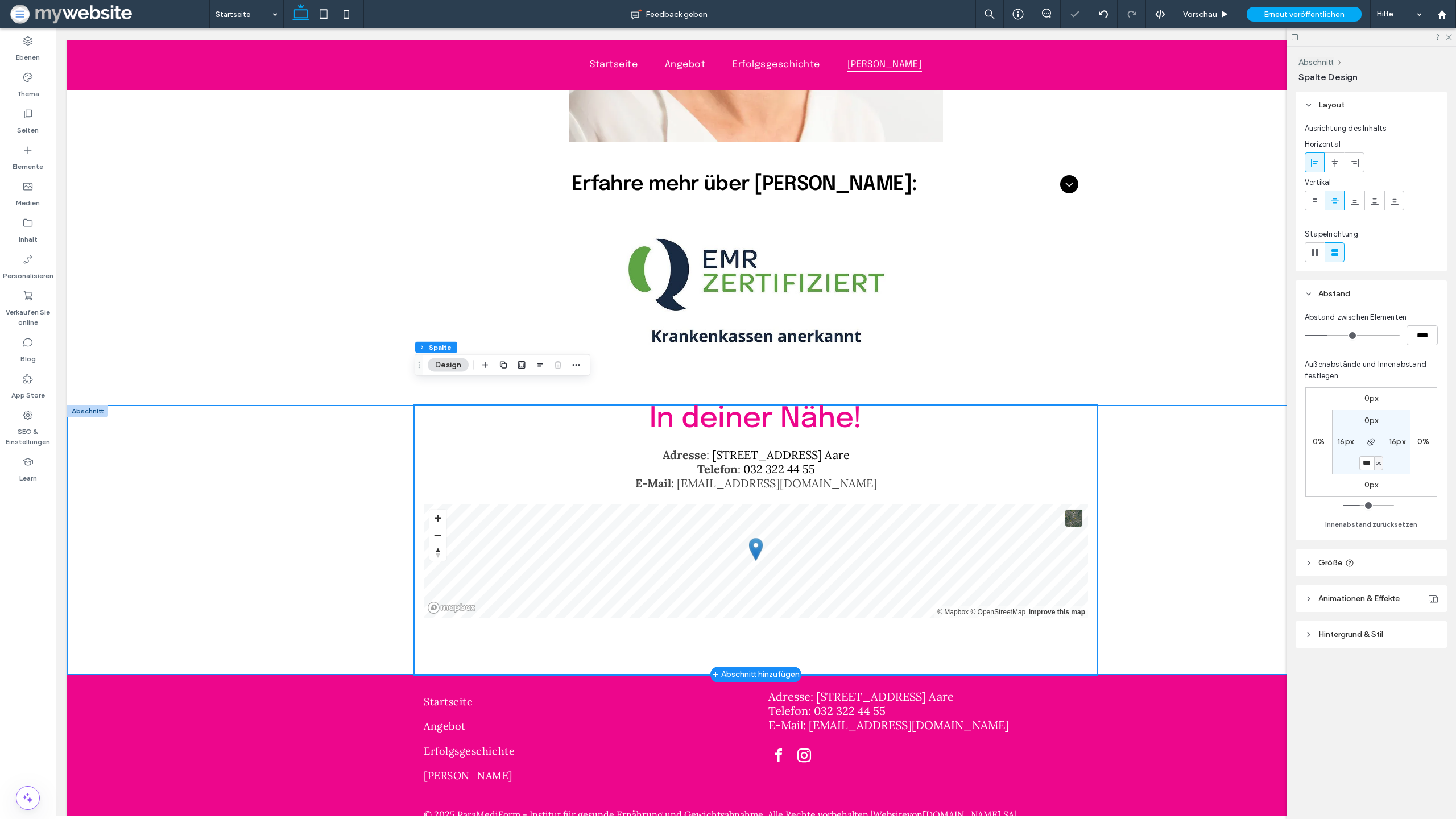
click at [1184, 515] on div "In deiner Nähe! Adresse : Spittelgasse 1, 3294 Büren a. Aare Telefon : 032 322 …" at bounding box center [756, 539] width 1378 height 269
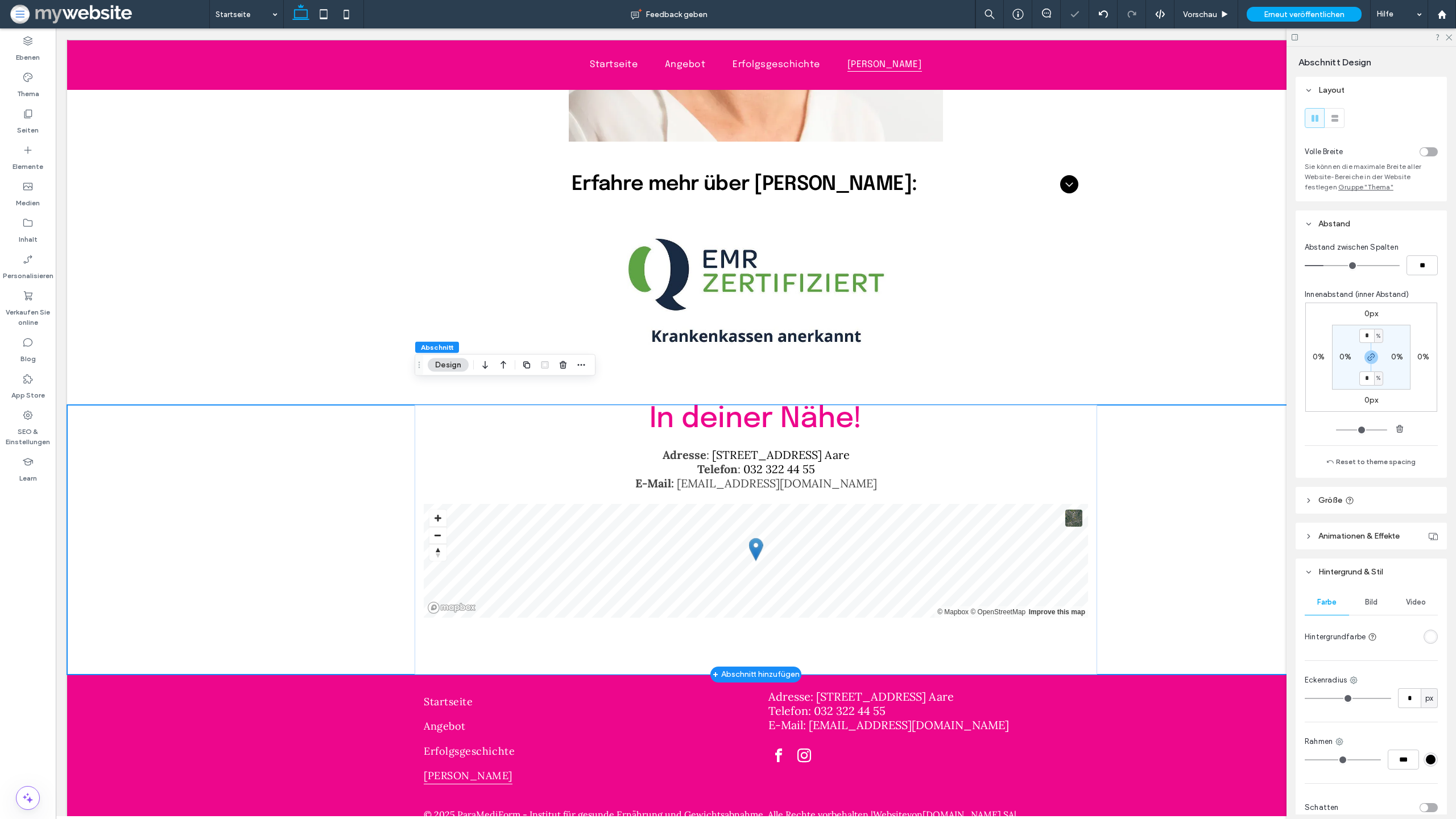
click at [1163, 405] on div "In deiner Nähe! Adresse : Spittelgasse 1, 3294 Büren a. Aare Telefon : 032 322 …" at bounding box center [756, 539] width 1378 height 269
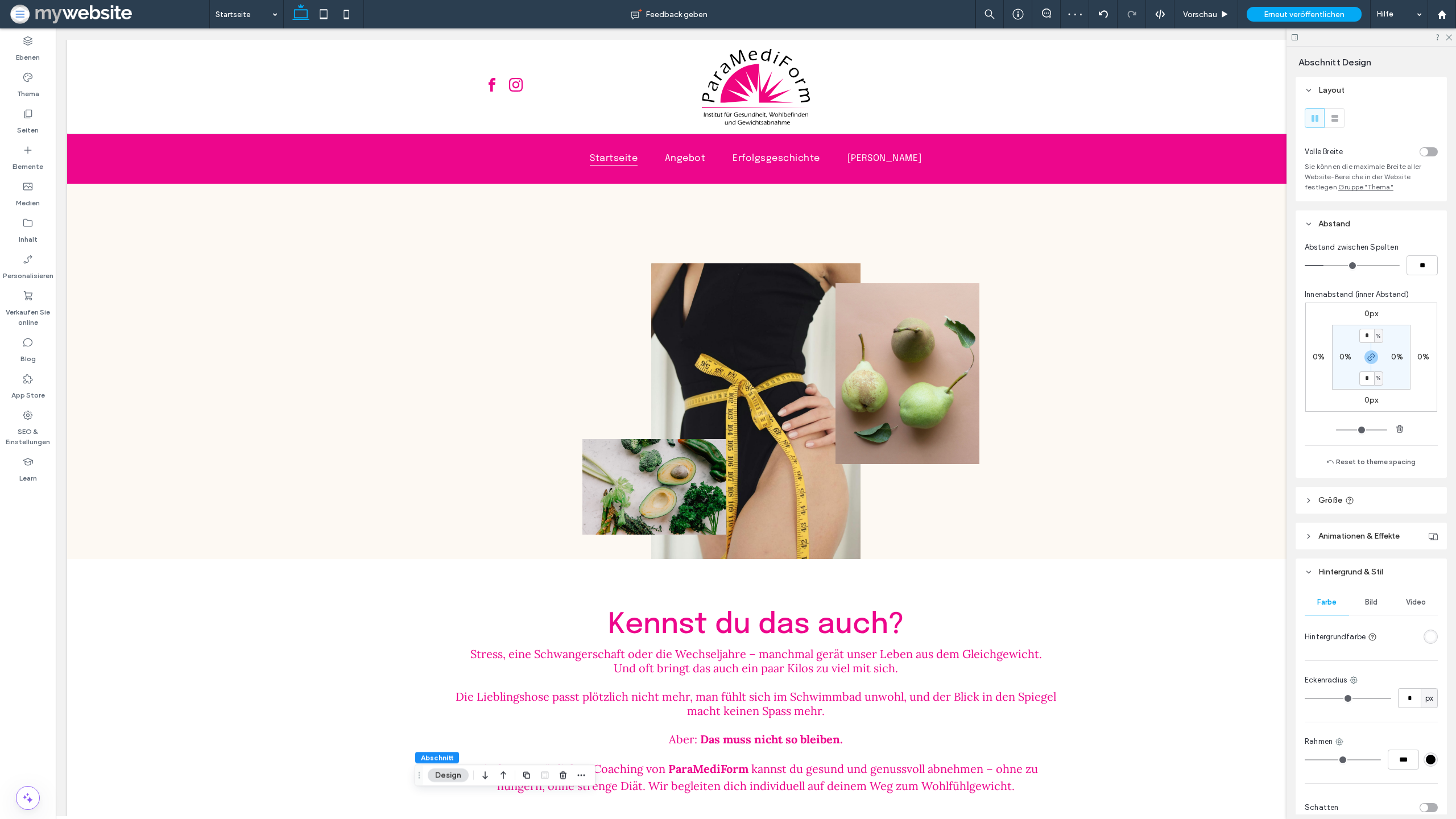
scroll to position [0, 0]
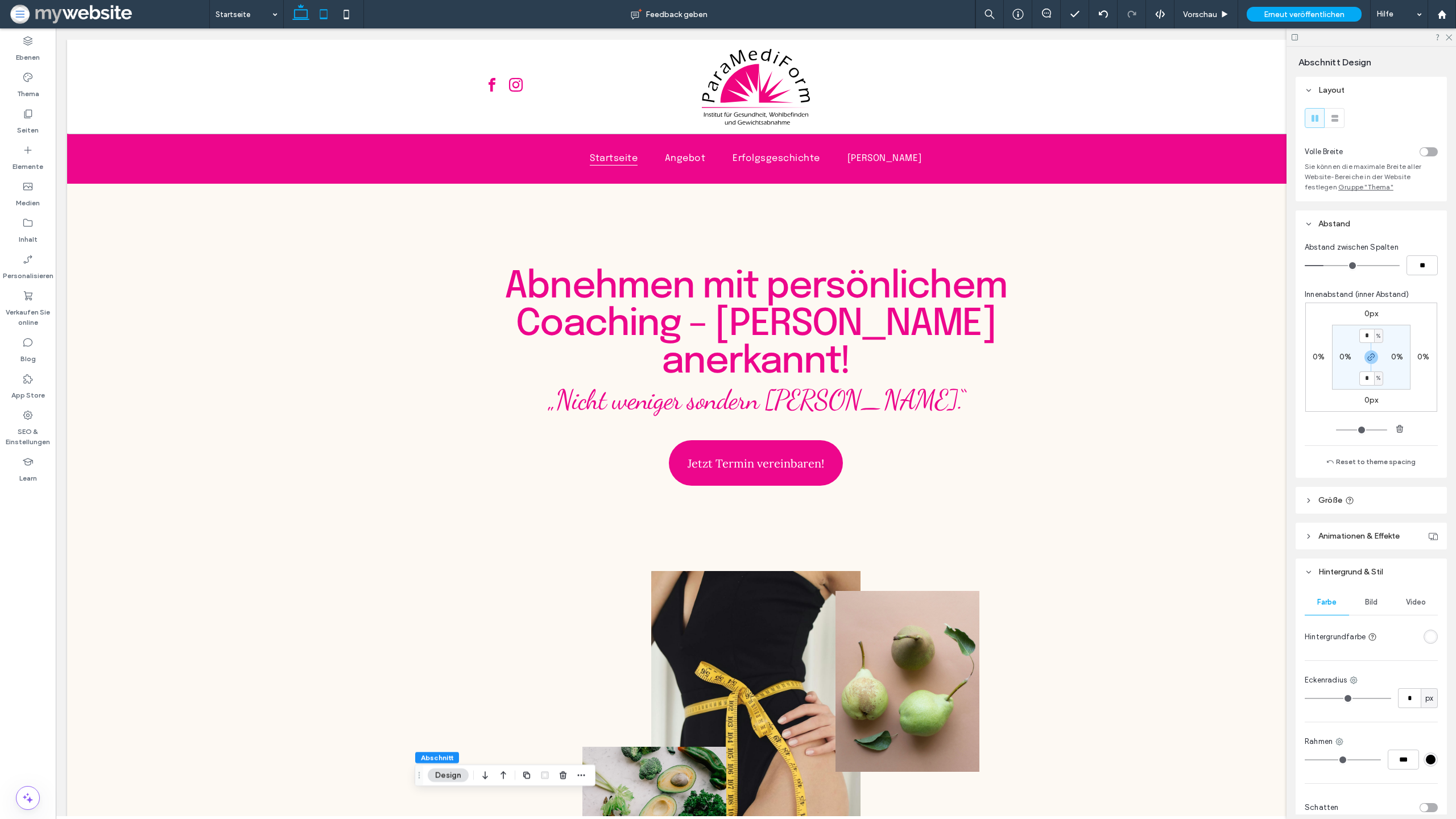
click at [330, 18] on icon at bounding box center [323, 14] width 23 height 23
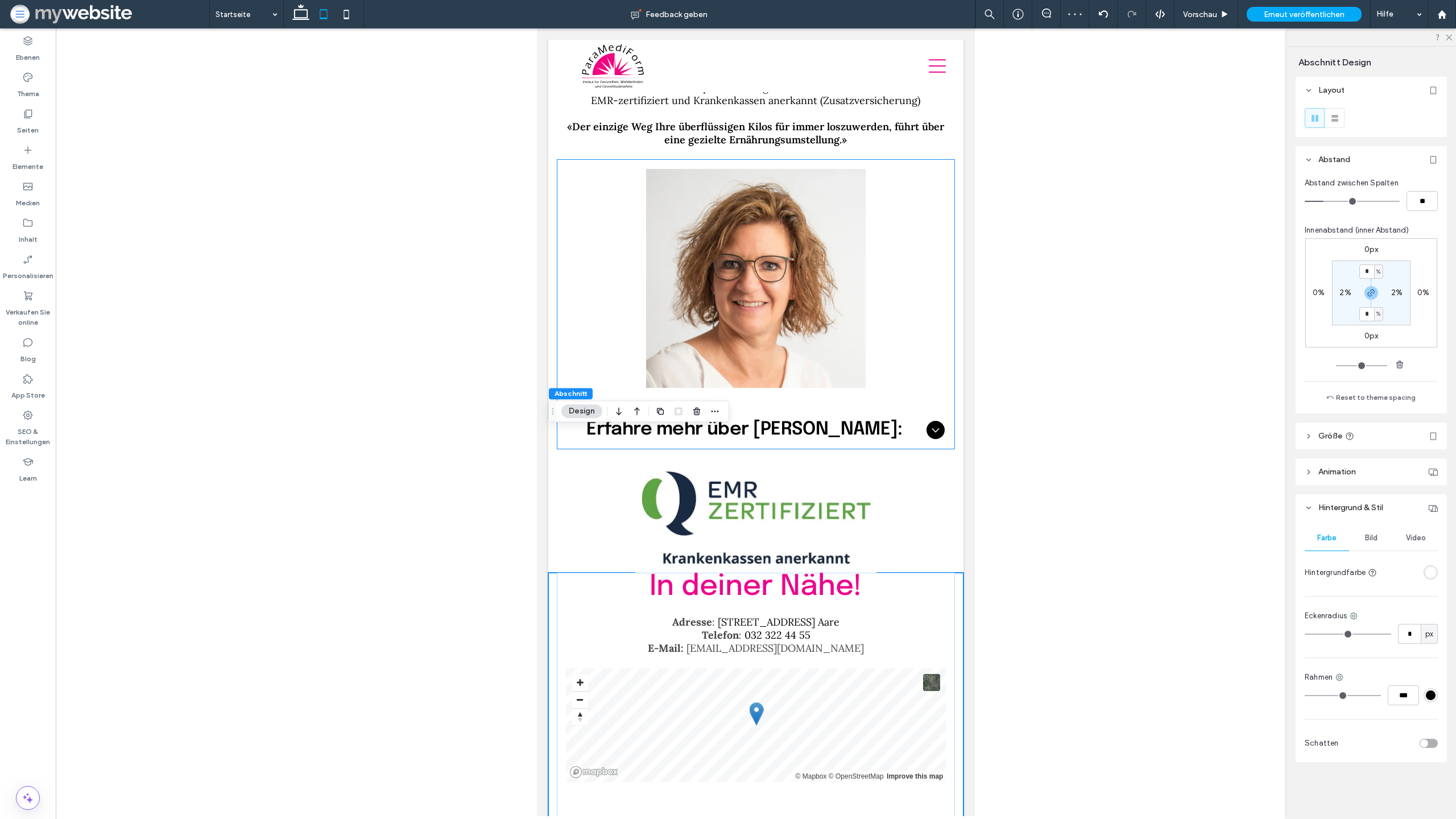
scroll to position [3441, 0]
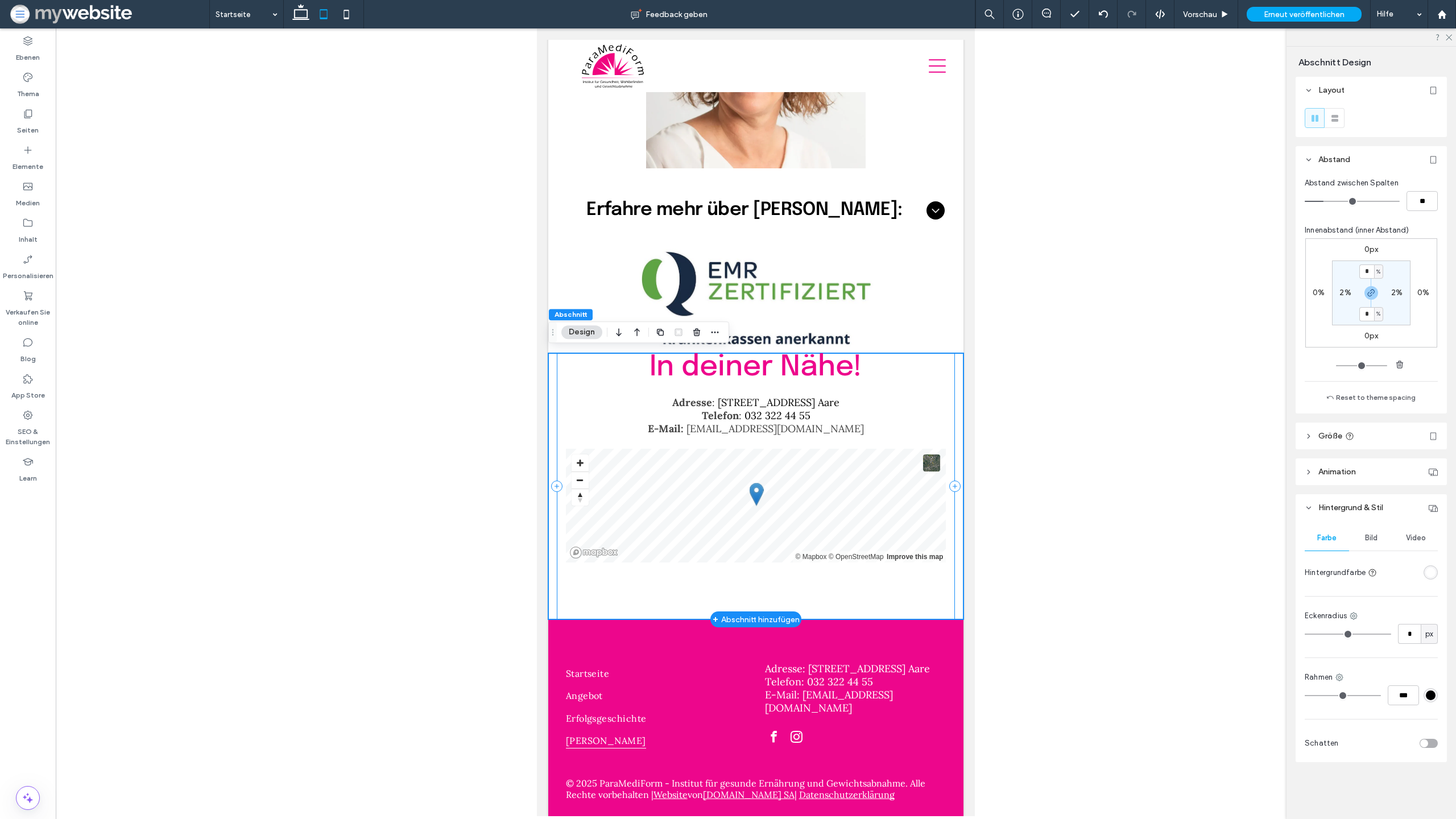
click at [872, 607] on div "In deiner Nähe! Adresse : Spittelgasse 1, 3294 Büren a. Aare Telefon : 032 322 …" at bounding box center [756, 486] width 398 height 266
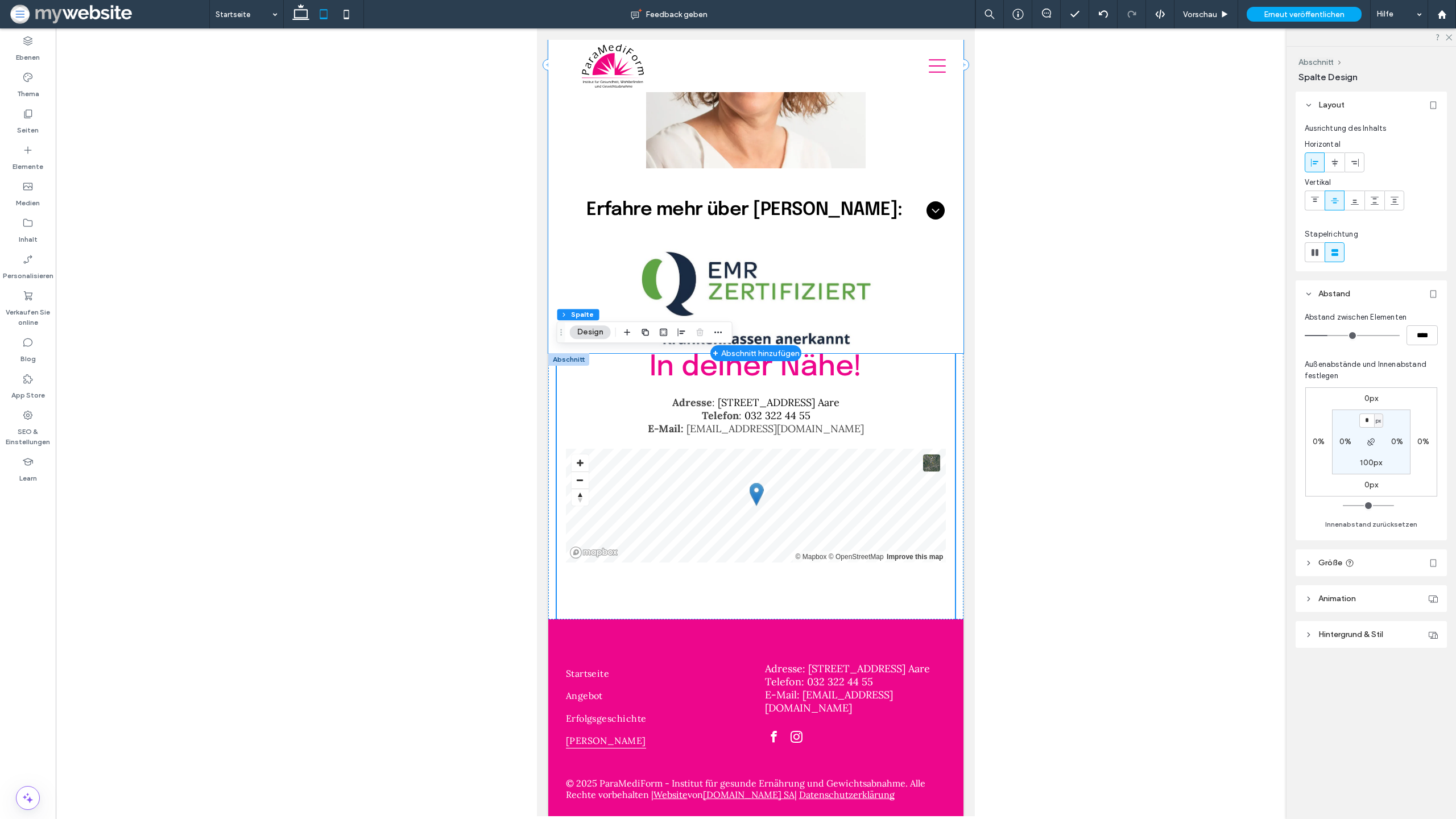
click at [573, 263] on div "Elke Born Institutsinhaberin dipl. Ernährungsberaterin EMR-zertifiziert und Kra…" at bounding box center [756, 65] width 415 height 577
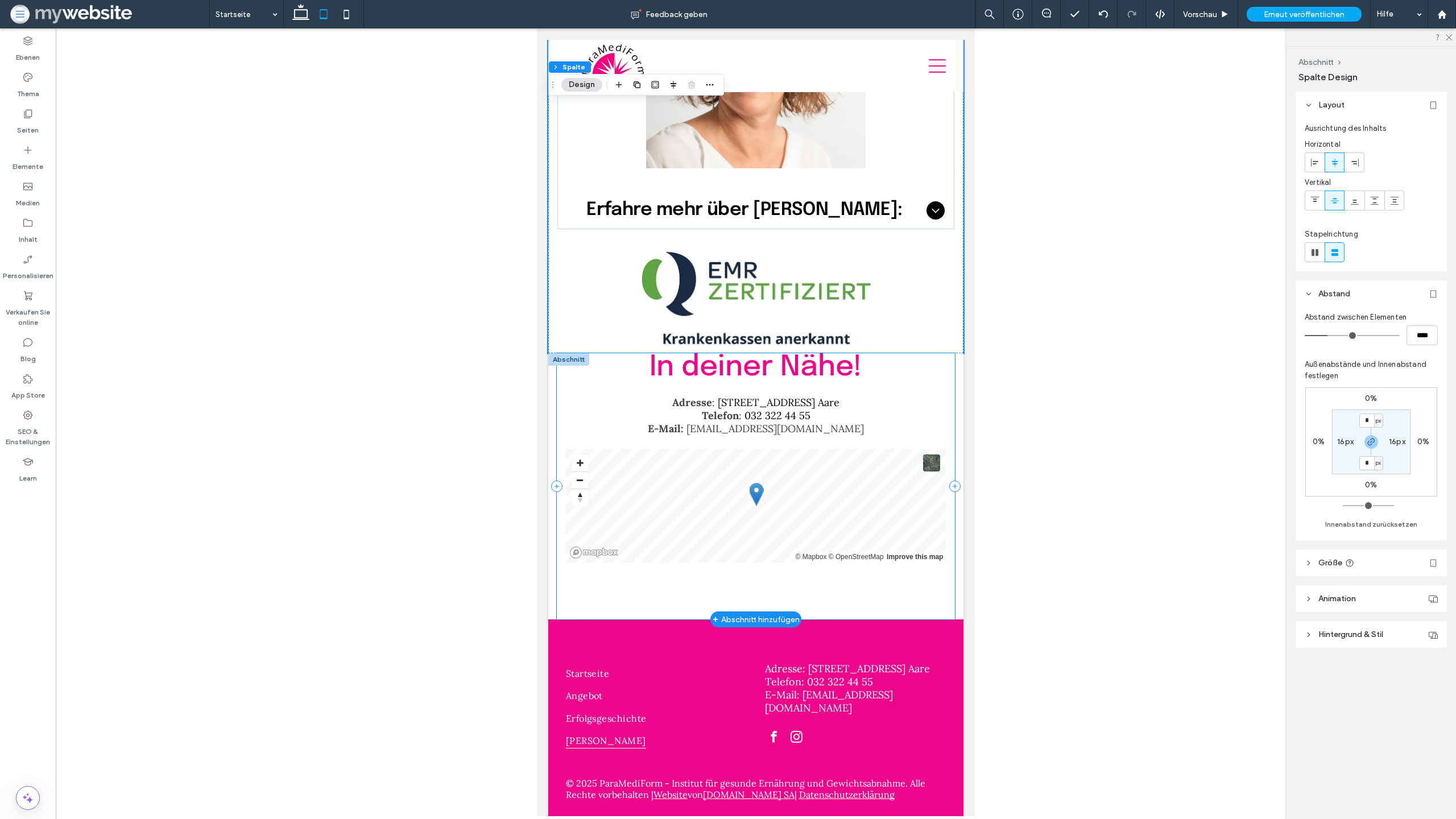
click at [560, 370] on div "In deiner Nähe! Adresse : Spittelgasse 1, 3294 Büren a. Aare Telefon : 032 322 …" at bounding box center [756, 486] width 398 height 266
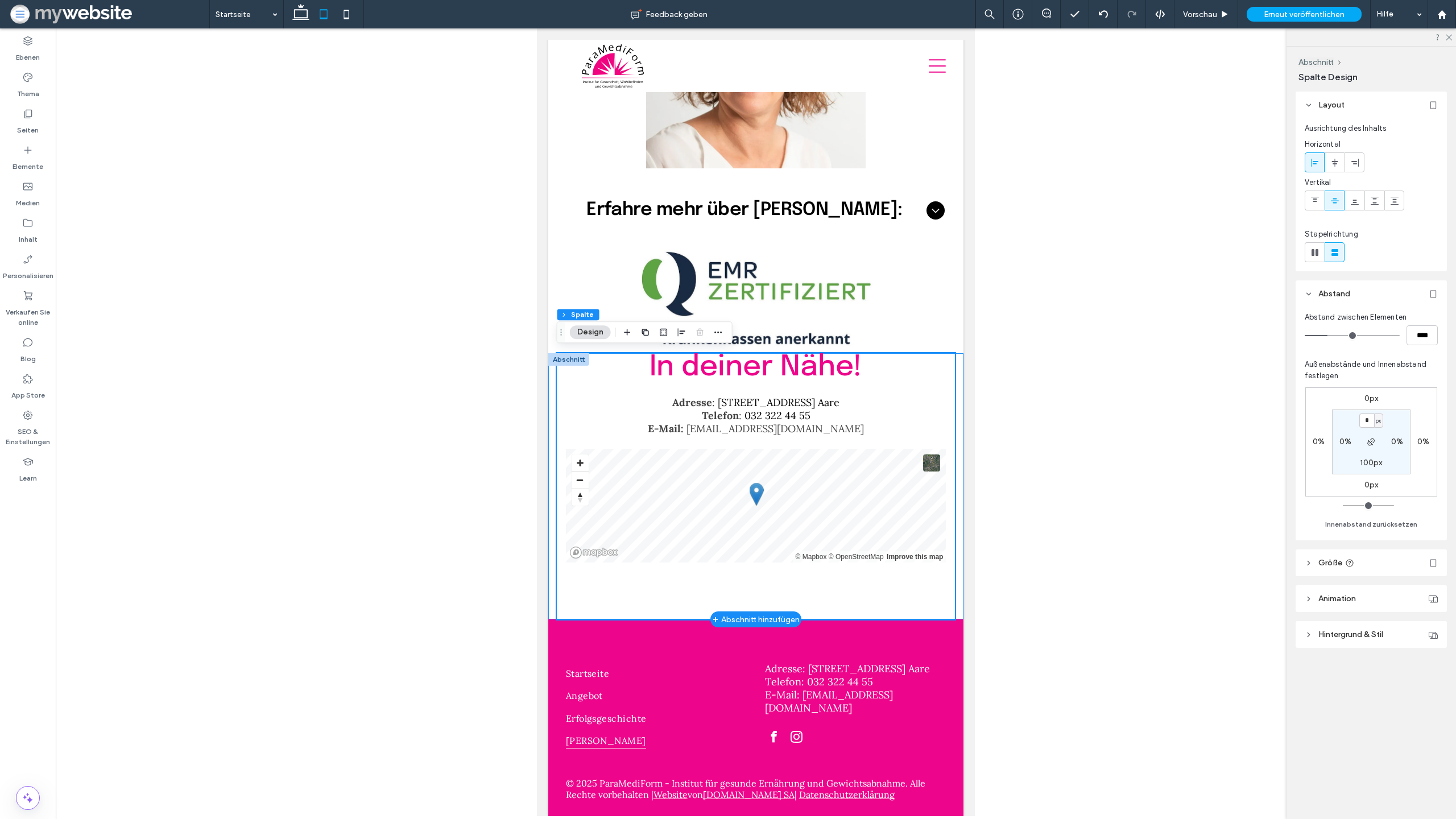
click at [549, 379] on div "In deiner Nähe! Adresse : Spittelgasse 1, 3294 Büren a. Aare Telefon : 032 322 …" at bounding box center [756, 486] width 415 height 266
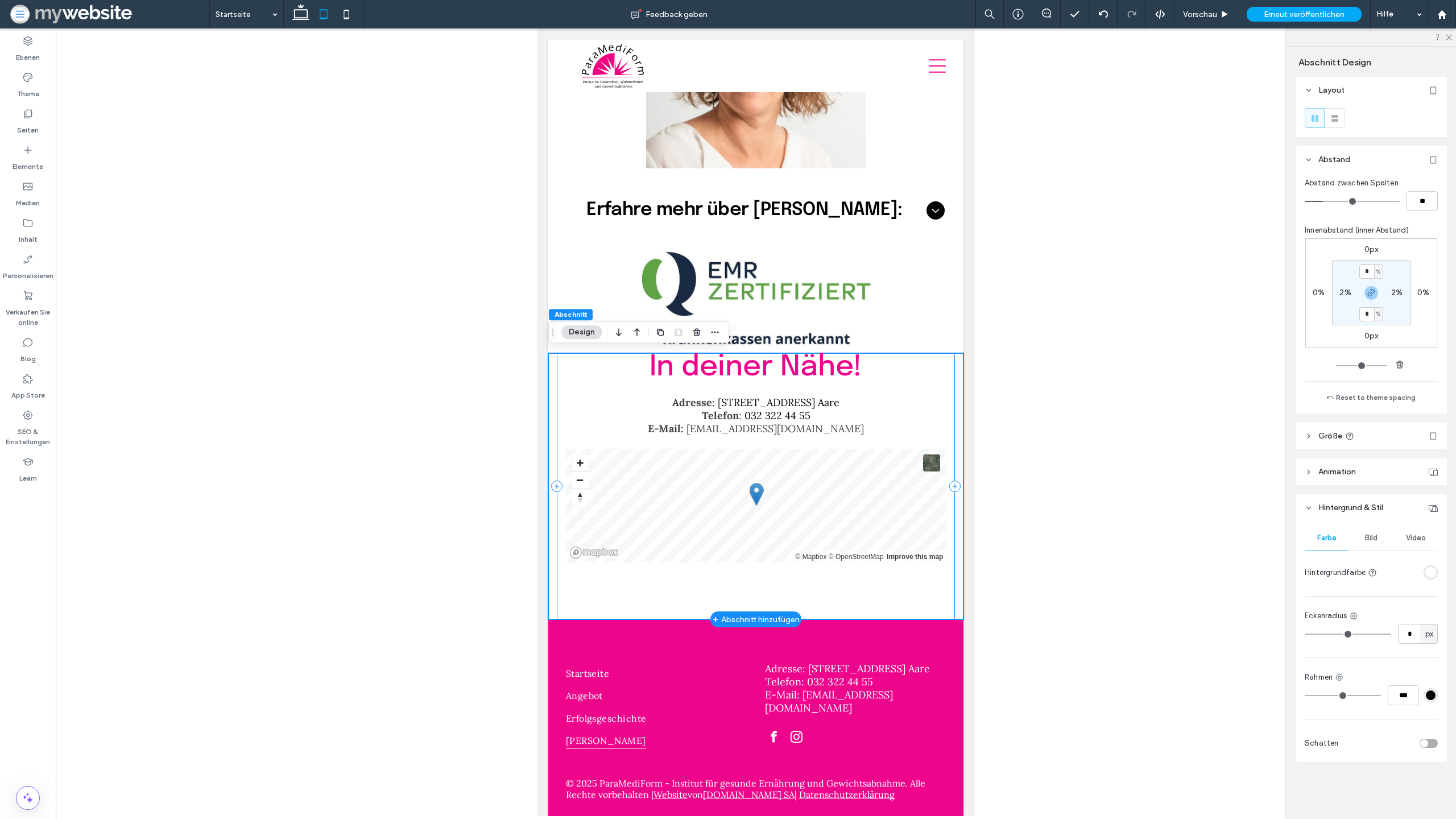
click at [937, 387] on div "In deiner Nähe! Adresse : Spittelgasse 1, 3294 Büren a. Aare Telefon : 032 322 …" at bounding box center [756, 486] width 398 height 266
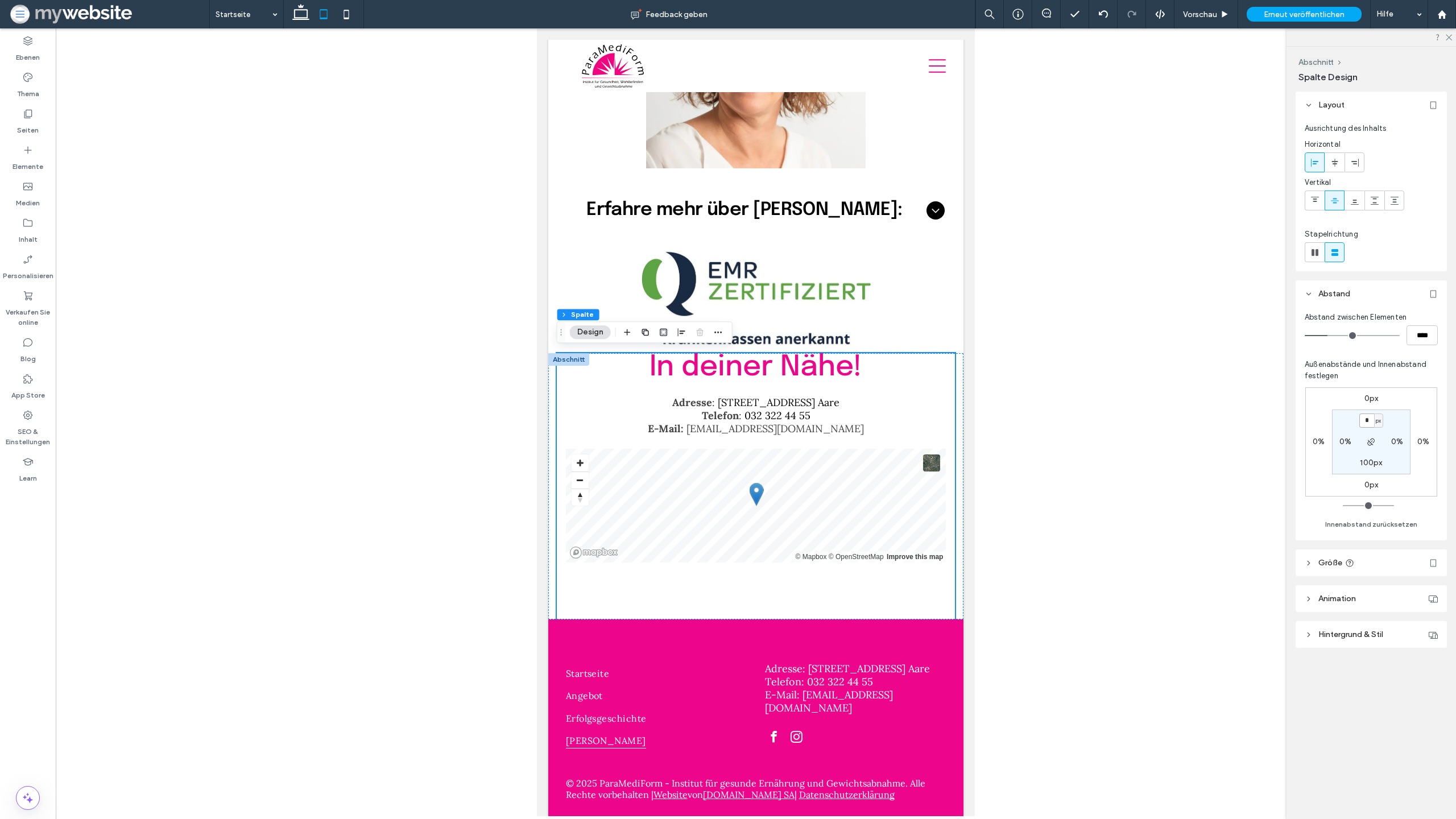
click at [1370, 423] on input "*" at bounding box center [1367, 420] width 15 height 14
type input "***"
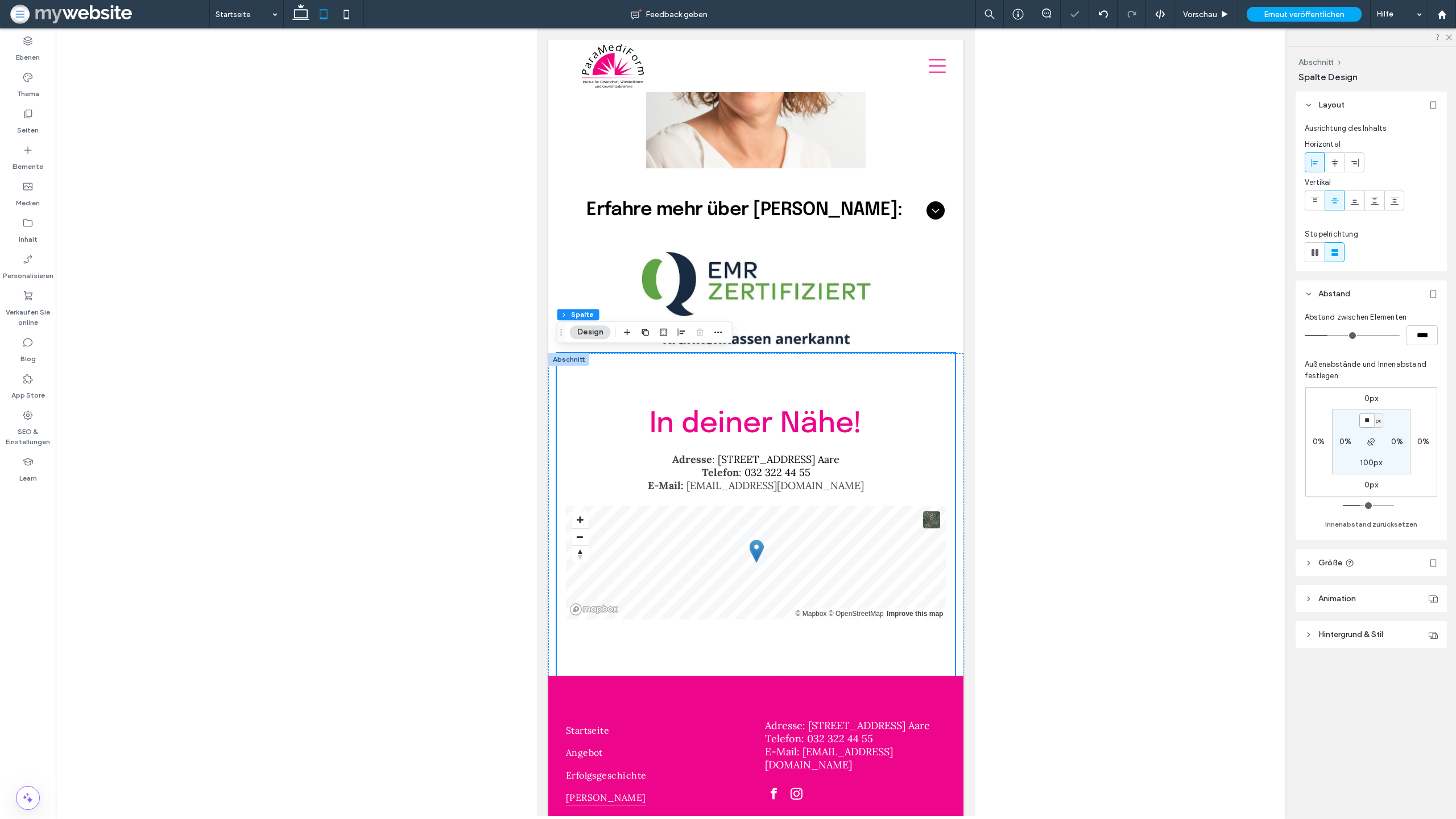
type input "*"
type input "**"
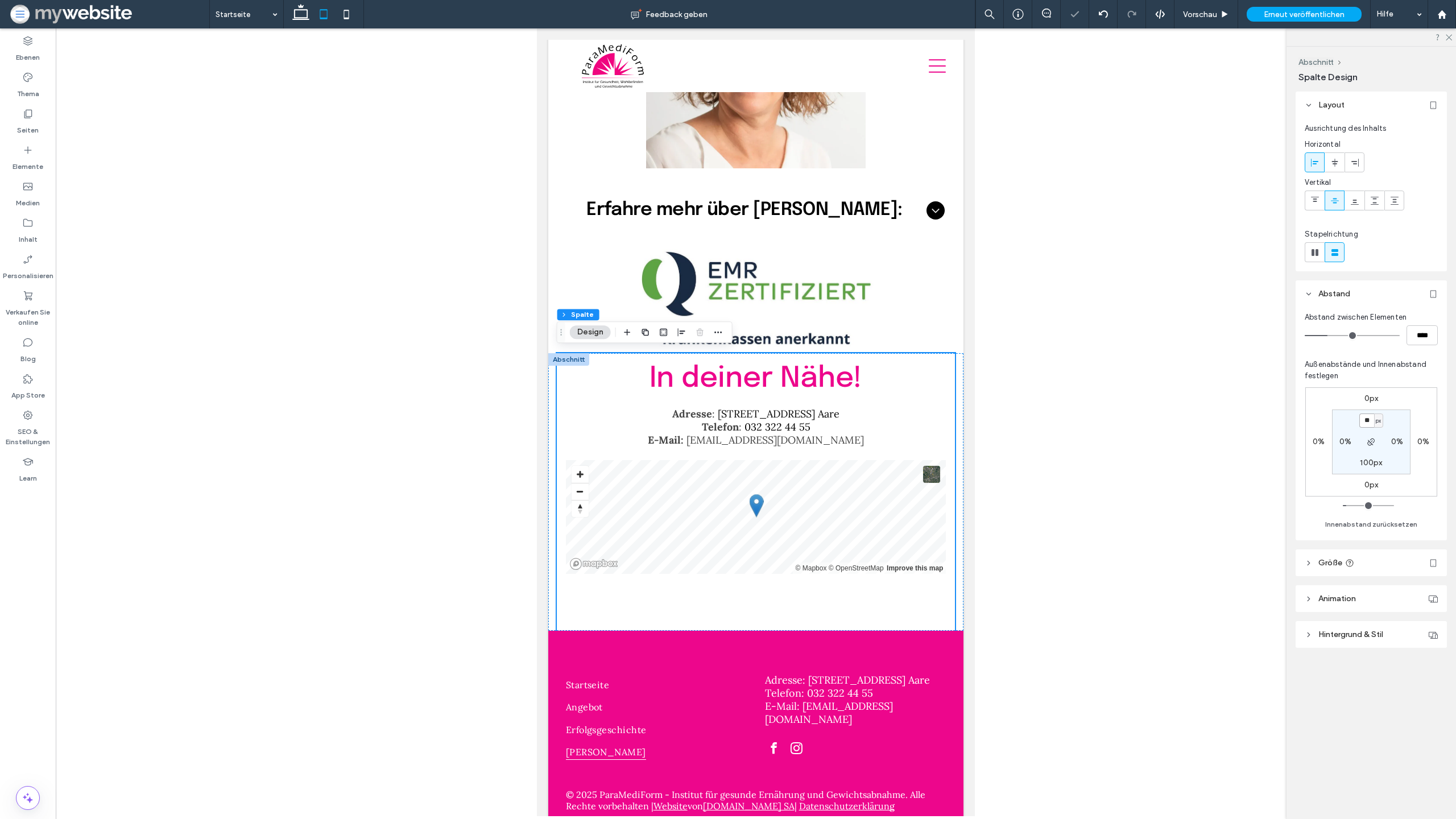
type input "*"
type input "**"
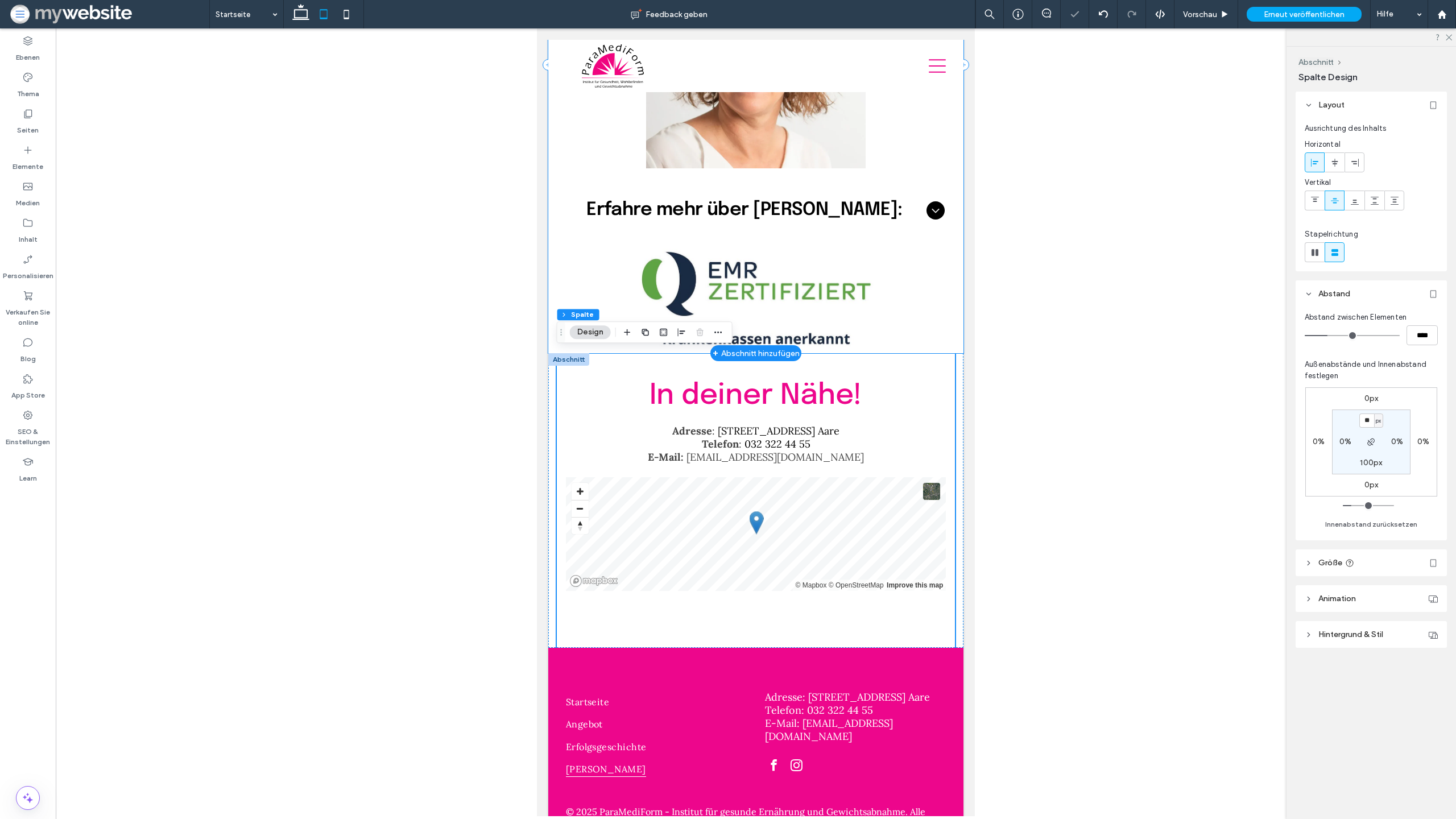
click at [914, 328] on div "Elke Born Institutsinhaberin dipl. Ernährungsberaterin EMR-zertifiziert und Kra…" at bounding box center [756, 65] width 415 height 577
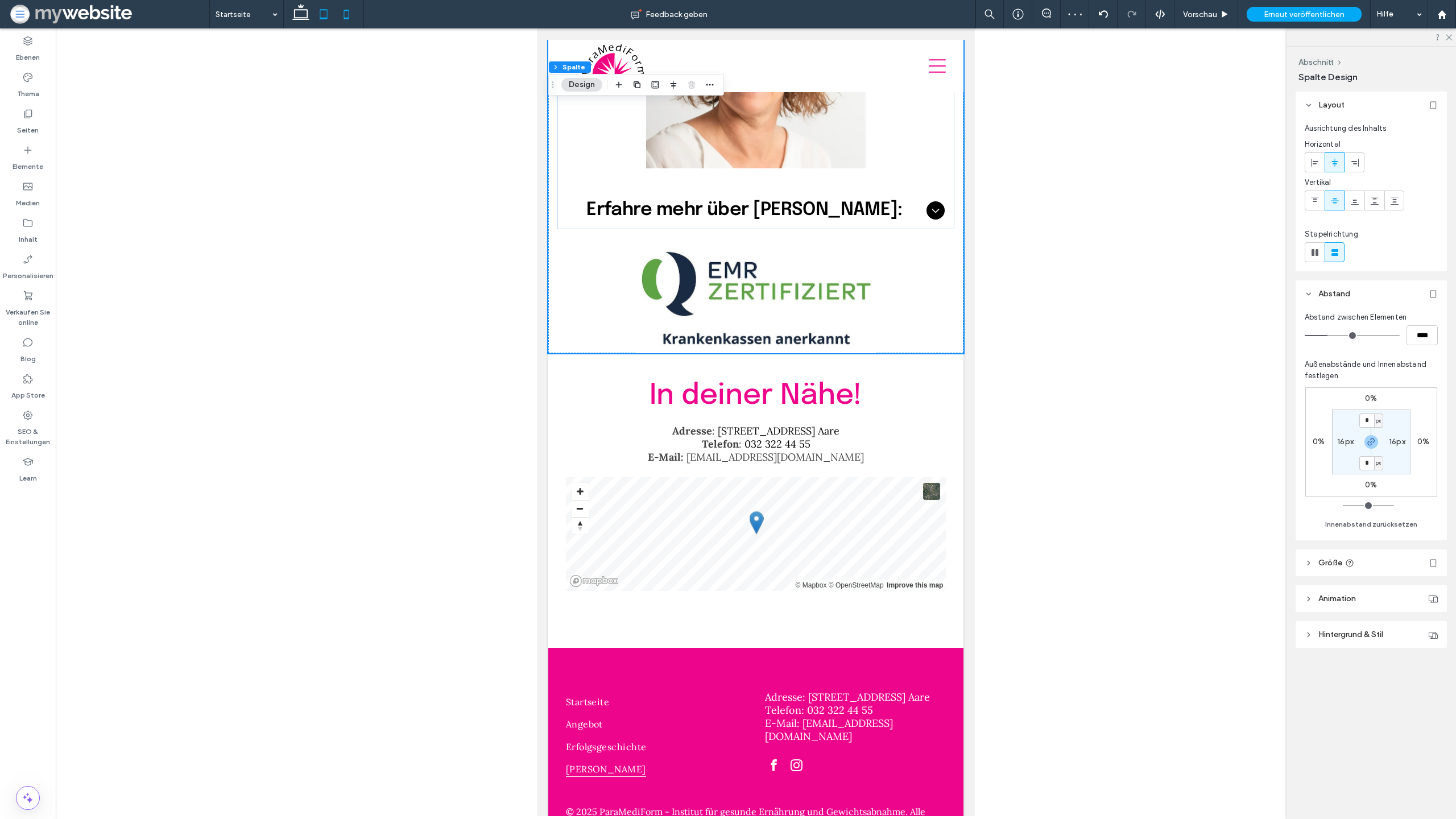
click at [347, 15] on icon at bounding box center [346, 14] width 23 height 23
type input "*"
type input "***"
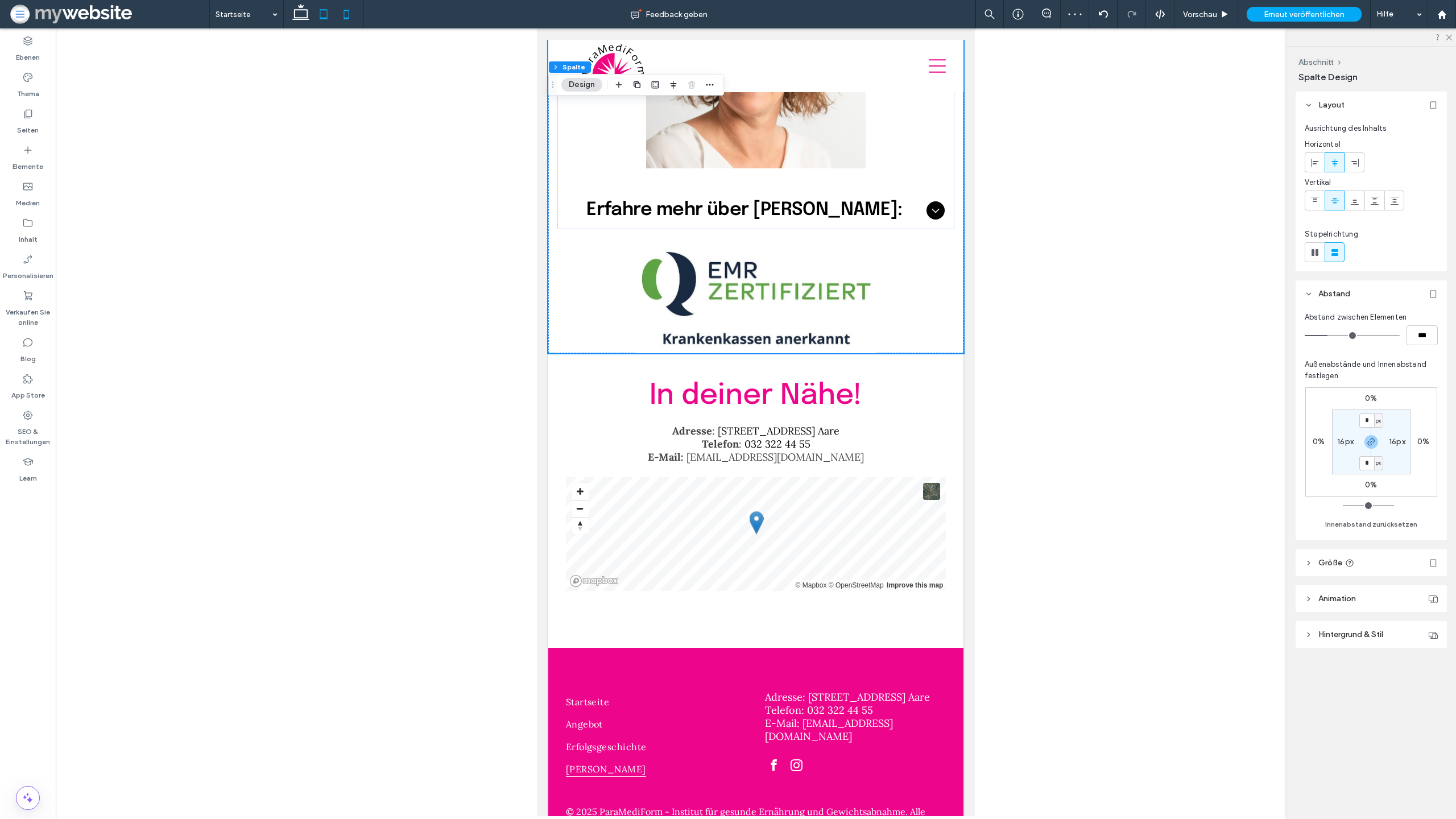
scroll to position [4080, 0]
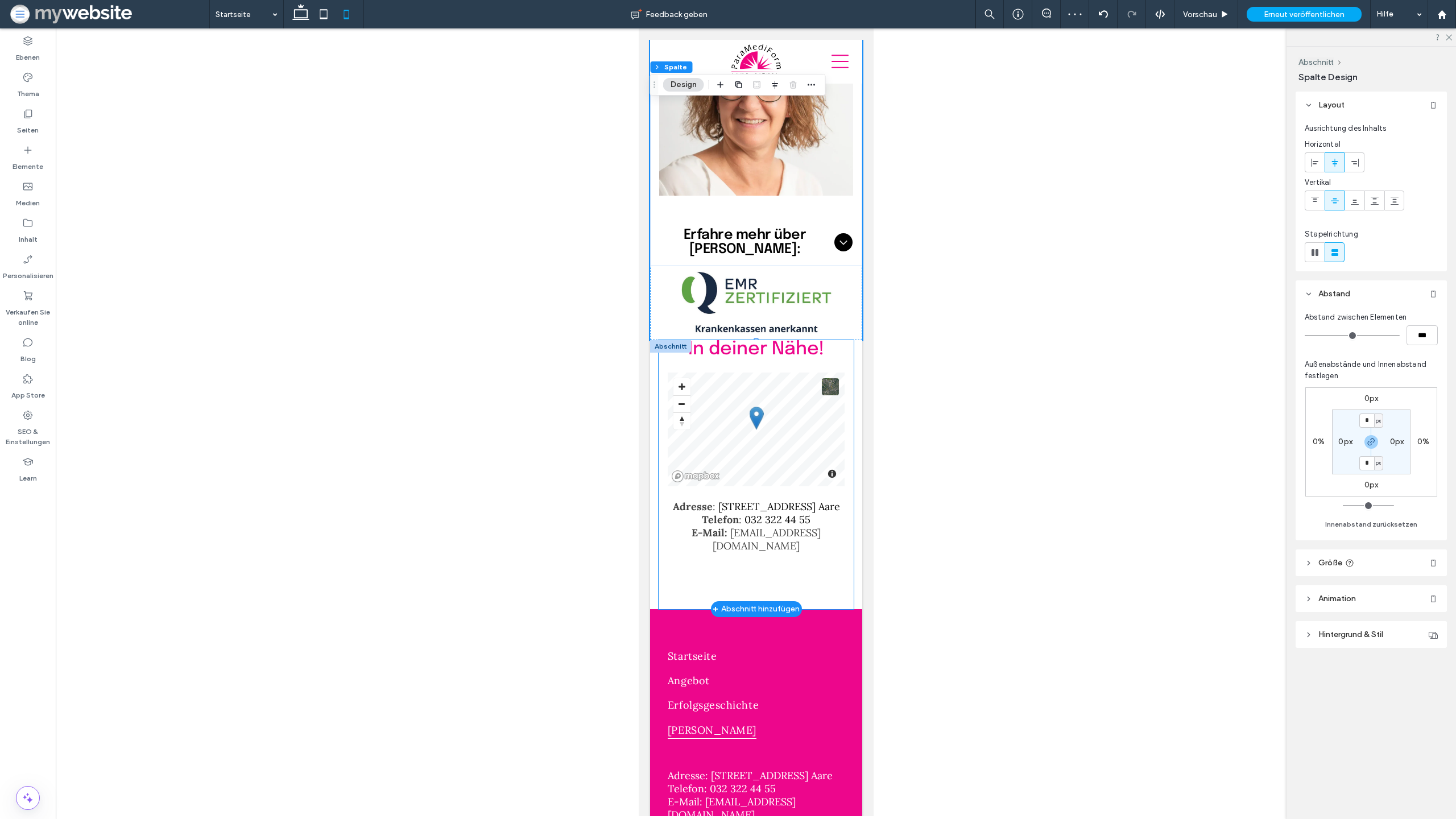
click at [663, 340] on div "In deiner Nähe! Adresse : Spittelgasse 1, 3294 Büren a. Aare Telefon : 032 322 …" at bounding box center [756, 474] width 195 height 269
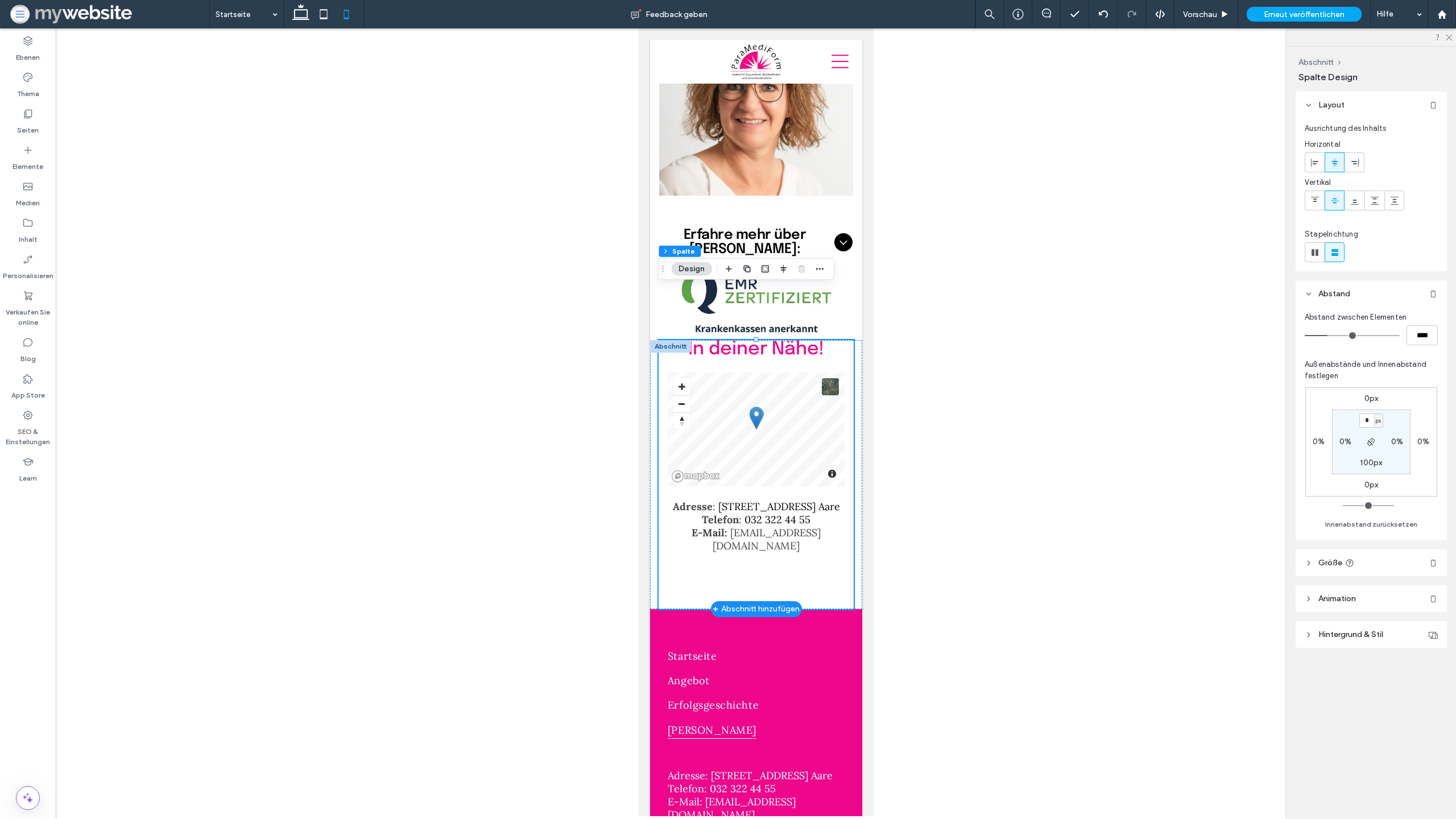
click at [660, 340] on div at bounding box center [669, 346] width 41 height 13
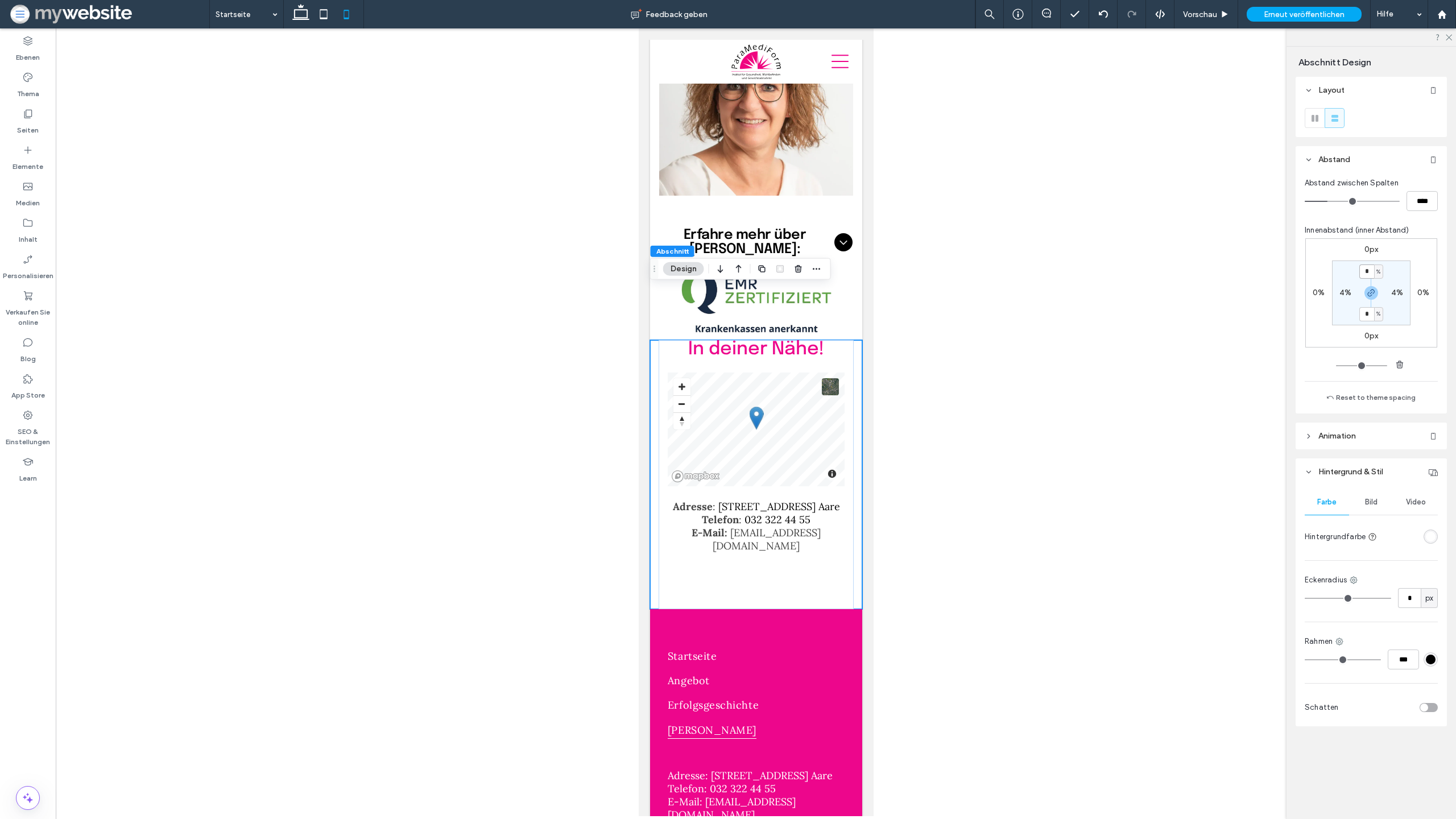
click at [1369, 273] on input "*" at bounding box center [1367, 271] width 15 height 14
type input "**"
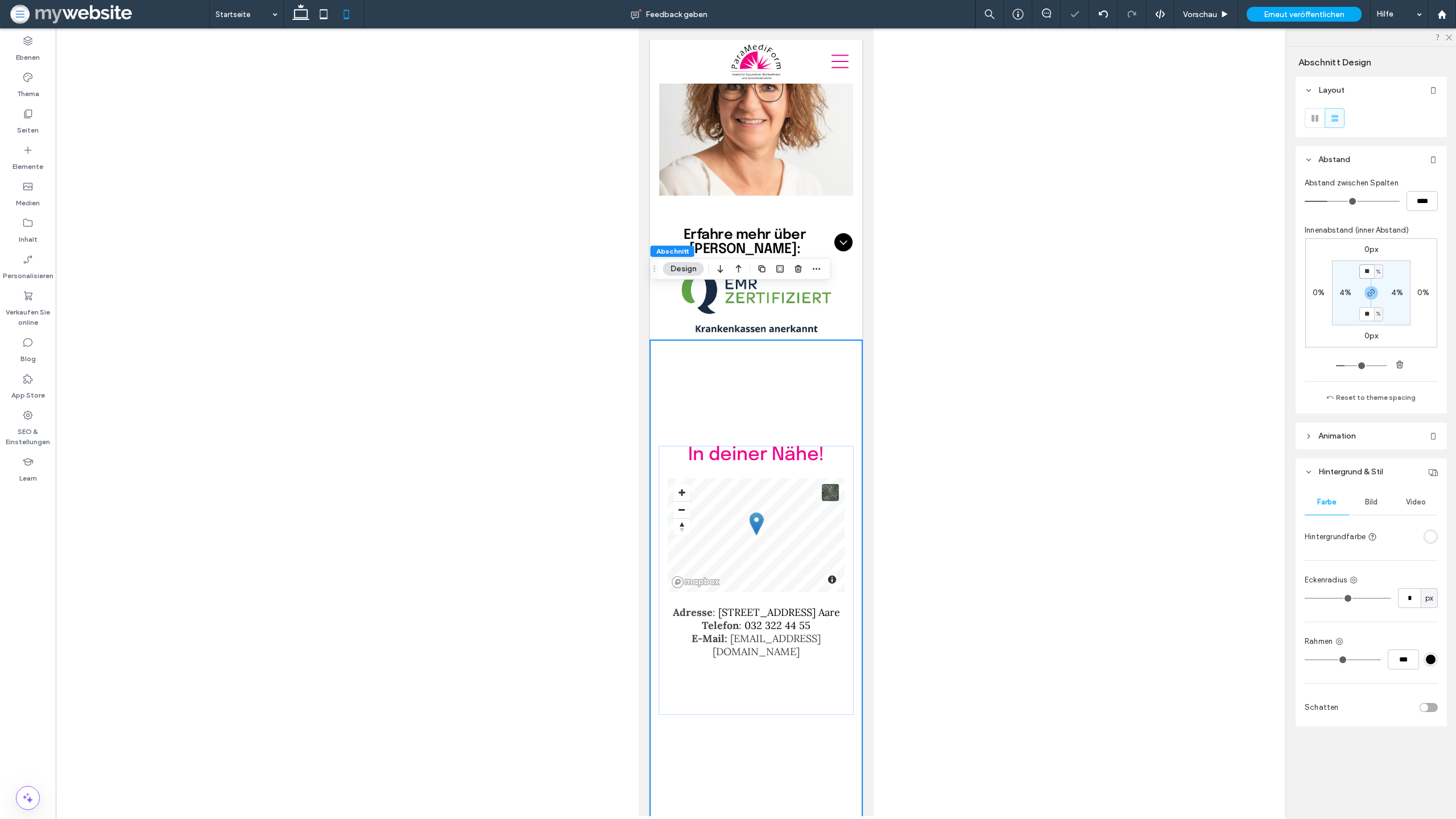
type input "*"
type input "**"
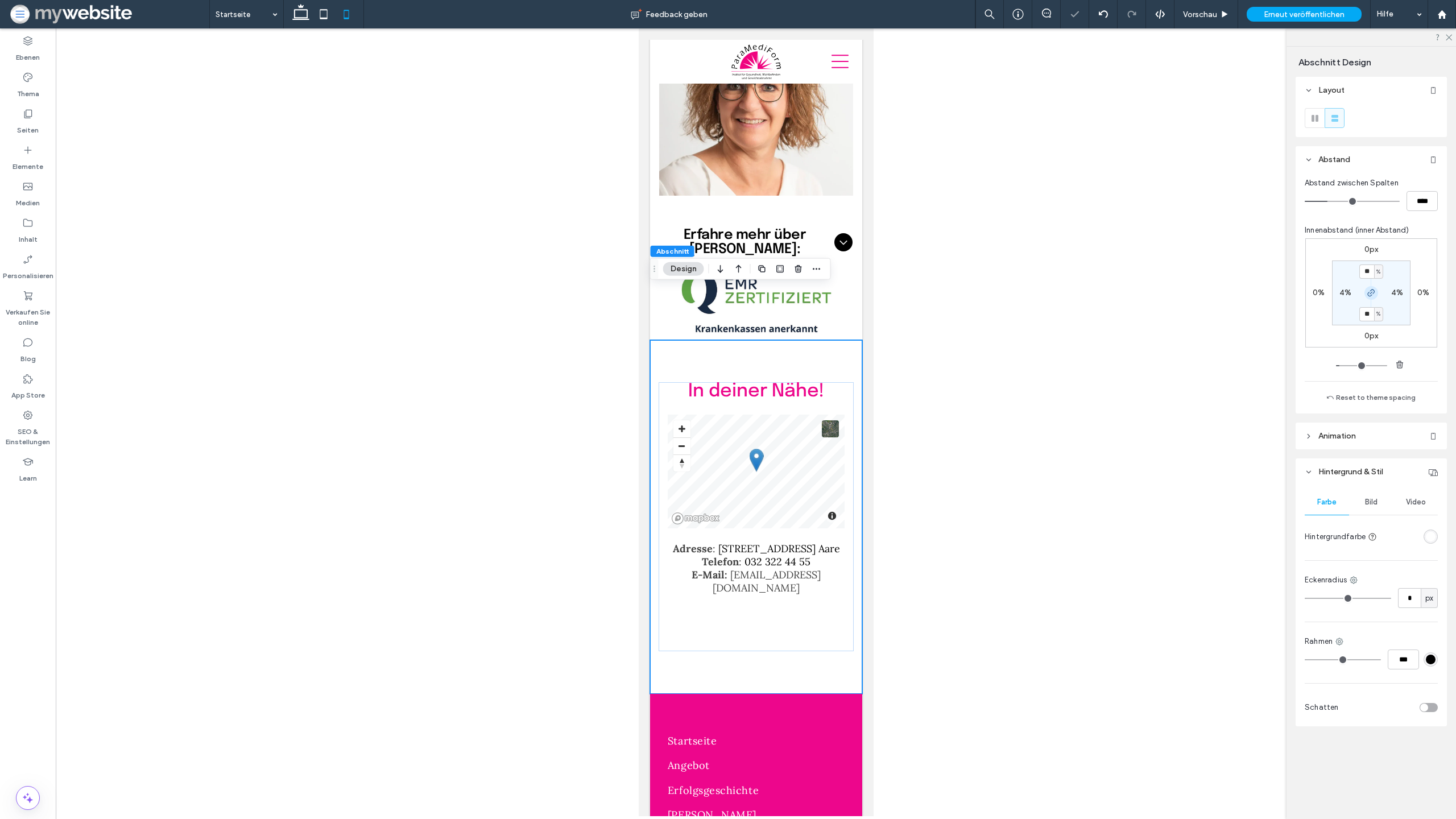
click at [1371, 286] on span "button" at bounding box center [1371, 293] width 13 height 13
click at [1370, 314] on label "20%" at bounding box center [1371, 314] width 17 height 10
type input "*"
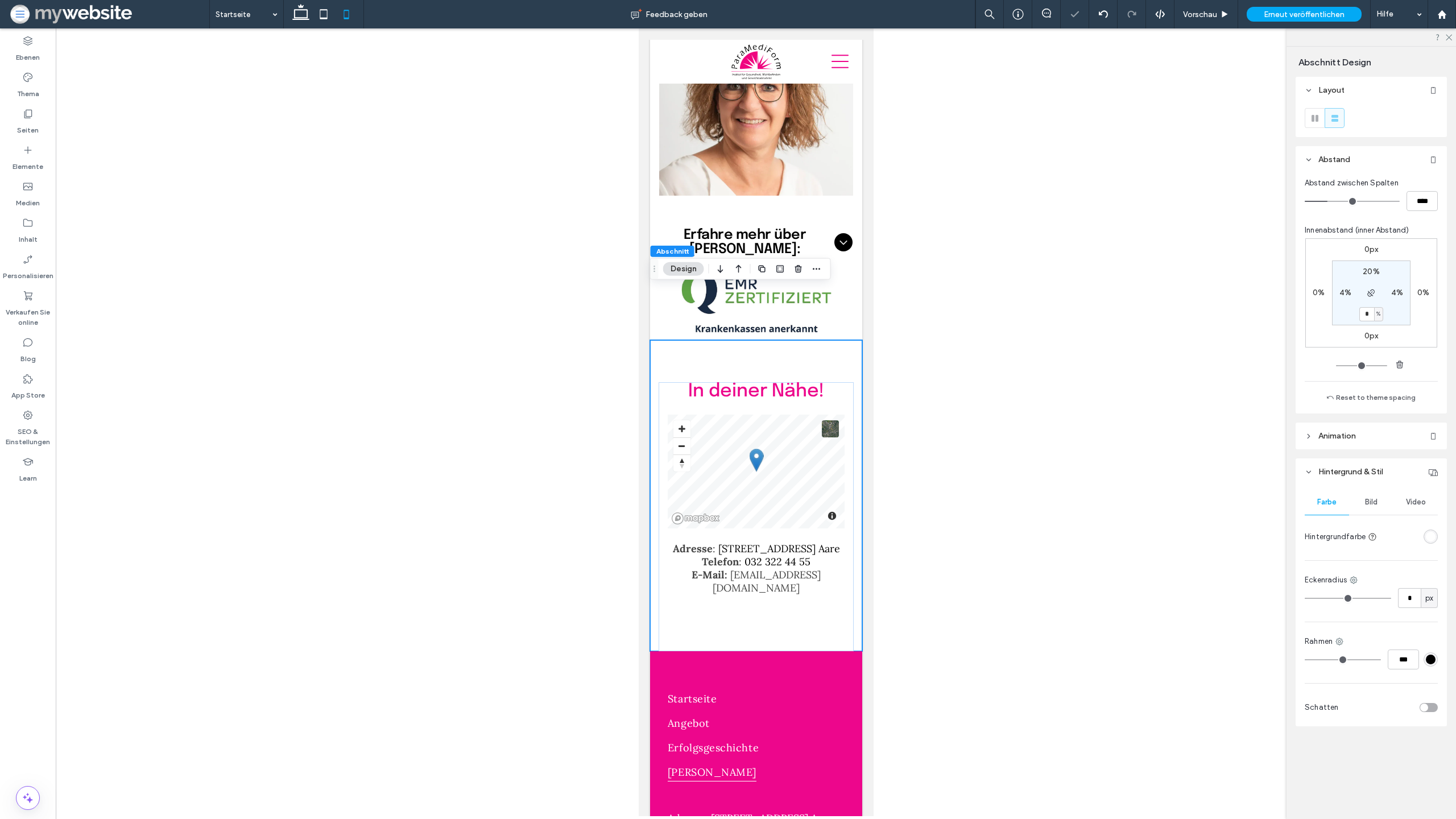
click at [1369, 271] on label "20%" at bounding box center [1371, 272] width 17 height 10
type input "**"
type input "*"
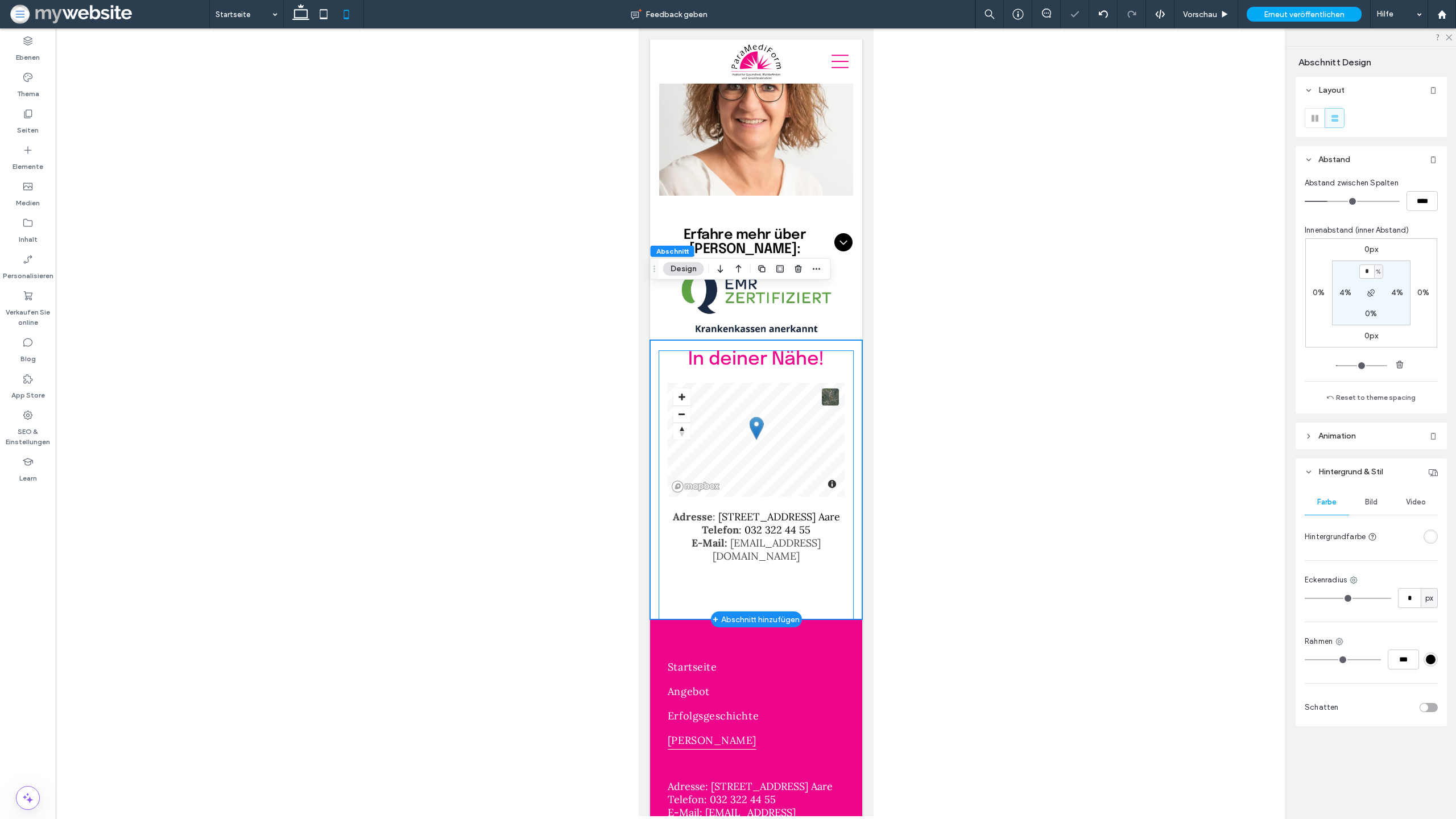
click at [717, 554] on div "In deiner Nähe! Adresse : Spittelgasse 1, 3294 Büren a. Aare Telefon : 032 322 …" at bounding box center [756, 485] width 195 height 269
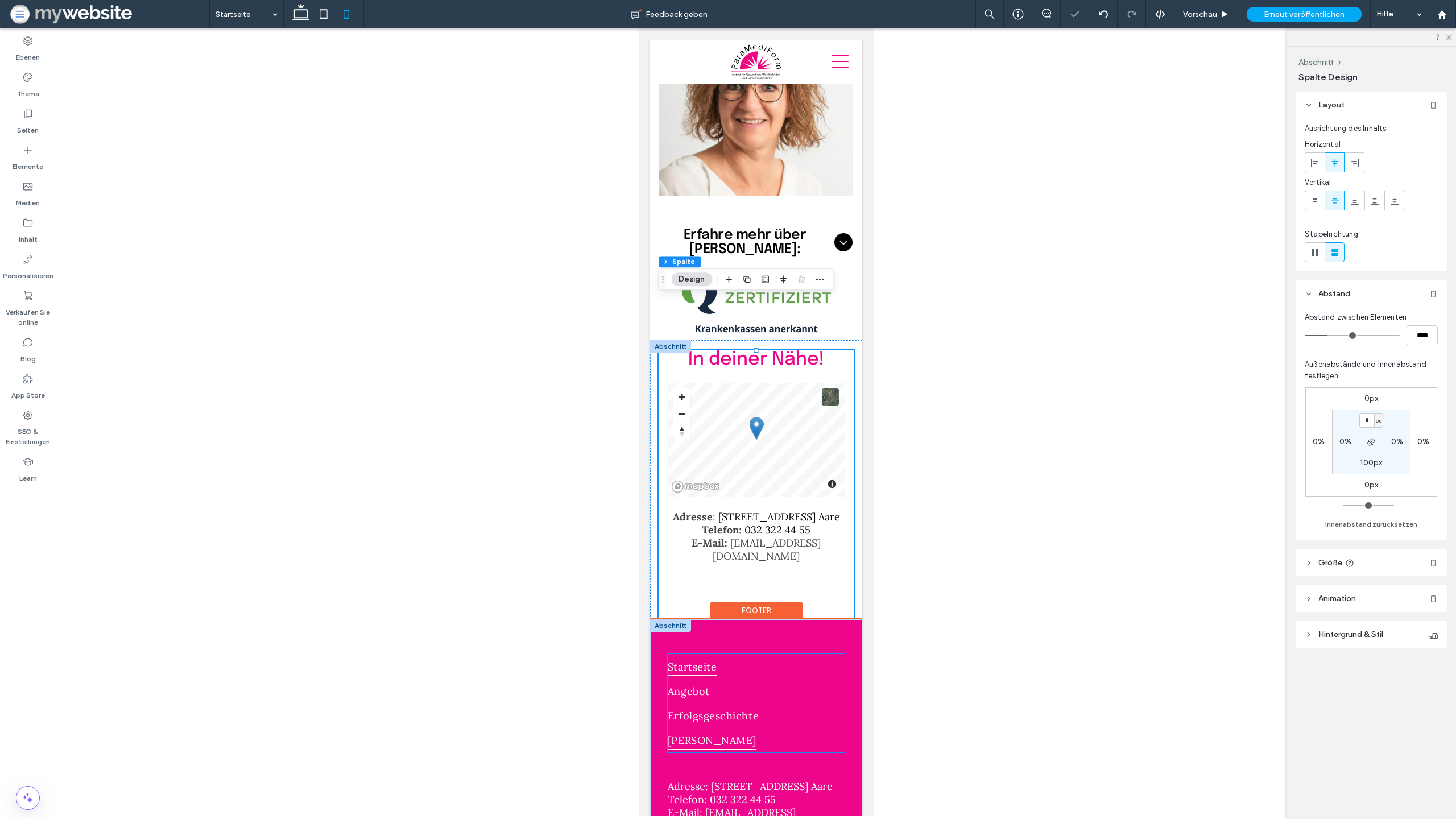
click at [767, 654] on link "Startseite" at bounding box center [756, 666] width 177 height 24
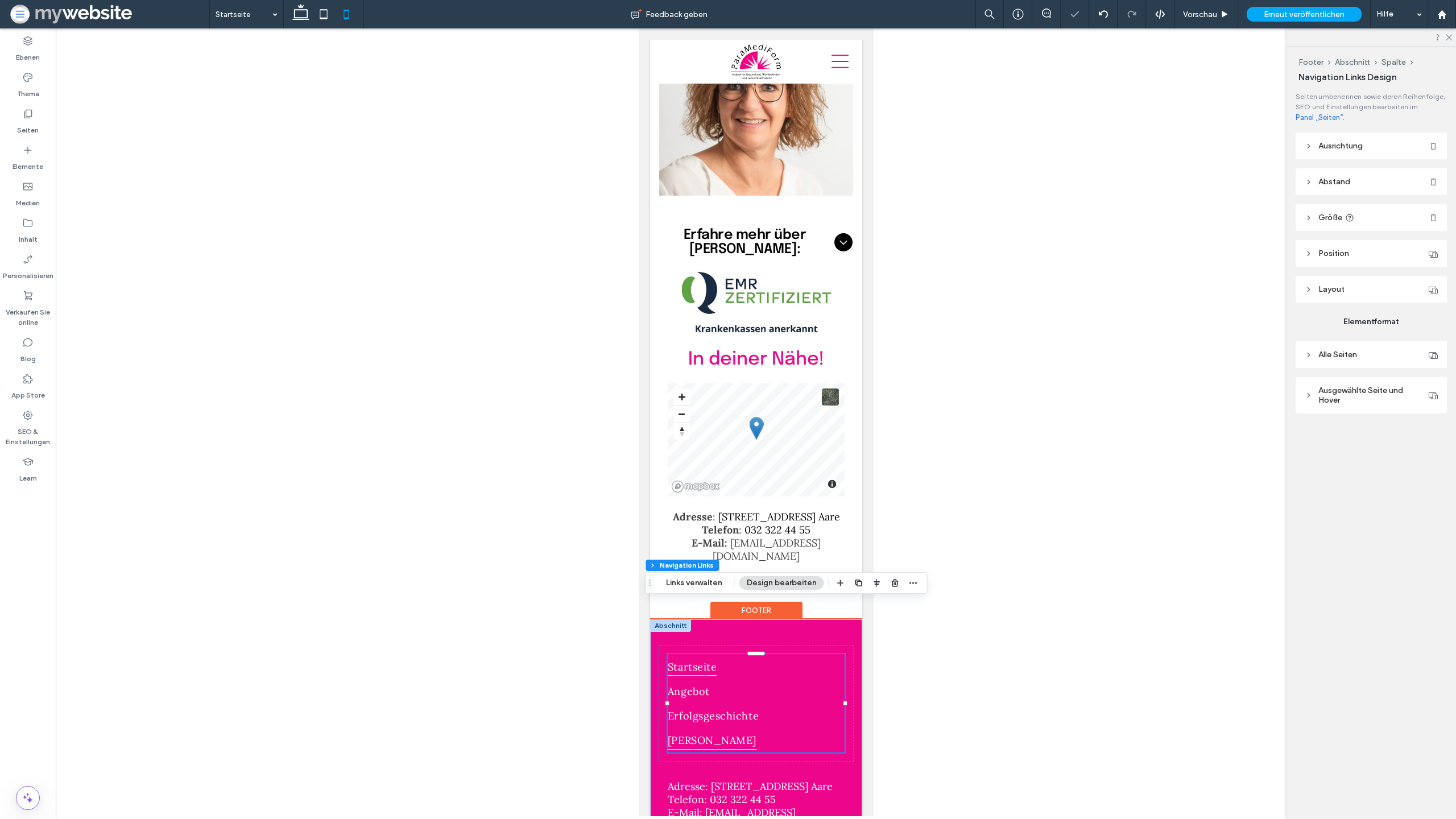
type input "***"
type input "****"
click at [677, 340] on div at bounding box center [669, 346] width 41 height 13
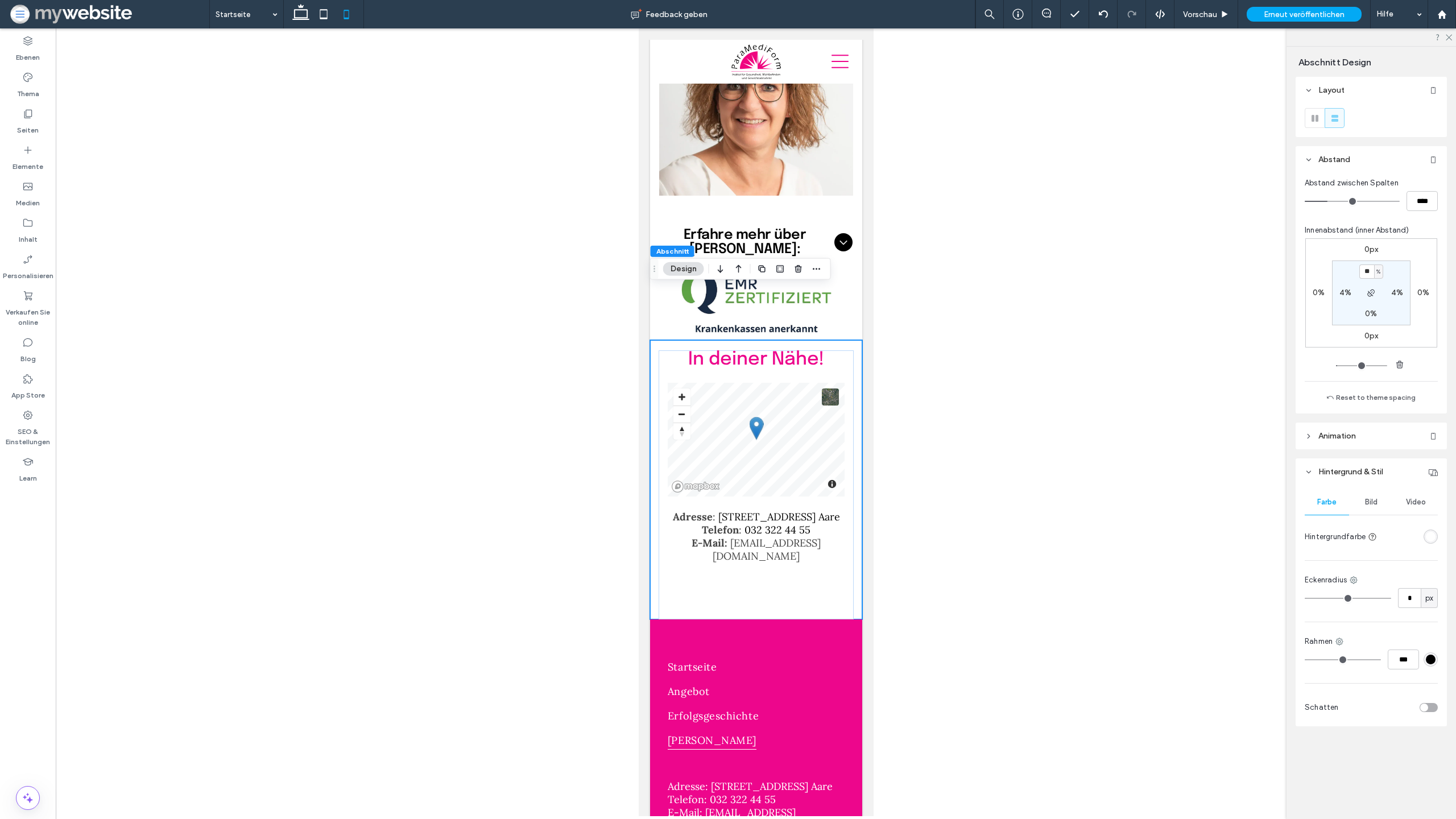
type input "**"
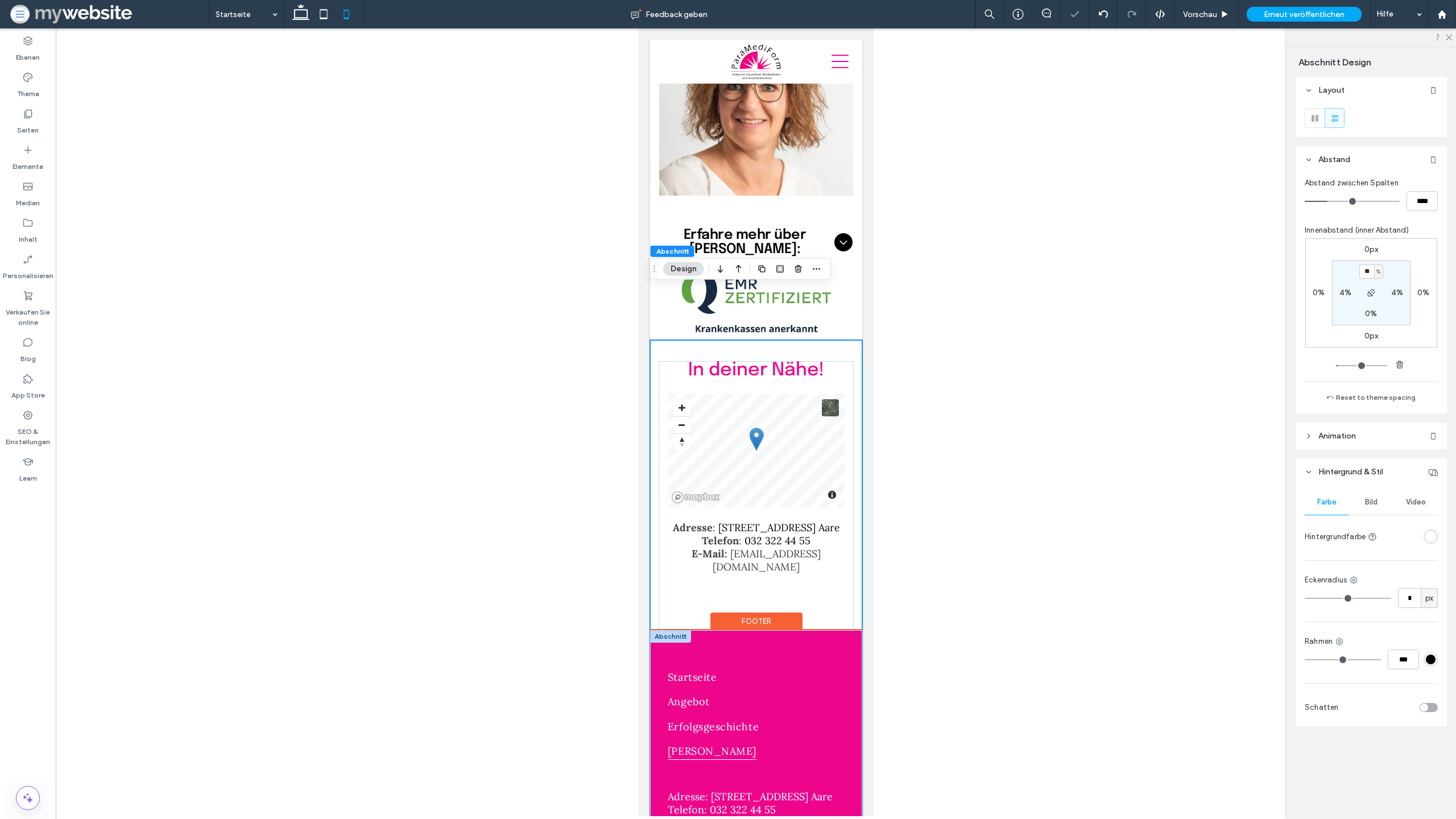
click at [725, 630] on div "Startseite Angebot Erfolgsgeschichte Elke Born Adresse: Spittelgasse 1, 3294 Bü…" at bounding box center [756, 807] width 213 height 355
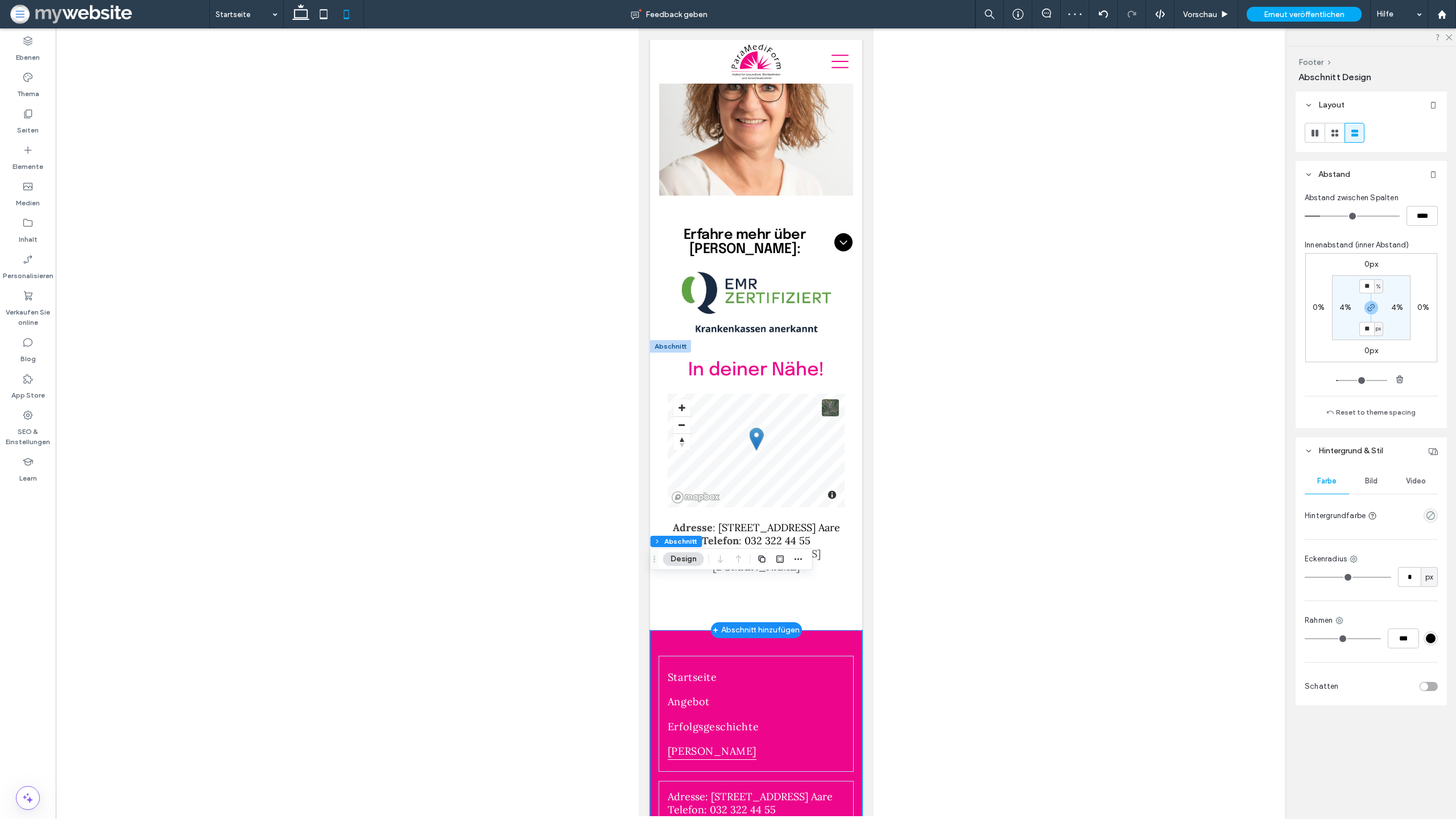
click at [660, 340] on div at bounding box center [669, 346] width 41 height 13
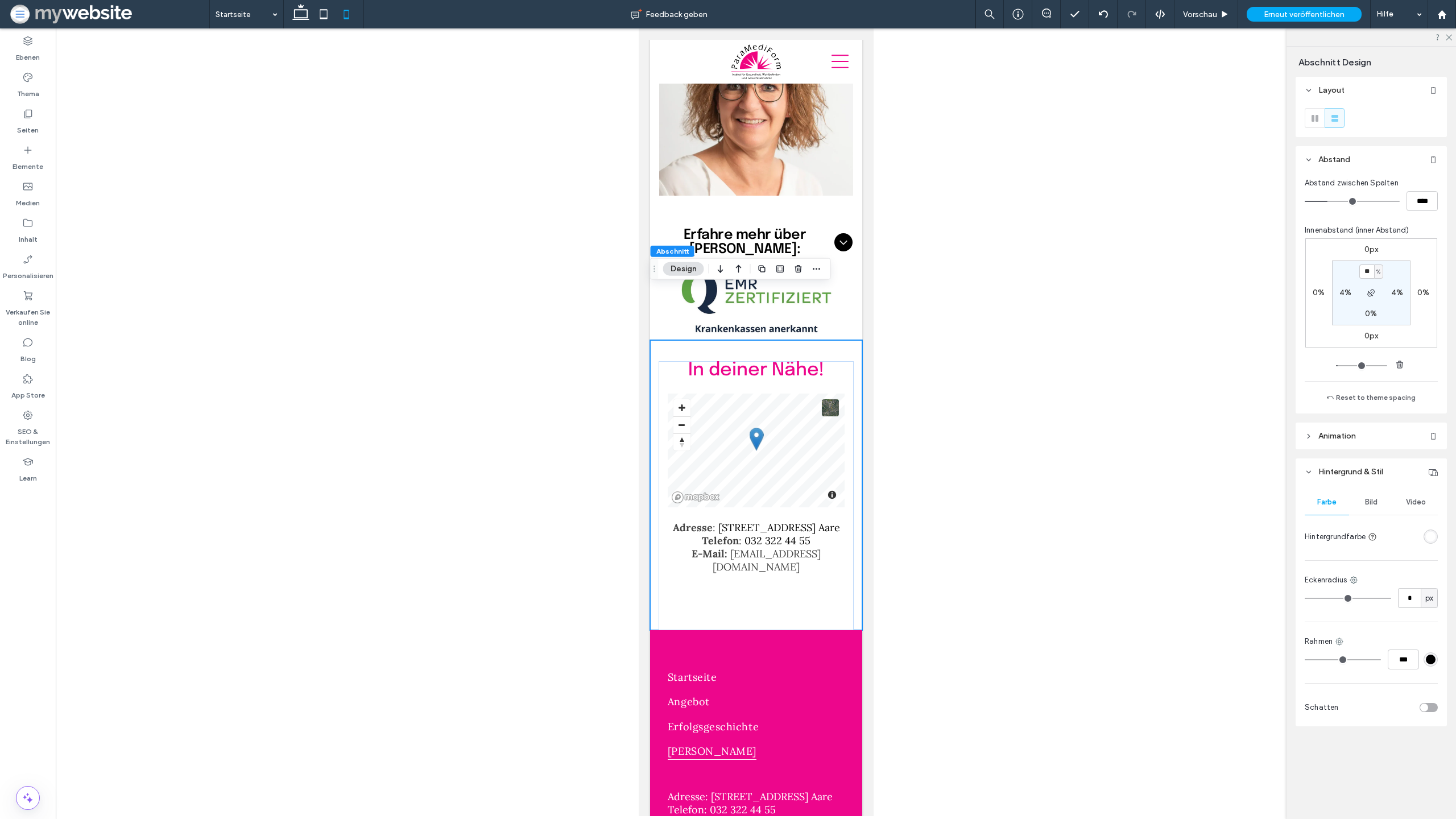
type input "**"
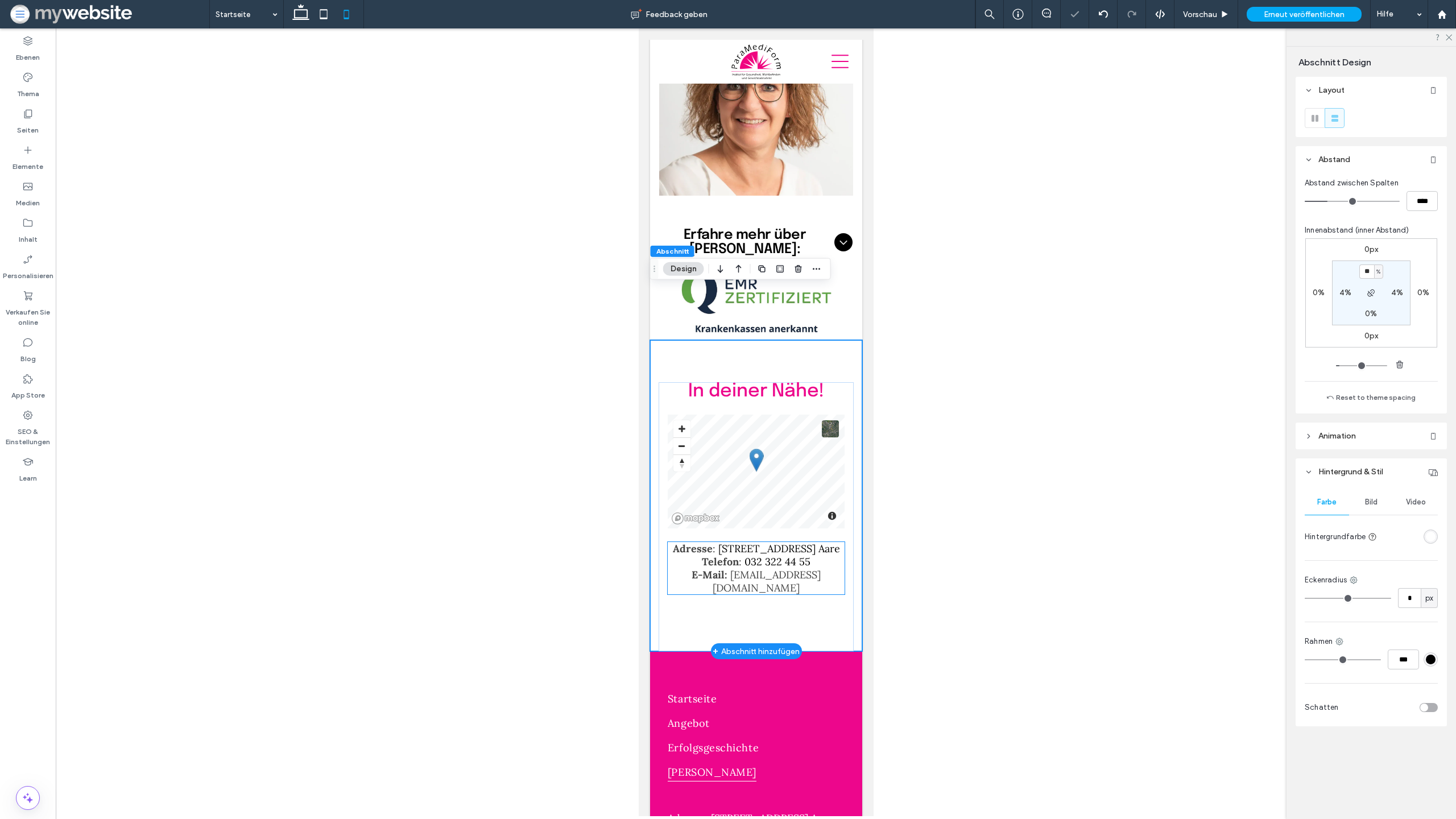
click at [818, 568] on link "bueren@paramediform.ch" at bounding box center [766, 581] width 108 height 26
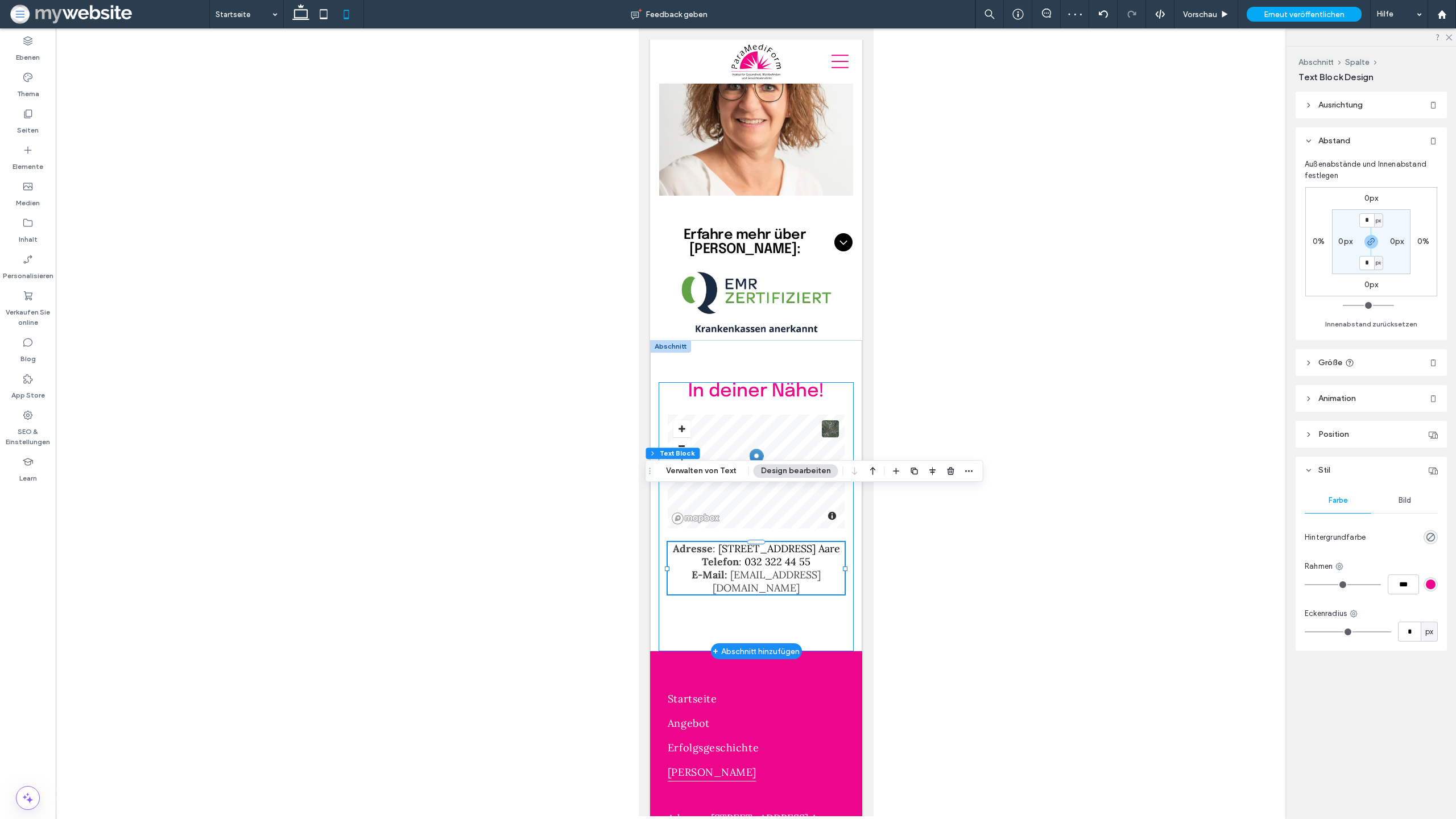
click at [803, 572] on div "In deiner Nähe! Adresse : Spittelgasse 1, 3294 Büren a. Aare Telefon : 032 322 …" at bounding box center [756, 516] width 195 height 269
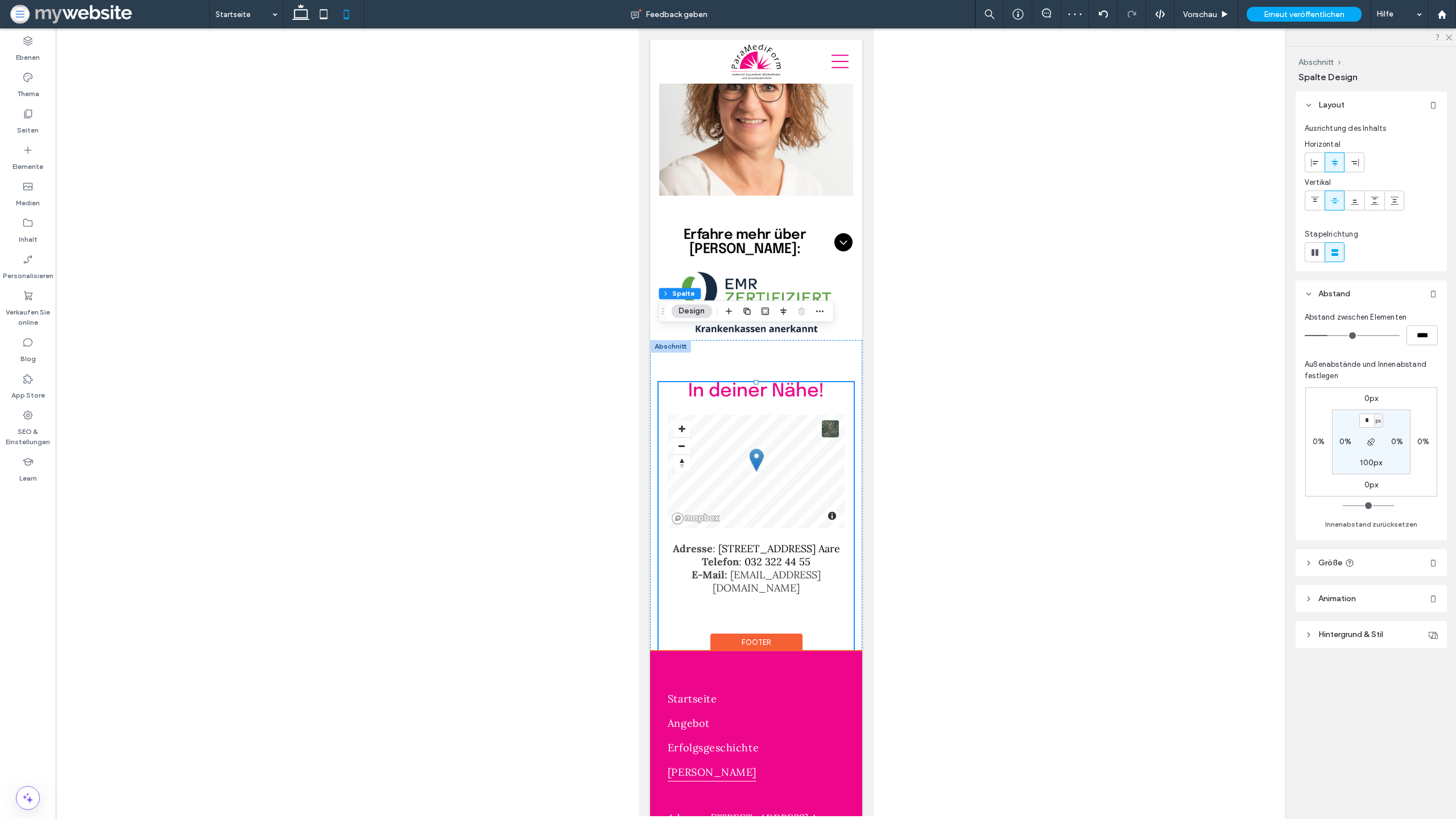
drag, startPoint x: 815, startPoint y: 598, endPoint x: 794, endPoint y: 595, distance: 21.2
click at [815, 650] on div "Footer" at bounding box center [756, 651] width 213 height 1
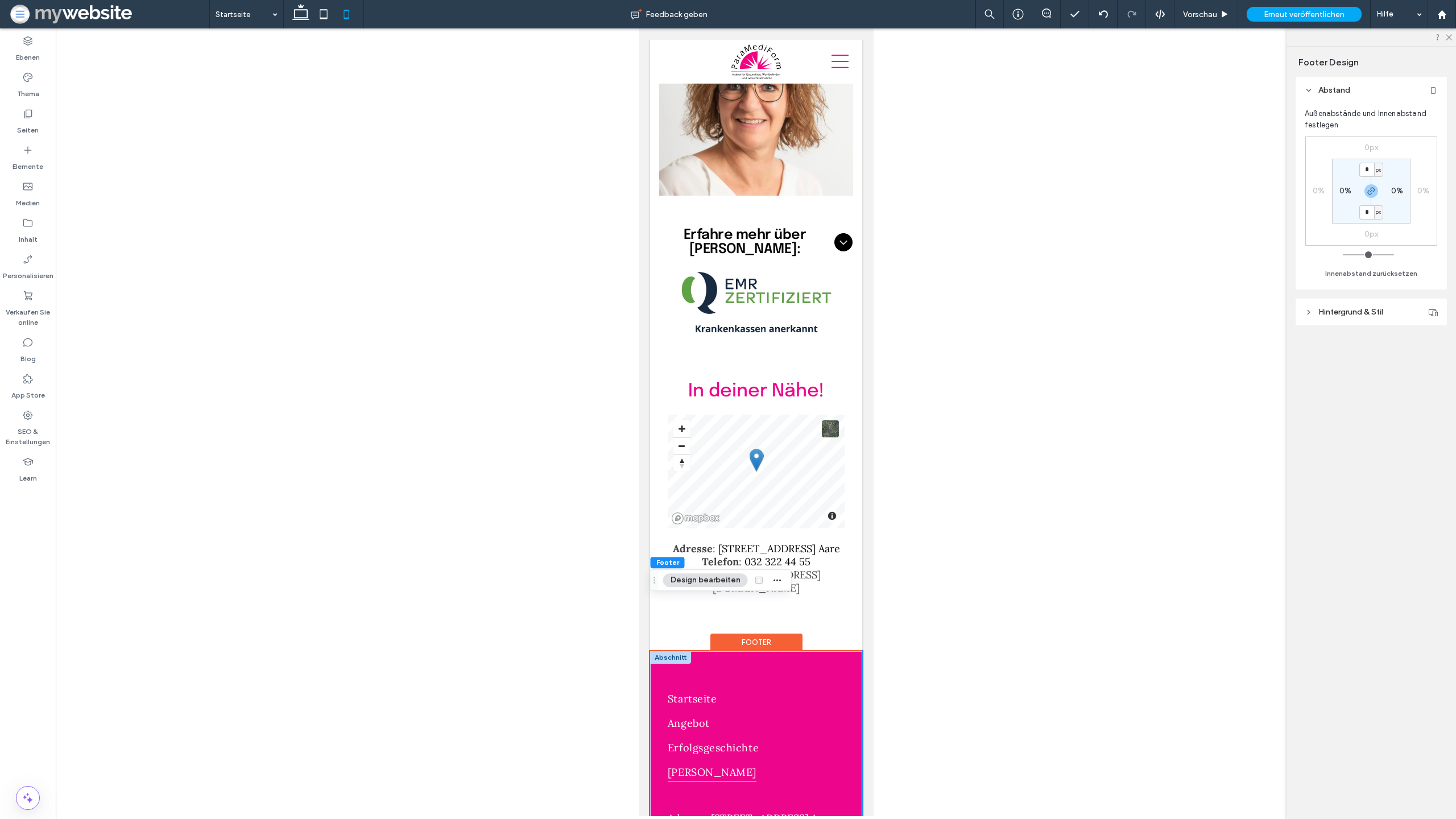
click at [796, 652] on div "Startseite Angebot Erfolgsgeschichte Elke Born Adresse: Spittelgasse 1, 3294 Bü…" at bounding box center [756, 829] width 213 height 355
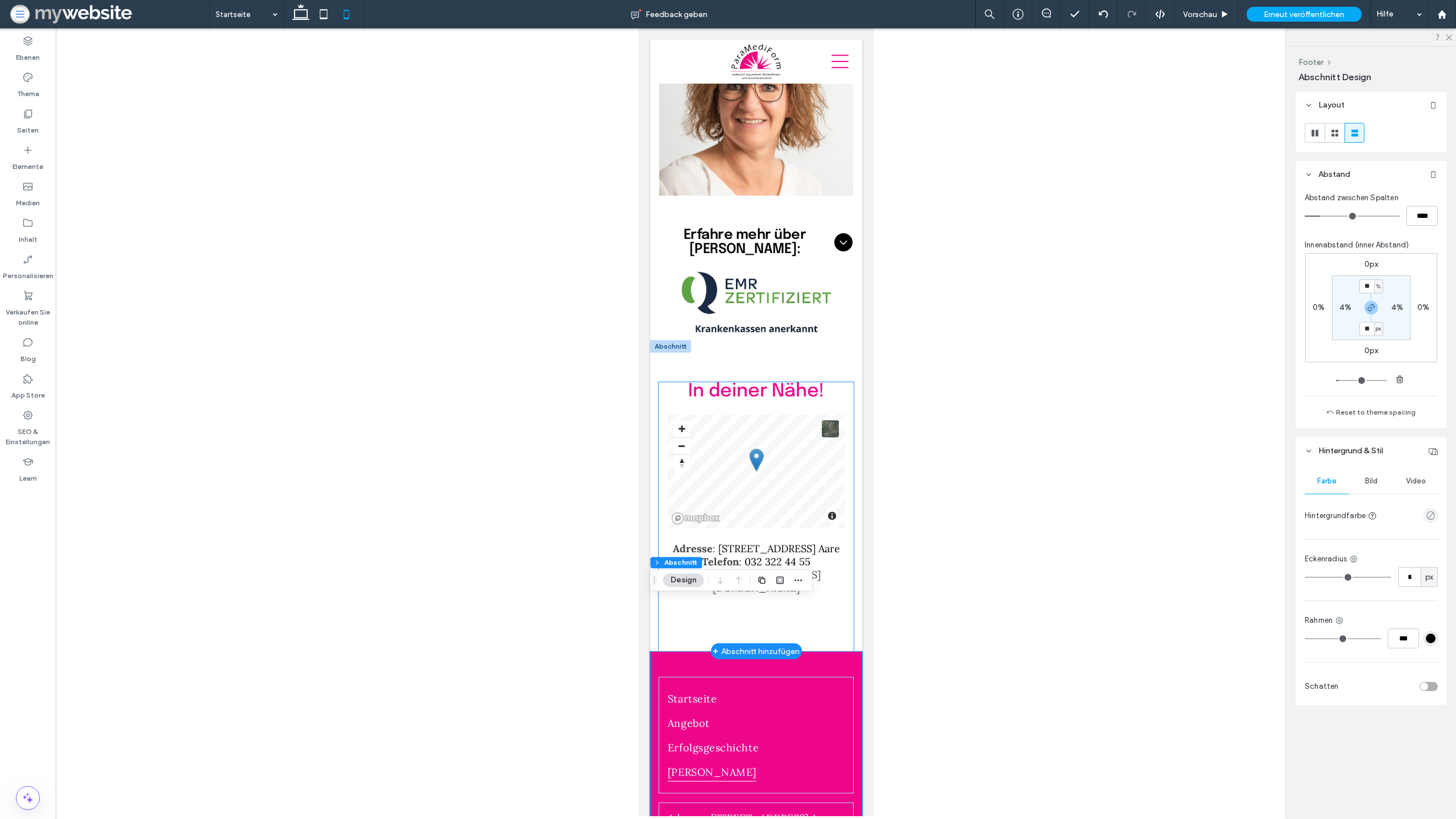
click at [823, 567] on div "In deiner Nähe! Adresse : Spittelgasse 1, 3294 Büren a. Aare Telefon : 032 322 …" at bounding box center [756, 516] width 195 height 269
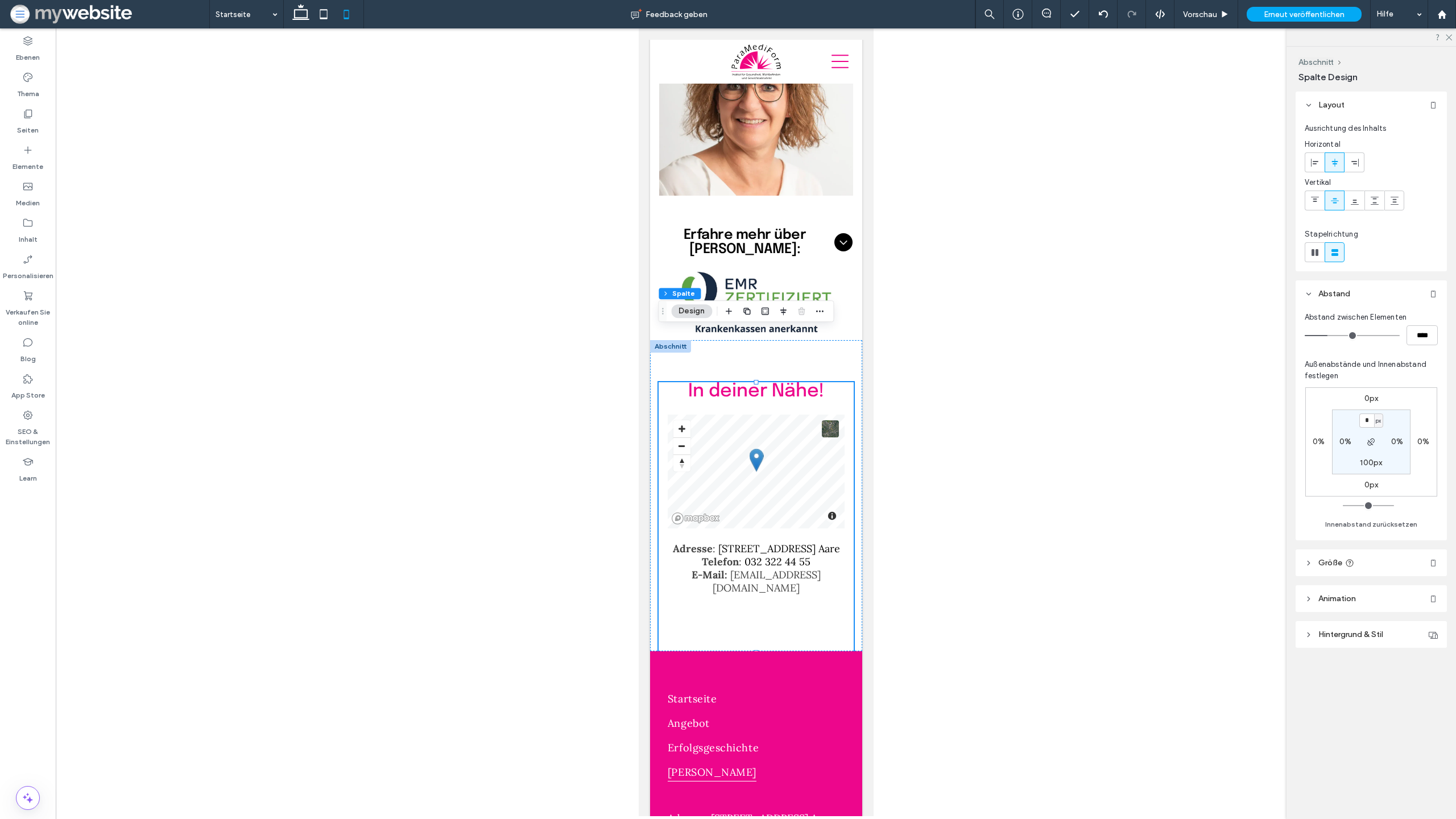
click at [1371, 463] on label "100px" at bounding box center [1371, 463] width 22 height 10
type input "***"
type input "*"
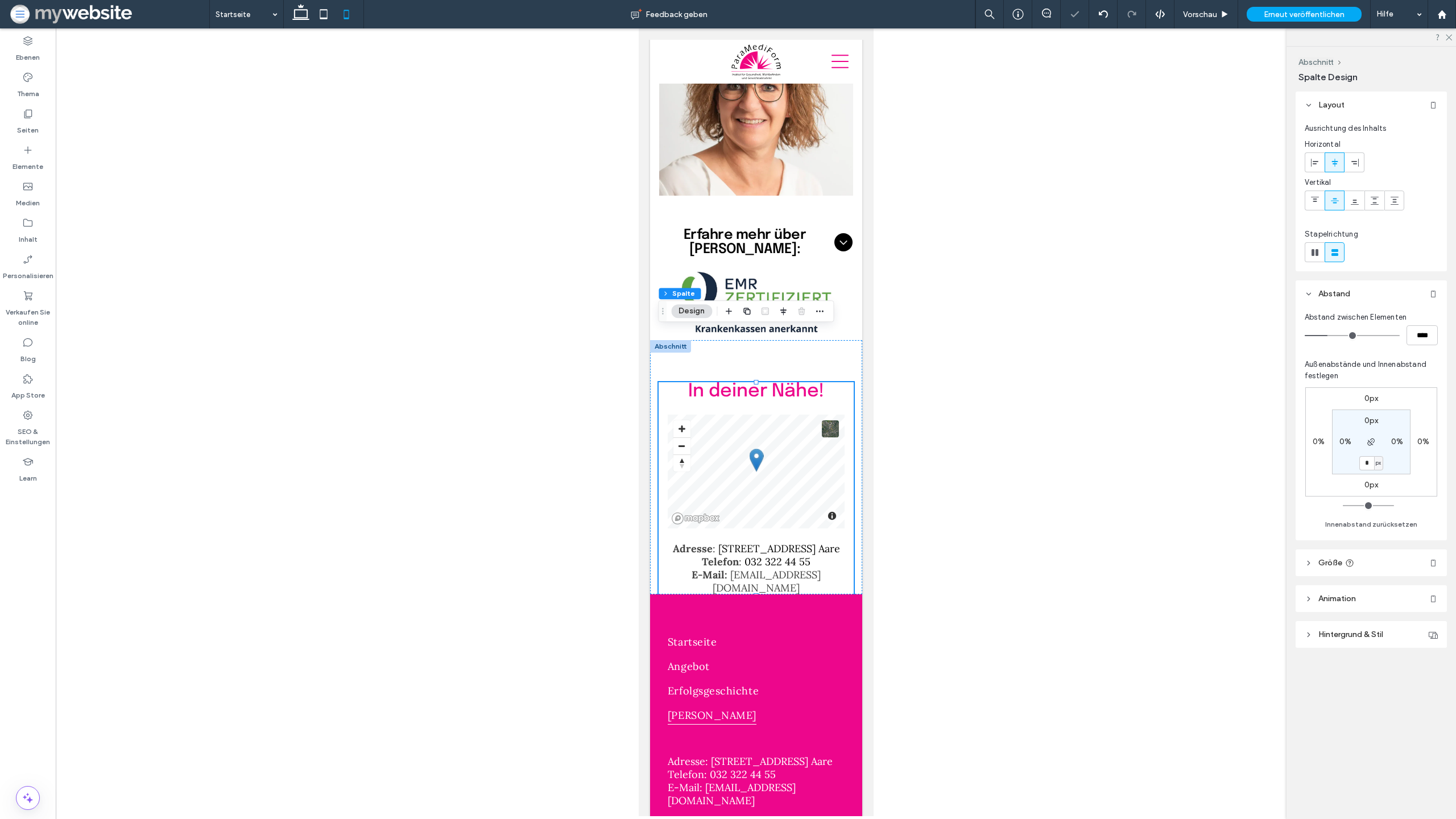
click at [1374, 464] on div "px" at bounding box center [1379, 463] width 9 height 14
click at [1377, 462] on span "px" at bounding box center [1375, 463] width 8 height 11
click at [1370, 463] on input "*" at bounding box center [1367, 463] width 15 height 14
type input "**"
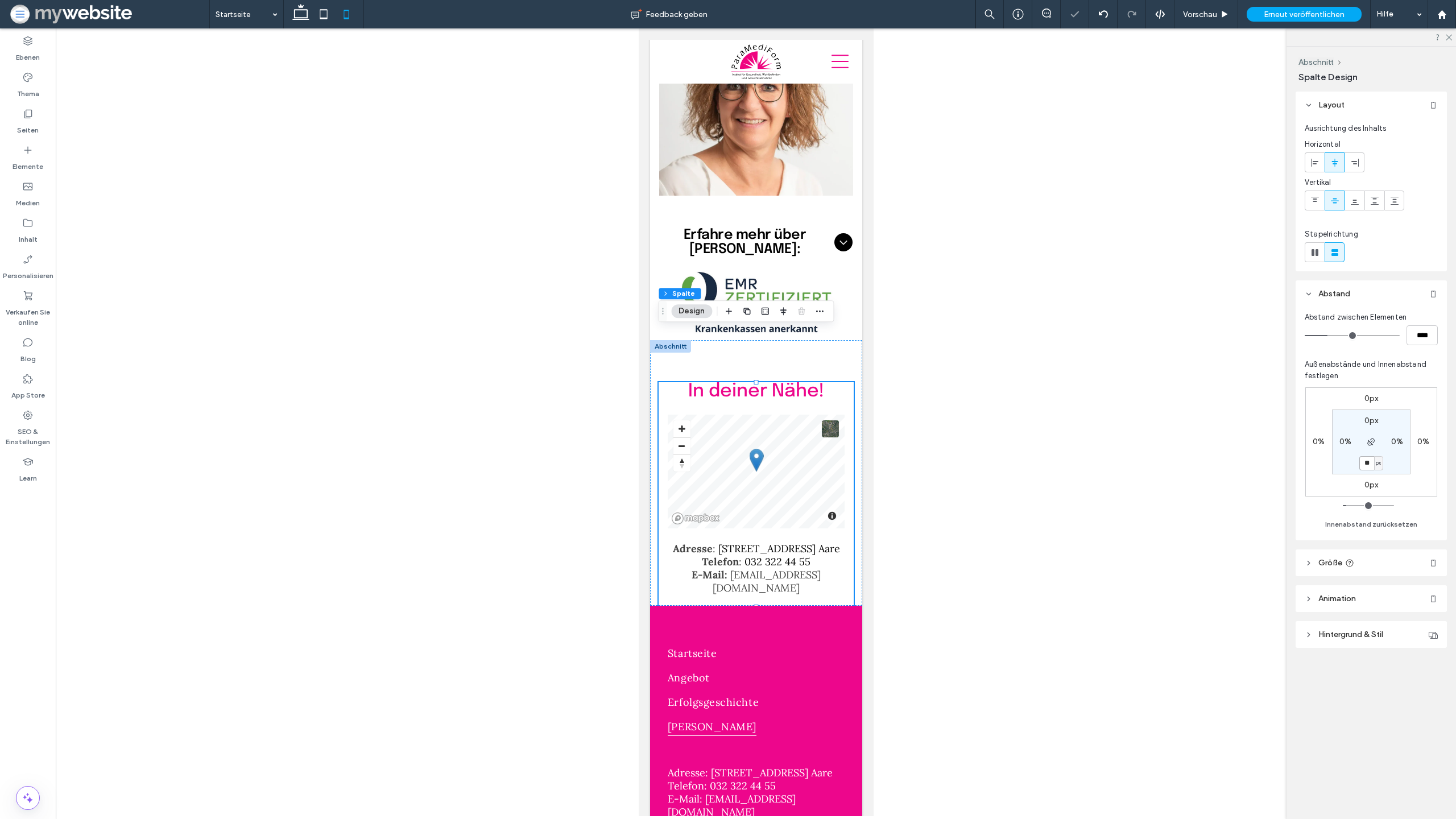
type input "*"
type input "**"
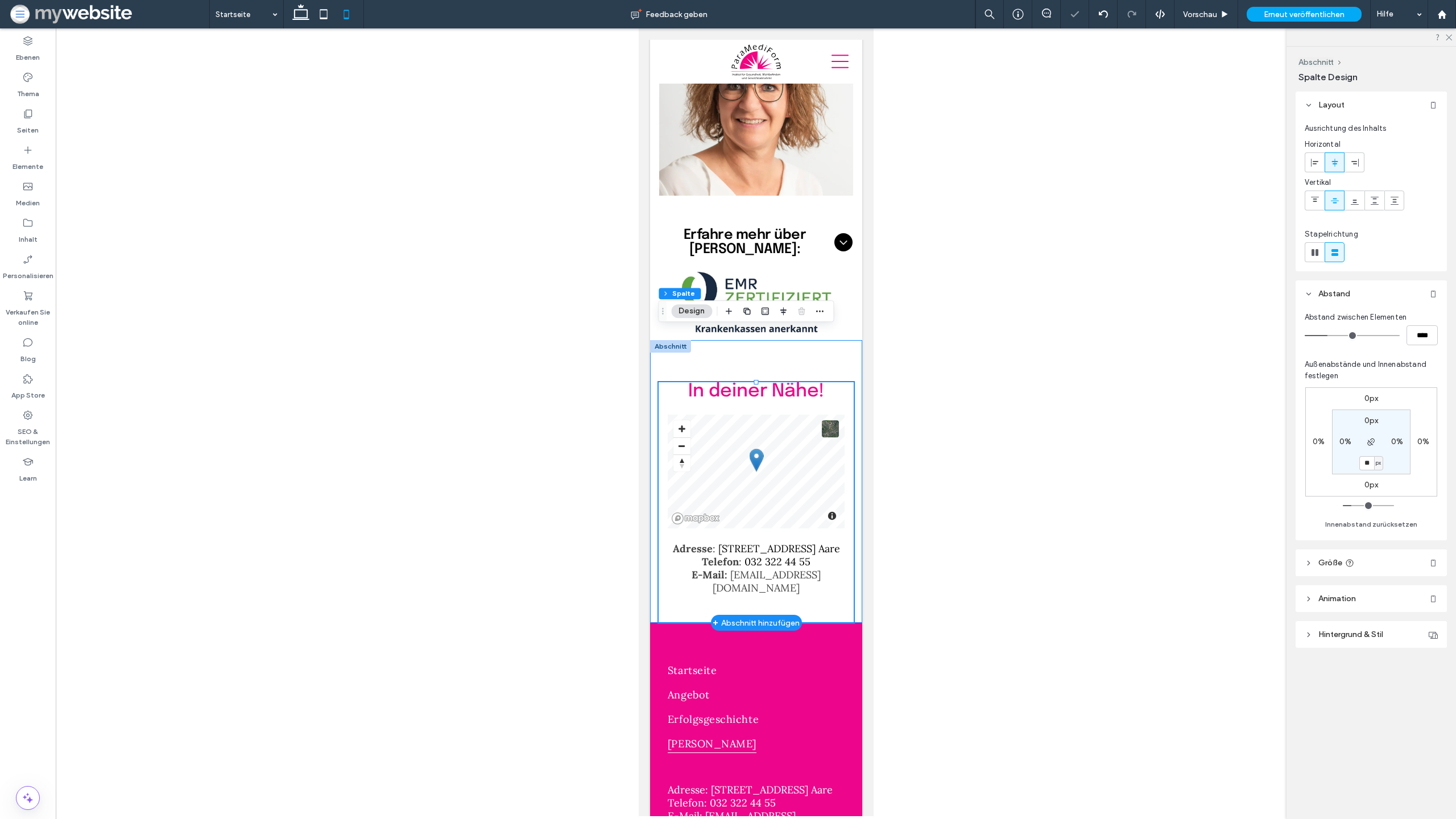
click at [838, 340] on div "In deiner Nähe! Adresse : Spittelgasse 1, 3294 Büren a. Aare Telefon : 032 322 …" at bounding box center [756, 482] width 213 height 283
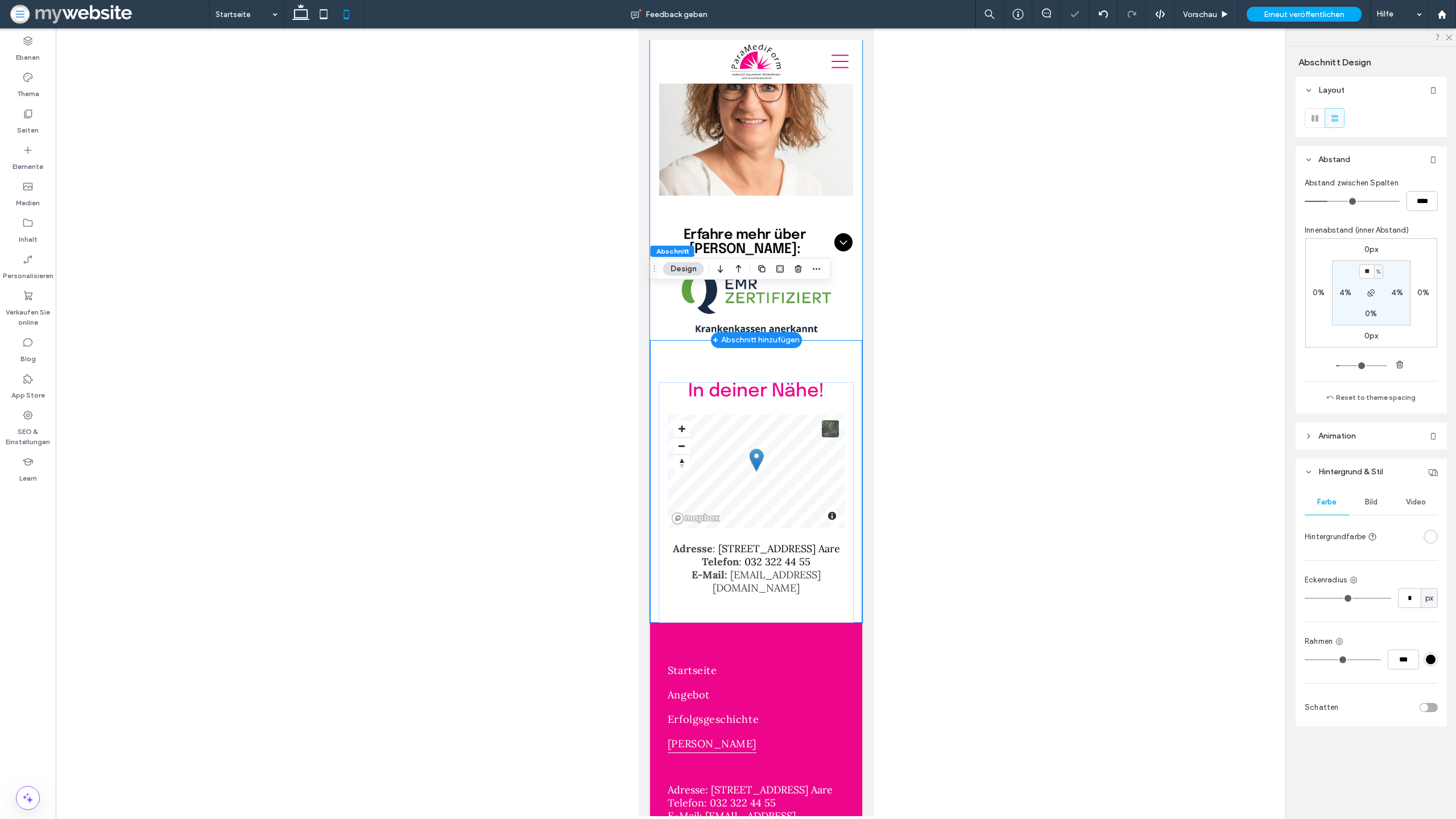
click at [860, 222] on div "Elke Born Institutsinhaberin dipl. Ernährungsberaterin EMR-zertifiziert und Kra…" at bounding box center [756, 103] width 213 height 473
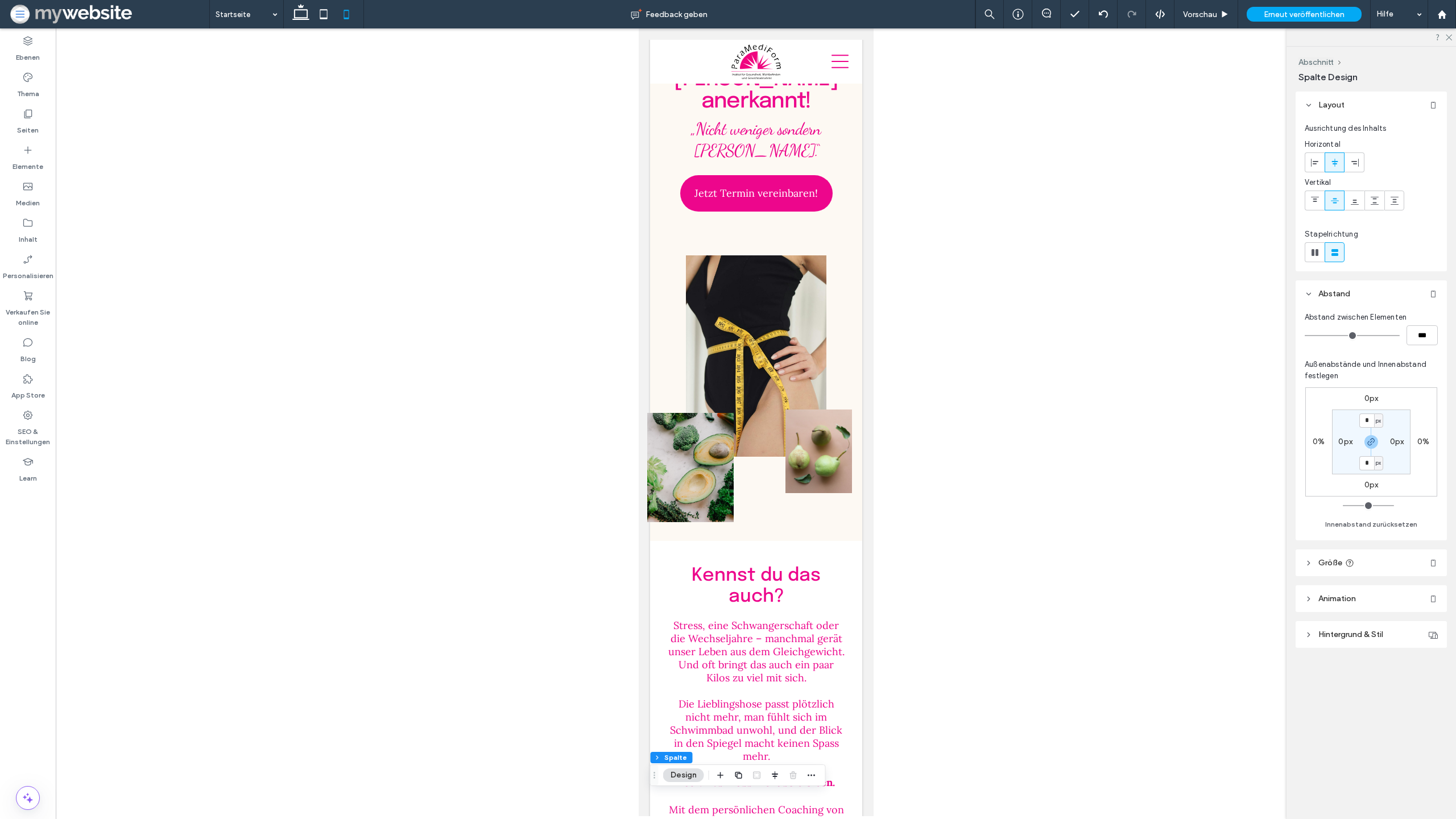
scroll to position [0, 0]
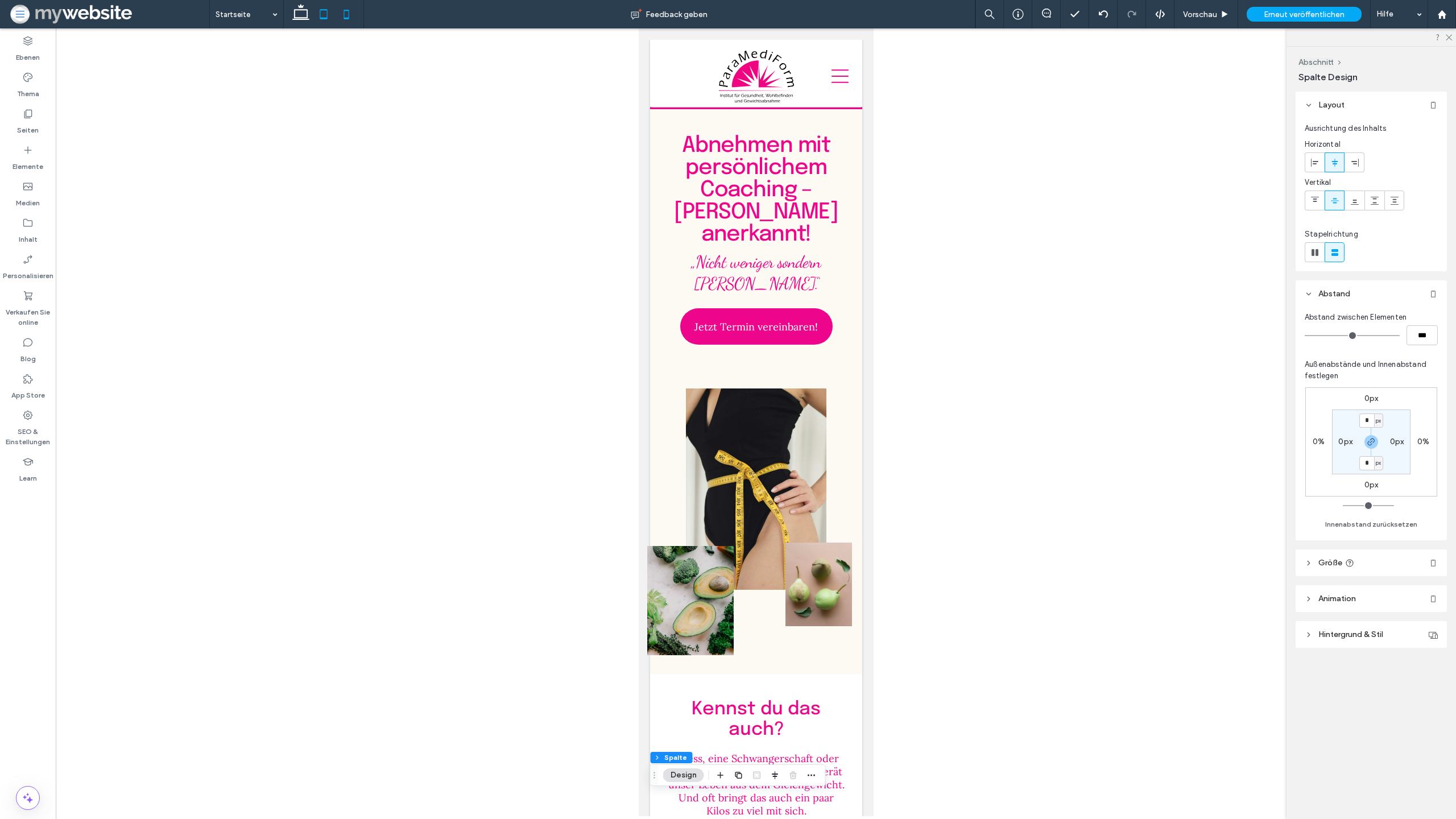
click at [324, 21] on icon at bounding box center [323, 14] width 23 height 23
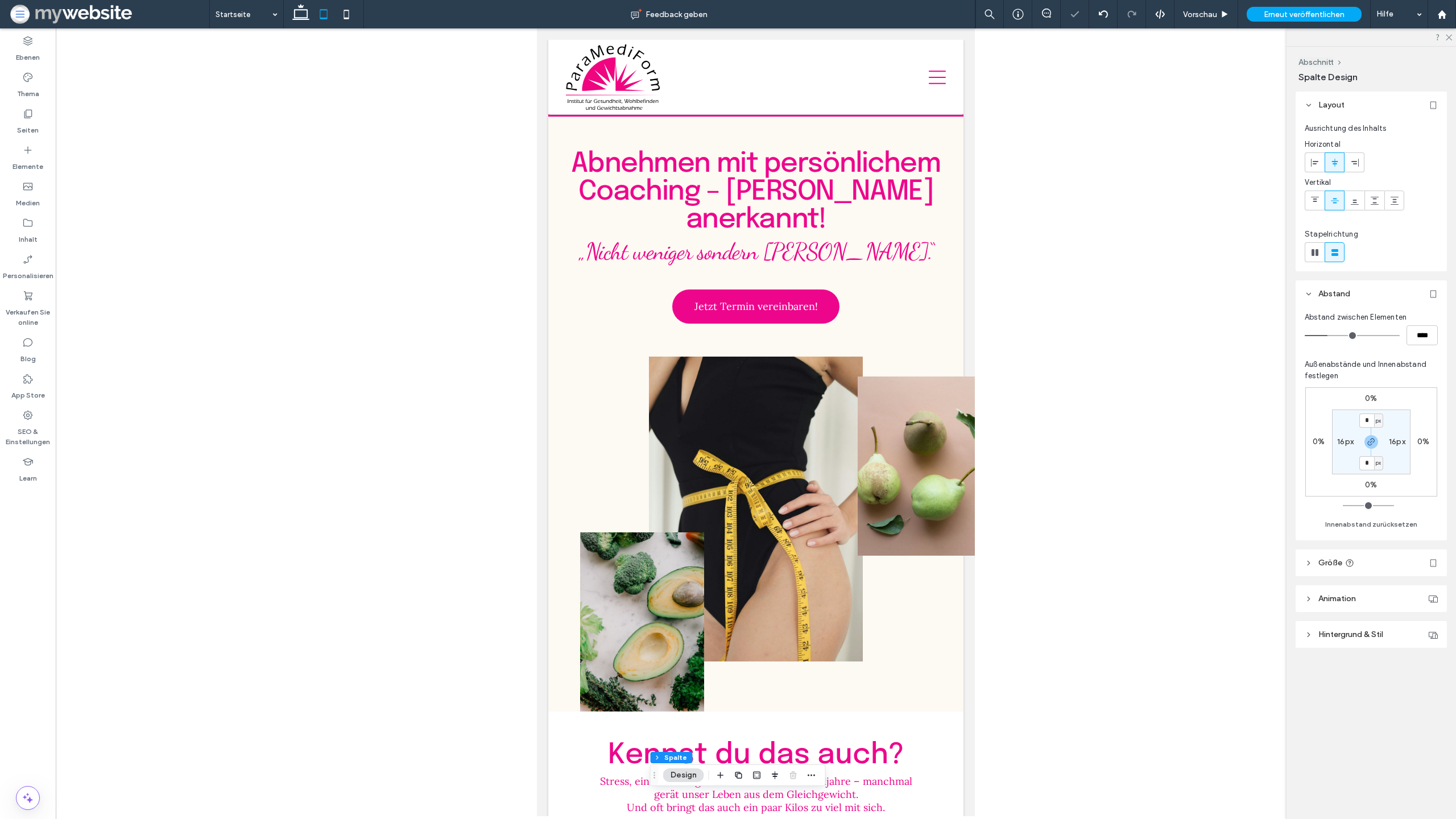
type input "**"
type input "****"
click at [1268, 15] on span "Erneut veröffentlichen" at bounding box center [1304, 14] width 80 height 10
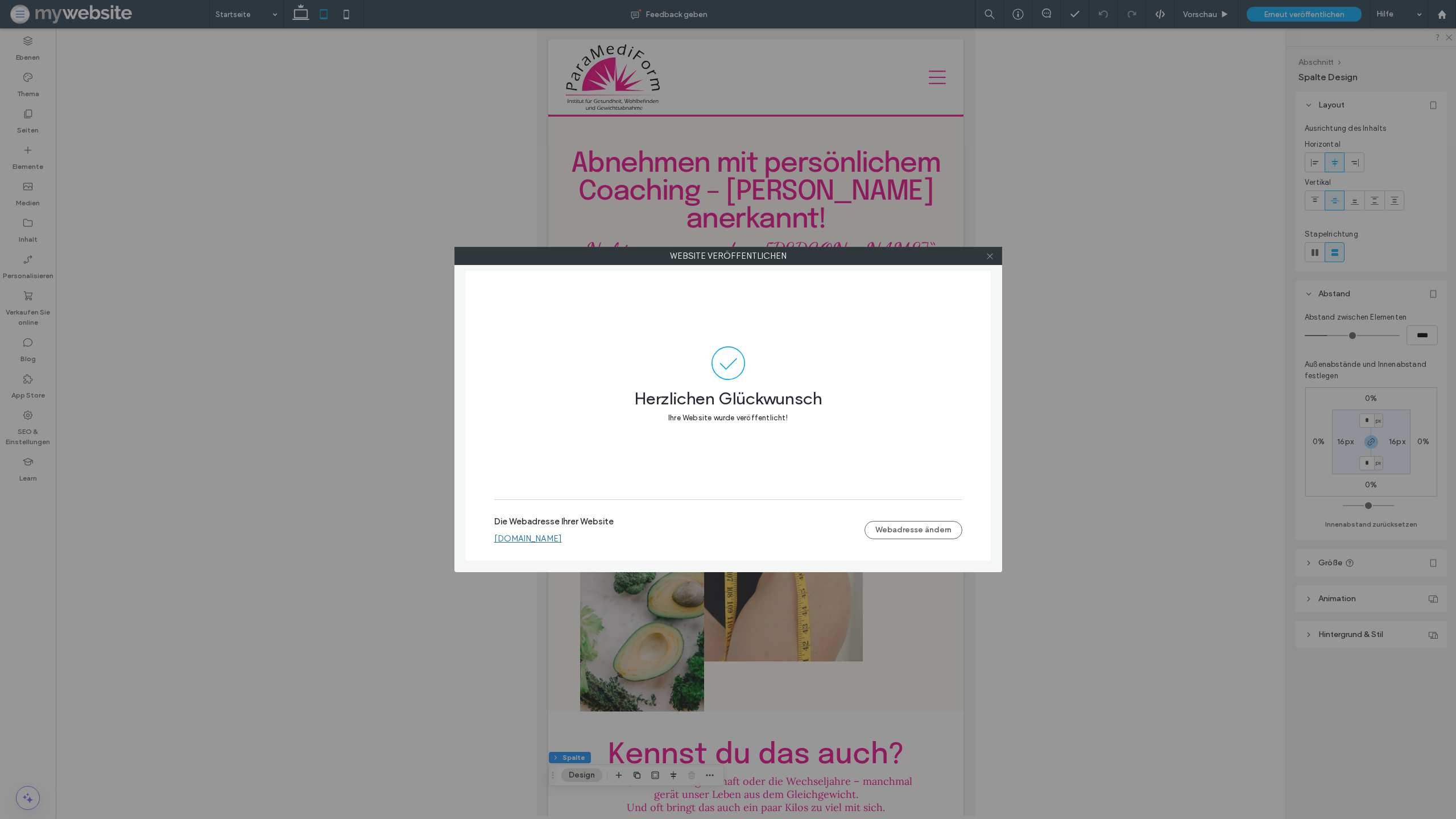
click at [990, 255] on icon at bounding box center [990, 256] width 9 height 9
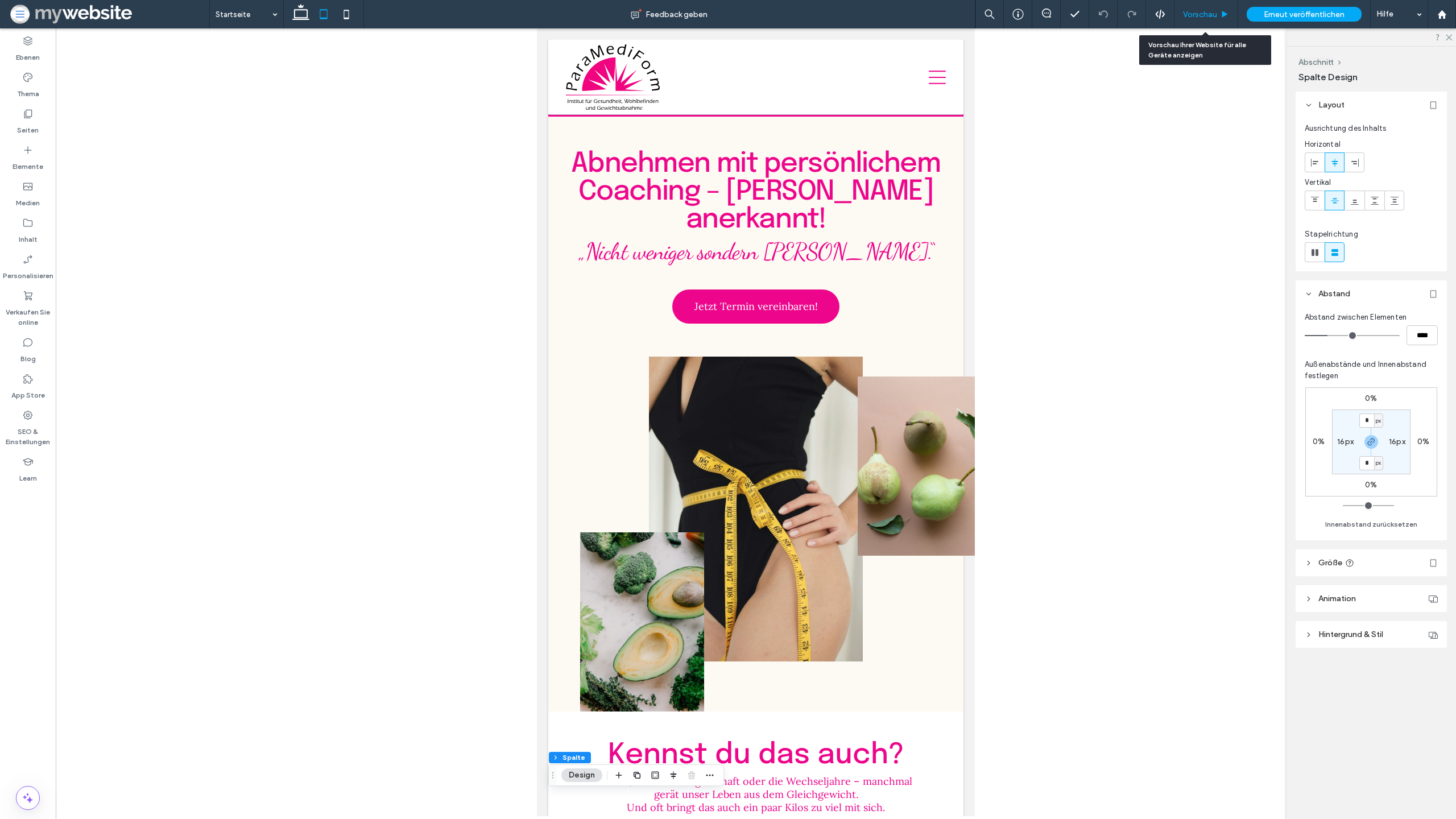
click at [1197, 15] on span "Vorschau" at bounding box center [1200, 14] width 34 height 10
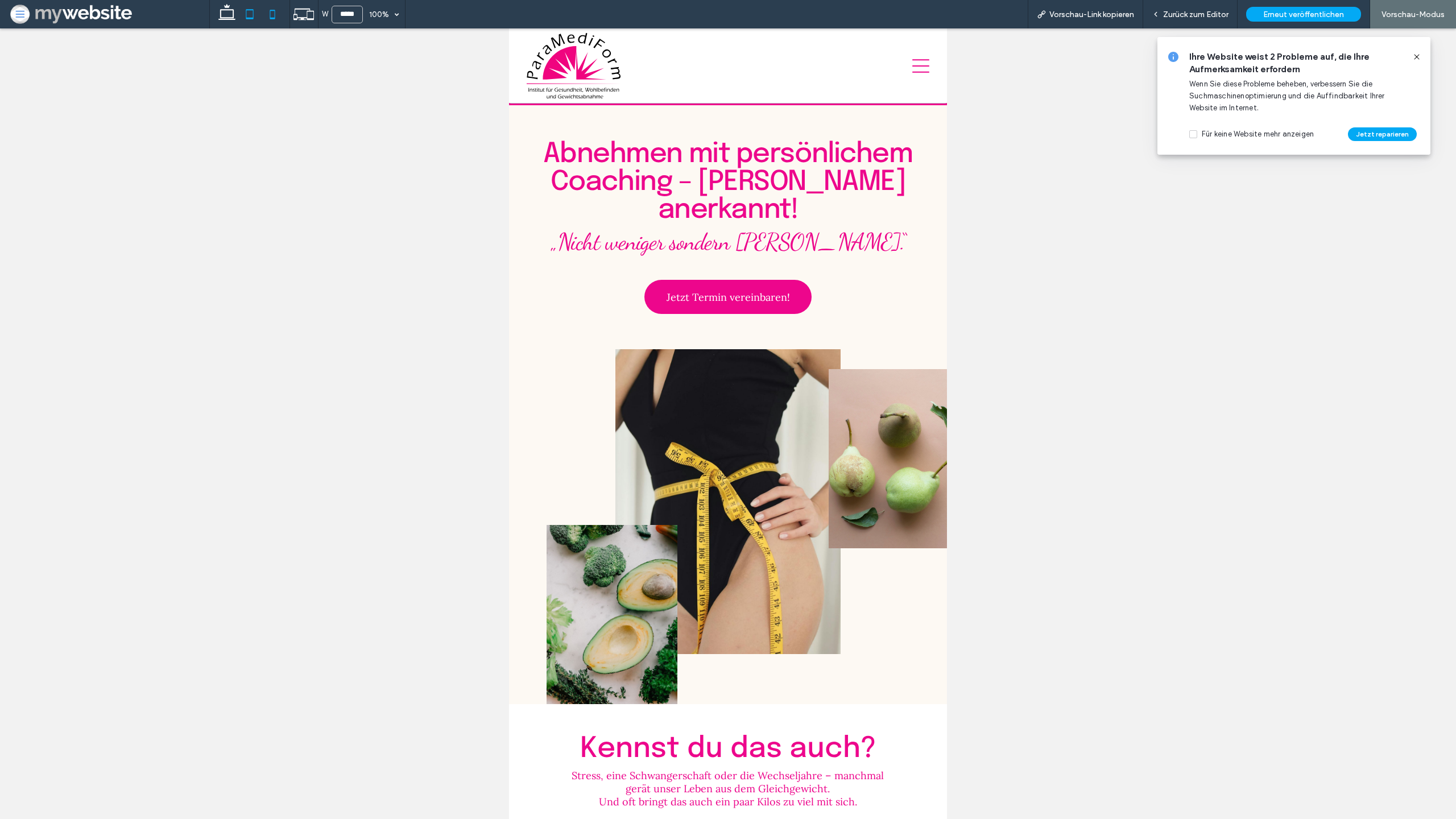
click at [268, 17] on icon at bounding box center [272, 14] width 23 height 23
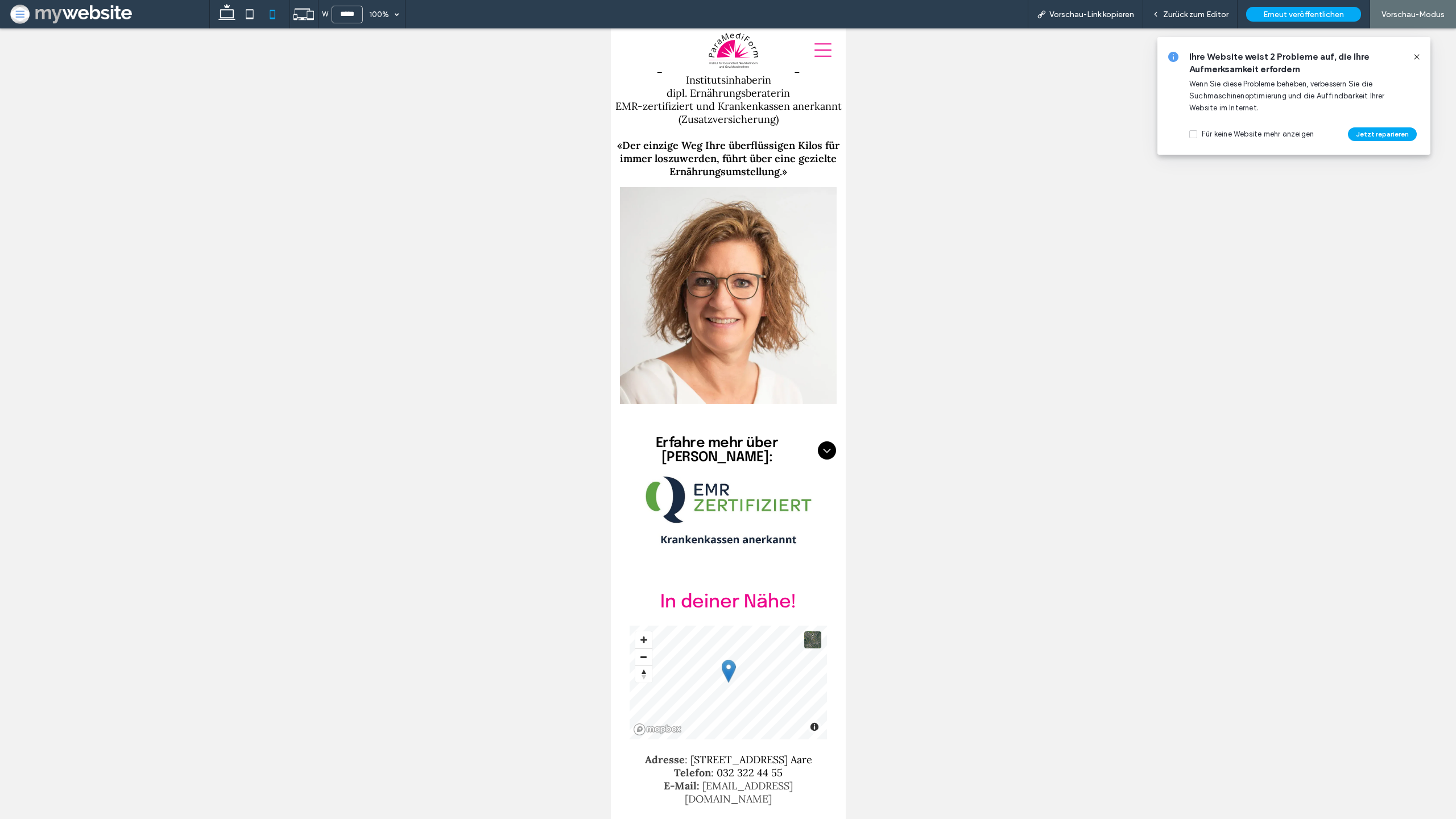
scroll to position [3747, 0]
click at [259, 17] on icon at bounding box center [249, 14] width 23 height 23
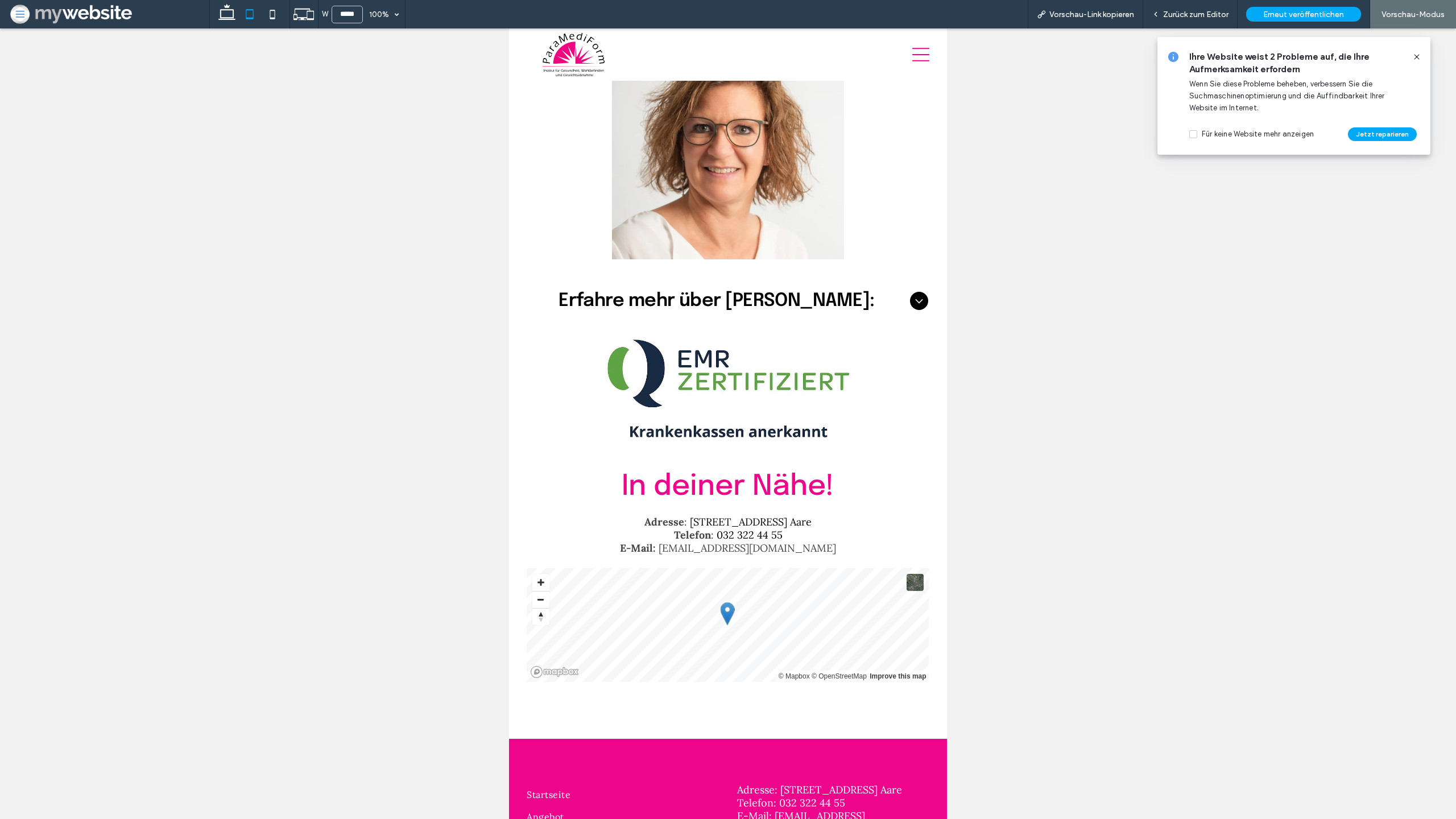
scroll to position [3394, 0]
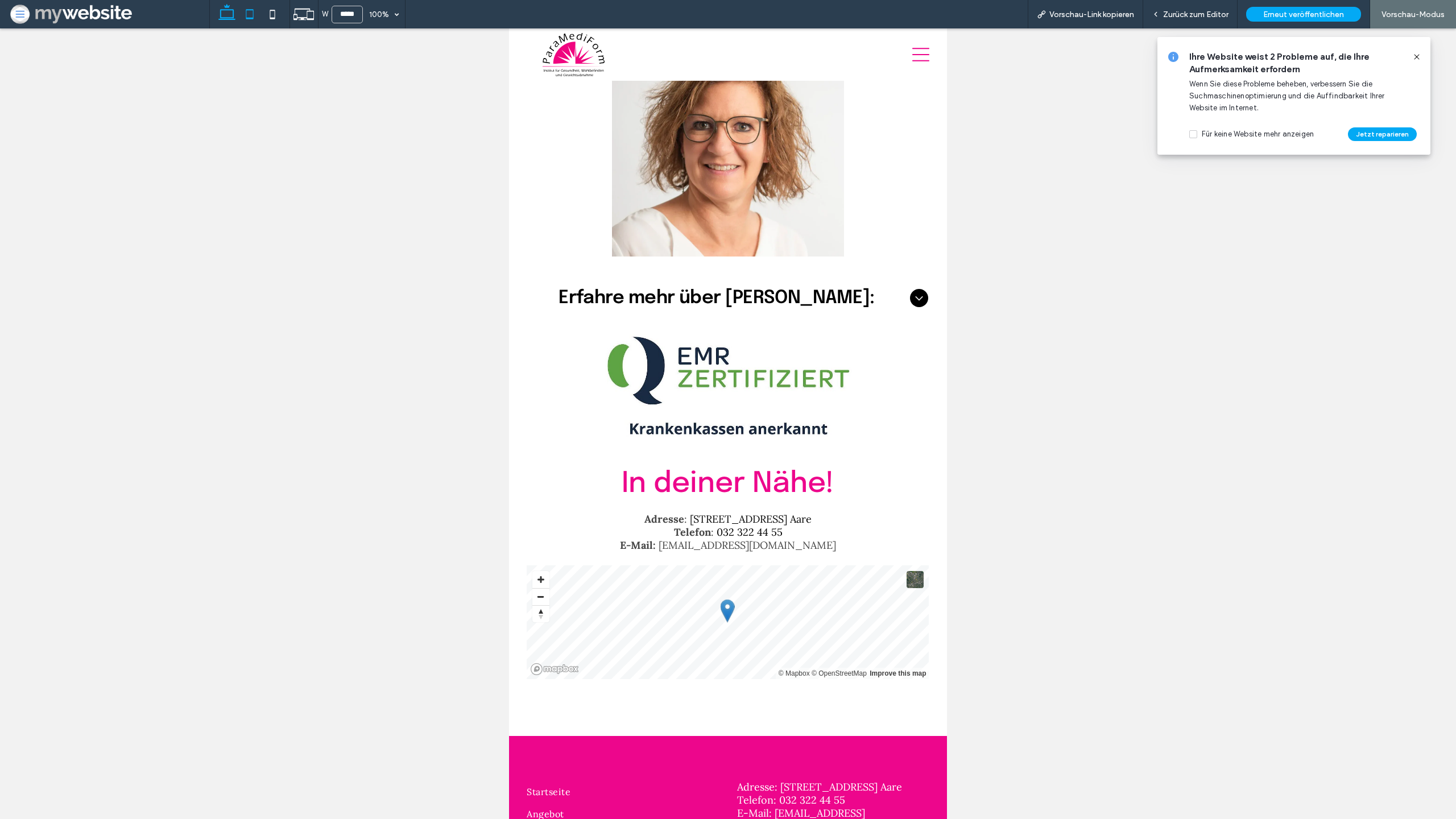
click at [221, 18] on use at bounding box center [227, 12] width 17 height 16
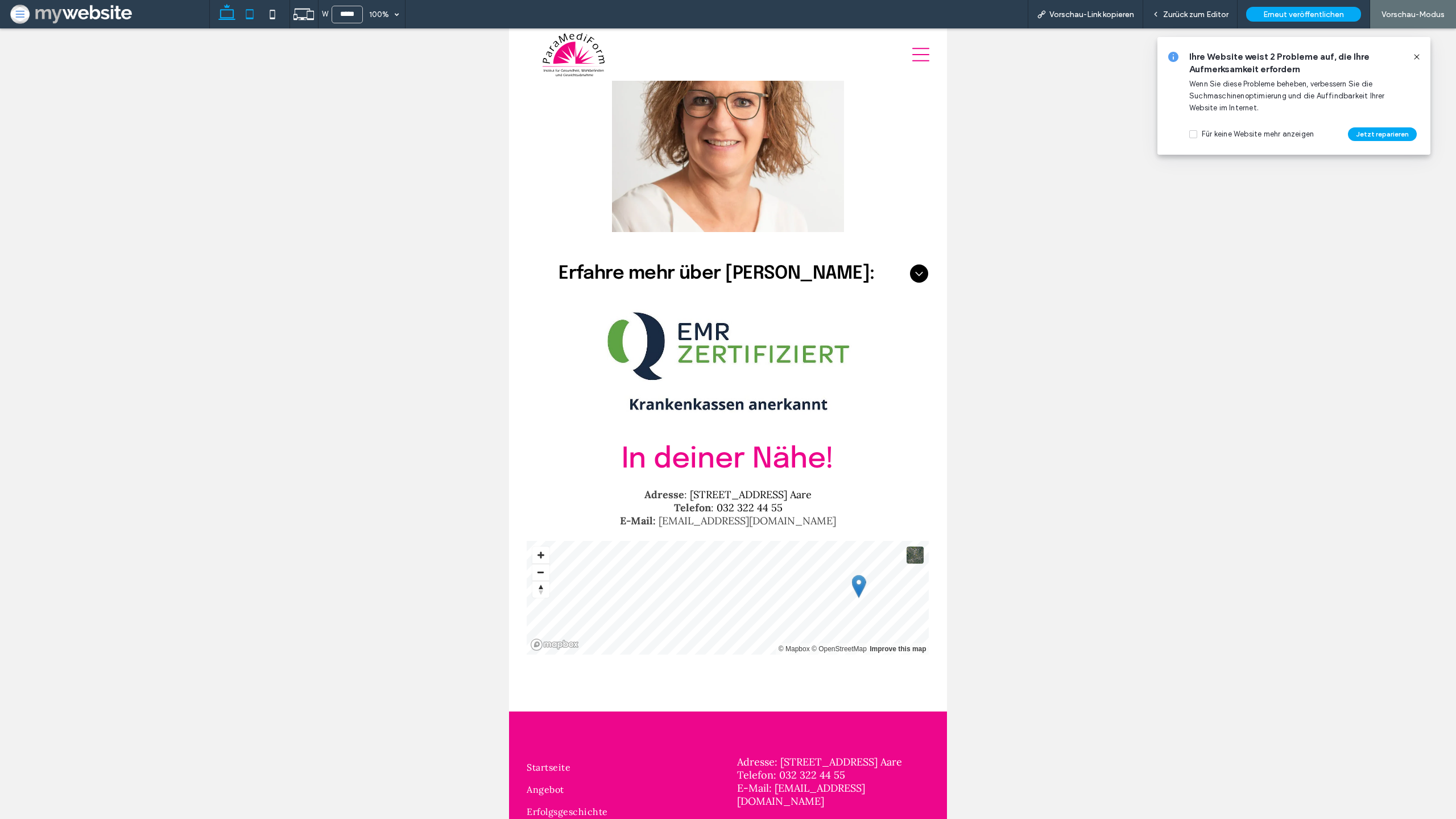
type input "******"
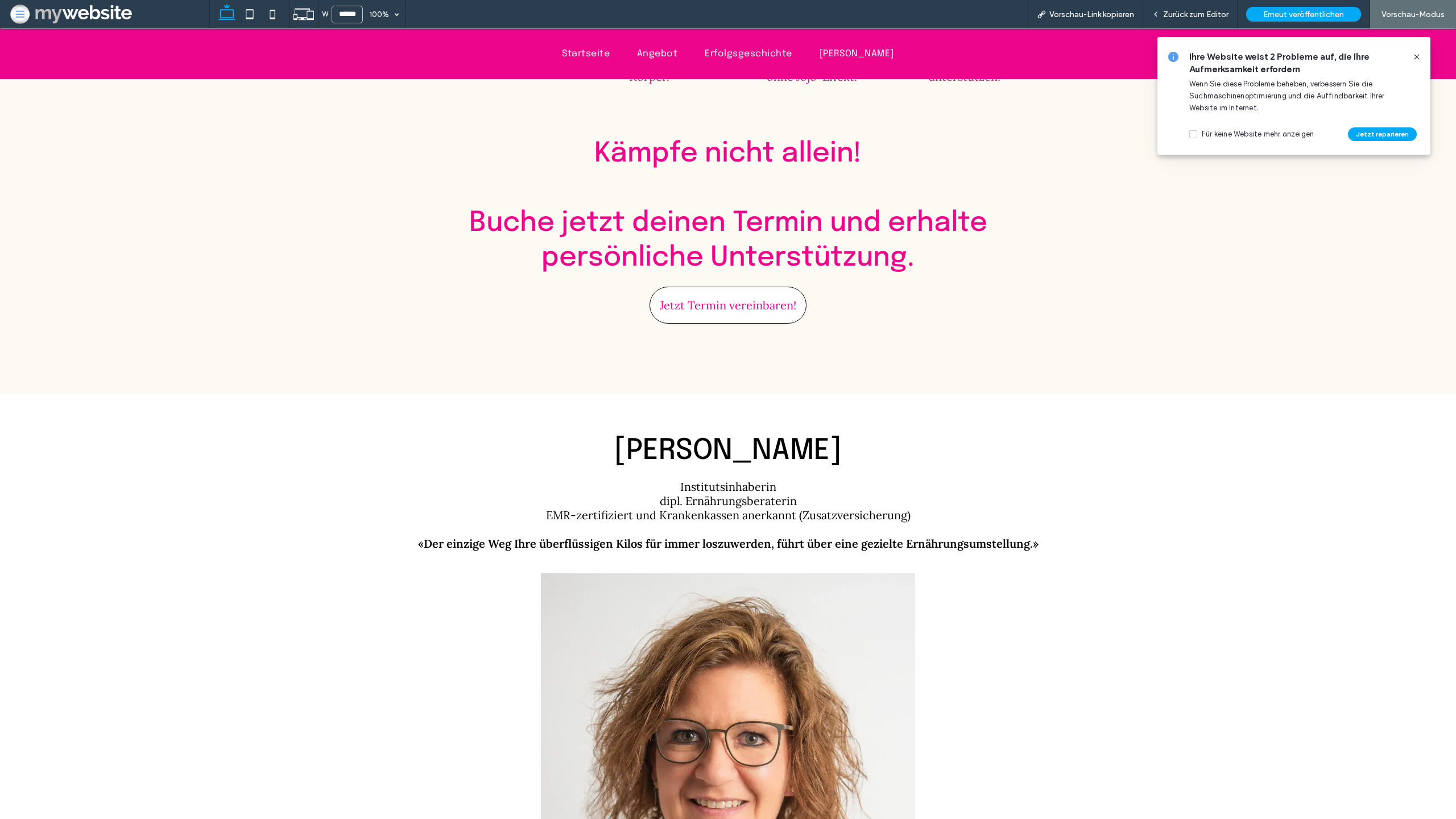
scroll to position [2865, 0]
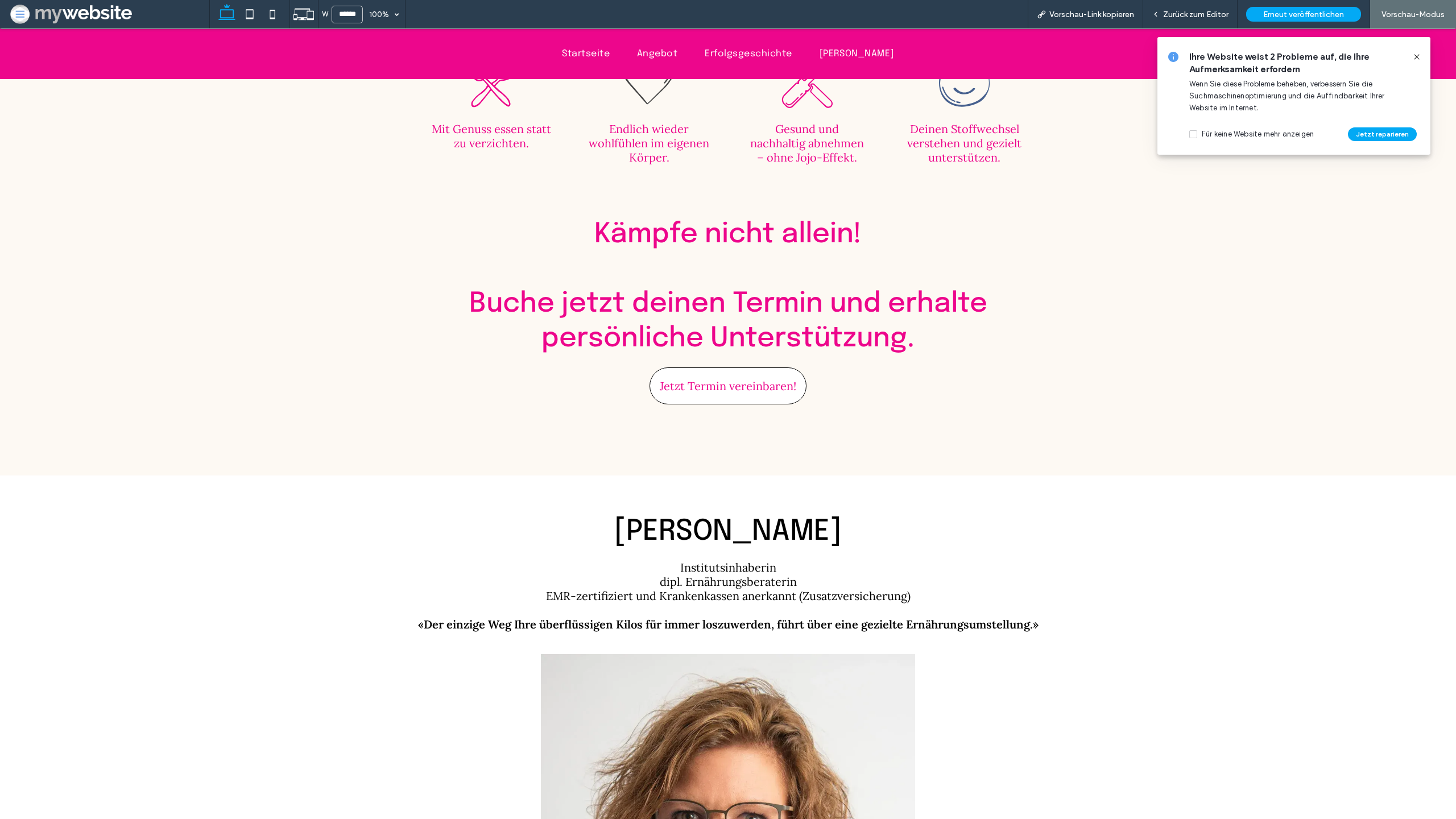
click at [1412, 55] on icon at bounding box center [1417, 57] width 9 height 9
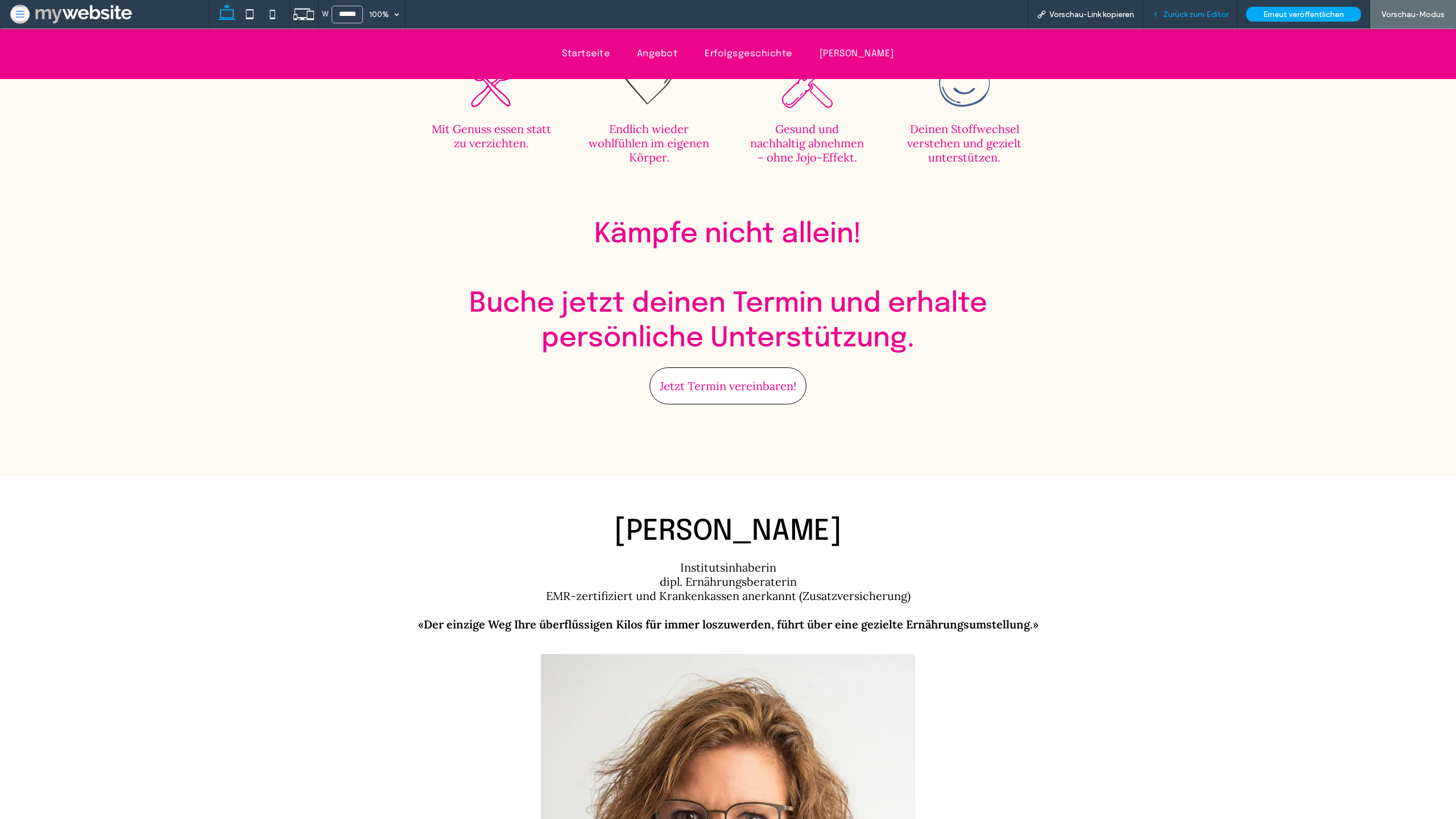
click at [1207, 17] on span "Zurück zum Editor" at bounding box center [1195, 14] width 66 height 10
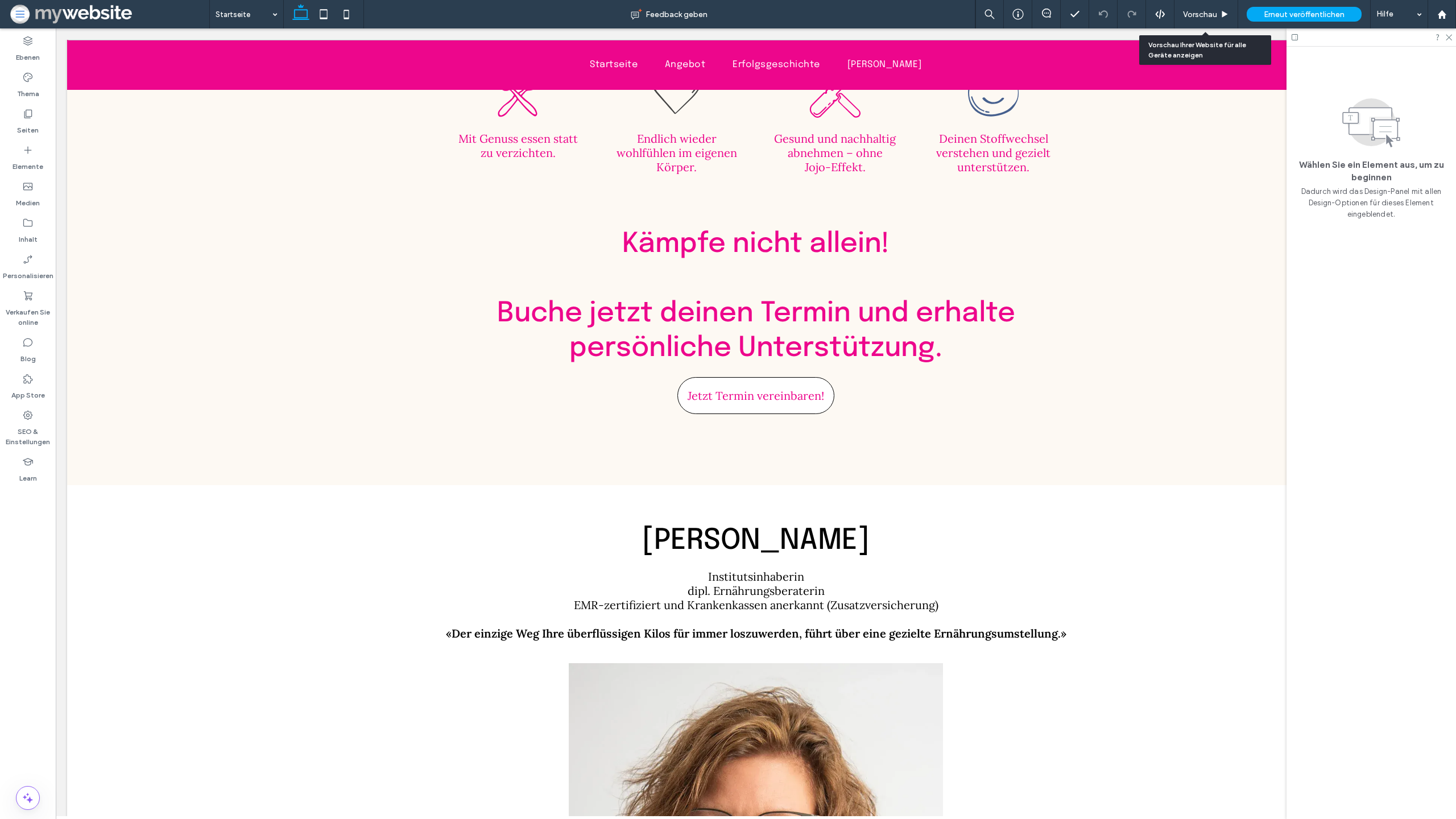
scroll to position [2841, 0]
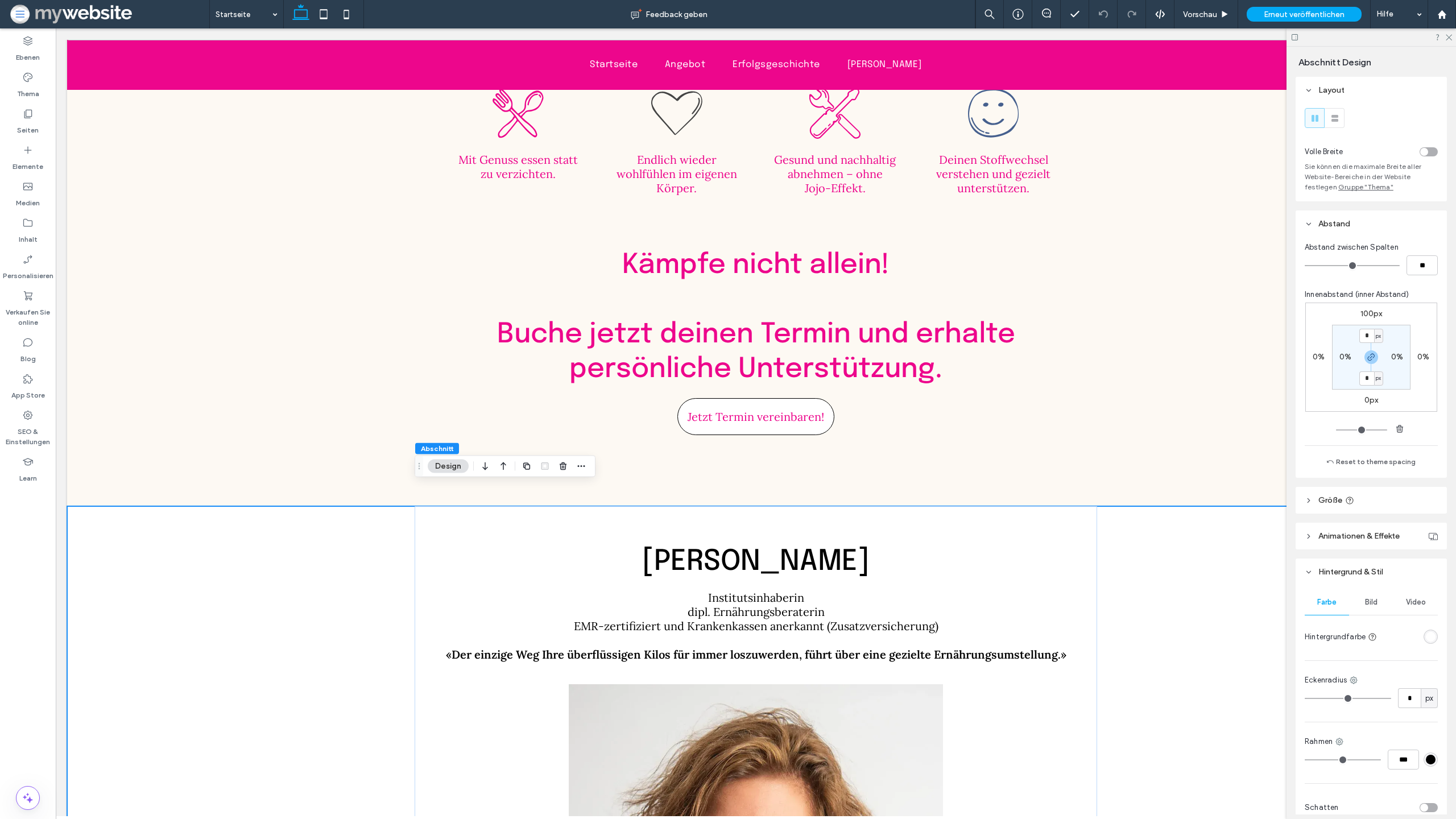
click at [1365, 314] on label "100px" at bounding box center [1372, 314] width 22 height 10
type input "***"
click at [1374, 314] on div "px" at bounding box center [1379, 314] width 9 height 14
click at [1363, 315] on input "***" at bounding box center [1367, 314] width 15 height 14
click at [1364, 315] on input "***" at bounding box center [1367, 314] width 15 height 14
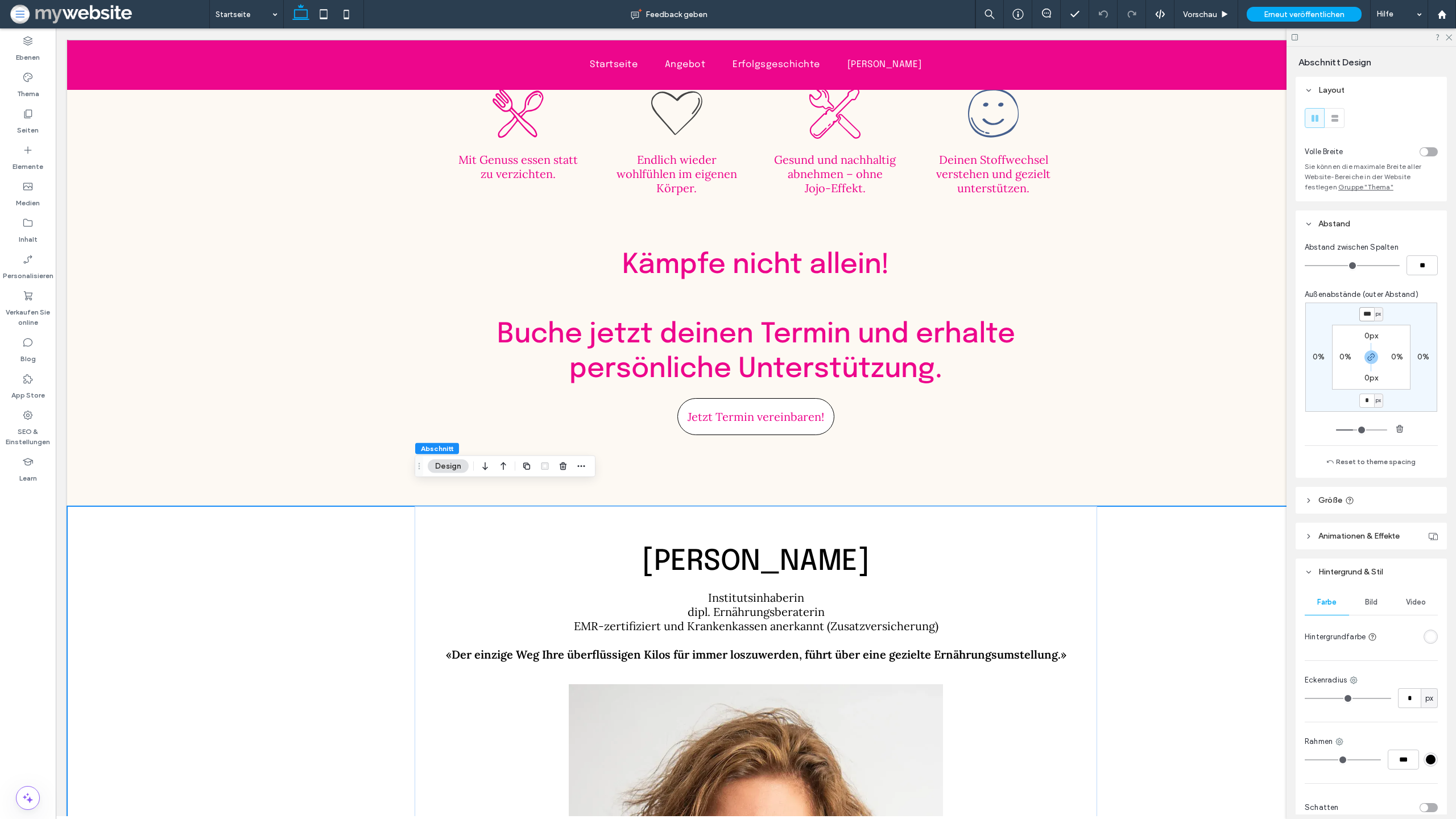
click at [1364, 315] on input "***" at bounding box center [1367, 314] width 15 height 14
type input "*"
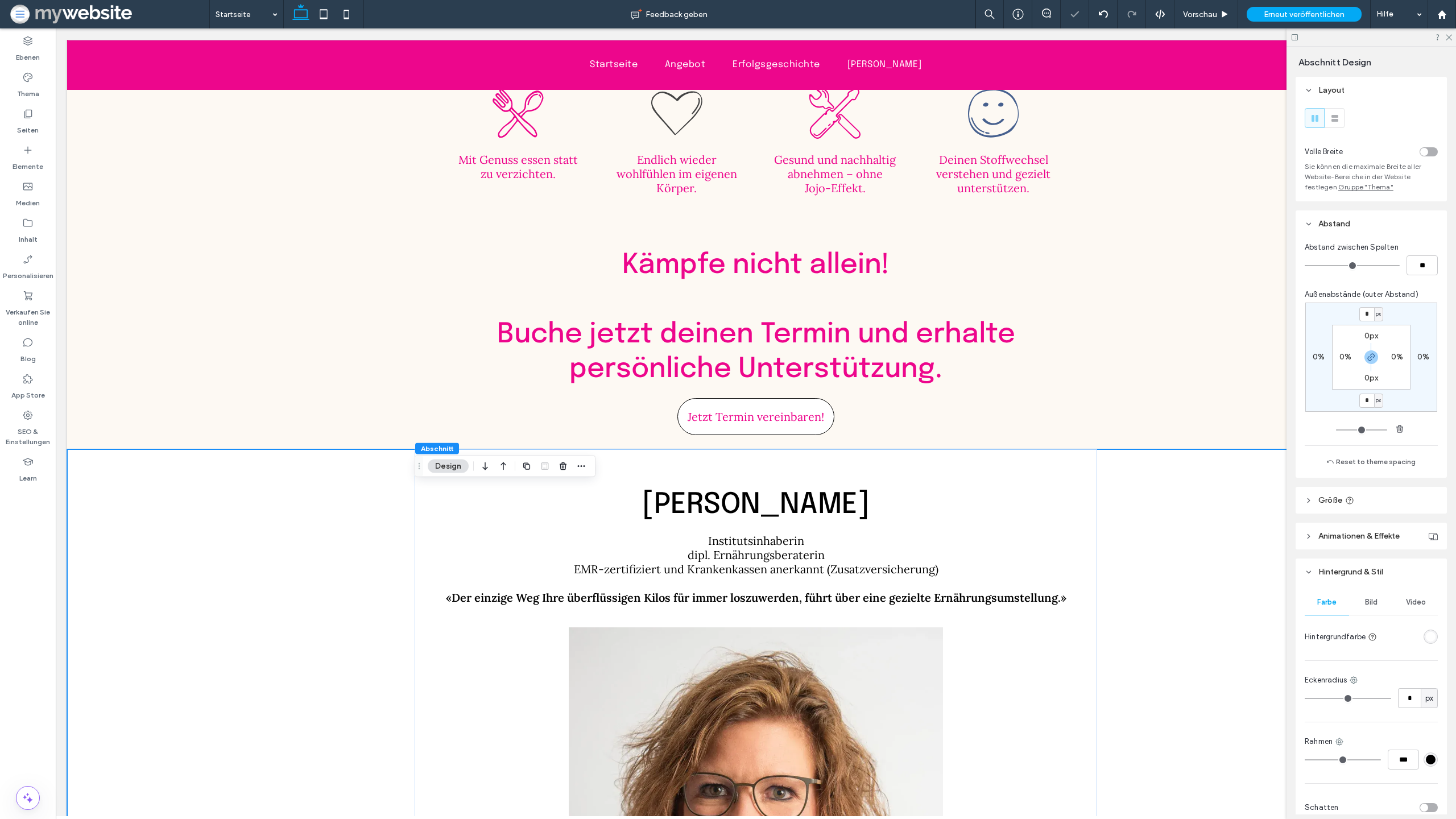
click at [1184, 373] on div "Kämpfe nicht allein! ﻿ Buche jetzt deinen Termin und erhalte persönliche Unters…" at bounding box center [756, 348] width 1378 height 204
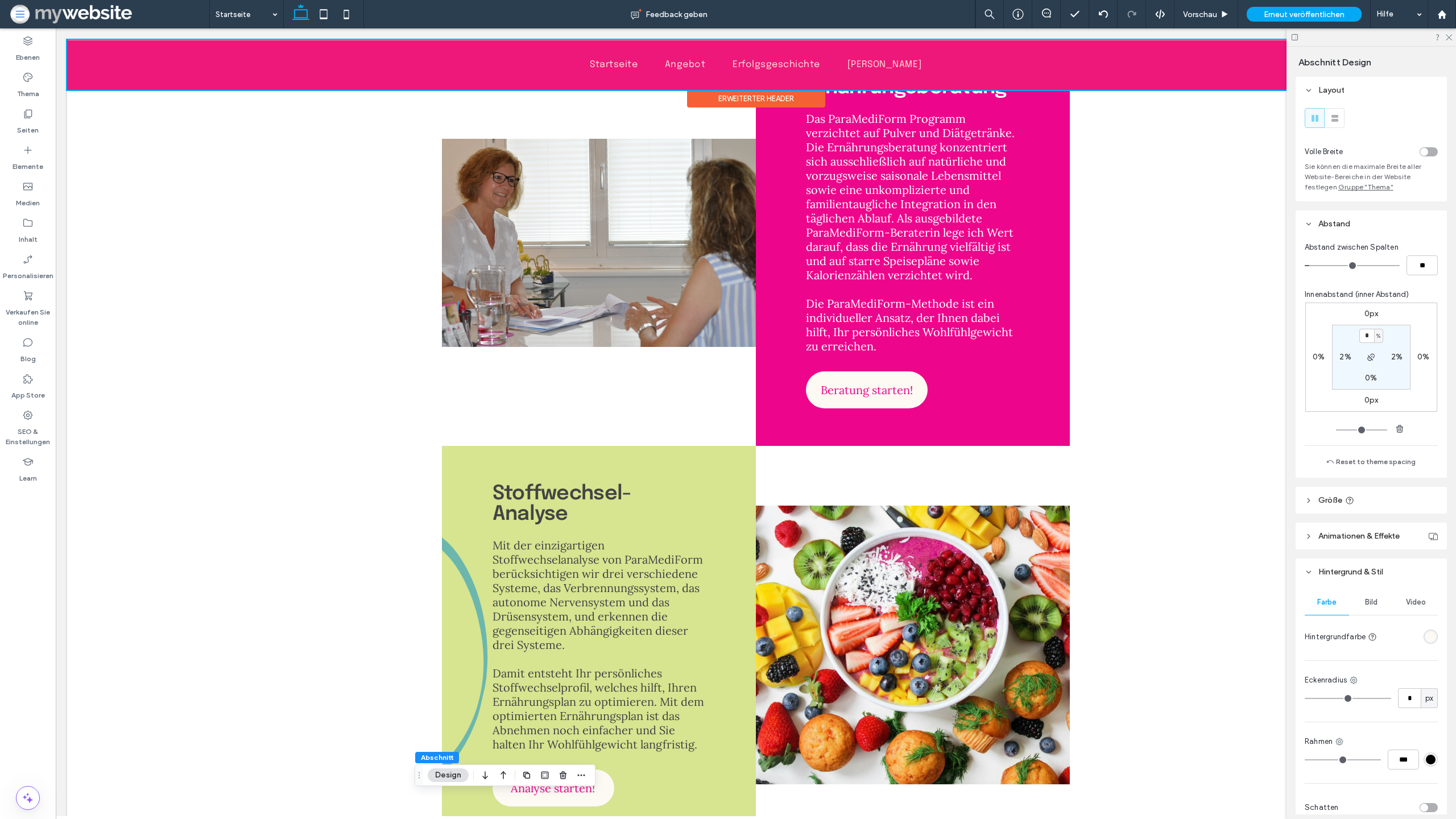
scroll to position [0, 0]
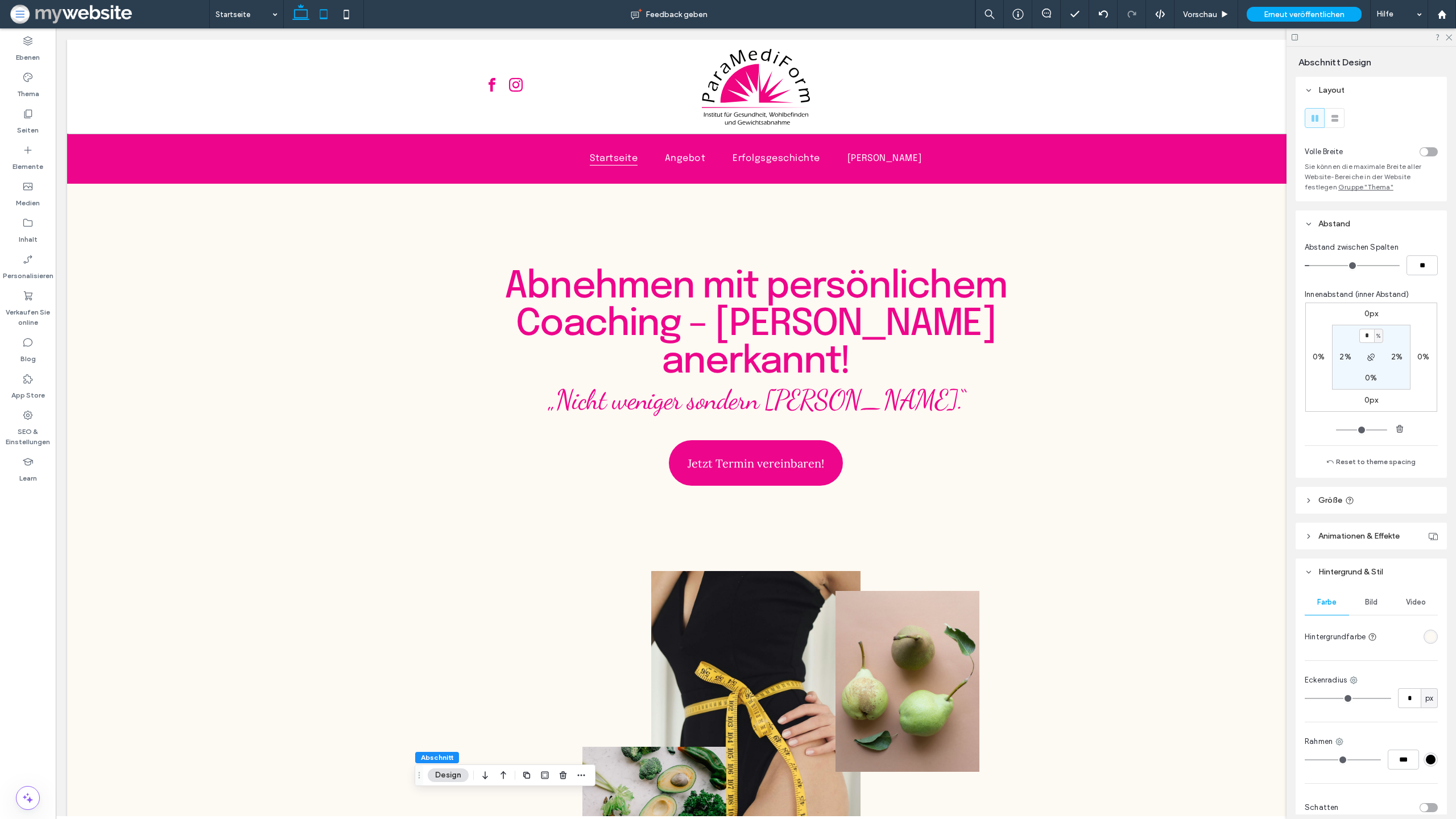
click at [326, 24] on icon at bounding box center [323, 14] width 23 height 23
type input "***"
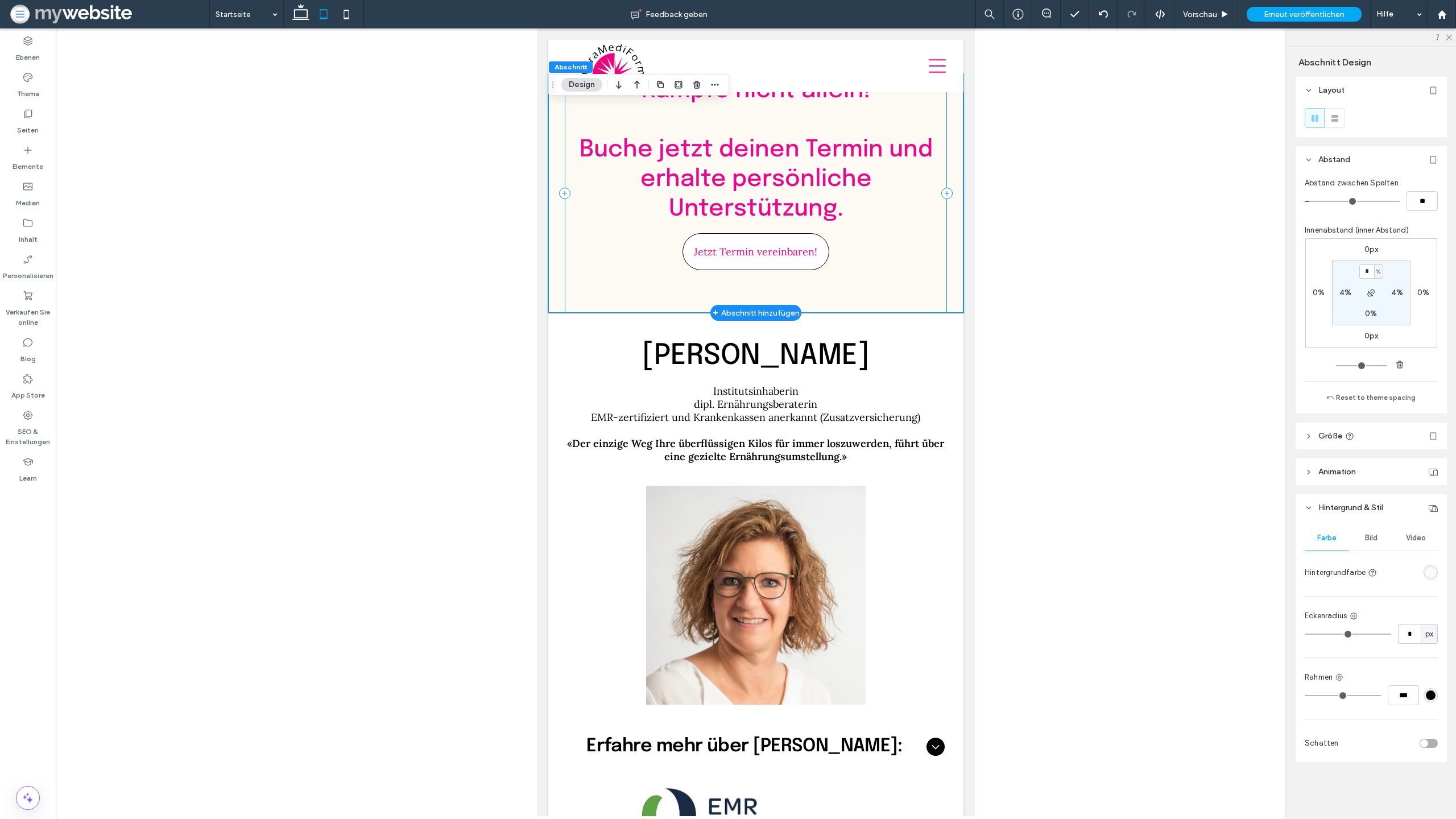
scroll to position [3494, 0]
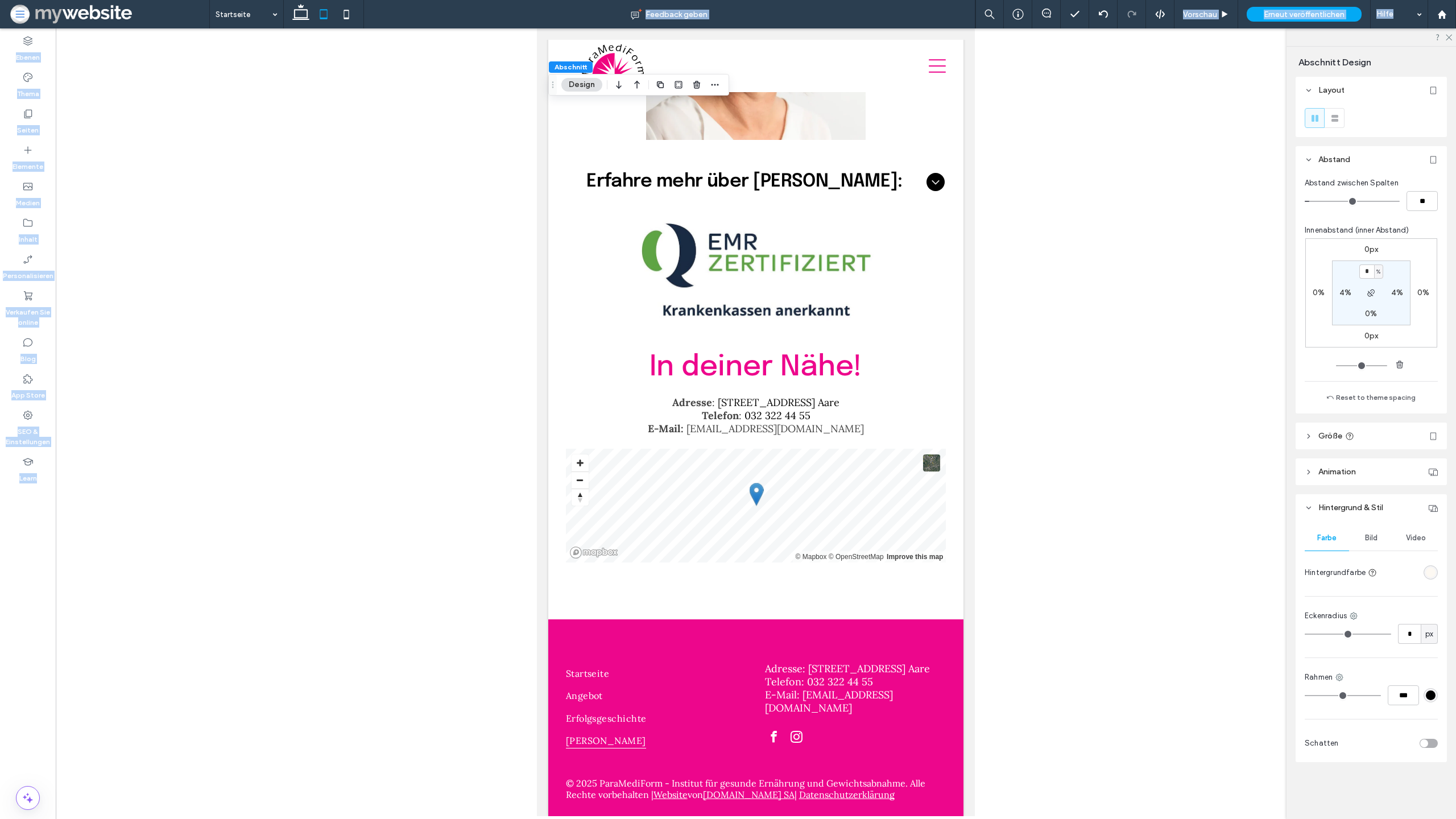
click at [353, 11] on icon at bounding box center [346, 14] width 23 height 23
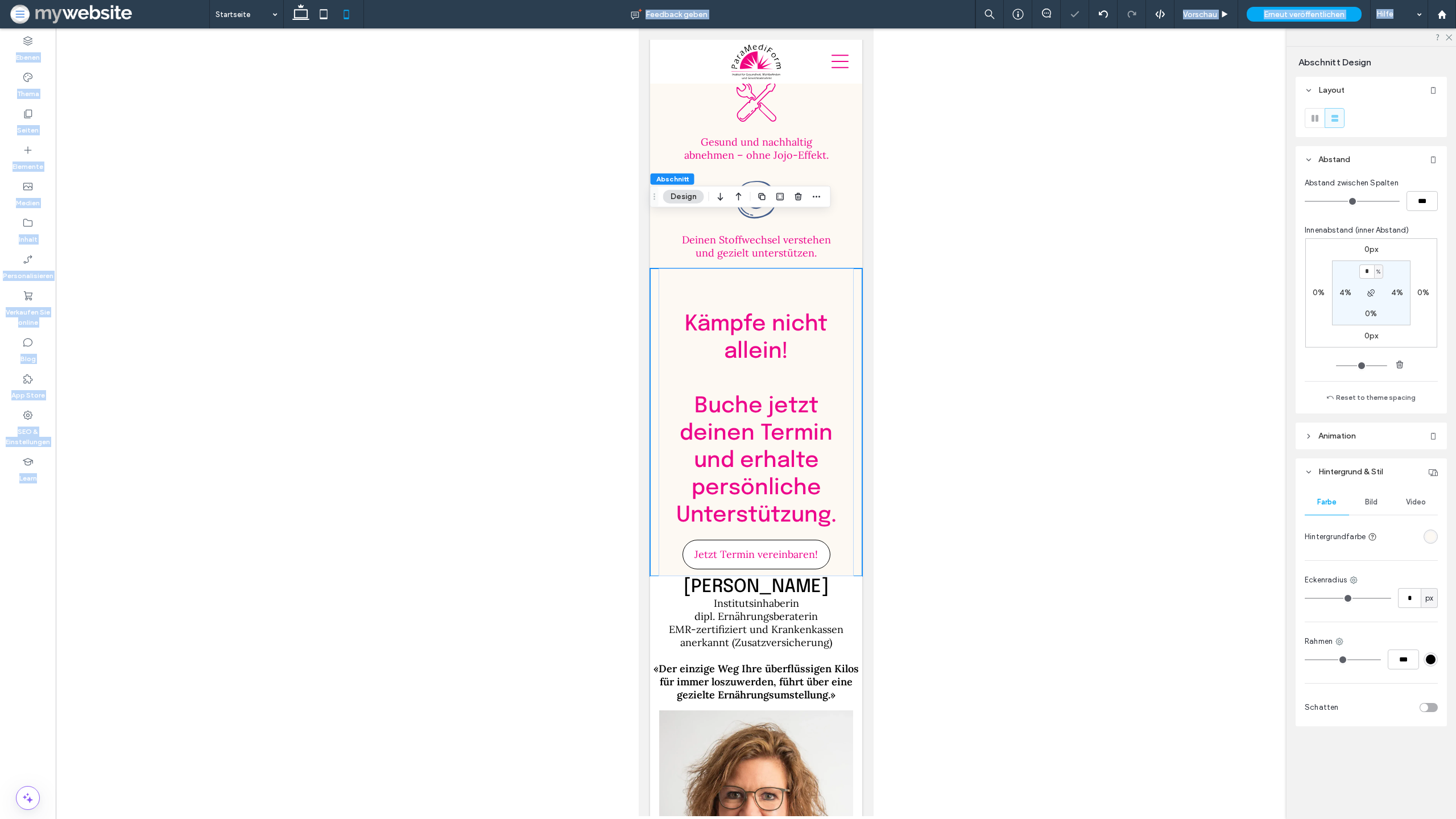
scroll to position [3312, 0]
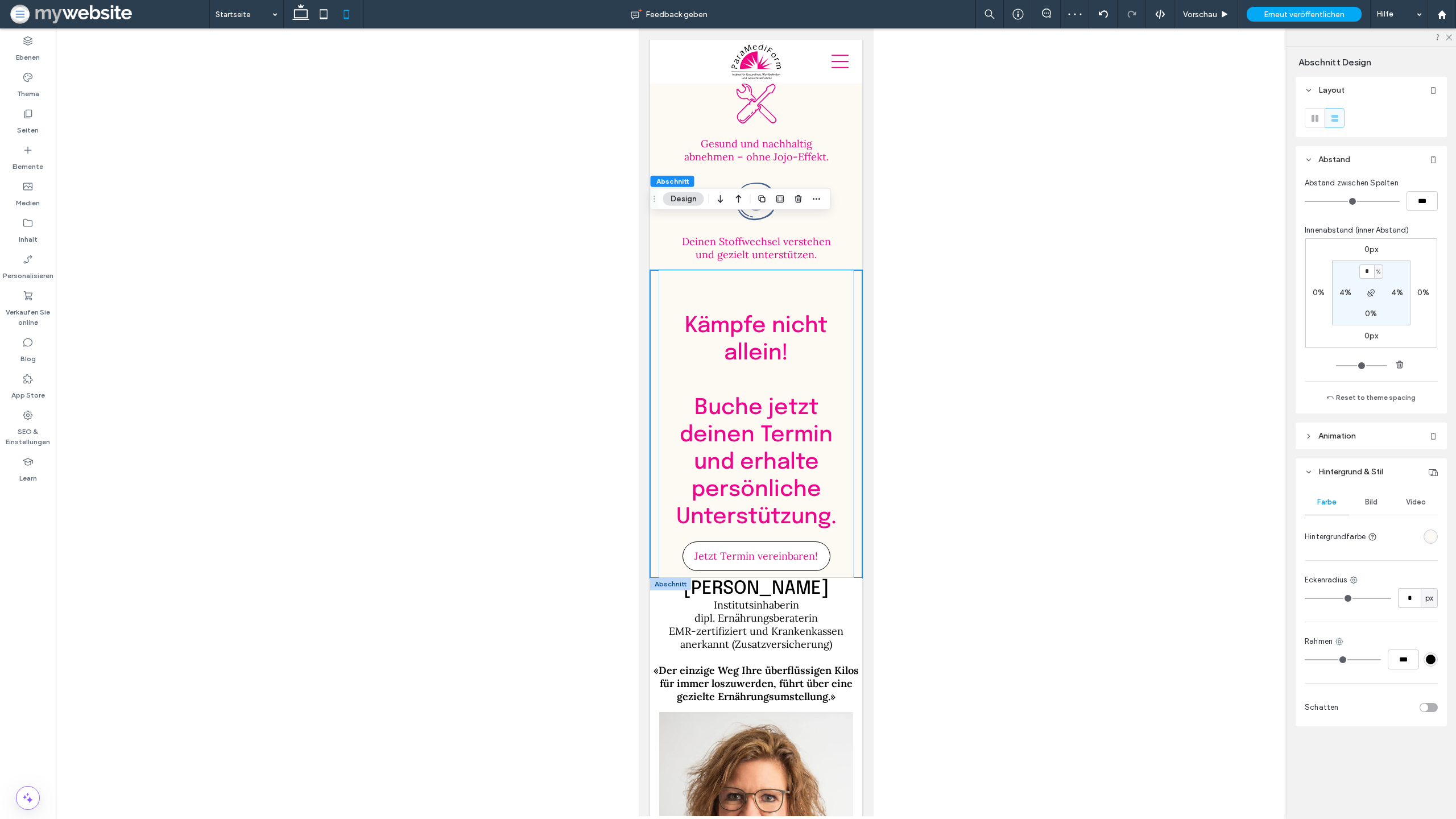
click at [659, 578] on div at bounding box center [669, 584] width 41 height 13
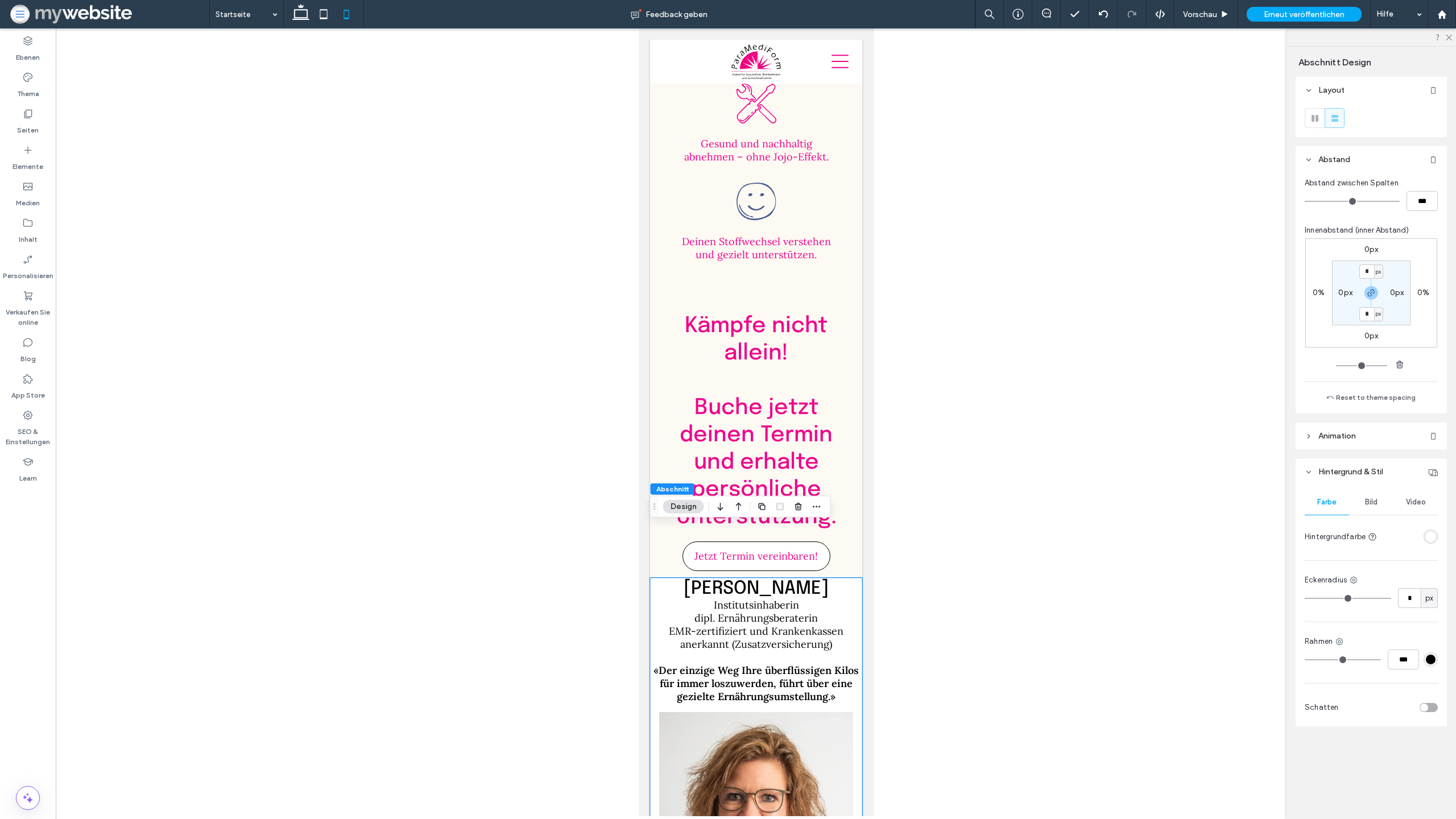
click at [1367, 254] on label "0px" at bounding box center [1371, 249] width 14 height 10
click at [1369, 249] on input "*" at bounding box center [1367, 249] width 15 height 14
type input "**"
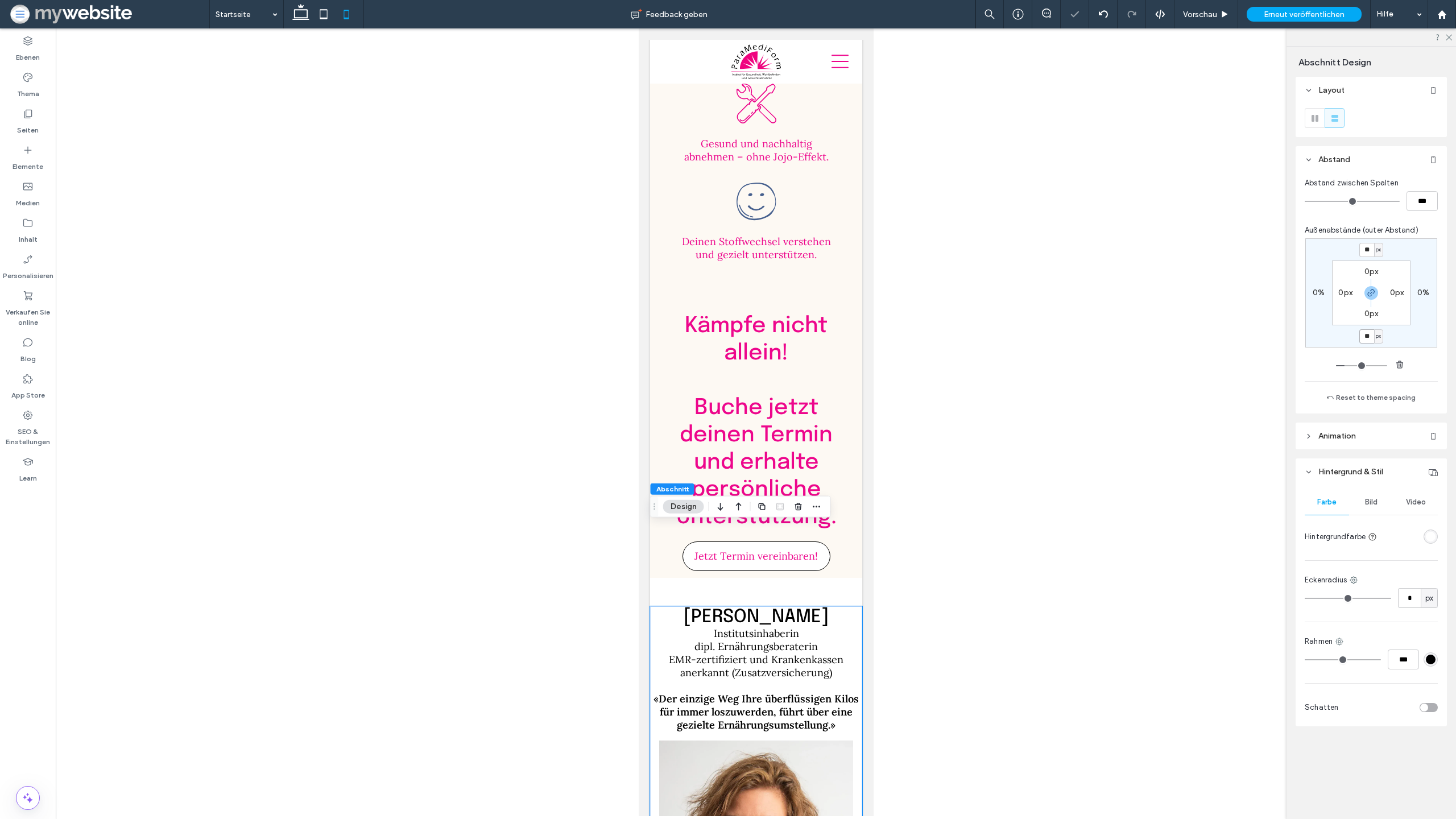
click at [1367, 336] on input "**" at bounding box center [1367, 336] width 15 height 14
type input "*"
click at [1371, 294] on icon "button" at bounding box center [1371, 293] width 9 height 9
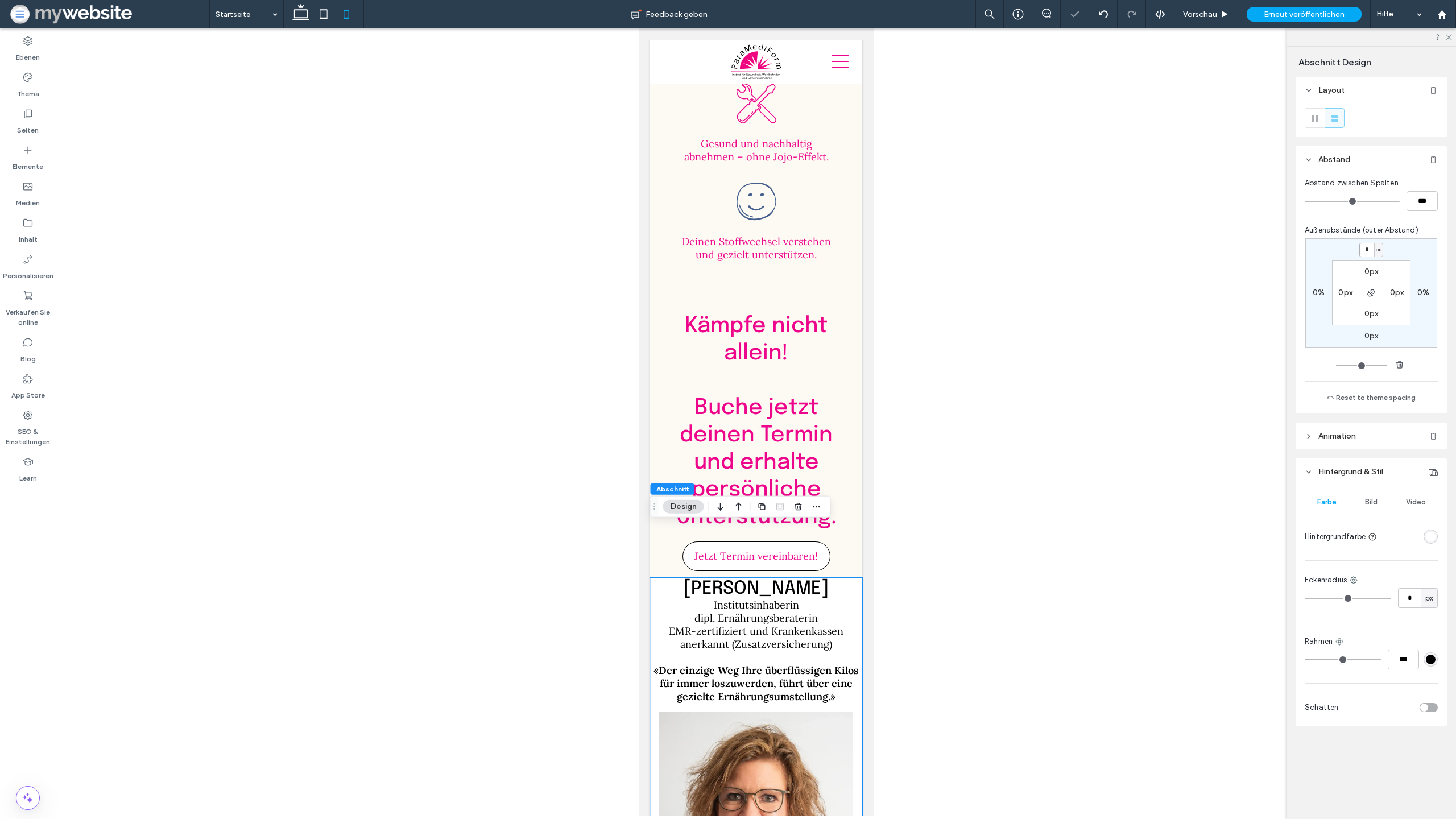
click at [1373, 248] on input "*" at bounding box center [1367, 249] width 15 height 14
type input "**"
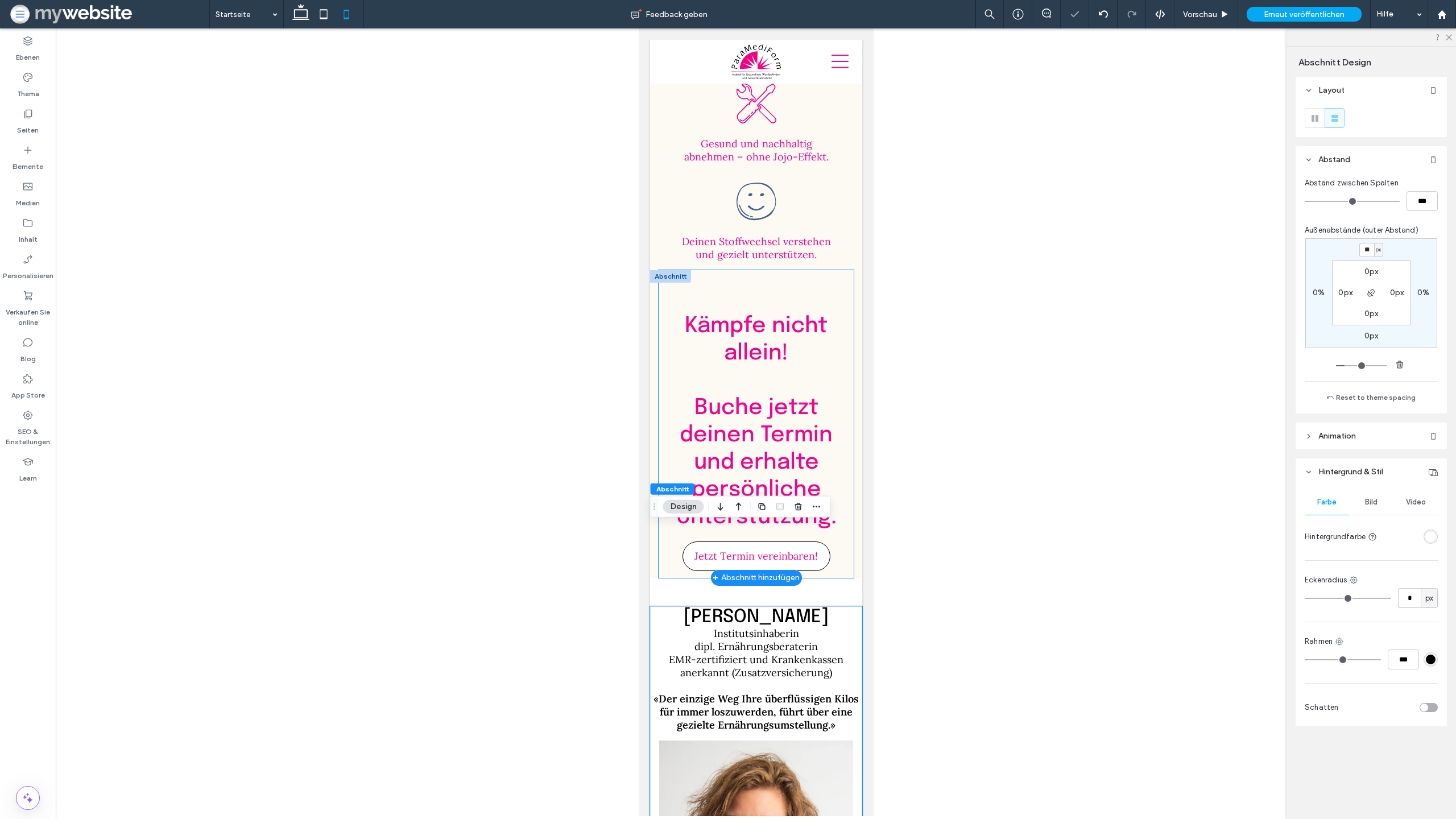
click at [804, 270] on div "Kämpfe nicht allein! ﻿ Buche jetzt deinen Termin und erhalte persönliche Unters…" at bounding box center [756, 424] width 195 height 308
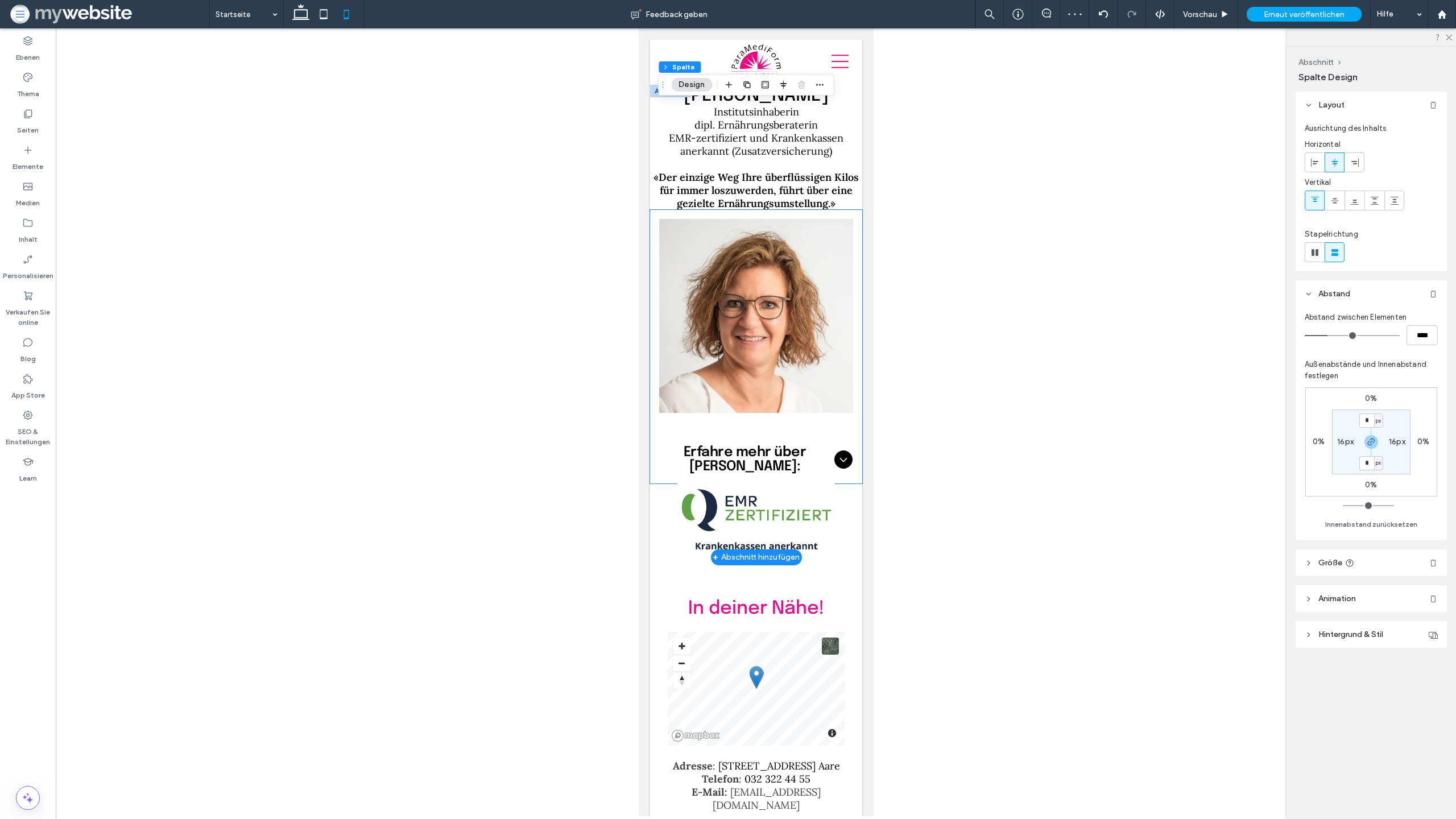
scroll to position [3840, 0]
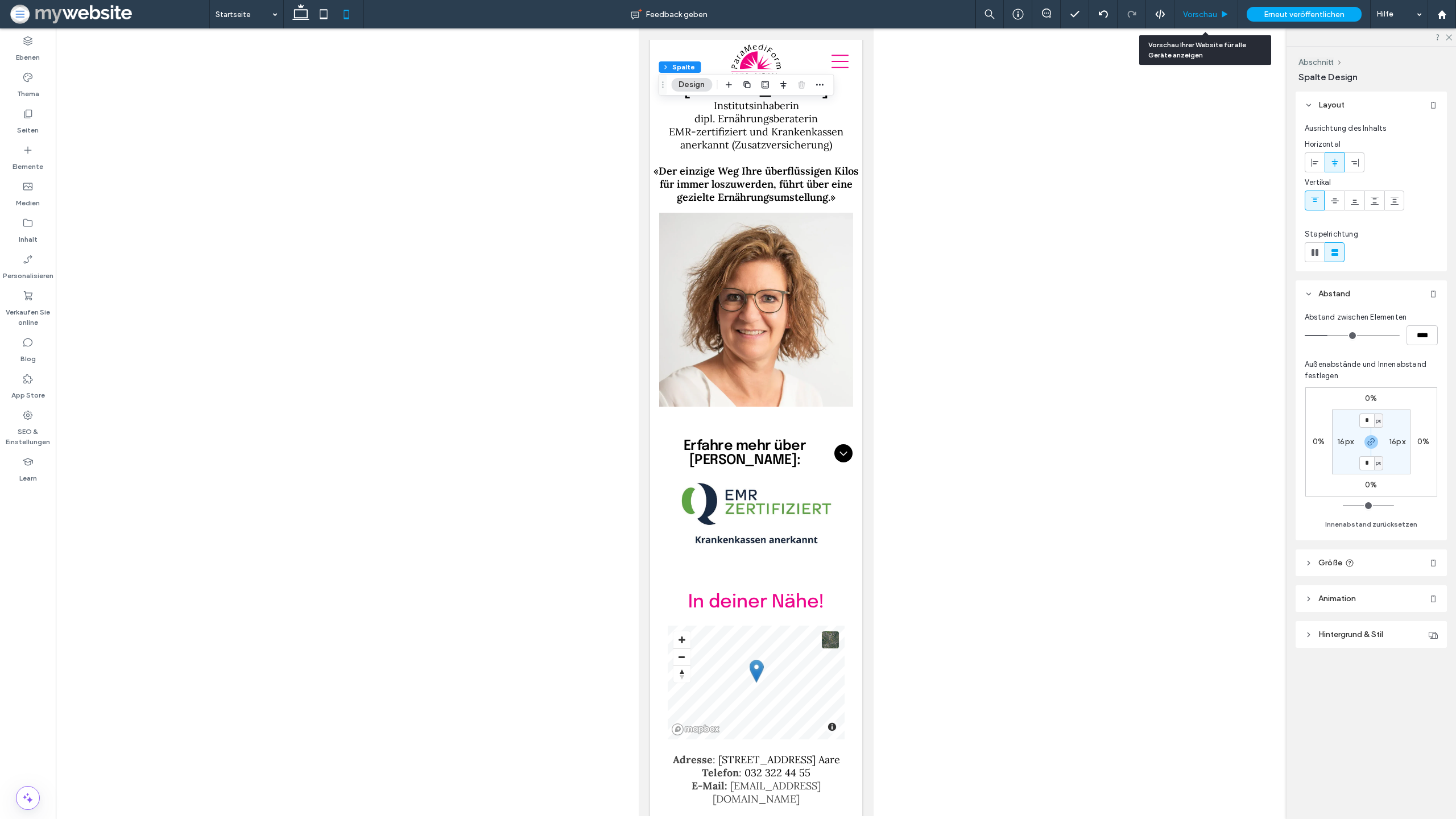
click at [1212, 16] on span "Vorschau" at bounding box center [1200, 14] width 34 height 10
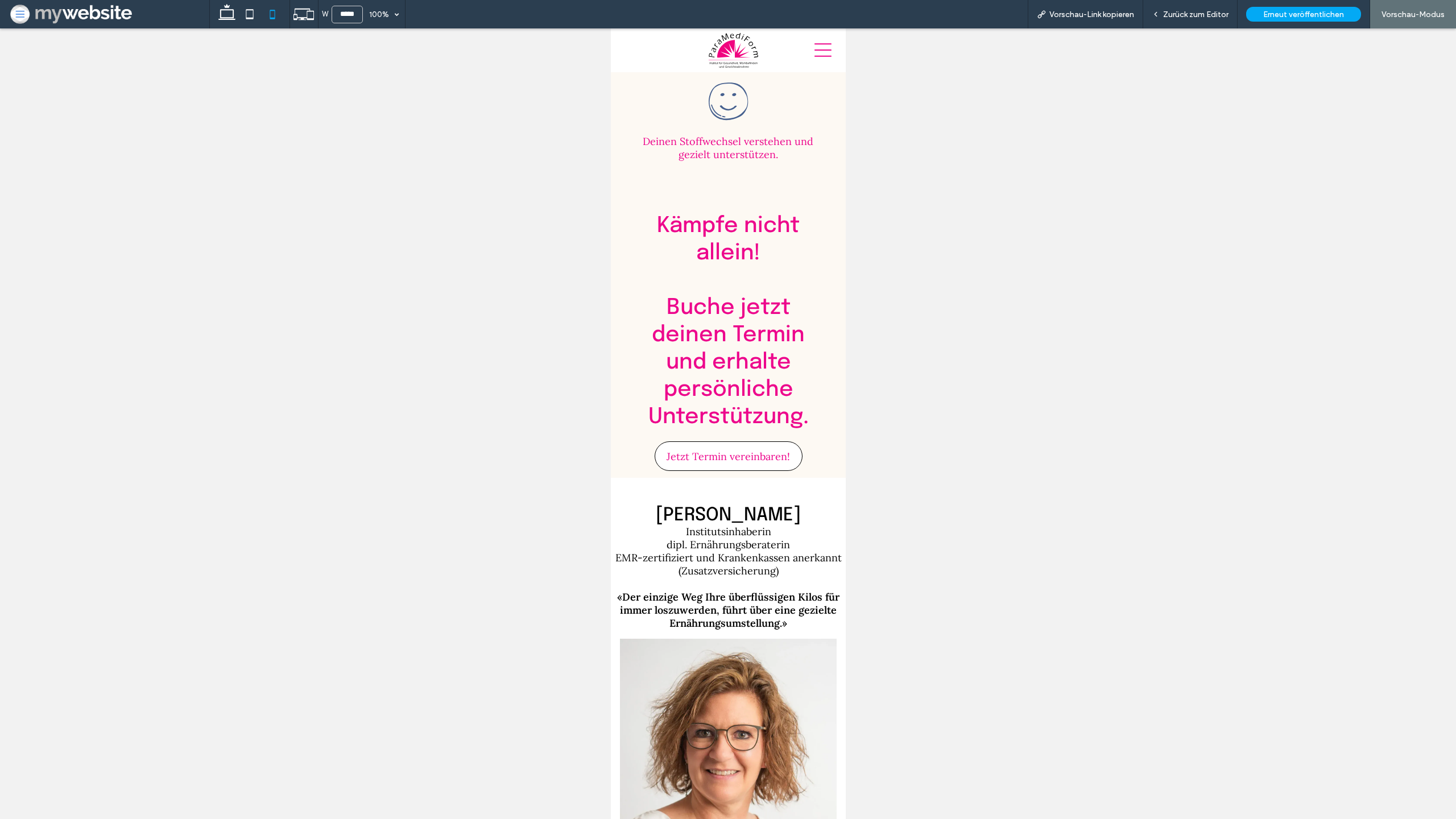
scroll to position [3265, 0]
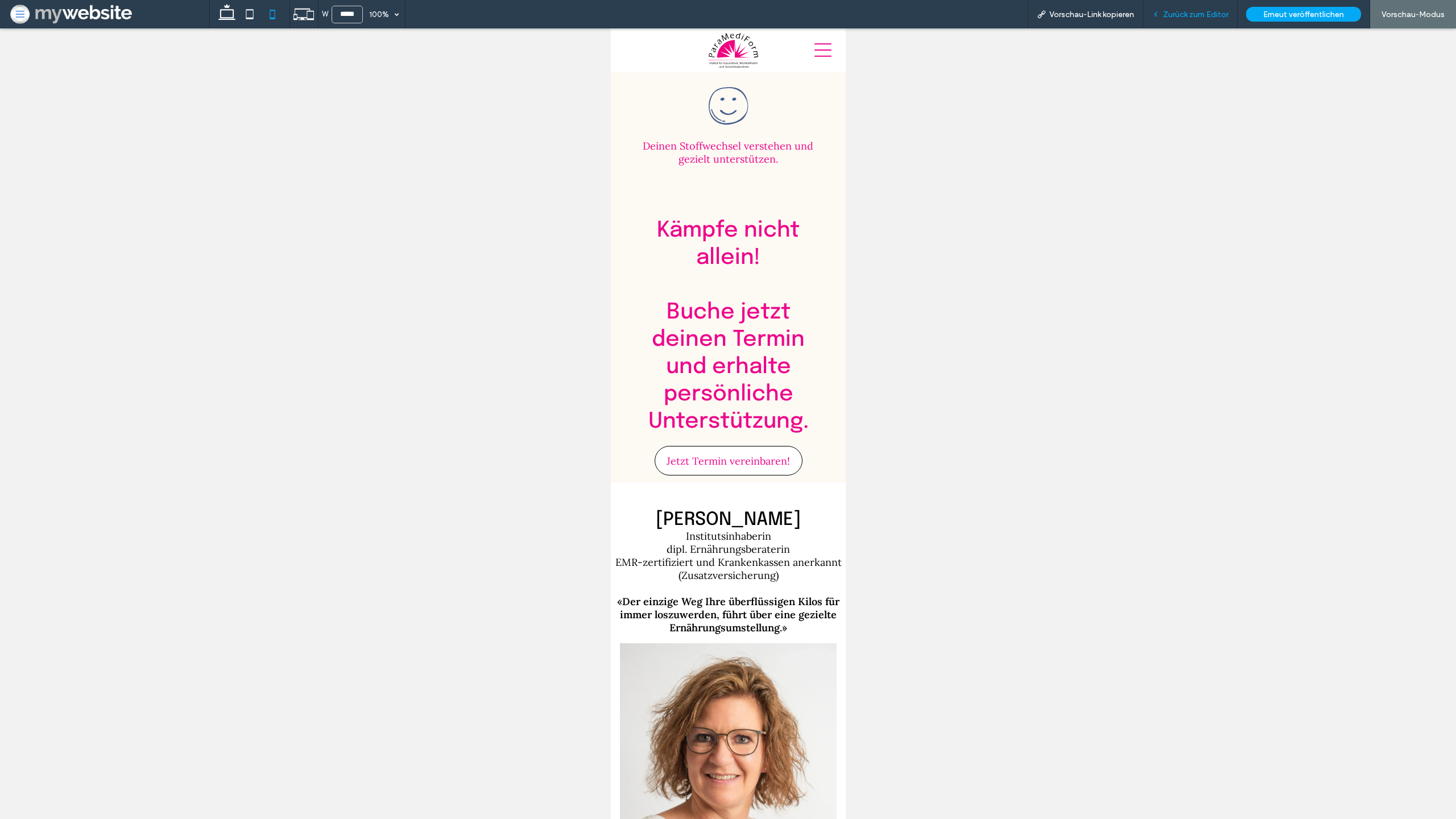
click at [1180, 13] on span "Zurück zum Editor" at bounding box center [1195, 14] width 66 height 10
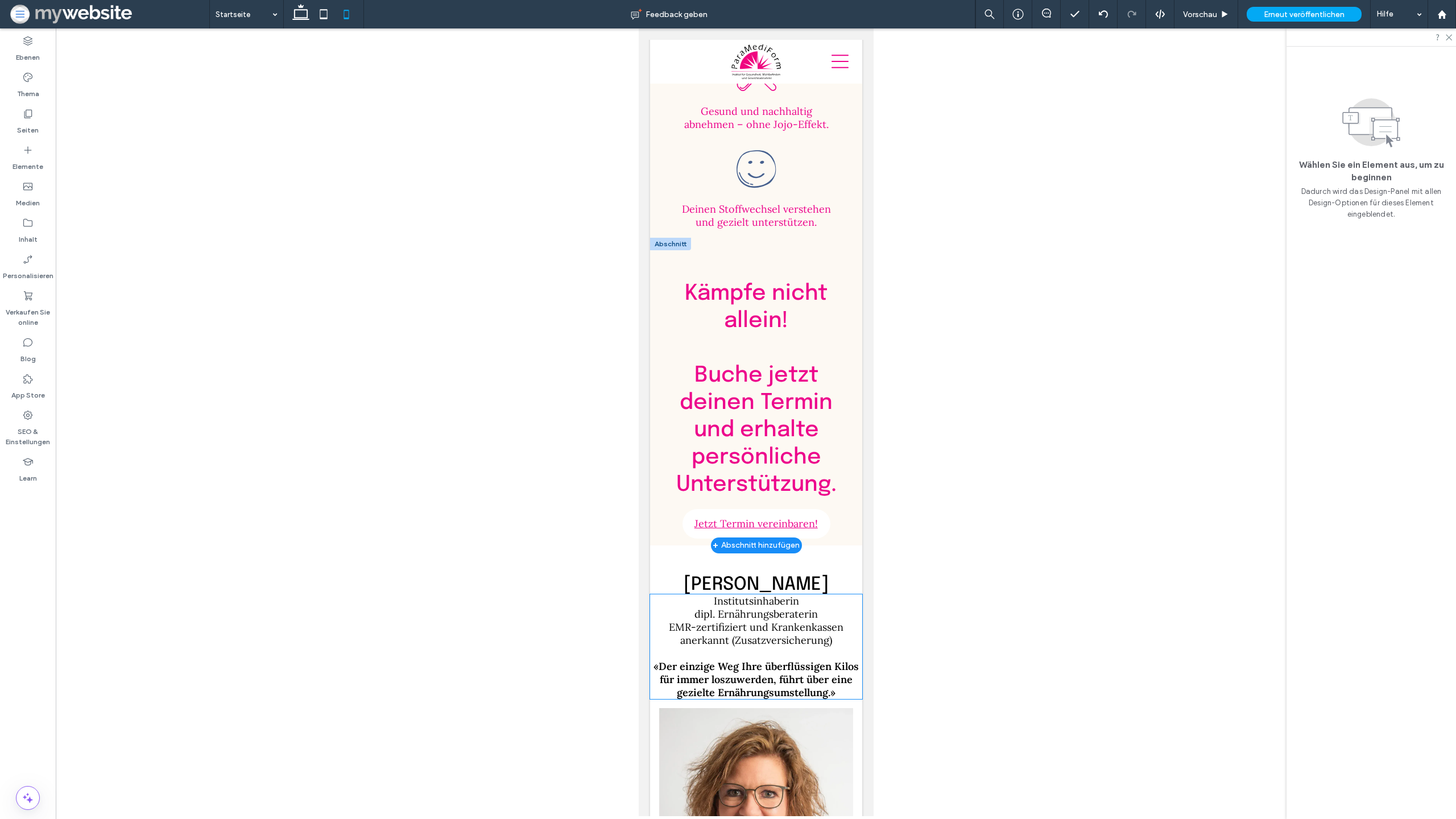
scroll to position [3382, 0]
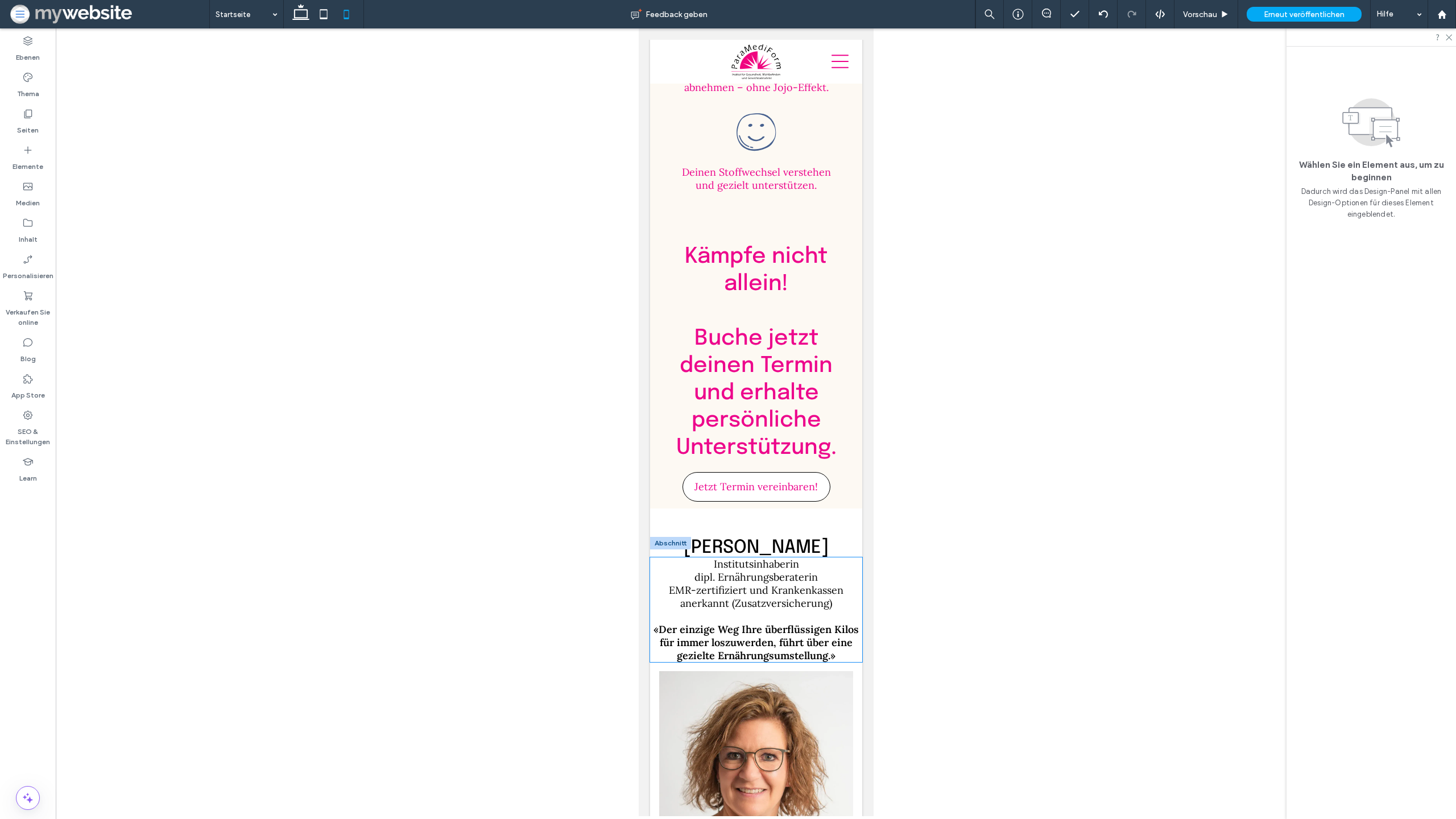
click at [743, 584] on span "EMR-zertifiziert und Krankenkassen anerkannt (Zusatzversicherung)" at bounding box center [756, 596] width 175 height 26
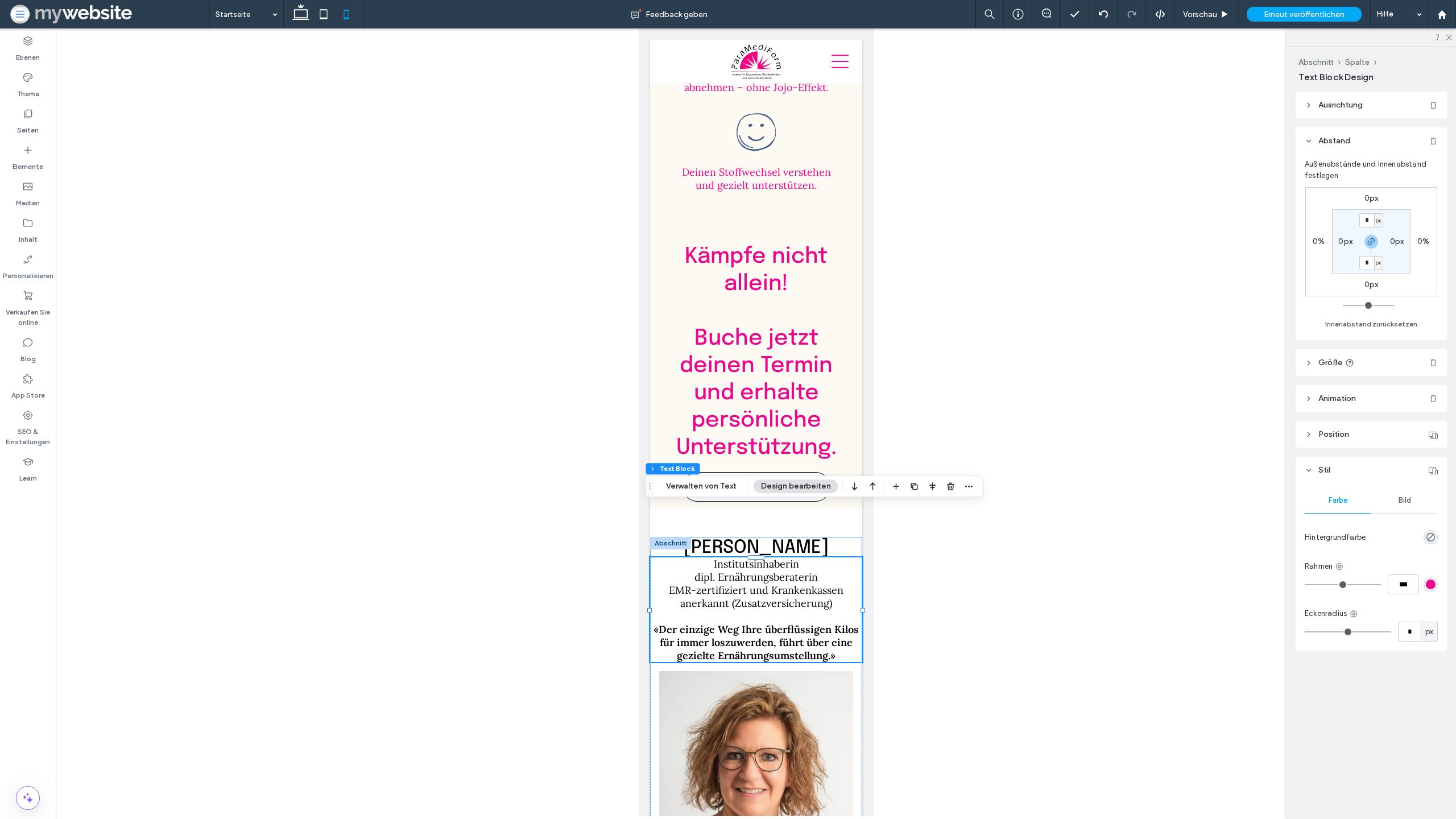
click at [1392, 242] on label "0px" at bounding box center [1397, 241] width 14 height 10
type input "*"
click at [1330, 286] on div "0px 0% 0px 0% 0px * px 0px * px" at bounding box center [1371, 242] width 132 height 109
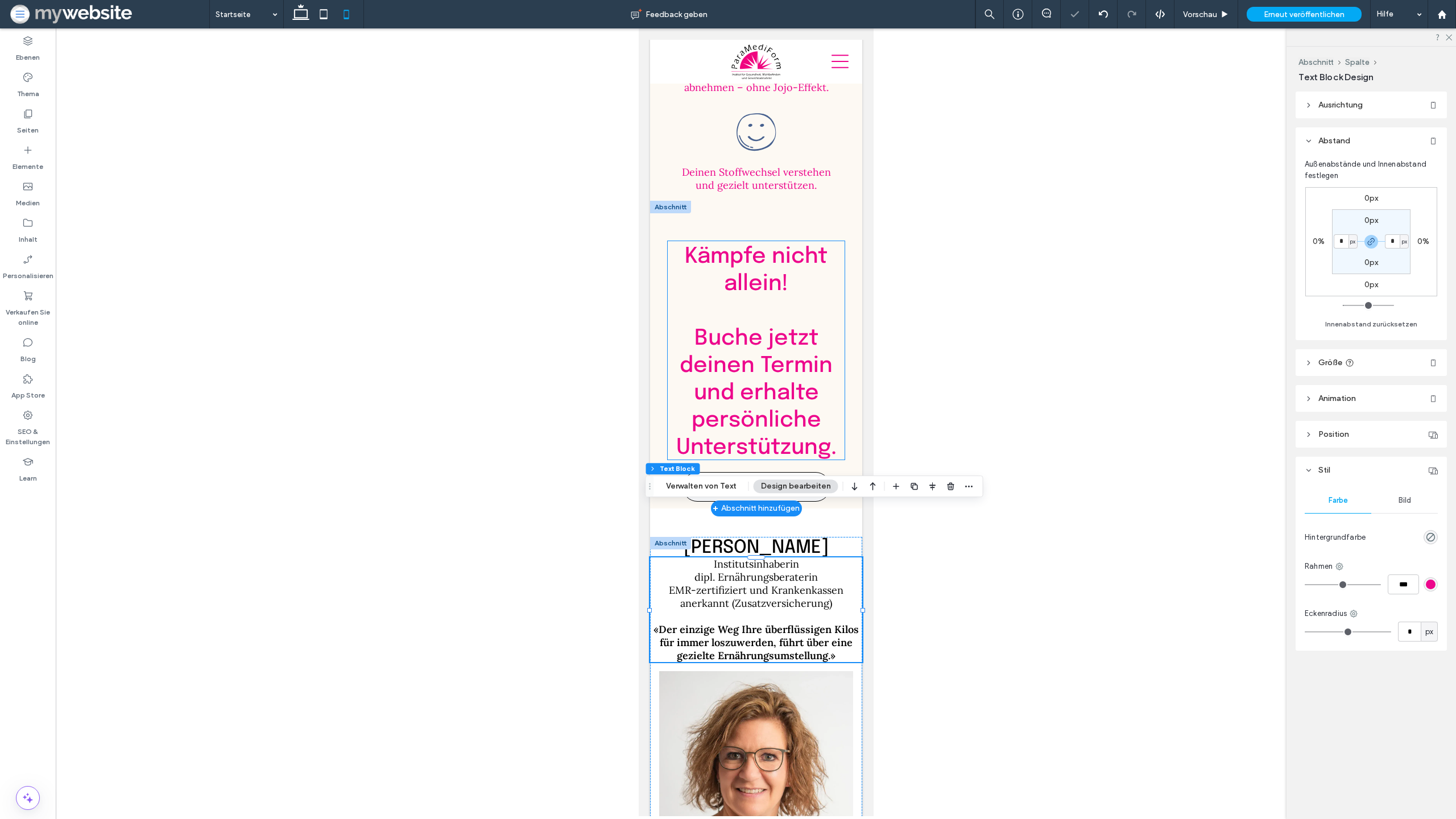
click at [757, 328] on span "﻿ Buche jetzt deinen Termin und erhalte persönliche Unterstützung." at bounding box center [756, 393] width 160 height 131
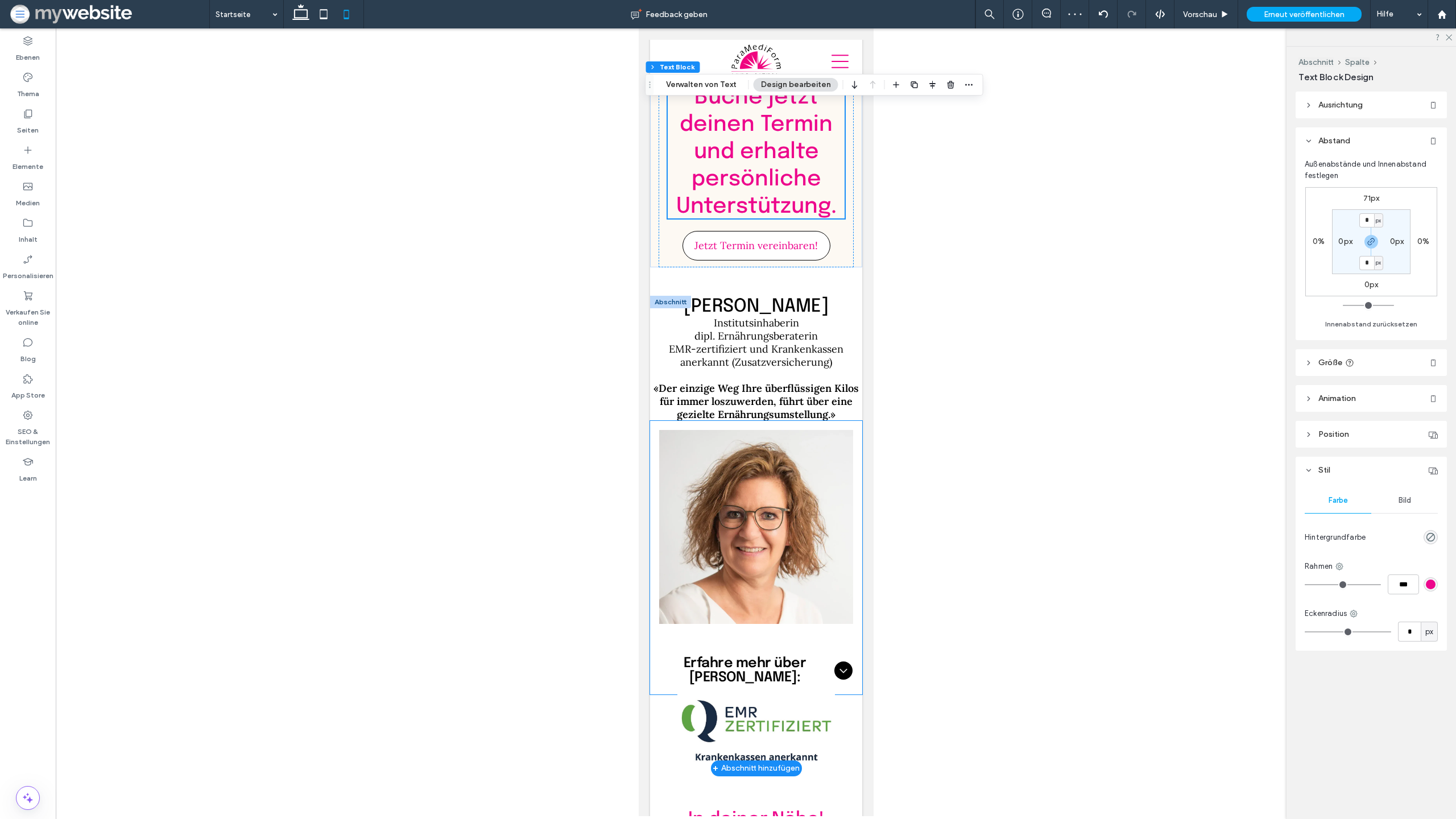
scroll to position [3639, 0]
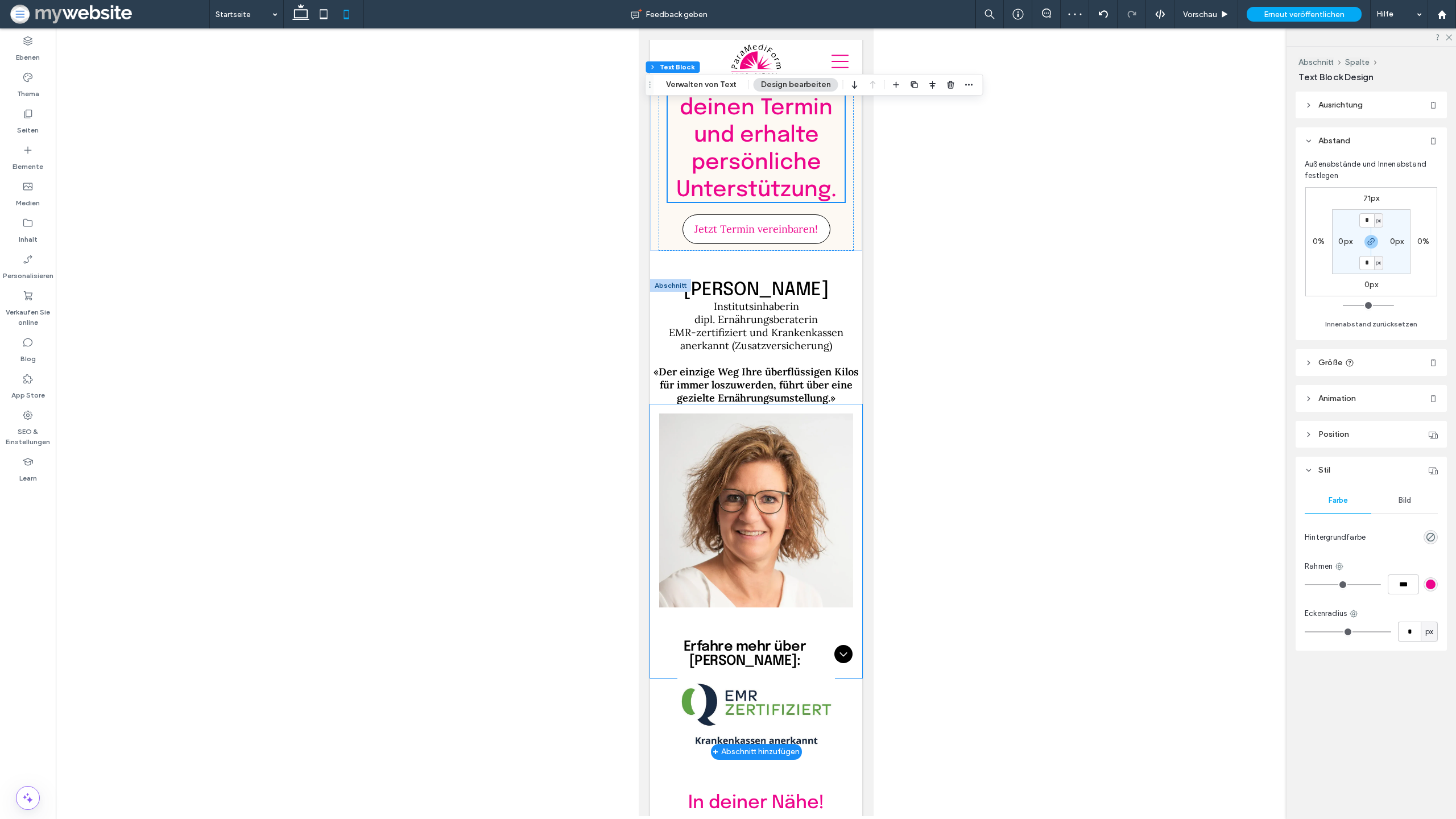
click at [744, 455] on img at bounding box center [756, 510] width 194 height 194
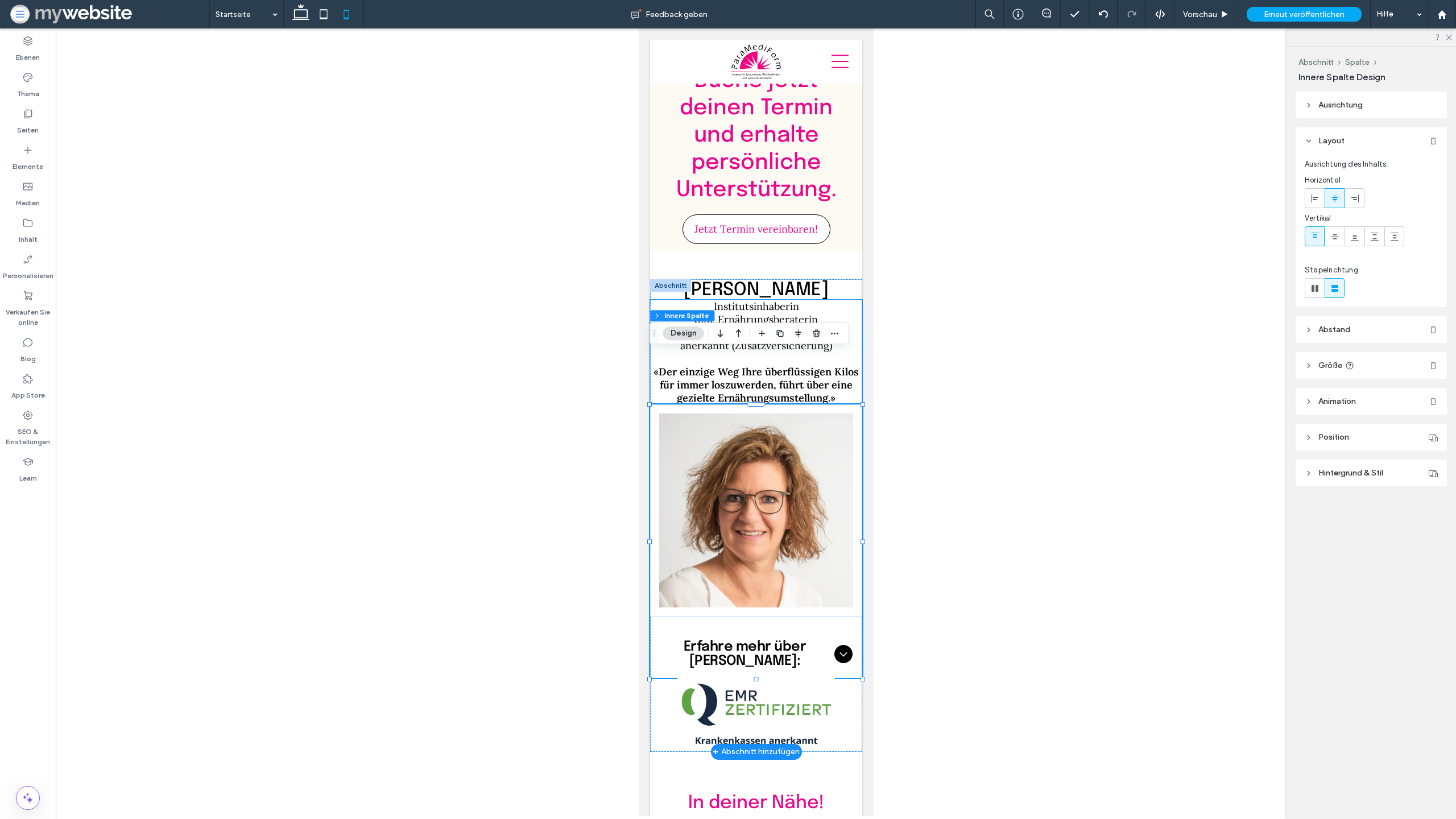
click at [794, 326] on span "EMR-zertifiziert und Krankenkassen anerkannt (Zusatzversicherung)" at bounding box center [756, 339] width 175 height 26
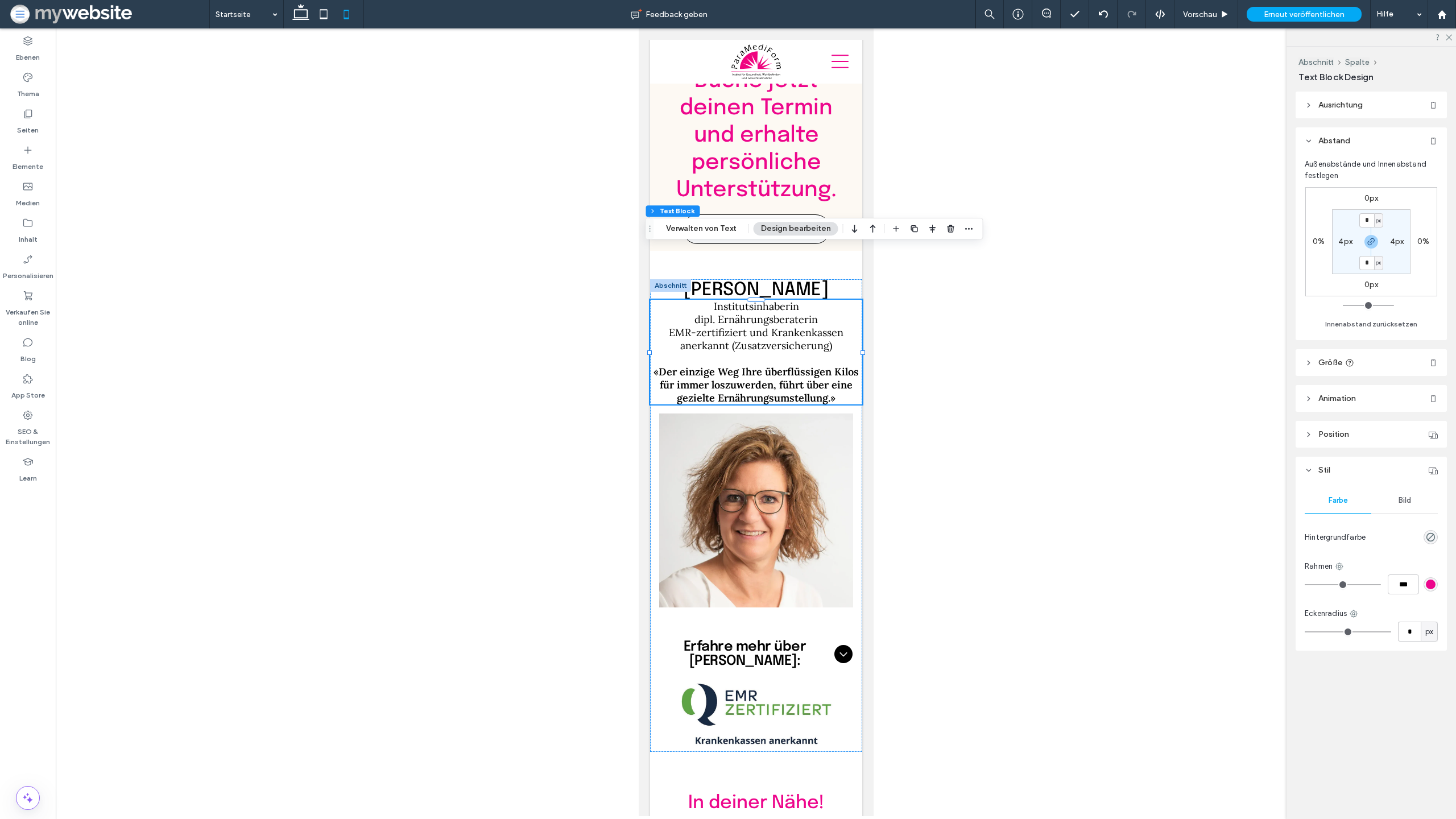
click at [1344, 241] on label "4px" at bounding box center [1345, 241] width 14 height 10
type input "*"
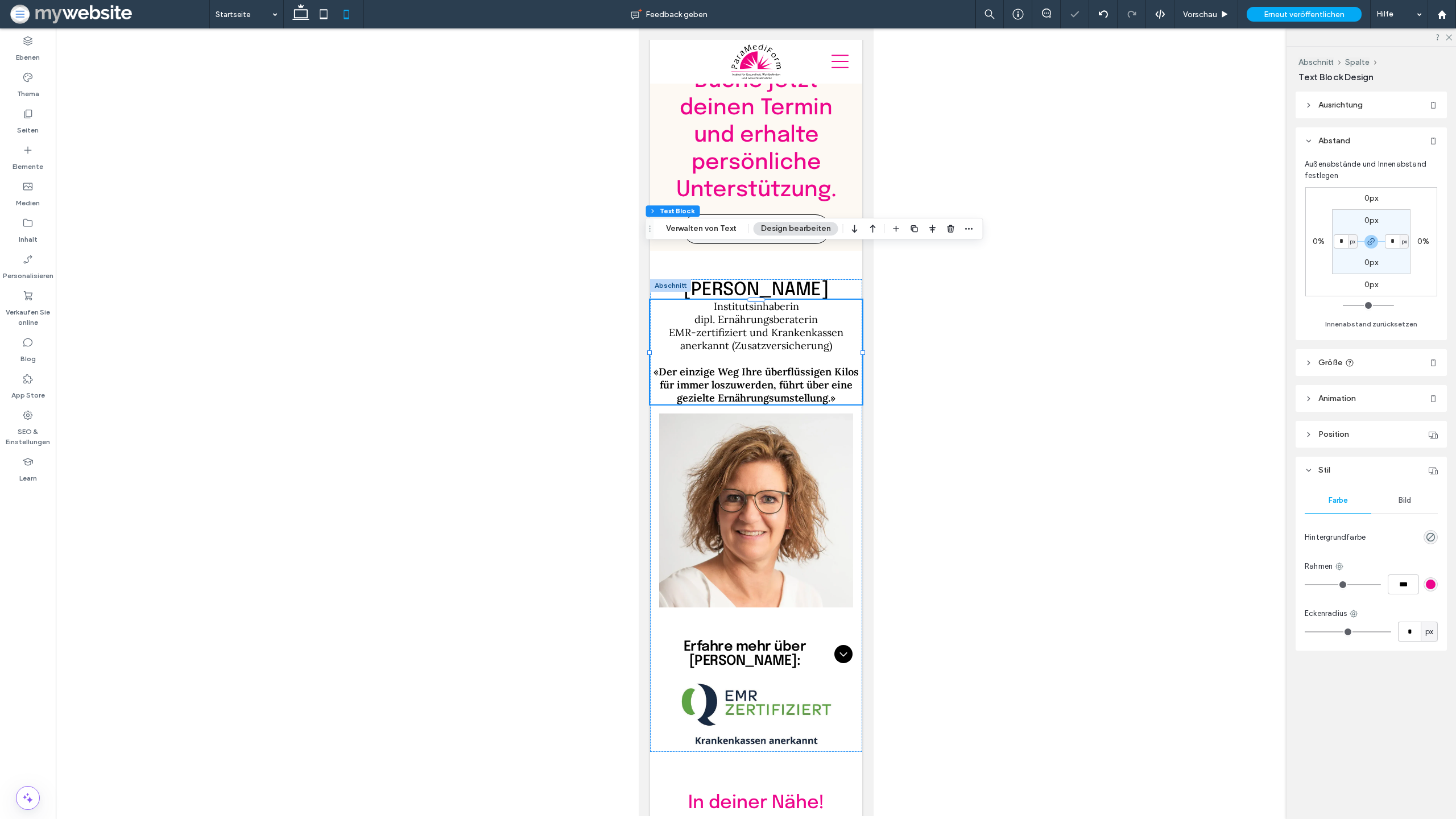
click at [1319, 297] on div "0px 0% 0px 0% 0px * px 0px * px Innenabstand zurücksetzen" at bounding box center [1371, 256] width 133 height 150
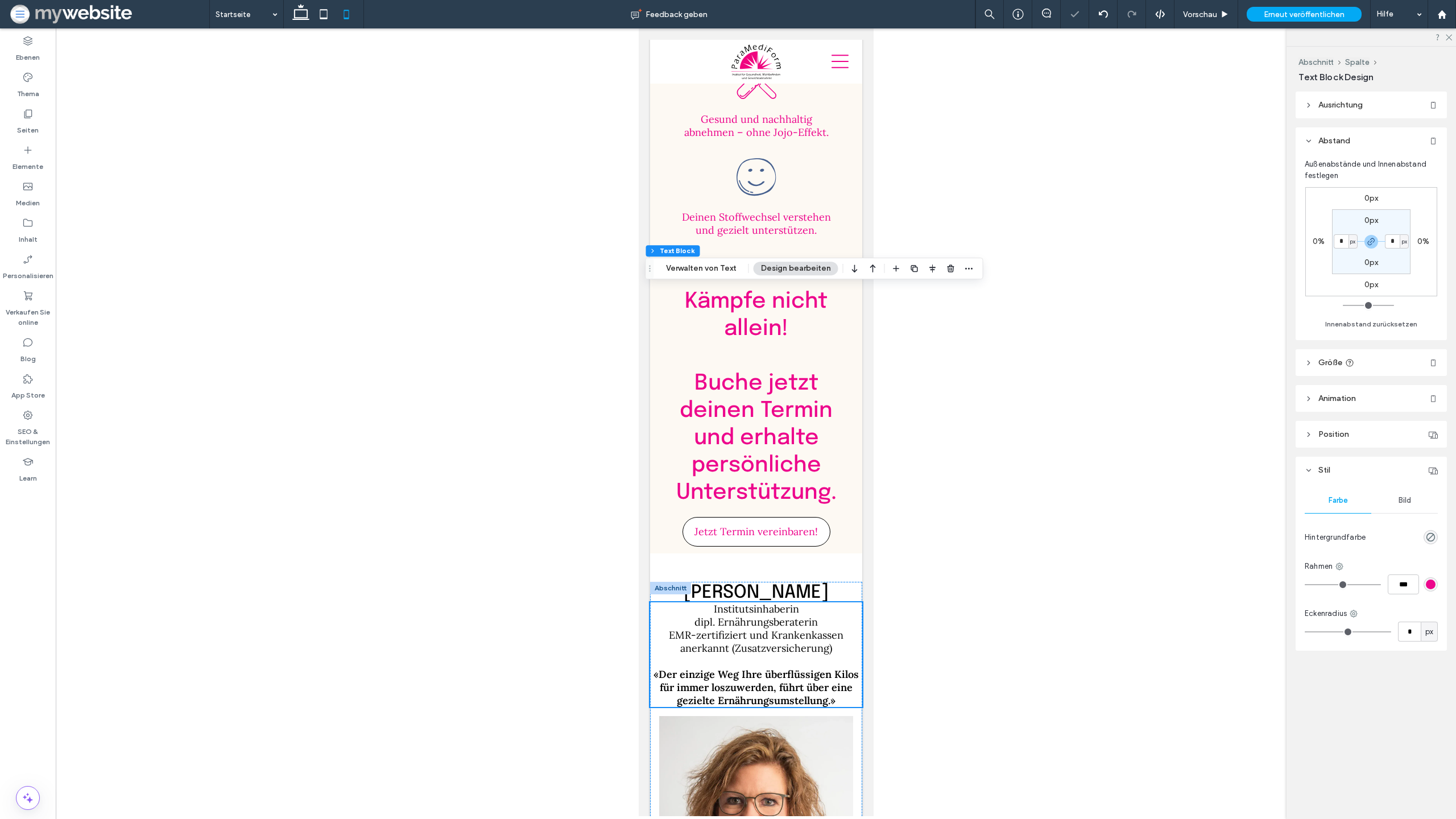
scroll to position [3253, 0]
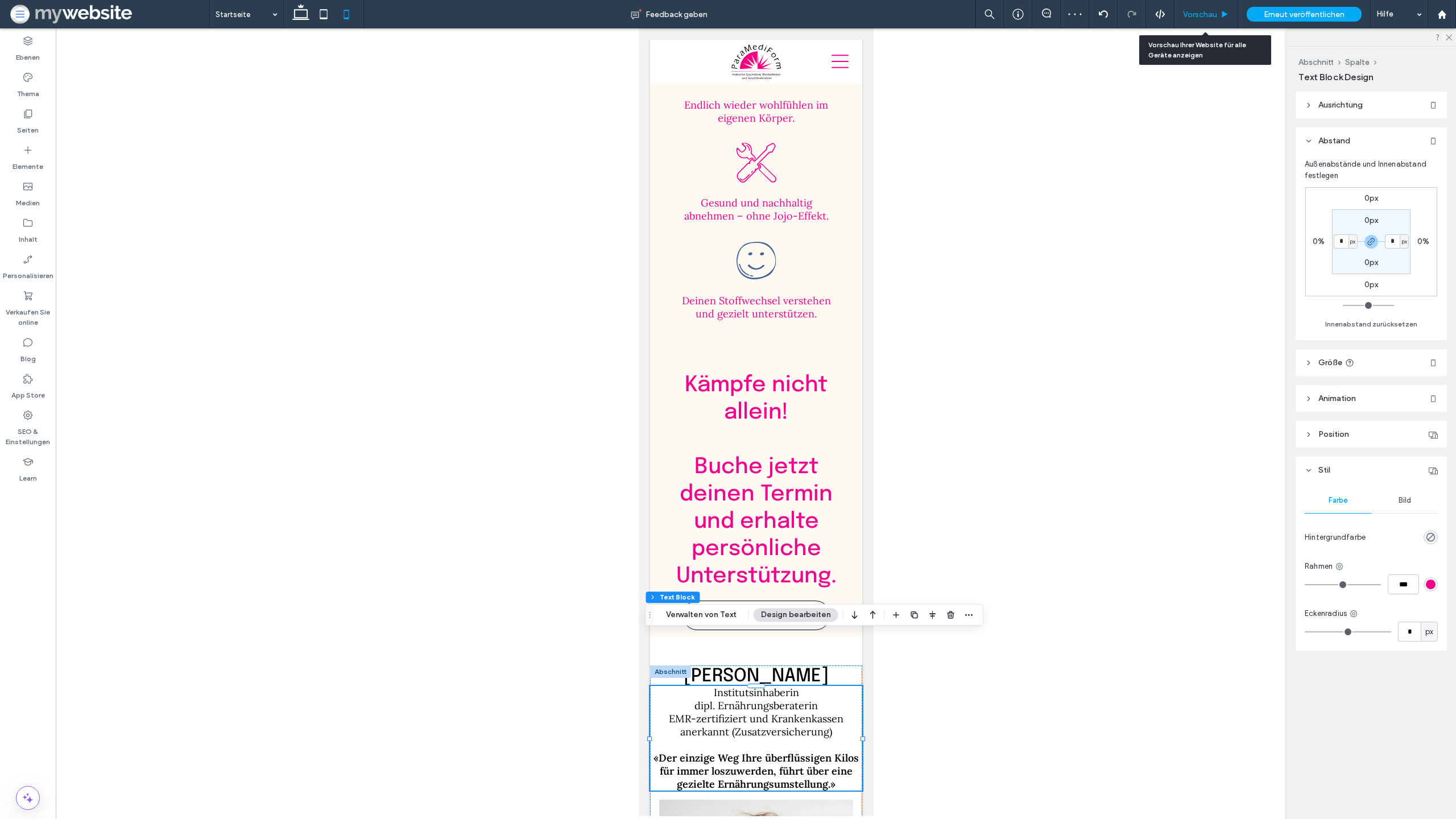
click at [1193, 13] on span "Vorschau" at bounding box center [1200, 14] width 34 height 10
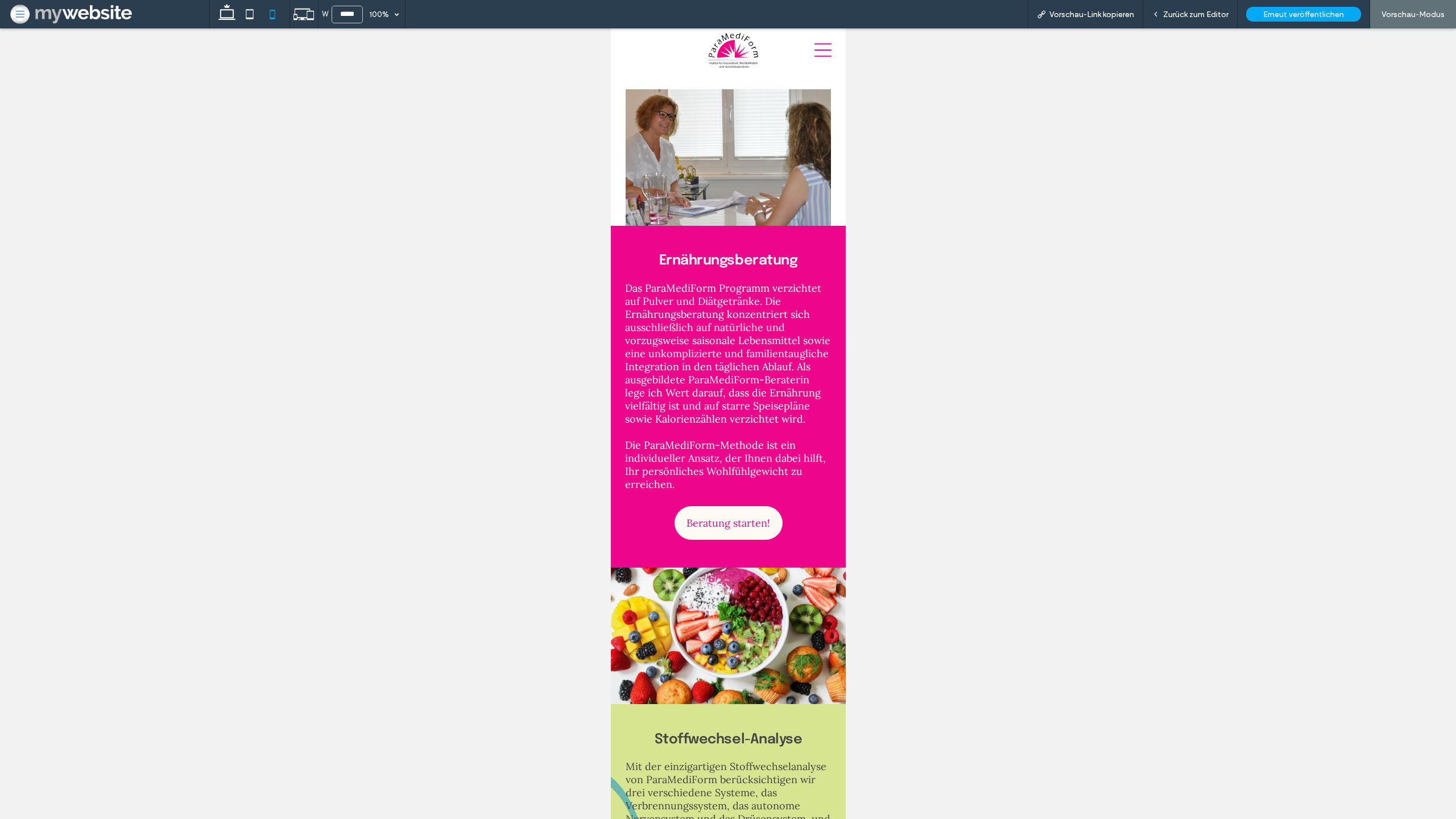
scroll to position [946, 0]
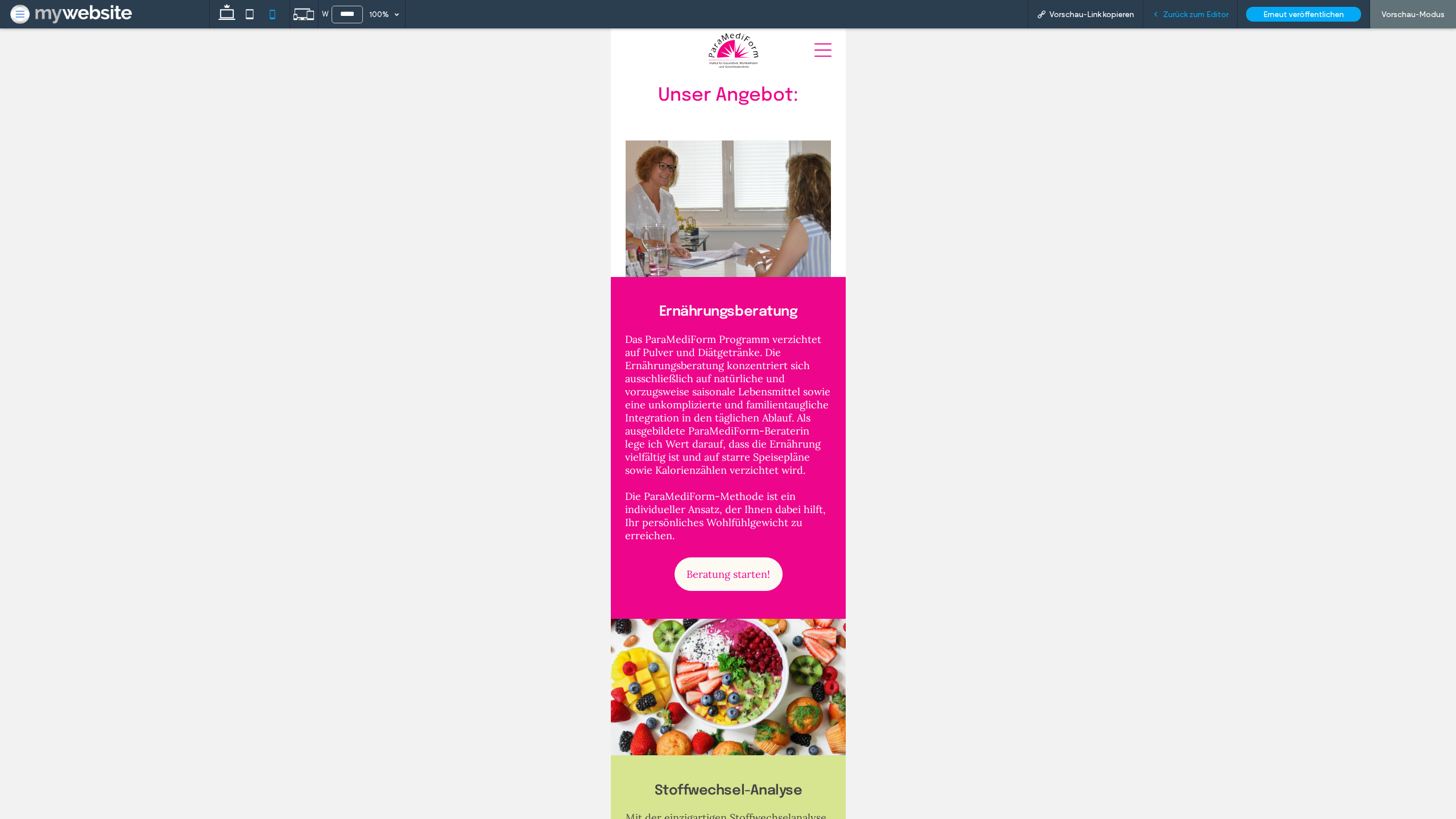
click at [1200, 15] on span "Zurück zum Editor" at bounding box center [1195, 14] width 66 height 10
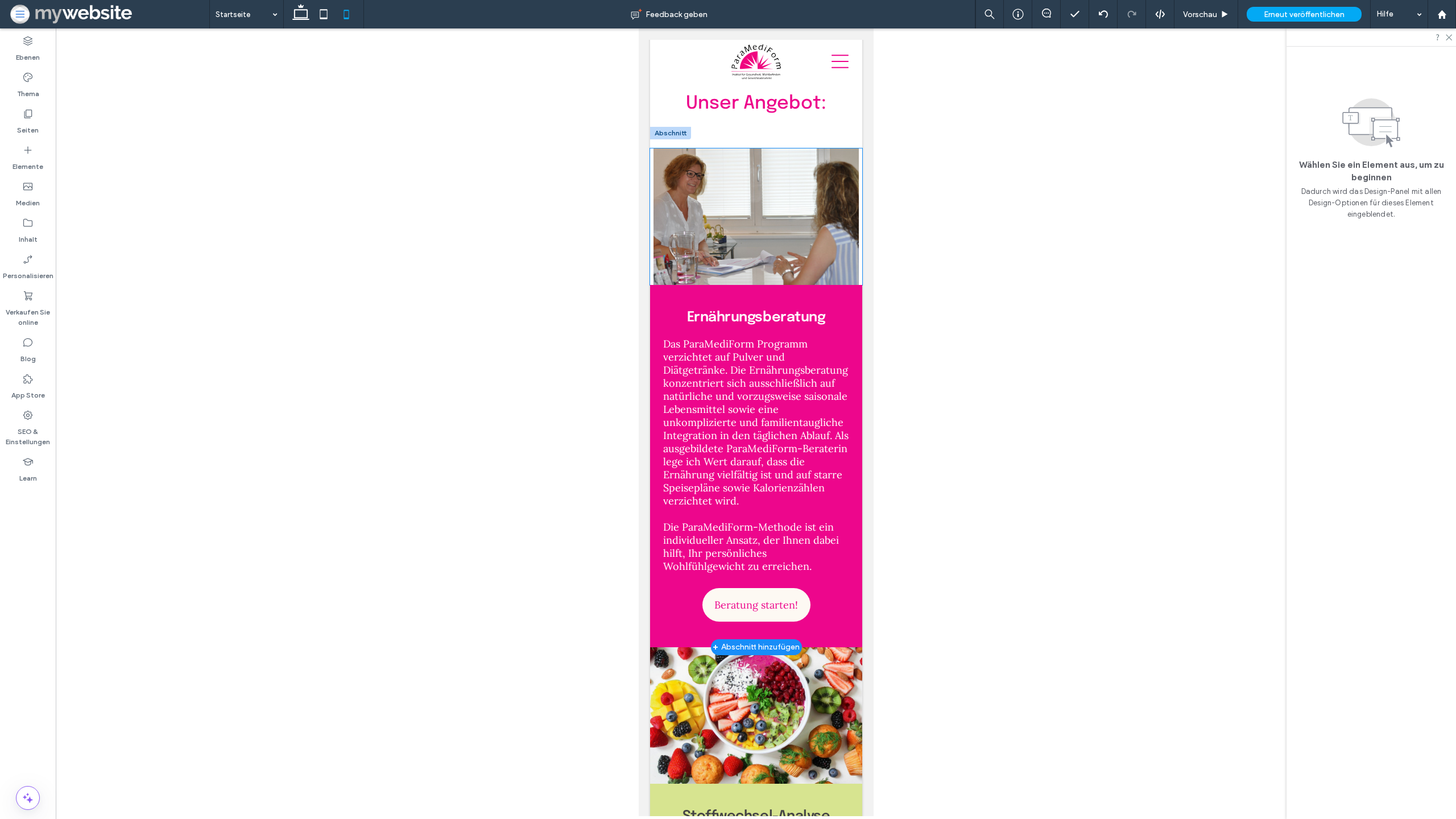
click at [775, 162] on img at bounding box center [756, 216] width 213 height 136
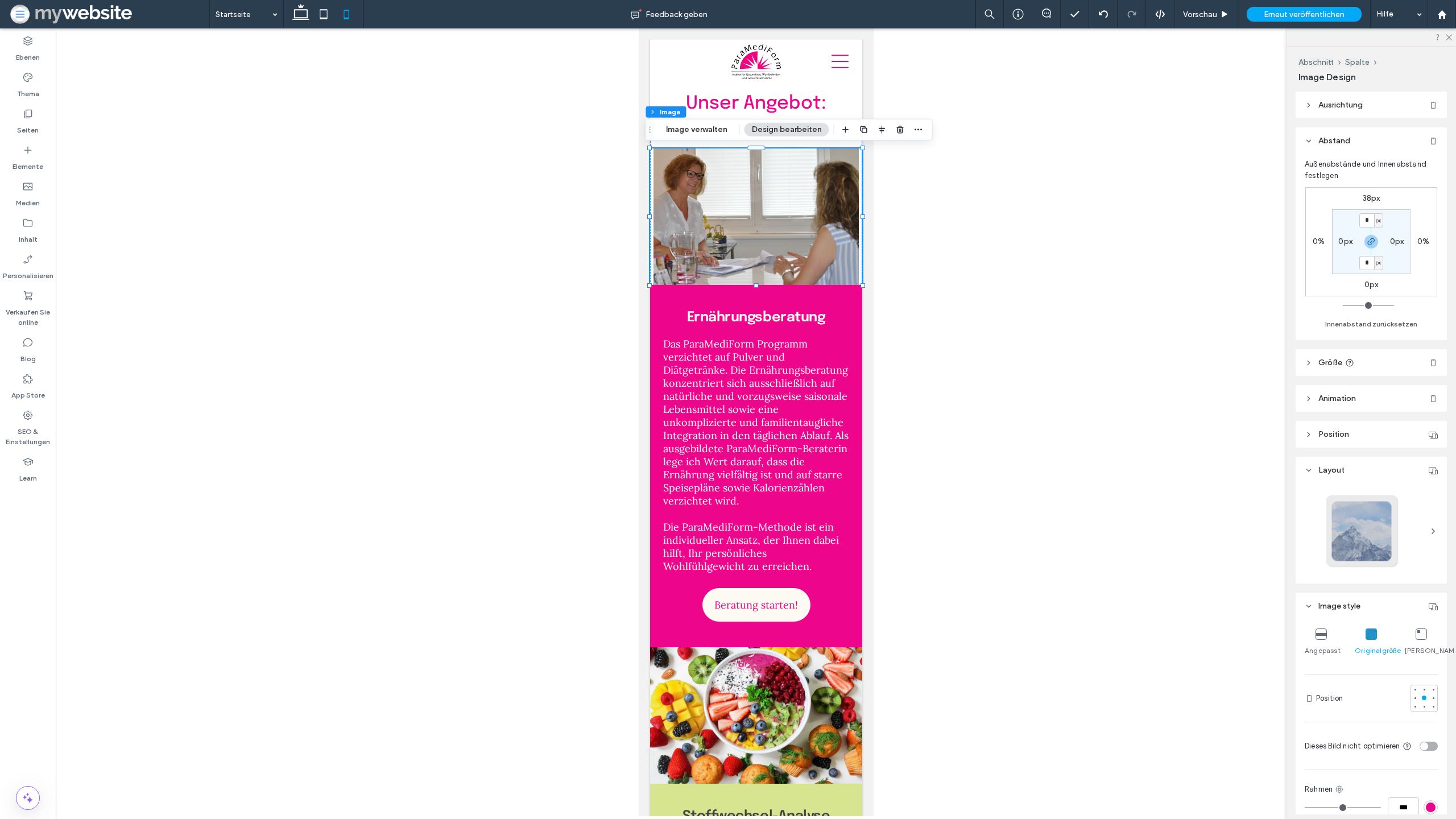
click at [1319, 630] on icon at bounding box center [1321, 634] width 11 height 11
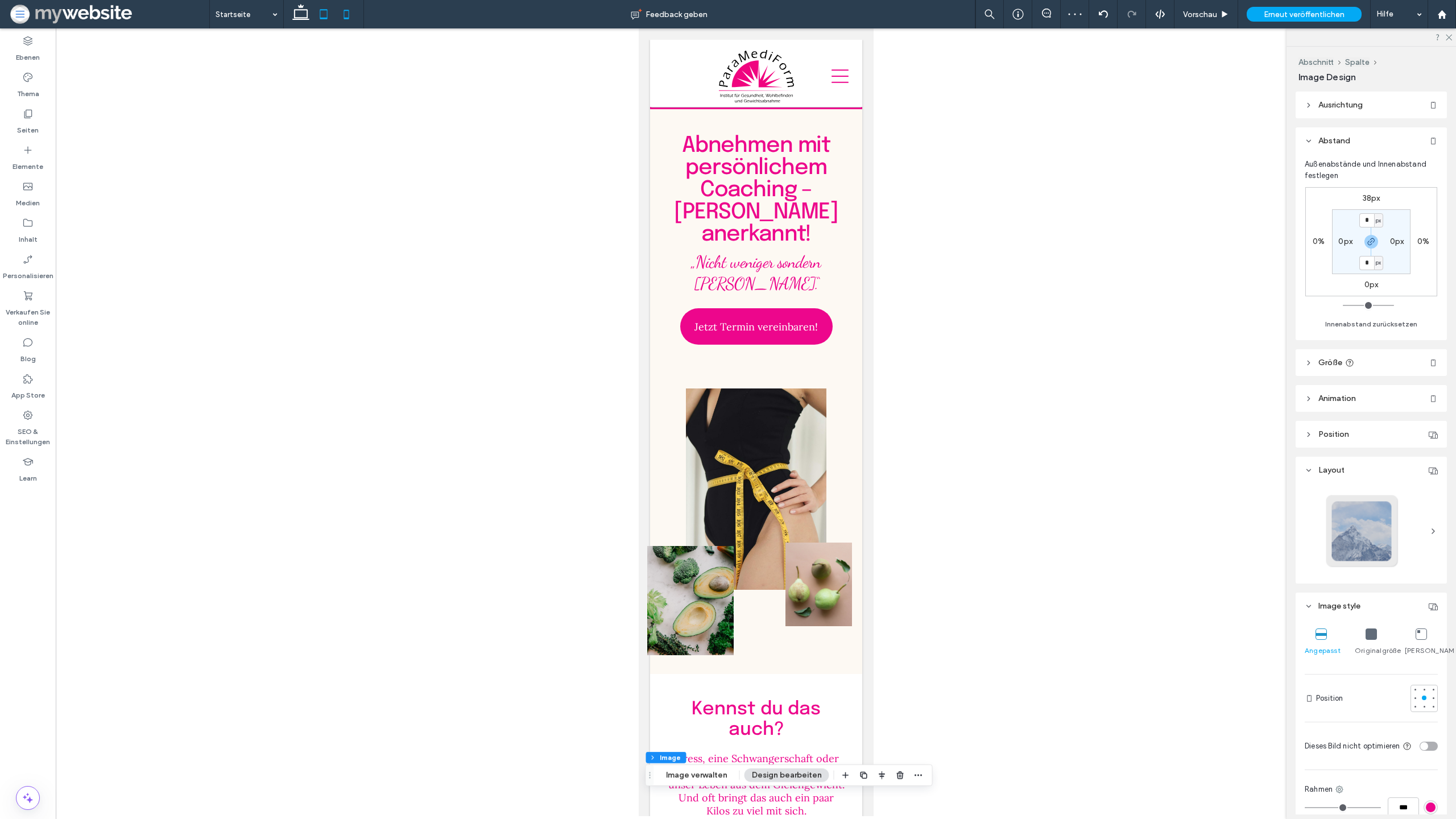
click at [323, 15] on icon at bounding box center [323, 14] width 23 height 23
type input "***"
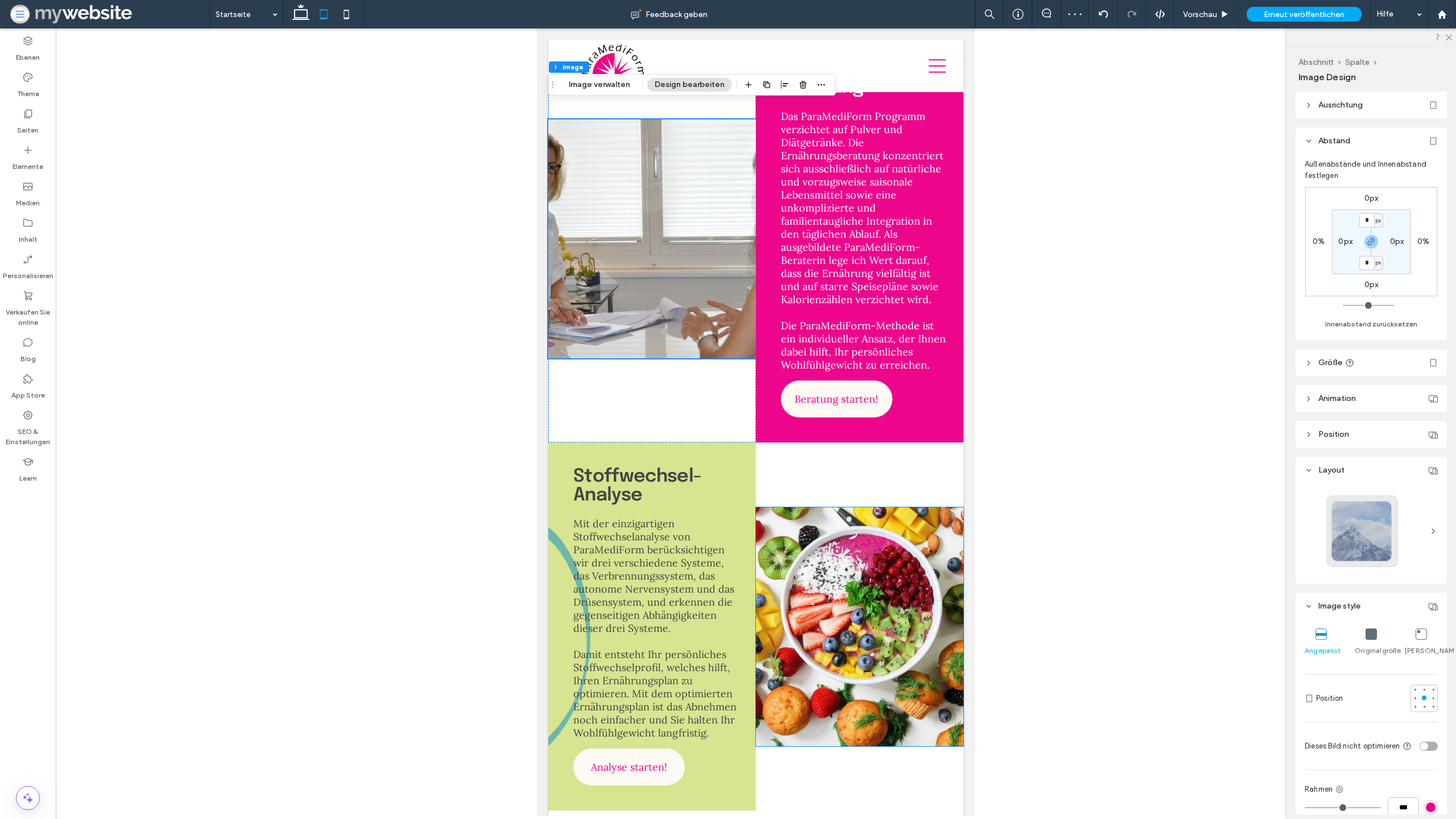
scroll to position [1012, 0]
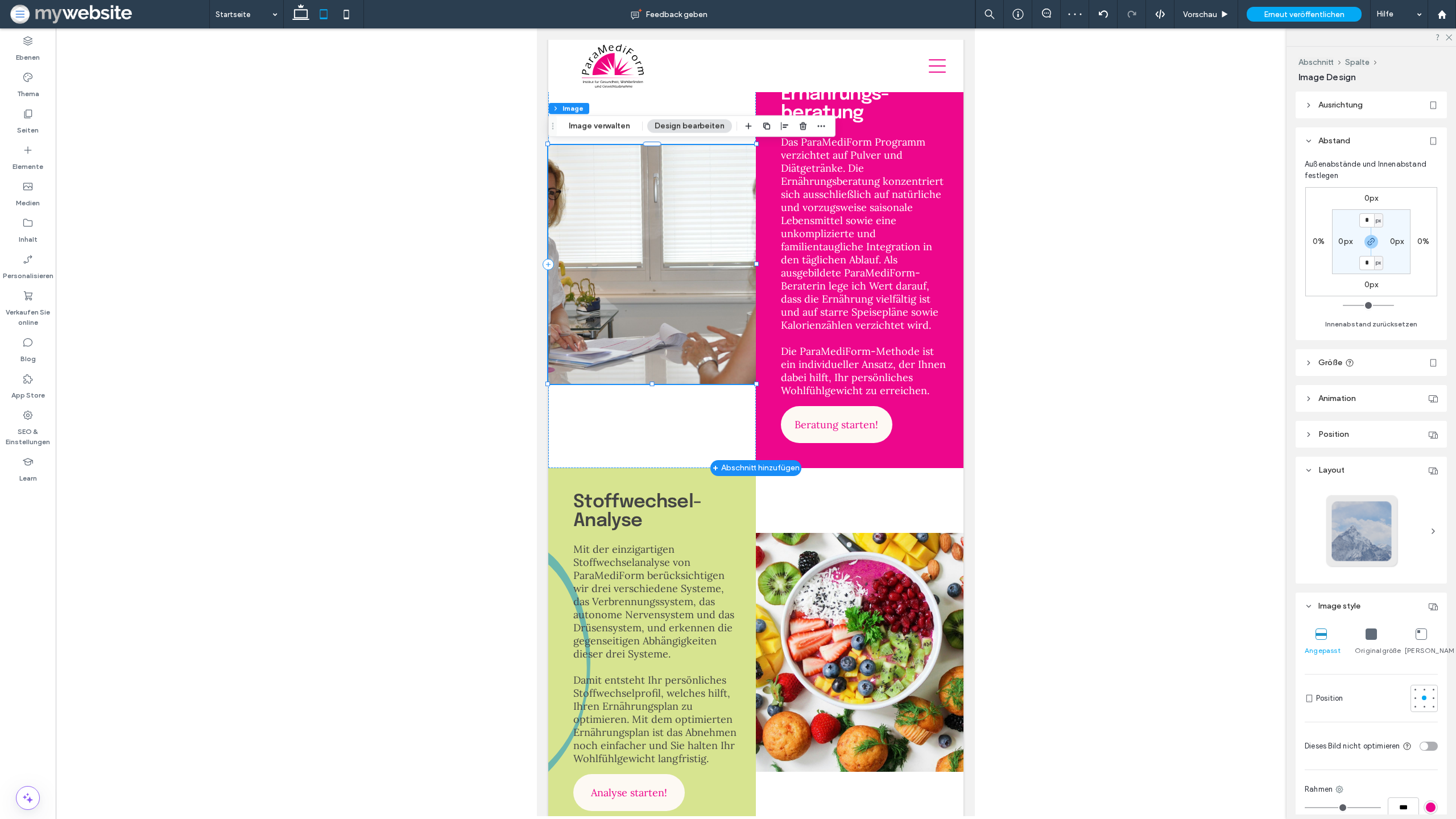
click at [699, 266] on img at bounding box center [652, 265] width 207 height 239
click at [1369, 632] on icon at bounding box center [1371, 634] width 11 height 11
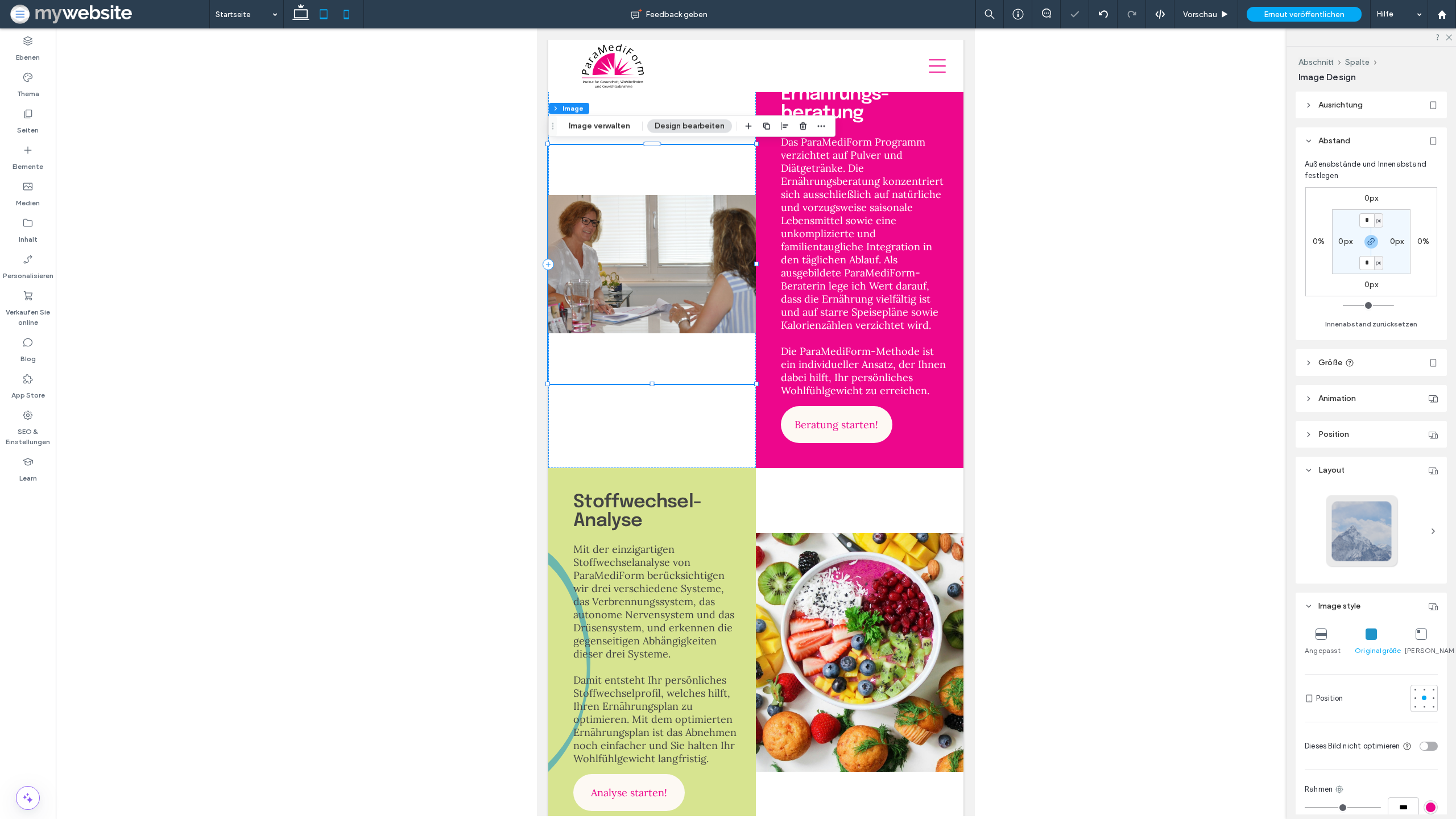
click at [349, 16] on icon at bounding box center [346, 14] width 23 height 23
type input "***"
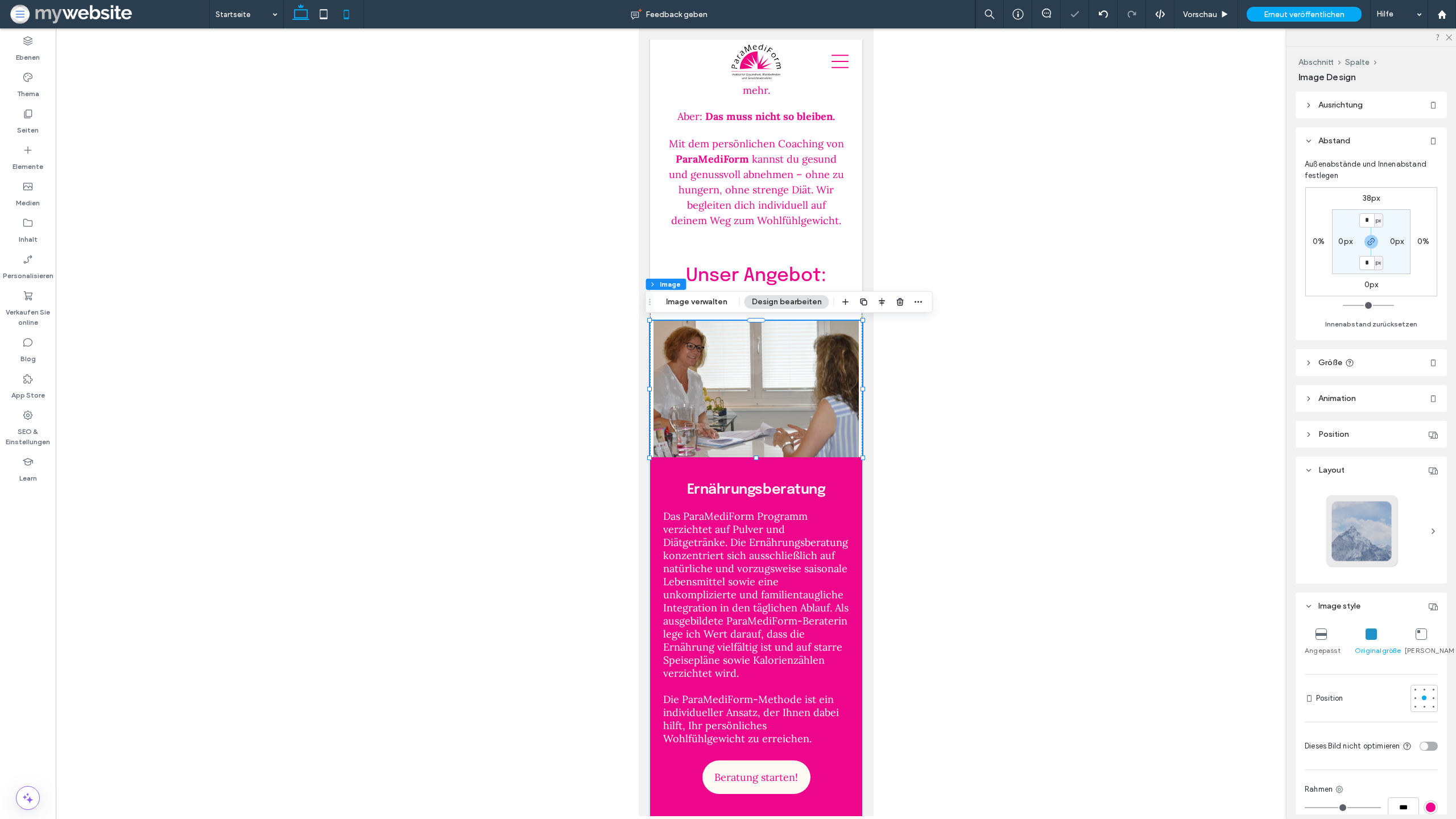
click at [304, 16] on icon at bounding box center [300, 14] width 23 height 23
type input "***"
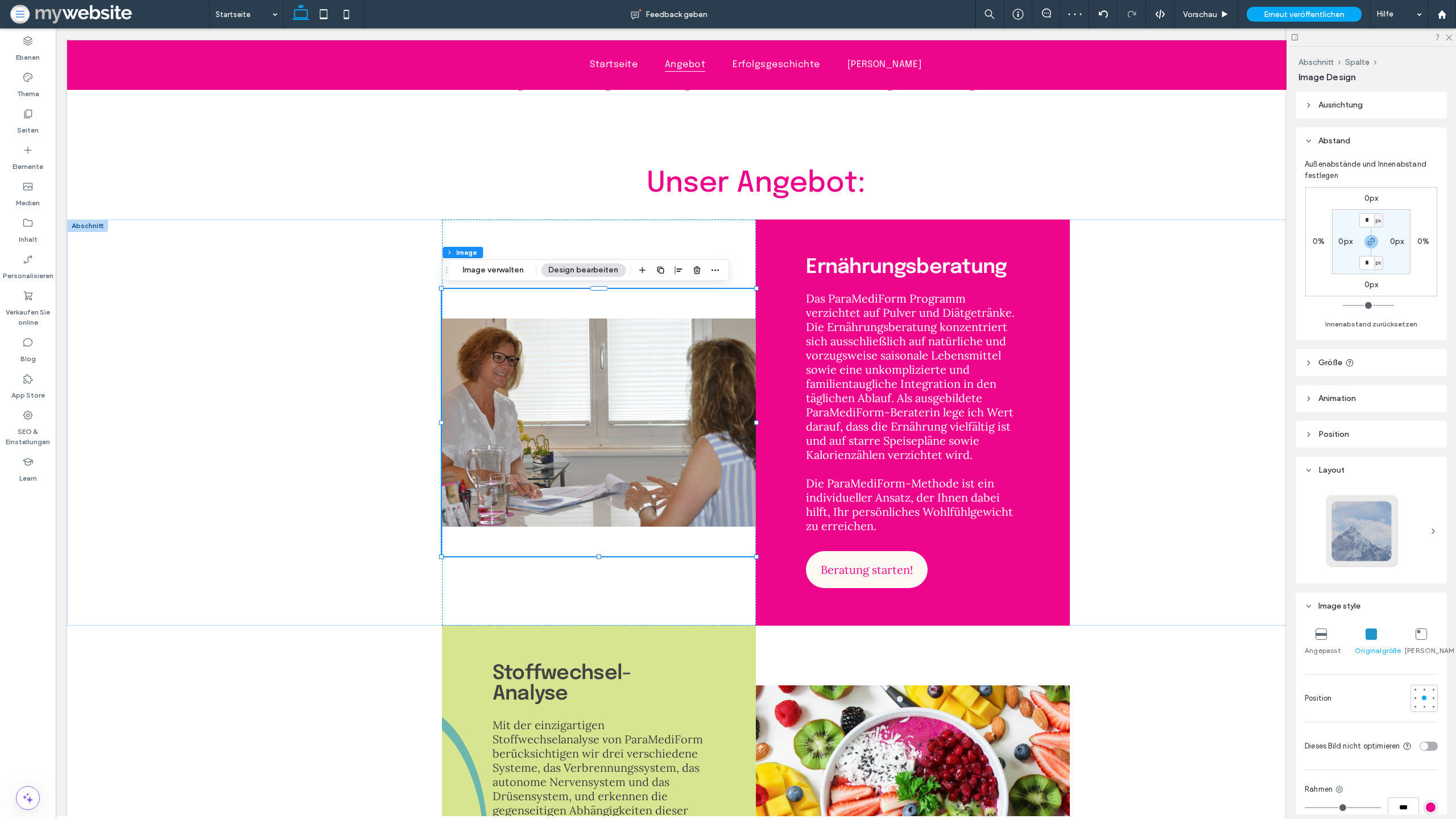
click at [1320, 639] on icon at bounding box center [1321, 634] width 11 height 11
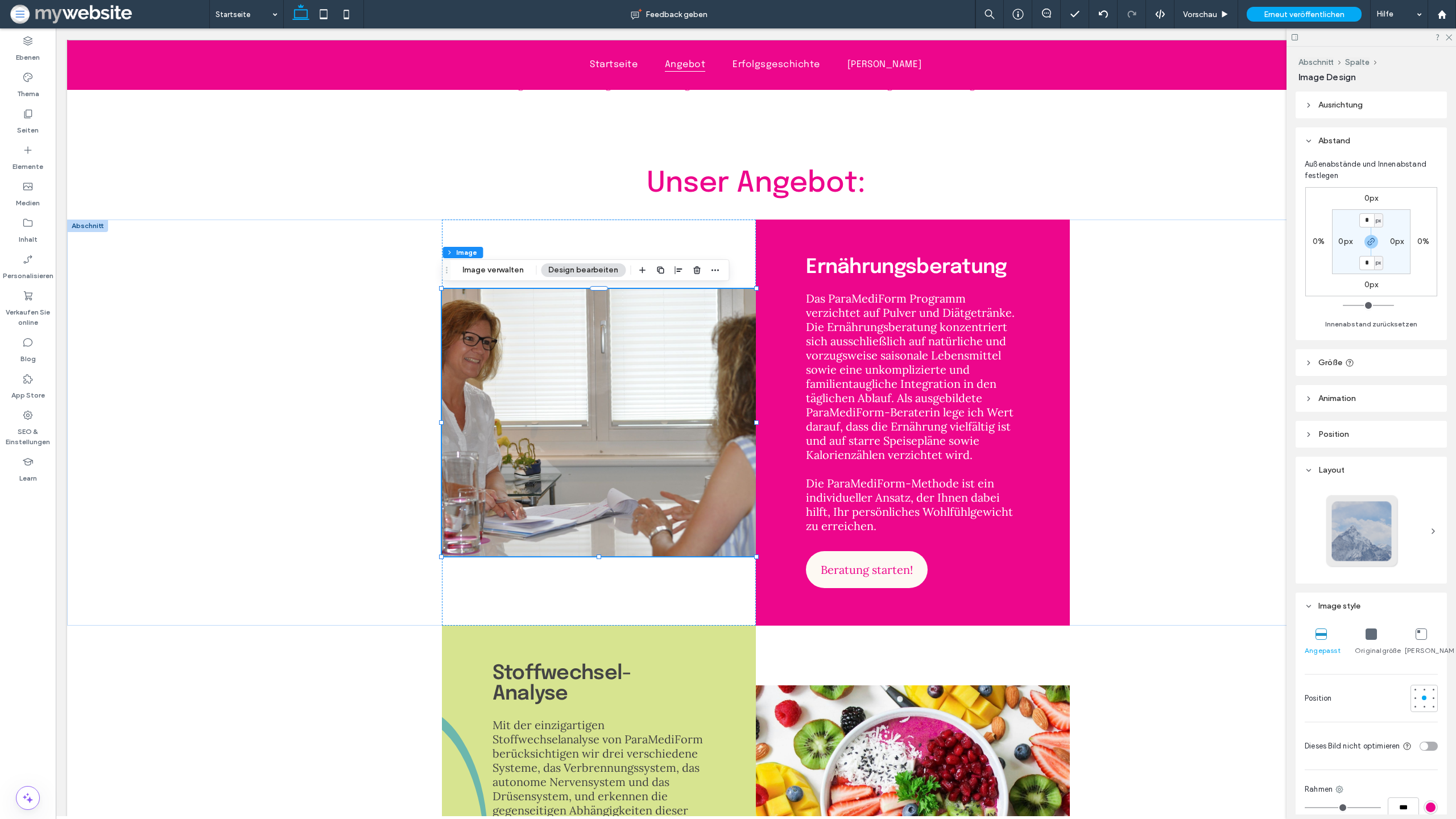
click at [1366, 630] on icon at bounding box center [1371, 634] width 11 height 11
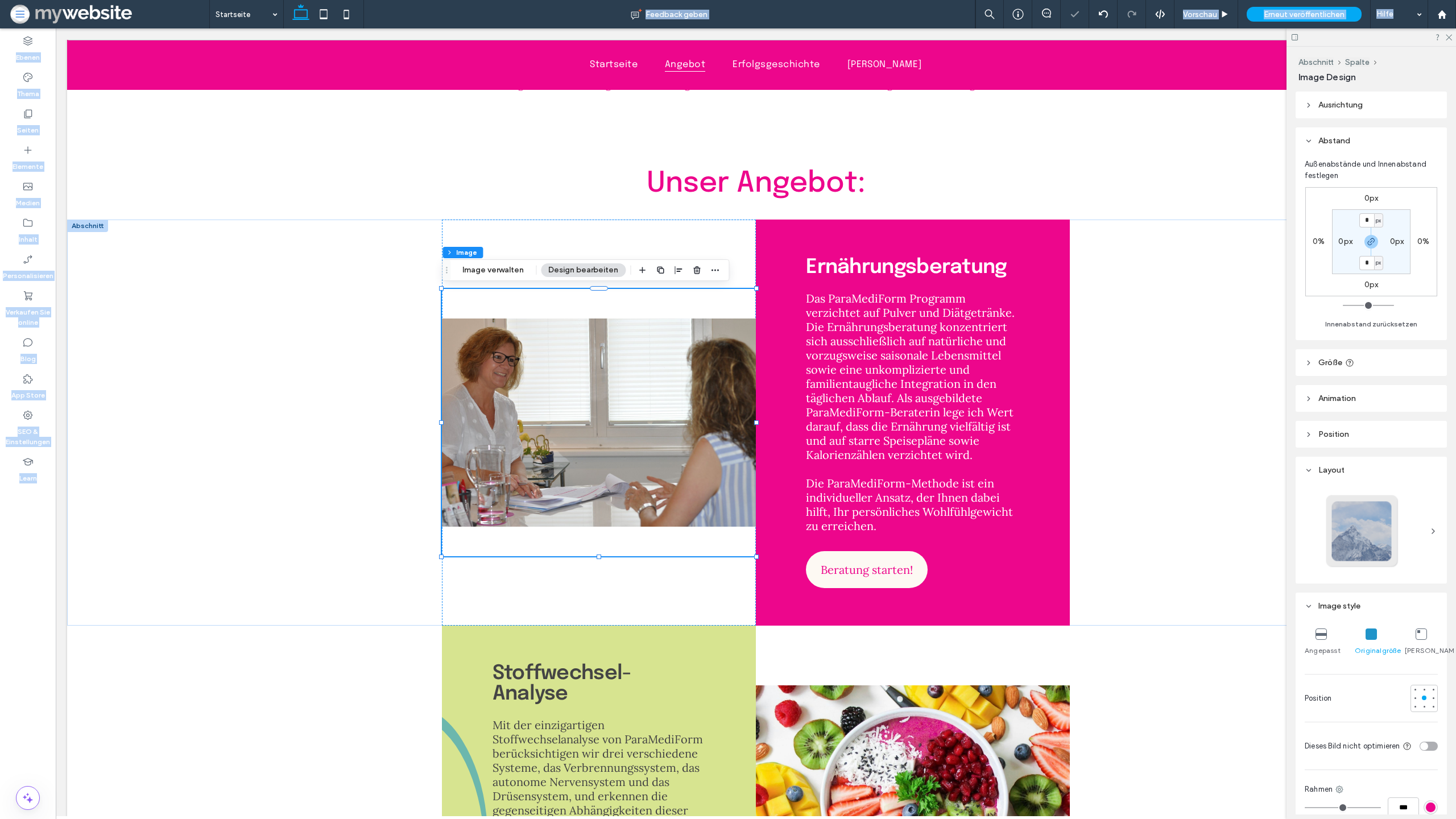
drag, startPoint x: 320, startPoint y: 11, endPoint x: 320, endPoint y: 756, distance: 745.0
click at [320, 11] on icon at bounding box center [323, 14] width 23 height 23
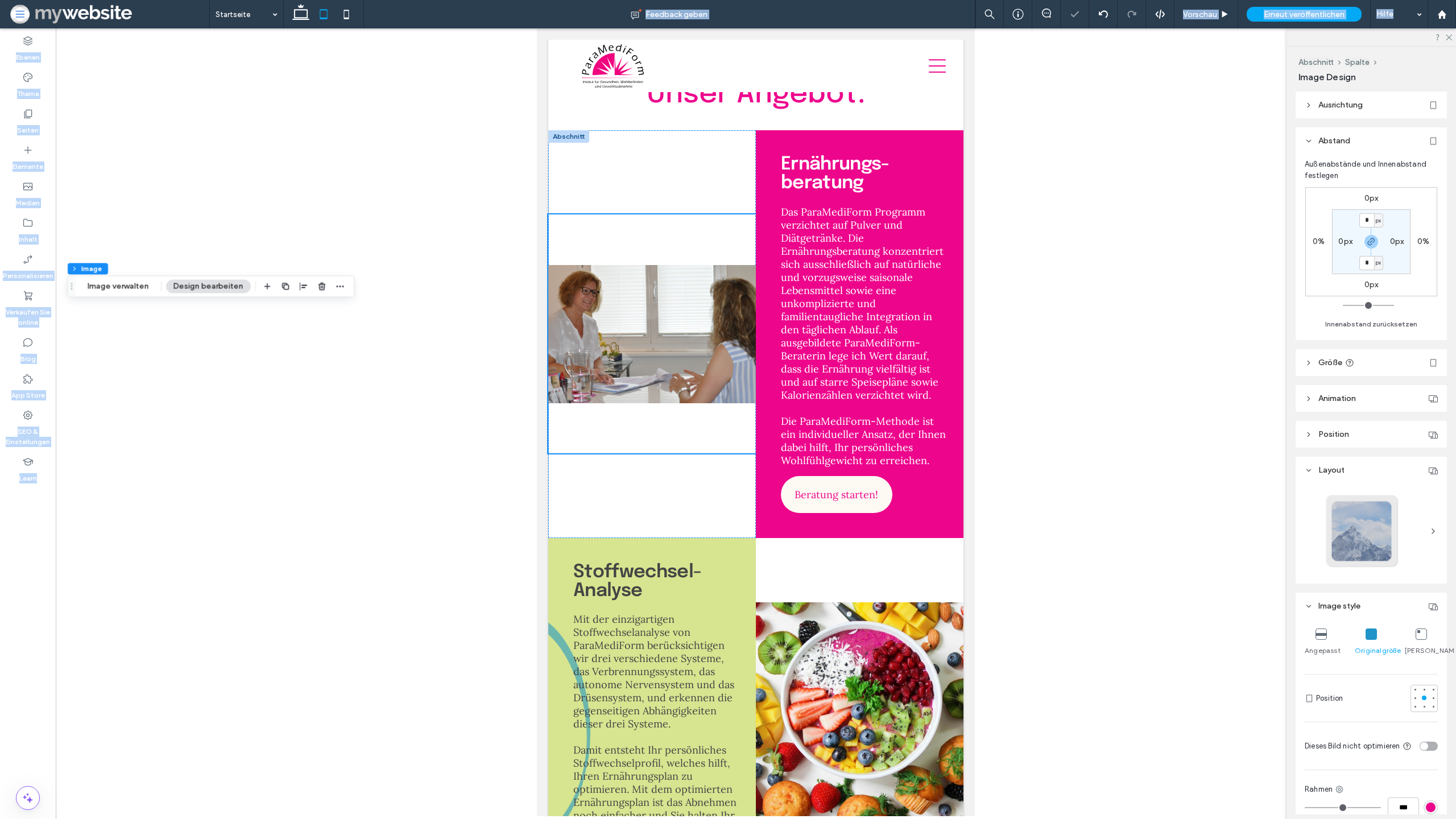
type input "***"
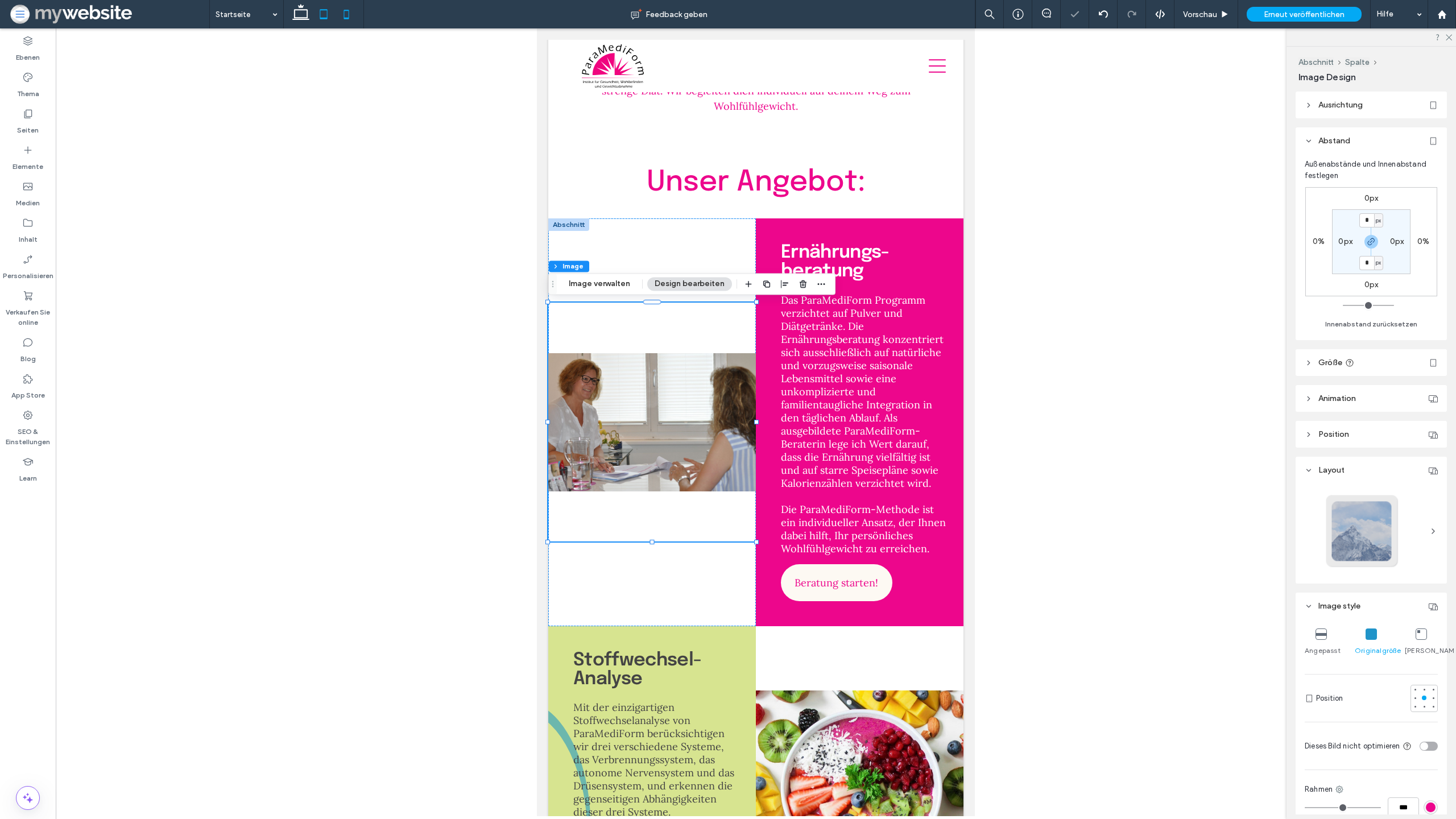
click at [348, 18] on use at bounding box center [346, 14] width 5 height 9
type input "***"
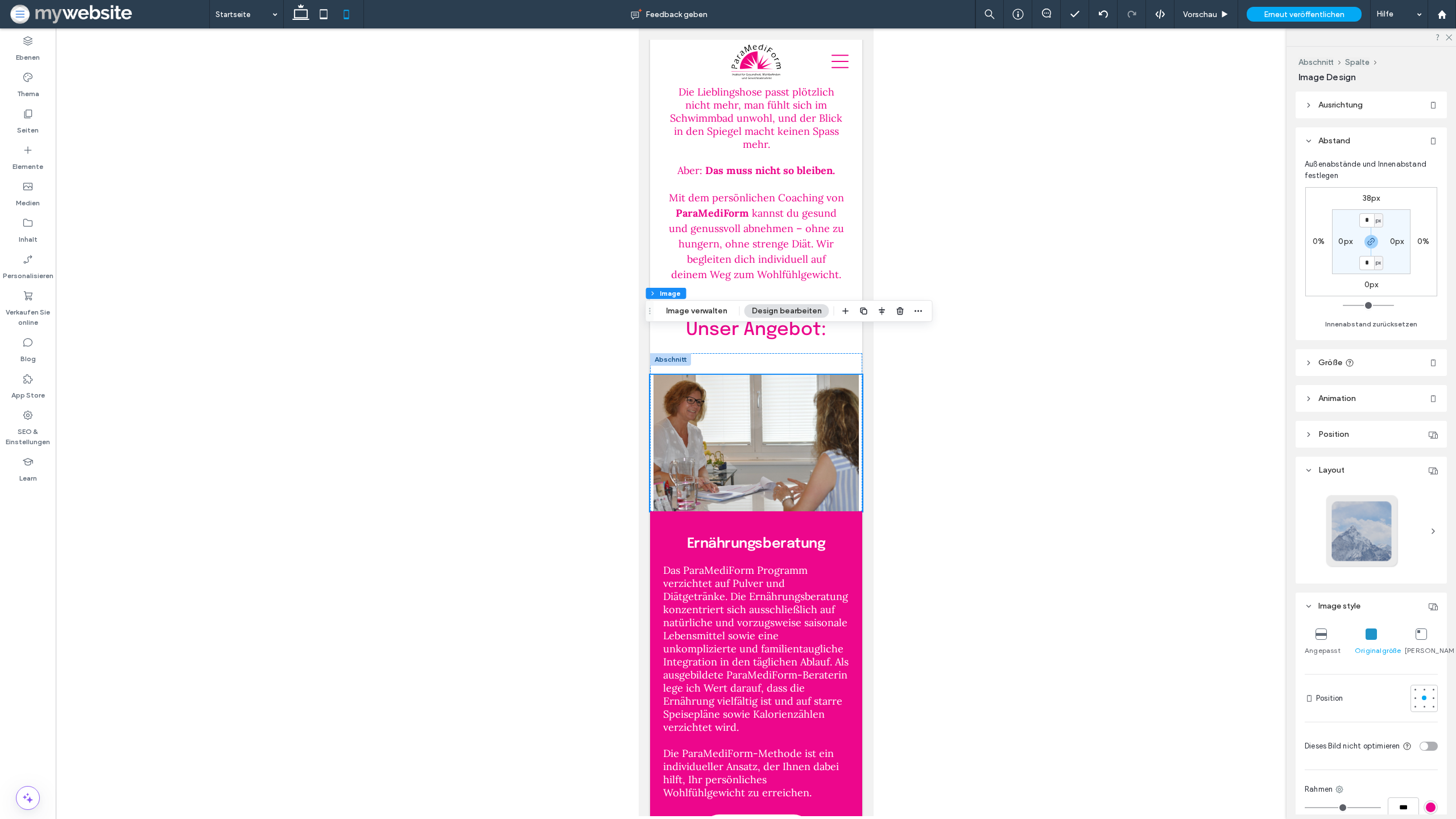
scroll to position [778, 0]
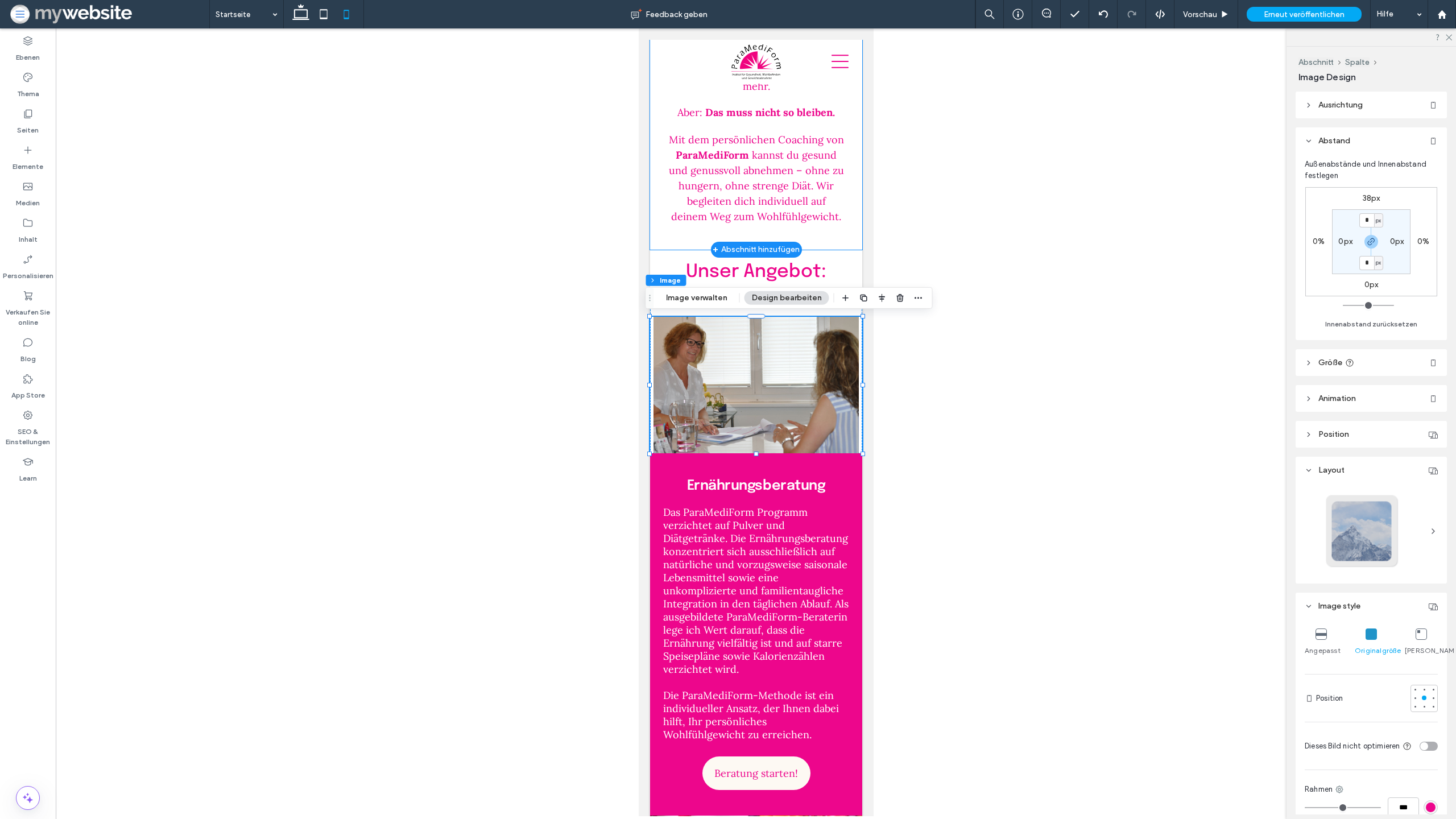
click at [817, 247] on div "Kennst du das auch? Stress, eine Schwangerschaft oder die Wechseljahre – manchm…" at bounding box center [756, 60] width 213 height 379
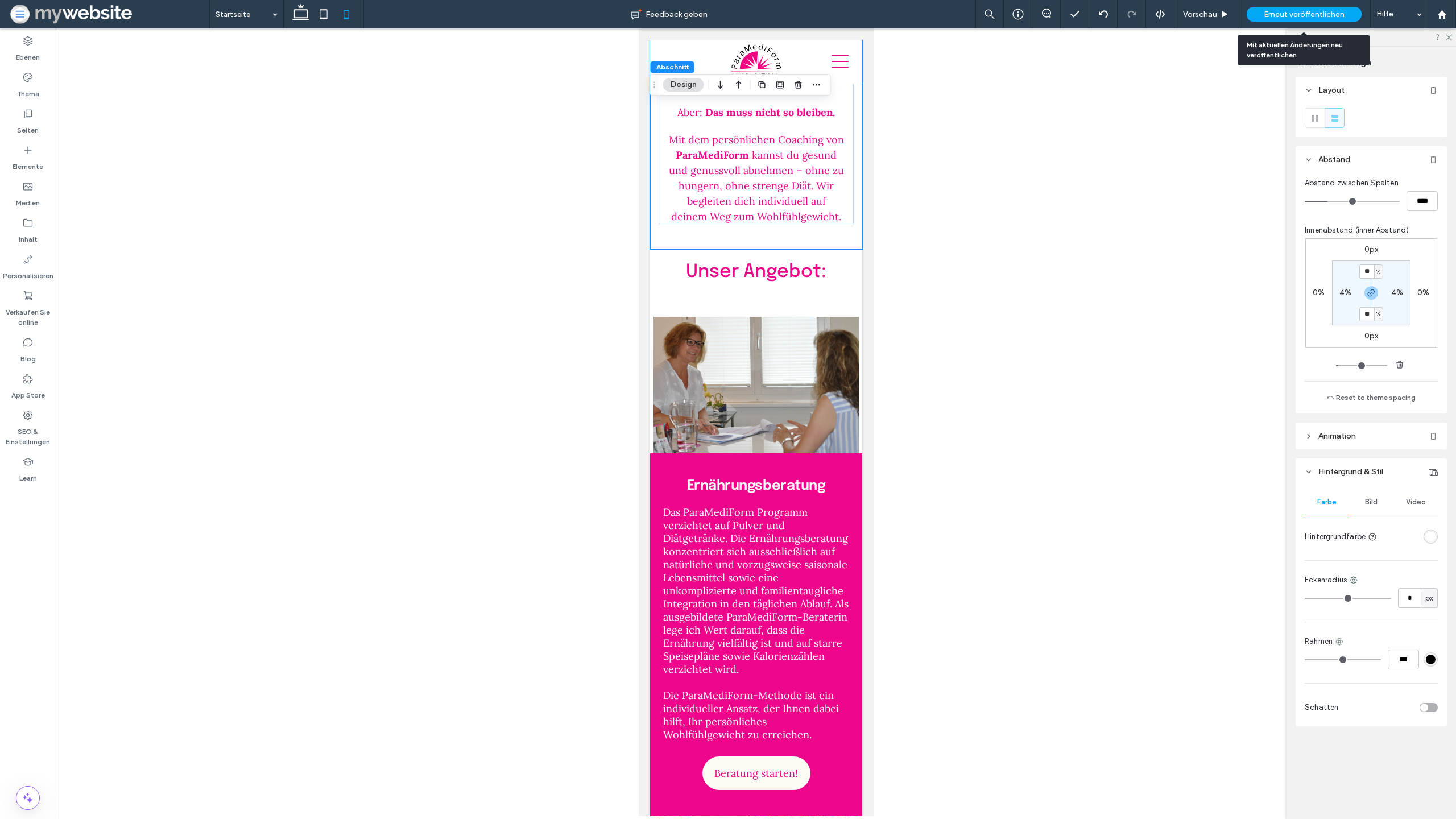
click at [1291, 22] on div "Erneut veröffentlichen" at bounding box center [1305, 14] width 115 height 29
click at [1288, 16] on span "Erneut veröffentlichen" at bounding box center [1304, 14] width 80 height 10
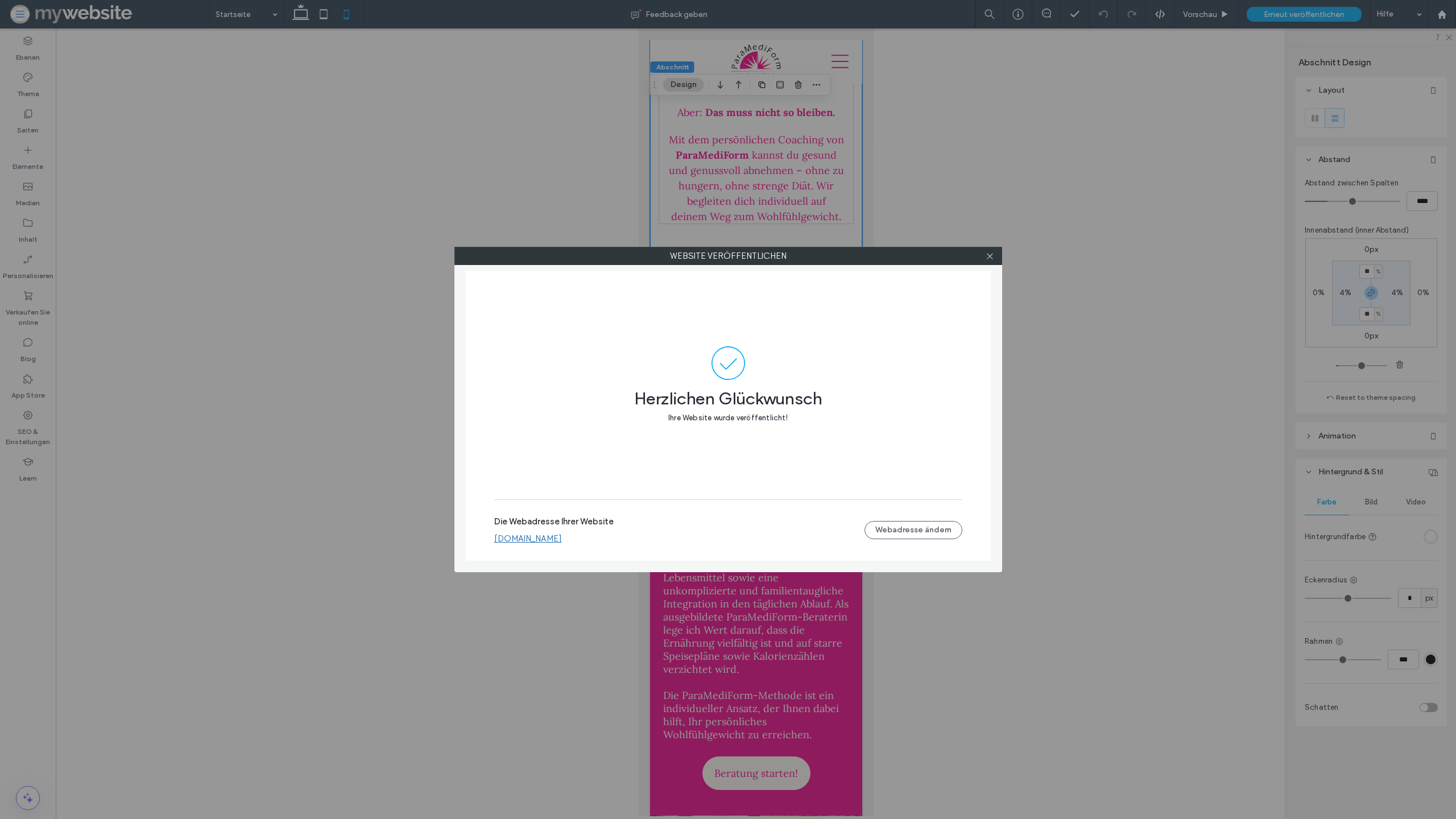
click at [562, 542] on link "paramediform-landing.multiscreensite.com" at bounding box center [528, 539] width 68 height 10
click at [990, 255] on icon at bounding box center [990, 256] width 9 height 9
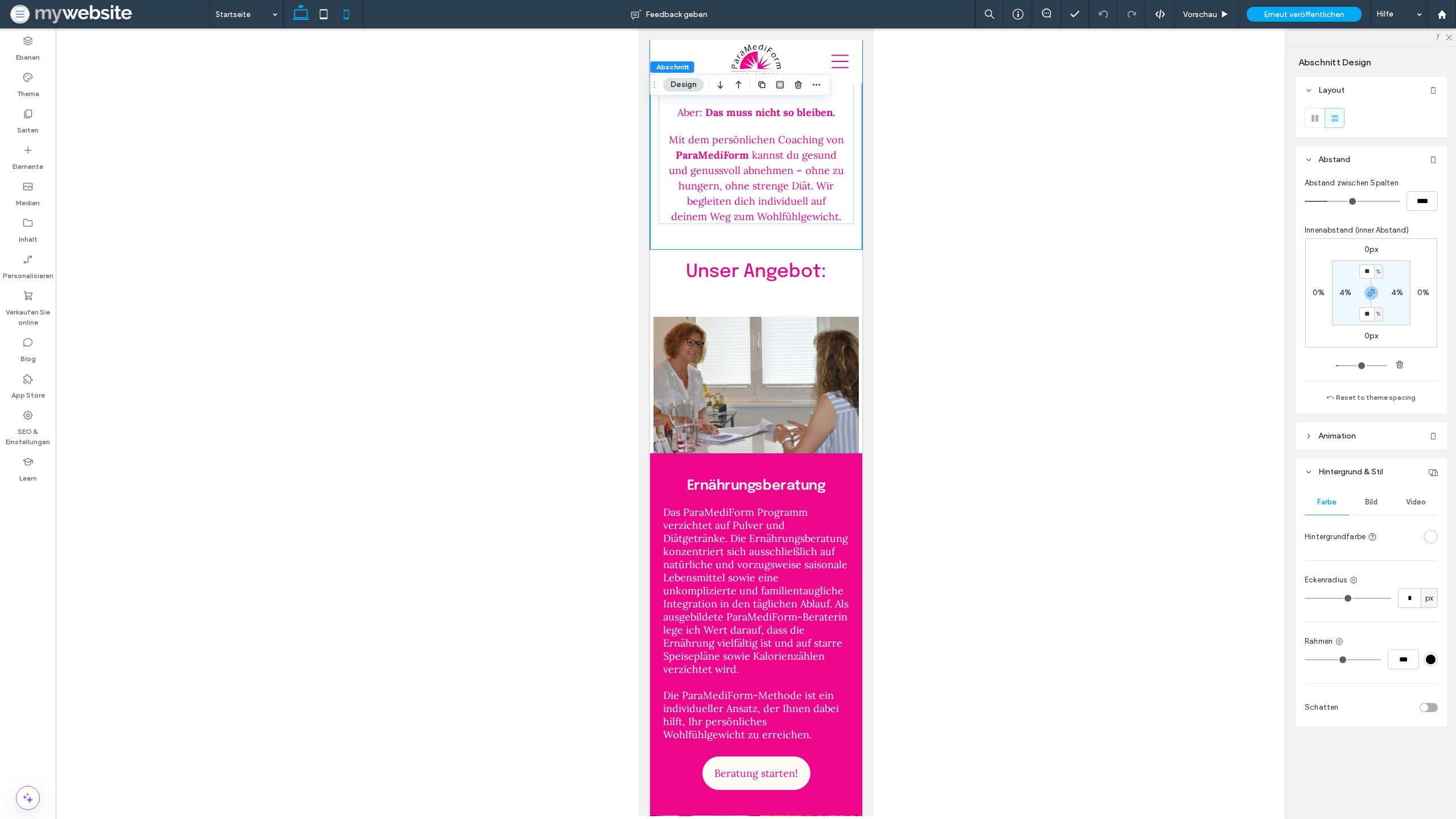
click at [294, 18] on icon at bounding box center [300, 14] width 23 height 23
type input "*"
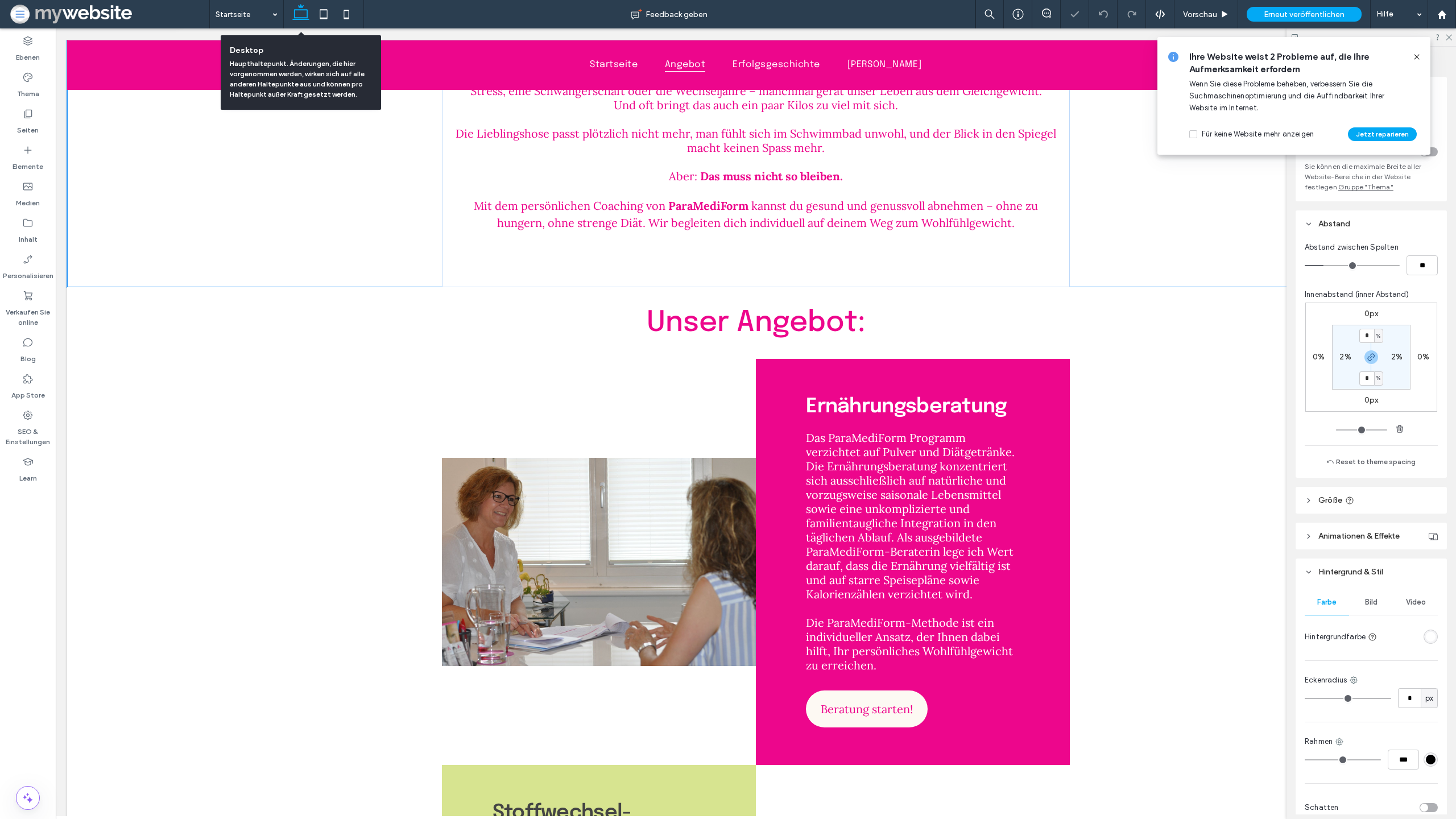
scroll to position [917, 0]
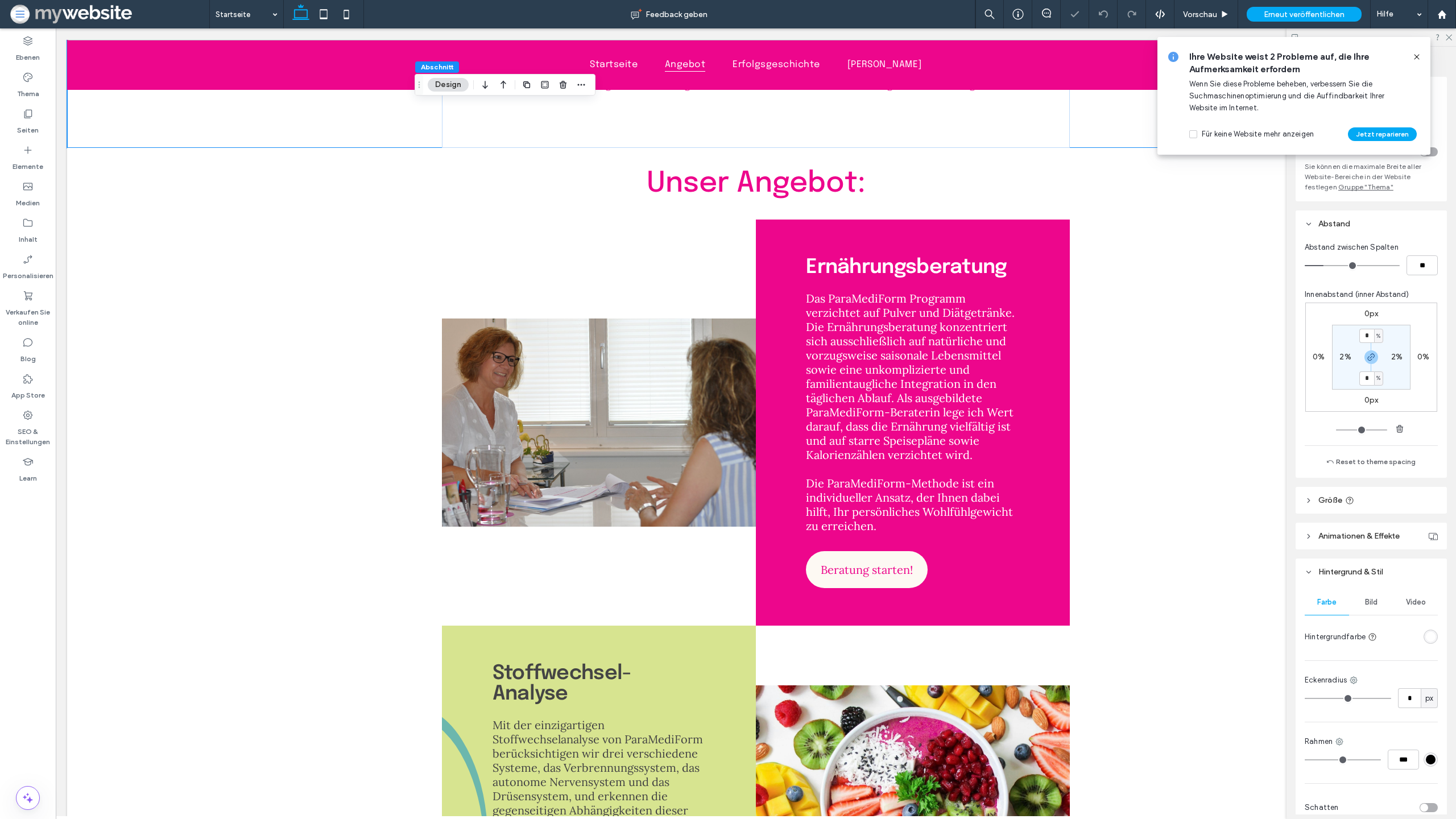
click at [1416, 56] on use at bounding box center [1416, 56] width 5 height 5
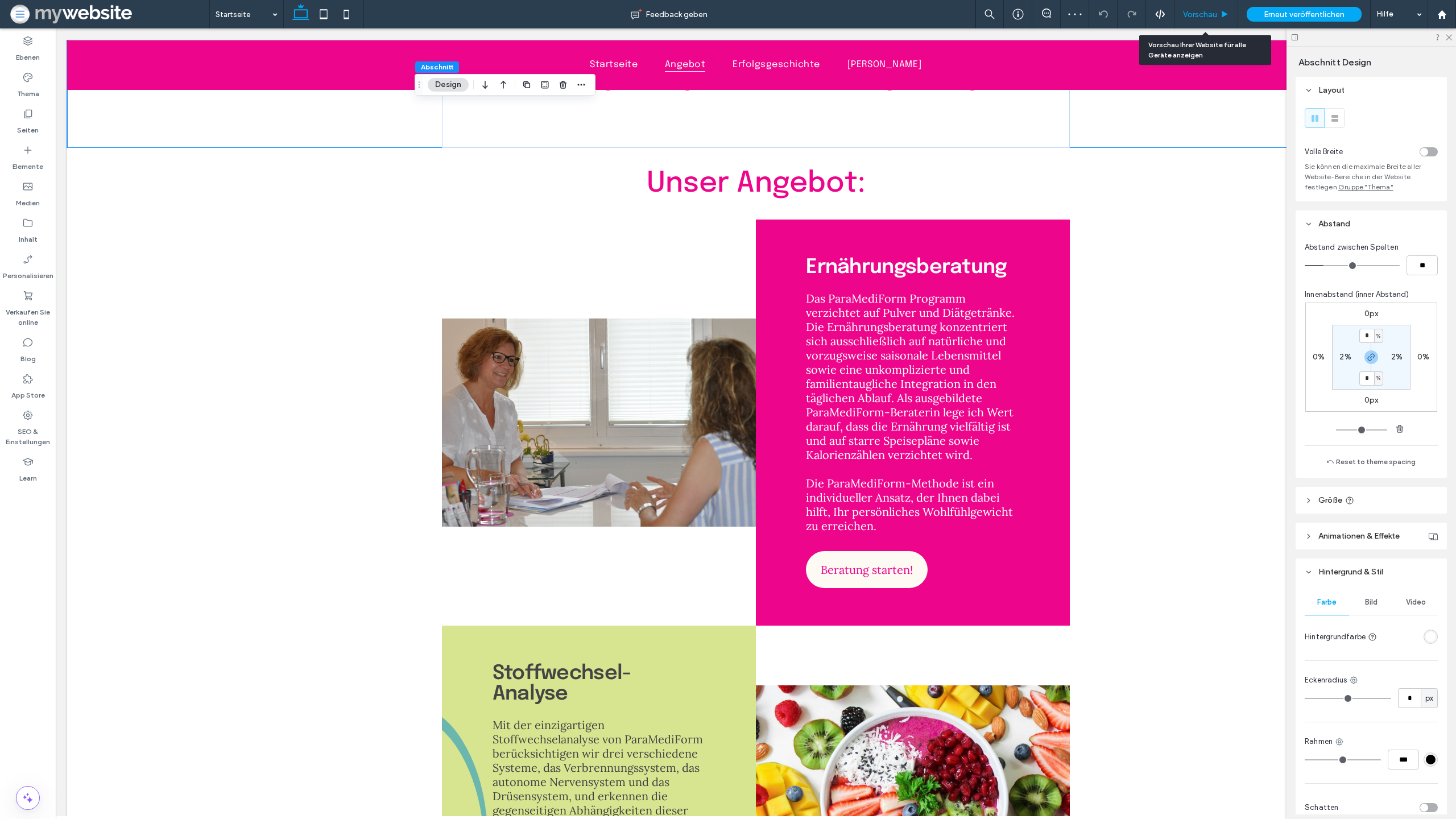
click at [1207, 15] on span "Vorschau" at bounding box center [1200, 14] width 34 height 10
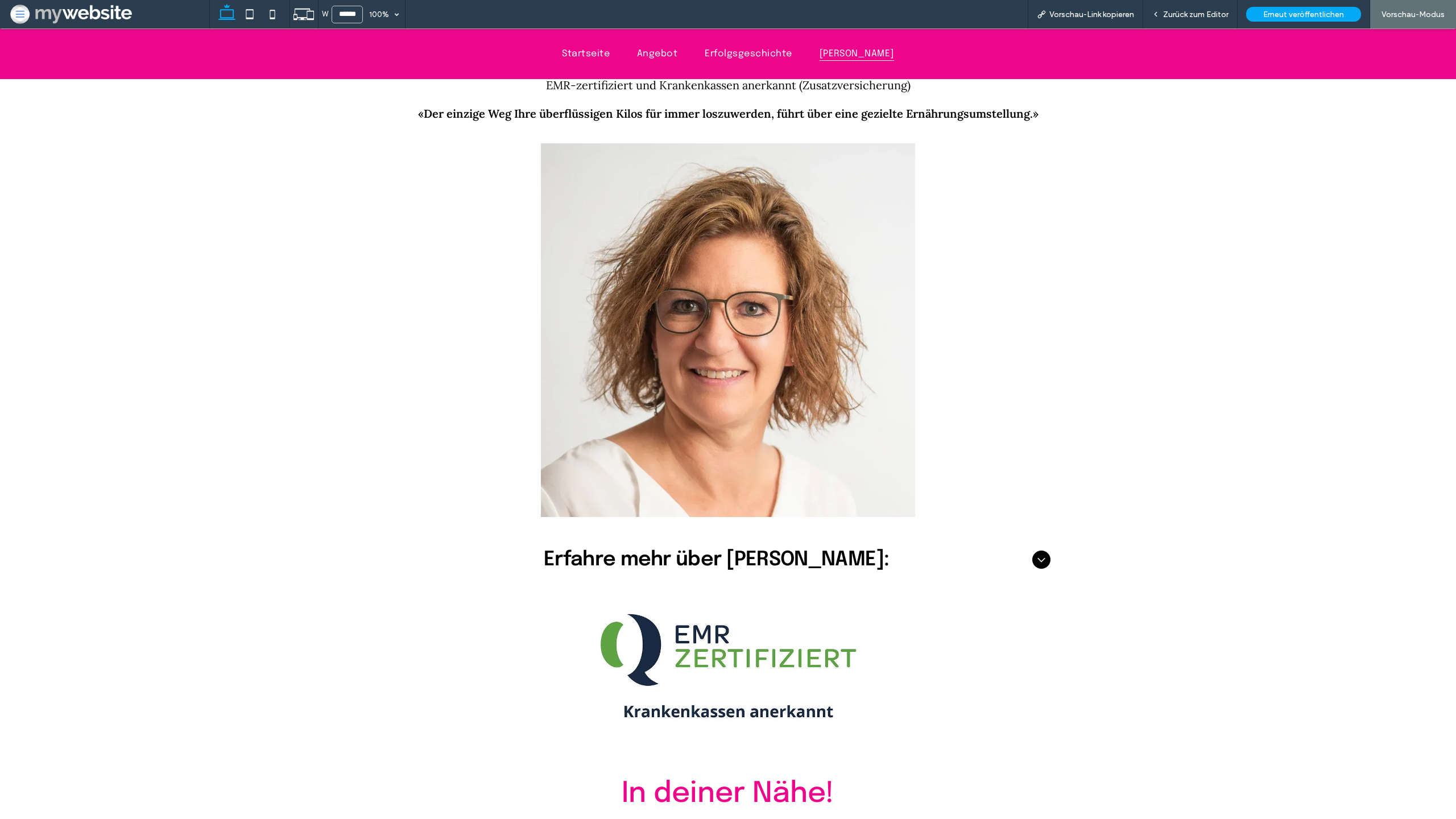
scroll to position [3709, 0]
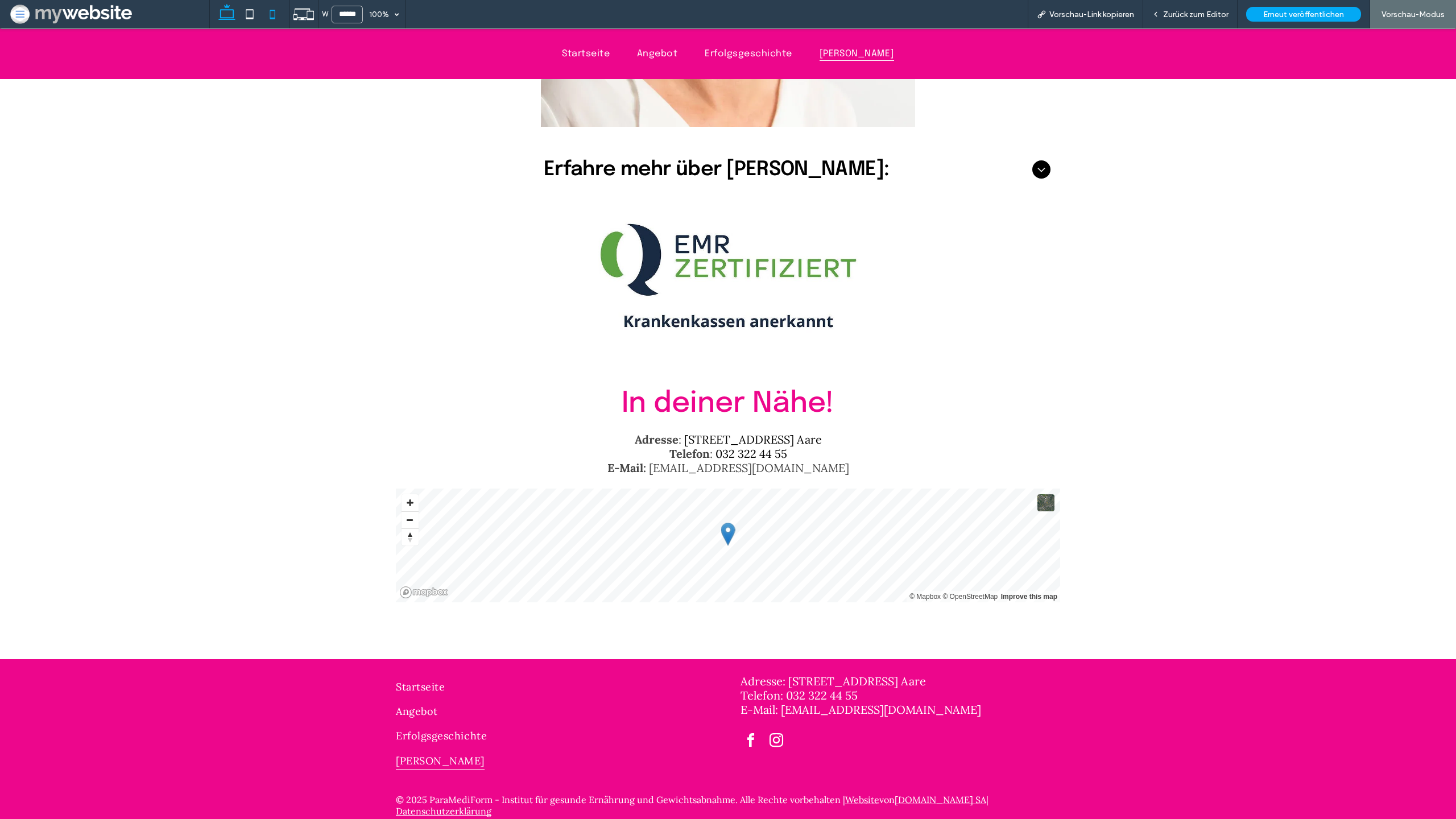
click at [270, 15] on icon at bounding box center [272, 14] width 23 height 23
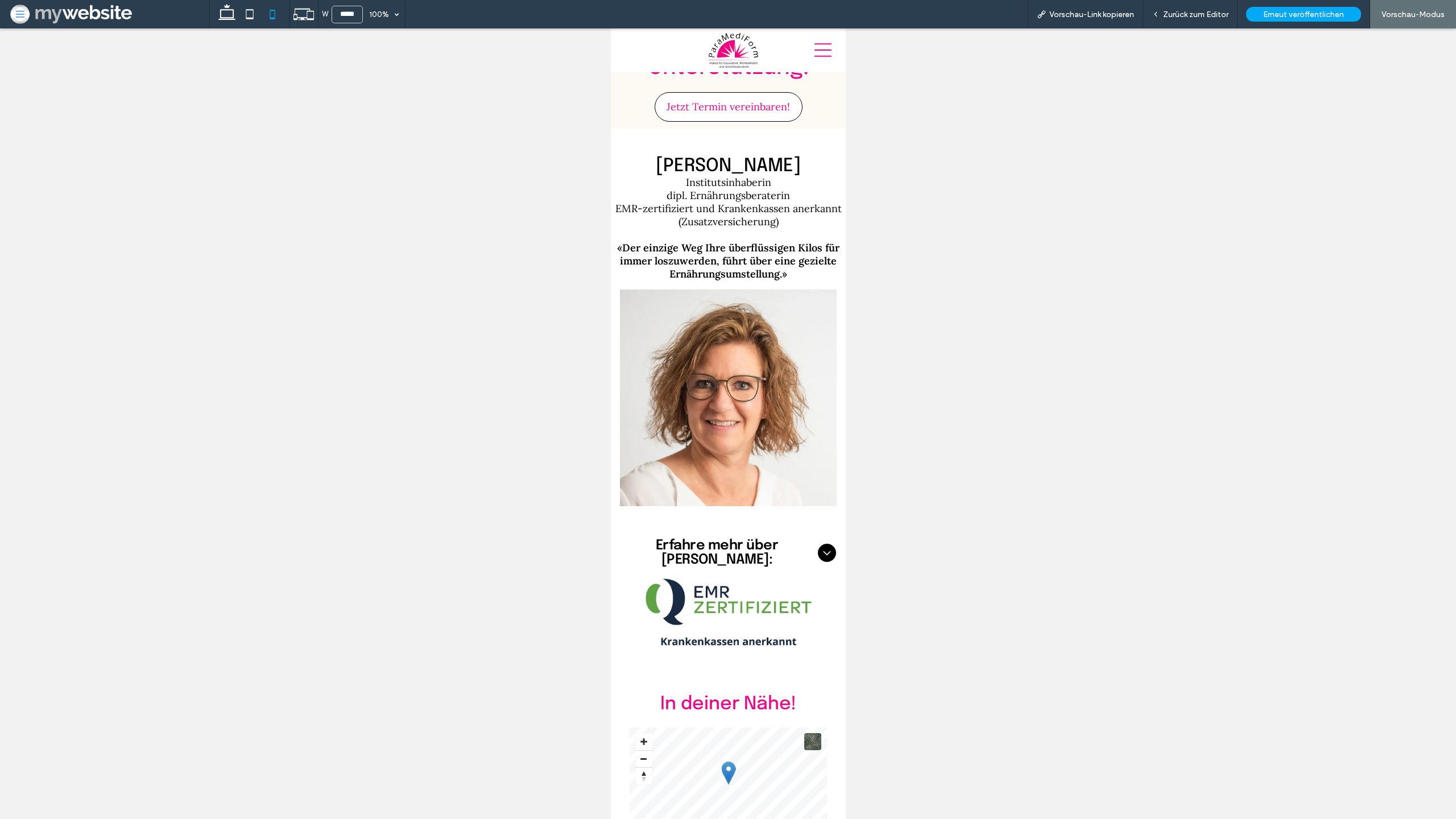
scroll to position [4037, 0]
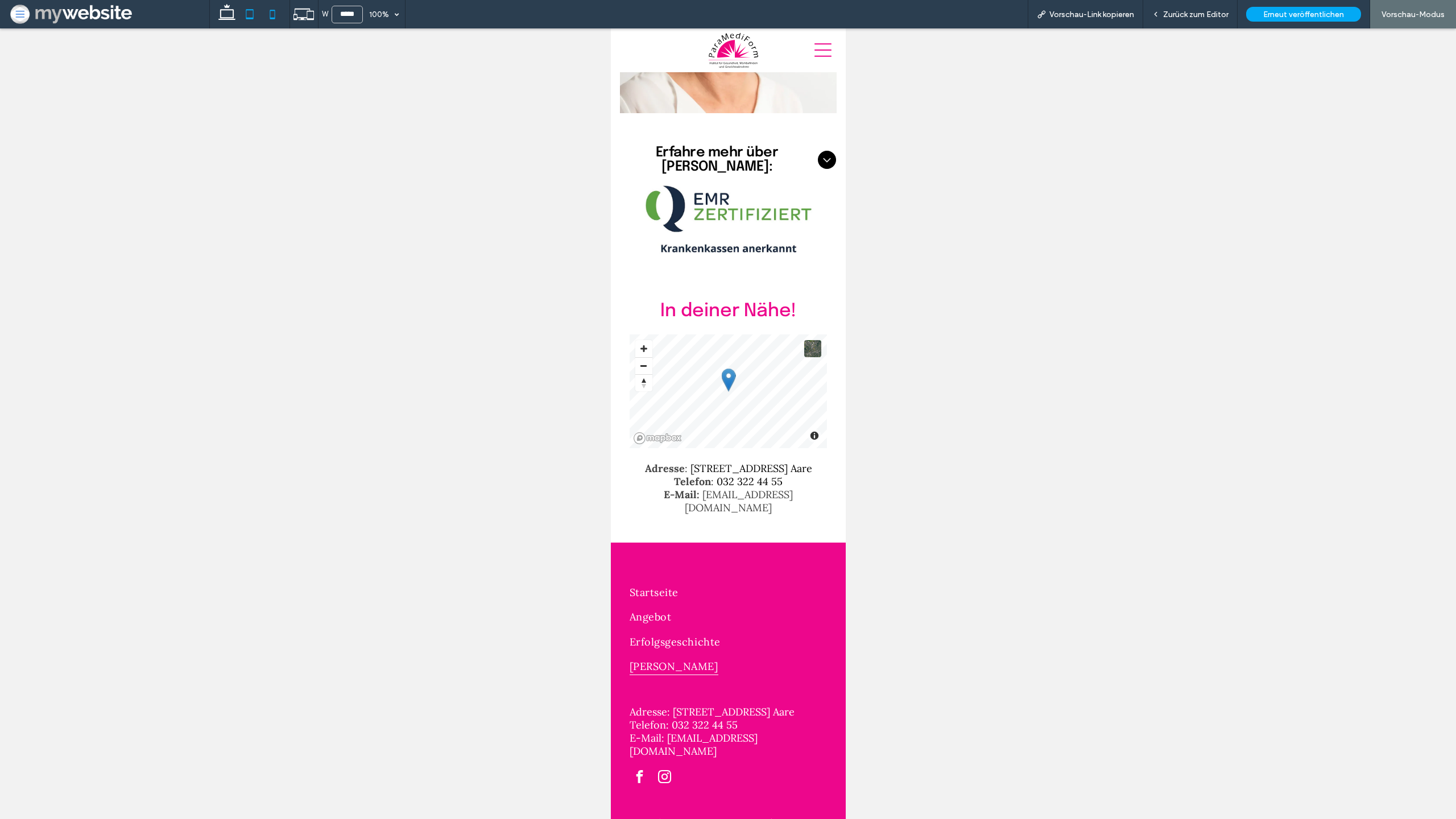
click at [252, 18] on use at bounding box center [249, 13] width 7 height 10
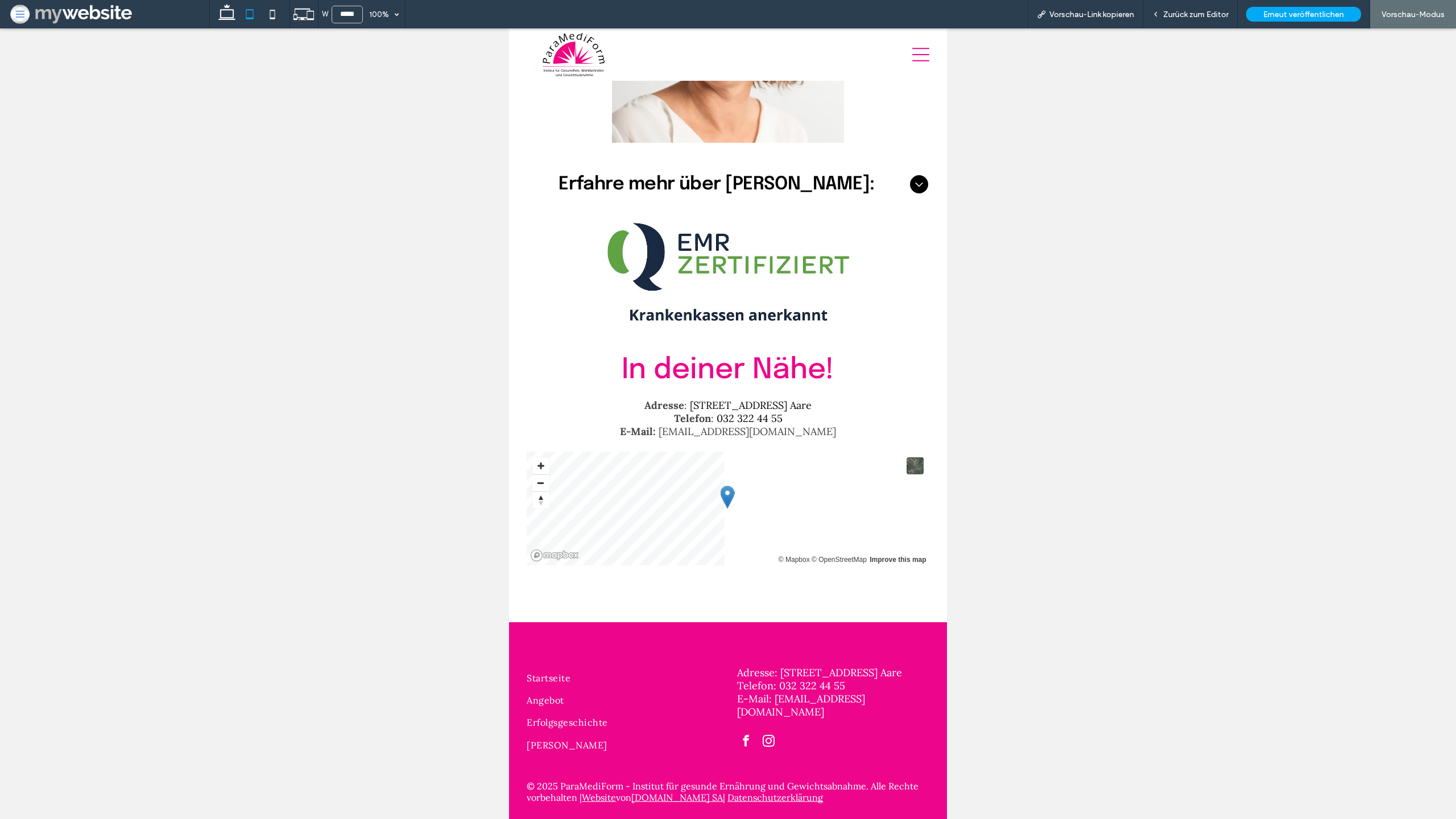
type input "*****"
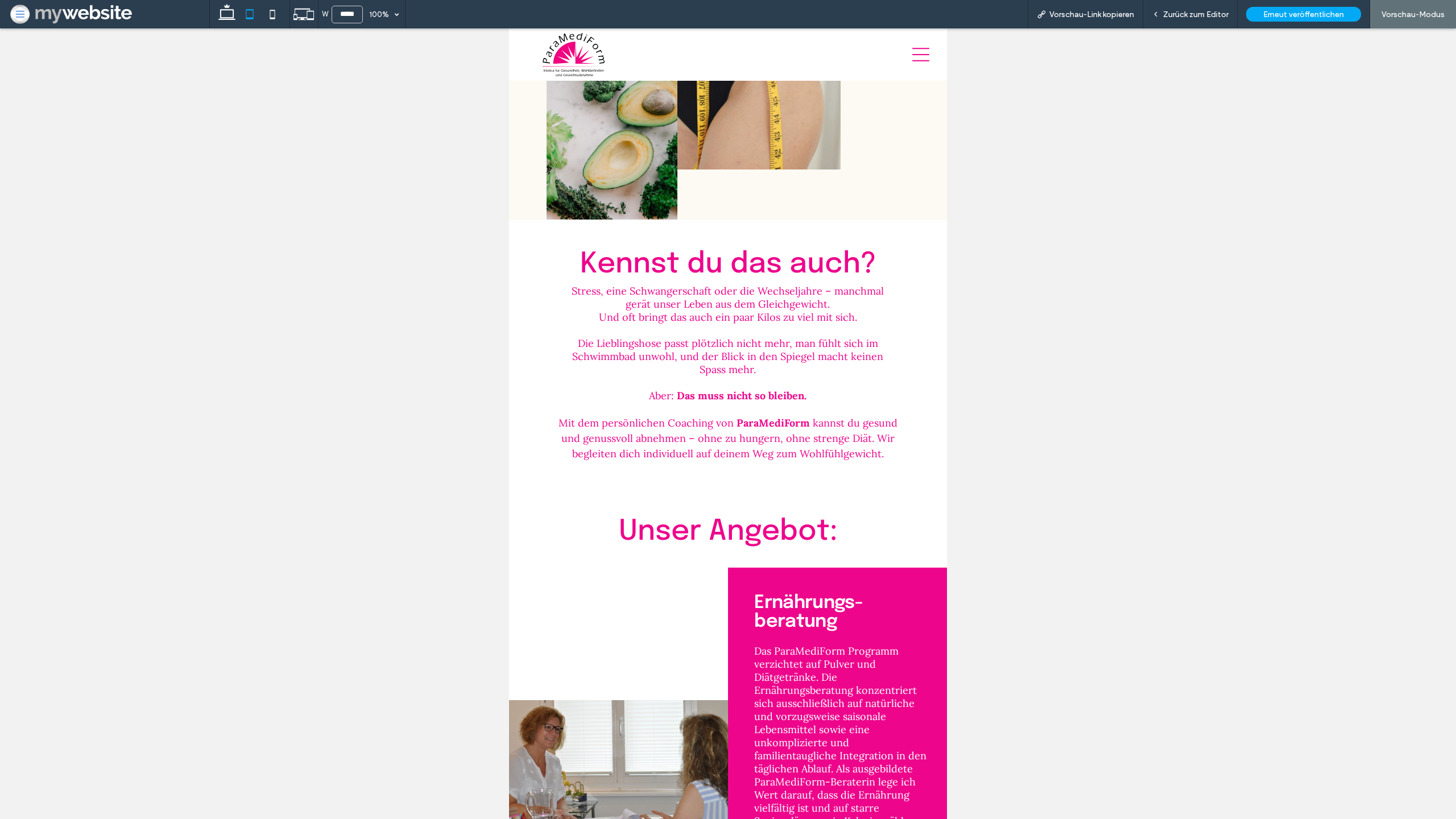
scroll to position [0, 0]
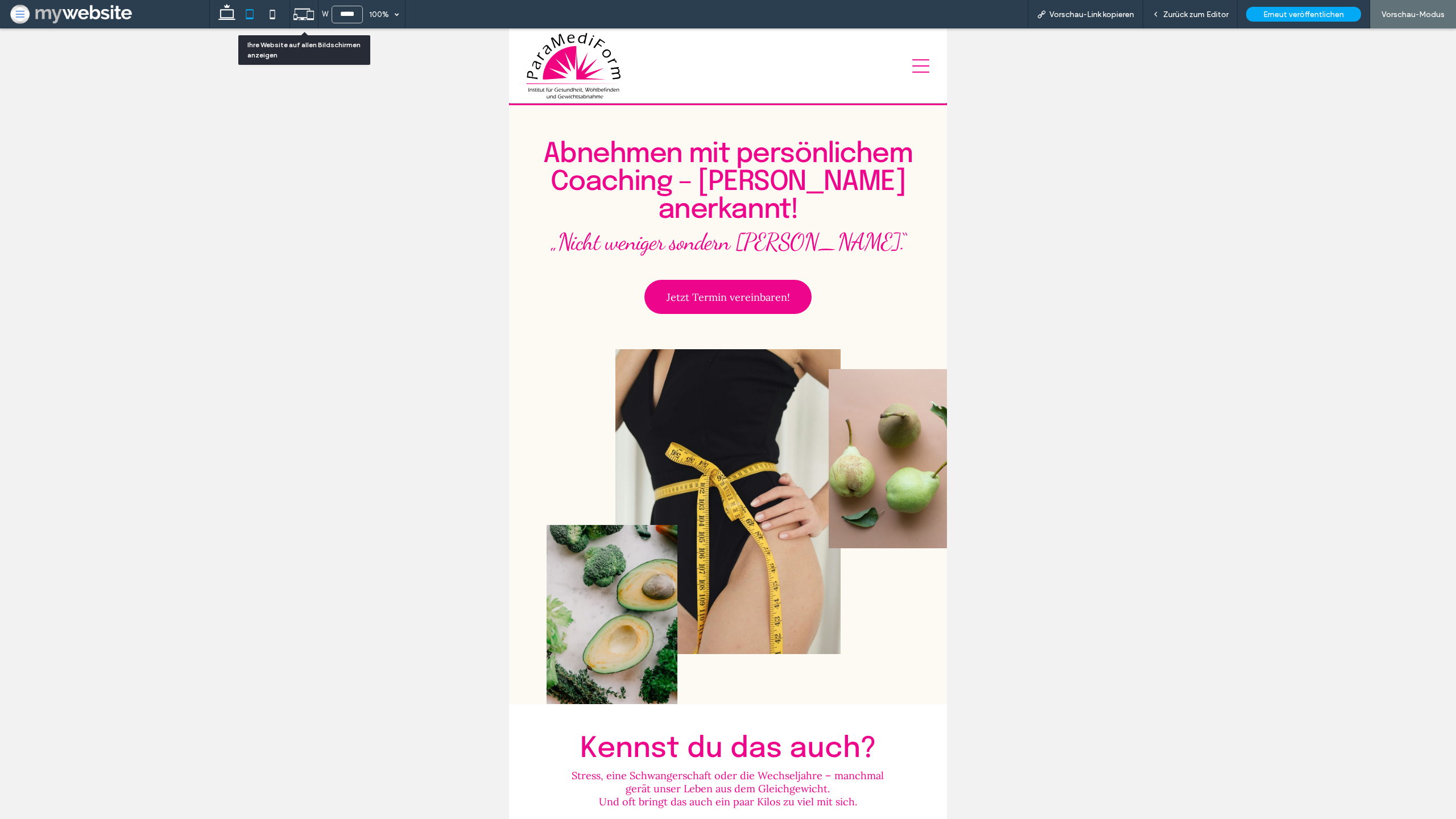
drag, startPoint x: 312, startPoint y: 11, endPoint x: 312, endPoint y: 755, distance: 744.0
click at [312, 11] on use at bounding box center [304, 14] width 21 height 11
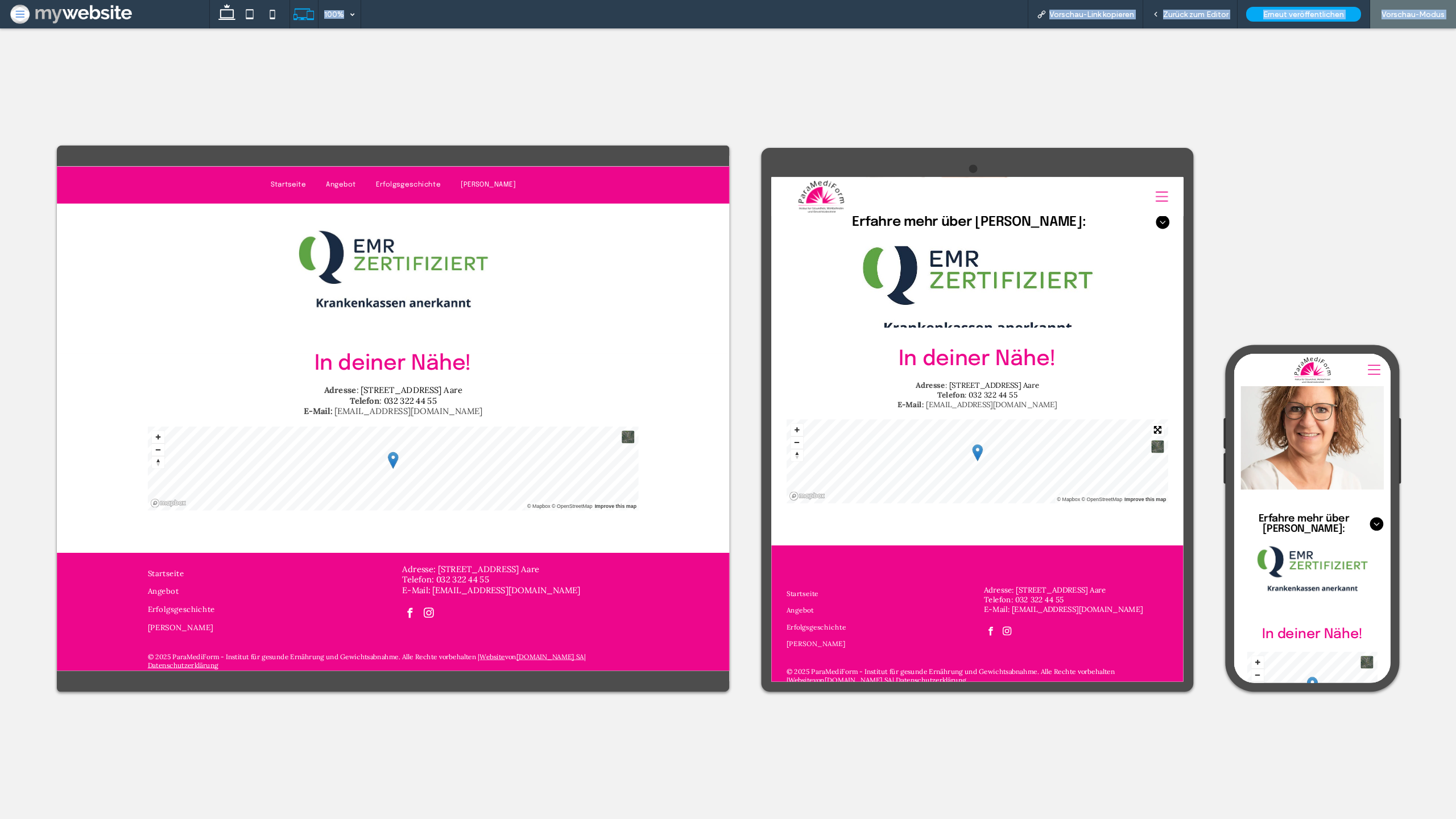
scroll to position [3475, 0]
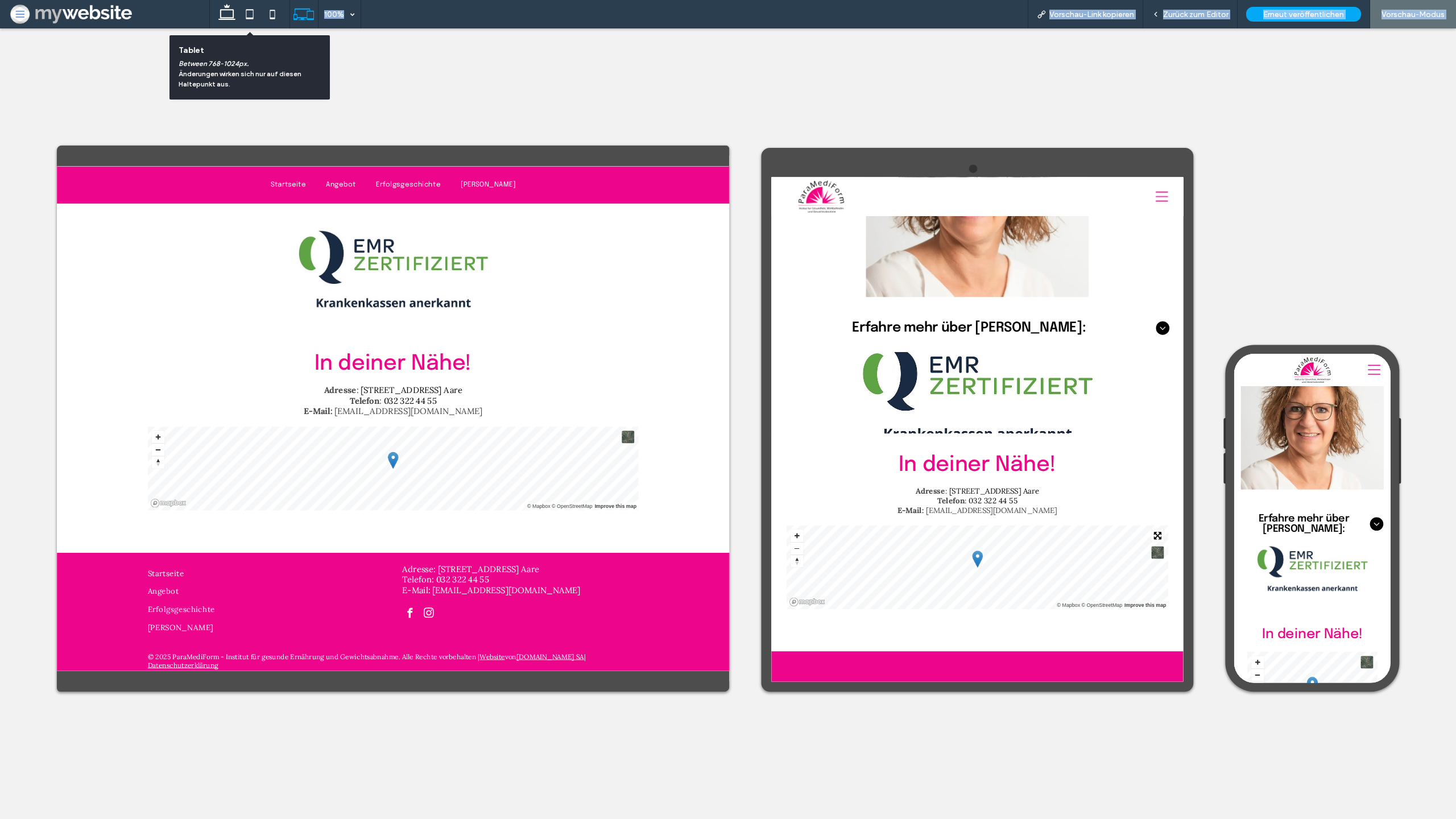
click at [246, 9] on icon at bounding box center [249, 14] width 23 height 23
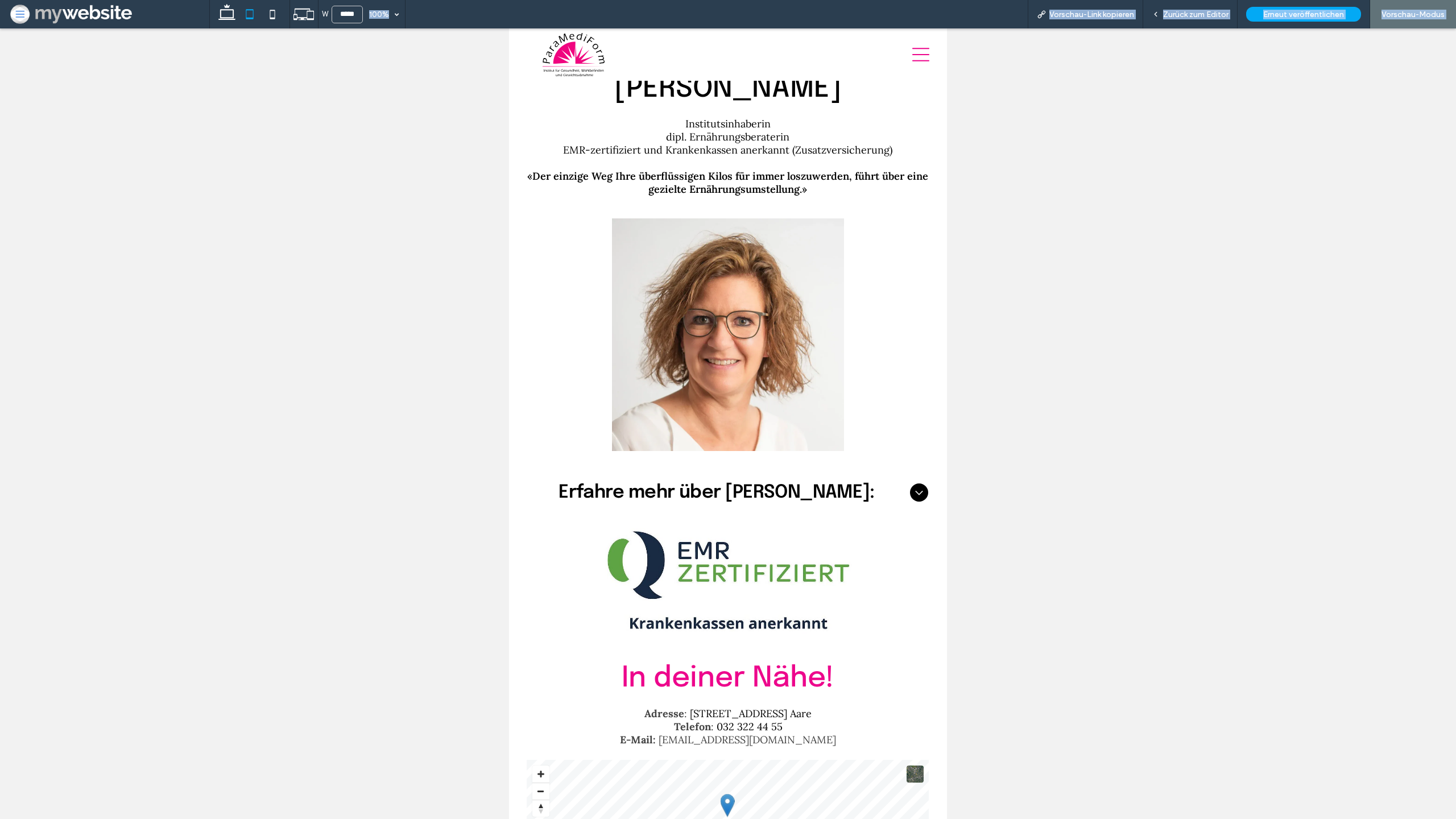
scroll to position [3304, 0]
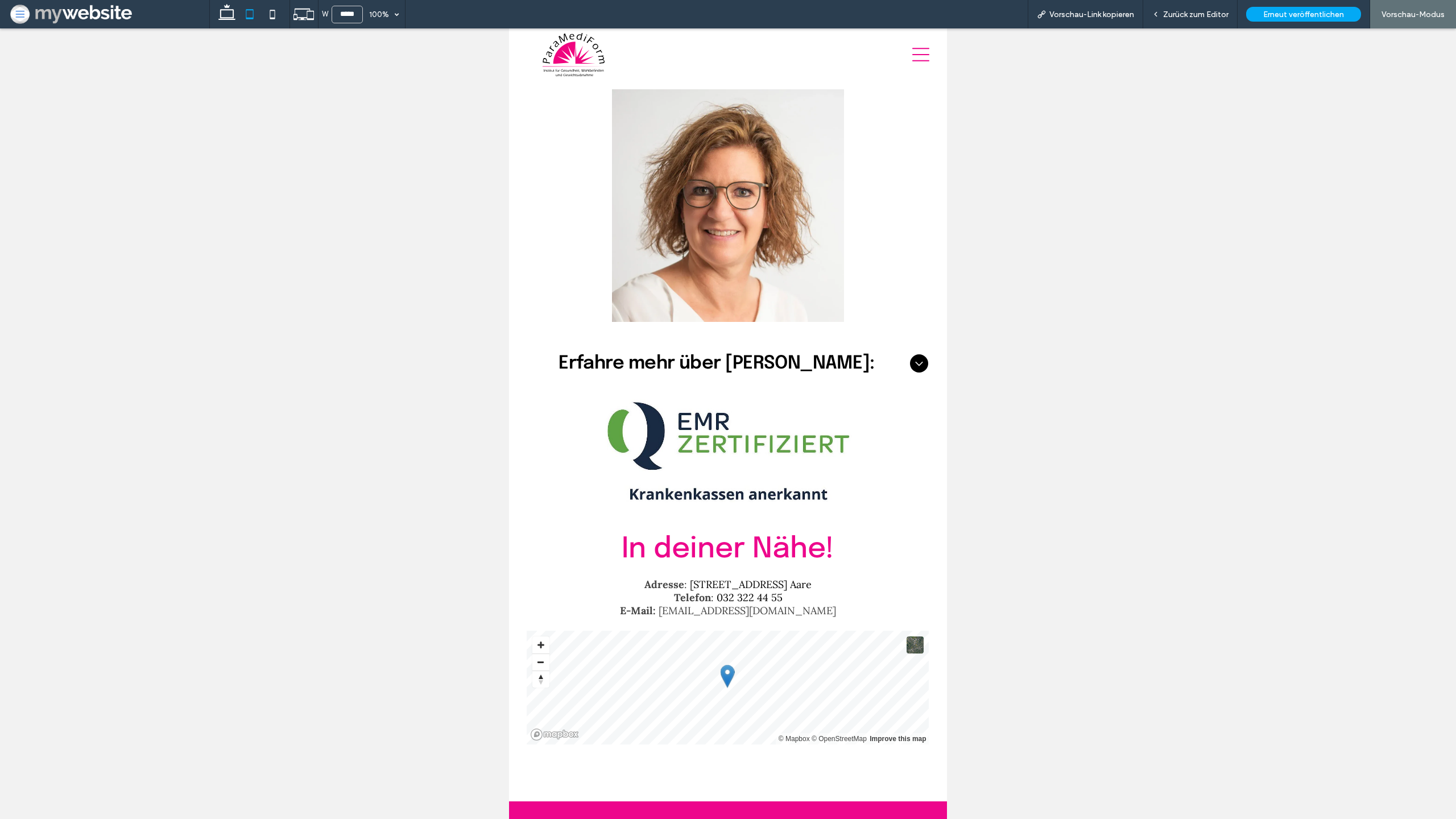
click at [1146, 132] on div at bounding box center [728, 424] width 1456 height 790
click at [1187, 15] on span "Zurück zum Editor" at bounding box center [1195, 14] width 66 height 10
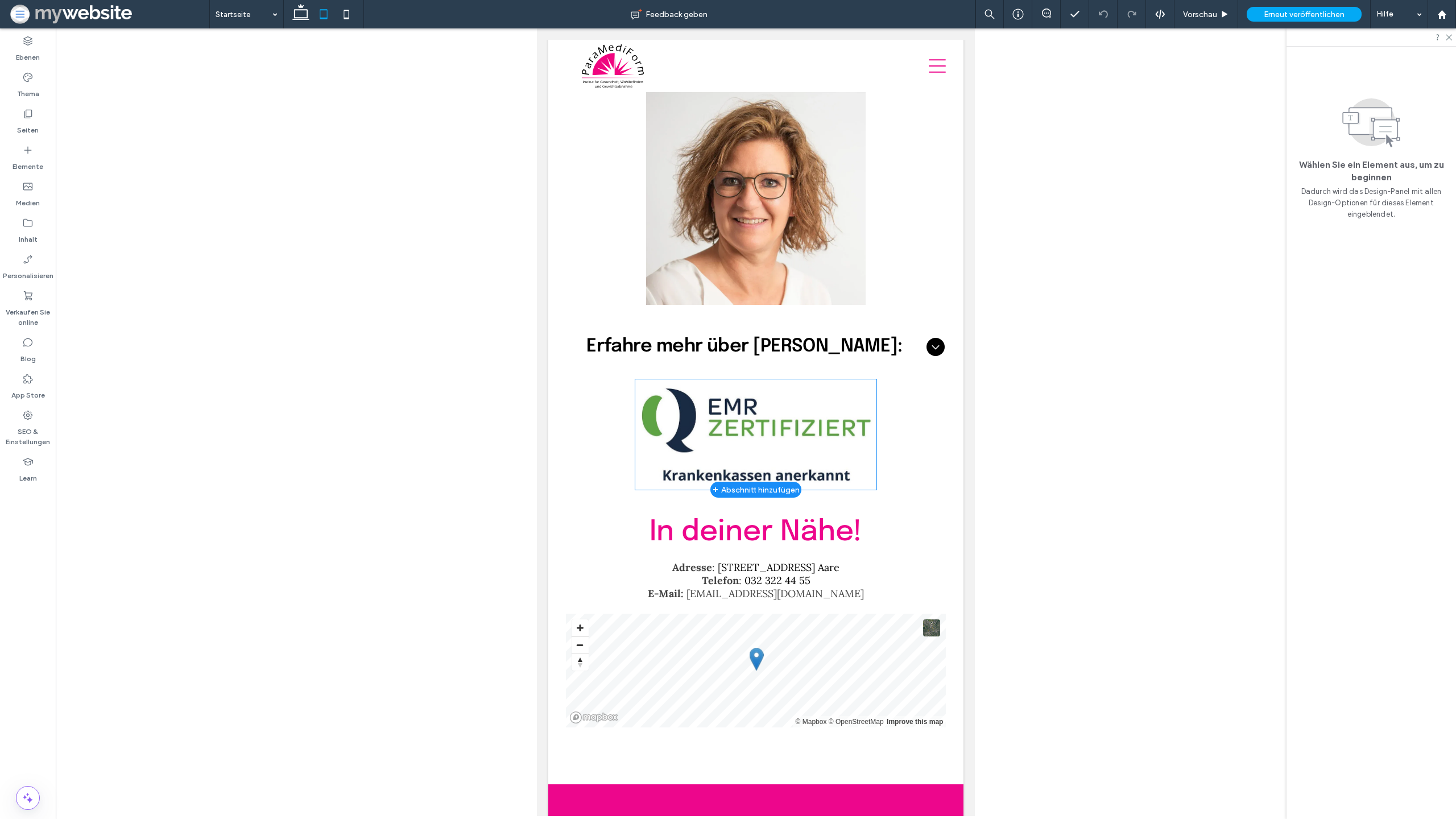
click at [772, 444] on img at bounding box center [756, 435] width 241 height 111
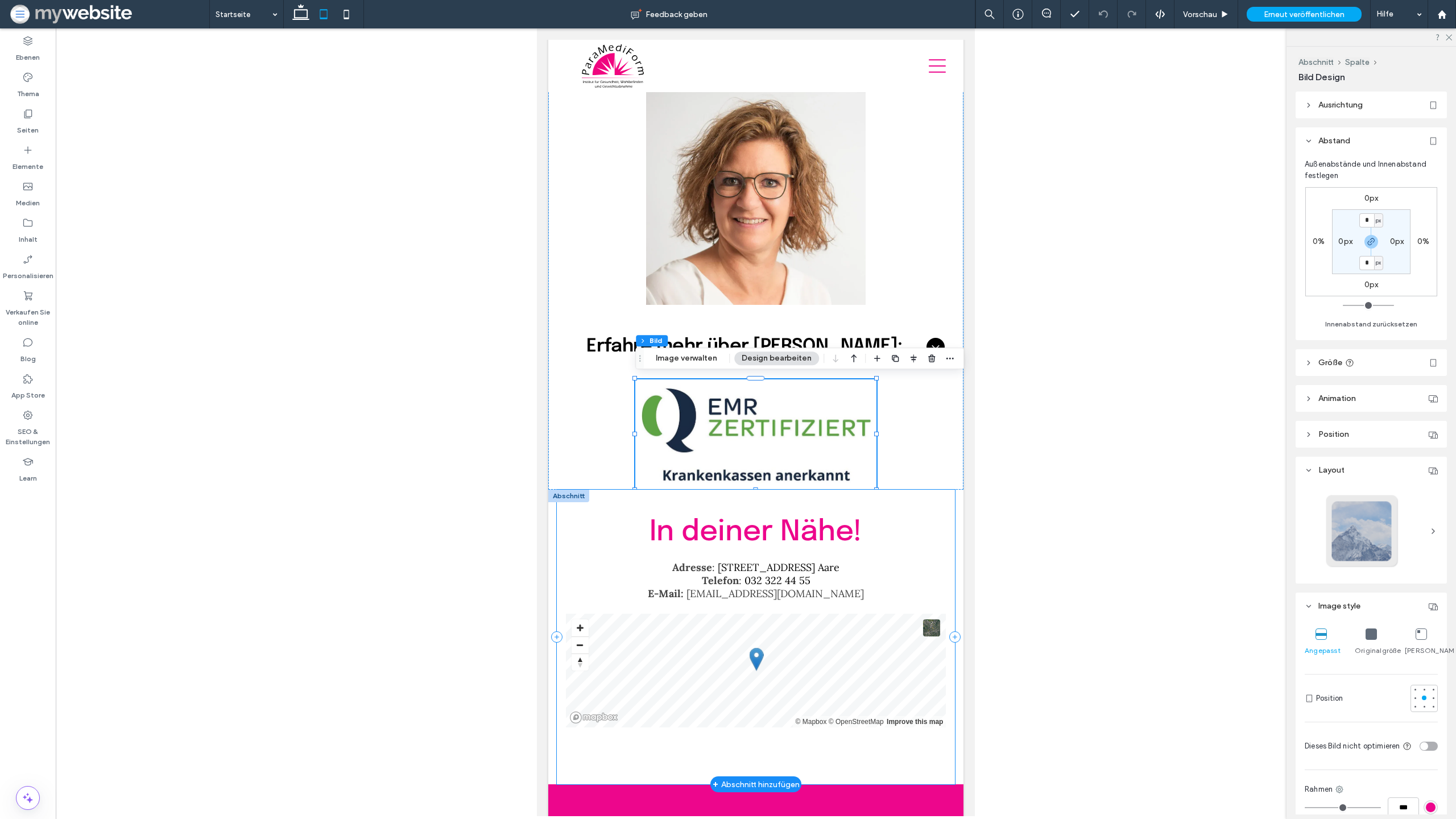
click at [627, 502] on div "In deiner Nähe! Adresse : Spittelgasse 1, 3294 Büren a. Aare Telefon : 032 322 …" at bounding box center [756, 637] width 398 height 294
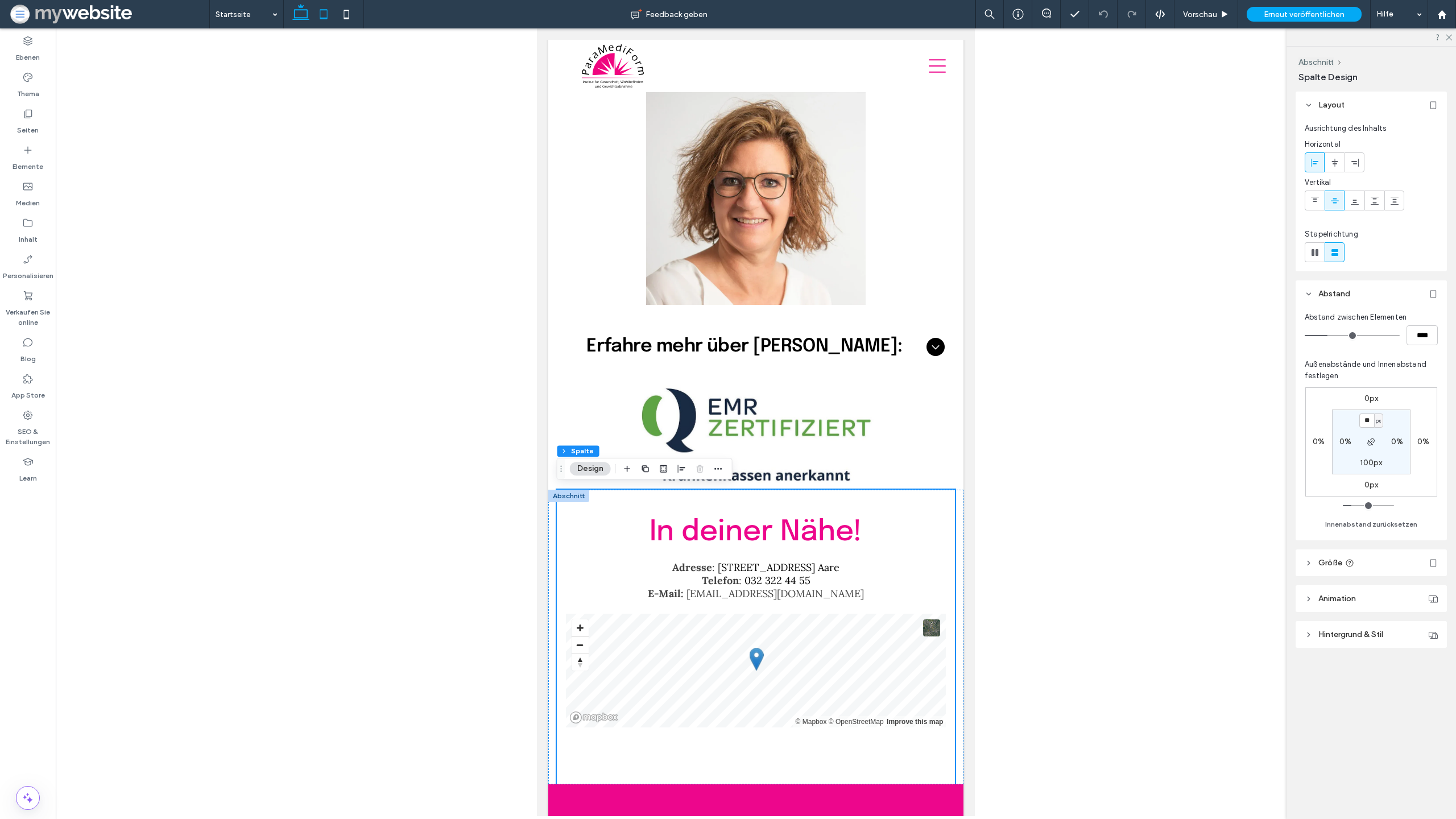
click at [301, 16] on icon at bounding box center [300, 14] width 23 height 23
type input "*"
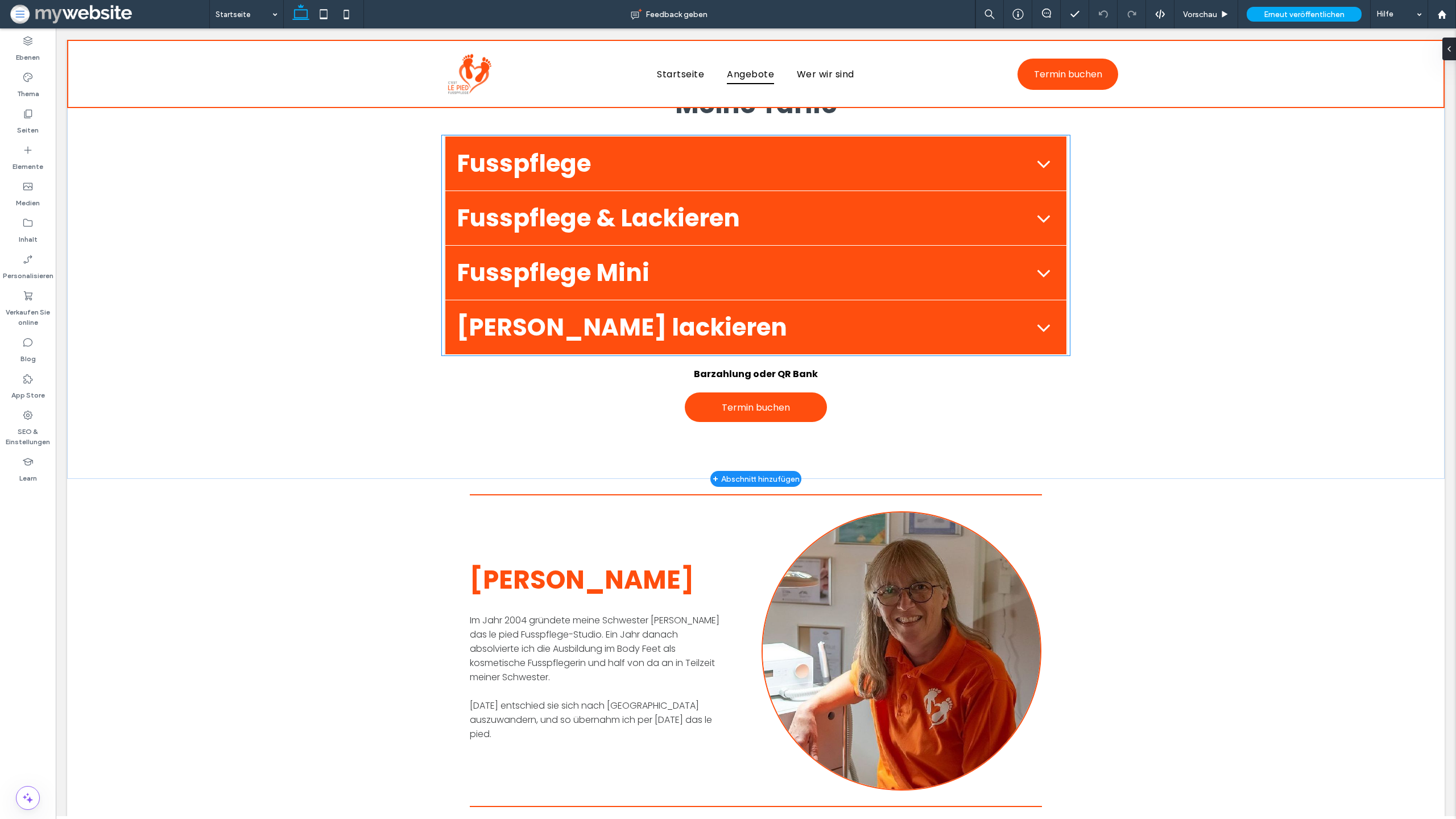
scroll to position [761, 0]
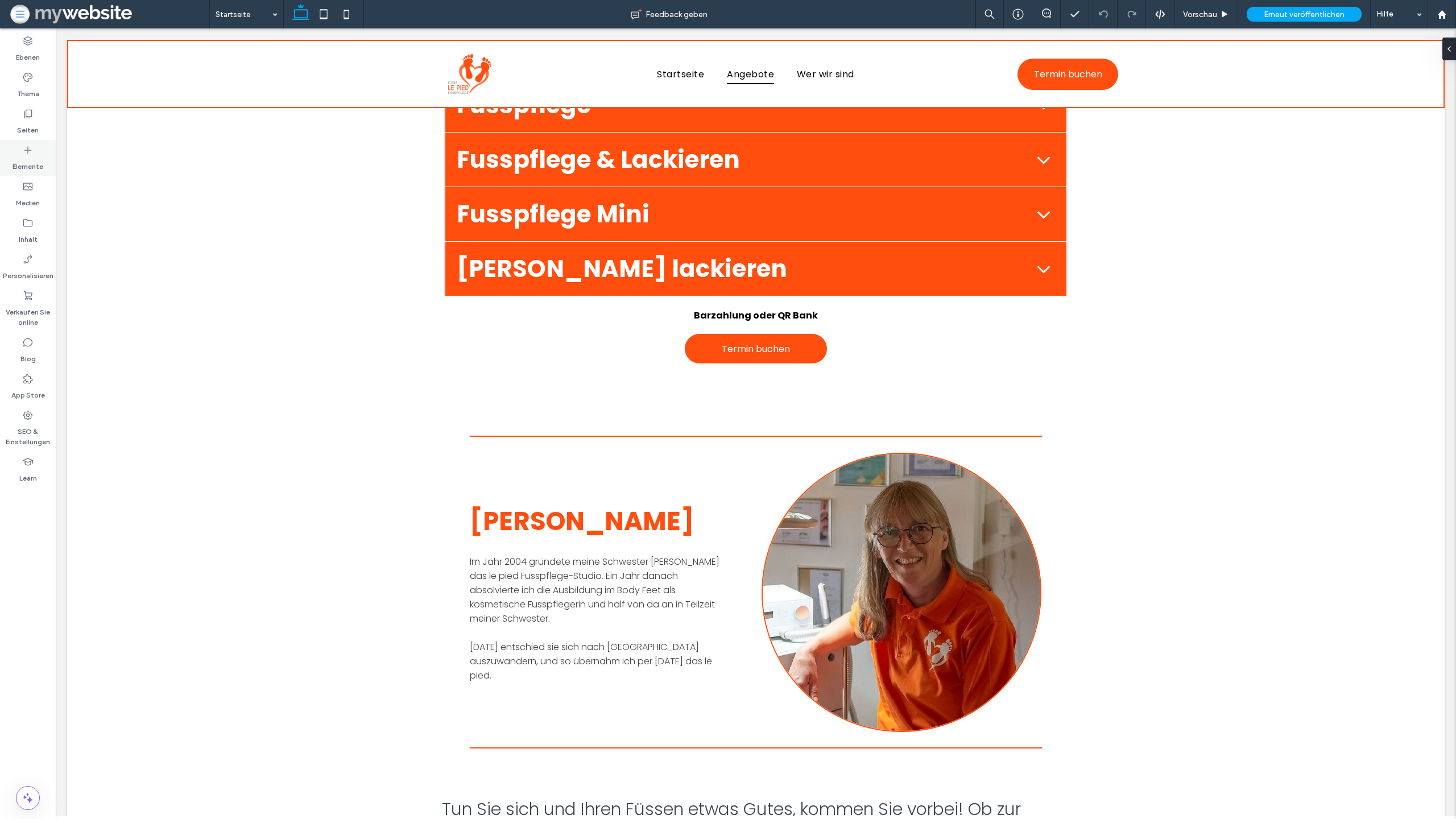
click at [29, 156] on label "Elemente" at bounding box center [28, 164] width 31 height 16
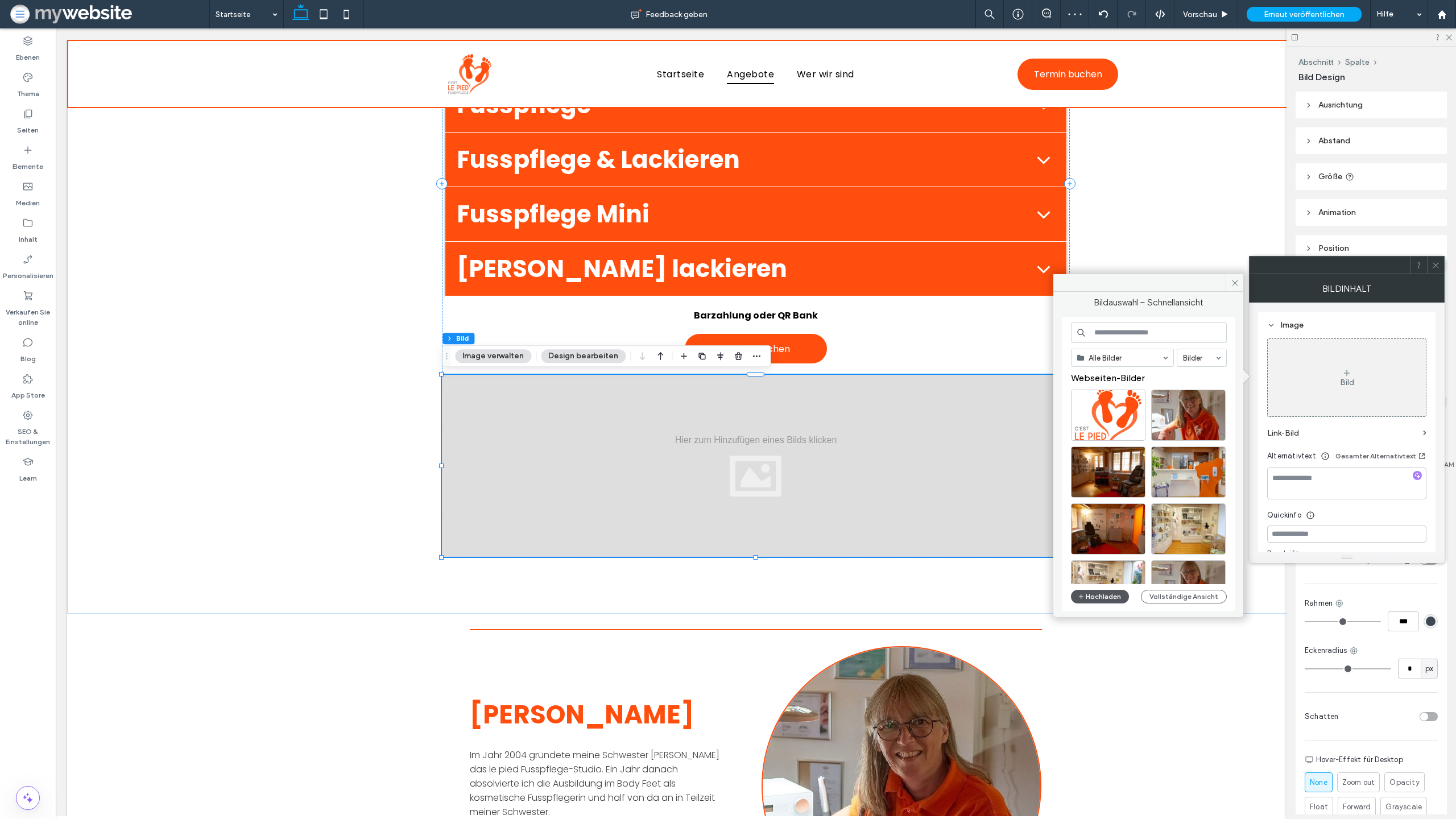
click at [1111, 595] on button "Hochladen" at bounding box center [1100, 596] width 58 height 13
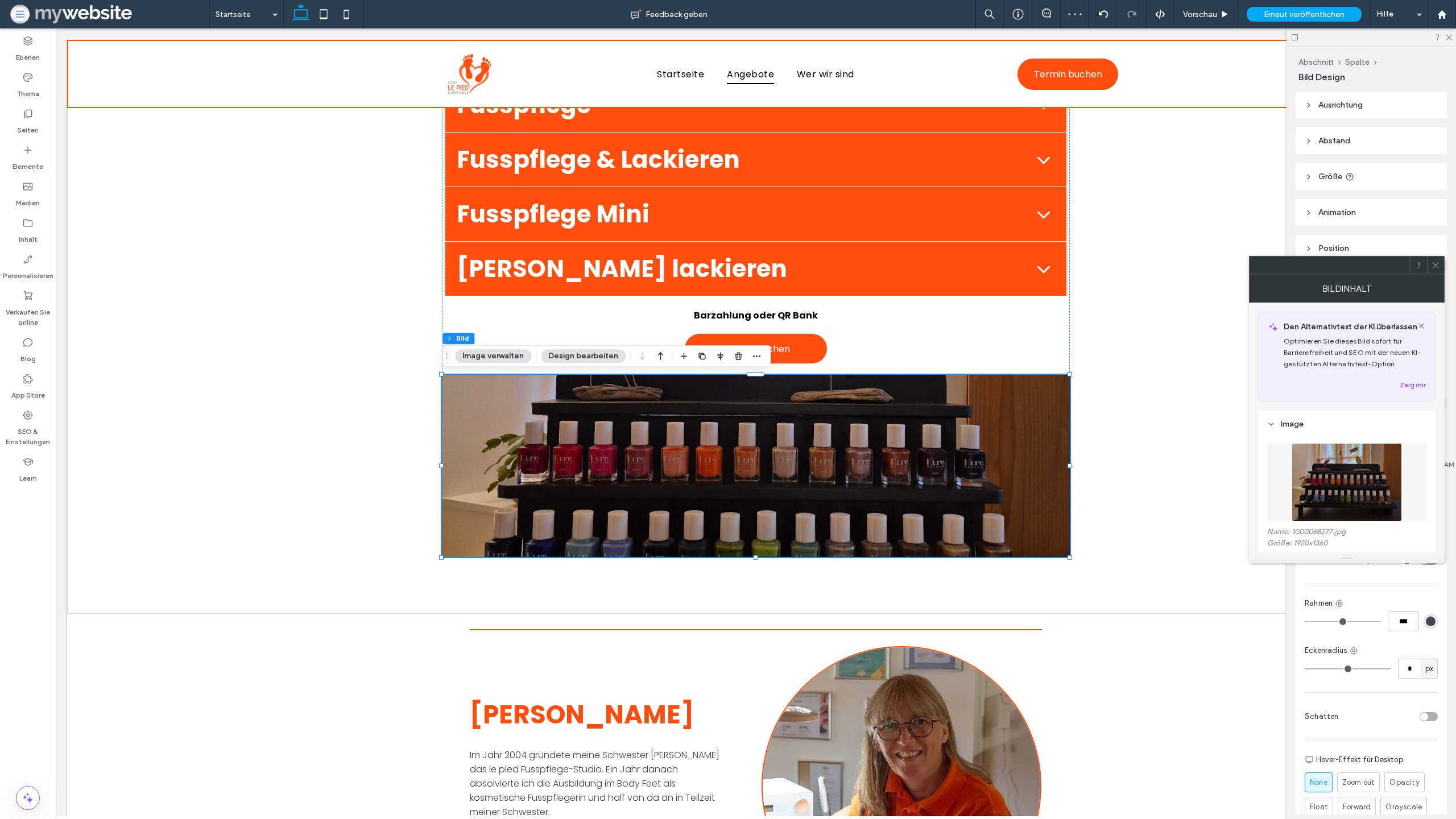
click at [1432, 272] on span at bounding box center [1436, 265] width 9 height 17
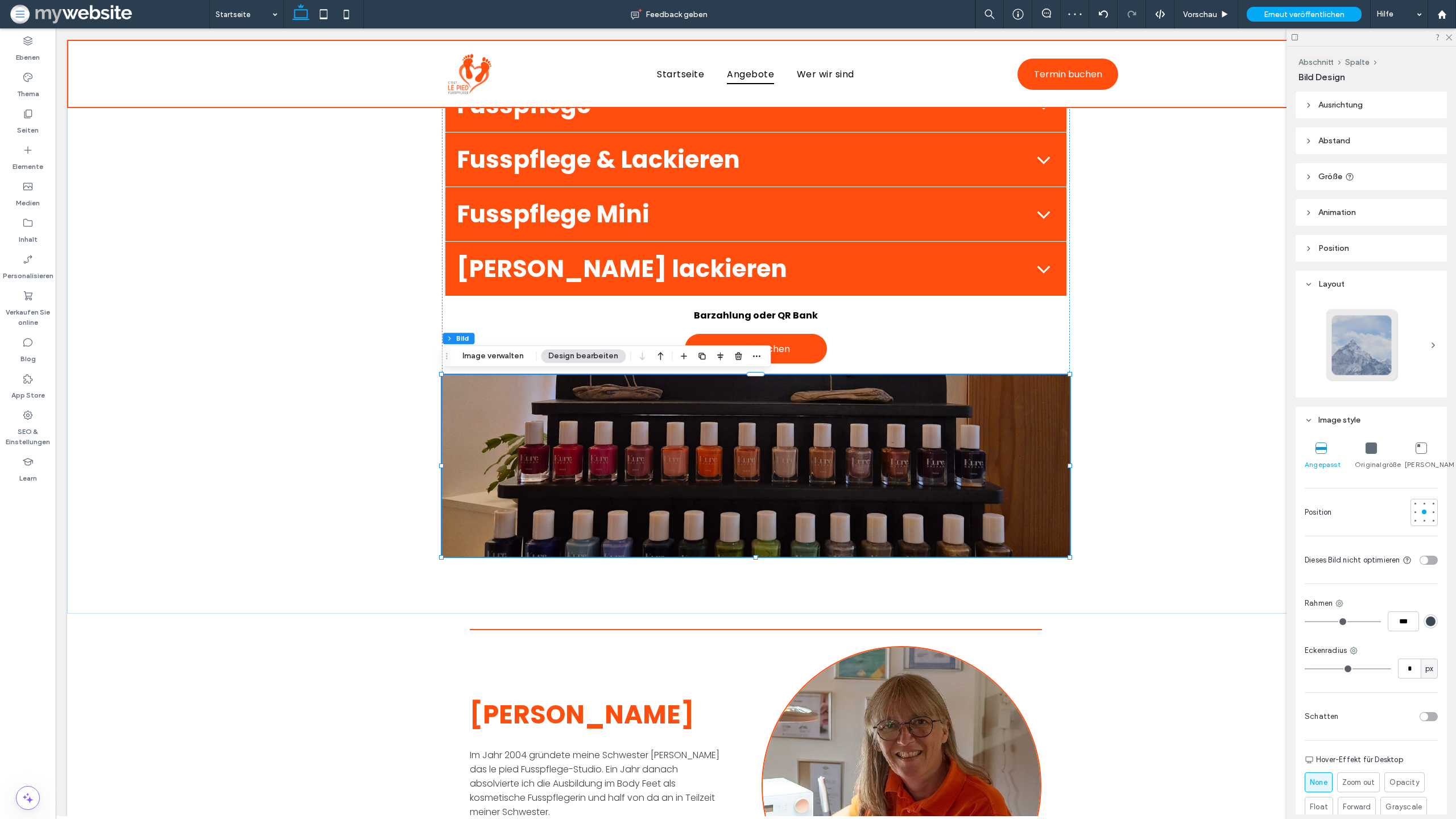
click at [1366, 453] on icon at bounding box center [1371, 448] width 11 height 11
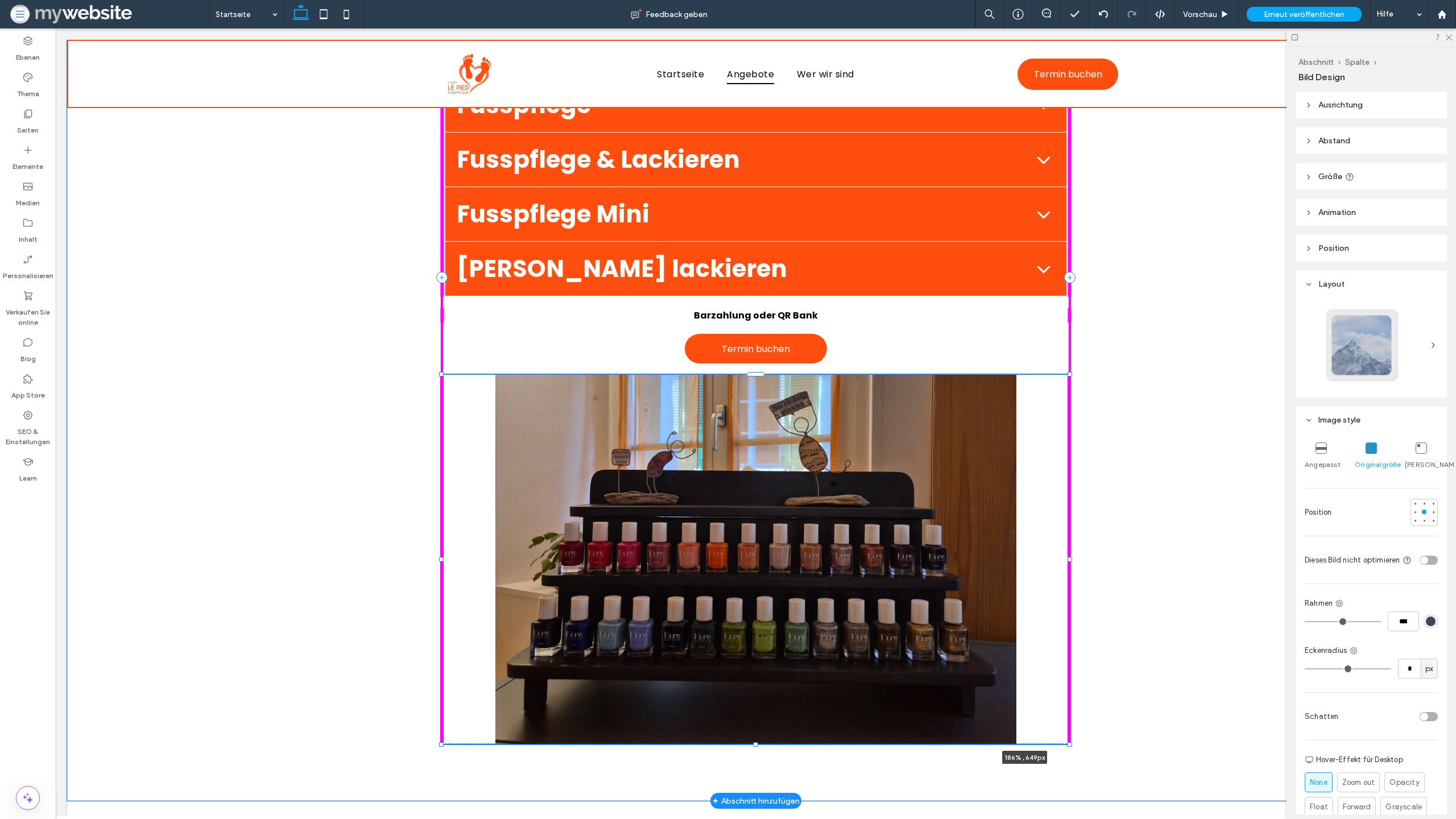
drag, startPoint x: 1069, startPoint y: 556, endPoint x: 1338, endPoint y: 743, distance: 327.6
click at [1338, 743] on div "Schöne, gesunde Füsse tragen uns durchs Leben, gönnen Sie ihnen die Pflege, die…" at bounding box center [756, 305] width 1378 height 990
type input "***"
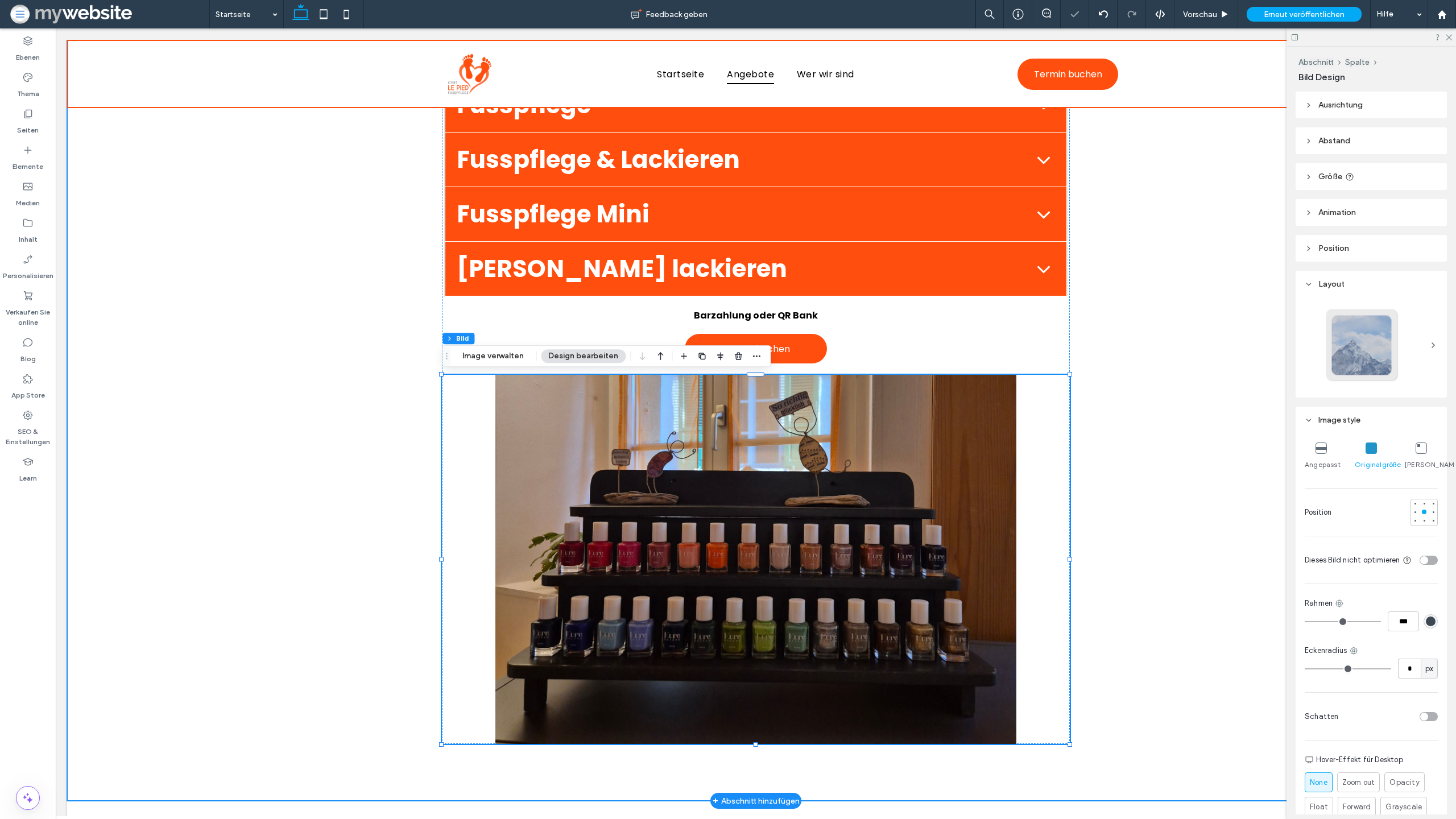
click at [1131, 523] on div "Schöne, gesunde Füsse tragen uns durchs Leben, gönnen Sie ihnen die Pflege, die…" at bounding box center [756, 305] width 1378 height 990
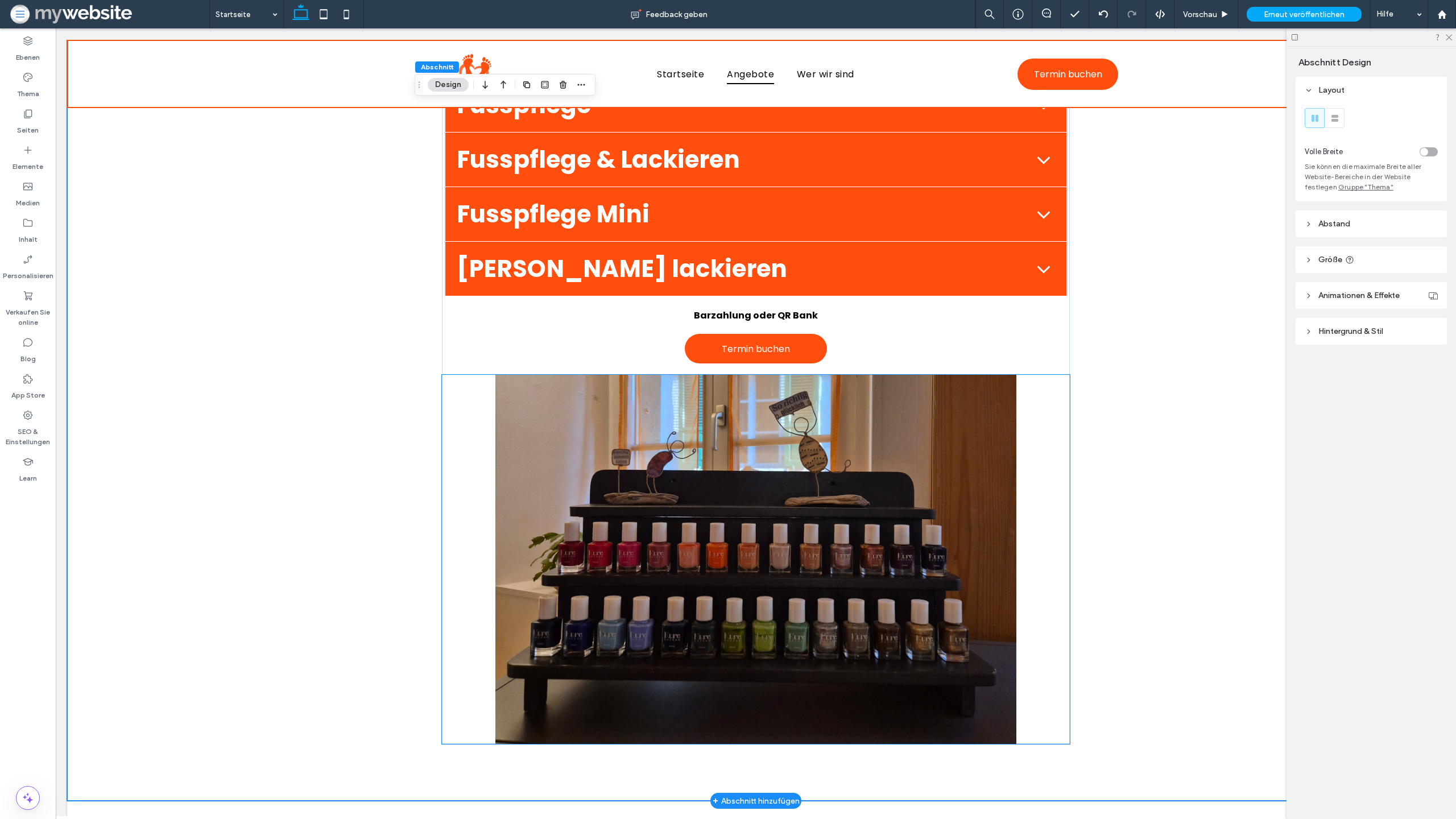
click at [826, 461] on img at bounding box center [756, 559] width 627 height 369
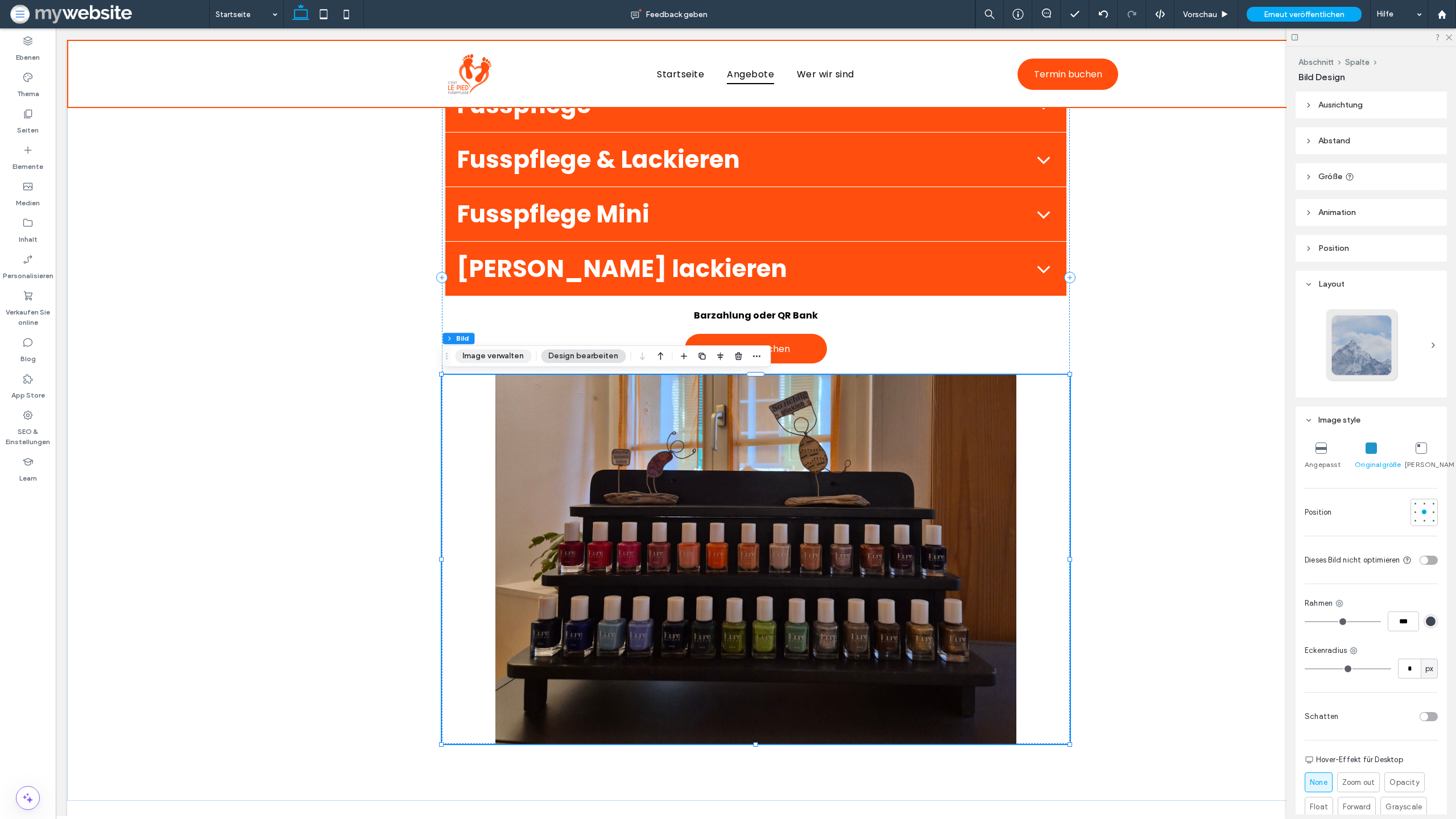
click at [503, 354] on button "Image verwalten" at bounding box center [493, 356] width 76 height 13
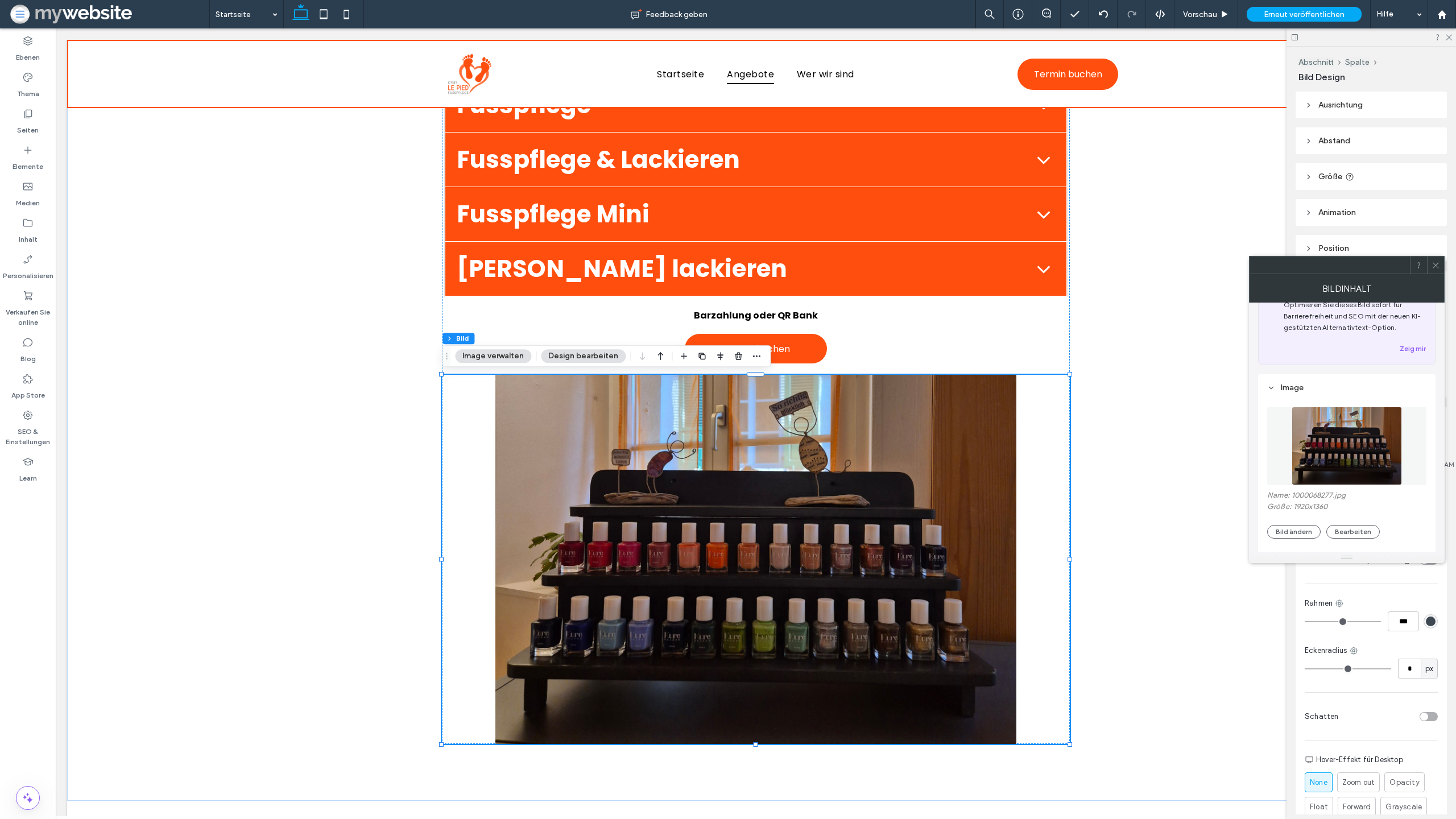
scroll to position [58, 0]
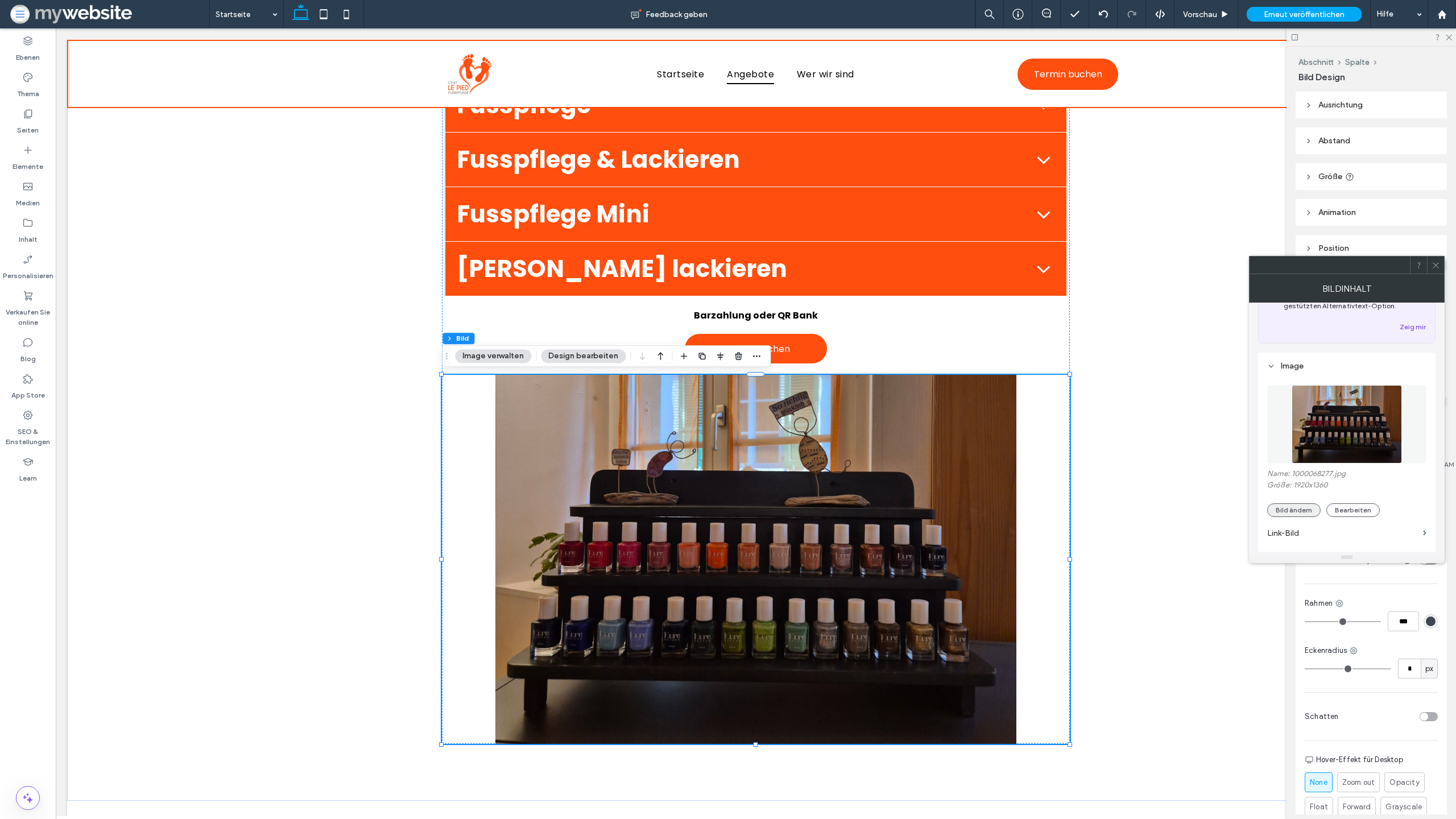
click at [1309, 505] on button "Bild ändern" at bounding box center [1294, 510] width 53 height 13
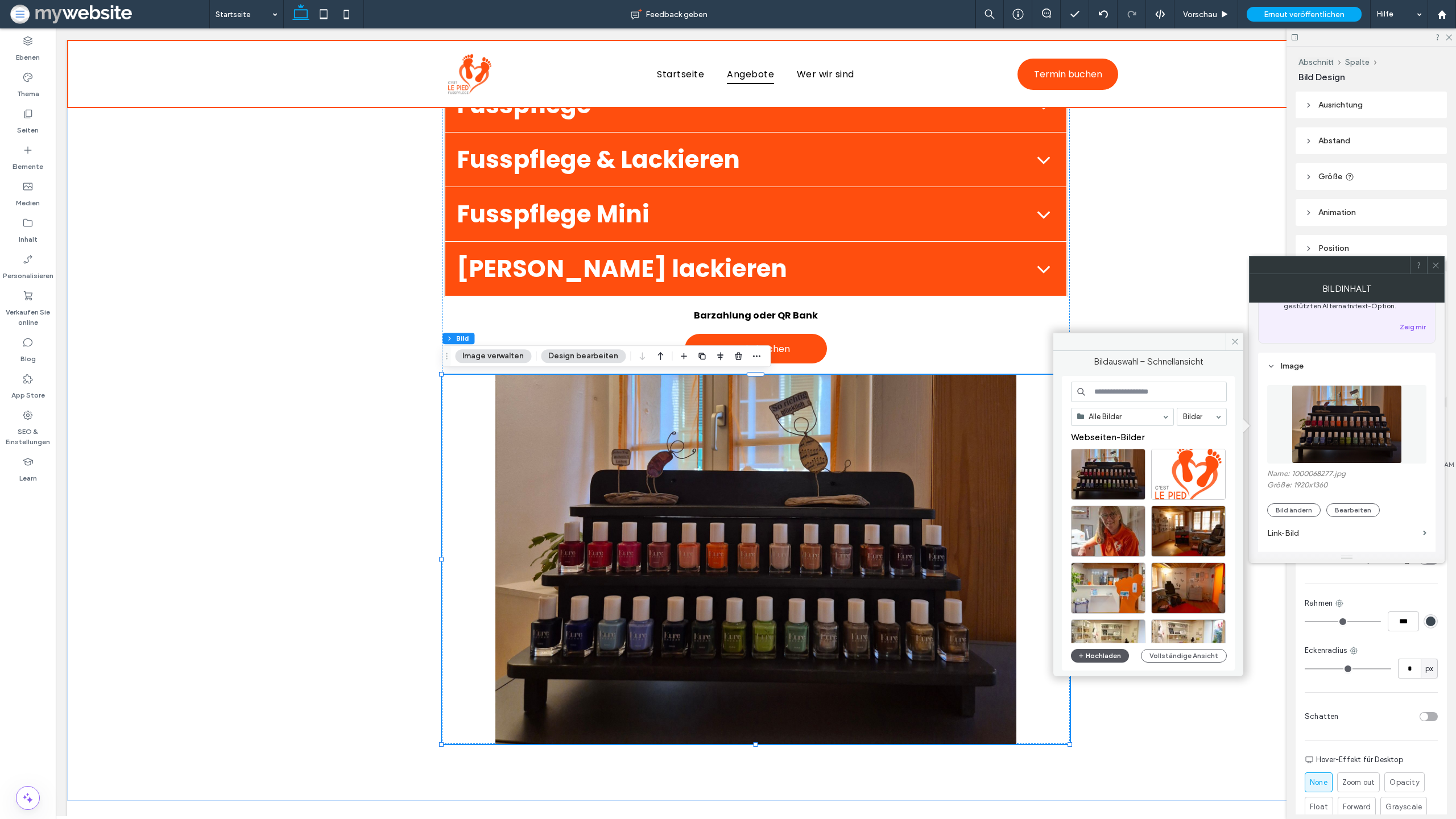
click at [1107, 652] on button "Hochladen" at bounding box center [1100, 656] width 58 height 13
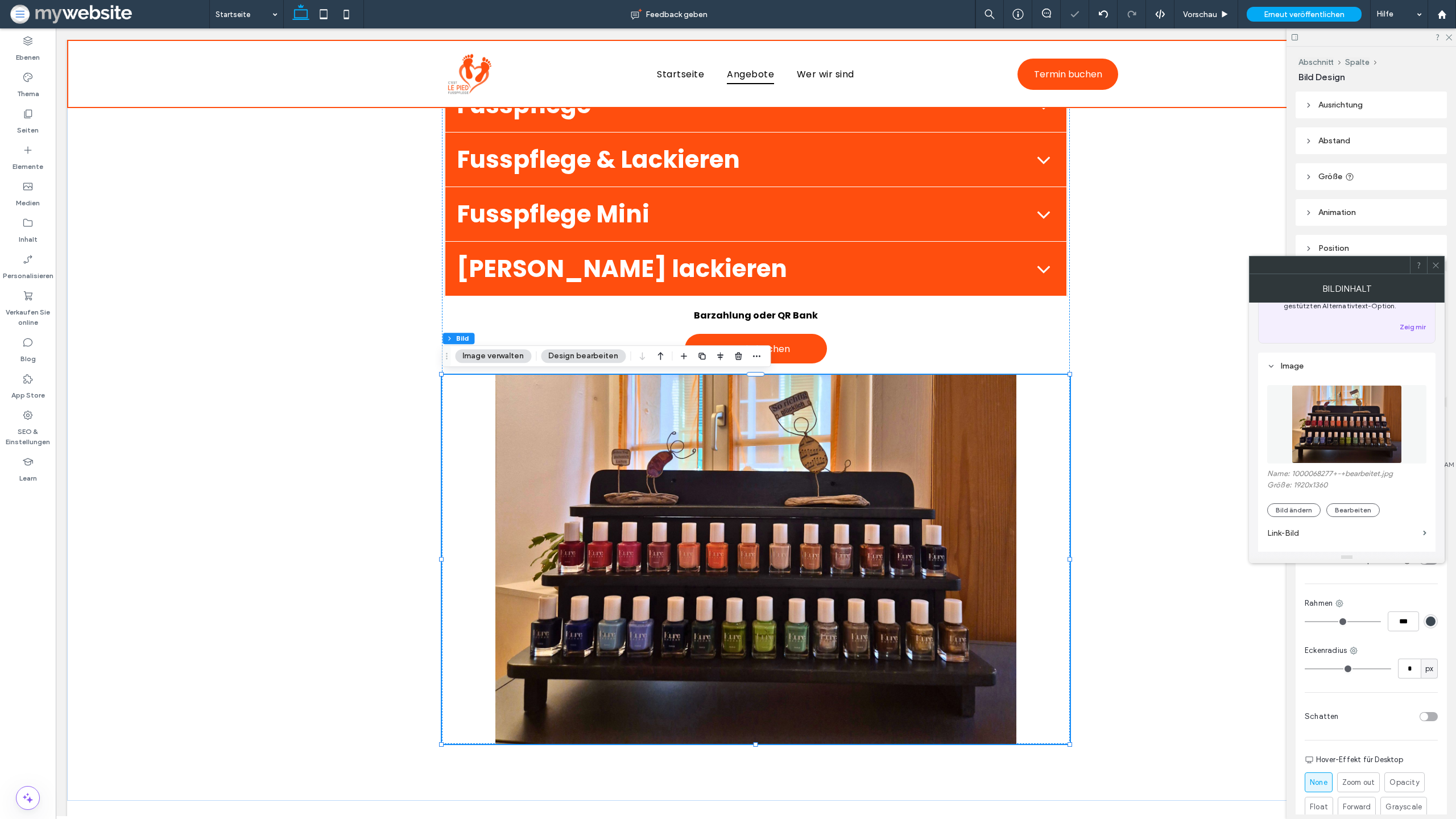
click at [1438, 263] on icon at bounding box center [1436, 266] width 9 height 9
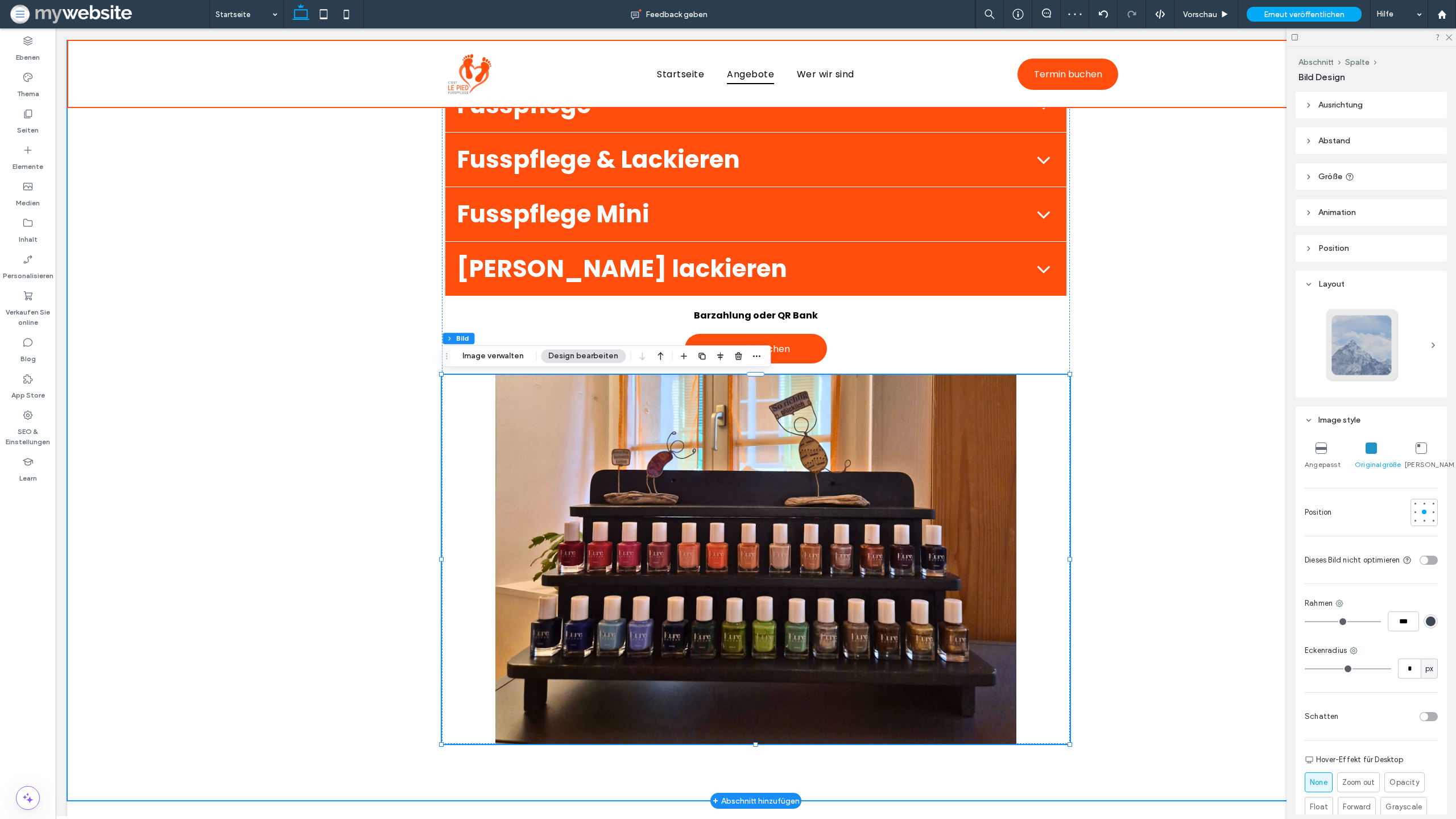
click at [1257, 357] on div "Schöne, gesunde Füsse tragen uns durchs Leben, gönnen Sie ihnen die Pflege, die…" at bounding box center [756, 305] width 1378 height 990
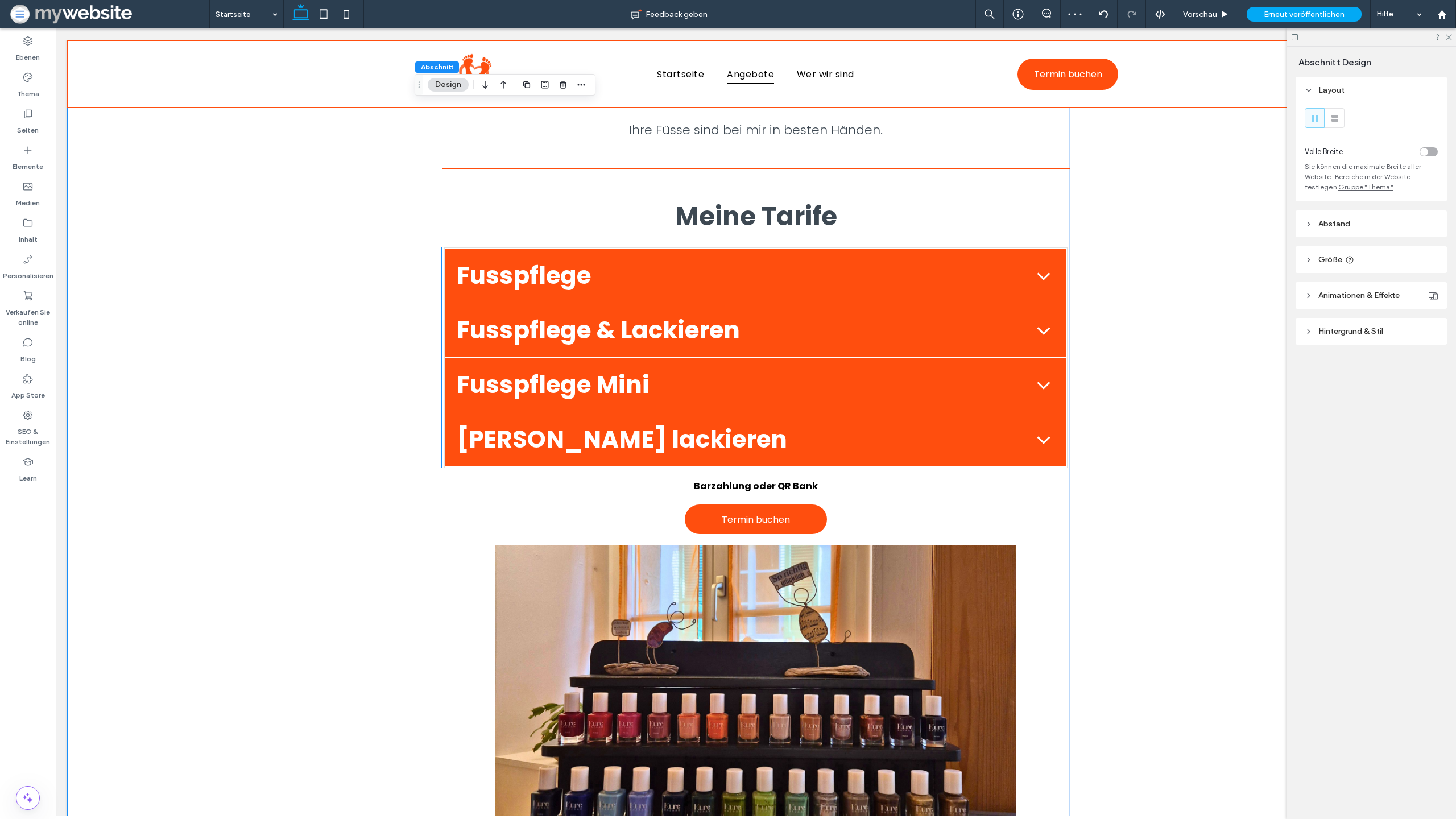
scroll to position [393, 0]
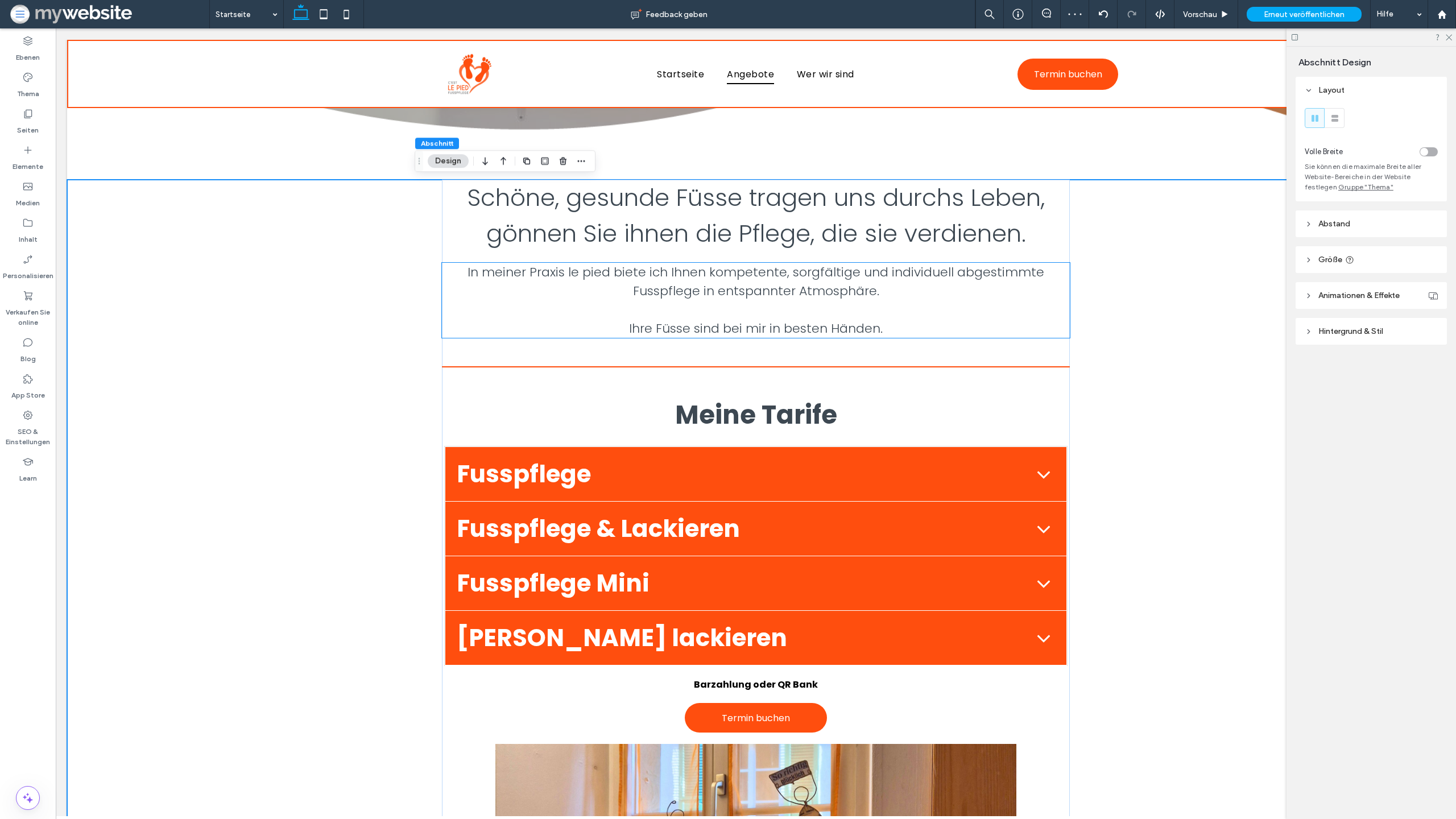
click at [849, 304] on p "In meiner Praxis le pied biete ich Ihnen kompetente, sorgfältige und individuel…" at bounding box center [756, 300] width 627 height 75
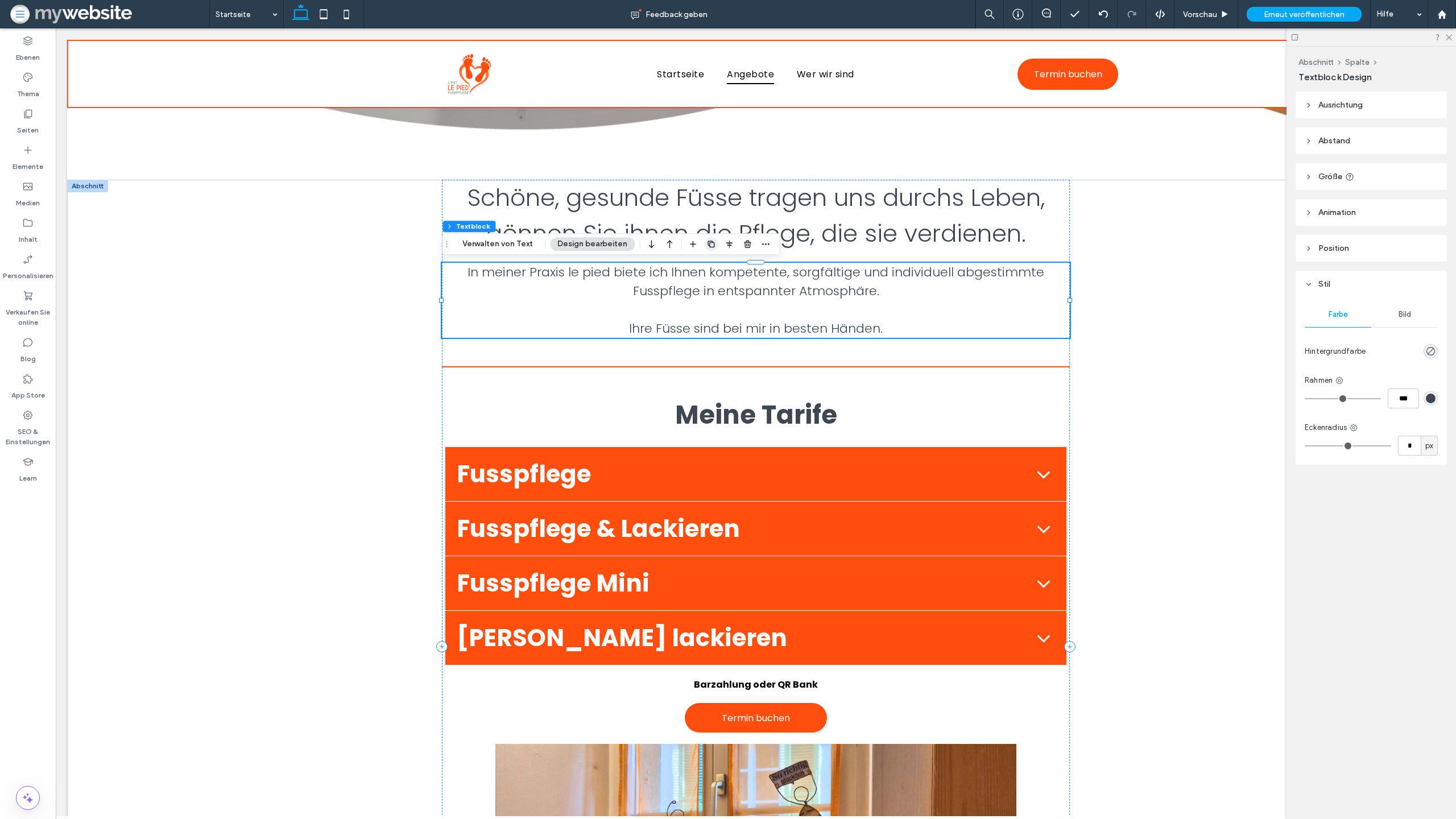
click at [714, 250] on span "button" at bounding box center [711, 243] width 13 height 13
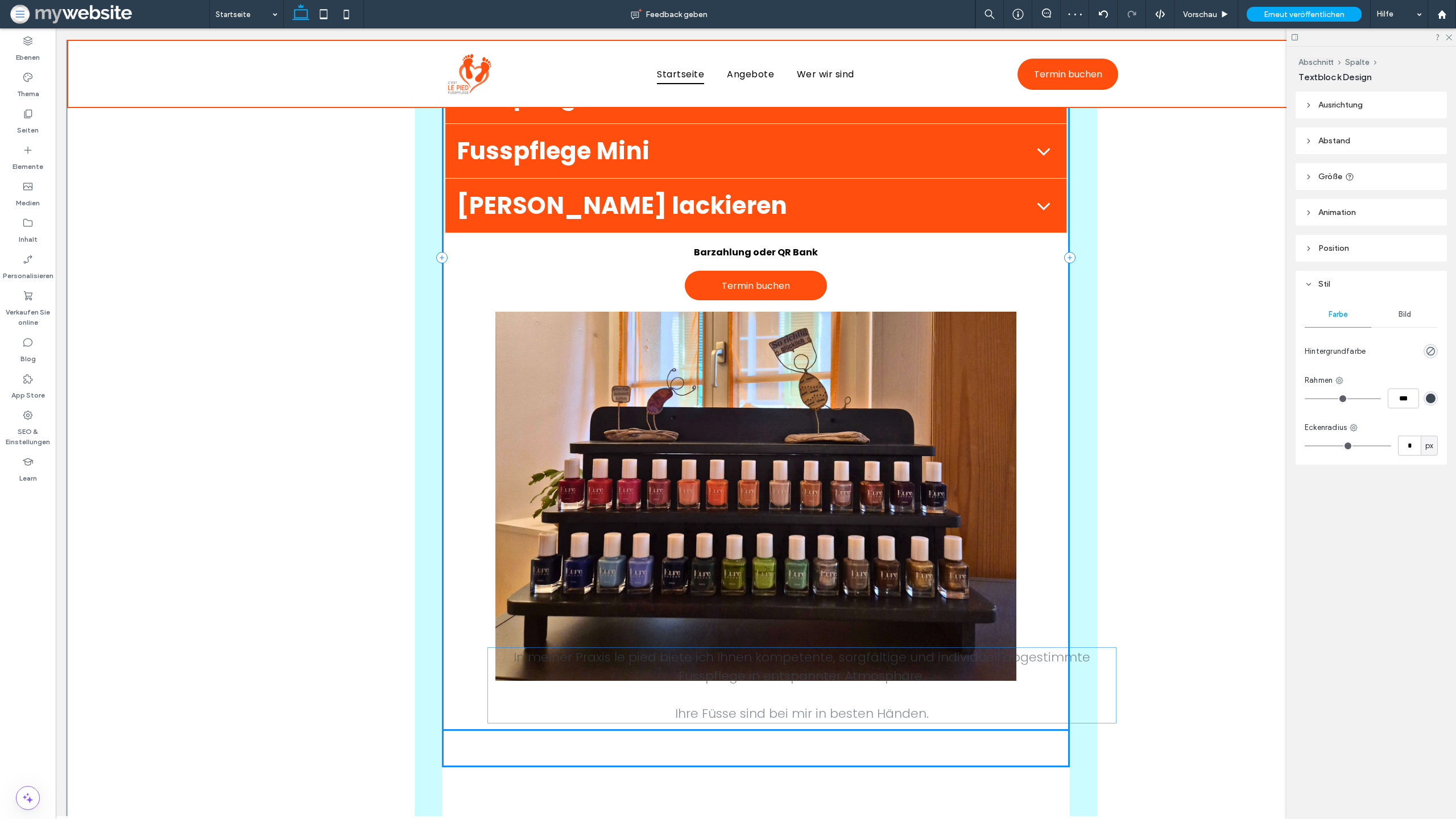
drag, startPoint x: 714, startPoint y: 356, endPoint x: 760, endPoint y: 655, distance: 302.5
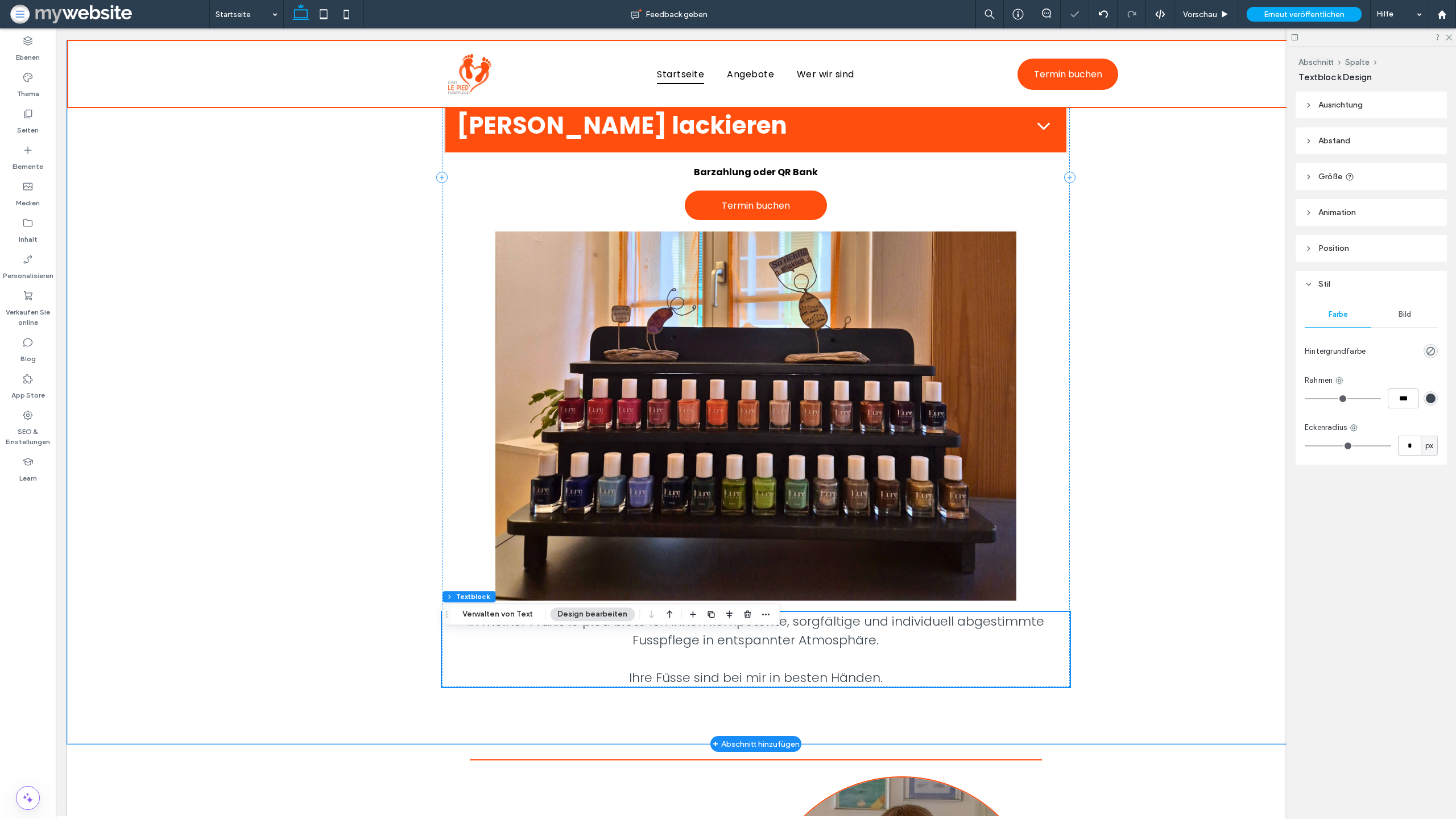
scroll to position [921, 0]
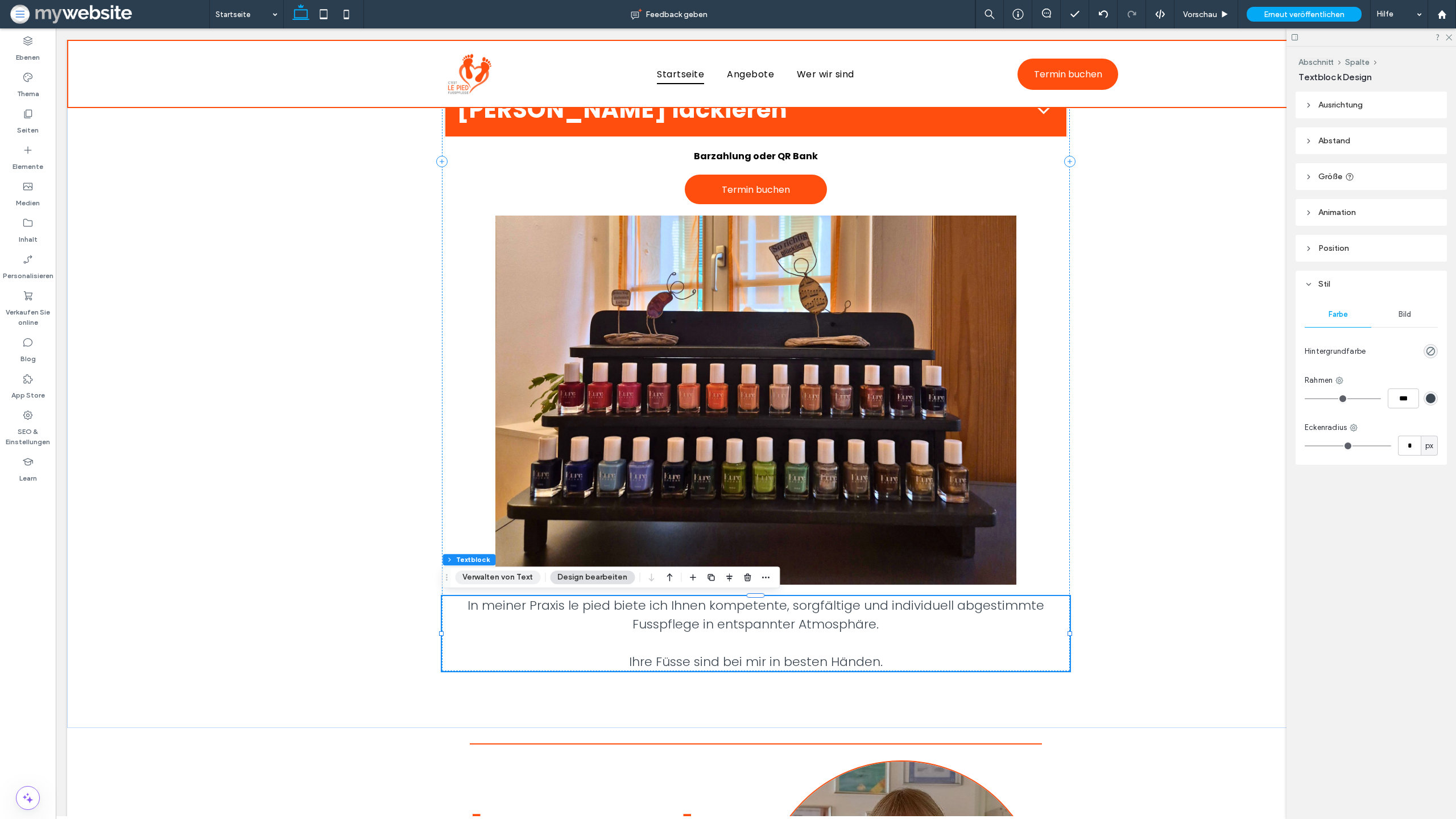
click at [507, 579] on button "Verwalten von Text" at bounding box center [498, 577] width 86 height 13
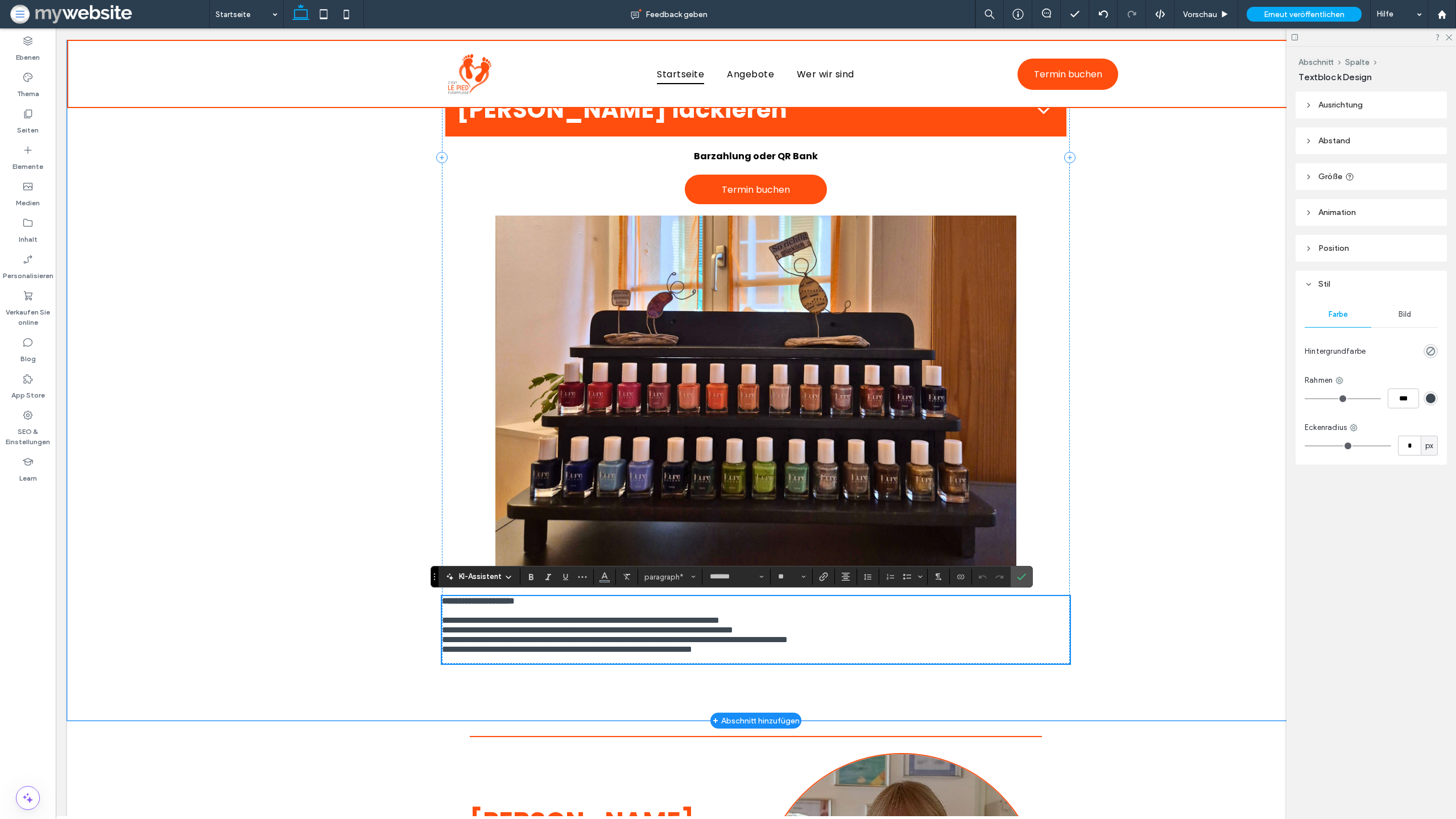
scroll to position [0, 0]
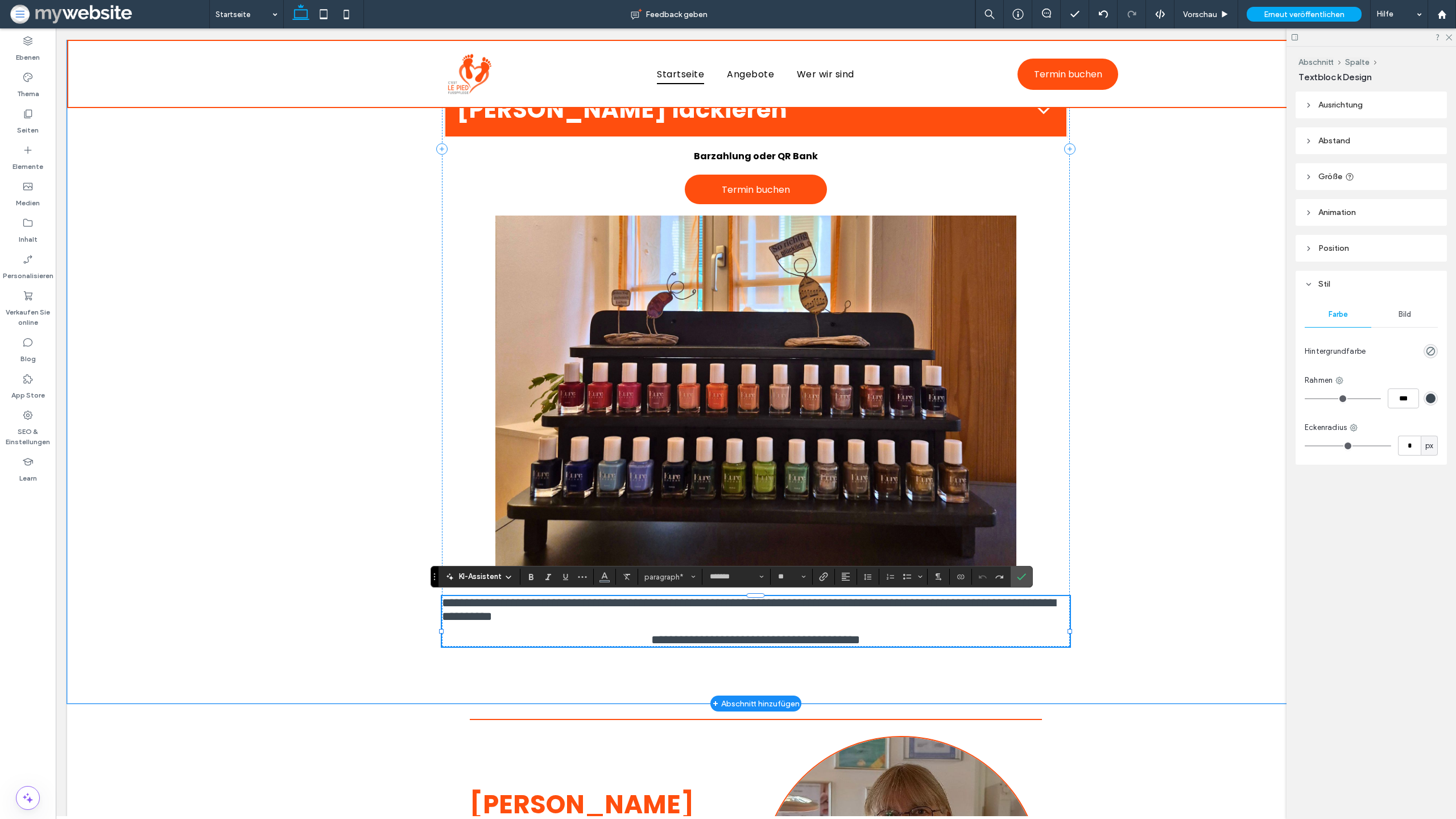
type input "**"
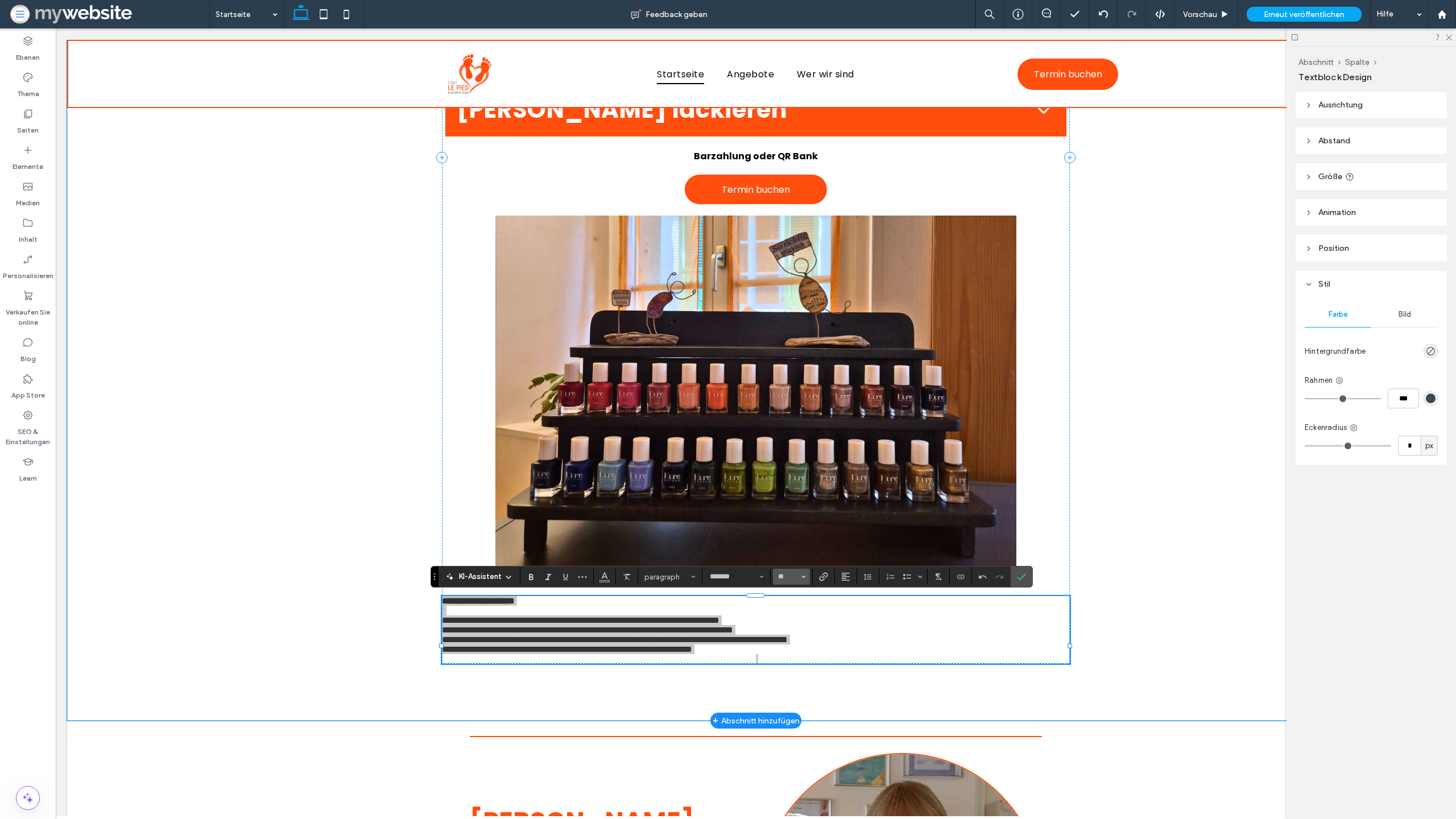
click at [804, 574] on span "Größe" at bounding box center [804, 577] width 4 height 15
click at [793, 525] on label "24" at bounding box center [791, 529] width 36 height 16
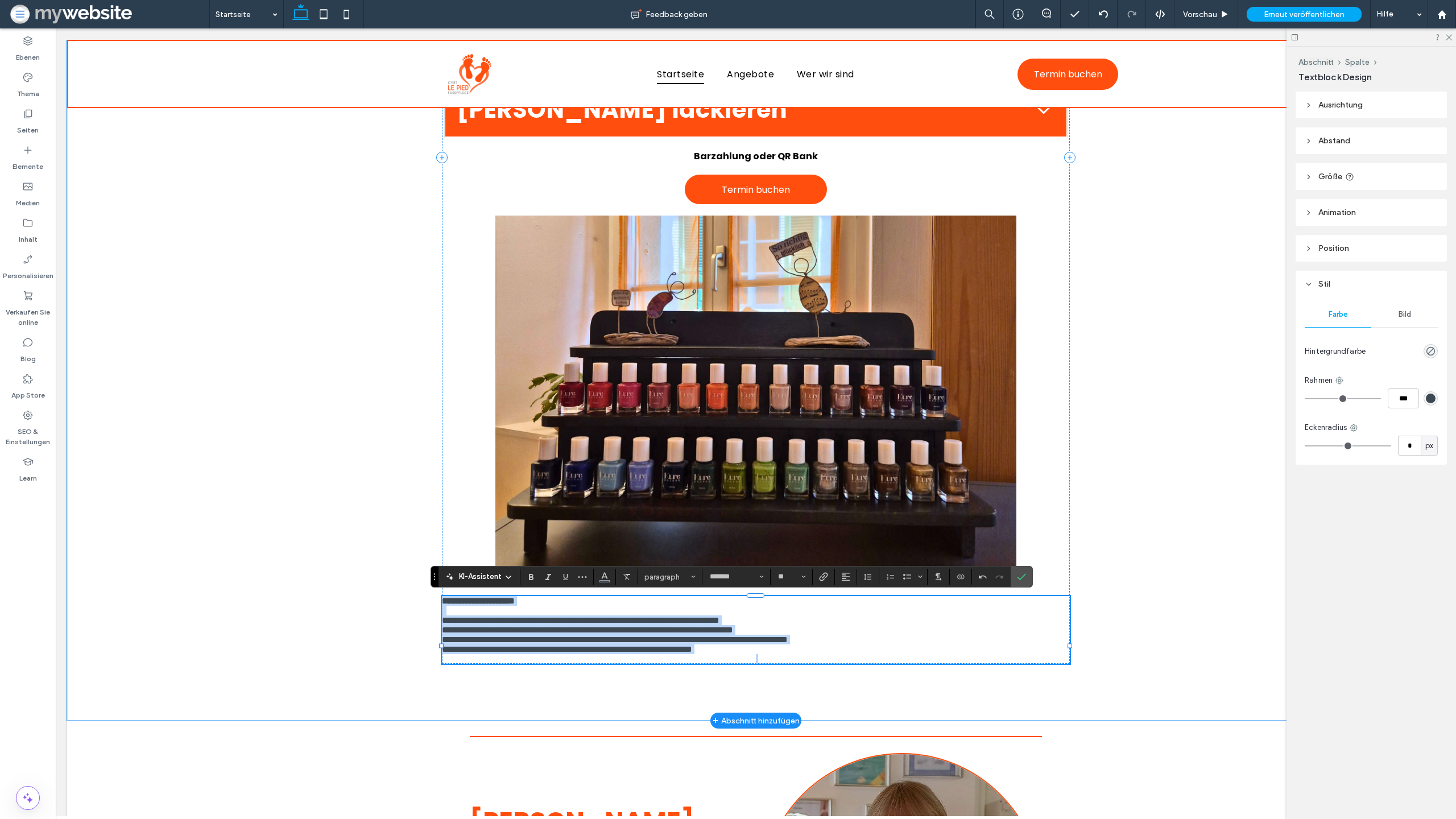
type input "**"
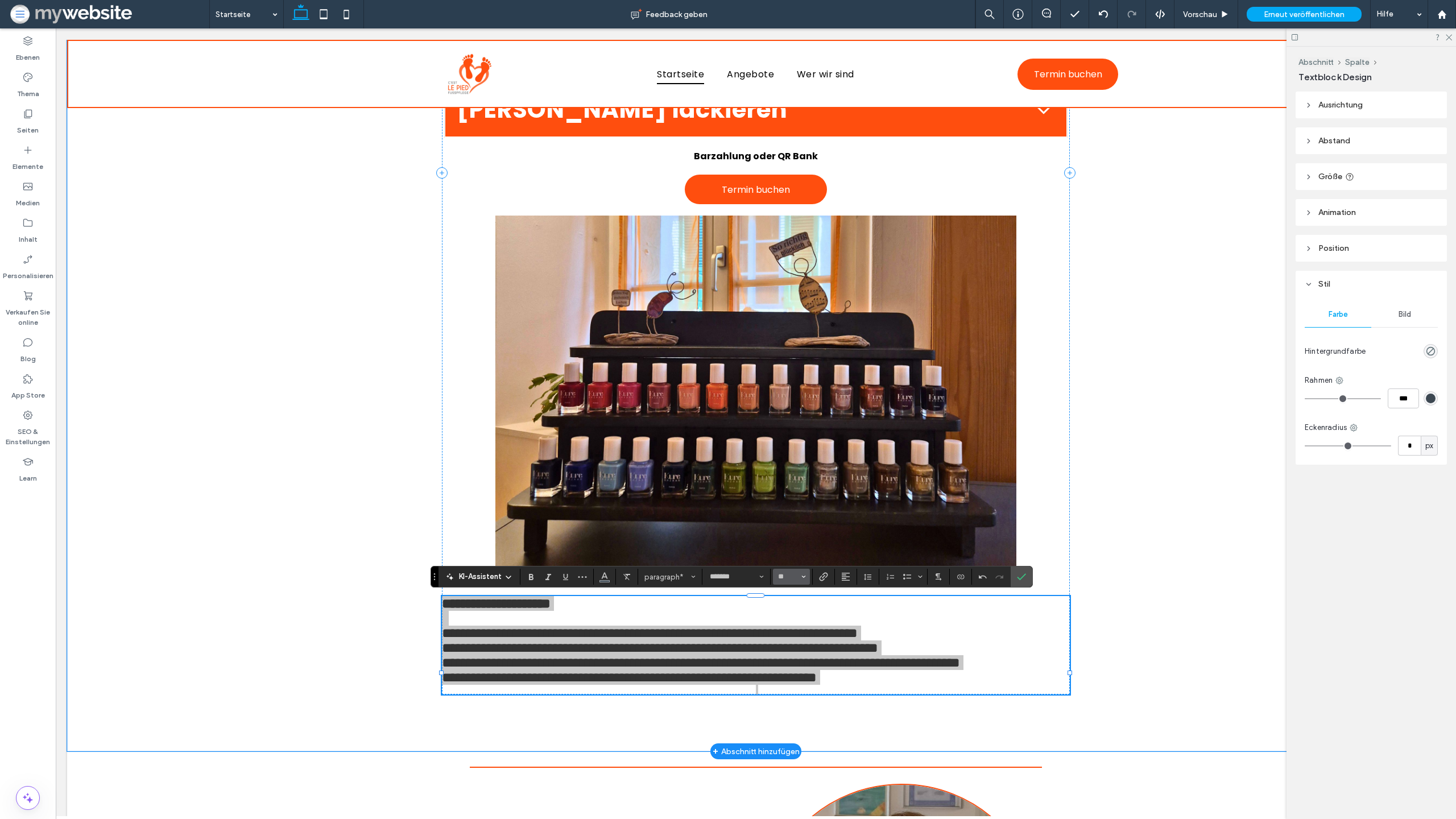
click at [793, 575] on input "**" at bounding box center [788, 576] width 22 height 9
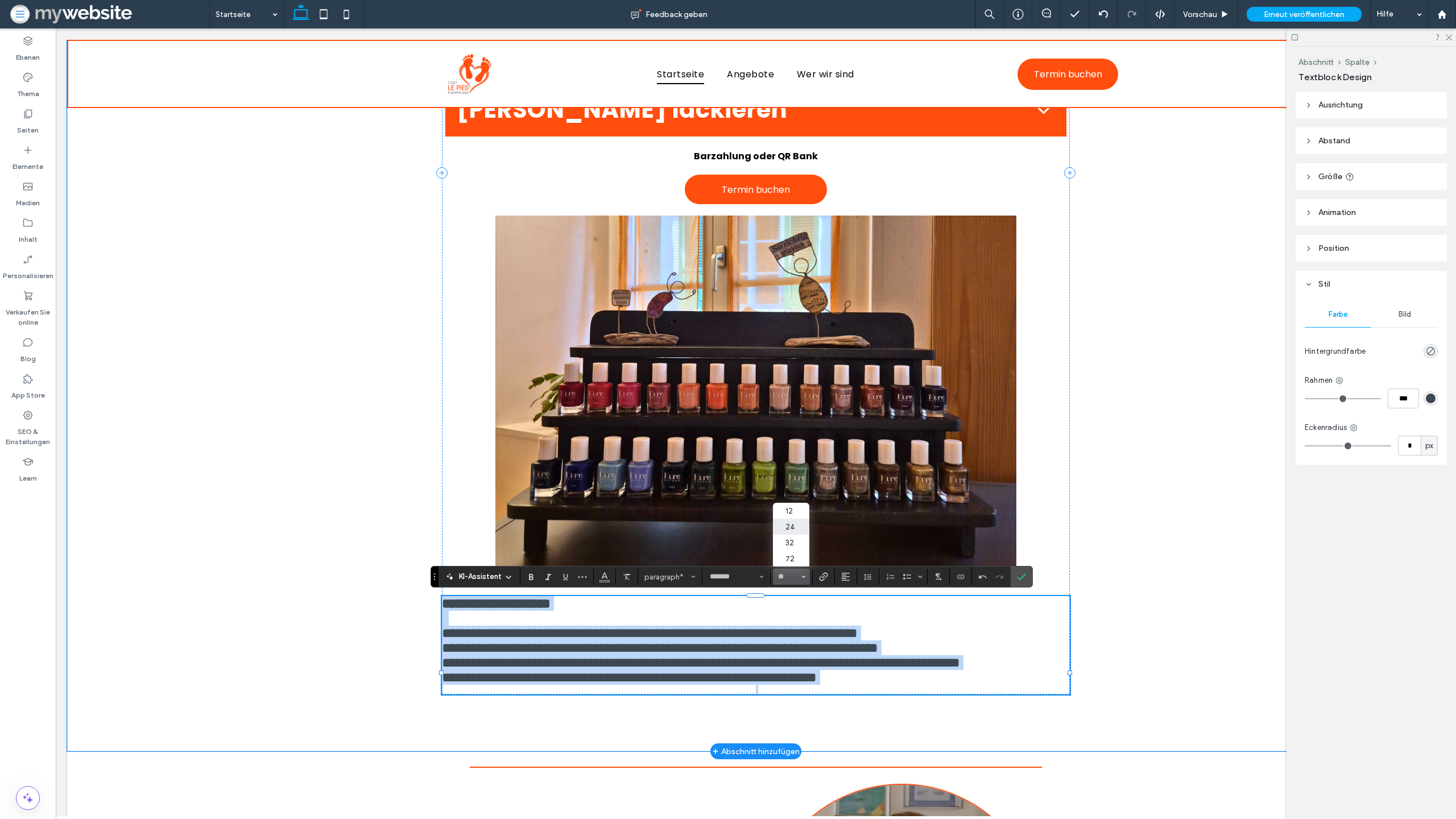
type input "**"
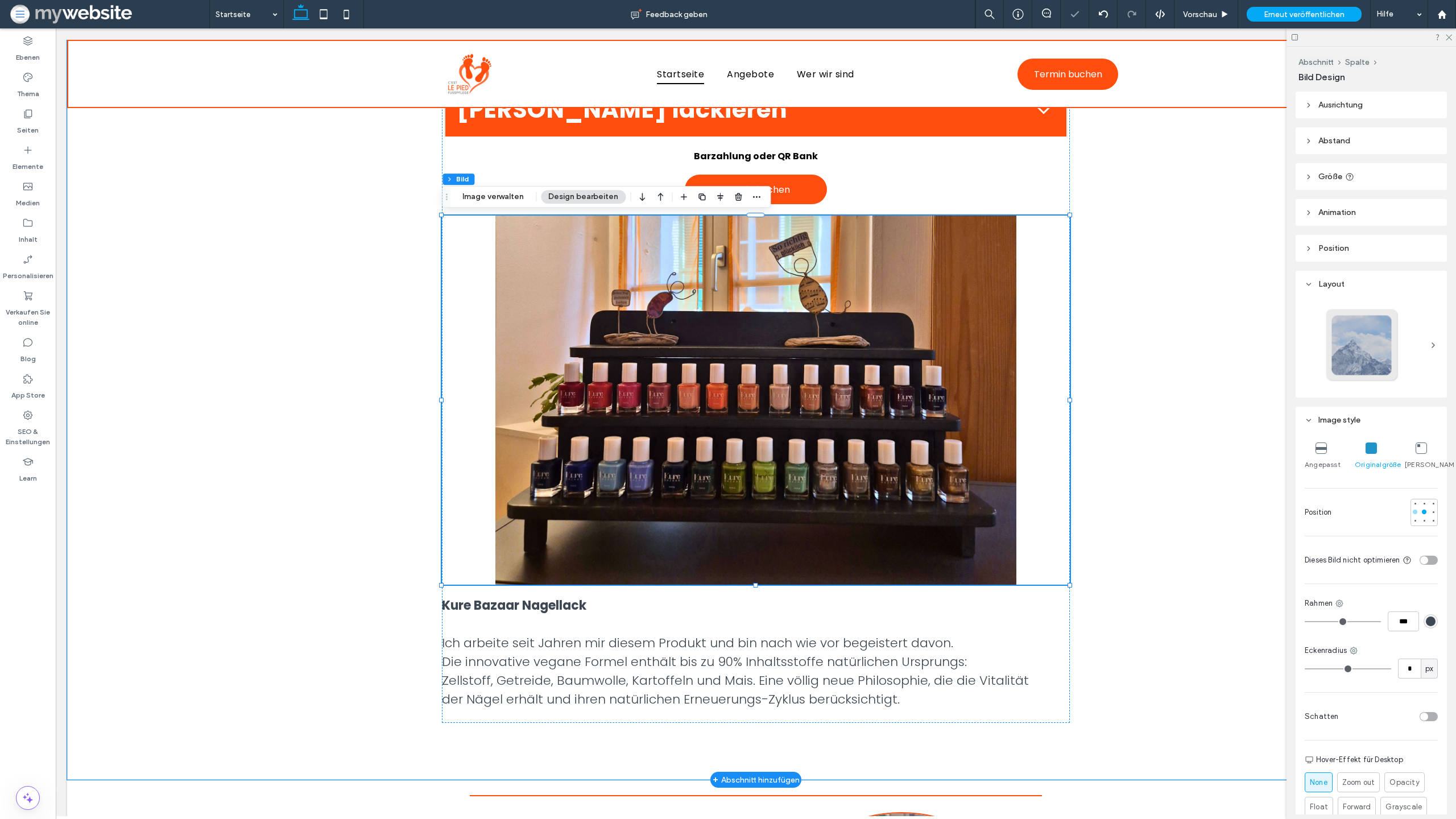
click at [1417, 516] on div at bounding box center [1415, 511] width 8 height 8
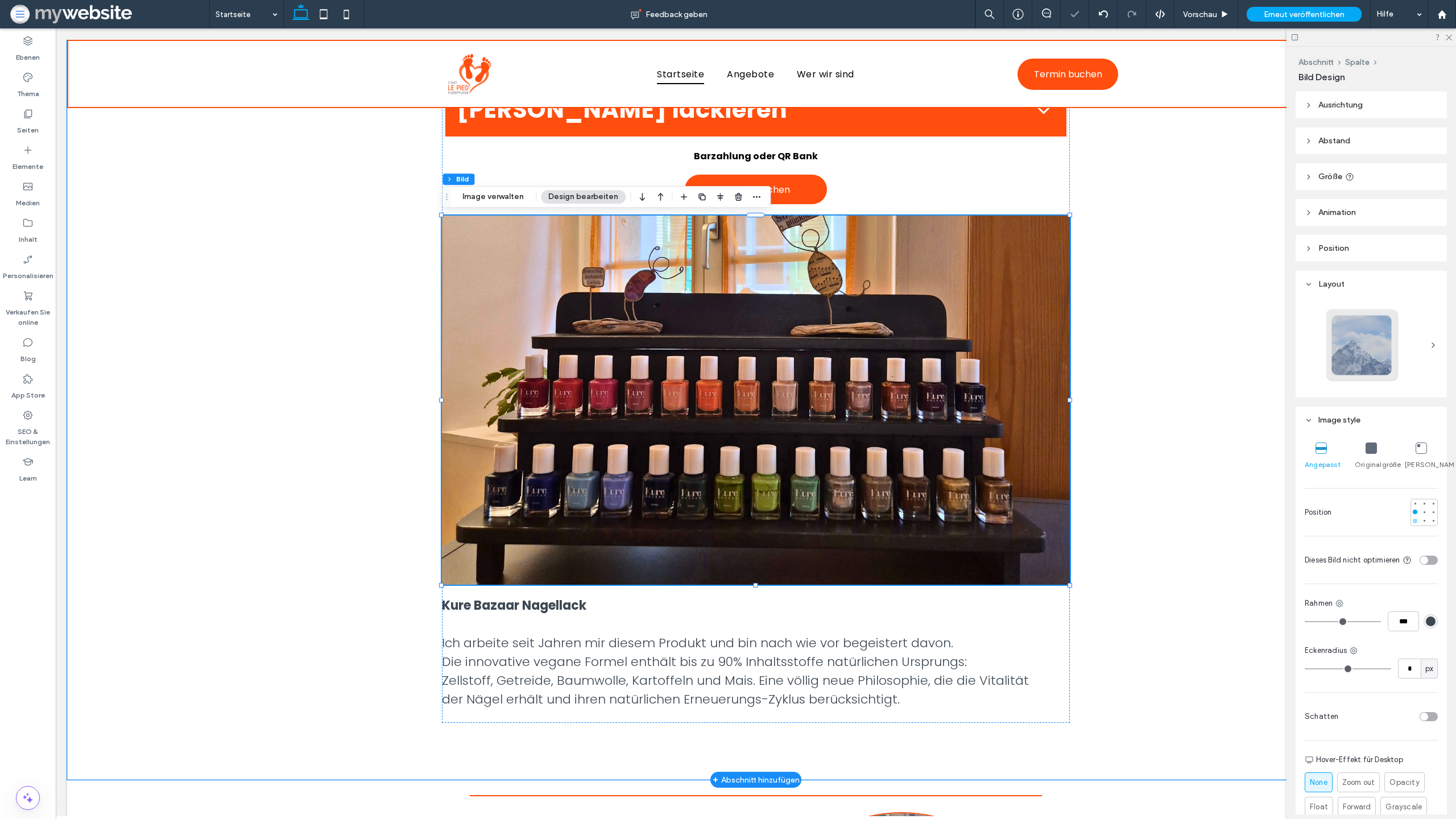
click at [1417, 523] on div at bounding box center [1415, 521] width 4 height 4
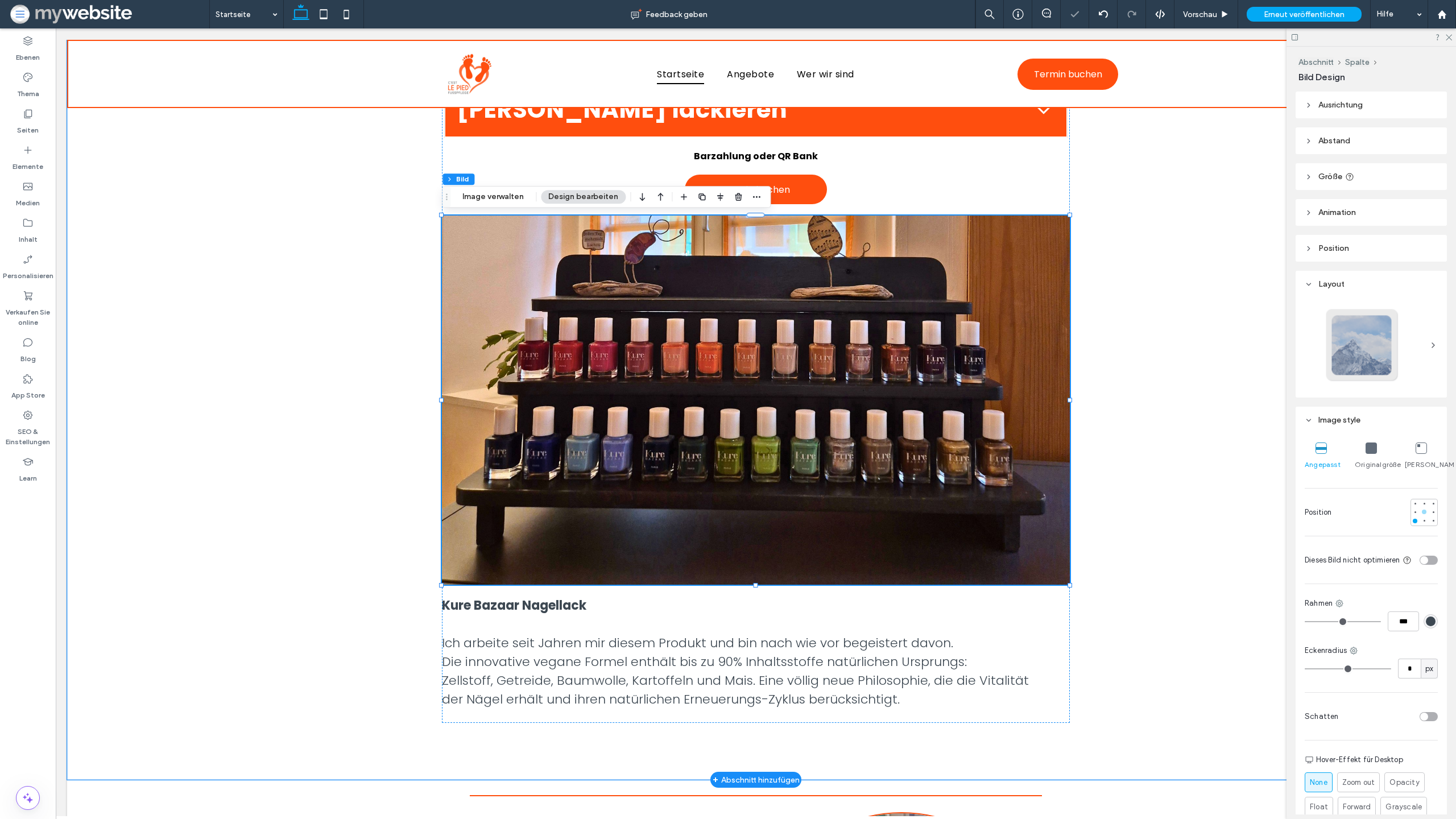
click at [1424, 514] on div at bounding box center [1424, 512] width 4 height 4
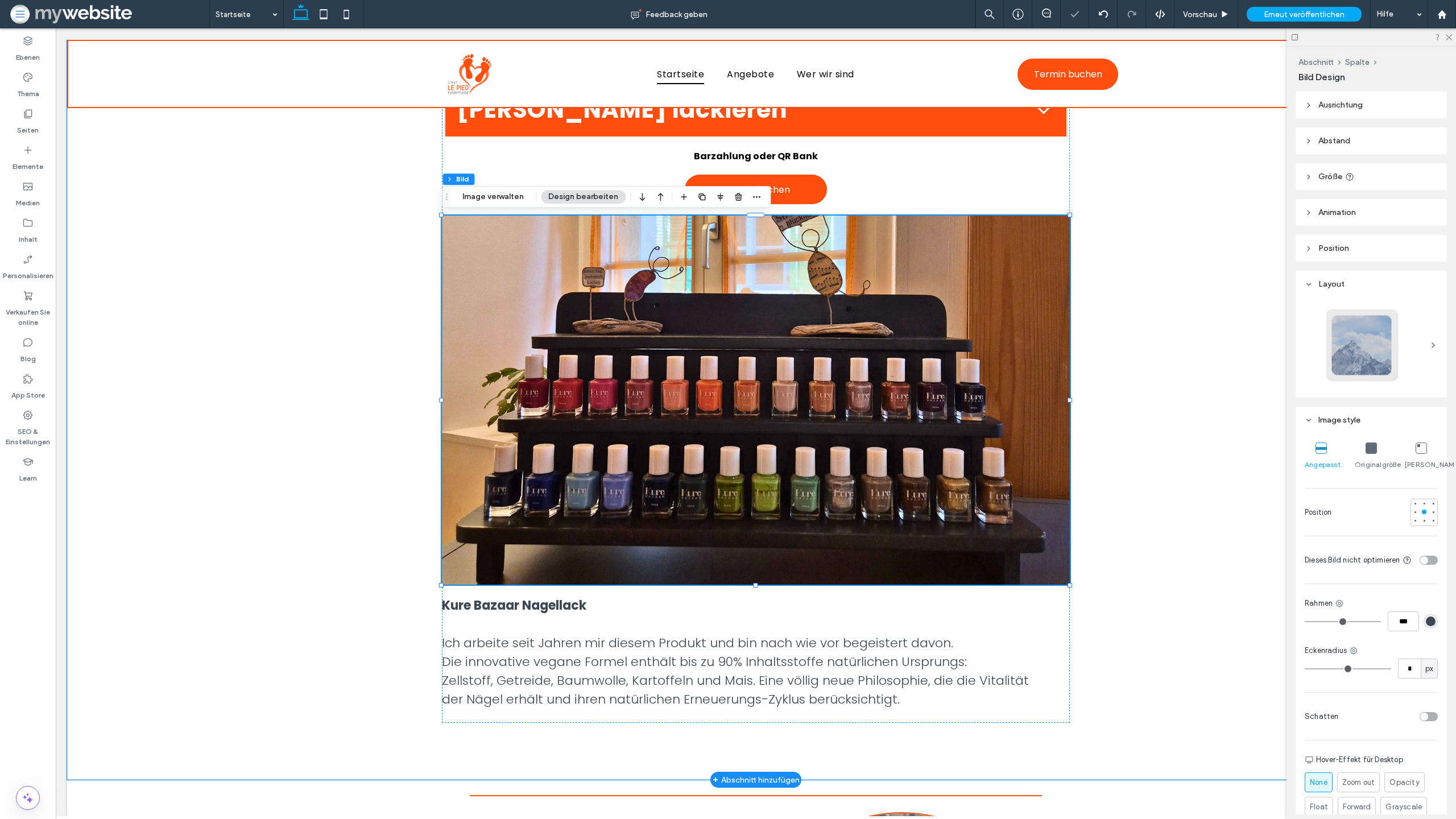
click at [1364, 450] on div "Originalgröße" at bounding box center [1371, 456] width 33 height 36
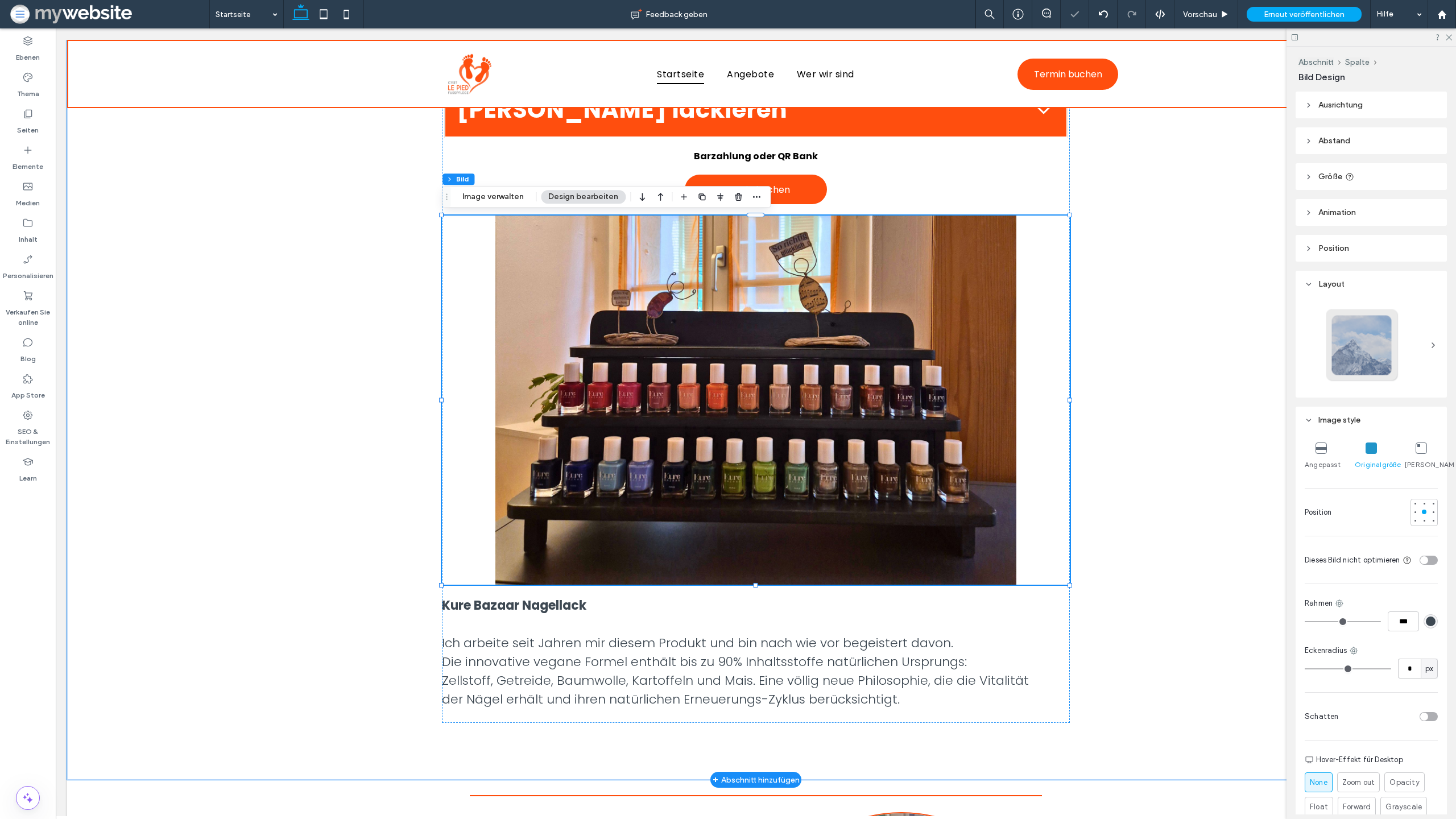
click at [1361, 117] on header "Ausrichtung" at bounding box center [1371, 105] width 151 height 27
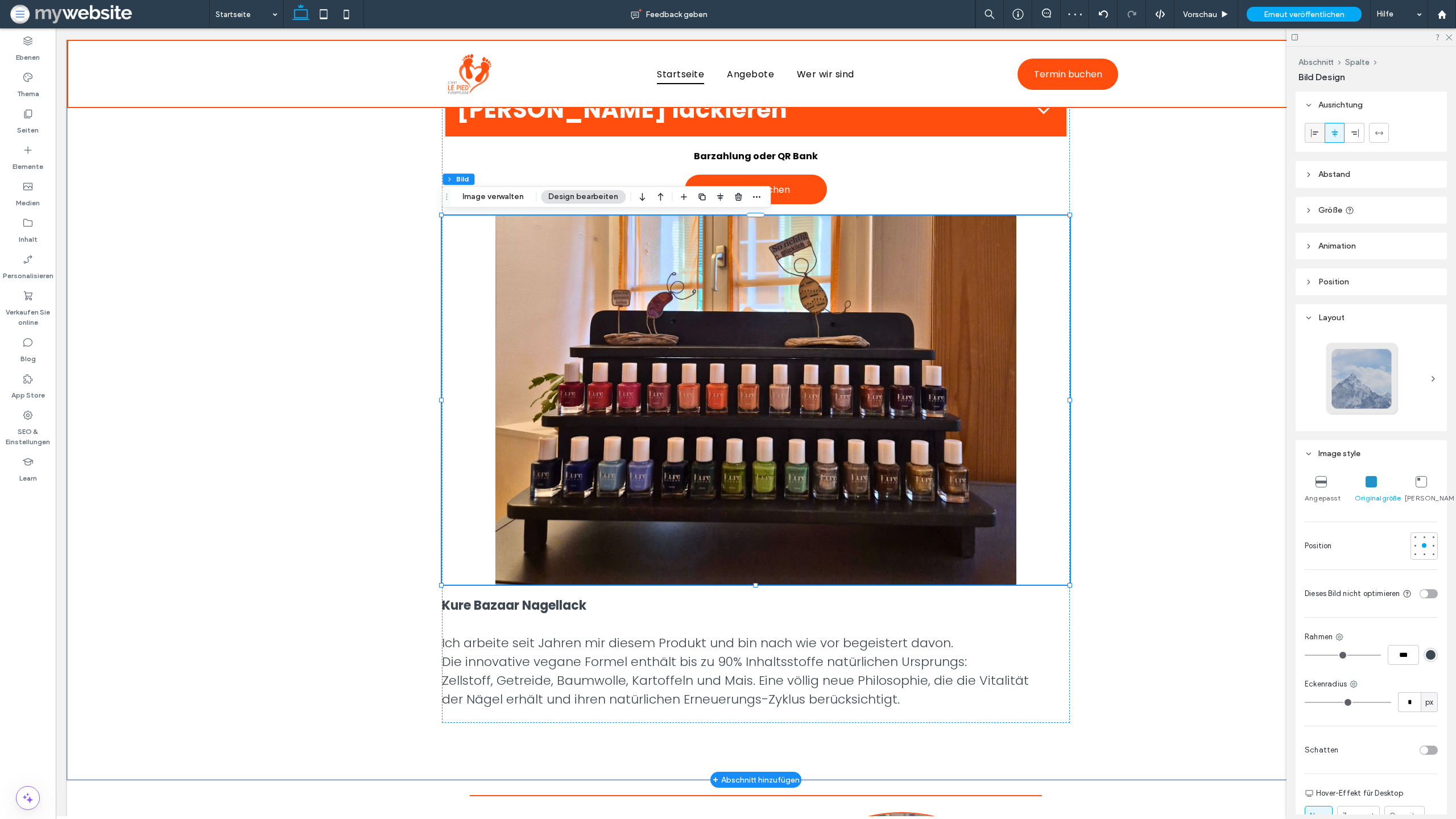
click at [1318, 138] on span at bounding box center [1315, 132] width 9 height 18
click at [1334, 139] on span at bounding box center [1335, 132] width 9 height 18
drag, startPoint x: 1317, startPoint y: 138, endPoint x: 1291, endPoint y: 150, distance: 28.6
click at [1318, 138] on span at bounding box center [1315, 132] width 9 height 18
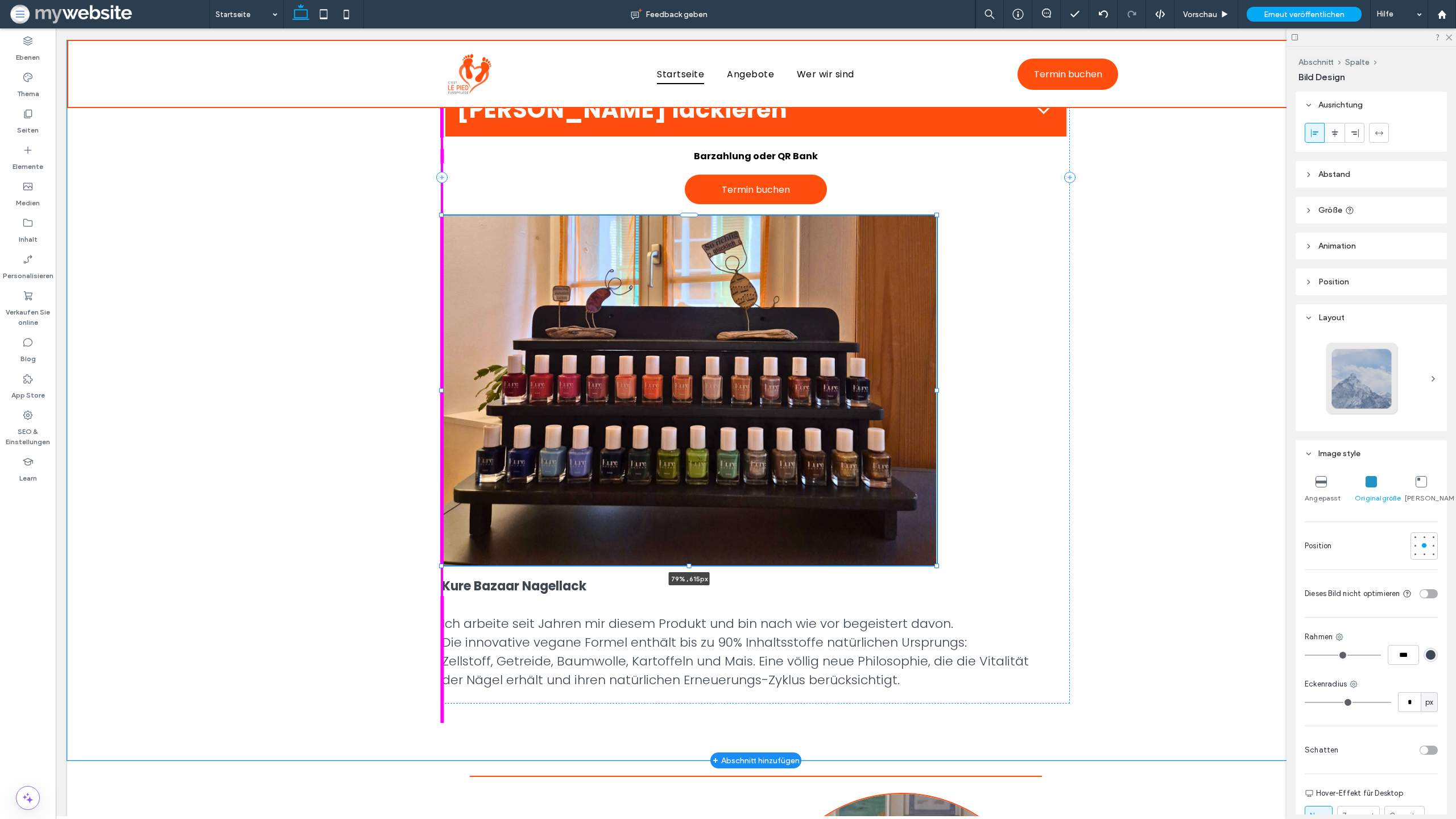
drag, startPoint x: 1052, startPoint y: 576, endPoint x: 1002, endPoint y: 564, distance: 51.4
click at [1002, 564] on div "Schöne, gesunde Füsse tragen uns durchs Leben, gönnen Sie ihnen die Pflege, die…" at bounding box center [756, 205] width 683 height 1109
type input "**"
type input "****"
type input "***"
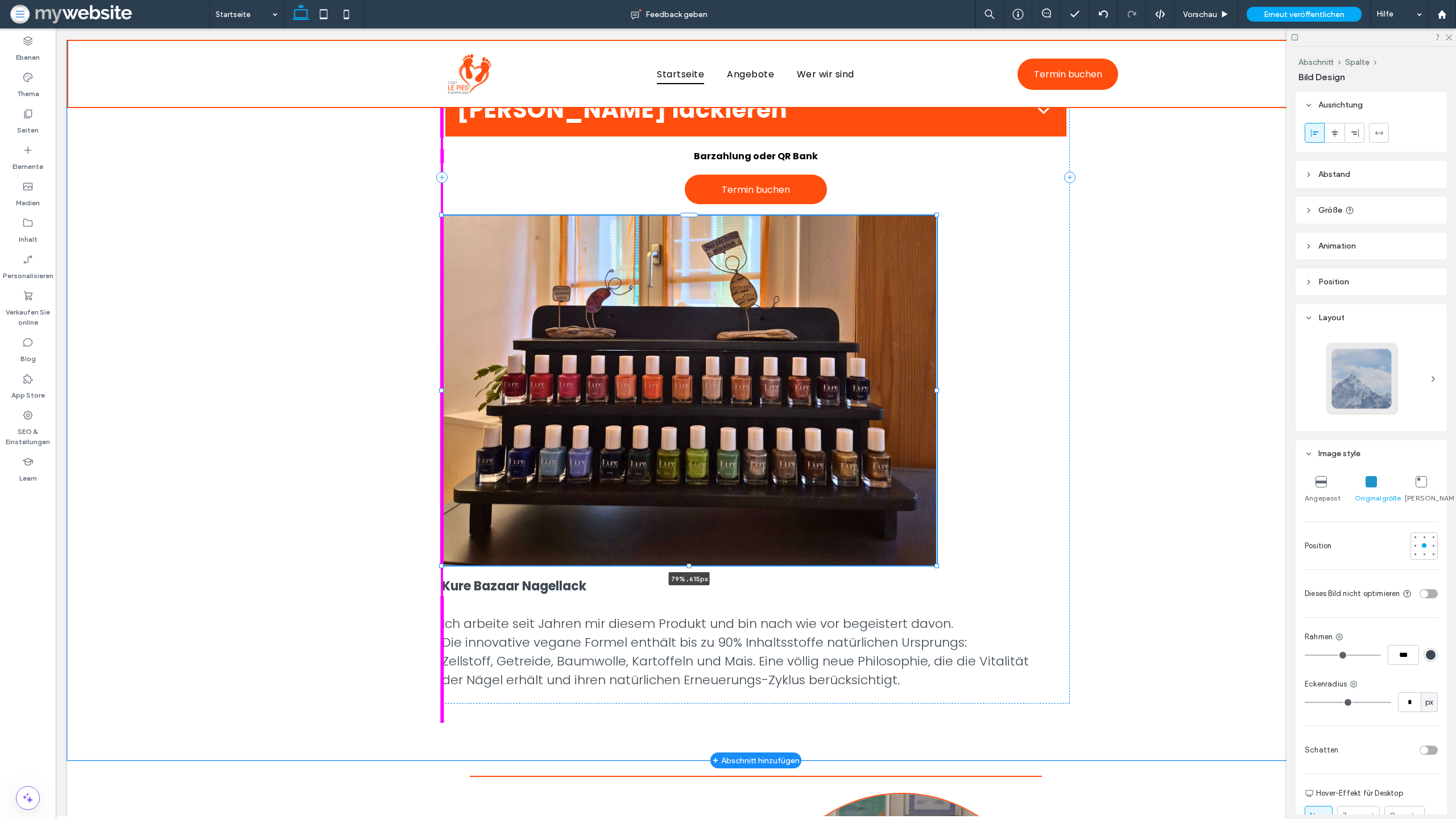
type input "***"
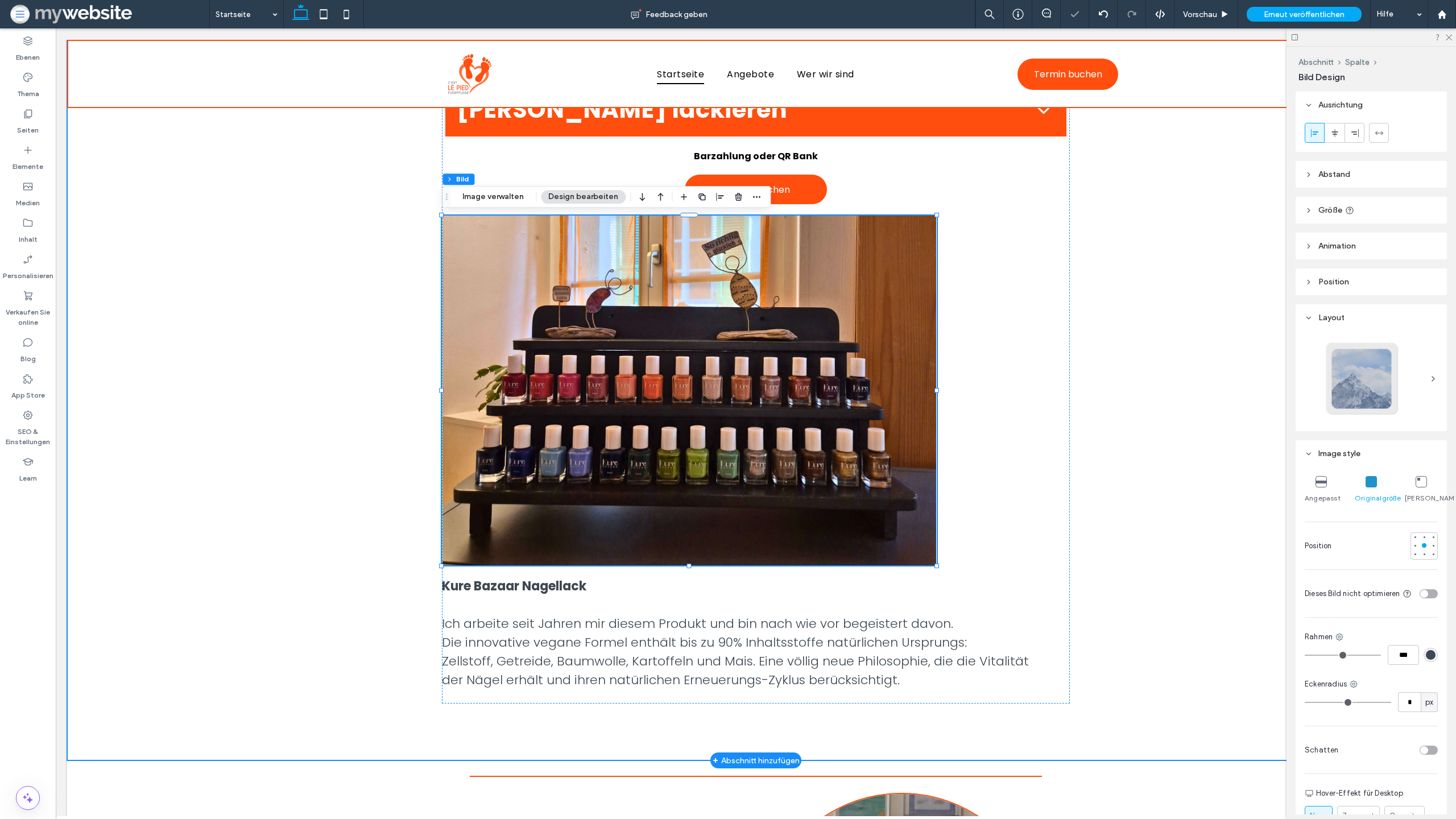
click at [1099, 564] on div "Schöne, gesunde Füsse tragen uns durchs Leben, gönnen Sie ihnen die Pflege, die…" at bounding box center [756, 205] width 1378 height 1109
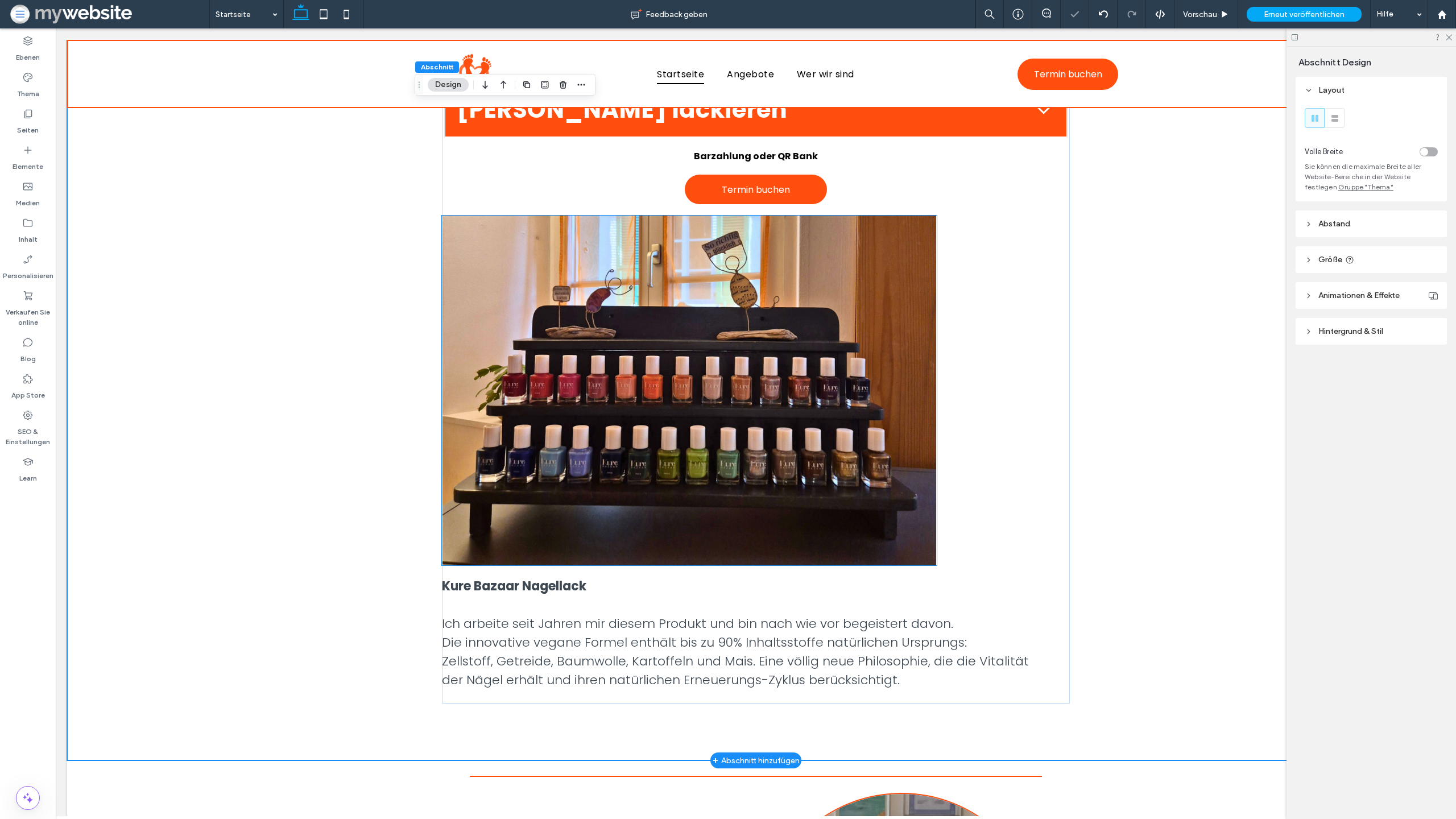
click at [903, 519] on img at bounding box center [689, 390] width 494 height 350
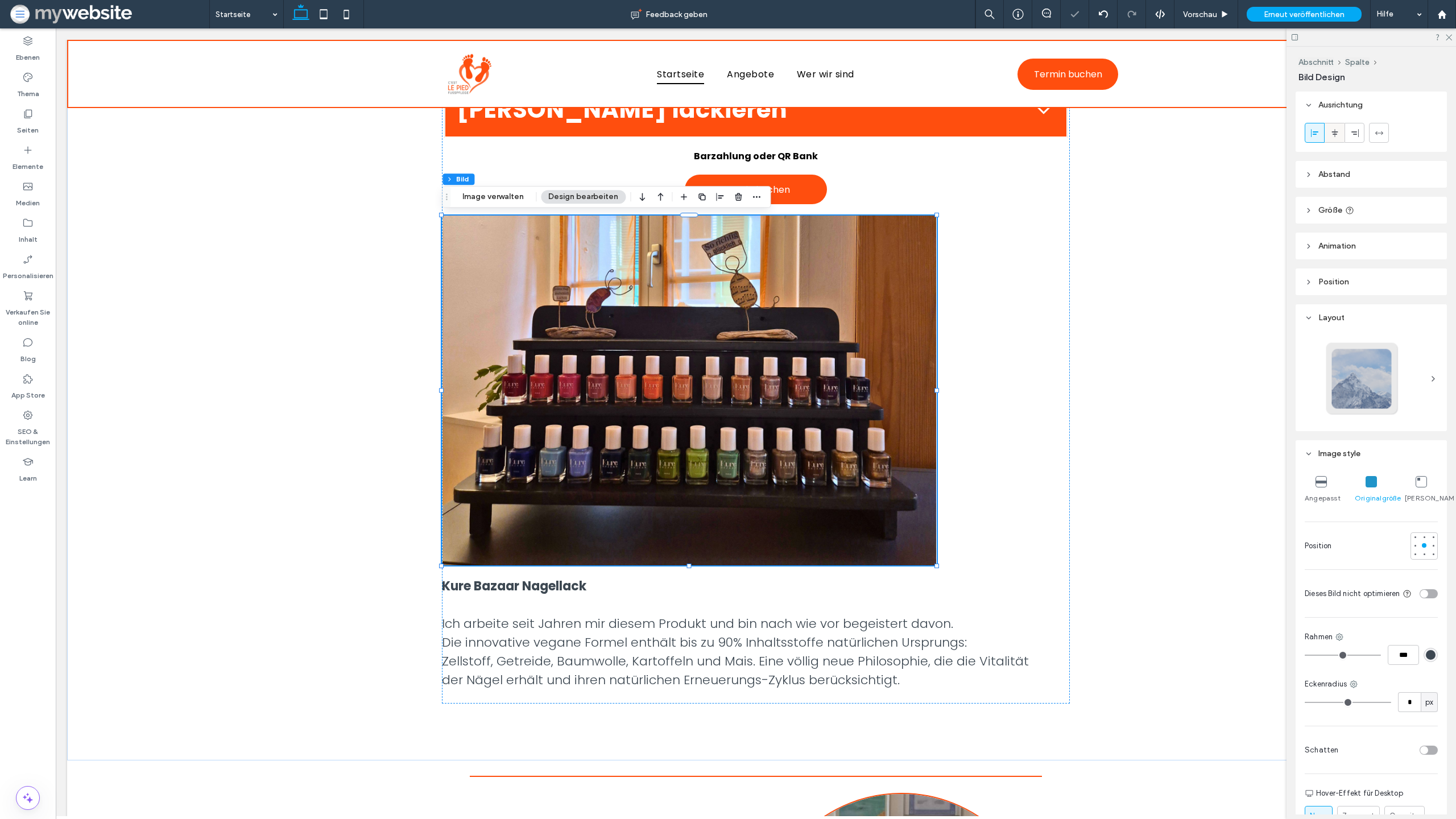
click at [1328, 130] on div at bounding box center [1334, 132] width 18 height 18
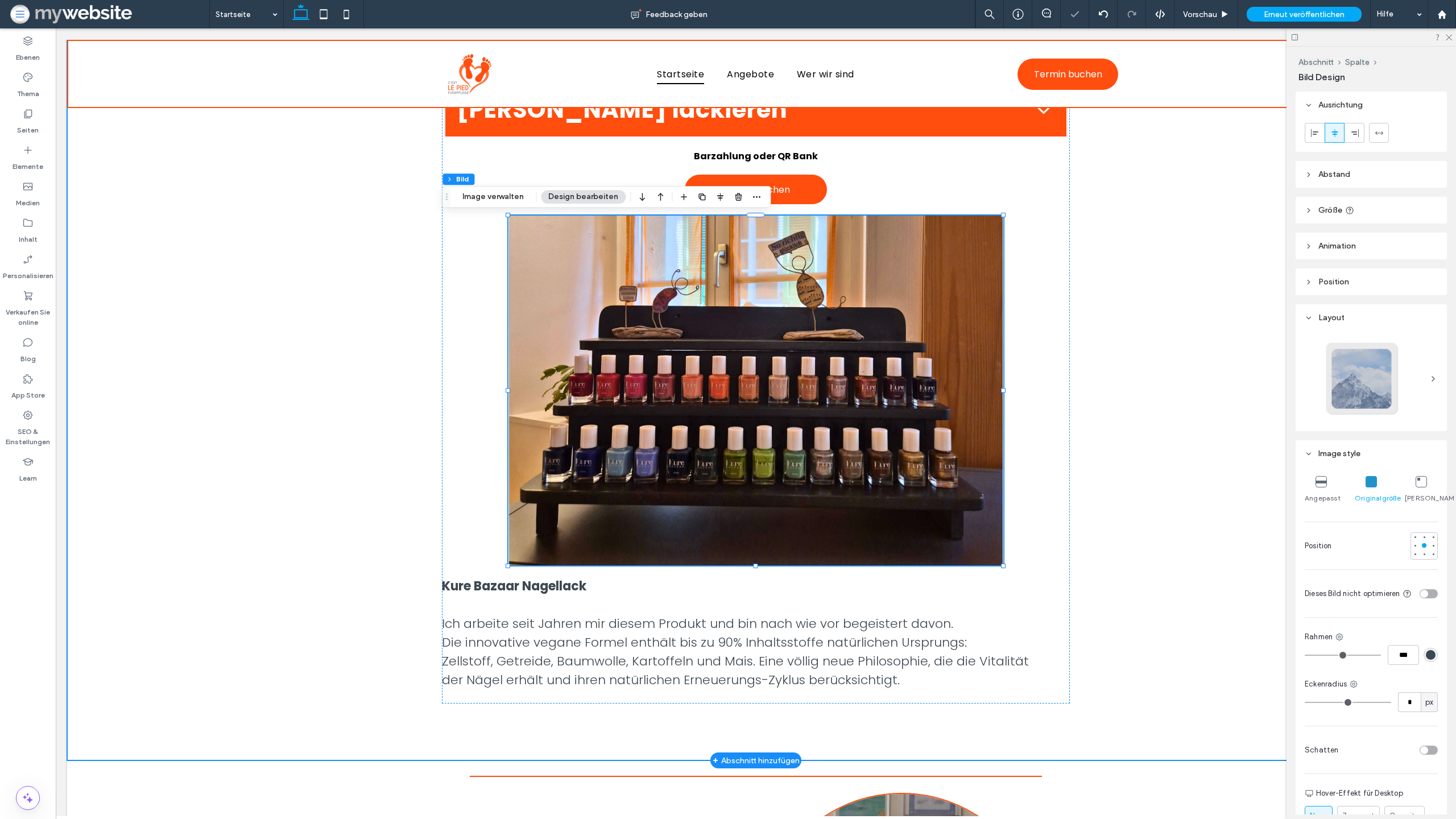
click at [1127, 490] on div "Schöne, gesunde Füsse tragen uns durchs Leben, gönnen Sie ihnen die Pflege, die…" at bounding box center [756, 205] width 1378 height 1109
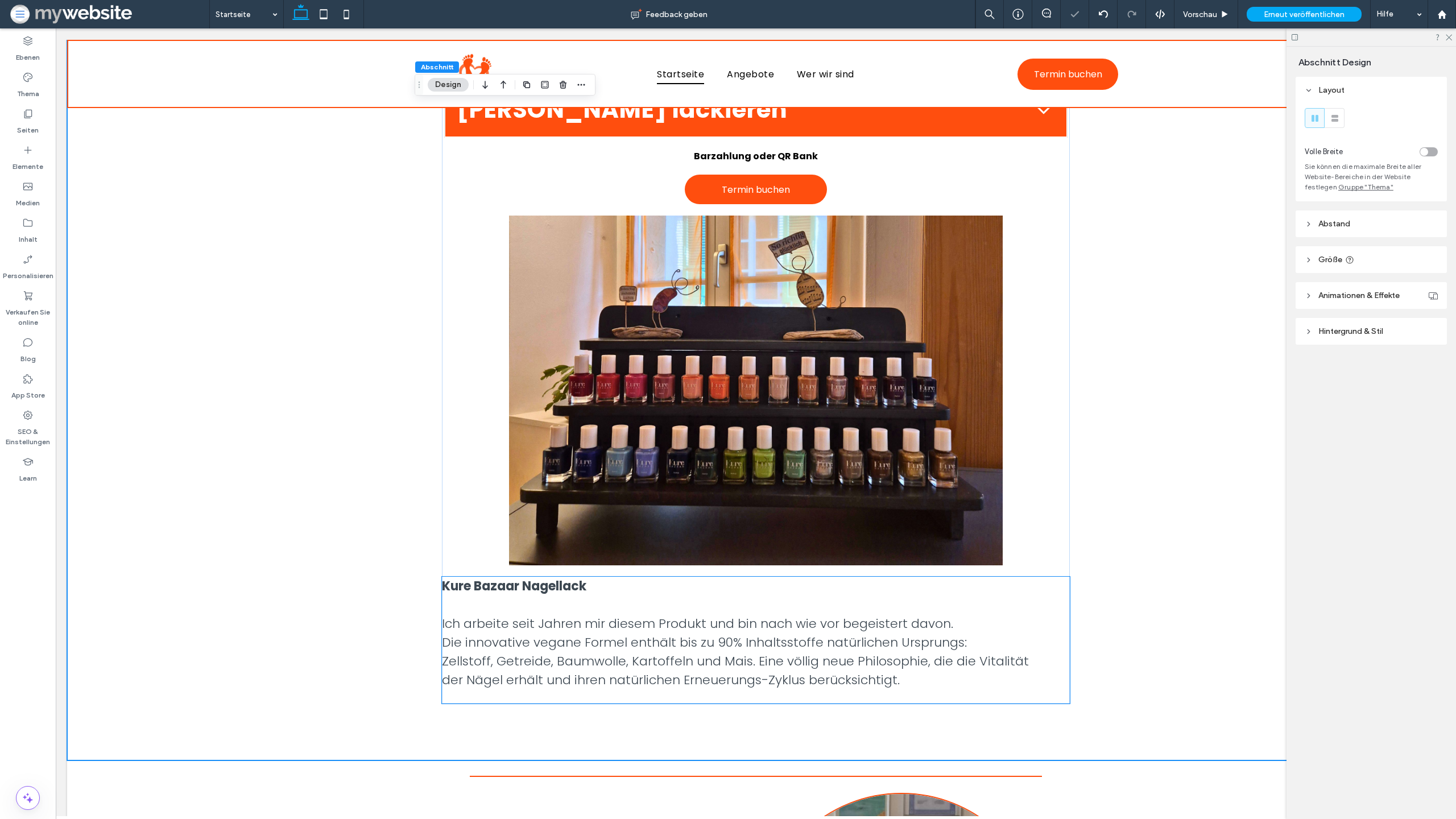
click at [742, 597] on p at bounding box center [756, 604] width 627 height 18
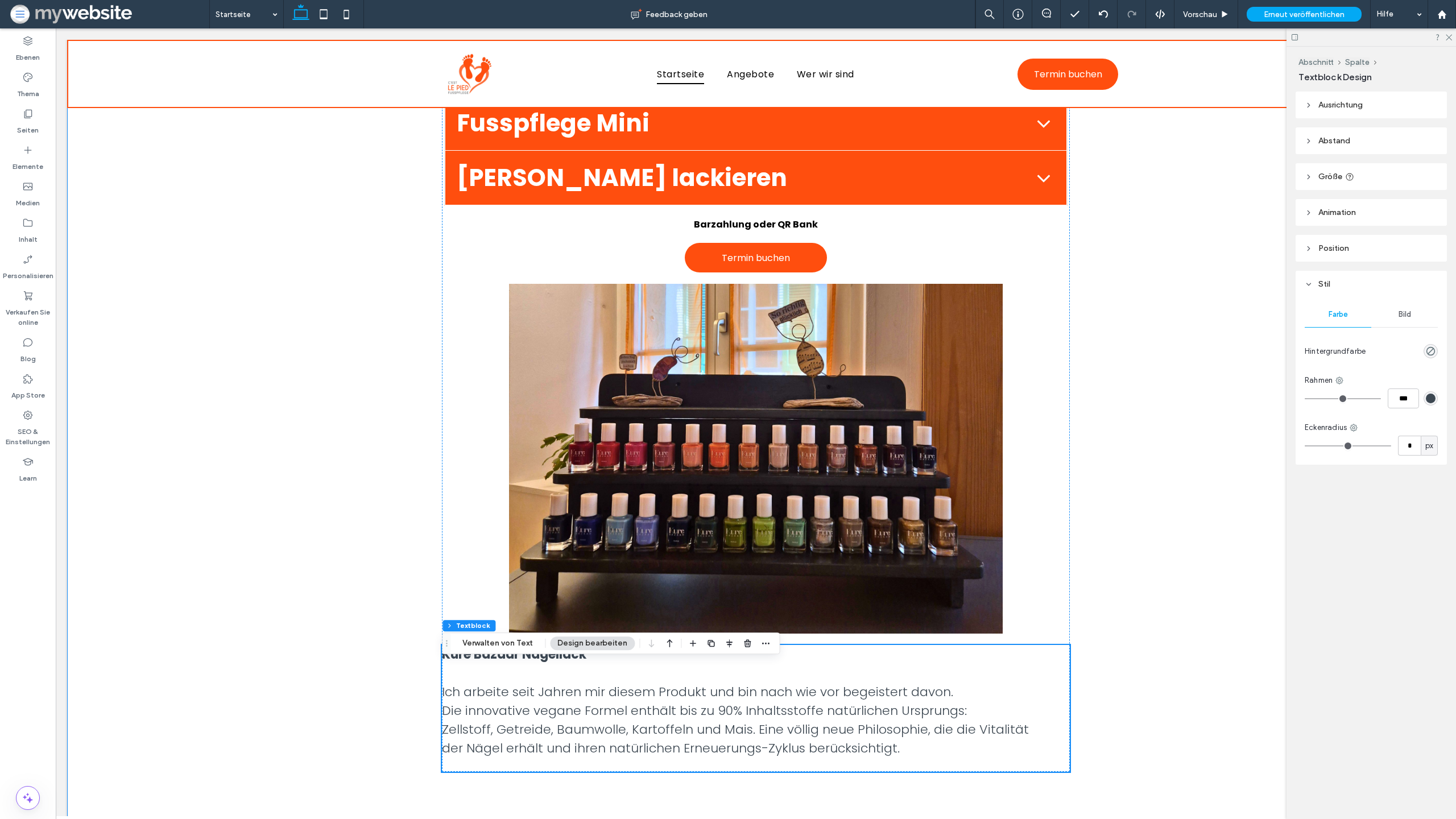
scroll to position [890, 0]
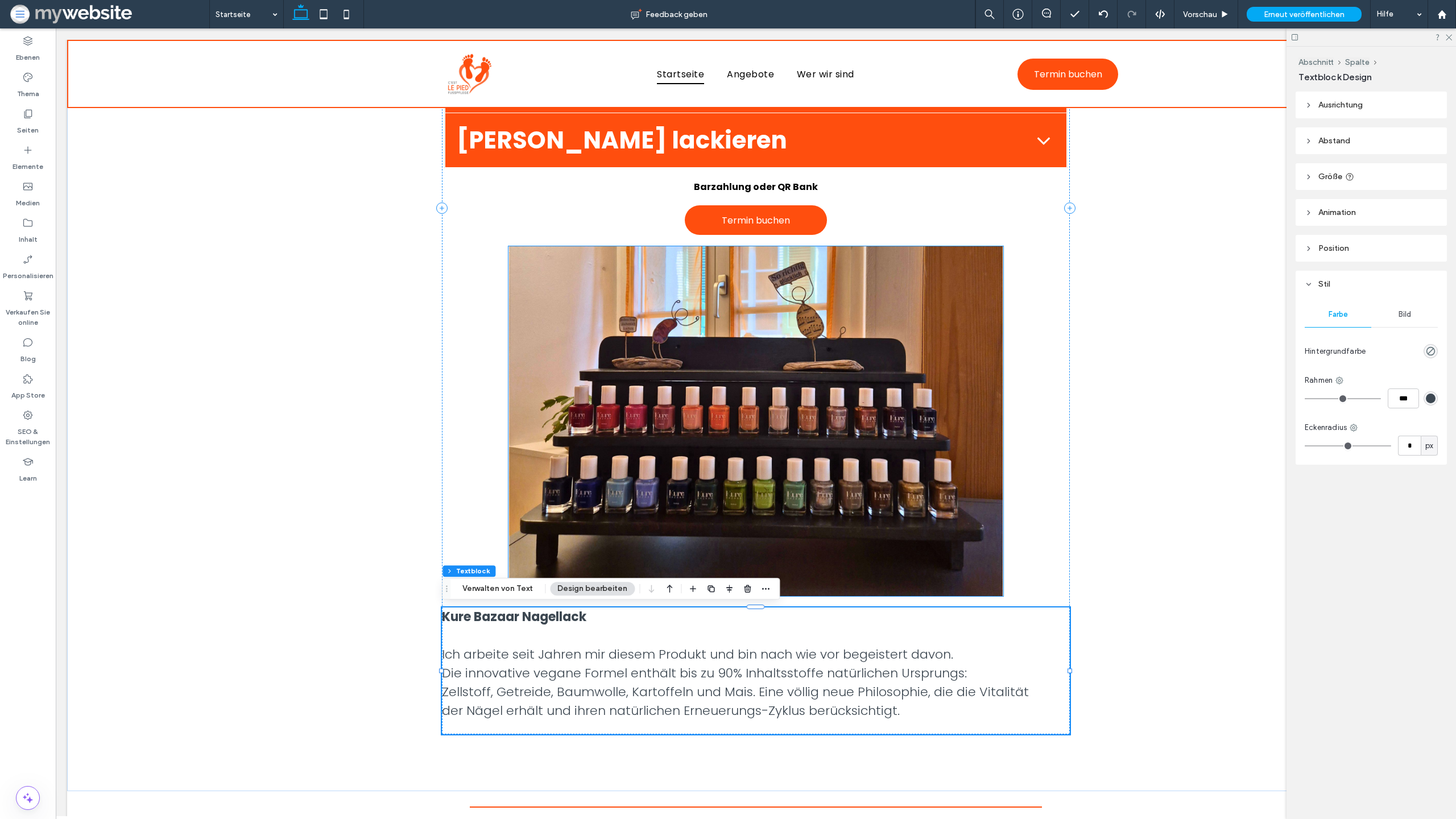
click at [869, 366] on img at bounding box center [756, 421] width 494 height 350
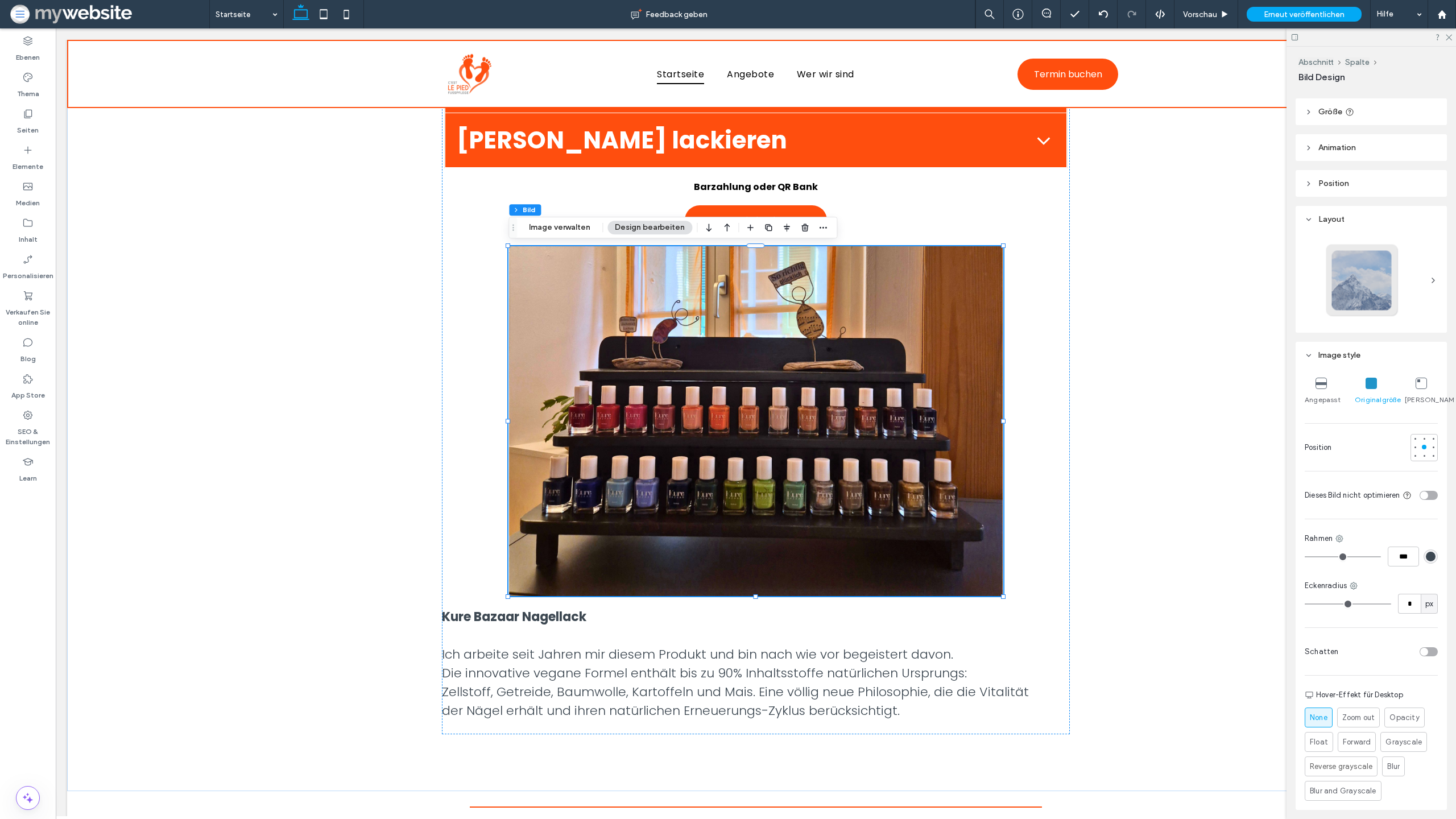
scroll to position [150, 0]
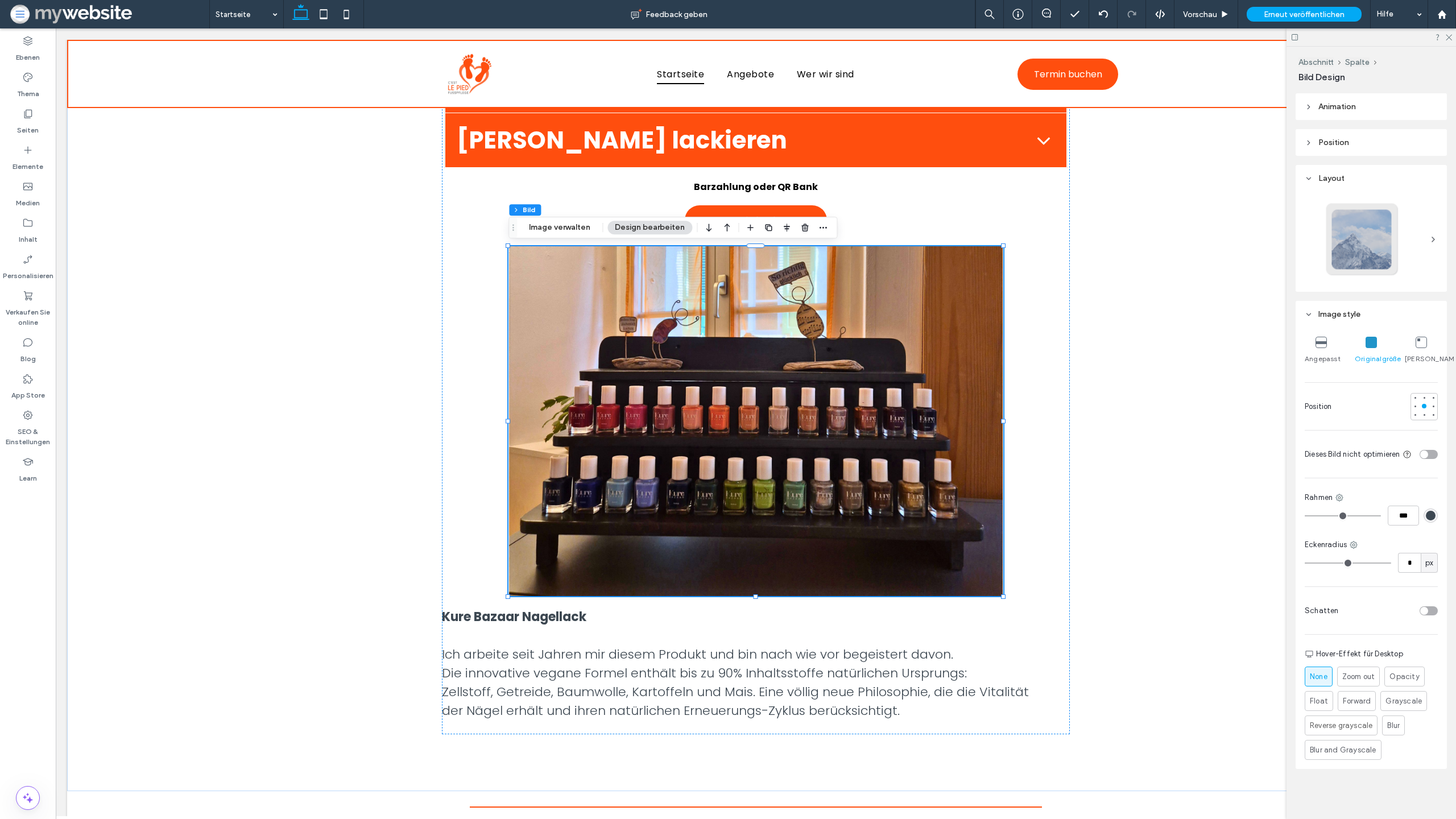
type input "*"
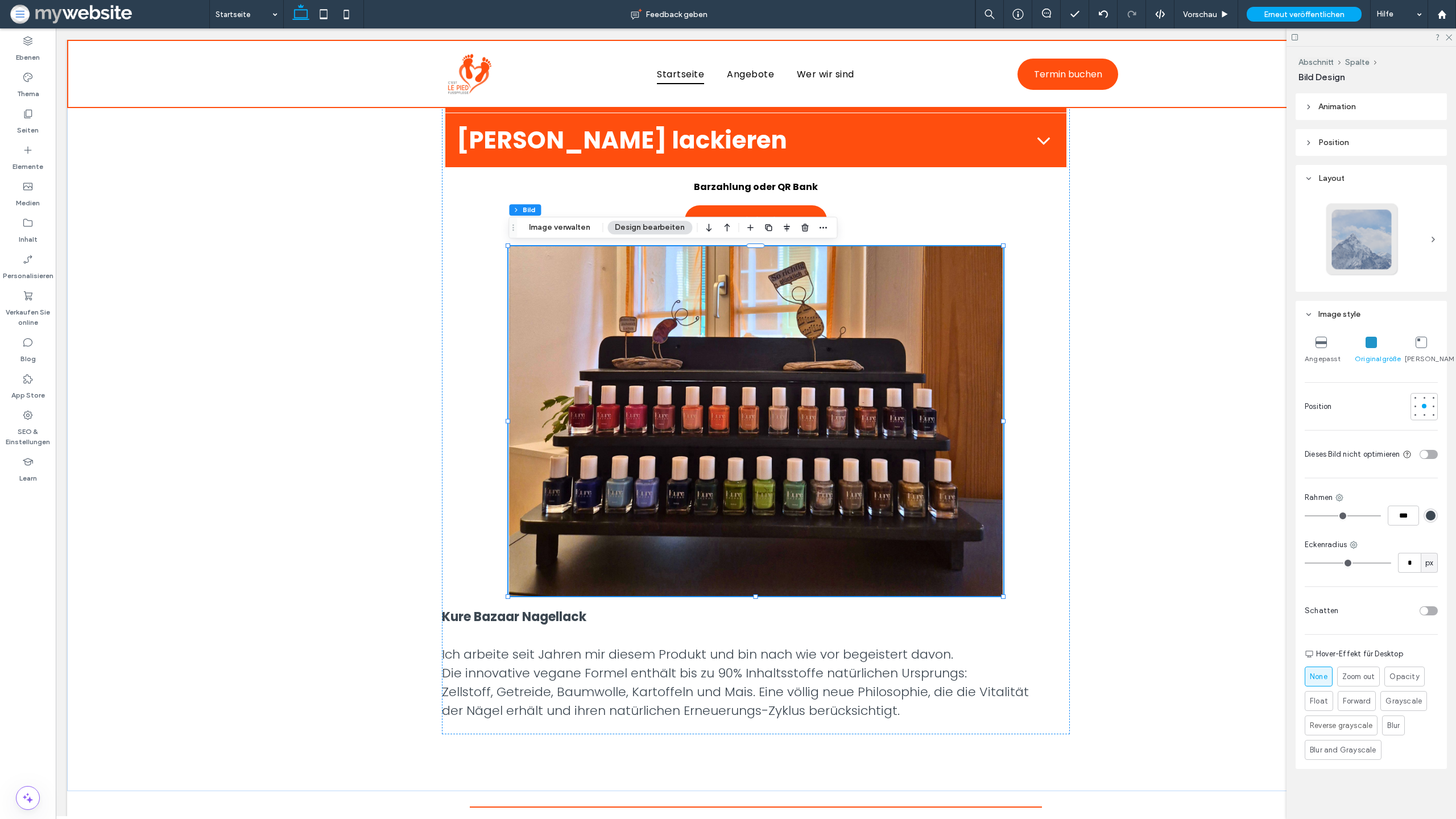
type input "*"
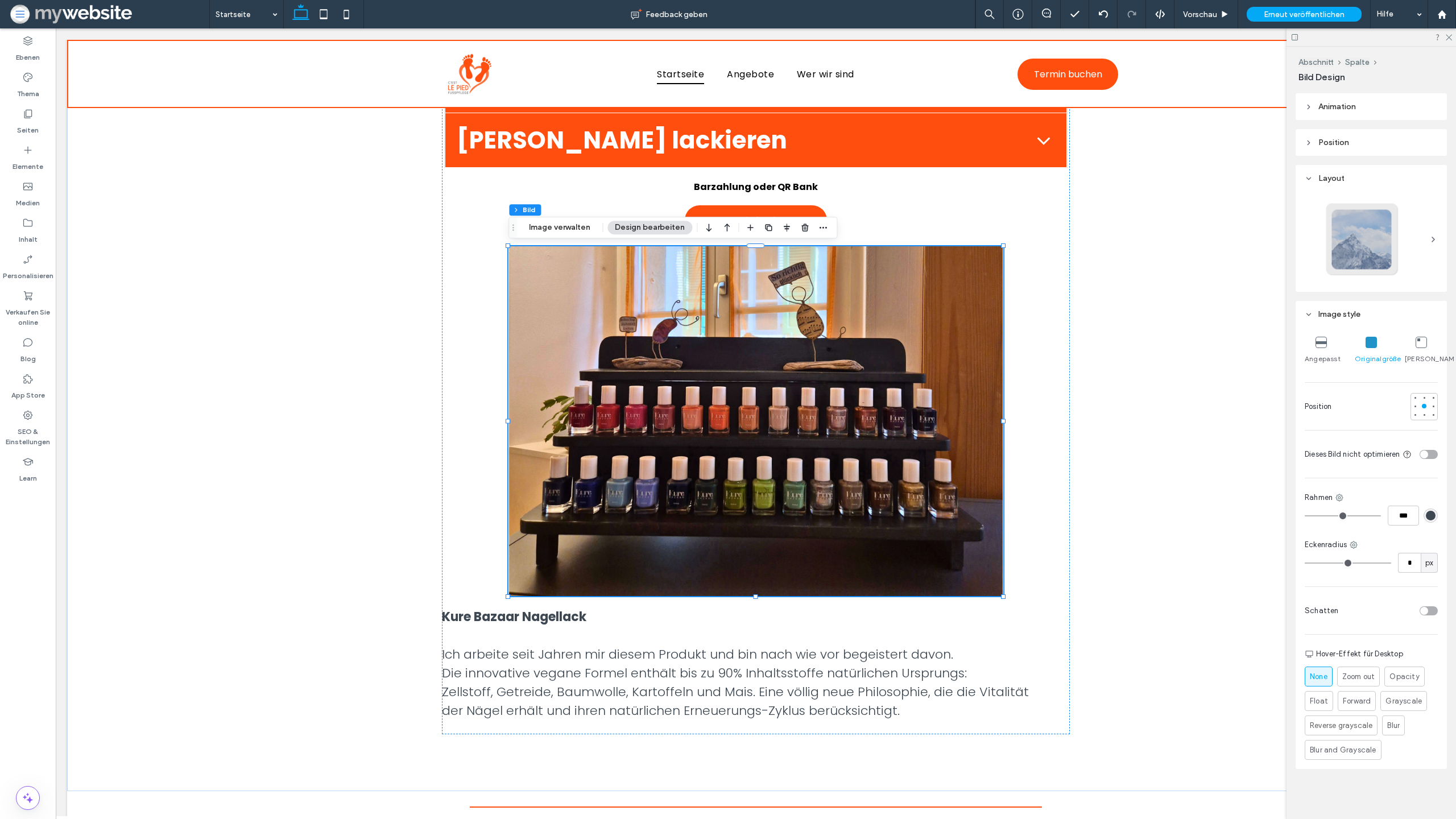
type input "*"
drag, startPoint x: 1314, startPoint y: 558, endPoint x: 1366, endPoint y: 536, distance: 56.5
click at [1313, 562] on input "range" at bounding box center [1348, 563] width 86 height 1
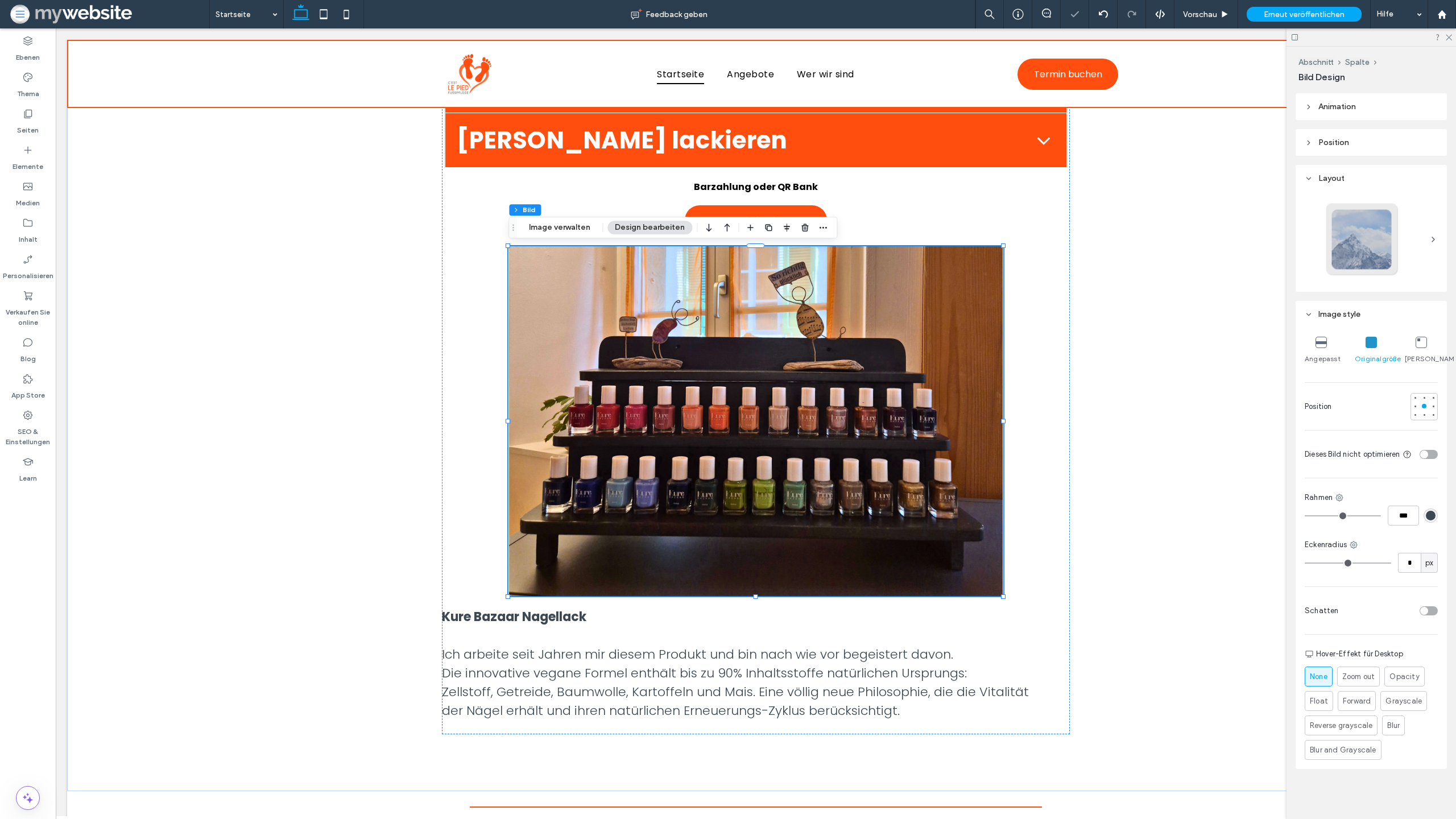
click at [1430, 514] on div "rgb(61, 72, 82)" at bounding box center [1430, 515] width 10 height 10
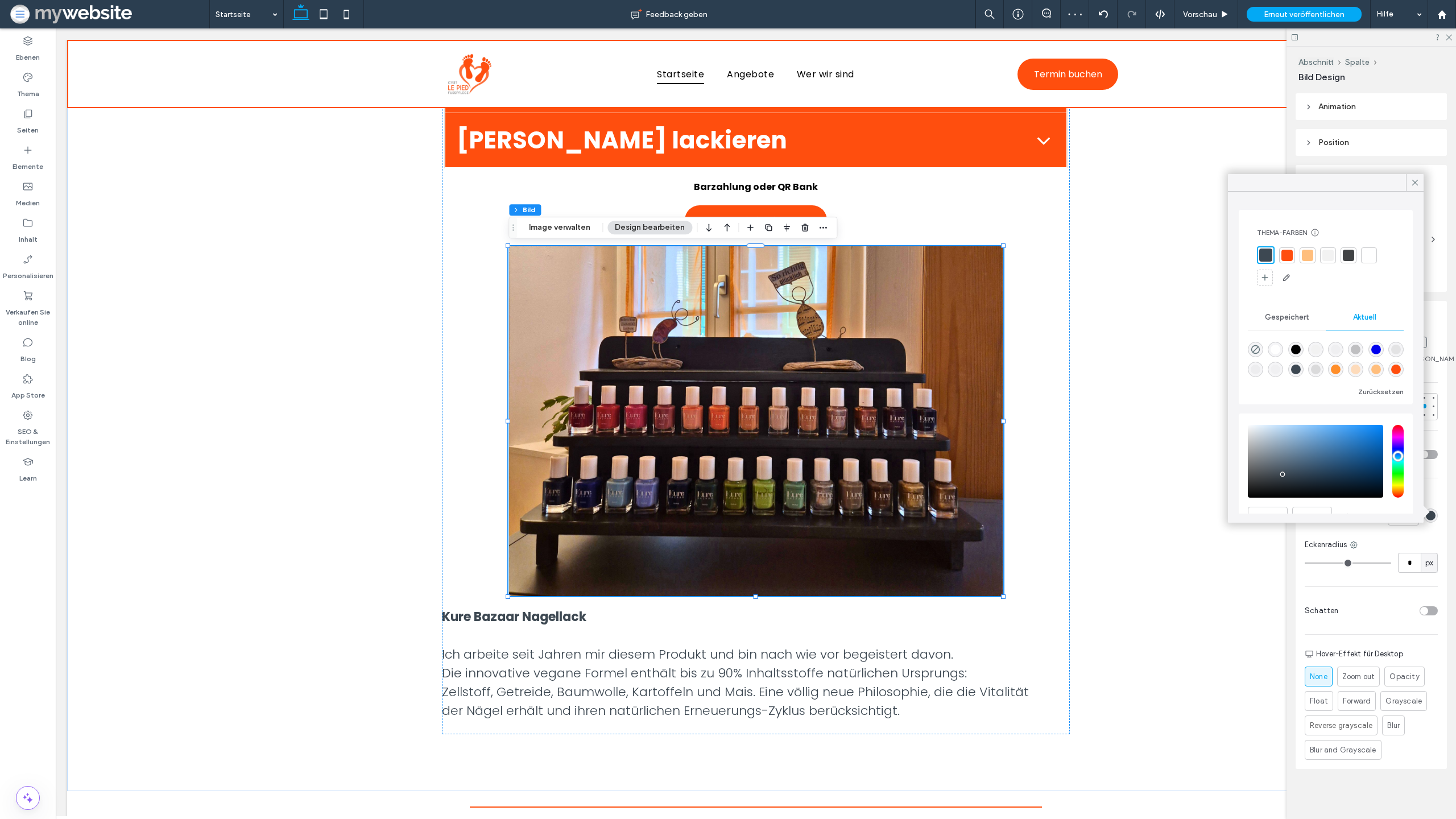
click at [1287, 255] on div at bounding box center [1287, 255] width 11 height 11
click at [1418, 180] on use at bounding box center [1415, 183] width 6 height 6
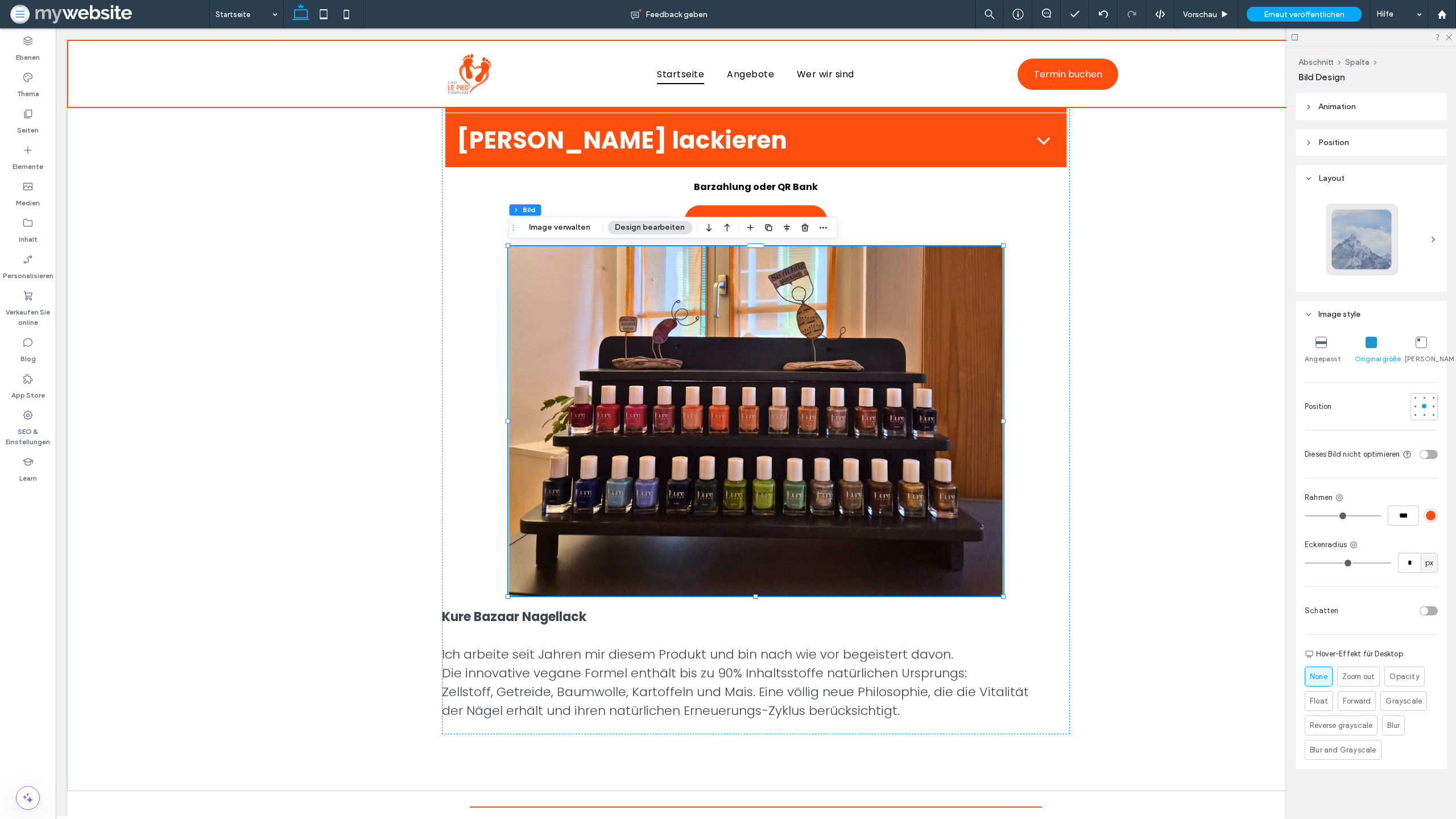
type input "*"
type input "***"
type input "*"
type input "***"
type input "*"
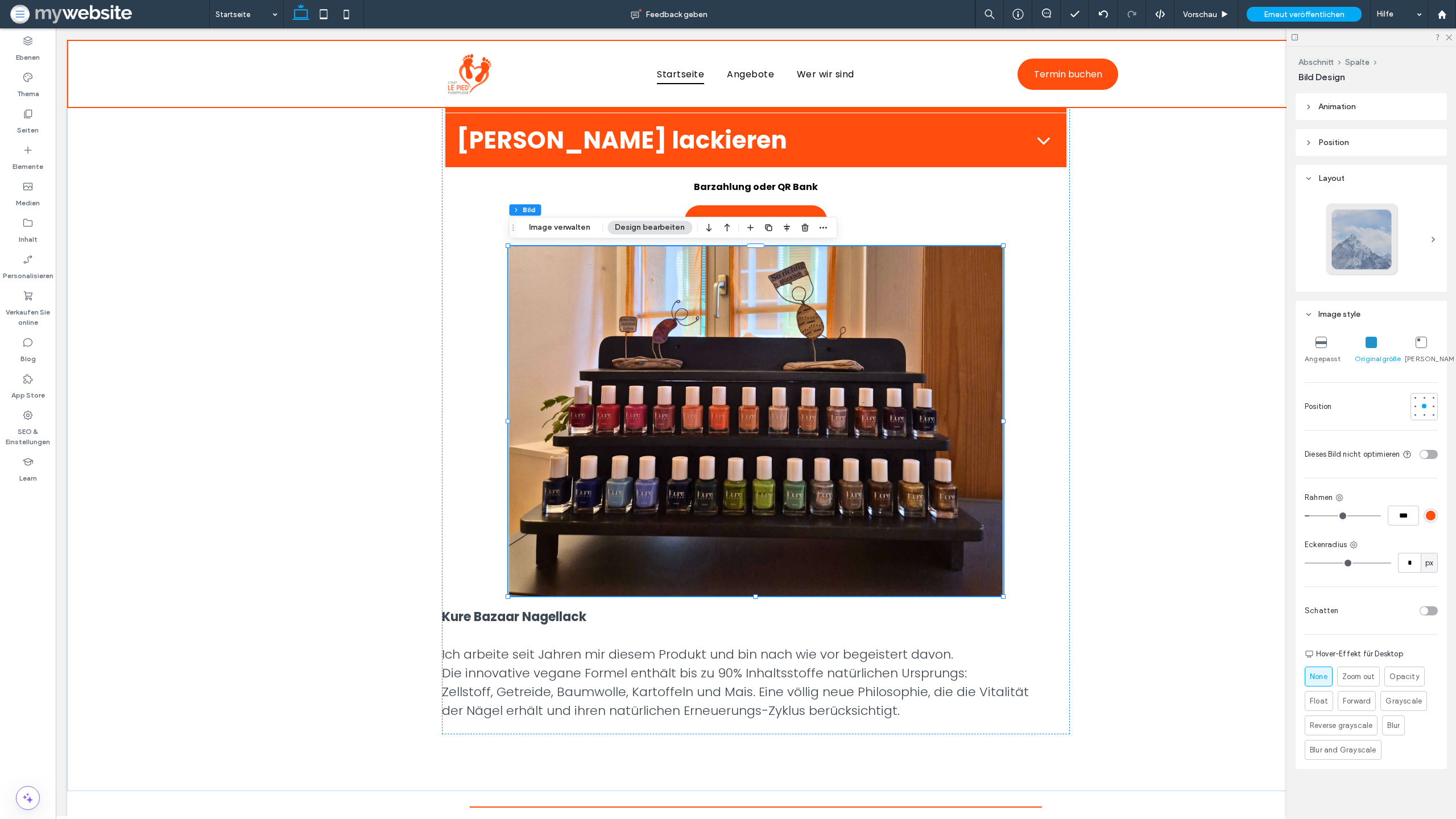
type input "***"
type input "*"
type input "***"
click at [1315, 516] on input "range" at bounding box center [1342, 516] width 76 height 1
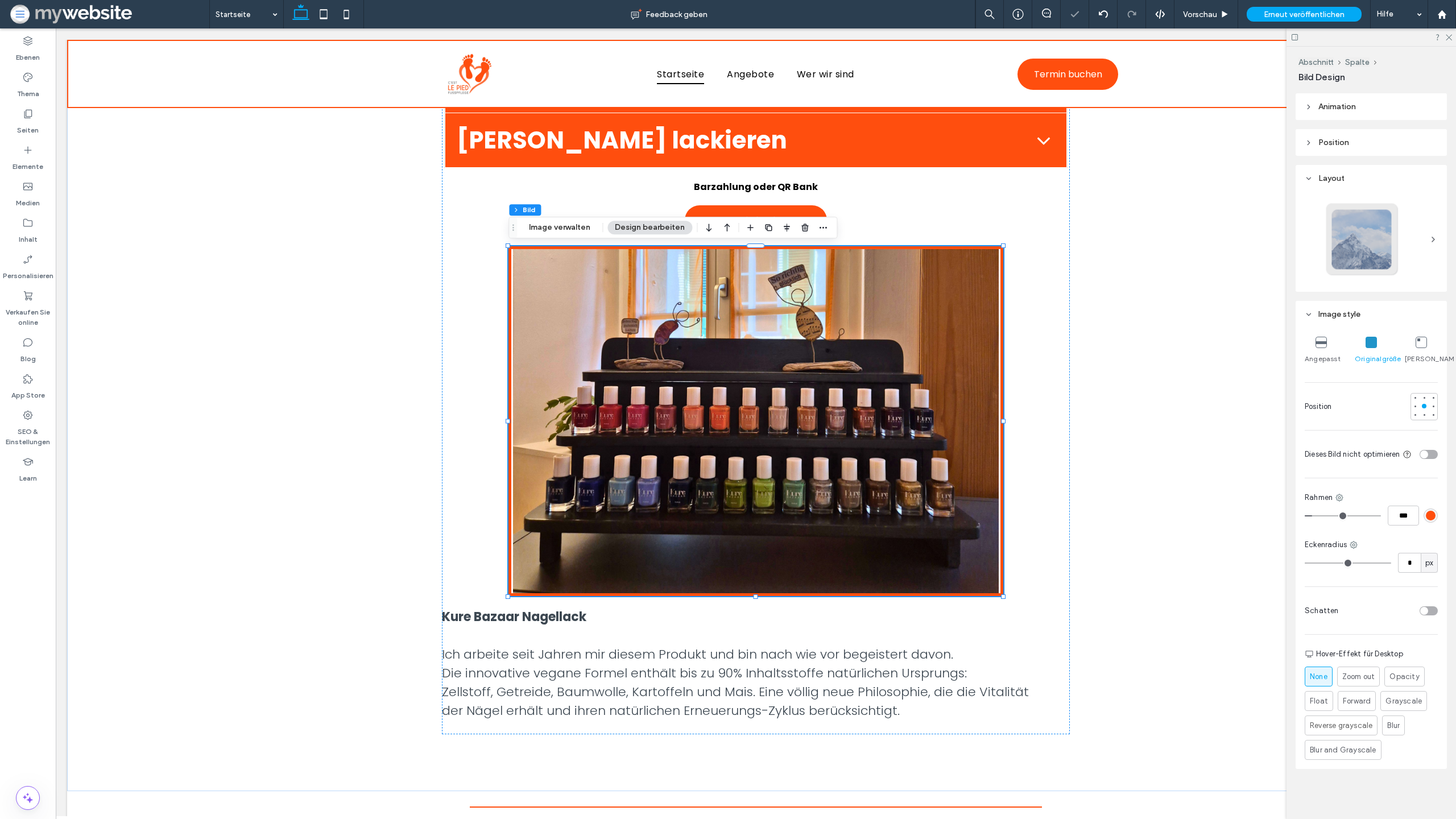
type input "*"
type input "***"
type input "*"
type input "***"
type input "*"
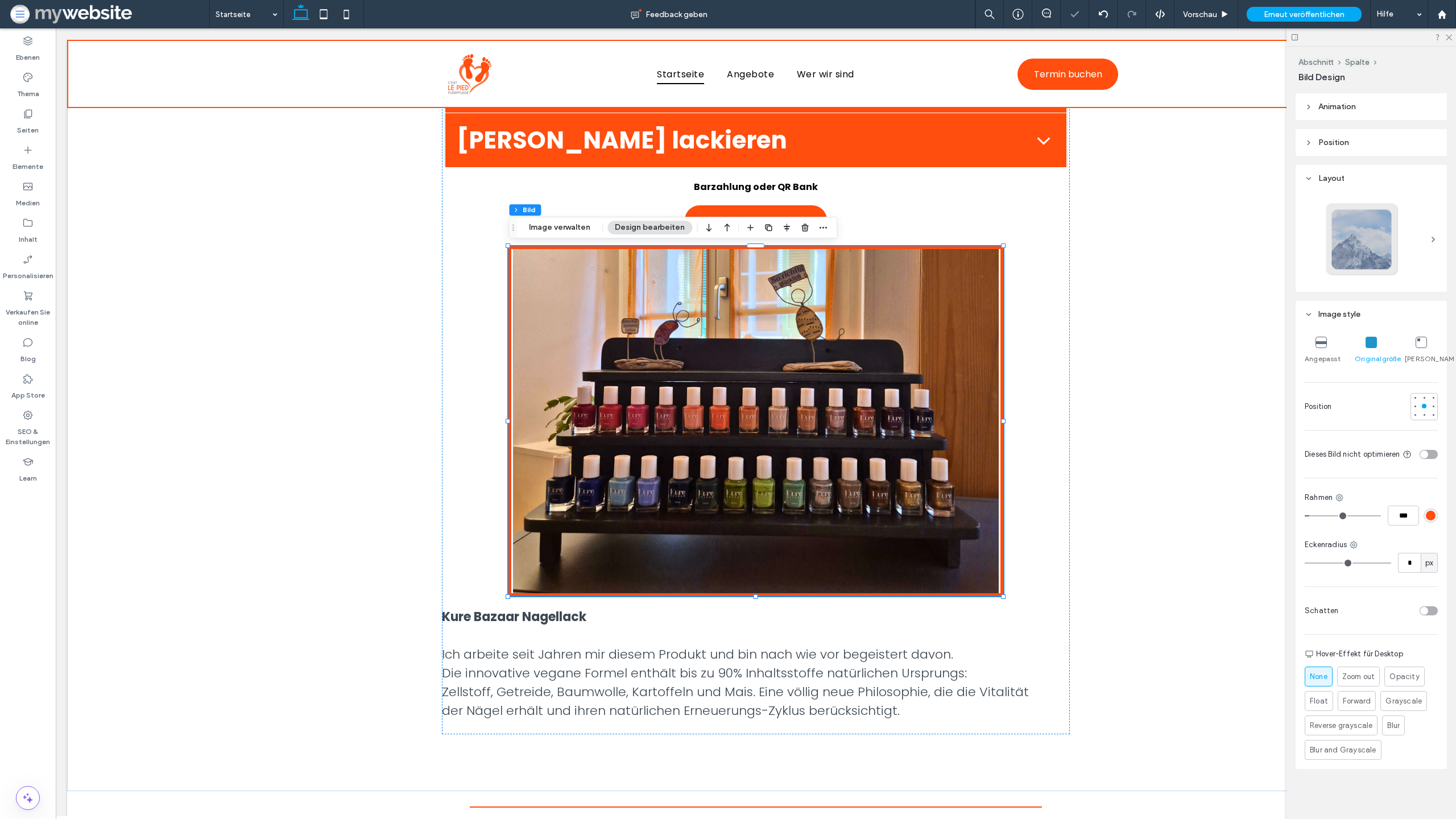
type input "***"
type input "*"
click at [1312, 516] on input "range" at bounding box center [1342, 516] width 76 height 1
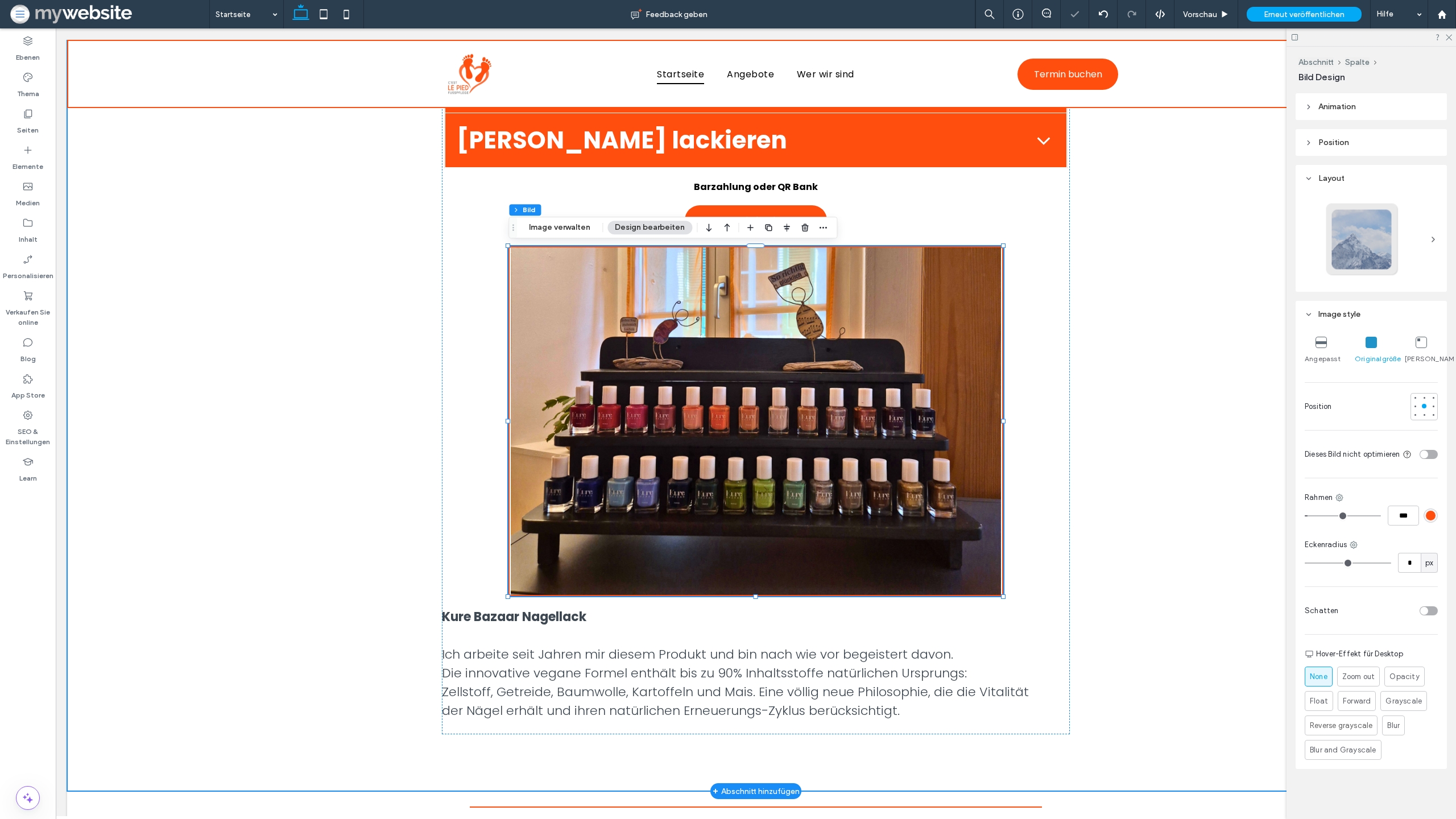
click at [1259, 519] on div "Schöne, gesunde Füsse tragen uns durchs Leben, gönnen Sie ihnen die Pflege, die…" at bounding box center [756, 236] width 1378 height 1109
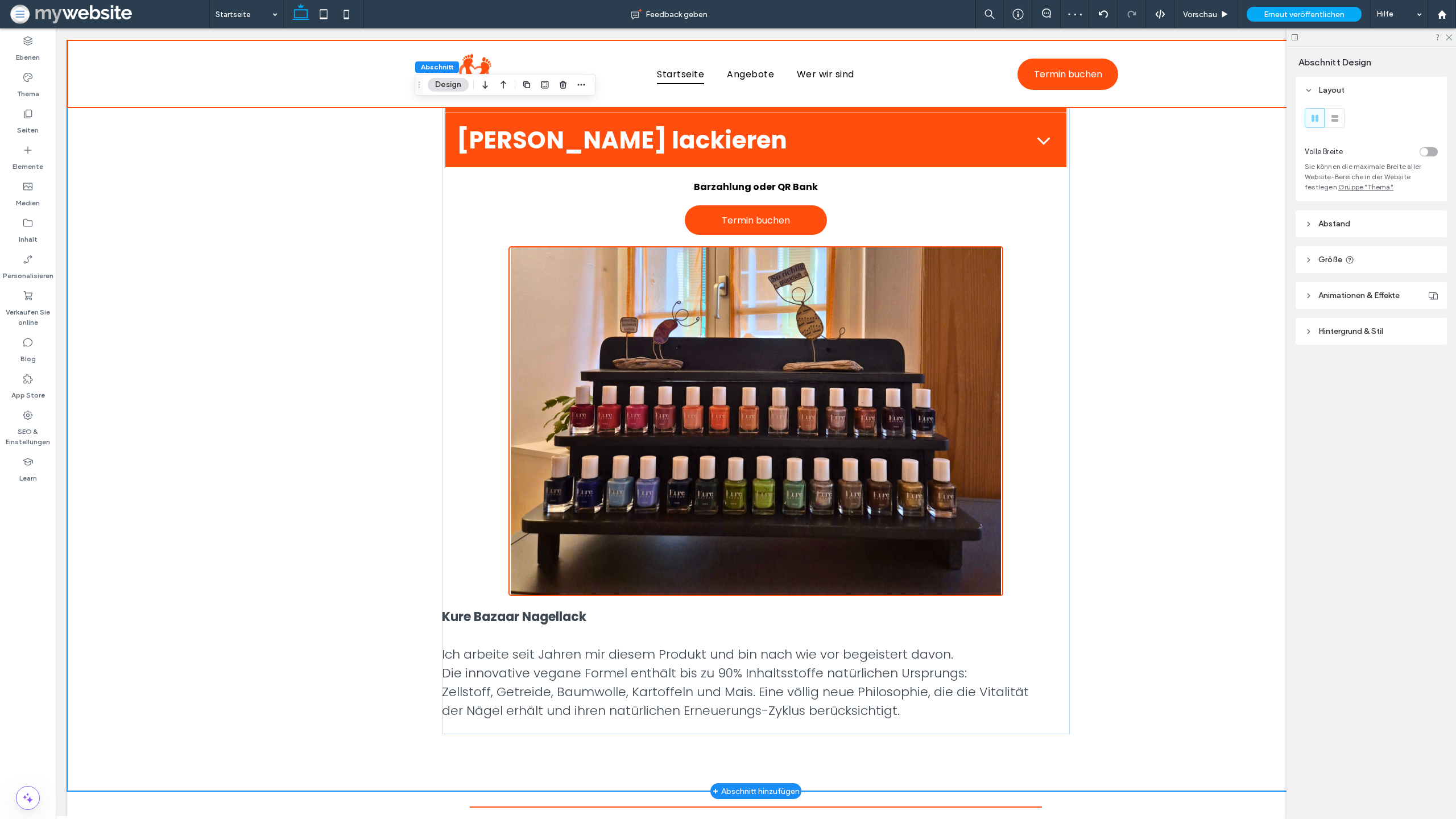
scroll to position [890, 0]
click at [808, 409] on img at bounding box center [756, 422] width 494 height 350
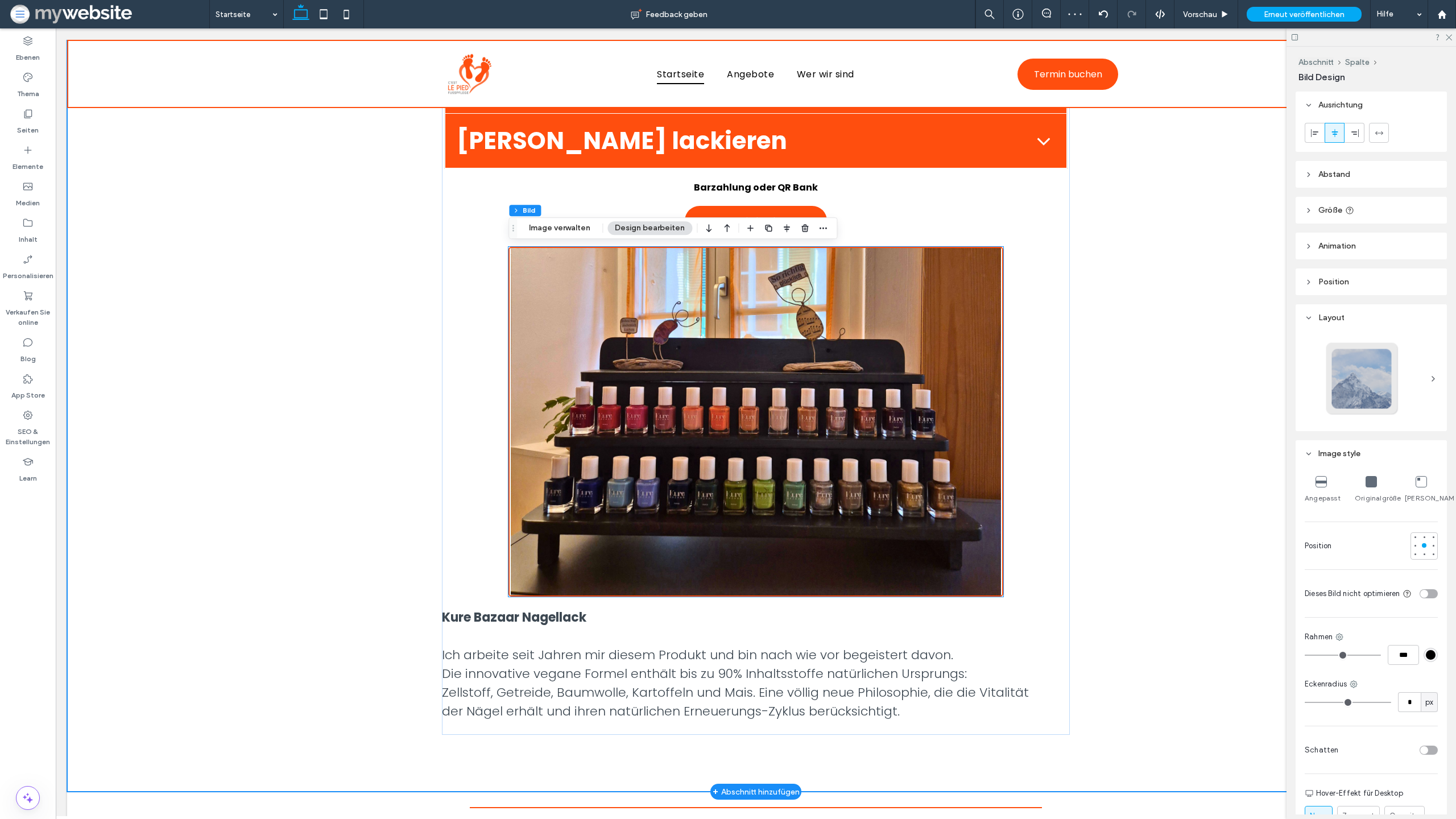
type input "*"
type input "***"
type input "*"
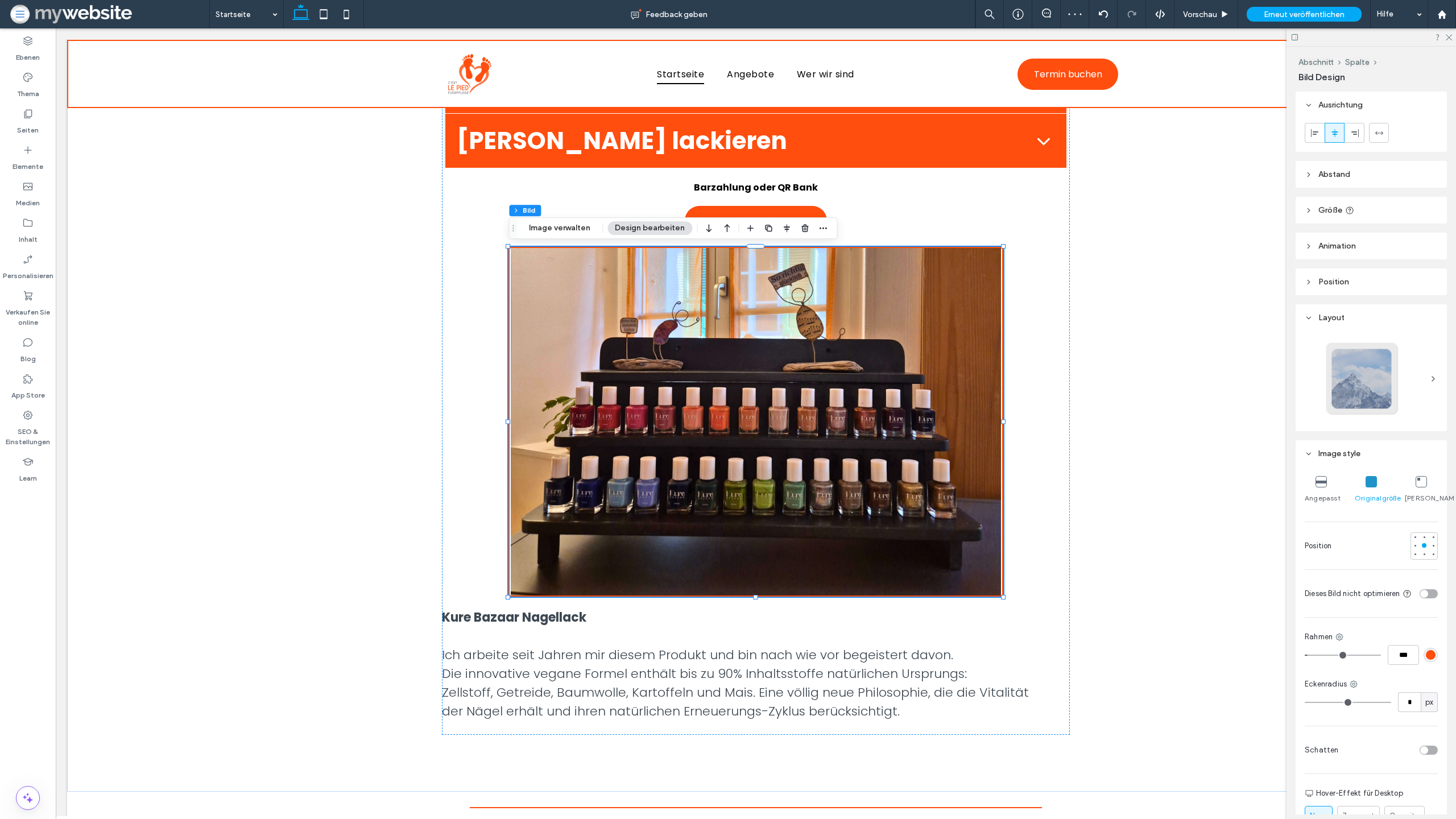
click at [1322, 480] on icon at bounding box center [1321, 481] width 11 height 11
click at [1058, 455] on div "Schöne, gesunde Füsse tragen uns durchs Leben, gönnen Sie ihnen die Pflege, die…" at bounding box center [756, 209] width 627 height 1052
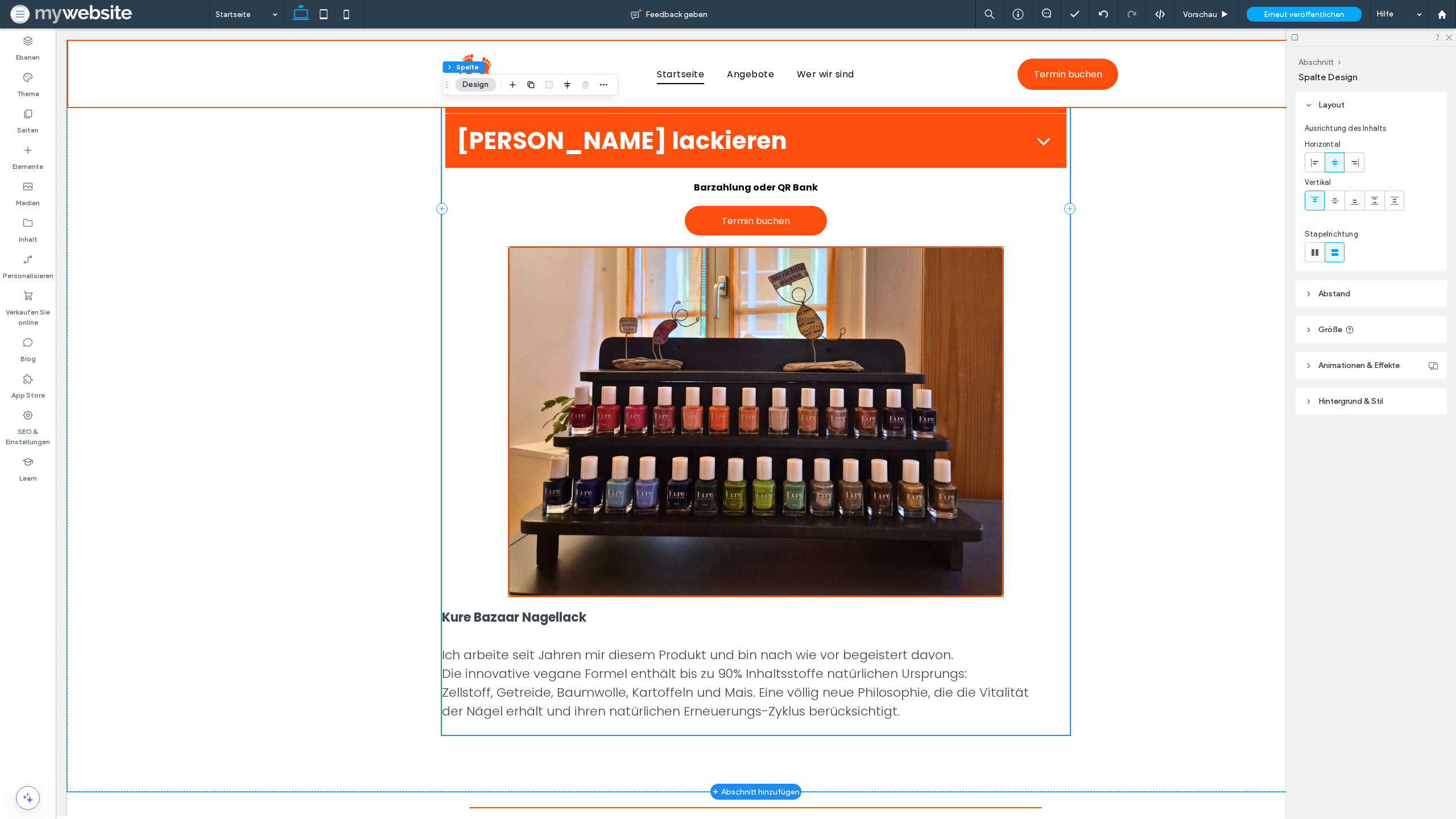
click at [765, 255] on img at bounding box center [756, 422] width 494 height 350
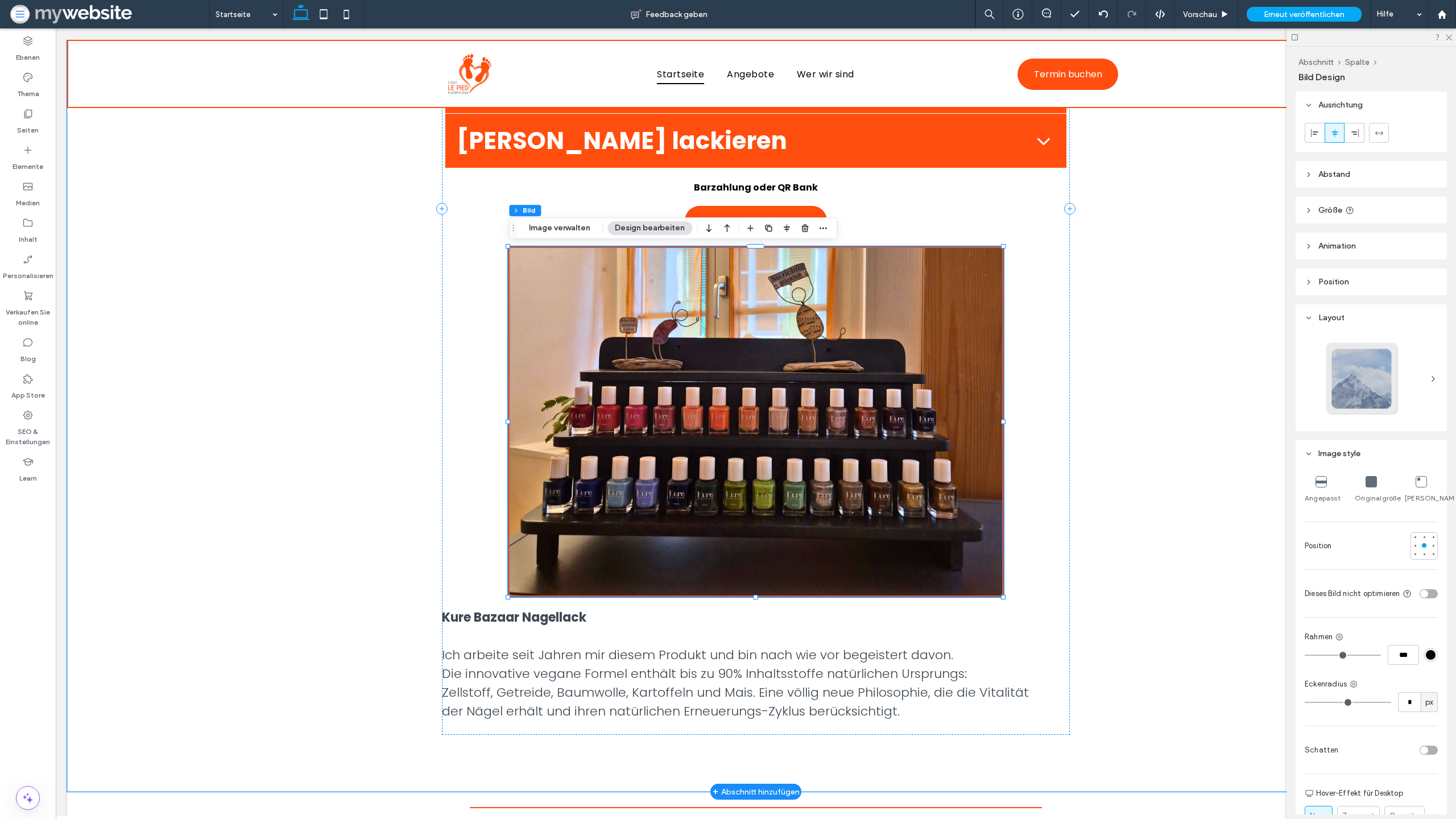
type input "*"
type input "***"
type input "*"
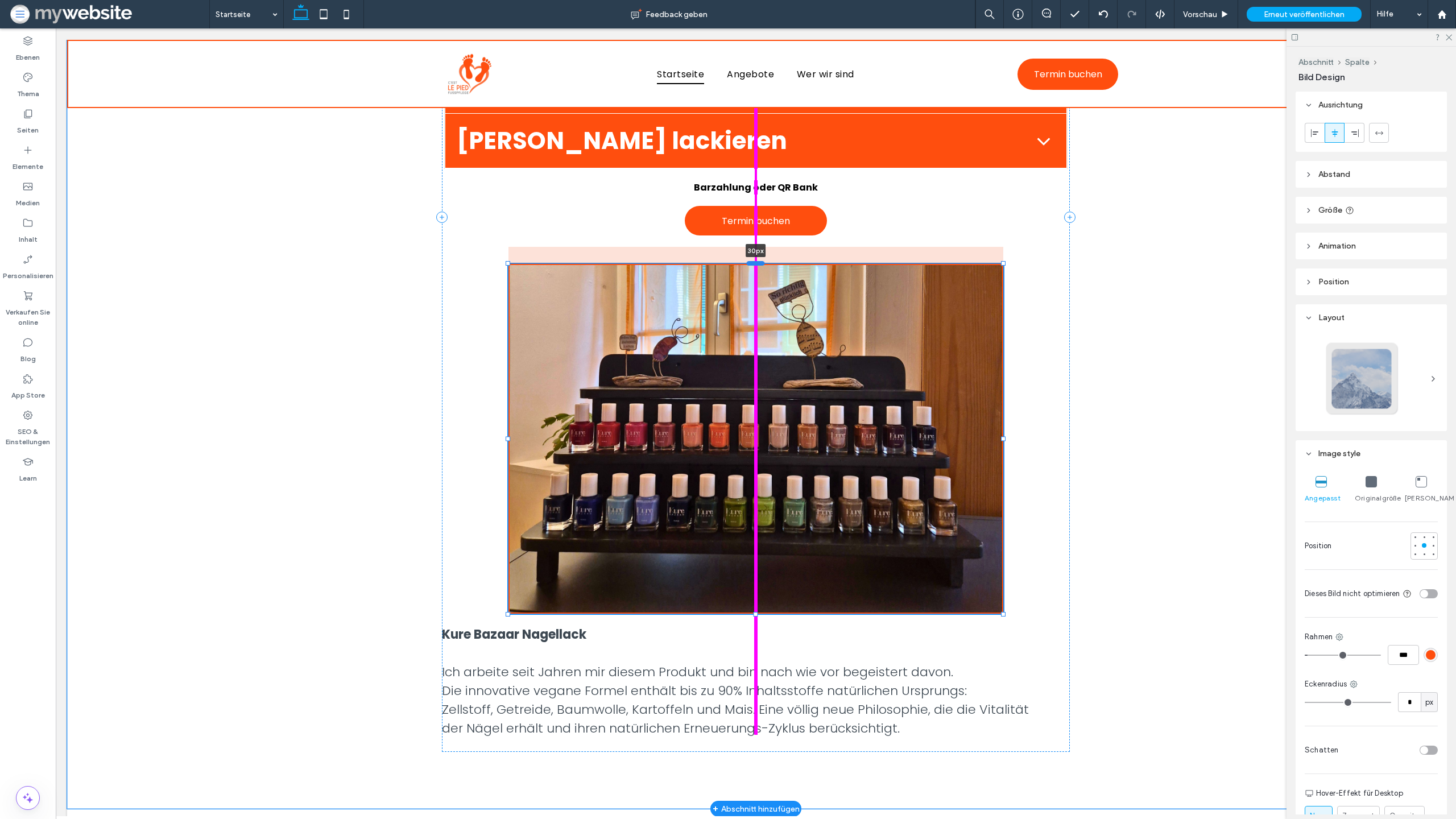
drag, startPoint x: 759, startPoint y: 248, endPoint x: 759, endPoint y: 265, distance: 17.0
click at [759, 265] on div at bounding box center [756, 263] width 18 height 4
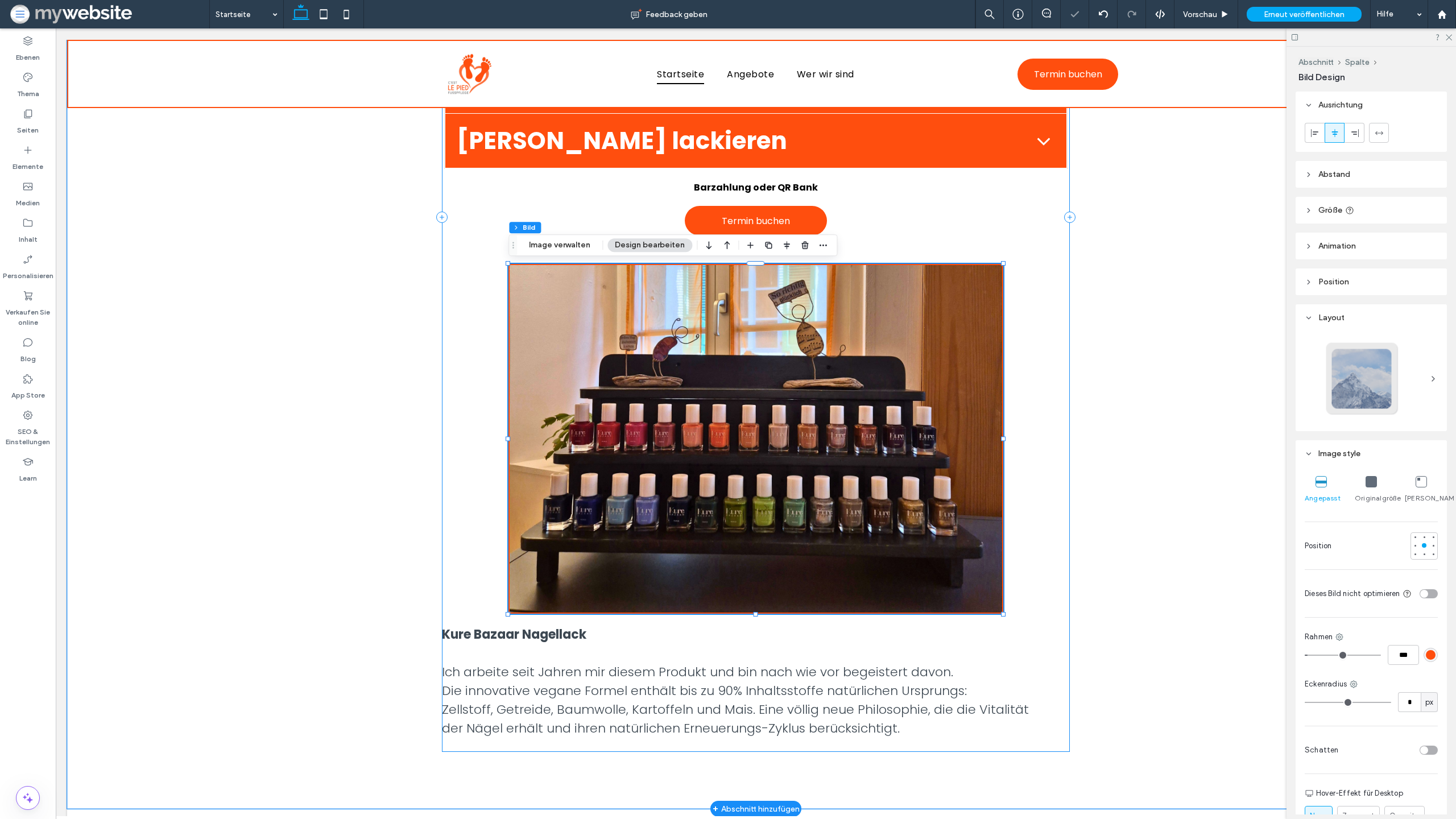
click at [475, 362] on div "Schöne, gesunde Füsse tragen uns durchs Leben, gönnen Sie ihnen die Pflege, die…" at bounding box center [756, 217] width 627 height 1069
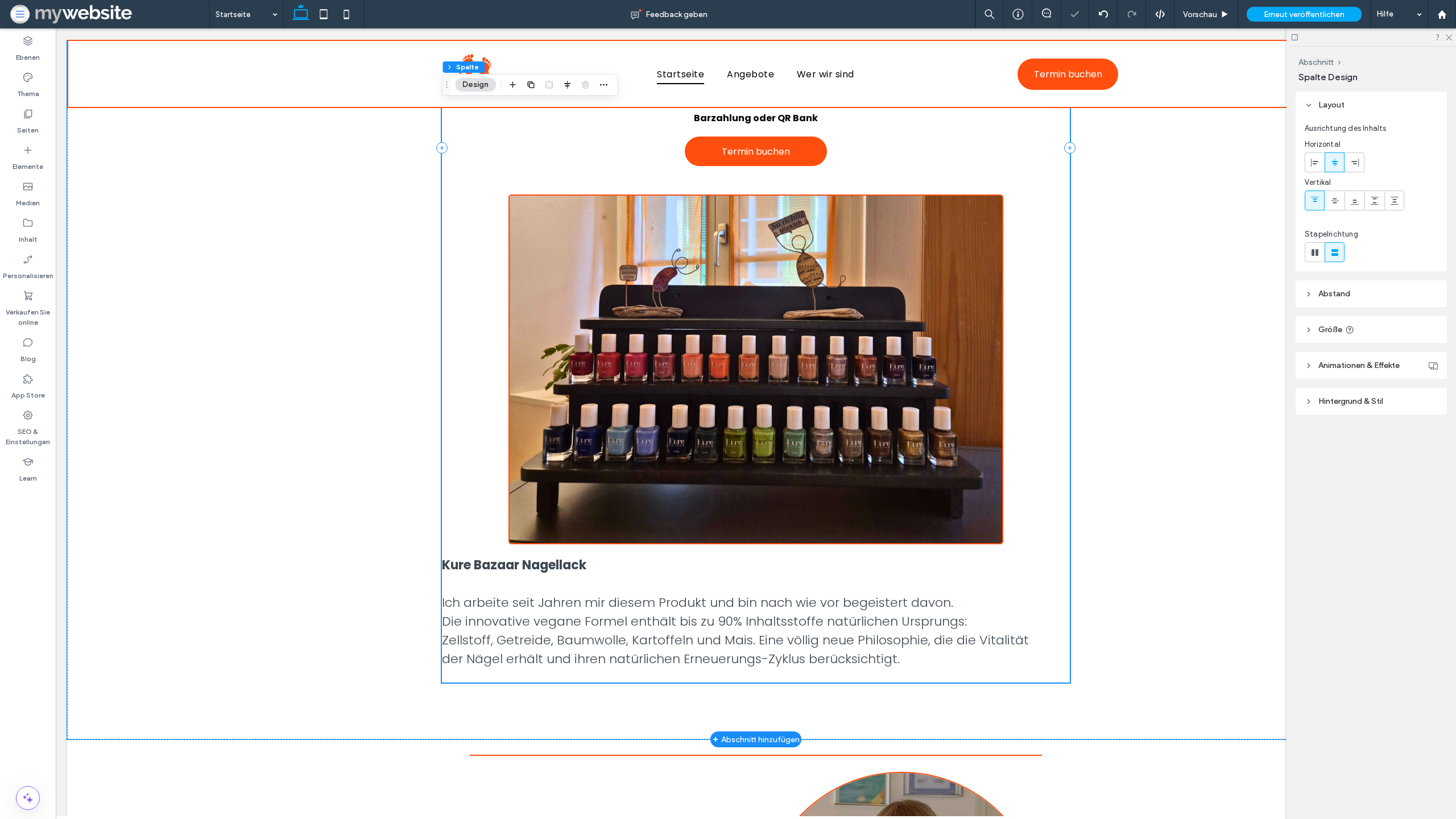
scroll to position [1036, 0]
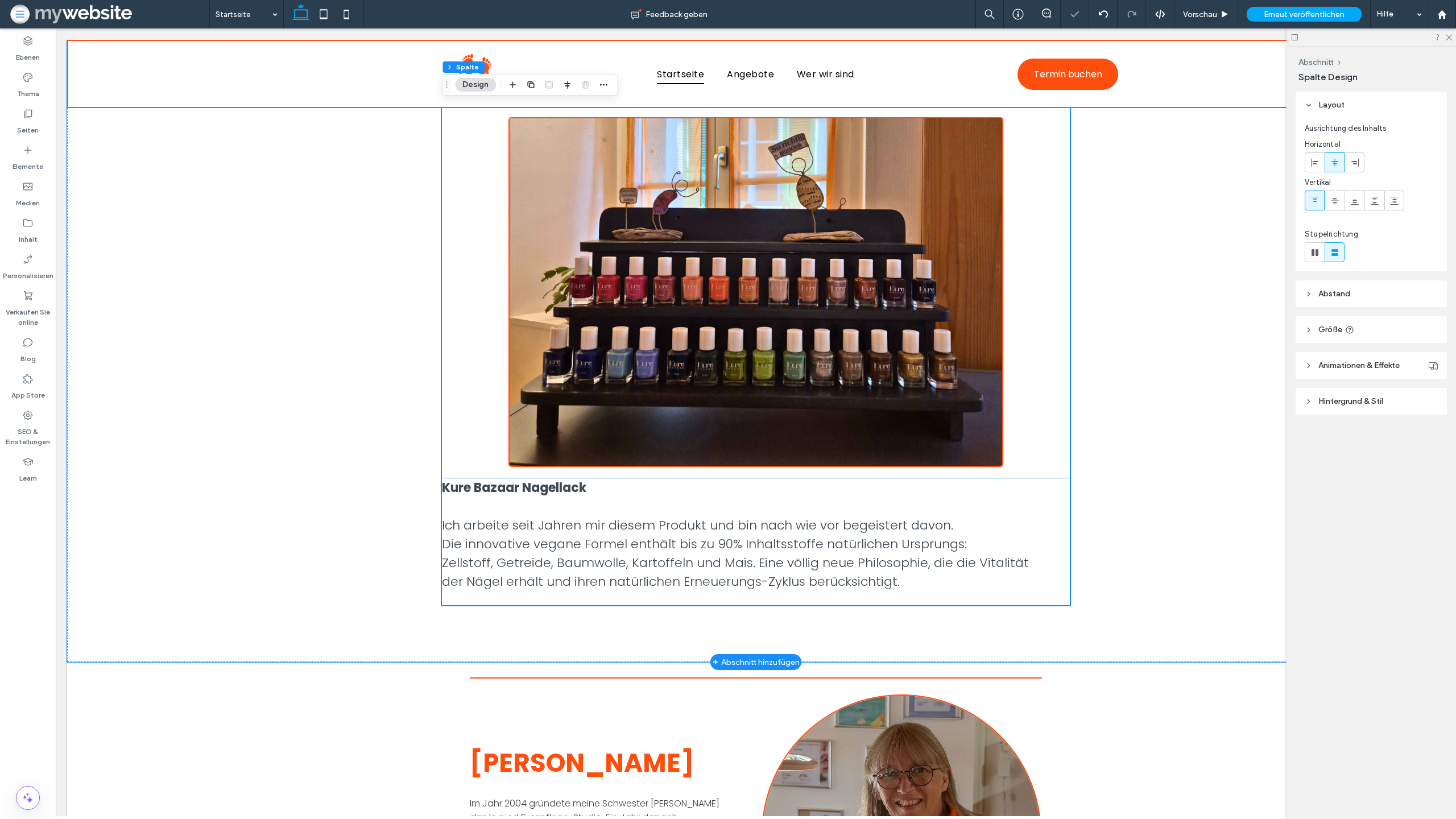
click at [576, 525] on span "Ich arbeite seit Jahren mir diesem Produkt und bin nach wie vor begeistert davo…" at bounding box center [697, 525] width 511 height 18
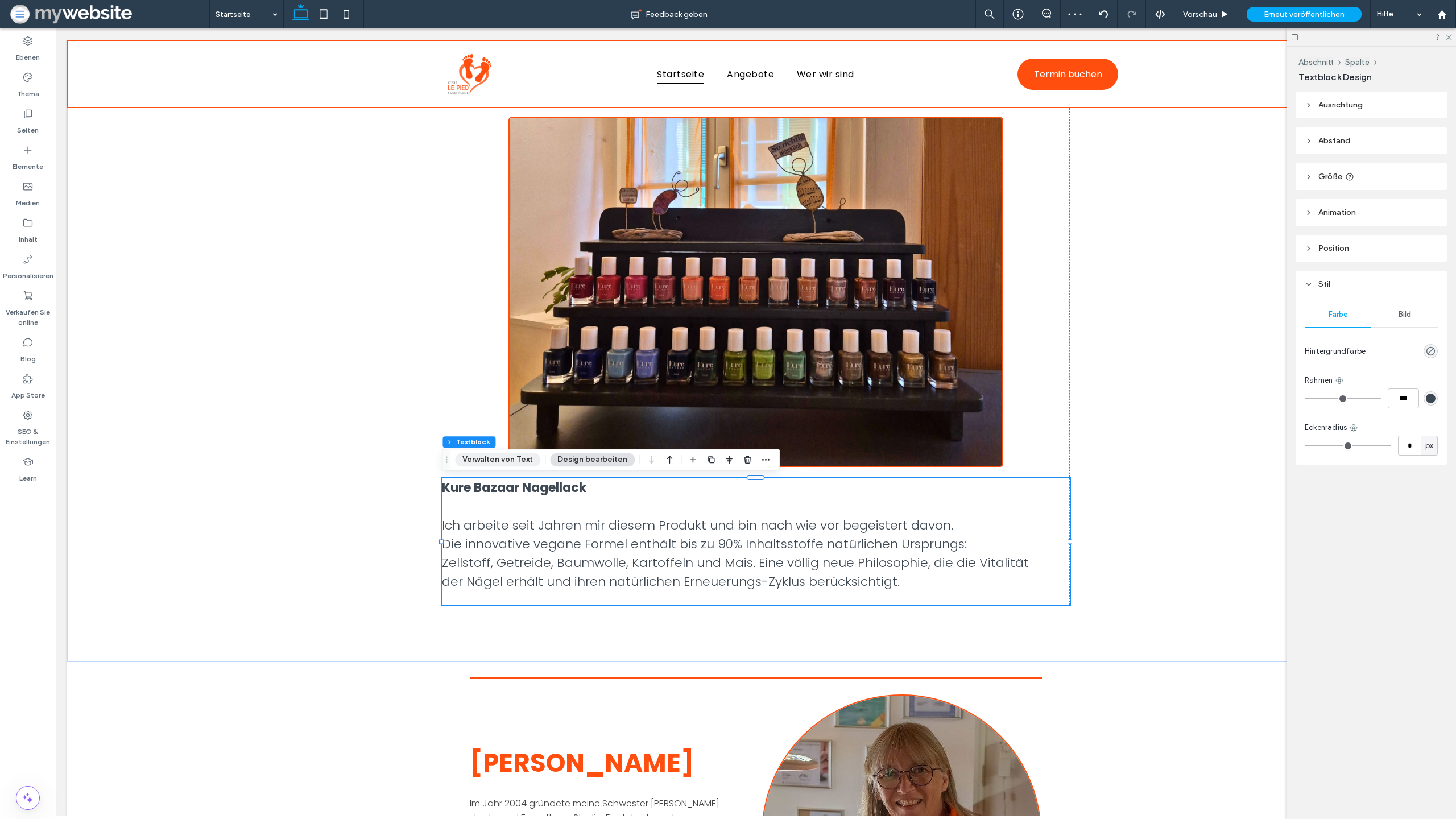
click at [517, 462] on button "Verwalten von Text" at bounding box center [498, 460] width 86 height 13
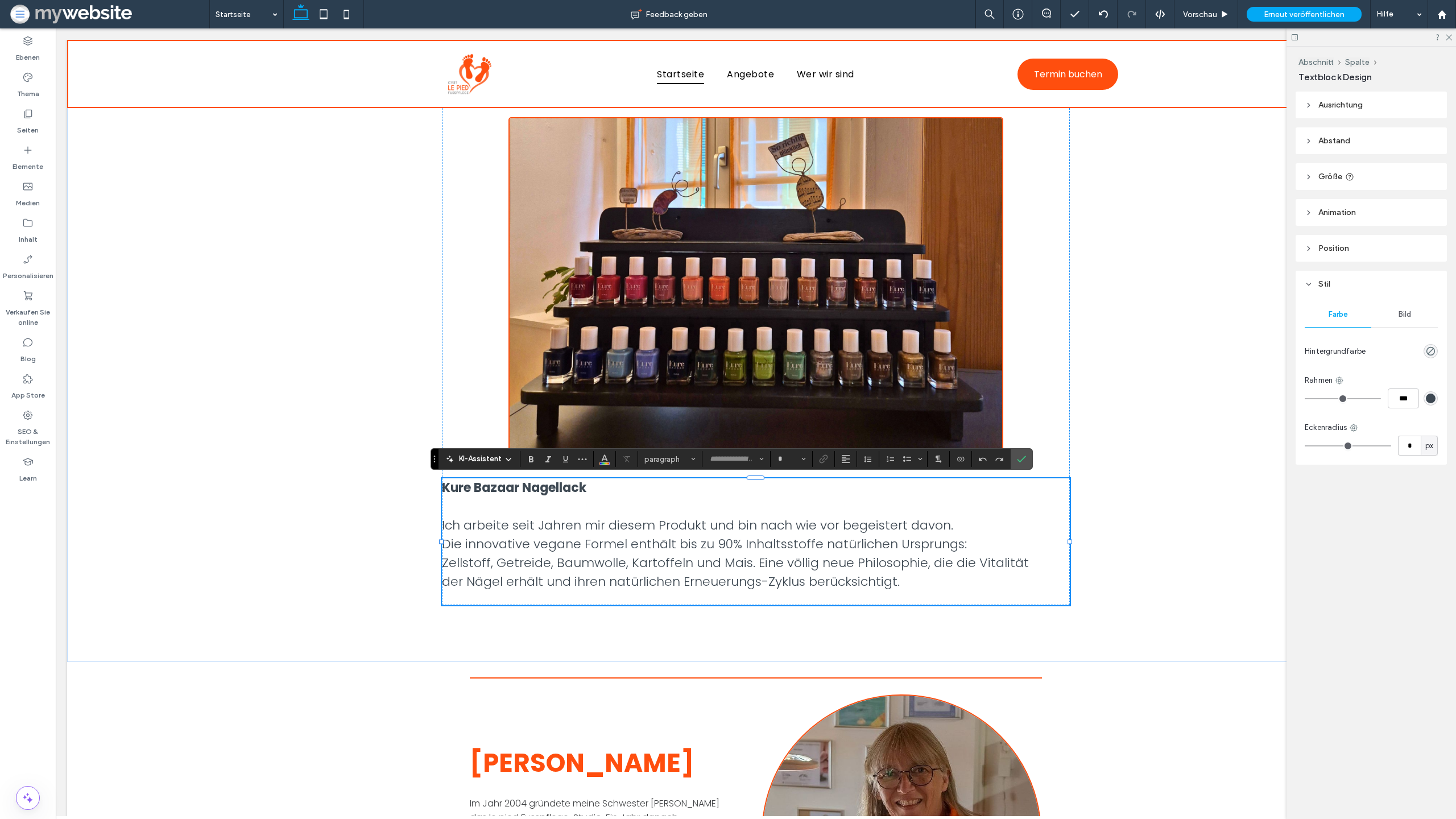
type input "*******"
type input "**"
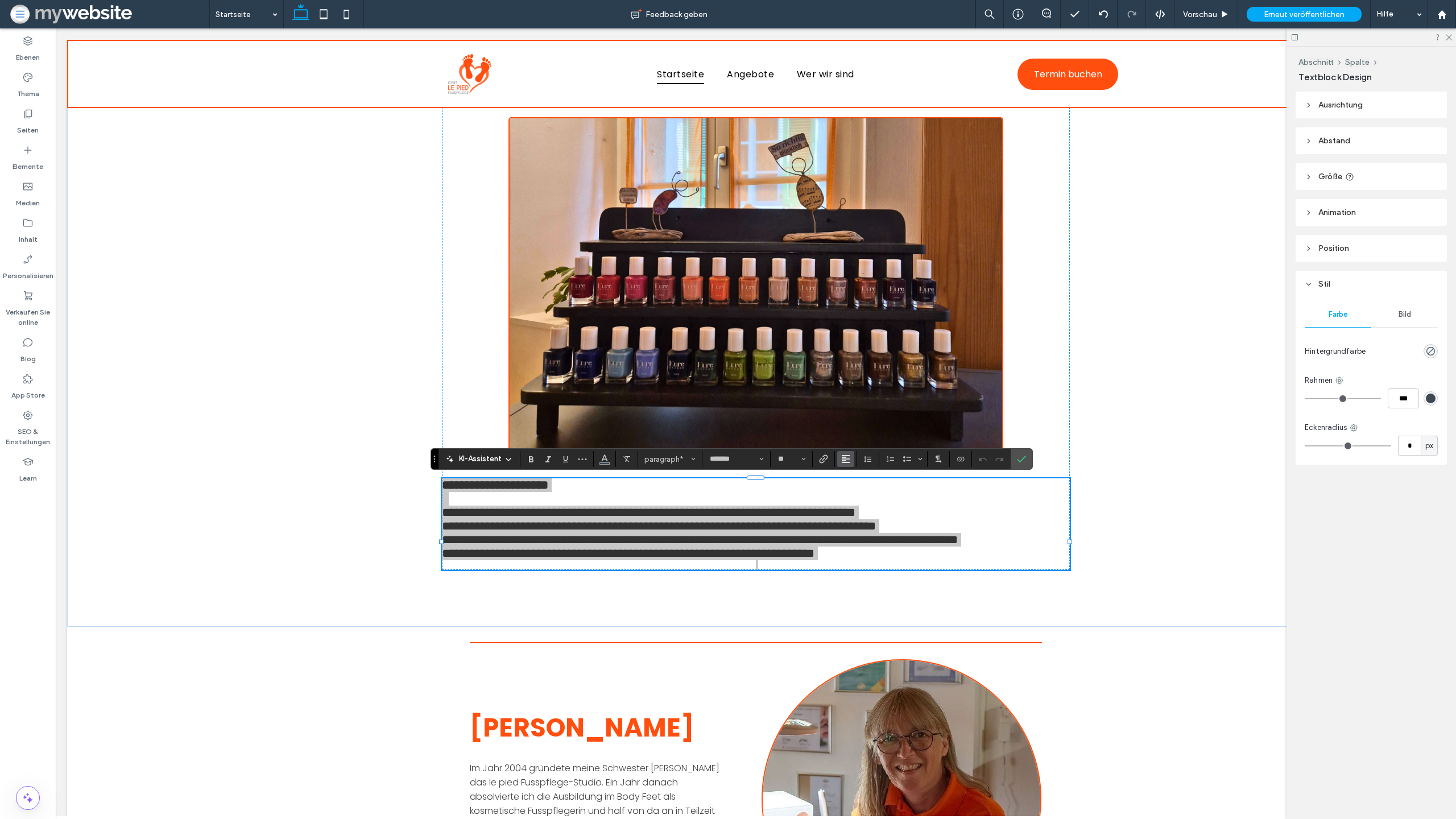
click at [843, 455] on use "Ausrichtung" at bounding box center [846, 459] width 8 height 8
click at [848, 345] on img at bounding box center [756, 292] width 494 height 350
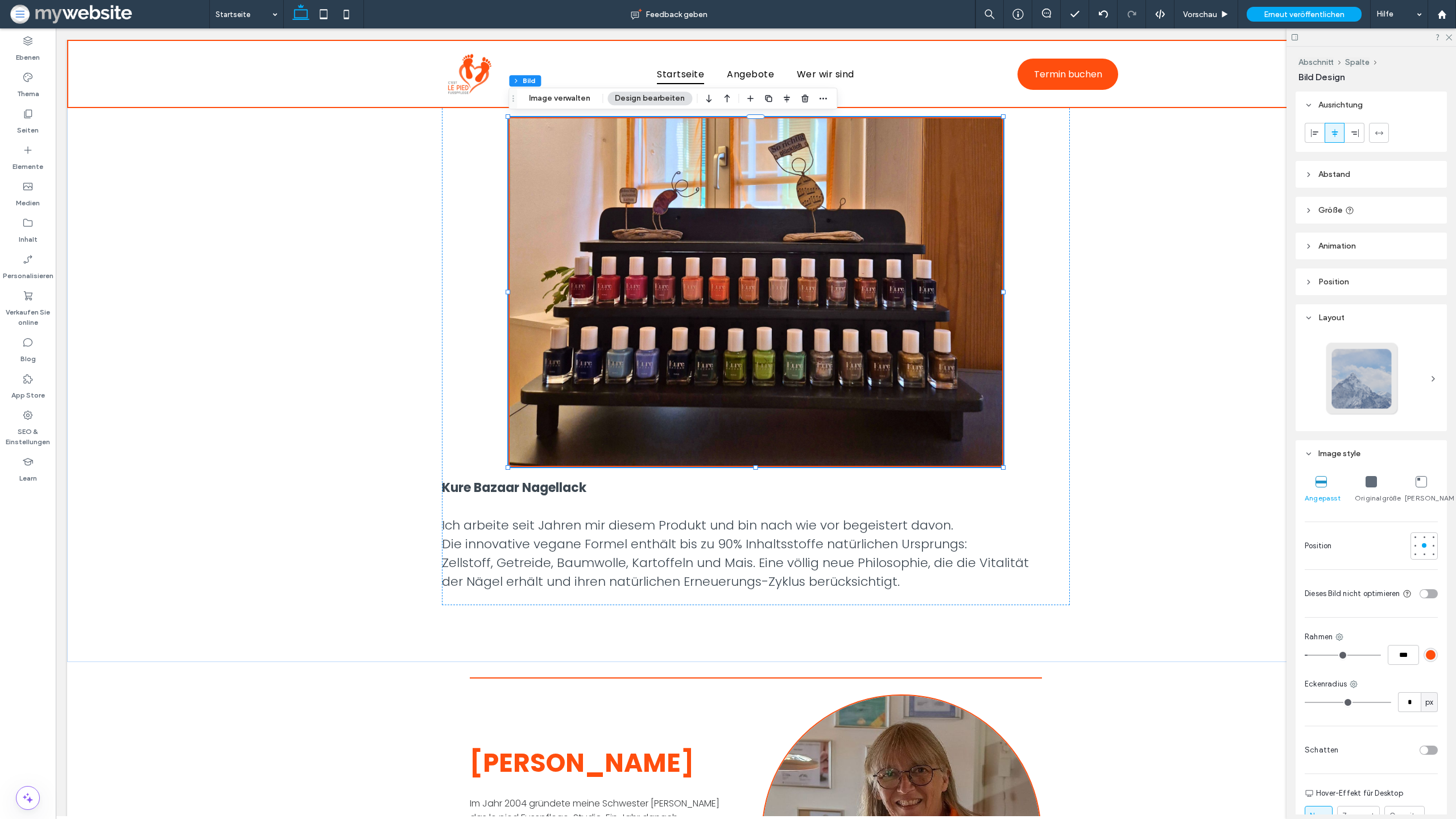
drag, startPoint x: 1311, startPoint y: 127, endPoint x: 1297, endPoint y: 142, distance: 20.5
click at [1311, 127] on span at bounding box center [1315, 132] width 9 height 18
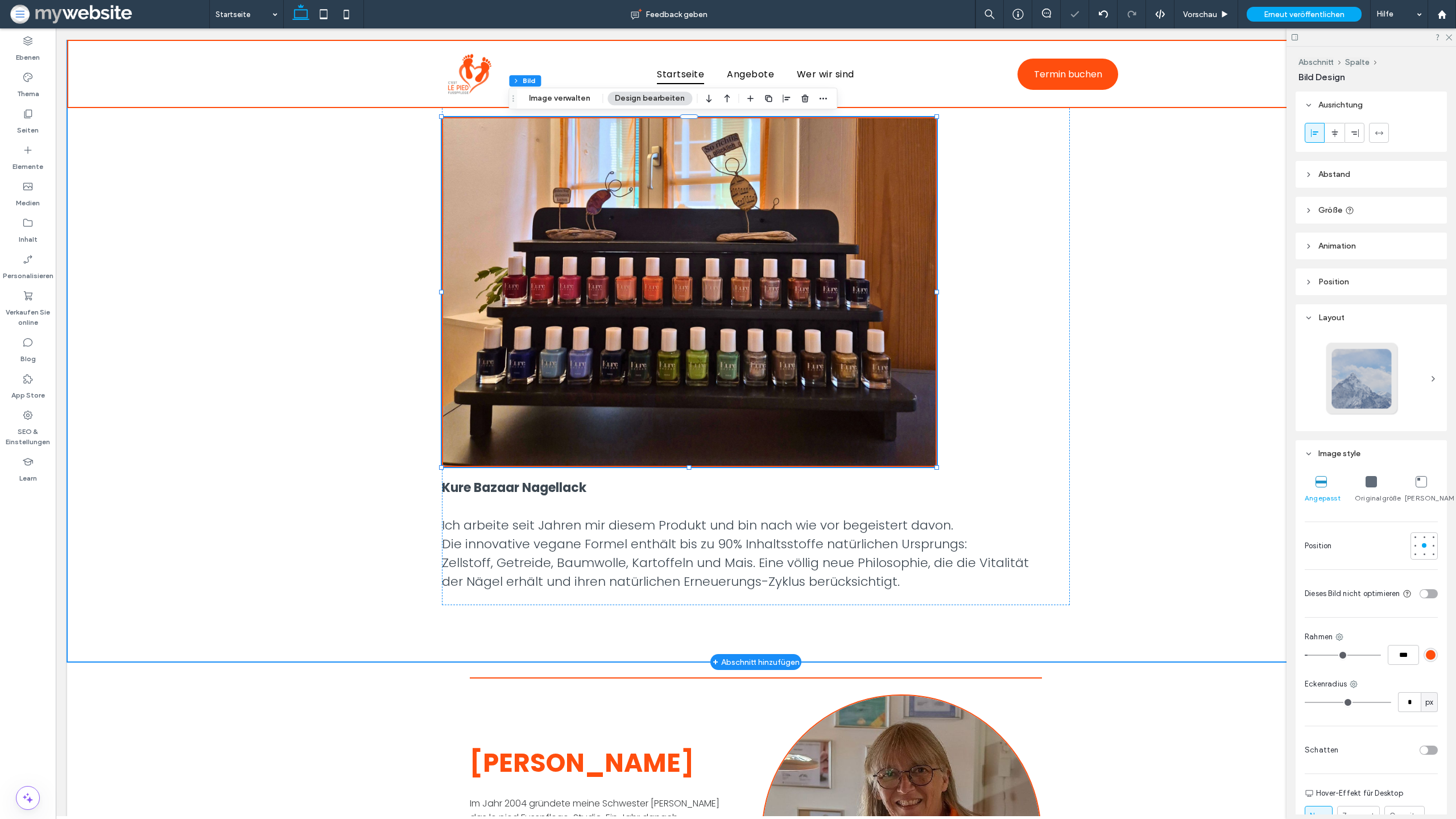
click at [1181, 297] on div "Schöne, gesunde Füsse tragen uns durchs Leben, gönnen Sie ihnen die Pflege, die…" at bounding box center [756, 99] width 1378 height 1126
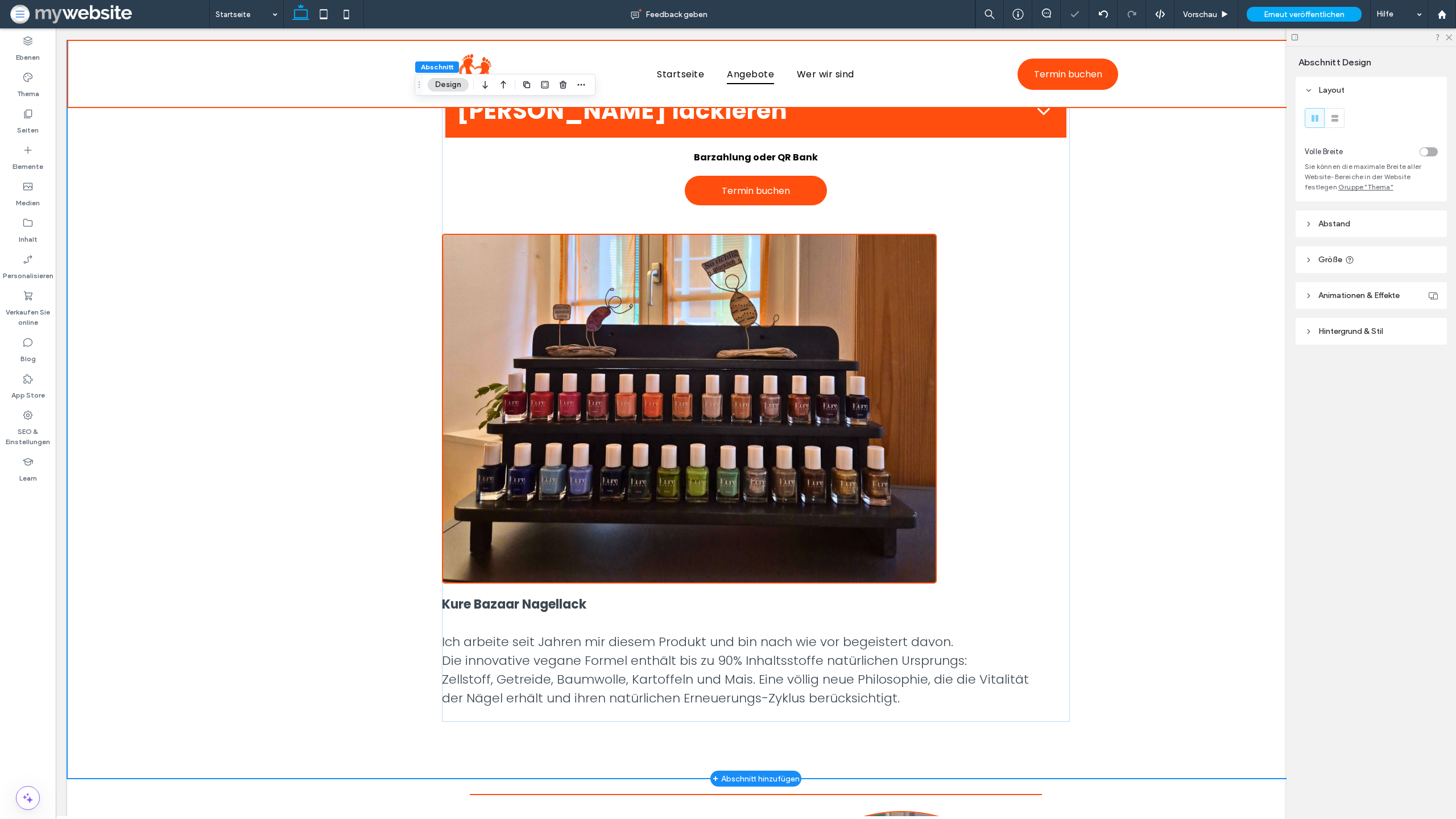
scroll to position [935, 0]
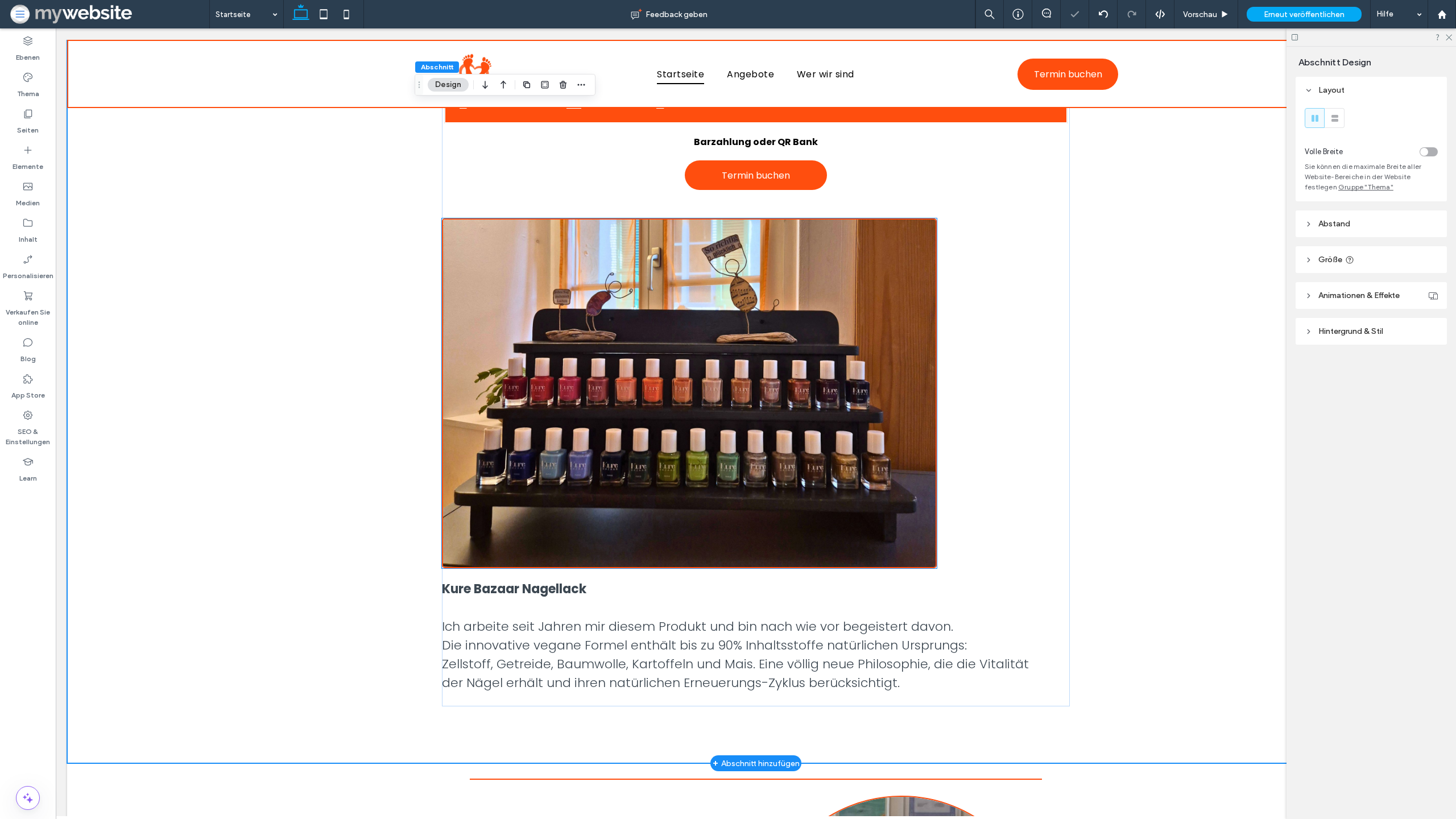
click at [886, 372] on img at bounding box center [689, 393] width 494 height 350
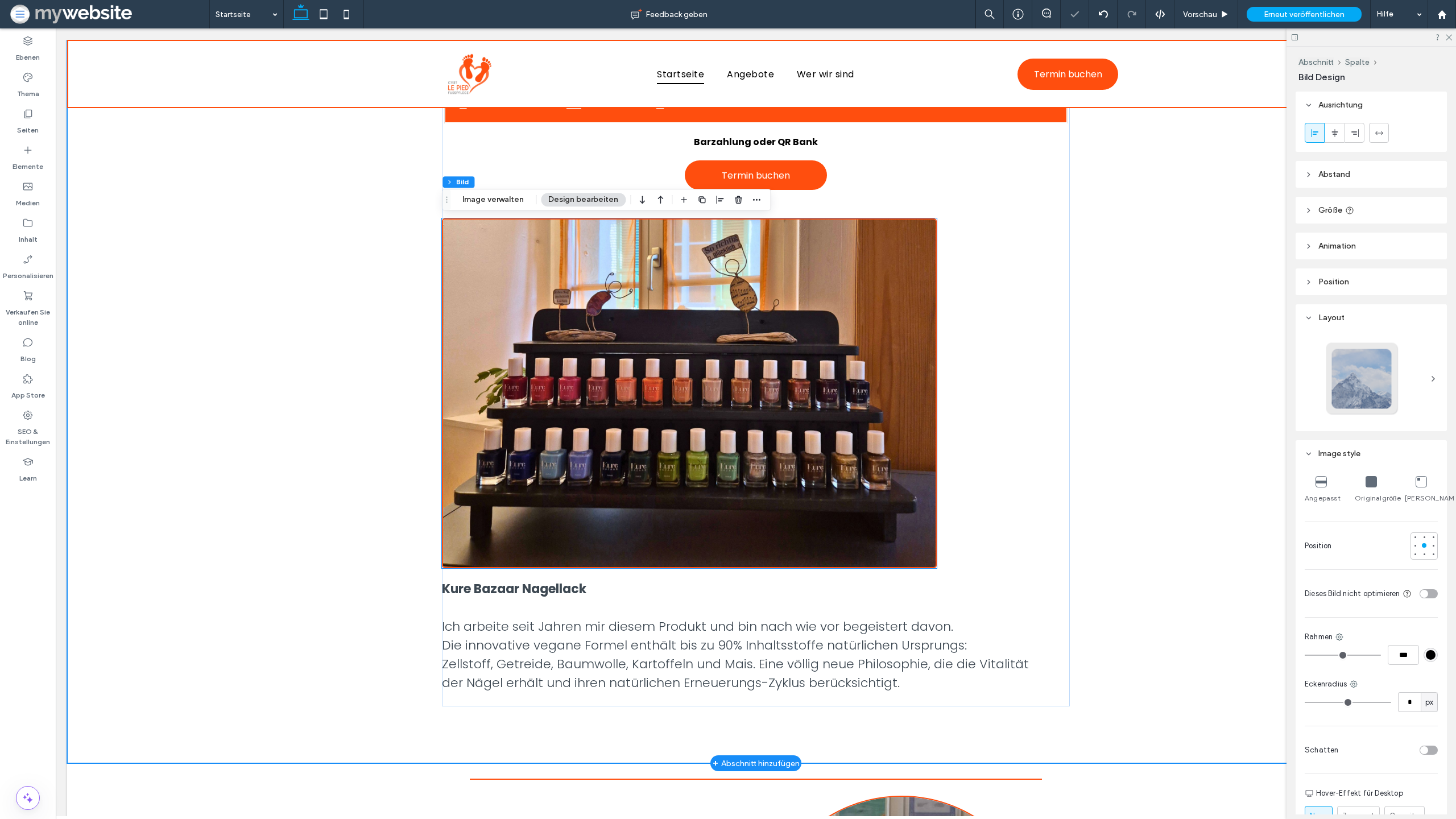
type input "*"
type input "***"
type input "*"
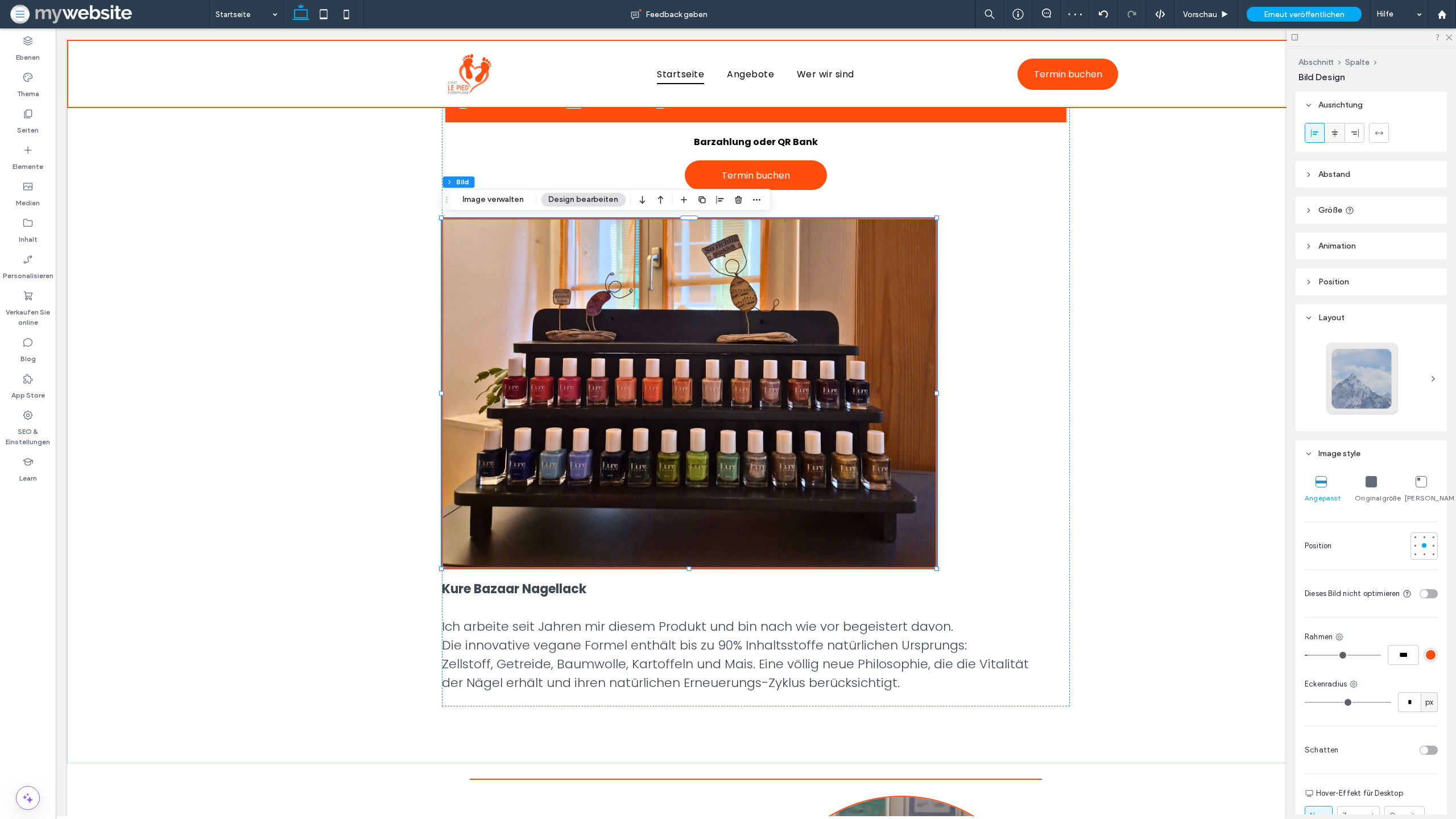
click at [1333, 131] on use at bounding box center [1334, 132] width 6 height 8
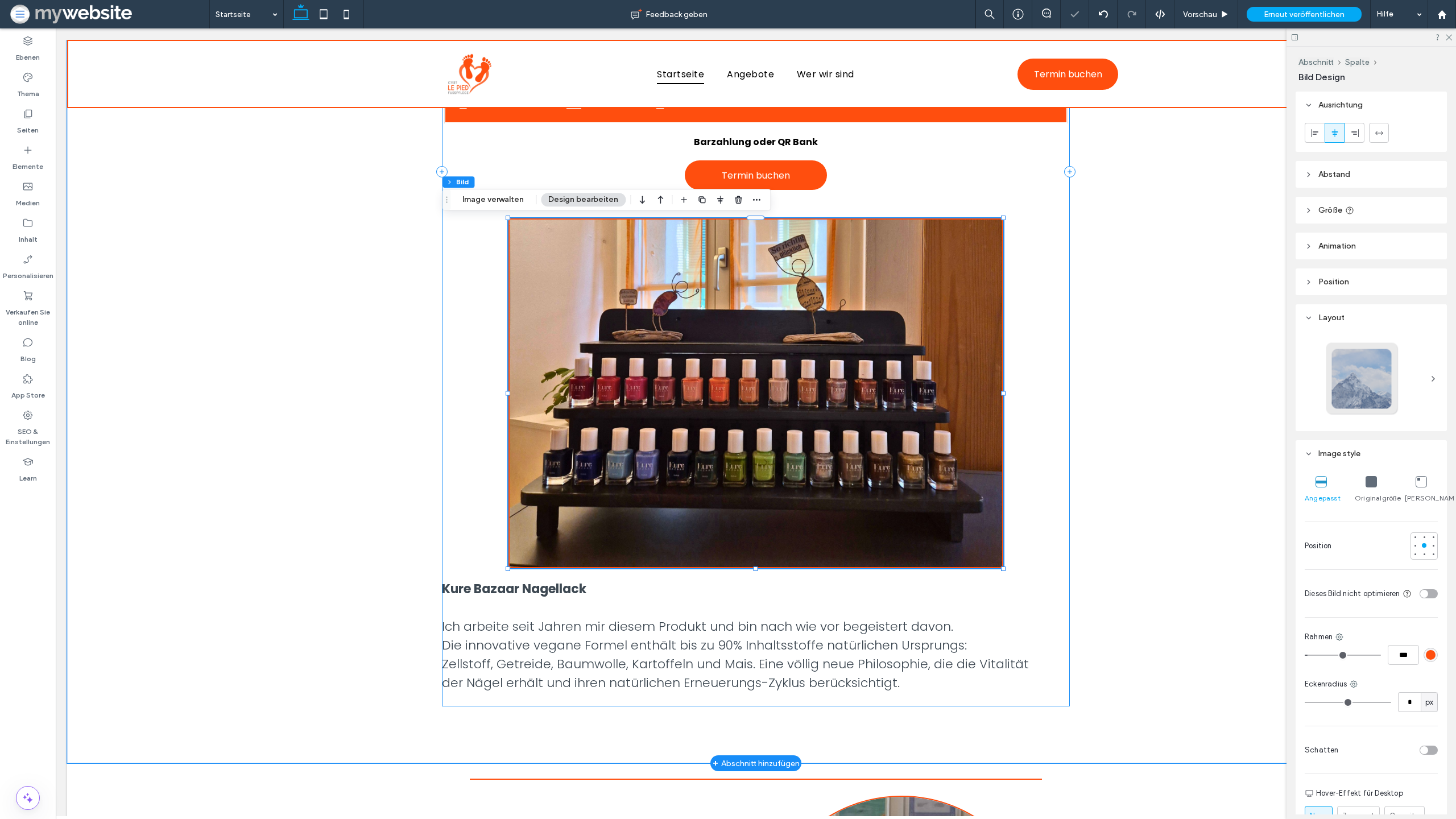
click at [691, 592] on p "Kure Bazaar Nagellack" at bounding box center [756, 588] width 627 height 18
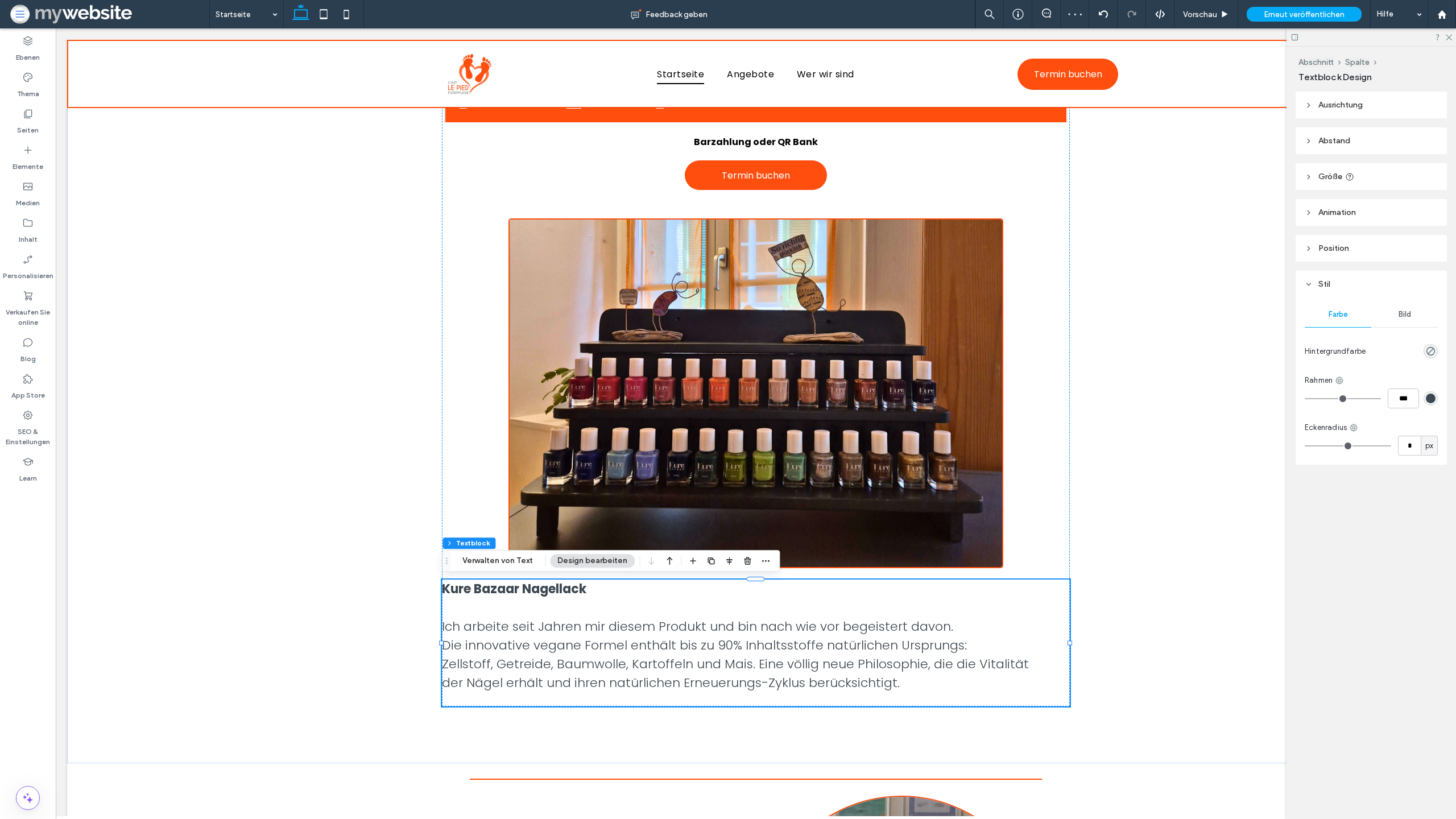
click at [1362, 114] on header "Ausrichtung" at bounding box center [1371, 105] width 151 height 27
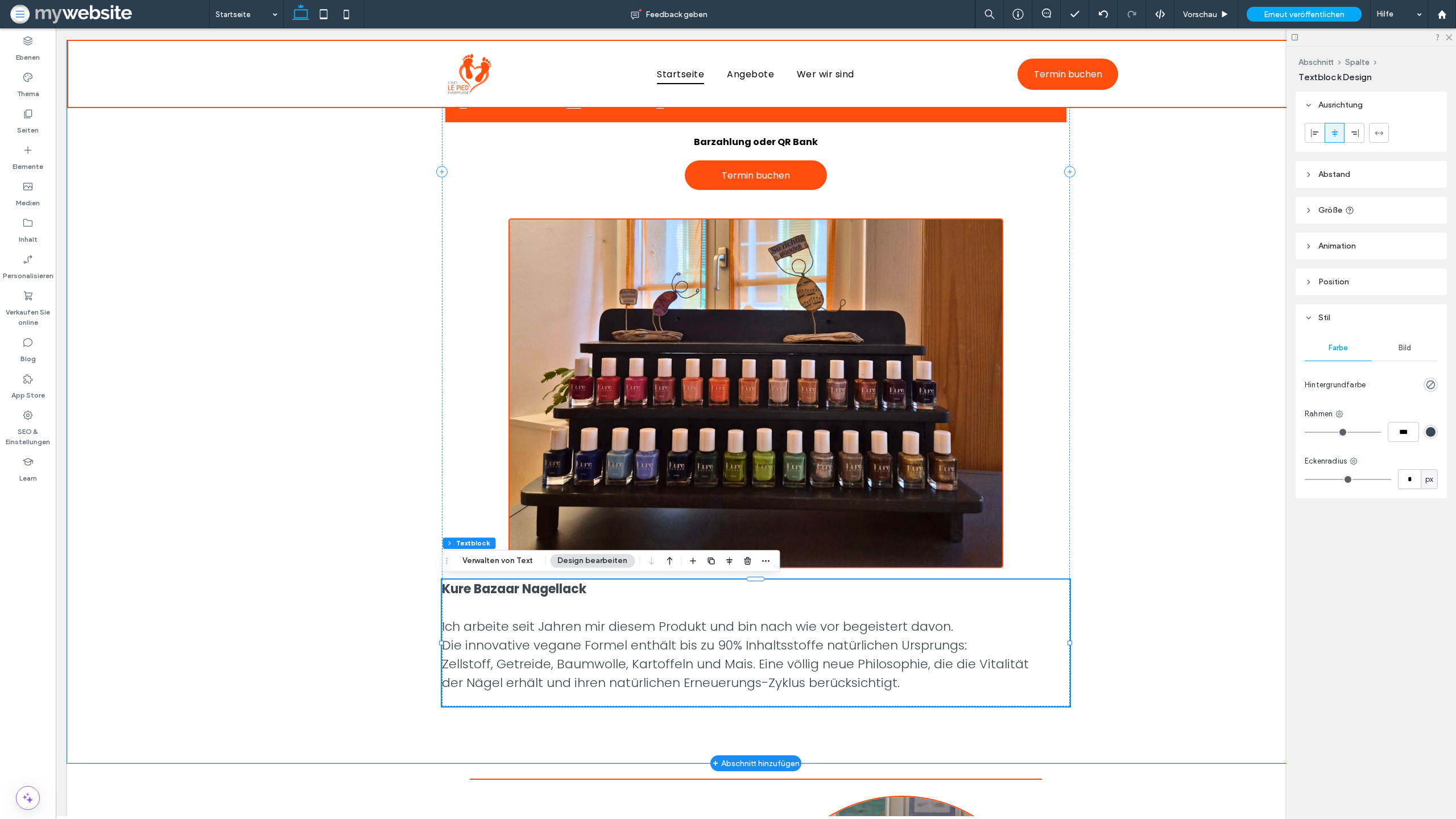
click at [583, 602] on p at bounding box center [756, 607] width 627 height 18
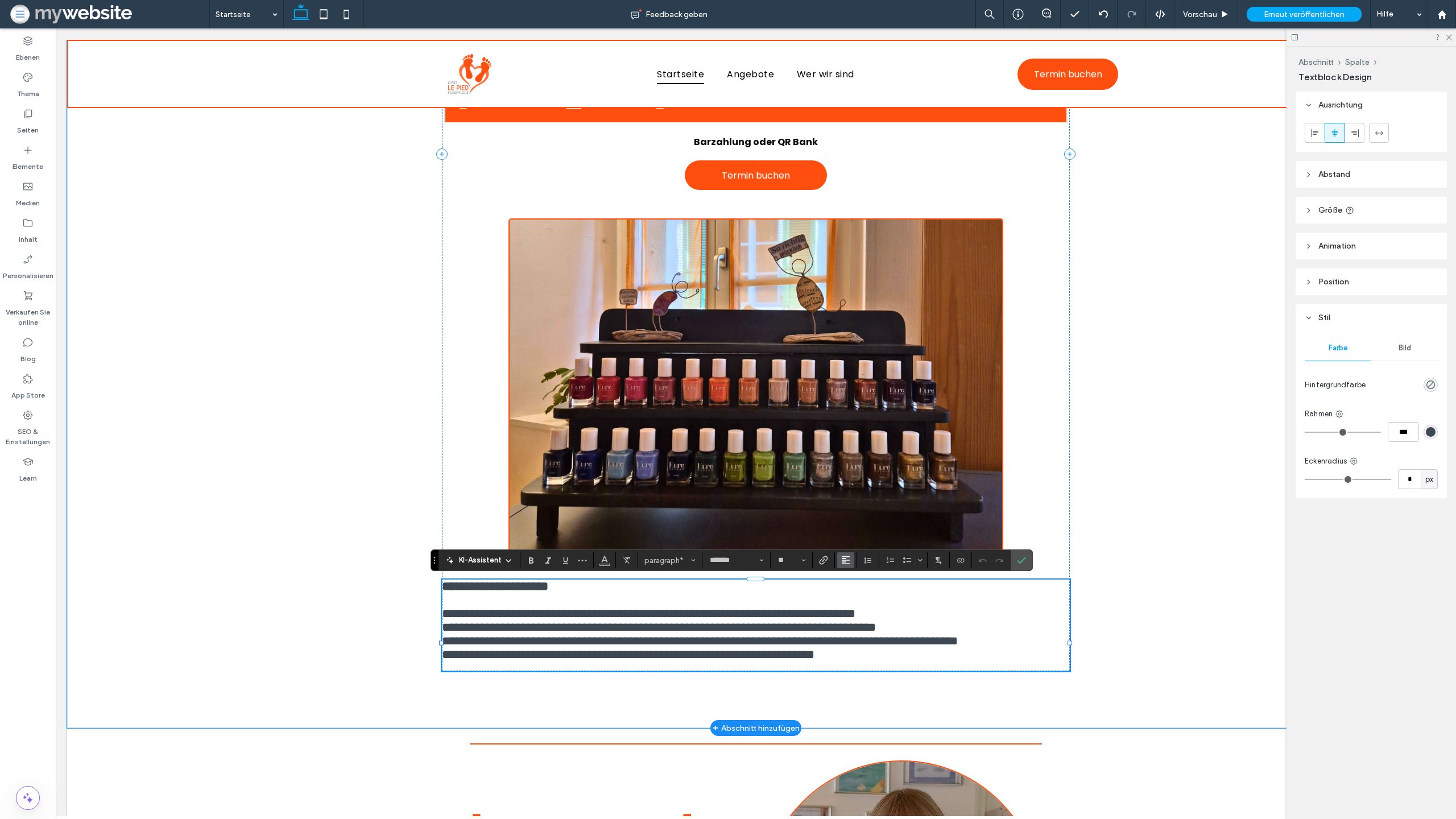
click at [846, 559] on icon "Ausrichtung" at bounding box center [846, 560] width 9 height 9
click at [861, 509] on div "ui.textEditor.alignment.center" at bounding box center [858, 509] width 15 height 9
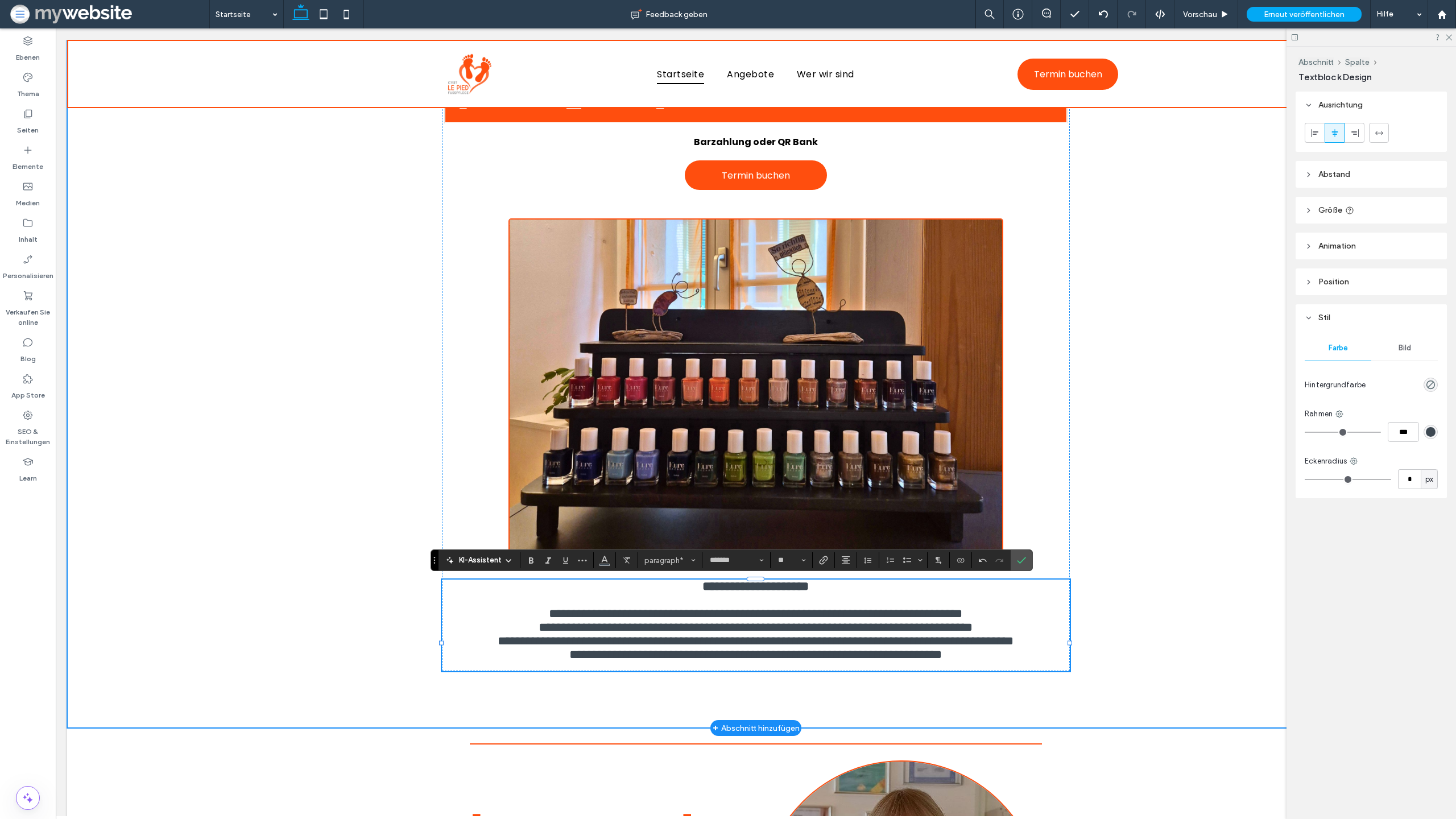
click at [1132, 597] on div "Schöne, gesunde Füsse tragen uns durchs Leben, gönnen Sie ihnen die Pflege, die…" at bounding box center [756, 182] width 1378 height 1091
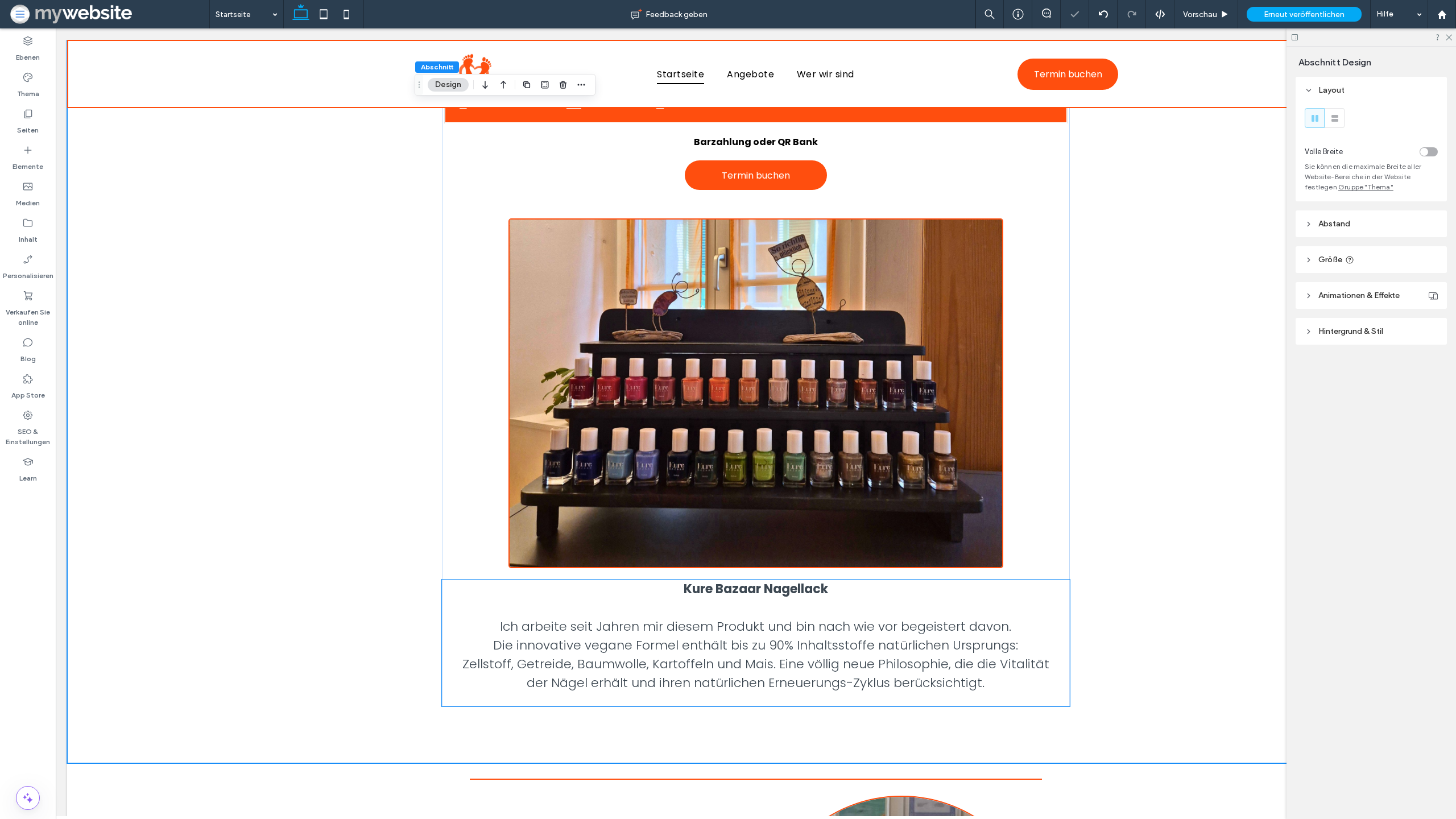
click at [842, 582] on p "Kure Bazaar Nagellack" at bounding box center [756, 588] width 627 height 18
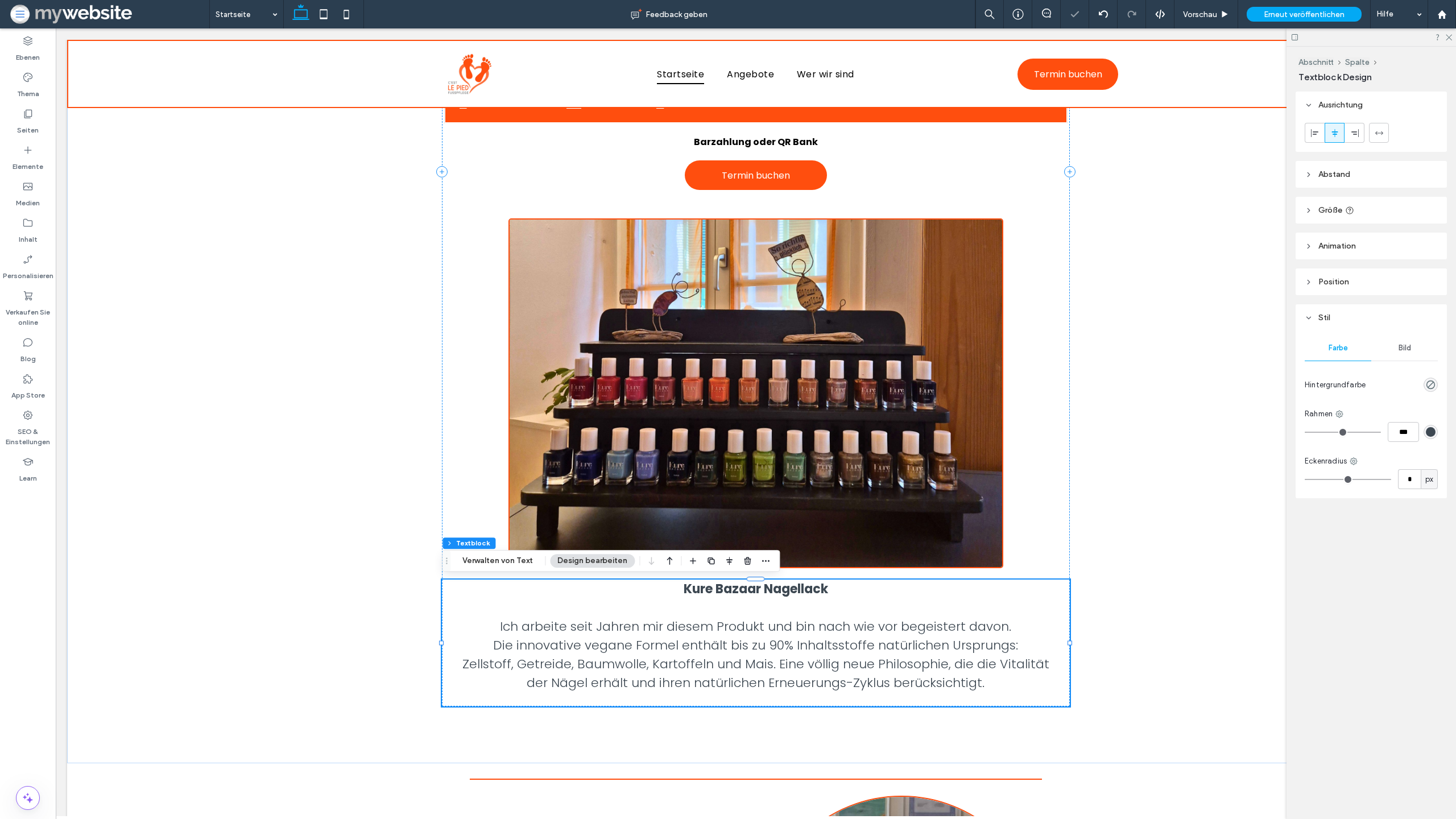
click at [807, 586] on strong "Kure Bazaar Nagellack" at bounding box center [756, 589] width 145 height 18
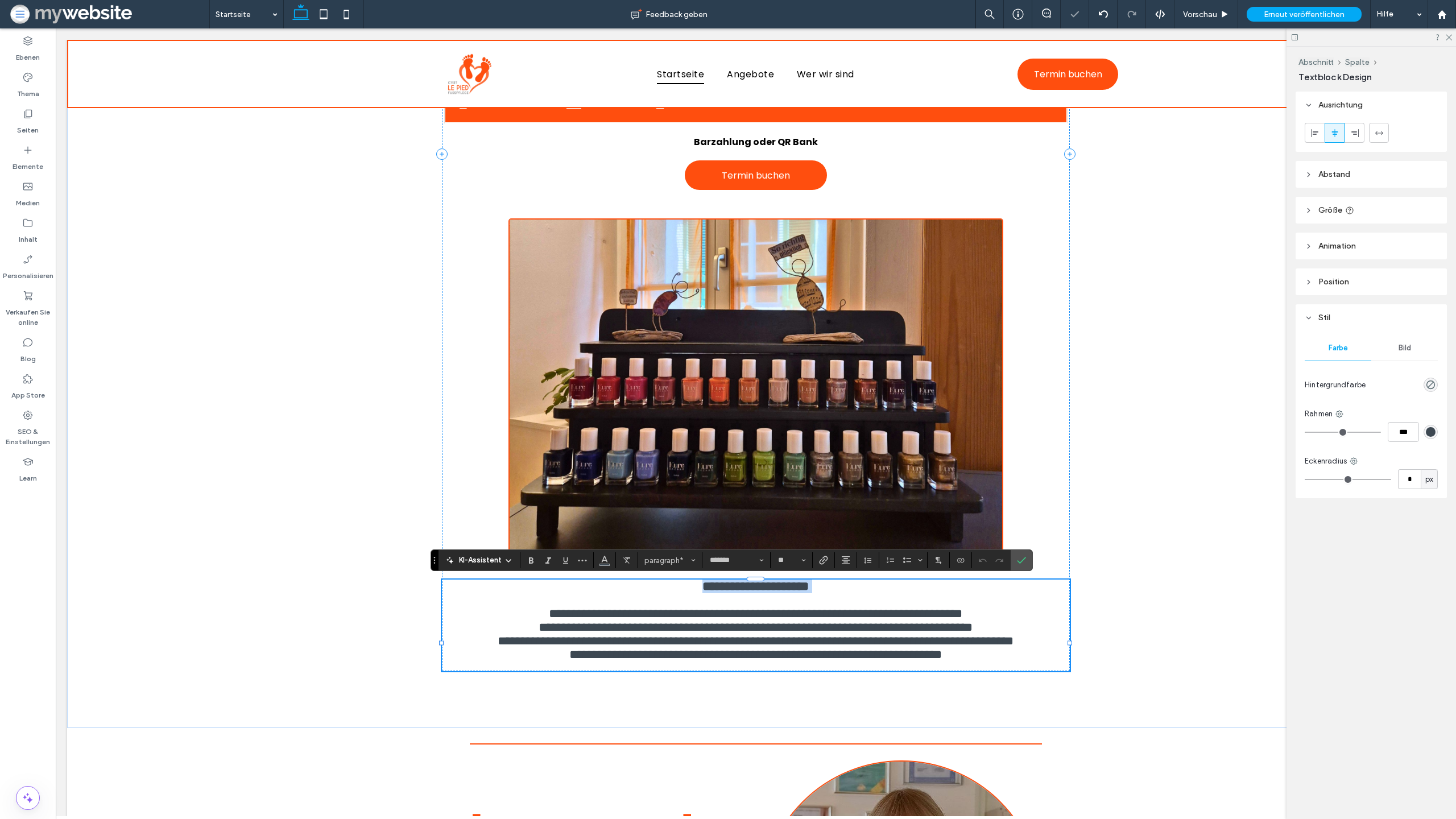
click at [807, 586] on strong "**********" at bounding box center [756, 586] width 106 height 13
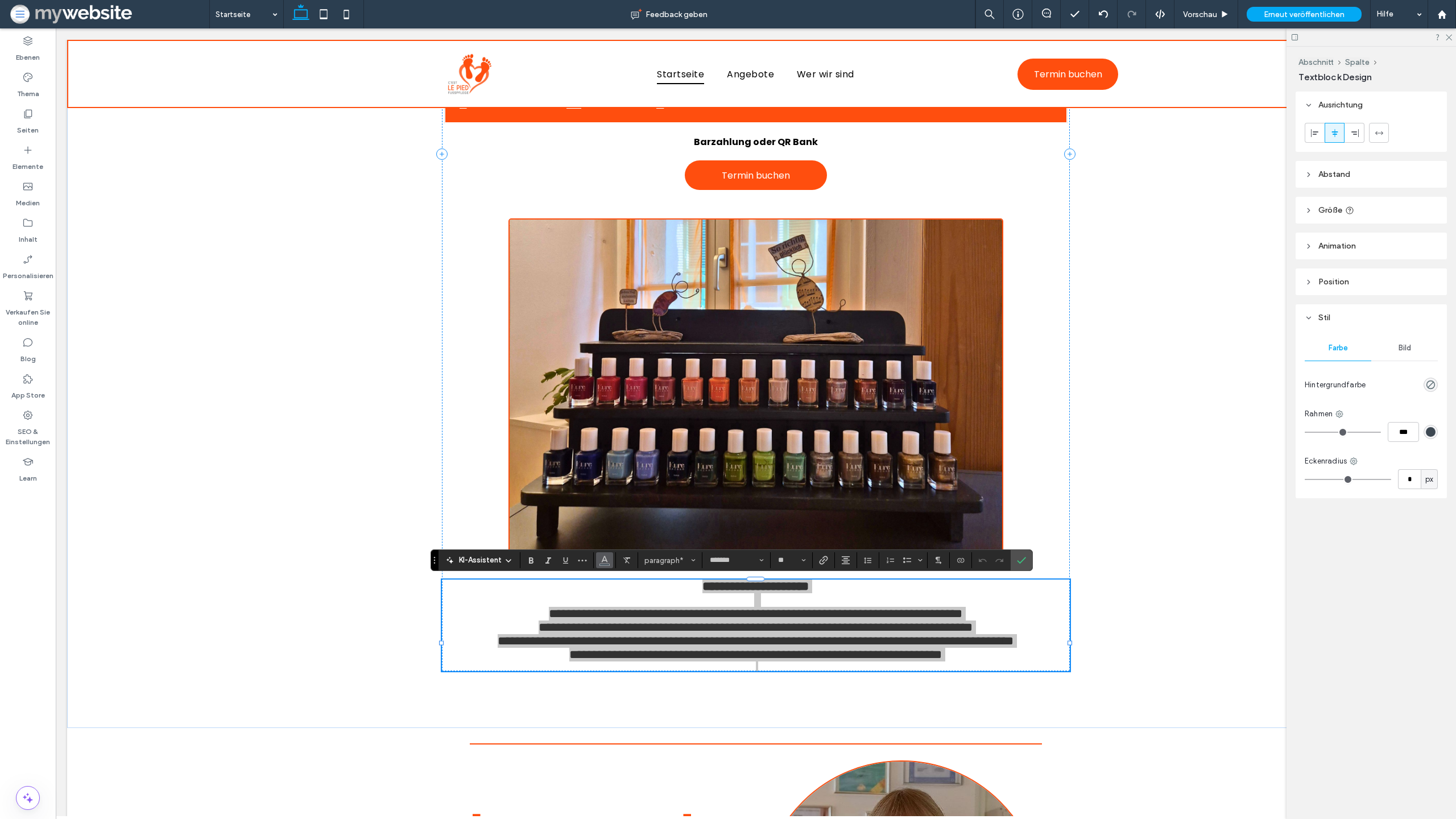
click at [612, 564] on button "Farbe" at bounding box center [604, 560] width 17 height 16
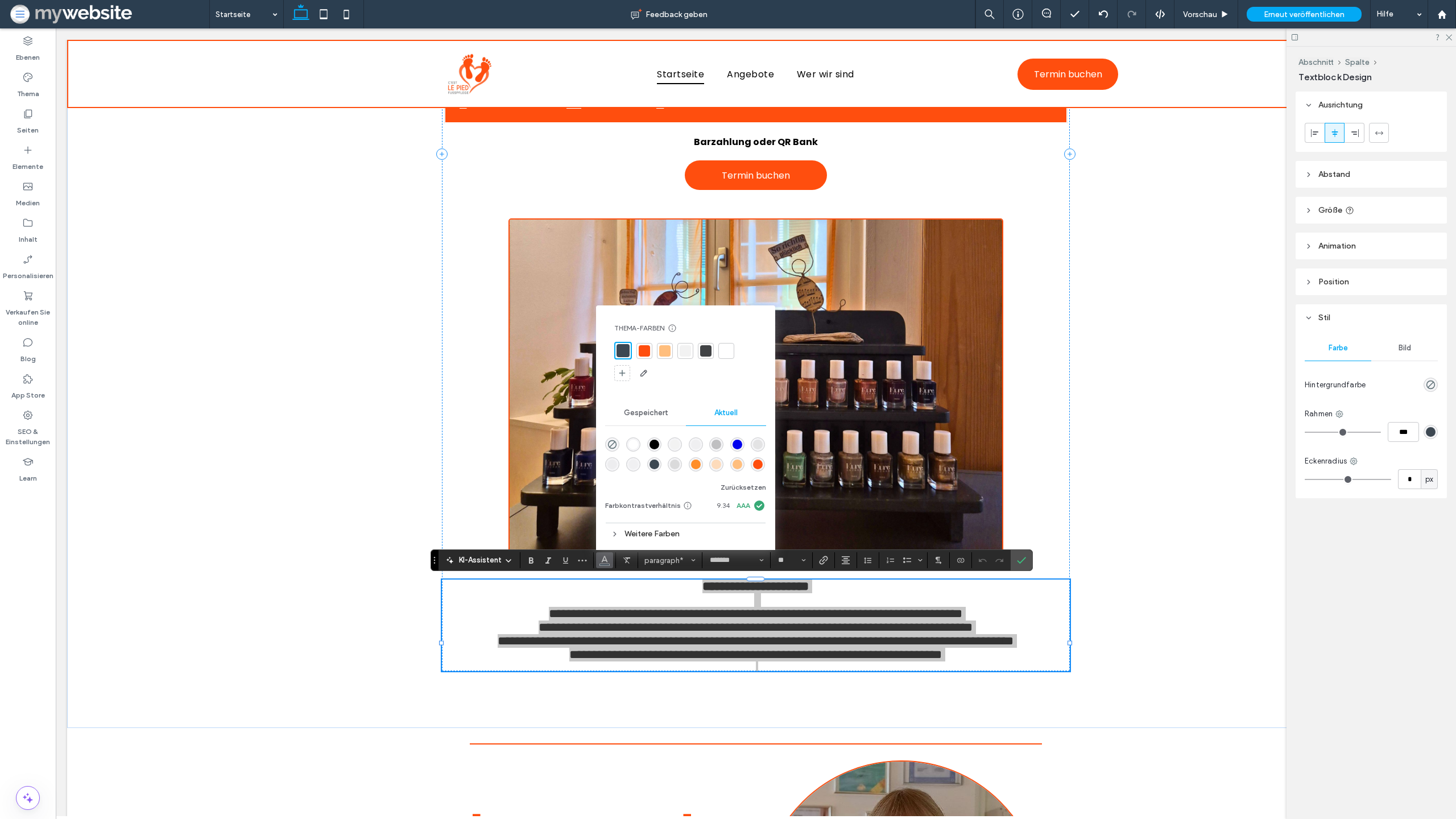
click at [705, 352] on div at bounding box center [705, 350] width 11 height 11
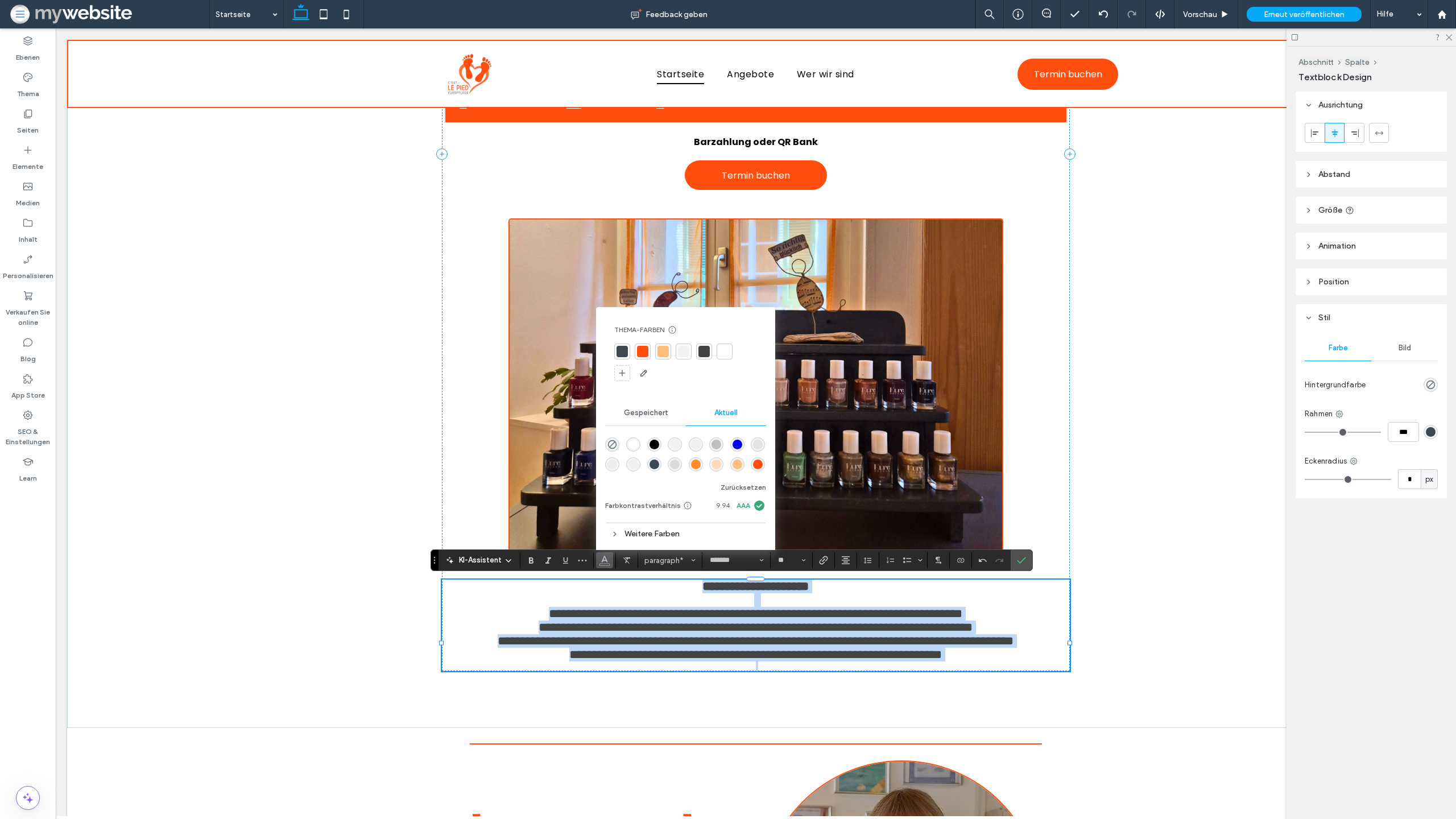
click at [703, 592] on strong "**********" at bounding box center [756, 586] width 106 height 13
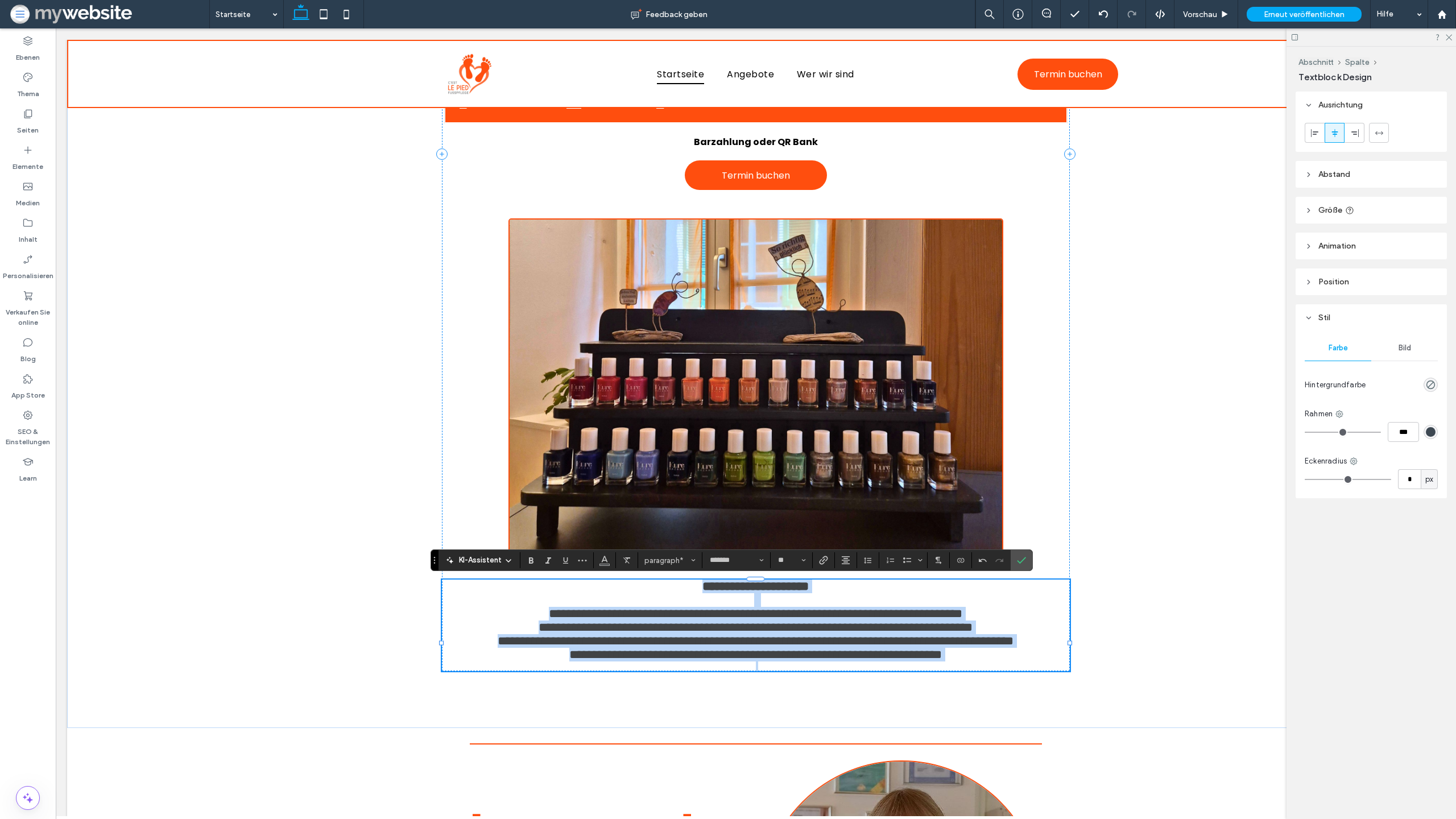
click at [703, 592] on strong "**********" at bounding box center [756, 586] width 106 height 13
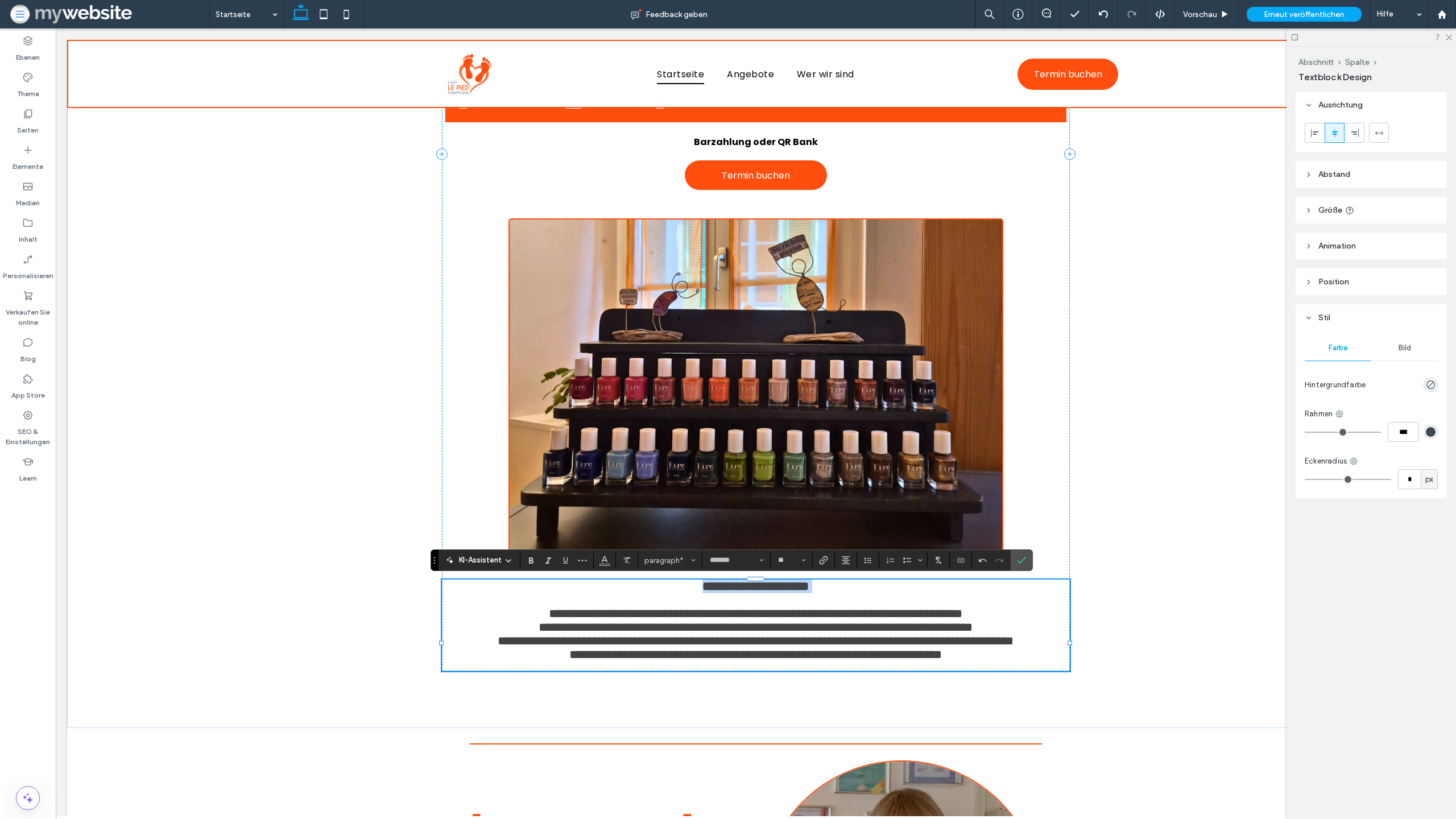
click at [703, 592] on strong "**********" at bounding box center [756, 586] width 106 height 13
click at [535, 559] on icon "Fett" at bounding box center [531, 560] width 9 height 9
click at [522, 607] on p at bounding box center [756, 600] width 627 height 13
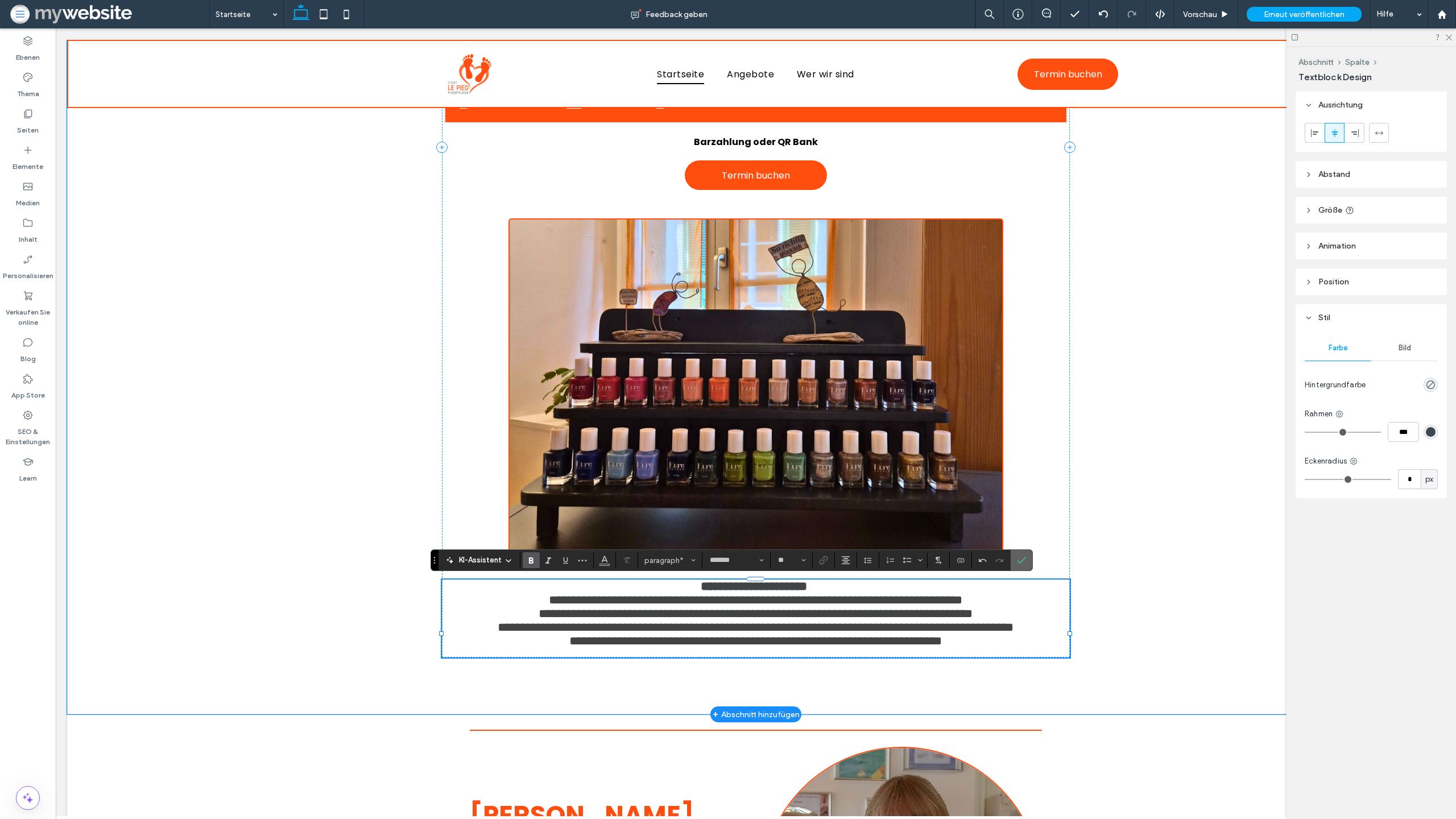
click at [1026, 556] on icon "Bestätigen" at bounding box center [1021, 560] width 9 height 9
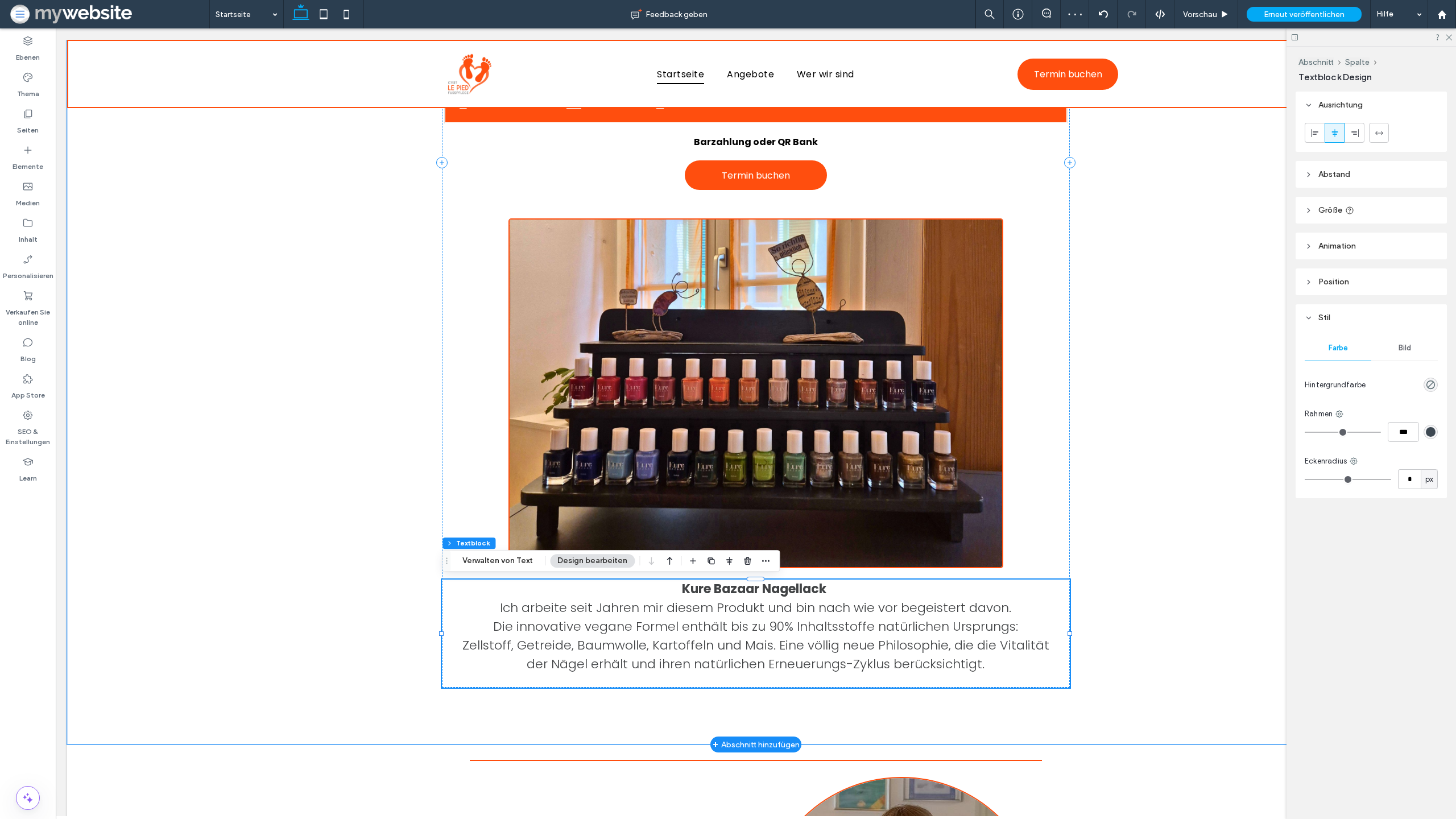
click at [796, 647] on span "Zellstoff, Getreide, Baumwolle, Kartoffeln und Mais. Eine völlig neue Philosoph…" at bounding box center [756, 646] width 587 height 18
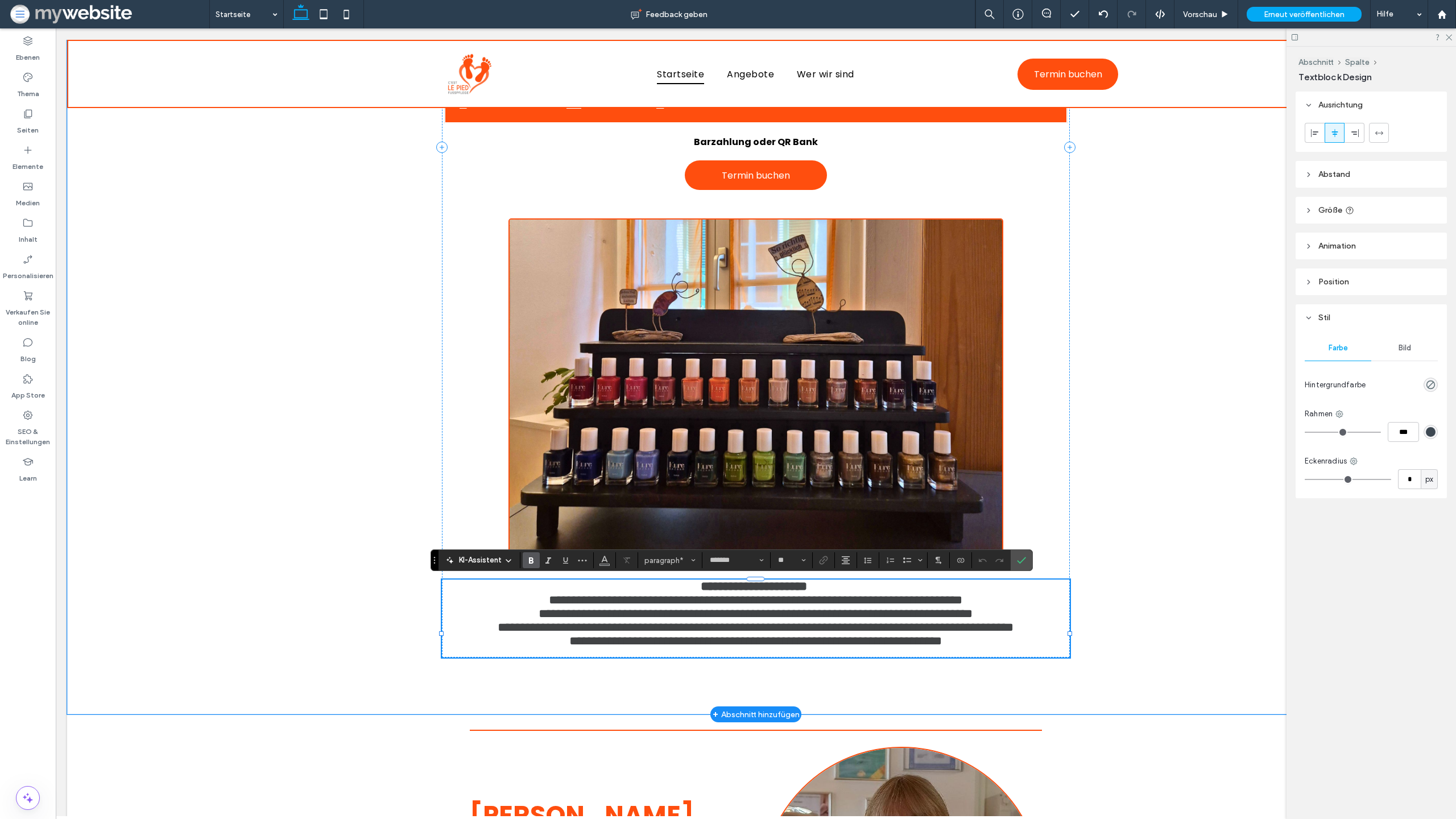
click at [781, 634] on span "**********" at bounding box center [755, 627] width 516 height 13
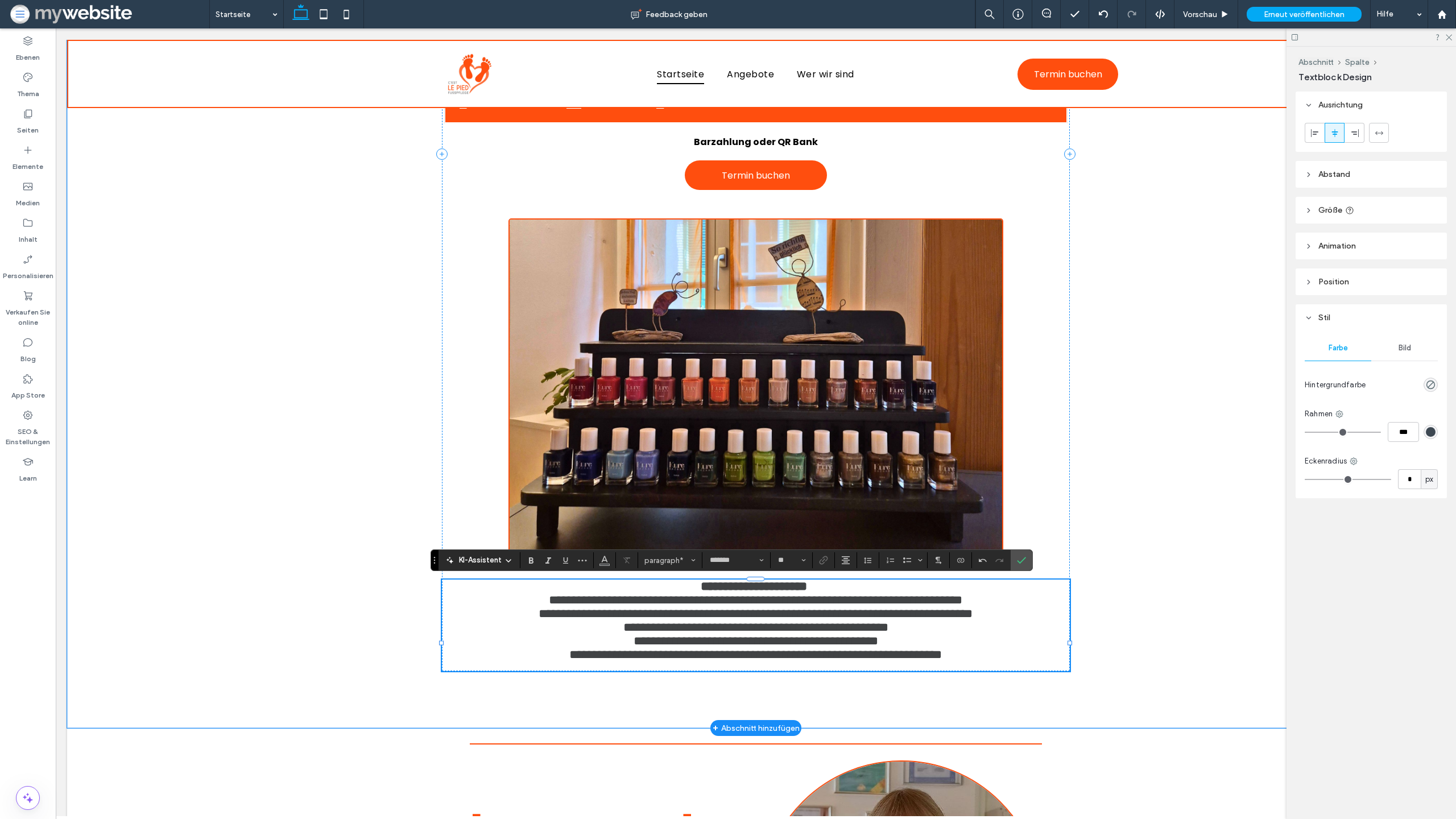
click at [521, 661] on p "**********" at bounding box center [756, 654] width 627 height 13
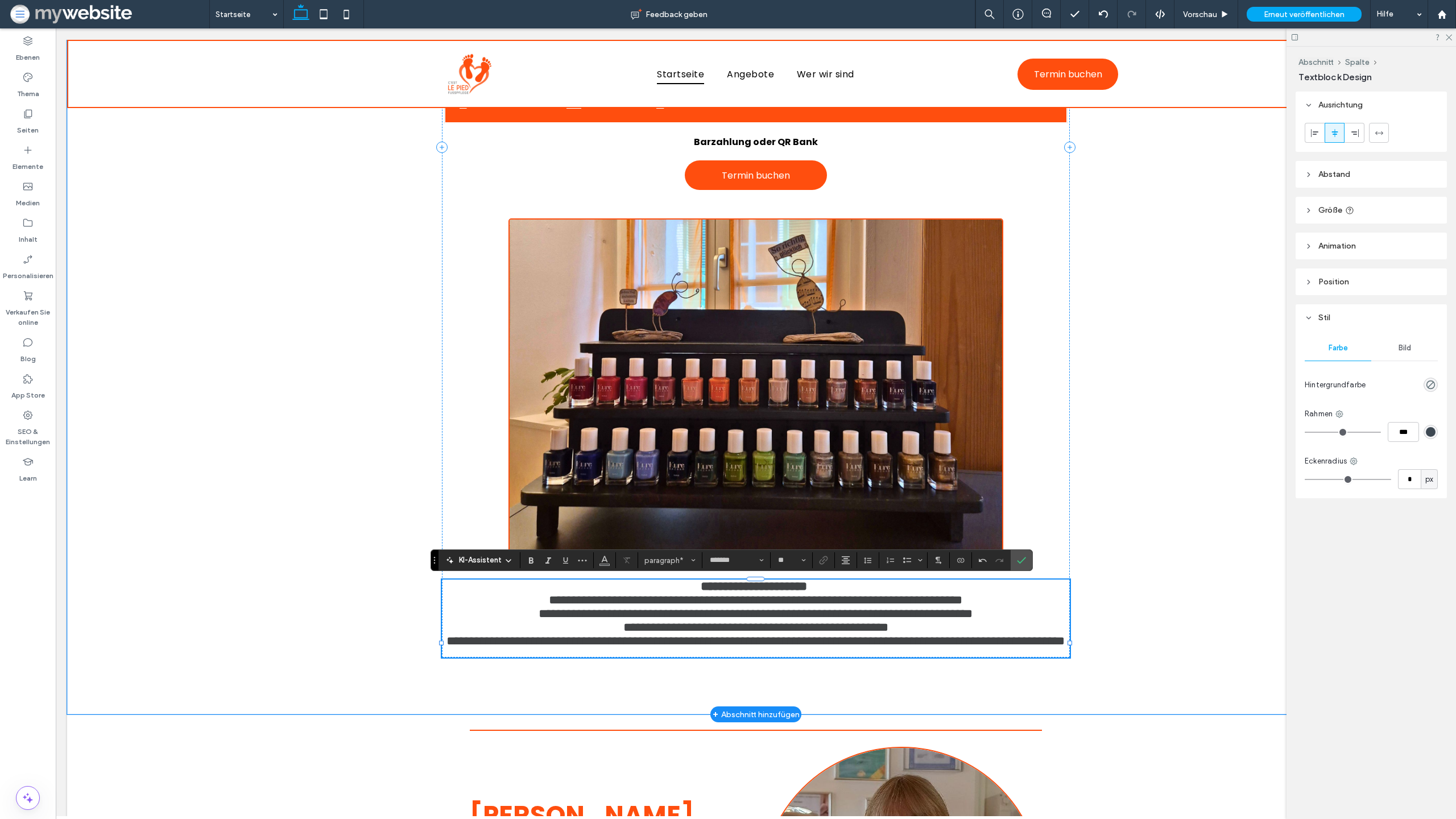
click at [962, 648] on p "**********" at bounding box center [756, 634] width 627 height 27
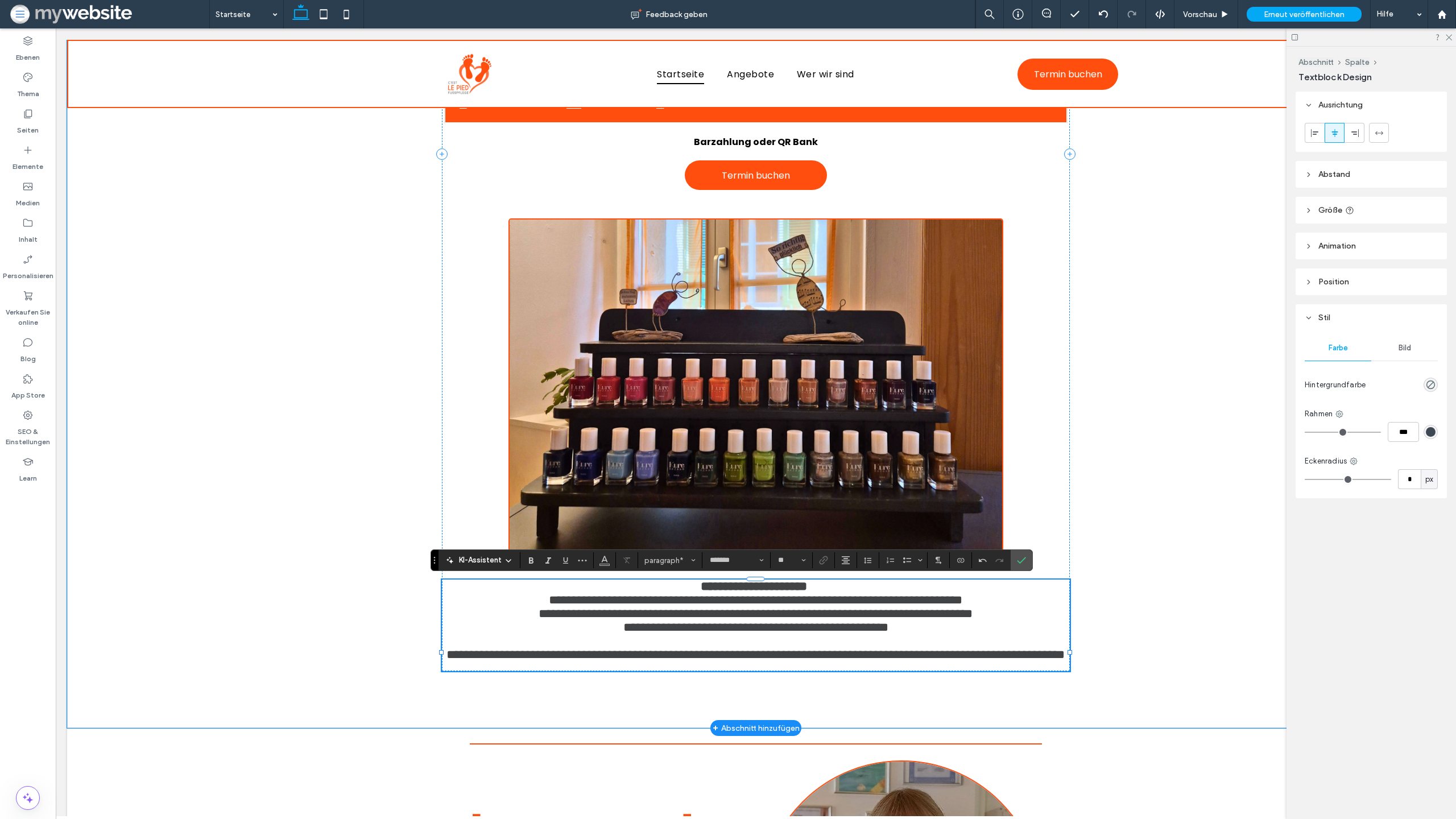
click at [860, 661] on span "**********" at bounding box center [756, 654] width 618 height 13
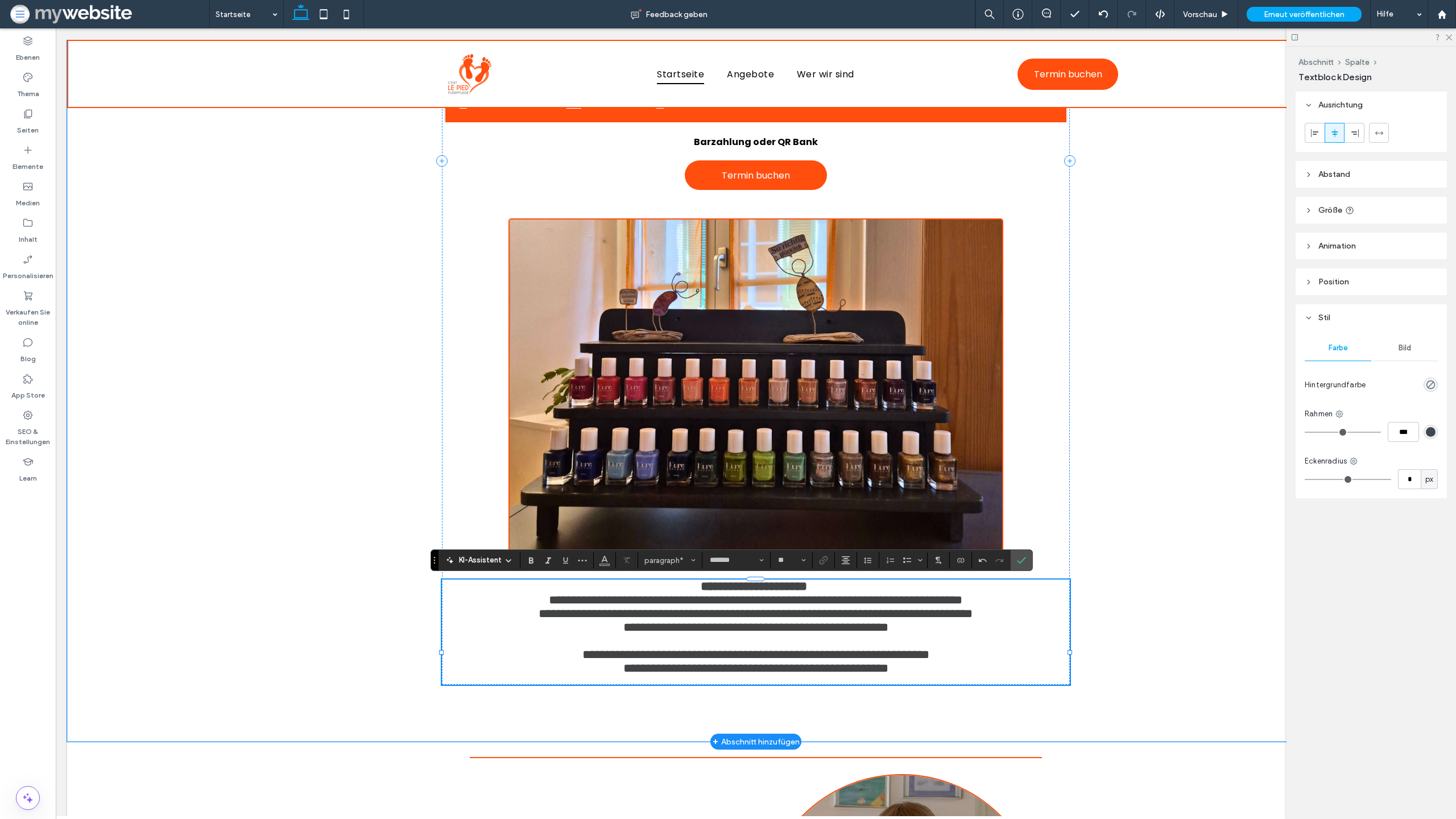
click at [909, 685] on p at bounding box center [756, 680] width 627 height 10
type input "**"
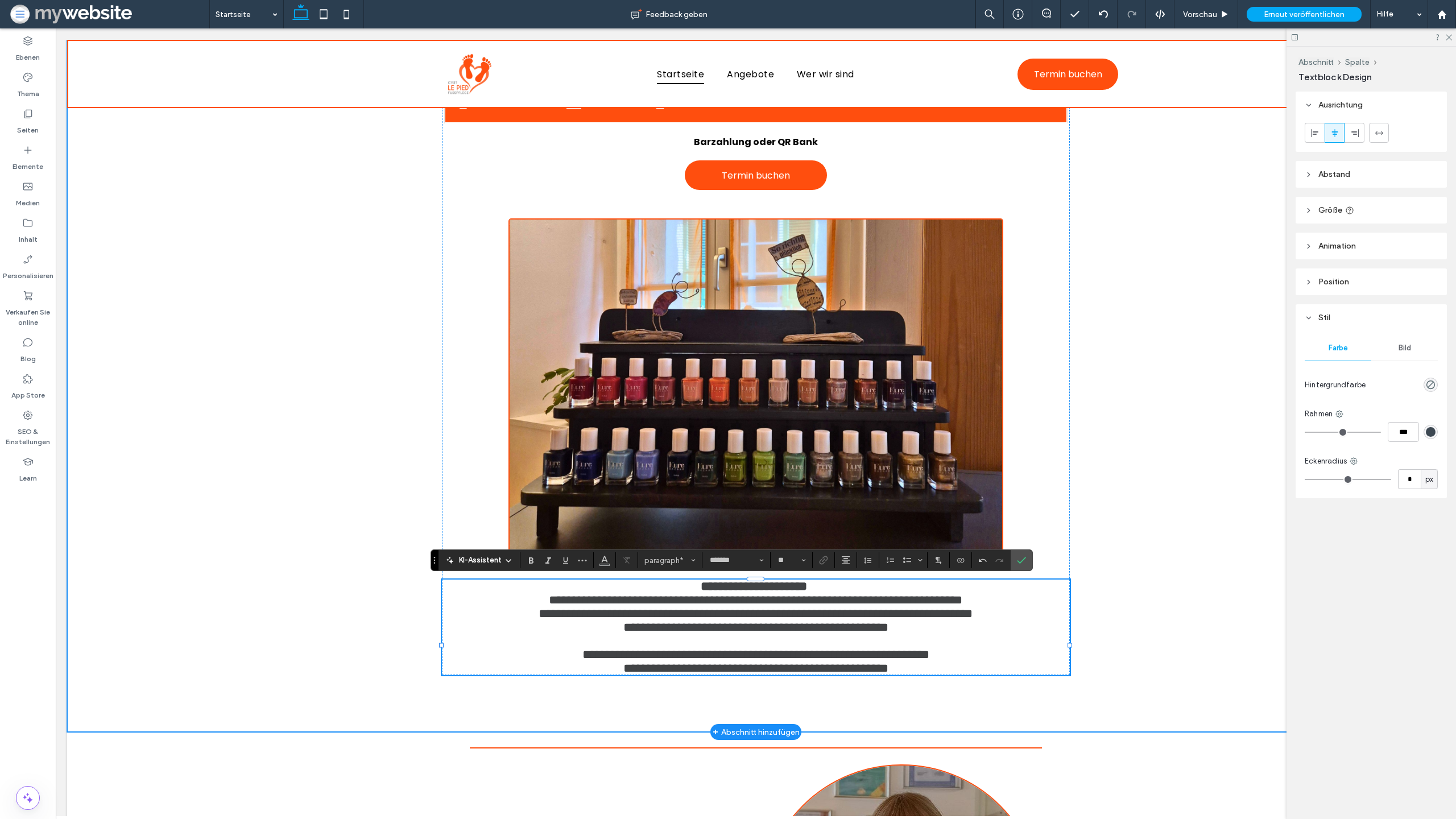
click at [1116, 694] on div "Schöne, gesunde Füsse tragen uns durchs Leben, gönnen Sie ihnen die Pflege, die…" at bounding box center [756, 184] width 1378 height 1095
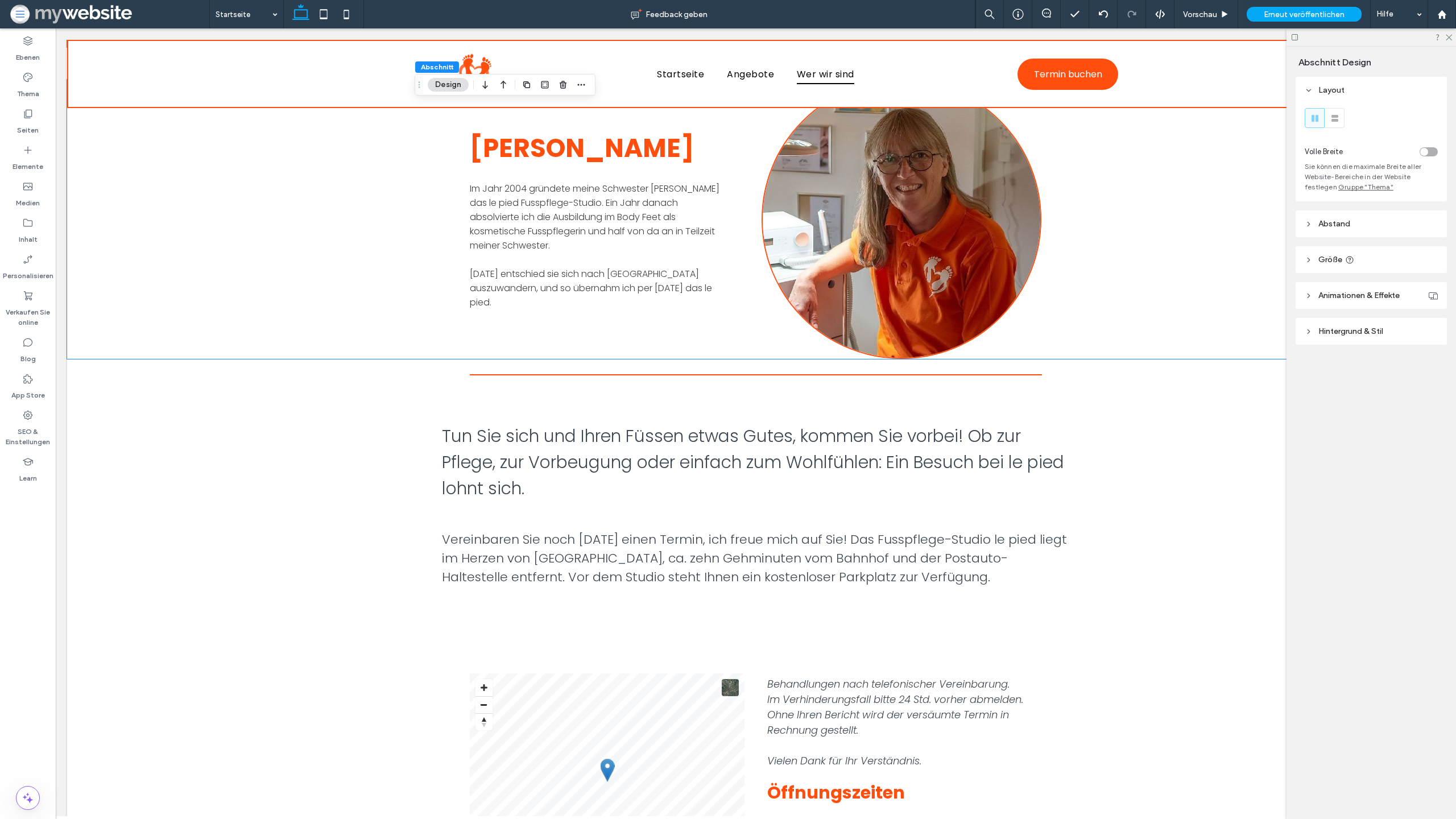
scroll to position [1656, 0]
click at [838, 428] on span "Tun Sie sich und Ihren Füssen etwas Gutes, kommen Sie vorbei! Ob zur Pflege, zu…" at bounding box center [753, 461] width 622 height 77
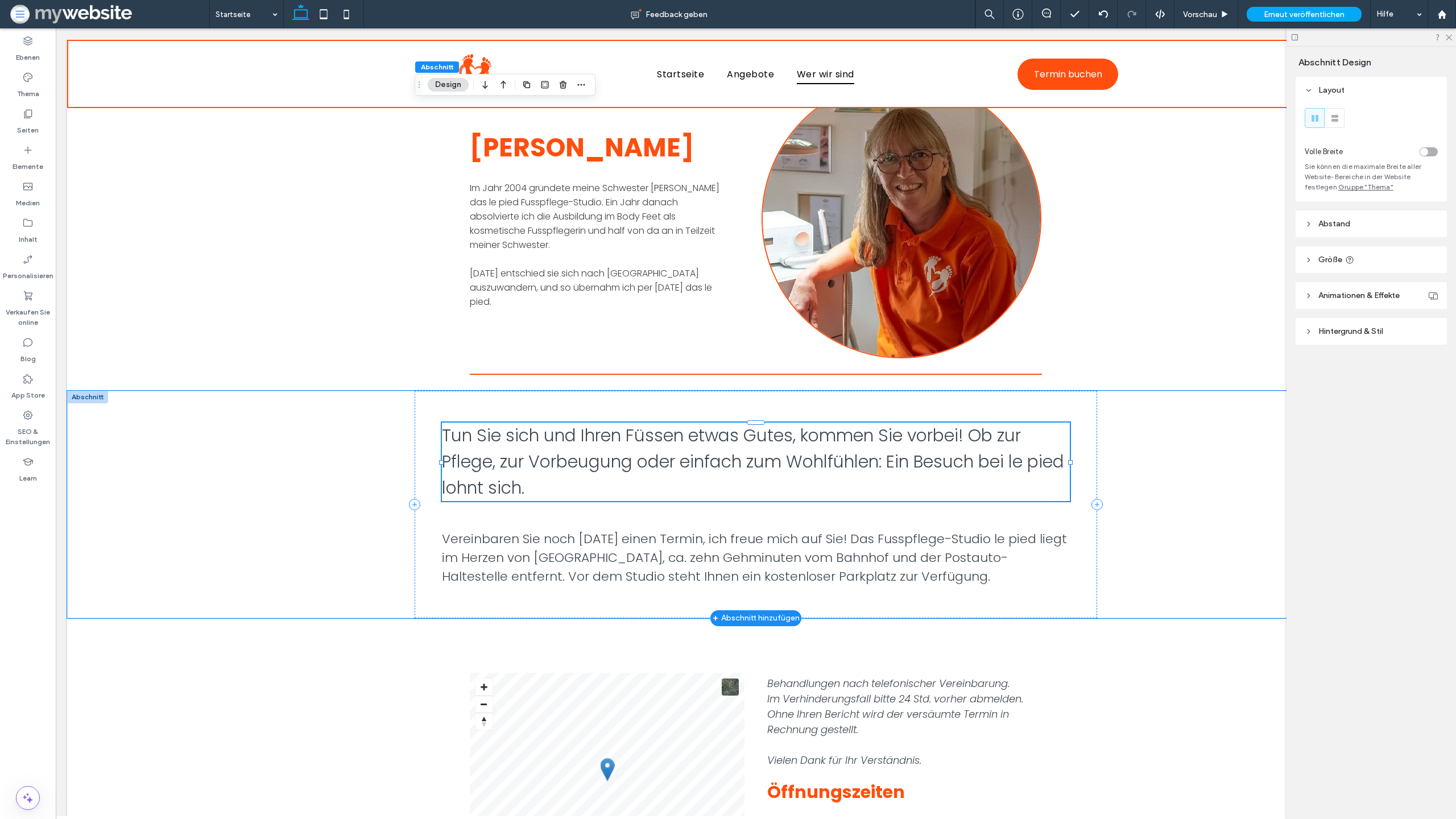
click at [838, 428] on span "Tun Sie sich und Ihren Füssen etwas Gutes, kommen Sie vorbei! Ob zur Pflege, zu…" at bounding box center [753, 461] width 622 height 77
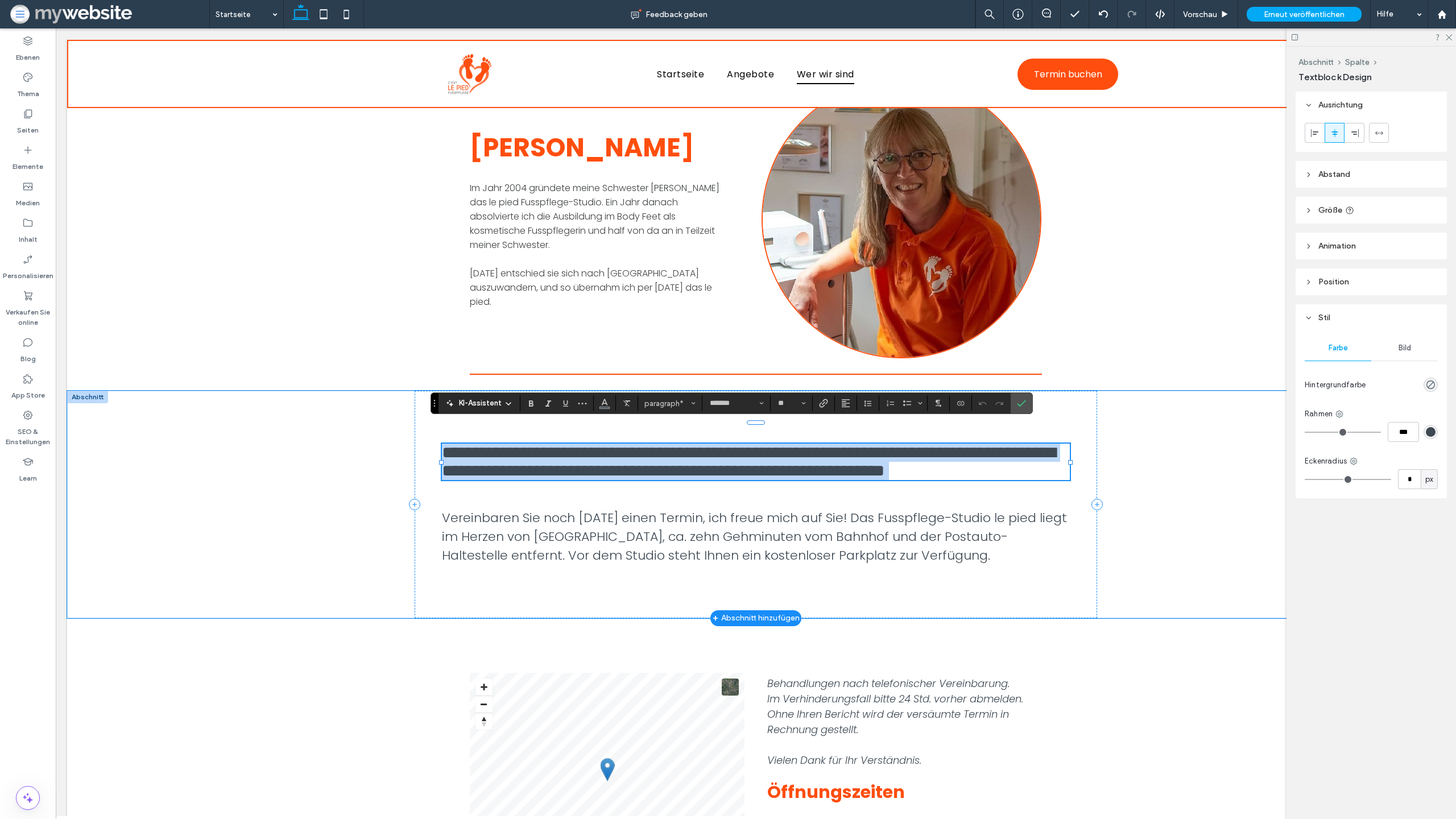
click at [1017, 457] on span "**********" at bounding box center [749, 461] width 614 height 35
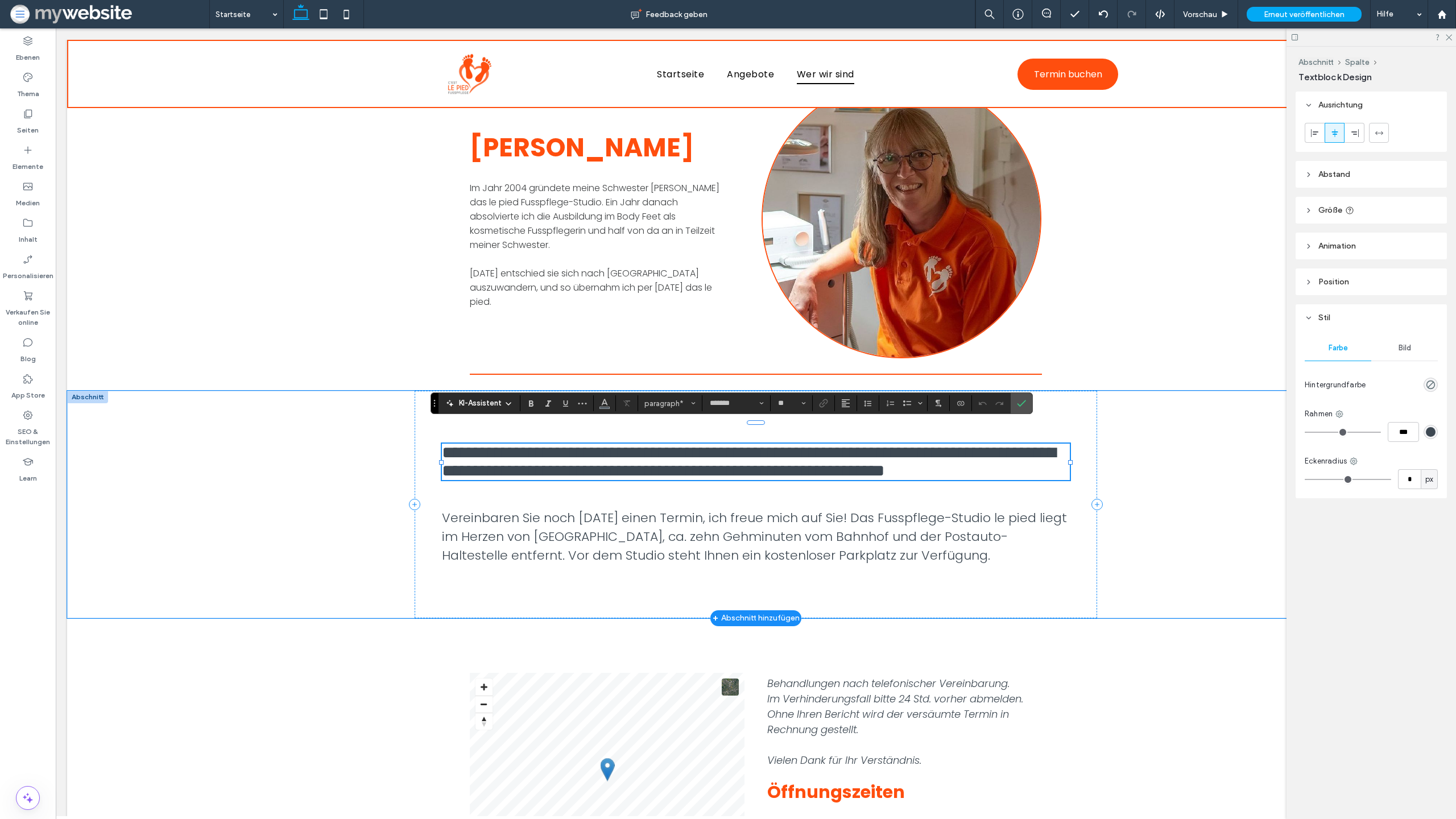
click at [1008, 460] on span "**********" at bounding box center [749, 461] width 614 height 35
type input "**"
click at [1035, 460] on span "**********" at bounding box center [749, 461] width 614 height 35
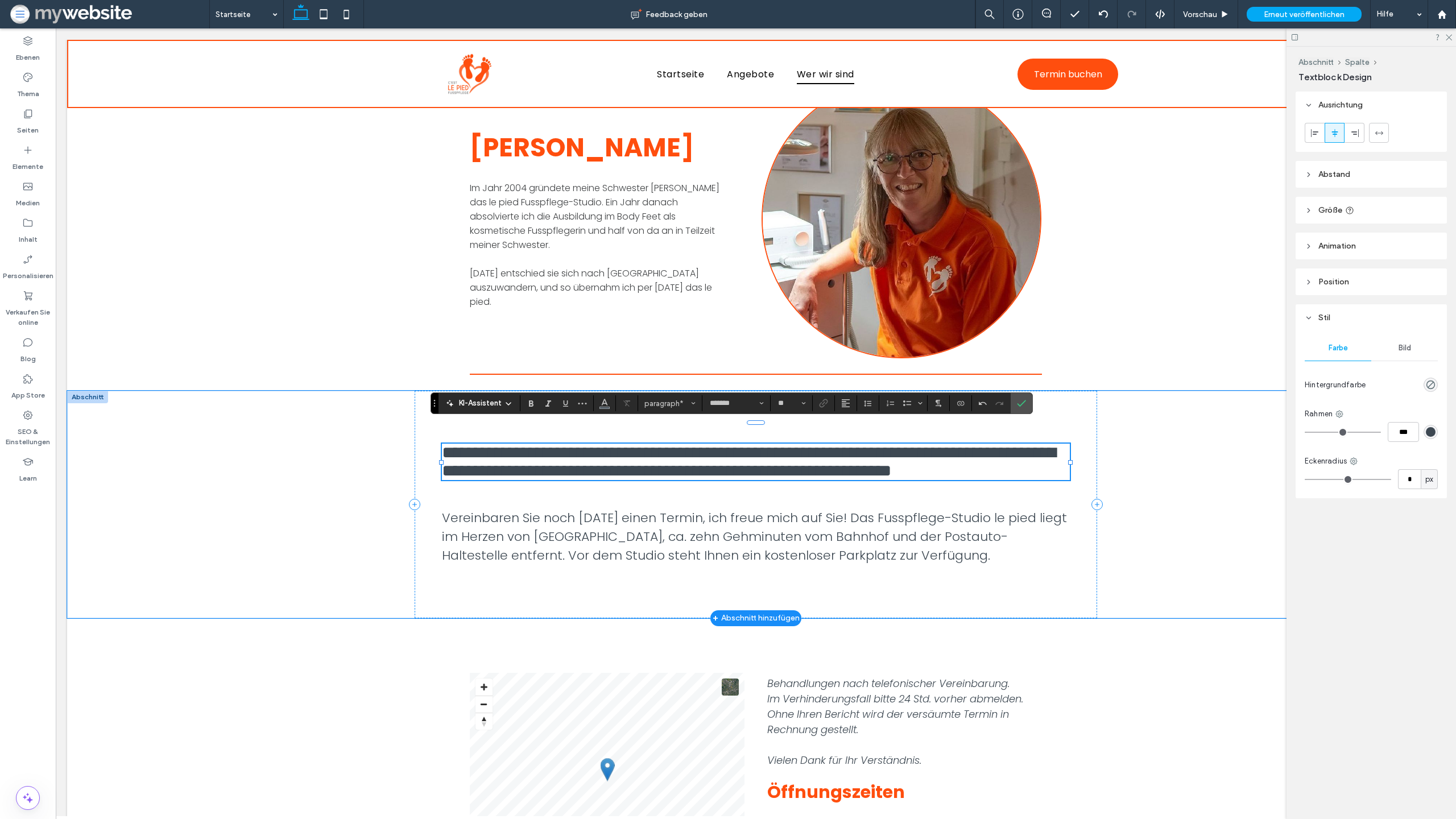
click at [894, 460] on span "**********" at bounding box center [749, 461] width 614 height 35
click at [1024, 401] on icon "Bestätigen" at bounding box center [1021, 403] width 9 height 9
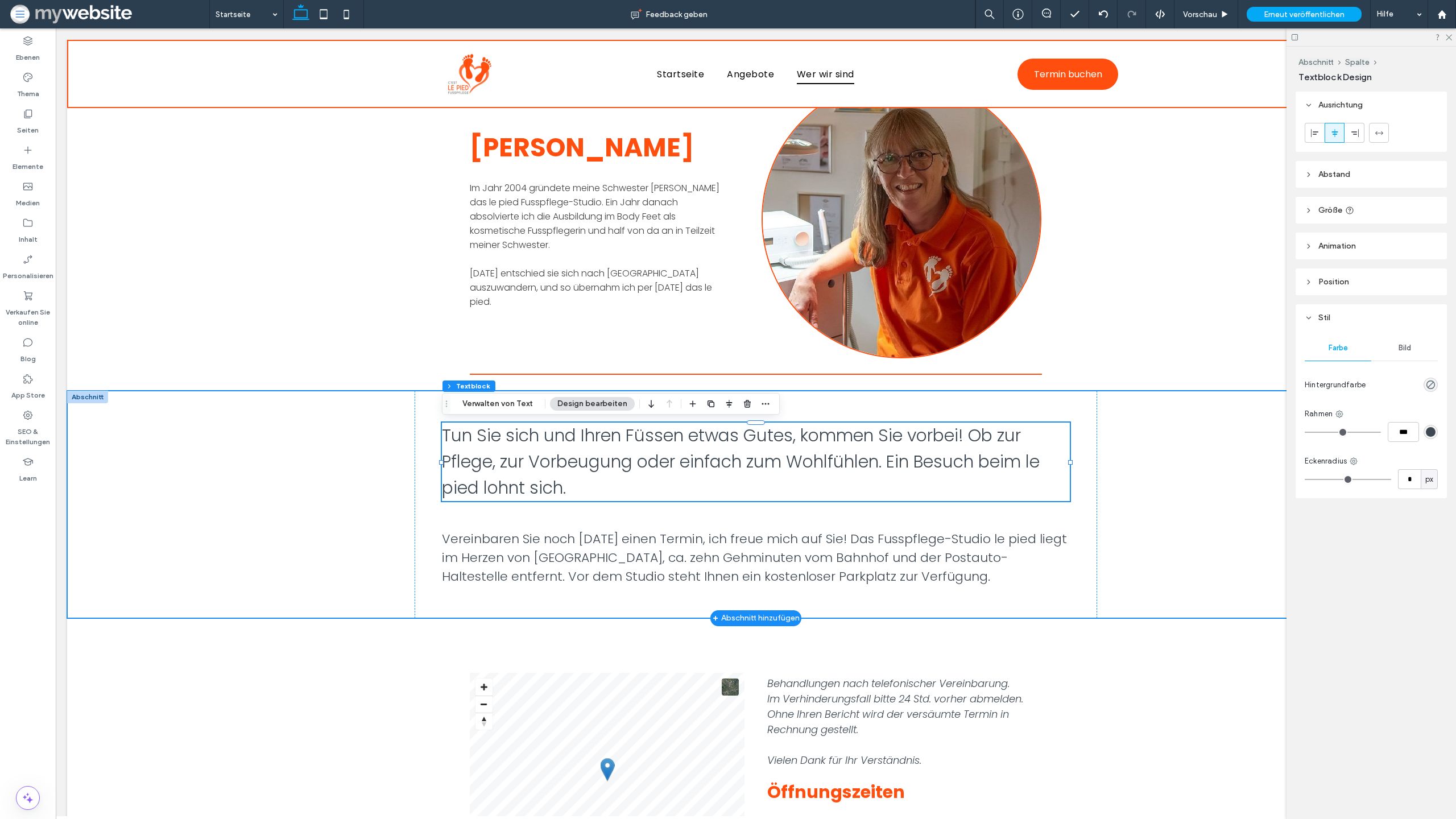
click at [1190, 507] on div "Tun Sie sich und Ihren Füssen etwas Gutes, kommen Sie vorbei! Ob zur Pflege, zu…" at bounding box center [756, 505] width 1378 height 227
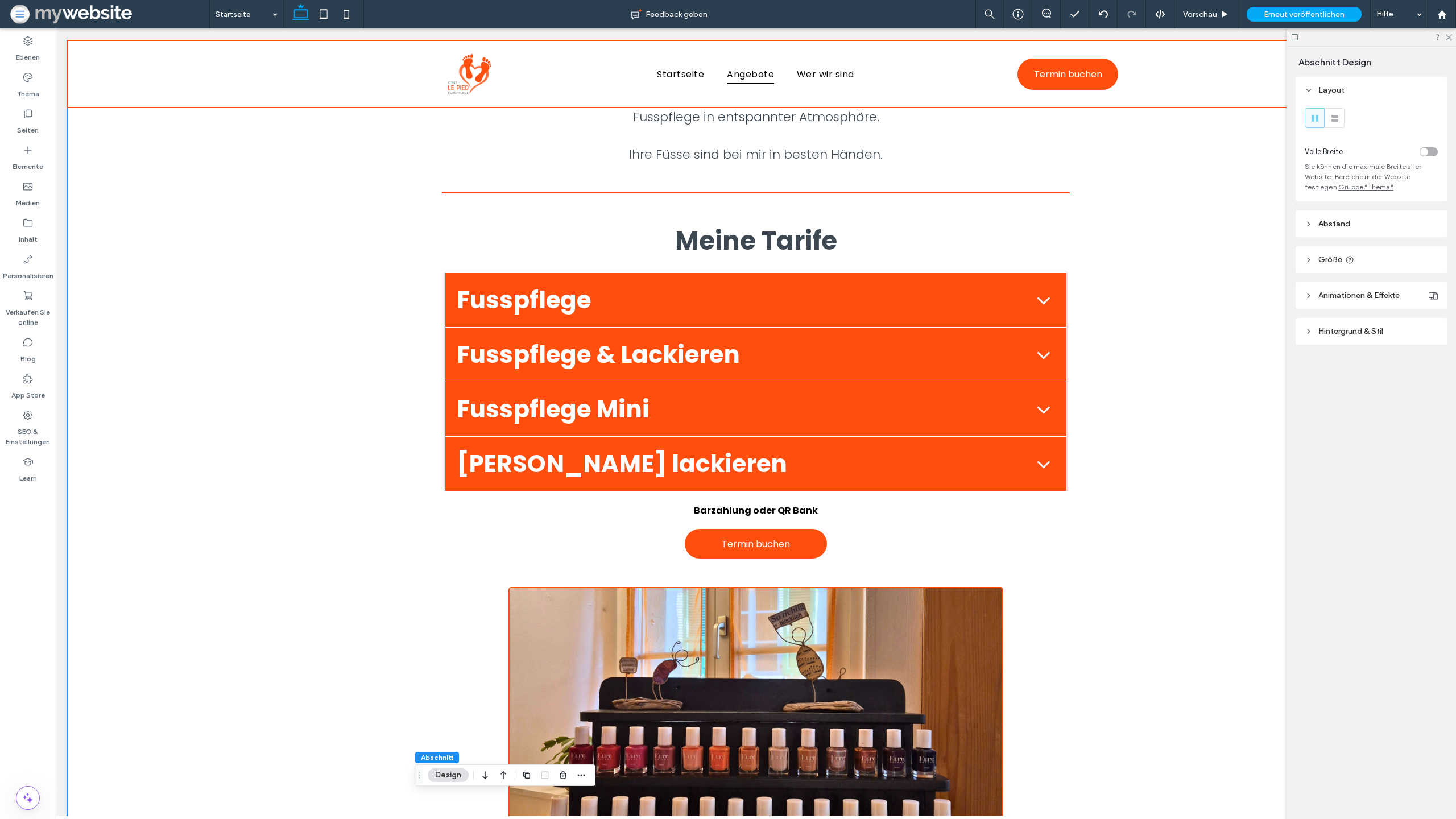
scroll to position [741, 0]
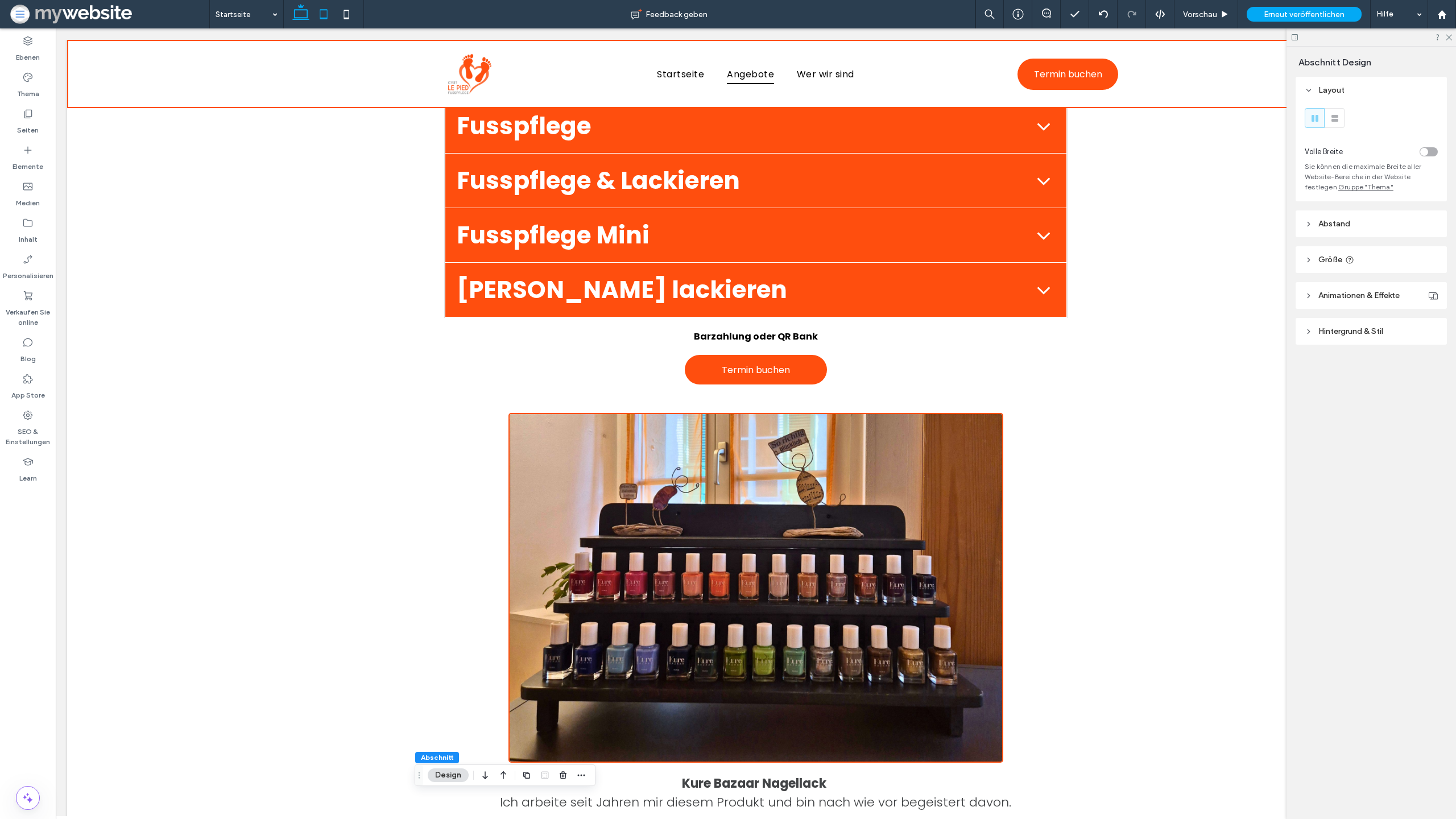
click at [326, 16] on icon at bounding box center [323, 14] width 23 height 23
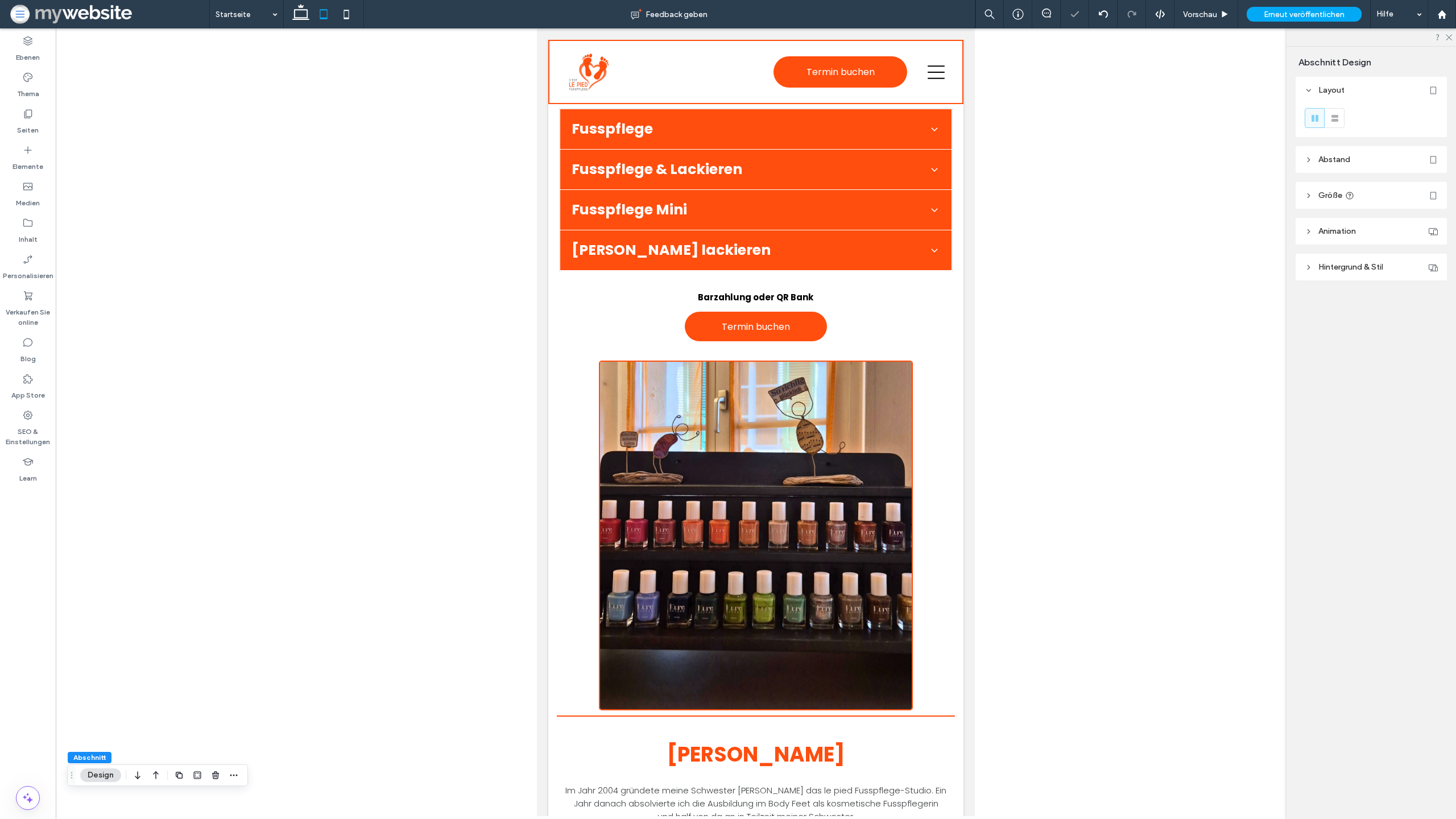
type input "***"
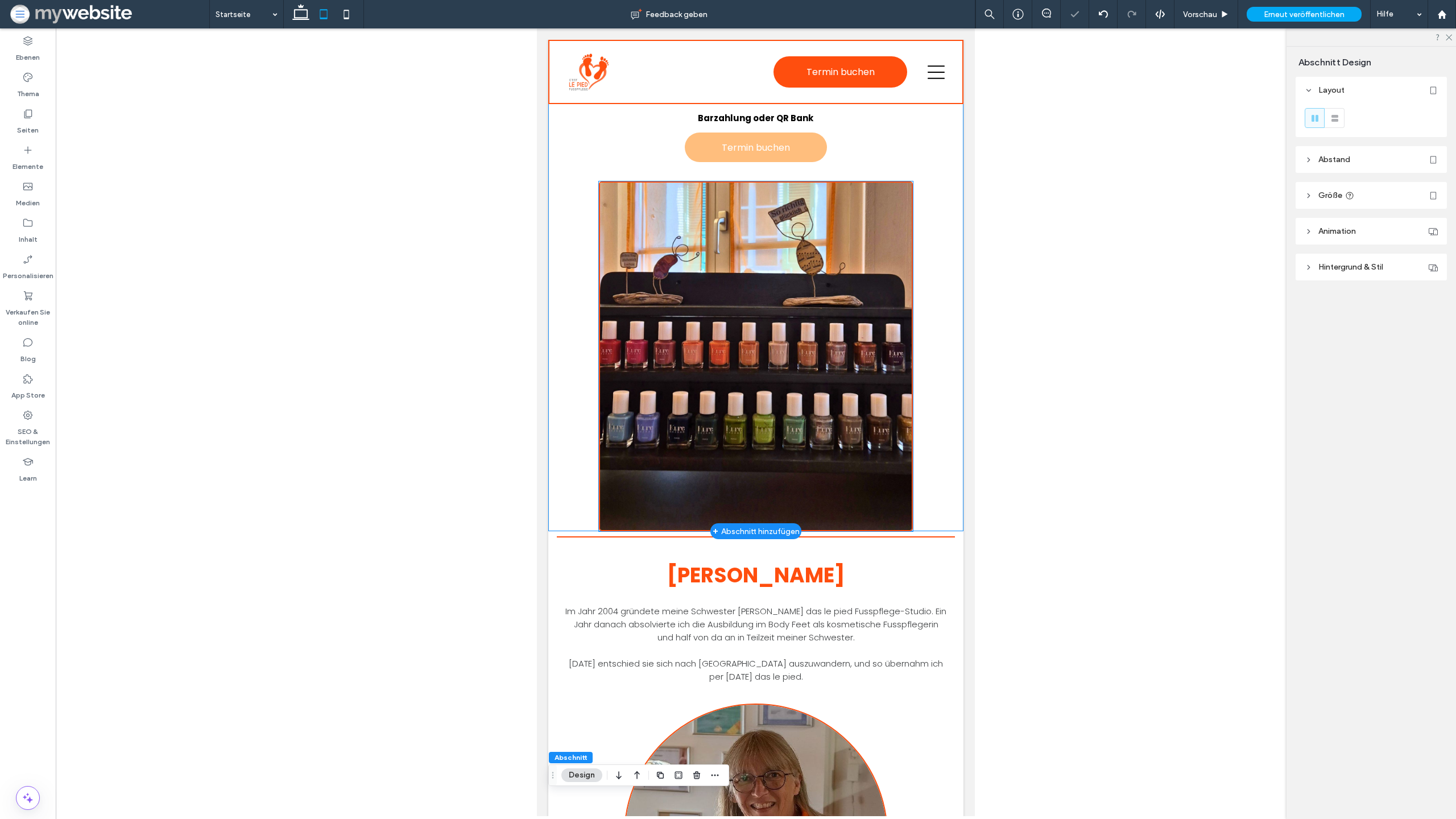
scroll to position [965, 0]
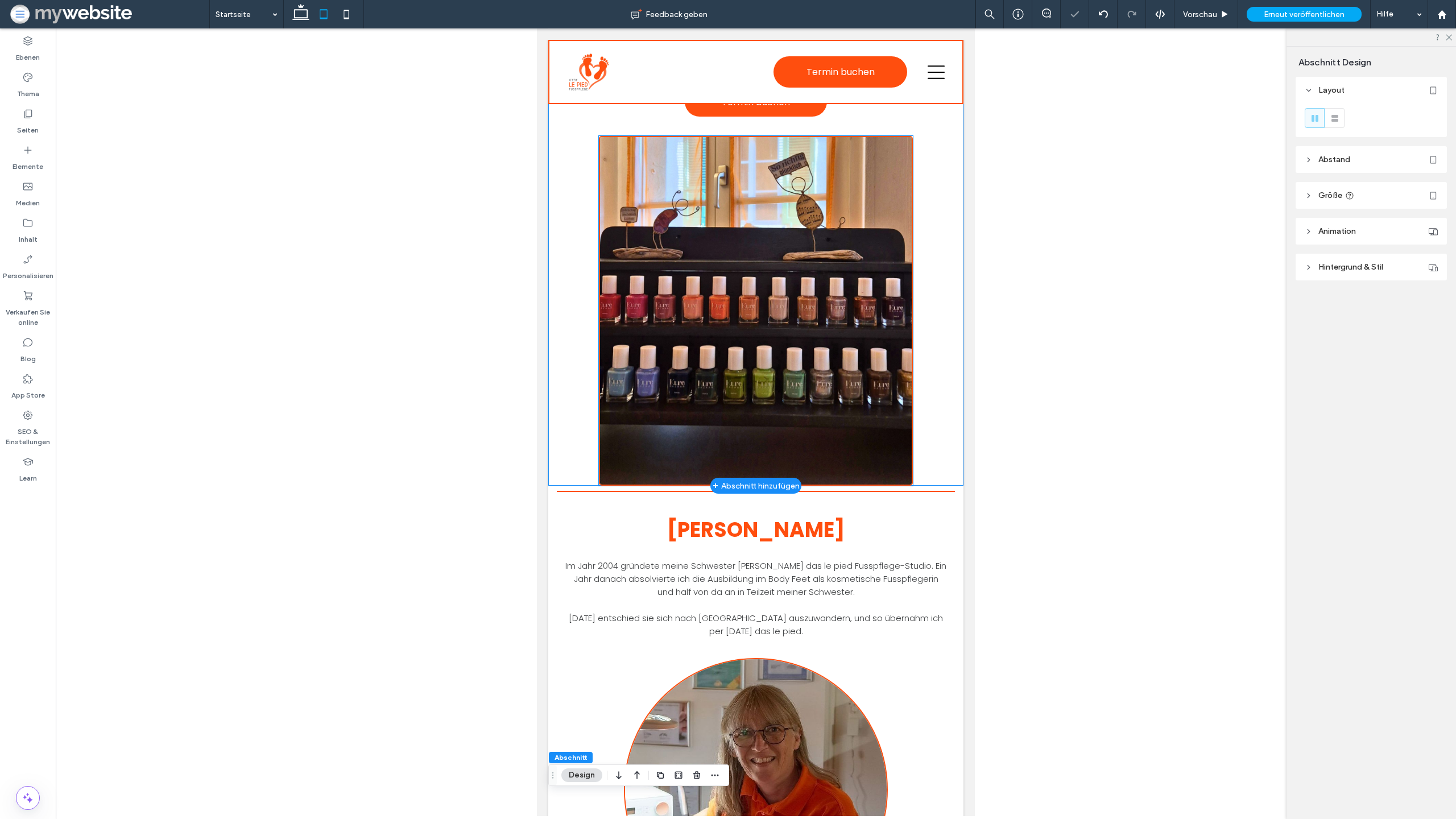
click at [731, 309] on img at bounding box center [756, 311] width 314 height 350
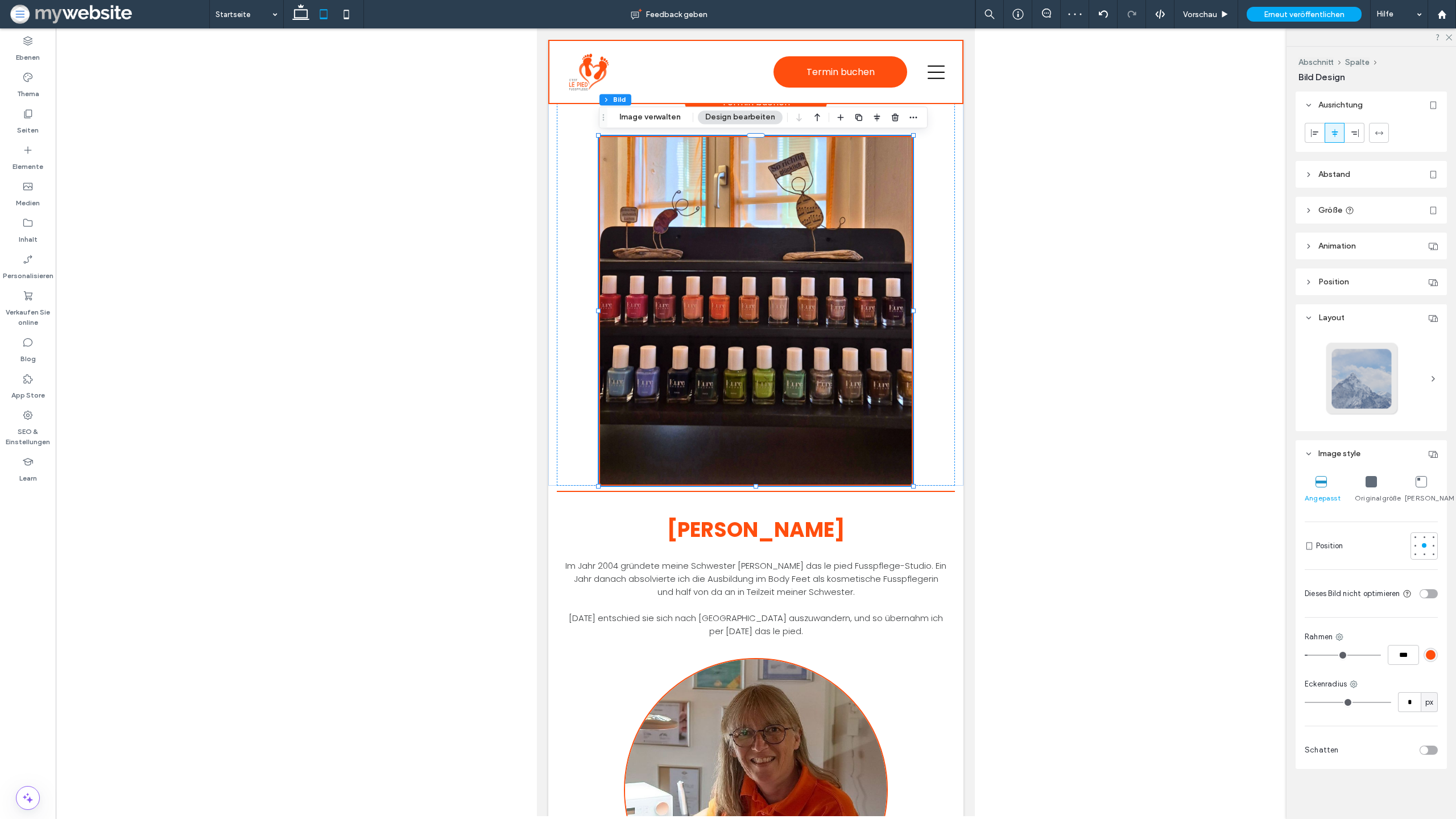
click at [1371, 484] on icon at bounding box center [1371, 481] width 11 height 11
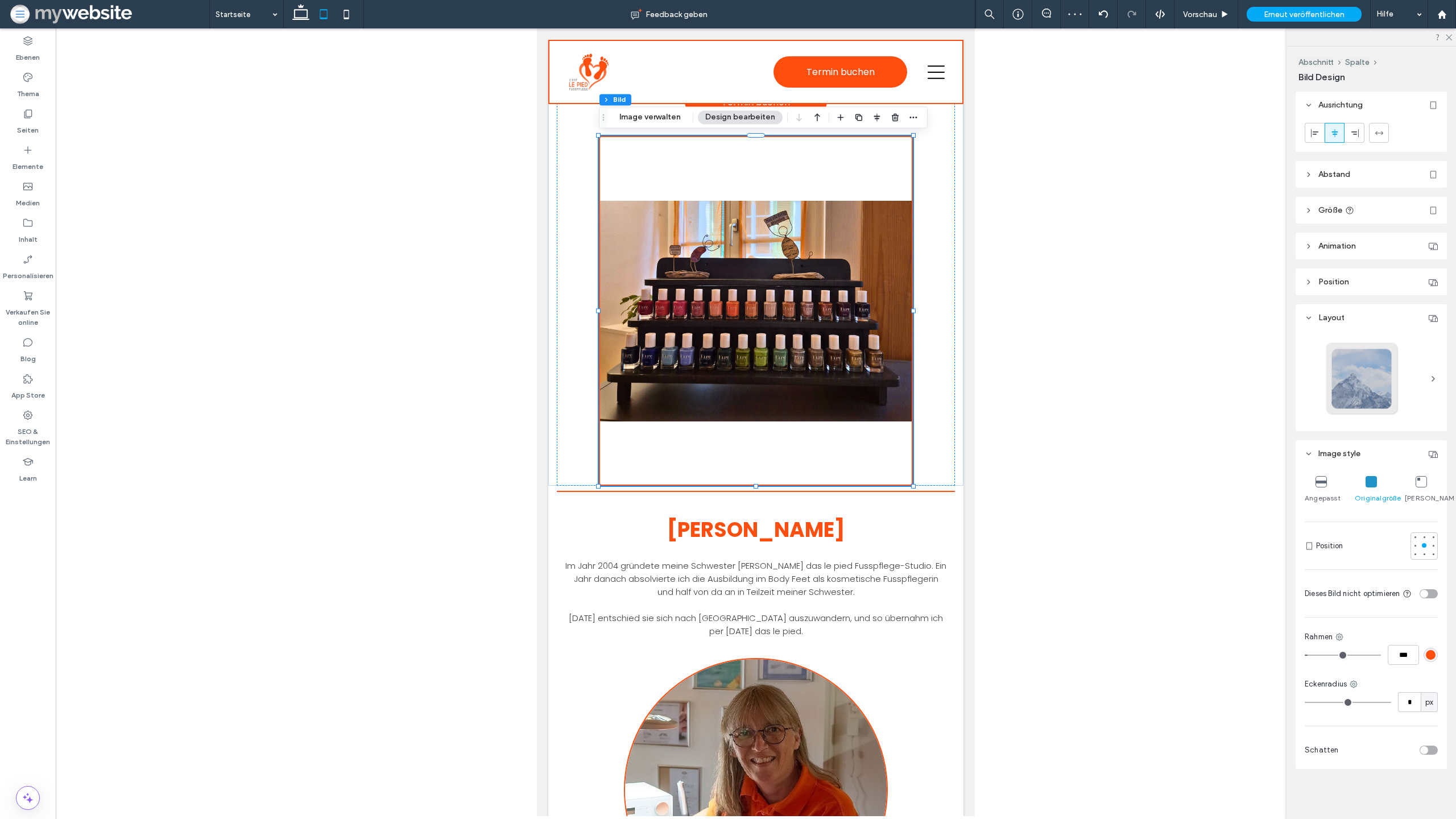
click at [1323, 485] on icon at bounding box center [1321, 481] width 11 height 11
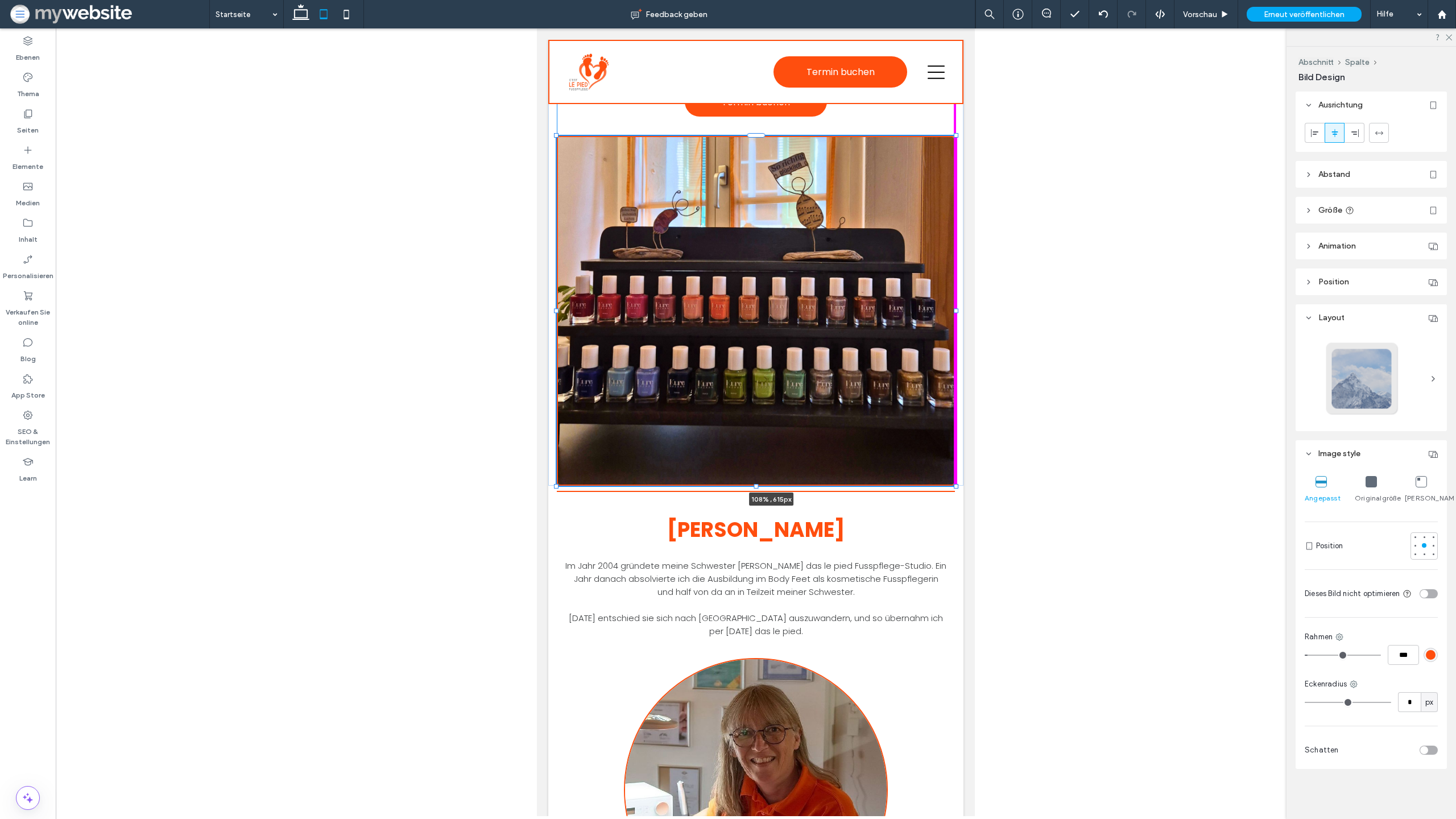
drag, startPoint x: 914, startPoint y: 311, endPoint x: 972, endPoint y: 315, distance: 58.1
click at [972, 309] on body "Startseite Angebote Wer wir sind Termin buchen Abschnitt Einfache Kopfzeile Abs…" at bounding box center [756, 492] width 438 height 2859
type input "***"
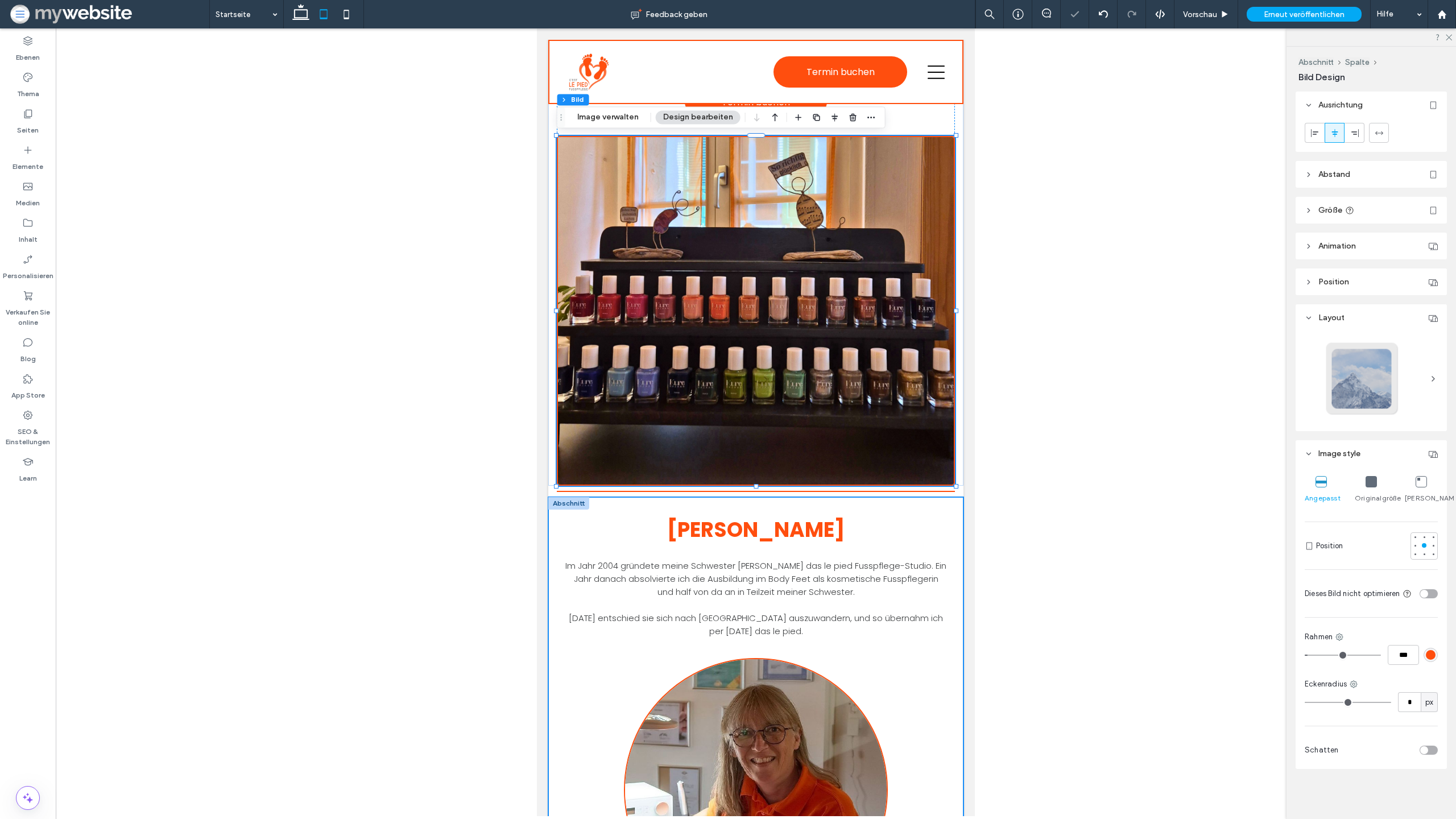
click at [950, 545] on div "Katrin Siegrist-Vifian Im Jahr 2004 gründete meine Schwester Anna-Barbara Hofer…" at bounding box center [756, 717] width 415 height 440
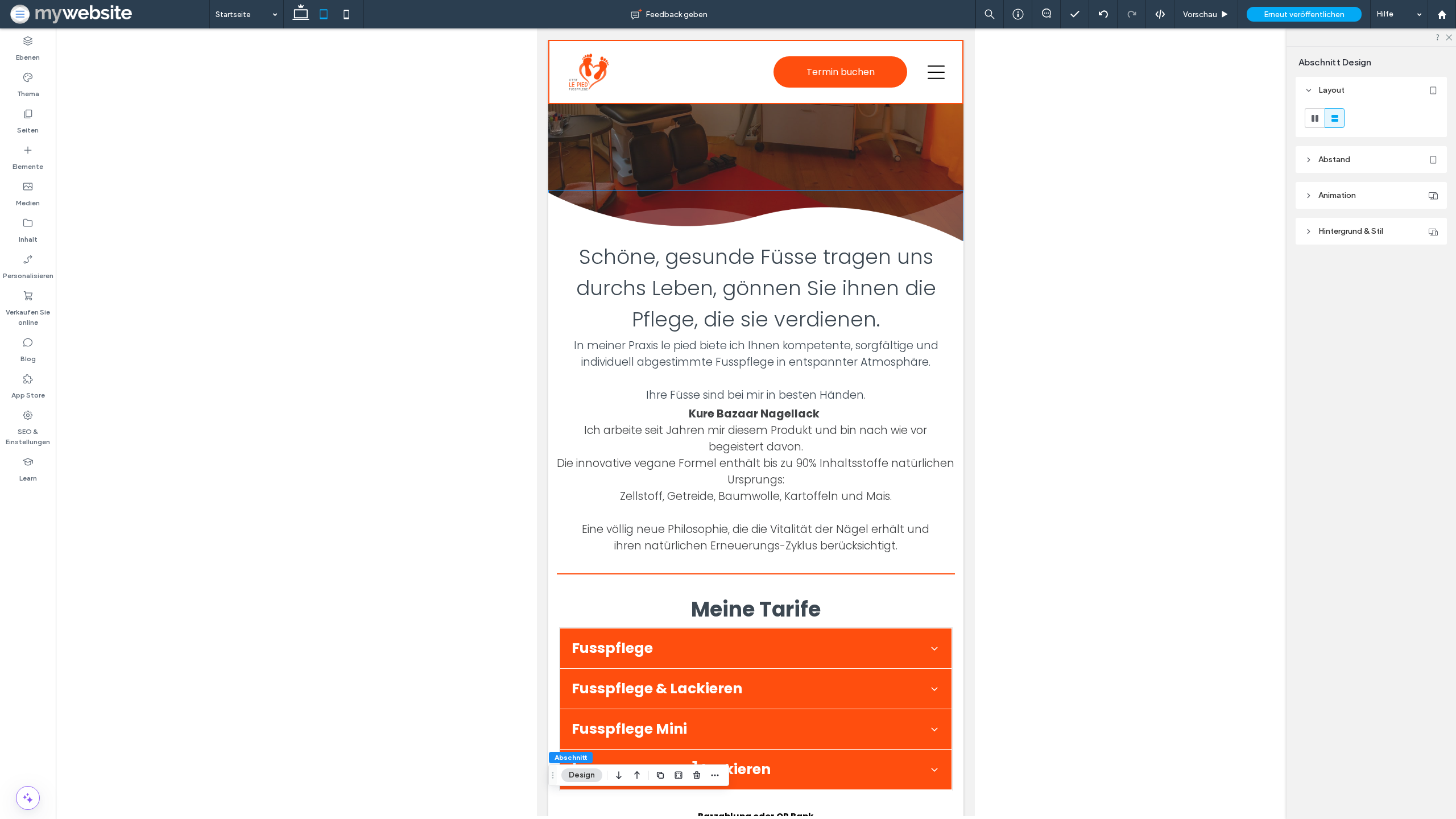
scroll to position [391, 0]
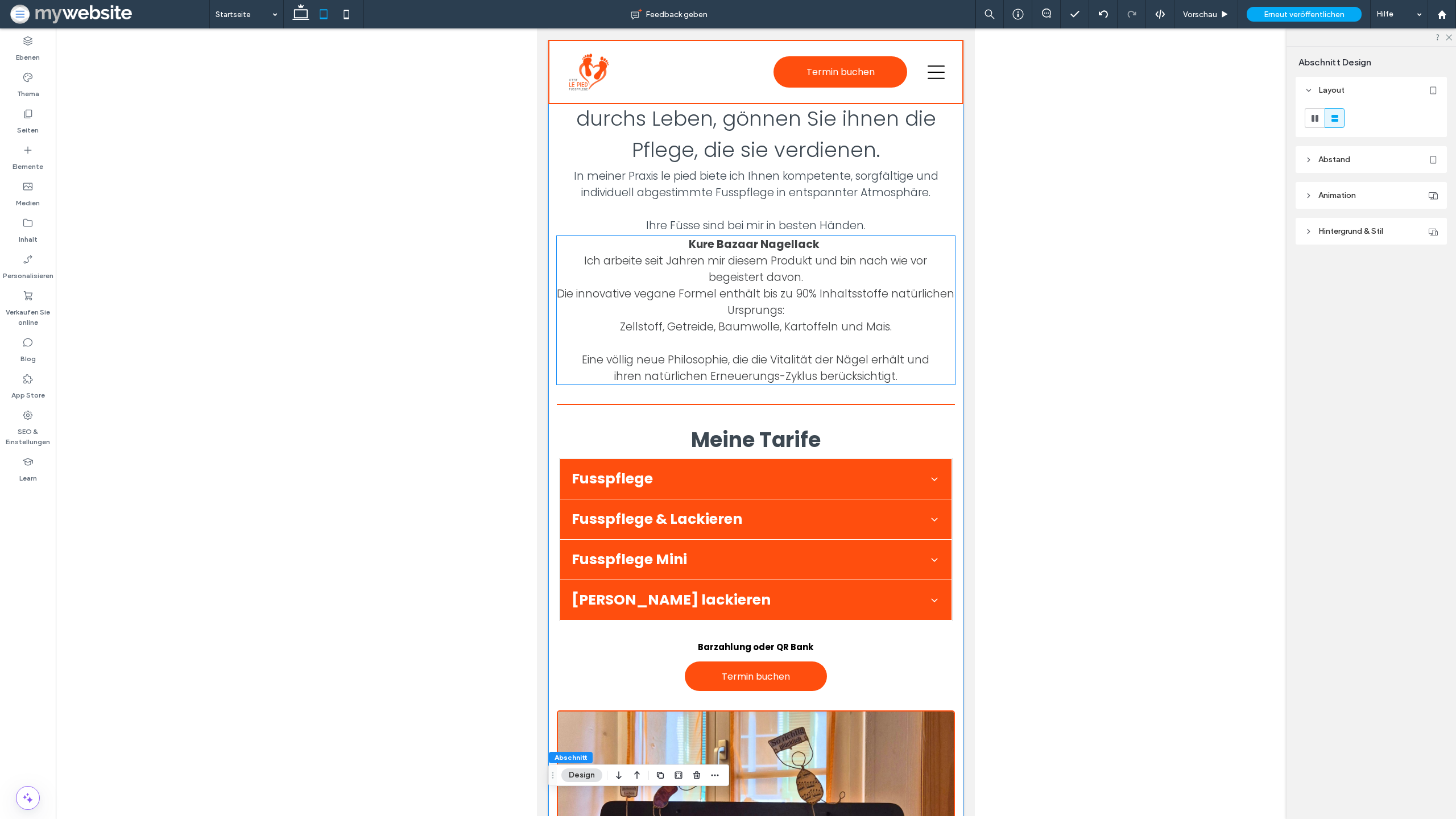
click at [866, 366] on span "Eine völlig neue Philosophie, die die Vitalität der Nägel erhält und" at bounding box center [756, 359] width 348 height 15
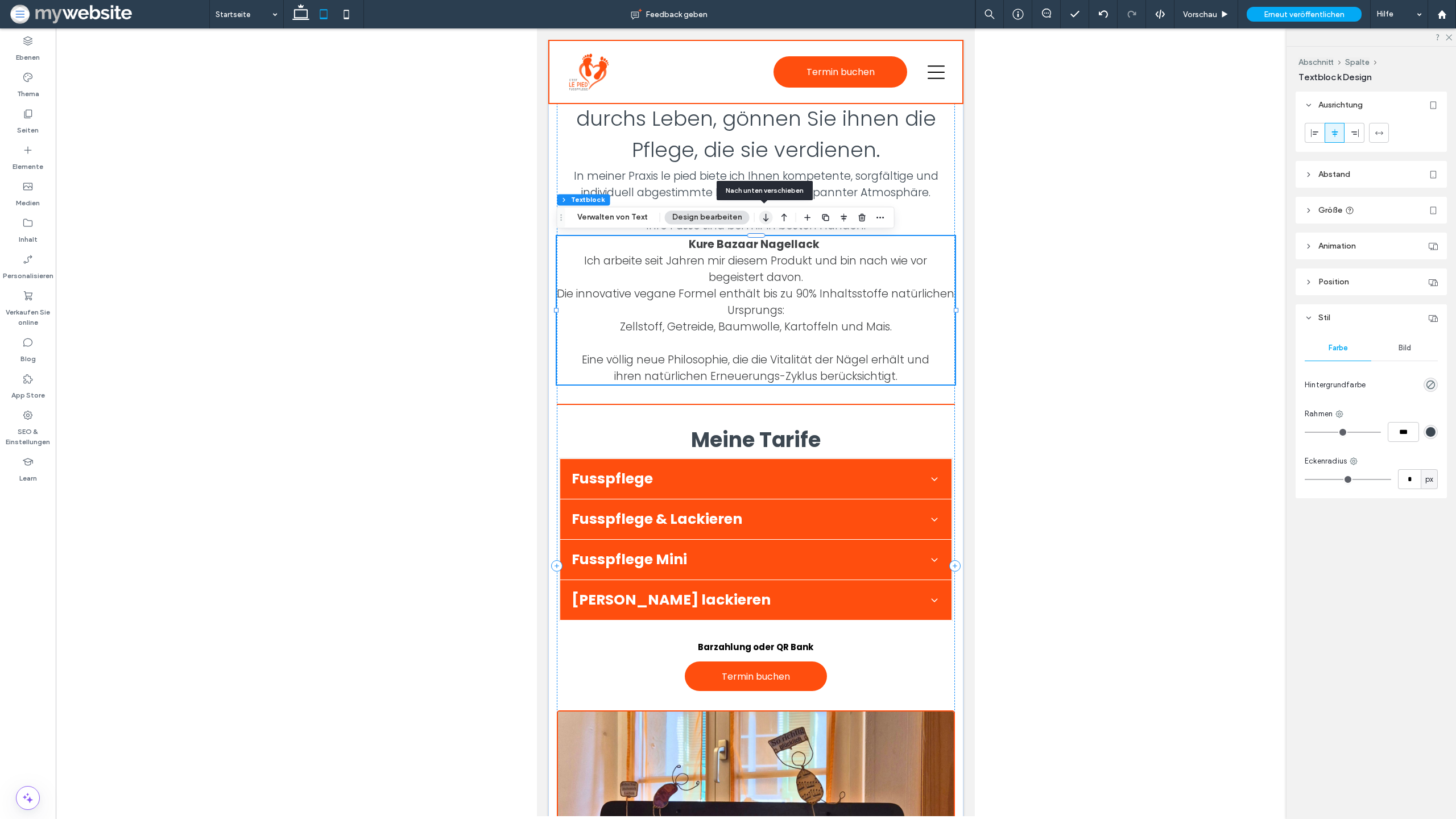
click at [769, 224] on icon "button" at bounding box center [766, 218] width 13 height 21
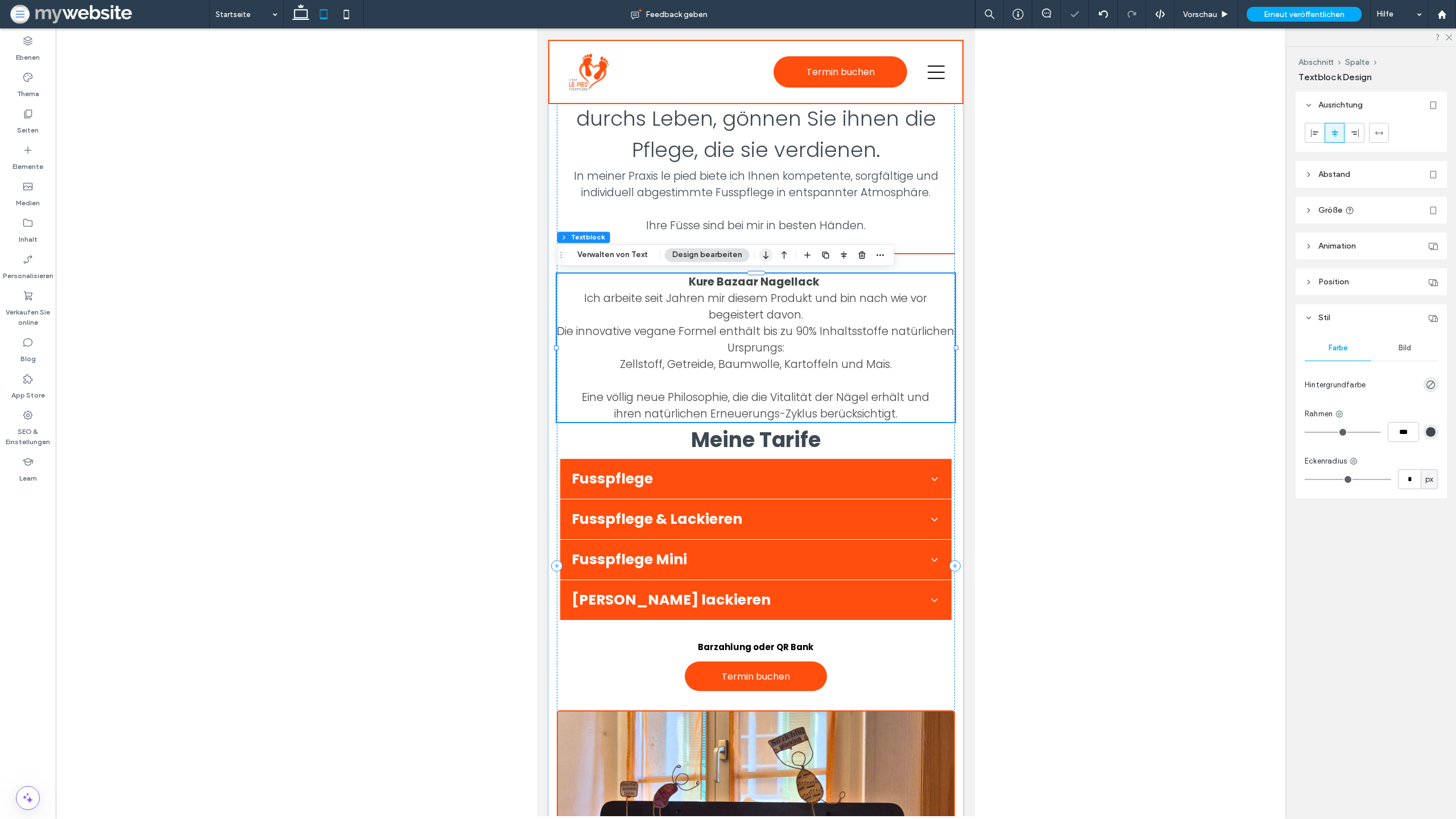
click at [764, 252] on use "button" at bounding box center [765, 255] width 5 height 8
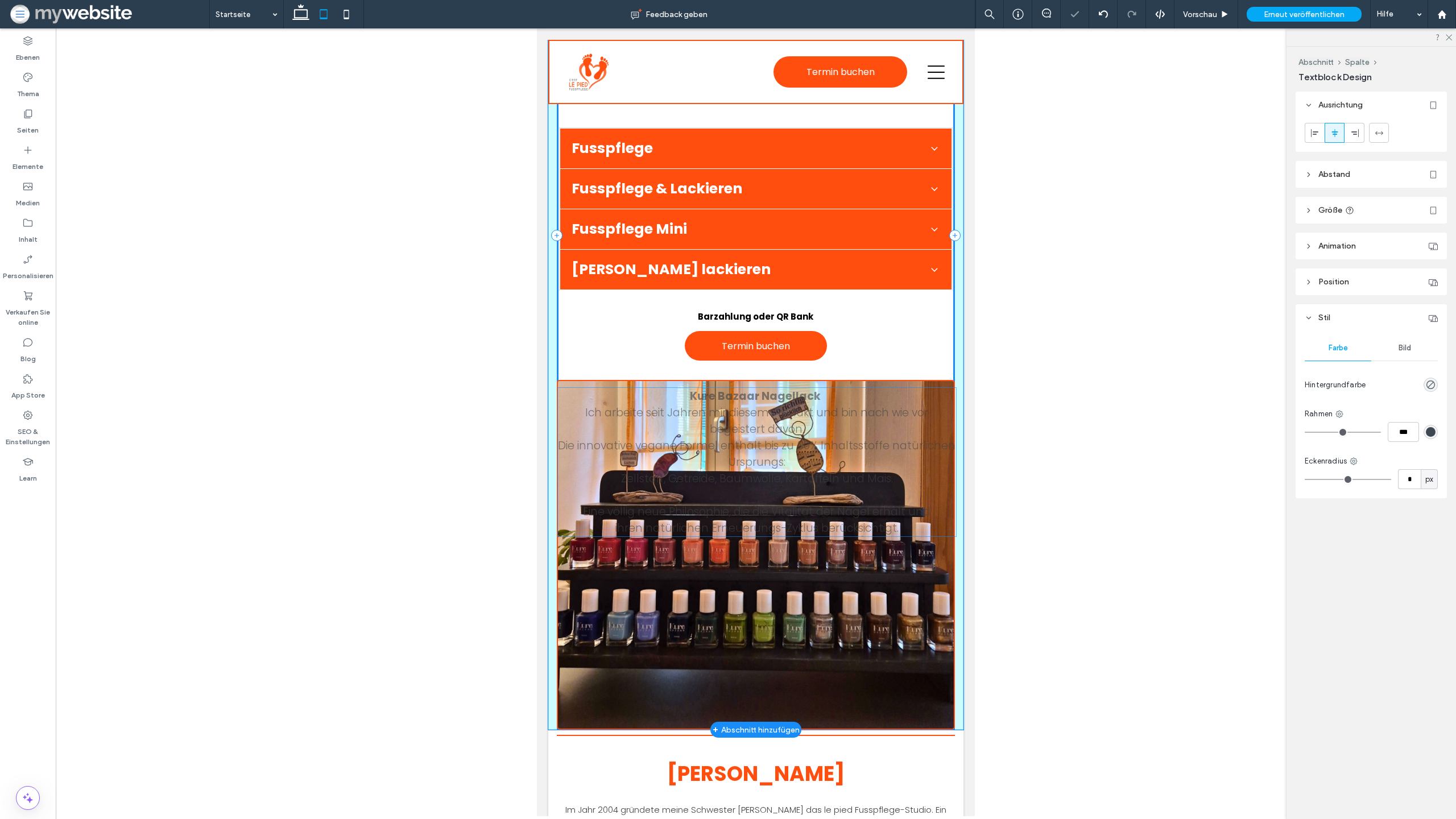
scroll to position [570, 0]
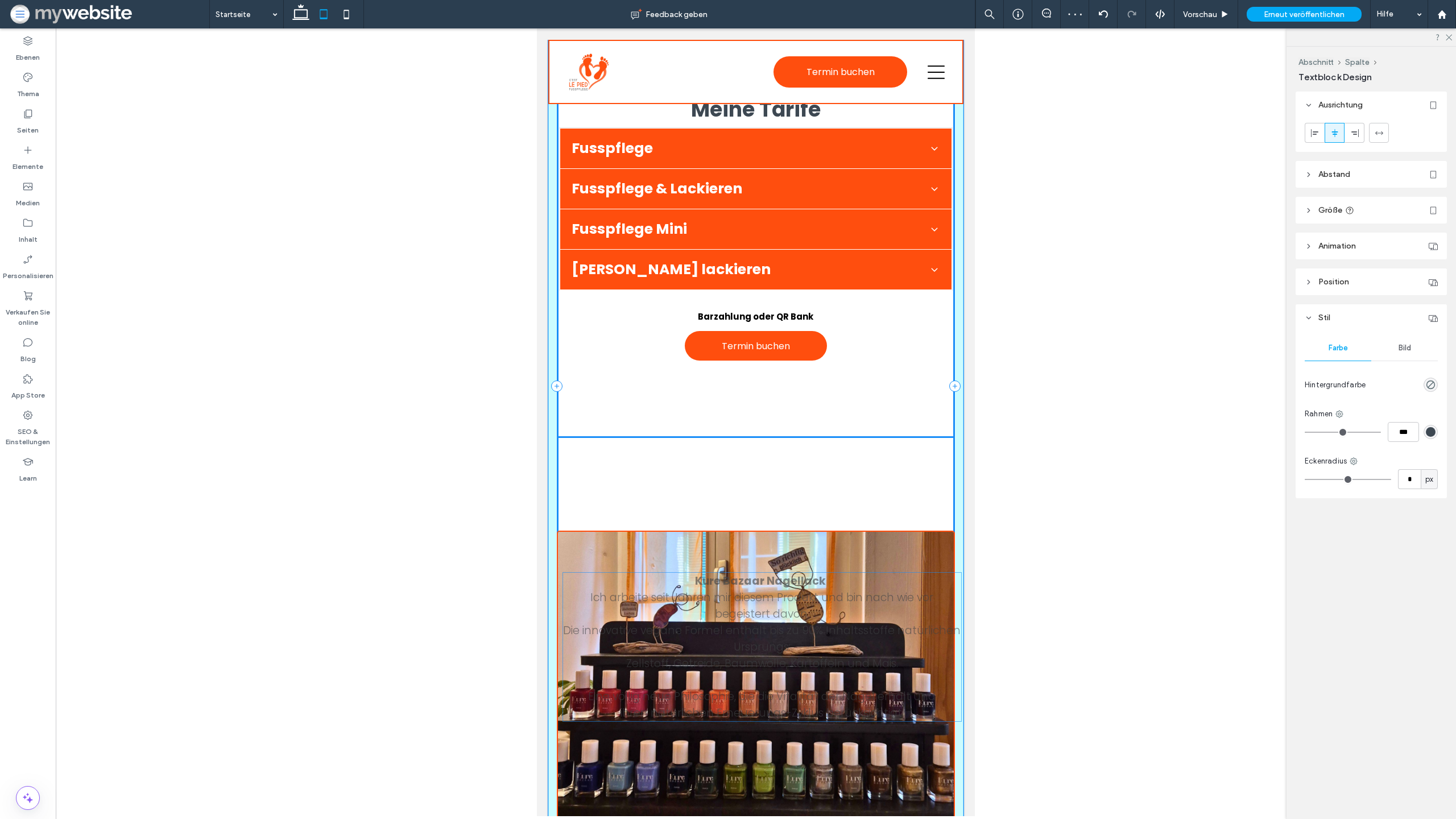
drag, startPoint x: 744, startPoint y: 377, endPoint x: 752, endPoint y: 561, distance: 184.2
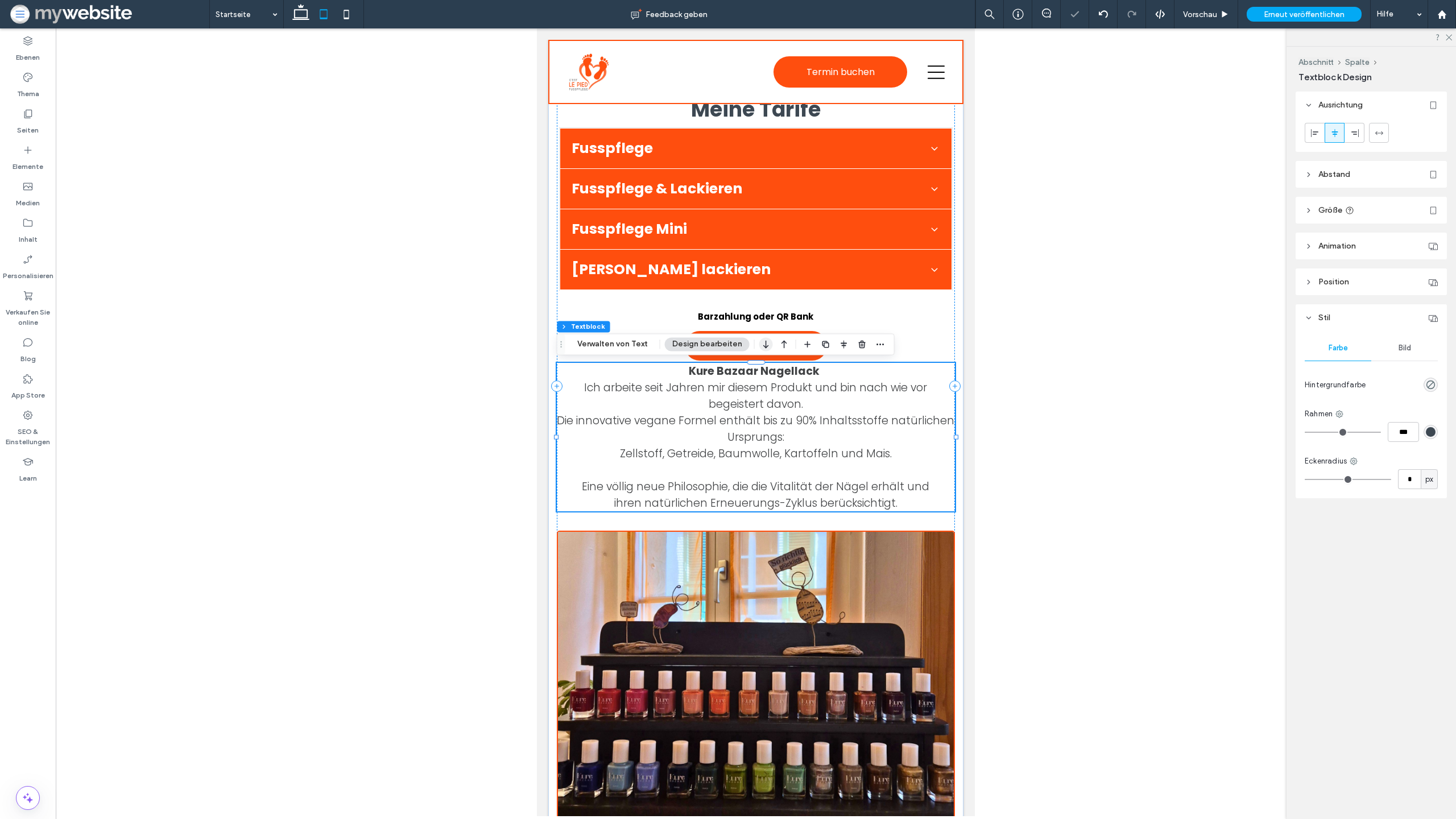
click at [759, 349] on icon "button" at bounding box center [766, 344] width 13 height 21
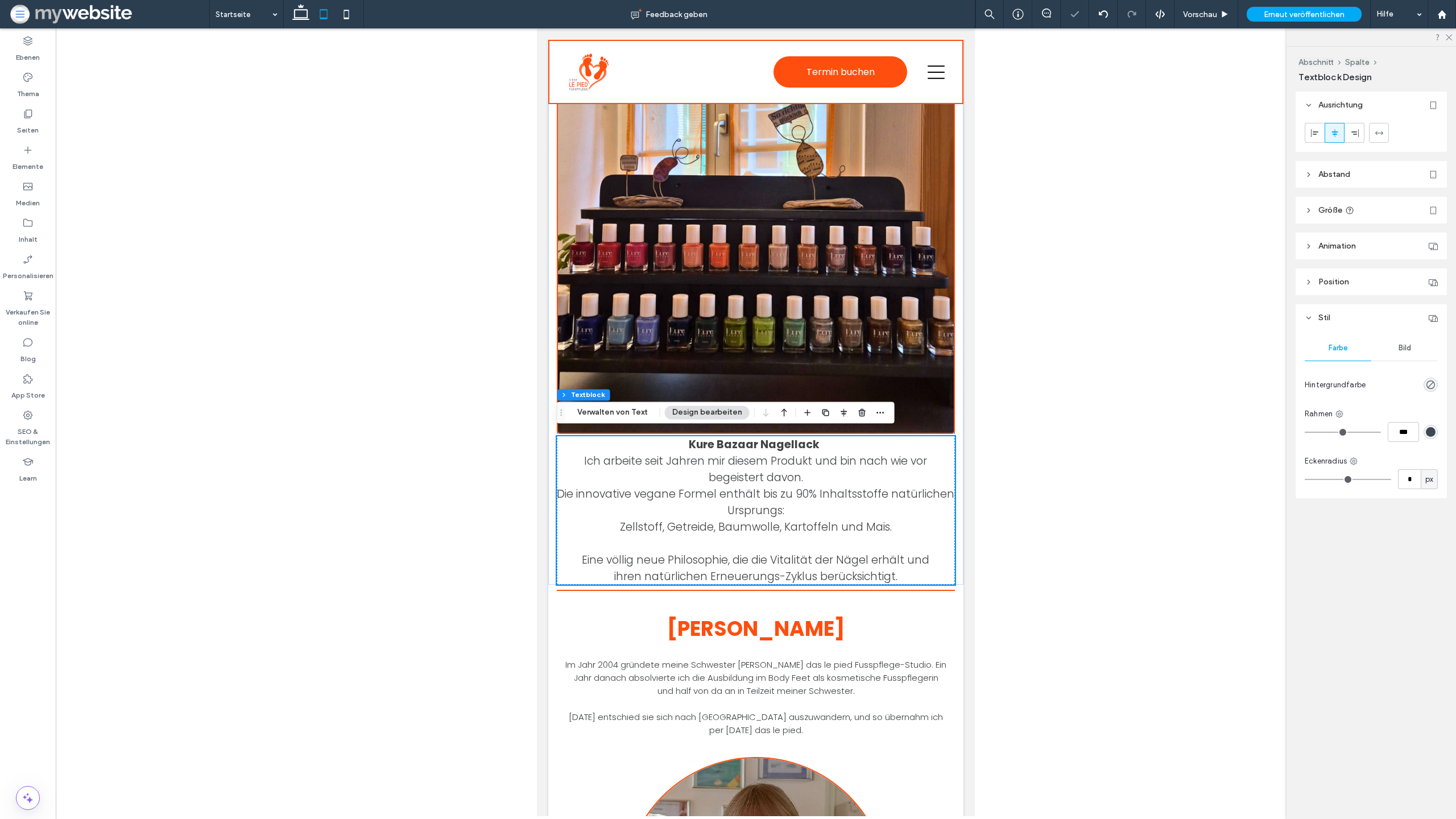
scroll to position [871, 0]
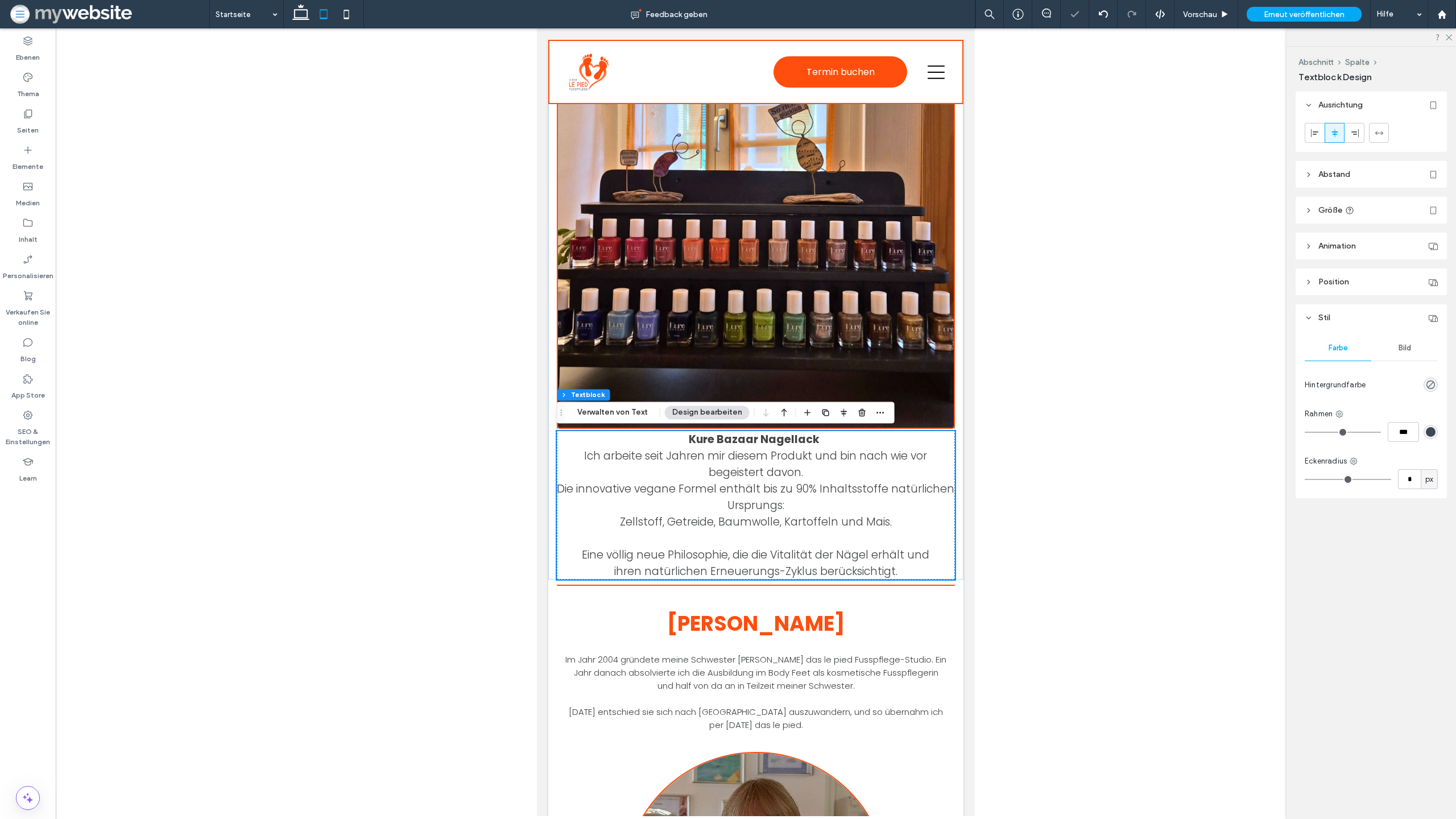
click at [1008, 391] on div at bounding box center [756, 423] width 1401 height 788
click at [810, 488] on span "Die innovative vegane Formel enthält bis zu 90% Inhaltsstoffe natürlichen Urspr…" at bounding box center [756, 497] width 398 height 32
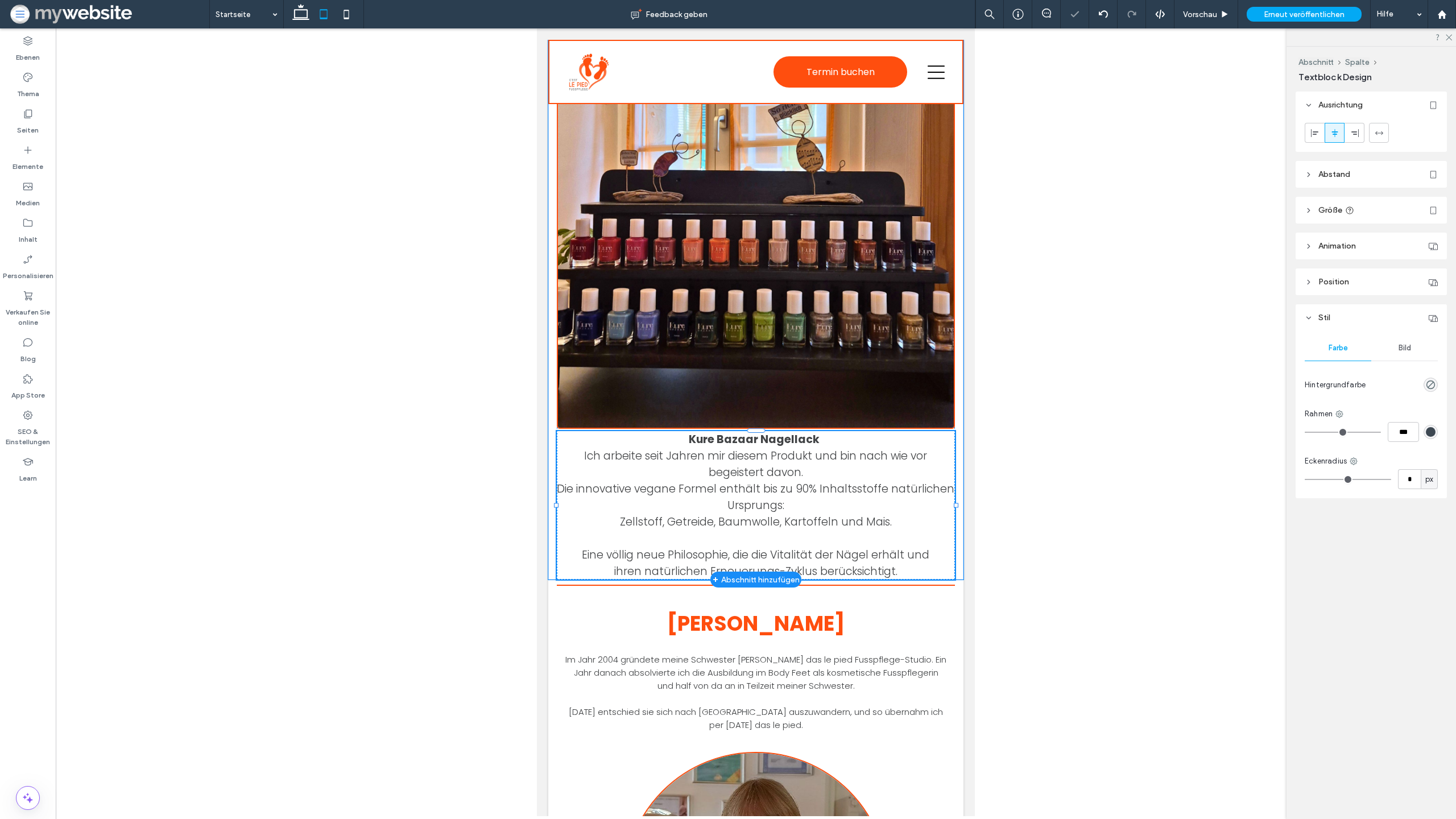
type input "*******"
type input "**"
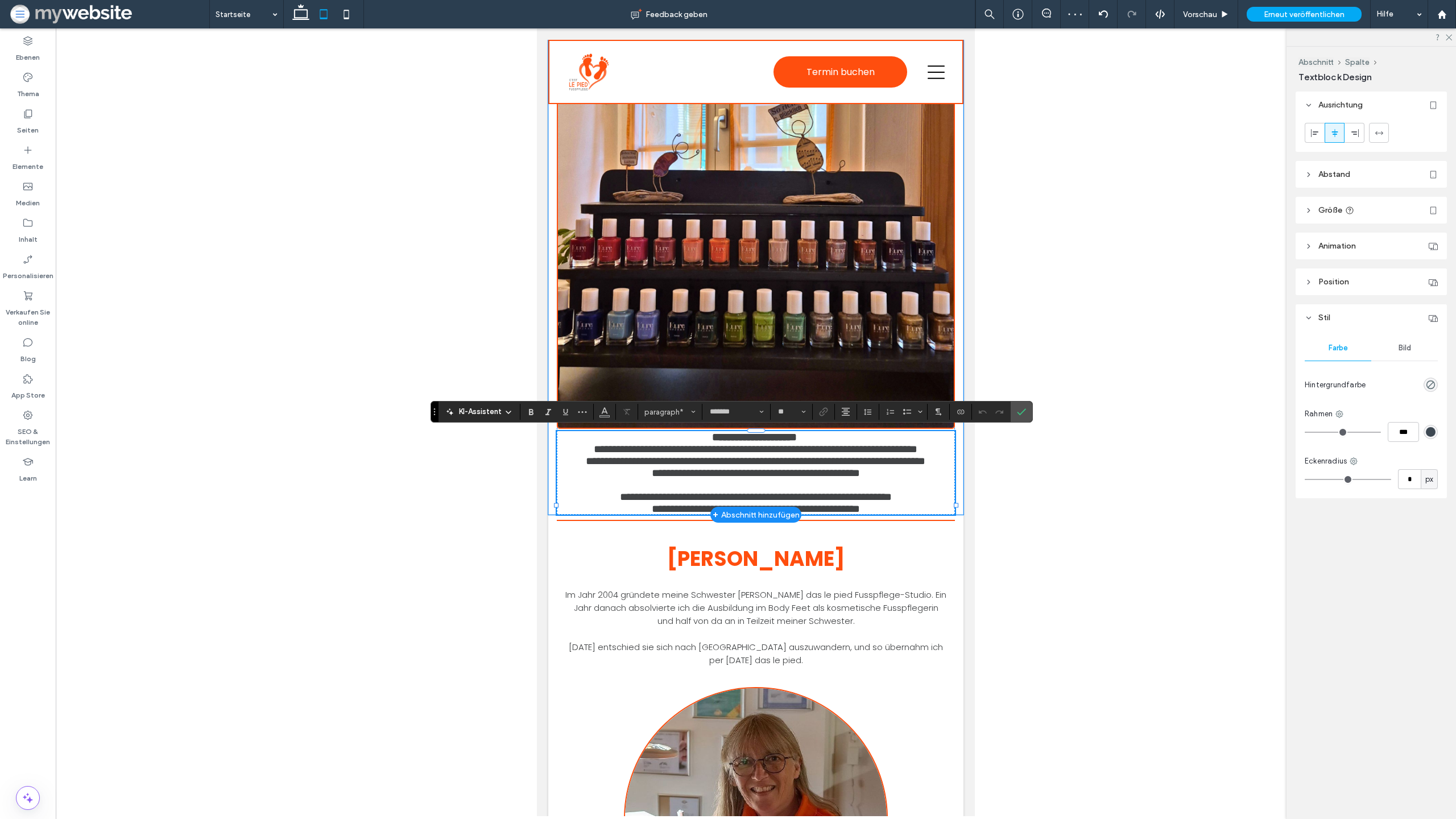
click at [561, 467] on p "**********" at bounding box center [756, 461] width 398 height 12
click at [1027, 533] on div at bounding box center [756, 423] width 1401 height 788
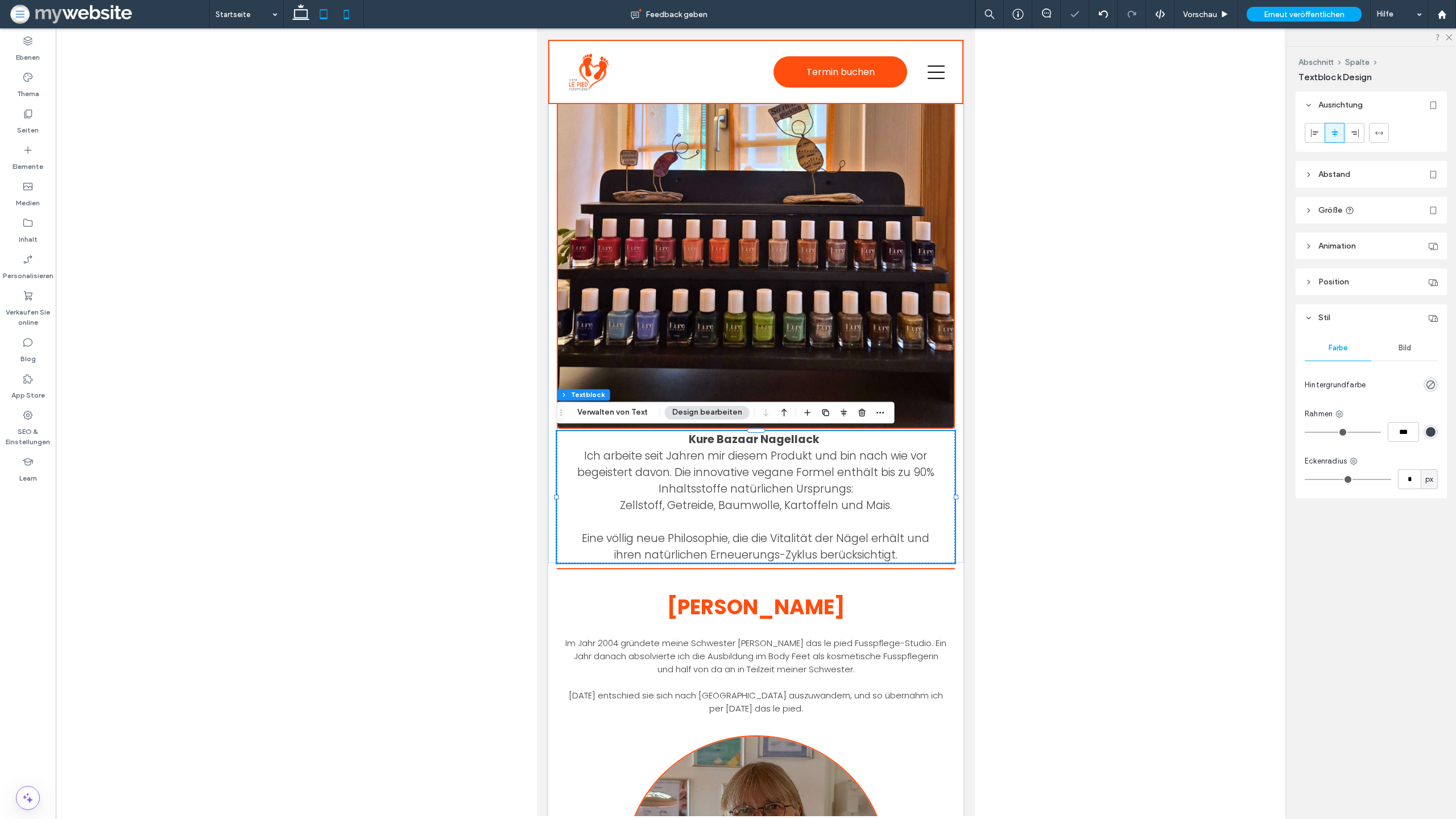
click at [354, 15] on icon at bounding box center [346, 14] width 23 height 23
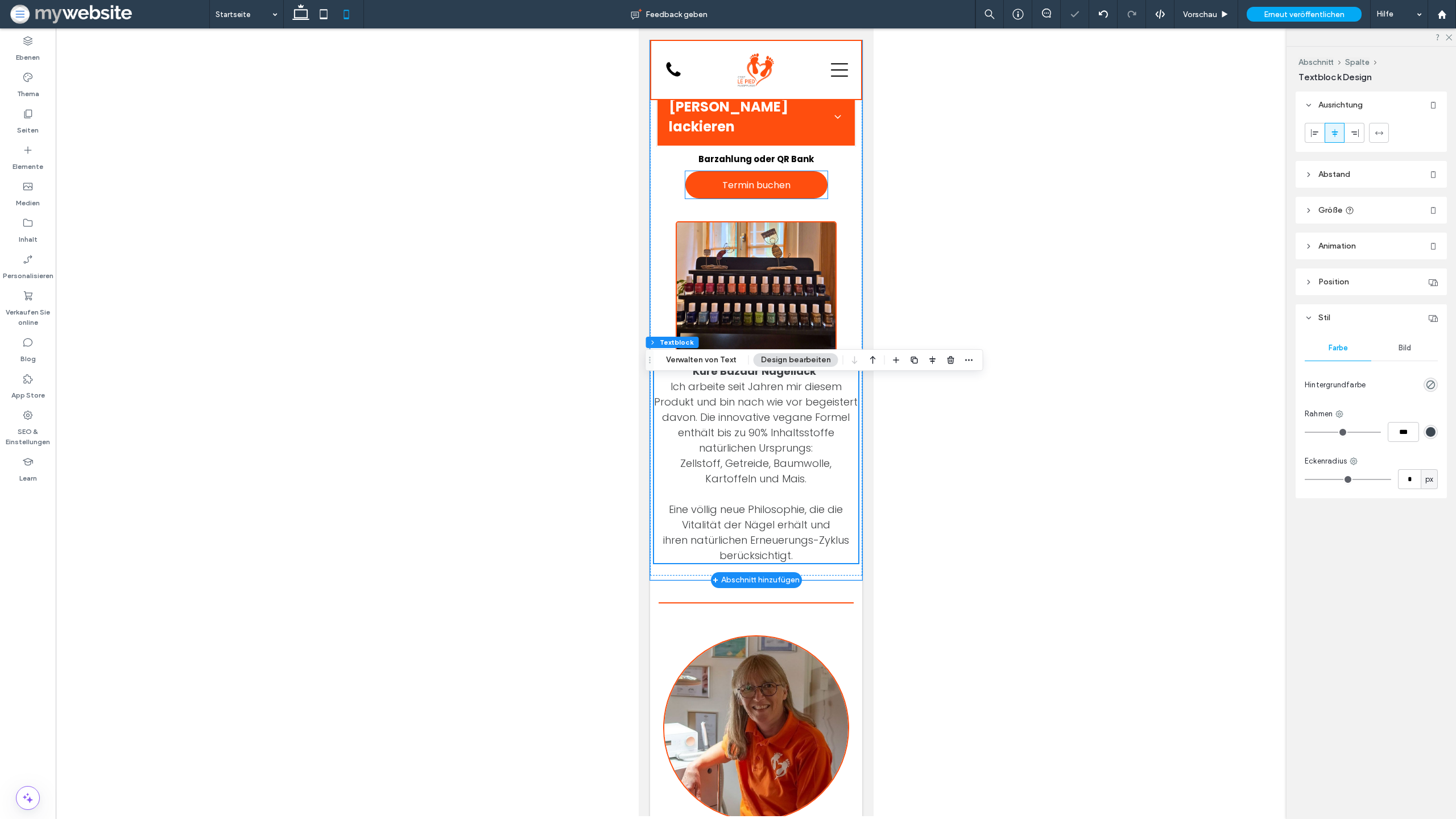
scroll to position [639, 0]
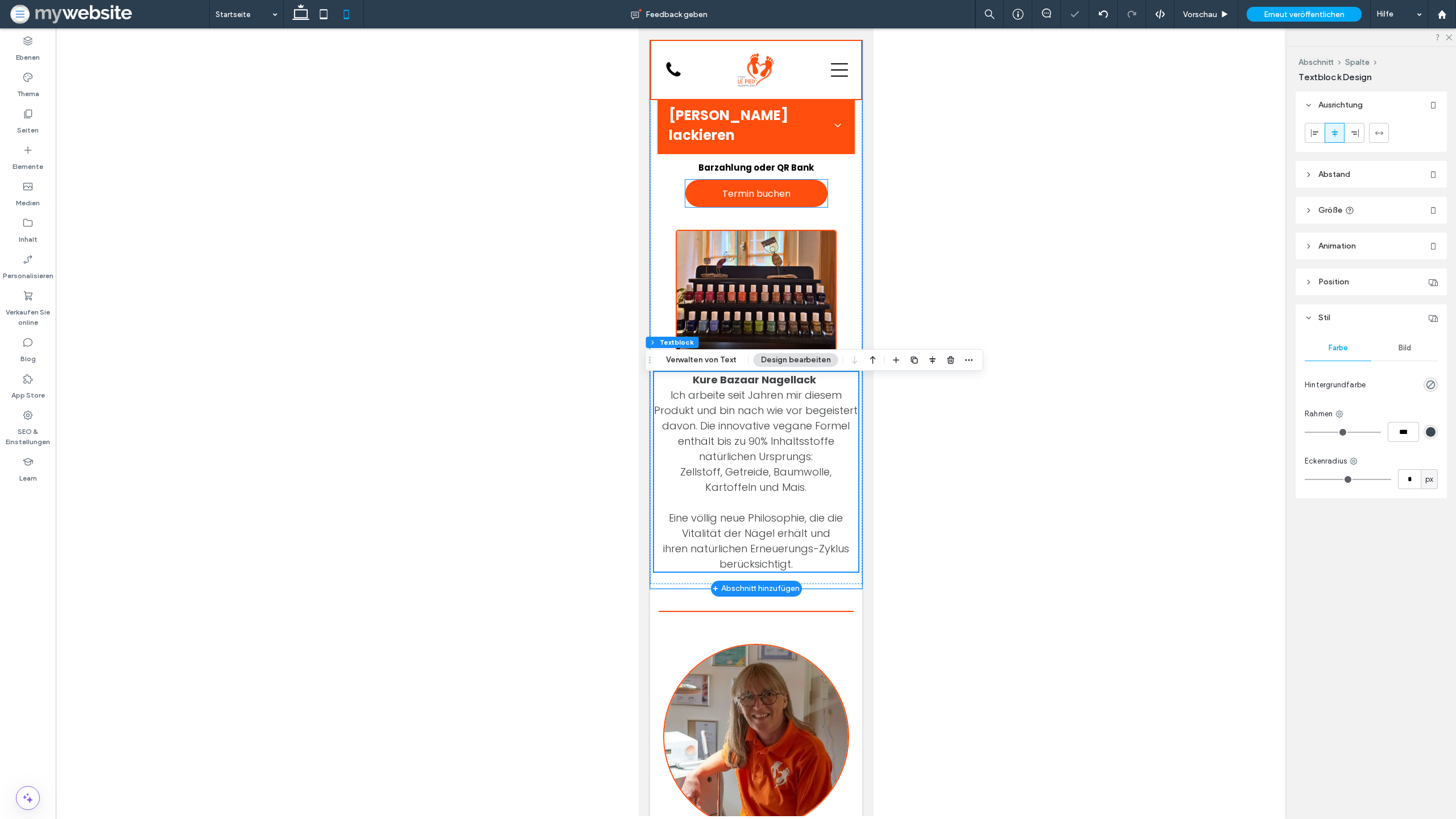
click at [762, 207] on span "Termin buchen" at bounding box center [756, 193] width 68 height 26
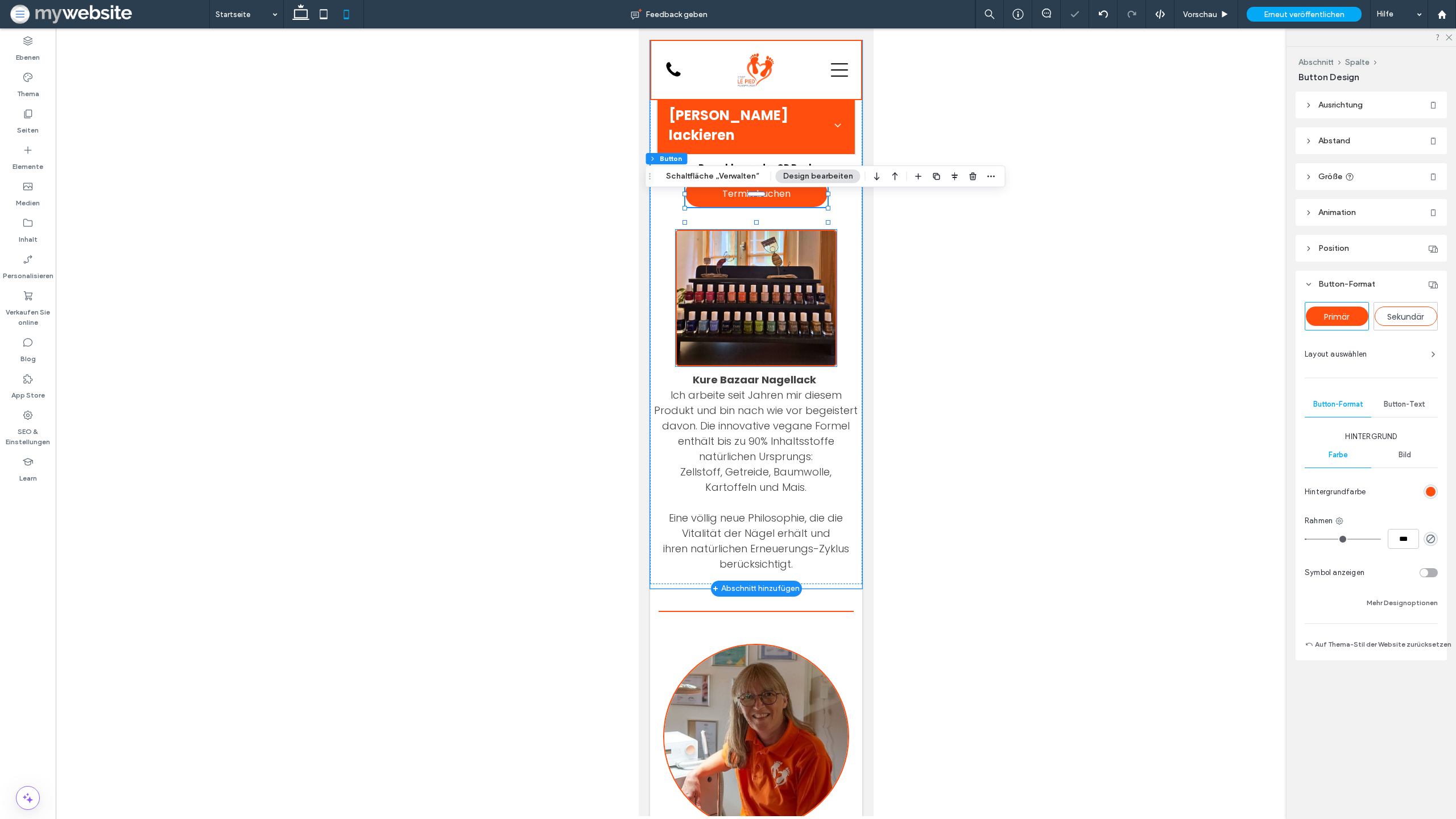
click at [767, 297] on img at bounding box center [755, 297] width 160 height 136
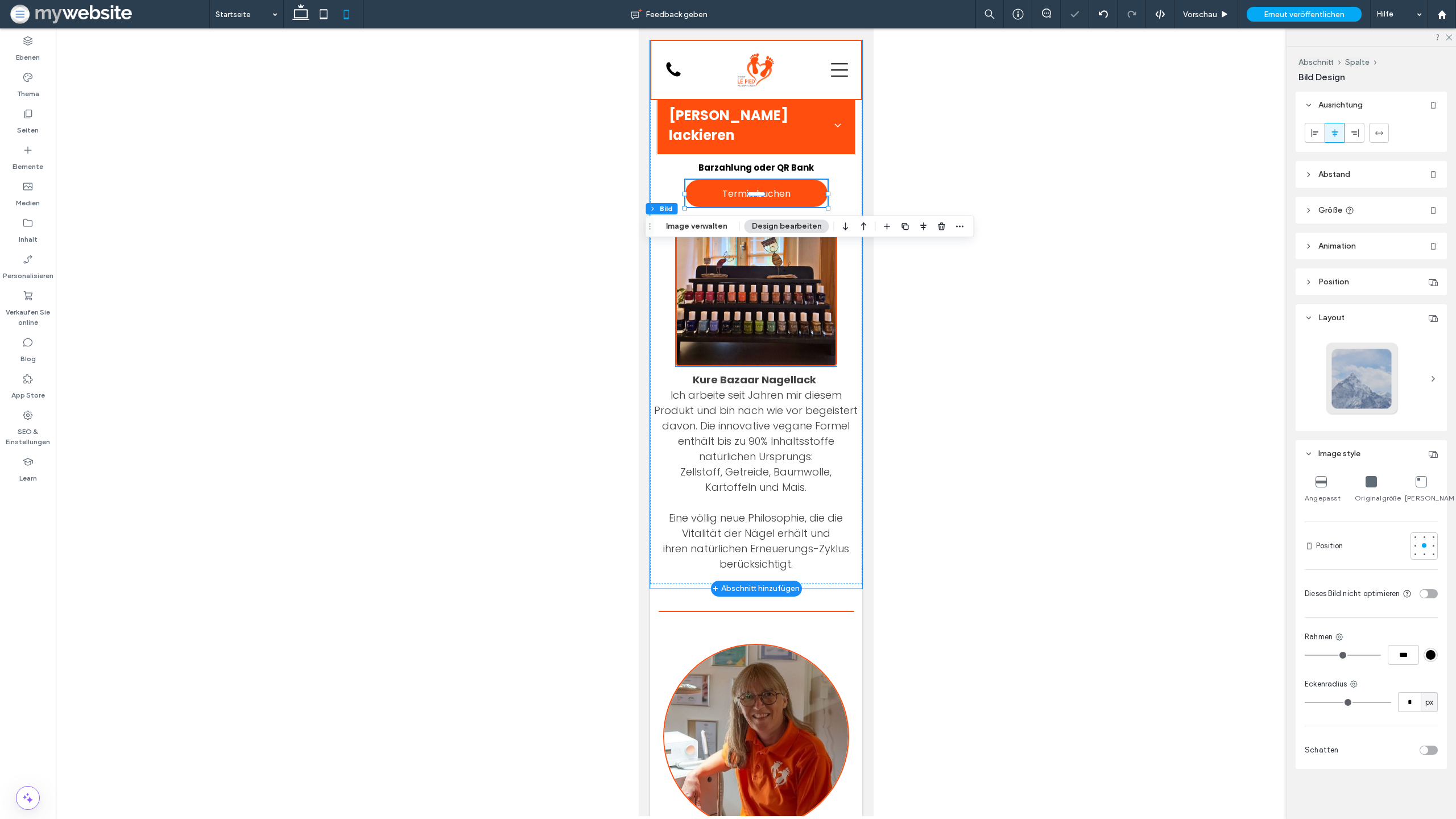
type input "*"
type input "***"
type input "*"
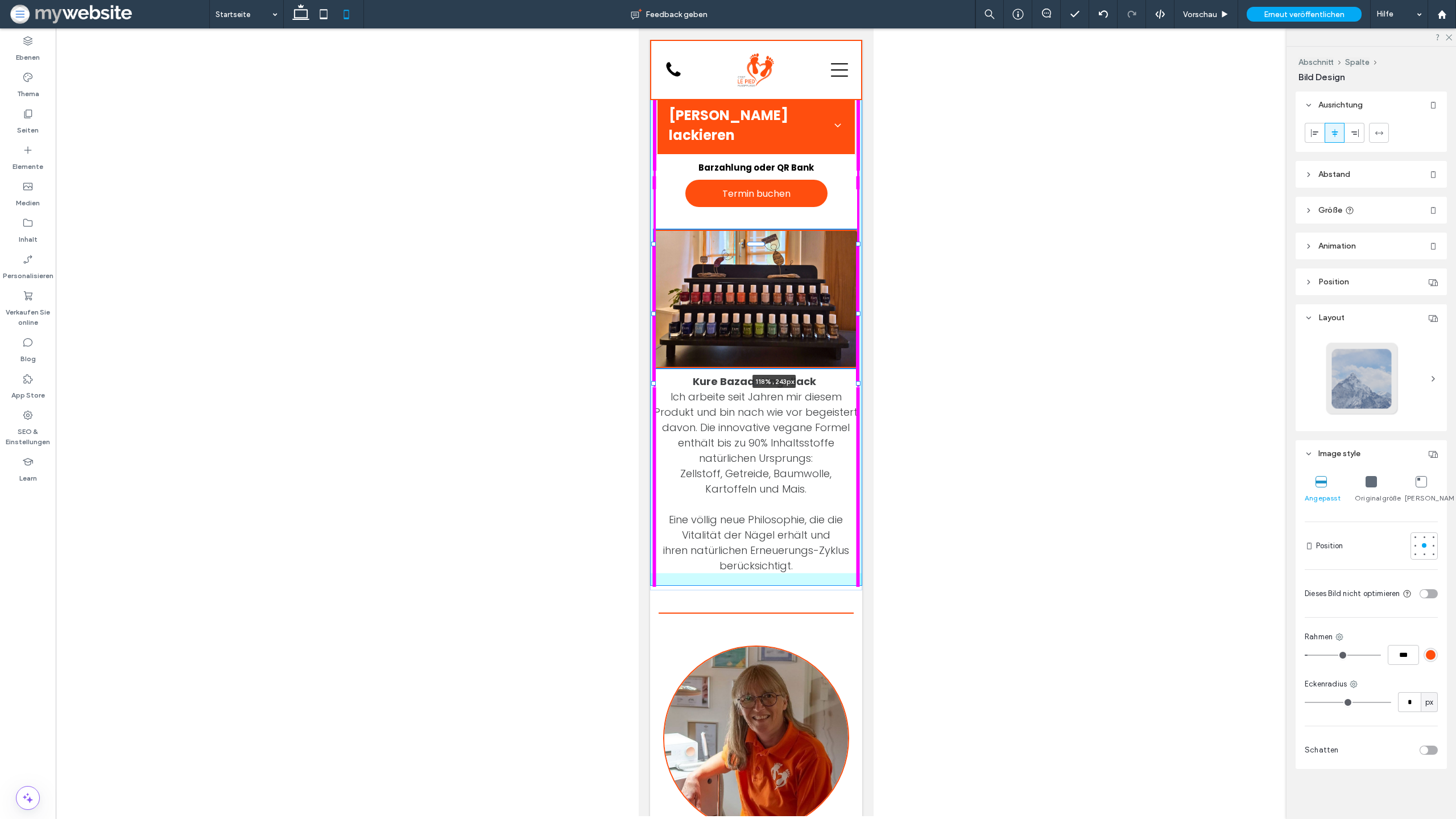
drag, startPoint x: 836, startPoint y: 384, endPoint x: 876, endPoint y: 385, distance: 40.0
click at [873, 385] on html "Startseite Angebote Wer wir sind Termin buchen Abschnitt Einfache Kopfzeile Abs…" at bounding box center [756, 812] width 235 height 2846
type input "***"
type input "****"
type input "***"
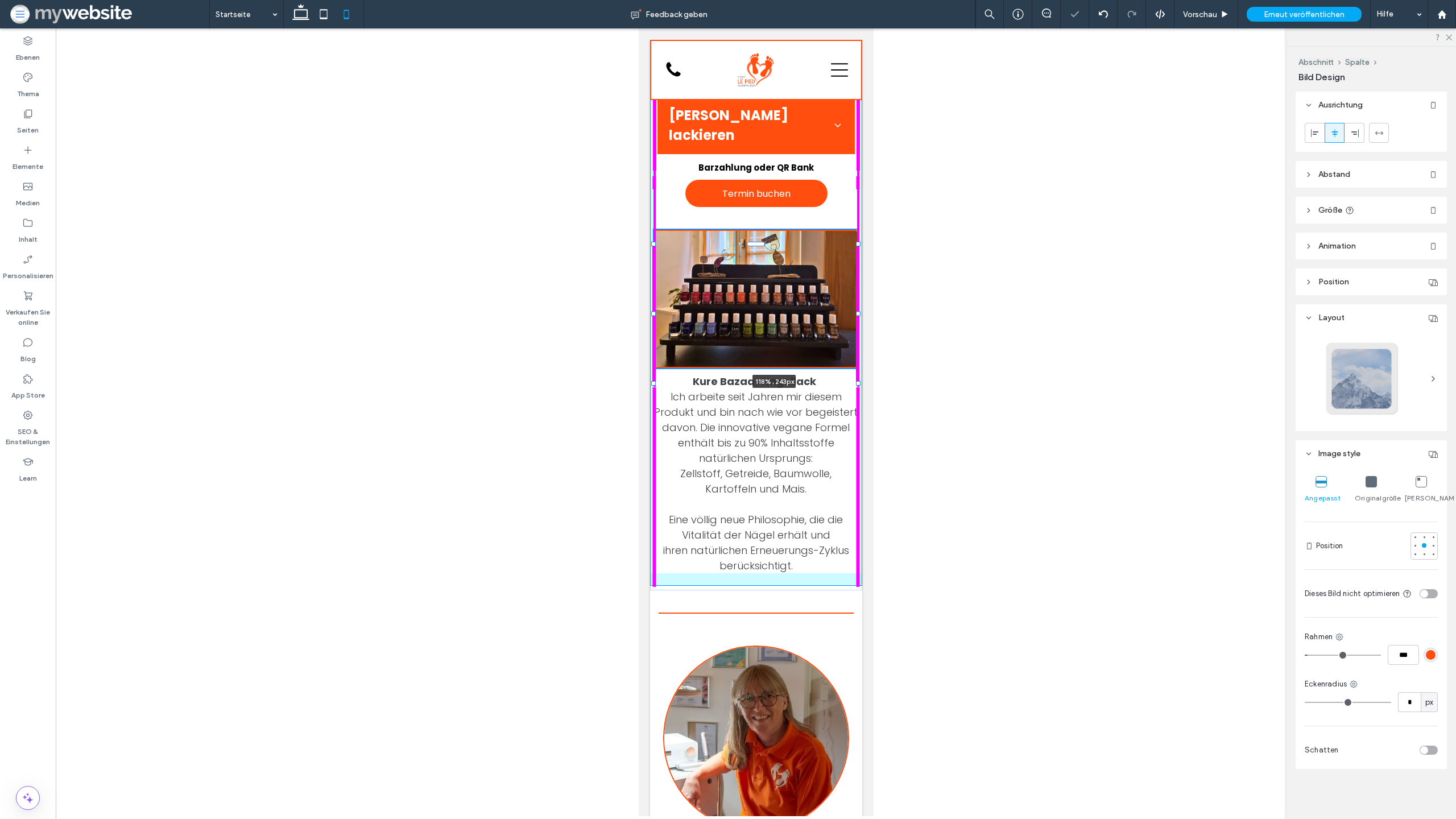
type input "***"
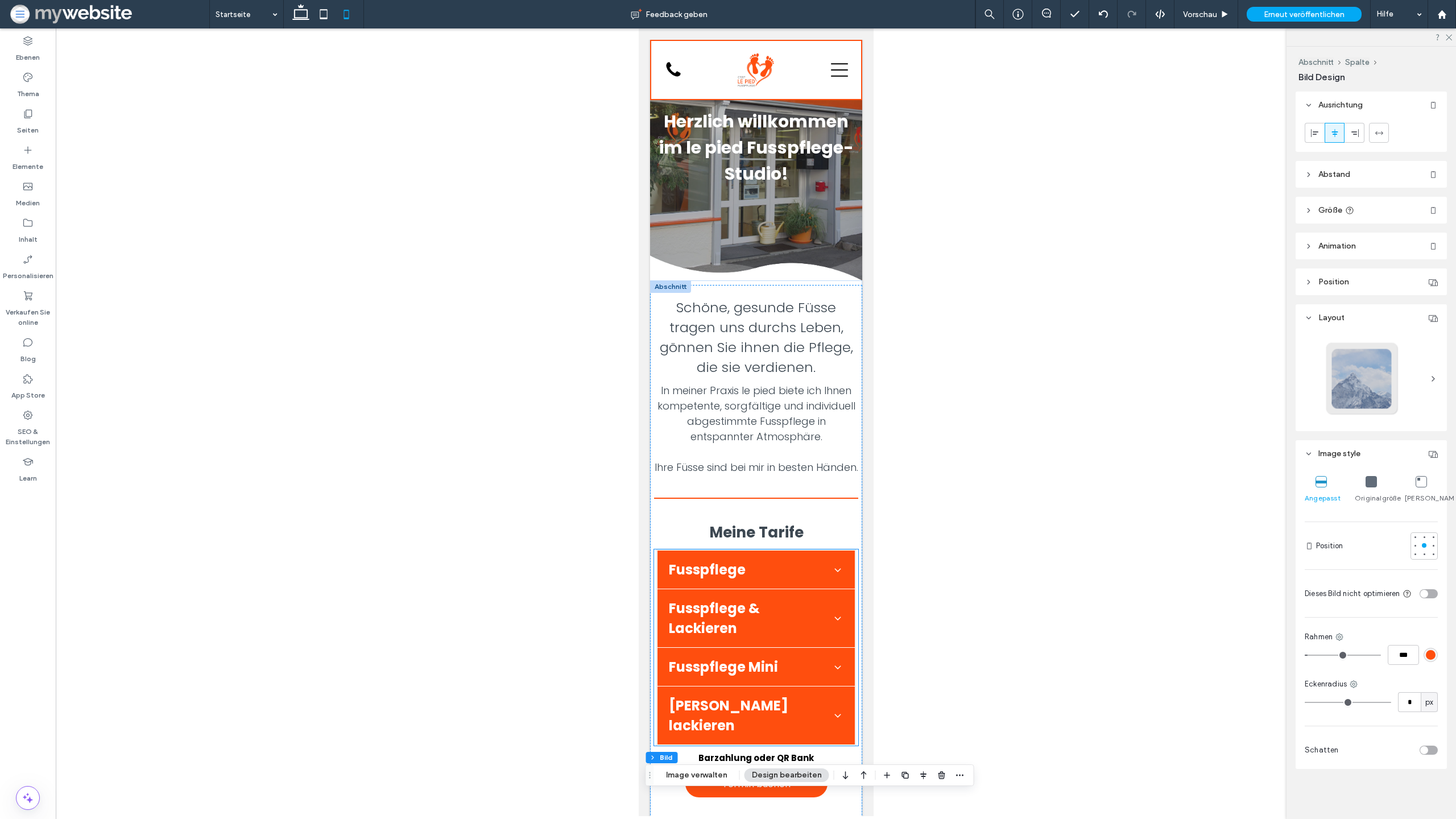
scroll to position [0, 0]
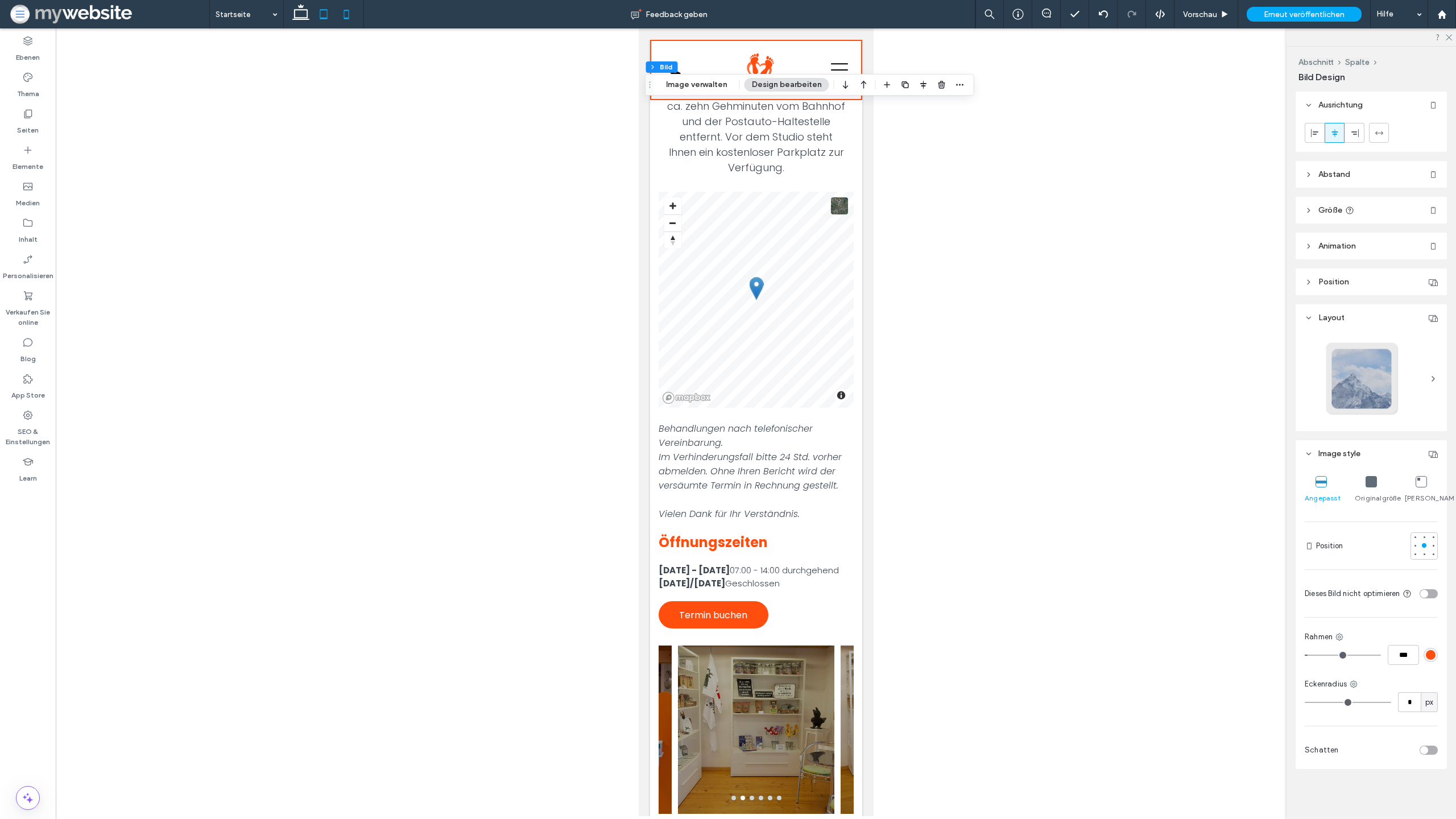
click at [331, 13] on icon at bounding box center [323, 14] width 23 height 23
type input "***"
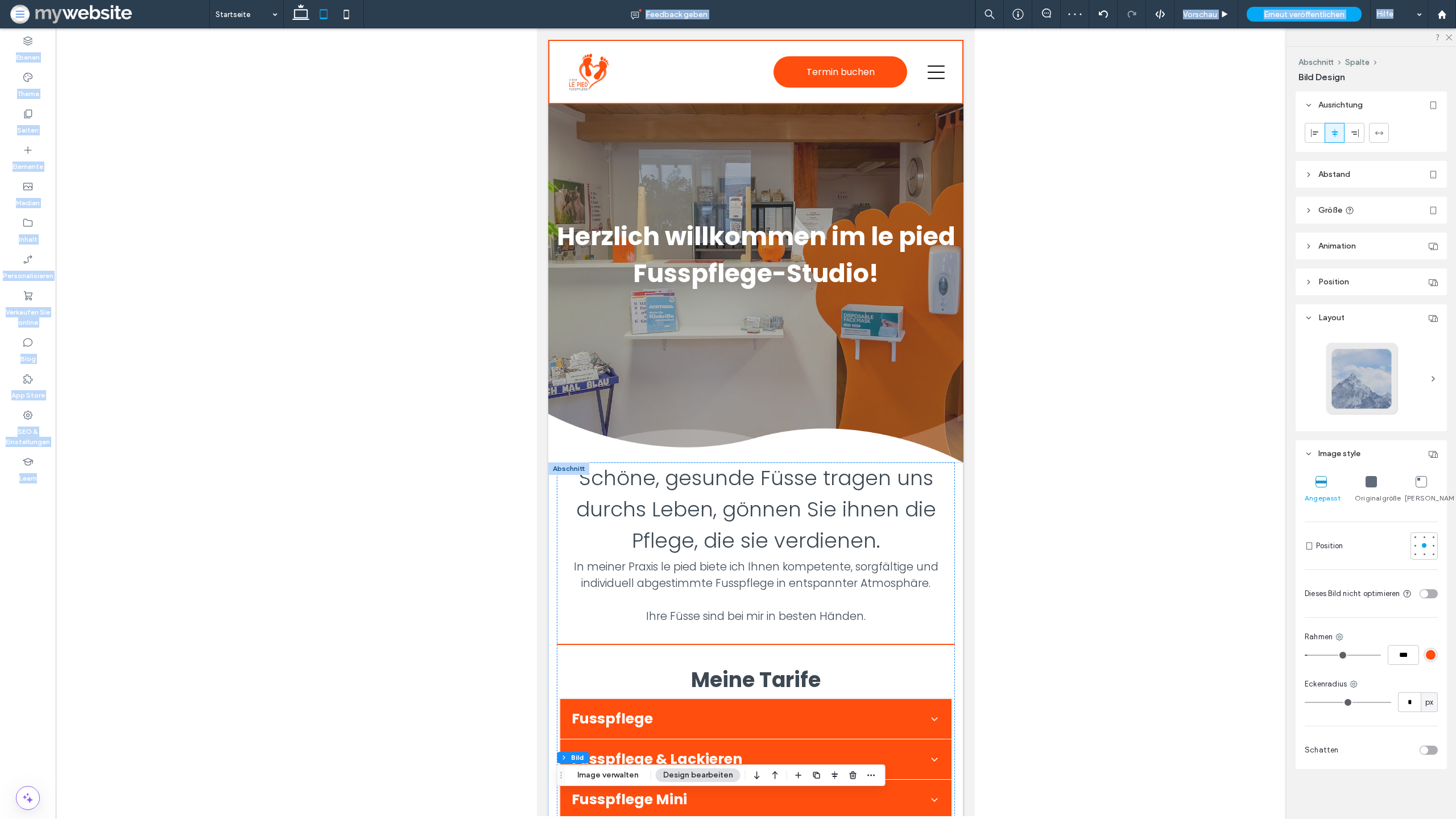
drag, startPoint x: 297, startPoint y: 13, endPoint x: 297, endPoint y: 756, distance: 743.0
click at [297, 13] on icon at bounding box center [300, 14] width 23 height 23
type input "**"
type input "****"
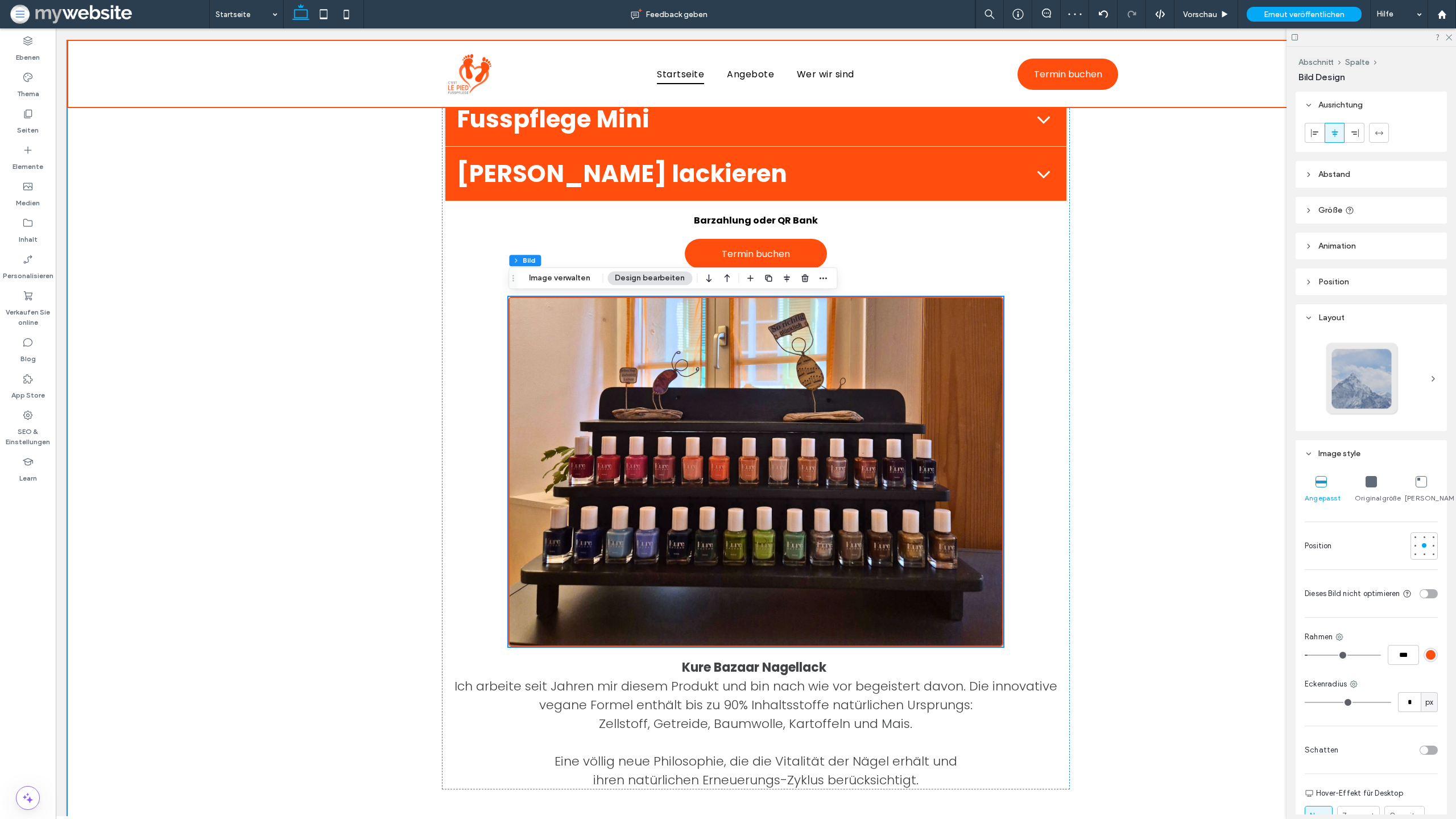
click at [338, 283] on div "Schöne, gesunde Füsse tragen uns durchs Leben, gönnen Sie ihnen die Pflege, die…" at bounding box center [756, 281] width 1378 height 1130
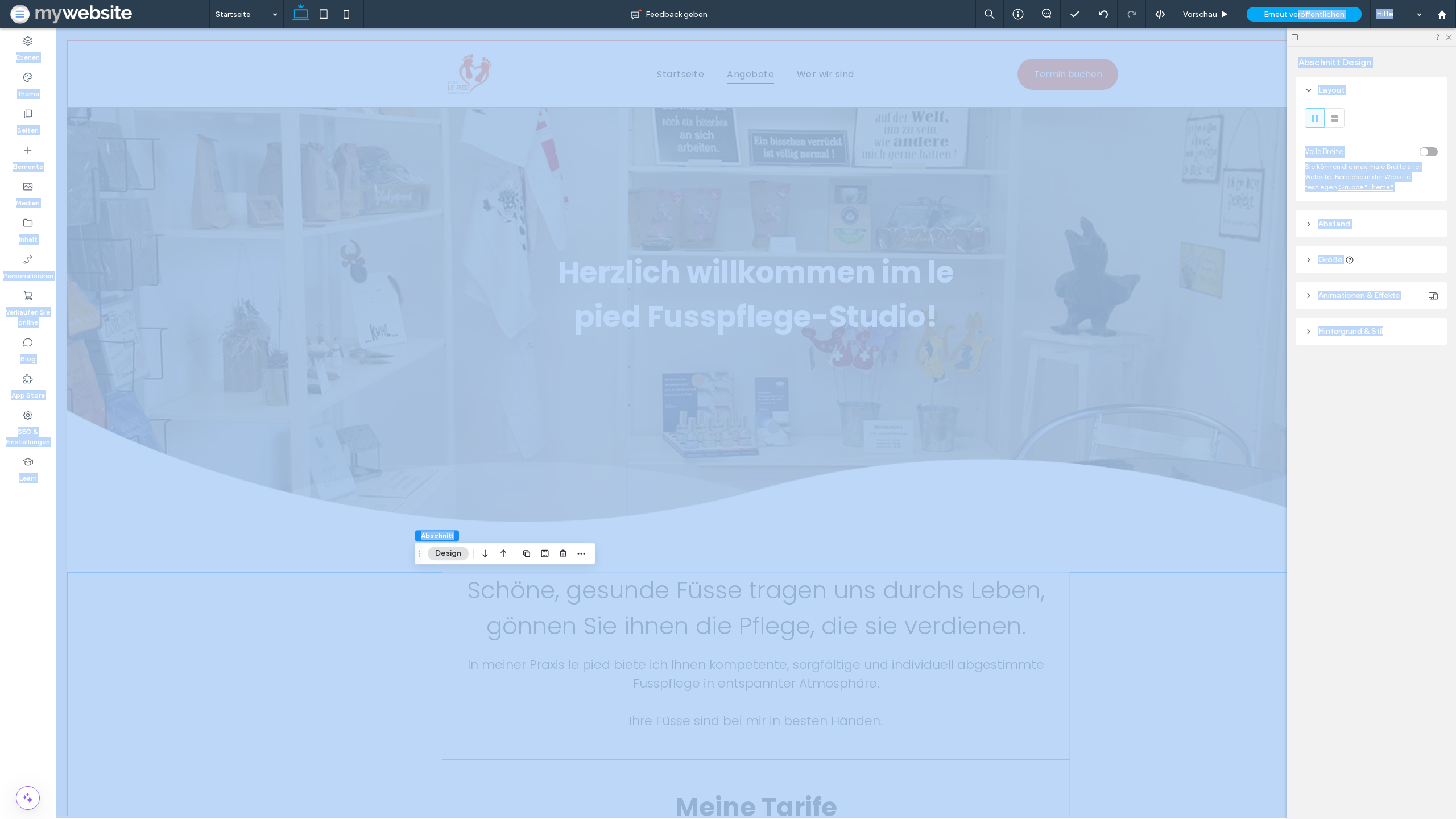
click at [1298, 13] on span "Erneut veröffentlichen" at bounding box center [1304, 14] width 80 height 10
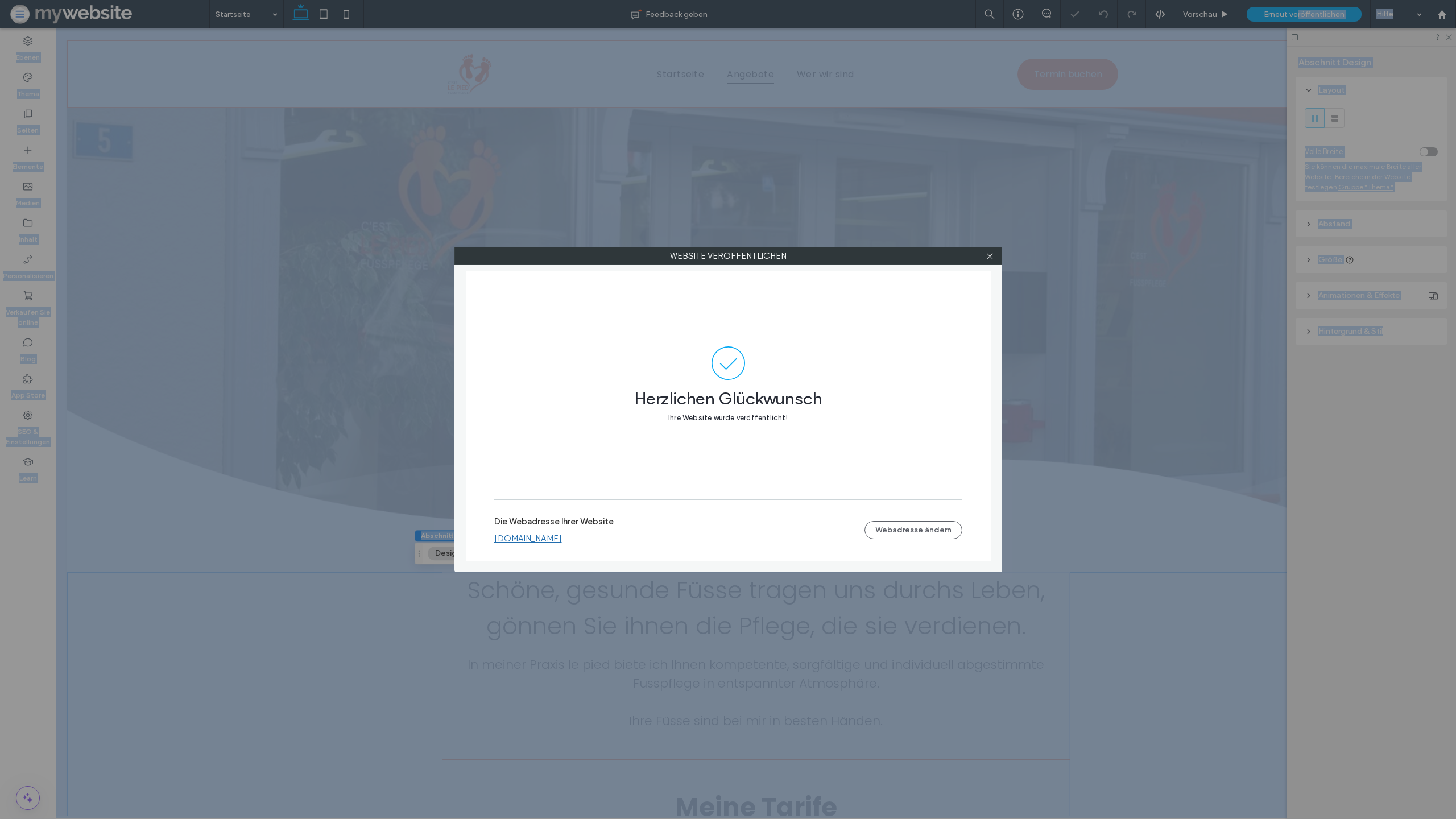
click at [562, 537] on link "[DOMAIN_NAME]" at bounding box center [528, 539] width 68 height 10
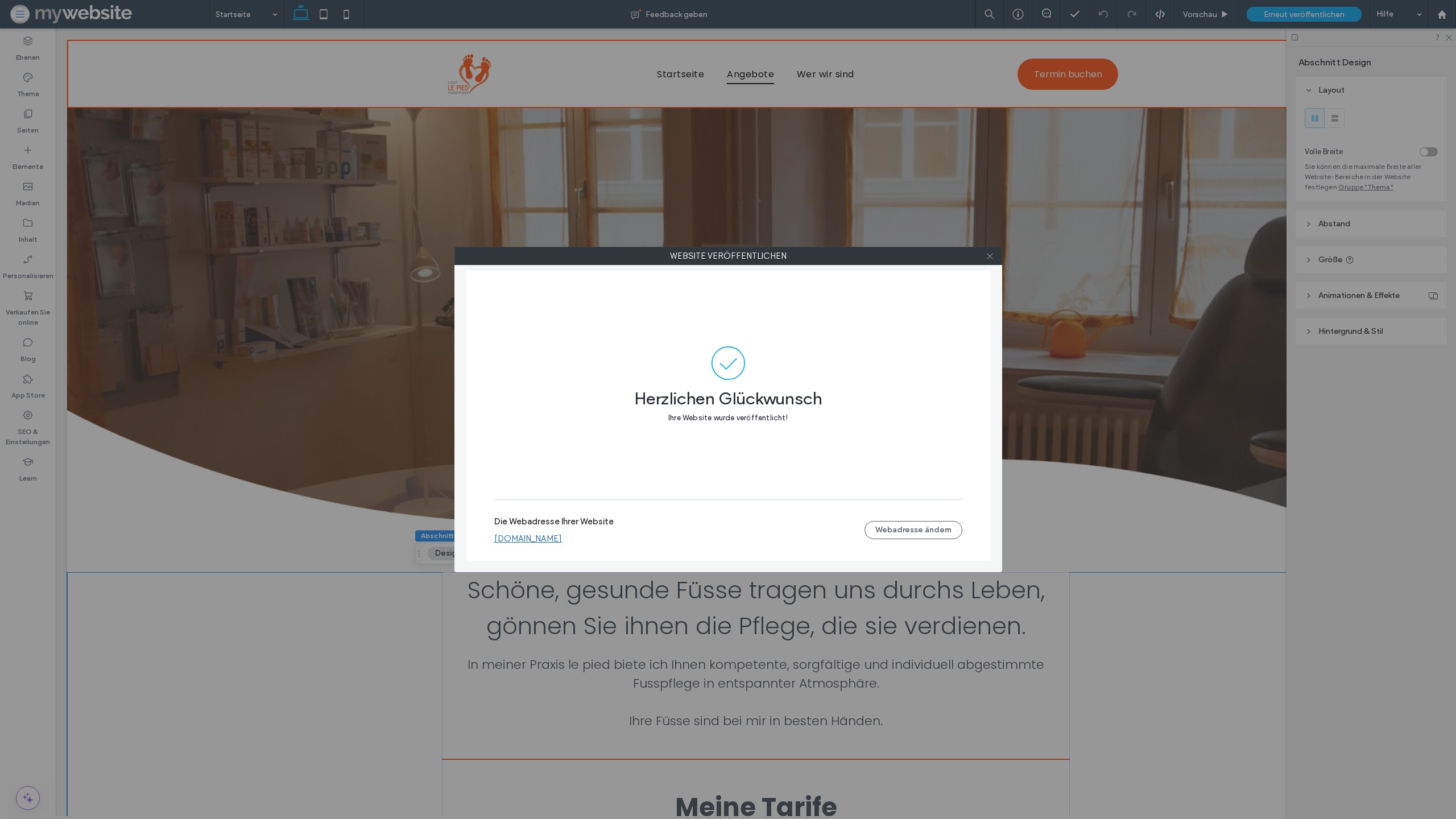
click at [993, 255] on icon at bounding box center [990, 256] width 9 height 9
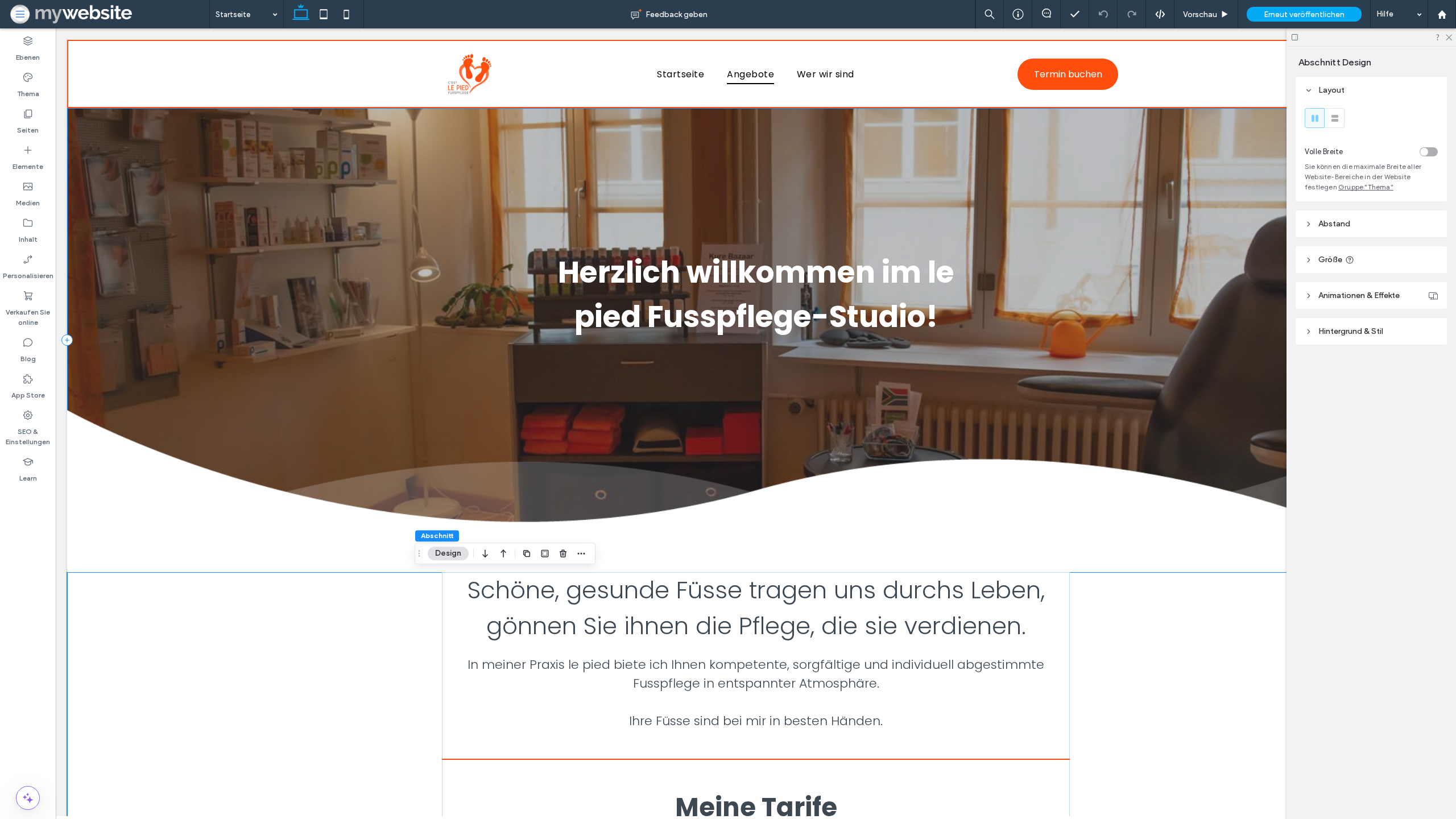
click at [1041, 252] on div "Herzlich willkommen im le pied Fusspflege-Studio!" at bounding box center [756, 339] width 1378 height 464
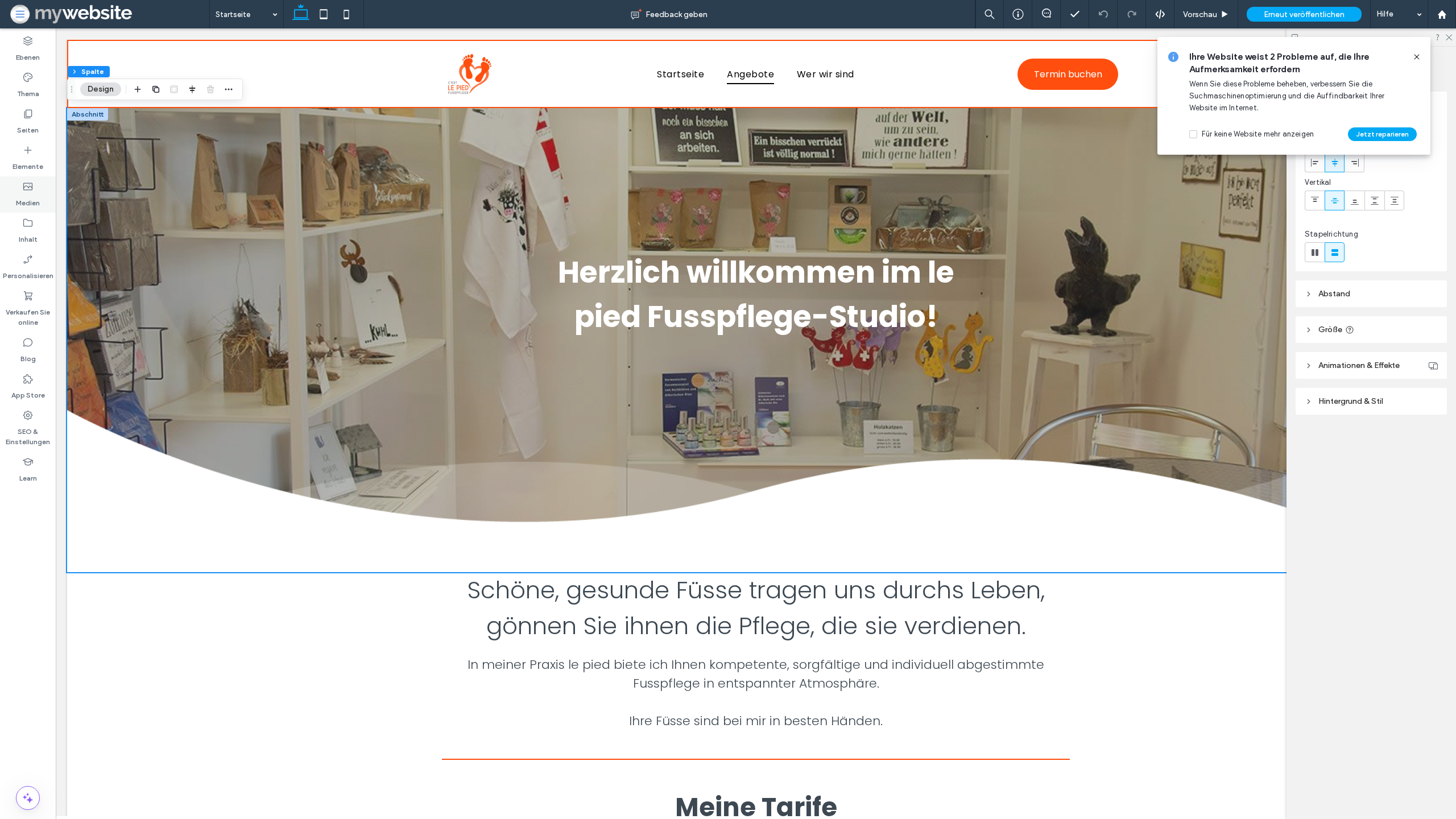
click at [32, 195] on label "Medien" at bounding box center [28, 201] width 24 height 16
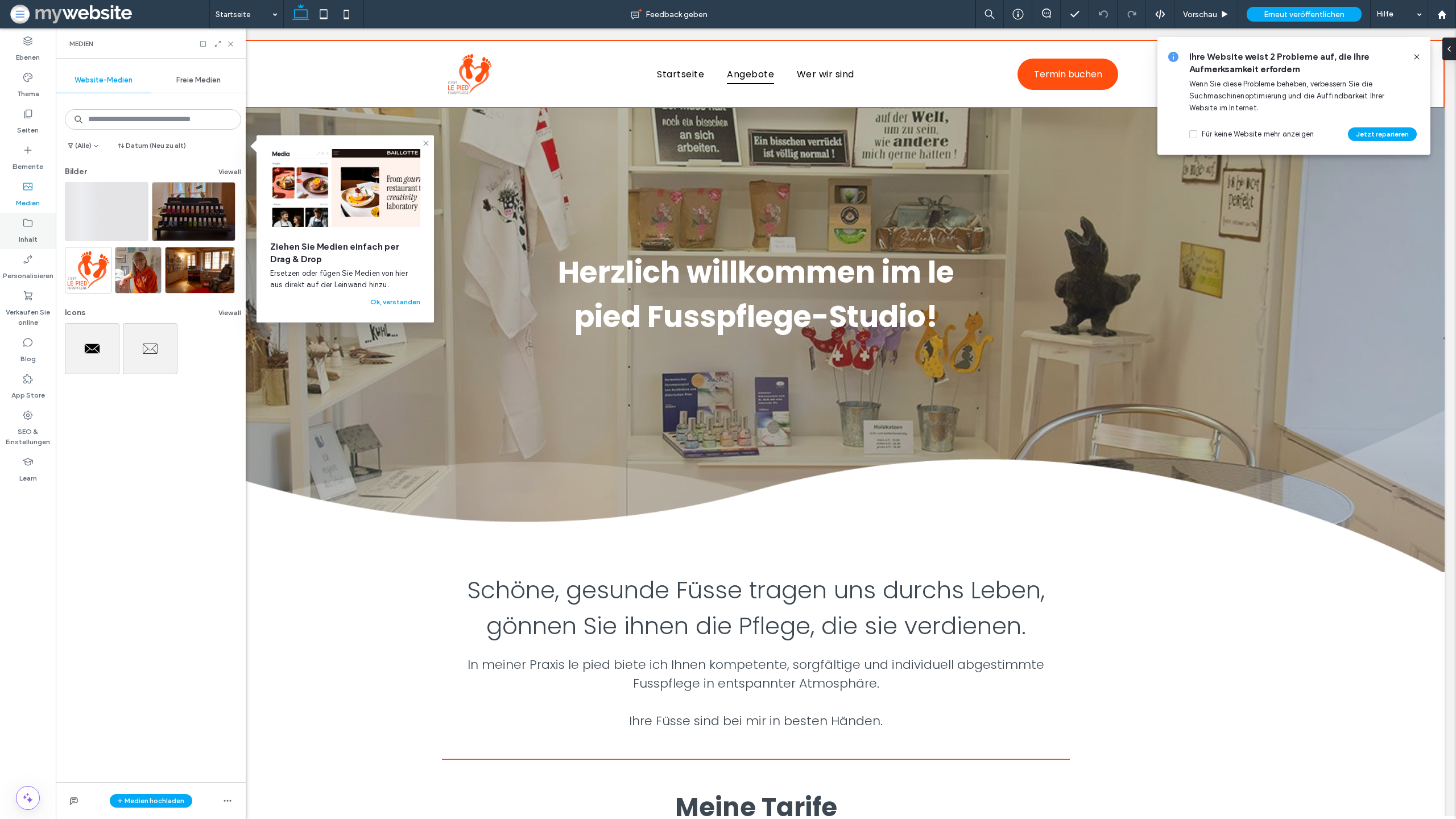
click at [24, 224] on icon at bounding box center [27, 222] width 11 height 11
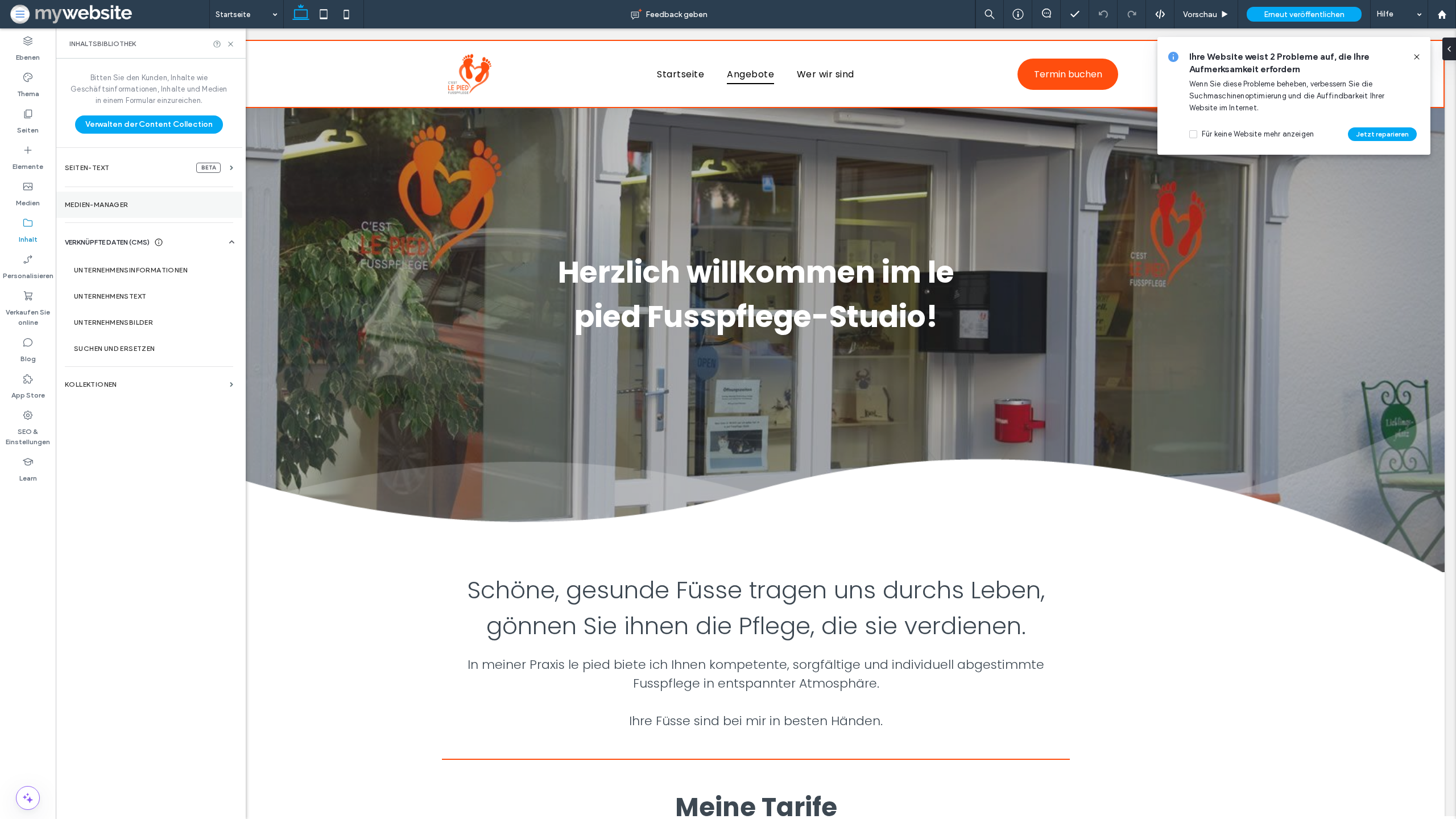
click at [118, 202] on label "Medien-Manager" at bounding box center [149, 204] width 168 height 8
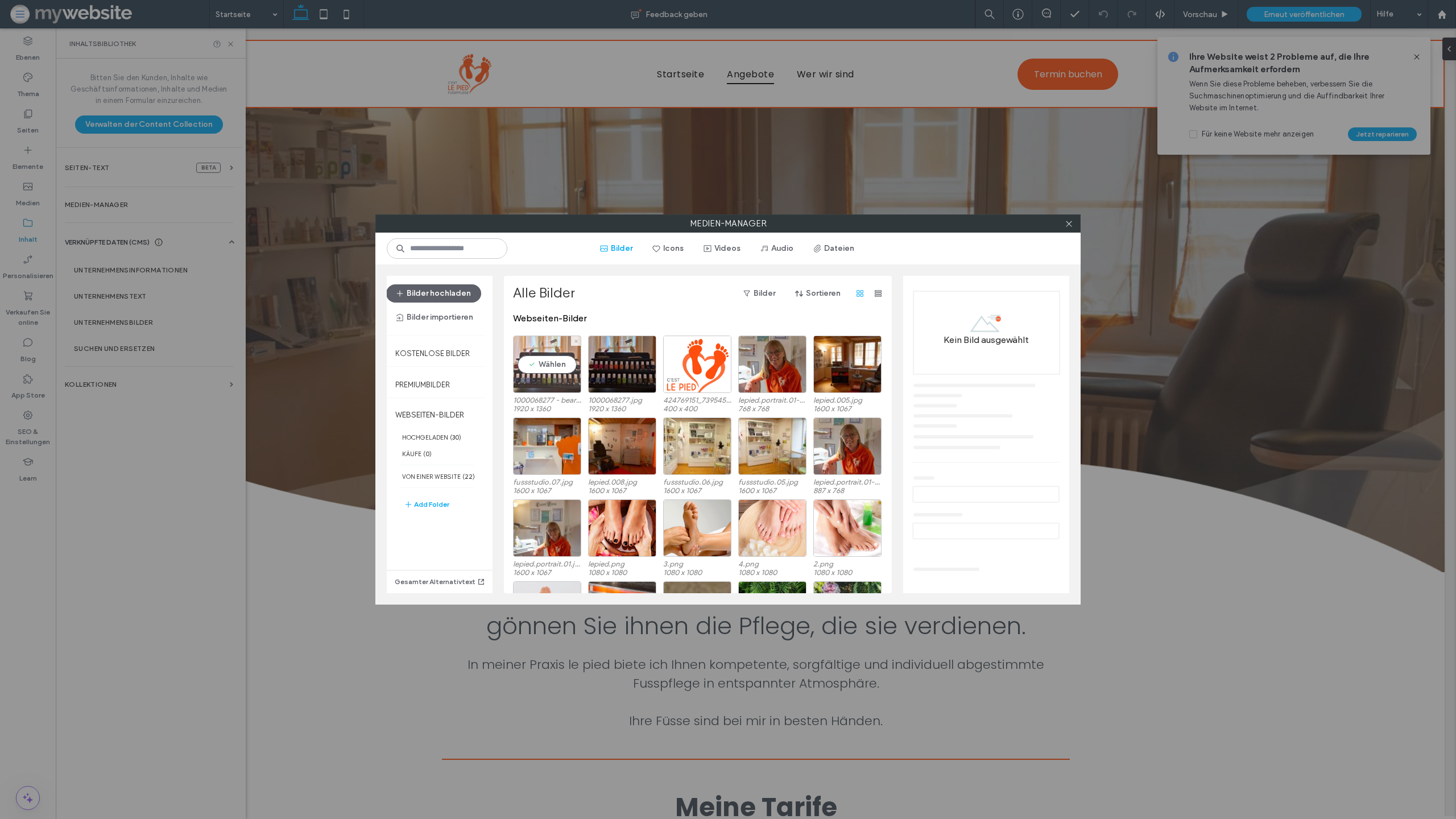
click at [546, 336] on div "Wählen" at bounding box center [547, 364] width 68 height 58
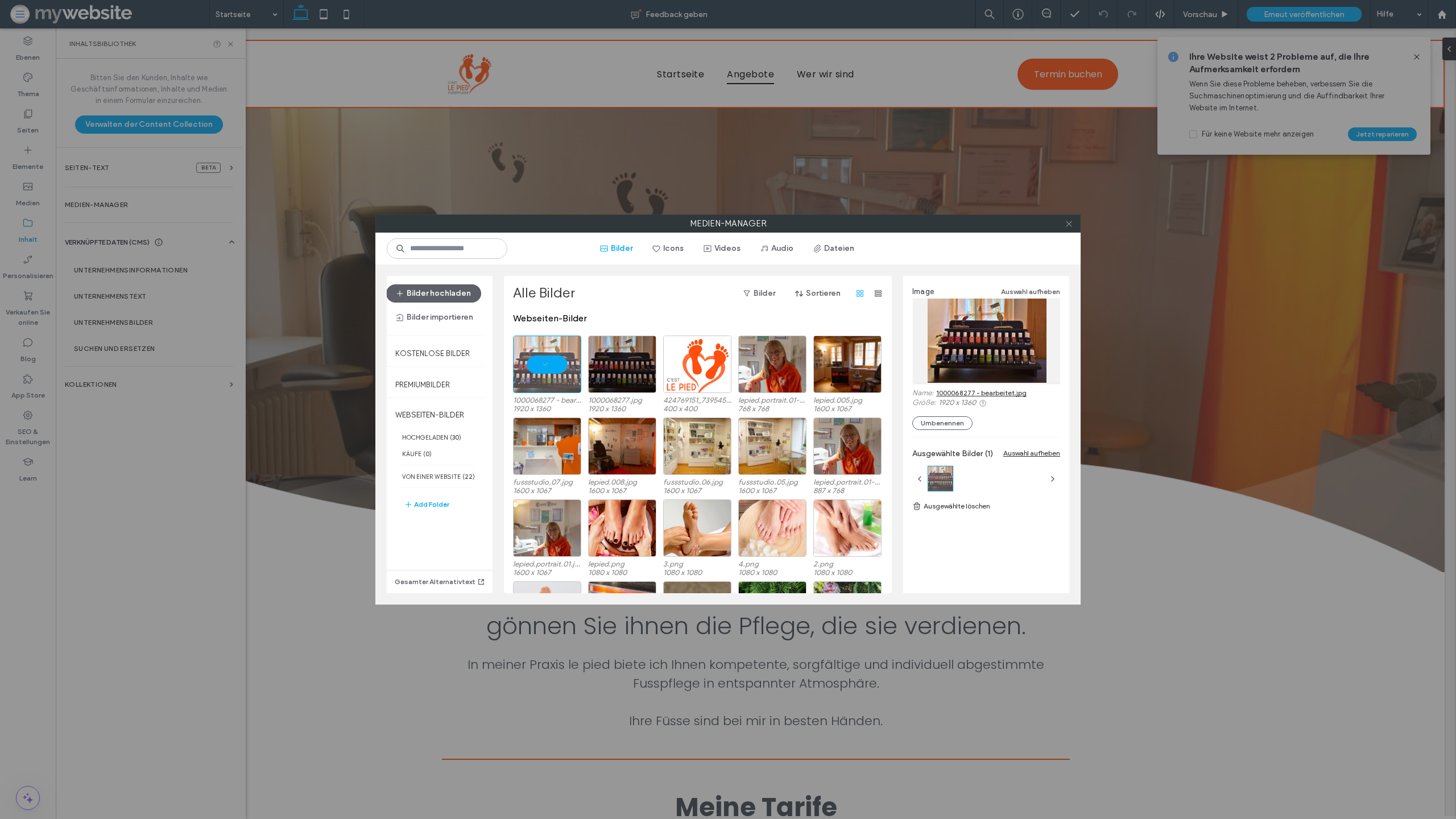
click at [1069, 221] on icon at bounding box center [1069, 224] width 9 height 9
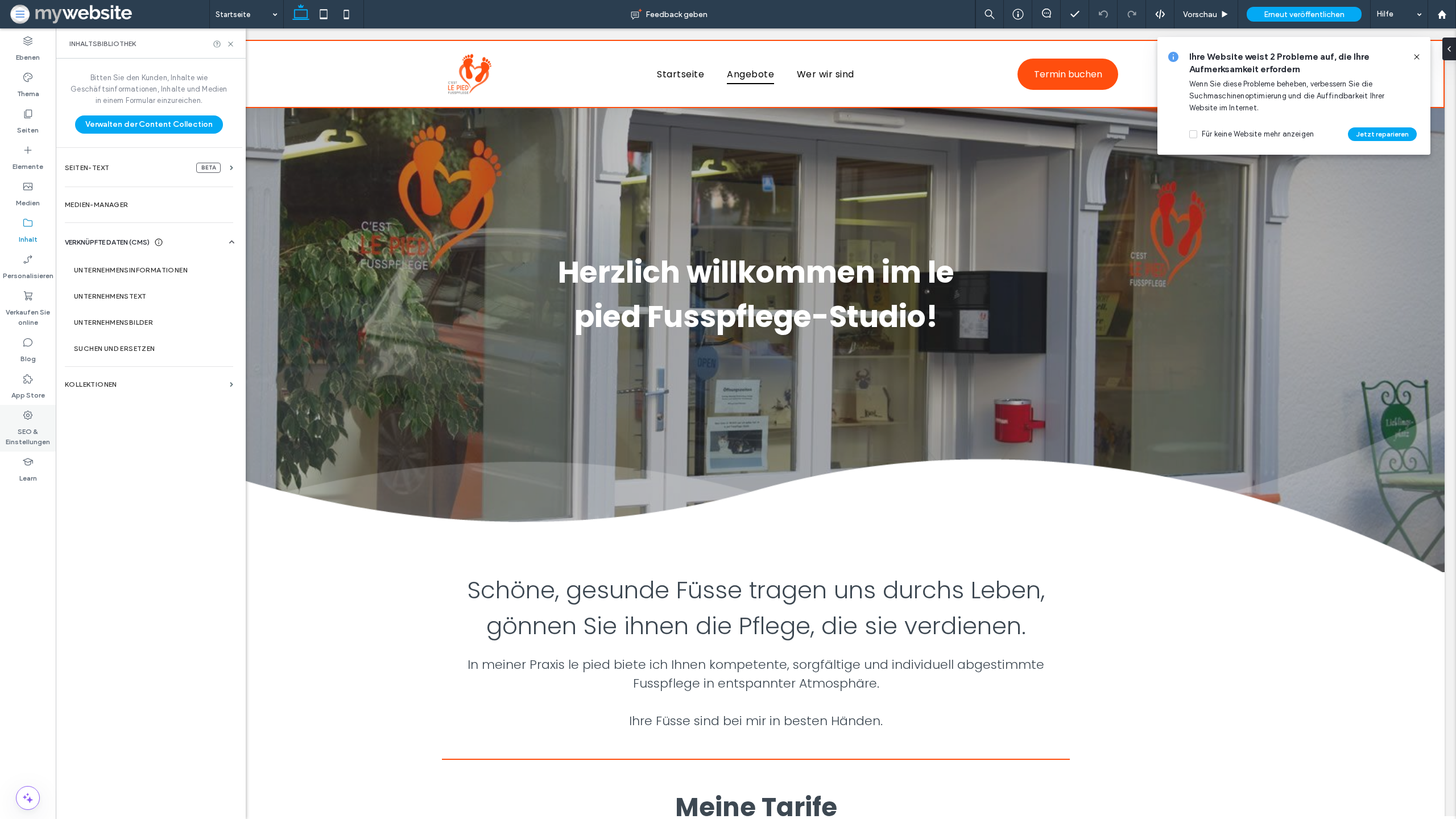
click at [27, 415] on icon at bounding box center [27, 415] width 11 height 11
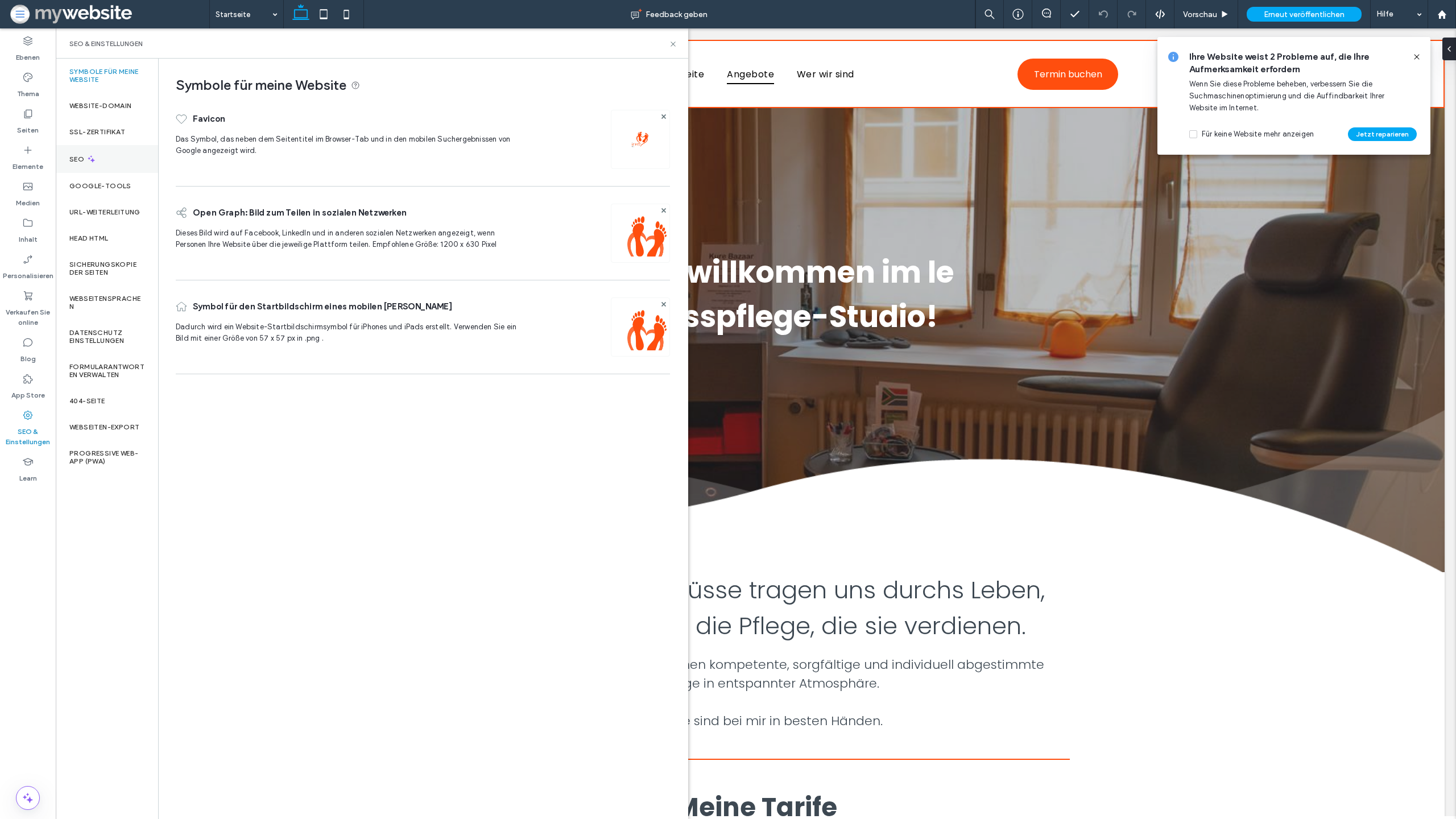
click at [126, 150] on div "SEO" at bounding box center [107, 159] width 103 height 28
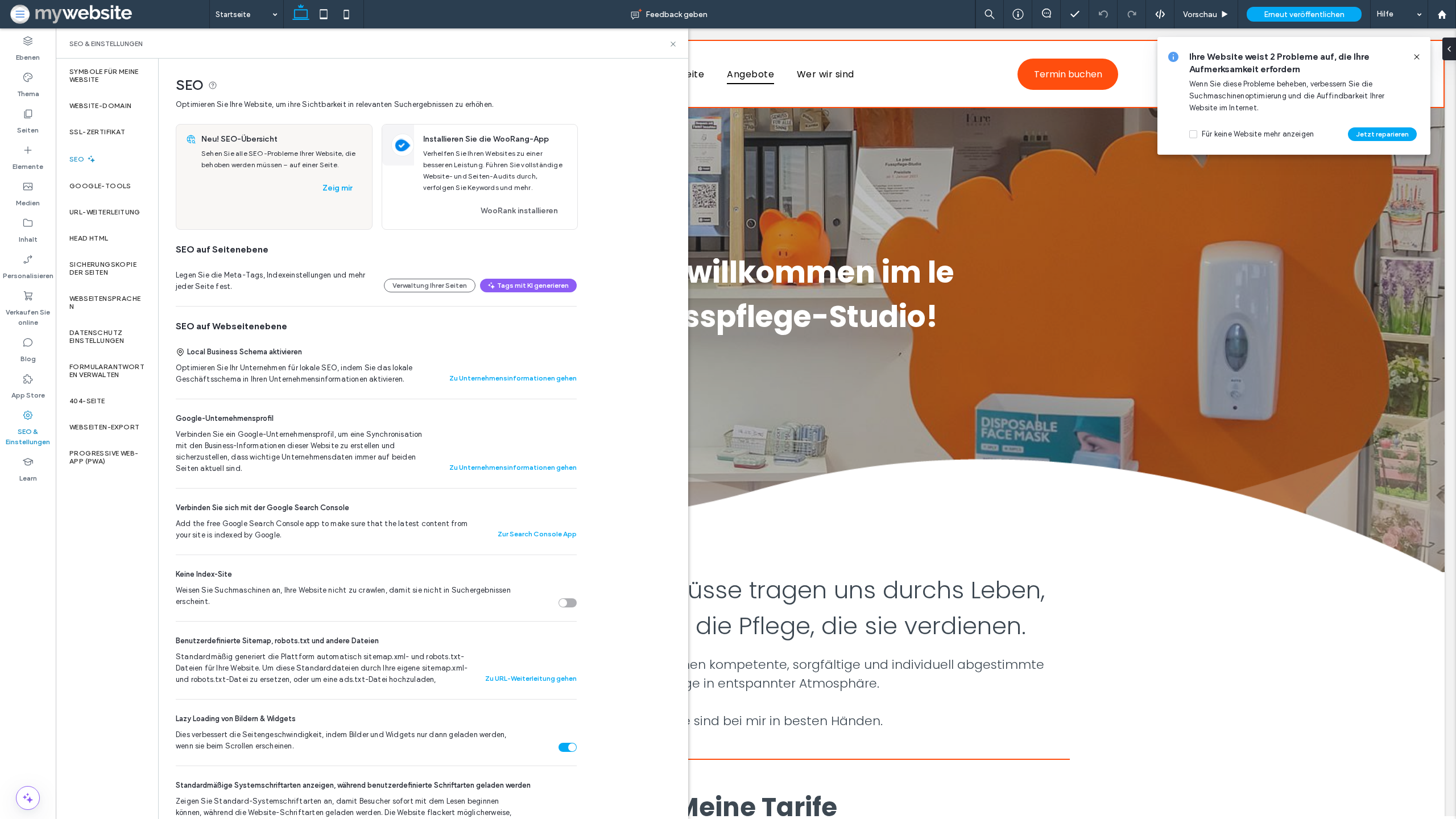
scroll to position [1, 0]
click at [32, 179] on div "Medien" at bounding box center [28, 194] width 56 height 36
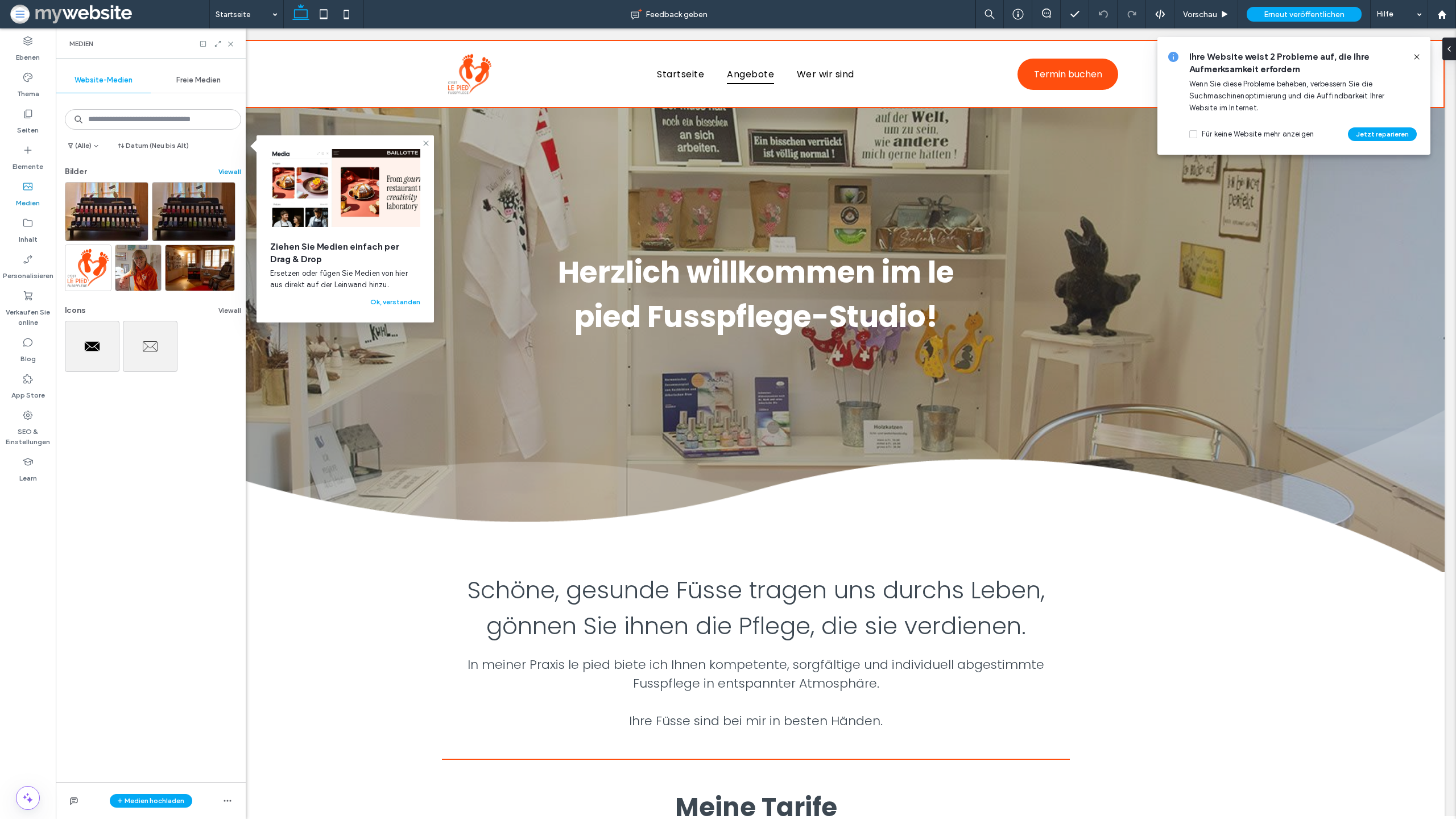
click at [225, 170] on button "View all" at bounding box center [230, 172] width 23 height 13
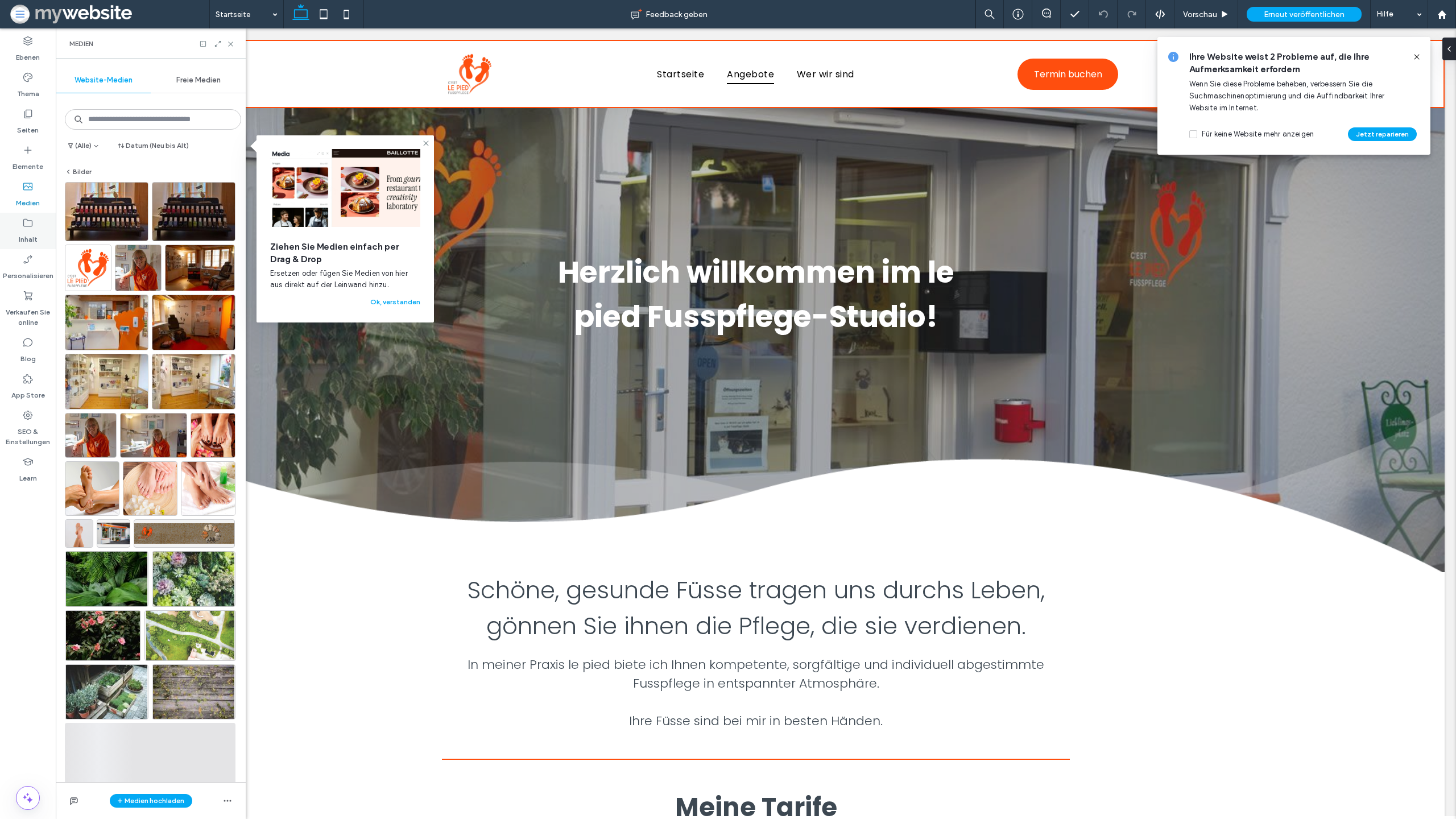
click at [32, 232] on label "Inhalt" at bounding box center [27, 237] width 18 height 16
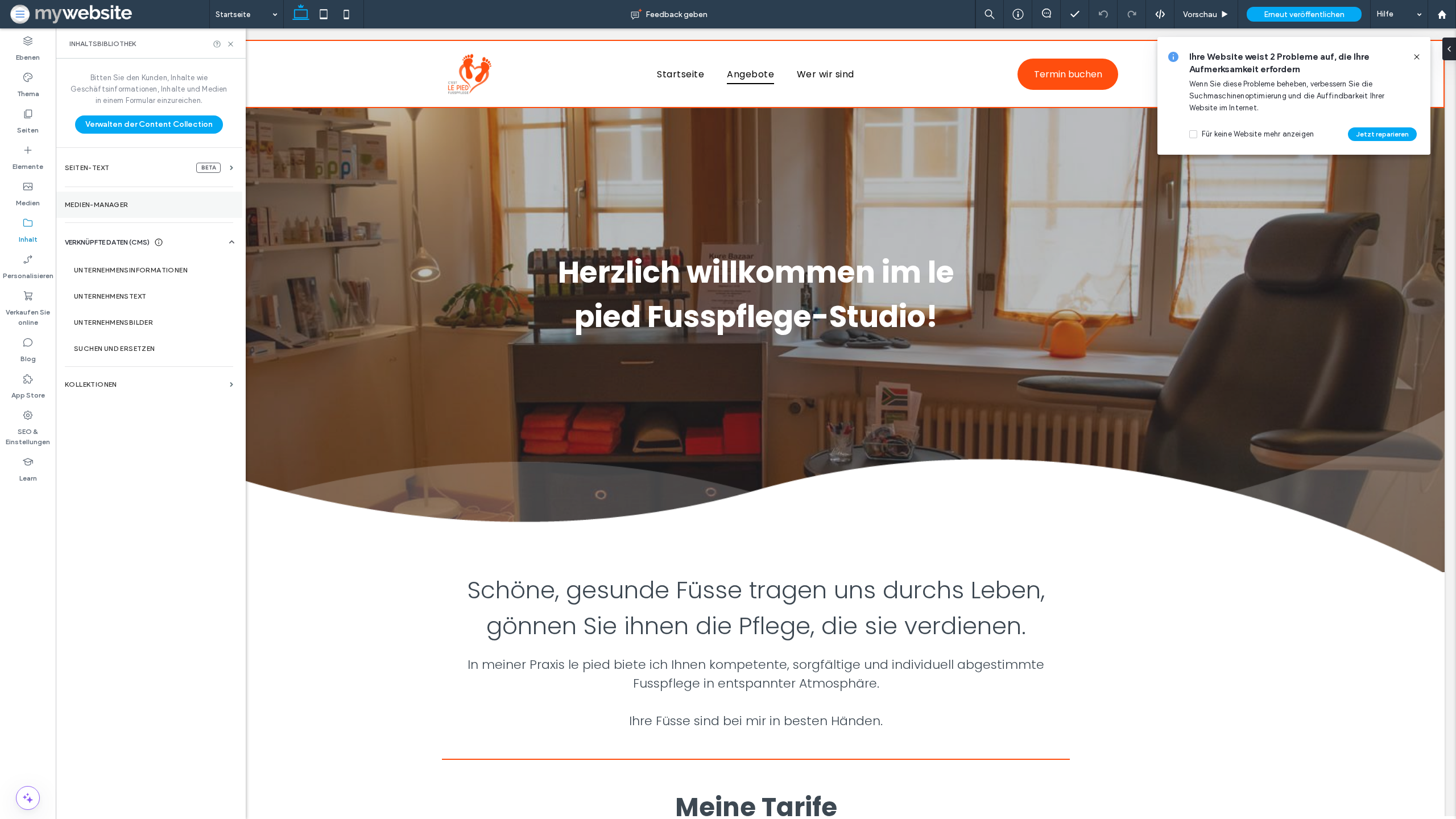
click at [114, 203] on label "Medien-Manager" at bounding box center [149, 204] width 168 height 8
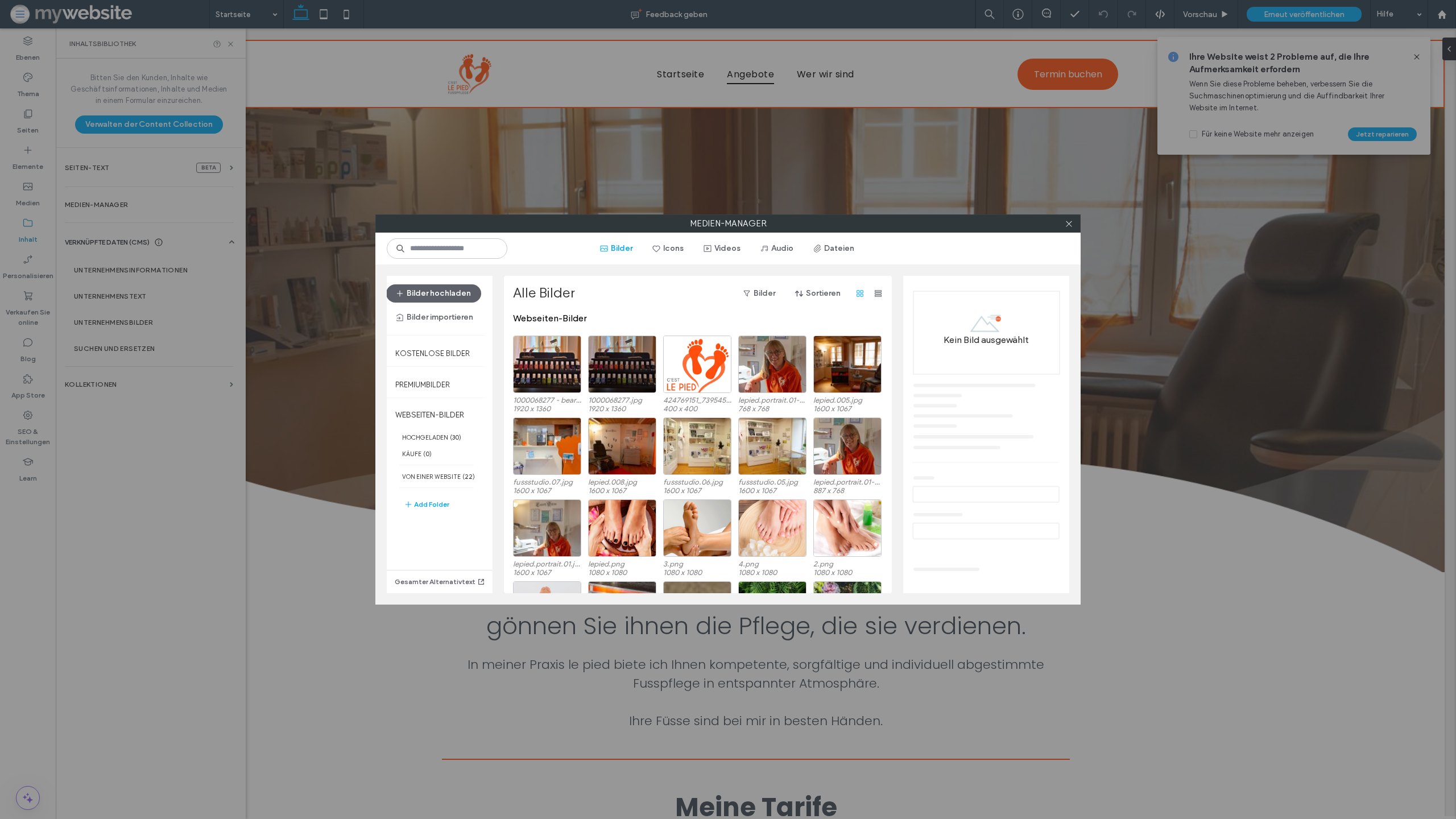
click at [451, 570] on hr at bounding box center [439, 570] width 106 height 1
click at [446, 584] on button "Gesamter Alternativtext" at bounding box center [439, 581] width 106 height 13
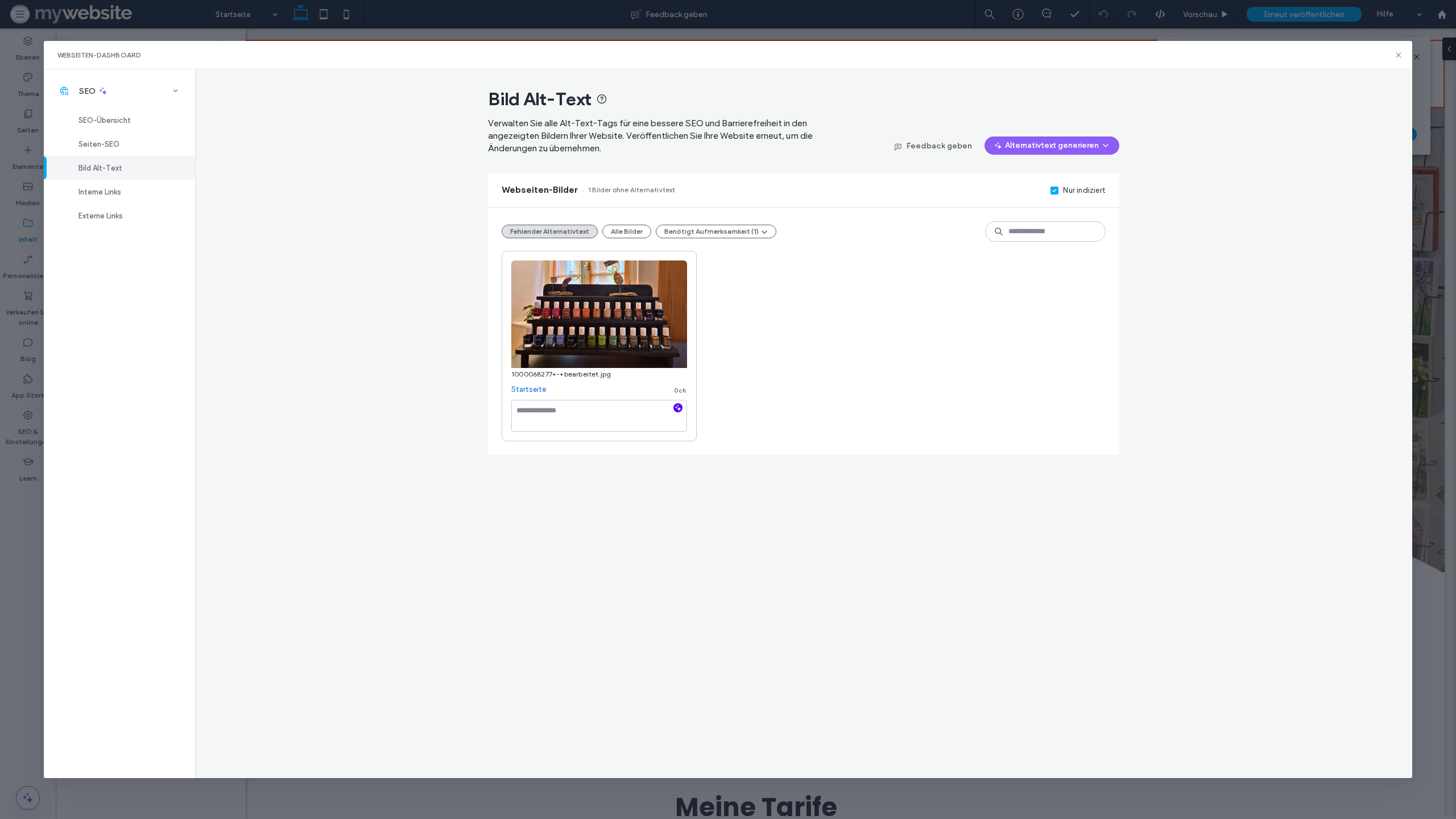
click at [679, 407] on use "button" at bounding box center [678, 408] width 6 height 6
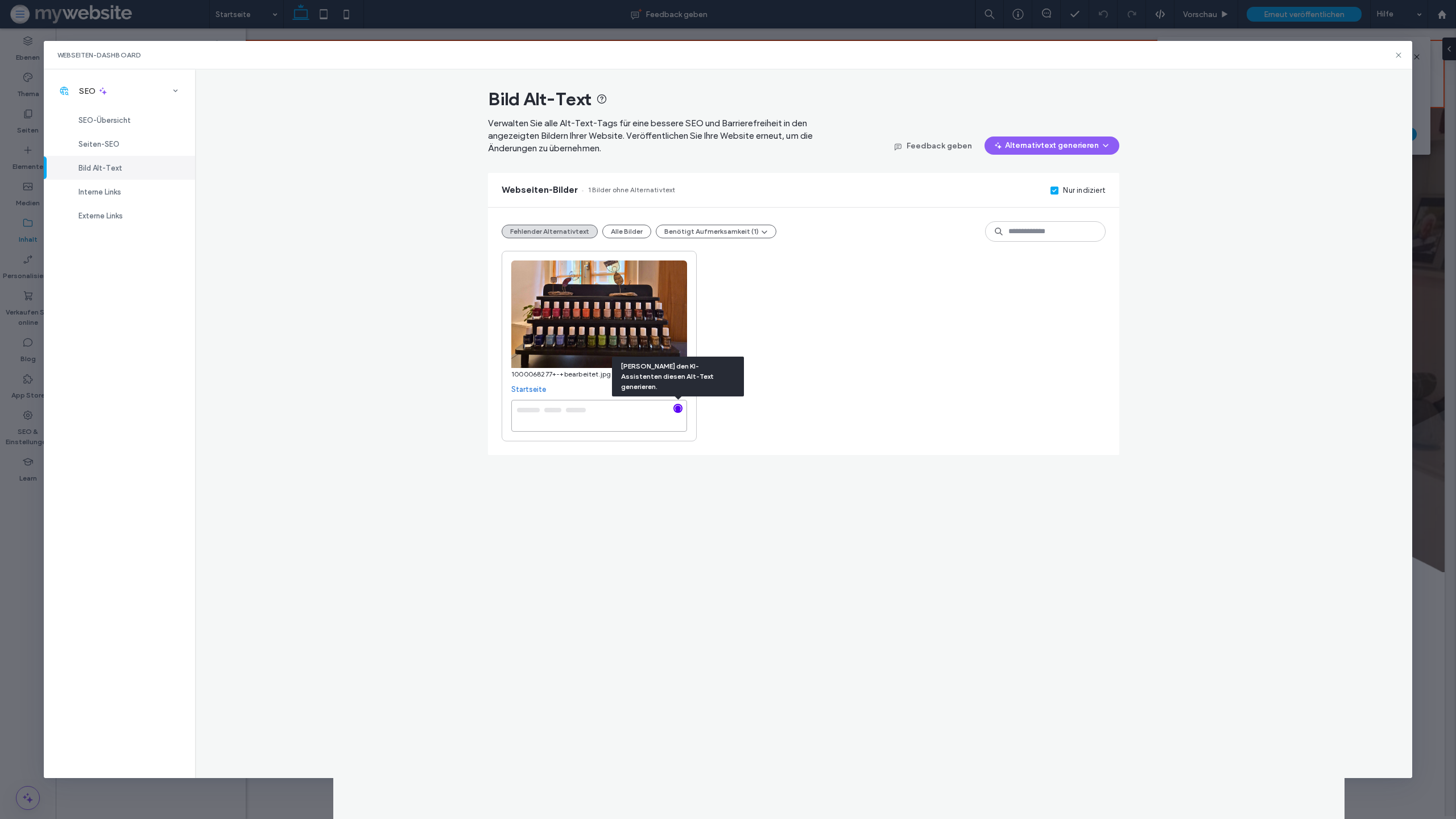
type textarea "**********"
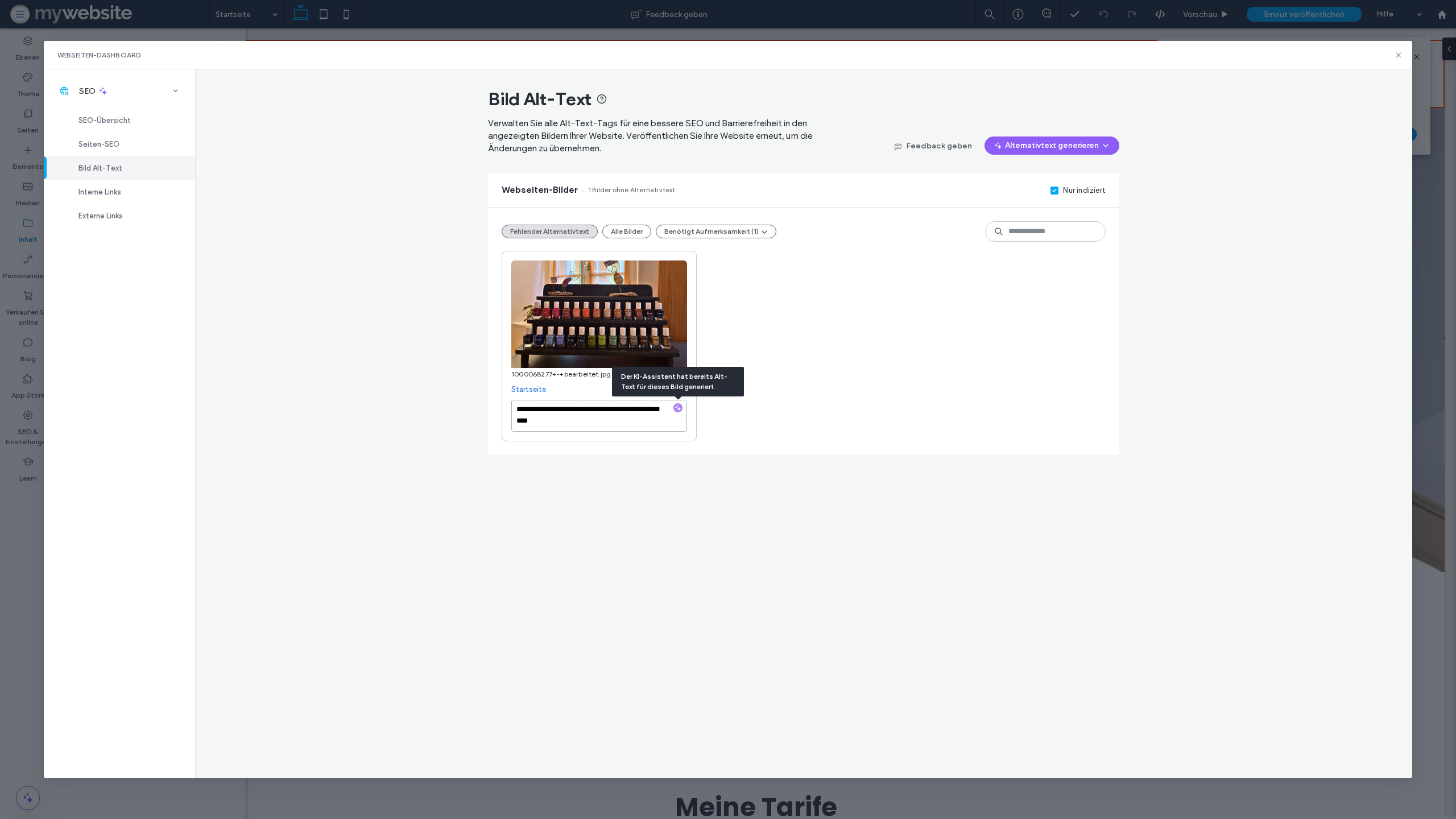
scroll to position [0, 0]
click at [860, 348] on div "**********" at bounding box center [804, 346] width 604 height 190
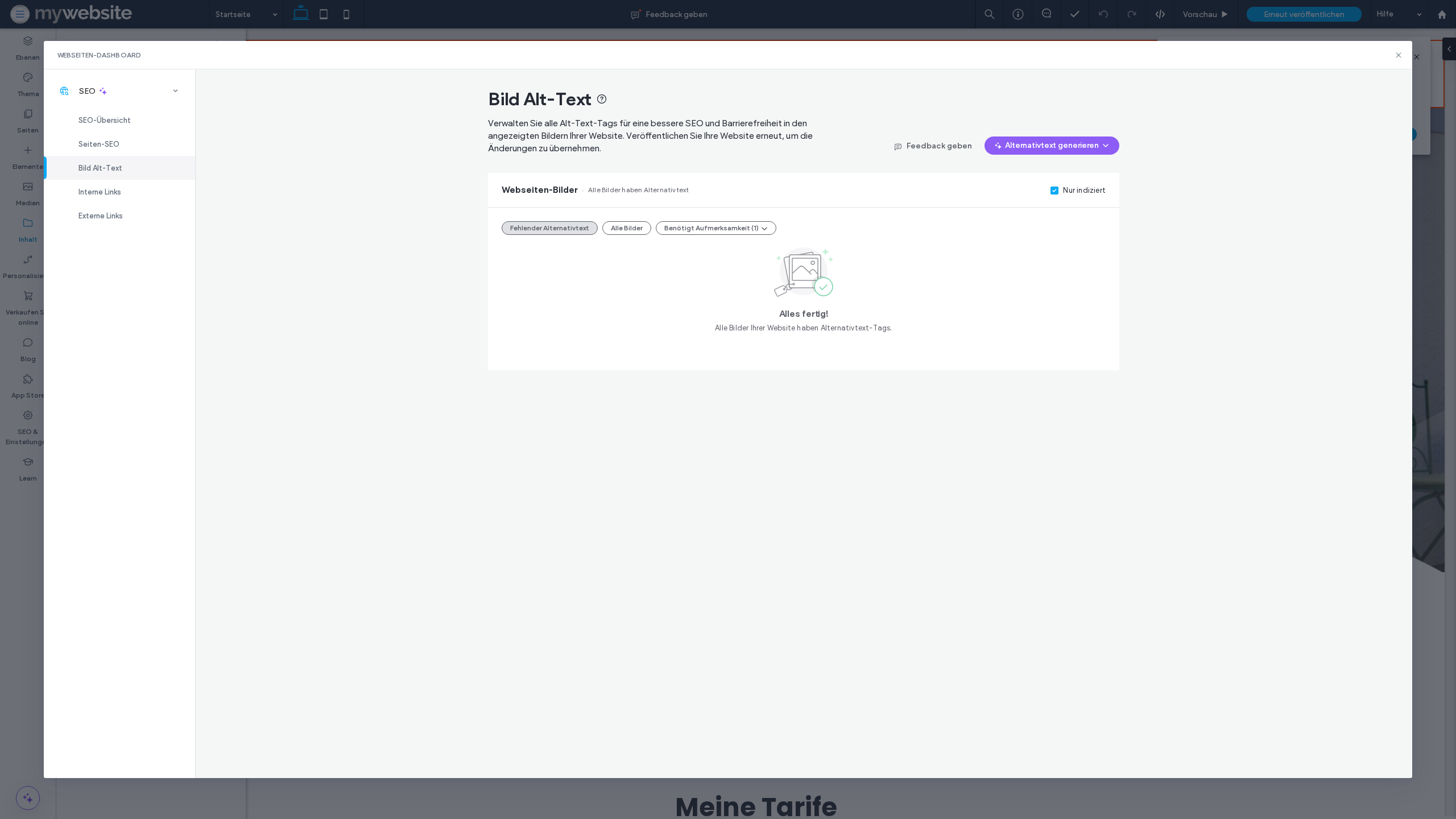
click at [1406, 53] on div "Webseiten-Dashboard" at bounding box center [728, 55] width 1369 height 29
click at [1403, 53] on icon at bounding box center [1398, 55] width 9 height 9
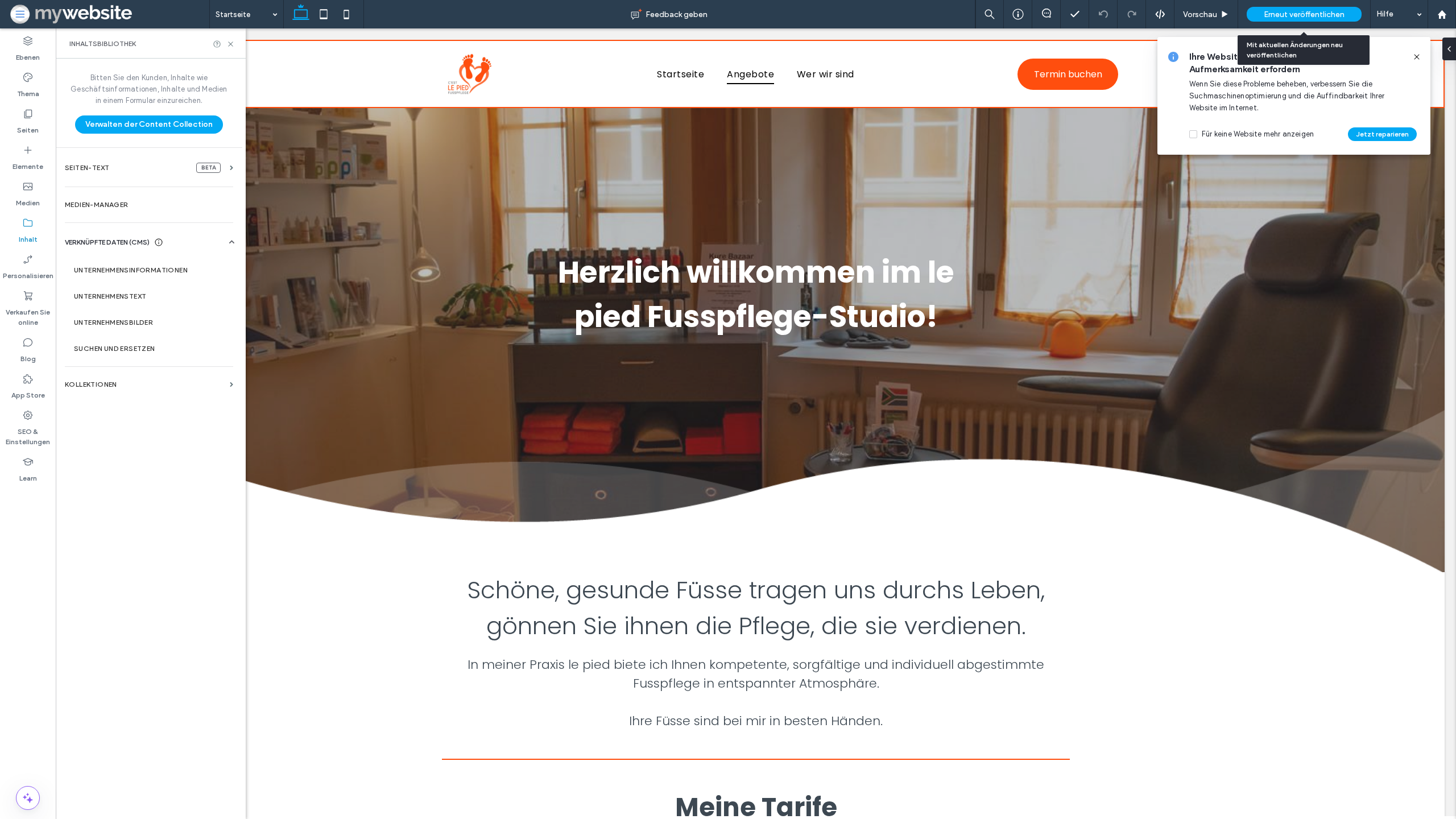
click at [1342, 16] on span "Erneut veröffentlichen" at bounding box center [1304, 14] width 80 height 10
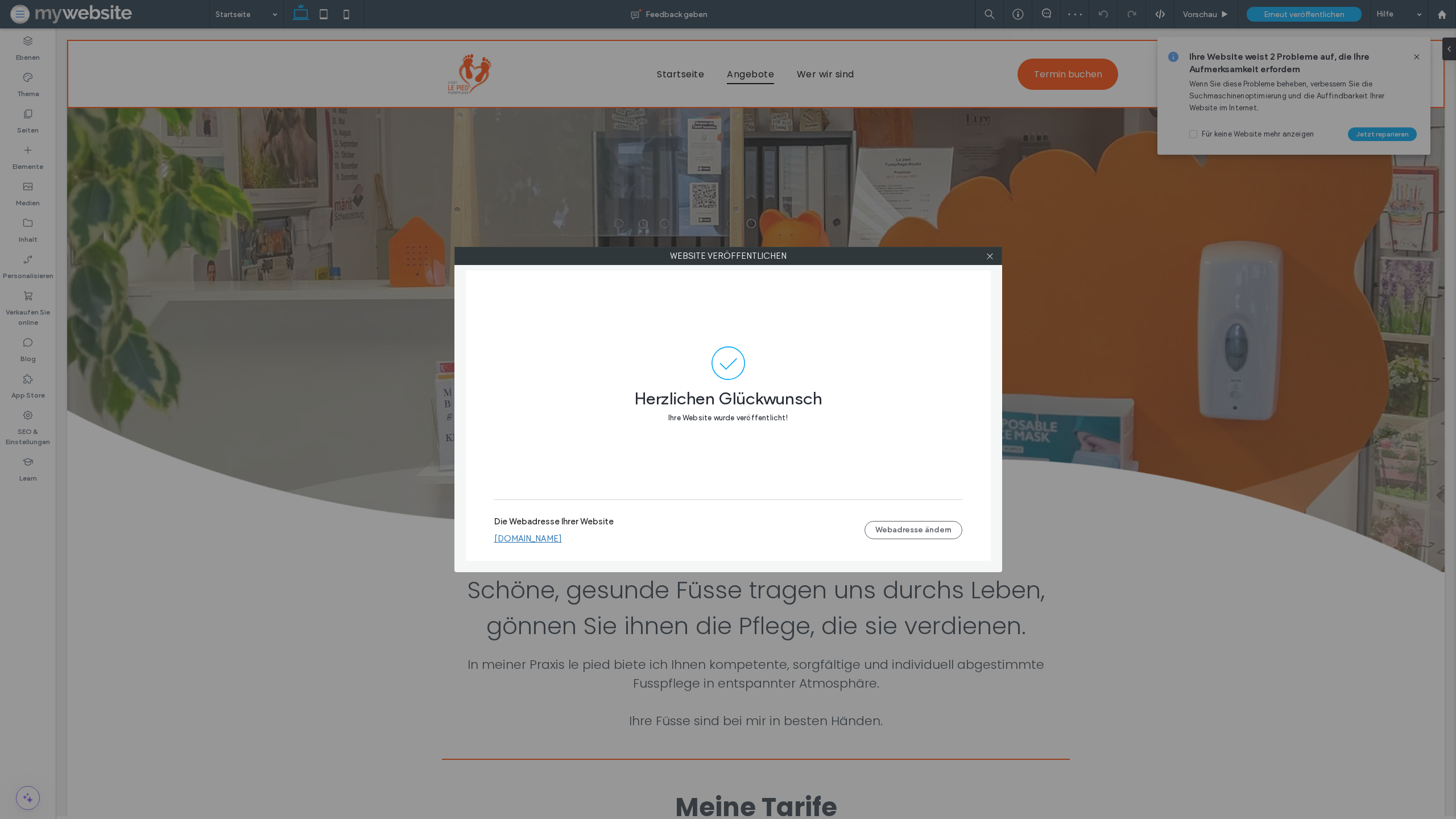
click at [590, 545] on div "Die Webadresse Ihrer Website lepied.multiscreensite.com Webadresse ändern" at bounding box center [728, 530] width 468 height 36
click at [562, 540] on link "[DOMAIN_NAME]" at bounding box center [528, 539] width 68 height 10
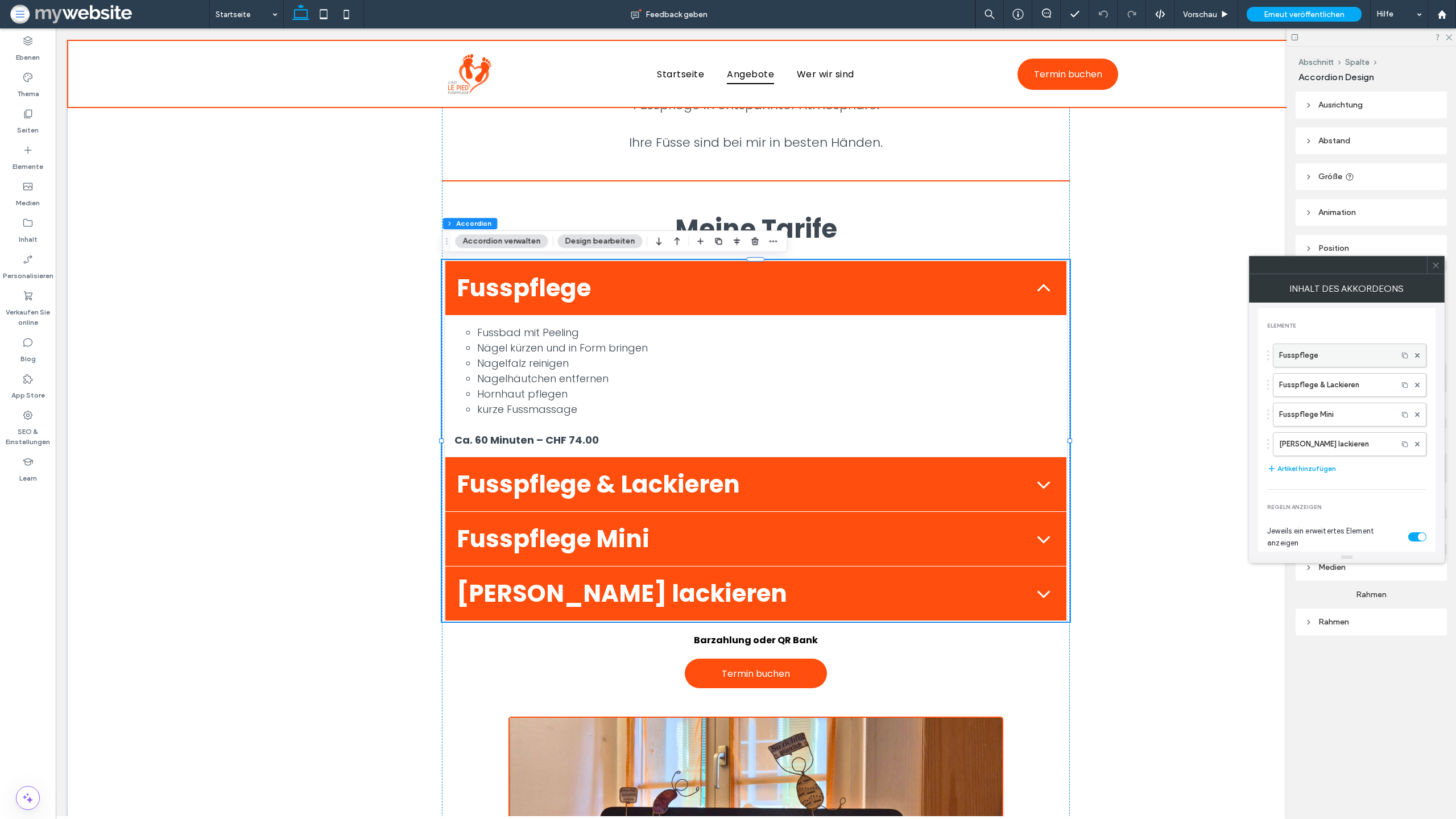
scroll to position [109, 0]
click at [1438, 266] on icon at bounding box center [1436, 266] width 9 height 9
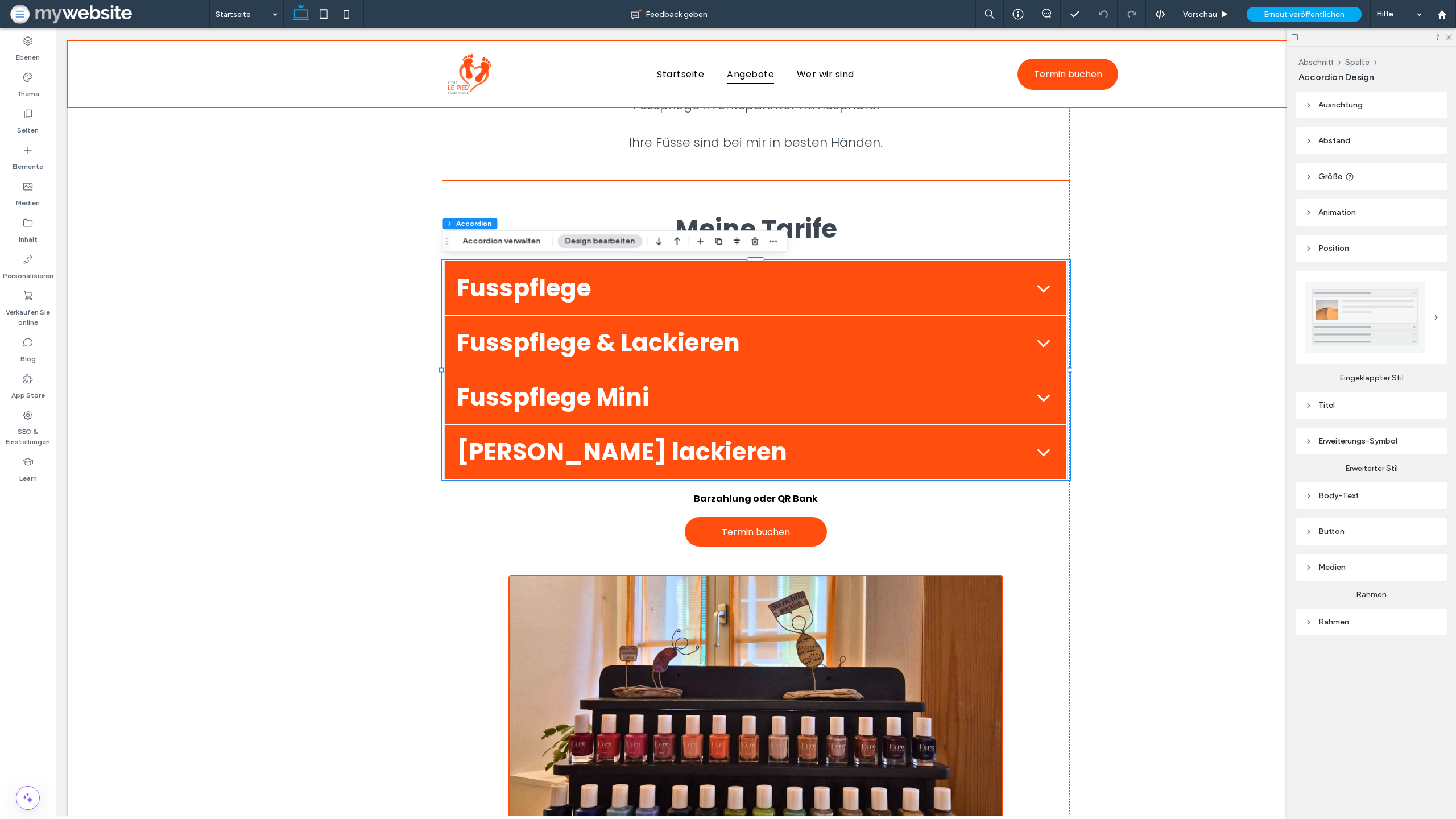
click at [1358, 624] on div "Rahmen" at bounding box center [1371, 621] width 133 height 10
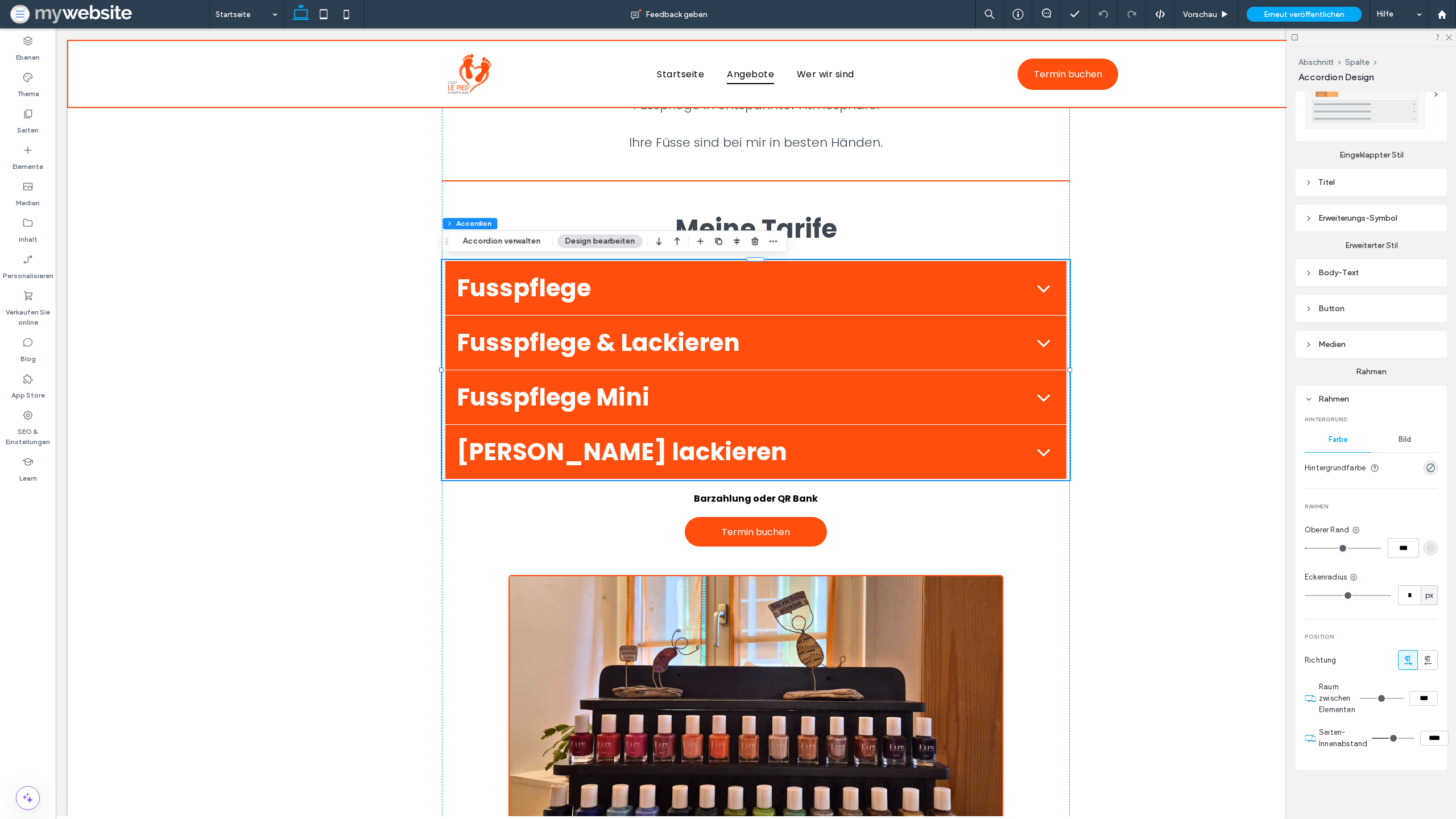
scroll to position [224, 0]
type input "*"
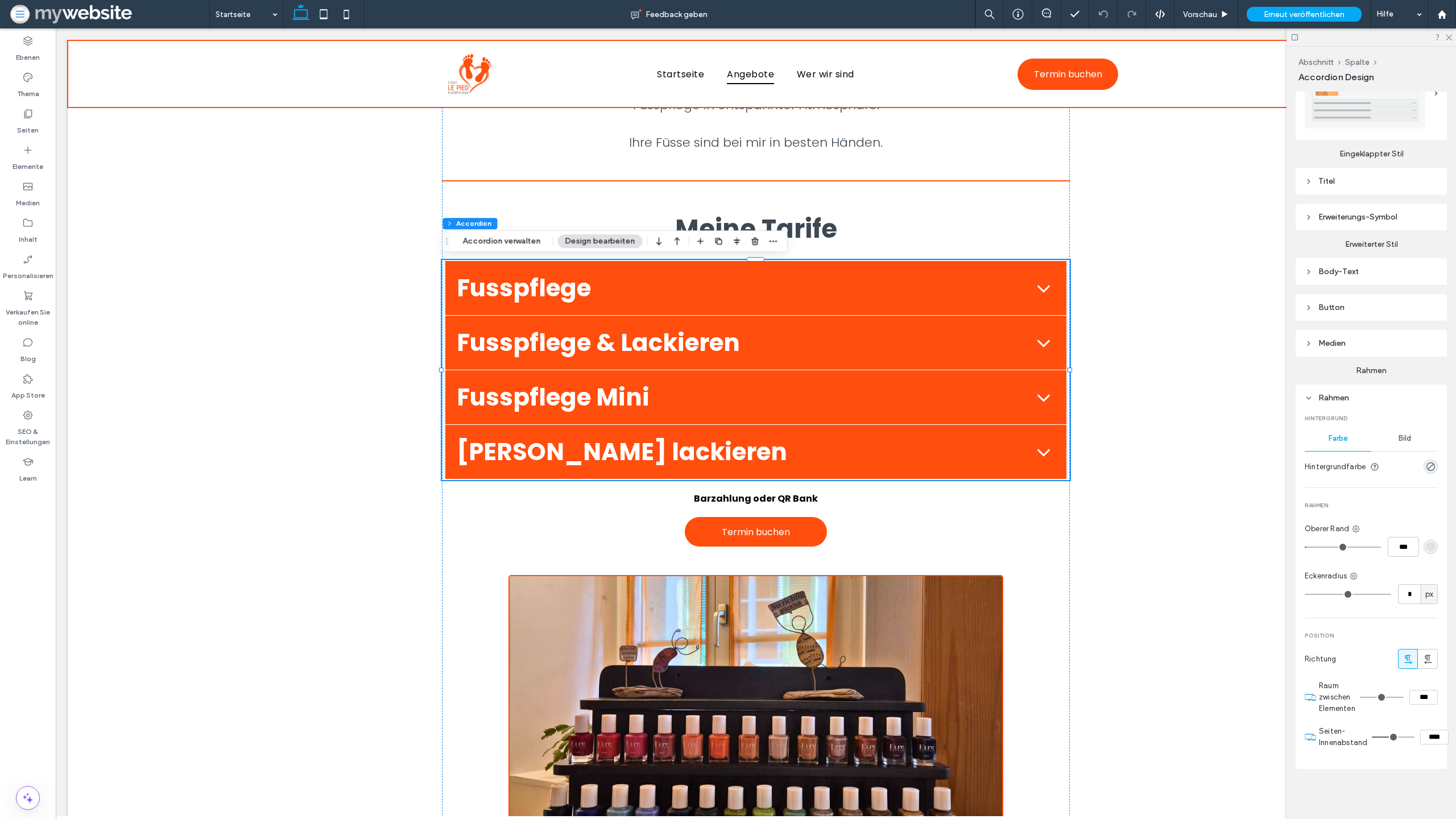
type input "*"
click at [1313, 594] on input "range" at bounding box center [1348, 595] width 86 height 1
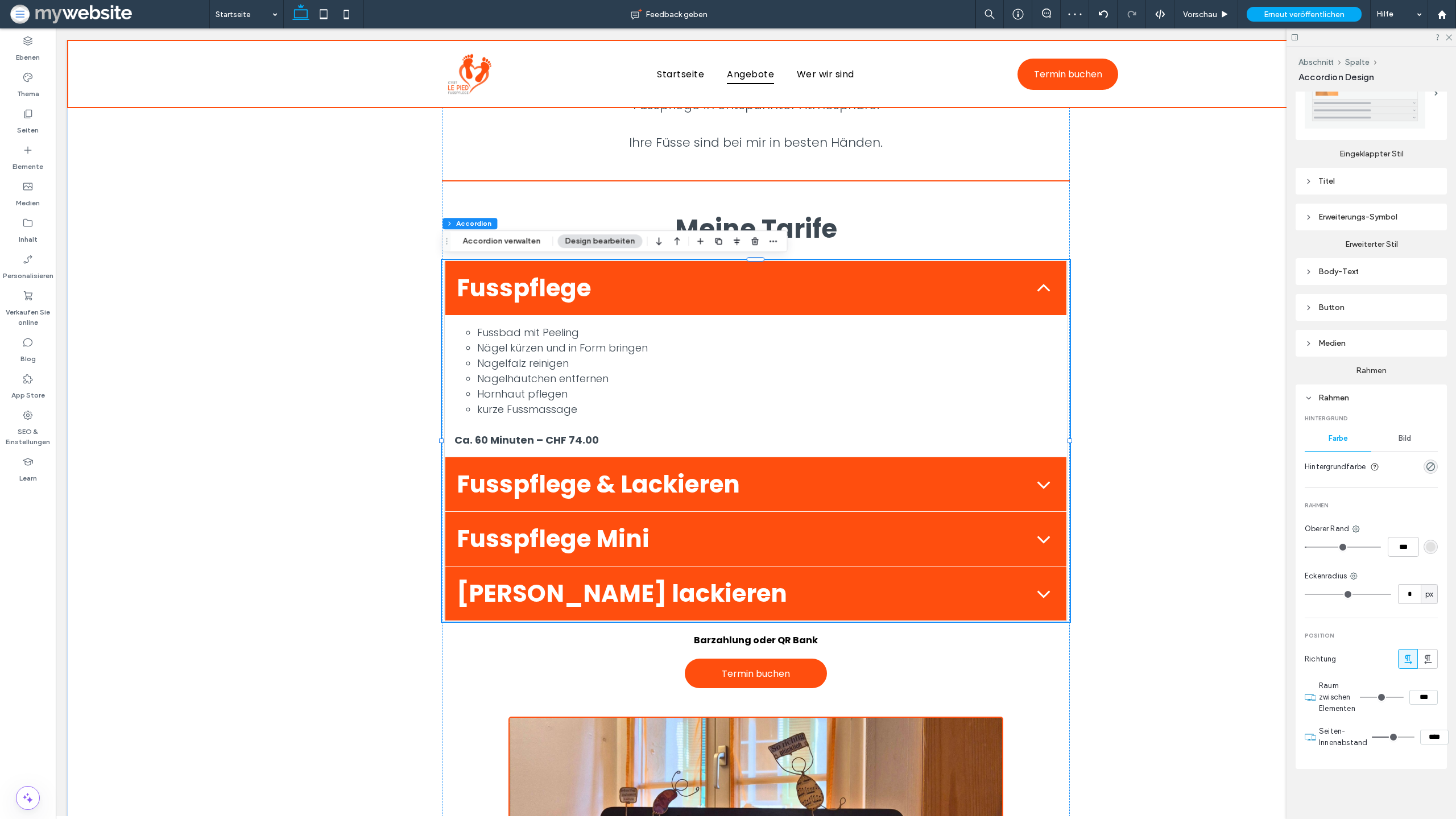
type input "**"
click at [1329, 594] on input "range" at bounding box center [1348, 595] width 86 height 1
type input "*"
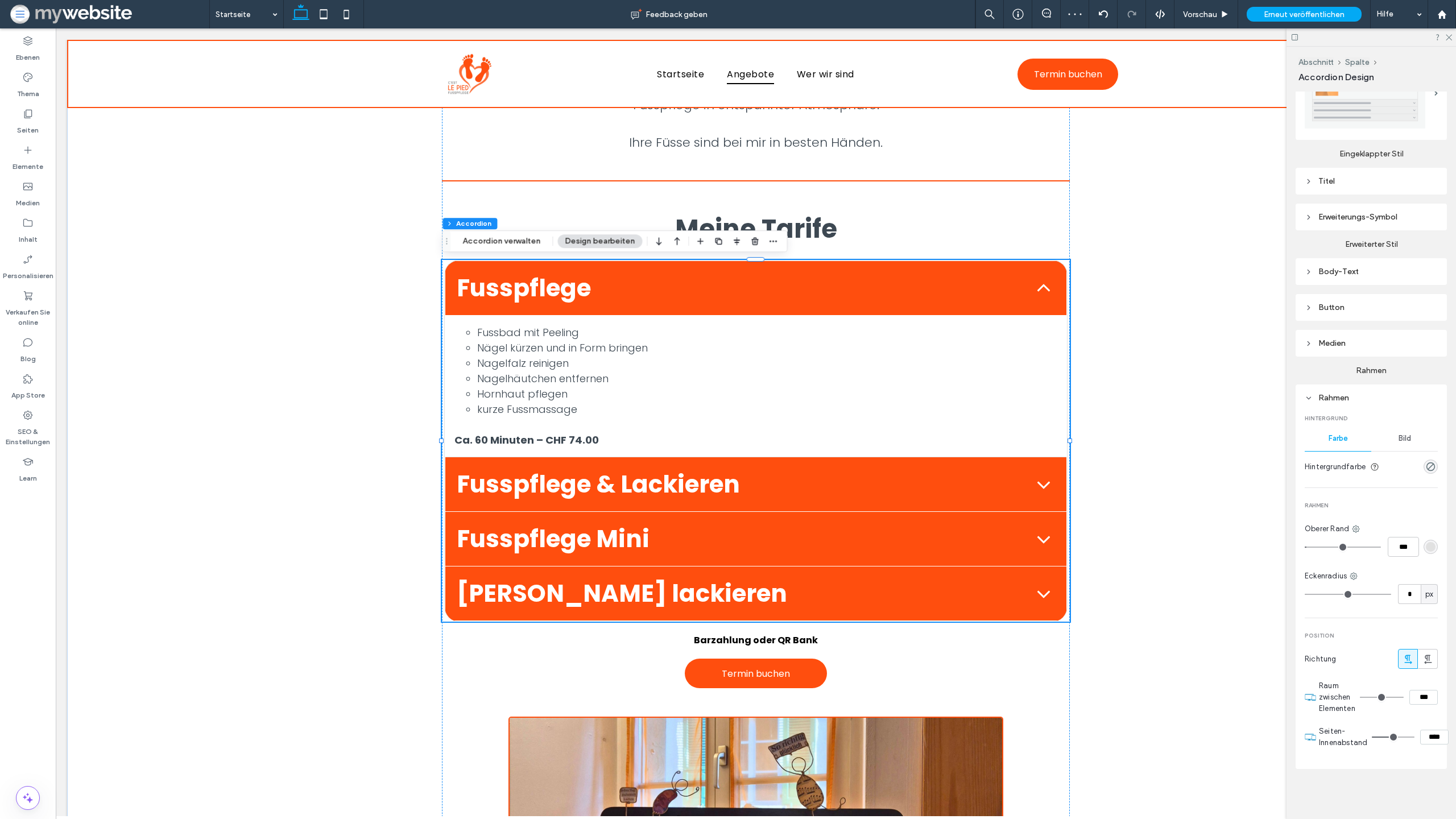
type input "*"
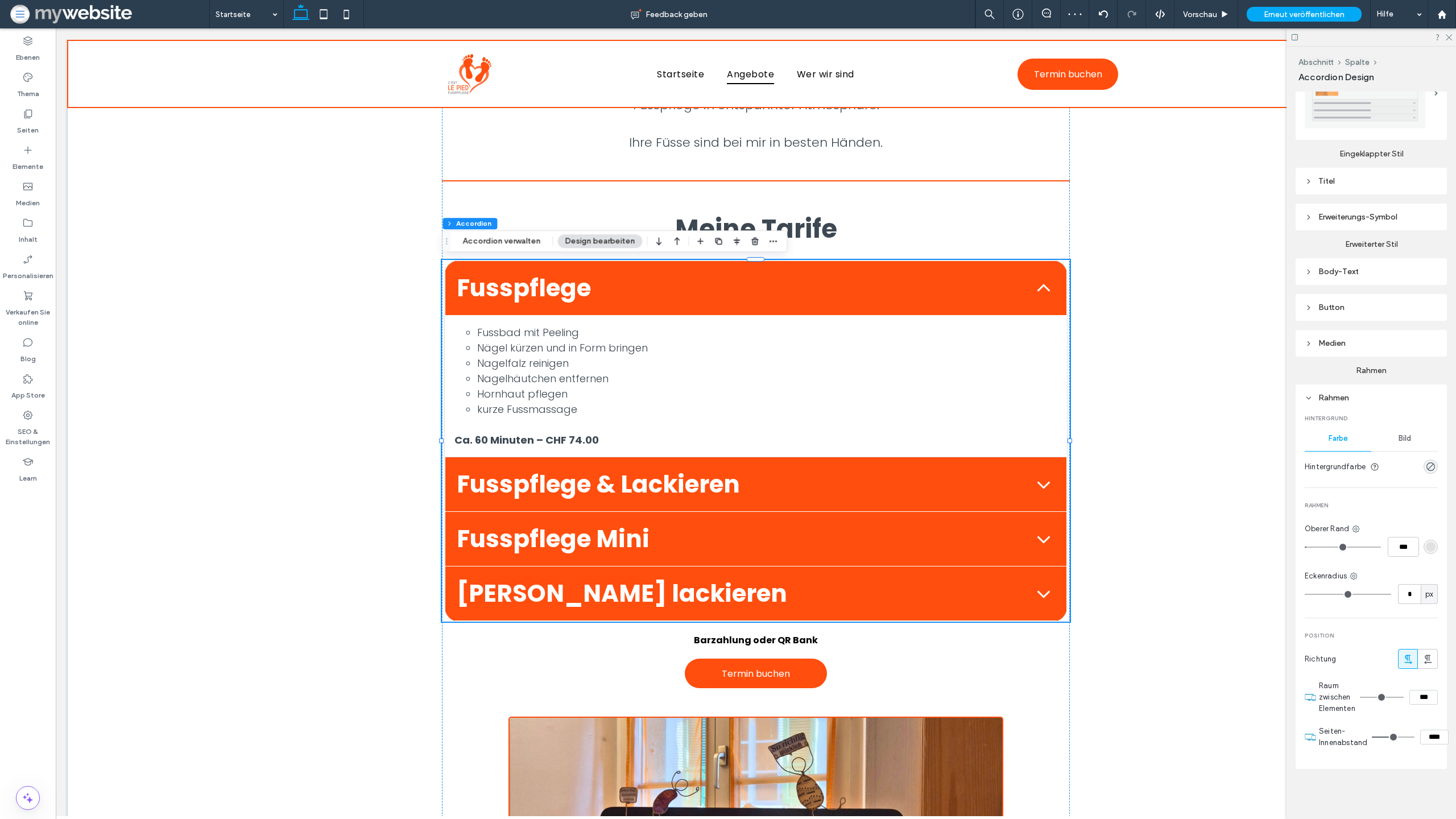
type input "*"
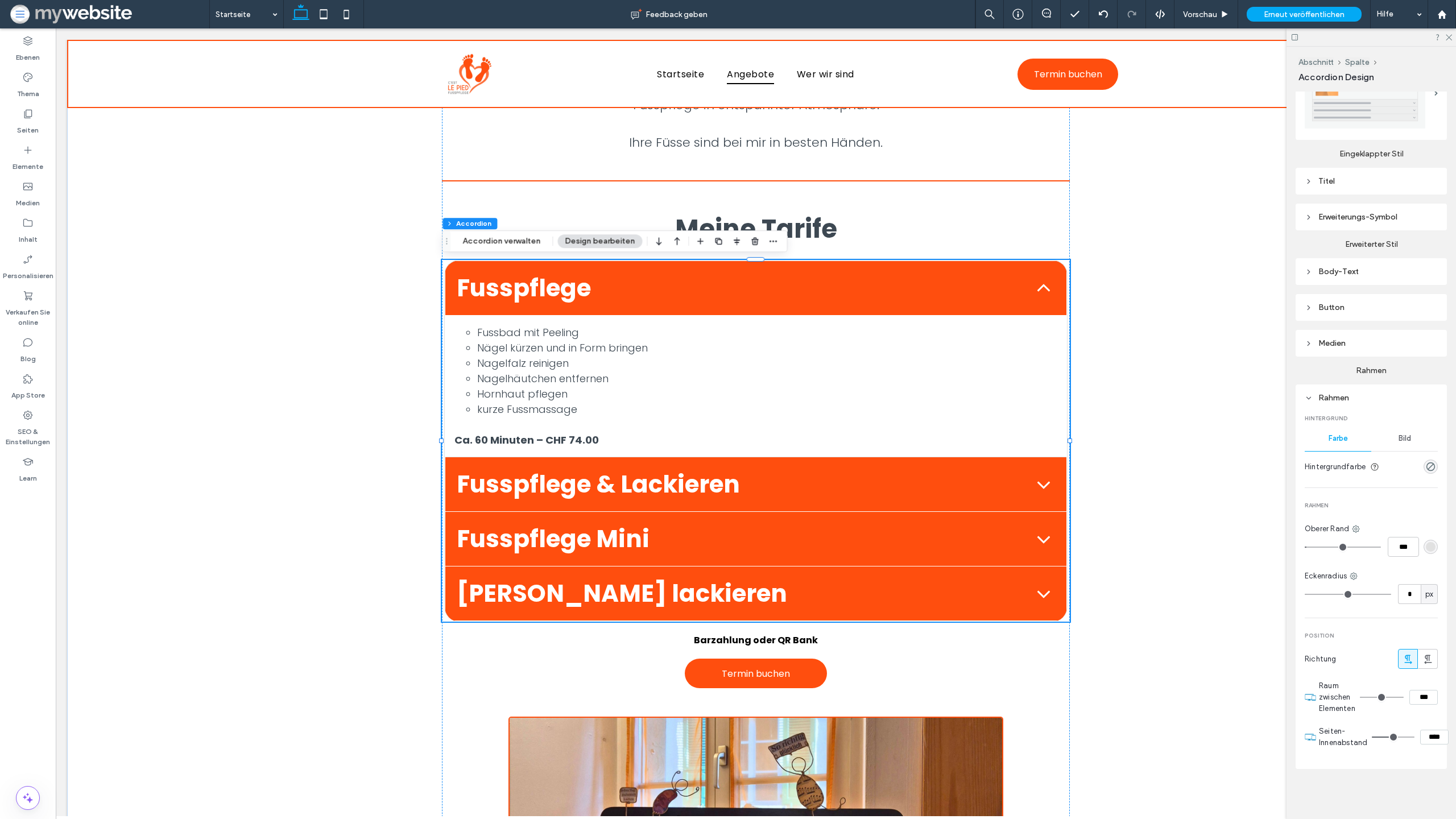
type input "*"
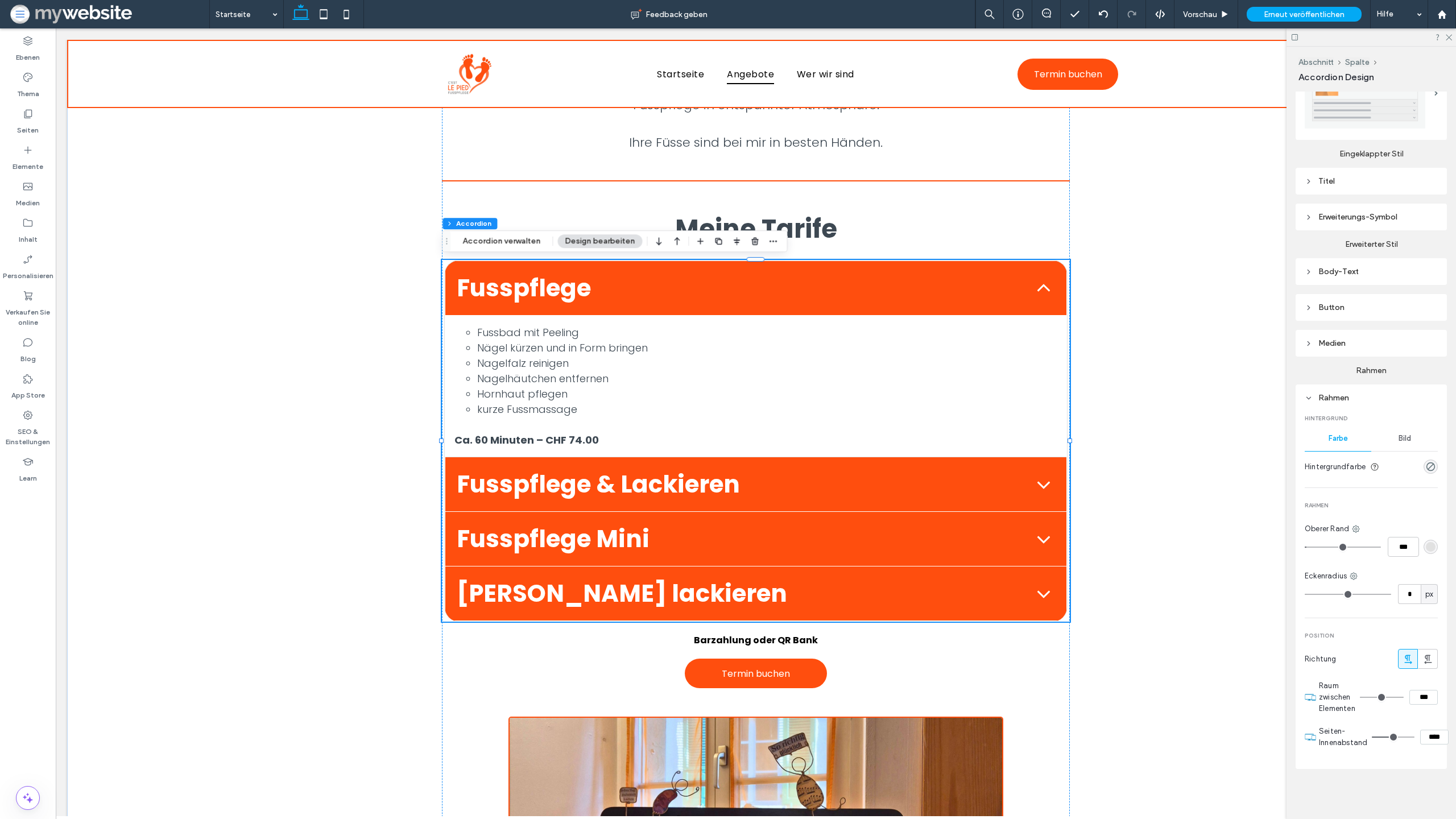
type input "*"
click at [1314, 595] on input "range" at bounding box center [1348, 595] width 86 height 1
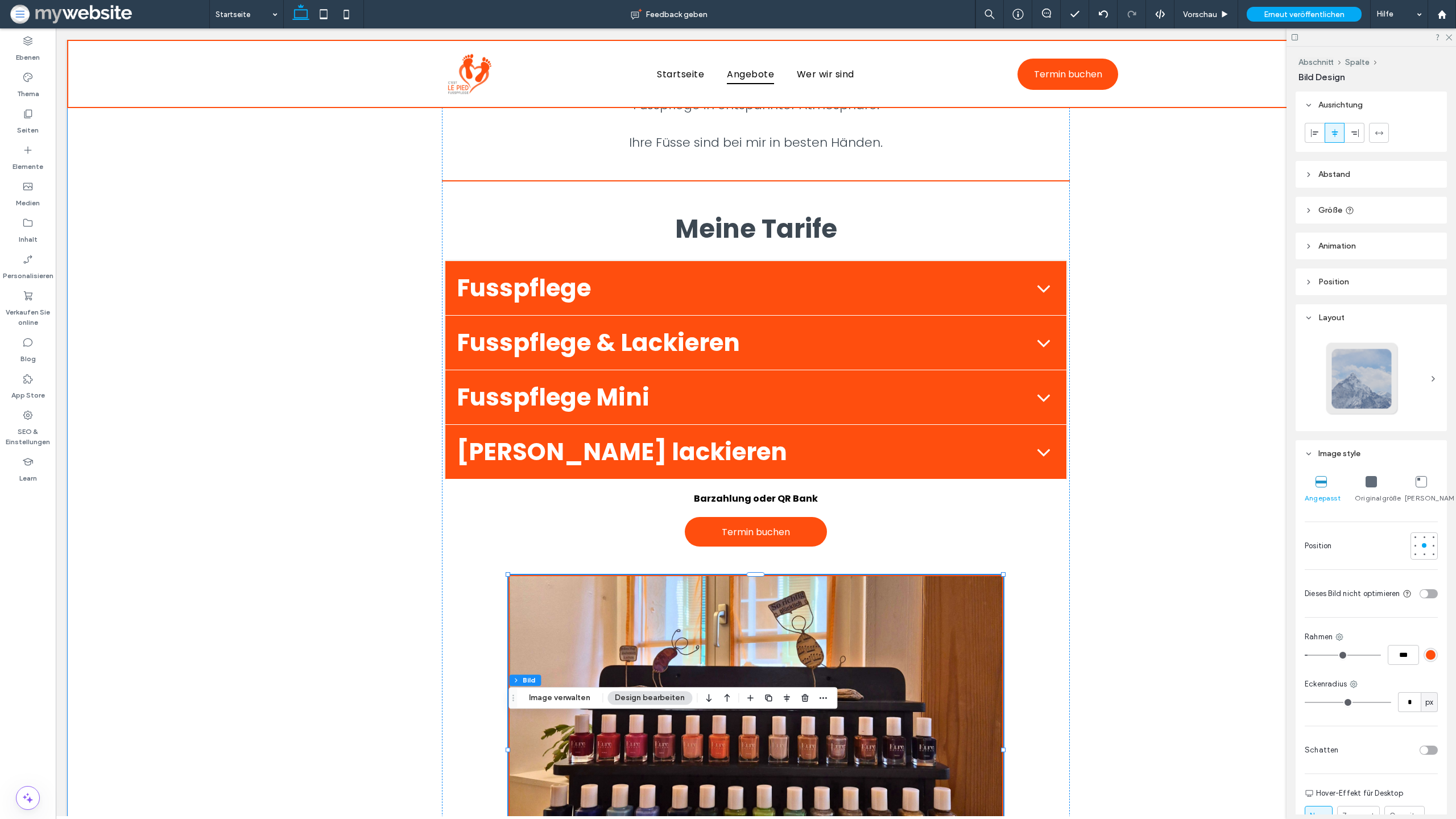
click at [312, 229] on div "Schöne, gesunde Füsse tragen uns durchs Leben, gönnen Sie ihnen die Pflege, die…" at bounding box center [756, 559] width 1378 height 1130
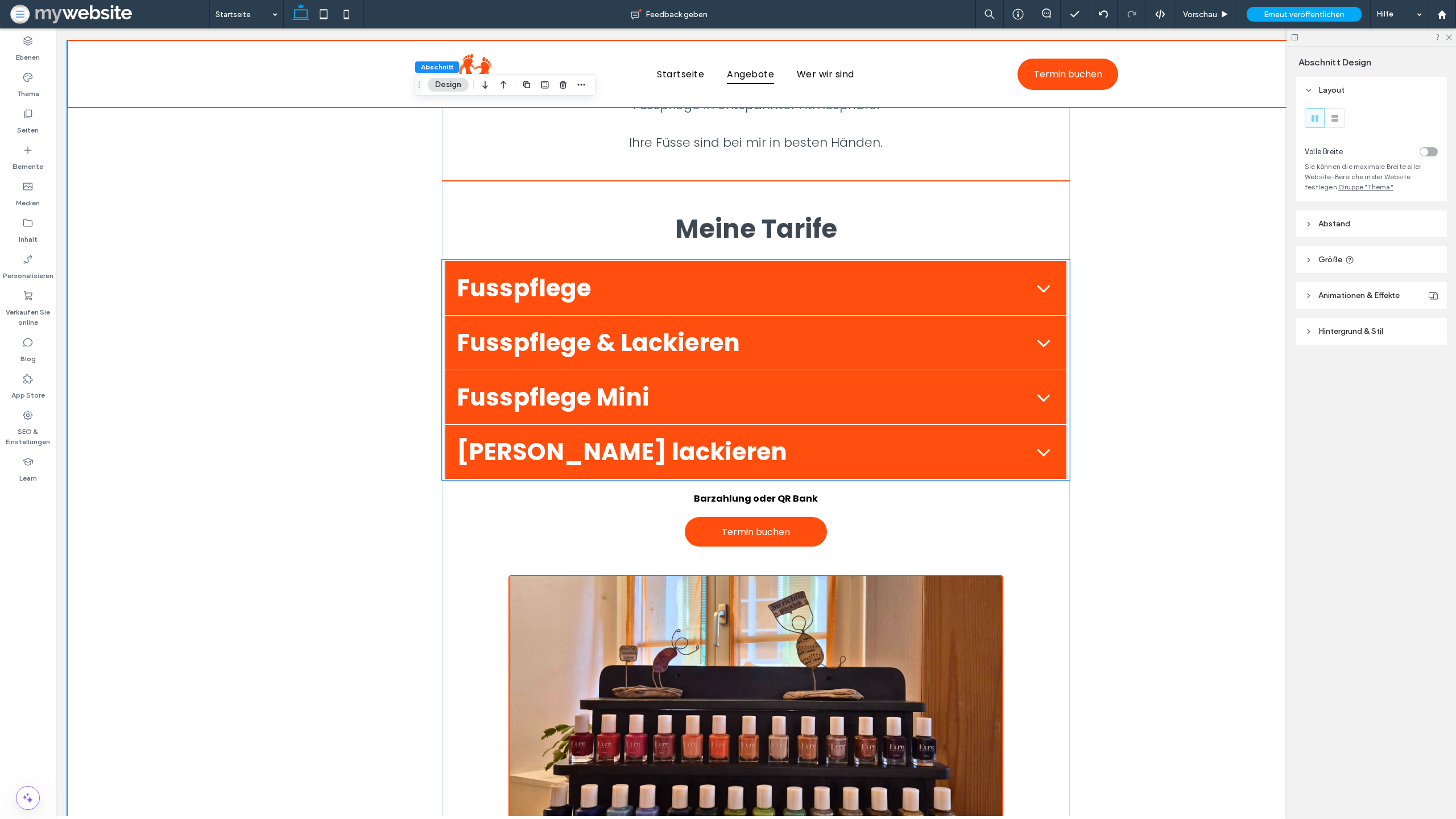
click at [552, 286] on span "Fusspflege" at bounding box center [742, 288] width 570 height 36
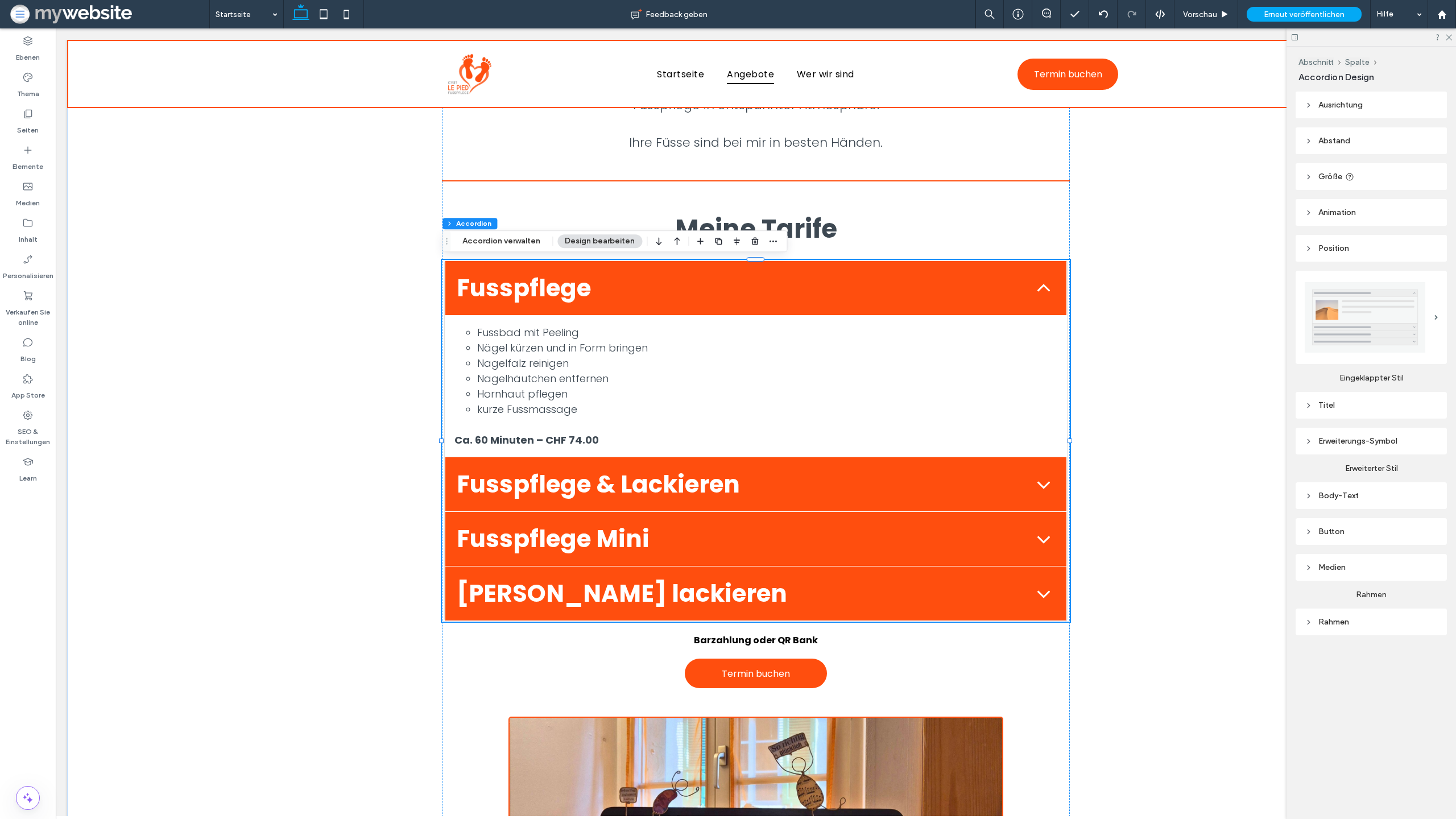
click at [1319, 614] on div "Rahmen" at bounding box center [1371, 621] width 133 height 15
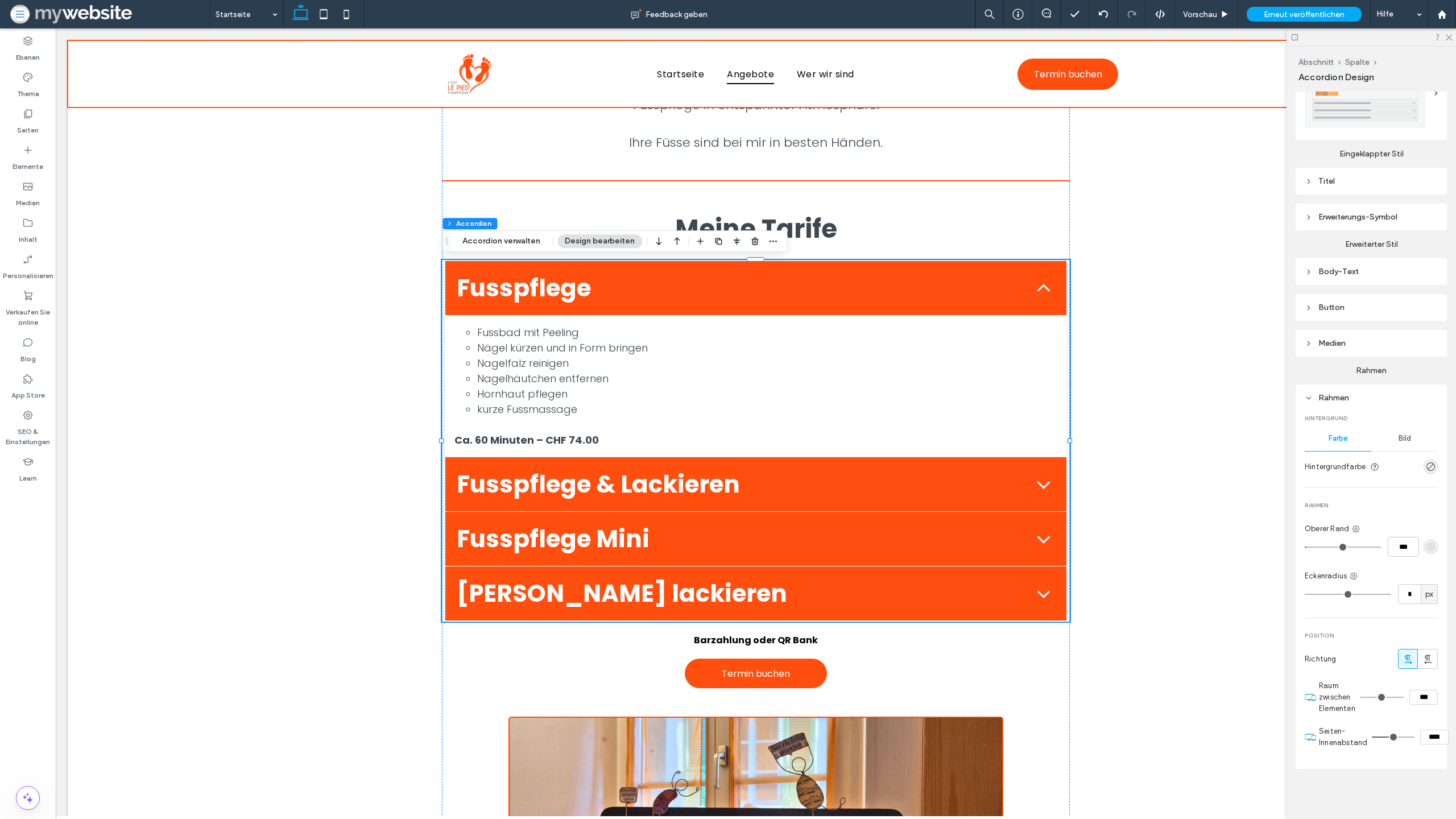
type input "*"
type input "***"
click at [1317, 547] on input "range" at bounding box center [1342, 547] width 76 height 1
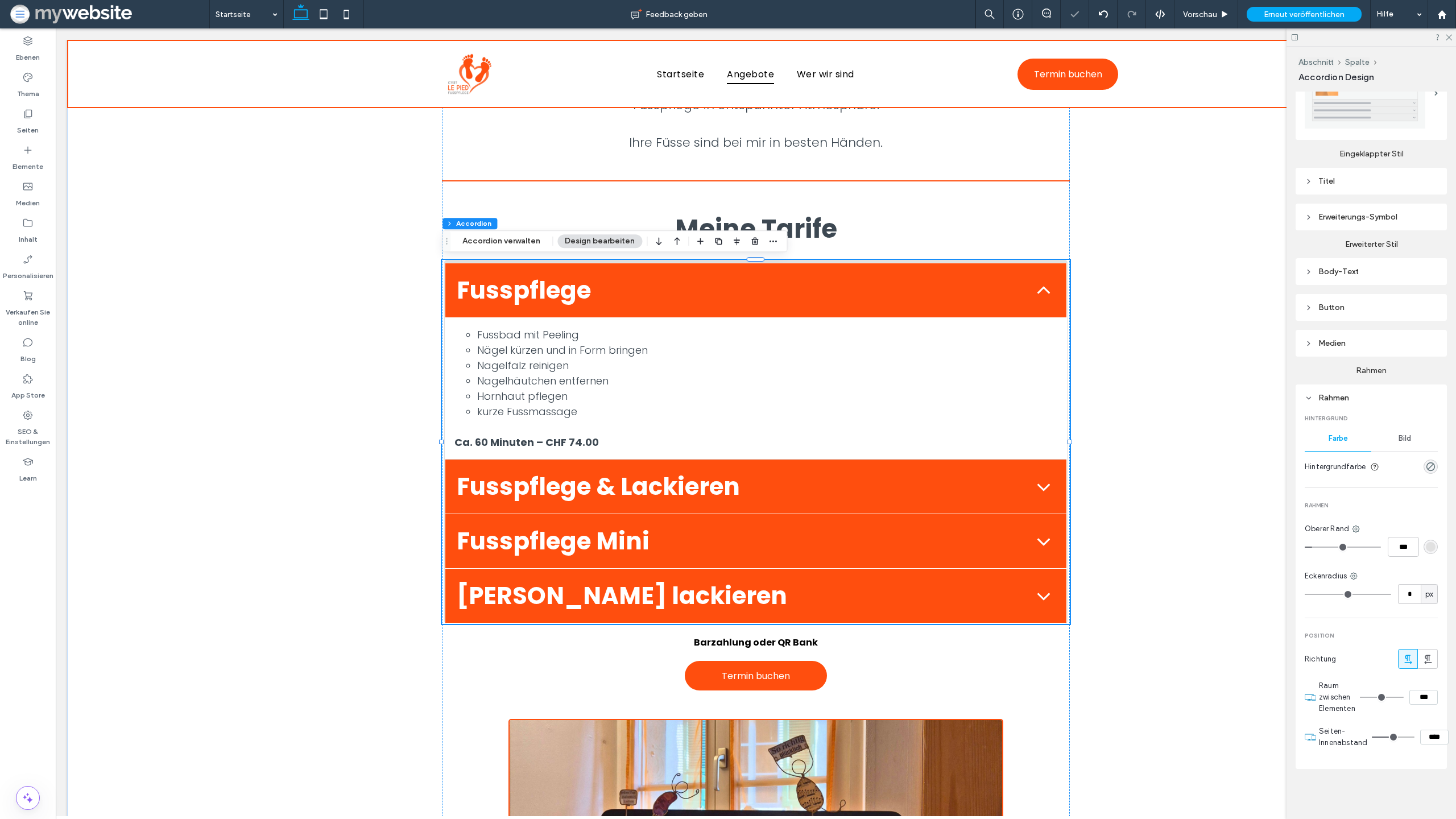
type input "*"
type input "***"
type input "*"
type input "***"
drag, startPoint x: 1317, startPoint y: 550, endPoint x: 1294, endPoint y: 550, distance: 23.0
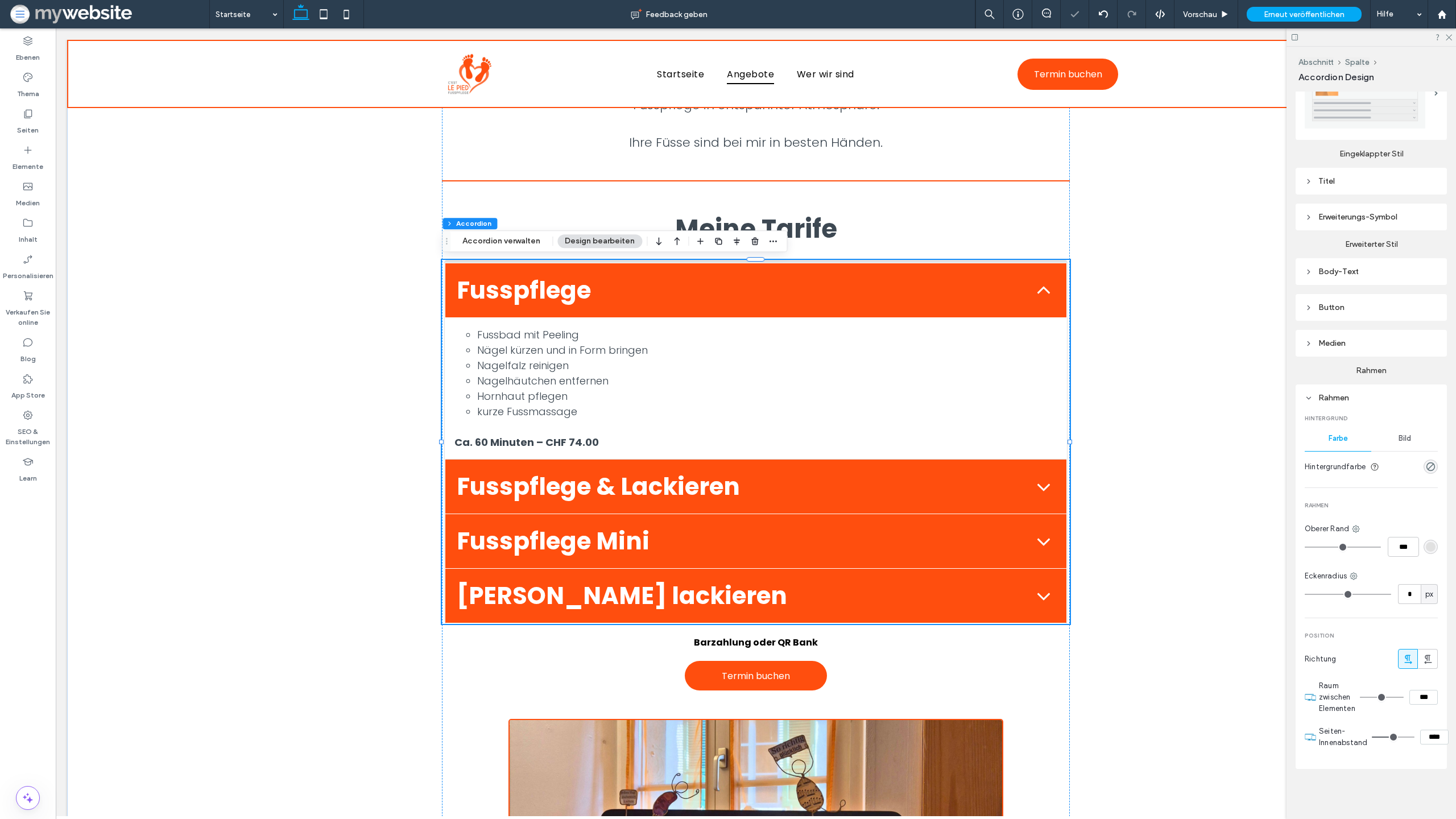
type input "*"
click at [1305, 547] on input "range" at bounding box center [1342, 547] width 76 height 1
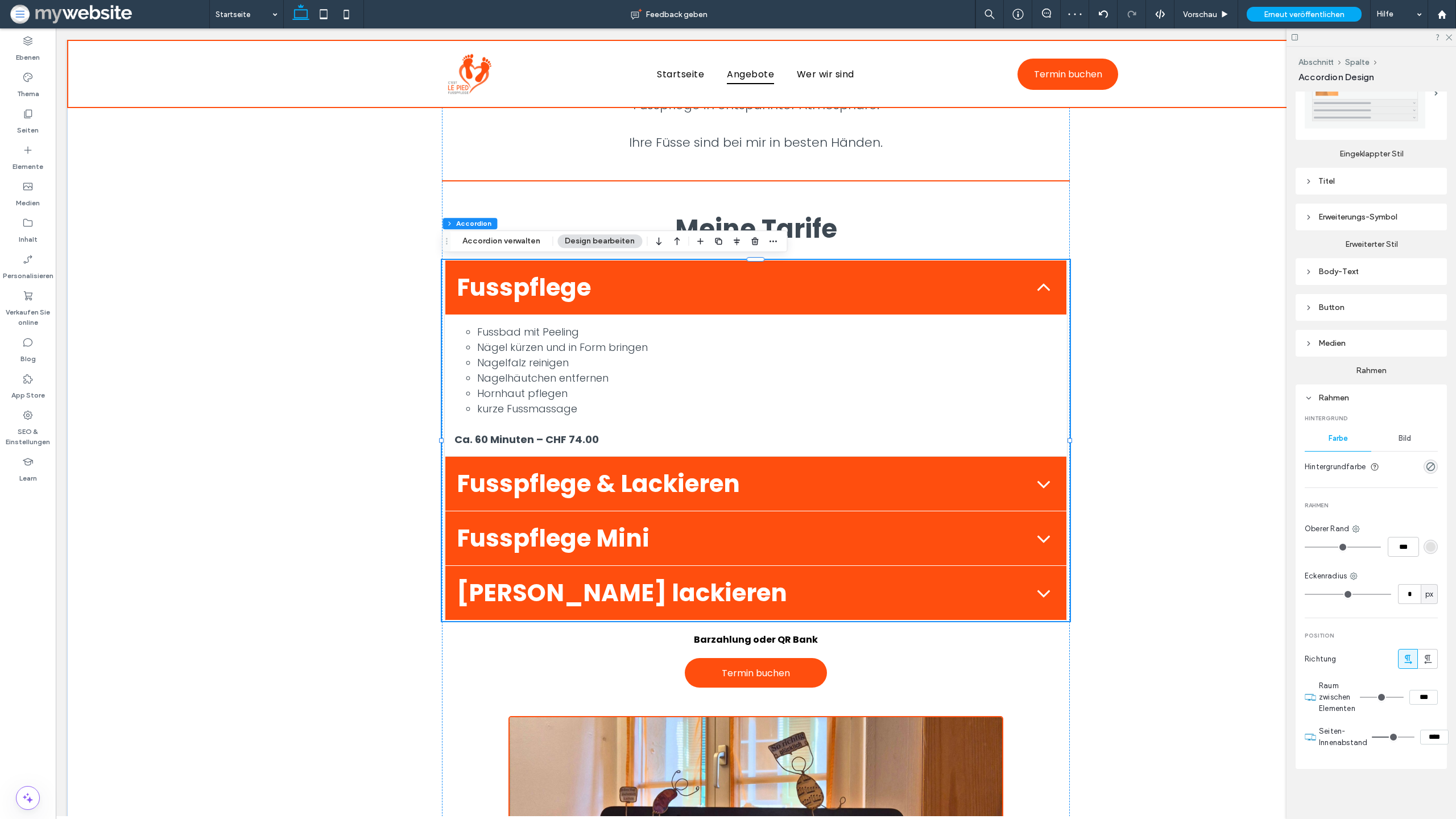
type input "*"
type input "**"
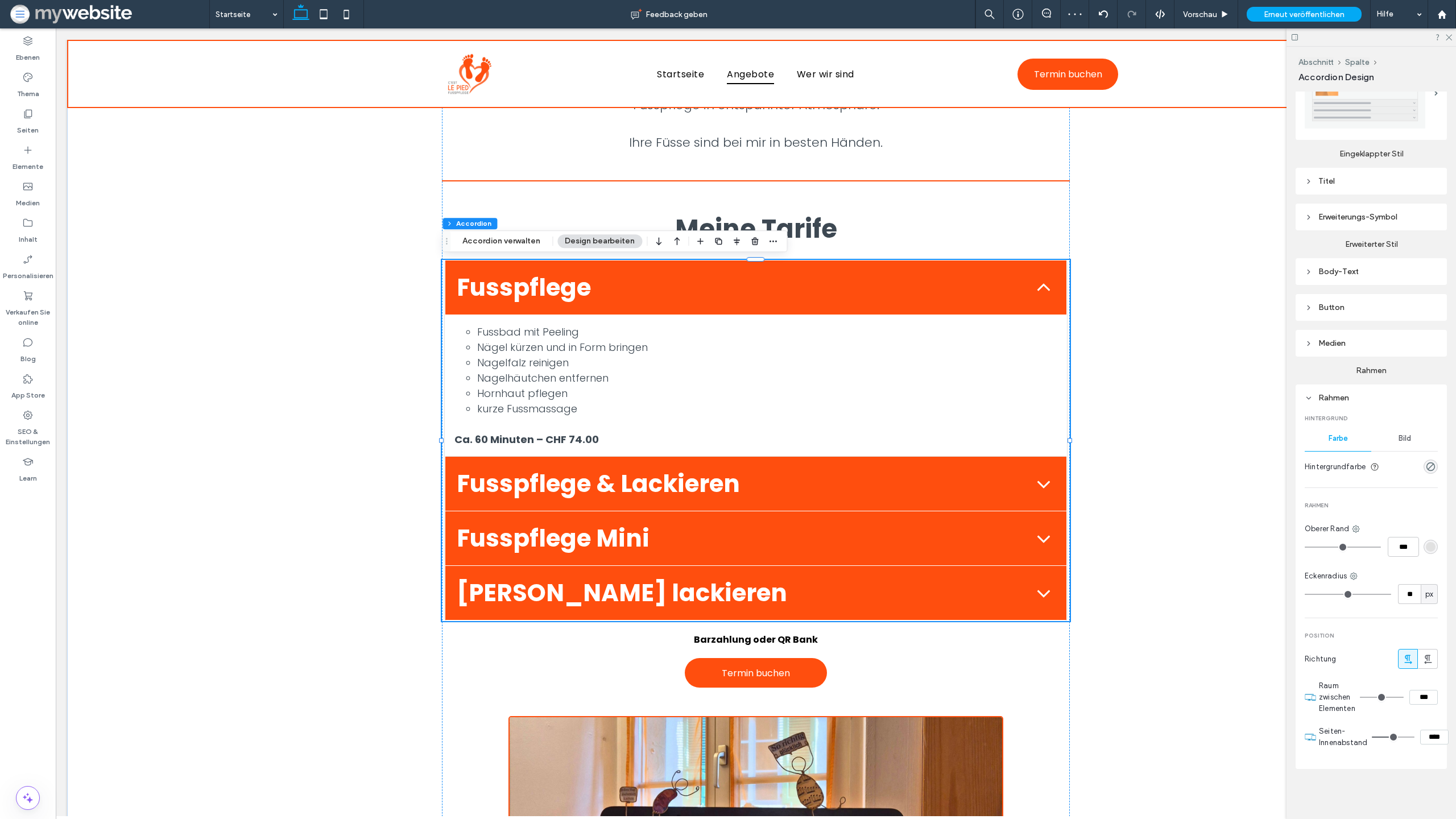
type input "**"
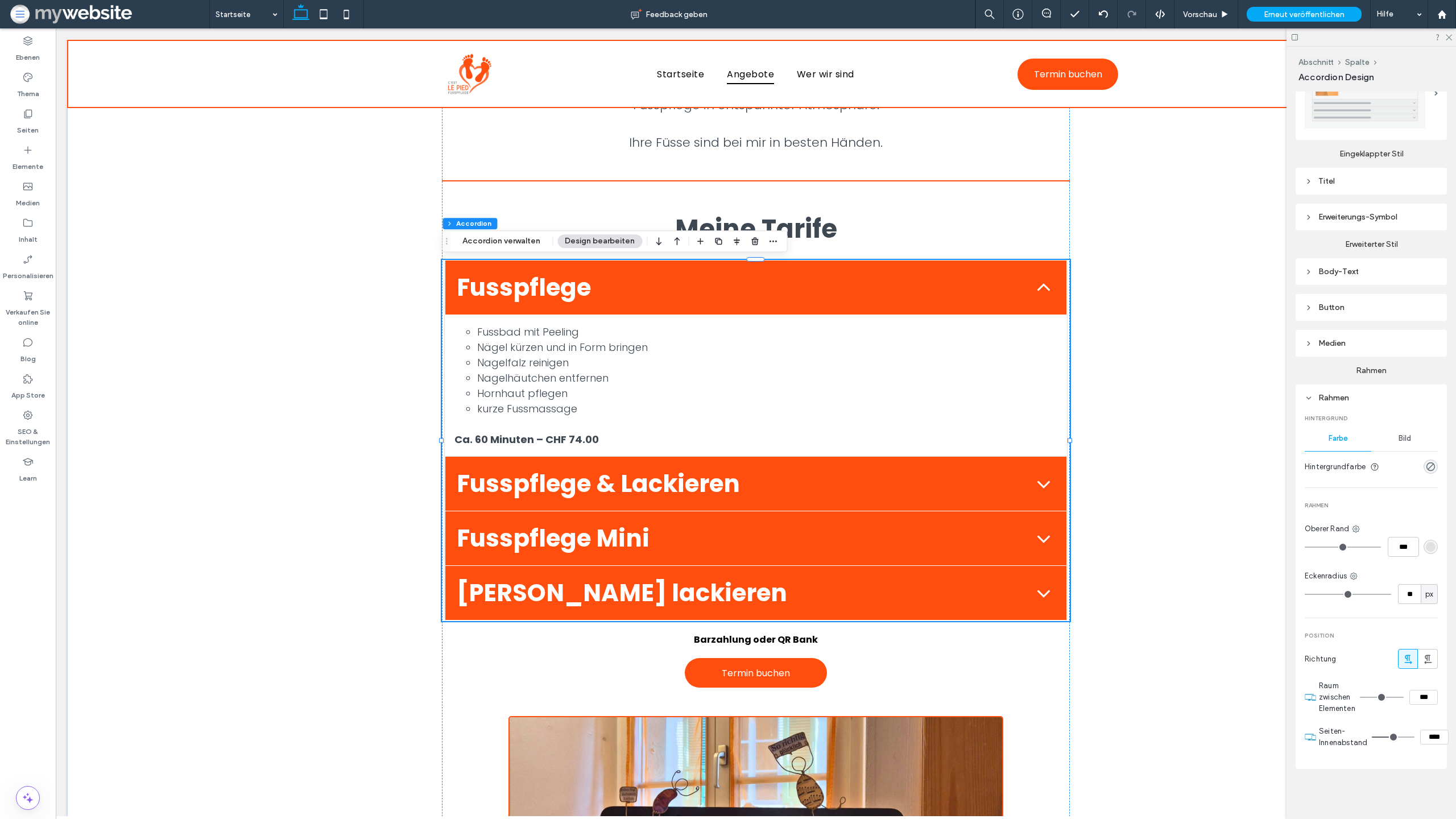
type input "**"
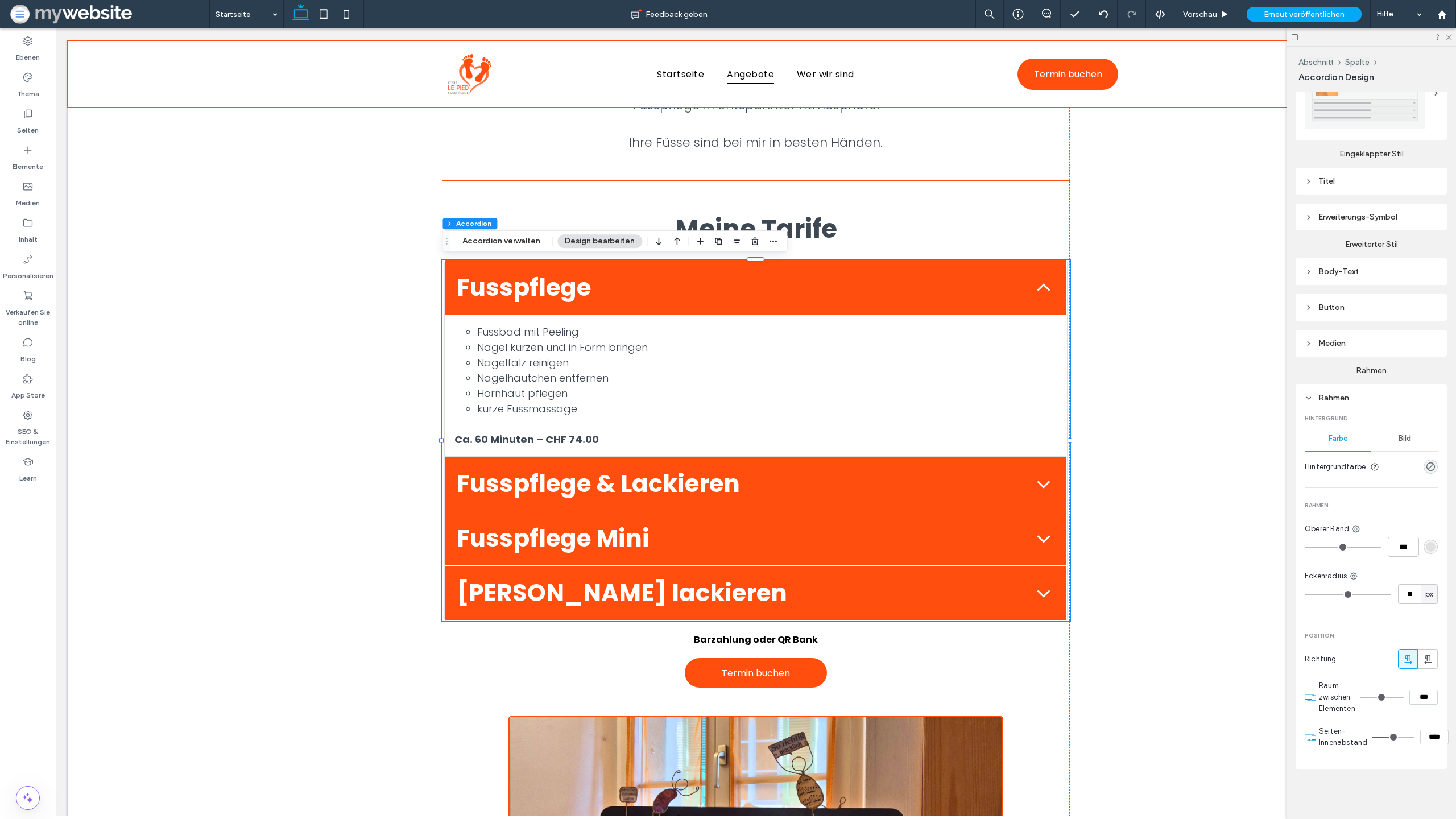
type input "**"
click at [1317, 595] on input "range" at bounding box center [1348, 595] width 86 height 1
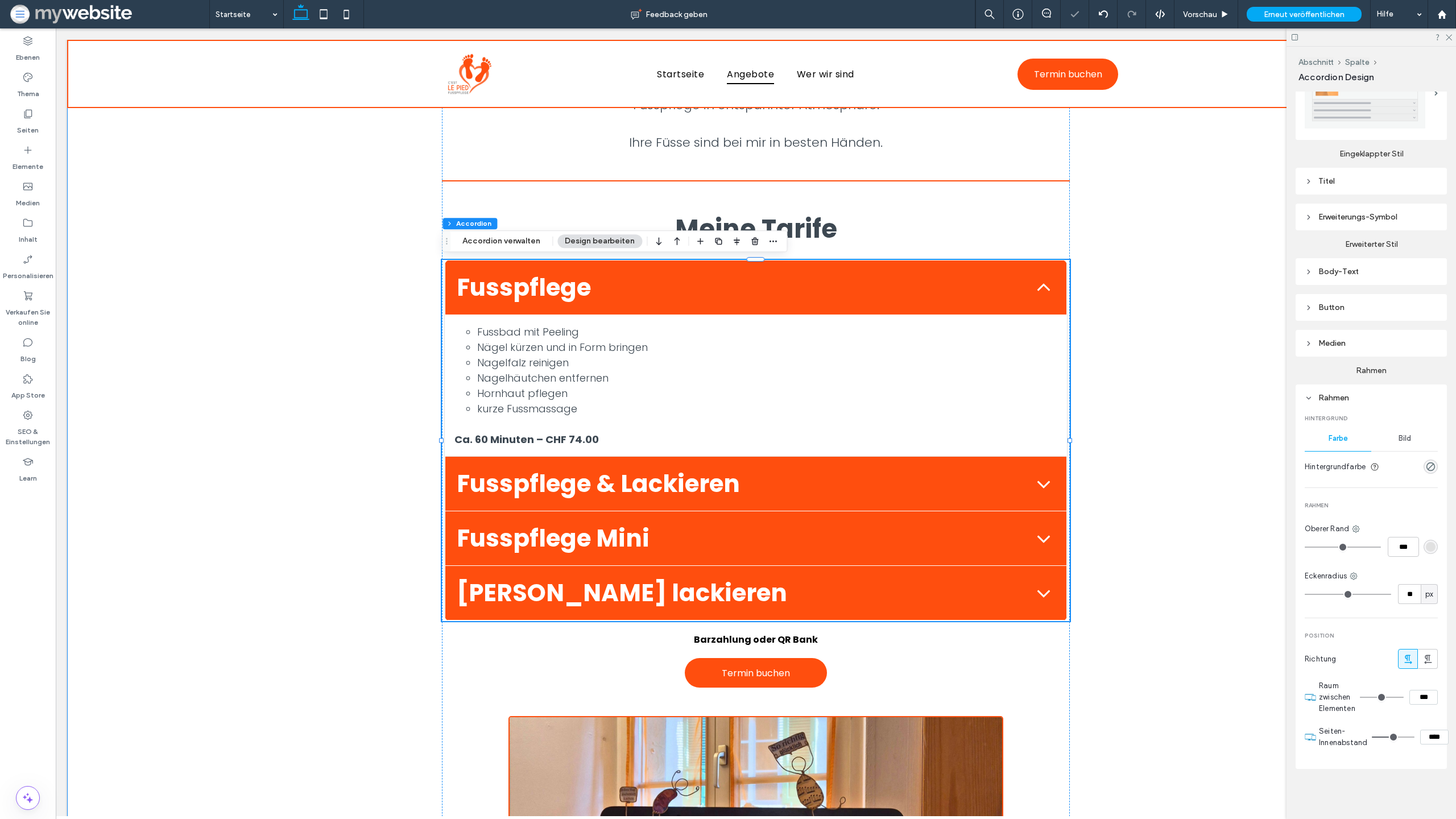
click at [1183, 581] on div "Schöne, gesunde Füsse tragen uns durchs Leben, gönnen Sie ihnen die Pflege, die…" at bounding box center [756, 630] width 1378 height 1272
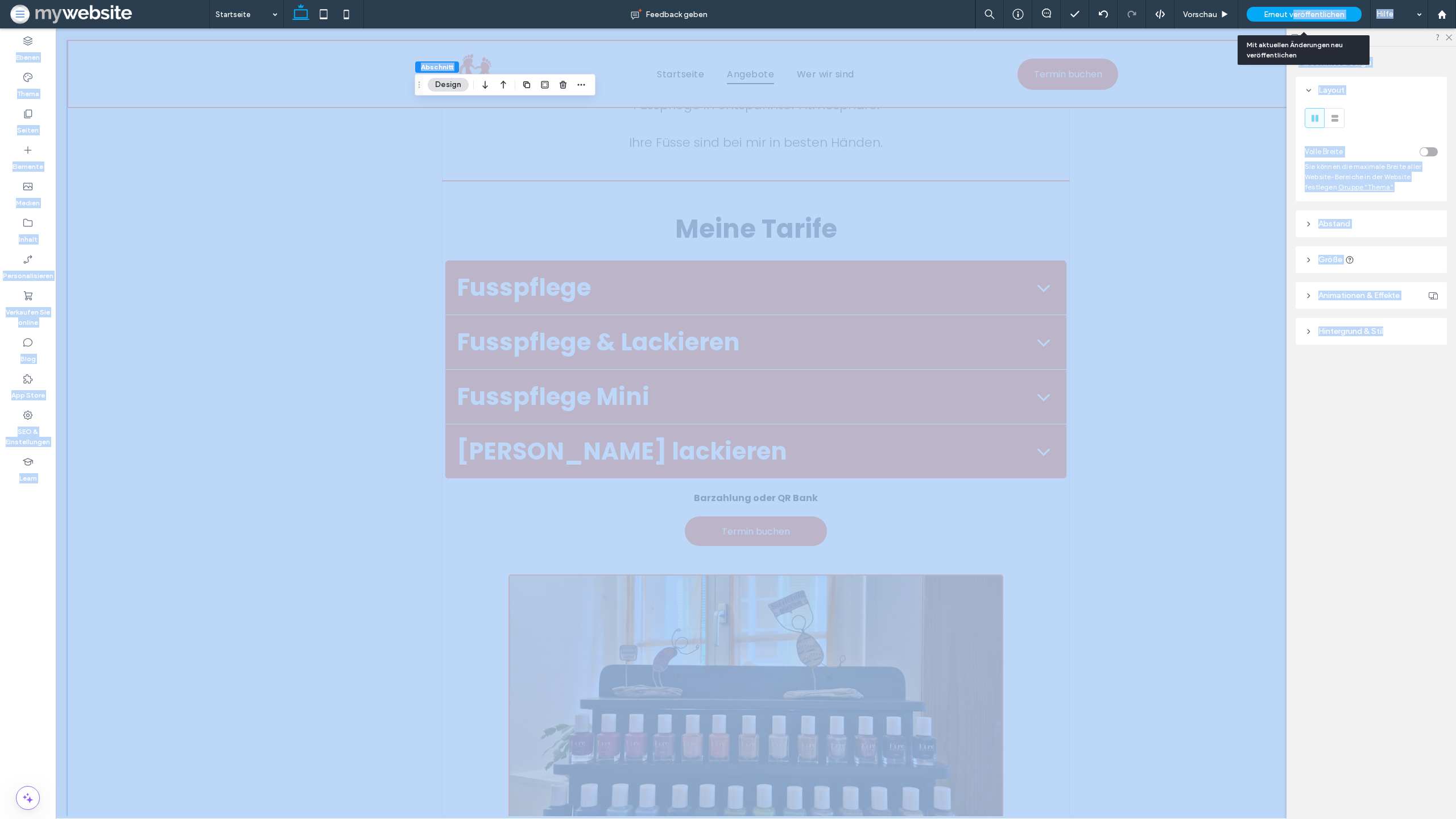
drag, startPoint x: 1292, startPoint y: 11, endPoint x: 1292, endPoint y: 756, distance: 745.0
click at [1292, 11] on span "Erneut veröffentlichen" at bounding box center [1304, 14] width 80 height 10
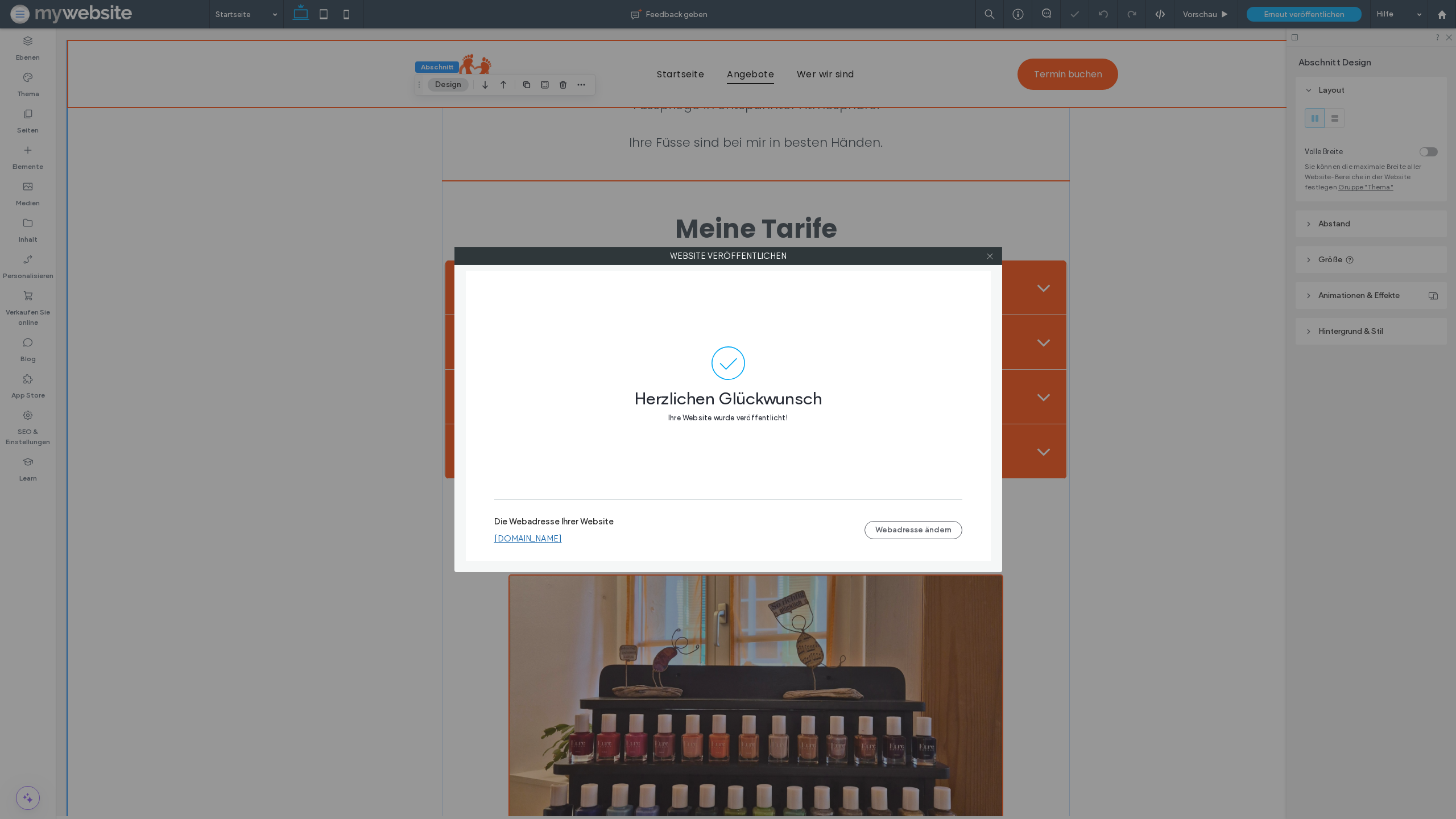
click at [994, 260] on span at bounding box center [990, 255] width 9 height 17
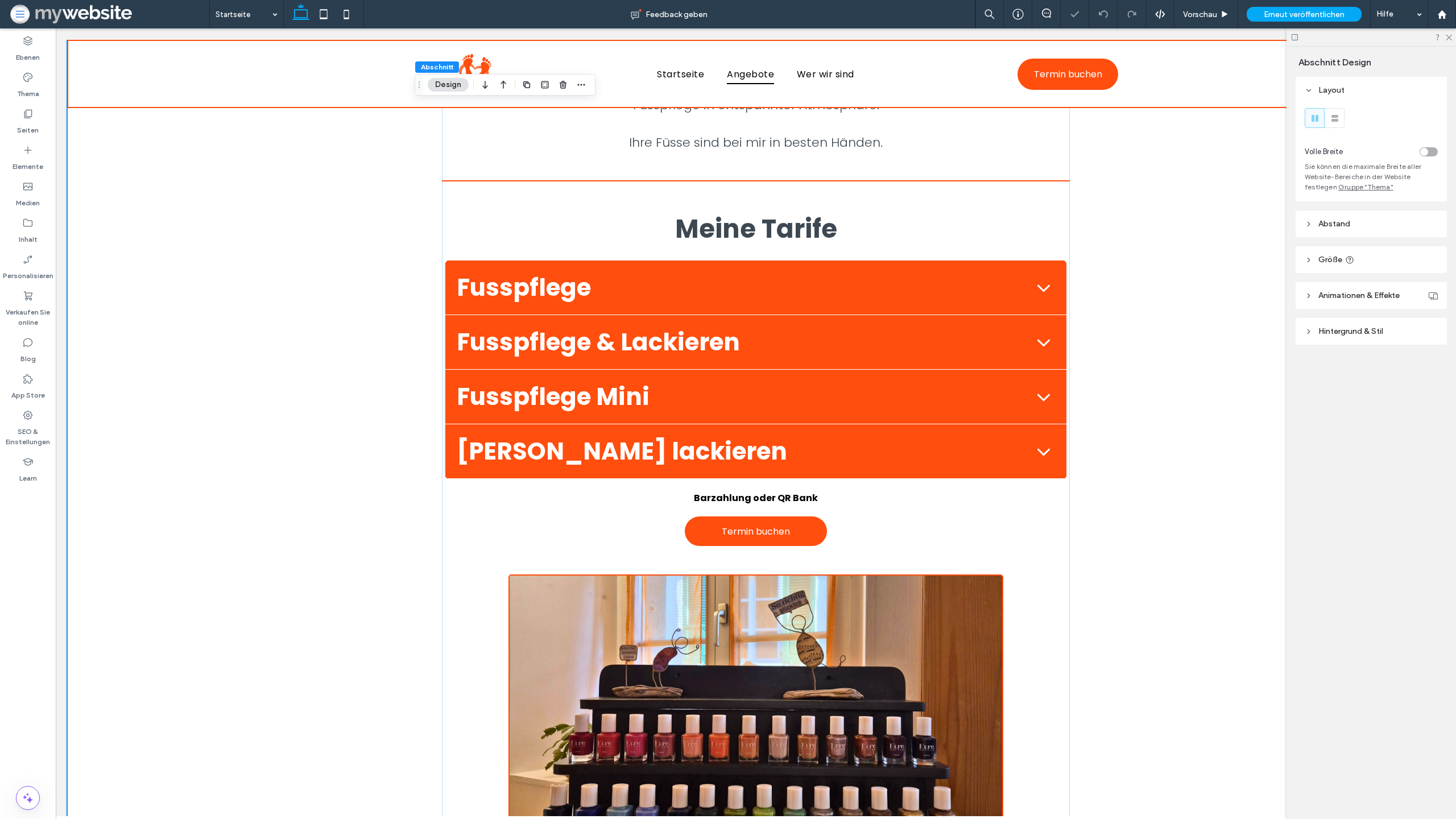
click at [1182, 304] on div "Schöne, gesunde Füsse tragen uns durchs Leben, gönnen Sie ihnen die Pflege, die…" at bounding box center [756, 559] width 1378 height 1130
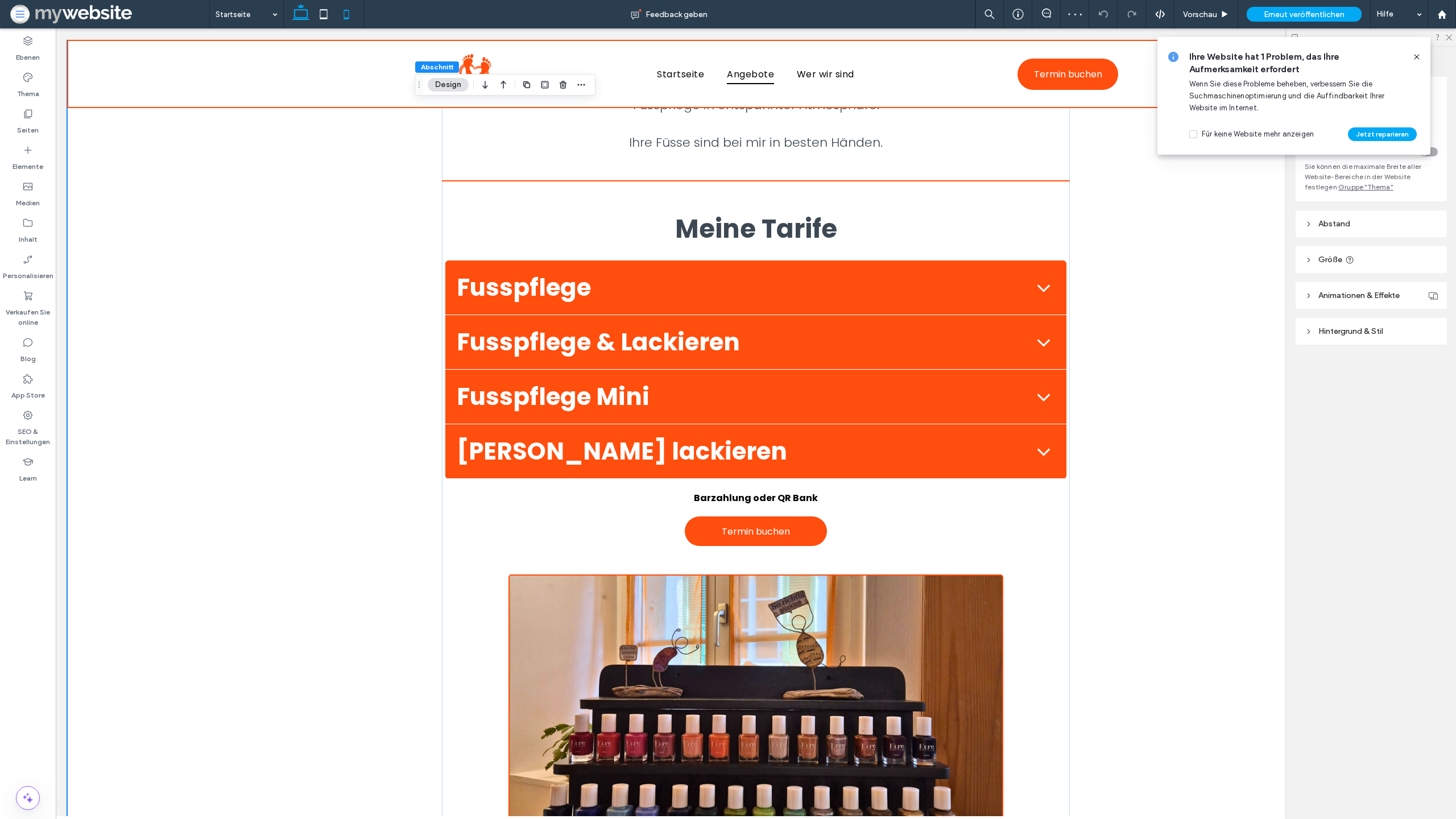
click at [346, 18] on icon at bounding box center [346, 14] width 23 height 23
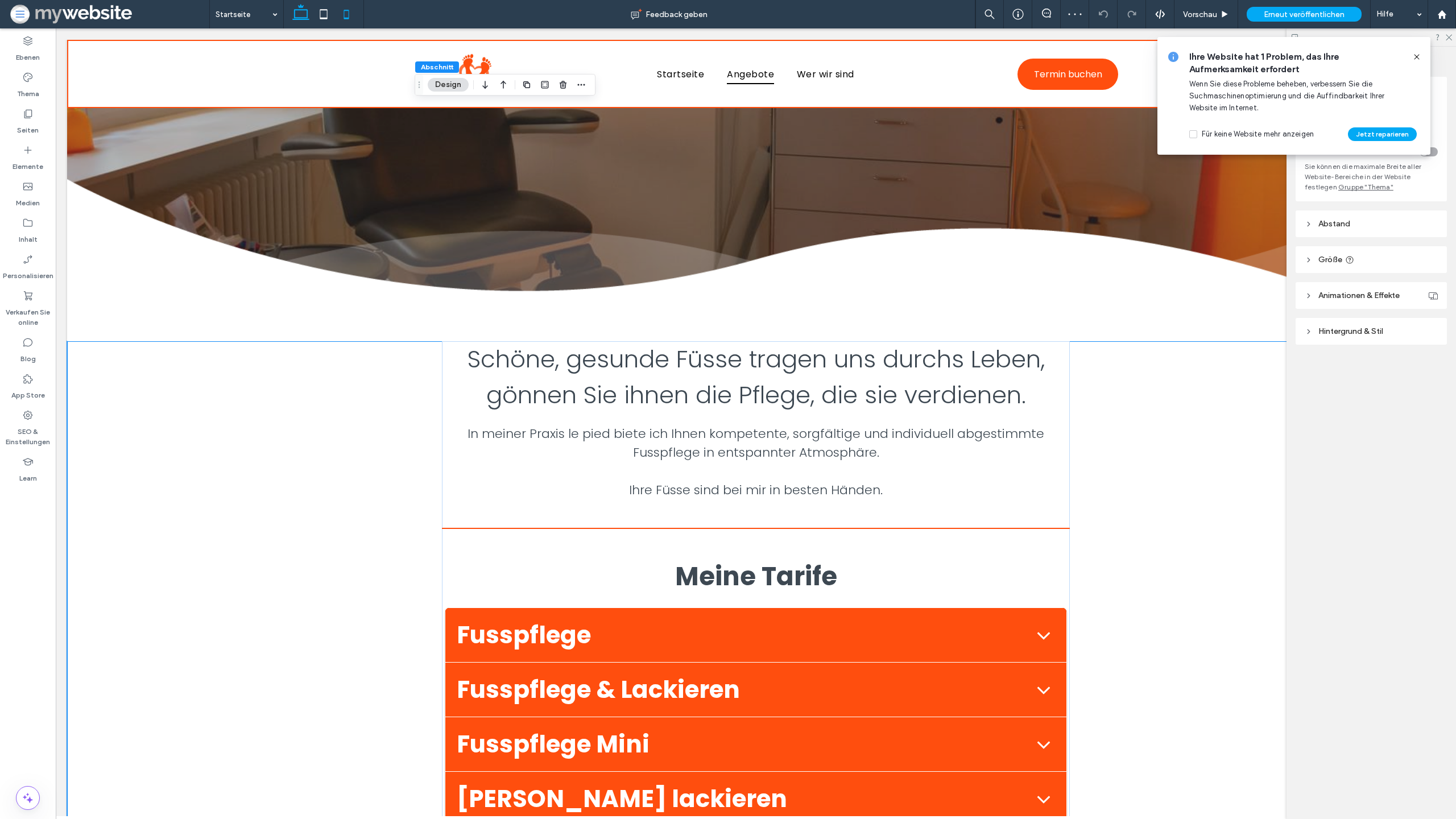
type input "*"
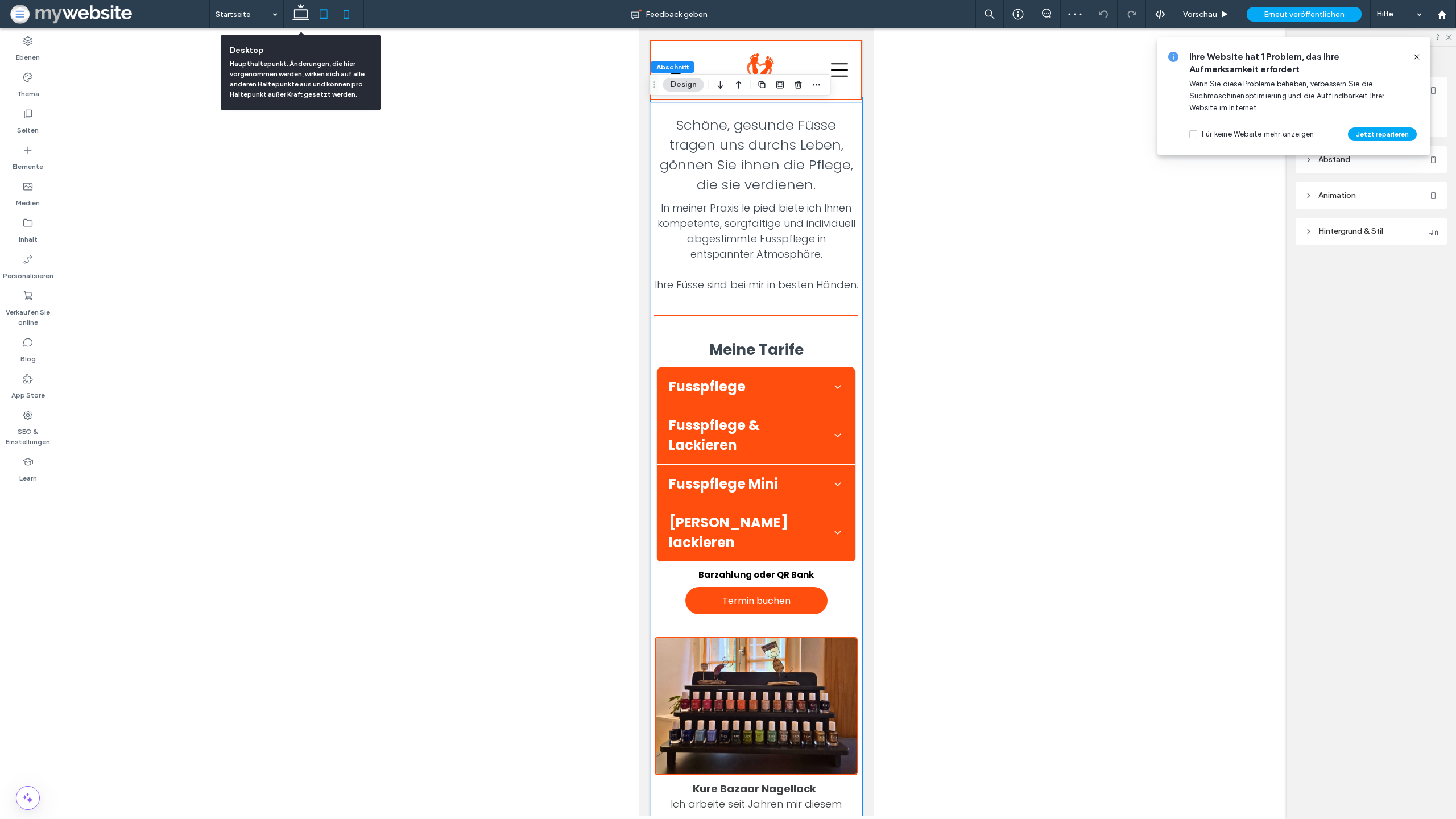
click at [320, 17] on use at bounding box center [323, 13] width 7 height 10
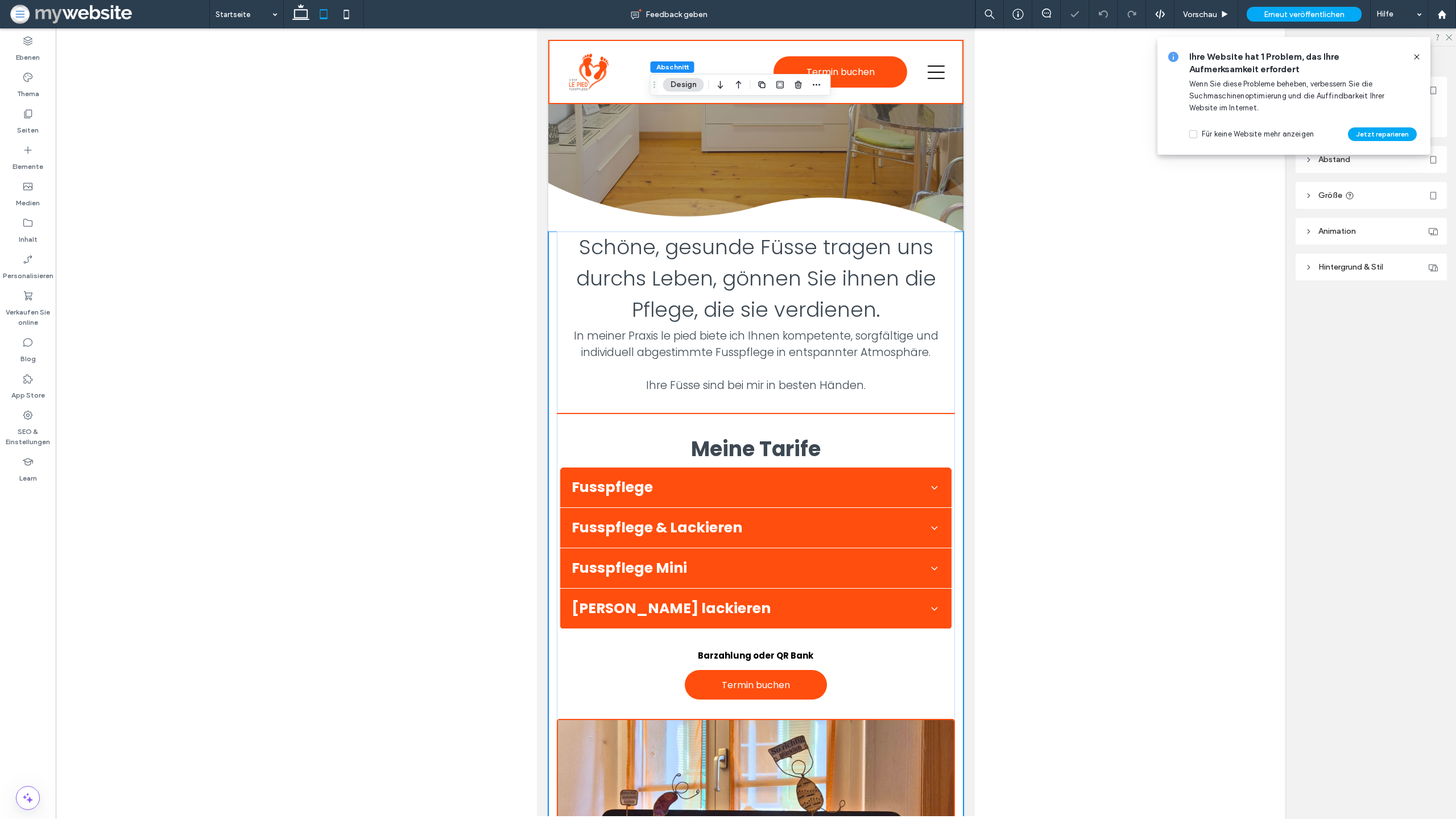
type input "*"
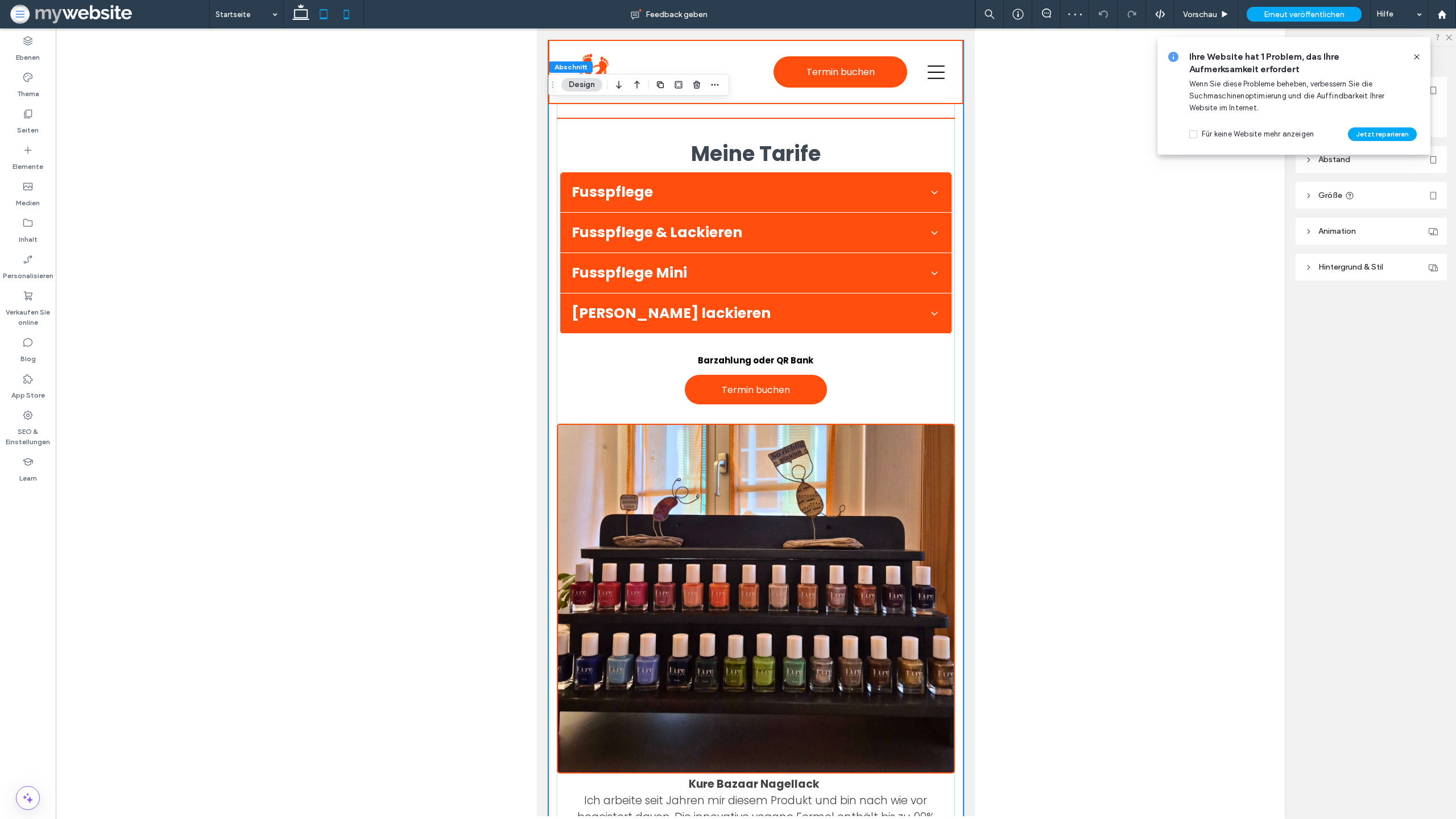
click at [340, 16] on icon at bounding box center [346, 14] width 23 height 23
type input "*"
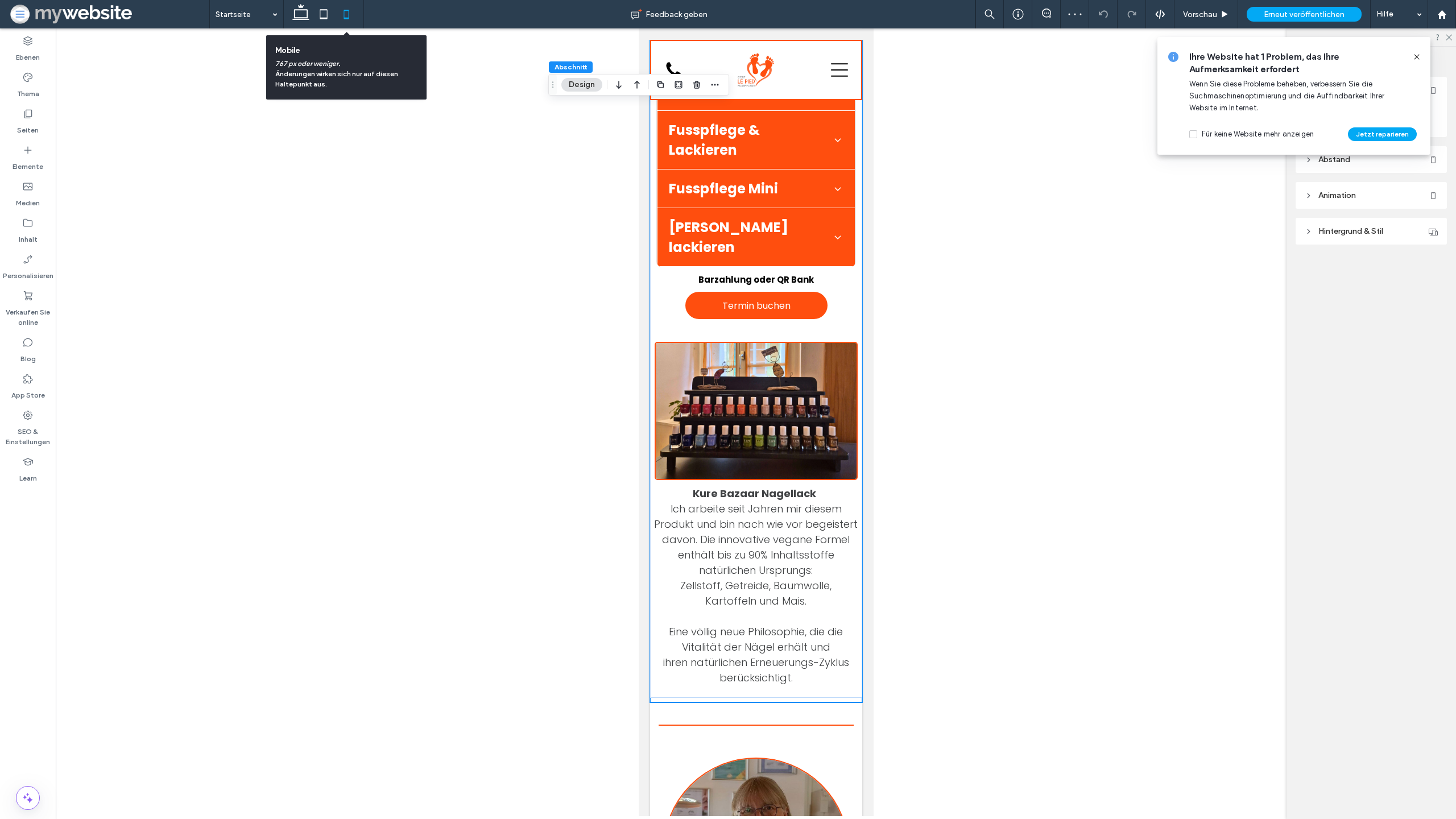
scroll to position [364, 0]
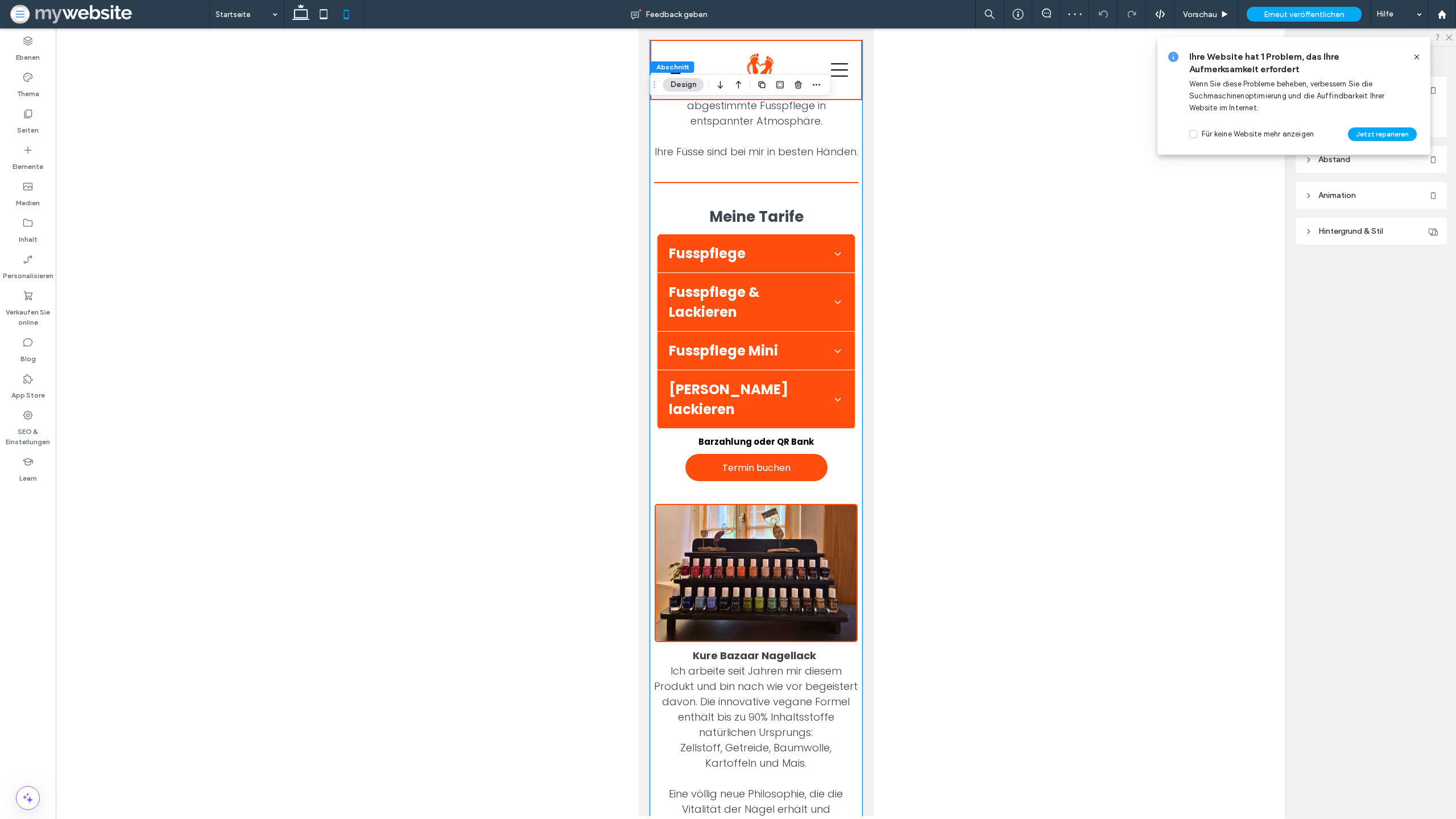
click at [1011, 302] on div at bounding box center [756, 423] width 1401 height 788
click at [838, 259] on icon at bounding box center [837, 253] width 11 height 11
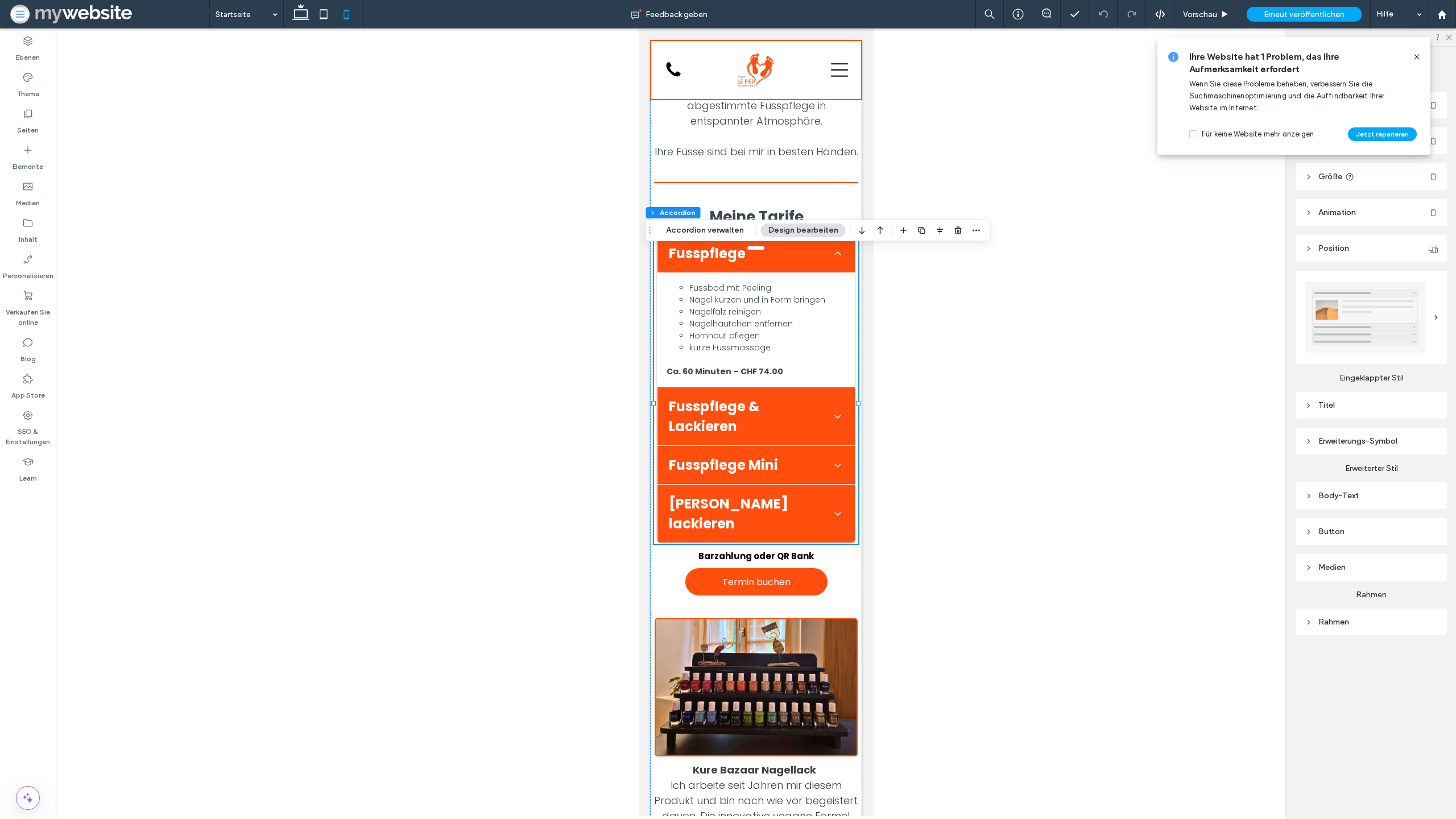
click at [838, 259] on div at bounding box center [837, 253] width 11 height 11
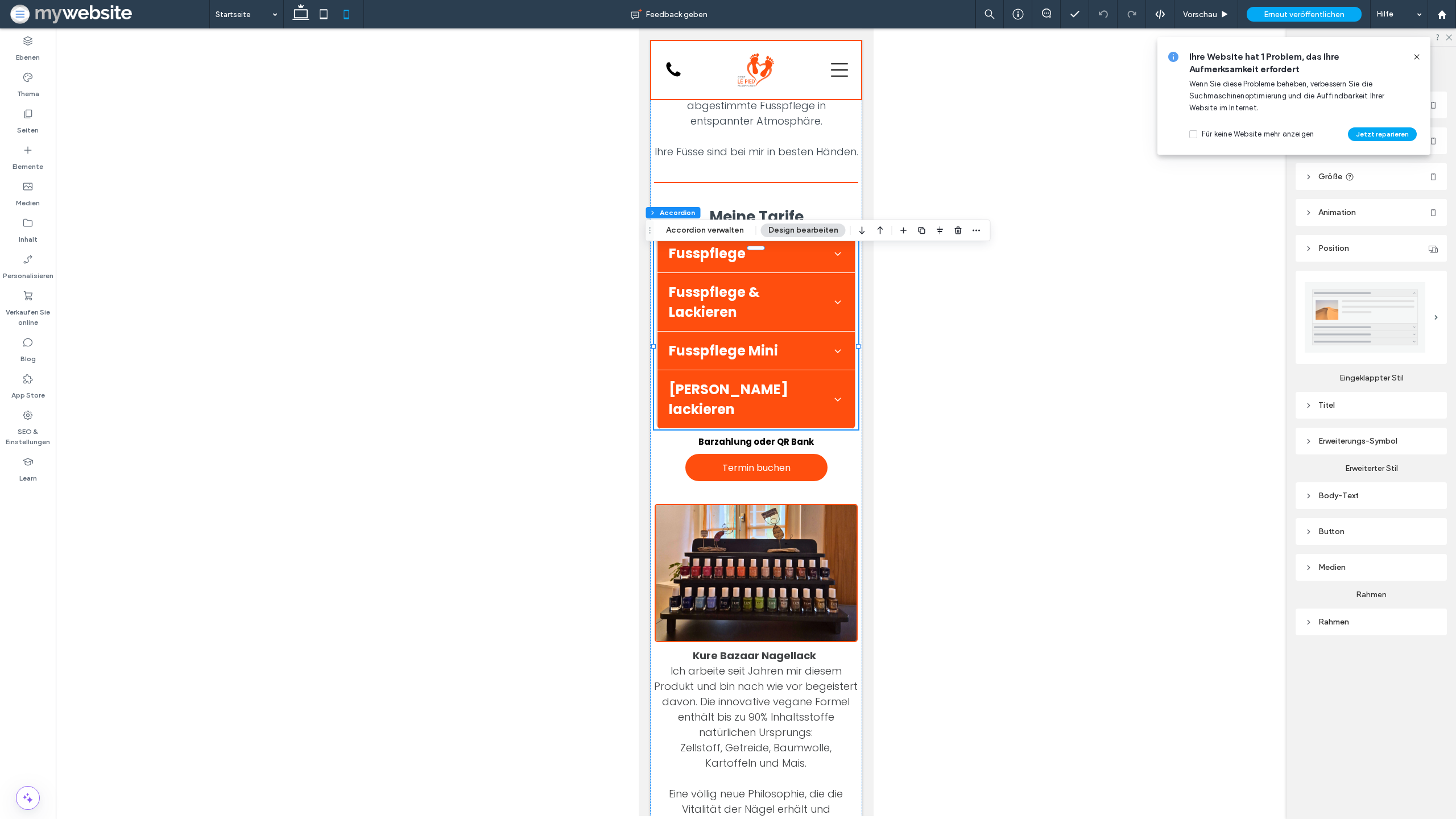
click at [1153, 362] on div at bounding box center [756, 423] width 1401 height 788
click at [1294, 18] on span "Erneut veröffentlichen" at bounding box center [1304, 14] width 80 height 10
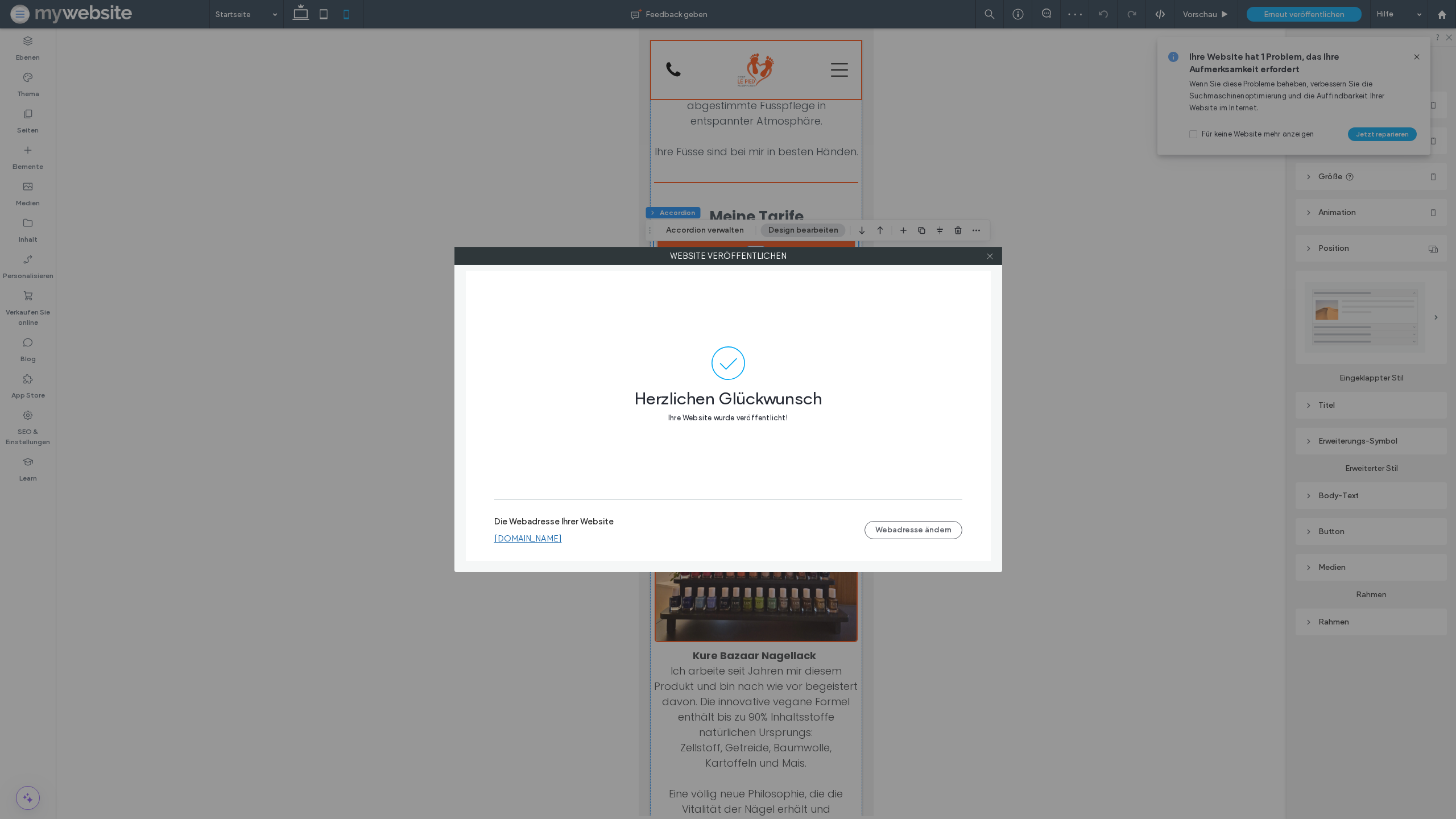
click at [990, 257] on icon at bounding box center [990, 256] width 9 height 9
